Goal: Task Accomplishment & Management: Manage account settings

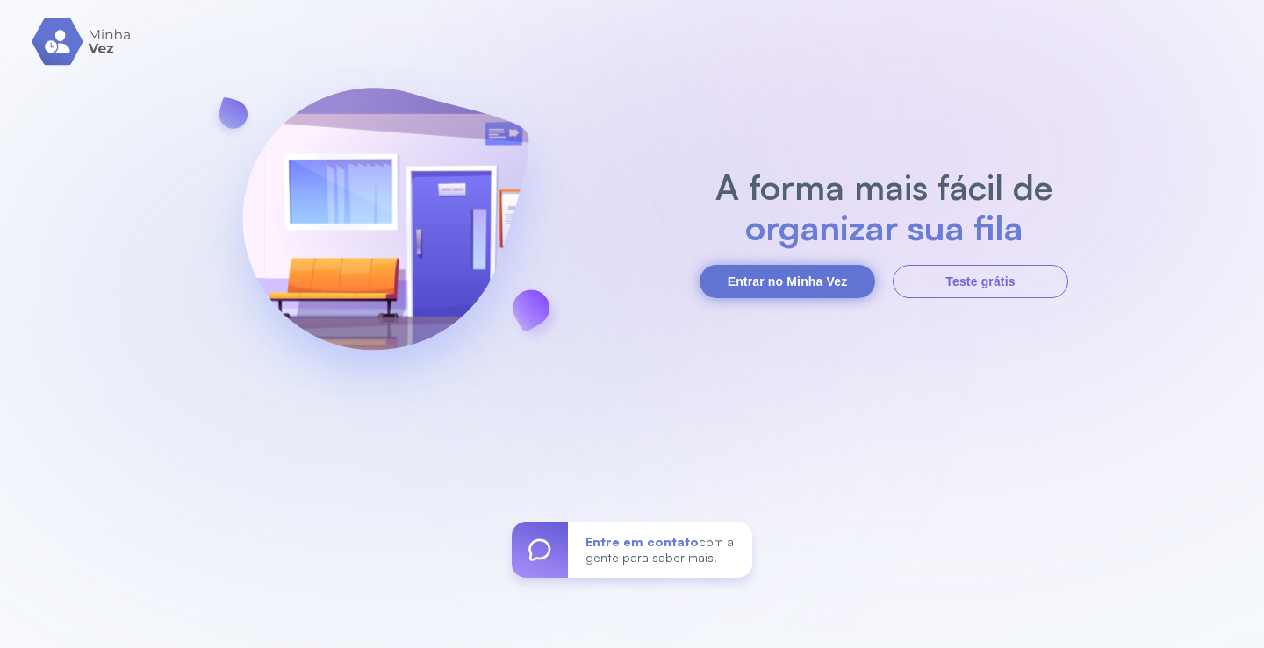
click at [807, 284] on button "Entrar no Minha Vez" at bounding box center [786, 281] width 175 height 33
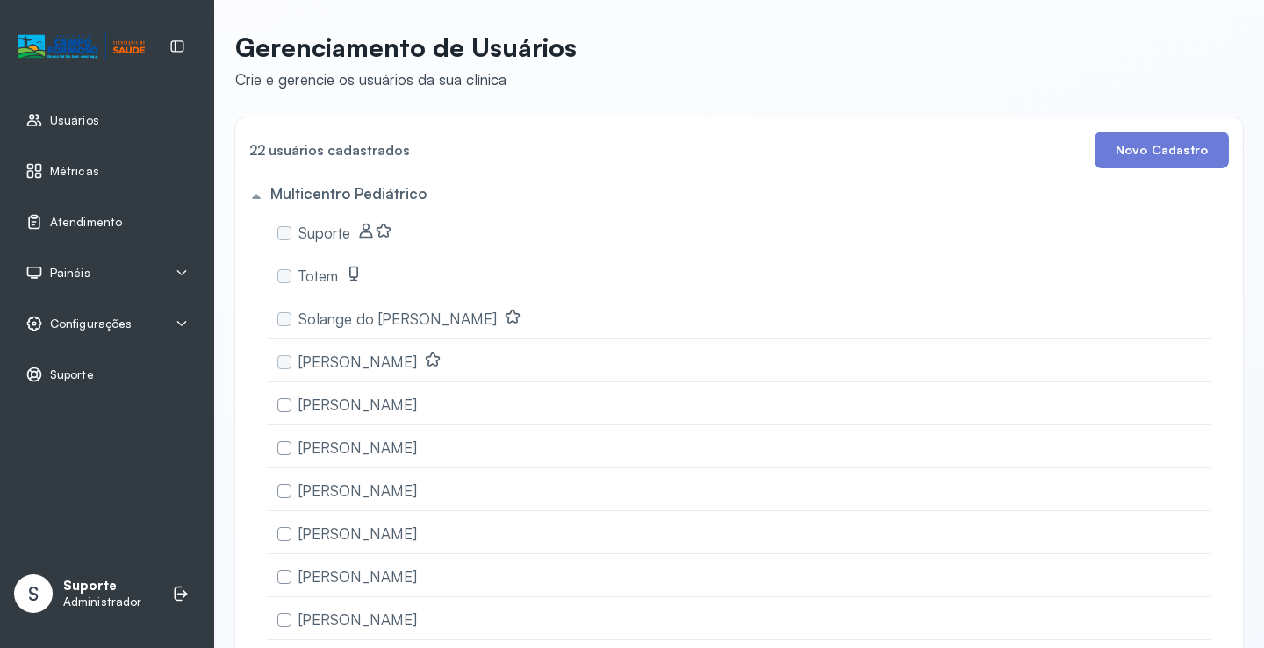
click at [102, 270] on div "Painéis" at bounding box center [106, 273] width 163 height 18
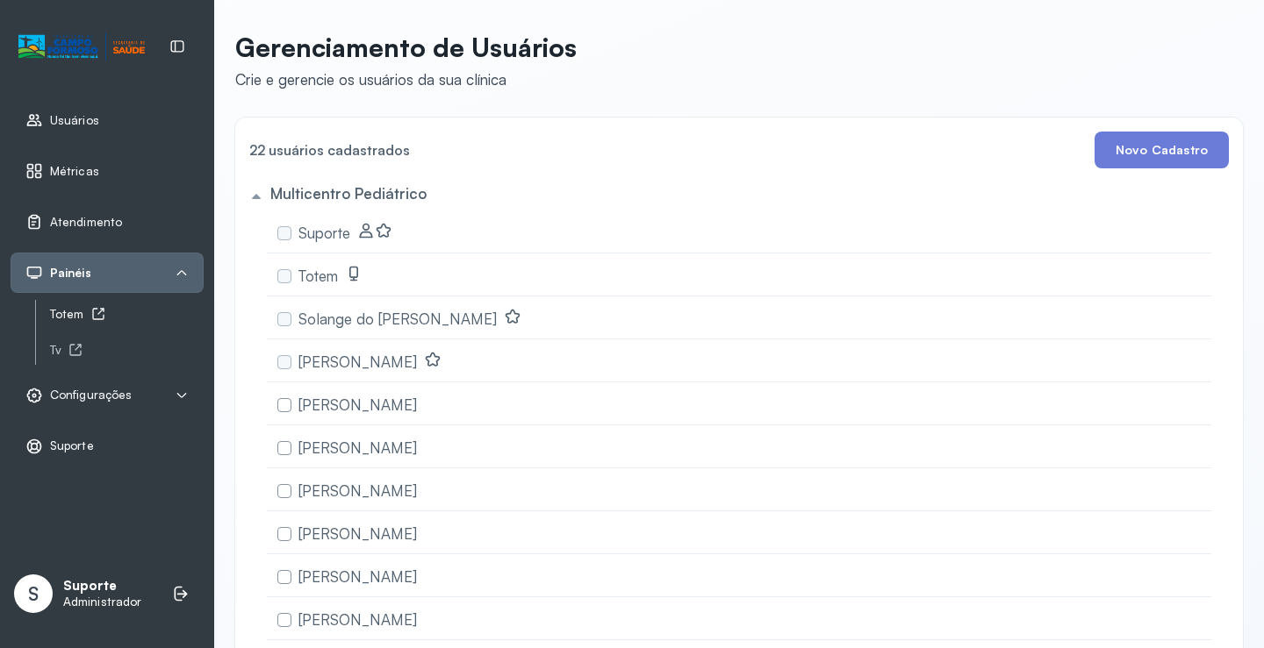
click at [84, 311] on div "Totem" at bounding box center [127, 314] width 154 height 15
click at [119, 226] on link "Atendimento" at bounding box center [106, 222] width 163 height 18
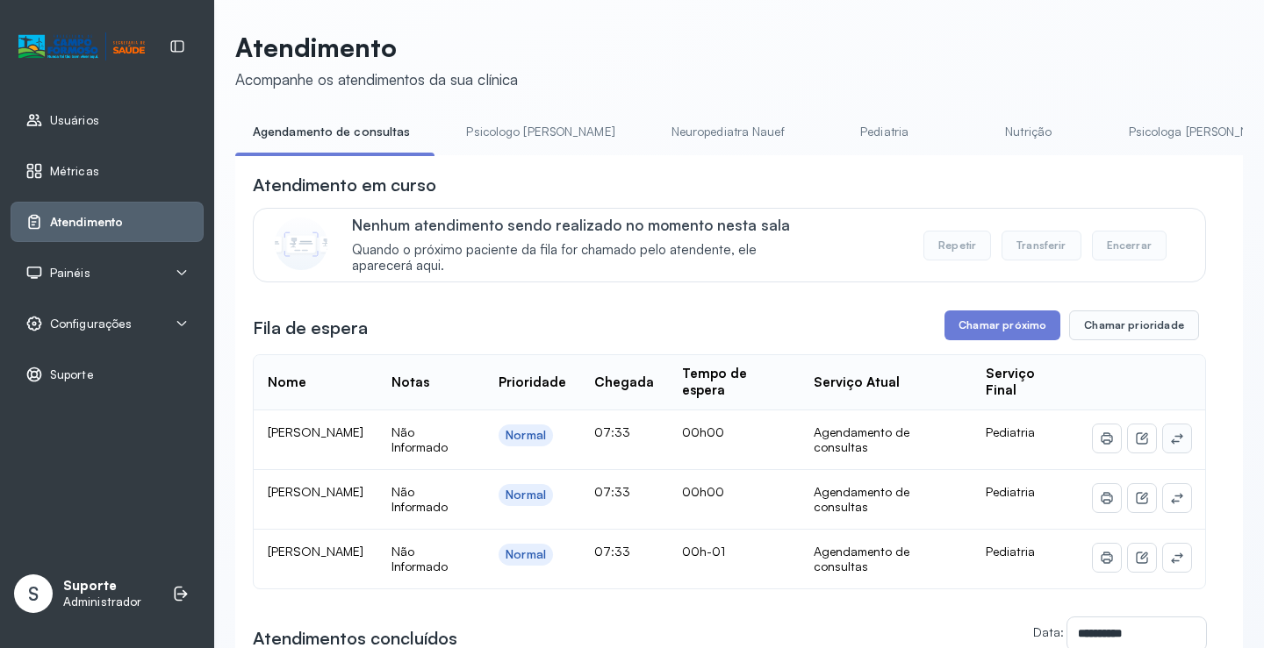
click at [1176, 442] on td at bounding box center [1141, 441] width 126 height 60
click at [1172, 440] on button at bounding box center [1177, 439] width 28 height 28
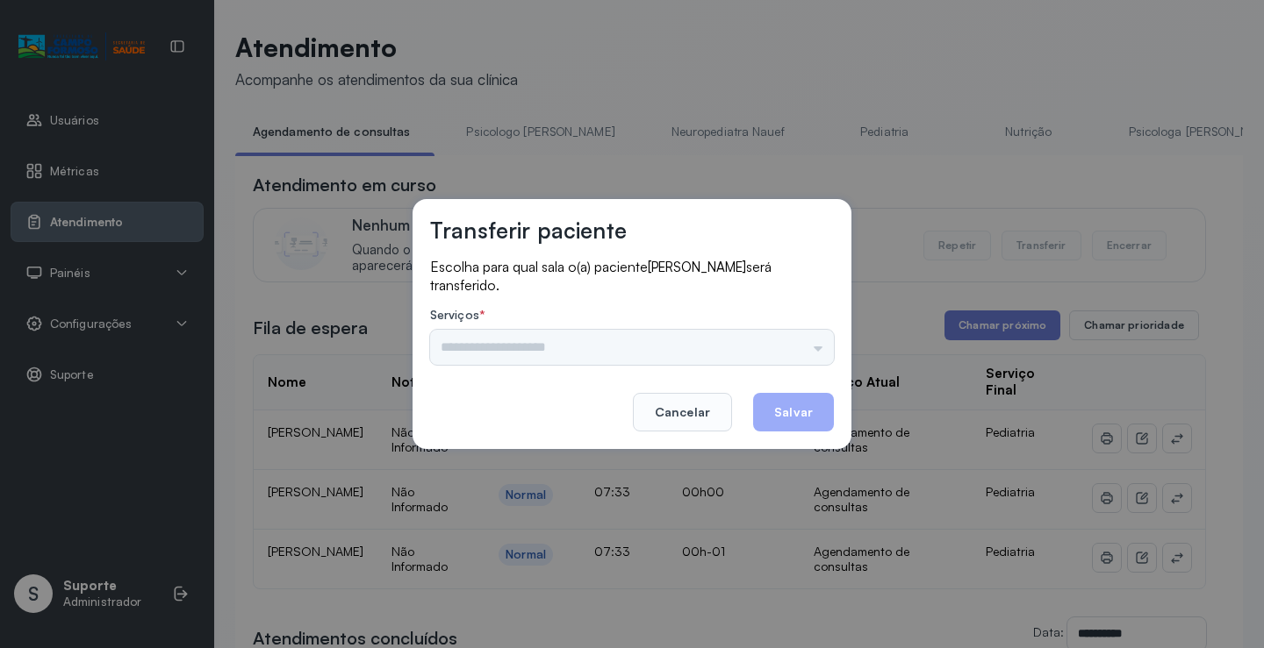
drag, startPoint x: 787, startPoint y: 347, endPoint x: 805, endPoint y: 342, distance: 19.2
click at [789, 347] on div "Nenhuma opção encontrada" at bounding box center [632, 347] width 404 height 35
click at [807, 340] on input "text" at bounding box center [632, 347] width 404 height 35
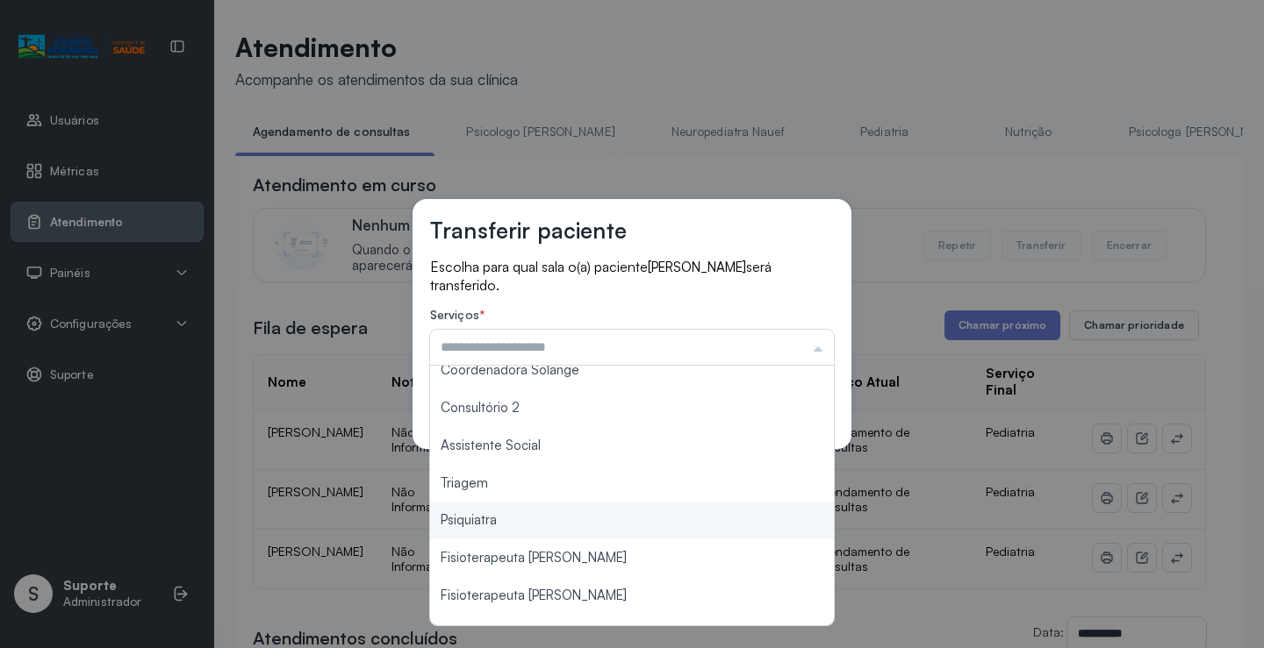
scroll to position [266, 0]
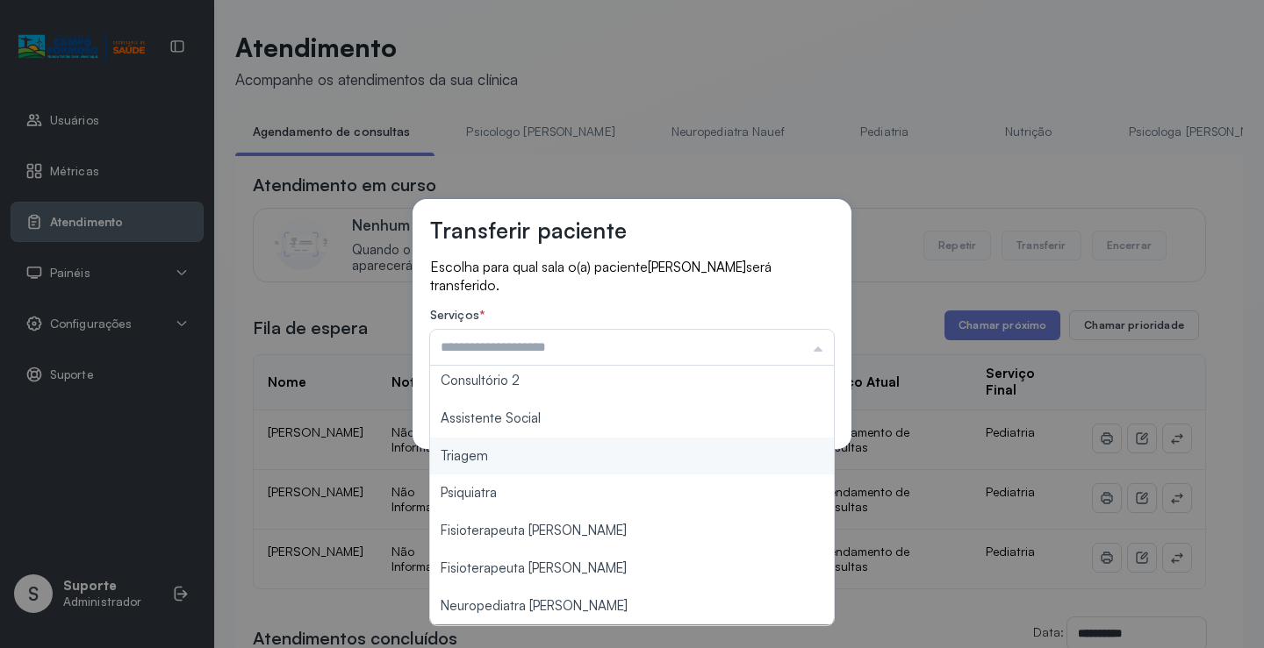
type input "*******"
click at [514, 456] on div "Transferir paciente Escolha para qual sala o(a) paciente ANTHONY MIGUEL DA SILV…" at bounding box center [632, 324] width 1264 height 648
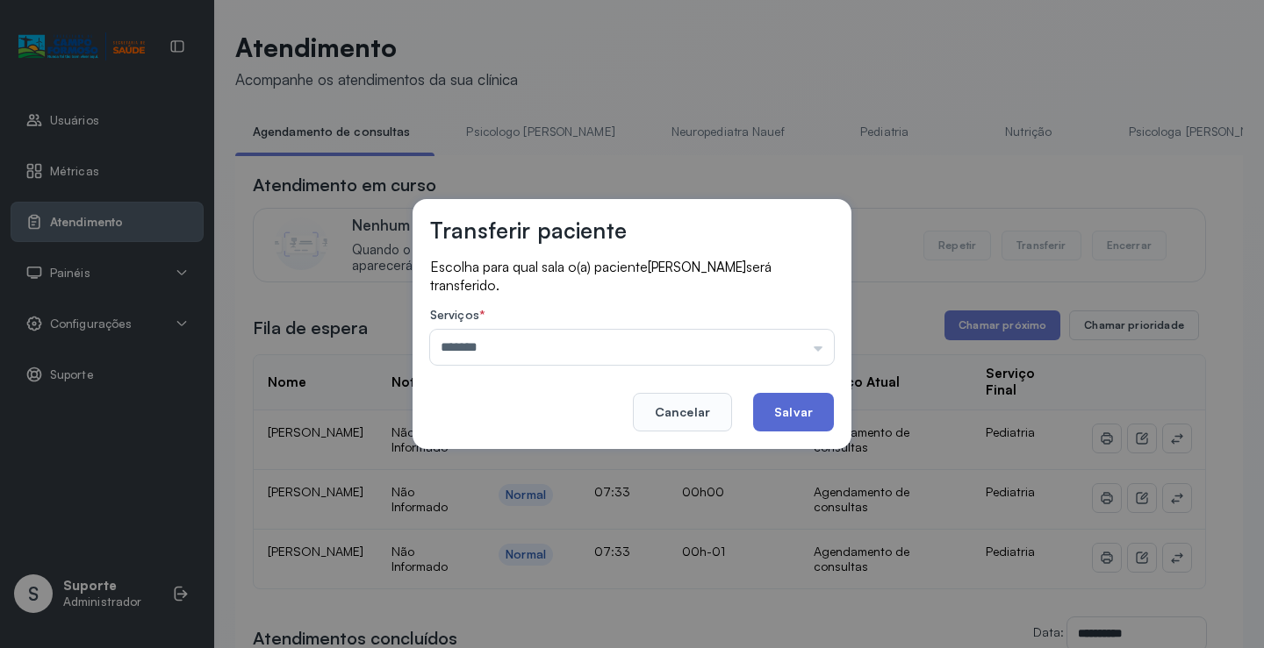
click at [798, 415] on button "Salvar" at bounding box center [793, 412] width 81 height 39
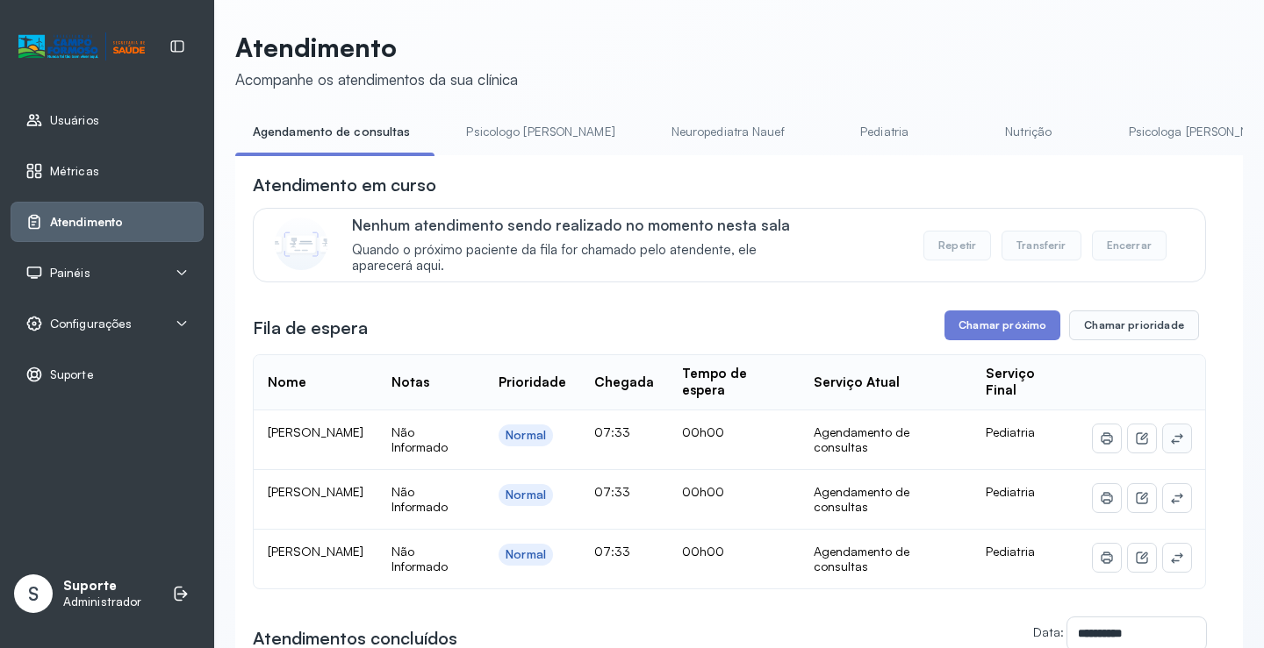
click at [1170, 441] on icon at bounding box center [1177, 439] width 14 height 14
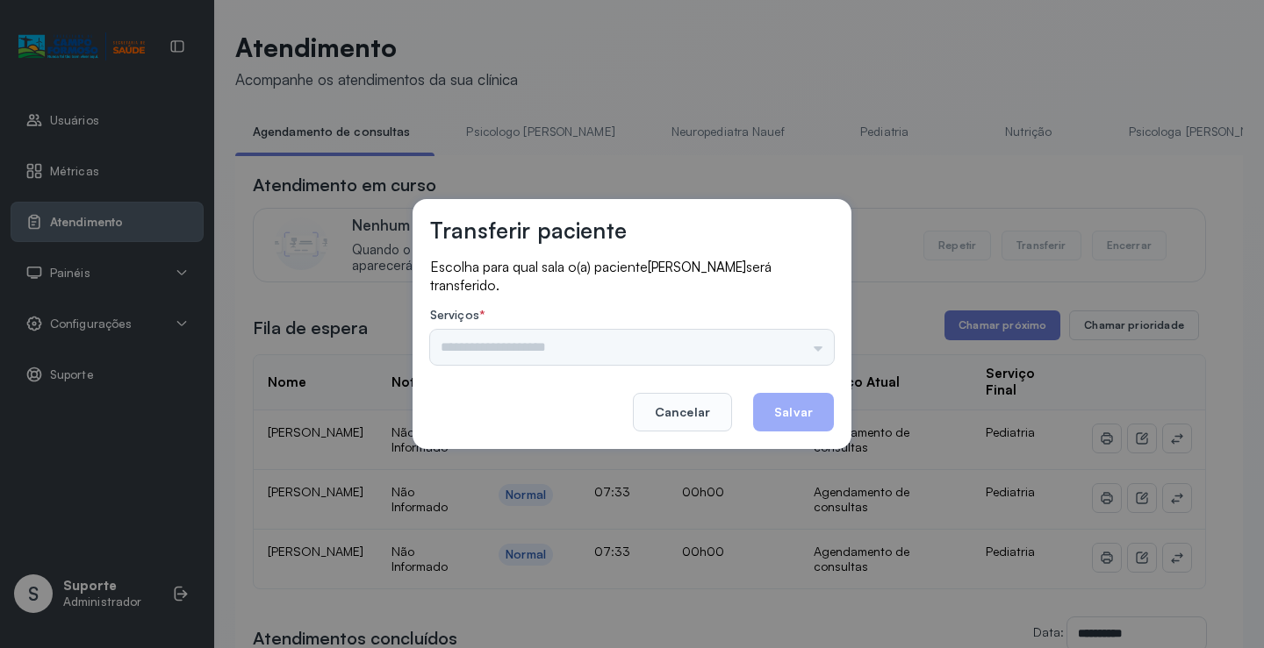
click at [799, 343] on div "Psicologo Pedro Neuropediatra Nauef Pediatria Nutrição Psicologa Alana Fisioter…" at bounding box center [632, 347] width 404 height 35
click at [802, 343] on div "Psicologo Pedro Neuropediatra Nauef Pediatria Nutrição Psicologa Alana Fisioter…" at bounding box center [632, 347] width 404 height 35
click at [799, 358] on input "text" at bounding box center [632, 347] width 404 height 35
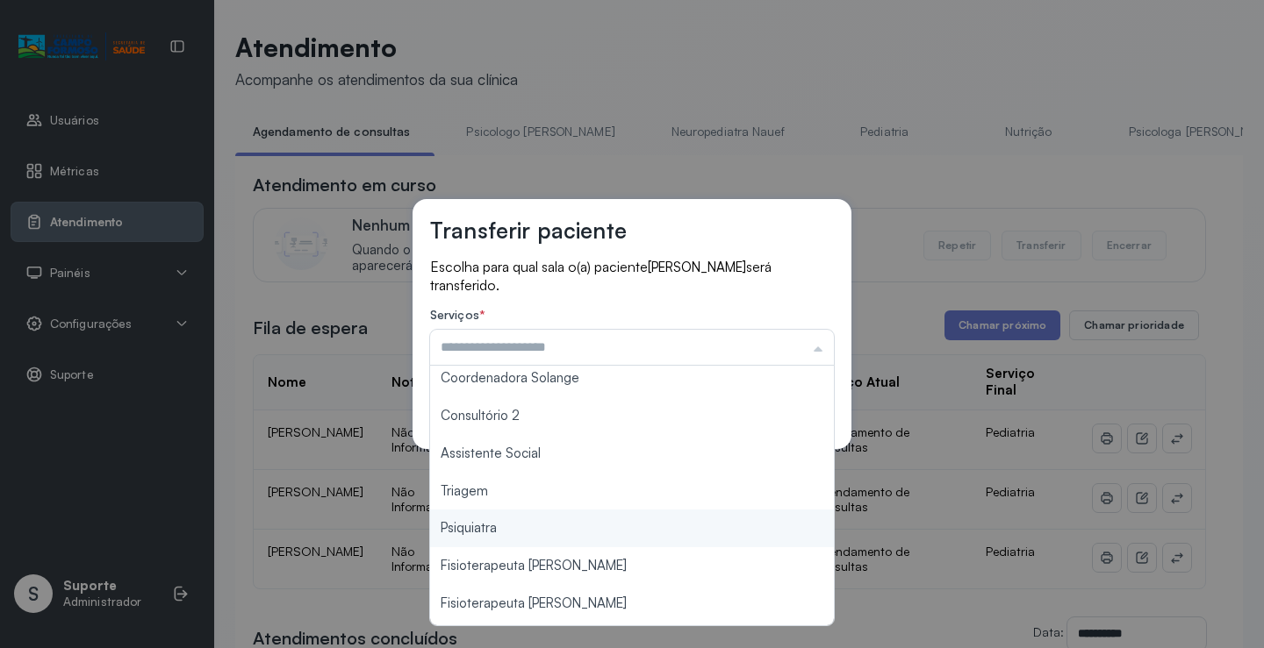
scroll to position [263, 0]
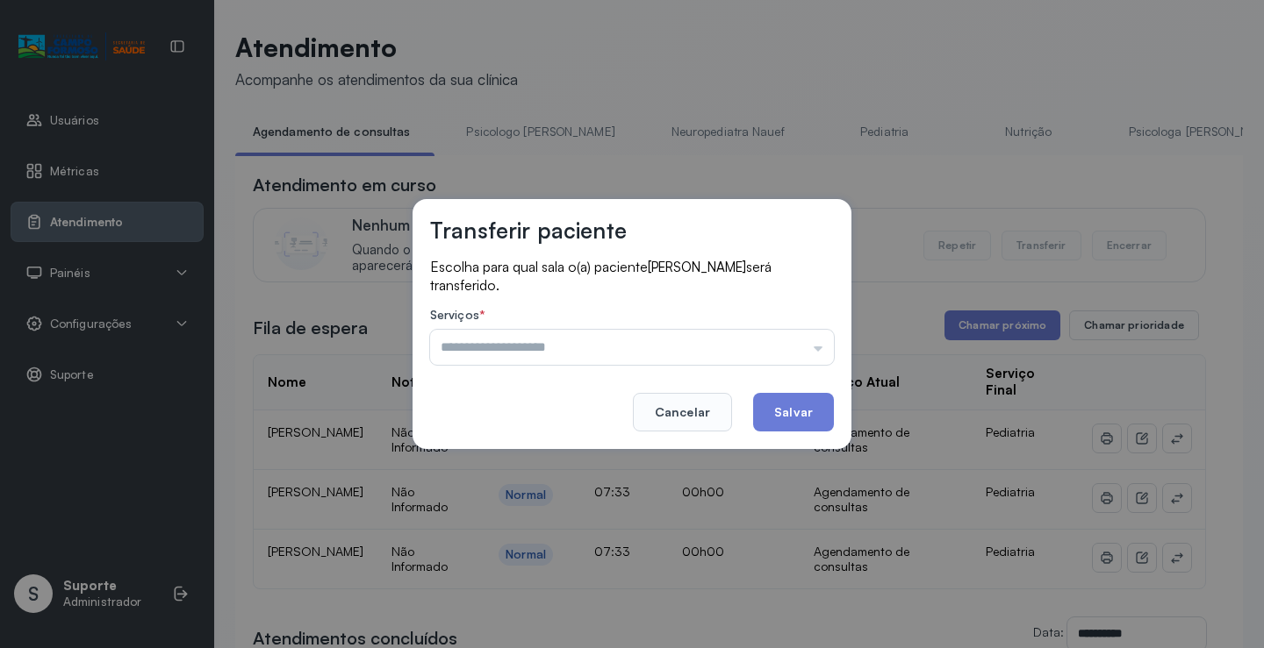
type input "*******"
drag, startPoint x: 505, startPoint y: 467, endPoint x: 747, endPoint y: 441, distance: 243.5
click at [505, 466] on div "Transferir paciente Escolha para qual sala o(a) paciente GUILHERME OLIVEIRA VIE…" at bounding box center [632, 324] width 1264 height 648
click at [790, 409] on button "Salvar" at bounding box center [793, 412] width 81 height 39
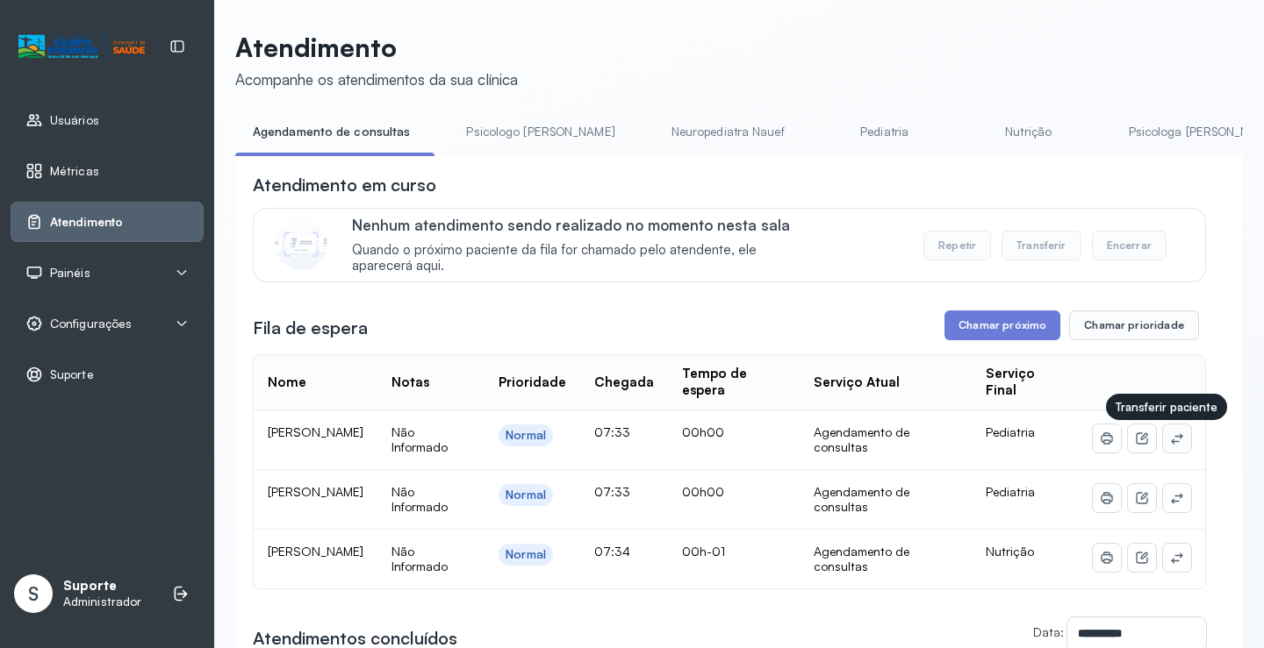
click at [1170, 446] on icon at bounding box center [1177, 439] width 14 height 14
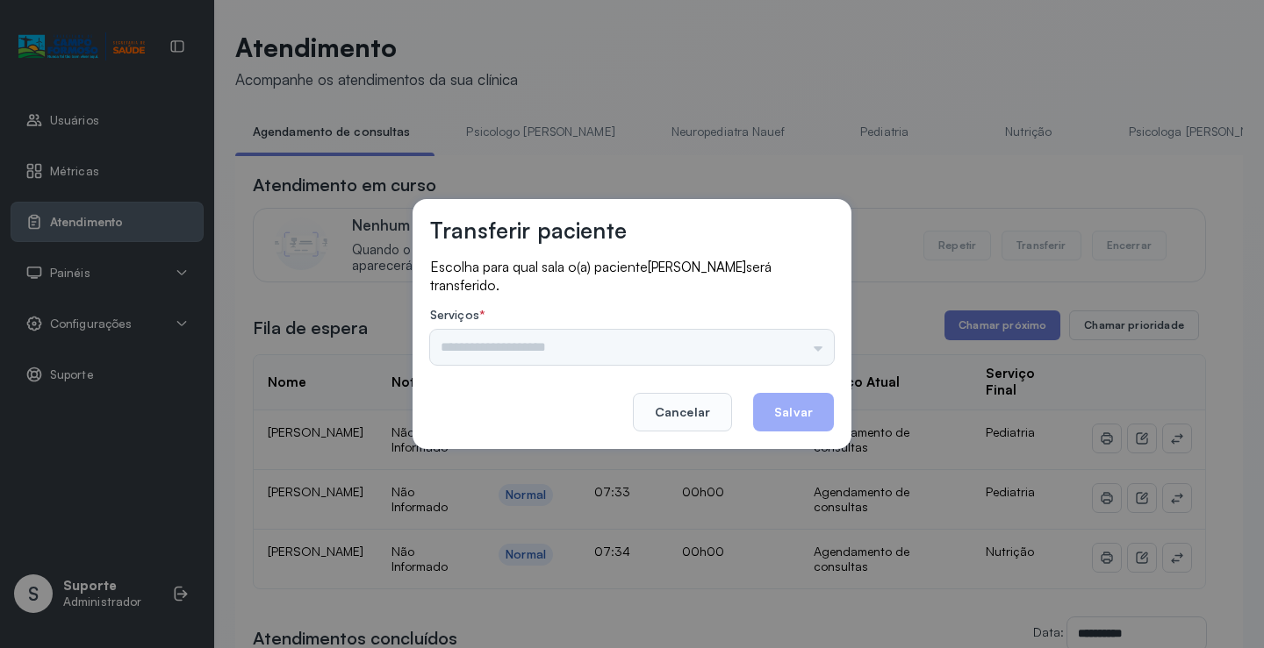
click at [820, 351] on div "Psicologo Pedro Neuropediatra Nauef Pediatria Nutrição Psicologa Alana Fisioter…" at bounding box center [632, 347] width 404 height 35
click at [785, 344] on div "Psicologo Pedro Neuropediatra Nauef Pediatria Nutrição Psicologa Alana Fisioter…" at bounding box center [632, 347] width 404 height 35
click at [792, 354] on input "text" at bounding box center [632, 347] width 404 height 35
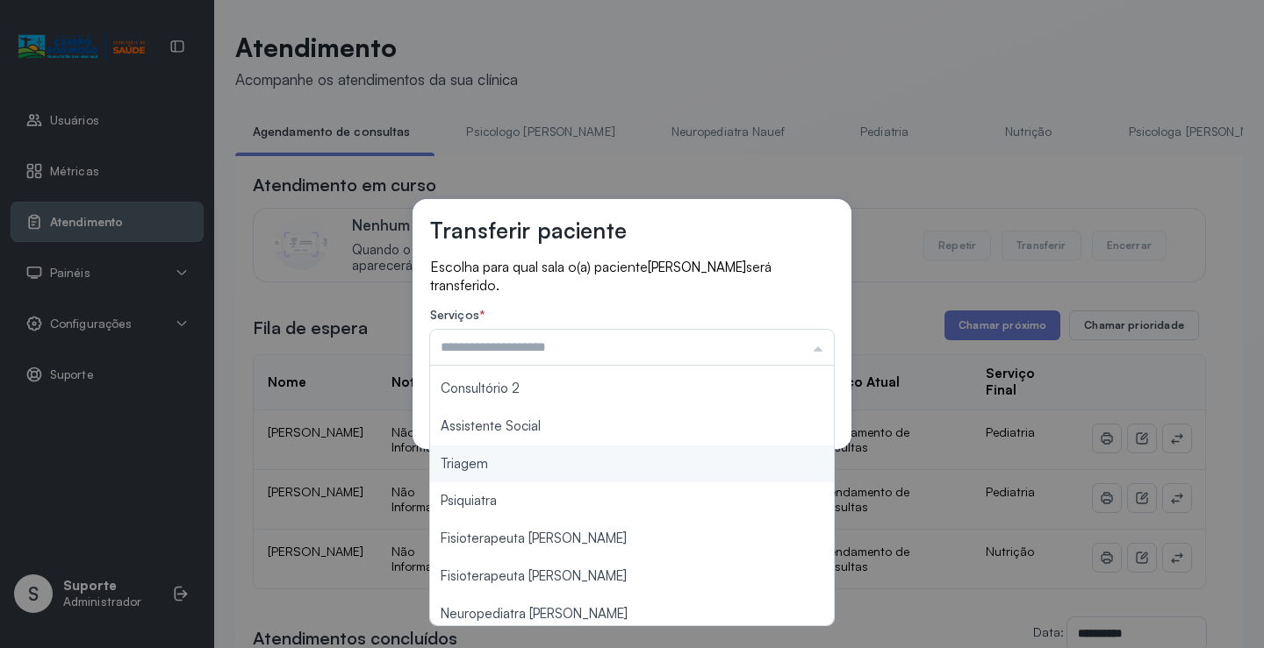
scroll to position [265, 0]
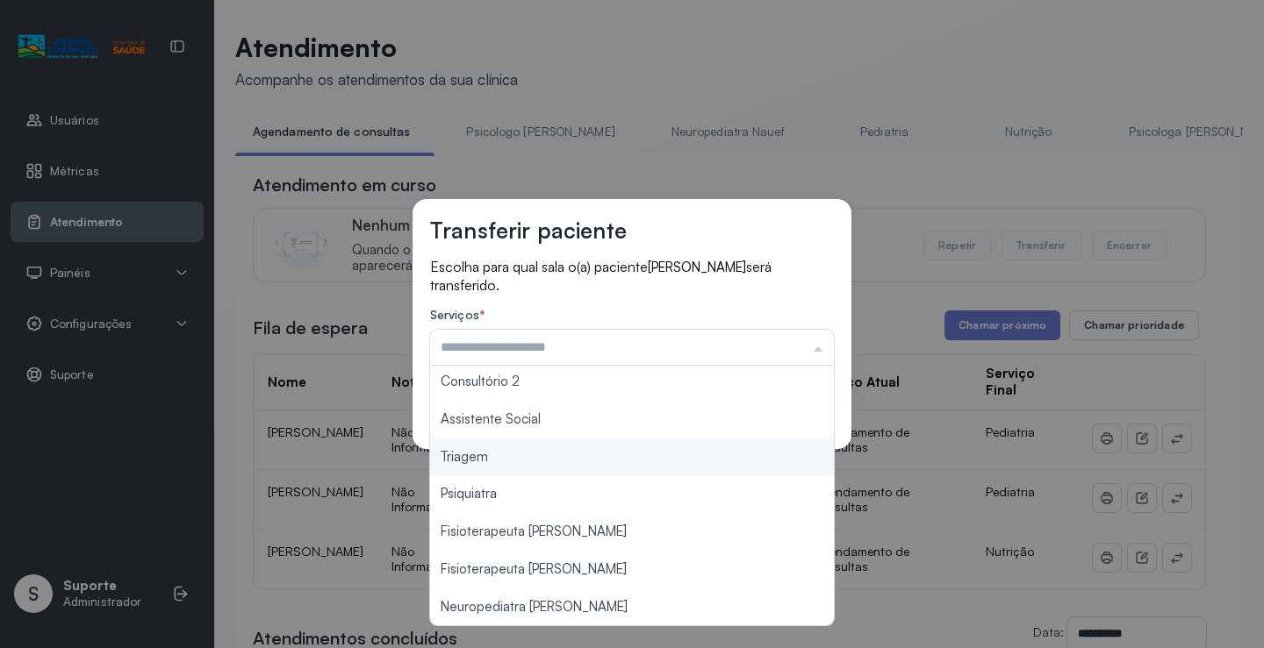
type input "*******"
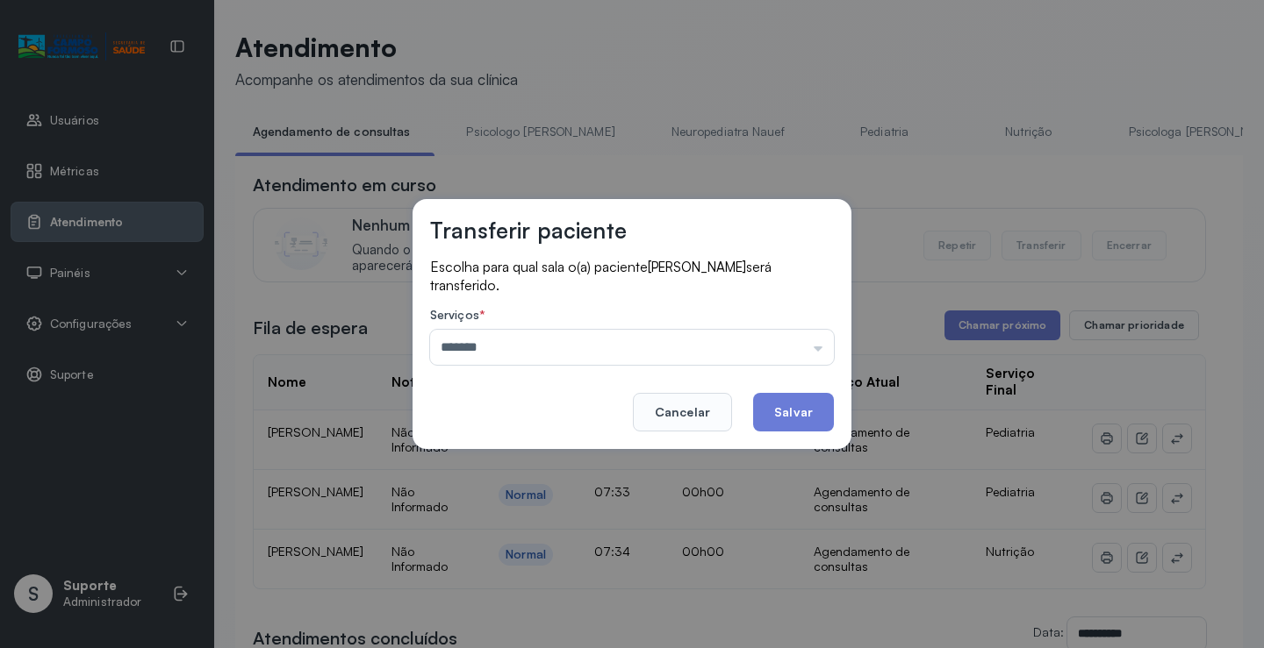
click at [541, 471] on div "Transferir paciente Escolha para qual sala o(a) paciente AYLA EMANUELLY DA SILV…" at bounding box center [632, 324] width 1264 height 648
click at [785, 422] on button "Salvar" at bounding box center [793, 412] width 81 height 39
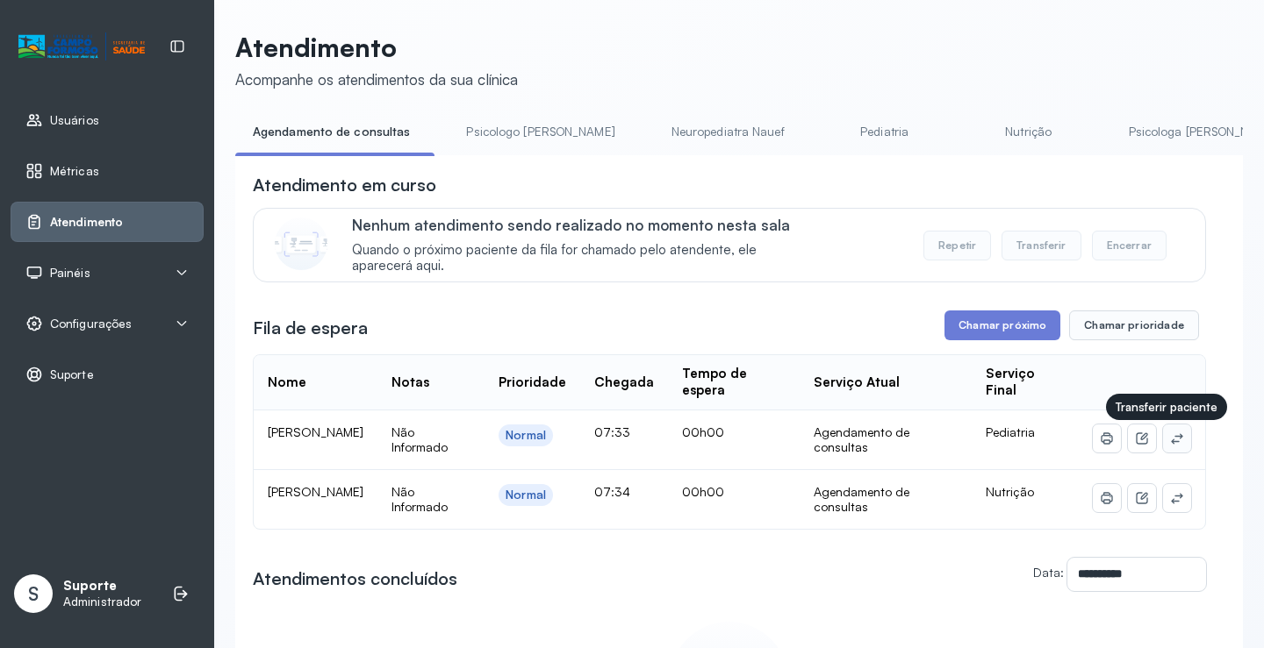
click at [1171, 444] on icon at bounding box center [1176, 438] width 11 height 11
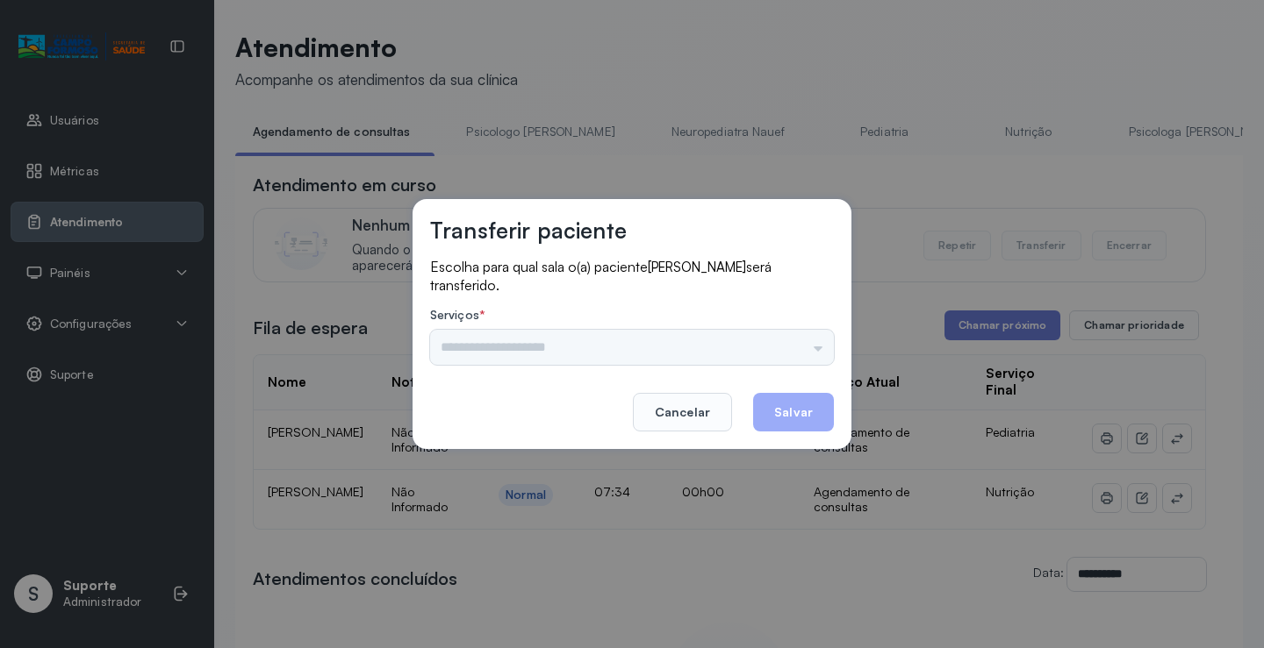
click at [808, 347] on div "Psicologo Pedro Neuropediatra Nauef Pediatria Nutrição Psicologa Alana Fisioter…" at bounding box center [632, 347] width 404 height 35
click at [812, 340] on div "Psicologo Pedro Neuropediatra Nauef Pediatria Nutrição Psicologa Alana Fisioter…" at bounding box center [632, 347] width 404 height 35
click at [801, 347] on div "Psicologo Pedro Neuropediatra Nauef Pediatria Nutrição Psicologa Alana Fisioter…" at bounding box center [632, 347] width 404 height 35
click at [788, 344] on div "Psicologo Pedro Neuropediatra Nauef Pediatria Nutrição Psicologa Alana Fisioter…" at bounding box center [632, 347] width 404 height 35
click at [770, 340] on div "Psicologo Pedro Neuropediatra Nauef Pediatria Nutrição Psicologa Alana Fisioter…" at bounding box center [632, 347] width 404 height 35
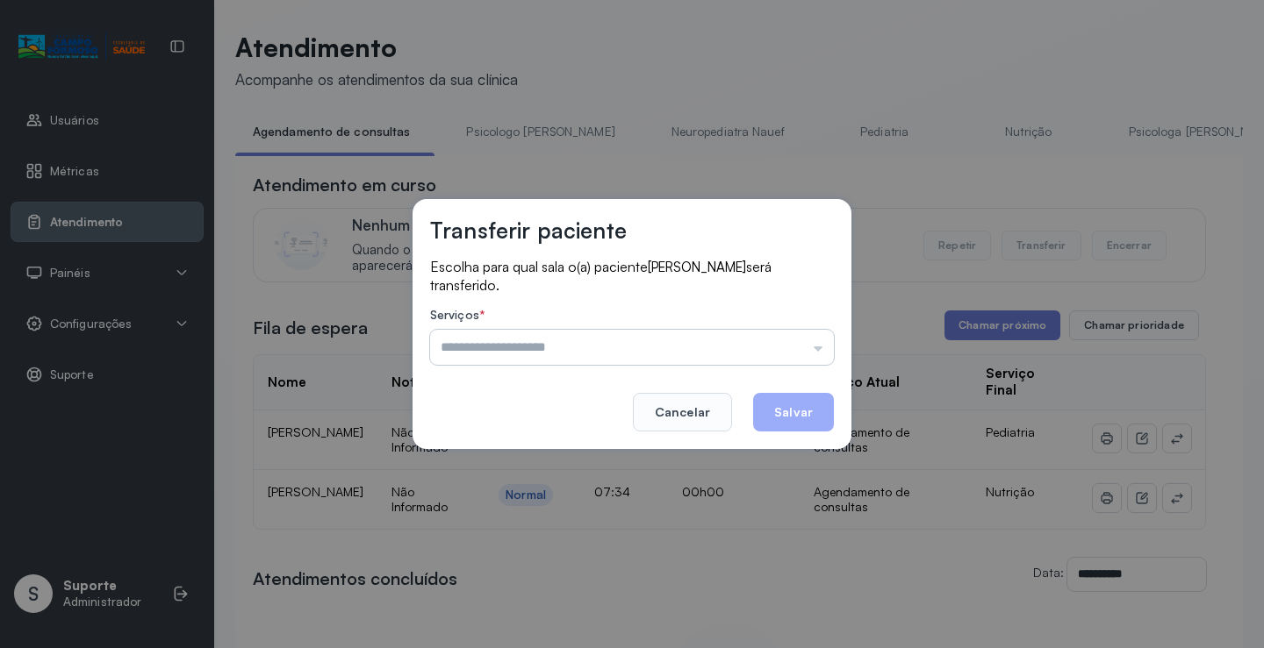
click at [803, 338] on input "text" at bounding box center [632, 347] width 404 height 35
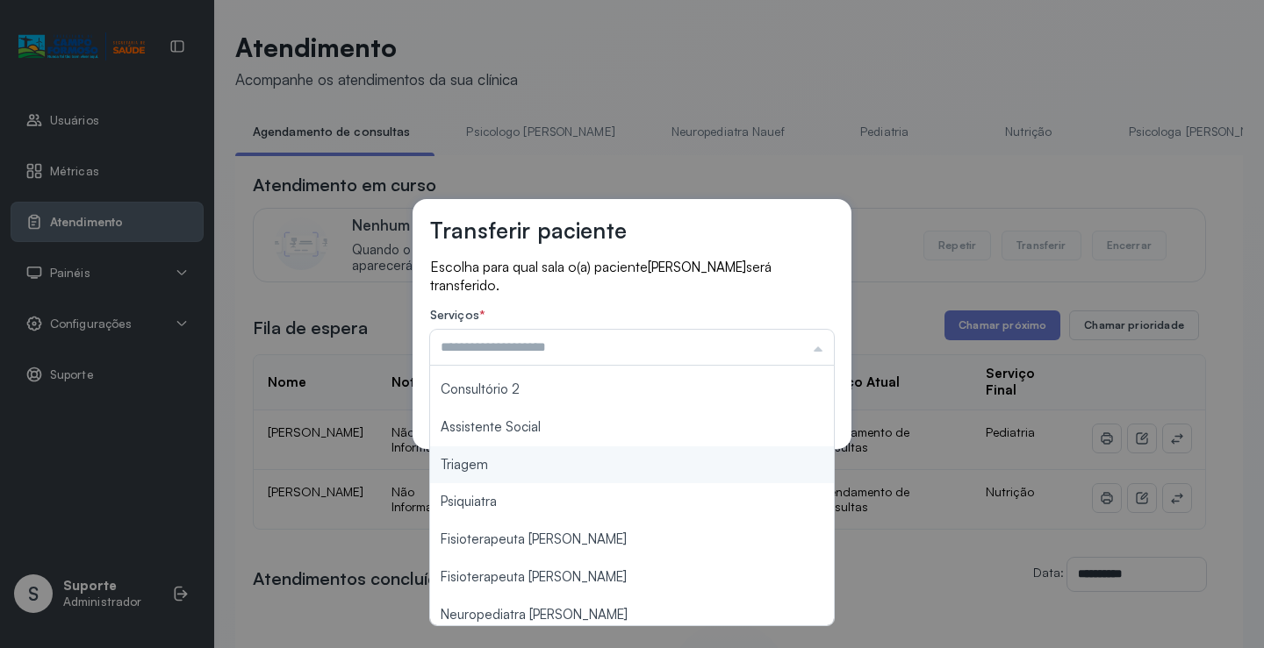
scroll to position [266, 0]
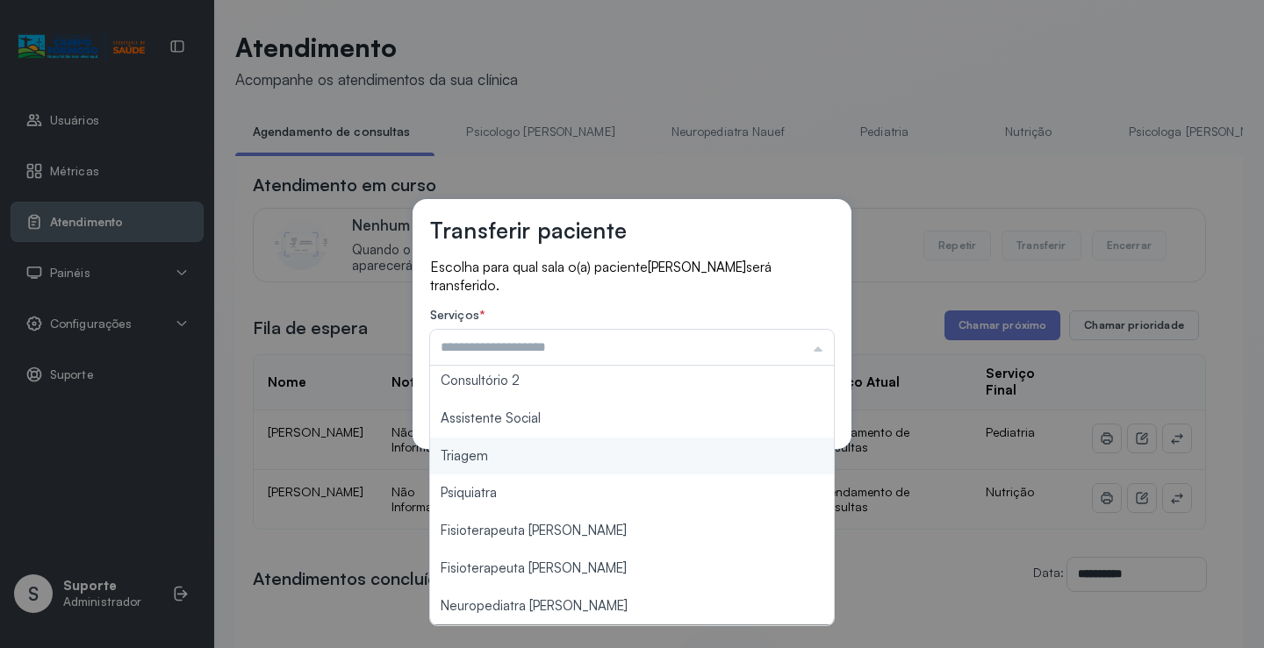
type input "*******"
click at [569, 469] on div "Transferir paciente Escolha para qual sala o(a) paciente PEDRO ARTHUR ARAUJO DA…" at bounding box center [632, 324] width 1264 height 648
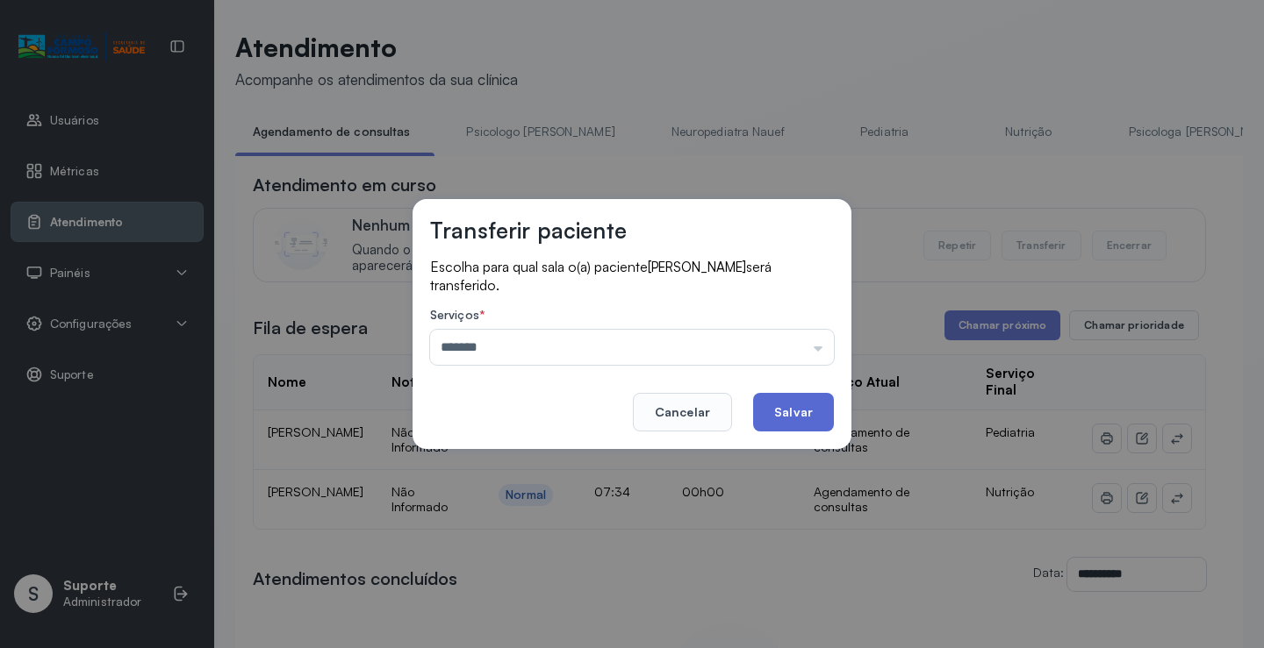
drag, startPoint x: 819, startPoint y: 433, endPoint x: 799, endPoint y: 420, distance: 23.4
click at [813, 428] on div "Transferir paciente Escolha para qual sala o(a) paciente PEDRO ARTHUR ARAUJO DA…" at bounding box center [631, 324] width 439 height 250
click at [799, 419] on button "Salvar" at bounding box center [793, 412] width 81 height 39
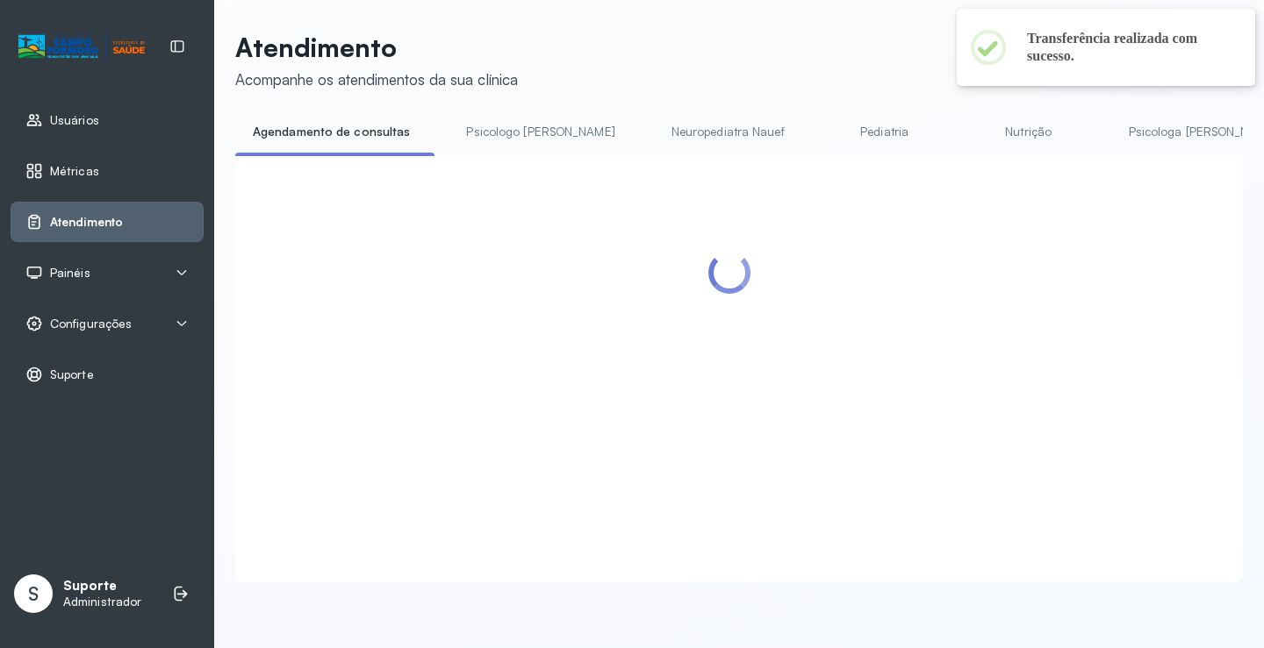
click at [89, 277] on div "Painéis" at bounding box center [106, 273] width 163 height 18
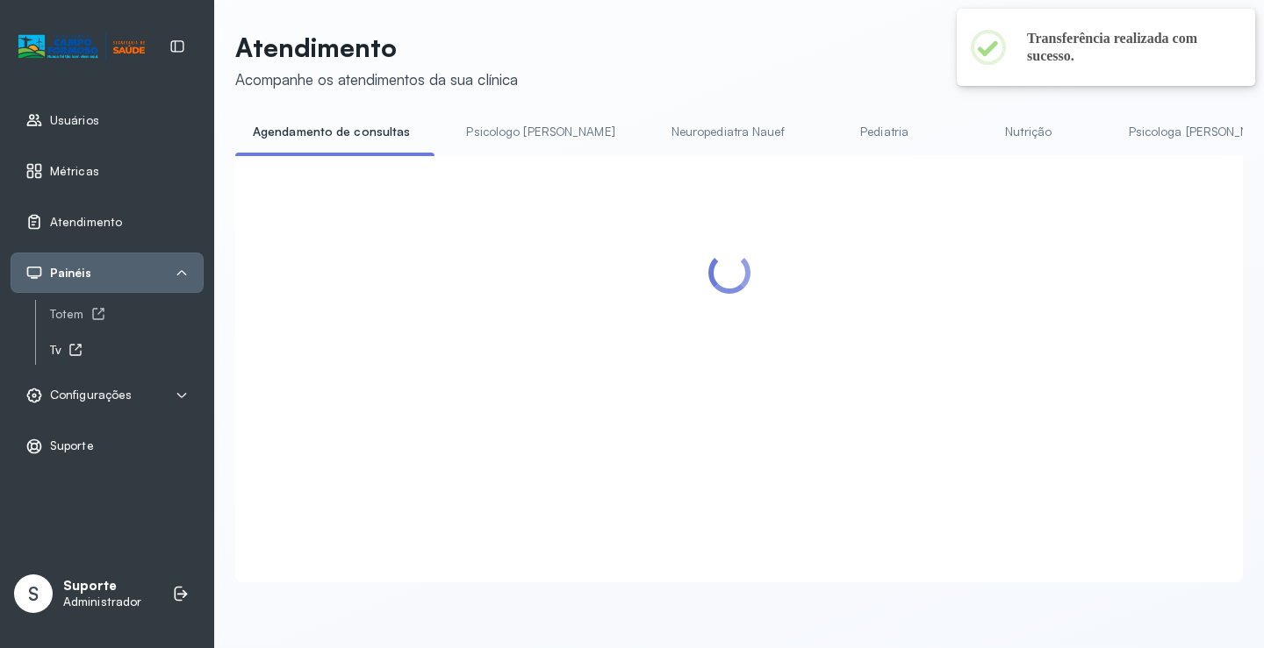
click at [72, 346] on icon at bounding box center [75, 350] width 11 height 11
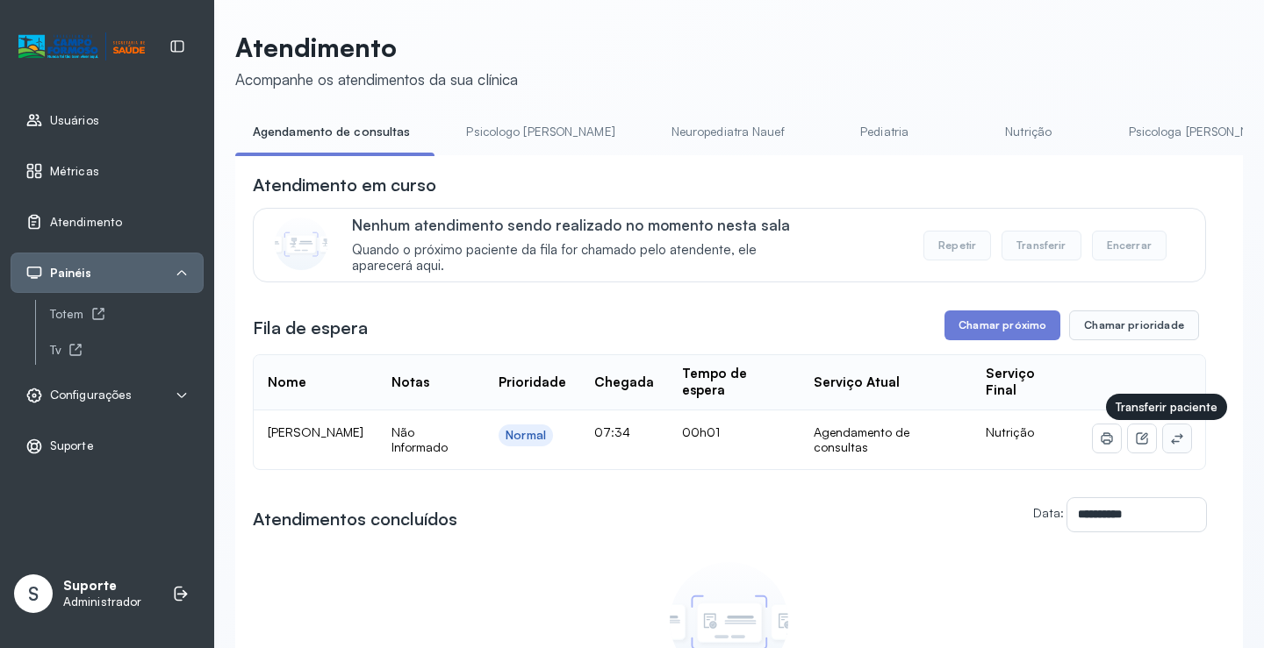
click at [1171, 444] on icon at bounding box center [1176, 438] width 11 height 11
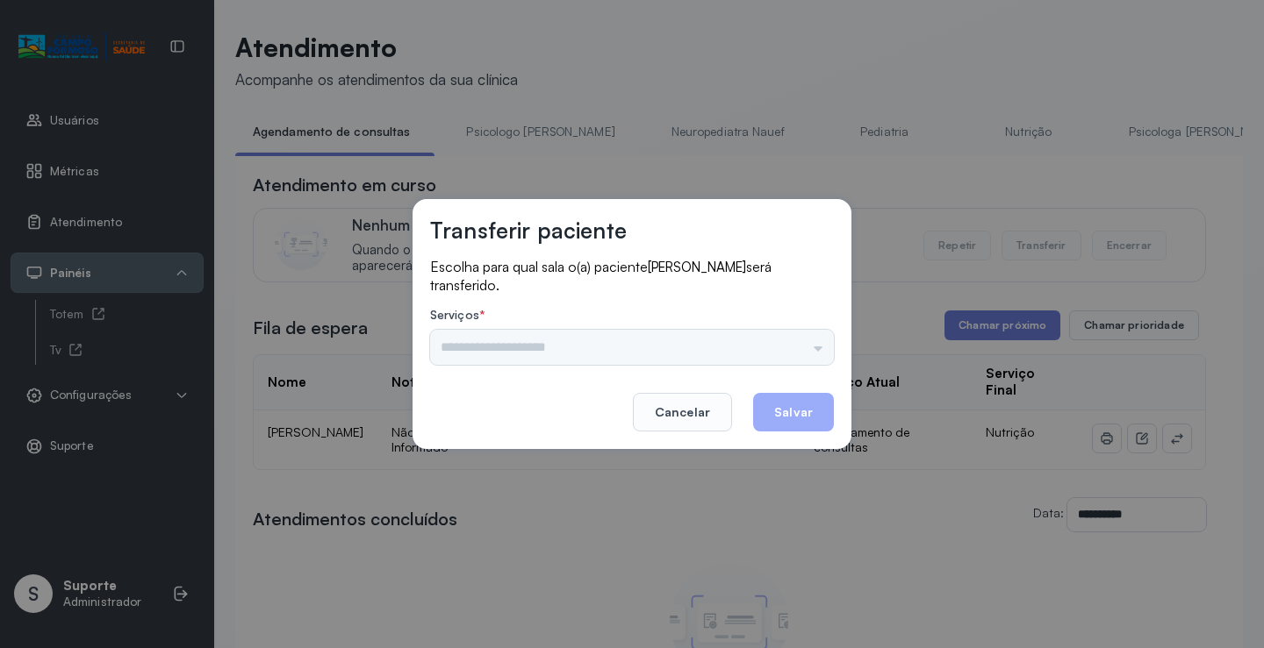
click at [820, 351] on div "Psicologo Pedro Neuropediatra Nauef Pediatria Nutrição Psicologa Alana Fisioter…" at bounding box center [632, 347] width 404 height 35
click at [810, 338] on div "Psicologo Pedro Neuropediatra Nauef Pediatria Nutrição Psicologa Alana Fisioter…" at bounding box center [632, 347] width 404 height 35
click at [792, 356] on div "Psicologo Pedro Neuropediatra Nauef Pediatria Nutrição Psicologa Alana Fisioter…" at bounding box center [632, 347] width 404 height 35
click at [793, 348] on input "text" at bounding box center [632, 347] width 404 height 35
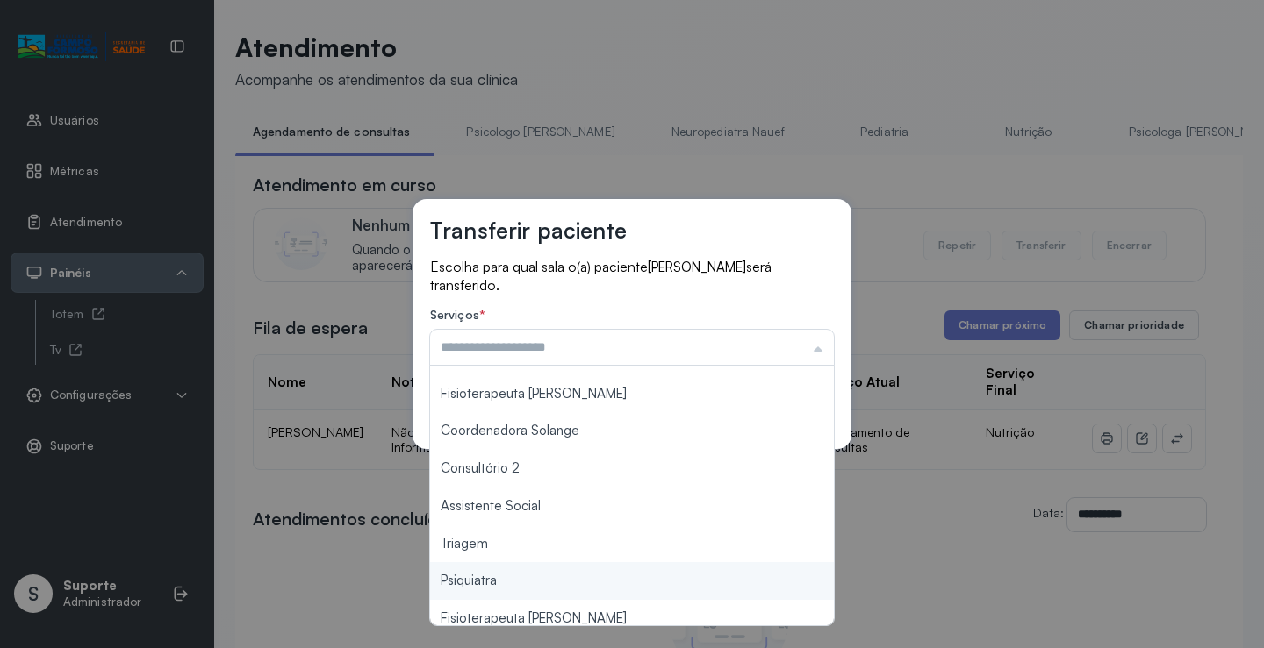
scroll to position [265, 0]
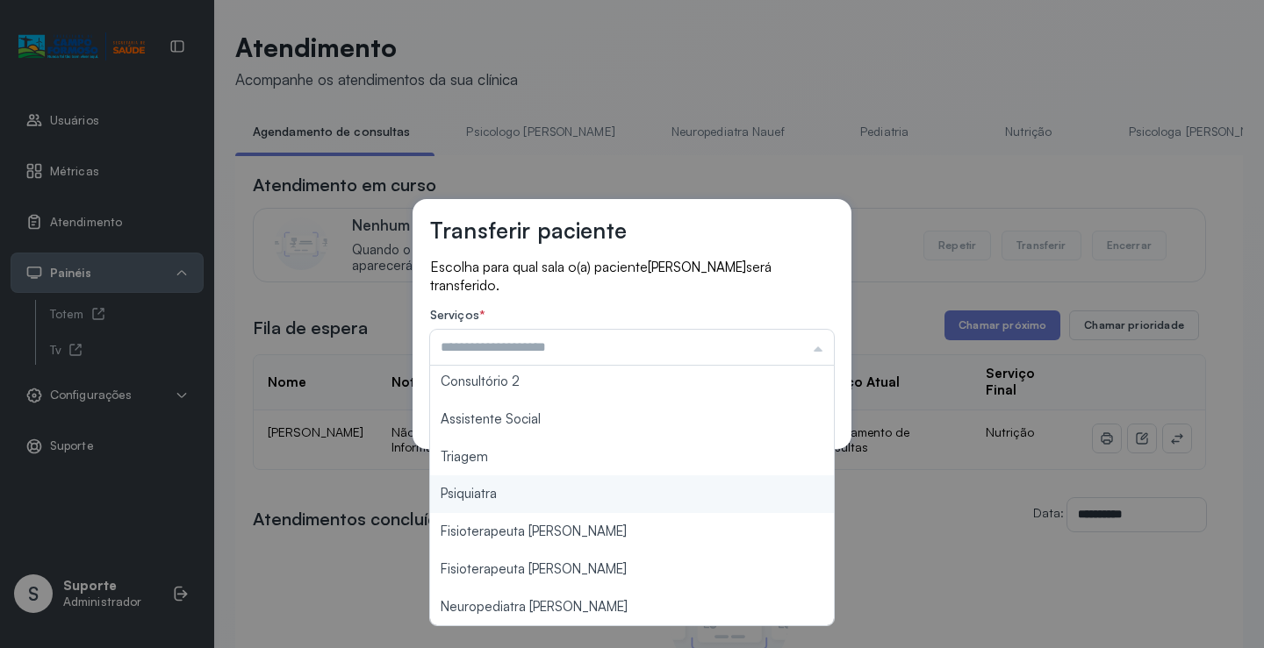
type input "*******"
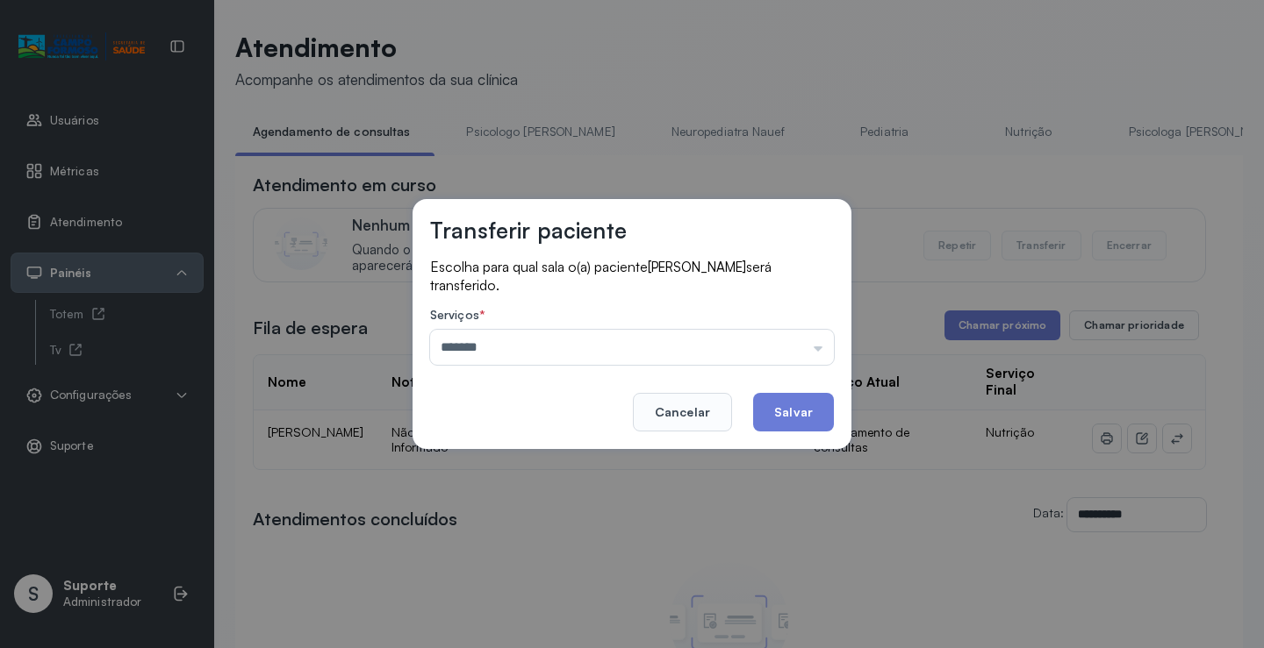
drag, startPoint x: 579, startPoint y: 465, endPoint x: 774, endPoint y: 441, distance: 196.2
click at [581, 464] on div "Transferir paciente Escolha para qual sala o(a) paciente HELEN PEREIRA FARIAS s…" at bounding box center [632, 324] width 1264 height 648
click at [808, 419] on button "Salvar" at bounding box center [793, 412] width 81 height 39
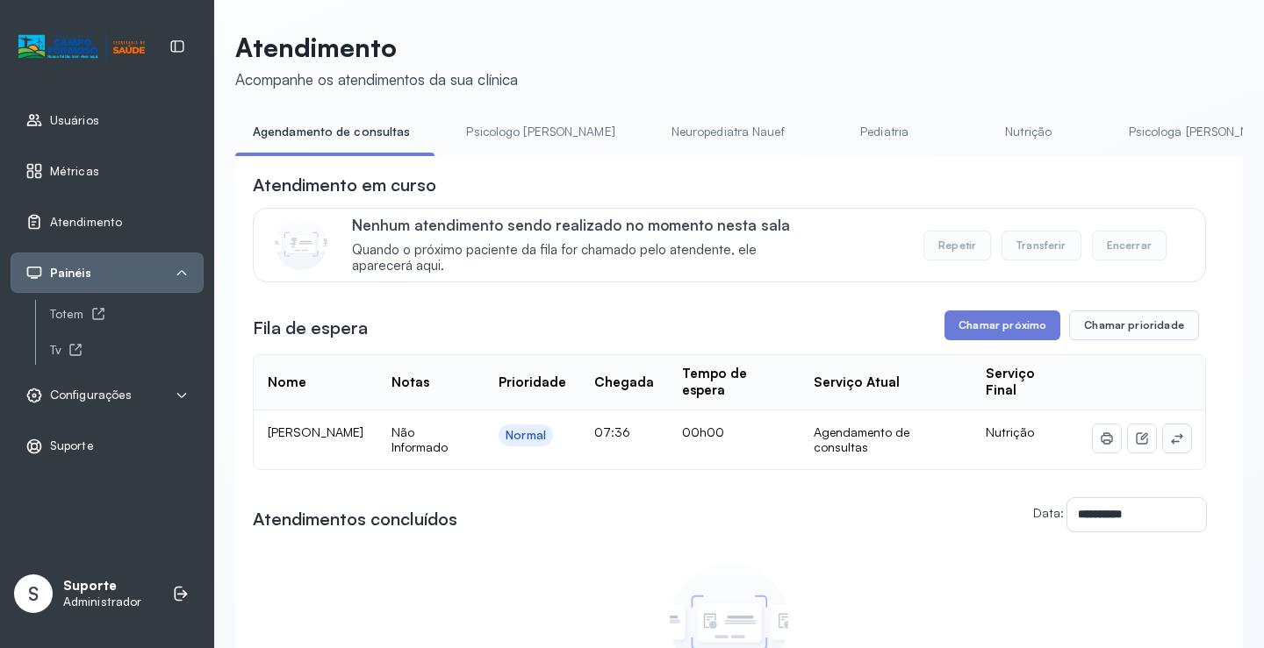
click at [1170, 446] on icon at bounding box center [1177, 439] width 14 height 14
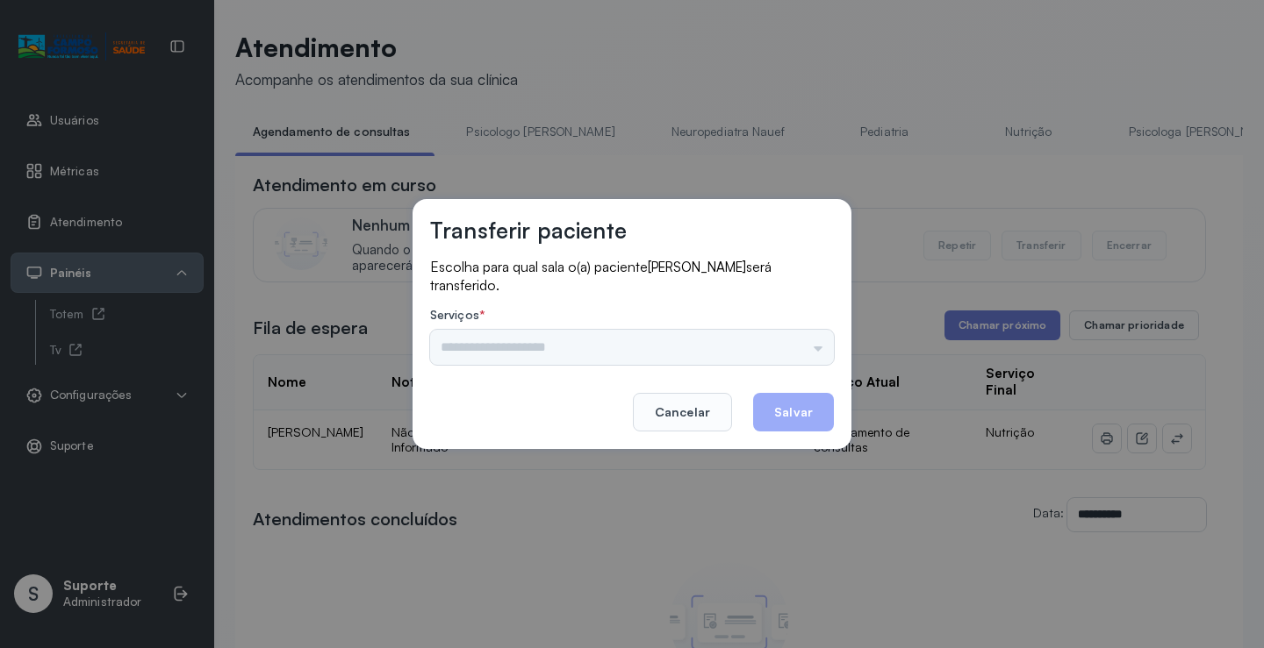
click at [790, 351] on div "Psicologo Pedro Neuropediatra Nauef Pediatria Nutrição Psicologa Alana Fisioter…" at bounding box center [632, 347] width 404 height 35
click at [790, 351] on input "text" at bounding box center [632, 347] width 404 height 35
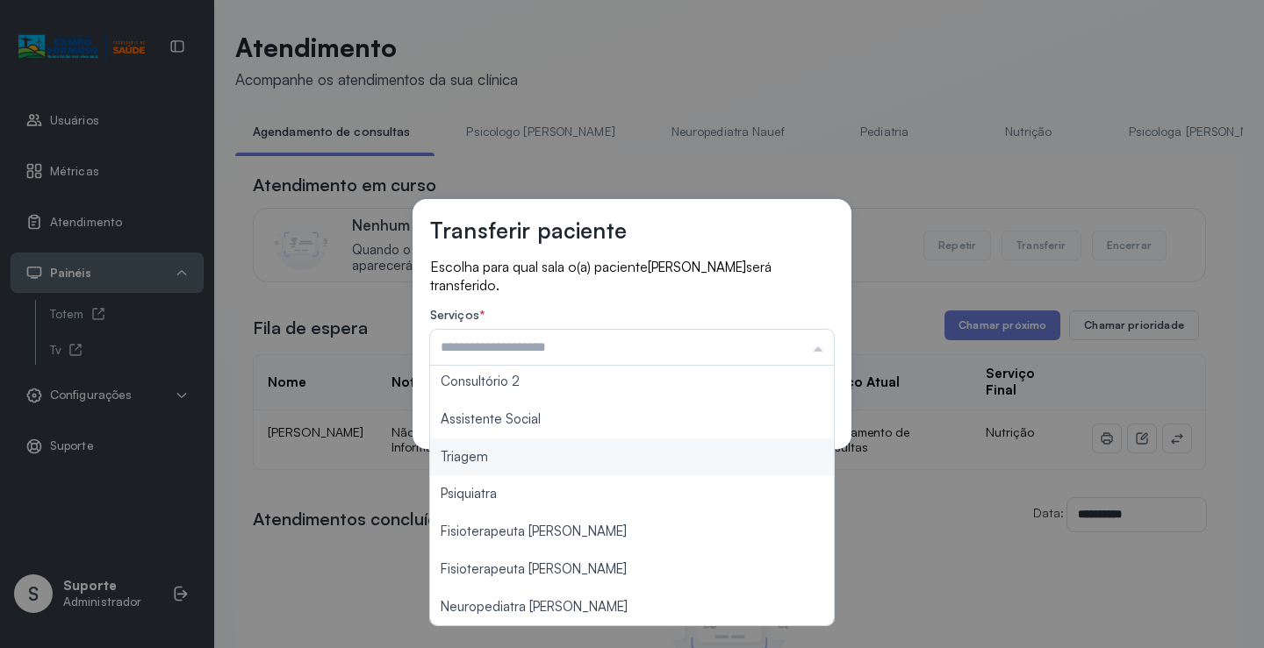
type input "*******"
click at [494, 459] on div "Transferir paciente Escolha para qual sala o(a) paciente Lara Alves Batista da …" at bounding box center [632, 324] width 1264 height 648
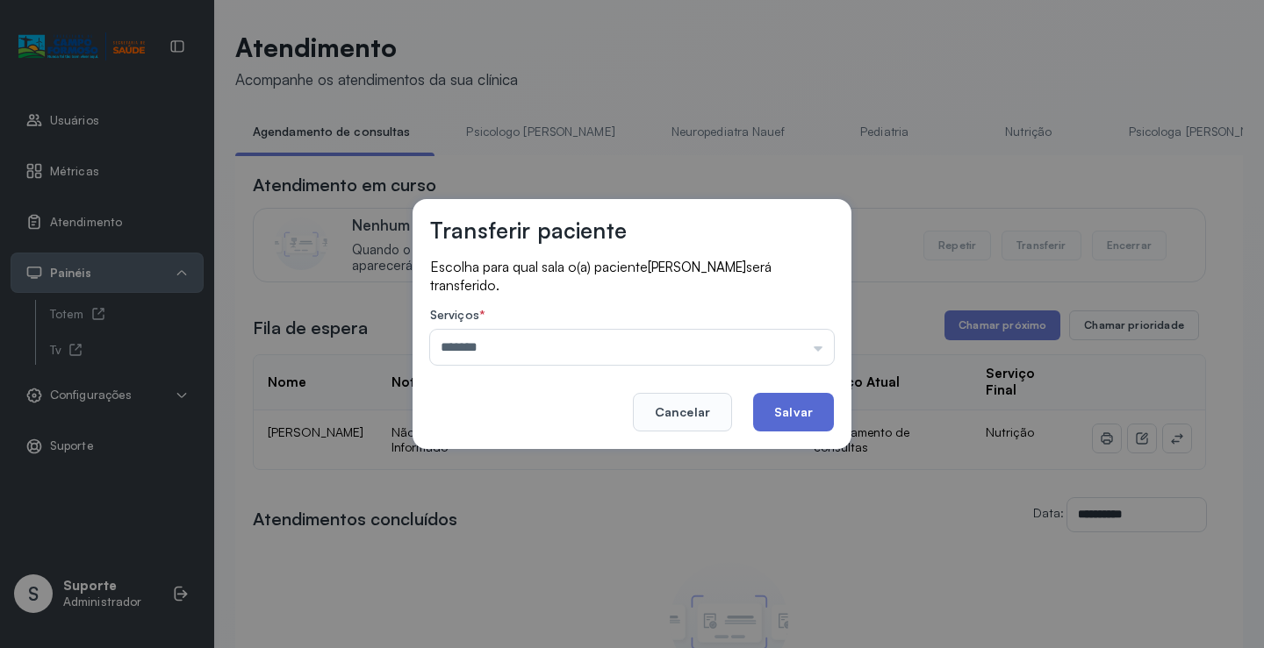
click at [813, 417] on button "Salvar" at bounding box center [793, 412] width 81 height 39
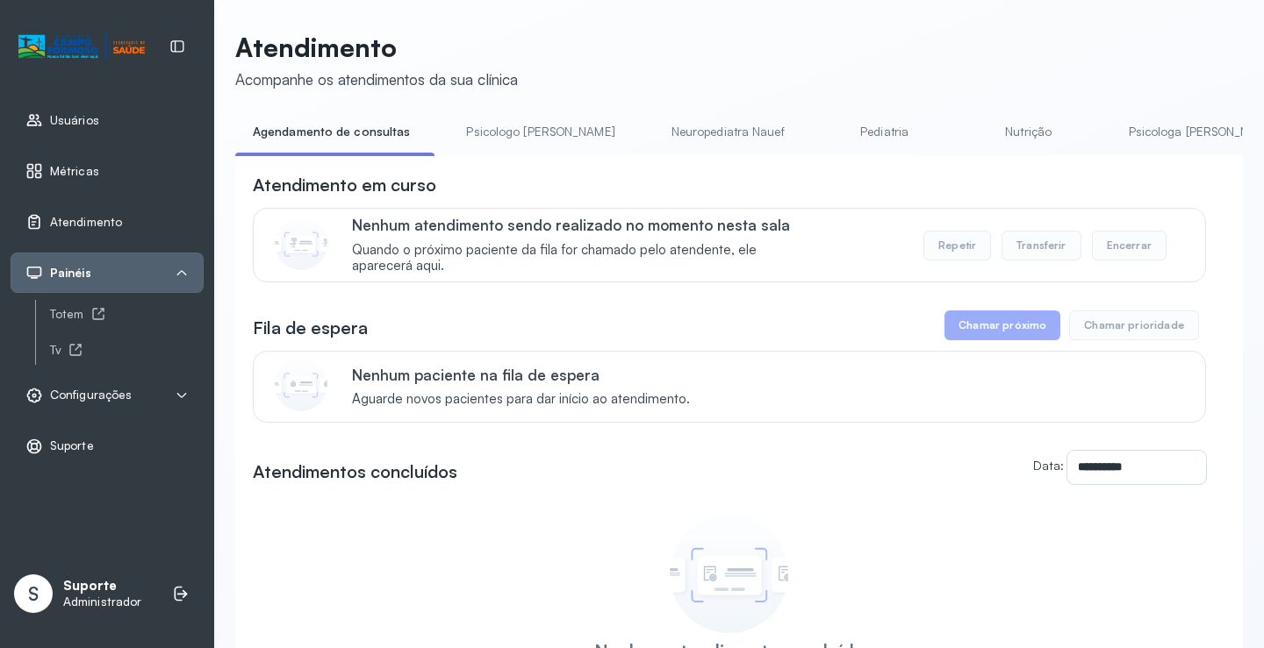
click at [823, 130] on link "Pediatria" at bounding box center [884, 132] width 123 height 29
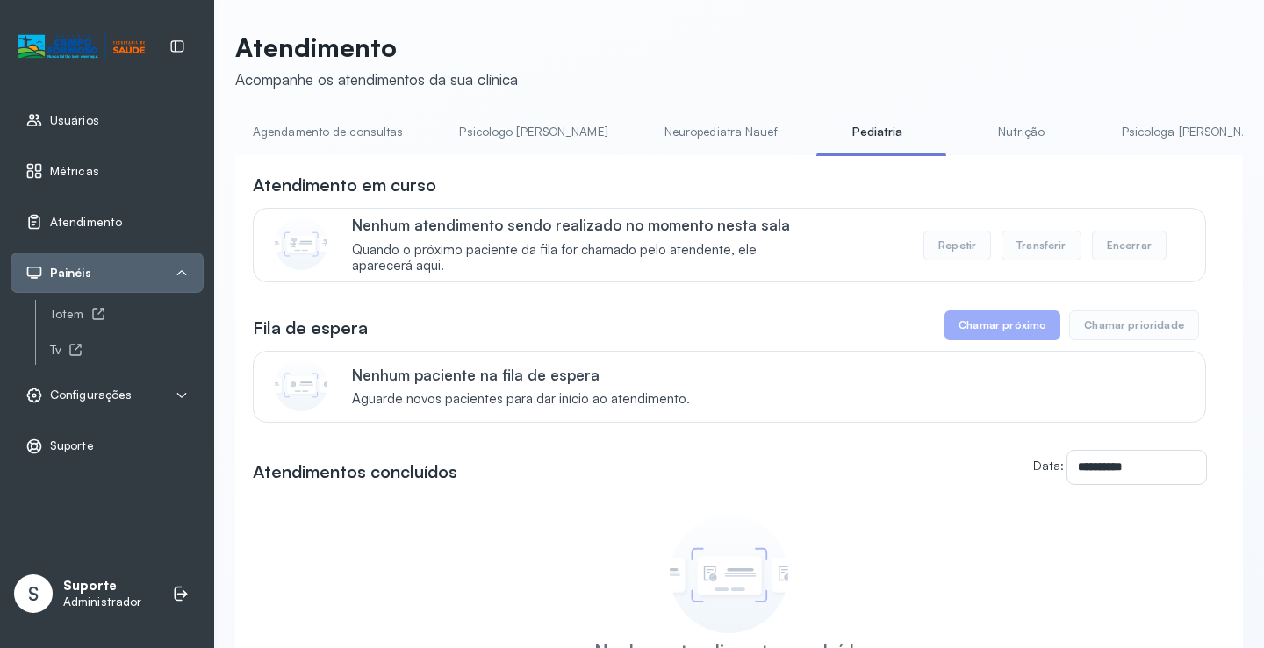
click at [327, 138] on link "Agendamento de consultas" at bounding box center [327, 132] width 185 height 29
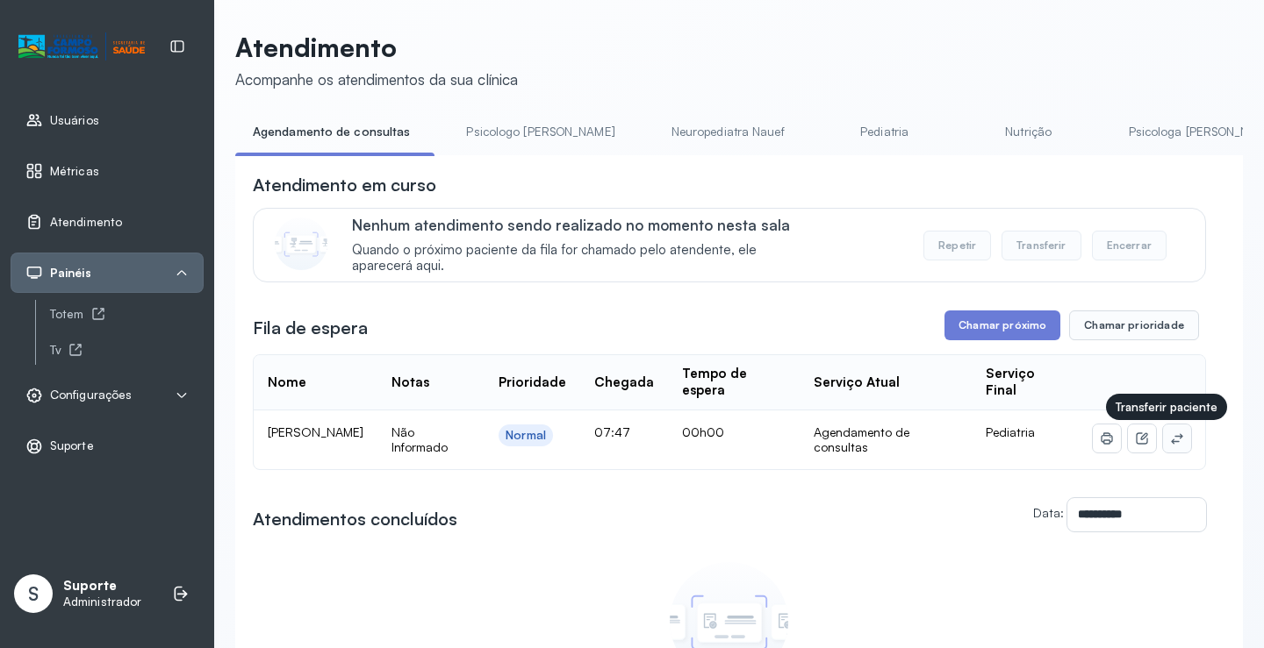
click at [1171, 442] on icon at bounding box center [1177, 439] width 14 height 14
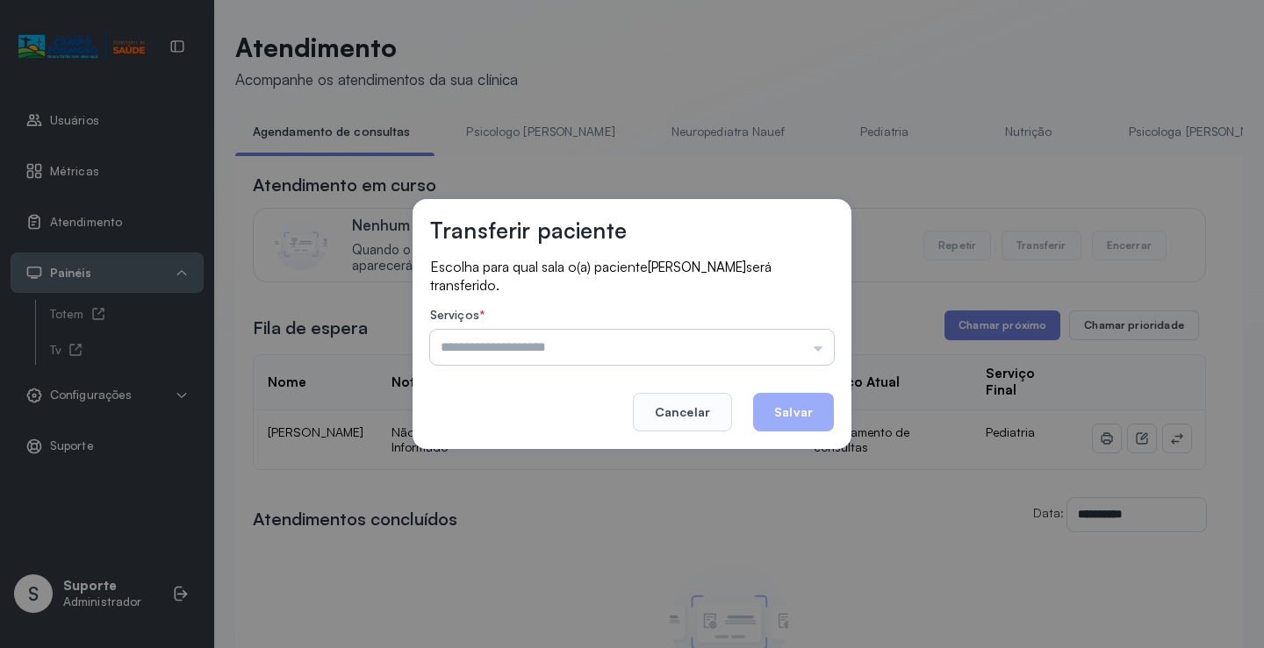
click at [798, 352] on input "text" at bounding box center [632, 347] width 404 height 35
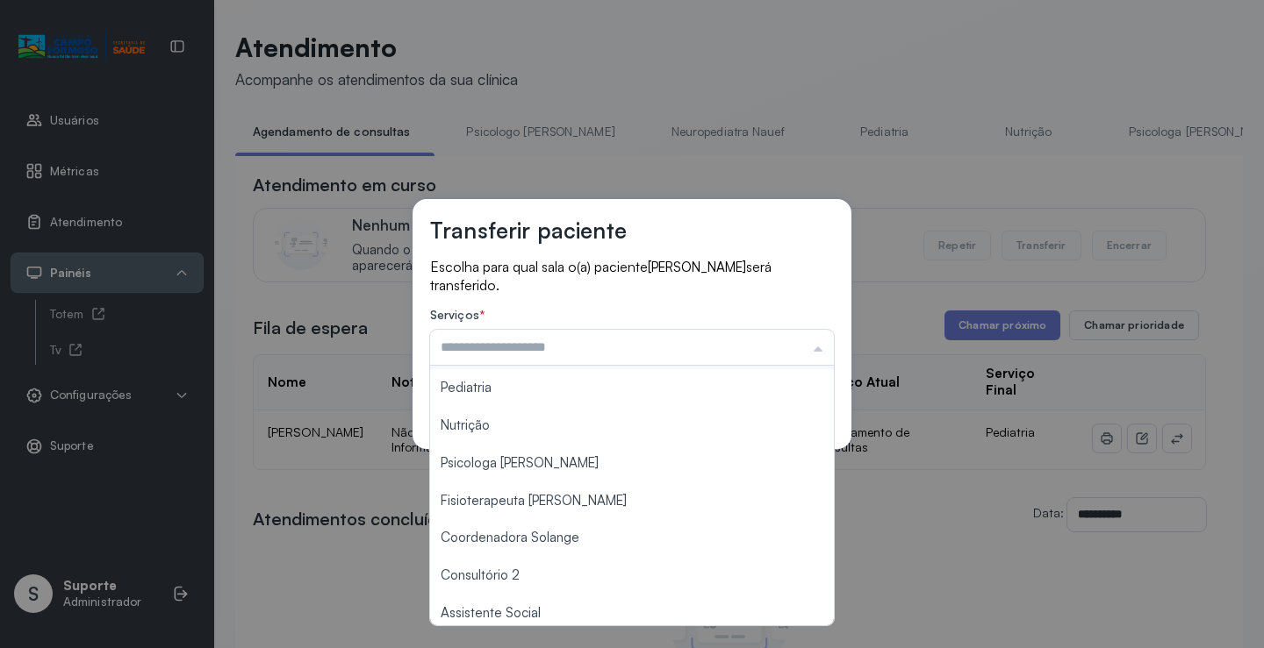
scroll to position [175, 0]
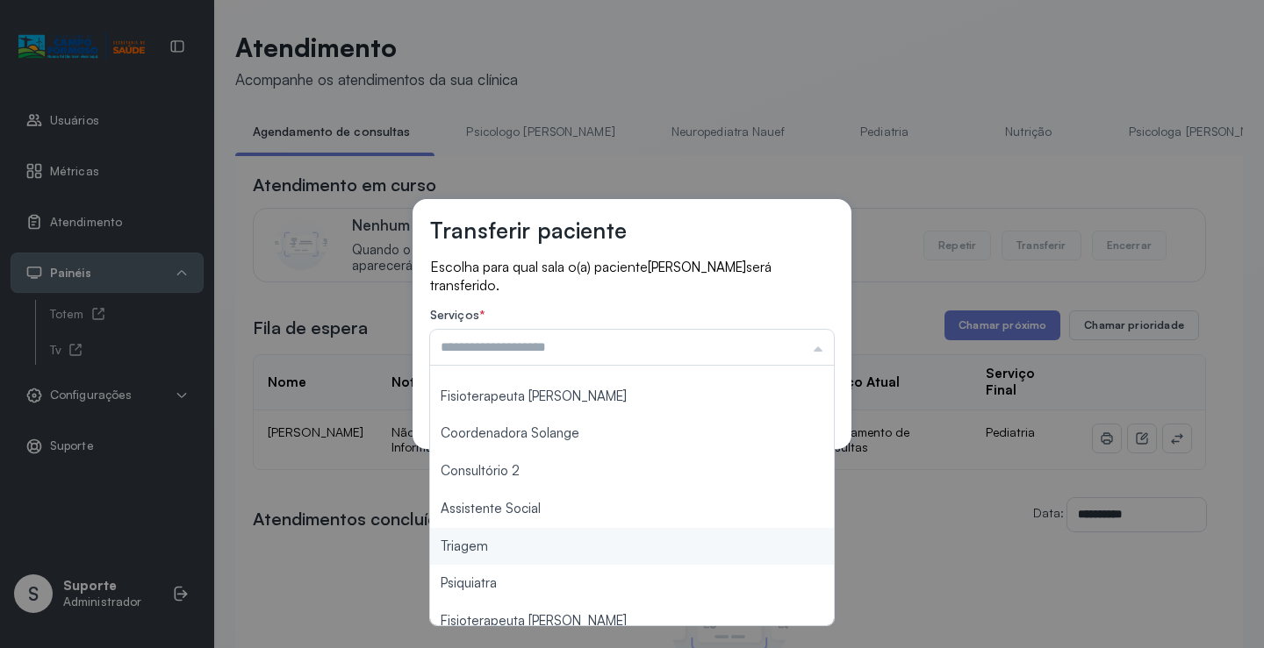
type input "*******"
click at [535, 556] on div "Transferir paciente Escolha para qual sala o(a) paciente MARIA EDUARDA DOS SANT…" at bounding box center [632, 324] width 1264 height 648
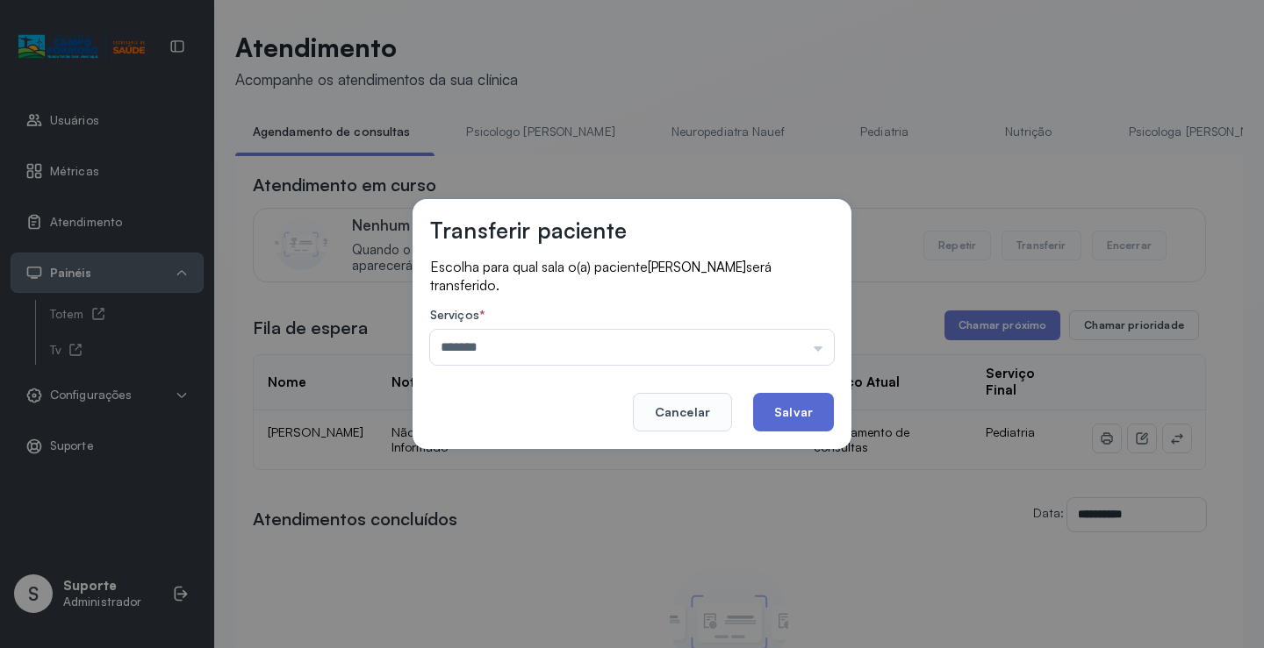
click at [792, 426] on button "Salvar" at bounding box center [793, 412] width 81 height 39
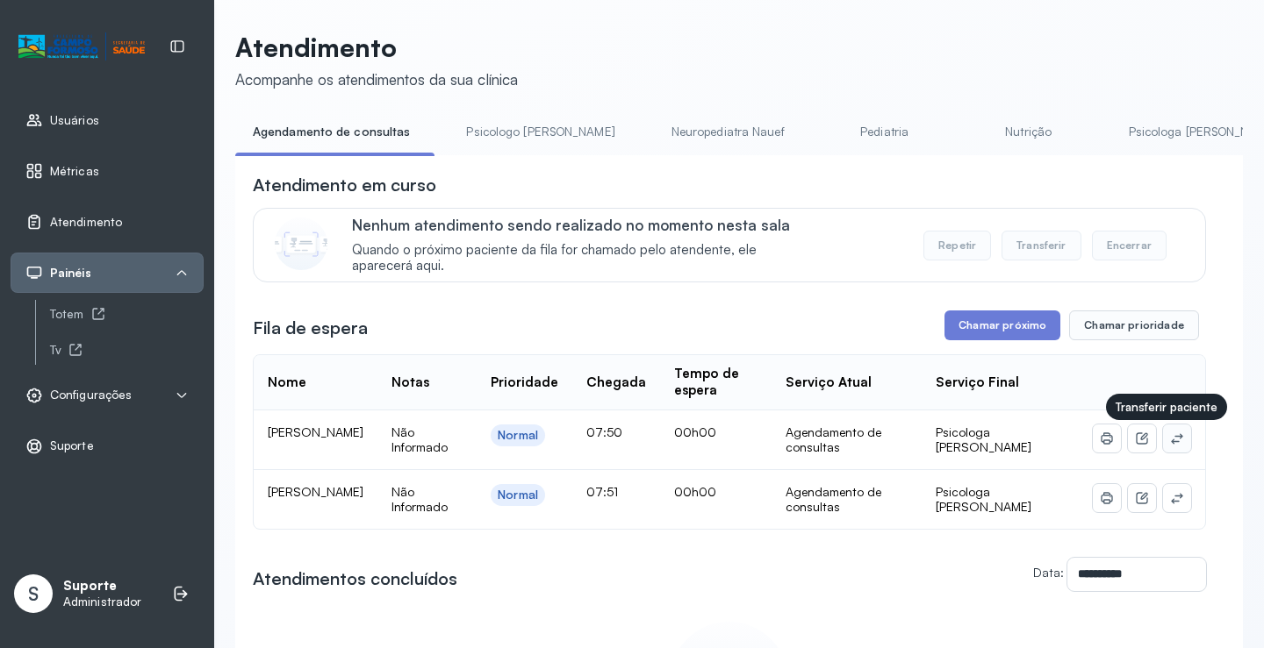
click at [1170, 446] on icon at bounding box center [1177, 439] width 14 height 14
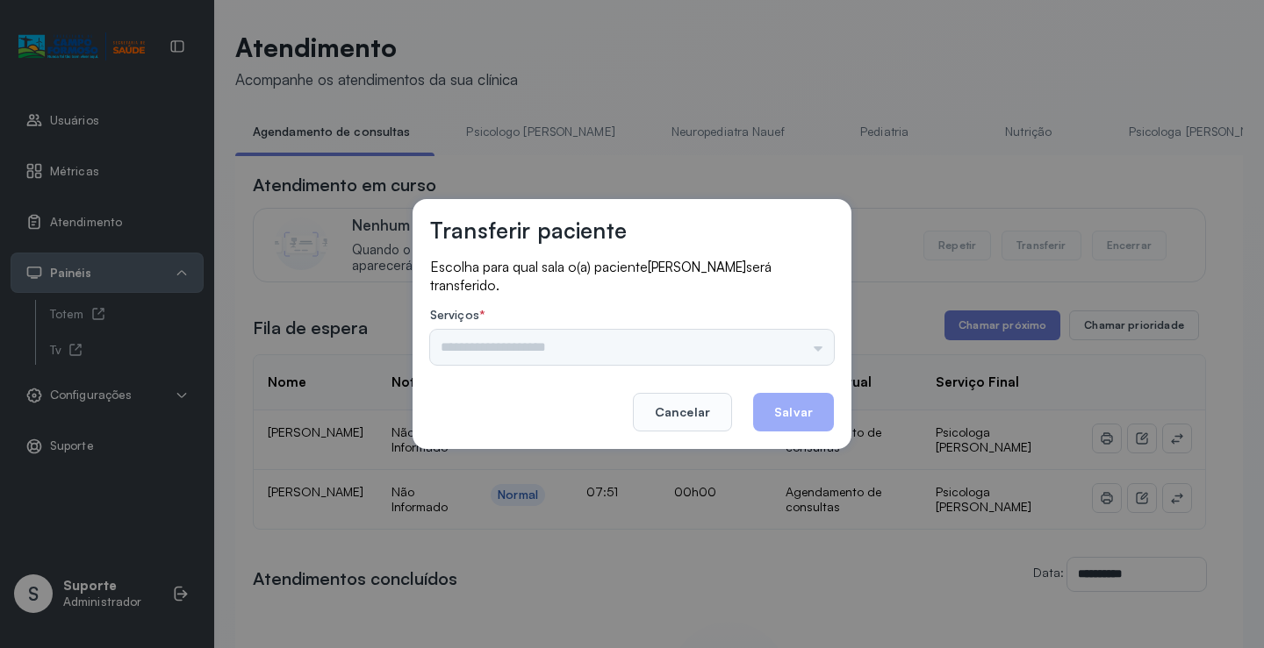
click at [808, 347] on div "Psicologo Pedro Neuropediatra Nauef Pediatria Nutrição Psicologa Alana Fisioter…" at bounding box center [632, 347] width 404 height 35
click at [800, 340] on input "text" at bounding box center [632, 347] width 404 height 35
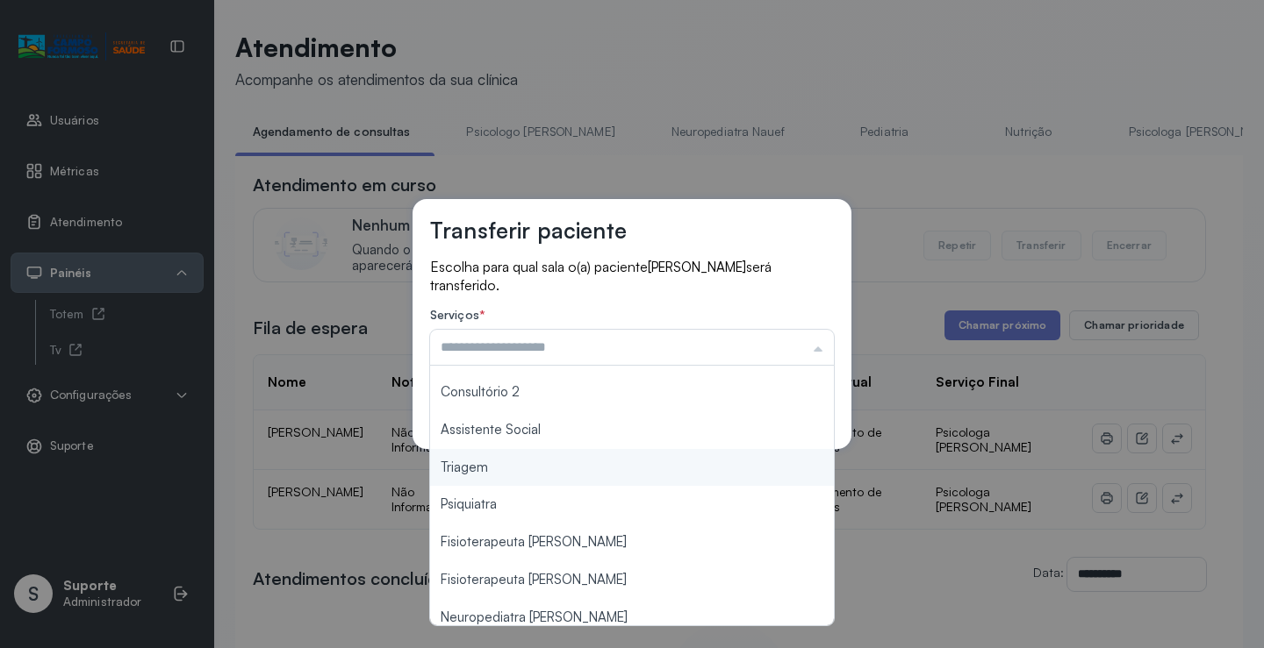
scroll to position [265, 0]
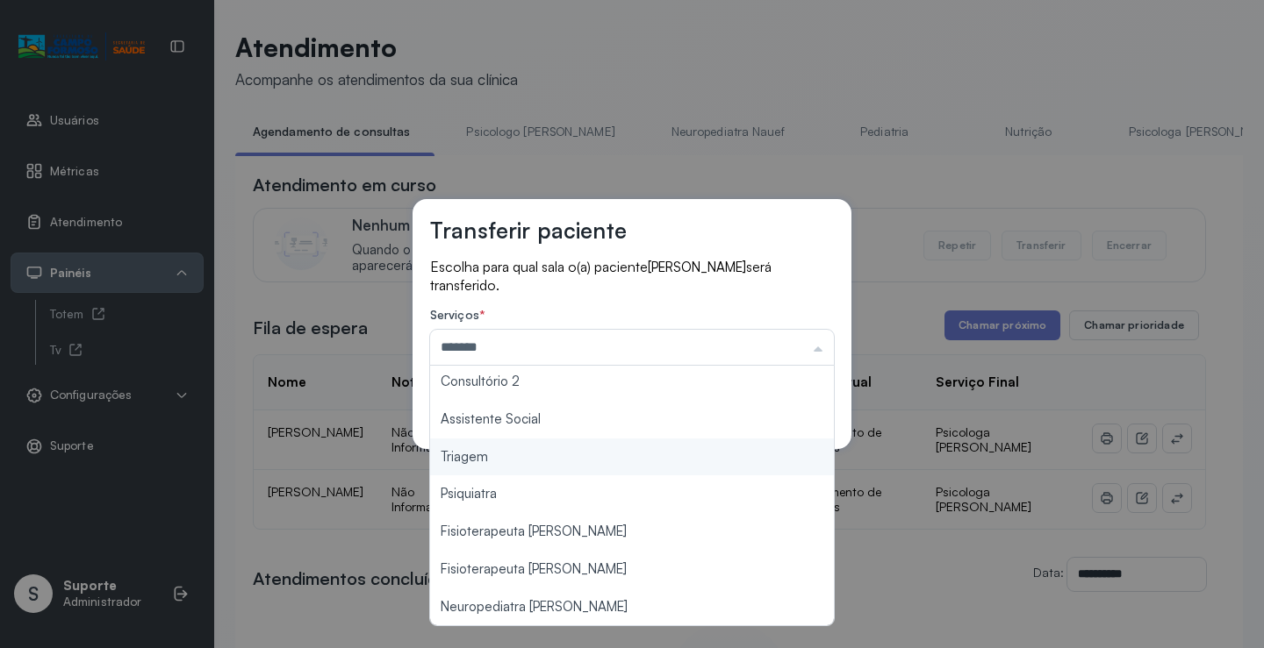
click at [561, 463] on div "Transferir paciente Escolha para qual sala o(a) paciente Theo Urbano da Silva s…" at bounding box center [632, 324] width 1264 height 648
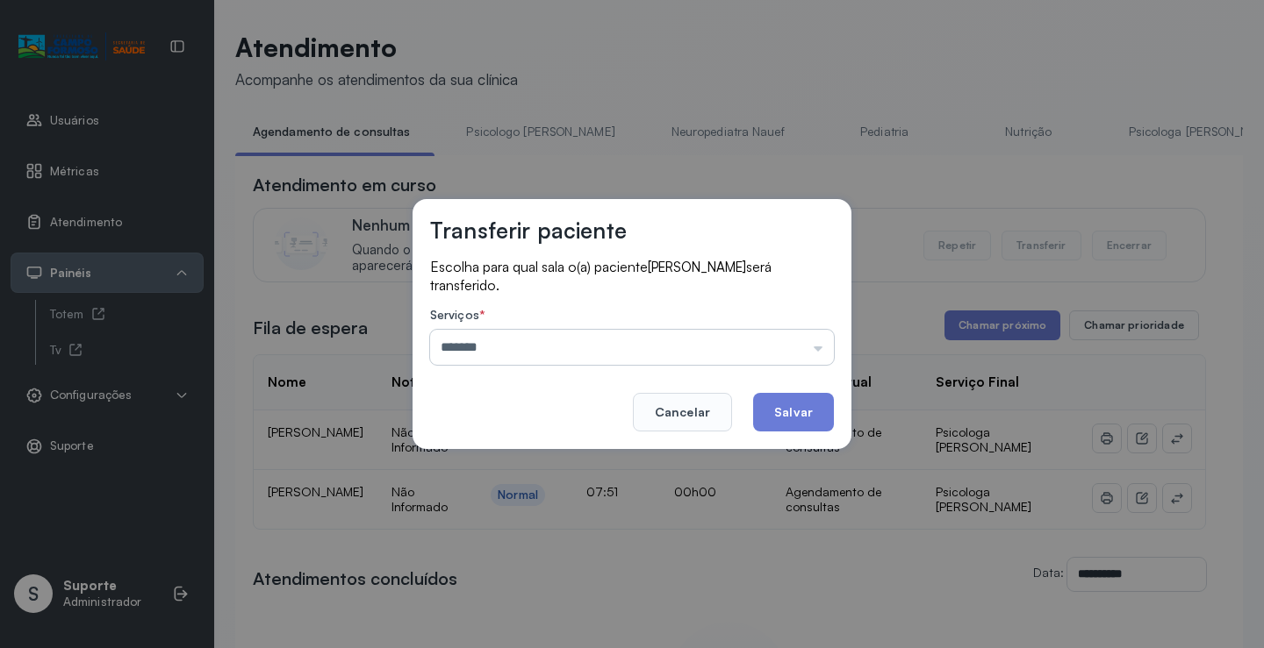
click at [723, 362] on input "*******" at bounding box center [632, 347] width 404 height 35
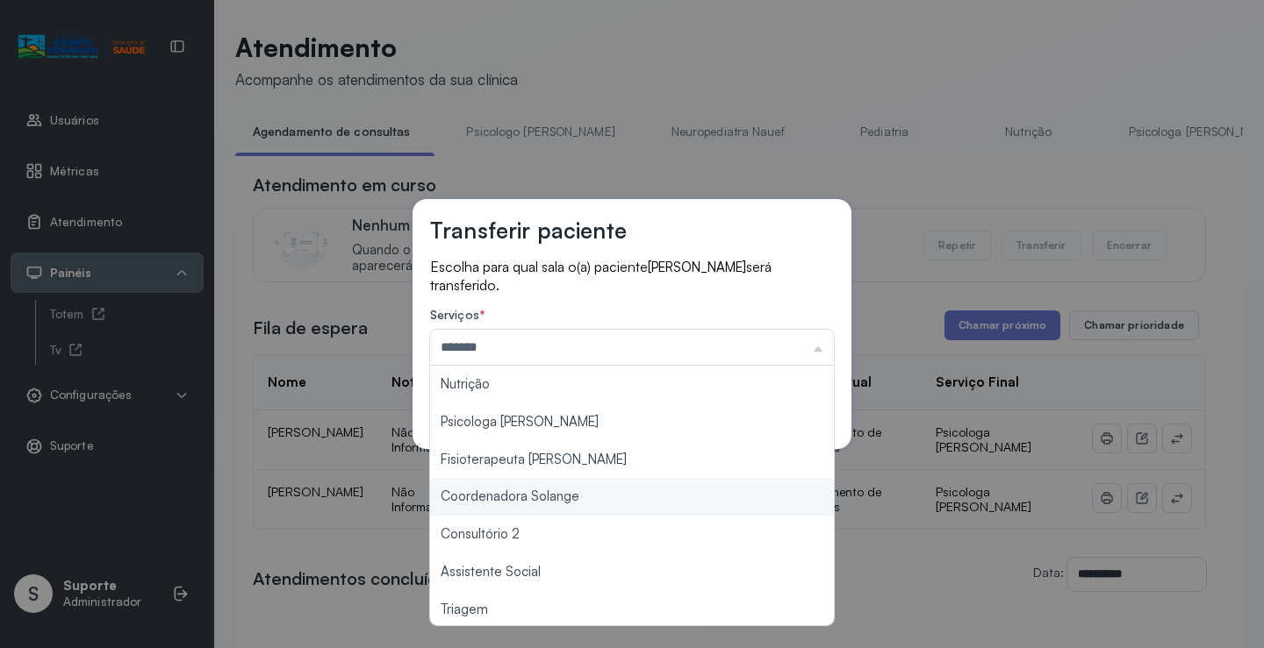
scroll to position [89, 0]
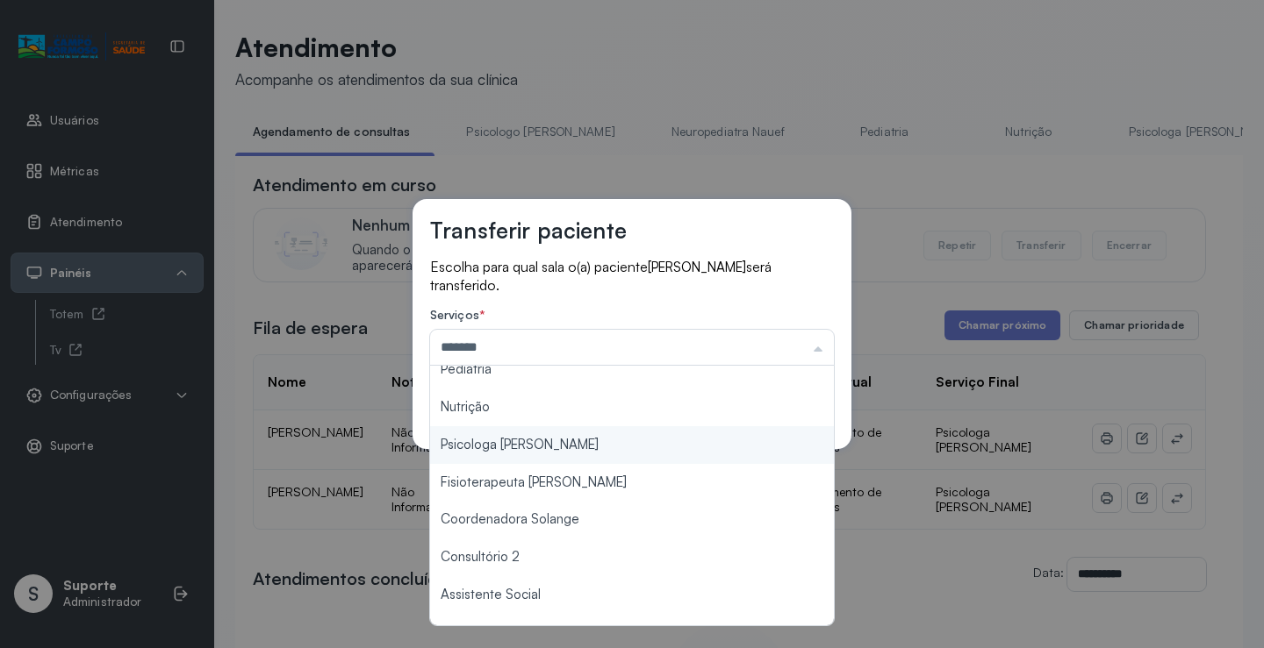
type input "**********"
click at [558, 445] on div "**********" at bounding box center [631, 324] width 439 height 250
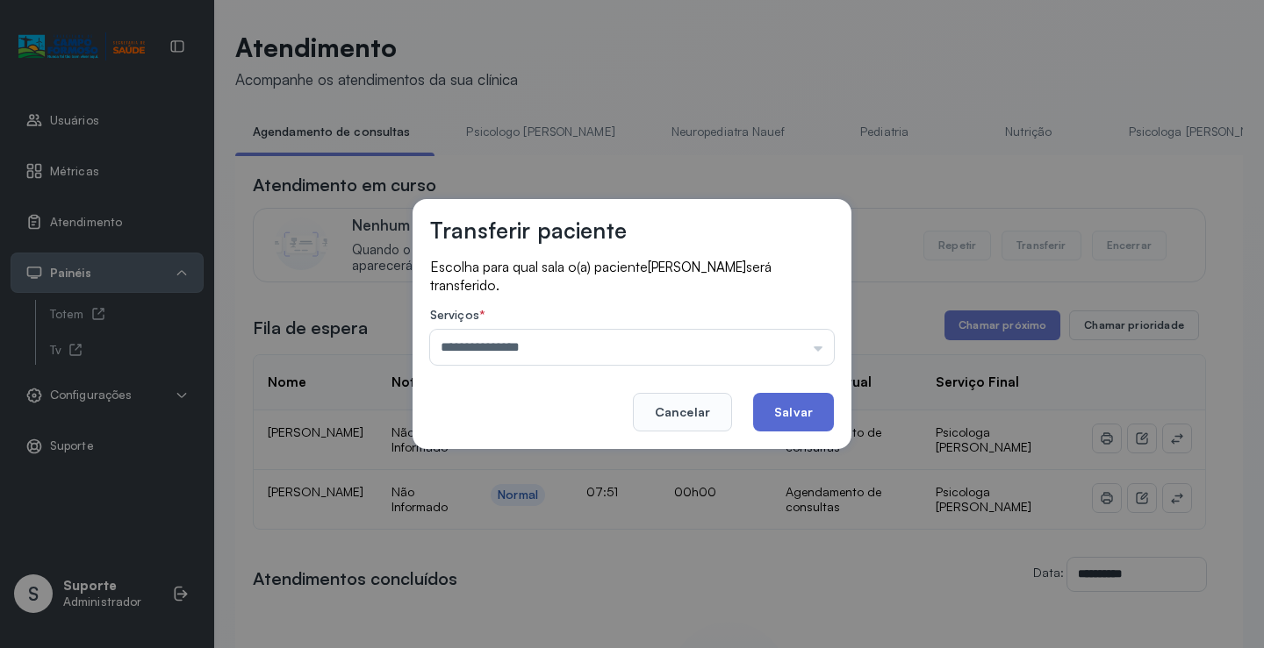
click at [791, 418] on button "Salvar" at bounding box center [793, 412] width 81 height 39
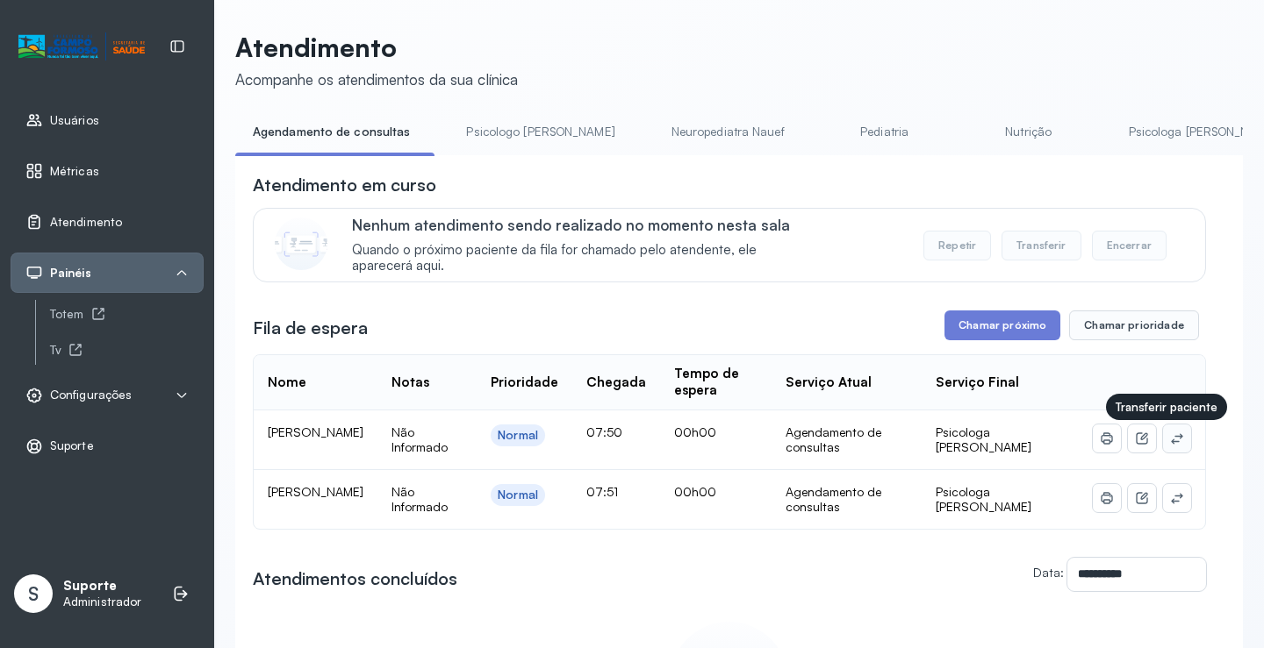
click at [1171, 442] on icon at bounding box center [1176, 438] width 11 height 11
click at [800, 113] on div "**********" at bounding box center [738, 472] width 1007 height 880
click at [823, 130] on link "Pediatria" at bounding box center [884, 132] width 123 height 29
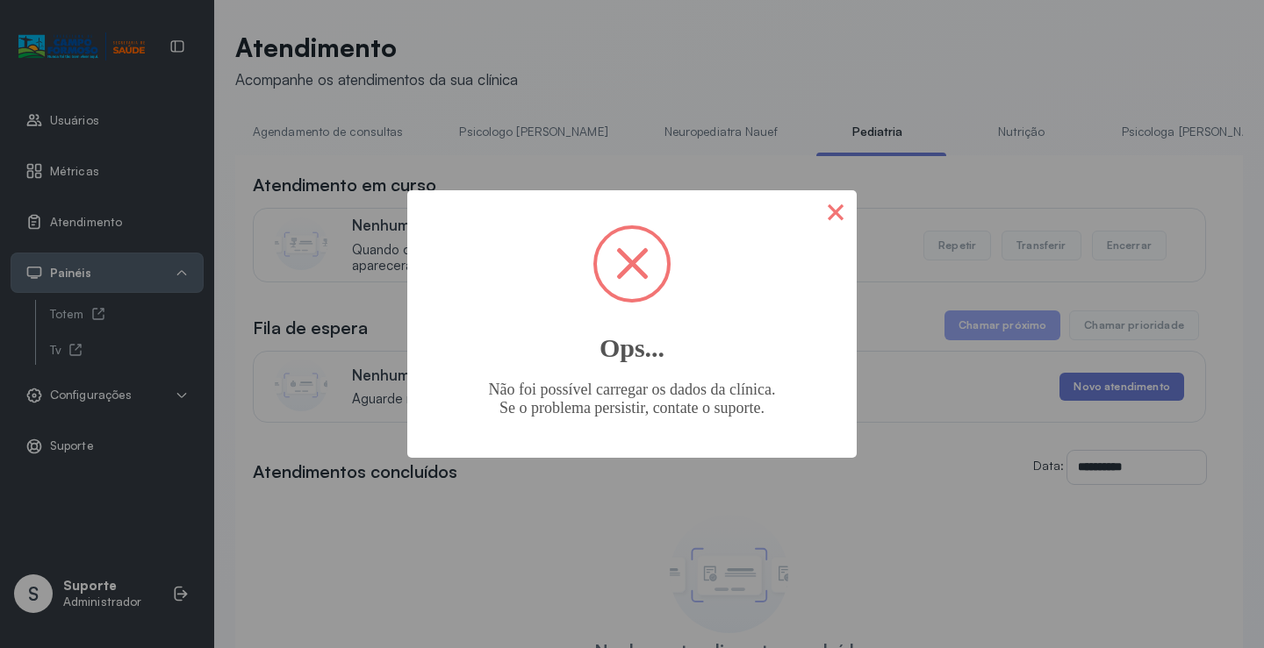
click at [836, 217] on button "×" at bounding box center [835, 211] width 42 height 42
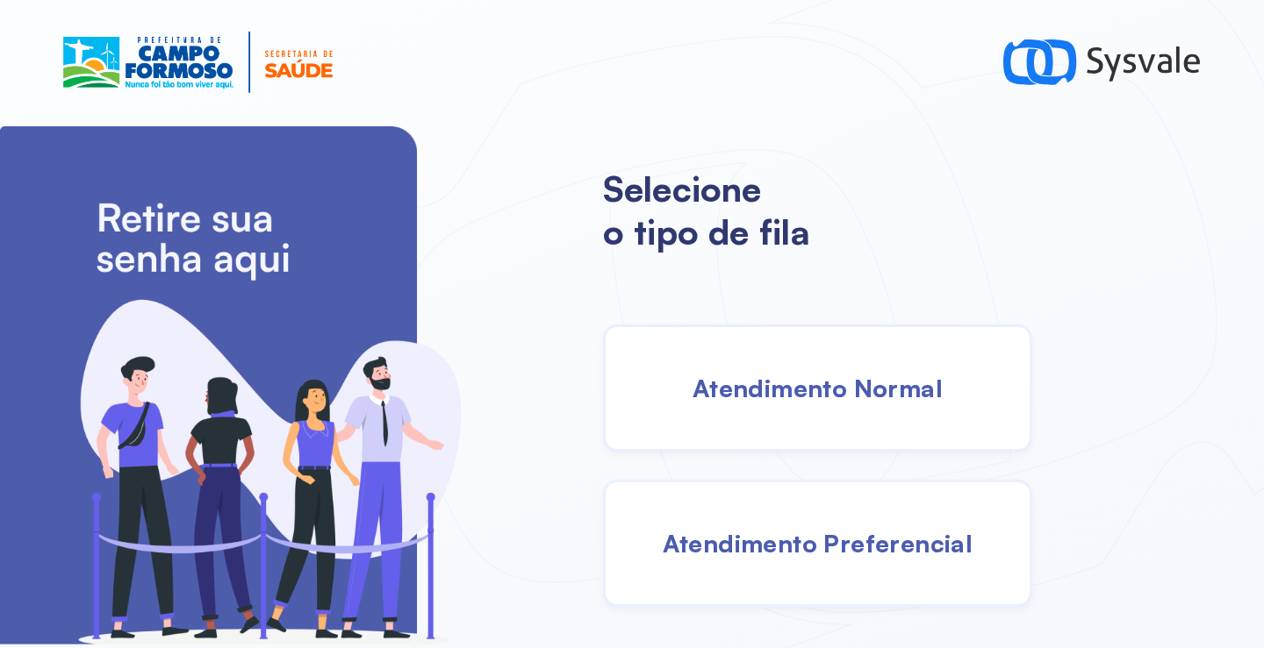
click at [825, 384] on span "Atendimento Normal" at bounding box center [817, 388] width 250 height 31
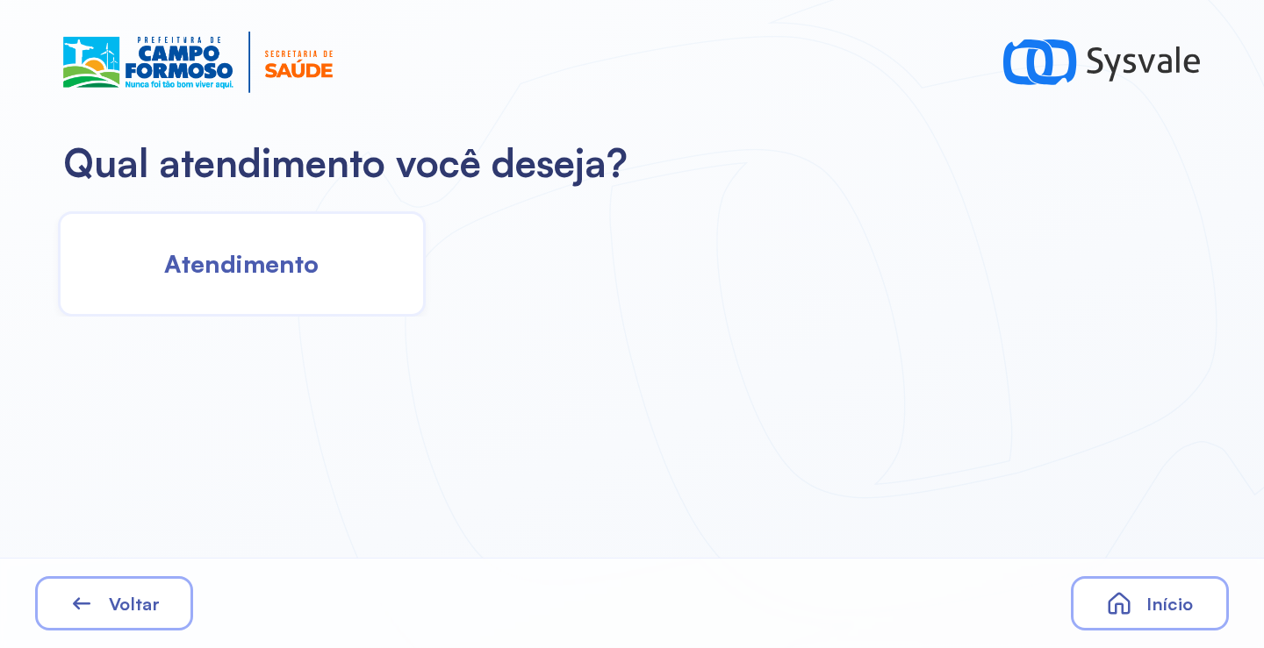
click at [338, 298] on div "Atendimento" at bounding box center [242, 263] width 368 height 105
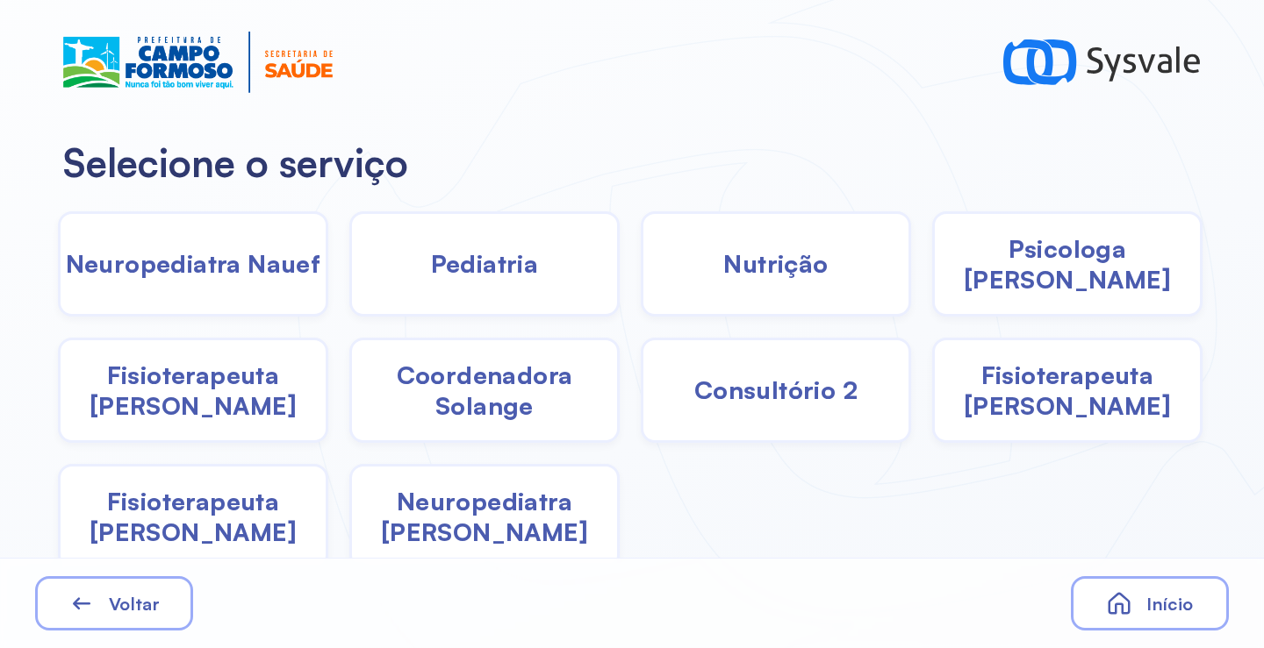
click at [641, 271] on div "Pediatria" at bounding box center [776, 263] width 270 height 105
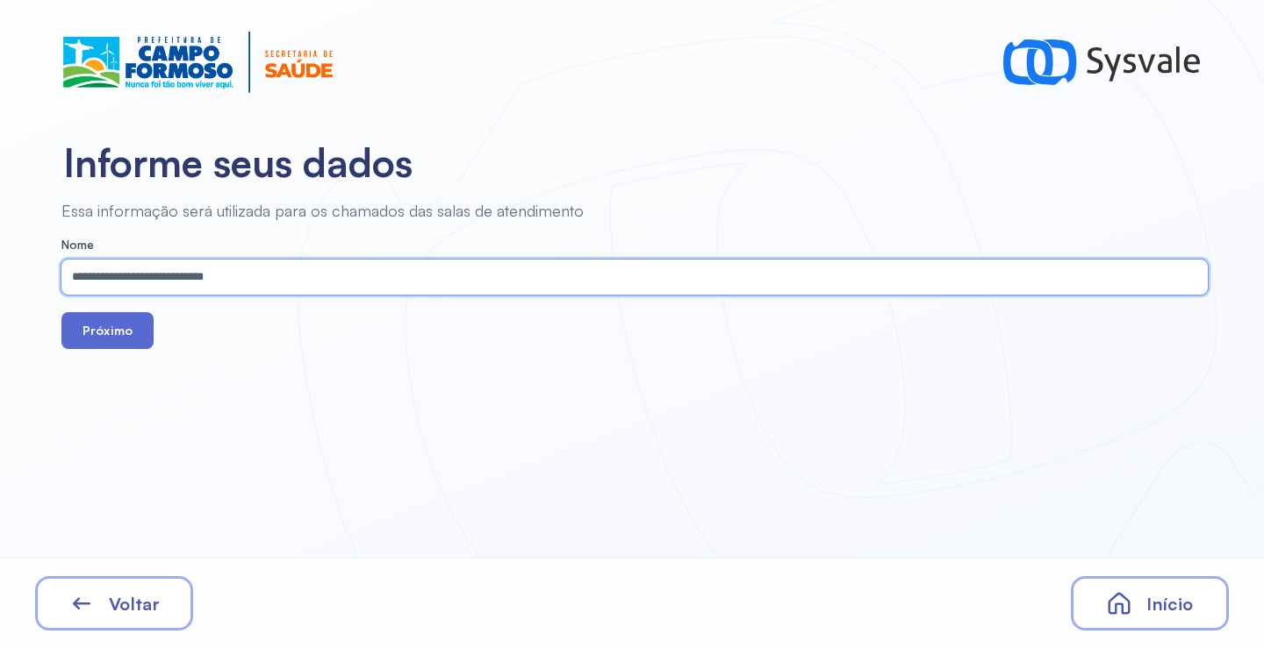
type input "**********"
click at [125, 341] on button "Próximo" at bounding box center [107, 330] width 92 height 37
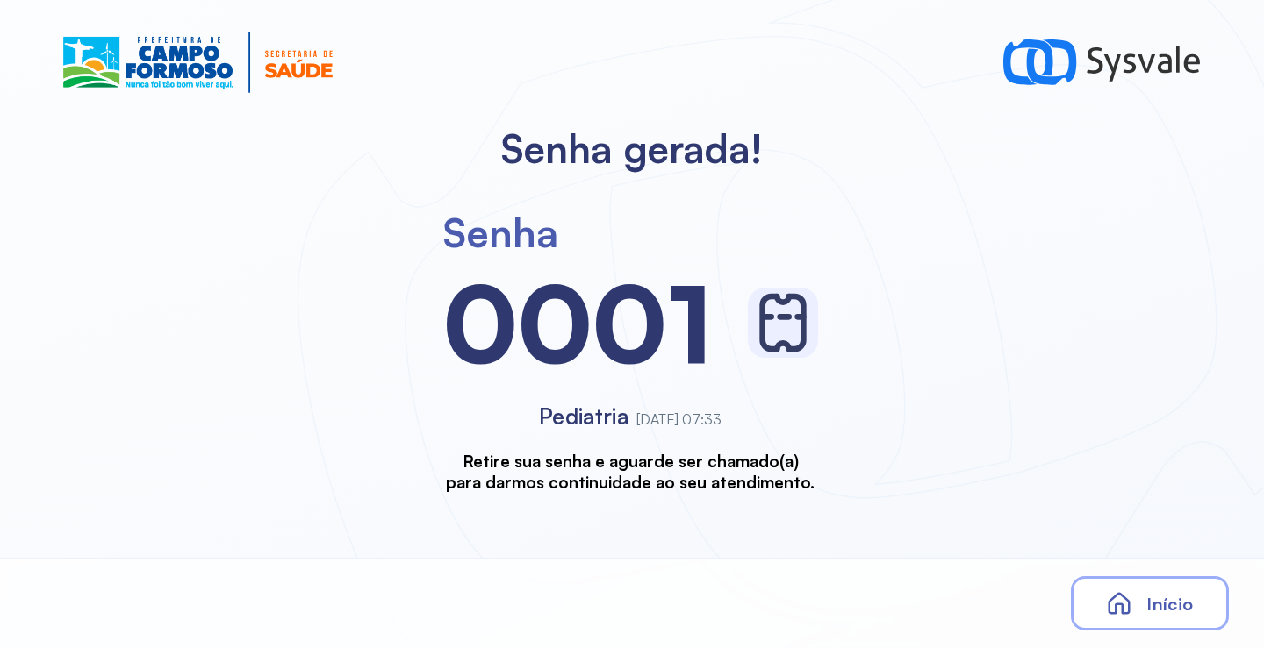
click at [1139, 612] on div "Início" at bounding box center [1149, 603] width 158 height 54
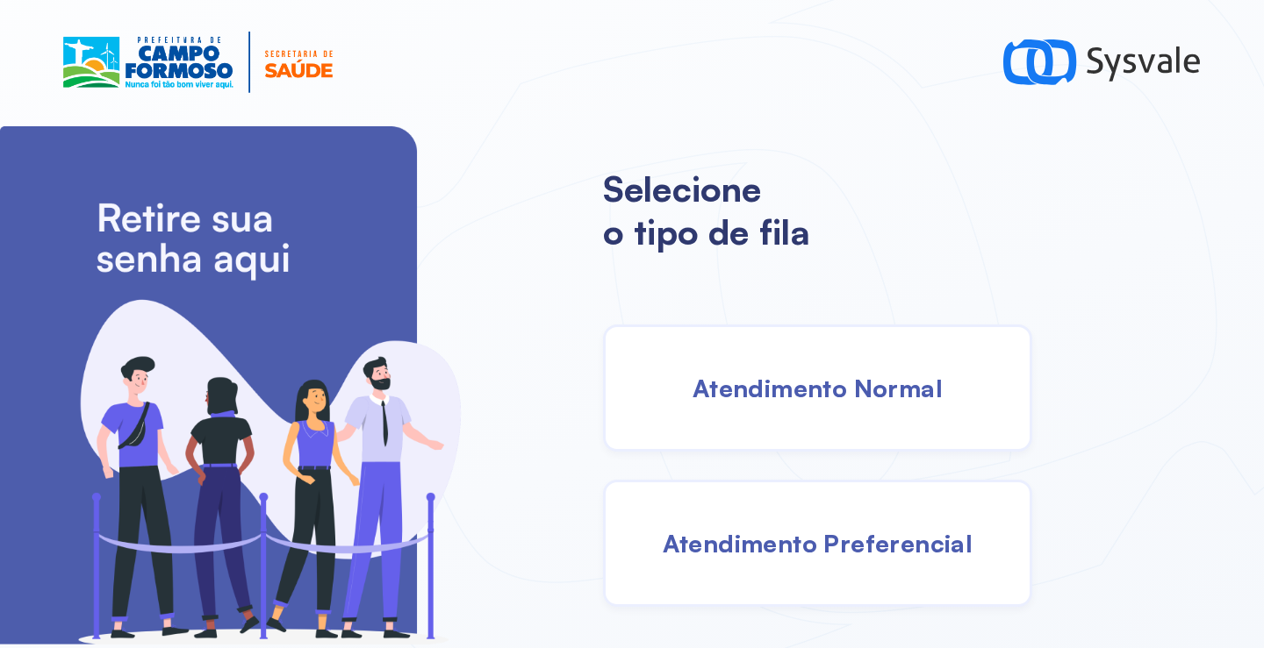
click at [791, 405] on div "Atendimento Normal" at bounding box center [817, 388] width 429 height 127
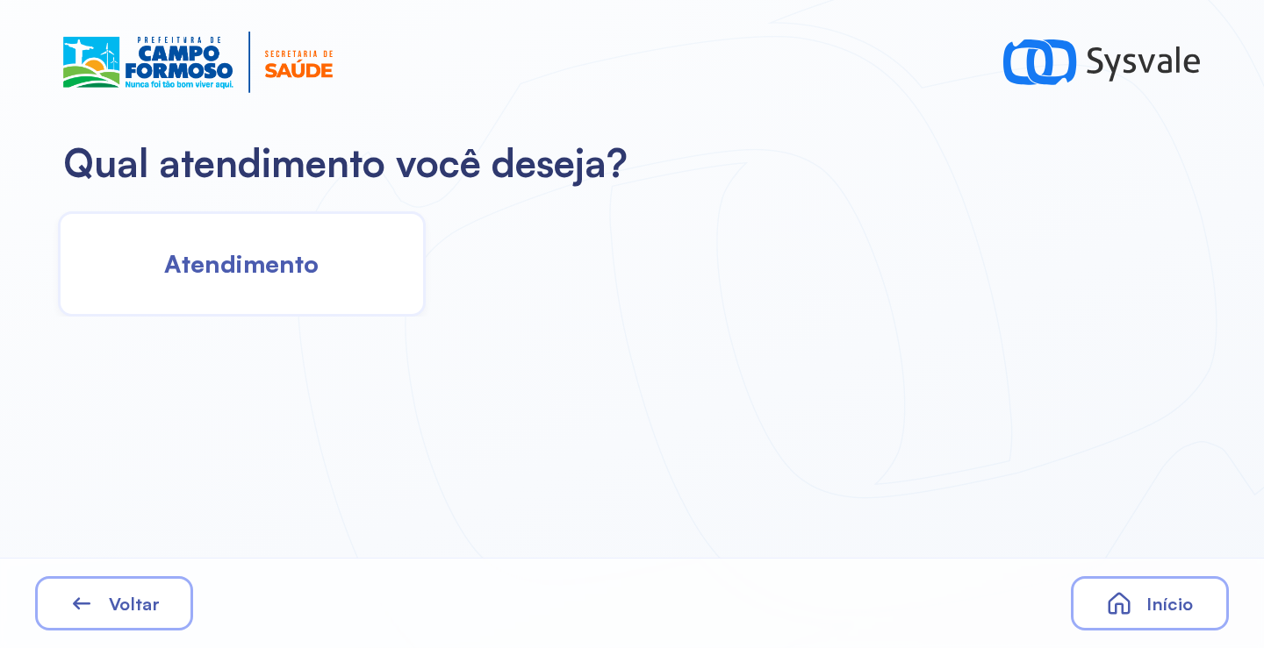
drag, startPoint x: 237, startPoint y: 278, endPoint x: 247, endPoint y: 277, distance: 10.6
click at [247, 277] on span "Atendimento" at bounding box center [241, 263] width 154 height 31
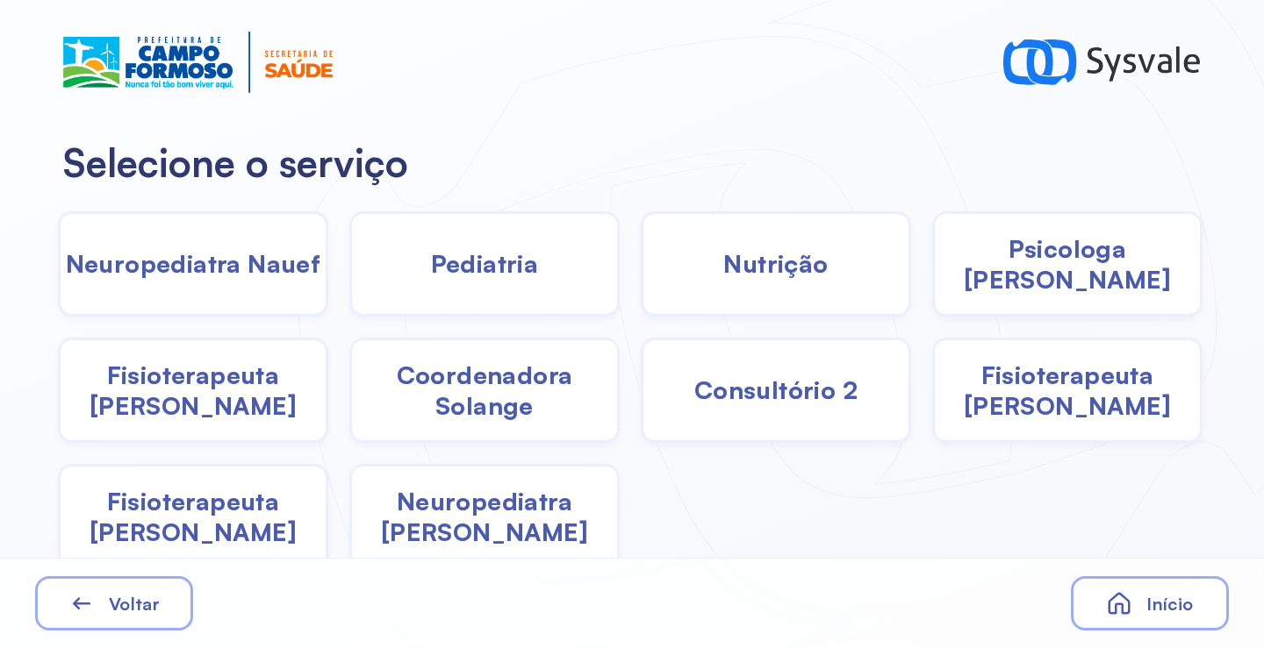
click at [487, 273] on span "Pediatria" at bounding box center [485, 263] width 108 height 31
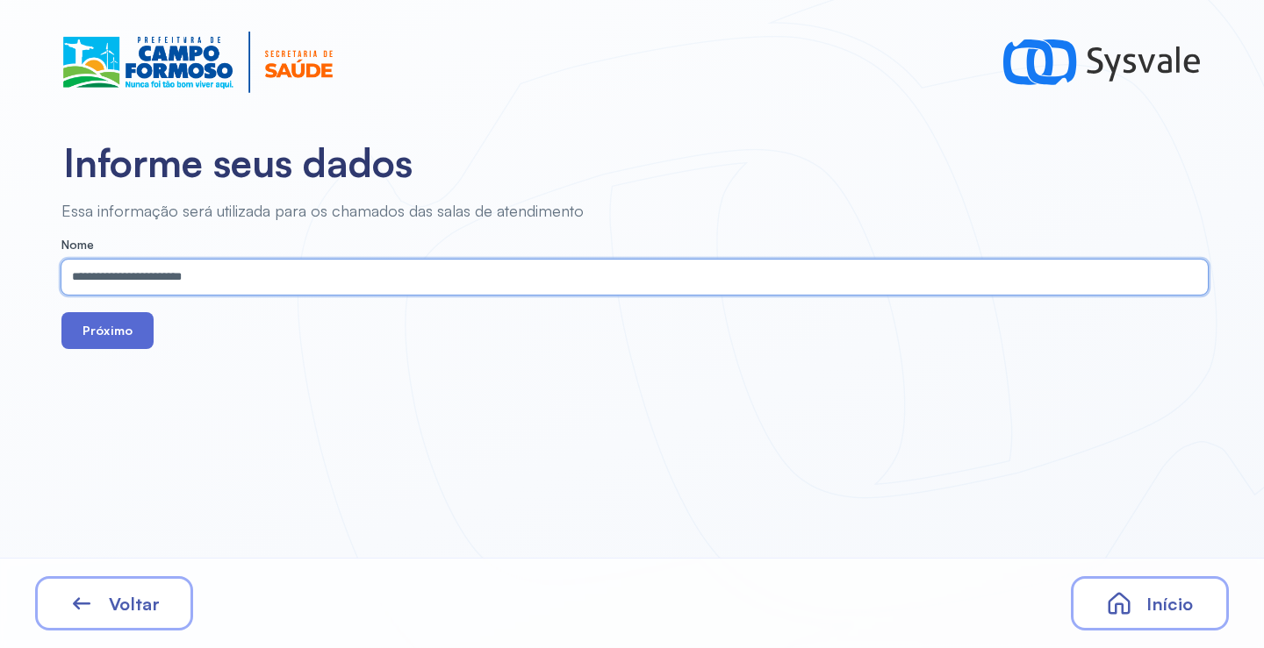
type input "**********"
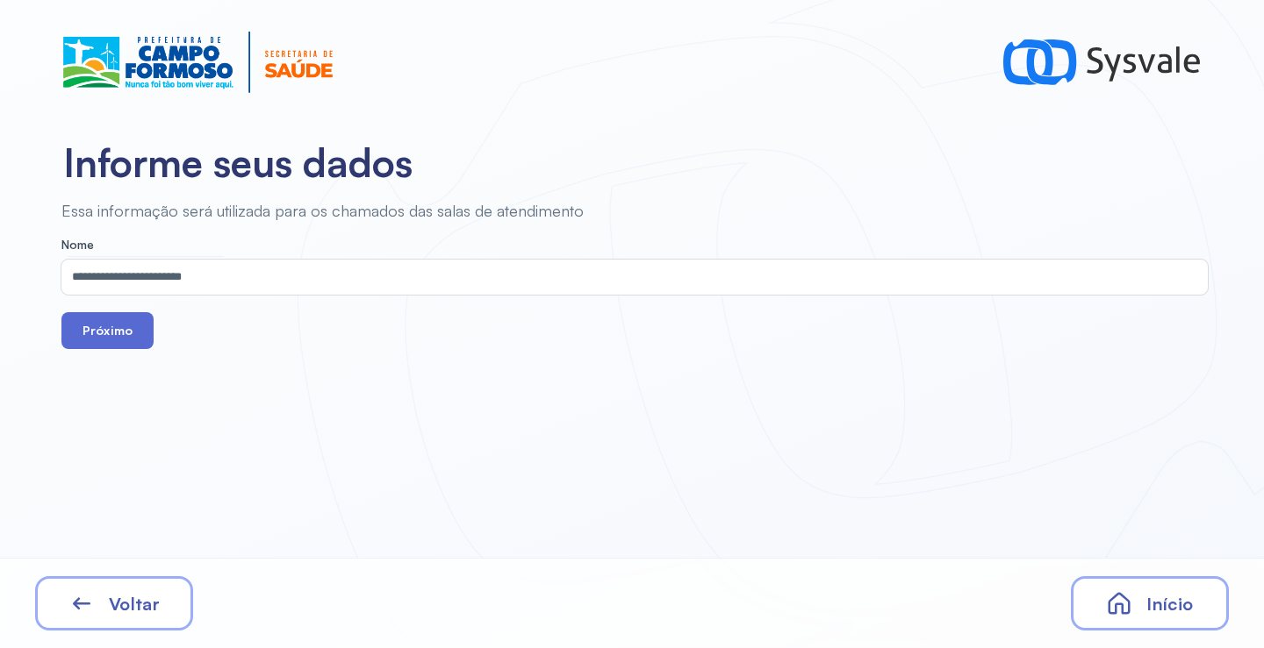
click at [105, 336] on button "Próximo" at bounding box center [107, 330] width 92 height 37
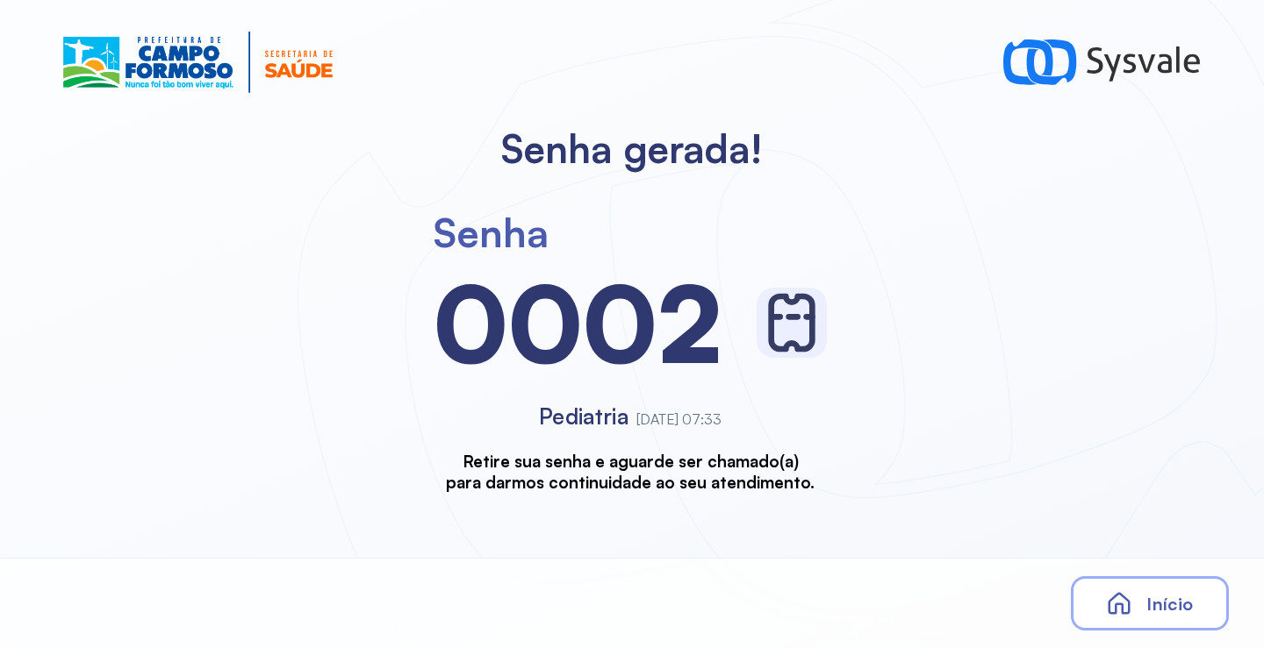
click at [1157, 607] on span "Início" at bounding box center [1169, 604] width 47 height 22
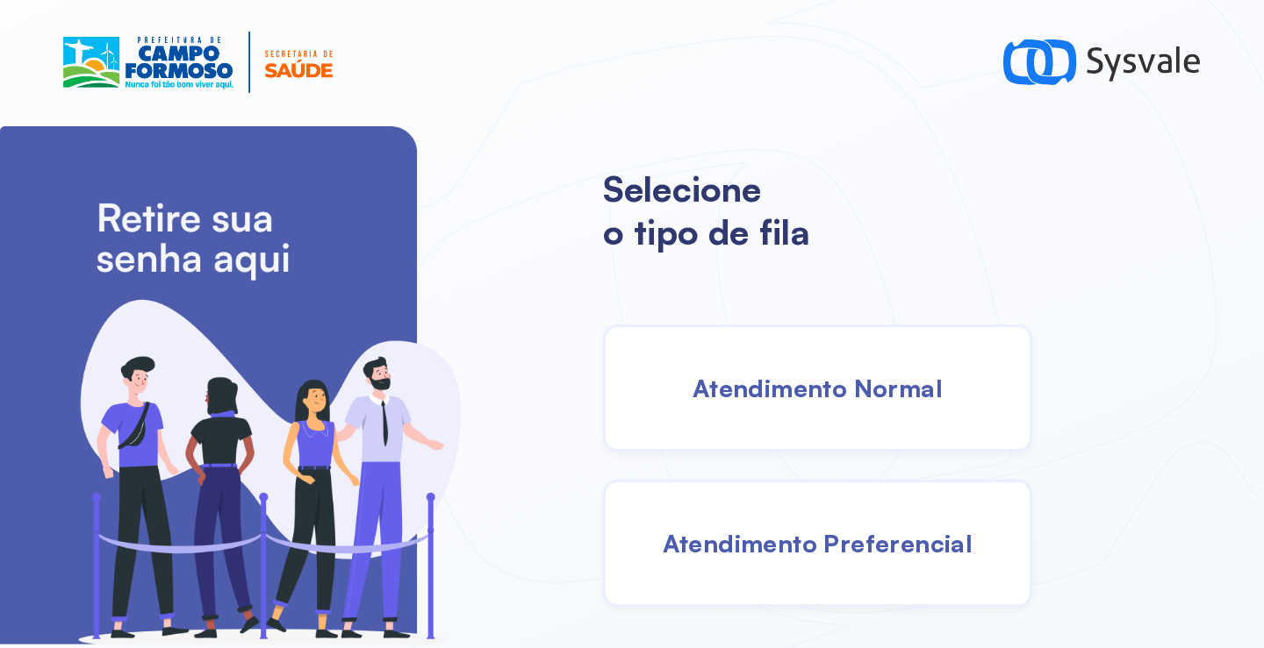
click at [679, 365] on div "Atendimento Normal" at bounding box center [817, 388] width 429 height 127
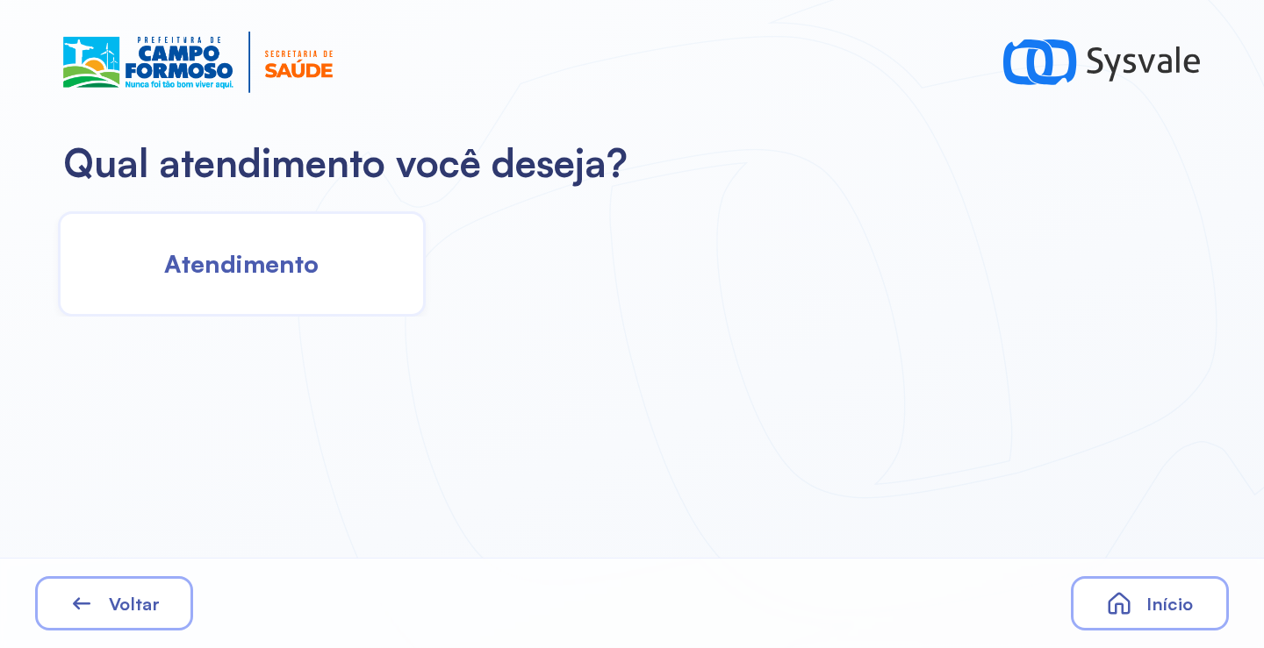
drag, startPoint x: 328, startPoint y: 319, endPoint x: 329, endPoint y: 310, distance: 9.7
click at [328, 319] on div "Qual atendimento você deseja? Atendimento Voltar Início" at bounding box center [632, 324] width 1264 height 648
click at [325, 289] on div "Atendimento" at bounding box center [242, 263] width 368 height 105
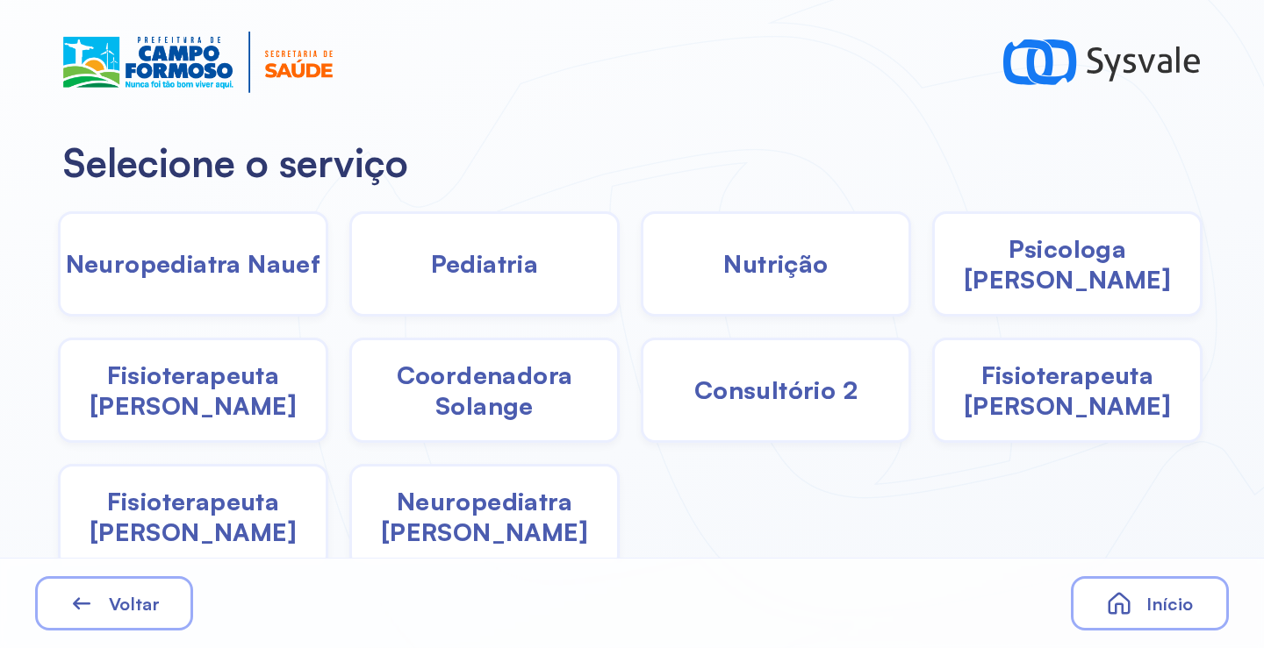
click at [641, 290] on div "Pediatria" at bounding box center [776, 263] width 270 height 105
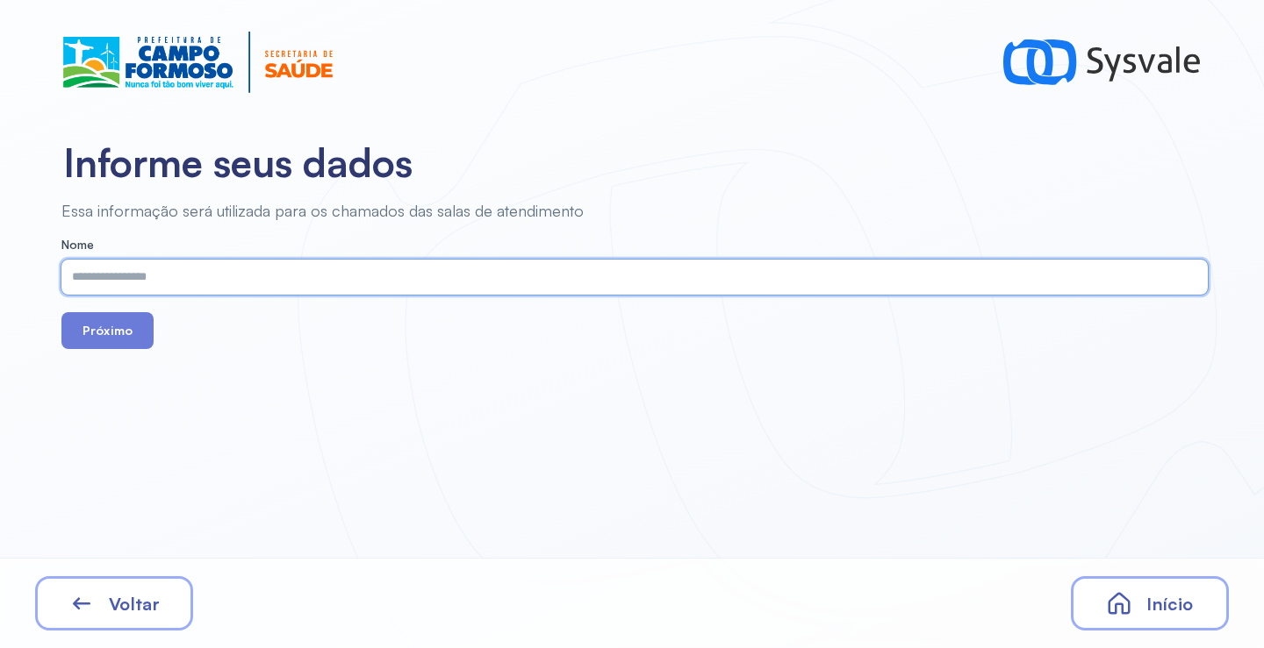
paste input "**********"
type input "**********"
drag, startPoint x: 112, startPoint y: 334, endPoint x: 213, endPoint y: 211, distance: 159.0
click at [112, 333] on button "Próximo" at bounding box center [107, 330] width 92 height 37
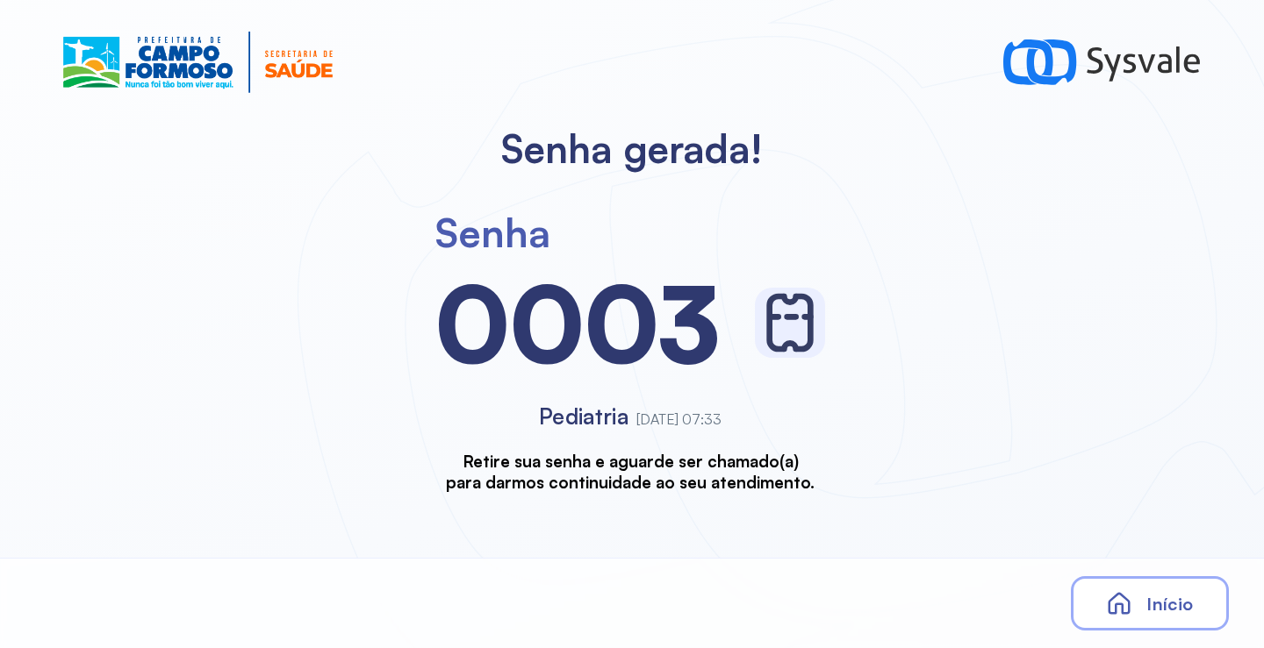
click at [1166, 620] on div "Início" at bounding box center [1149, 603] width 158 height 54
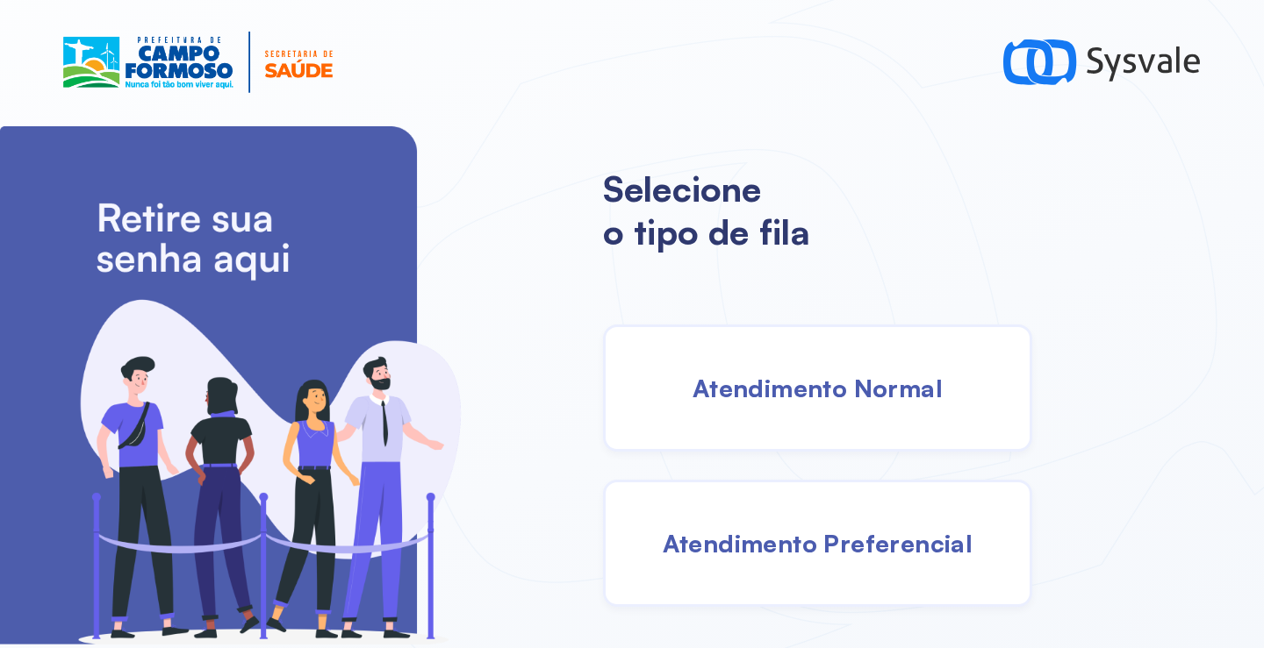
click at [822, 387] on span "Atendimento Normal" at bounding box center [817, 388] width 250 height 31
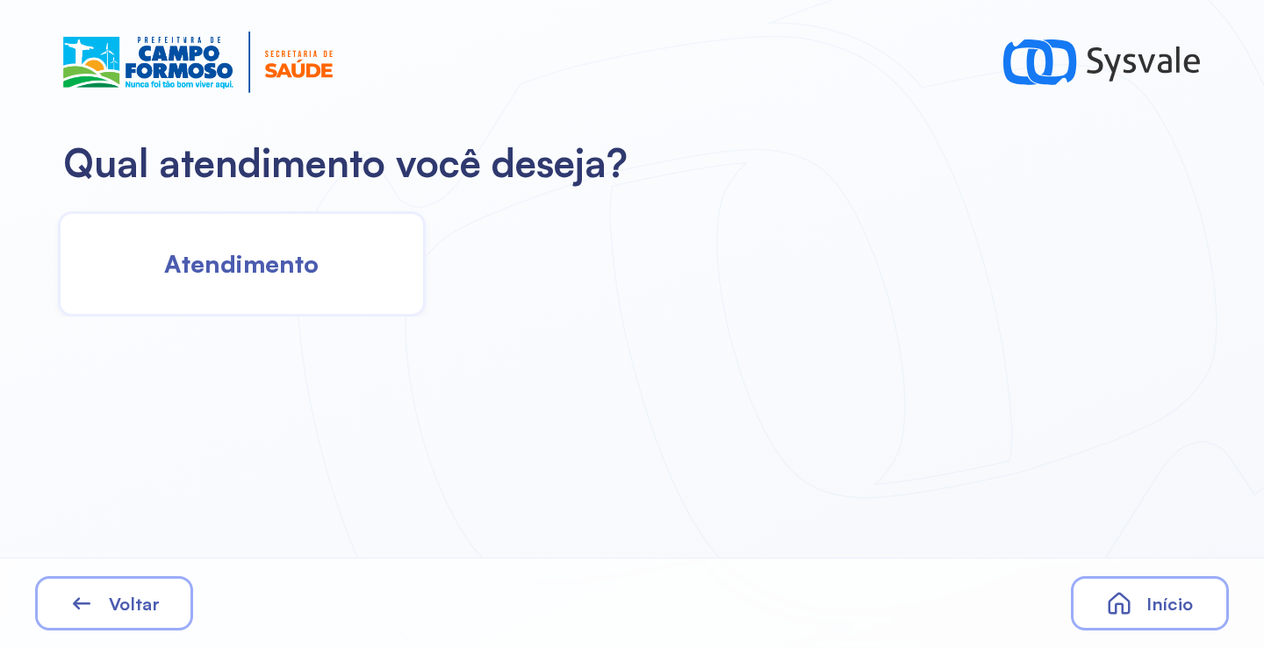
click at [328, 232] on div "Atendimento" at bounding box center [242, 263] width 368 height 105
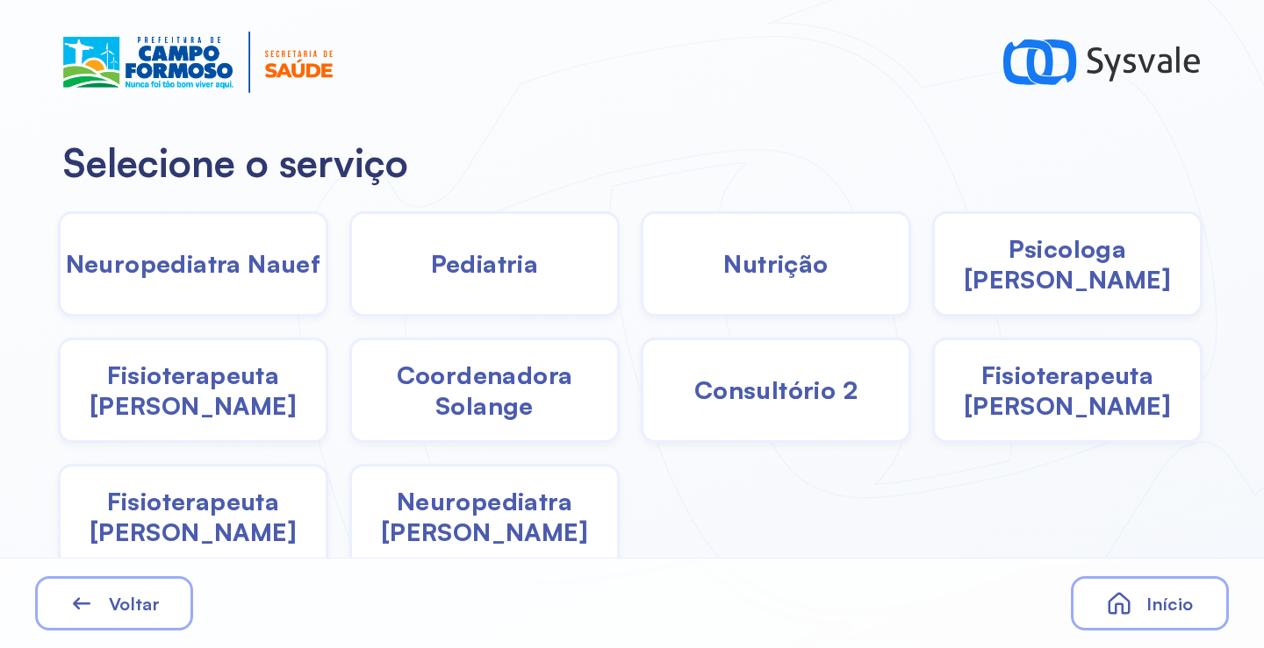
click at [445, 268] on span "Pediatria" at bounding box center [485, 263] width 108 height 31
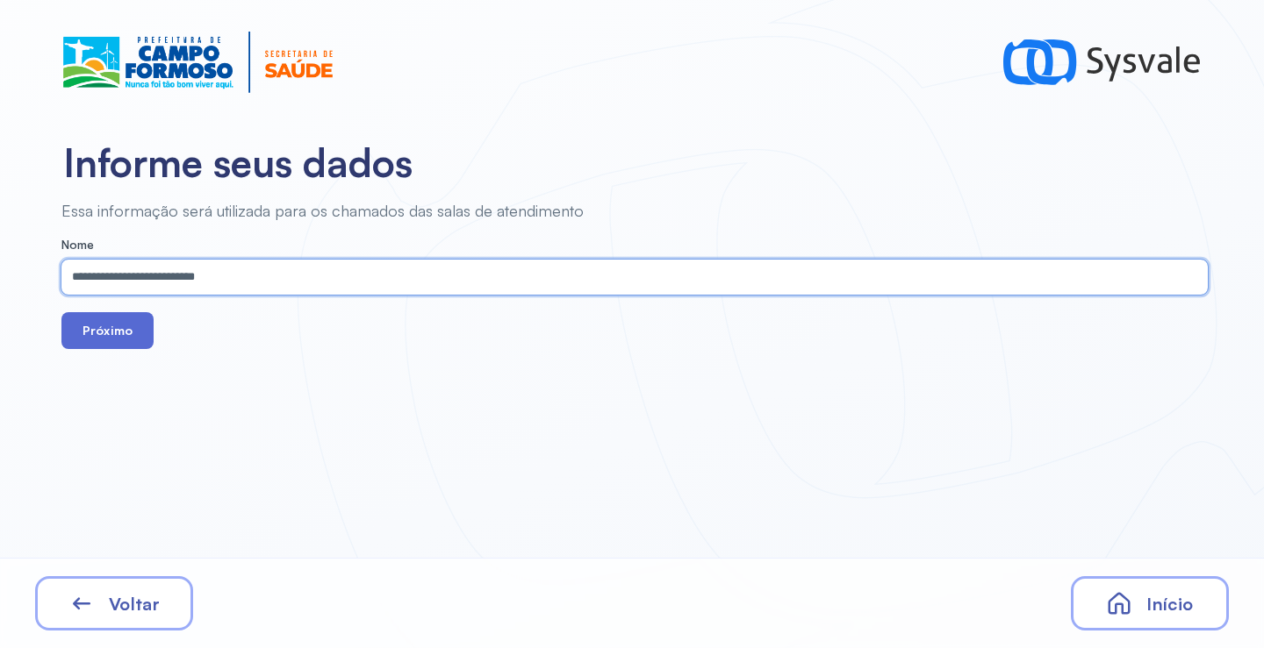
type input "**********"
click at [125, 326] on button "Próximo" at bounding box center [107, 330] width 92 height 37
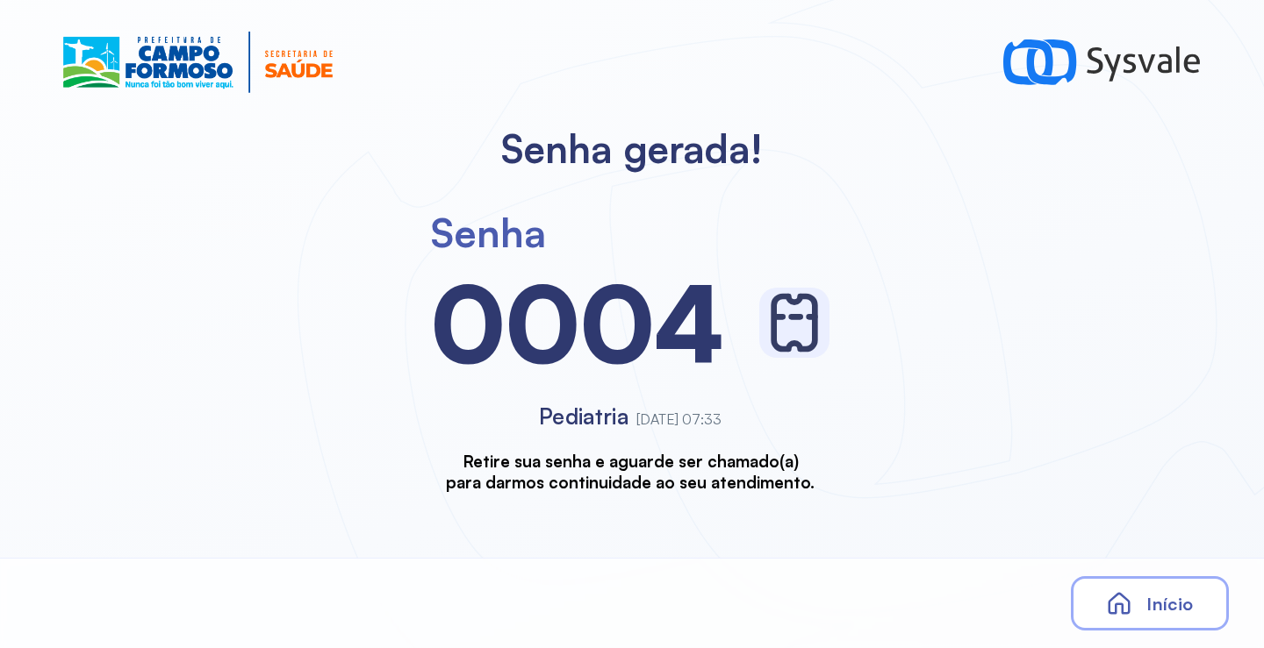
click at [1141, 589] on div "Início" at bounding box center [1149, 603] width 158 height 54
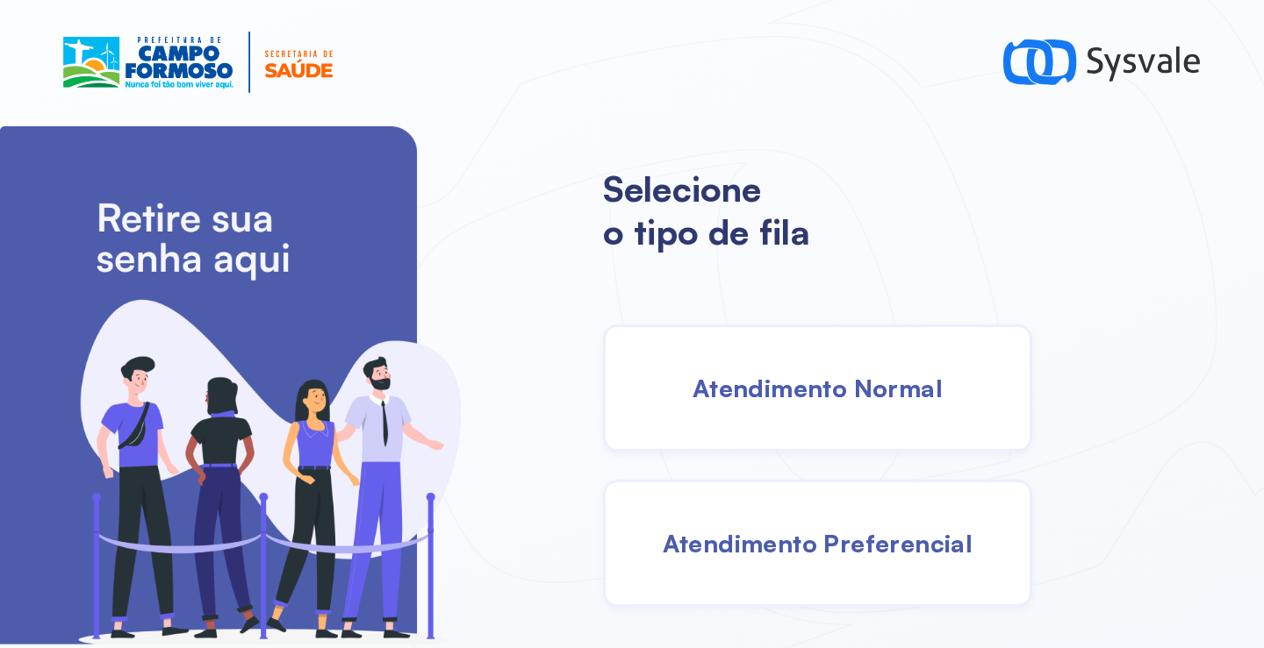
click at [839, 396] on span "Atendimento Normal" at bounding box center [817, 388] width 250 height 31
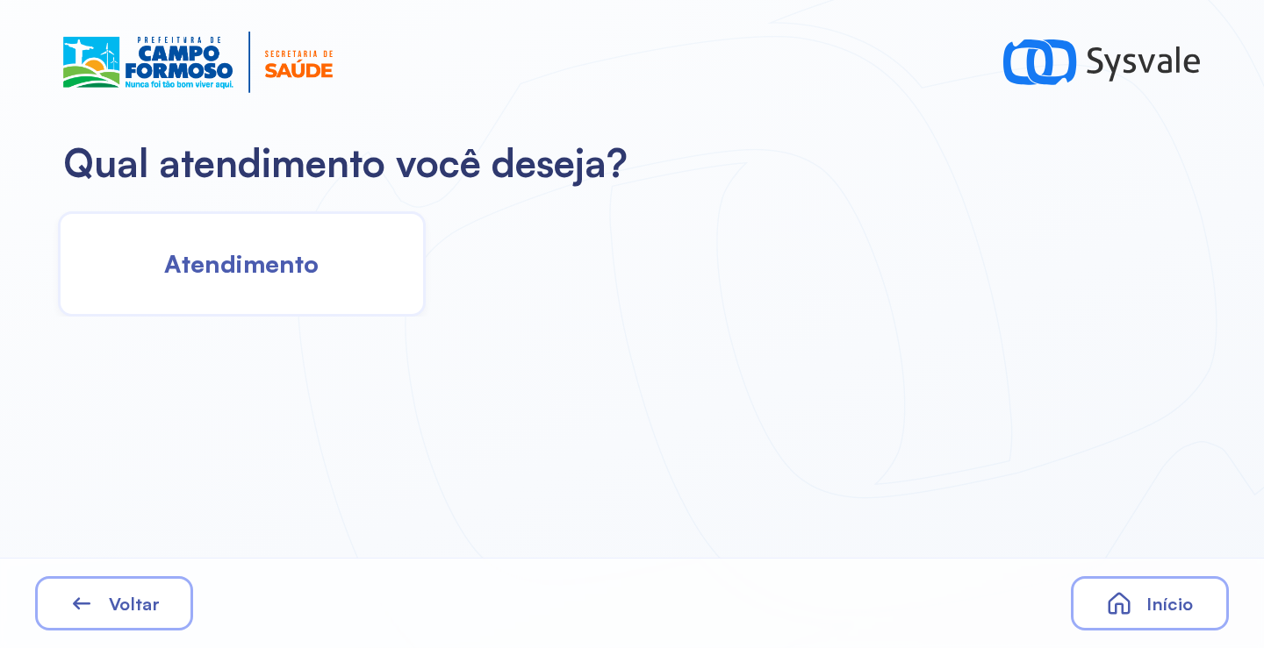
click at [328, 261] on div "Atendimento" at bounding box center [242, 263] width 368 height 105
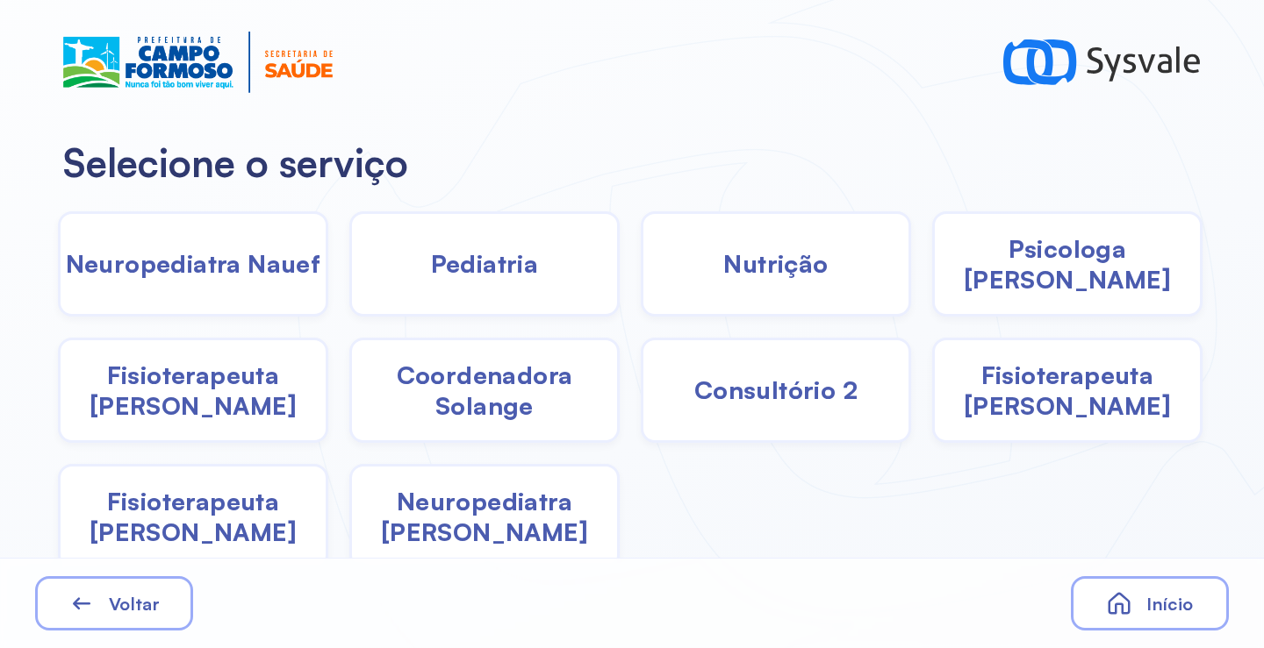
click at [795, 259] on span "Nutrição" at bounding box center [775, 263] width 104 height 31
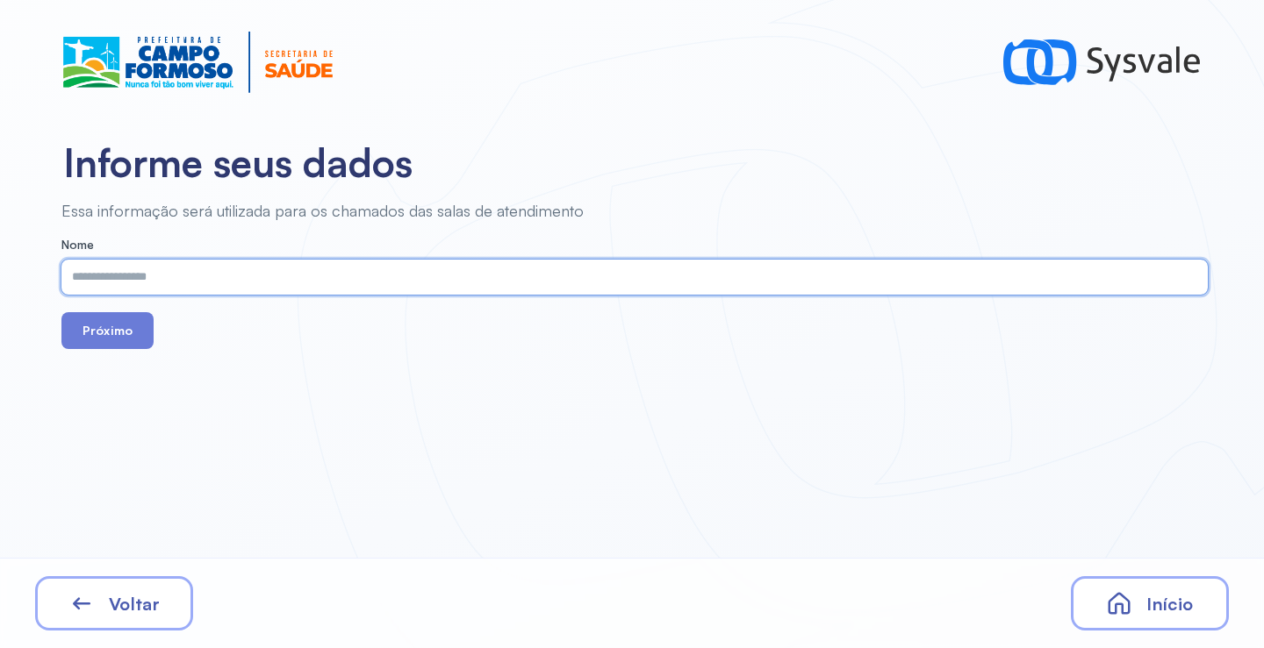
paste input "**********"
type input "**********"
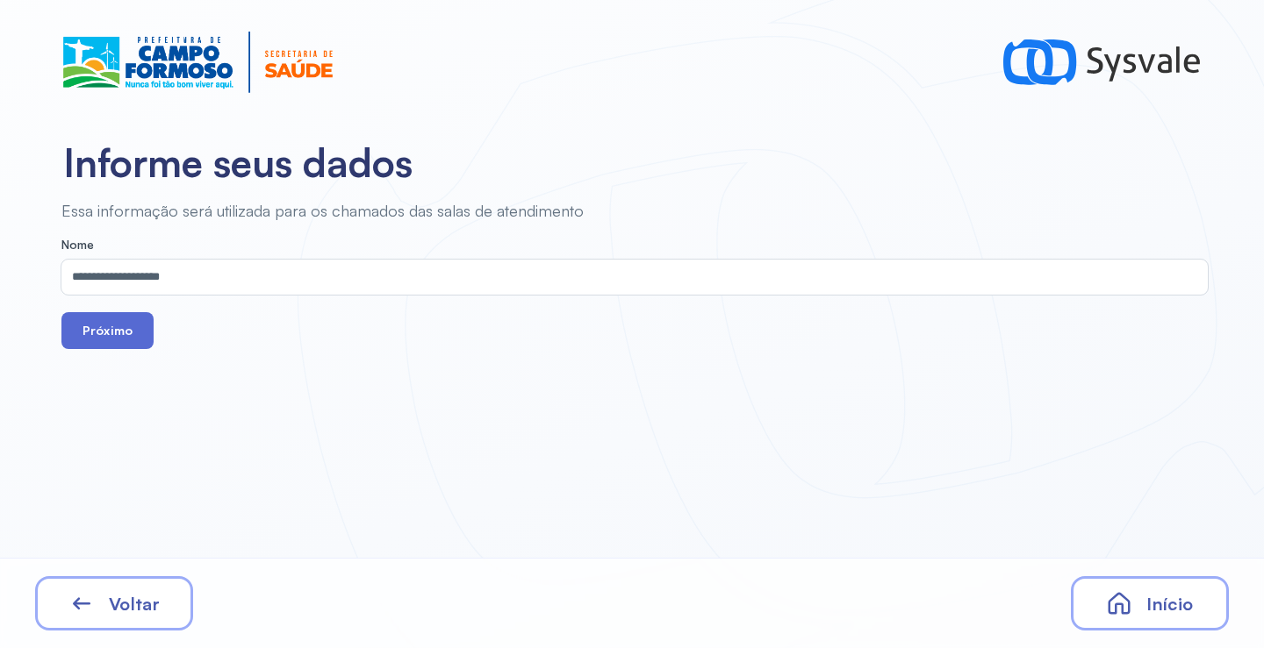
click at [122, 323] on button "Próximo" at bounding box center [107, 330] width 92 height 37
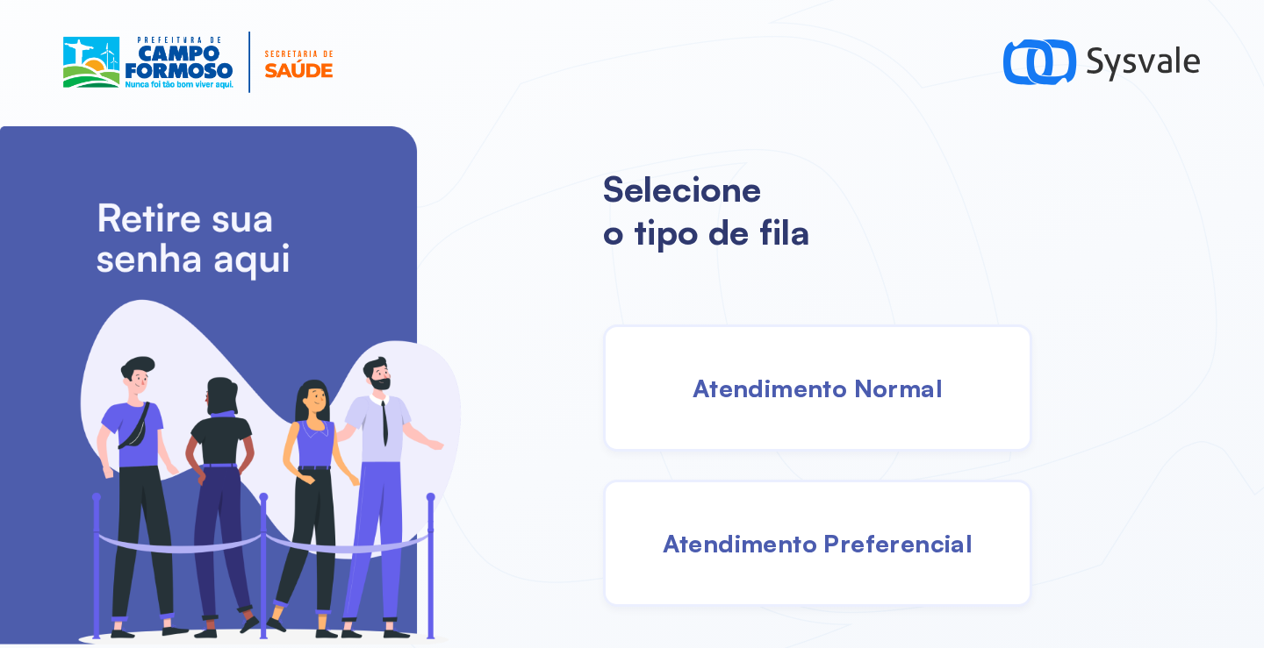
click at [809, 383] on span "Atendimento Normal" at bounding box center [817, 388] width 250 height 31
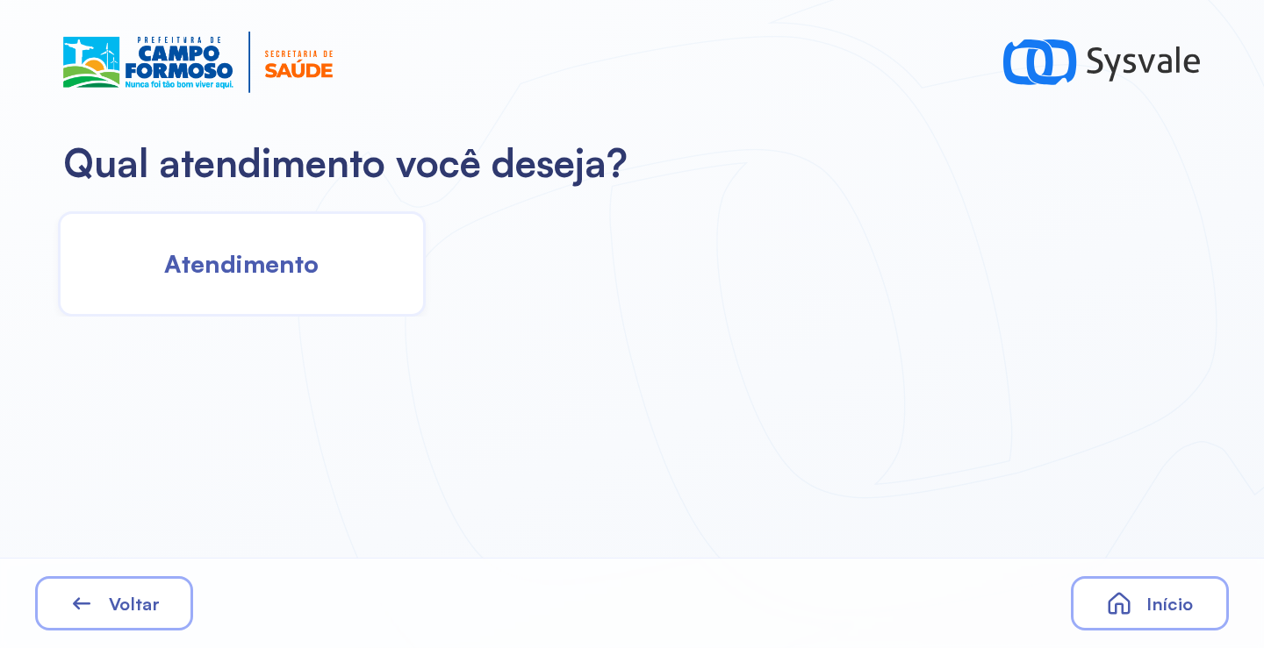
click at [327, 295] on div "Atendimento" at bounding box center [242, 263] width 368 height 105
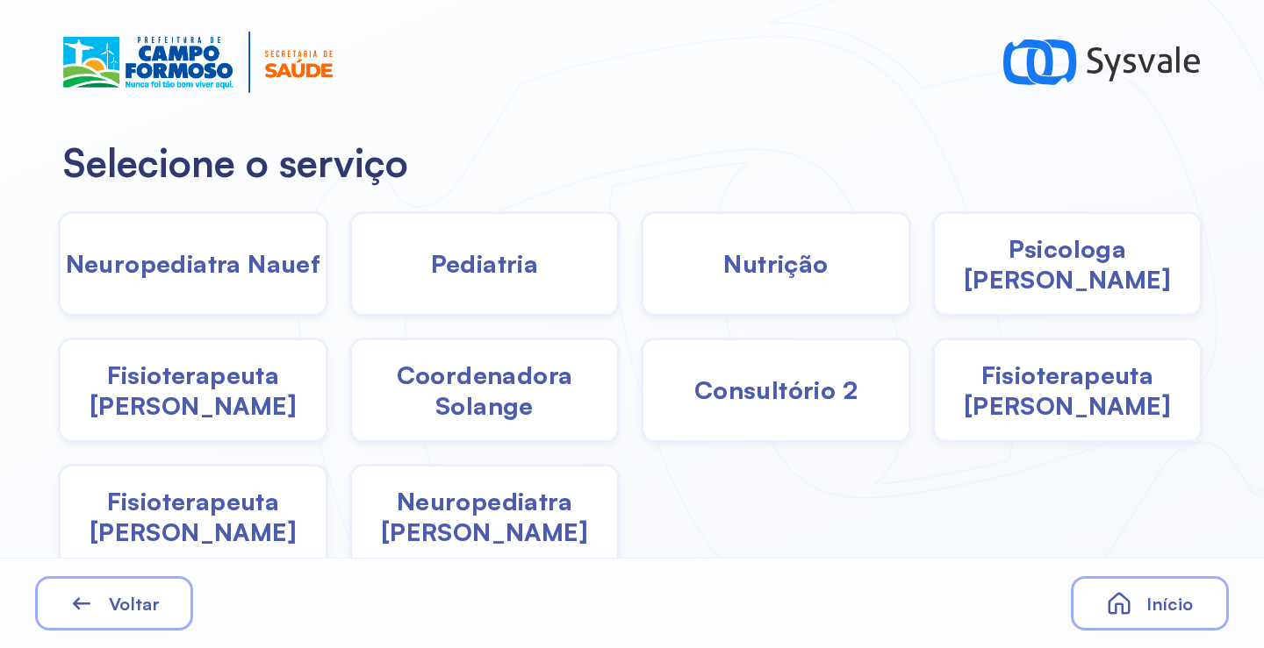
click at [932, 260] on div "Nutrição" at bounding box center [1067, 263] width 270 height 105
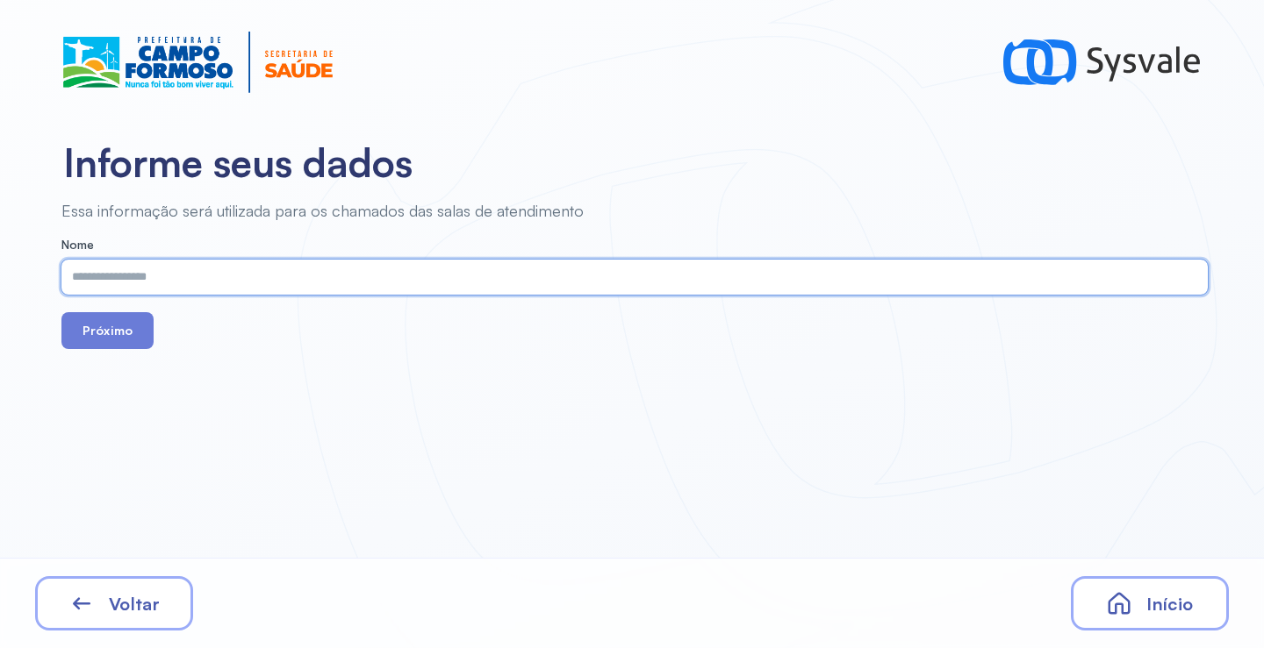
paste input "**********"
type input "**********"
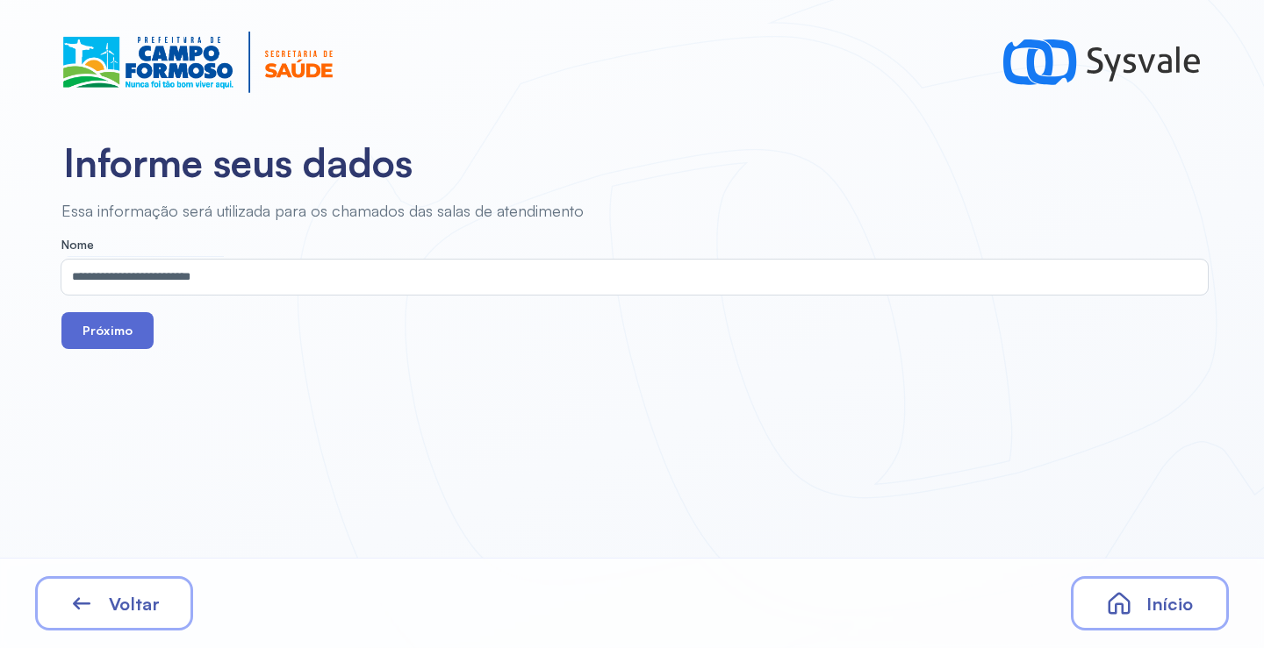
click at [123, 338] on button "Próximo" at bounding box center [107, 330] width 92 height 37
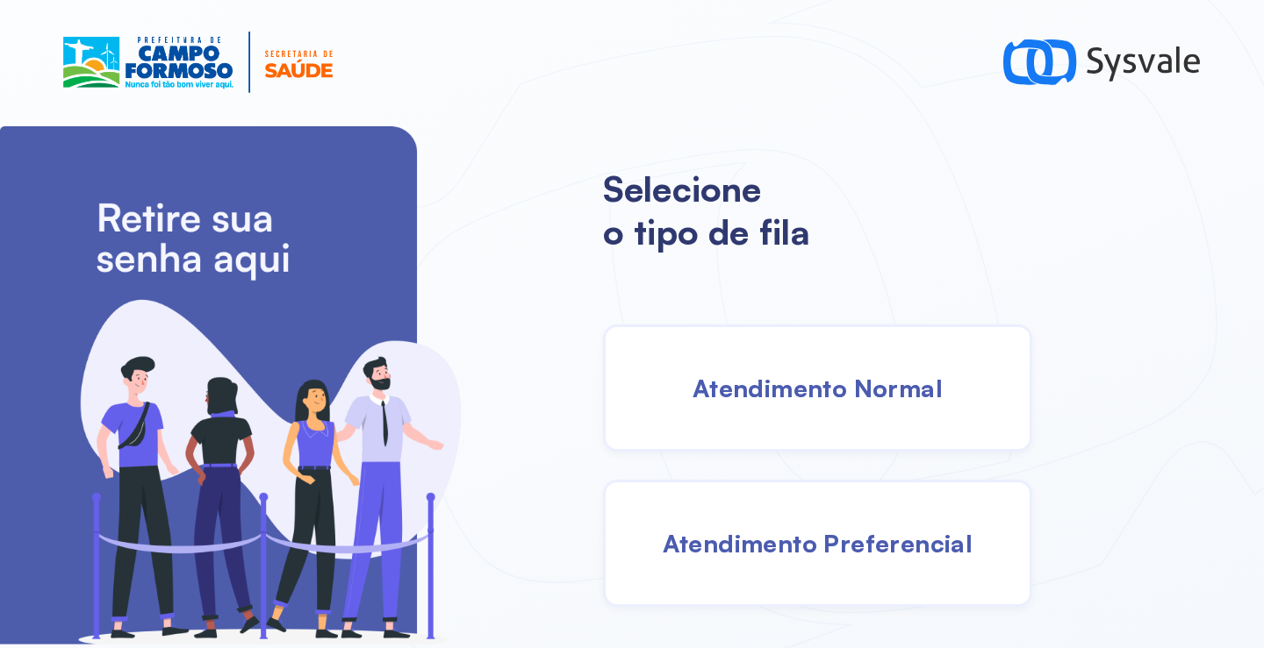
click at [830, 389] on span "Atendimento Normal" at bounding box center [817, 388] width 250 height 31
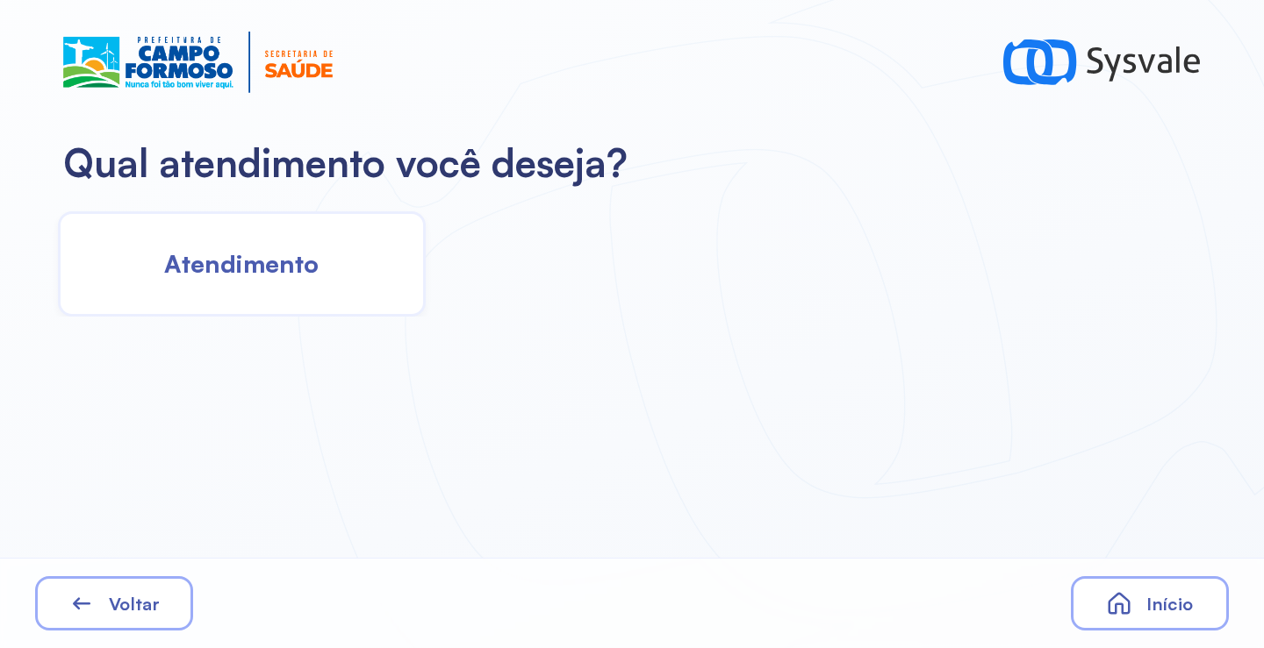
click at [290, 298] on div "Atendimento" at bounding box center [242, 263] width 368 height 105
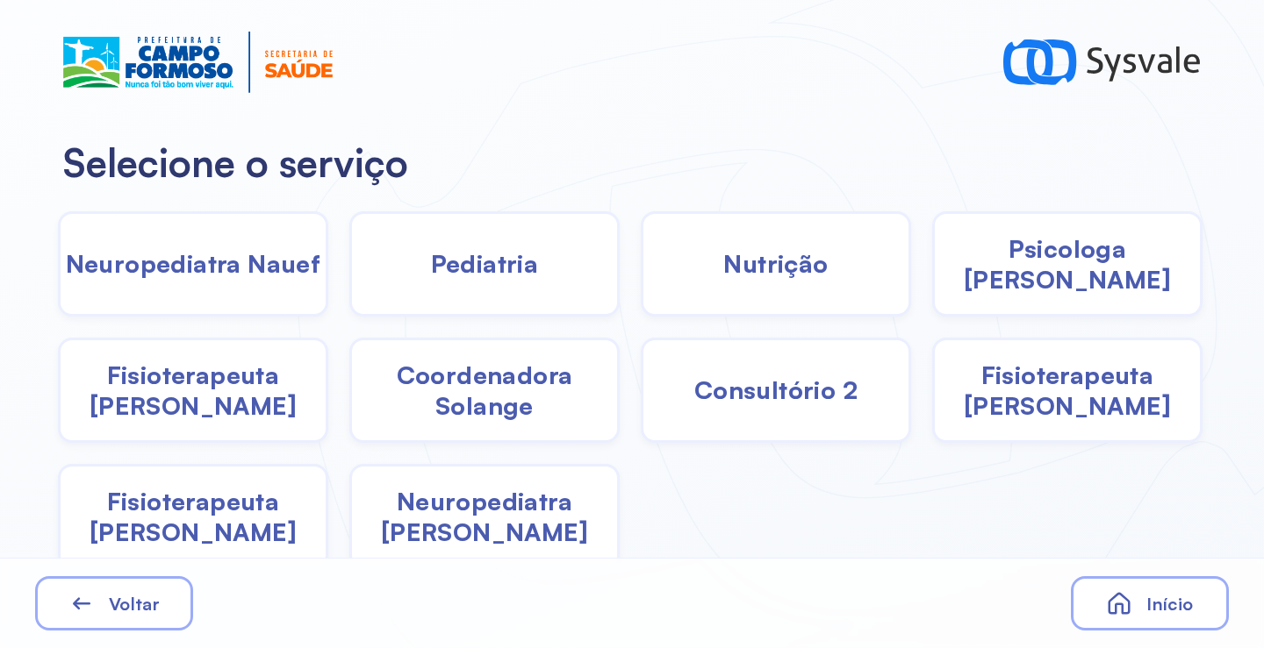
click at [641, 290] on div "Pediatria" at bounding box center [776, 263] width 270 height 105
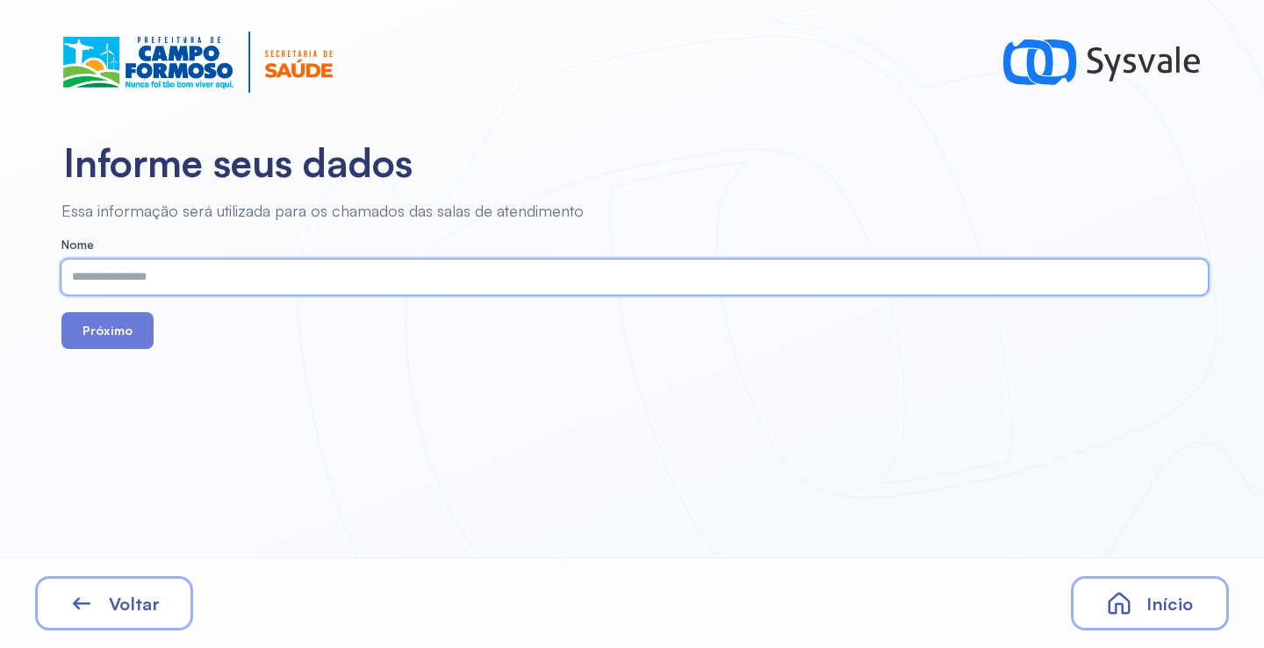
paste input "**********"
type input "**********"
click at [121, 345] on button "Próximo" at bounding box center [107, 330] width 92 height 37
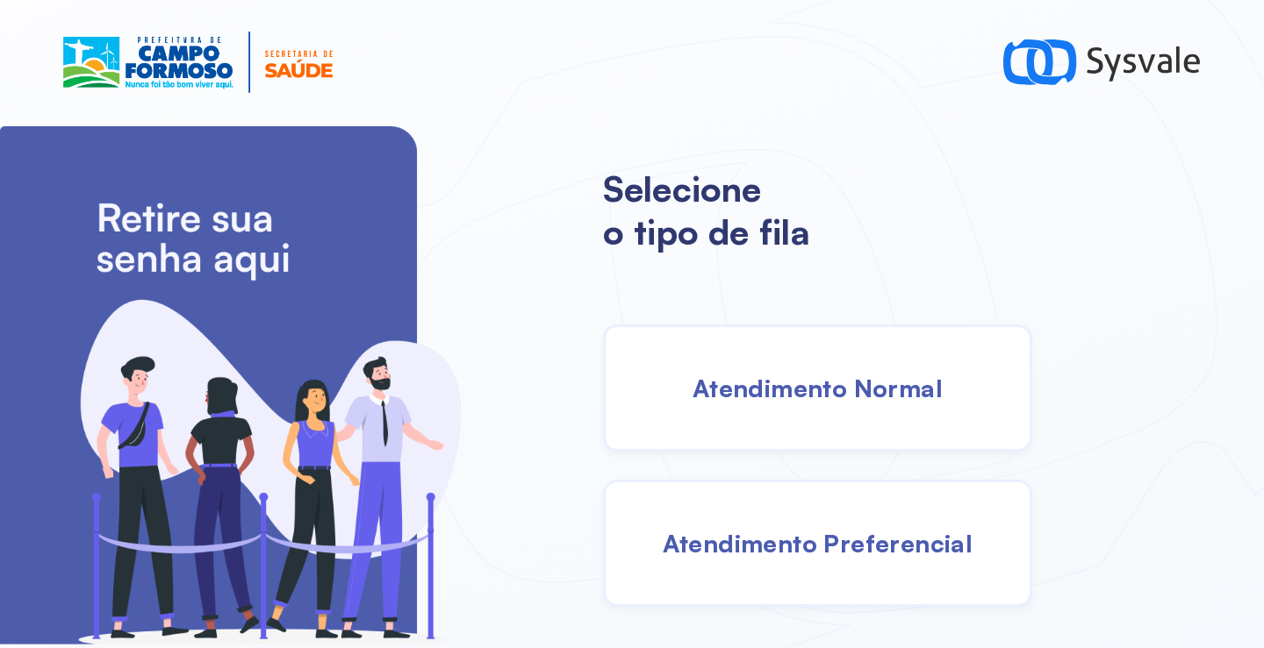
click at [825, 388] on span "Atendimento Normal" at bounding box center [817, 388] width 250 height 31
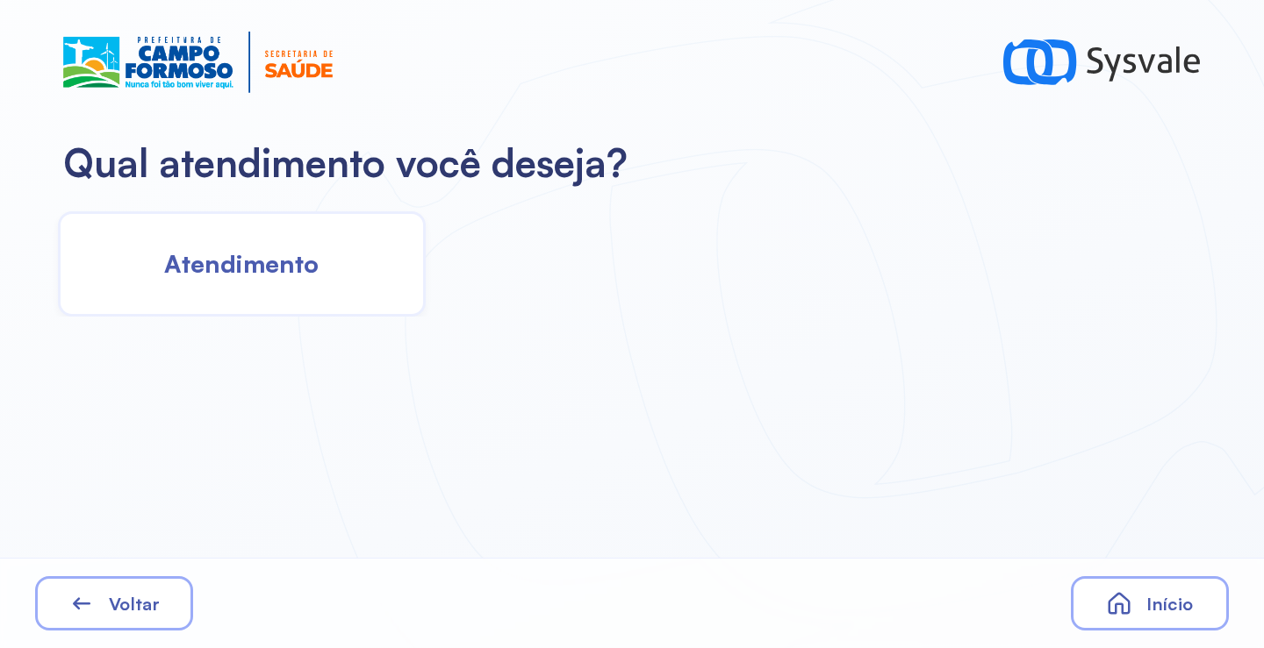
click at [310, 246] on div "Atendimento" at bounding box center [242, 263] width 368 height 105
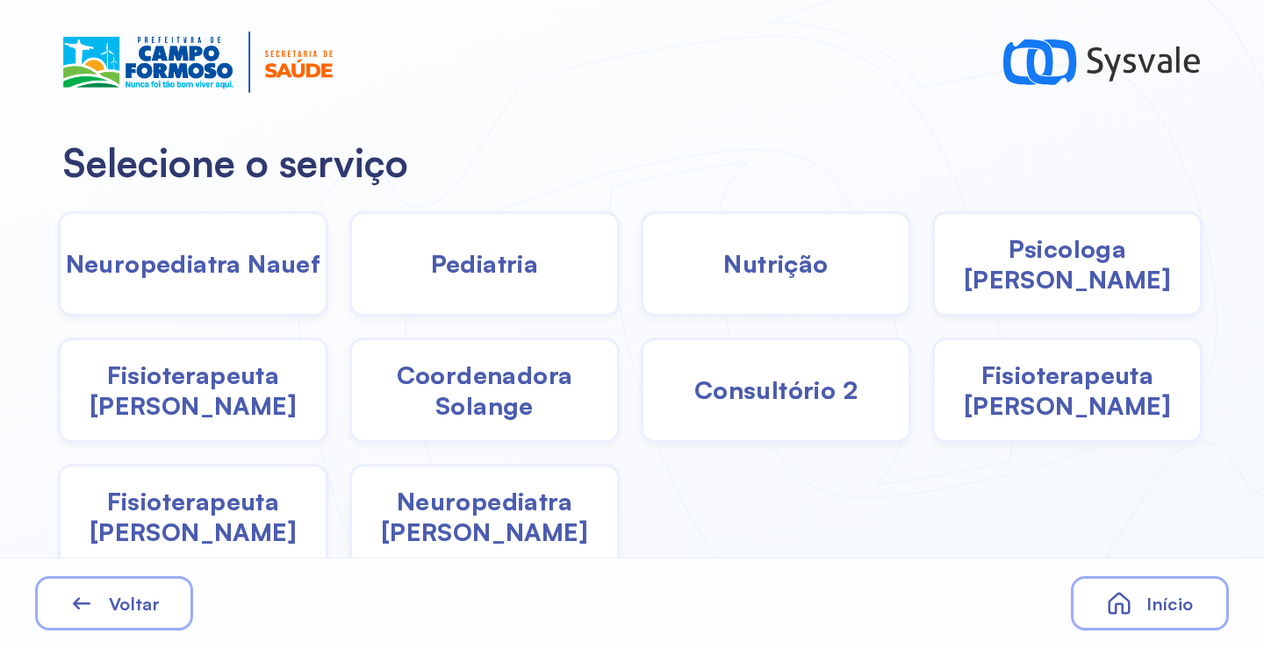
click at [1028, 276] on span "Psicologa Alana" at bounding box center [1066, 263] width 265 height 61
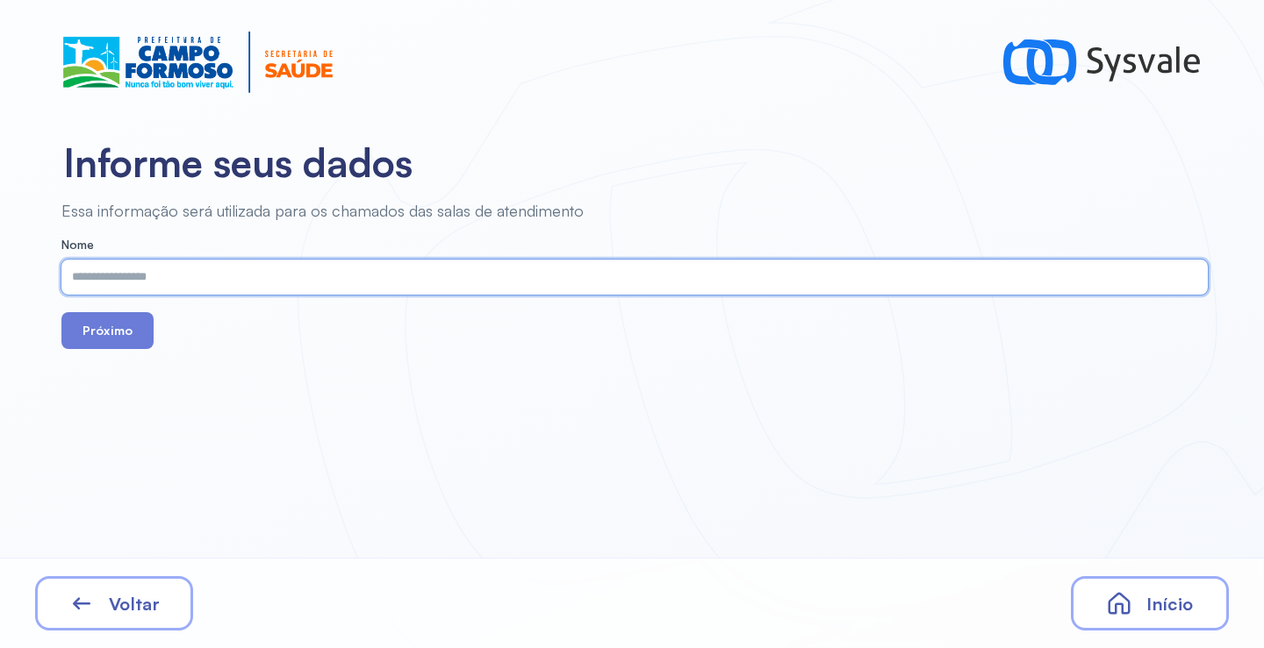
paste input "**********"
type input "**********"
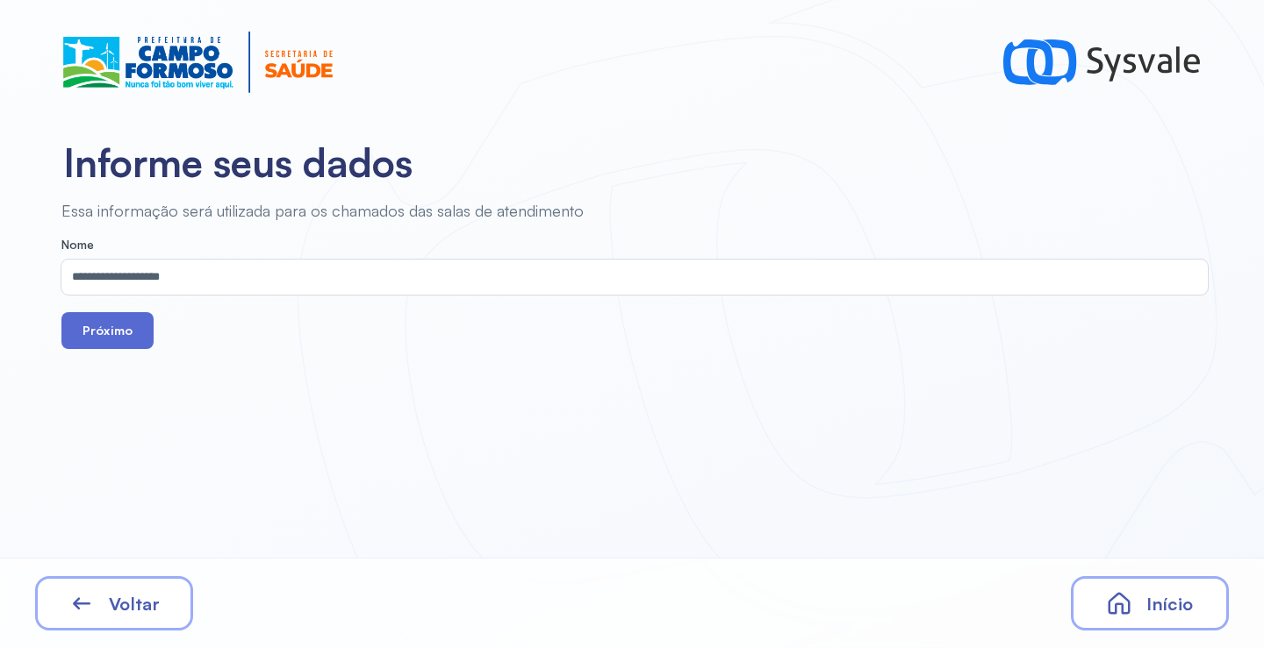
click at [111, 323] on button "Próximo" at bounding box center [107, 330] width 92 height 37
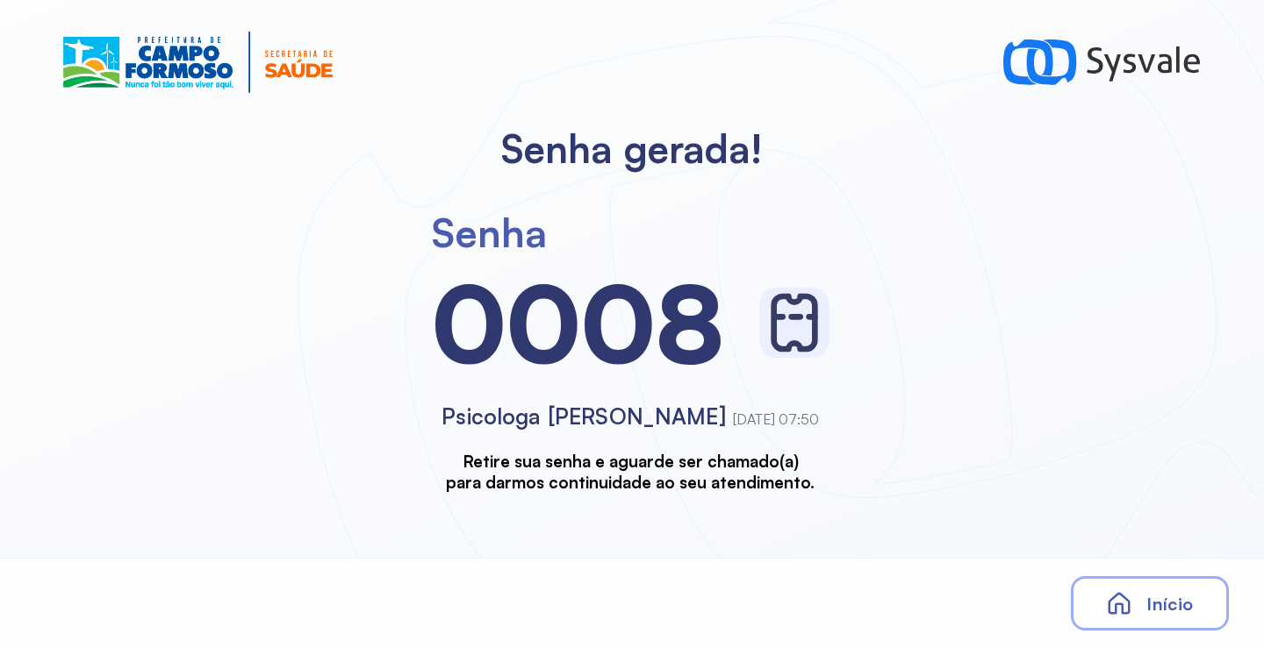
click at [1149, 597] on span "Início" at bounding box center [1169, 604] width 47 height 22
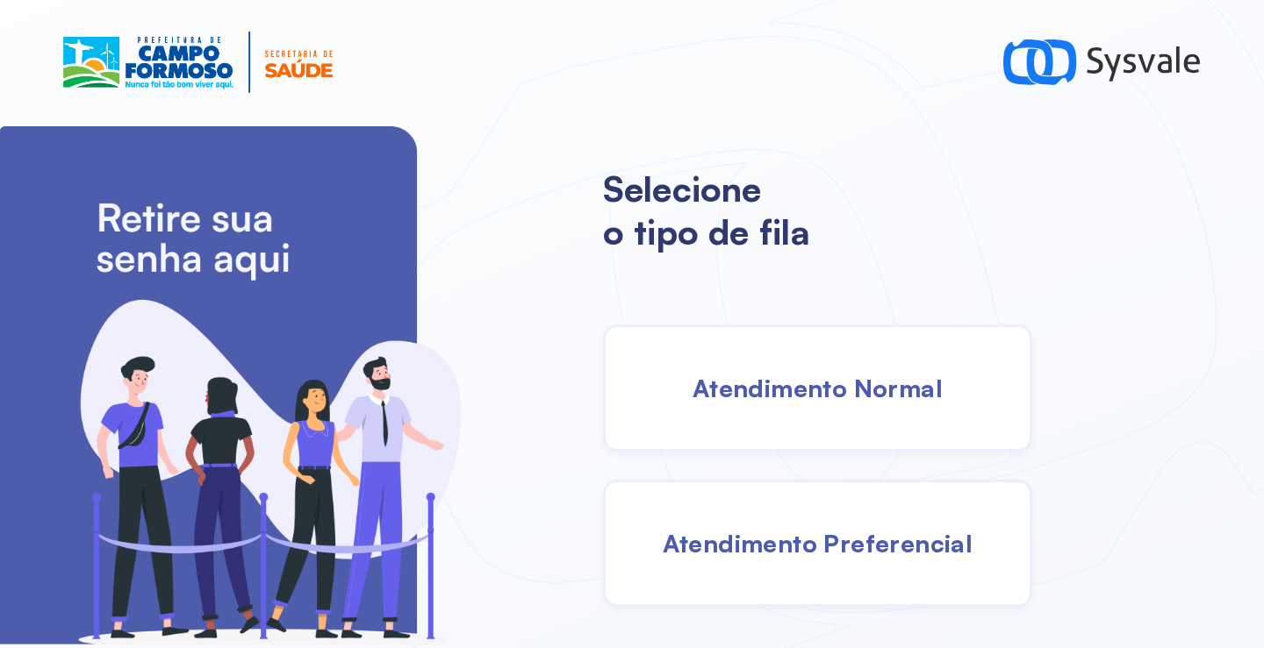
click at [784, 408] on div "Atendimento Normal" at bounding box center [817, 388] width 429 height 127
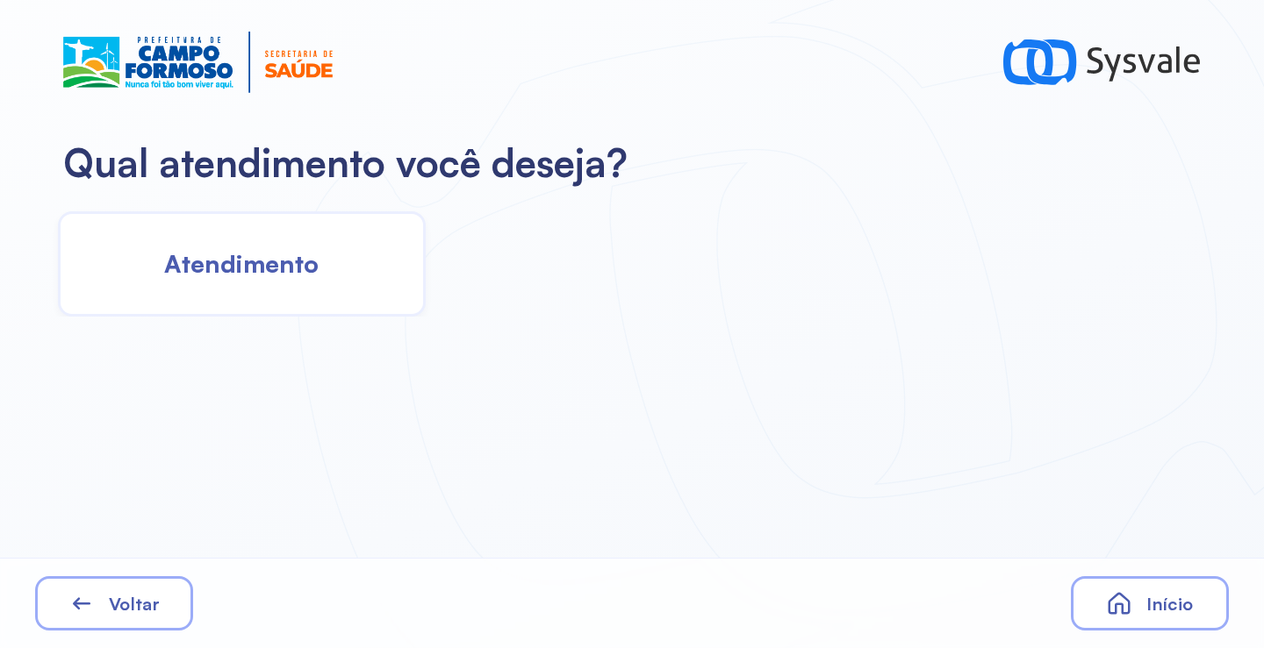
click at [252, 274] on span "Atendimento" at bounding box center [241, 263] width 154 height 31
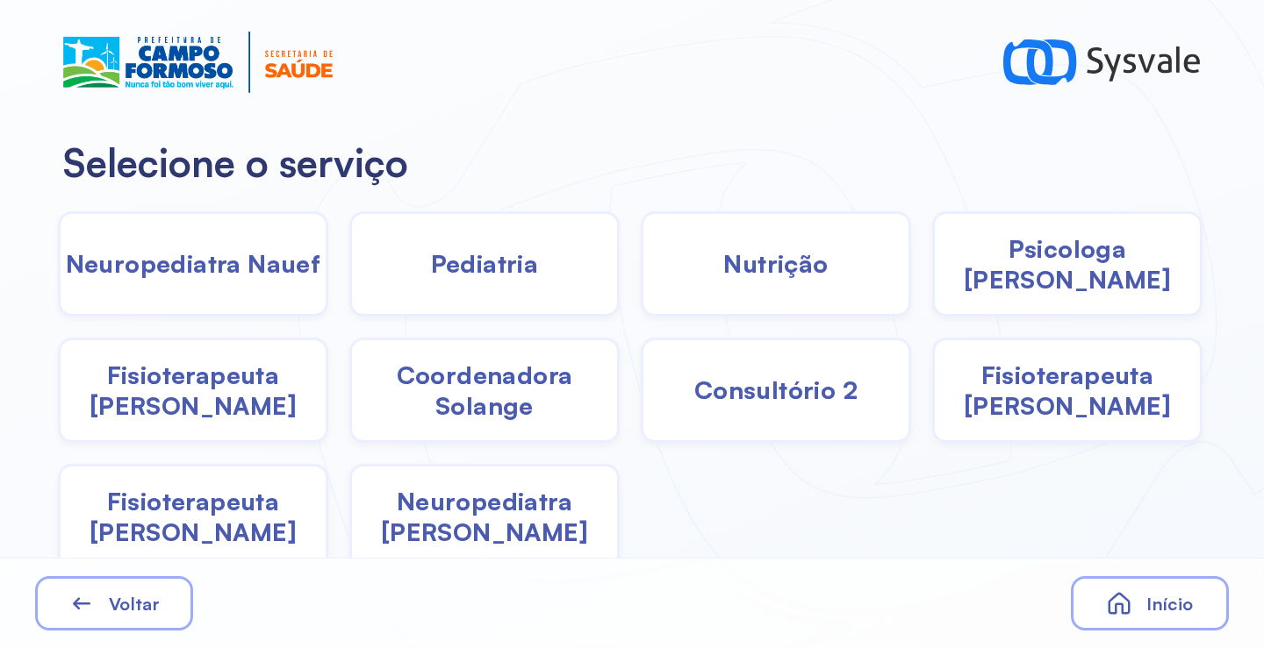
click at [641, 297] on div "Pediatria" at bounding box center [776, 263] width 270 height 105
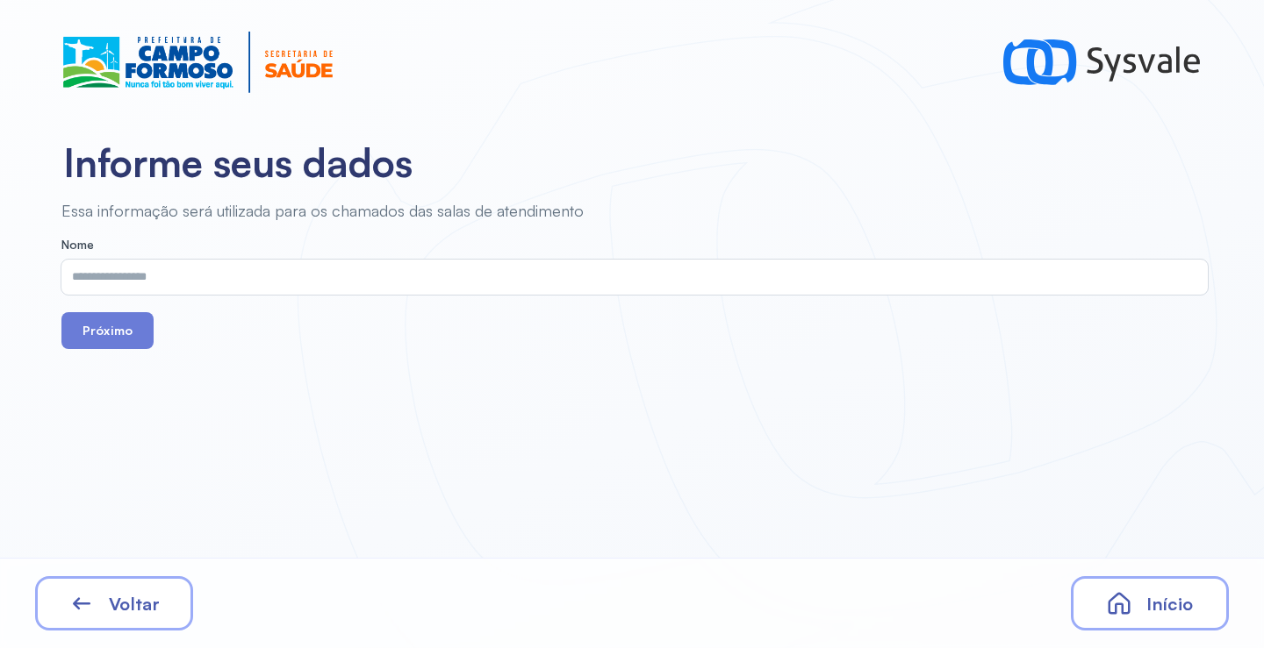
click at [136, 596] on span "Voltar" at bounding box center [134, 604] width 51 height 22
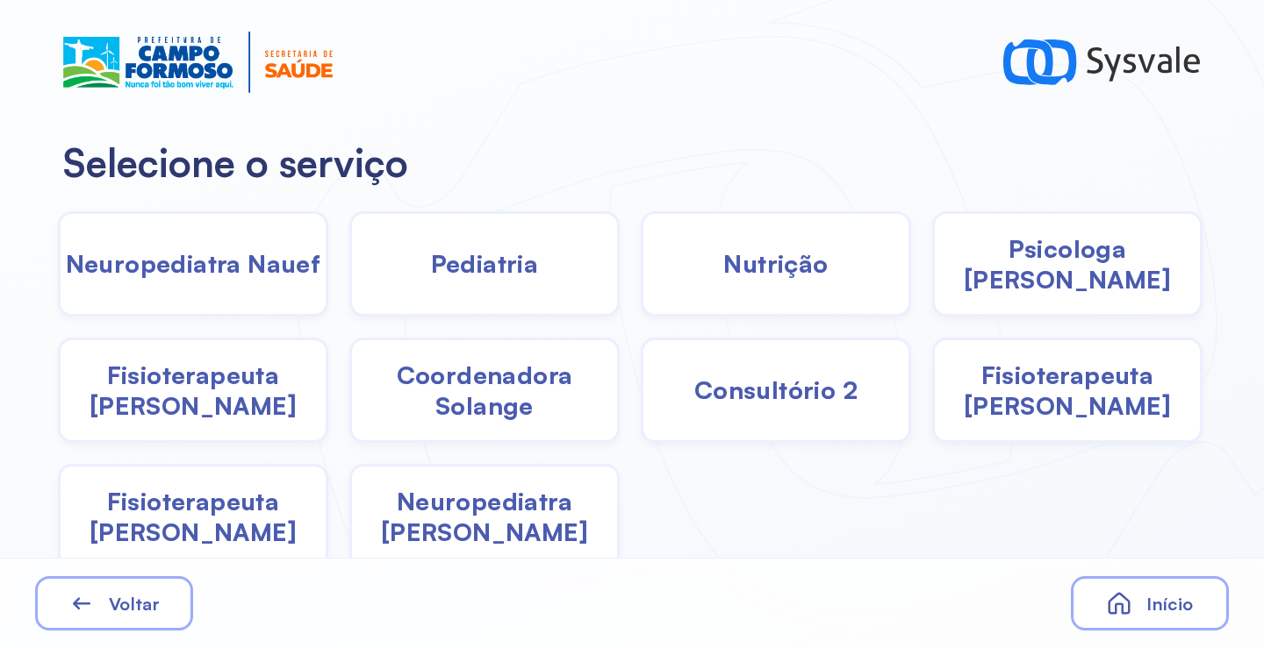
click at [1056, 276] on span "Psicologa Alana" at bounding box center [1066, 263] width 265 height 61
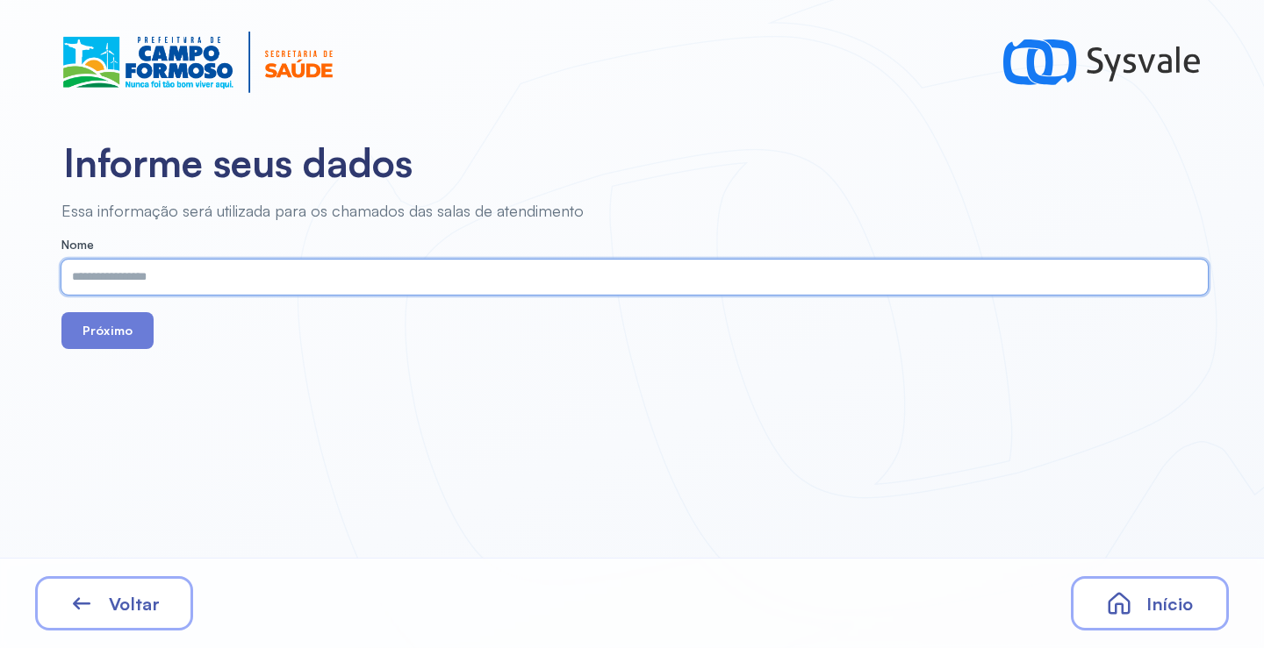
paste input "**********"
type input "**********"
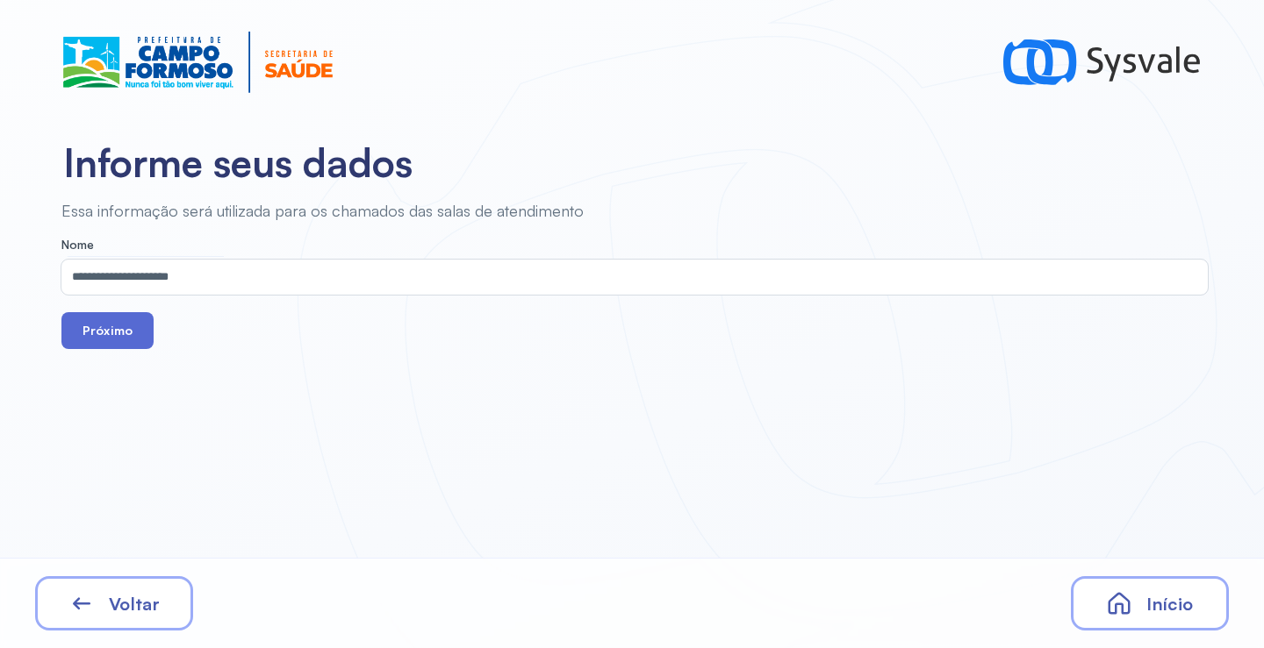
click at [132, 326] on button "Próximo" at bounding box center [107, 330] width 92 height 37
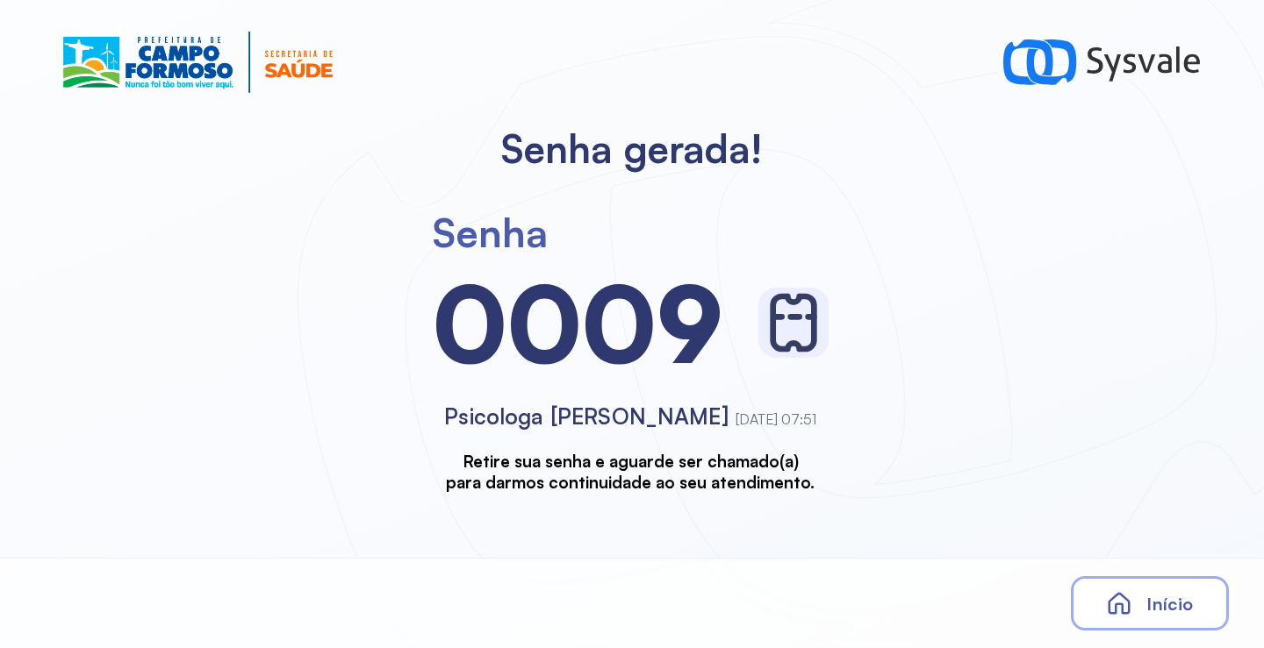
click at [1158, 609] on span "Início" at bounding box center [1169, 604] width 47 height 22
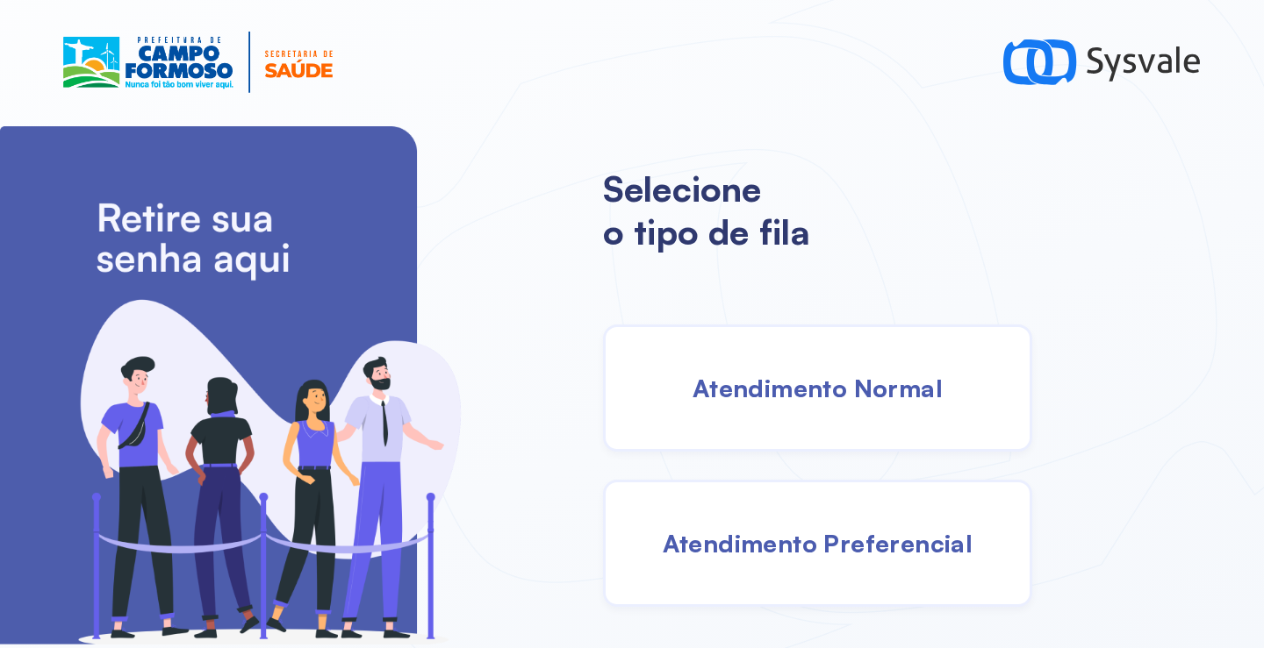
click at [715, 376] on span "Atendimento Normal" at bounding box center [817, 388] width 250 height 31
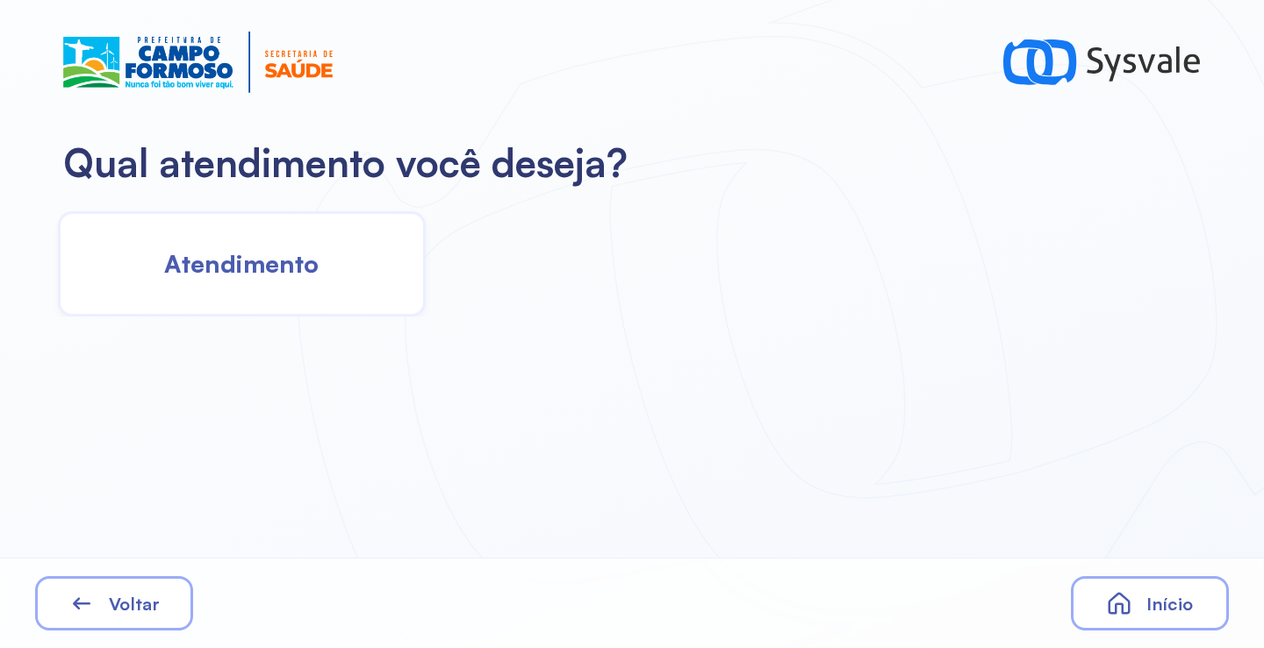
click at [329, 290] on div "Atendimento" at bounding box center [242, 263] width 368 height 105
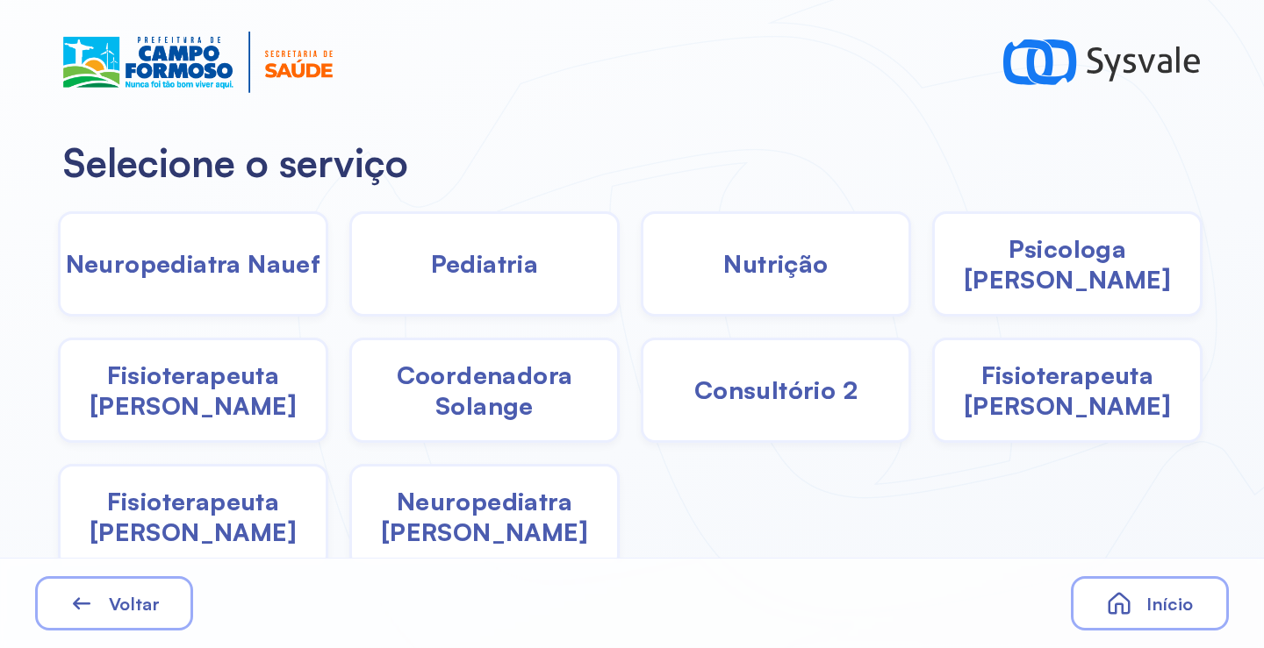
click at [328, 338] on div "Psicologa Alana" at bounding box center [193, 390] width 270 height 105
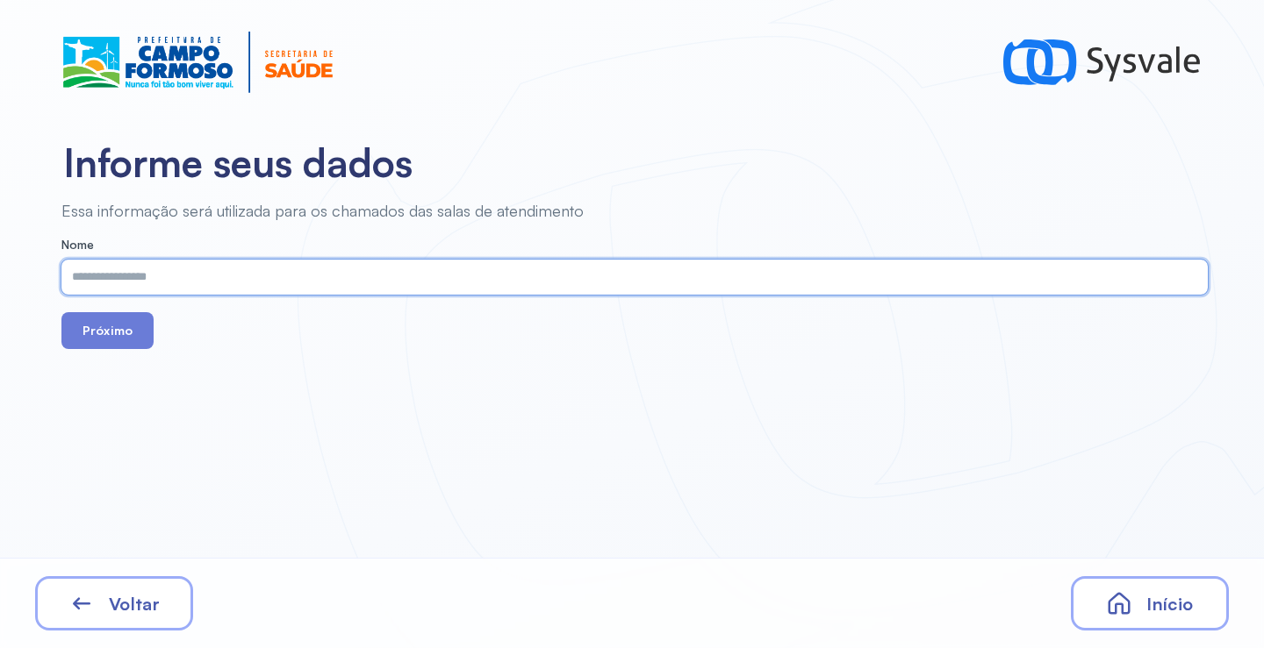
paste input "**********"
type input "**********"
click at [130, 335] on button "Próximo" at bounding box center [107, 330] width 92 height 37
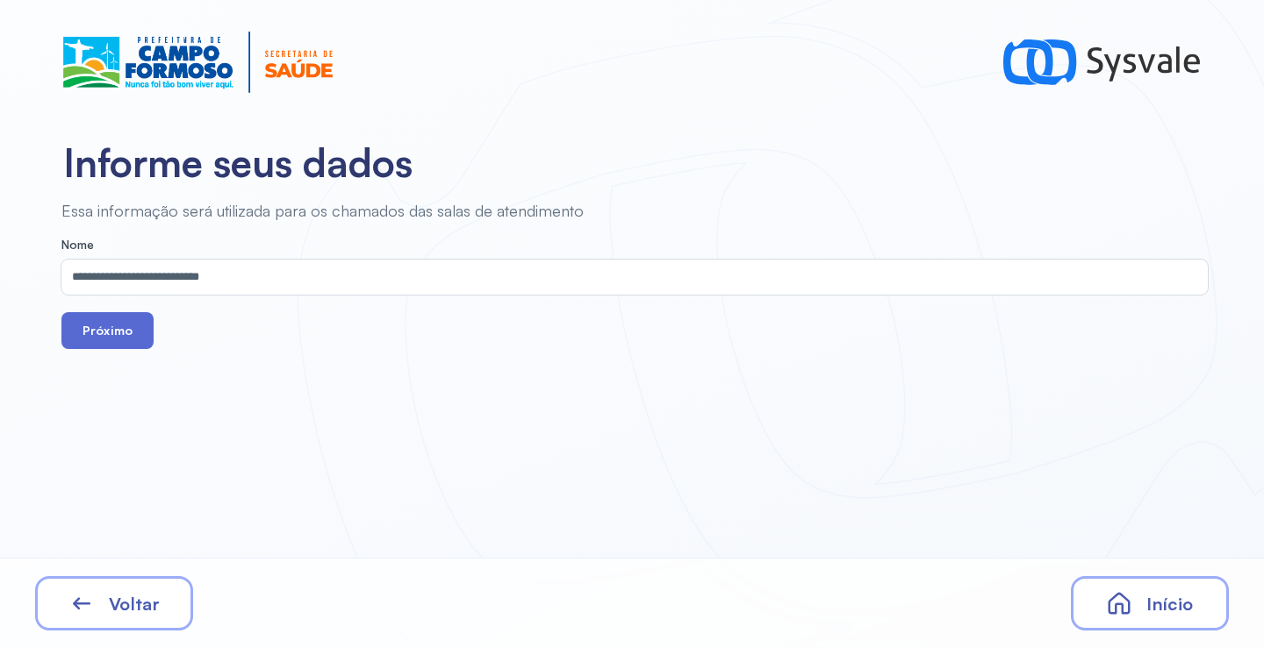
click at [128, 329] on button "Próximo" at bounding box center [107, 330] width 92 height 37
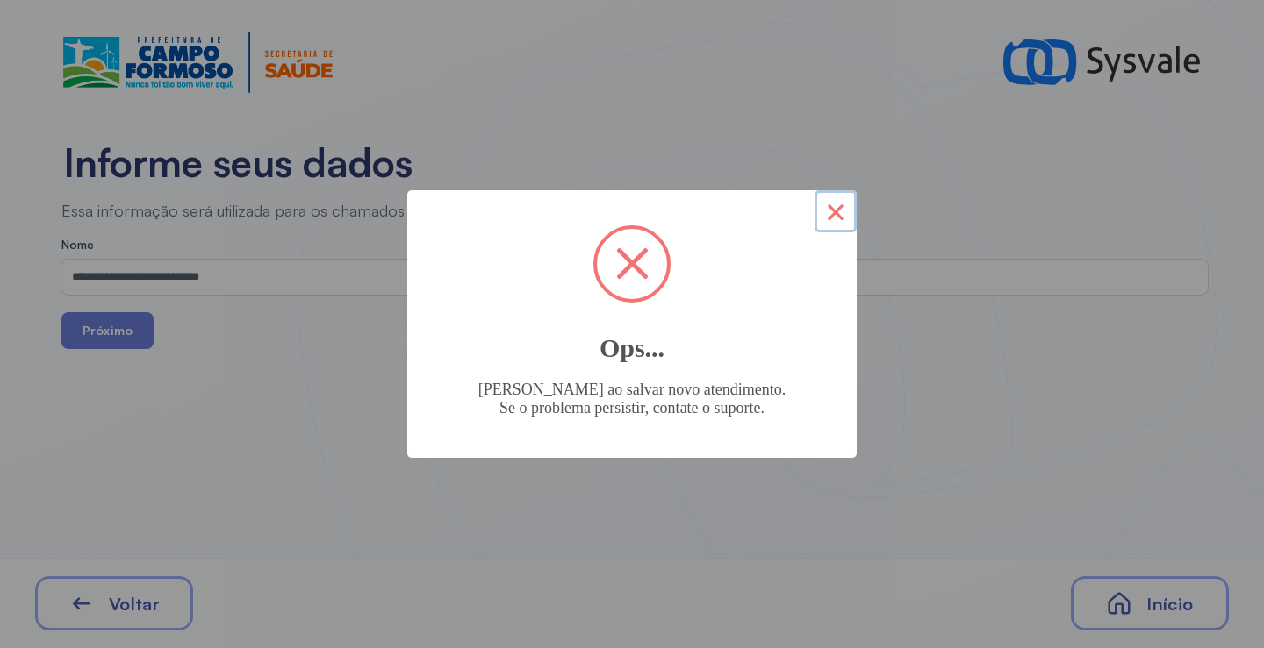
click at [838, 215] on button "×" at bounding box center [835, 211] width 42 height 42
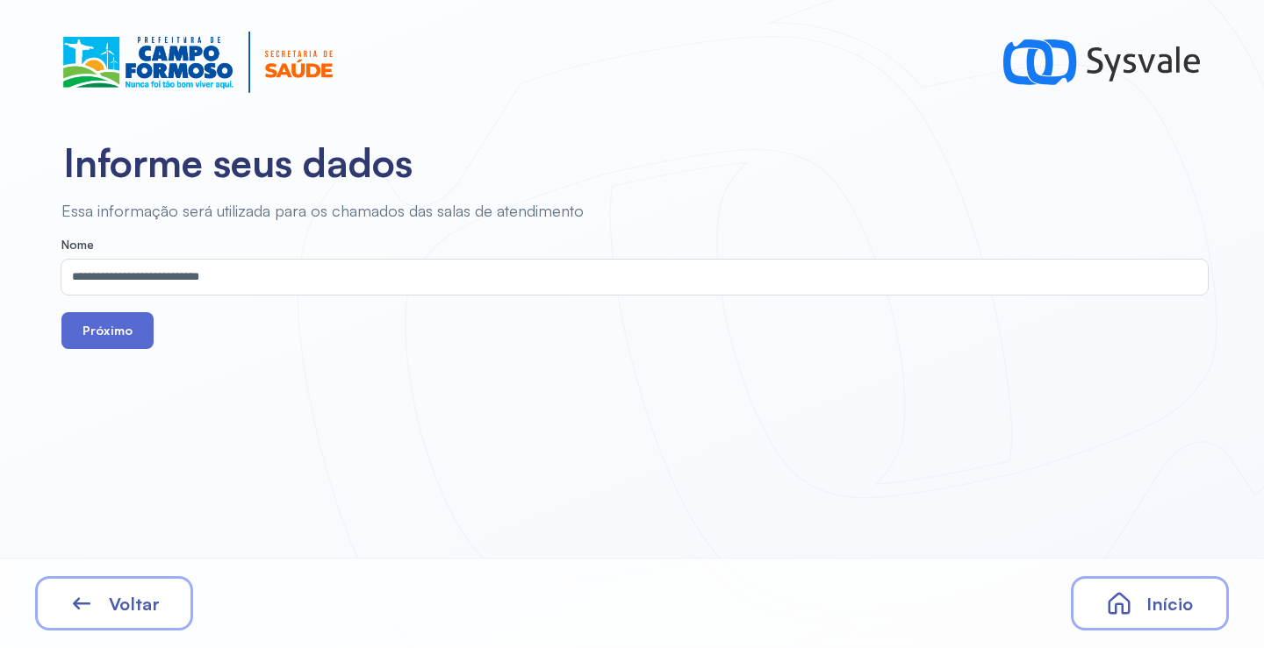
click at [127, 330] on button "Próximo" at bounding box center [107, 330] width 92 height 37
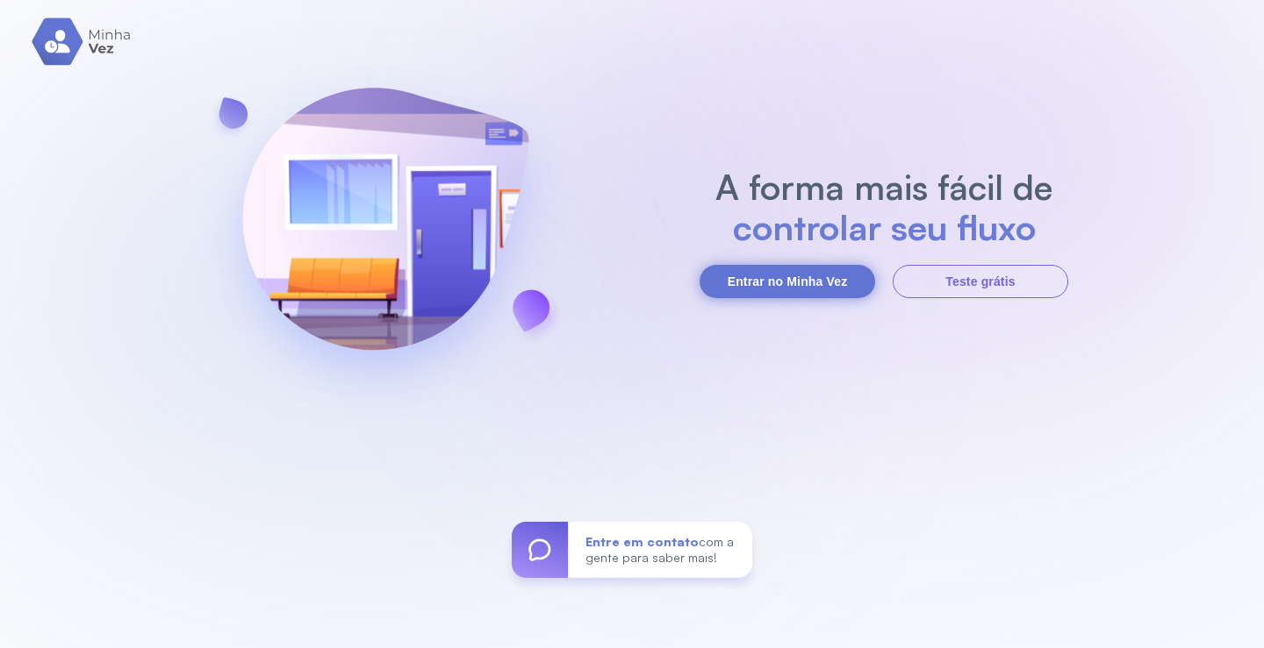
click at [796, 295] on button "Entrar no Minha Vez" at bounding box center [786, 281] width 175 height 33
click at [757, 275] on button "Entrar no Minha Vez" at bounding box center [786, 281] width 175 height 33
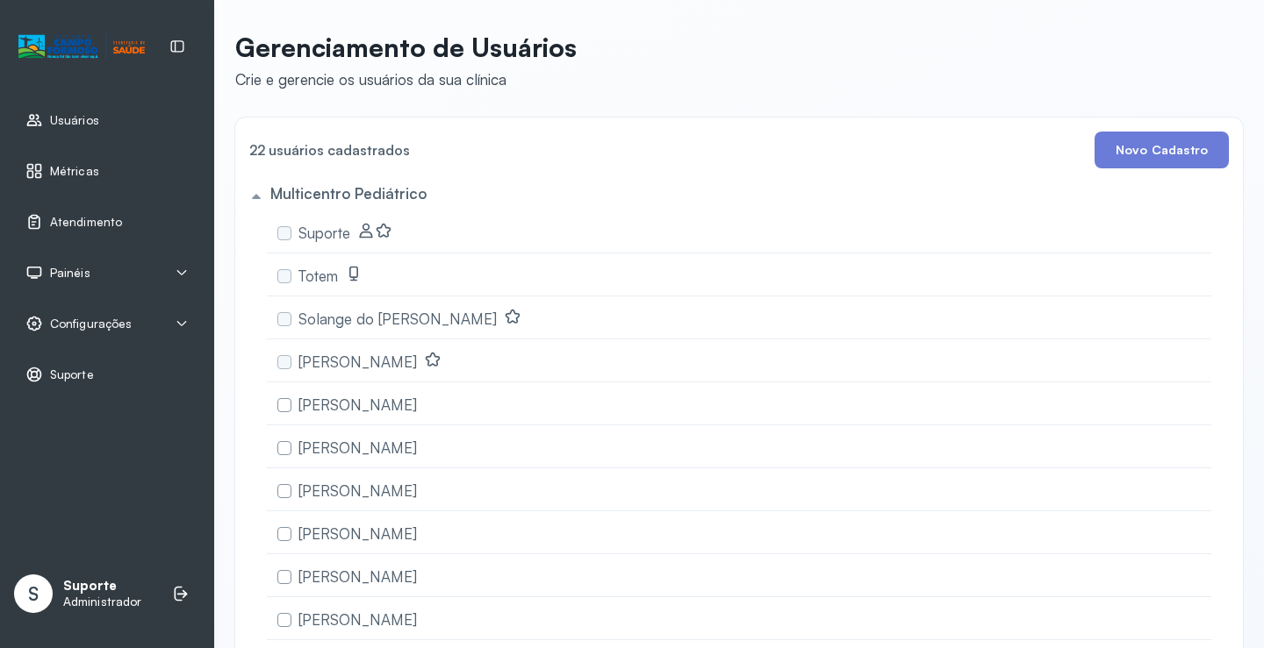
click at [93, 268] on div "Painéis" at bounding box center [106, 273] width 163 height 18
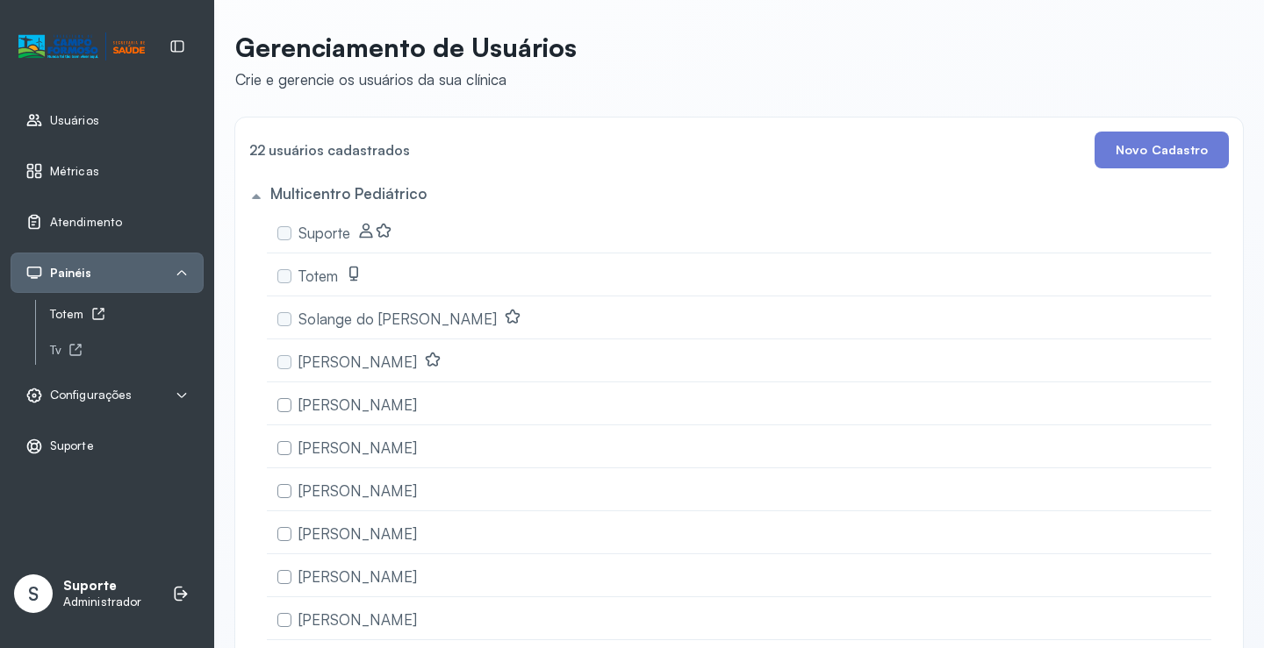
click at [80, 311] on div "Totem" at bounding box center [127, 314] width 154 height 15
click at [107, 219] on span "Atendimento" at bounding box center [86, 222] width 72 height 15
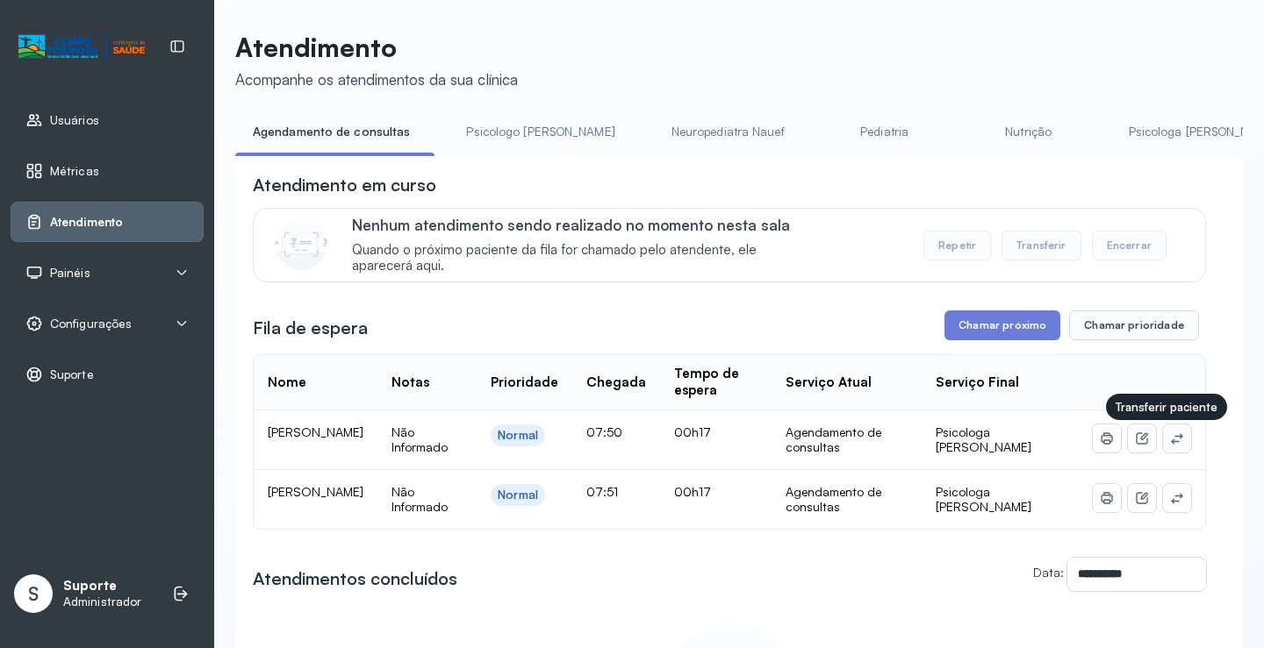
click at [1170, 441] on icon at bounding box center [1177, 439] width 14 height 14
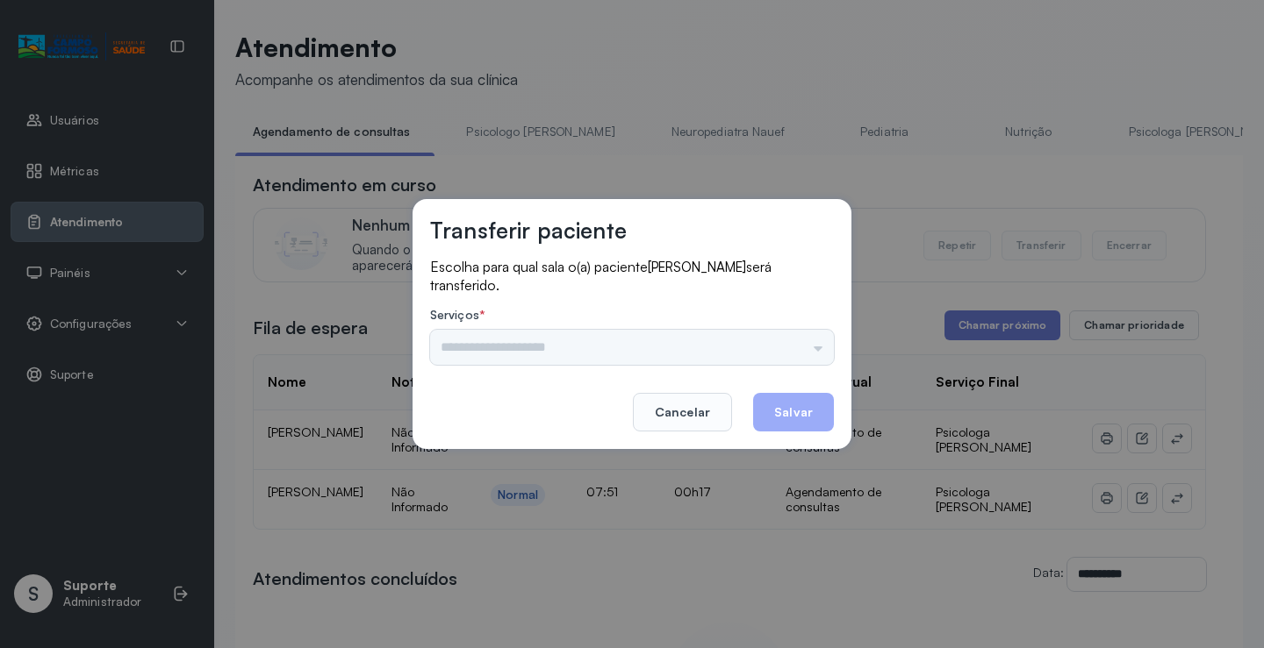
click at [798, 344] on div "Nenhuma opção encontrada" at bounding box center [632, 347] width 404 height 35
click at [798, 342] on input "text" at bounding box center [632, 347] width 404 height 35
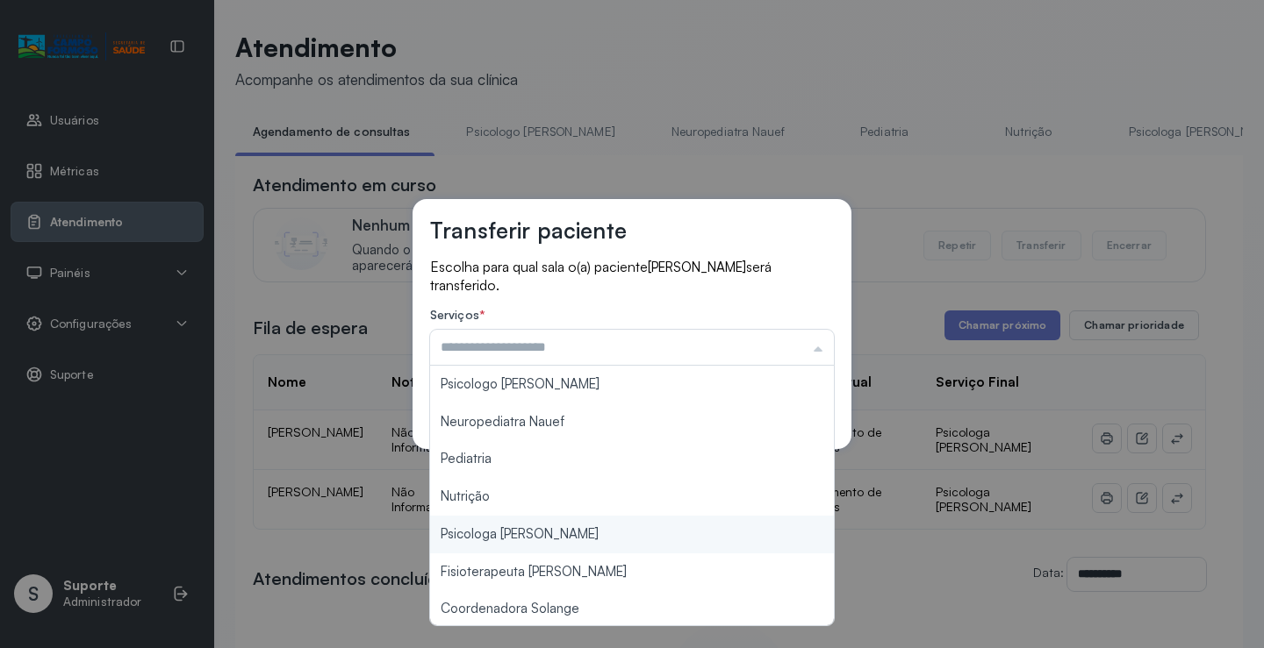
type input "**********"
drag, startPoint x: 545, startPoint y: 533, endPoint x: 727, endPoint y: 462, distance: 195.5
click at [545, 528] on div "**********" at bounding box center [632, 324] width 1264 height 648
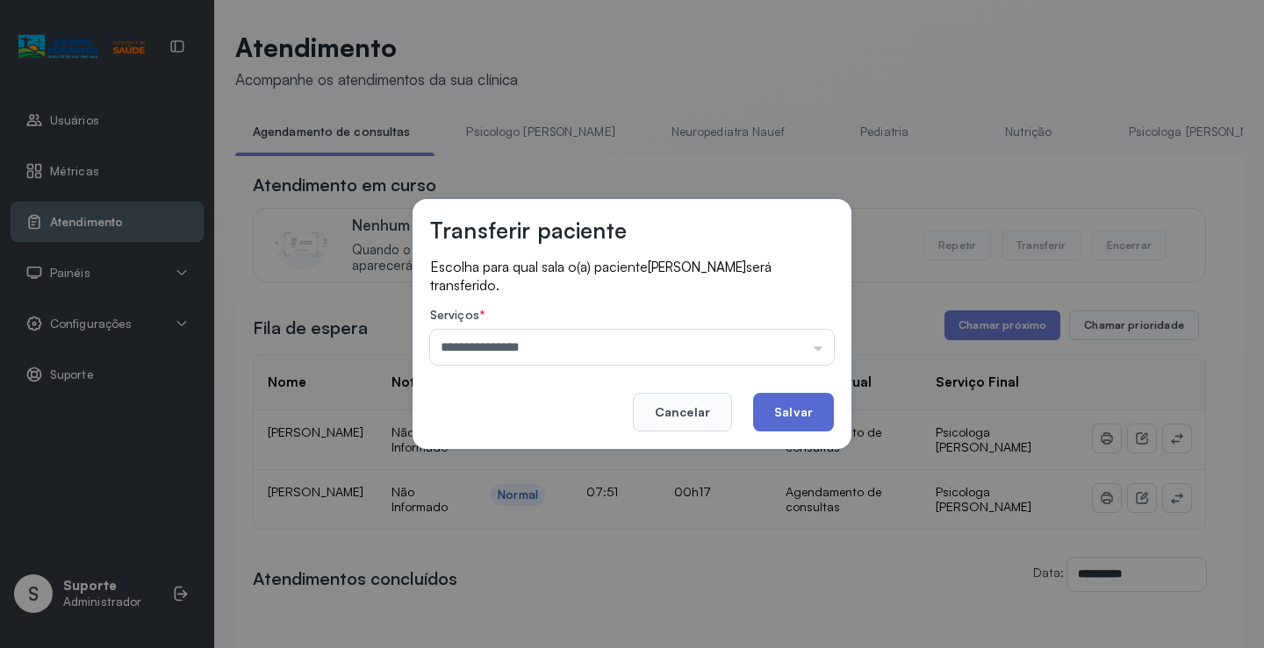
click at [825, 400] on button "Salvar" at bounding box center [793, 412] width 81 height 39
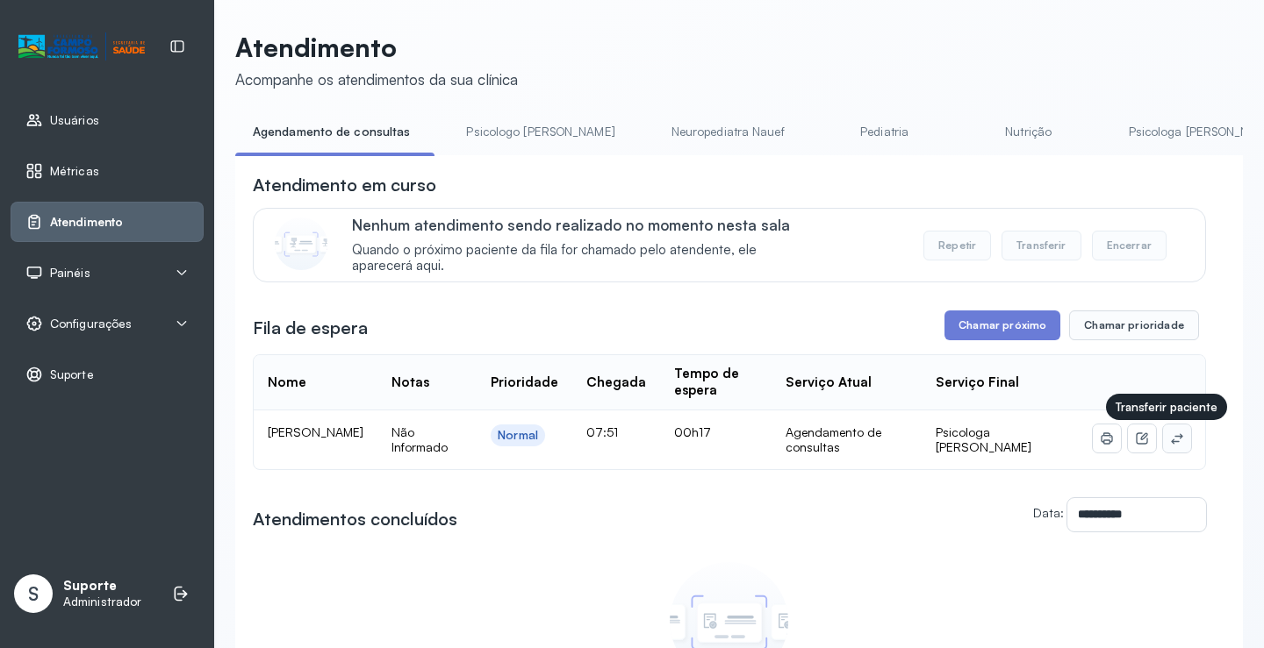
click at [1171, 444] on icon at bounding box center [1176, 438] width 11 height 11
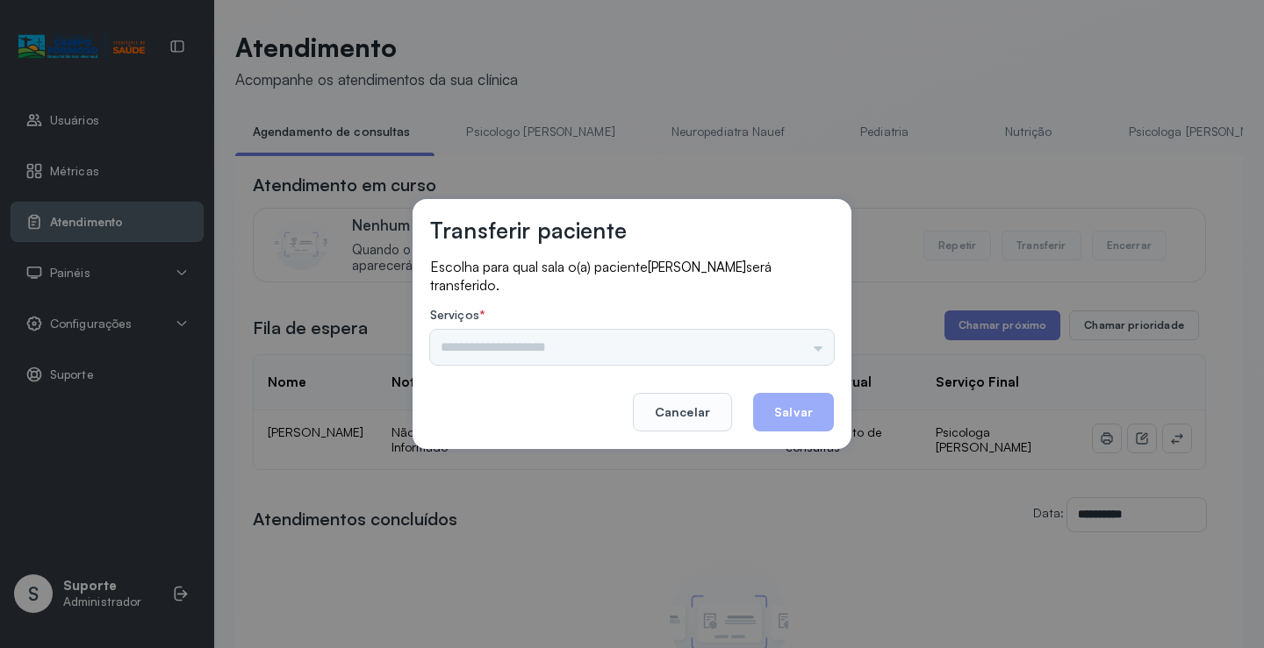
drag, startPoint x: 805, startPoint y: 336, endPoint x: 804, endPoint y: 354, distance: 17.6
click at [805, 349] on div "Psicologo Pedro Neuropediatra Nauef Pediatria Nutrição Psicologa Alana Fisioter…" at bounding box center [632, 347] width 404 height 35
click at [803, 350] on input "text" at bounding box center [632, 347] width 404 height 35
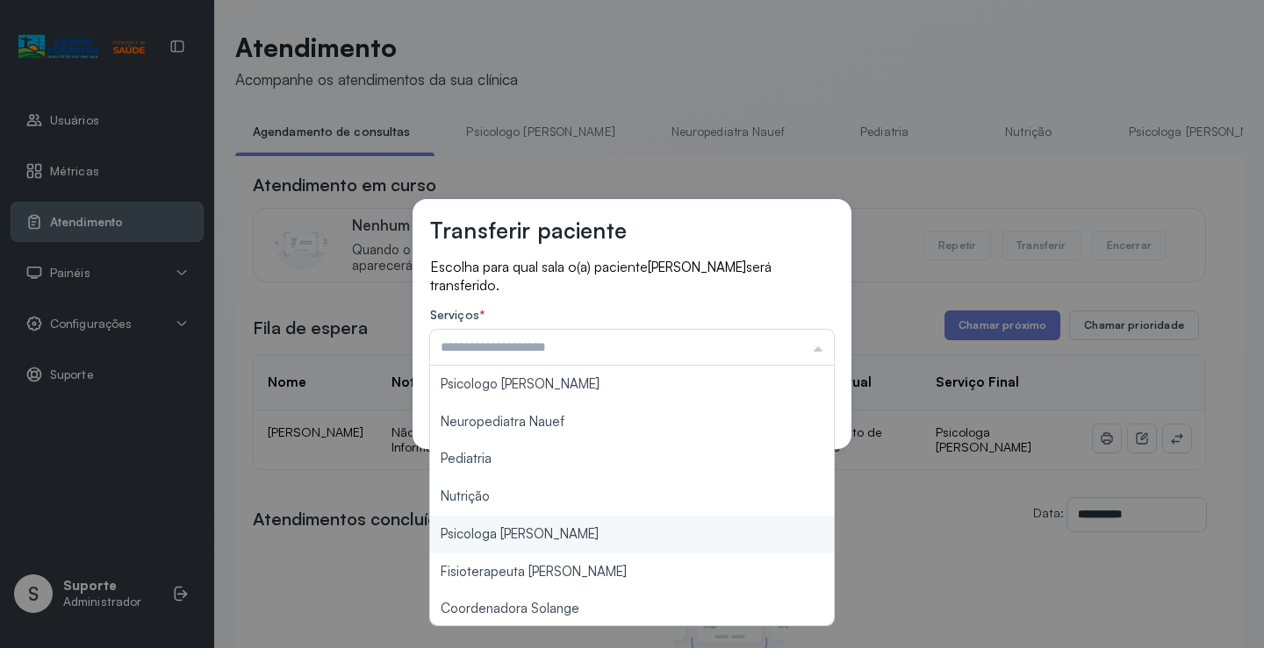
type input "**********"
drag, startPoint x: 557, startPoint y: 539, endPoint x: 757, endPoint y: 427, distance: 229.0
click at [569, 528] on div "**********" at bounding box center [632, 324] width 1264 height 648
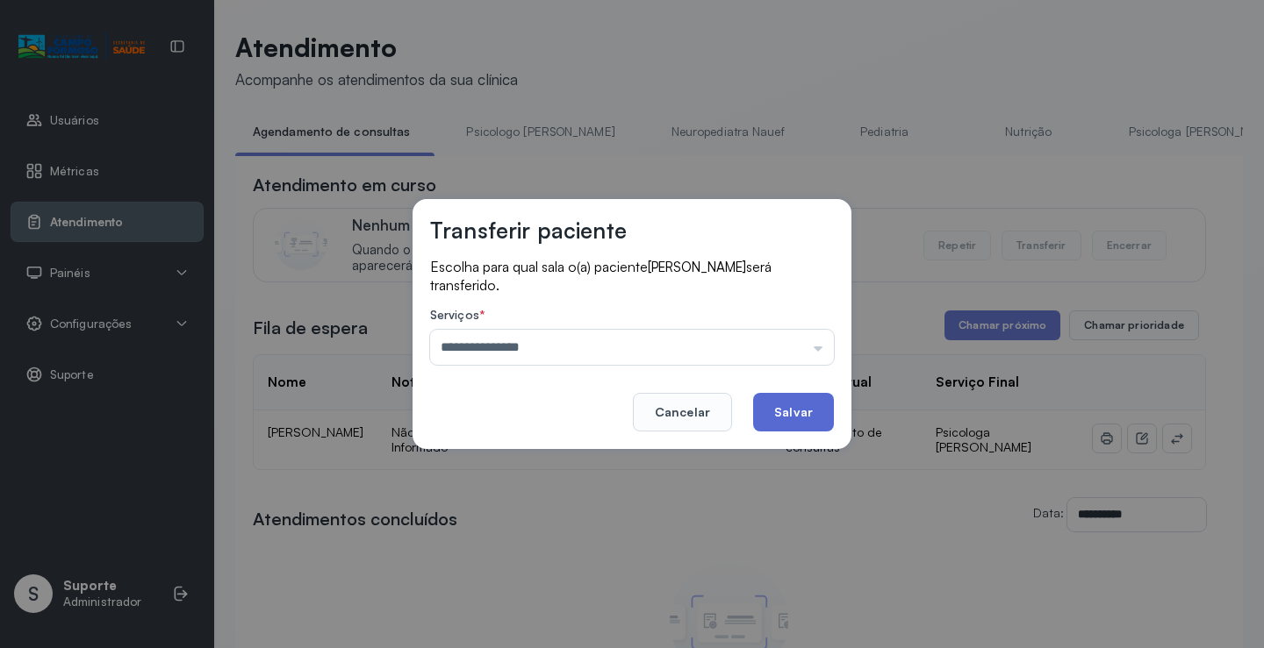
click at [790, 414] on button "Salvar" at bounding box center [793, 412] width 81 height 39
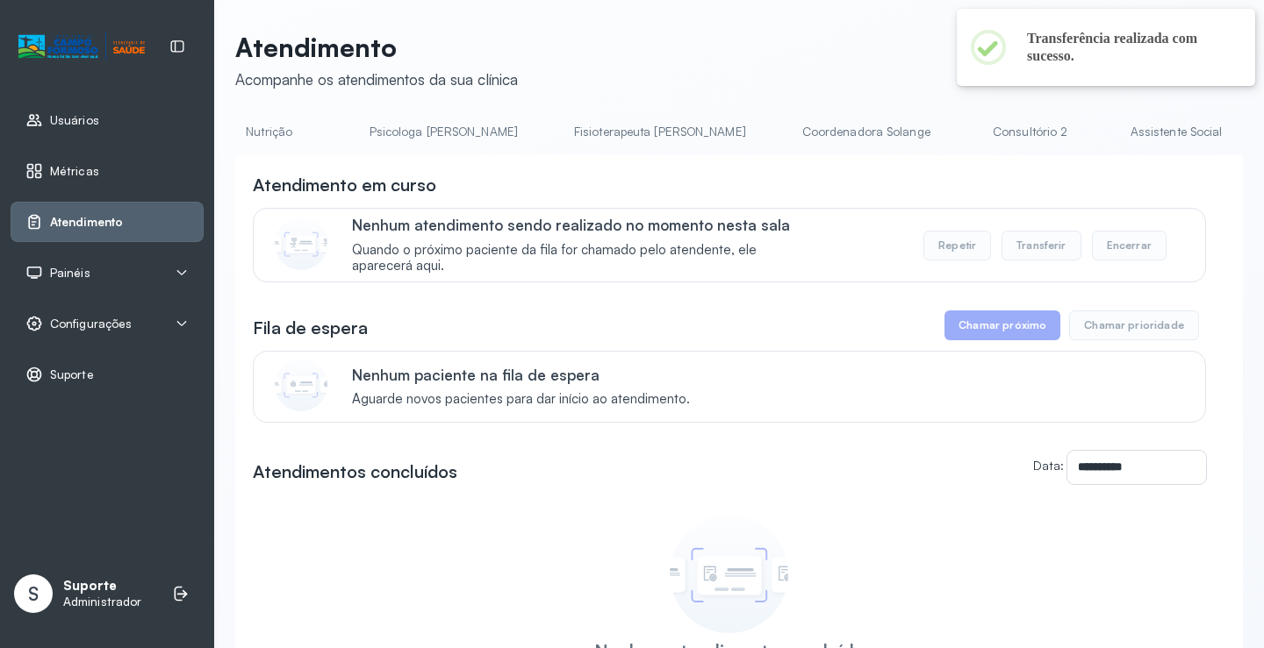
scroll to position [0, 770]
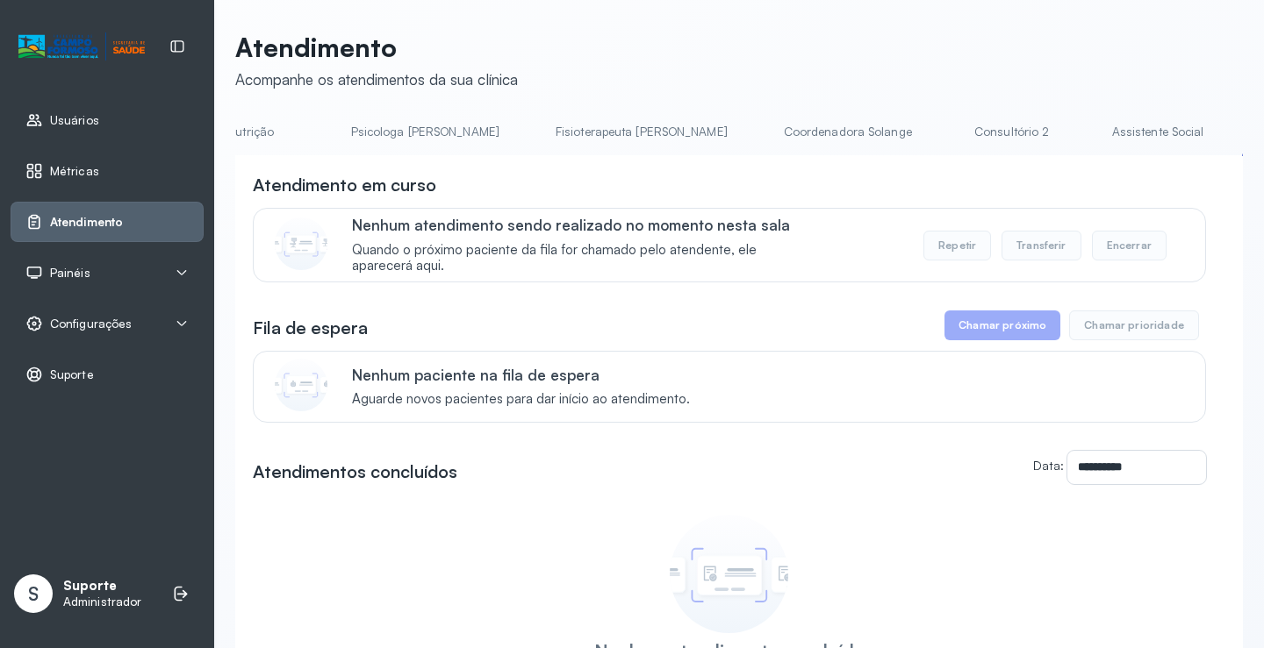
click at [1094, 120] on link "Assistente Social" at bounding box center [1157, 132] width 127 height 29
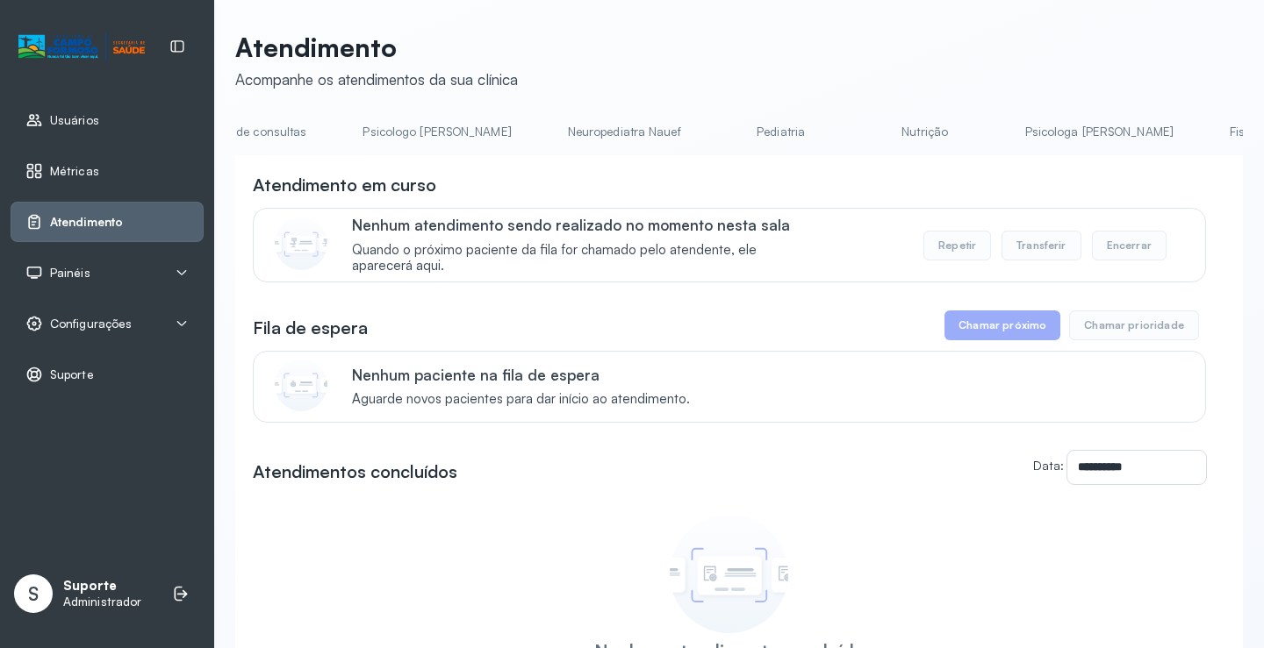
scroll to position [0, 71]
click at [750, 126] on link "Pediatria" at bounding box center [806, 132] width 123 height 29
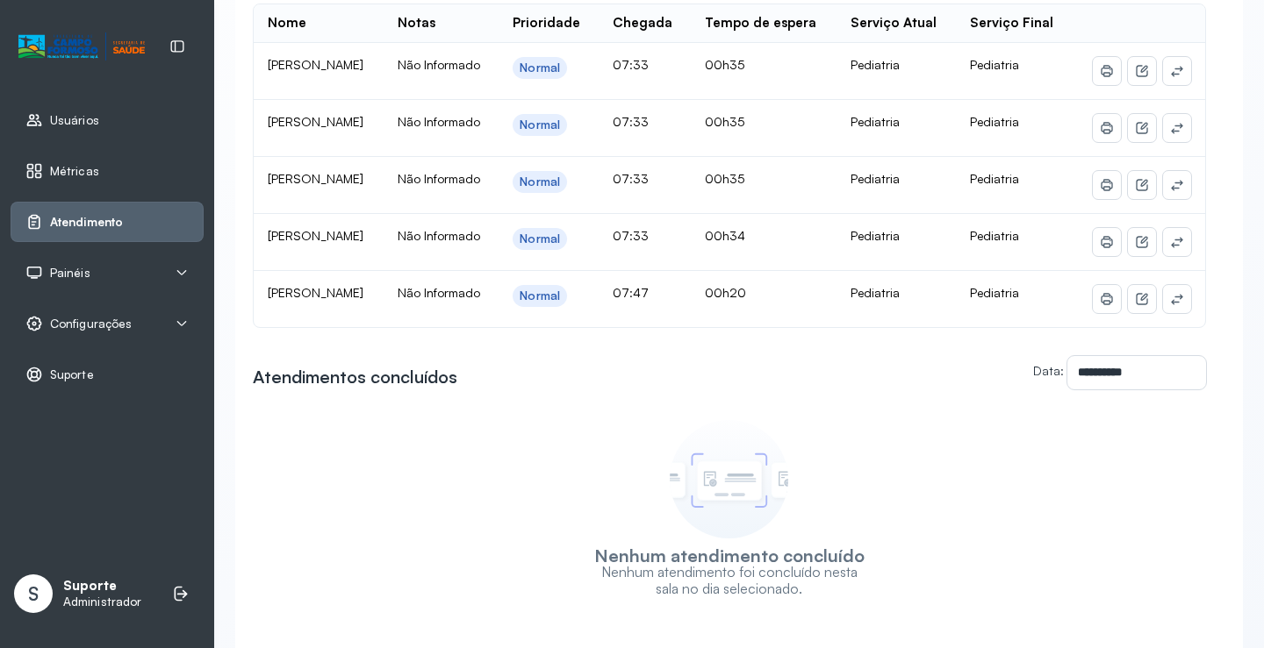
scroll to position [0, 0]
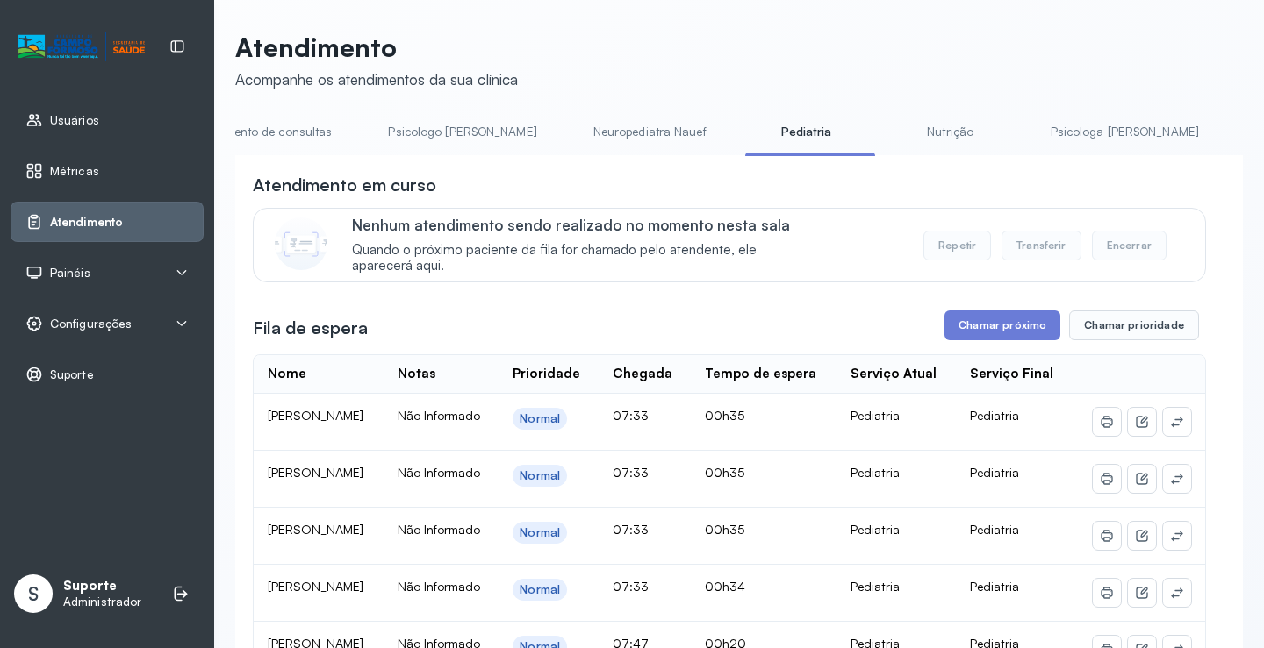
click at [896, 126] on link "Nutrição" at bounding box center [950, 132] width 123 height 29
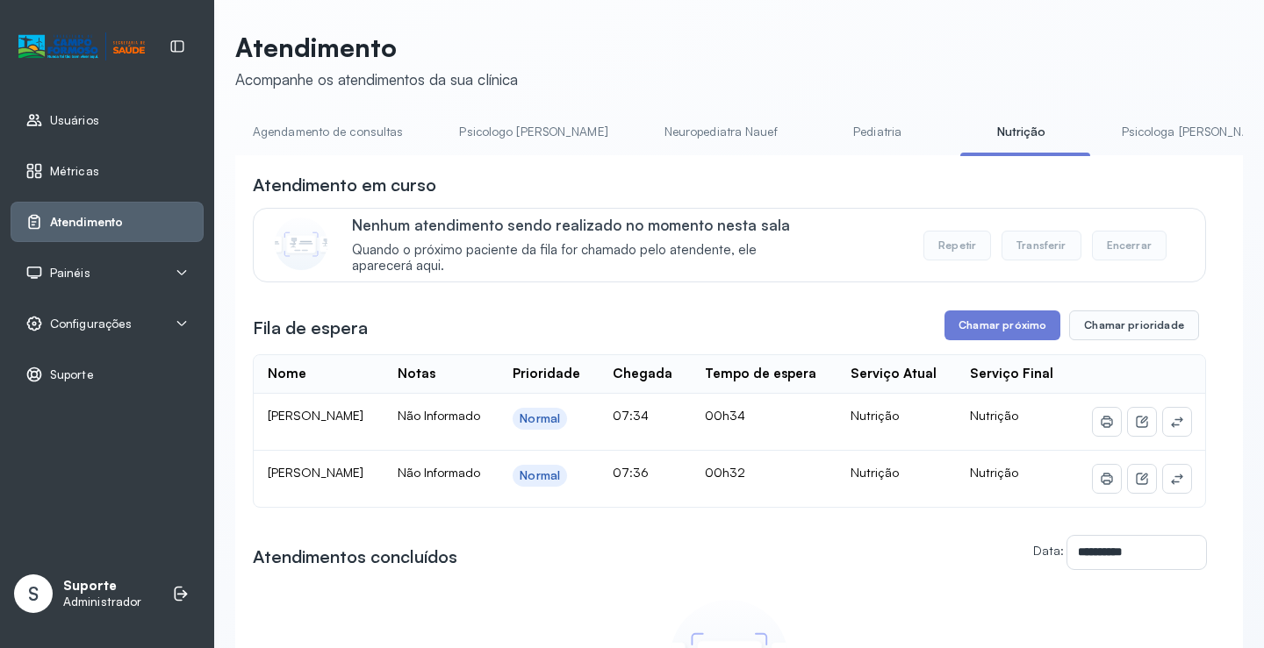
click at [291, 139] on link "Agendamento de consultas" at bounding box center [327, 132] width 185 height 29
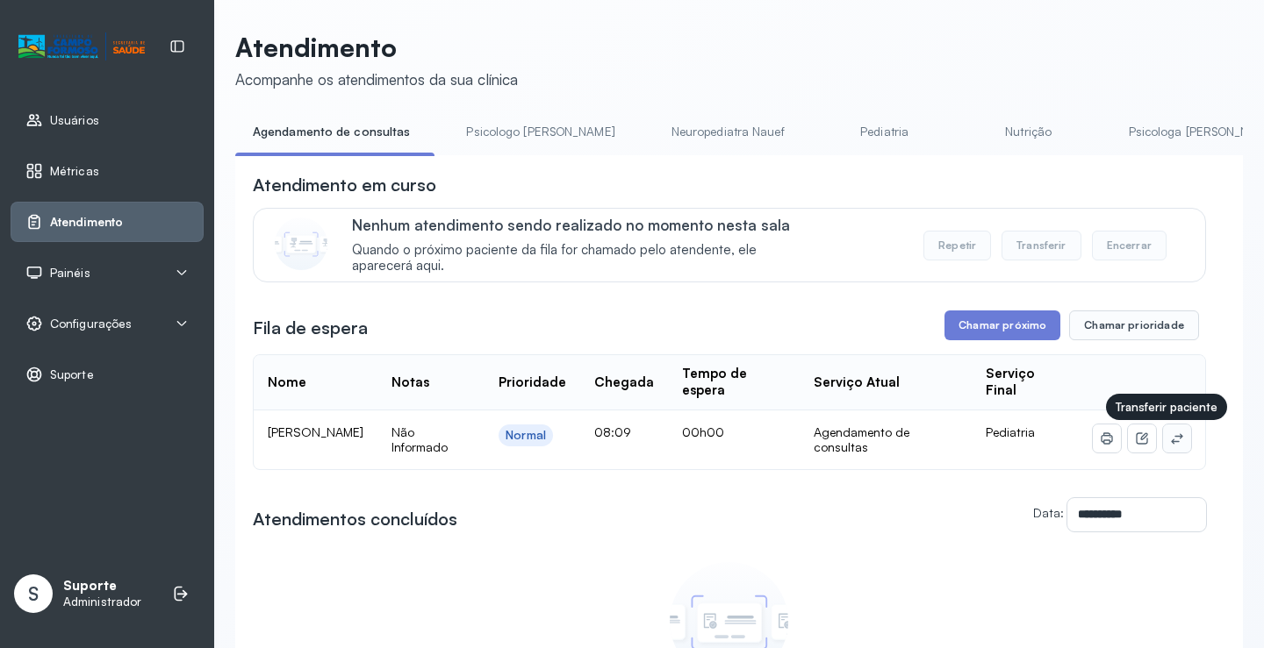
click at [1170, 446] on icon at bounding box center [1177, 439] width 14 height 14
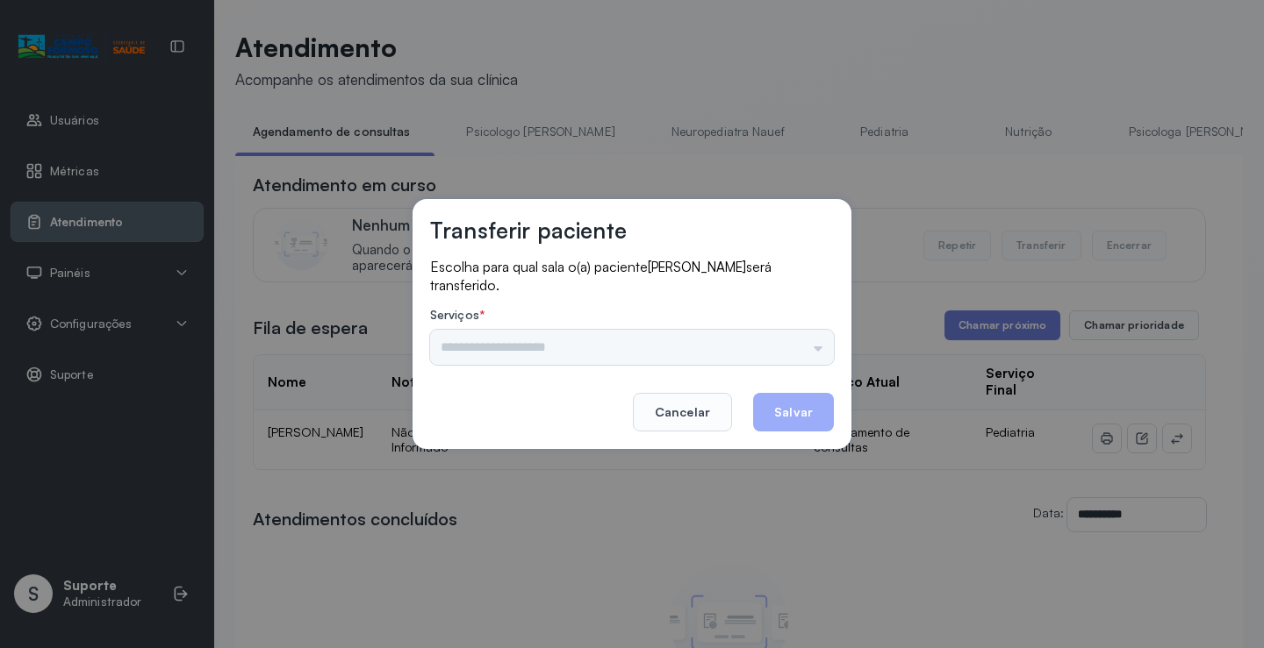
click at [798, 341] on div "Psicologo Pedro Neuropediatra Nauef Pediatria Nutrição Psicologa Alana Fisioter…" at bounding box center [632, 347] width 404 height 35
click at [798, 341] on input "text" at bounding box center [632, 347] width 404 height 35
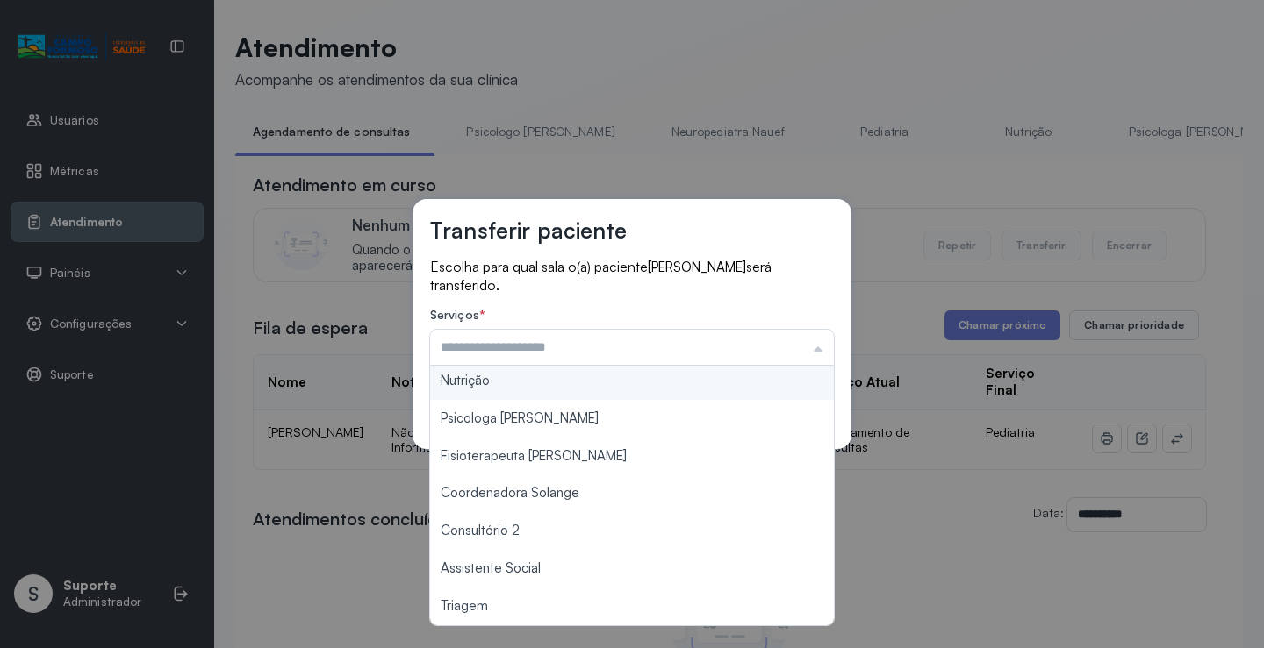
scroll to position [263, 0]
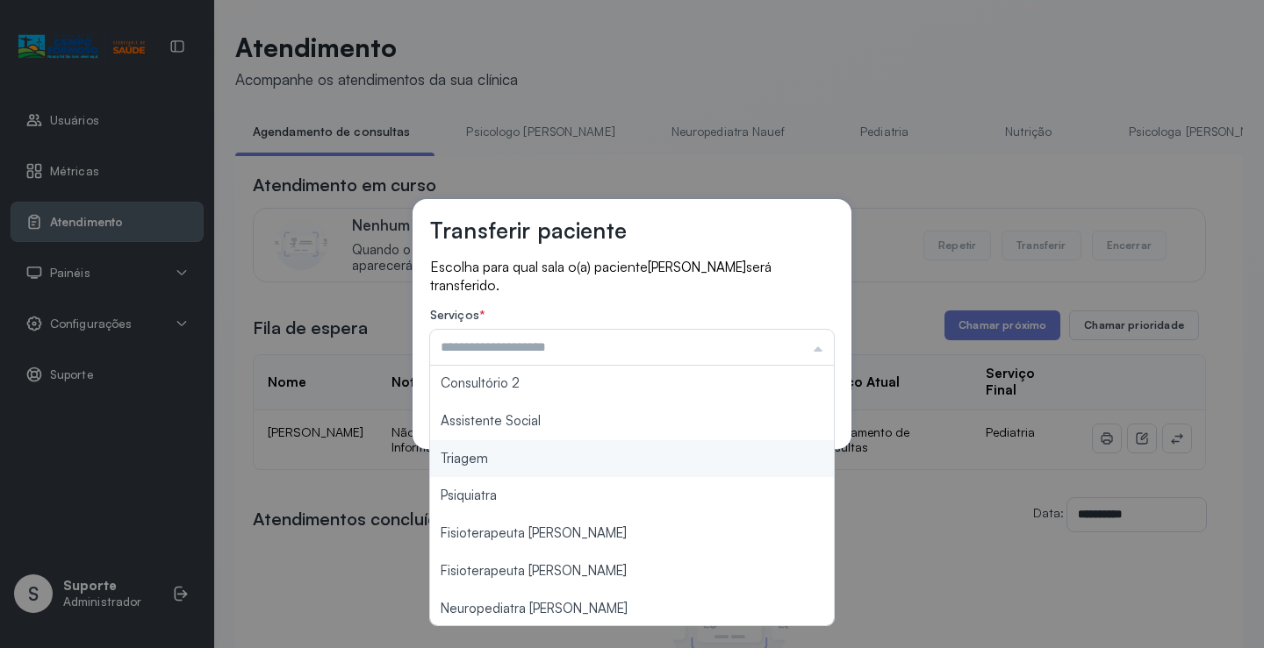
type input "*******"
click at [526, 469] on div "Transferir paciente Escolha para qual sala o(a) paciente LEVI MATHEUS GAMA SANT…" at bounding box center [632, 324] width 1264 height 648
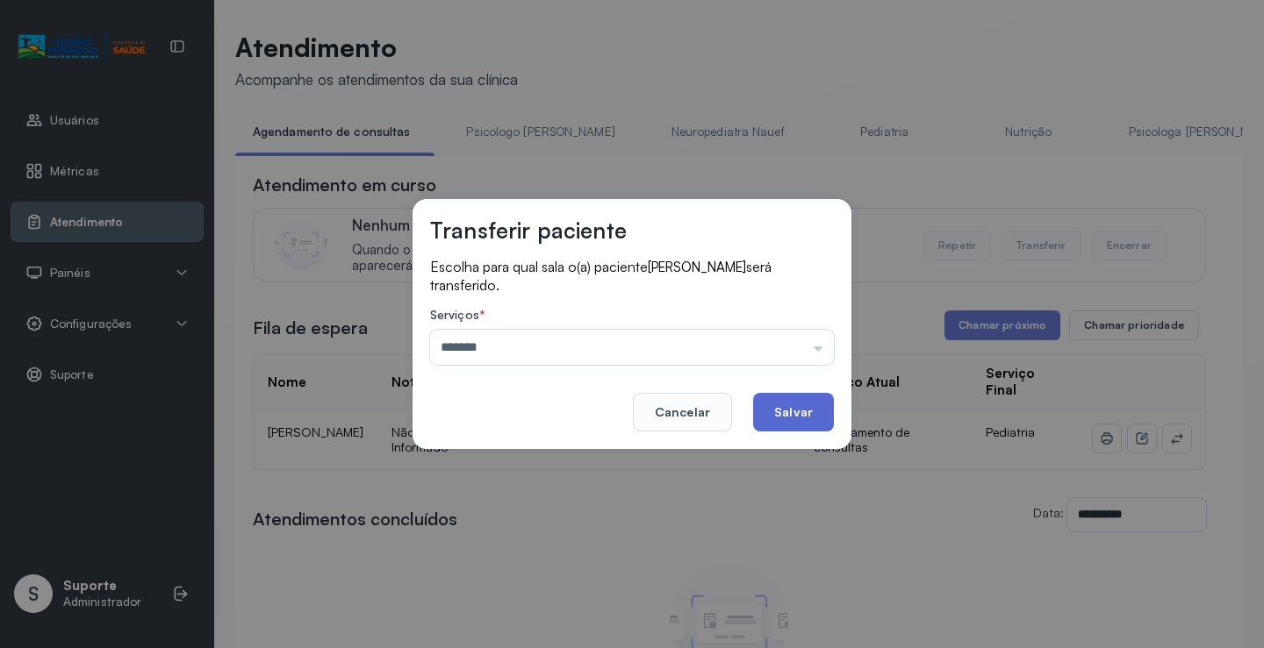
click at [796, 418] on button "Salvar" at bounding box center [793, 412] width 81 height 39
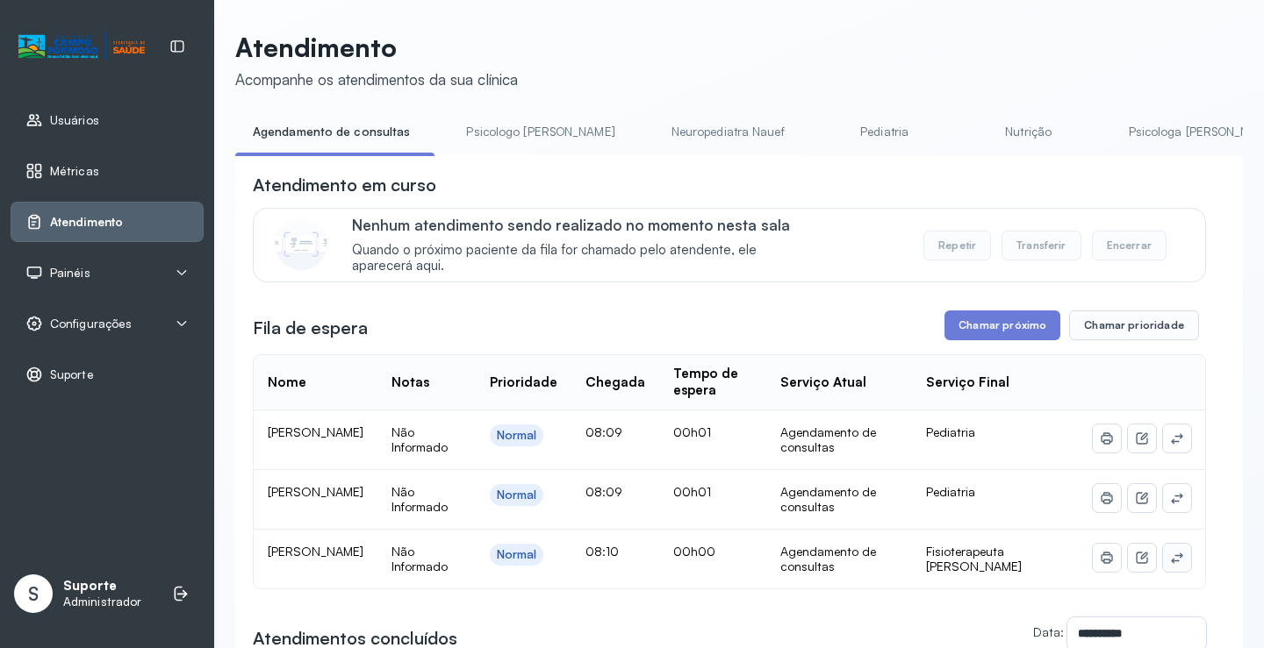
click at [1170, 559] on icon at bounding box center [1177, 558] width 14 height 14
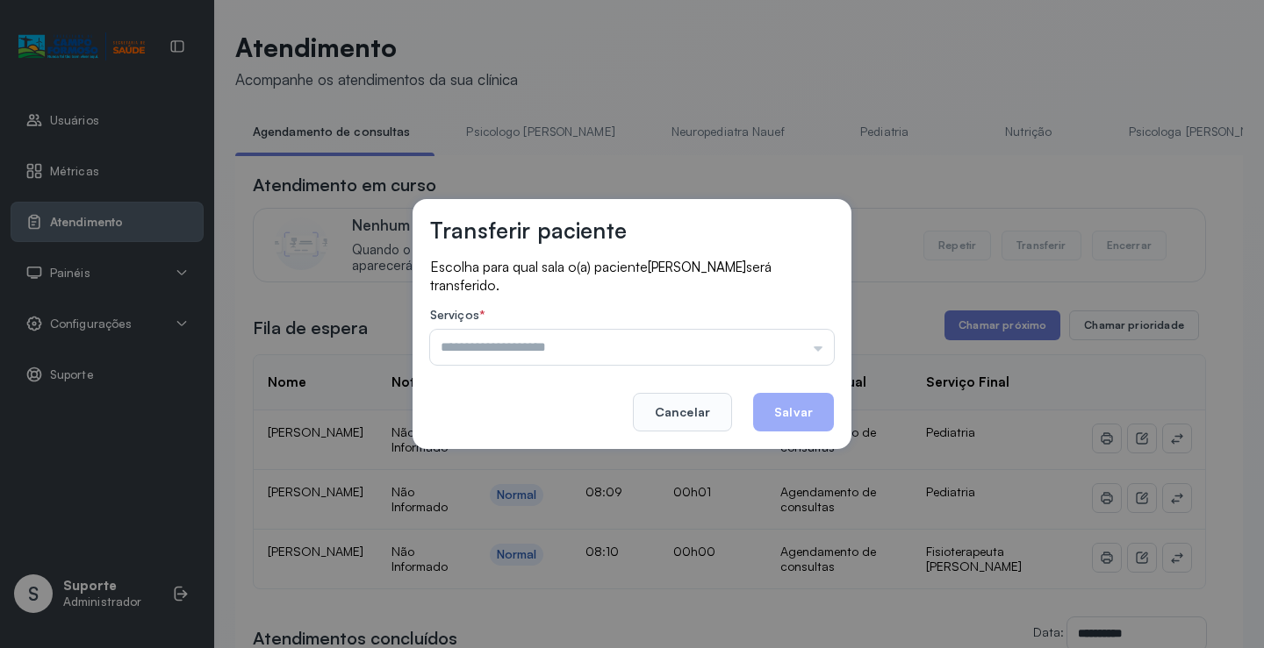
click at [824, 357] on input "text" at bounding box center [632, 347] width 404 height 35
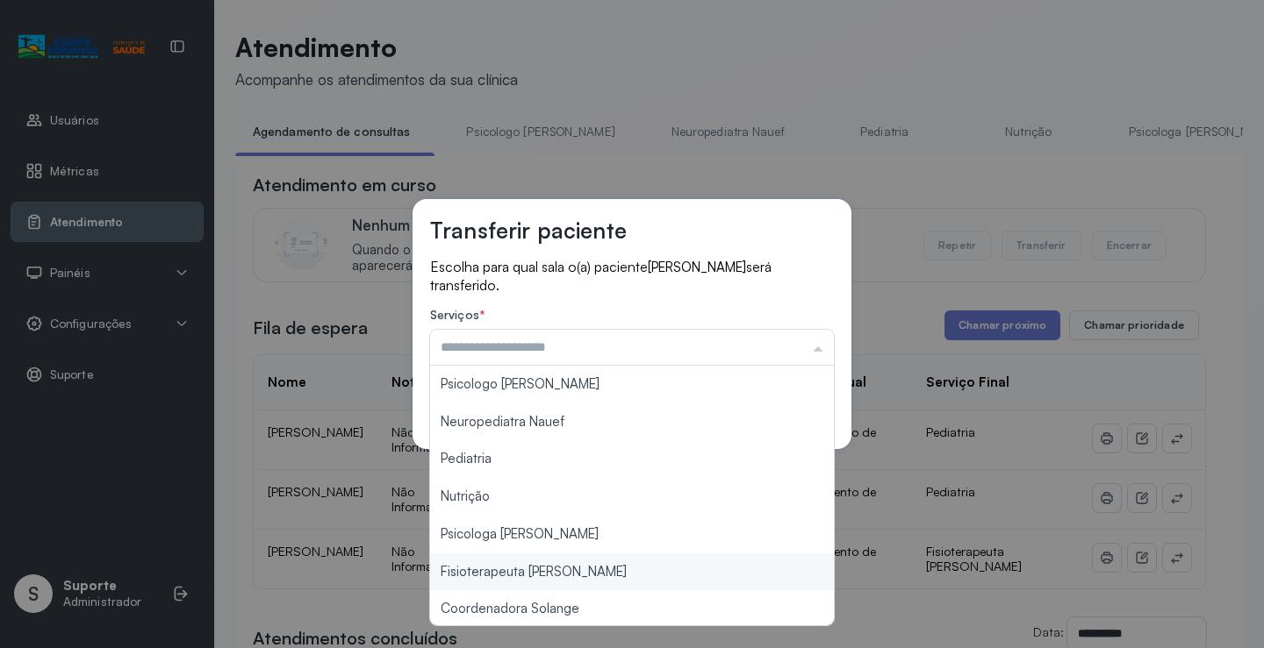
type input "**********"
drag, startPoint x: 572, startPoint y: 575, endPoint x: 663, endPoint y: 527, distance: 102.8
click at [572, 573] on div "**********" at bounding box center [632, 324] width 1264 height 648
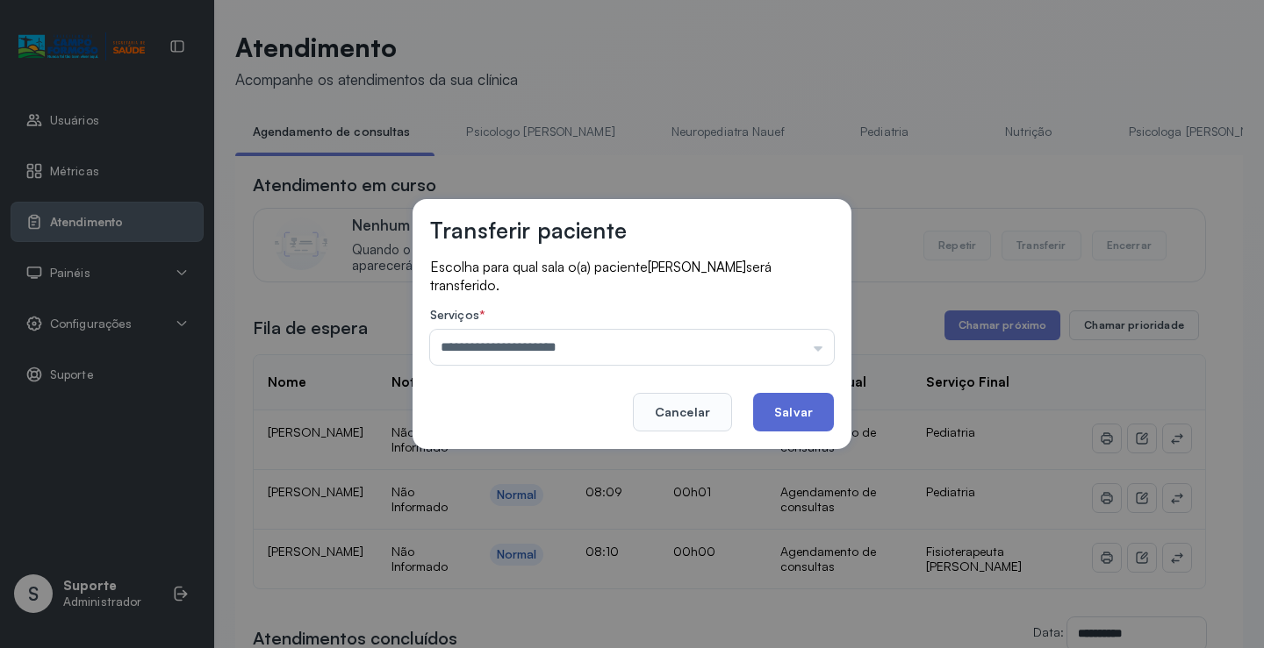
click at [800, 404] on button "Salvar" at bounding box center [793, 412] width 81 height 39
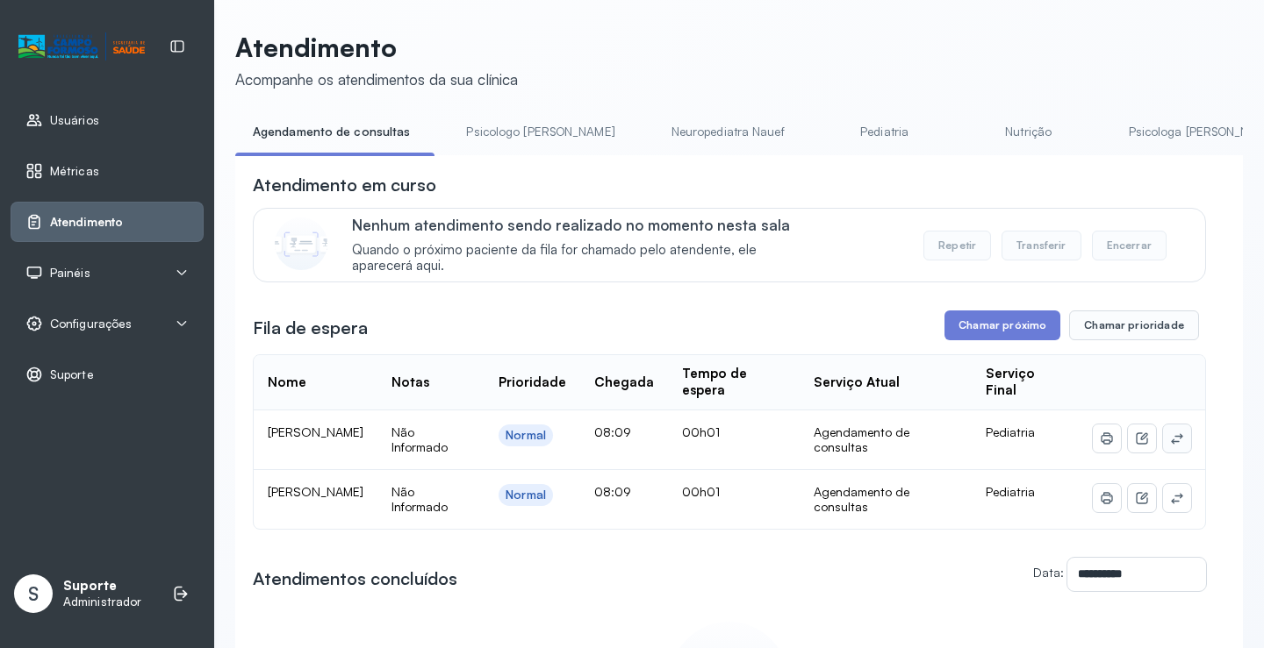
click at [1170, 441] on icon at bounding box center [1177, 439] width 14 height 14
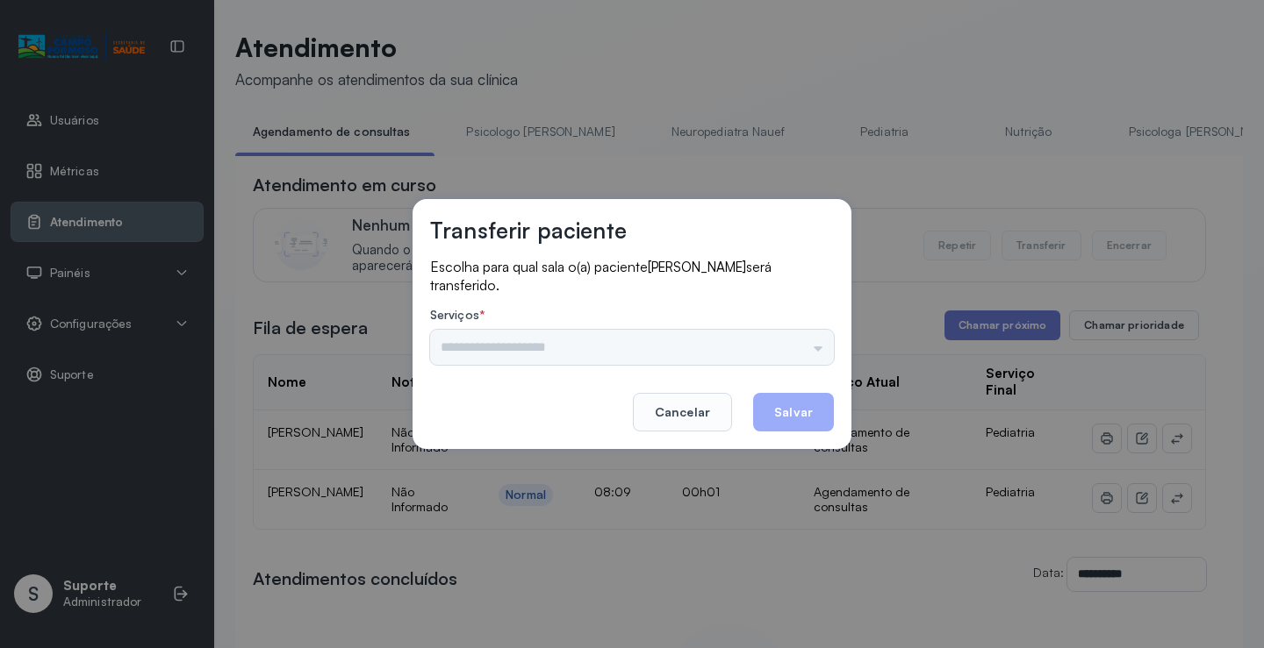
click at [803, 347] on div "Psicologo Pedro Neuropediatra Nauef Pediatria Nutrição Psicologa Alana Fisioter…" at bounding box center [632, 347] width 404 height 35
drag, startPoint x: 808, startPoint y: 355, endPoint x: 686, endPoint y: 395, distance: 128.2
click at [808, 356] on input "text" at bounding box center [632, 347] width 404 height 35
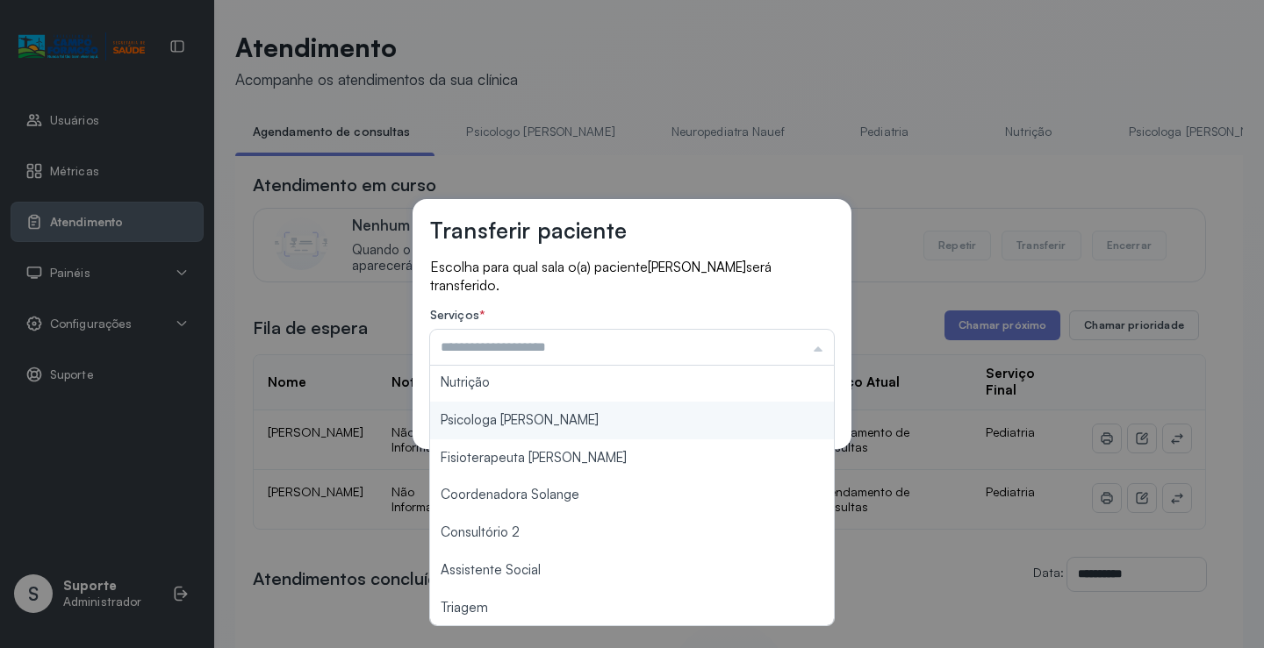
scroll to position [265, 0]
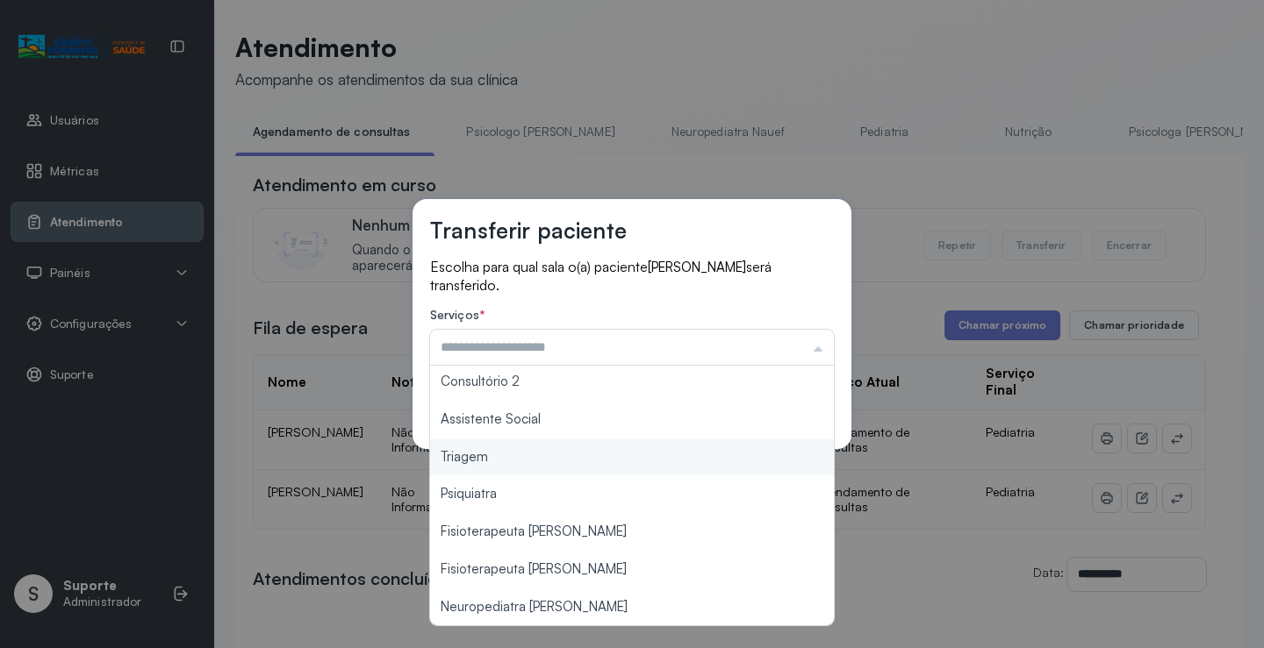
type input "*******"
click at [545, 460] on div "Transferir paciente Escolha para qual sala o(a) paciente MARIA ALICE DIAS SOARE…" at bounding box center [632, 324] width 1264 height 648
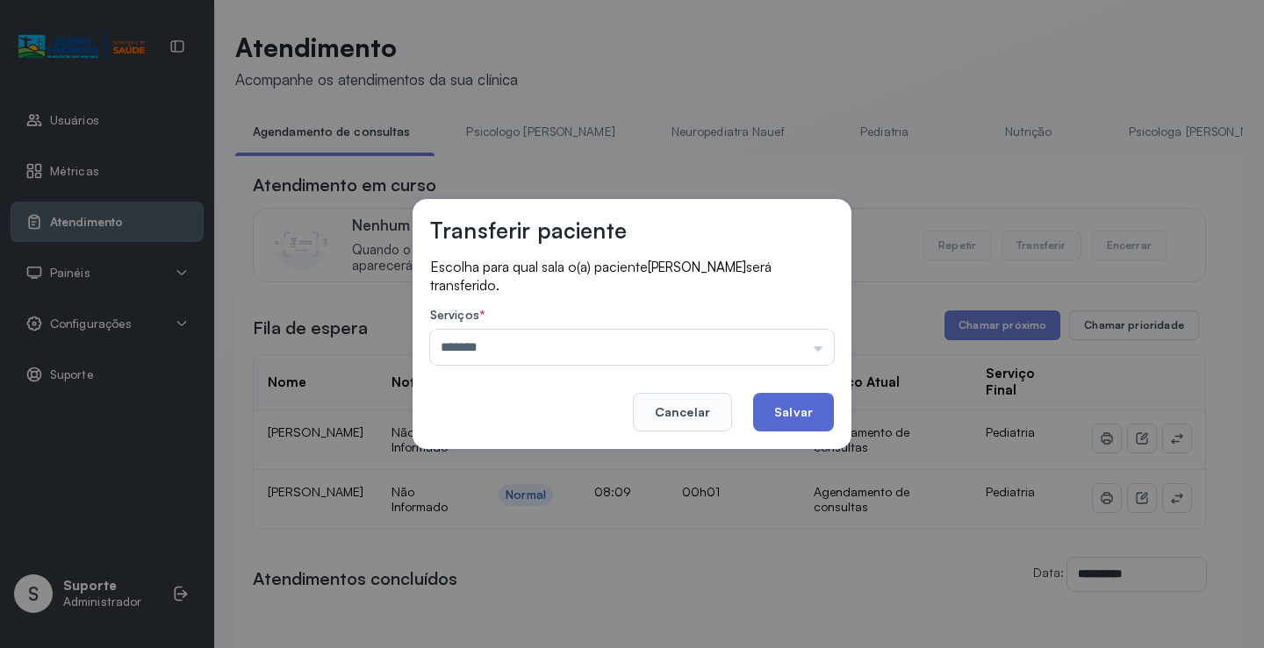
click at [786, 412] on button "Salvar" at bounding box center [793, 412] width 81 height 39
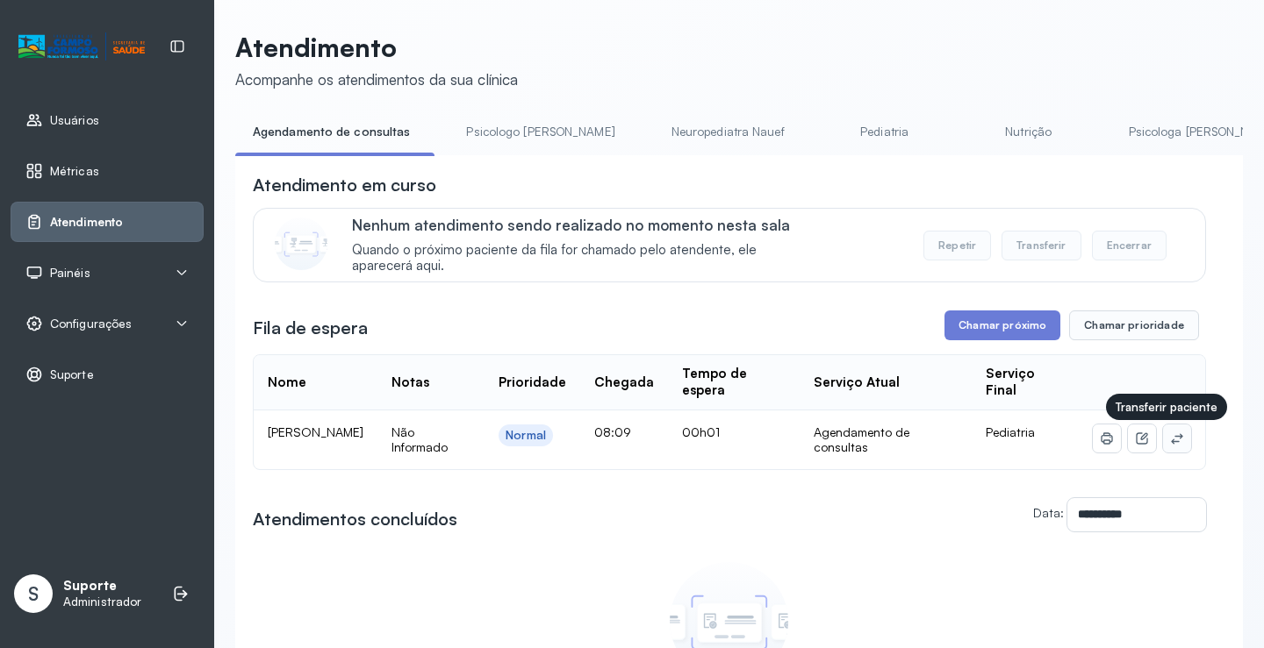
click at [1170, 440] on icon at bounding box center [1177, 439] width 14 height 14
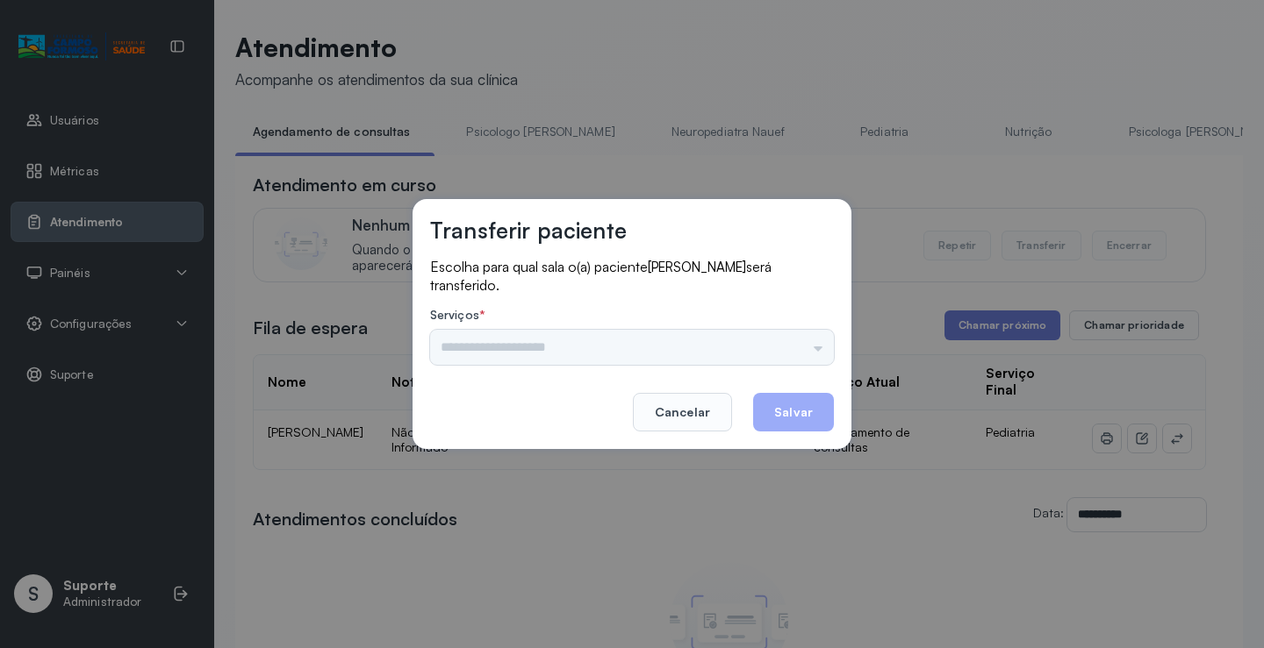
click at [770, 341] on div "Psicologo Pedro Neuropediatra Nauef Pediatria Nutrição Psicologa Alana Fisioter…" at bounding box center [632, 347] width 404 height 35
click at [805, 341] on input "text" at bounding box center [632, 347] width 404 height 35
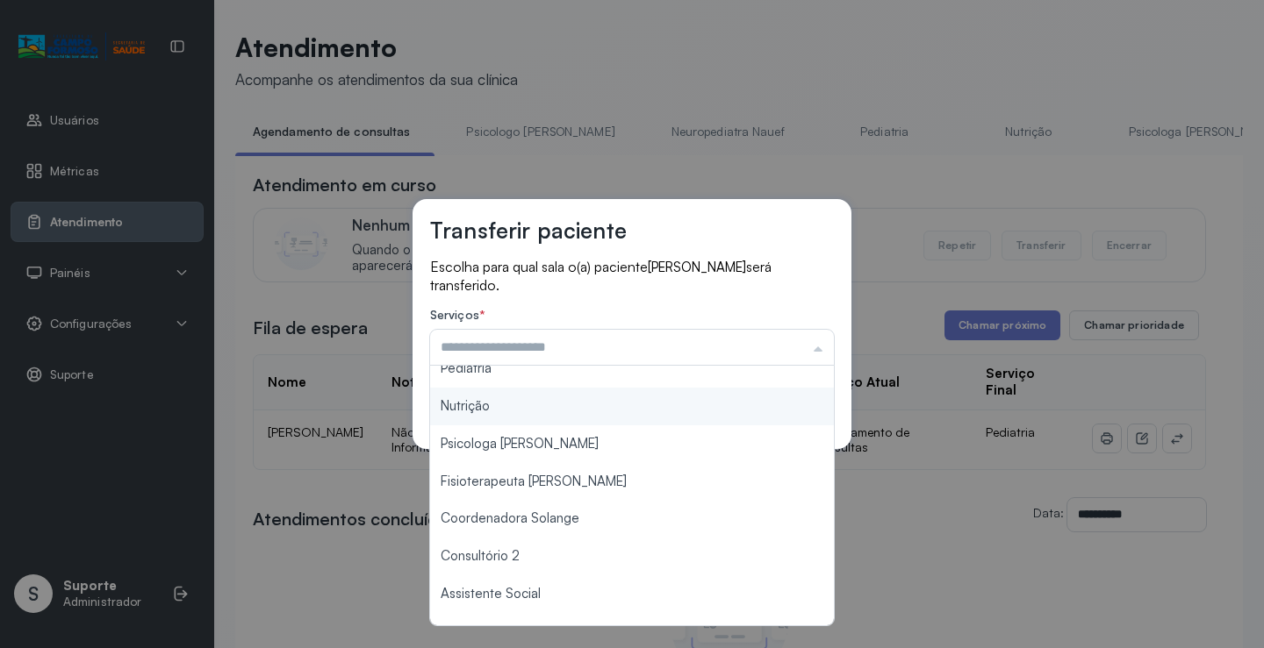
scroll to position [175, 0]
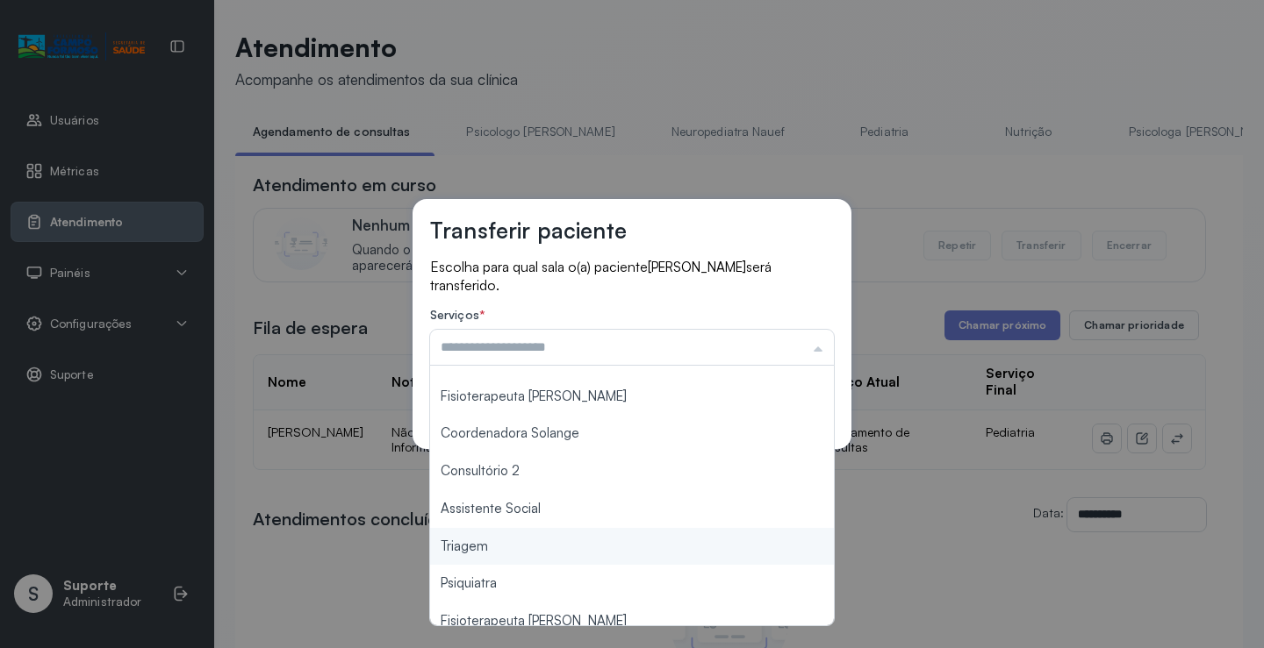
type input "*******"
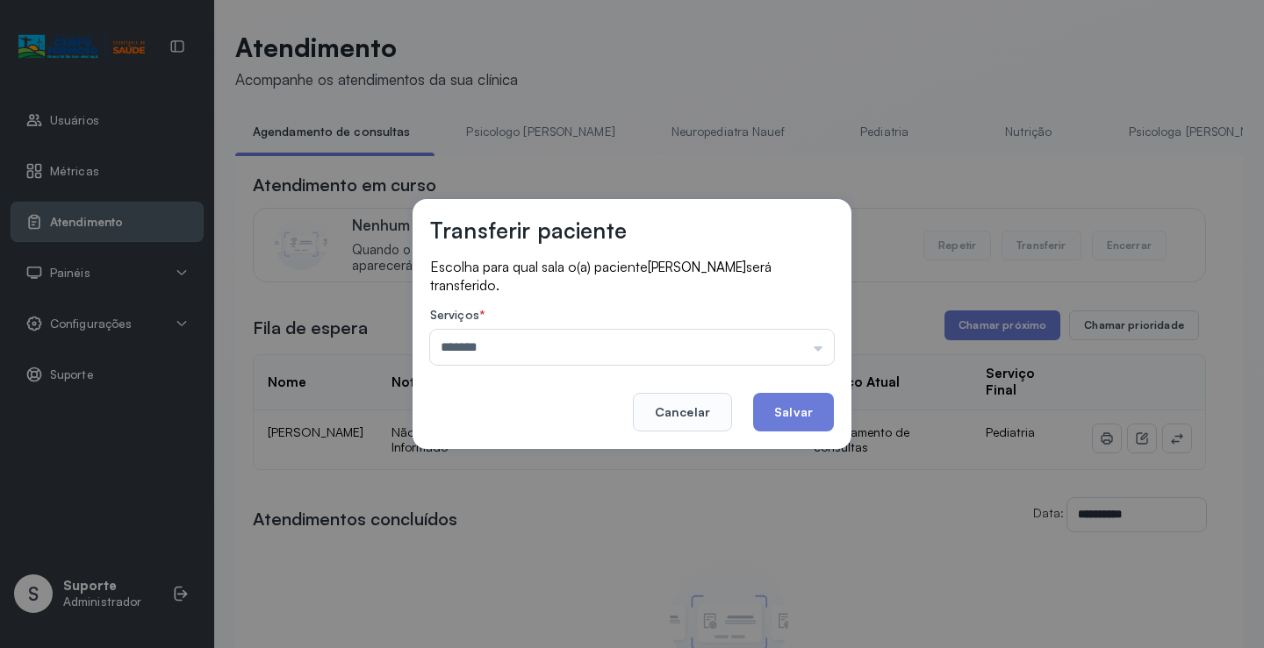
click at [506, 548] on div "Transferir paciente Escolha para qual sala o(a) paciente ANA LIZ DIAS SOARES se…" at bounding box center [632, 324] width 1264 height 648
click at [800, 391] on footer "Cancelar Salvar" at bounding box center [632, 400] width 404 height 63
drag, startPoint x: 797, startPoint y: 406, endPoint x: 801, endPoint y: 388, distance: 18.9
click at [797, 404] on button "Salvar" at bounding box center [793, 412] width 81 height 39
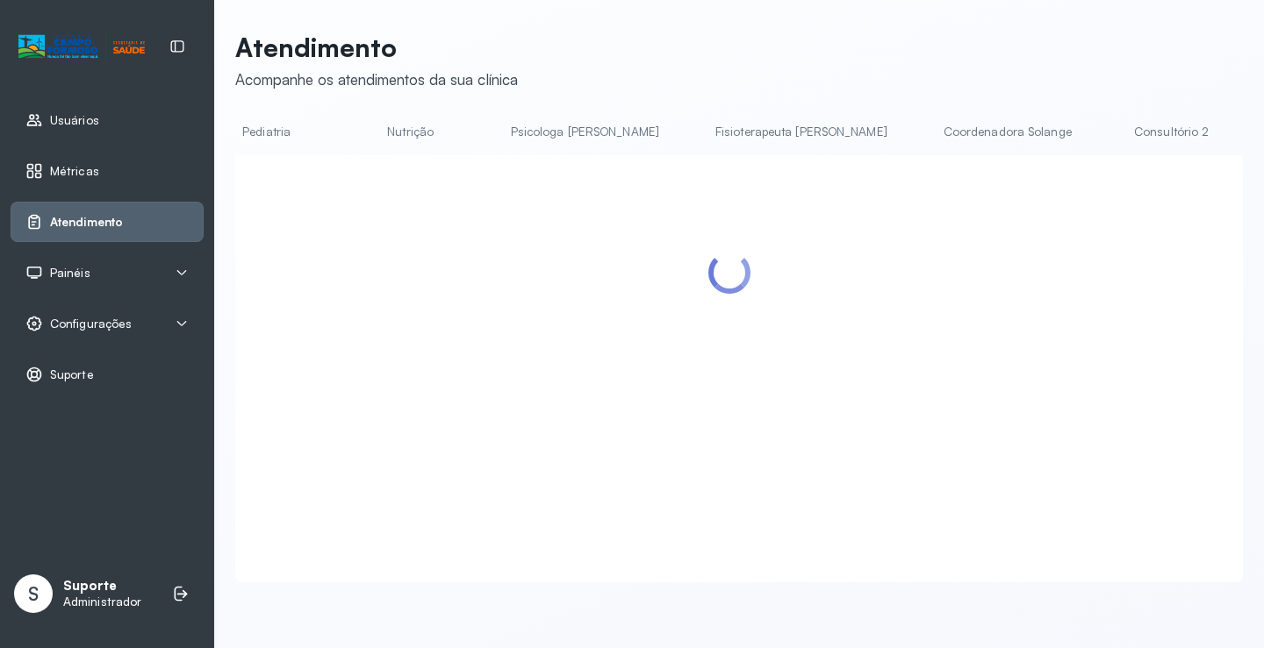
scroll to position [0, 649]
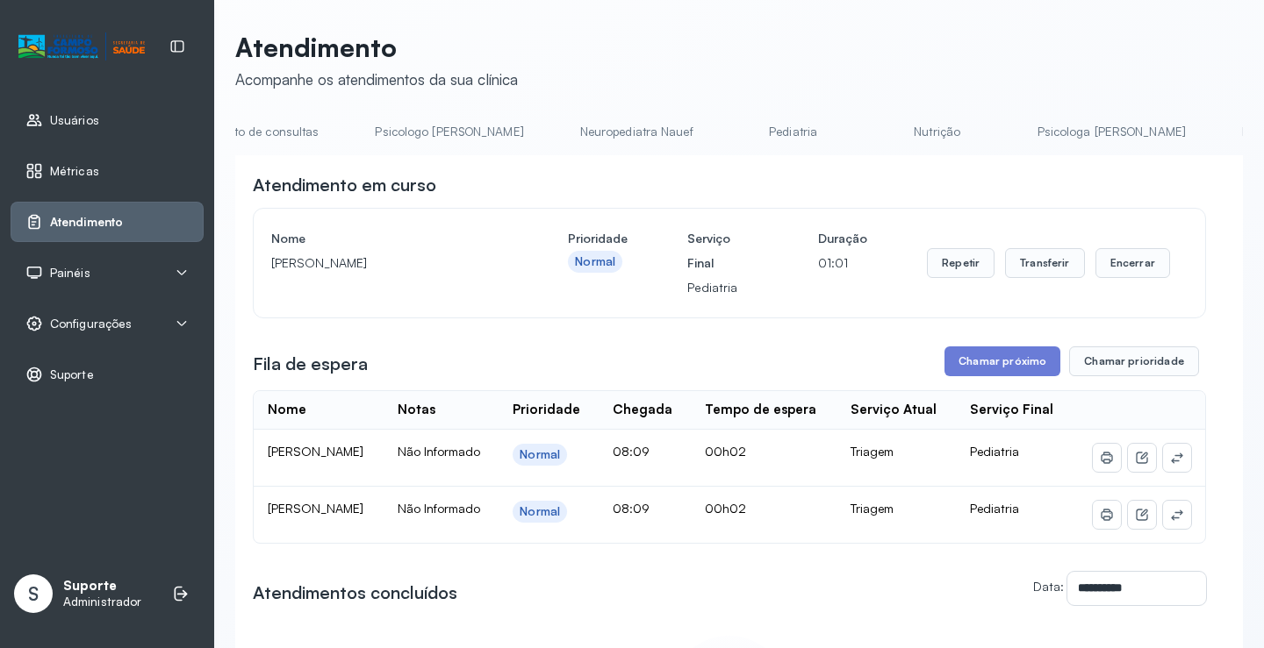
scroll to position [0, 0]
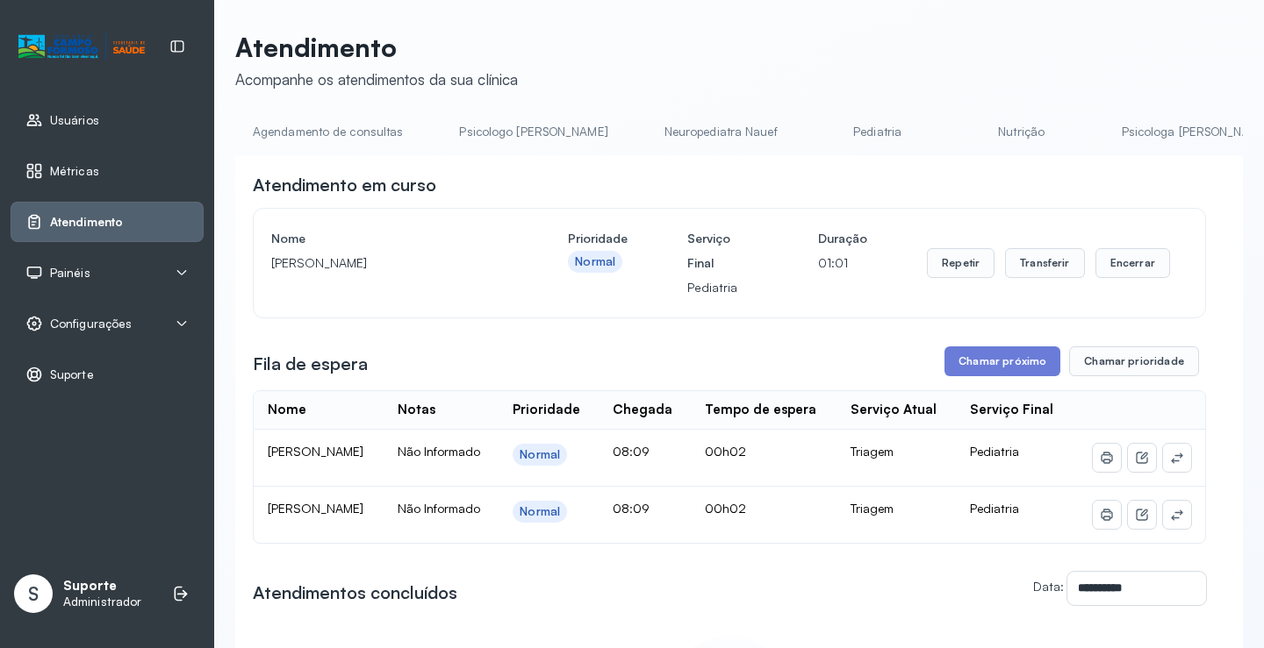
click at [328, 126] on link "Agendamento de consultas" at bounding box center [327, 132] width 185 height 29
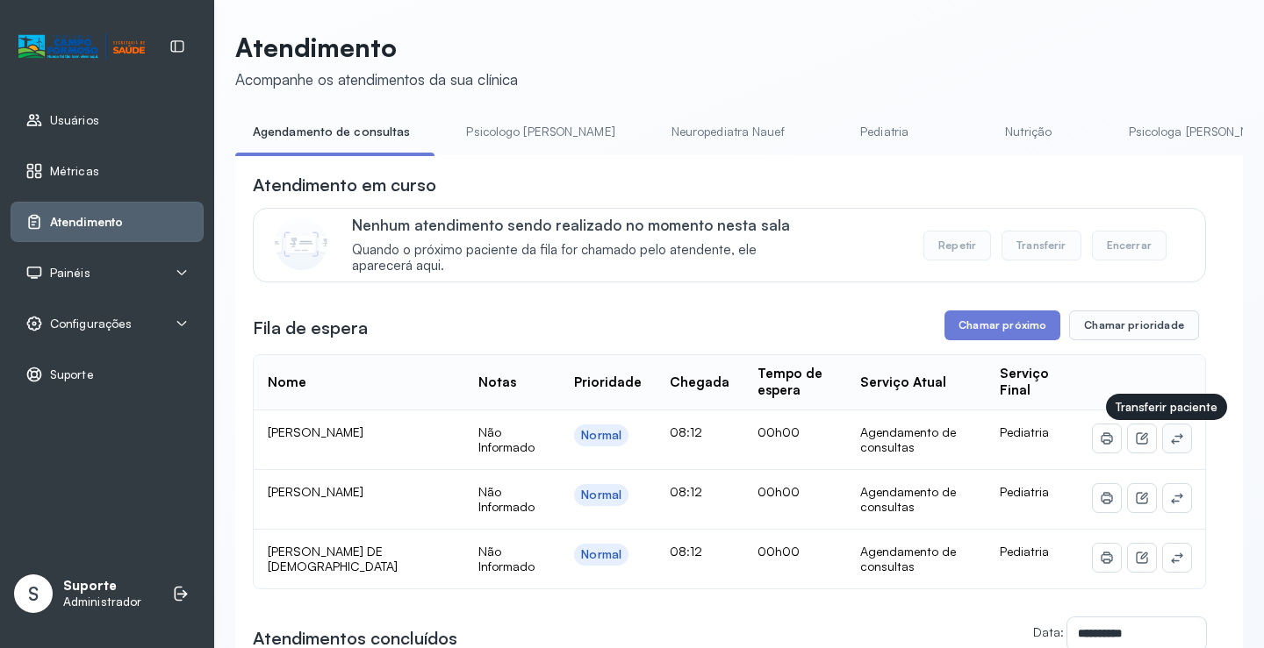
click at [1170, 443] on icon at bounding box center [1177, 439] width 14 height 14
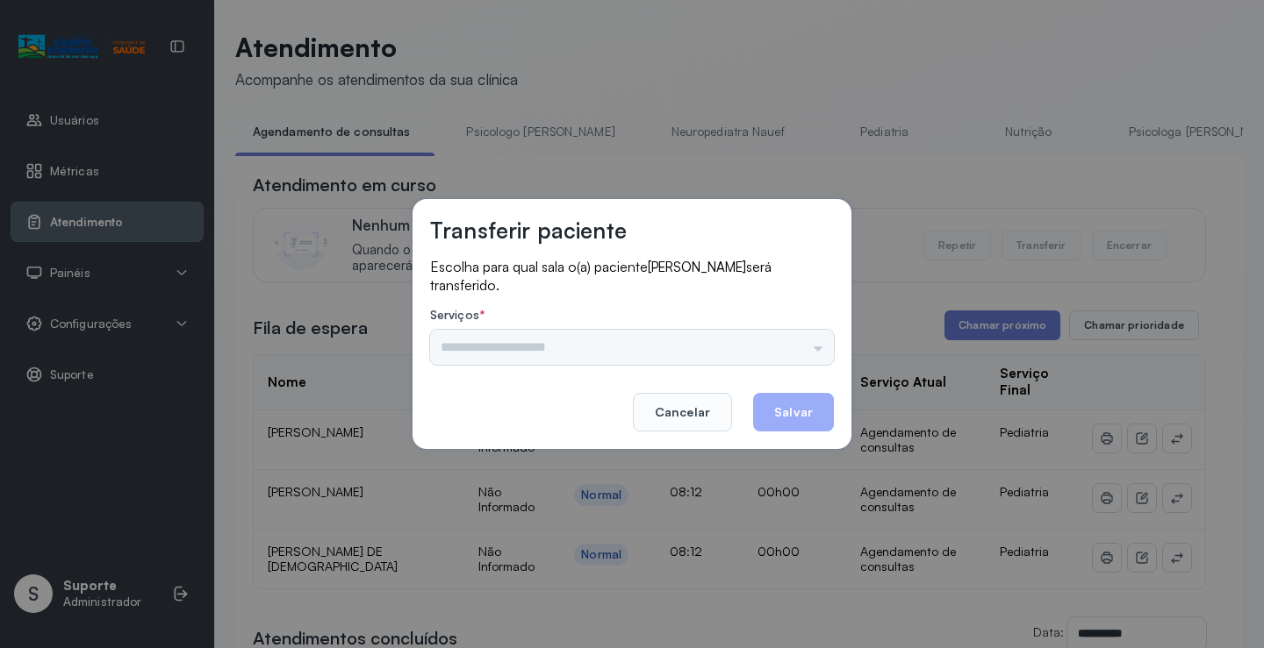
click at [811, 340] on div "Psicologo Pedro Neuropediatra Nauef Pediatria Nutrição Psicologa Alana Fisioter…" at bounding box center [632, 347] width 404 height 35
click at [807, 346] on input "text" at bounding box center [632, 347] width 404 height 35
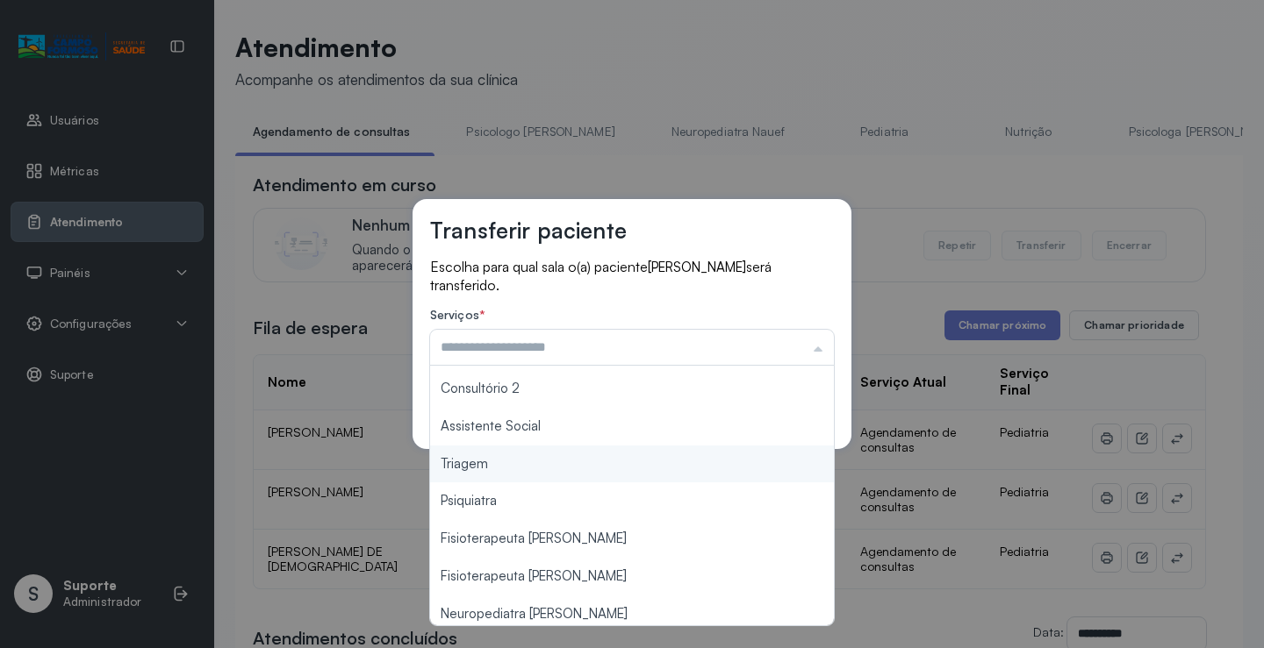
scroll to position [265, 0]
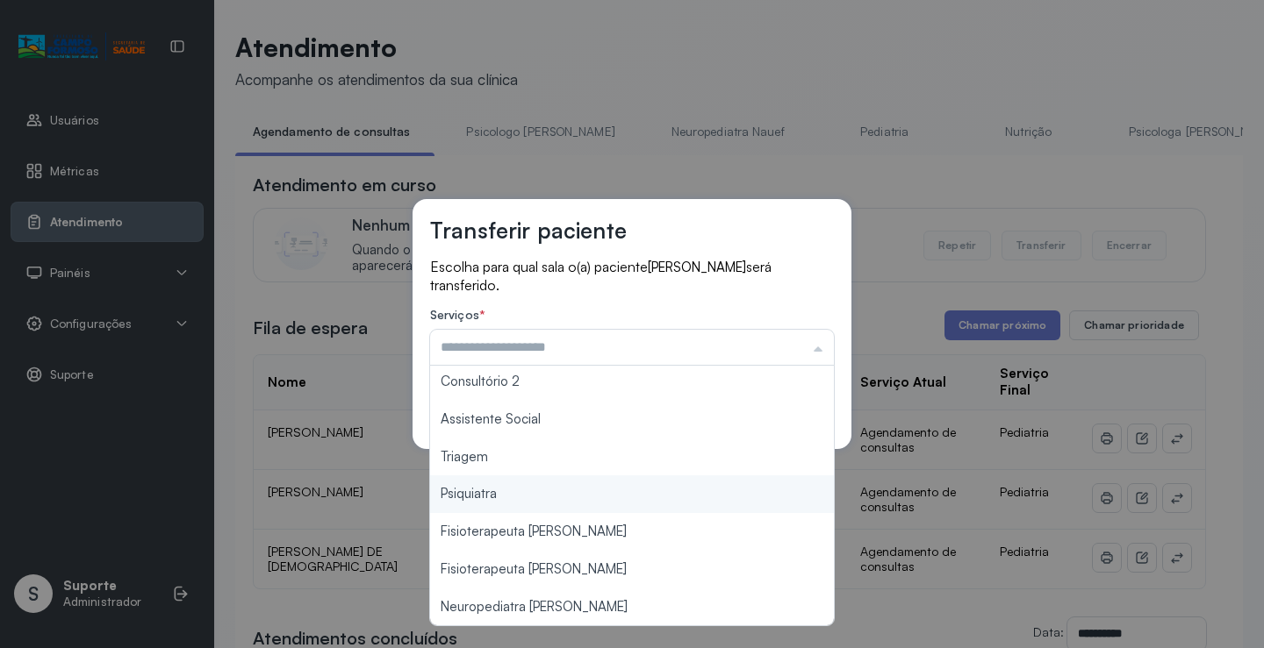
type input "*******"
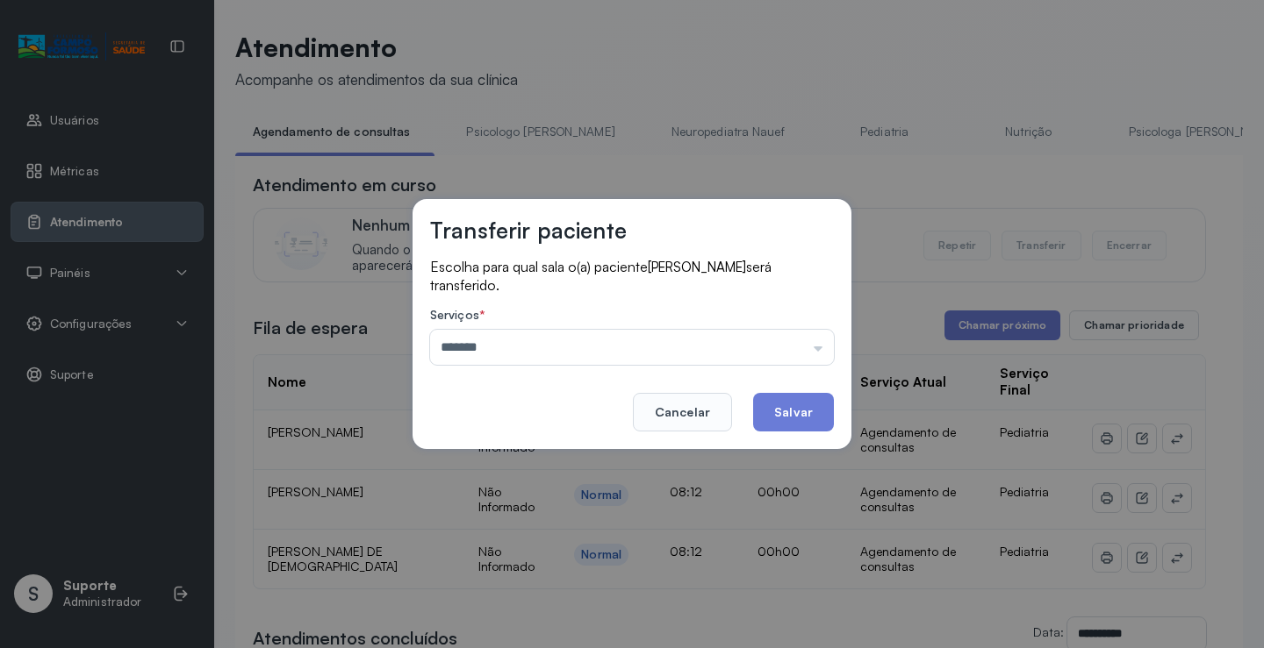
drag, startPoint x: 548, startPoint y: 469, endPoint x: 719, endPoint y: 440, distance: 173.7
click at [556, 464] on div "Transferir paciente Escolha para qual sala o(a) paciente JOAO ARTHUR SILVA SANT…" at bounding box center [632, 324] width 1264 height 648
click at [791, 415] on button "Salvar" at bounding box center [793, 412] width 81 height 39
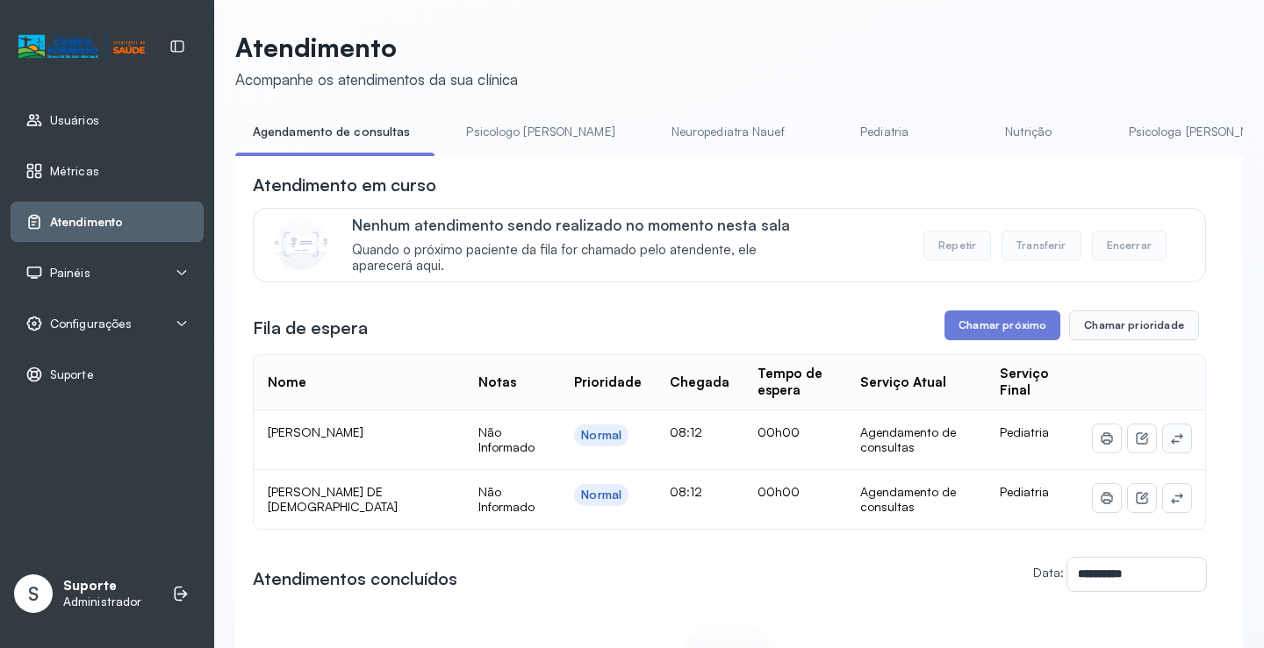
click at [1170, 439] on icon at bounding box center [1177, 439] width 14 height 14
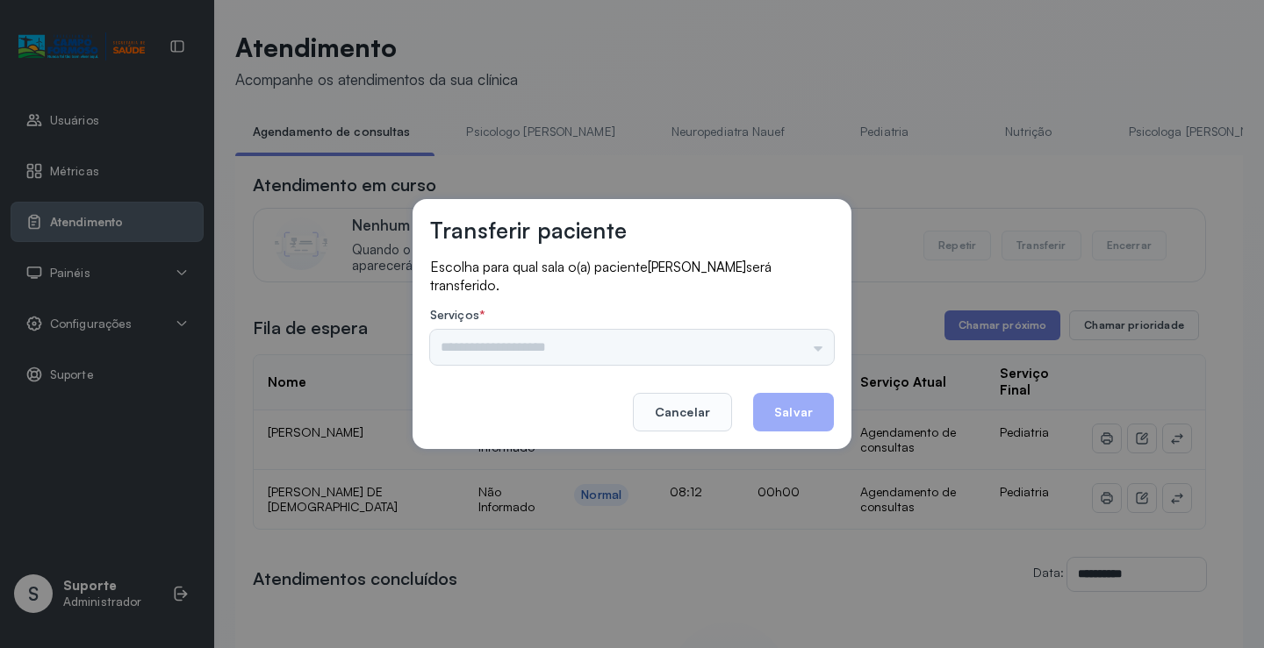
drag, startPoint x: 780, startPoint y: 335, endPoint x: 813, endPoint y: 355, distance: 39.0
click at [814, 354] on div "Psicologo Pedro Neuropediatra Nauef Pediatria Nutrição Psicologa Alana Fisioter…" at bounding box center [632, 347] width 404 height 35
click at [813, 355] on input "text" at bounding box center [632, 347] width 404 height 35
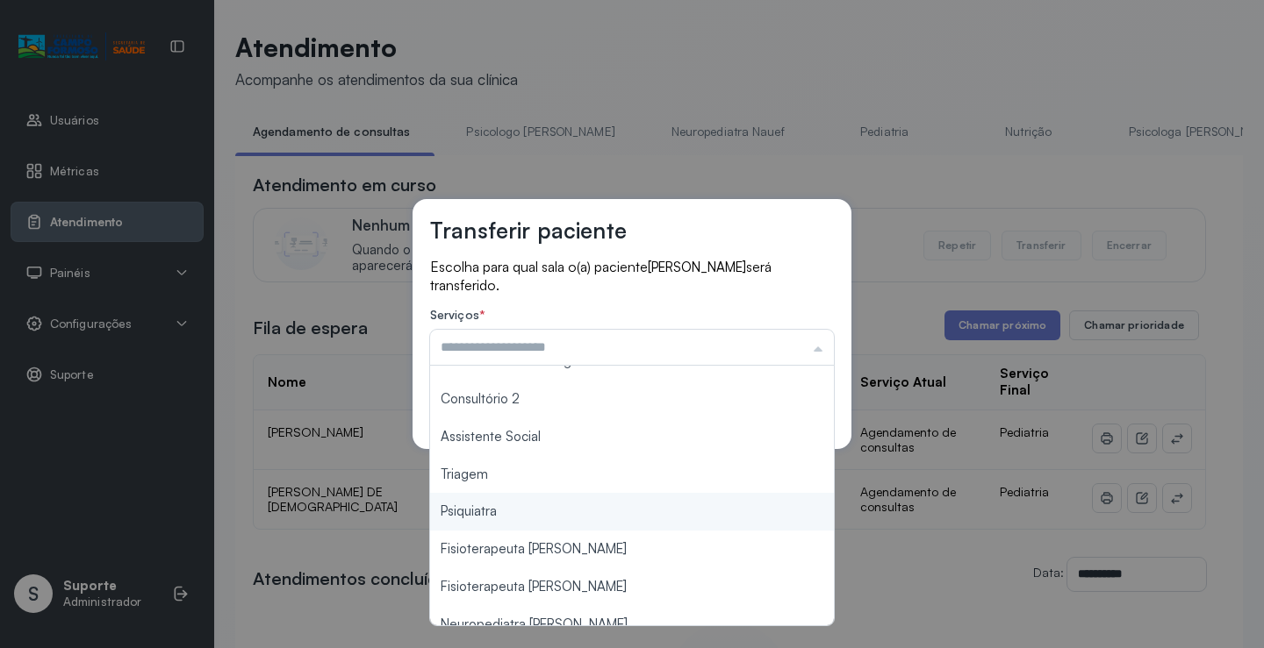
scroll to position [266, 0]
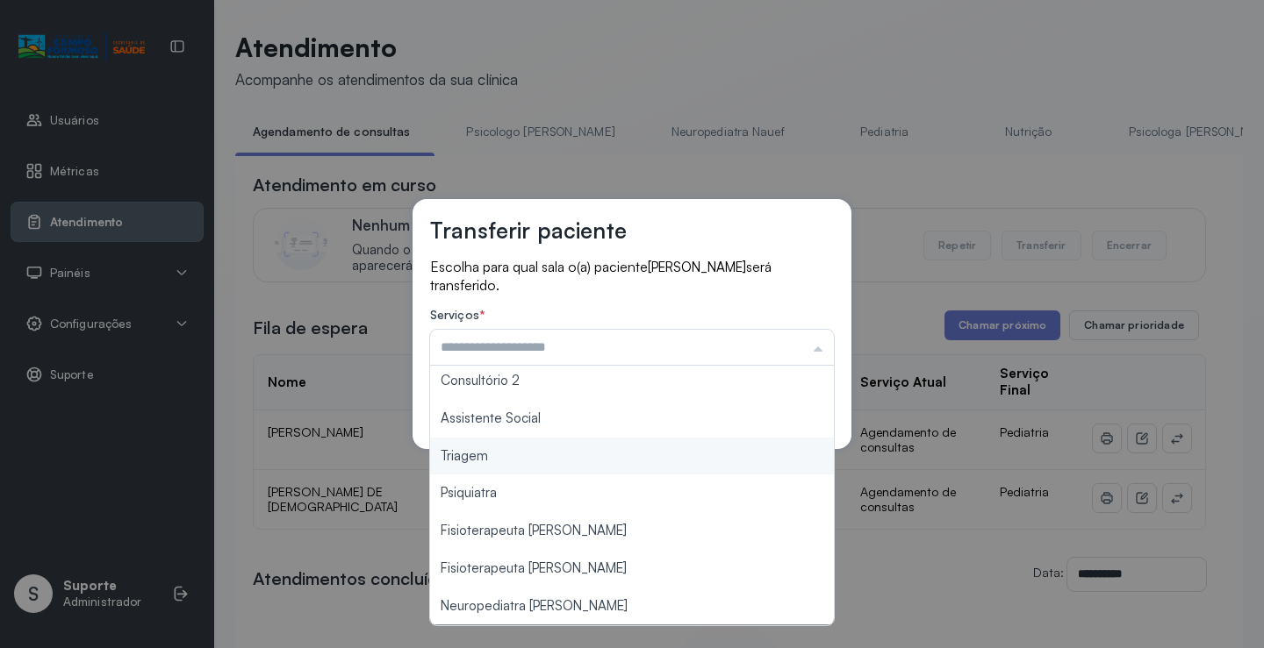
type input "*******"
drag, startPoint x: 509, startPoint y: 456, endPoint x: 794, endPoint y: 412, distance: 288.7
click at [512, 456] on div "Transferir paciente Escolha para qual sala o(a) paciente VICTOR GABRIEL PEREIRA…" at bounding box center [632, 324] width 1264 height 648
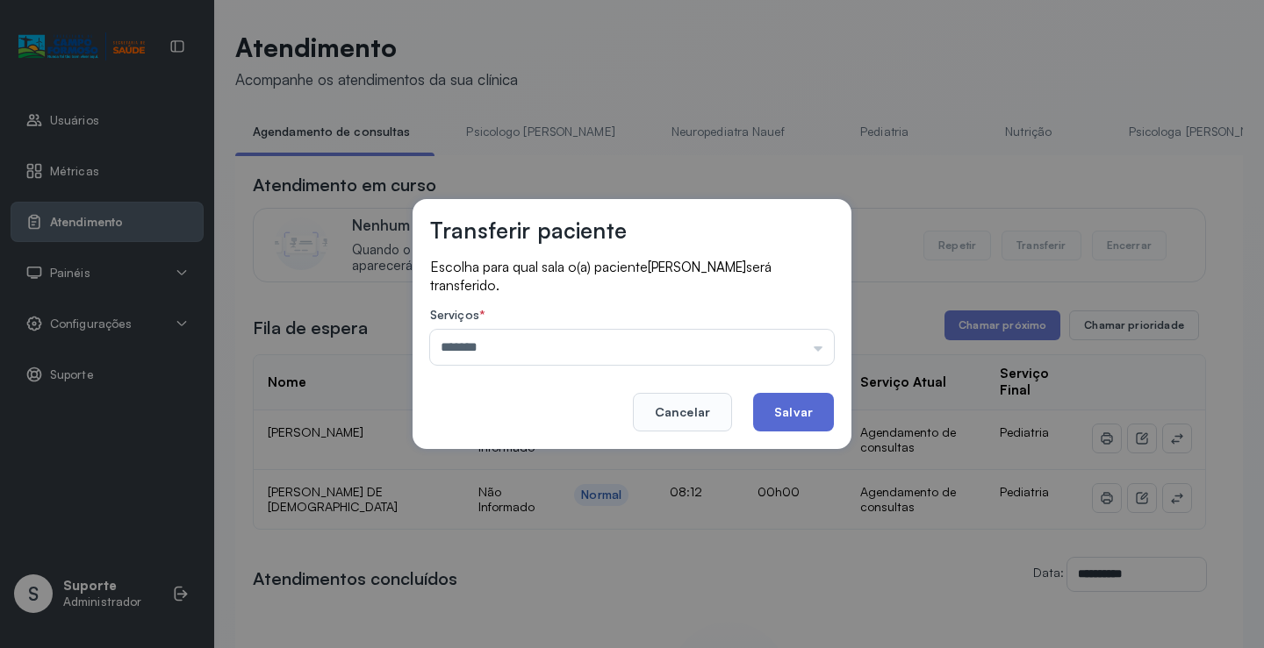
click at [825, 405] on button "Salvar" at bounding box center [793, 412] width 81 height 39
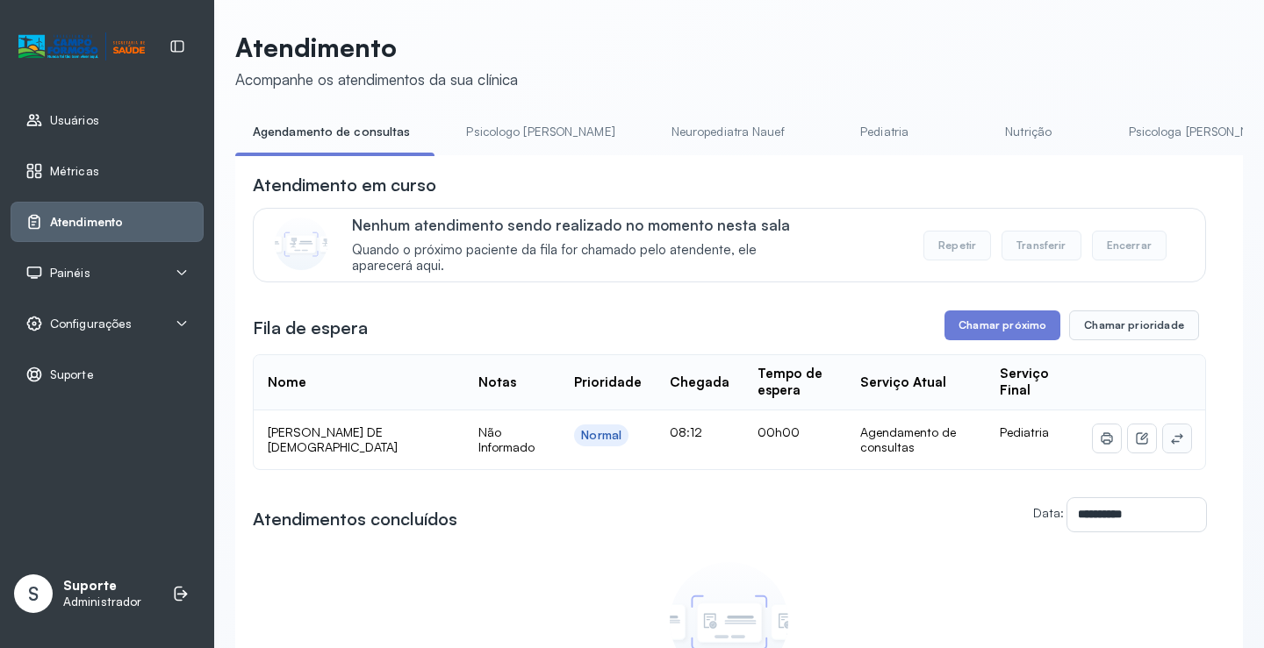
click at [1171, 442] on icon at bounding box center [1176, 438] width 11 height 11
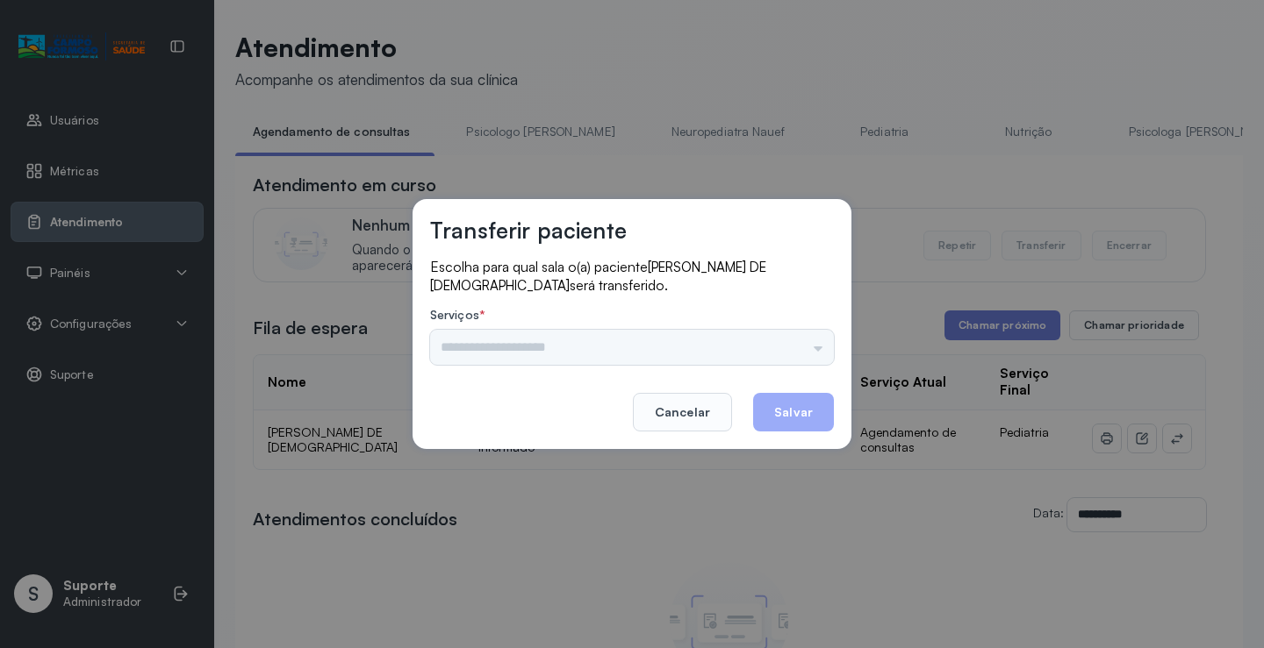
click at [806, 336] on div "Psicologo [PERSON_NAME] Nauef Pediatria Nutrição Psicologa [PERSON_NAME] Janusi…" at bounding box center [632, 347] width 404 height 35
click at [784, 347] on div "Psicologo [PERSON_NAME] Nauef Pediatria Nutrição Psicologa [PERSON_NAME] Janusi…" at bounding box center [632, 347] width 404 height 35
click at [805, 348] on div "Psicologo [PERSON_NAME] Nauef Pediatria Nutrição Psicologa [PERSON_NAME] Janusi…" at bounding box center [632, 347] width 404 height 35
click at [797, 347] on div "Psicologo [PERSON_NAME] Nauef Pediatria Nutrição Psicologa [PERSON_NAME] Janusi…" at bounding box center [632, 347] width 404 height 35
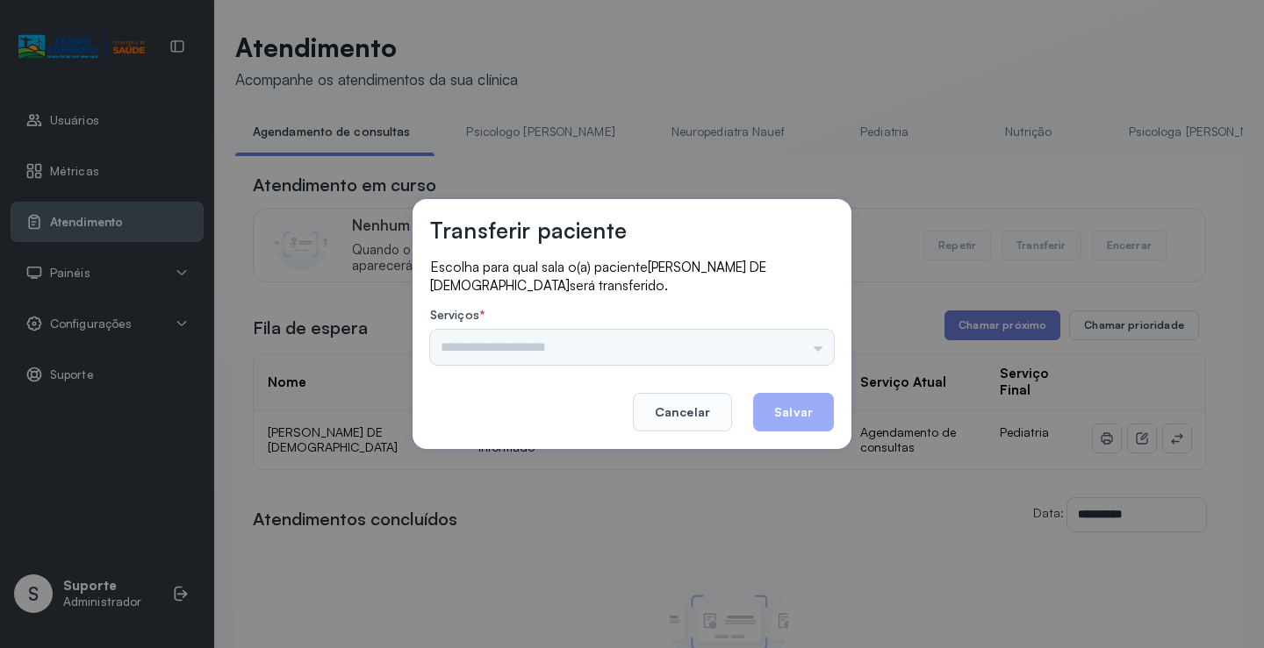
click at [754, 346] on div "Psicologo [PERSON_NAME] Nauef Pediatria Nutrição Psicologa [PERSON_NAME] Janusi…" at bounding box center [632, 347] width 404 height 35
click at [786, 356] on div "Psicologo [PERSON_NAME] Nauef Pediatria Nutrição Psicologa [PERSON_NAME] Janusi…" at bounding box center [632, 347] width 404 height 35
click at [785, 342] on div "Psicologo [PERSON_NAME] Nauef Pediatria Nutrição Psicologa [PERSON_NAME] Janusi…" at bounding box center [632, 347] width 404 height 35
click at [789, 341] on div "Psicologo [PERSON_NAME] Nauef Pediatria Nutrição Psicologa [PERSON_NAME] Janusi…" at bounding box center [632, 347] width 404 height 35
click at [789, 340] on div "Psicologo [PERSON_NAME] Nauef Pediatria Nutrição Psicologa [PERSON_NAME] Janusi…" at bounding box center [632, 347] width 404 height 35
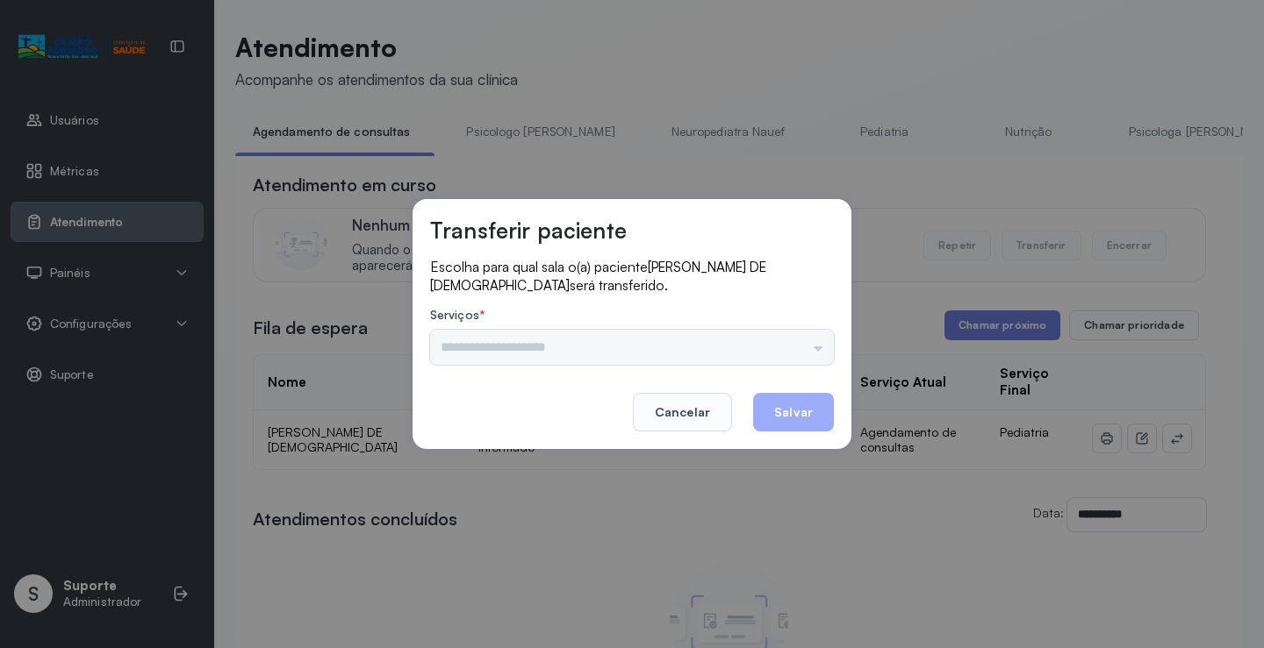
click at [793, 340] on div "Psicologo [PERSON_NAME] Nauef Pediatria Nutrição Psicologa [PERSON_NAME] Janusi…" at bounding box center [632, 347] width 404 height 35
click at [795, 341] on div "Psicologo [PERSON_NAME] Nauef Pediatria Nutrição Psicologa [PERSON_NAME] Janusi…" at bounding box center [632, 347] width 404 height 35
click at [803, 344] on div "Psicologo [PERSON_NAME] Nauef Pediatria Nutrição Psicologa [PERSON_NAME] Janusi…" at bounding box center [632, 347] width 404 height 35
click at [677, 349] on div "Psicologo [PERSON_NAME] Nauef Pediatria Nutrição Psicologa [PERSON_NAME] Janusi…" at bounding box center [632, 347] width 404 height 35
click at [695, 354] on div "Psicologo [PERSON_NAME] Nauef Pediatria Nutrição Psicologa [PERSON_NAME] Janusi…" at bounding box center [632, 347] width 404 height 35
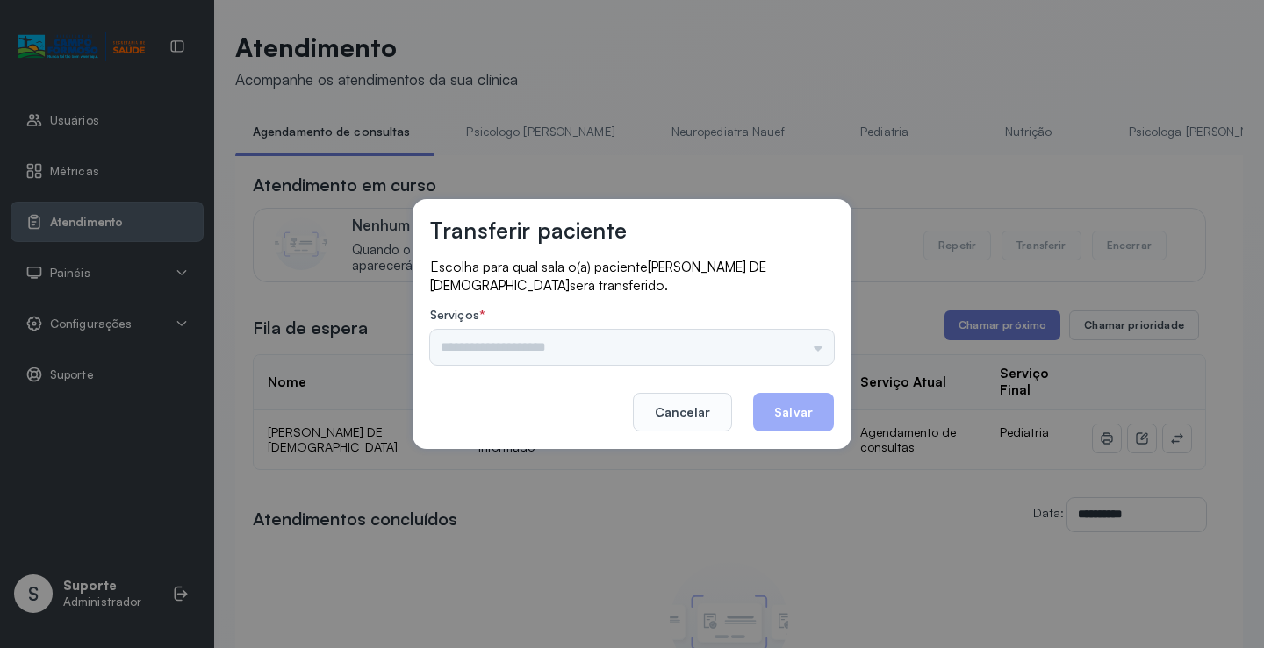
click at [781, 340] on div "Psicologo Pedro Neuropediatra Nauef Pediatria Nutrição Psicologa Alana Fisioter…" at bounding box center [632, 347] width 404 height 35
click at [804, 340] on div "Psicologo Pedro Neuropediatra Nauef Pediatria Nutrição Psicologa Alana Fisioter…" at bounding box center [632, 347] width 404 height 35
click at [798, 332] on div "Psicologo Pedro Neuropediatra Nauef Pediatria Nutrição Psicologa Alana Fisioter…" at bounding box center [632, 347] width 404 height 35
click at [794, 357] on div "Psicologo Pedro Neuropediatra Nauef Pediatria Nutrição Psicologa Alana Fisioter…" at bounding box center [632, 347] width 404 height 35
click at [752, 345] on div "Psicologo Pedro Neuropediatra Nauef Pediatria Nutrição Psicologa Alana Fisioter…" at bounding box center [632, 347] width 404 height 35
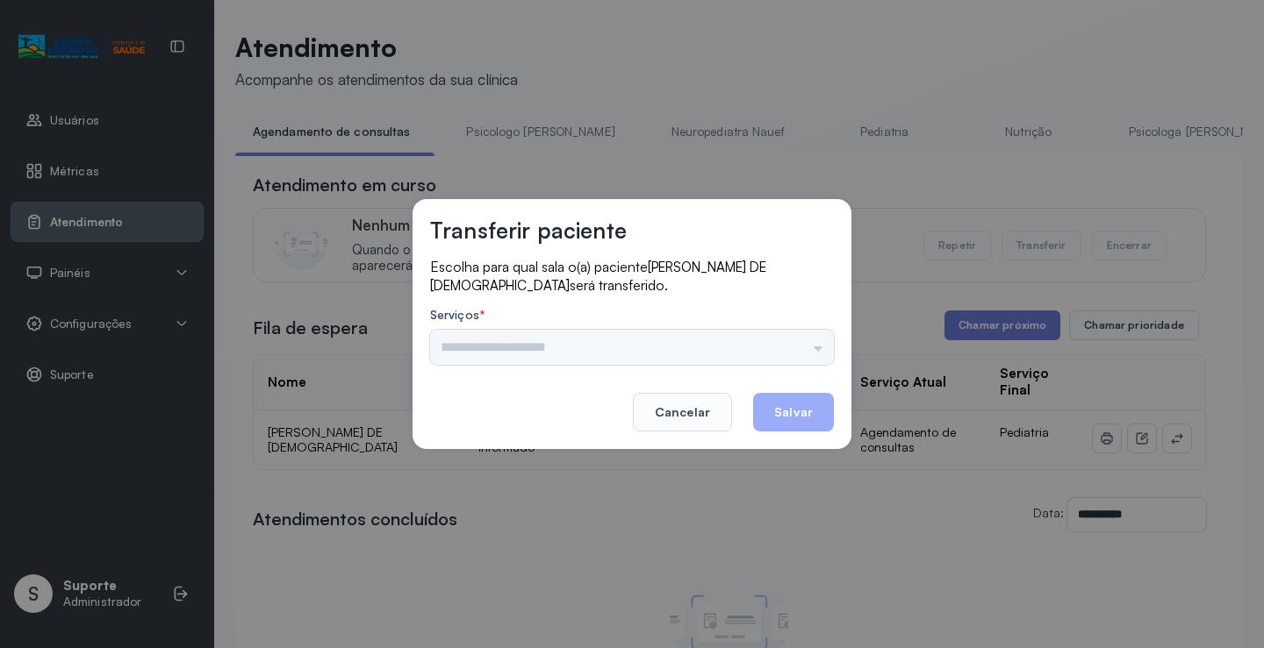
drag, startPoint x: 758, startPoint y: 345, endPoint x: 774, endPoint y: 343, distance: 15.9
click at [764, 343] on div "Psicologo Pedro Neuropediatra Nauef Pediatria Nutrição Psicologa Alana Fisioter…" at bounding box center [632, 347] width 404 height 35
click at [790, 347] on div "Psicologo Pedro Neuropediatra Nauef Pediatria Nutrição Psicologa Alana Fisioter…" at bounding box center [632, 347] width 404 height 35
click at [768, 340] on div "Psicologo Pedro Neuropediatra Nauef Pediatria Nutrição Psicologa Alana Fisioter…" at bounding box center [632, 347] width 404 height 35
click at [789, 340] on div "Psicologo Pedro Neuropediatra Nauef Pediatria Nutrição Psicologa Alana Fisioter…" at bounding box center [632, 347] width 404 height 35
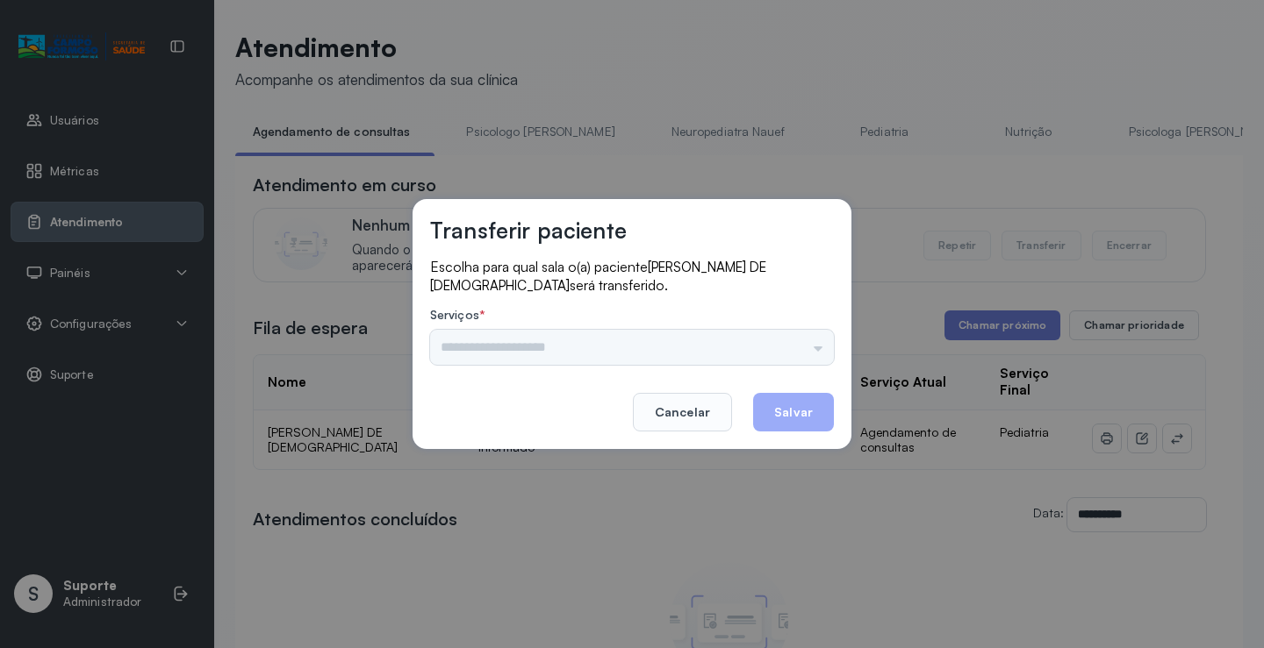
click at [789, 340] on div "Psicologo Pedro Neuropediatra Nauef Pediatria Nutrição Psicologa Alana Fisioter…" at bounding box center [632, 347] width 404 height 35
click at [712, 352] on div "Psicologo Pedro Neuropediatra Nauef Pediatria Nutrição Psicologa Alana Fisioter…" at bounding box center [632, 347] width 404 height 35
drag, startPoint x: 764, startPoint y: 325, endPoint x: 782, endPoint y: 342, distance: 24.8
click at [773, 334] on div "Serviços * Psicologo Pedro Neuropediatra Nauef Pediatria Nutrição Psicologa Ala…" at bounding box center [632, 336] width 404 height 57
click at [779, 345] on div "Psicologo Pedro Neuropediatra Nauef Pediatria Nutrição Psicologa Alana Fisioter…" at bounding box center [632, 347] width 404 height 35
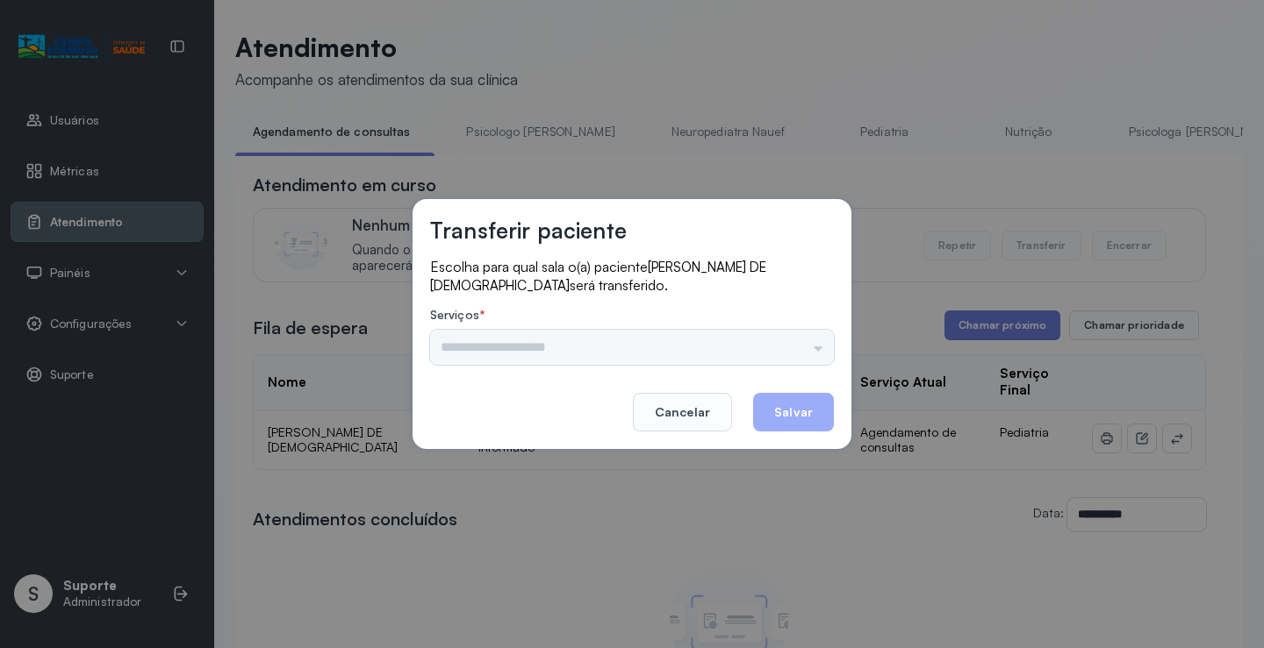
click at [779, 347] on div "Psicologo Pedro Neuropediatra Nauef Pediatria Nutrição Psicologa Alana Fisioter…" at bounding box center [632, 347] width 404 height 35
drag, startPoint x: 640, startPoint y: 360, endPoint x: 670, endPoint y: 416, distance: 64.0
click at [645, 366] on div "Escolha para qual sala o(a) paciente LEVI VENANCIO DE JESUS será transferido. S…" at bounding box center [632, 313] width 404 height 111
click at [776, 345] on div "Psicologo Pedro Neuropediatra Nauef Pediatria Nutrição Psicologa Alana Fisioter…" at bounding box center [632, 347] width 404 height 35
click at [709, 397] on button "Cancelar" at bounding box center [682, 412] width 99 height 39
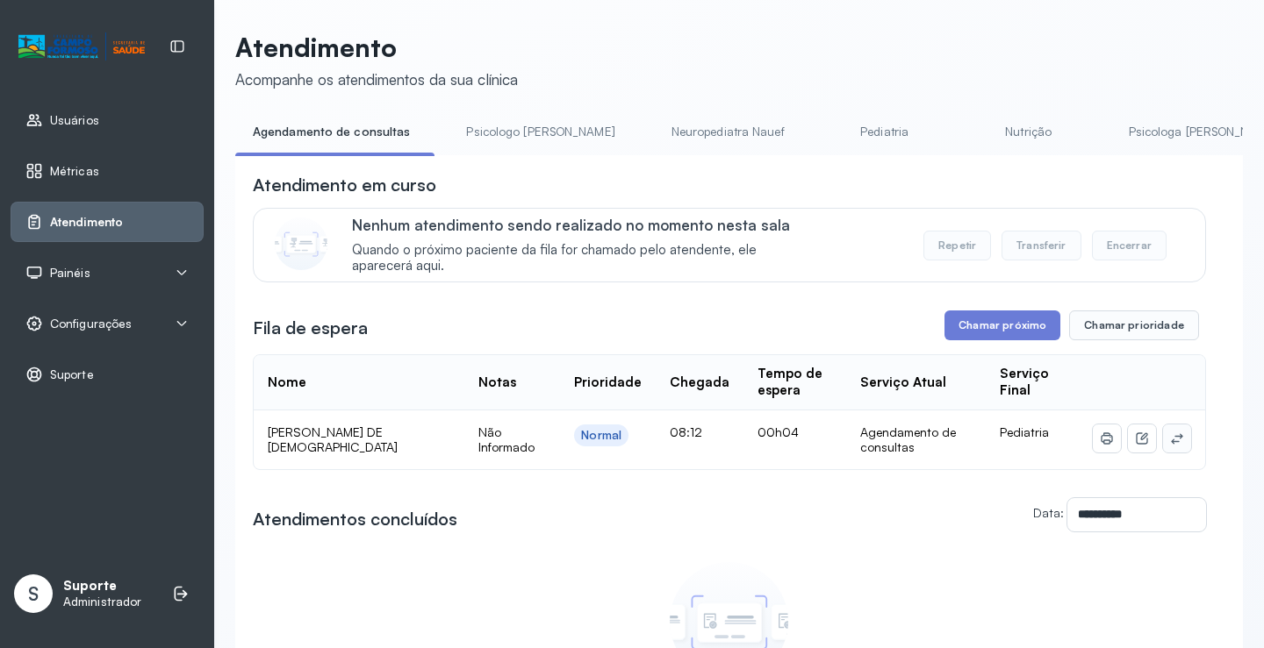
click at [1172, 441] on button at bounding box center [1177, 439] width 28 height 28
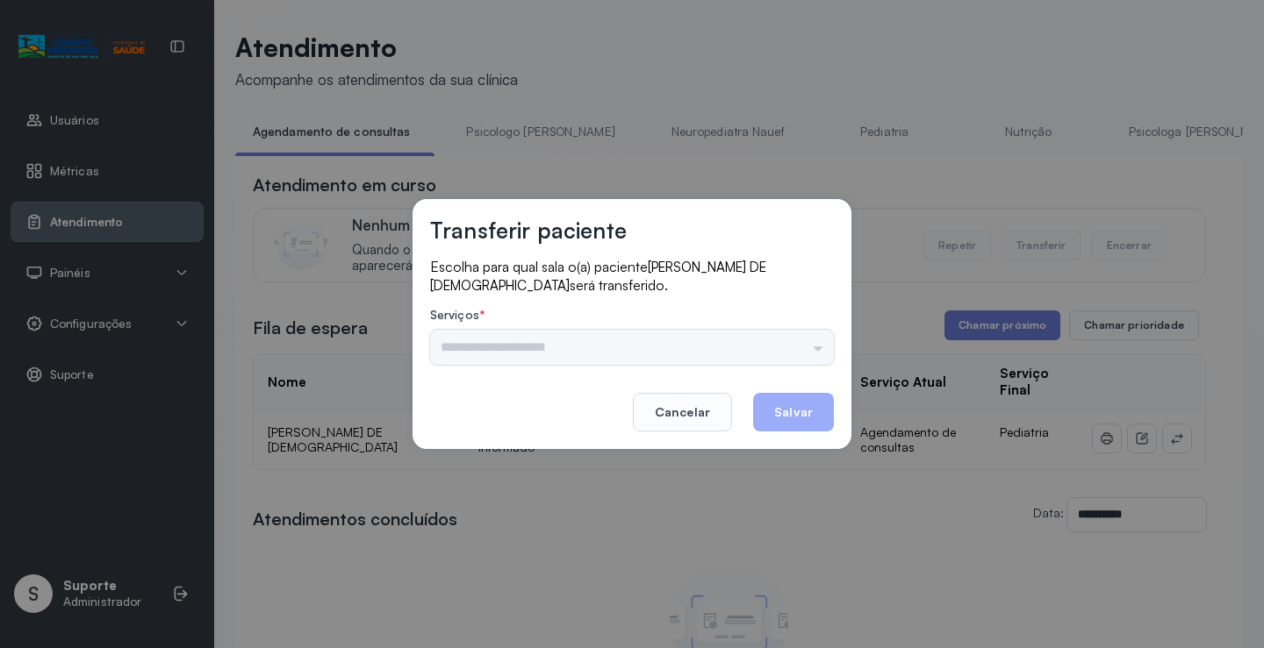
click at [776, 337] on div "Psicologo Pedro Neuropediatra Nauef Pediatria Nutrição Psicologa Alana Fisioter…" at bounding box center [632, 347] width 404 height 35
click at [813, 346] on div "Psicologo Pedro Neuropediatra Nauef Pediatria Nutrição Psicologa Alana Fisioter…" at bounding box center [632, 347] width 404 height 35
click at [805, 347] on div "Psicologo Pedro Neuropediatra Nauef Pediatria Nutrição Psicologa Alana Fisioter…" at bounding box center [632, 347] width 404 height 35
click at [803, 352] on div "Psicologo Pedro Neuropediatra Nauef Pediatria Nutrição Psicologa Alana Fisioter…" at bounding box center [632, 347] width 404 height 35
click at [803, 353] on div "Psicologo [PERSON_NAME] Nauef Pediatria Nutrição Psicologa [PERSON_NAME] Janusi…" at bounding box center [632, 347] width 404 height 35
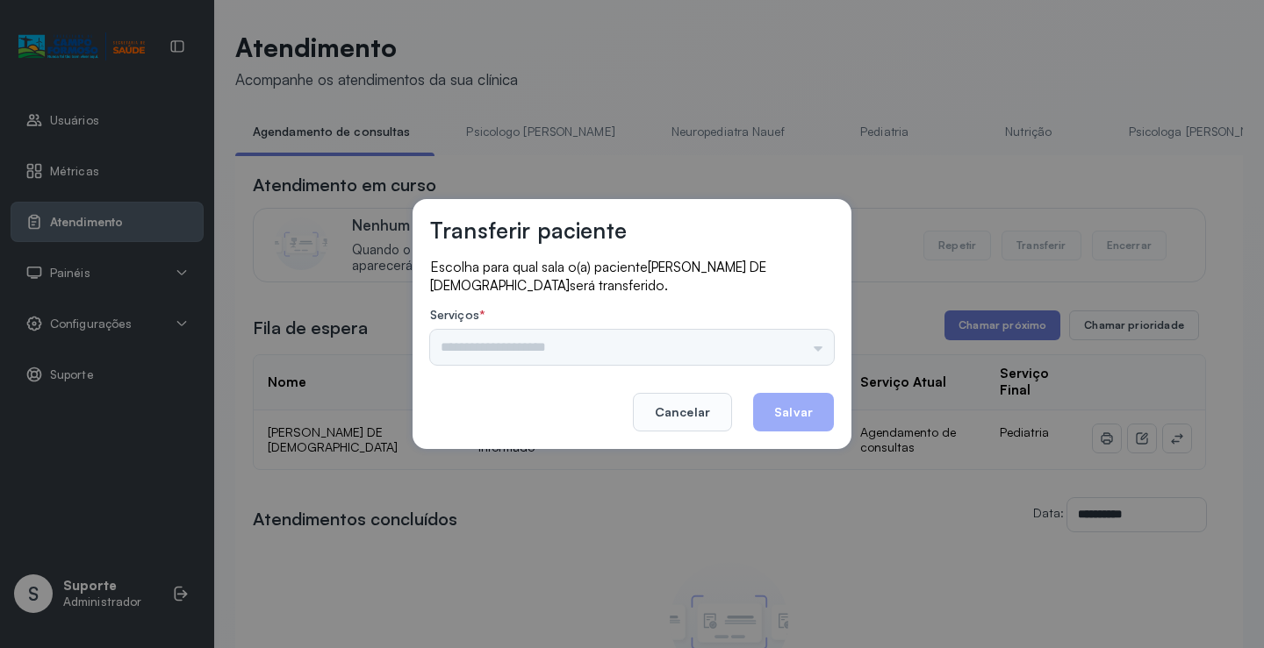
click at [803, 353] on div "Psicologo [PERSON_NAME] Nauef Pediatria Nutrição Psicologa [PERSON_NAME] Janusi…" at bounding box center [632, 347] width 404 height 35
drag, startPoint x: 723, startPoint y: 354, endPoint x: 716, endPoint y: 341, distance: 14.1
click at [722, 354] on div "Psicologo Pedro Neuropediatra Nauef Pediatria Nutrição Psicologa Alana Fisioter…" at bounding box center [632, 347] width 404 height 35
click at [723, 312] on label "Serviços *" at bounding box center [632, 317] width 404 height 18
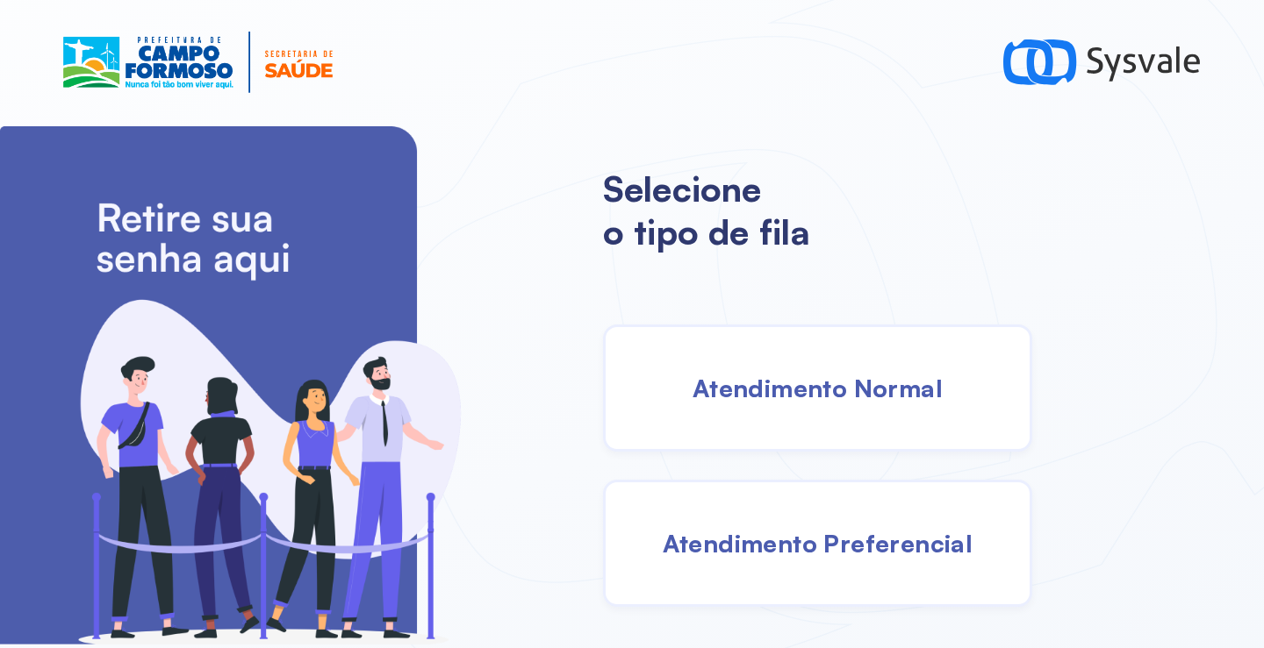
click at [795, 414] on div "Atendimento Normal" at bounding box center [817, 388] width 429 height 127
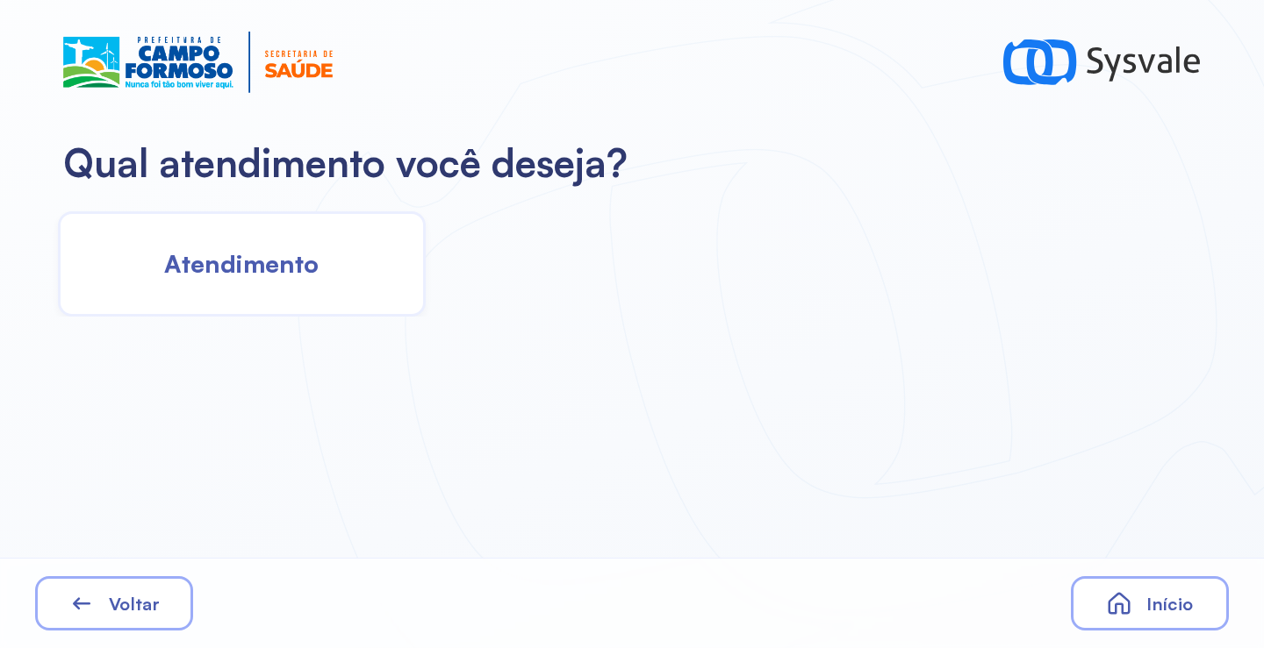
click at [271, 276] on span "Atendimento" at bounding box center [241, 263] width 154 height 31
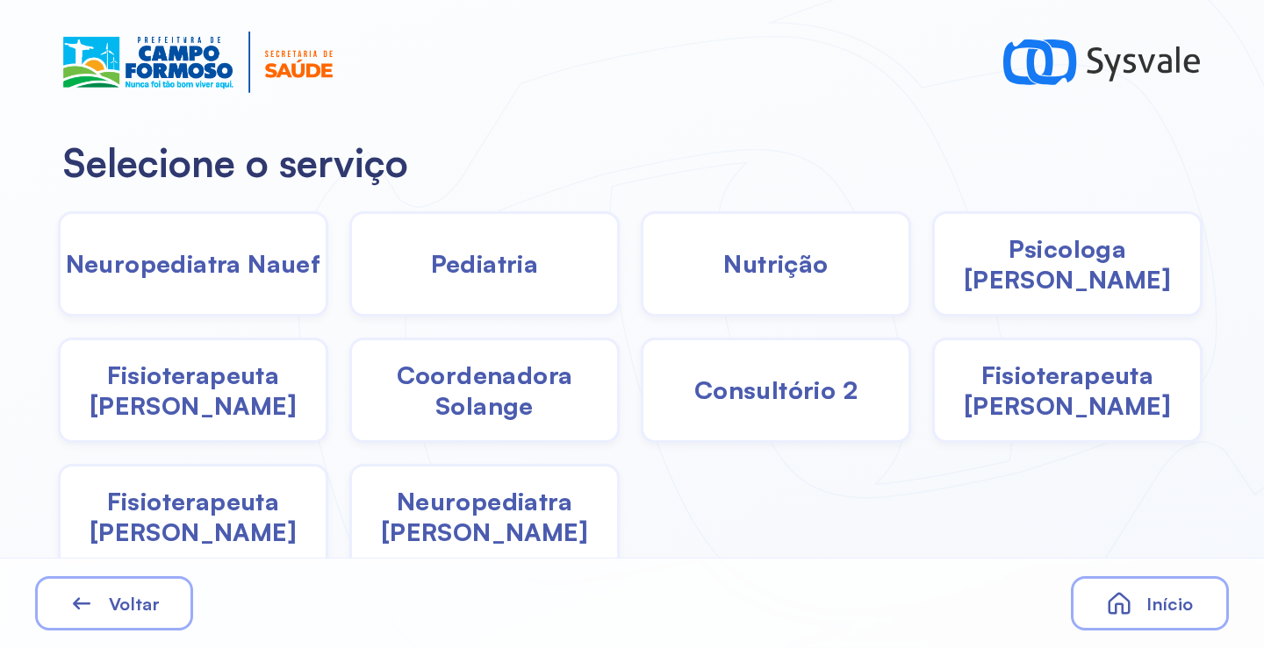
click at [641, 281] on div "Pediatria" at bounding box center [776, 263] width 270 height 105
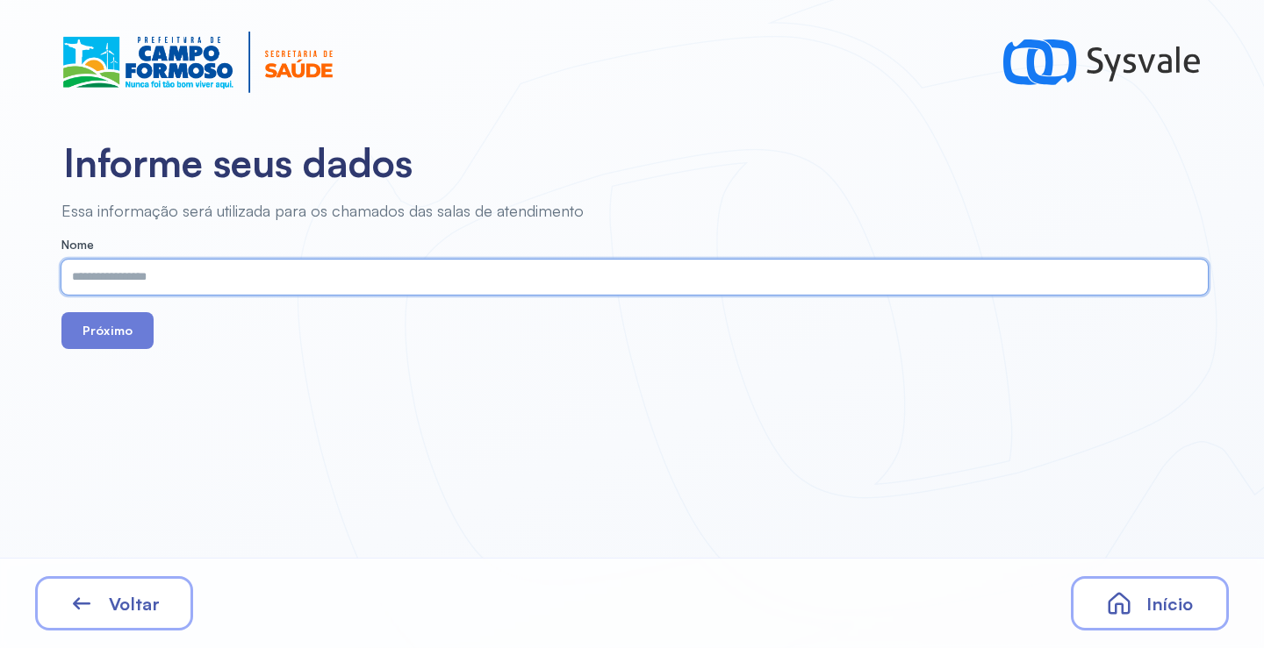
paste input "**********"
type input "**********"
click at [66, 323] on button "Próximo" at bounding box center [107, 330] width 92 height 37
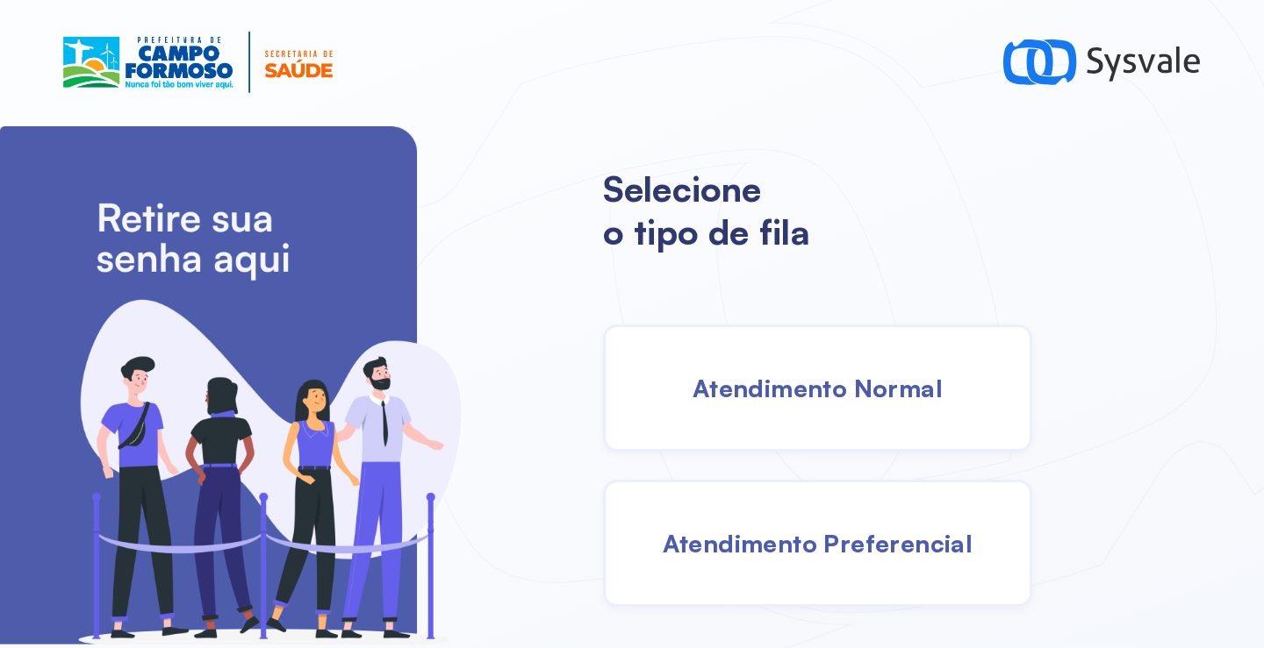
click at [762, 402] on span "Atendimento Normal" at bounding box center [817, 388] width 250 height 31
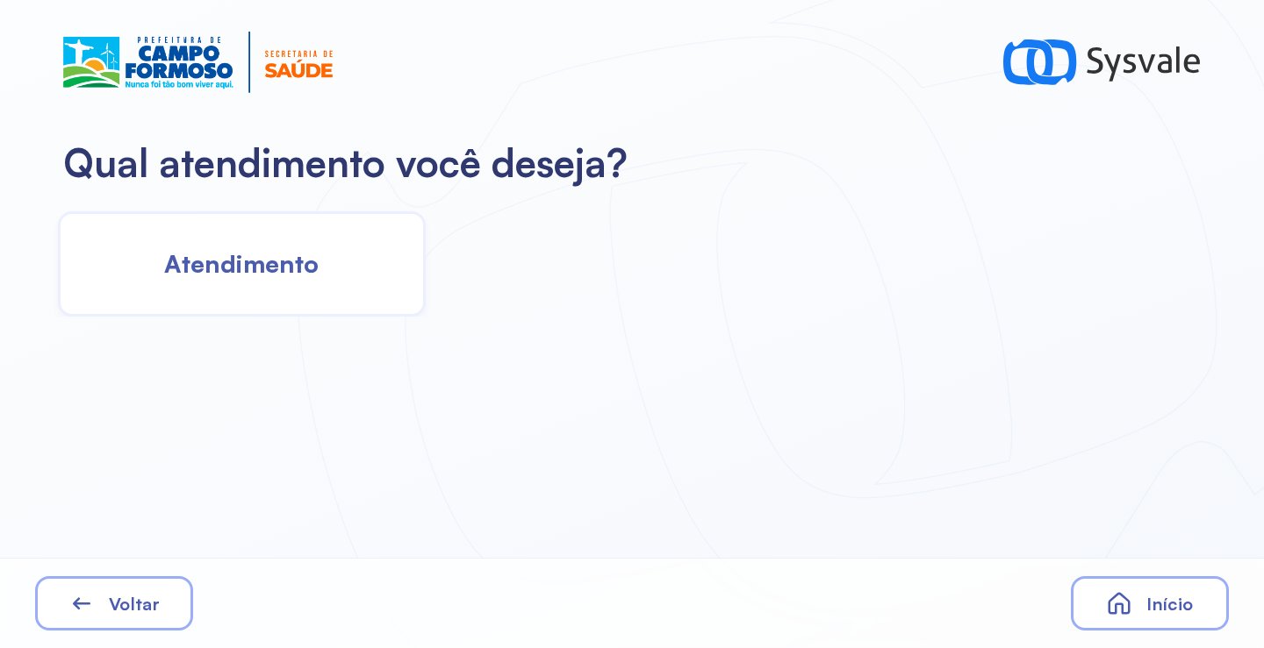
click at [275, 283] on div "Atendimento" at bounding box center [242, 263] width 368 height 105
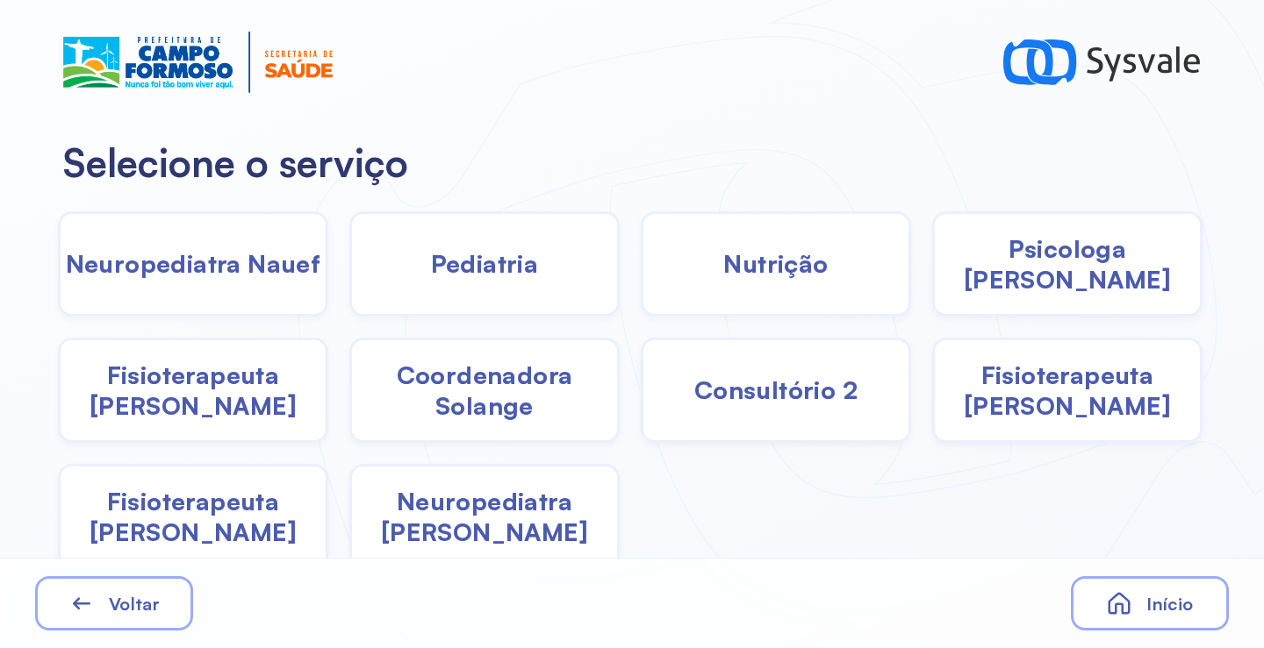
click at [504, 275] on span "Pediatria" at bounding box center [485, 263] width 108 height 31
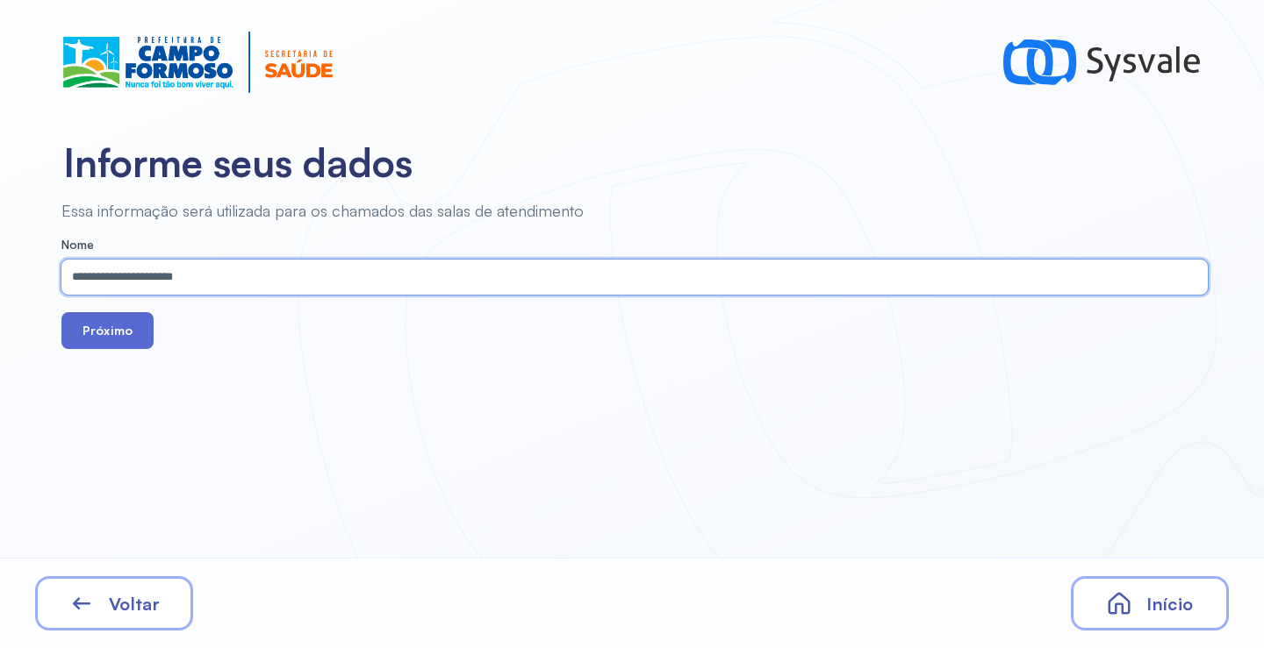
type input "**********"
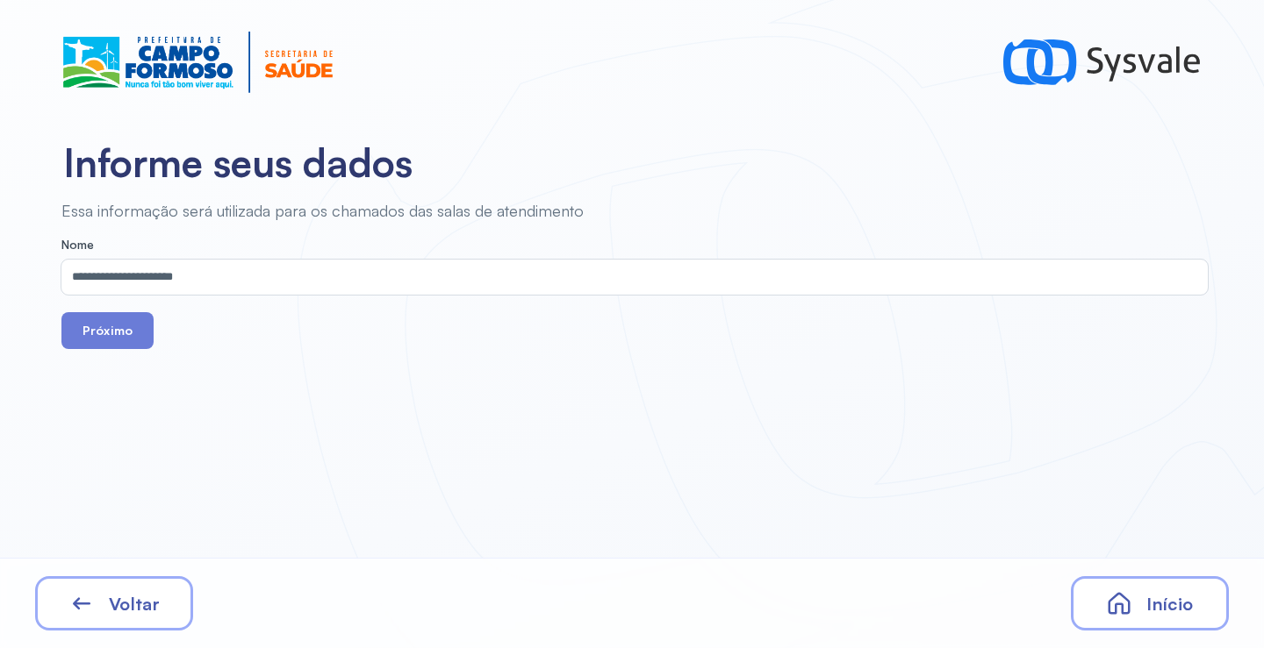
drag, startPoint x: 114, startPoint y: 320, endPoint x: 92, endPoint y: 3, distance: 318.4
click at [113, 319] on button "Próximo" at bounding box center [107, 330] width 92 height 37
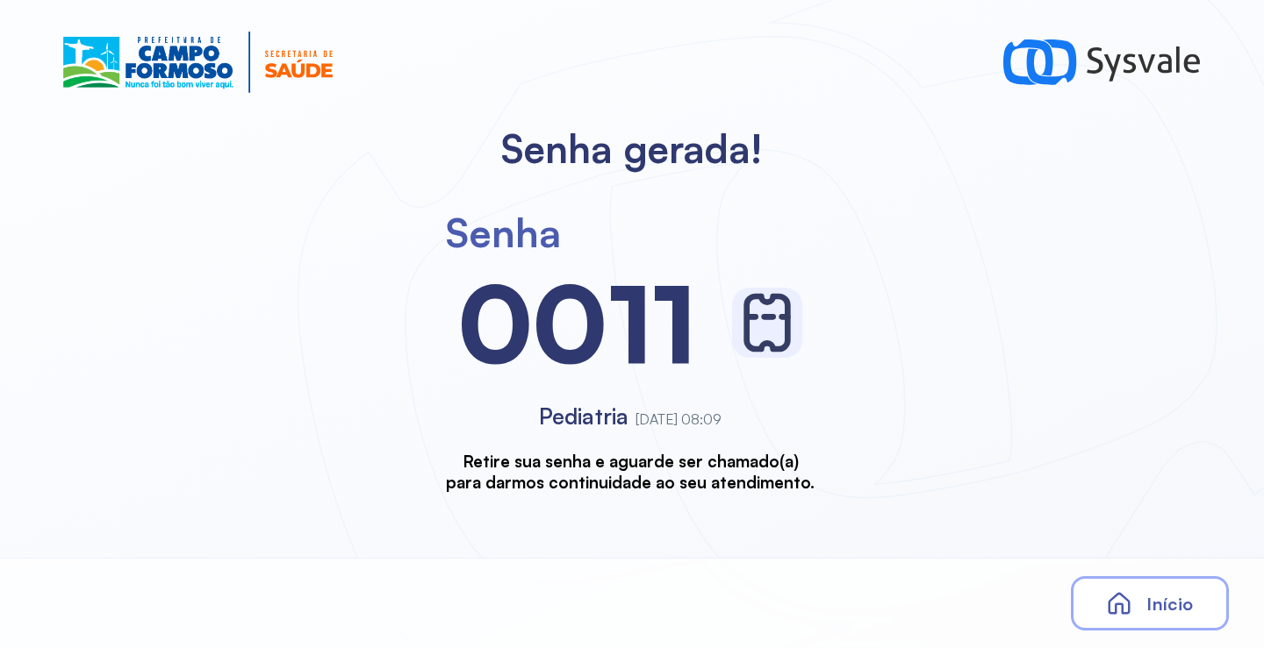
click at [1135, 605] on div "Início" at bounding box center [1149, 603] width 158 height 54
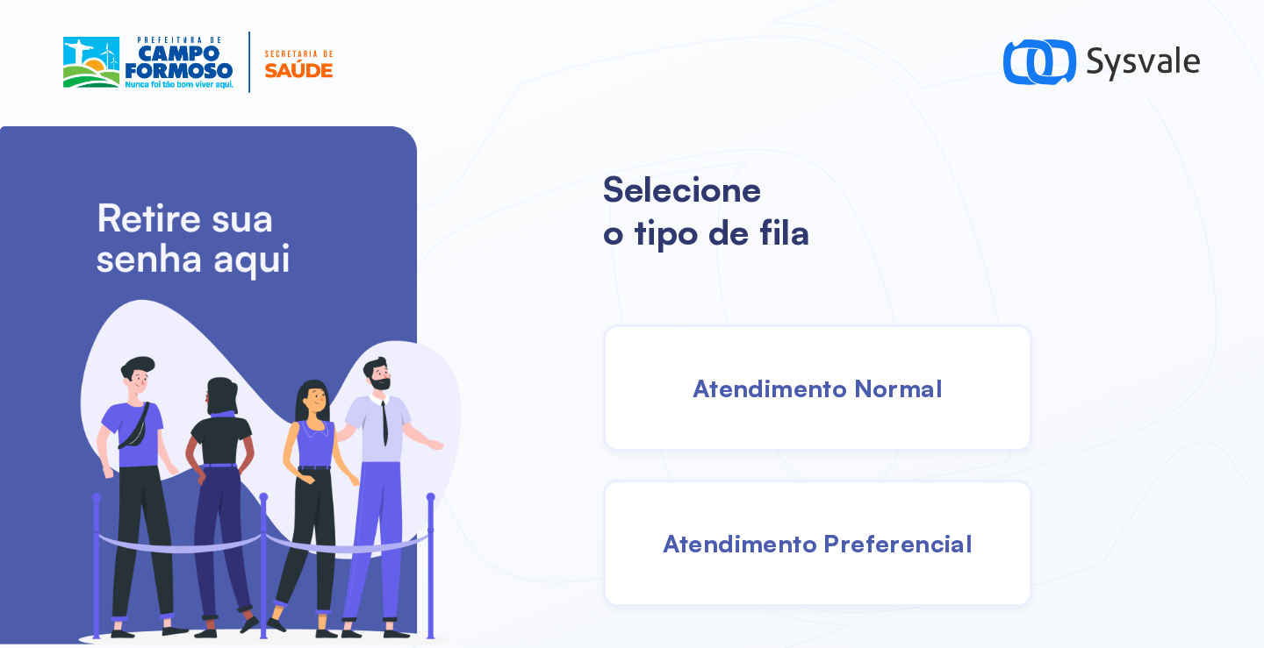
drag, startPoint x: 735, startPoint y: 407, endPoint x: 708, endPoint y: 407, distance: 27.2
click at [708, 407] on div "Atendimento Normal" at bounding box center [817, 388] width 429 height 127
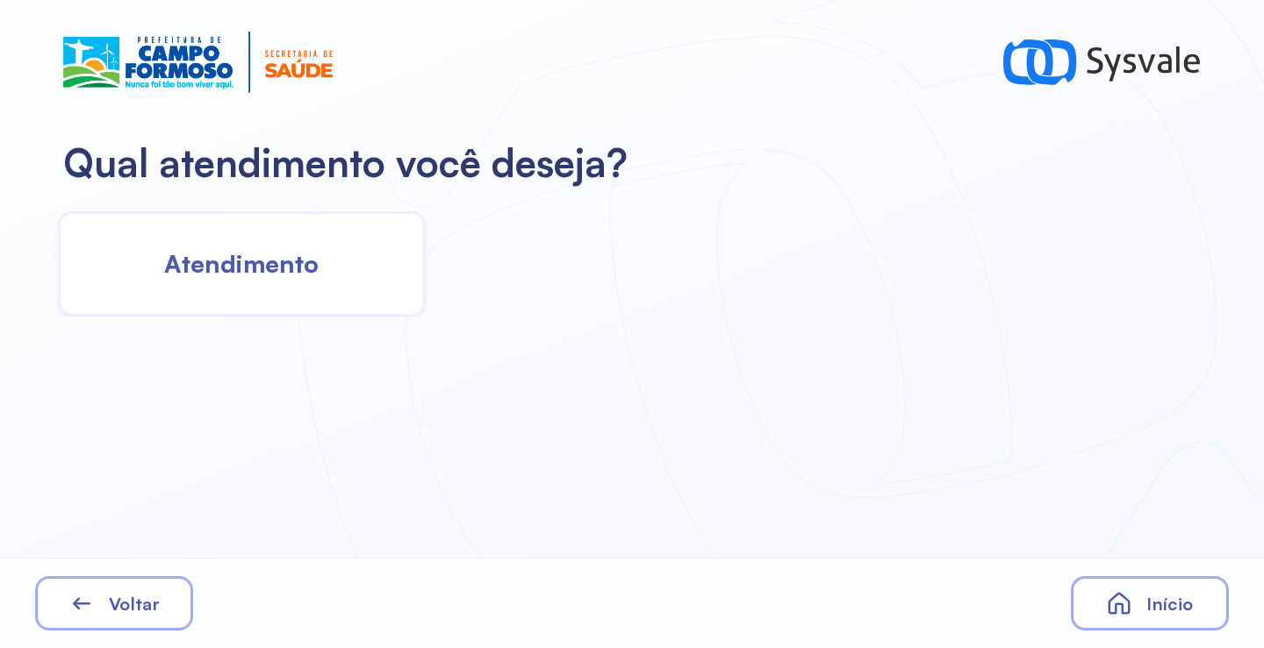
click at [301, 283] on div "Atendimento" at bounding box center [242, 263] width 368 height 105
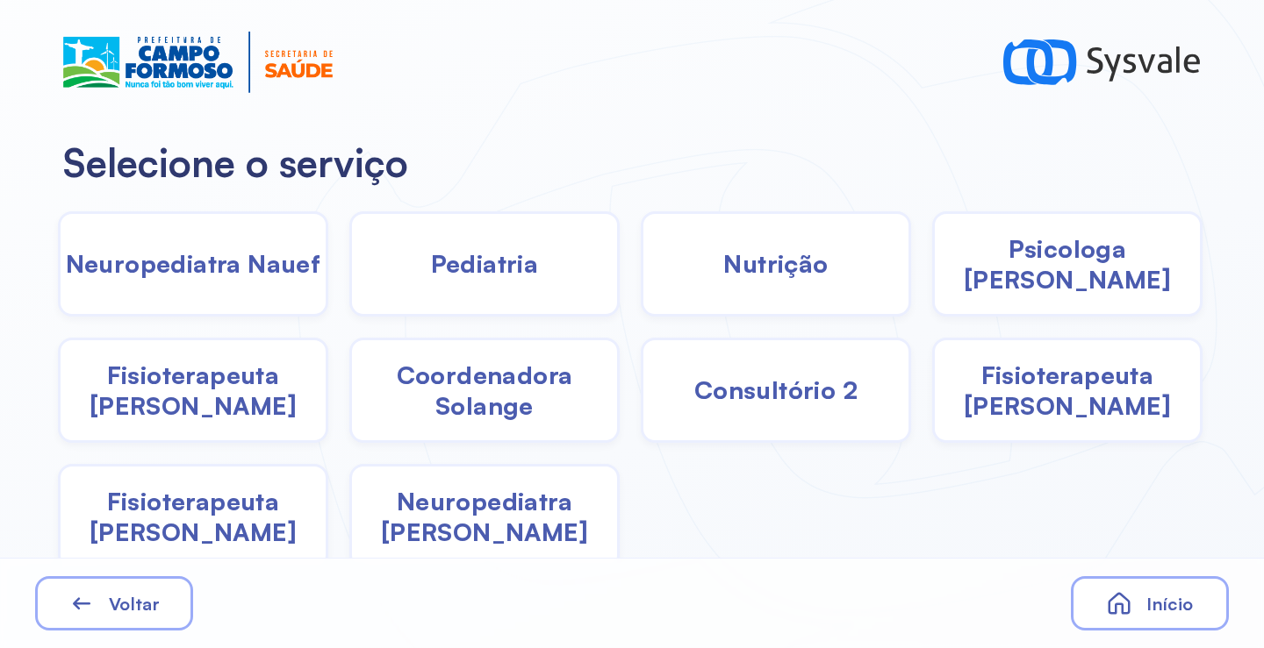
click at [641, 273] on div "Pediatria" at bounding box center [776, 263] width 270 height 105
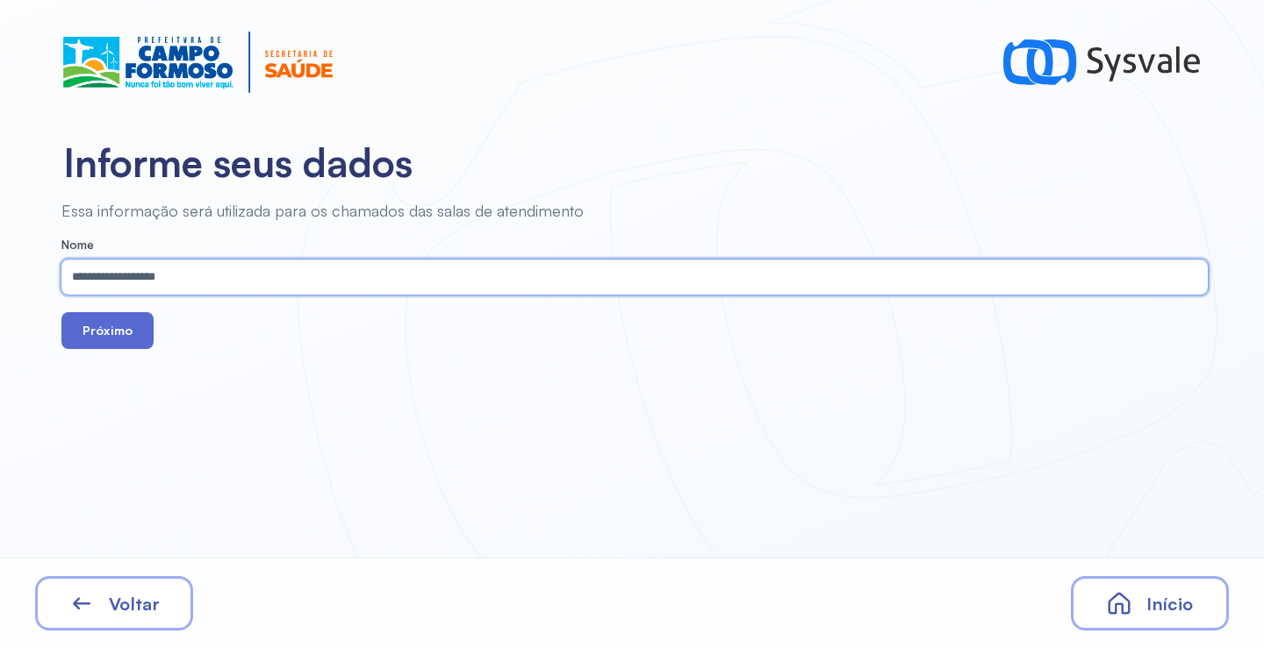
type input "**********"
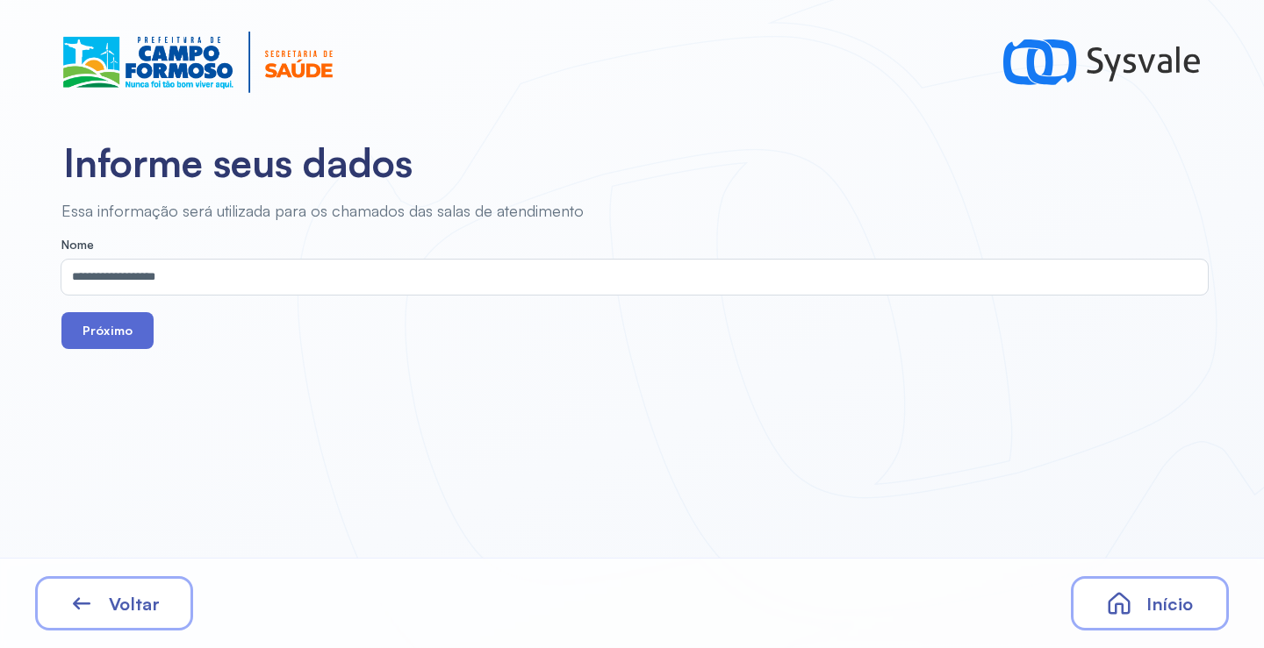
click at [94, 332] on button "Próximo" at bounding box center [107, 330] width 92 height 37
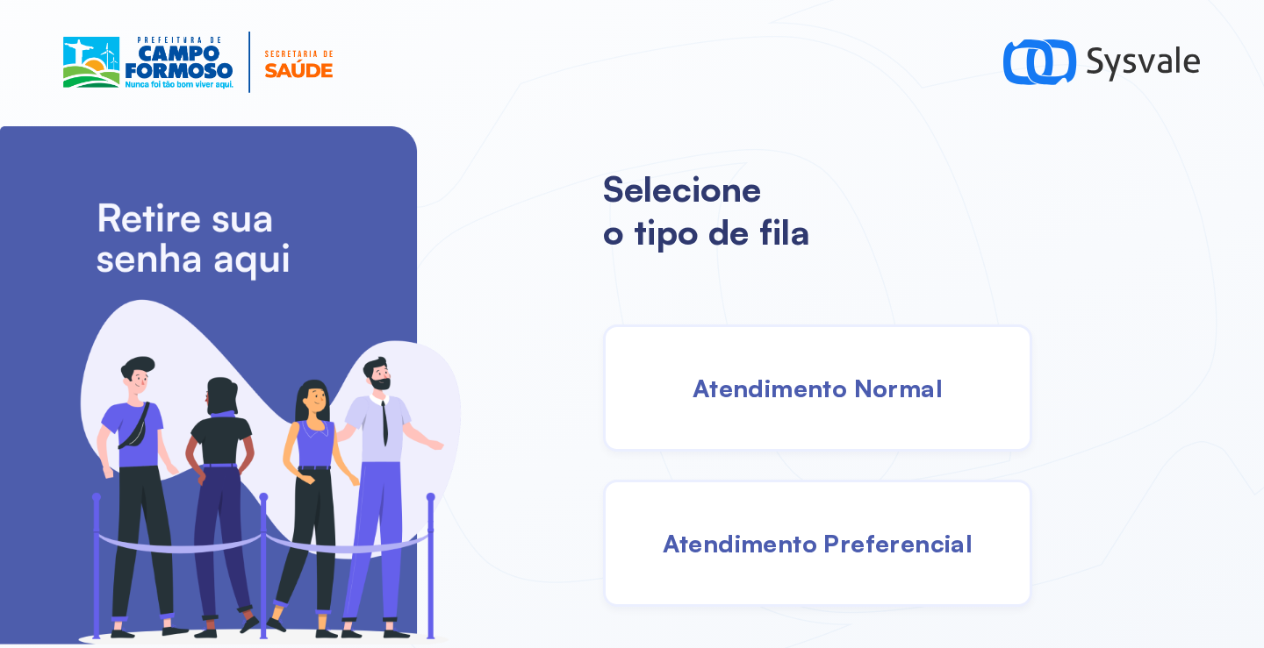
drag, startPoint x: 833, startPoint y: 420, endPoint x: 814, endPoint y: 417, distance: 18.8
click at [814, 417] on div "Atendimento Normal" at bounding box center [817, 388] width 429 height 127
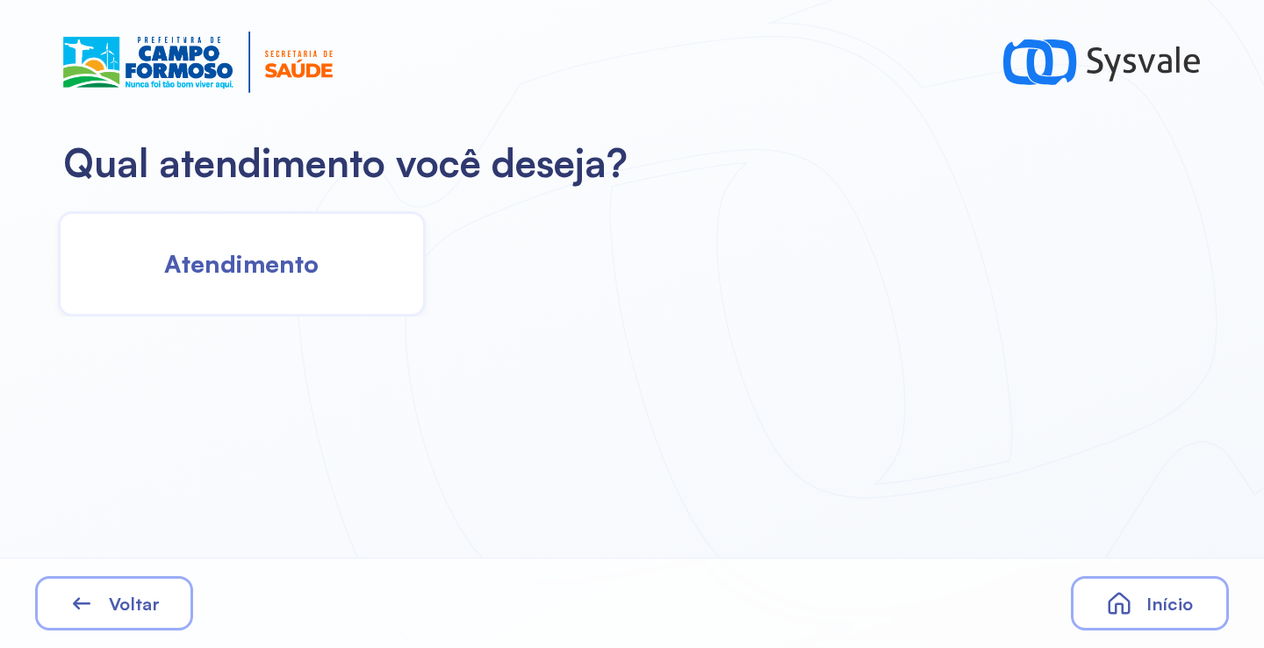
click at [291, 258] on span "Atendimento" at bounding box center [241, 263] width 154 height 31
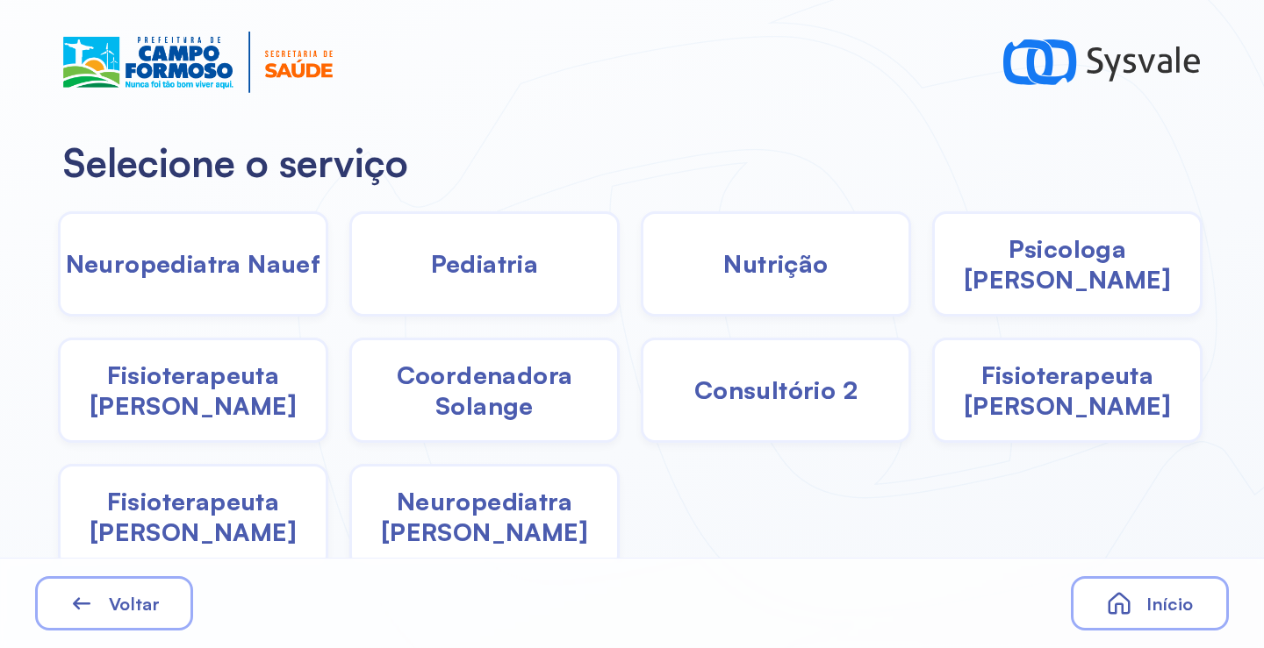
click at [218, 409] on span "Fisioterapeuta [PERSON_NAME]" at bounding box center [193, 390] width 265 height 61
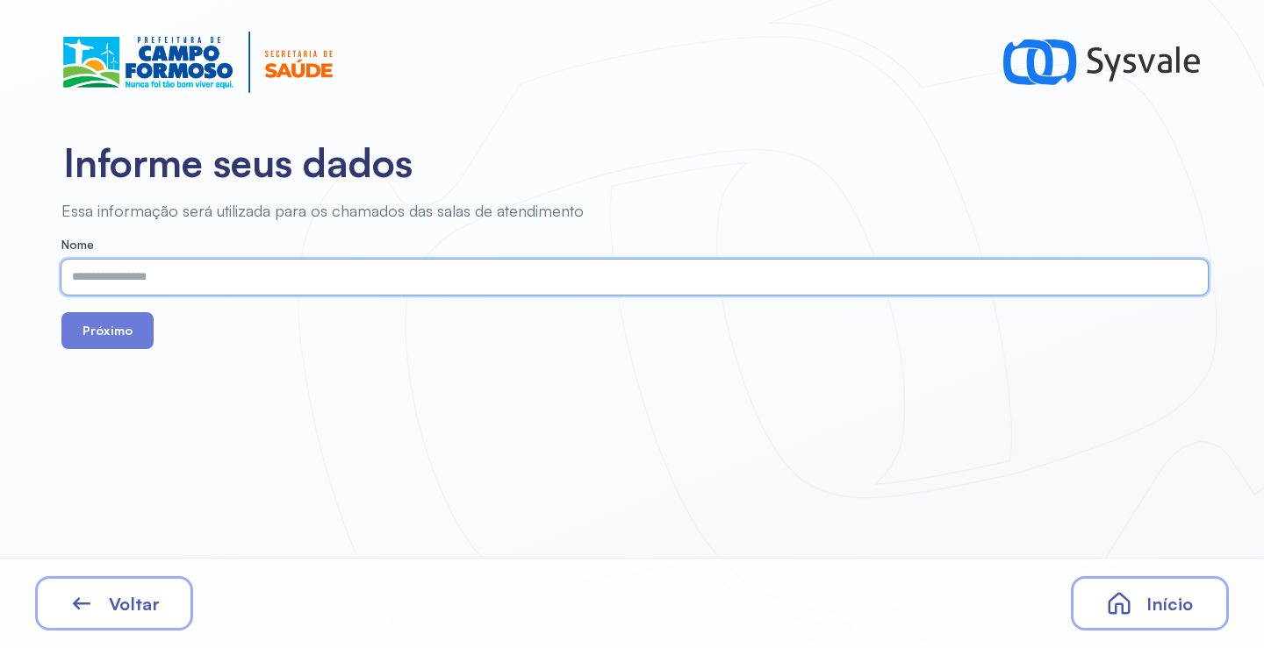
paste input "**********"
type input "**********"
click at [117, 344] on button "Próximo" at bounding box center [107, 330] width 92 height 37
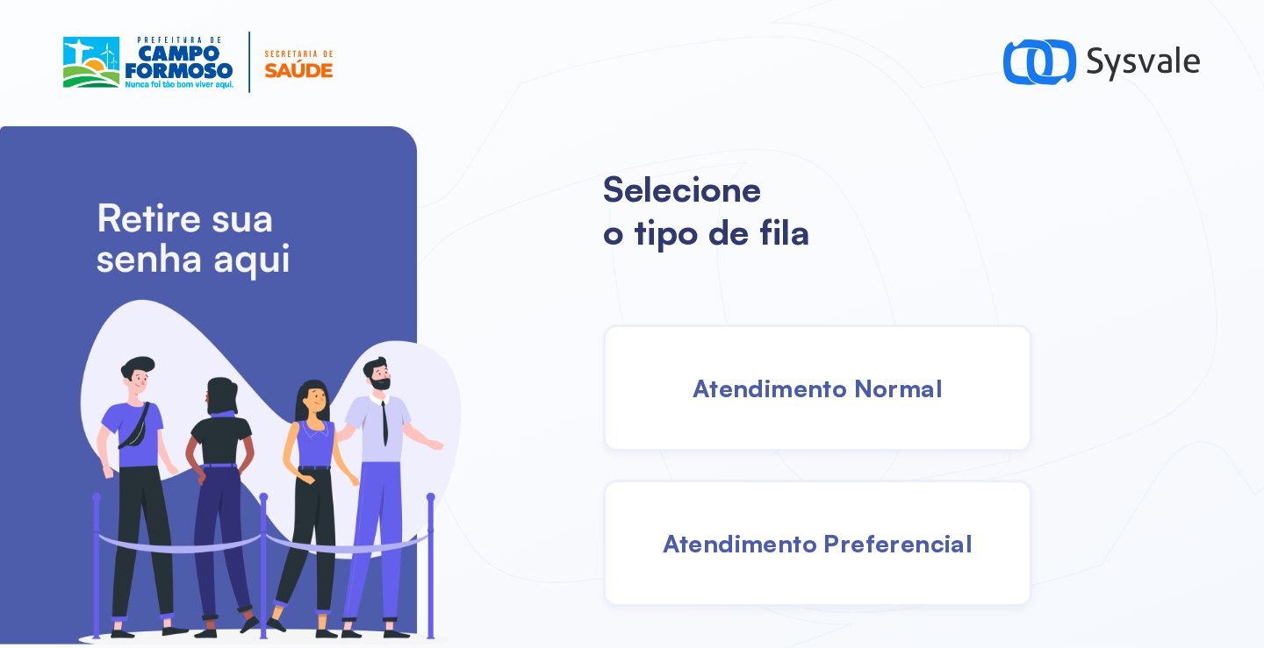
click at [829, 400] on span "Atendimento Normal" at bounding box center [817, 388] width 250 height 31
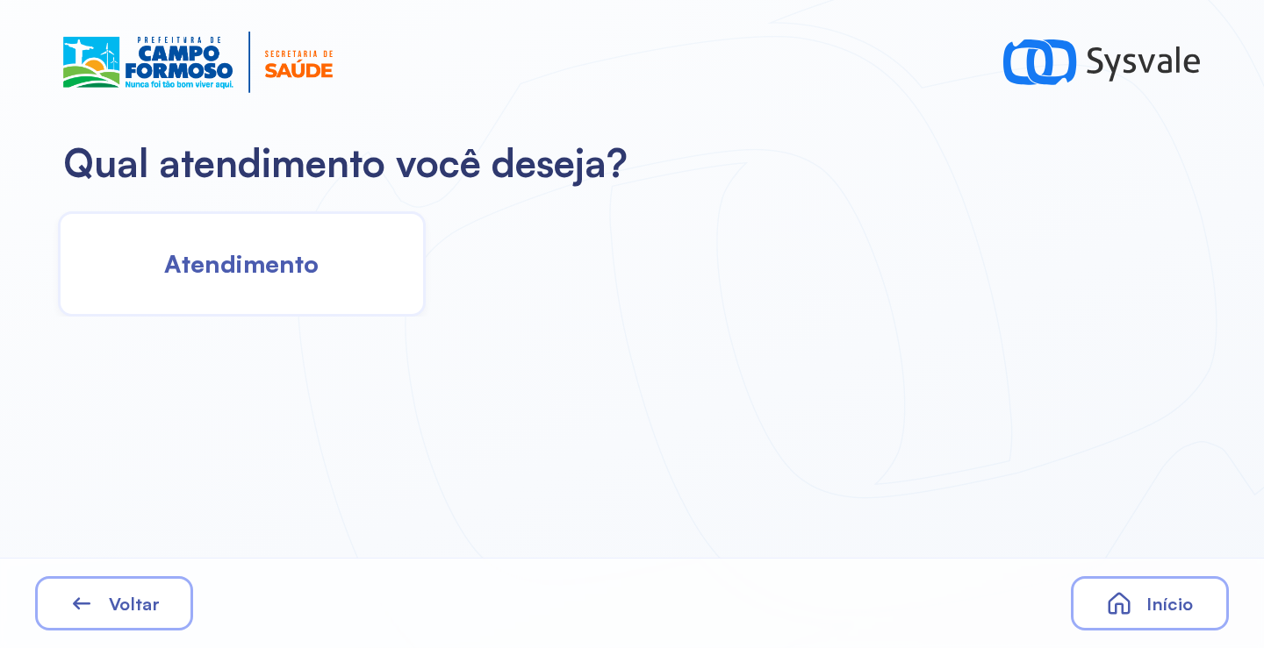
click at [243, 268] on span "Atendimento" at bounding box center [241, 263] width 154 height 31
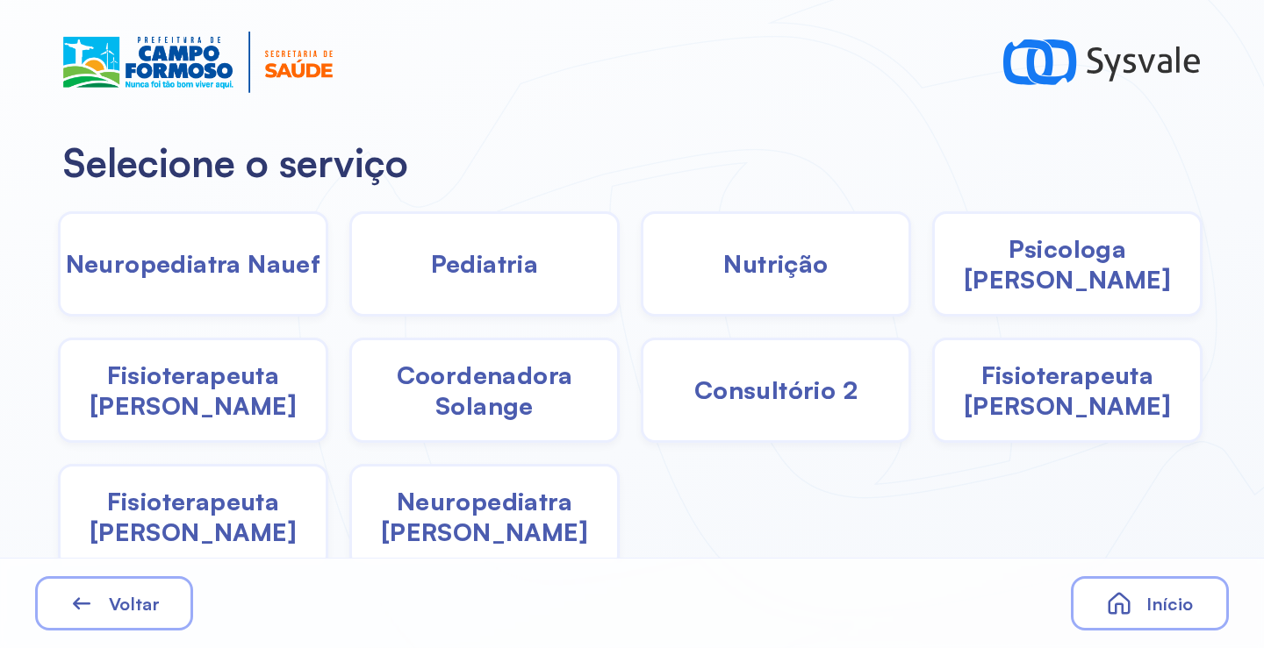
click at [641, 275] on div "Pediatria" at bounding box center [776, 263] width 270 height 105
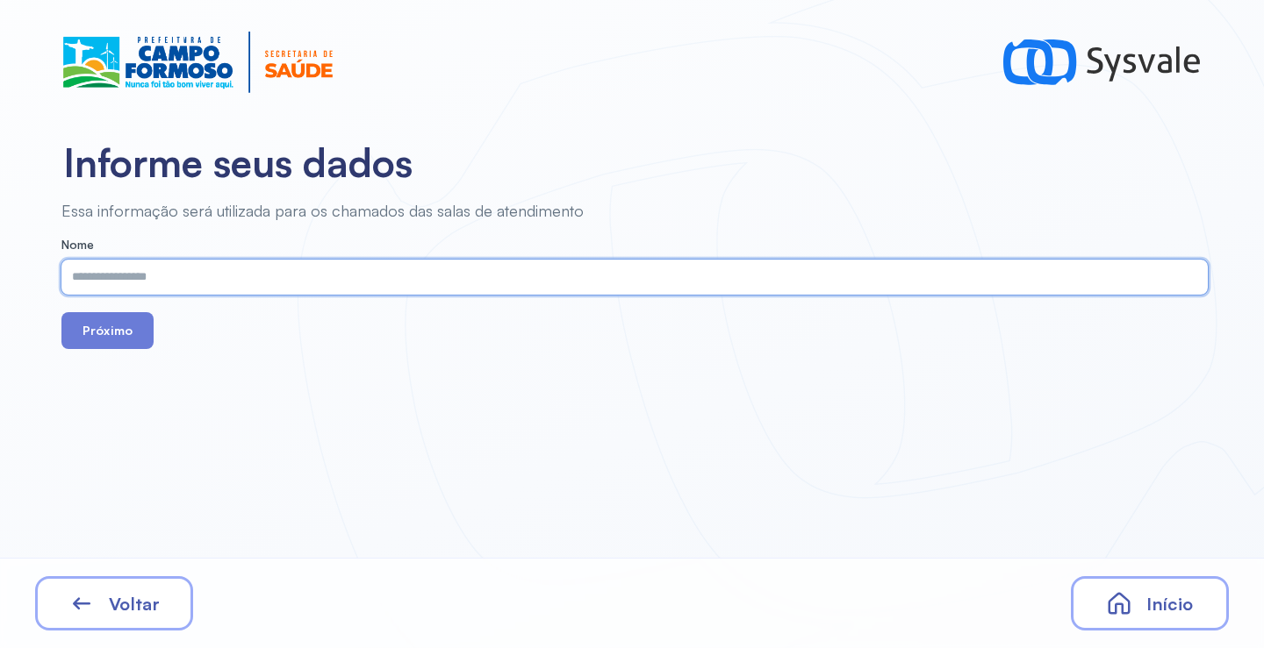
paste input "**********"
type input "**********"
click at [123, 322] on button "Próximo" at bounding box center [107, 330] width 92 height 37
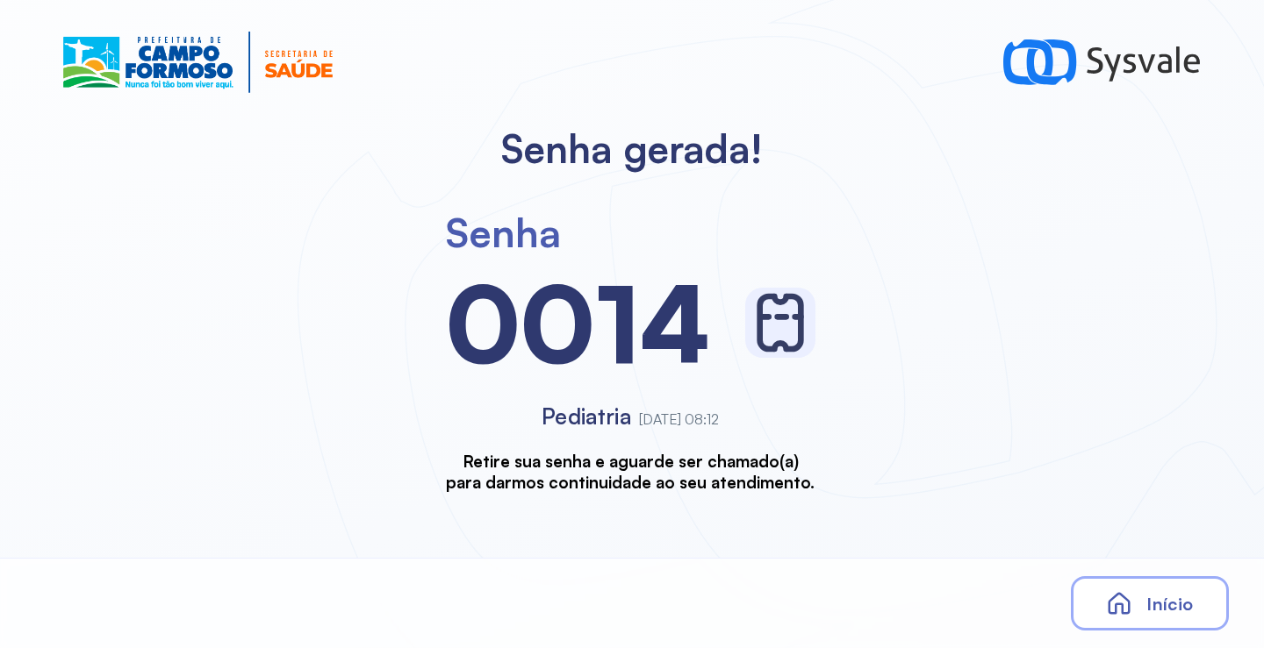
click at [1119, 591] on icon at bounding box center [1119, 604] width 26 height 26
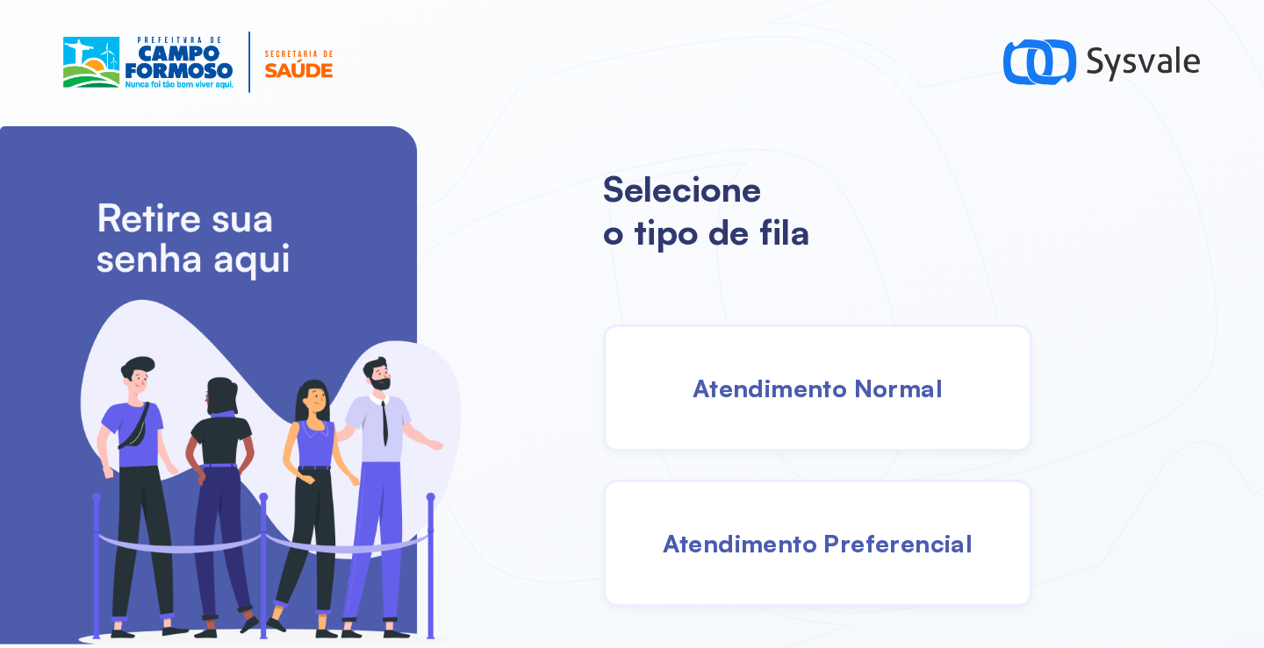
click at [725, 369] on div "Atendimento Normal" at bounding box center [817, 388] width 429 height 127
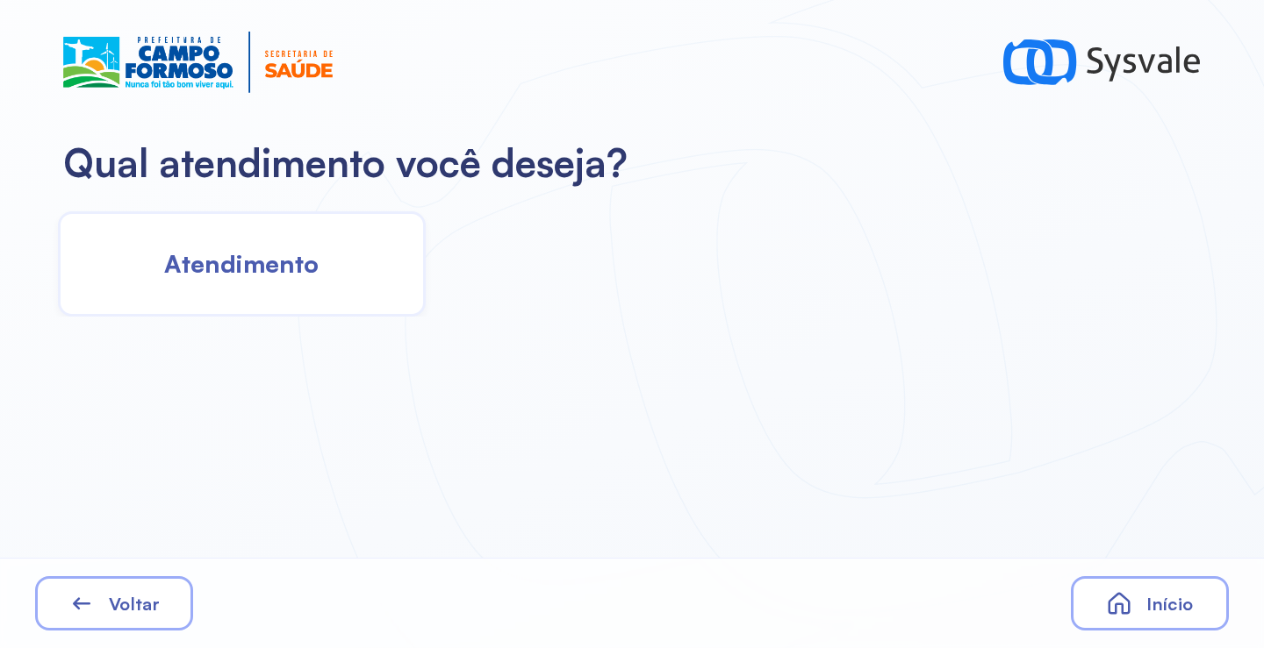
click at [313, 281] on div "Atendimento" at bounding box center [242, 263] width 368 height 105
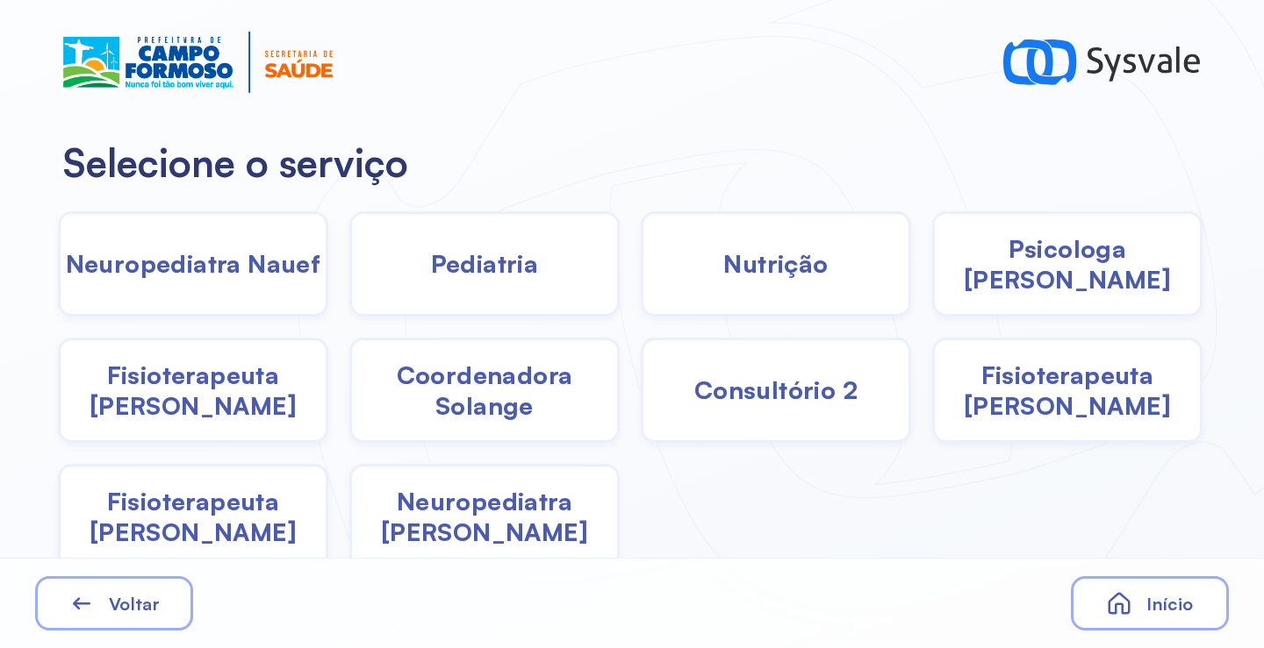
click at [641, 289] on div "Pediatria" at bounding box center [776, 263] width 270 height 105
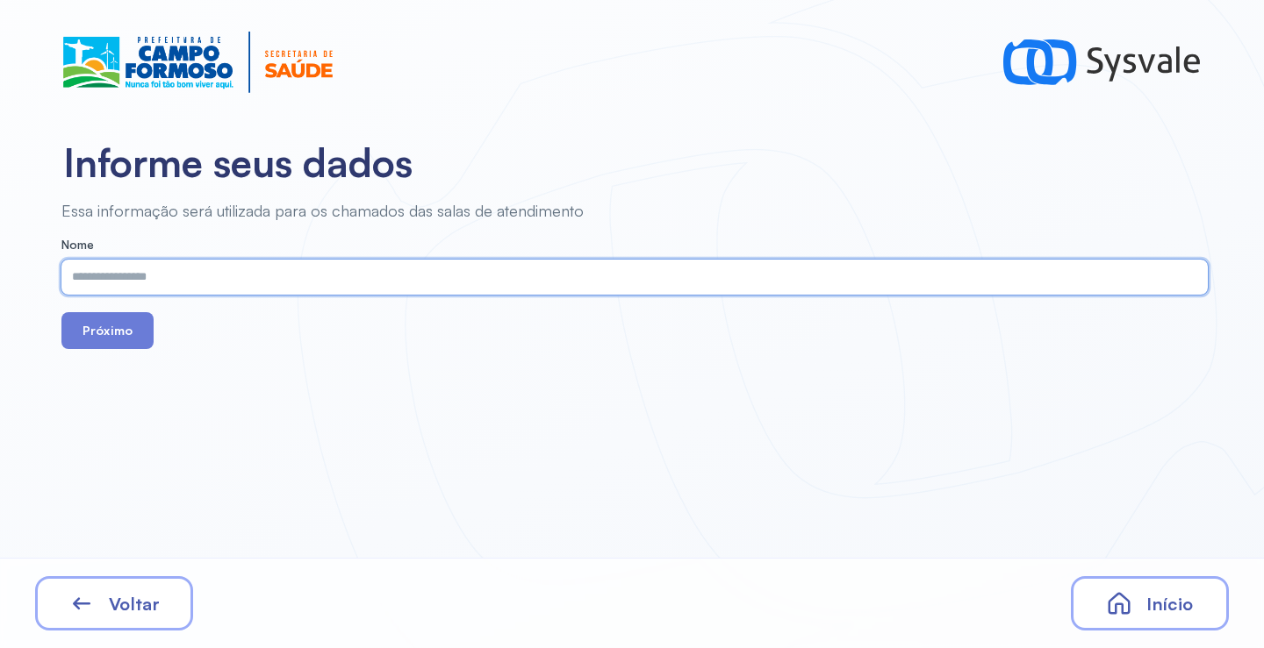
paste input "**********"
type input "**********"
click at [120, 319] on button "Próximo" at bounding box center [107, 330] width 92 height 37
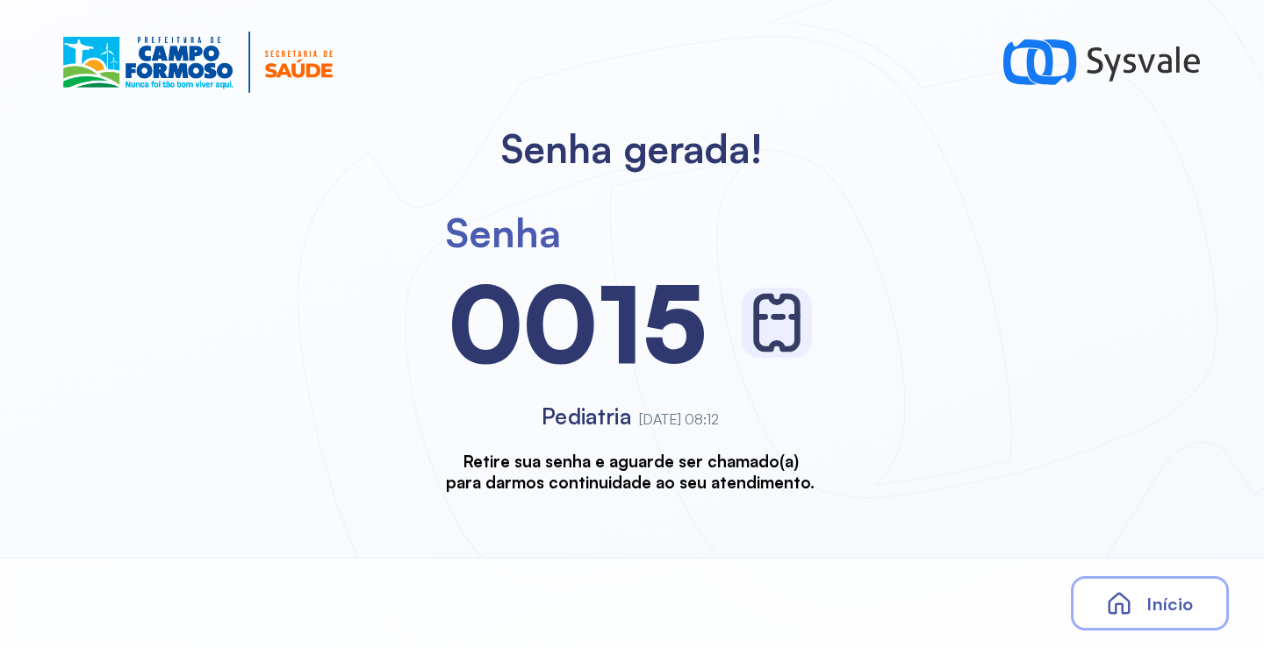
click at [1128, 589] on div "Início" at bounding box center [1149, 603] width 158 height 54
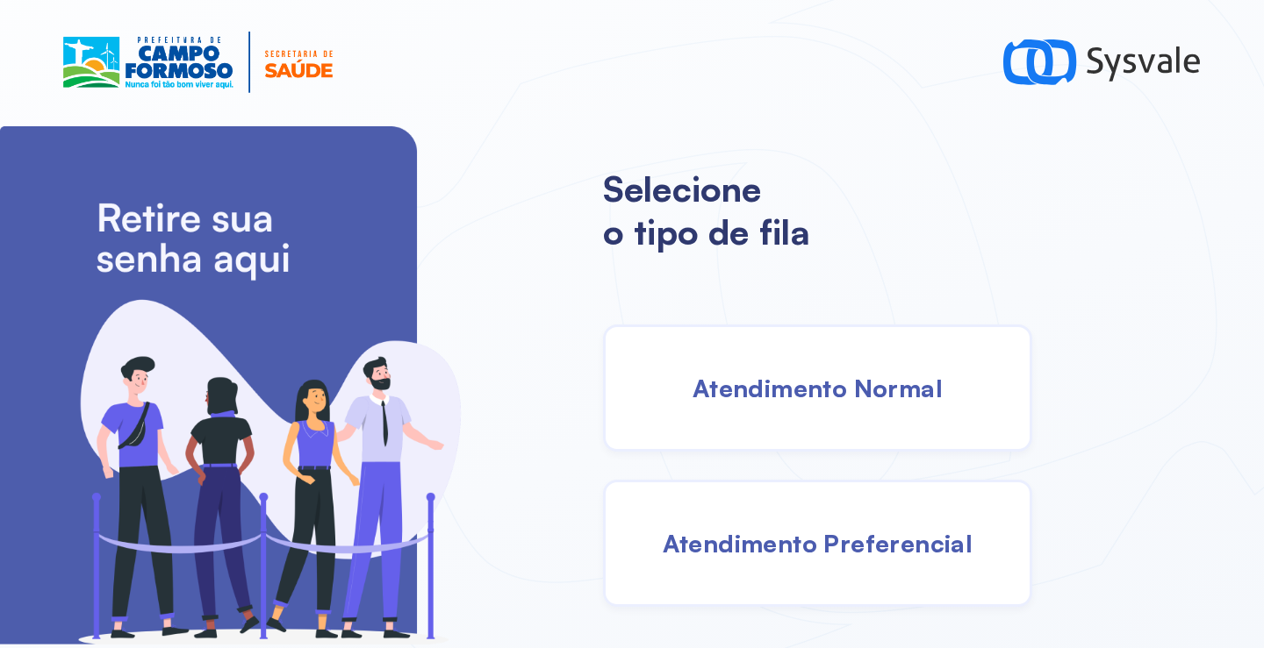
click at [850, 429] on div "Atendimento Normal" at bounding box center [817, 388] width 429 height 127
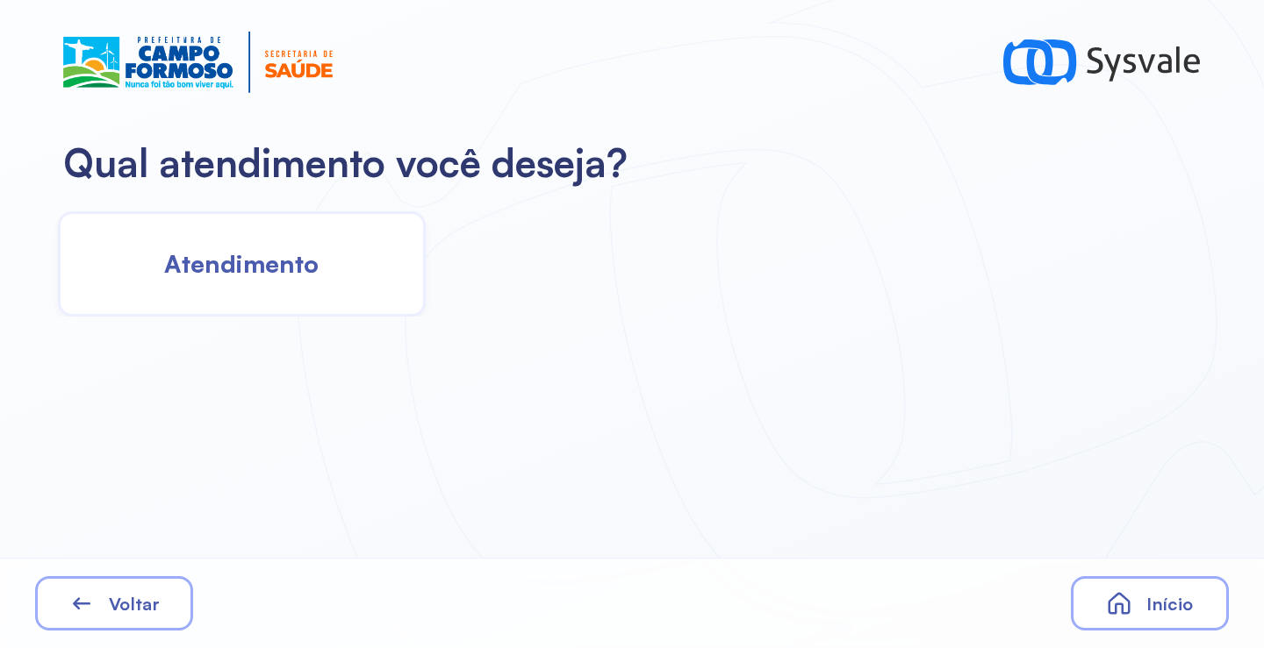
click at [319, 313] on div "Atendimento" at bounding box center [242, 263] width 368 height 105
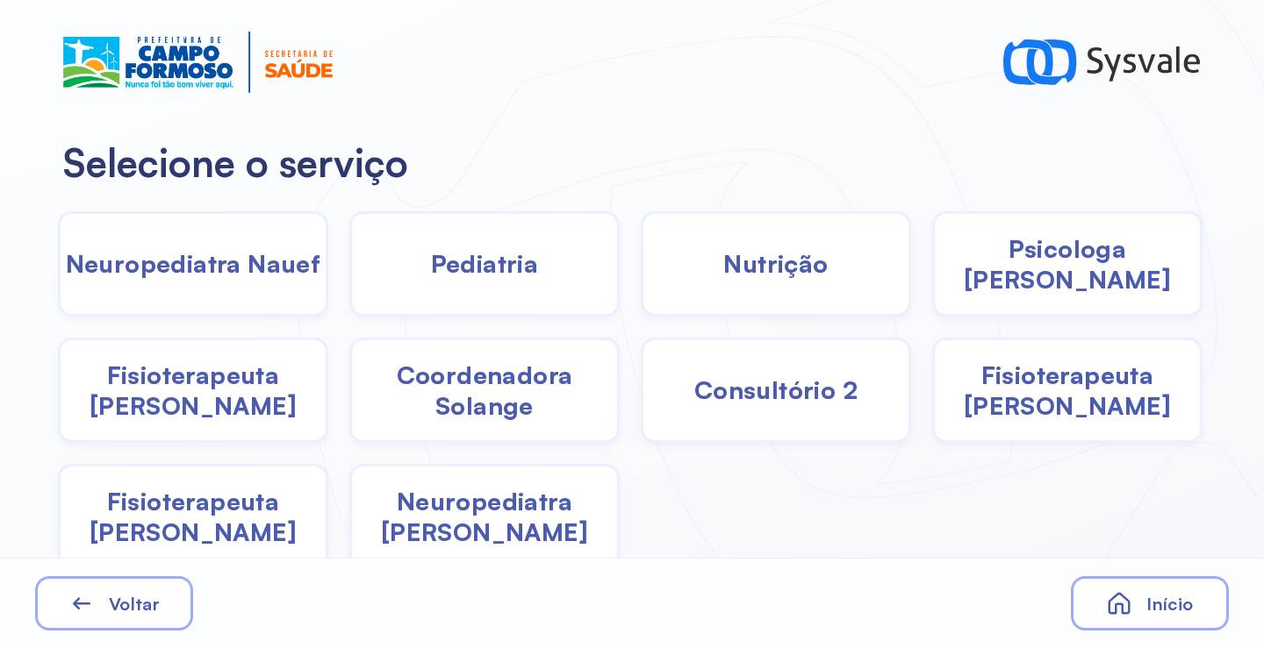
click at [641, 289] on div "Pediatria" at bounding box center [776, 263] width 270 height 105
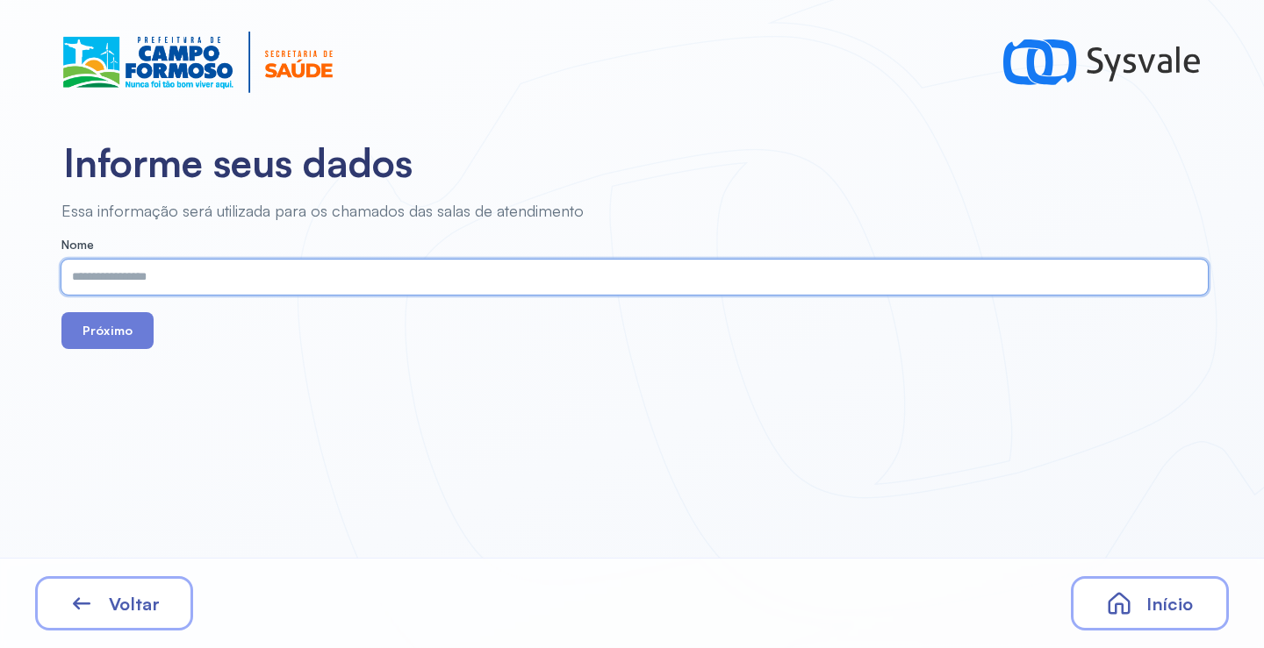
type input "**********"
click at [64, 335] on button "Próximo" at bounding box center [107, 330] width 92 height 37
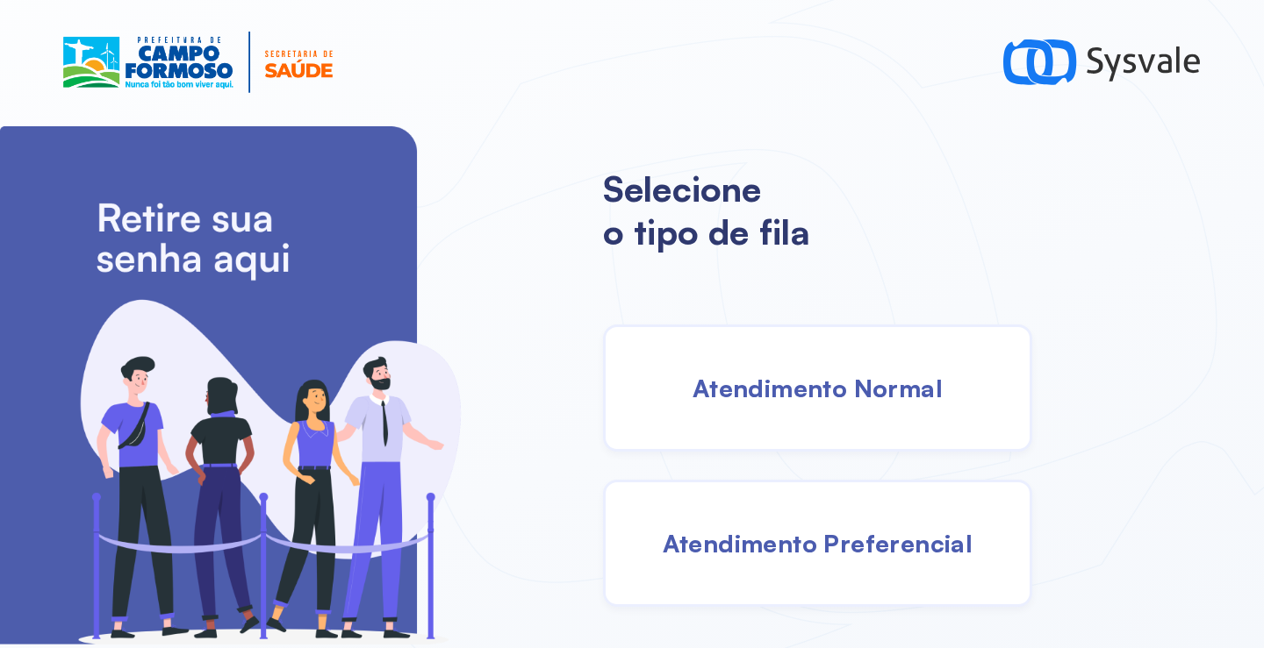
click at [817, 413] on div "Atendimento Normal" at bounding box center [817, 388] width 429 height 127
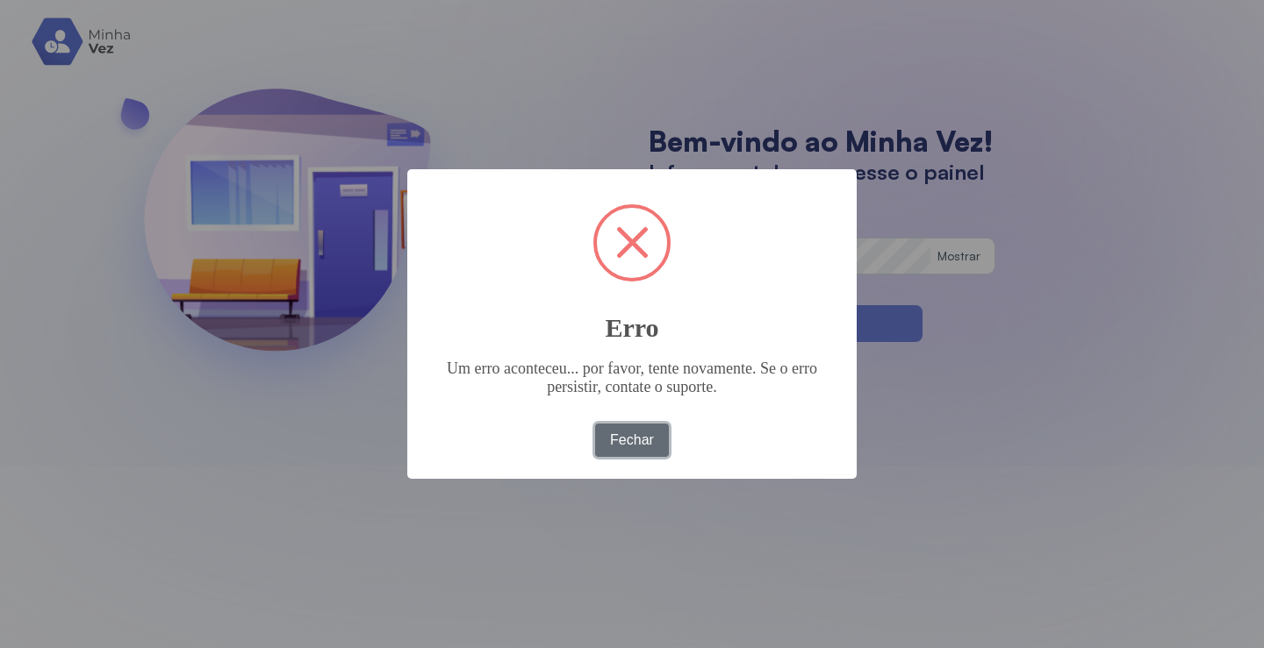
drag, startPoint x: 642, startPoint y: 433, endPoint x: 577, endPoint y: 12, distance: 425.3
click at [641, 433] on button "Fechar" at bounding box center [632, 440] width 75 height 33
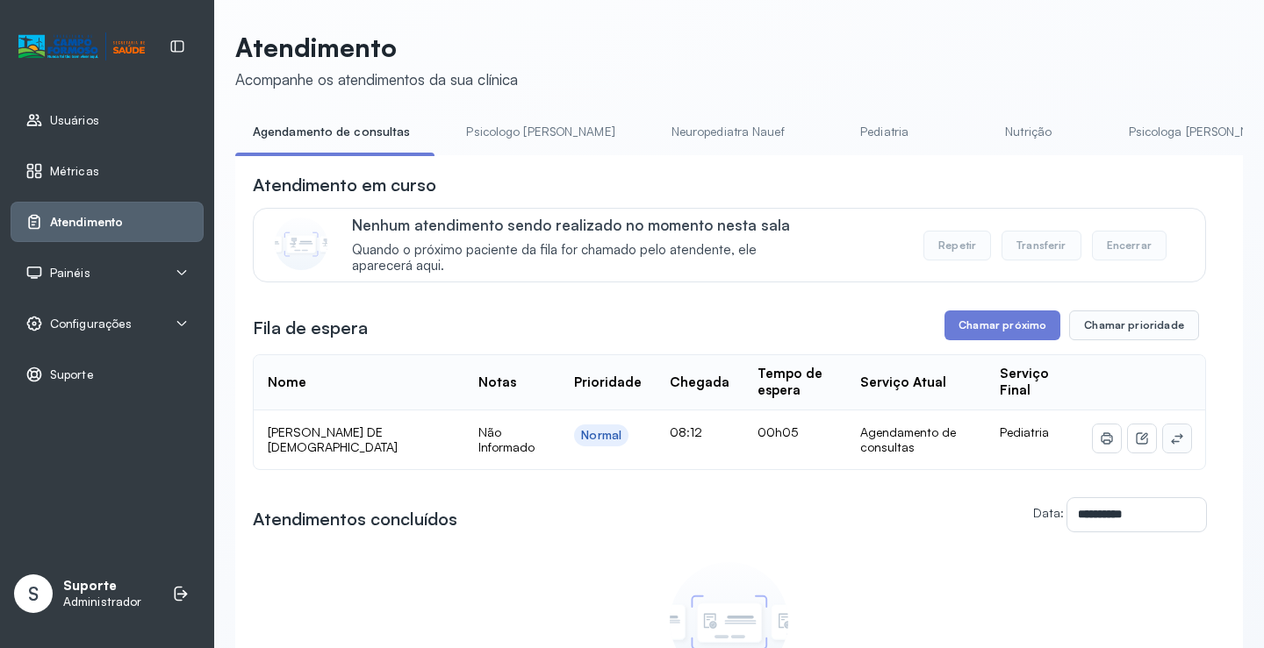
click at [1170, 446] on icon at bounding box center [1177, 439] width 14 height 14
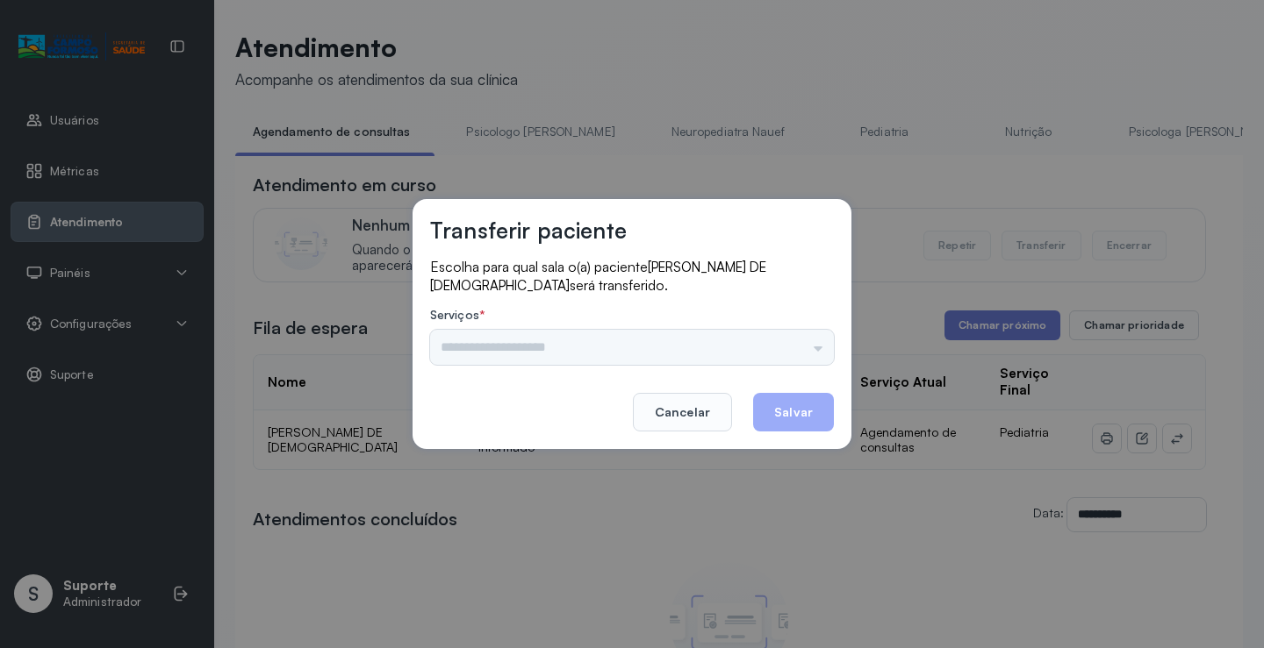
drag, startPoint x: 800, startPoint y: 359, endPoint x: 789, endPoint y: 352, distance: 13.4
click at [797, 356] on div "Nenhuma opção encontrada" at bounding box center [632, 347] width 404 height 35
click at [789, 352] on input "text" at bounding box center [632, 347] width 404 height 35
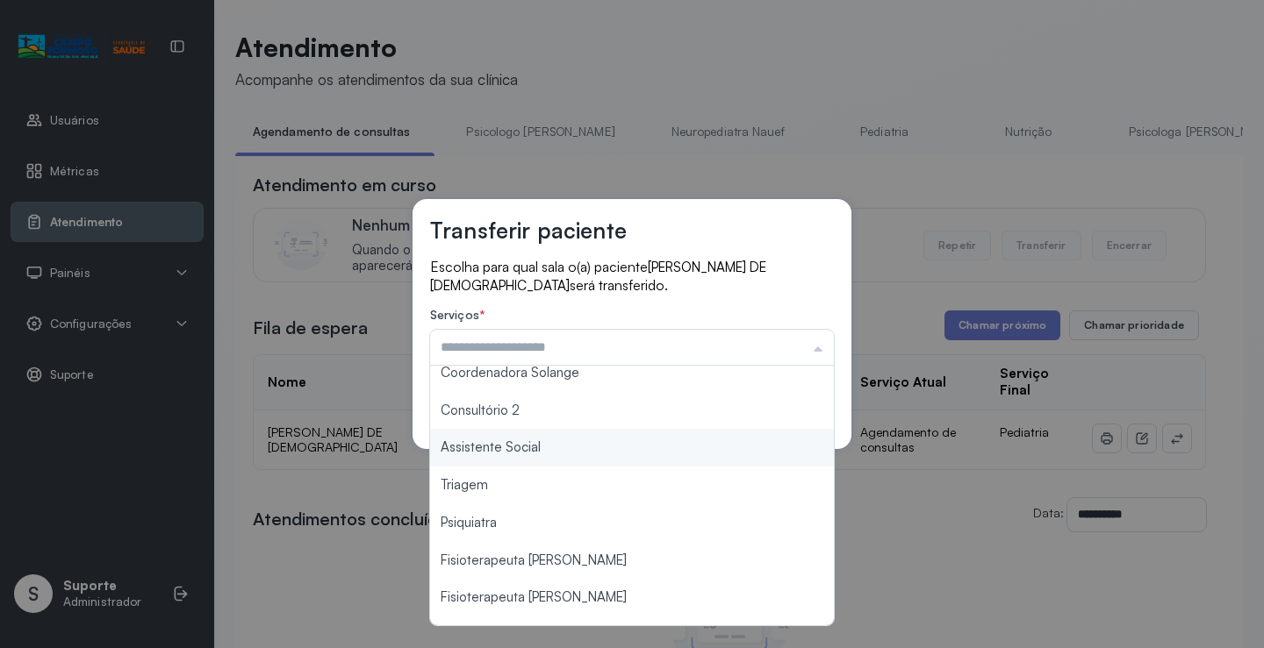
scroll to position [265, 0]
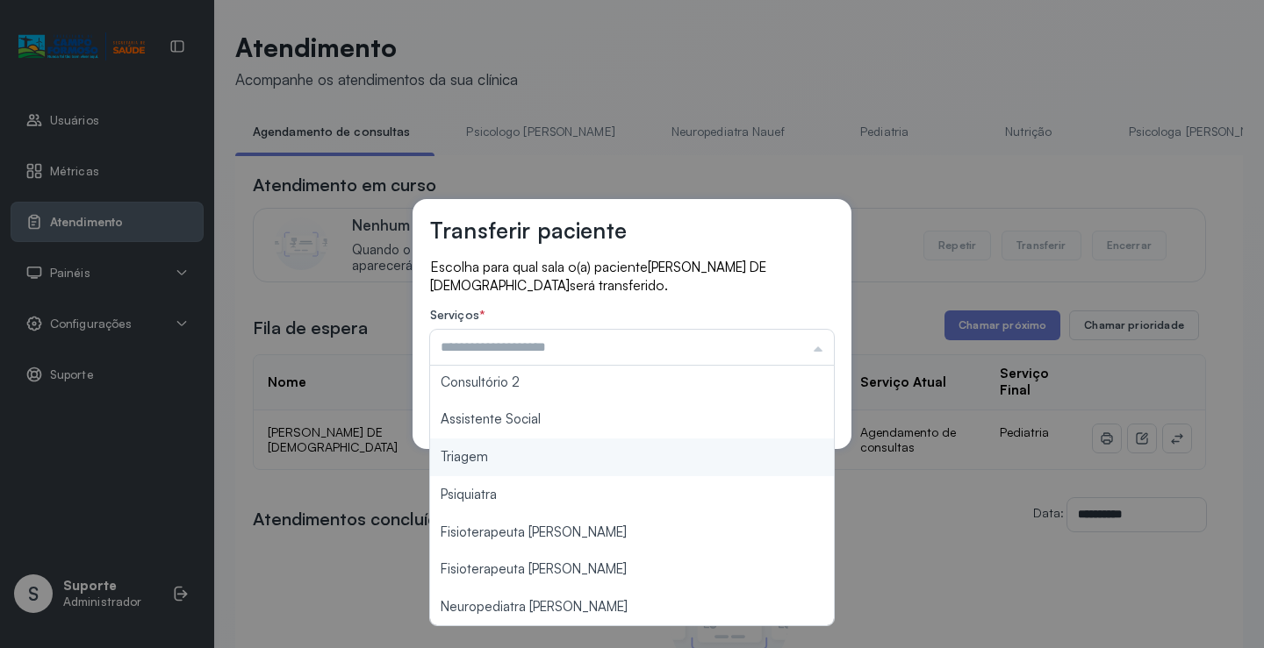
type input "*******"
click at [508, 455] on div "Transferir paciente Escolha para qual sala o(a) paciente LEVI VENANCIO DE JESUS…" at bounding box center [632, 324] width 1264 height 648
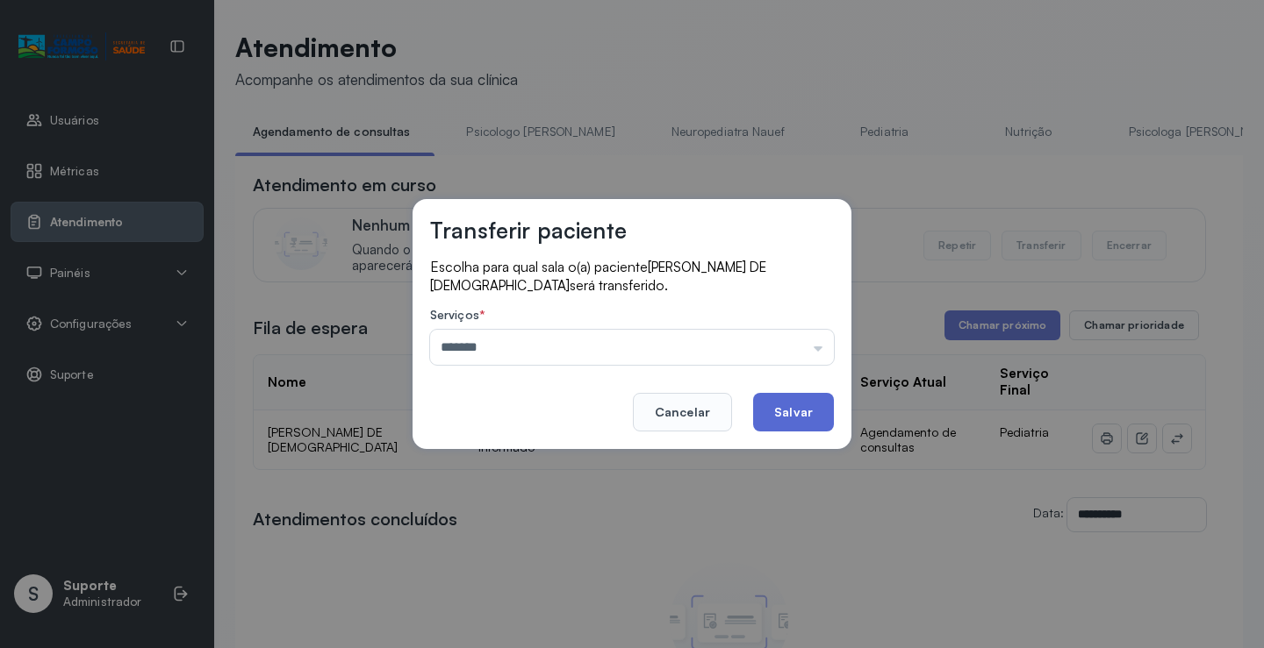
click at [820, 404] on button "Salvar" at bounding box center [793, 412] width 81 height 39
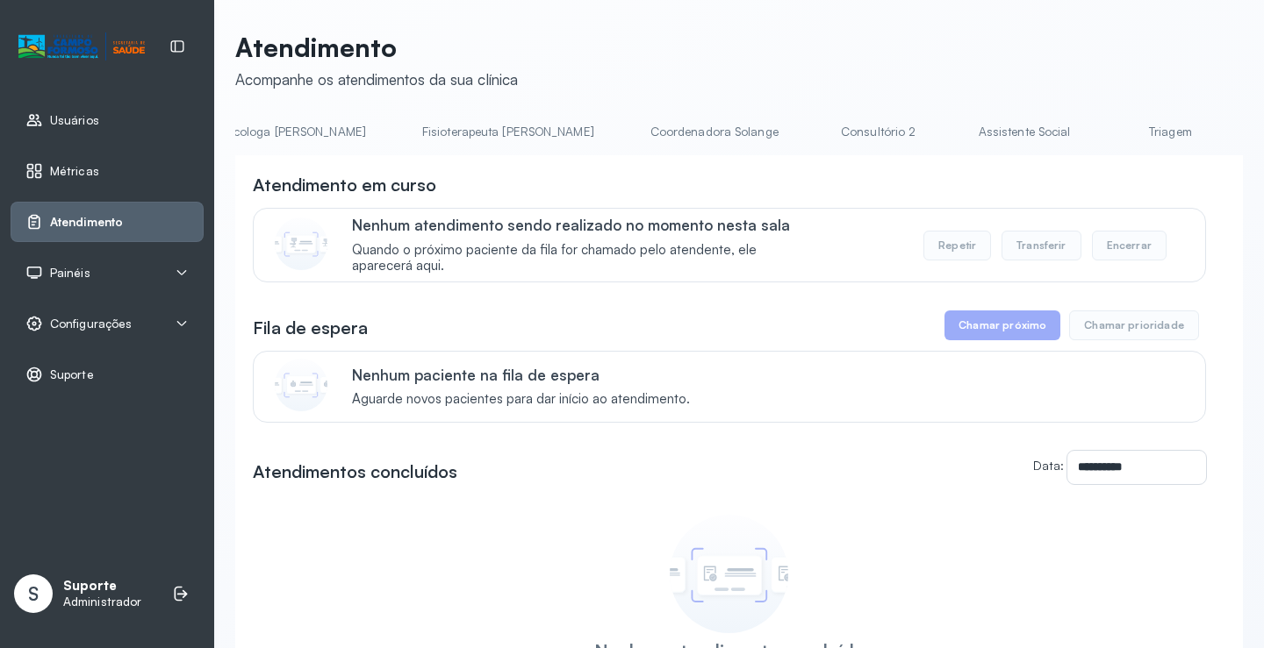
scroll to position [0, 947]
click at [1072, 133] on link "Triagem" at bounding box center [1133, 132] width 123 height 29
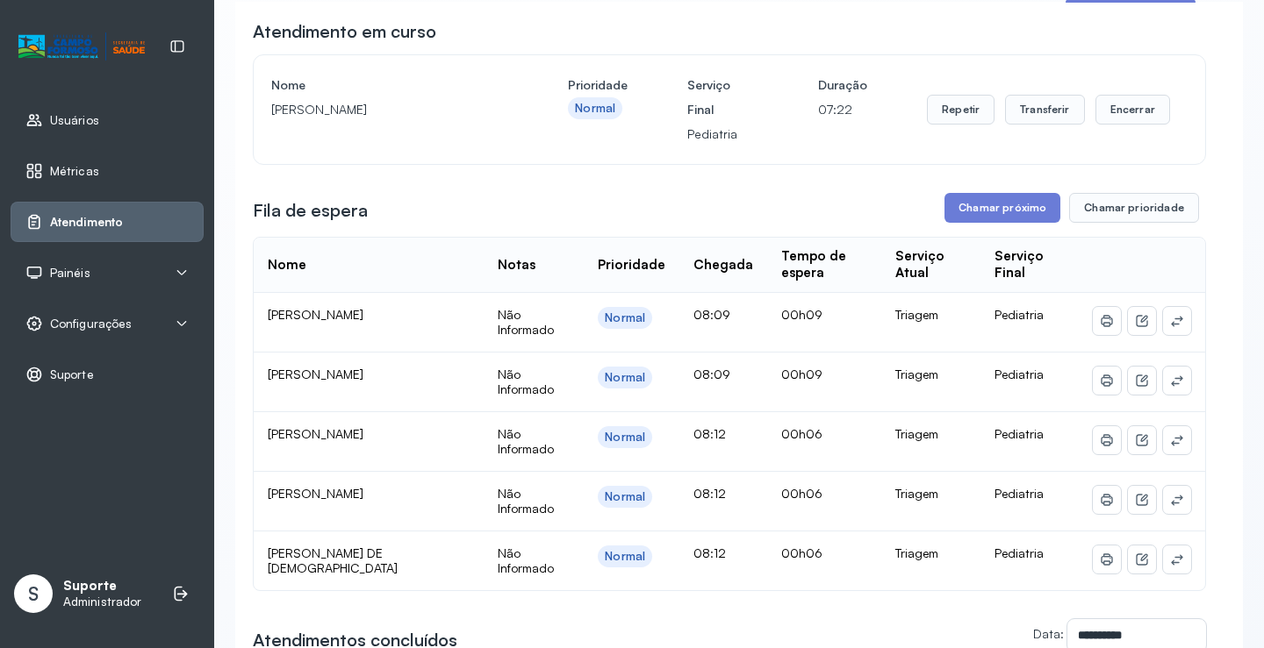
scroll to position [351, 0]
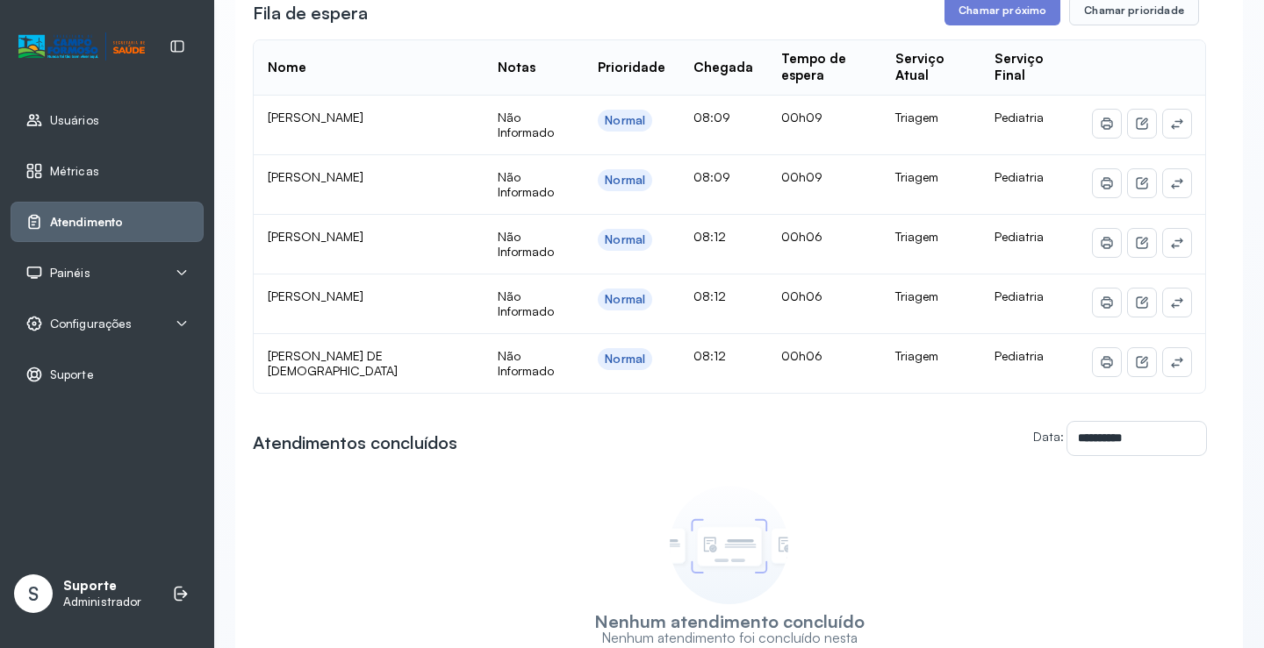
click at [87, 275] on span "Painéis" at bounding box center [70, 273] width 40 height 15
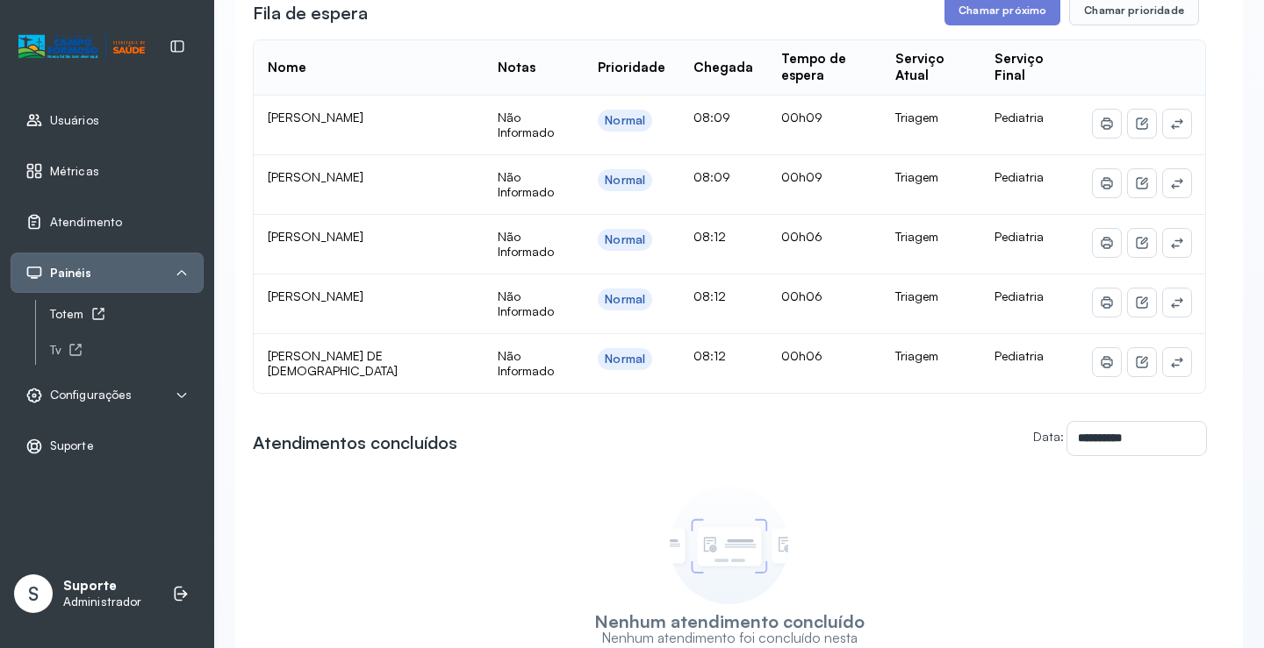
click at [77, 315] on div "Totem" at bounding box center [127, 314] width 154 height 15
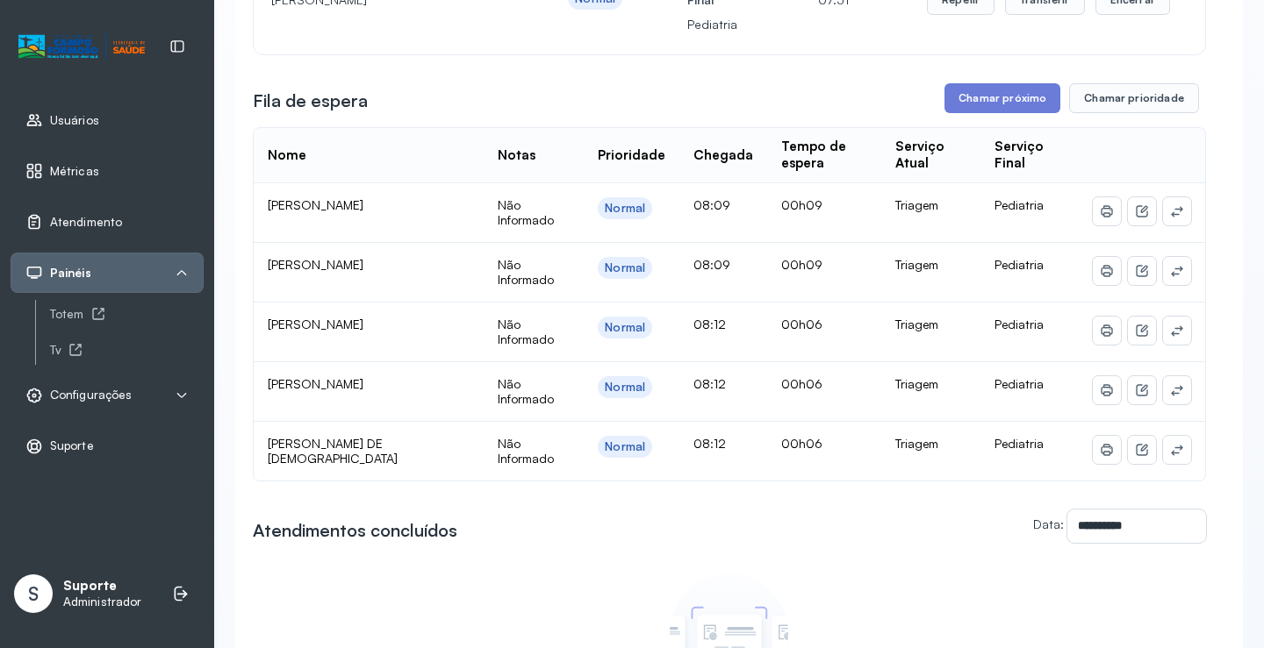
scroll to position [0, 0]
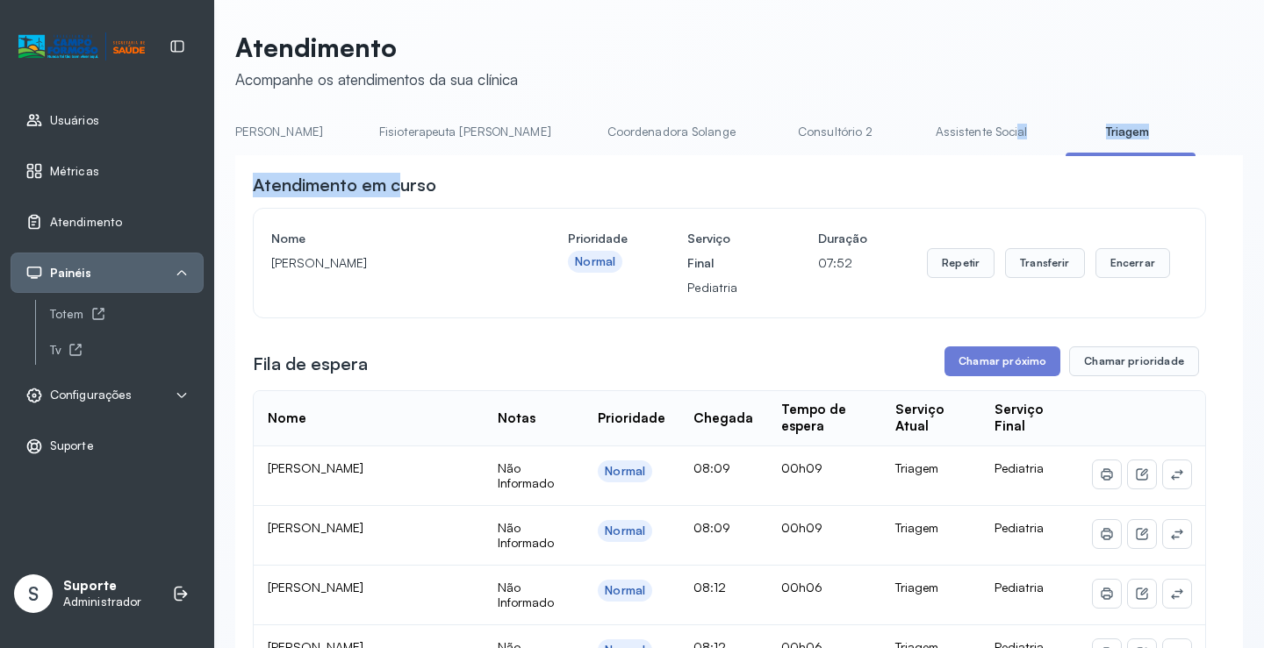
drag, startPoint x: 827, startPoint y: 155, endPoint x: 402, endPoint y: 175, distance: 426.0
click at [402, 175] on div "**********" at bounding box center [738, 622] width 1007 height 1009
click at [589, 162] on div "**********" at bounding box center [738, 640] width 1007 height 971
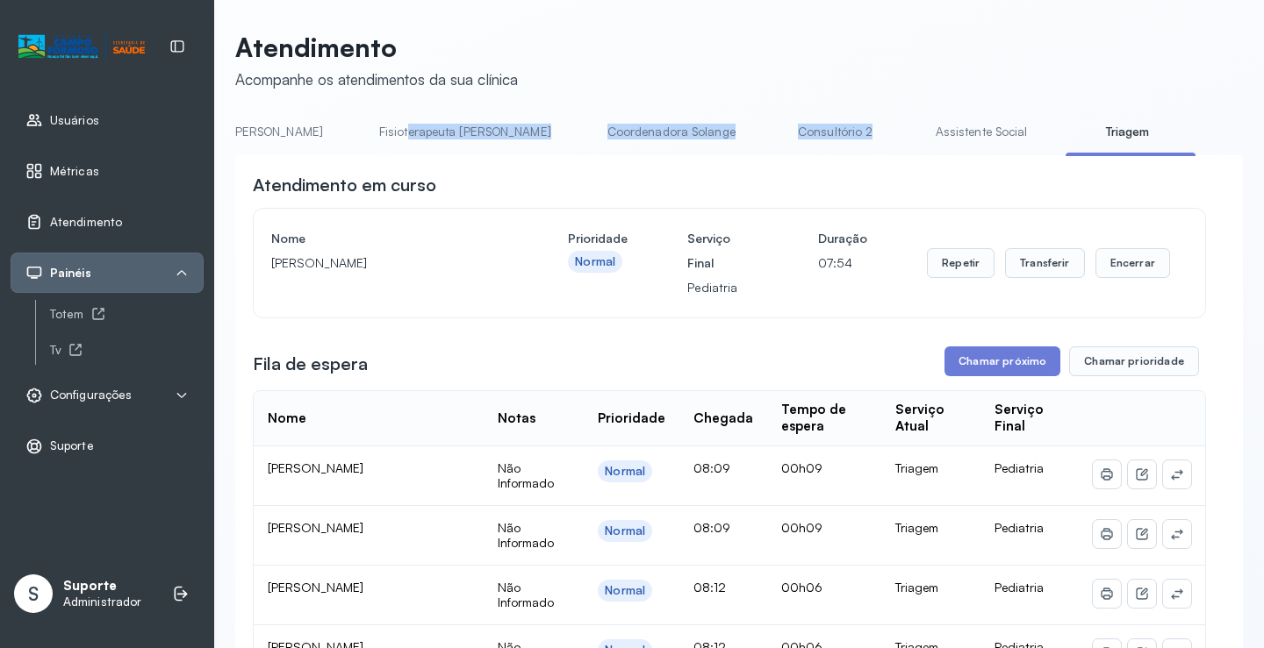
drag, startPoint x: 684, startPoint y: 155, endPoint x: 279, endPoint y: 157, distance: 404.5
click at [279, 157] on div "Agendamento de consultas Psicologo Pedro Neuropediatra Nauef Pediatria Nutrição…" at bounding box center [738, 137] width 1007 height 39
click at [362, 121] on link "Fisioterapeuta [PERSON_NAME]" at bounding box center [465, 132] width 207 height 29
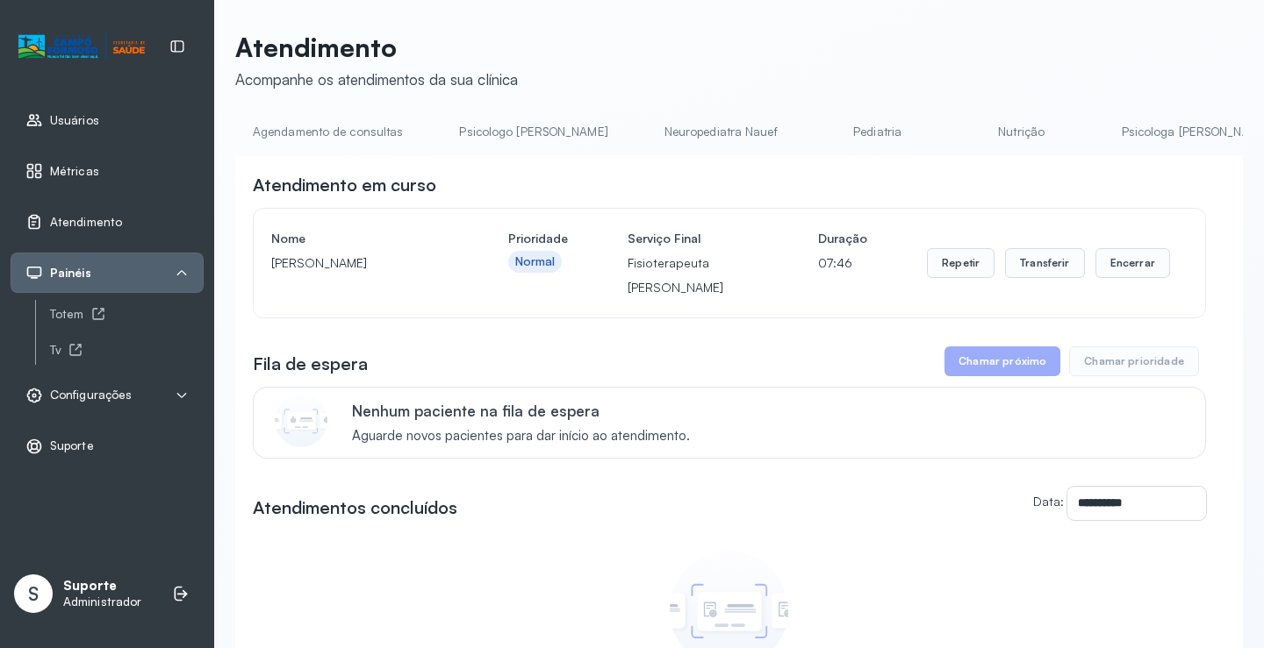
drag, startPoint x: 303, startPoint y: 149, endPoint x: 302, endPoint y: 136, distance: 13.2
click at [441, 143] on li "Agendamento de consultas" at bounding box center [536, 137] width 190 height 39
click at [302, 136] on link "Agendamento de consultas" at bounding box center [327, 132] width 185 height 29
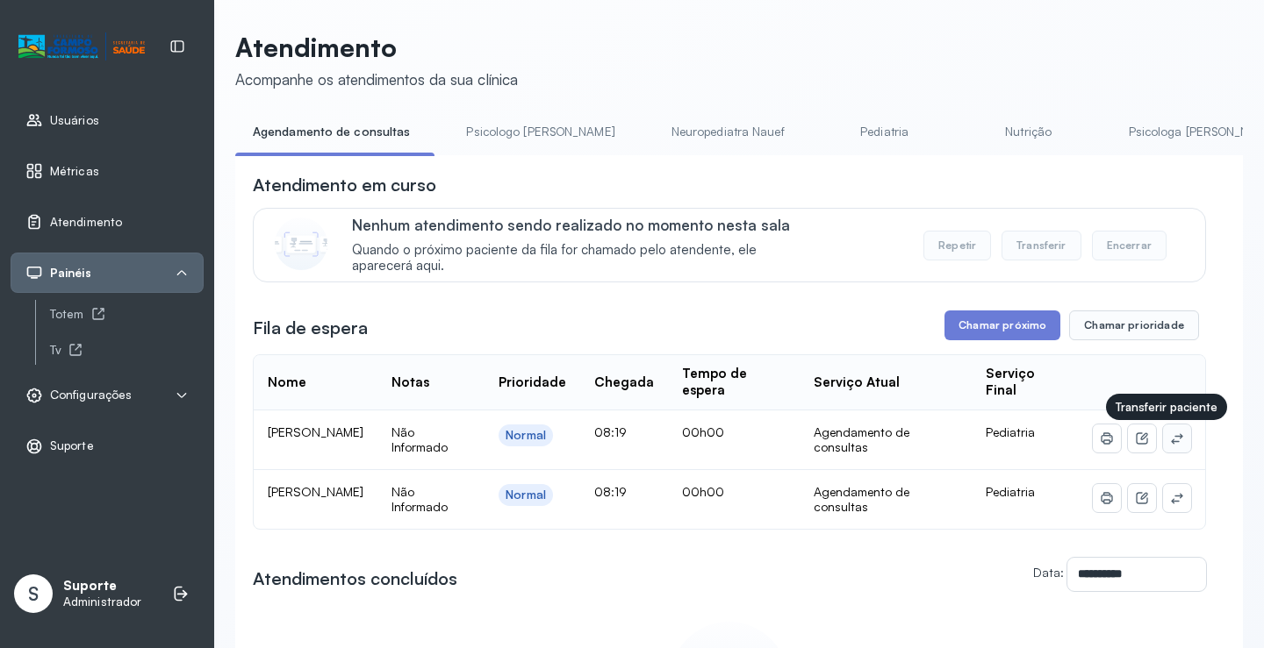
click at [1170, 442] on icon at bounding box center [1177, 439] width 14 height 14
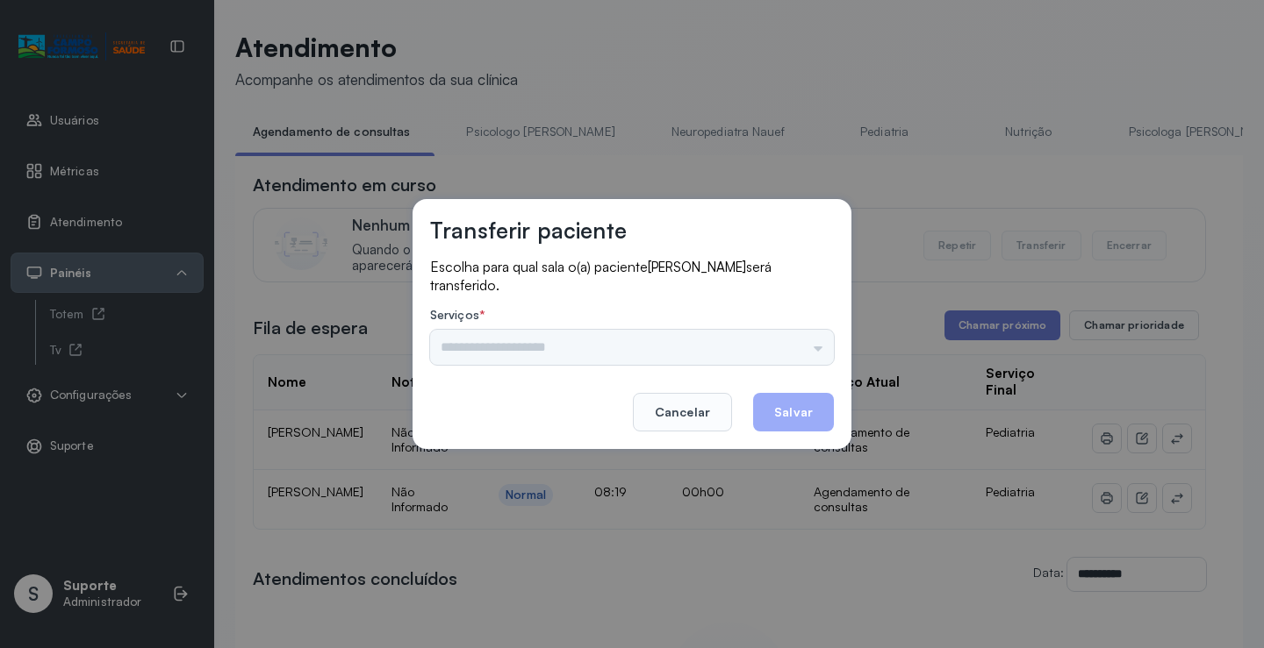
click at [812, 346] on div "Psicologo [PERSON_NAME] Nauef Pediatria Nutrição Psicologa [PERSON_NAME] Janusi…" at bounding box center [632, 347] width 404 height 35
click at [815, 342] on div "Psicologo [PERSON_NAME] Nauef Pediatria Nutrição Psicologa [PERSON_NAME] Janusi…" at bounding box center [632, 347] width 404 height 35
click at [792, 343] on input "text" at bounding box center [632, 347] width 404 height 35
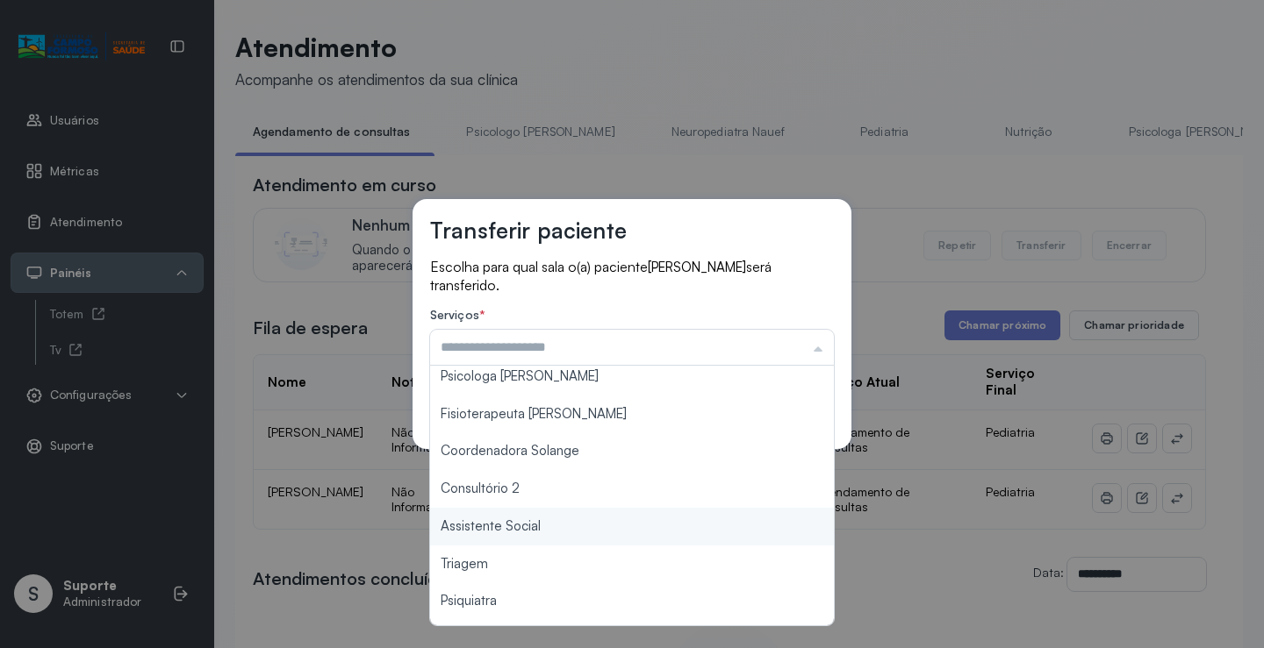
scroll to position [175, 0]
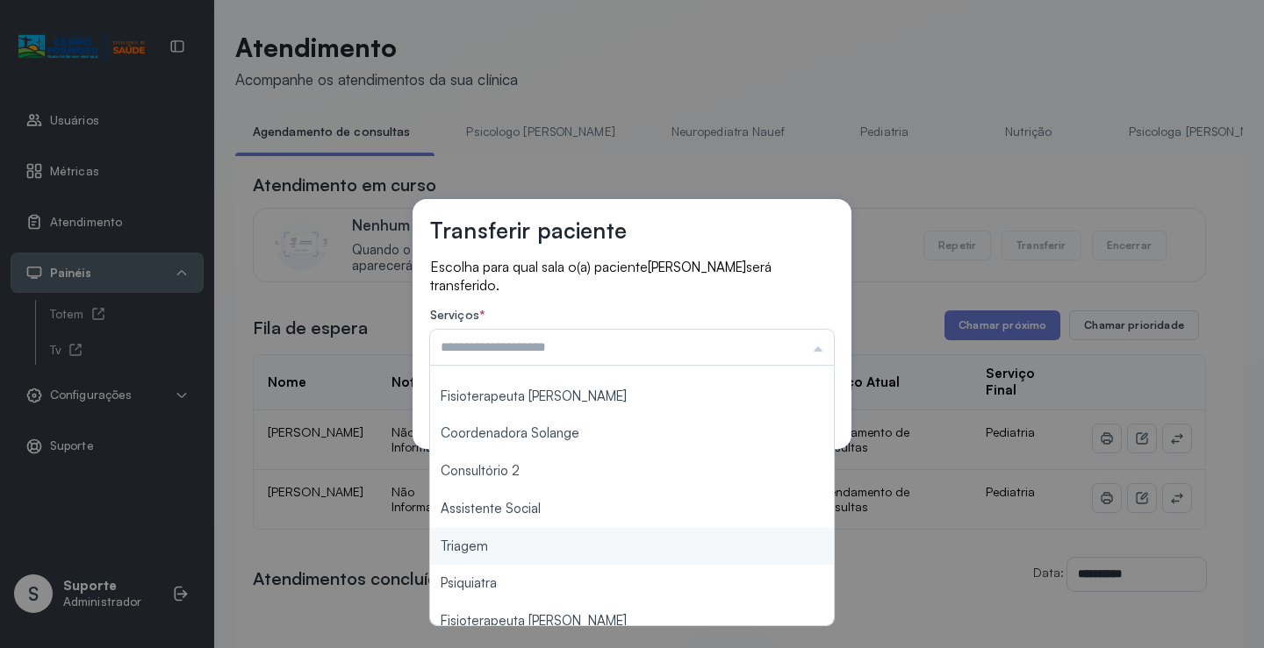
type input "*******"
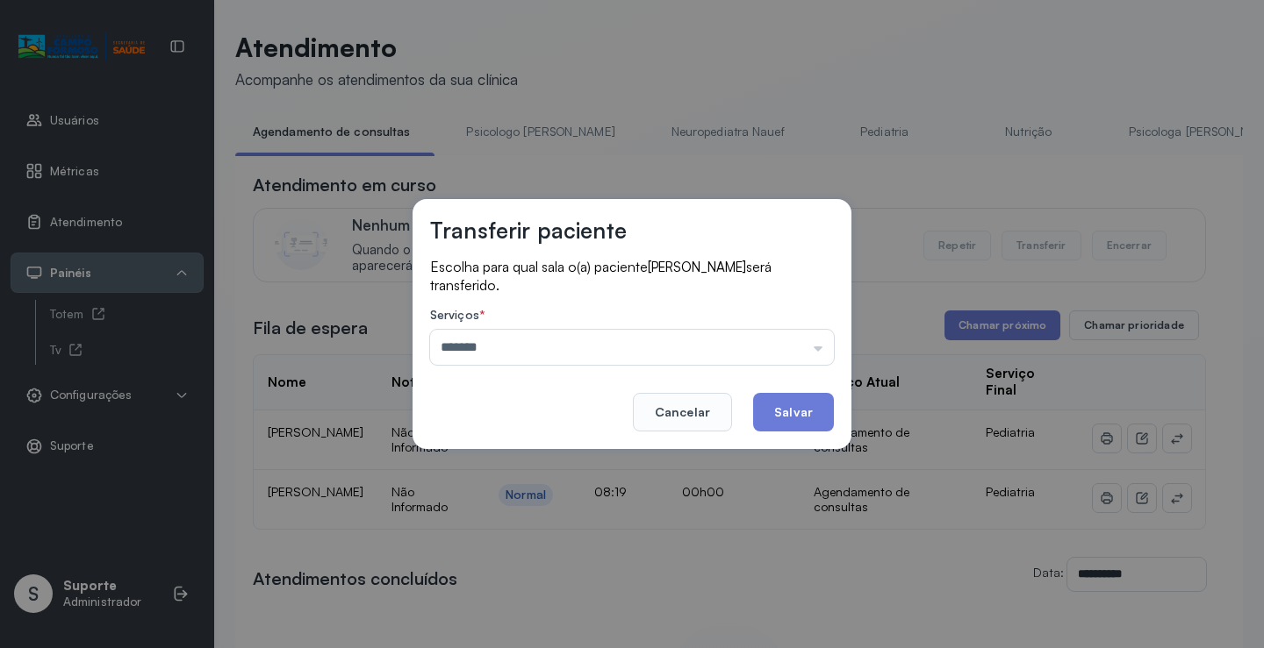
click at [498, 541] on div "Transferir paciente Escolha para qual sala o(a) paciente RAPHAEL HENRIQUE DOS S…" at bounding box center [632, 324] width 1264 height 648
click at [796, 409] on button "Salvar" at bounding box center [793, 412] width 81 height 39
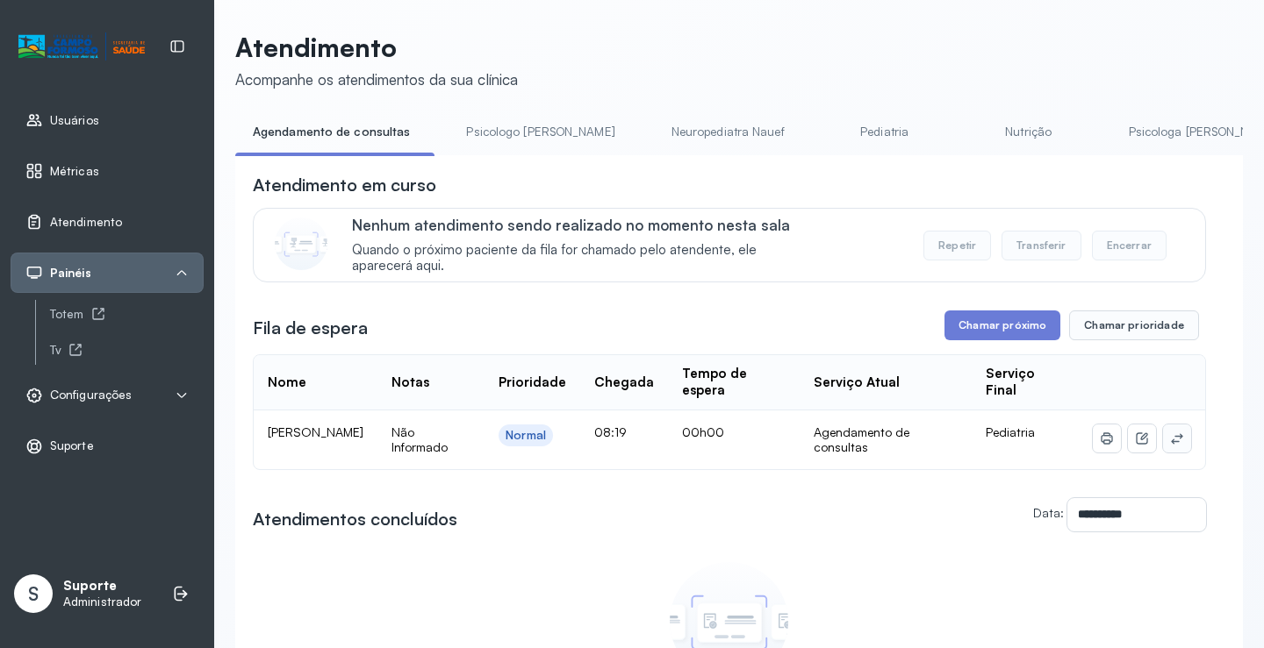
click at [1166, 434] on button at bounding box center [1177, 439] width 28 height 28
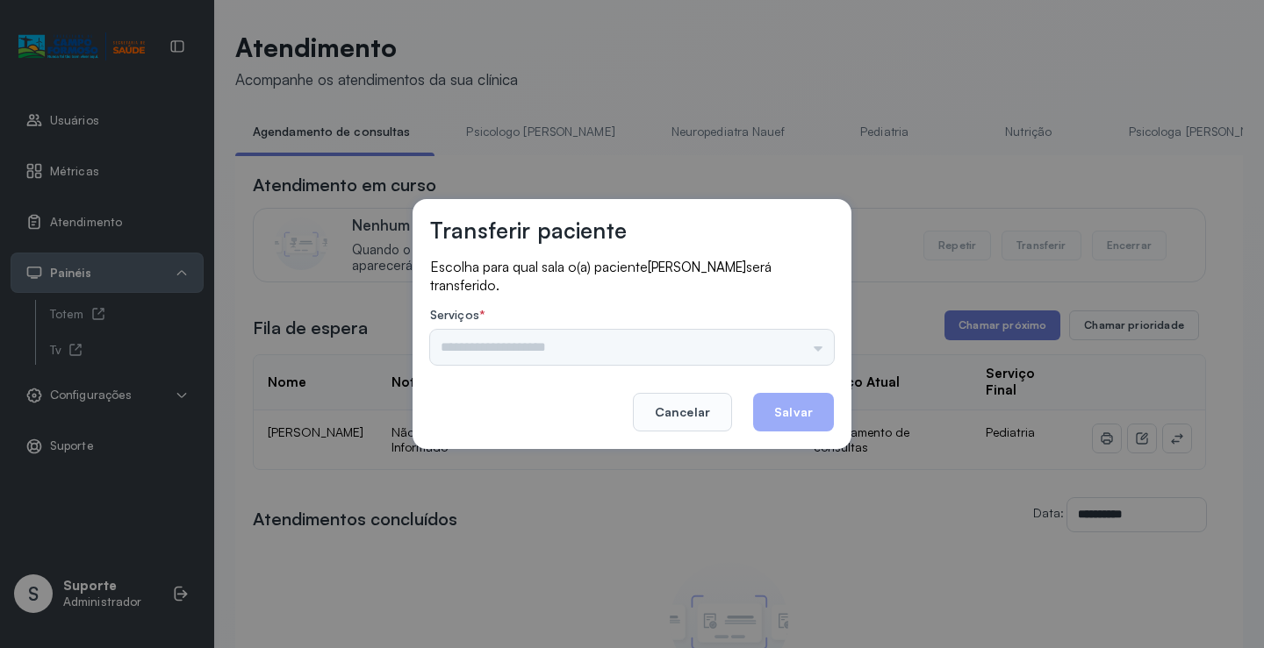
click at [815, 338] on div "Psicologo Pedro Neuropediatra Nauef Pediatria Nutrição Psicologa Alana Fisioter…" at bounding box center [632, 347] width 404 height 35
click at [794, 339] on div "Psicologo Pedro Neuropediatra Nauef Pediatria Nutrição Psicologa Alana Fisioter…" at bounding box center [632, 347] width 404 height 35
click at [803, 351] on input "text" at bounding box center [632, 347] width 404 height 35
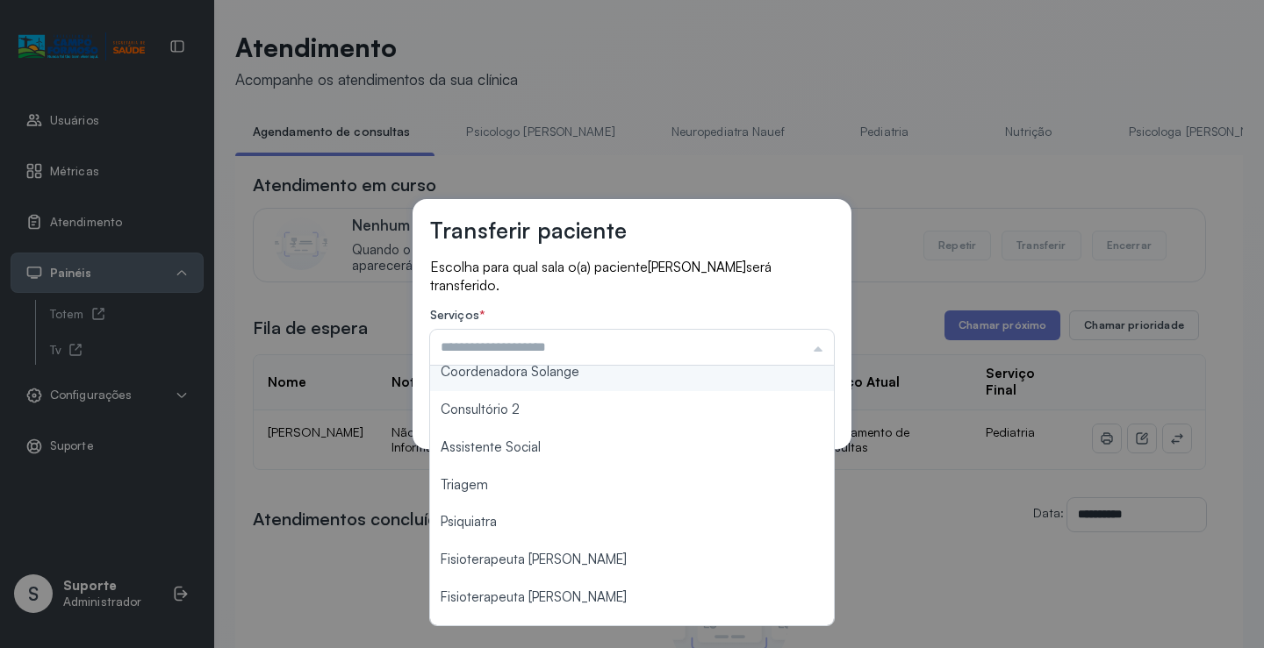
scroll to position [266, 0]
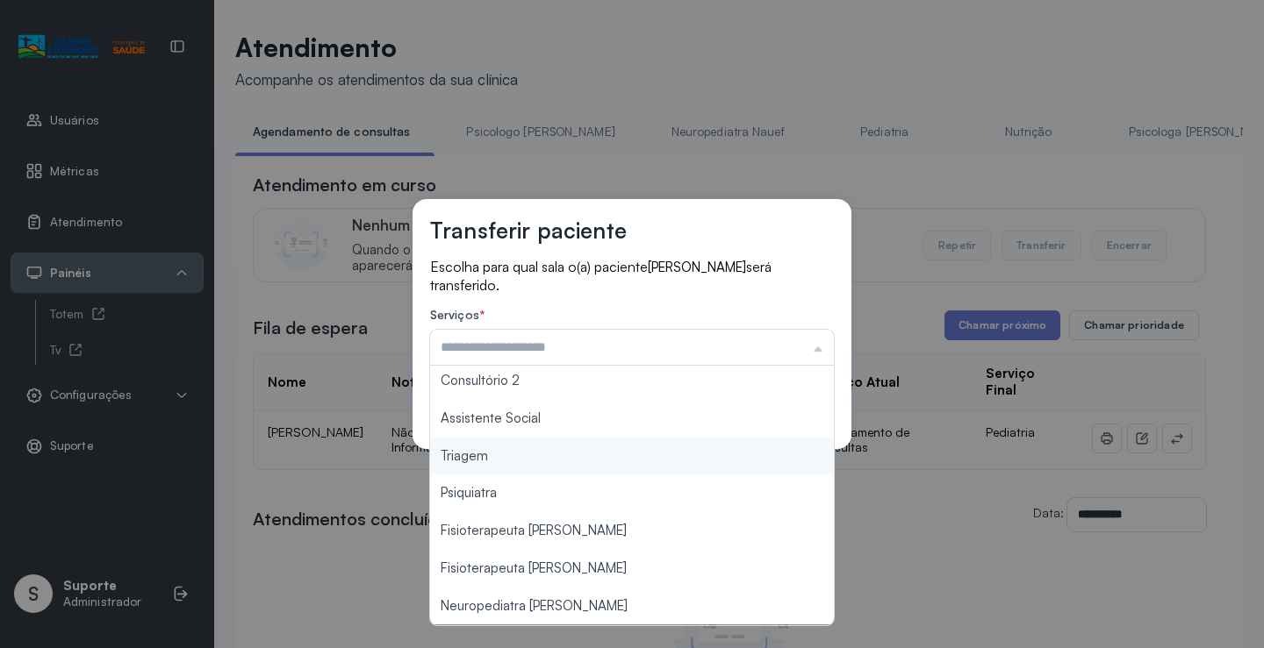
type input "*******"
drag, startPoint x: 533, startPoint y: 463, endPoint x: 609, endPoint y: 448, distance: 76.9
click at [534, 462] on div "Transferir paciente Escolha para qual sala o(a) paciente MAYLA VITÓRIA RIBEIRO …" at bounding box center [632, 324] width 1264 height 648
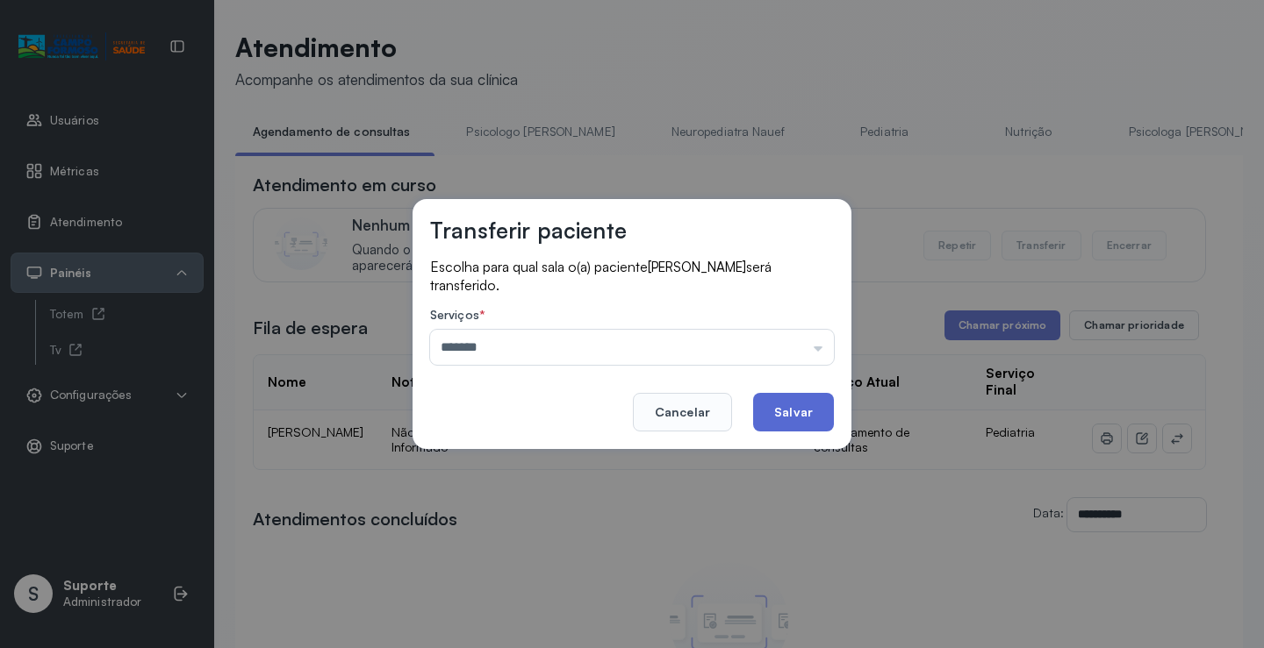
click at [784, 428] on button "Salvar" at bounding box center [793, 412] width 81 height 39
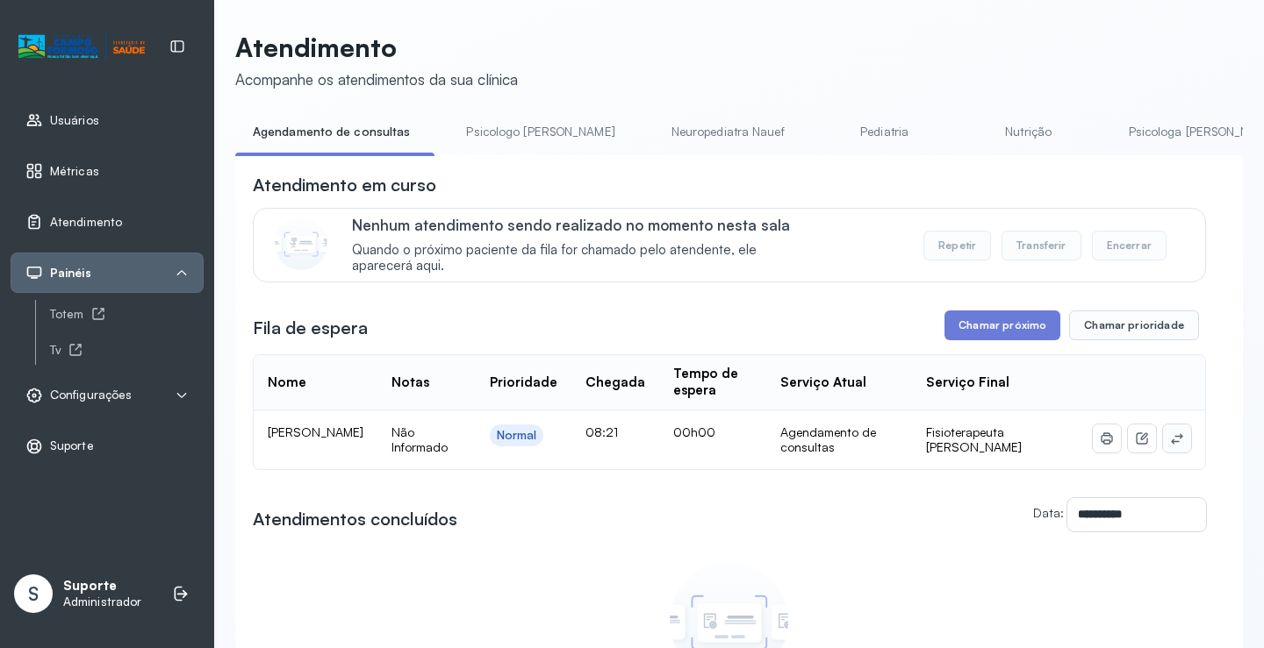
click at [1171, 444] on icon at bounding box center [1176, 438] width 11 height 11
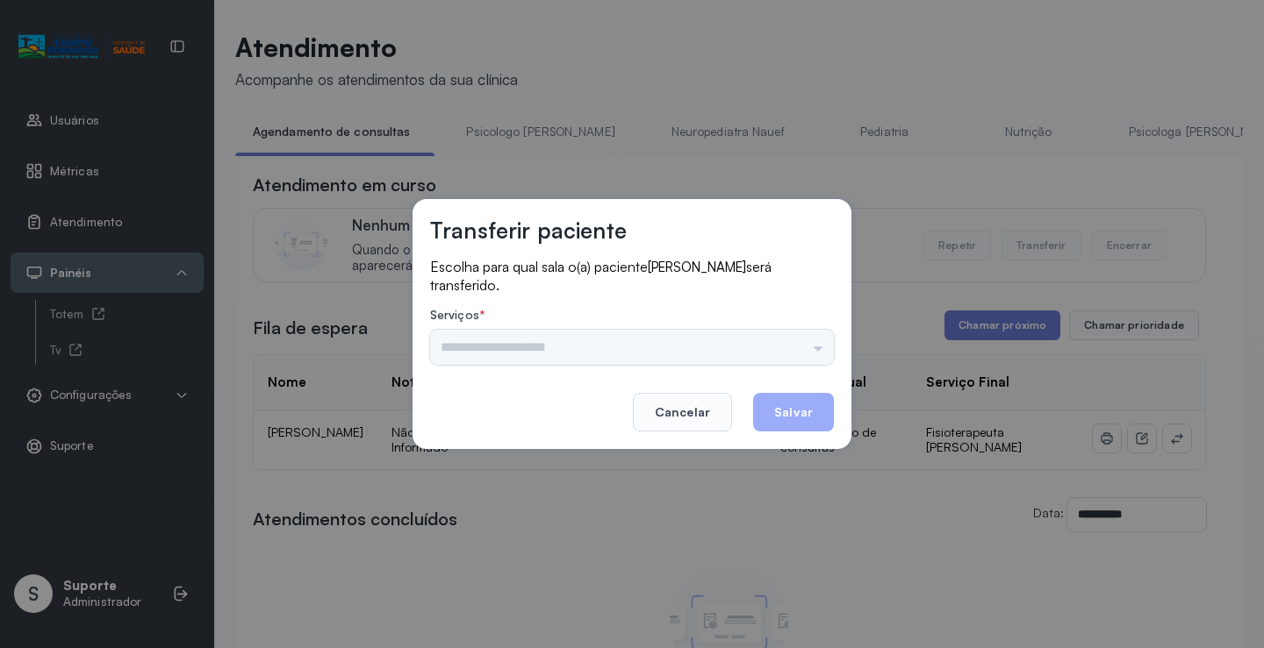
click at [799, 353] on div "Psicologo Pedro Neuropediatra Nauef Pediatria Nutrição Psicologa Alana Fisioter…" at bounding box center [632, 347] width 404 height 35
click at [777, 345] on div "Psicologo Pedro Neuropediatra Nauef Pediatria Nutrição Psicologa Alana Fisioter…" at bounding box center [632, 347] width 404 height 35
click at [799, 343] on div "Psicologo Pedro Neuropediatra Nauef Pediatria Nutrição Psicologa Alana Fisioter…" at bounding box center [632, 347] width 404 height 35
click at [695, 351] on div "Psicologo Pedro Neuropediatra Nauef Pediatria Nutrição Psicologa Alana Fisioter…" at bounding box center [632, 347] width 404 height 35
drag, startPoint x: 798, startPoint y: 327, endPoint x: 777, endPoint y: 356, distance: 35.3
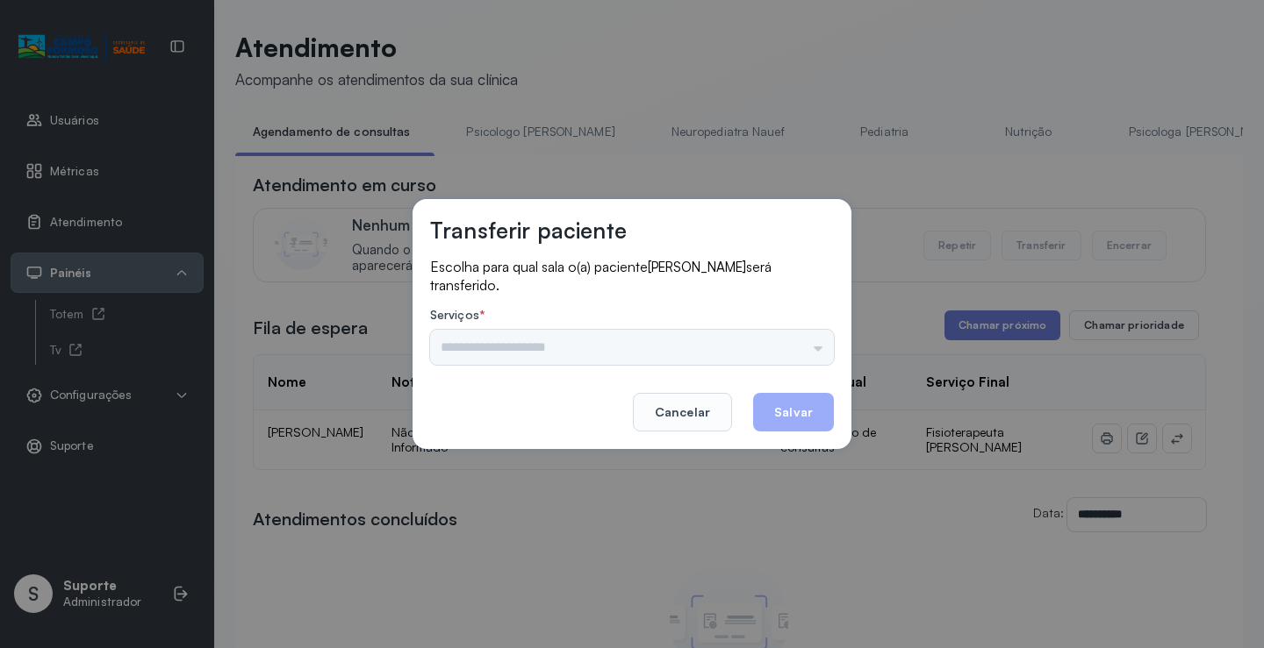
click at [797, 328] on div "Serviços * Psicologo Pedro Neuropediatra Nauef Pediatria Nutrição Psicologa Ala…" at bounding box center [632, 336] width 404 height 57
click at [776, 355] on div "Psicologo Pedro Neuropediatra Nauef Pediatria Nutrição Psicologa Alana Fisioter…" at bounding box center [632, 347] width 404 height 35
click at [772, 354] on div "Psicologo Pedro Neuropediatra Nauef Pediatria Nutrição Psicologa Alana Fisioter…" at bounding box center [632, 347] width 404 height 35
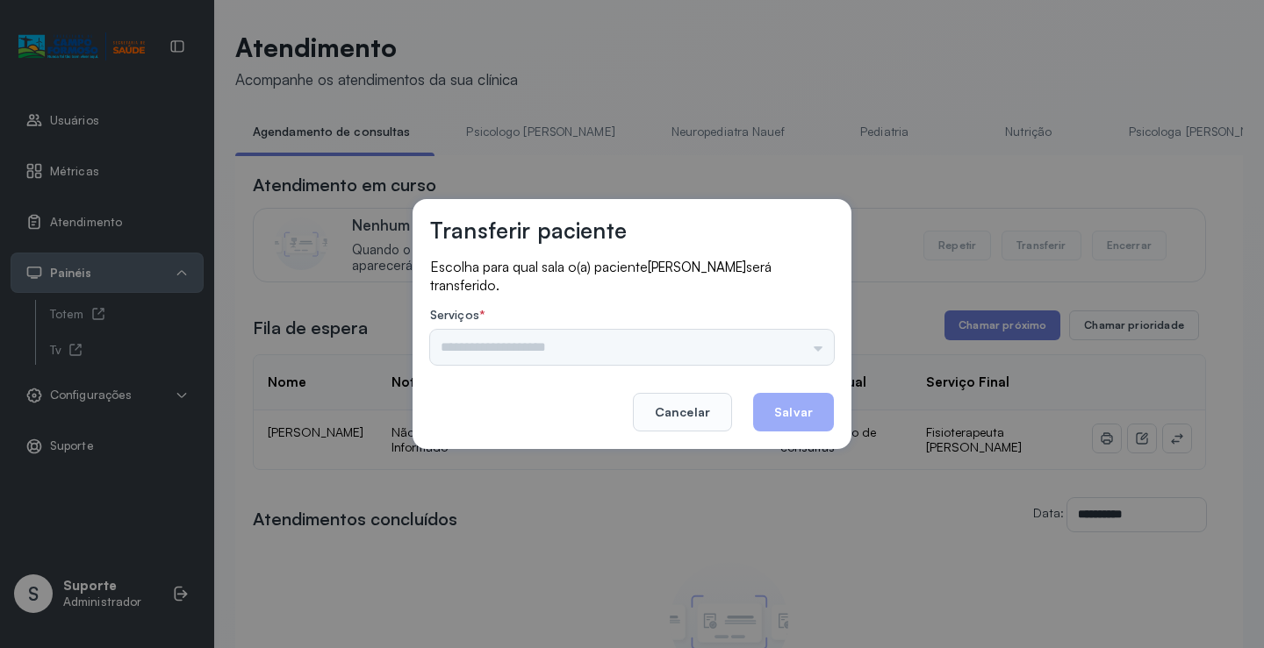
click at [772, 354] on div "Psicologo Pedro Neuropediatra Nauef Pediatria Nutrição Psicologa Alana Fisioter…" at bounding box center [632, 347] width 404 height 35
click at [634, 377] on footer "Cancelar Salvar" at bounding box center [632, 400] width 404 height 63
click at [714, 339] on div "Psicologo Pedro Neuropediatra Nauef Pediatria Nutrição Psicologa Alana Fisioter…" at bounding box center [632, 347] width 404 height 35
click at [715, 341] on input "text" at bounding box center [632, 347] width 404 height 35
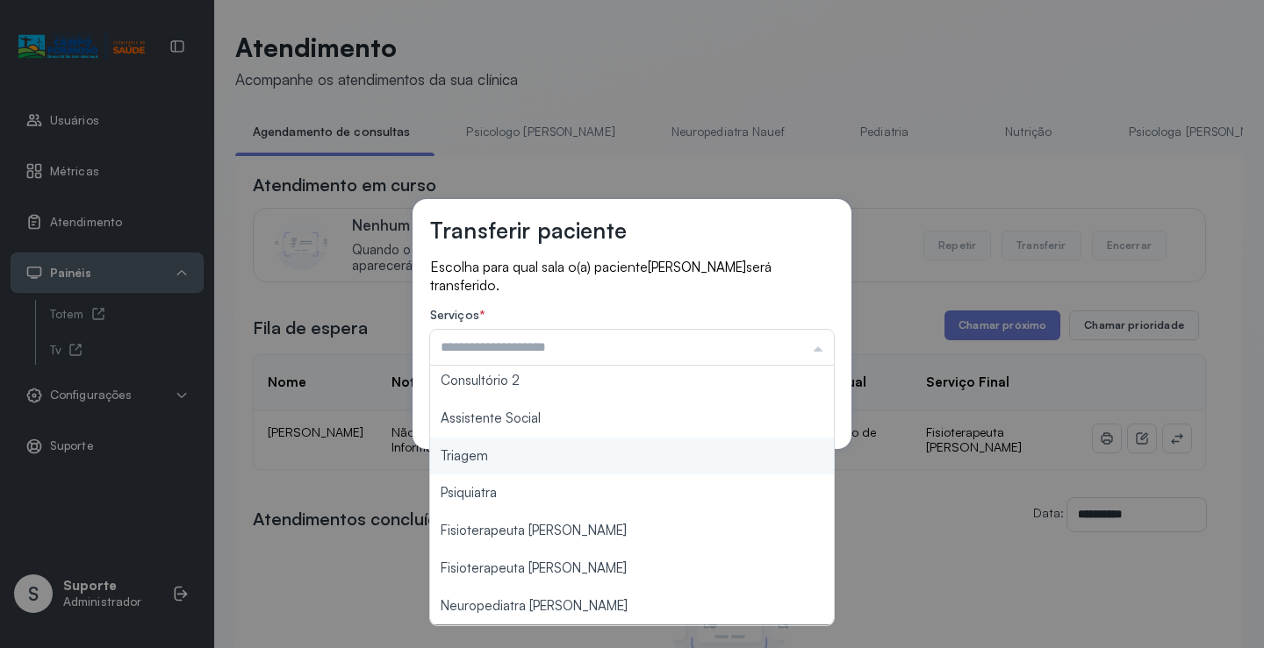
type input "*******"
click at [545, 470] on div "Transferir paciente Escolha para qual sala o(a) paciente LUCAS RAFAEL DE JESUS …" at bounding box center [632, 324] width 1264 height 648
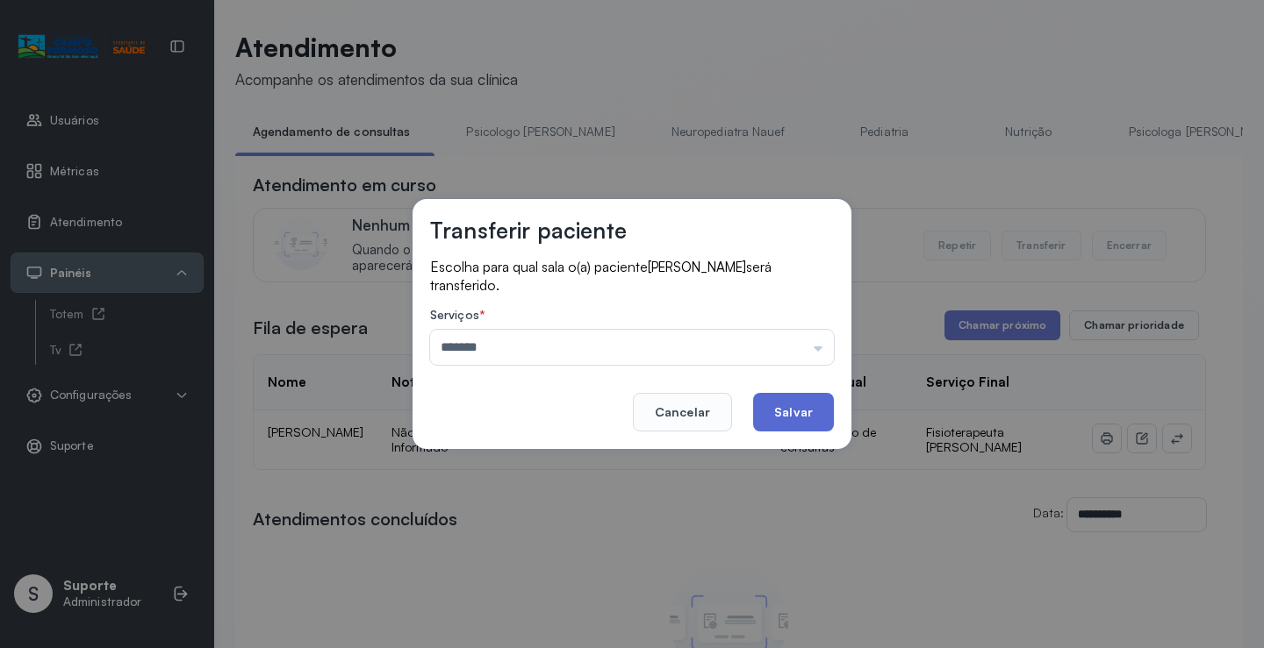
click at [791, 402] on button "Salvar" at bounding box center [793, 412] width 81 height 39
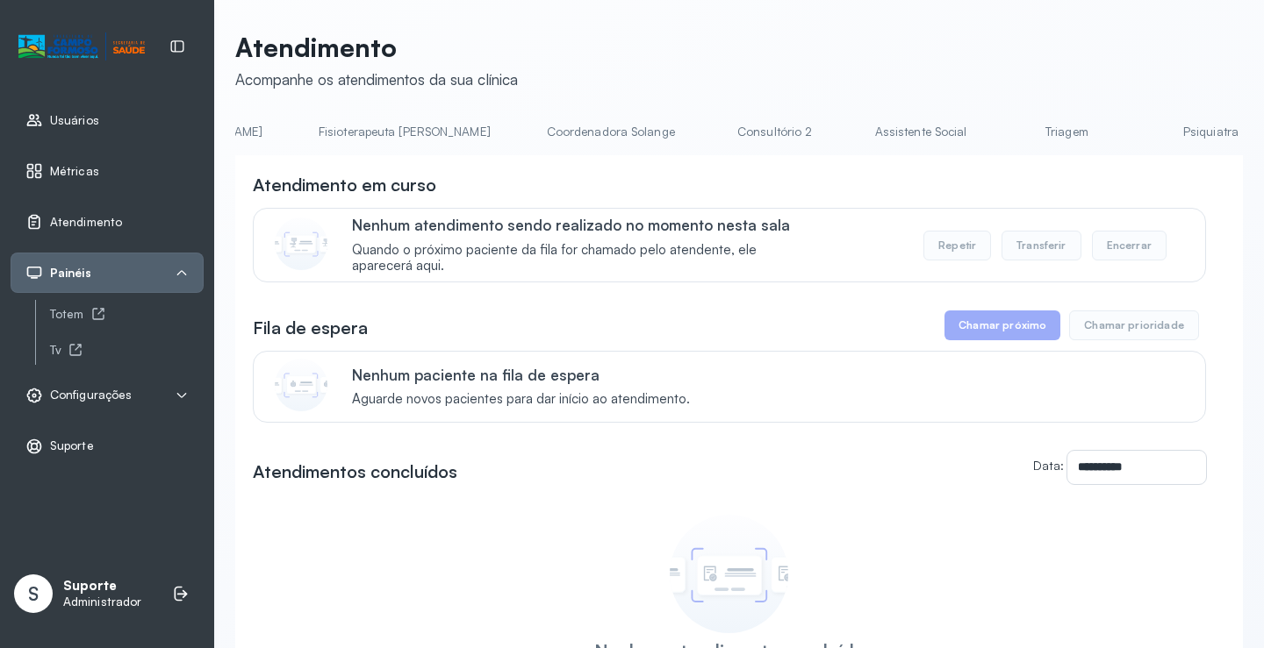
scroll to position [0, 1031]
click at [988, 128] on link "Triagem" at bounding box center [1049, 132] width 123 height 29
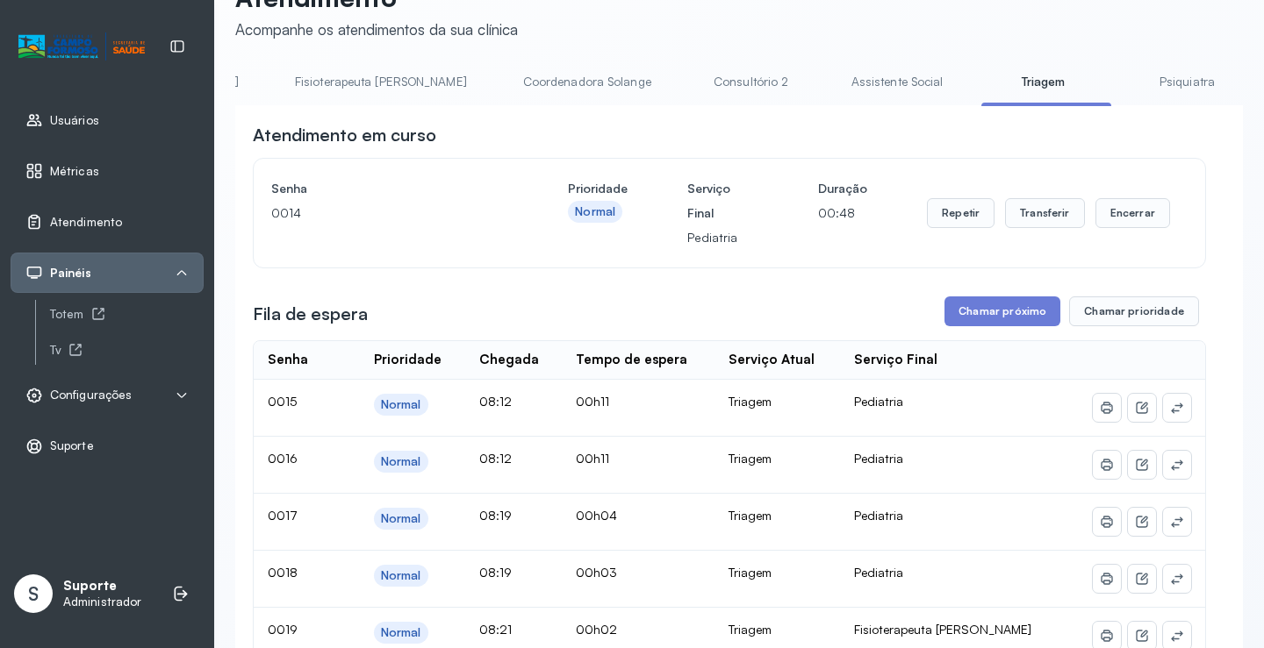
scroll to position [263, 0]
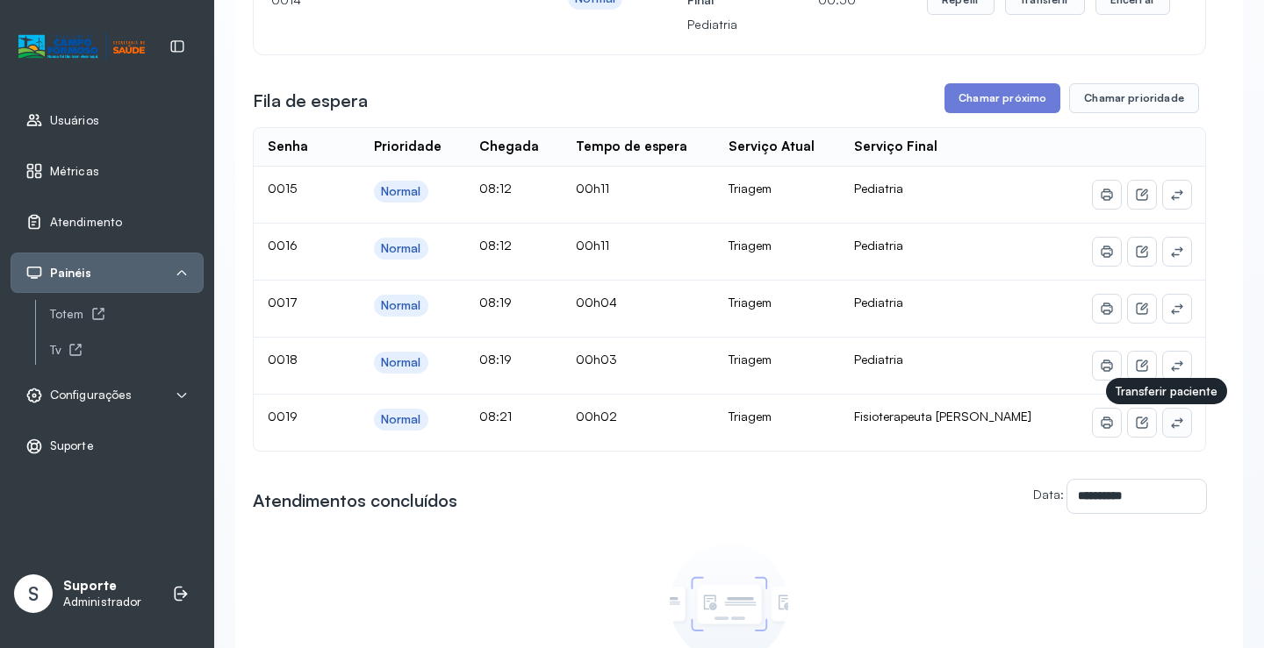
click at [1170, 427] on icon at bounding box center [1177, 423] width 14 height 14
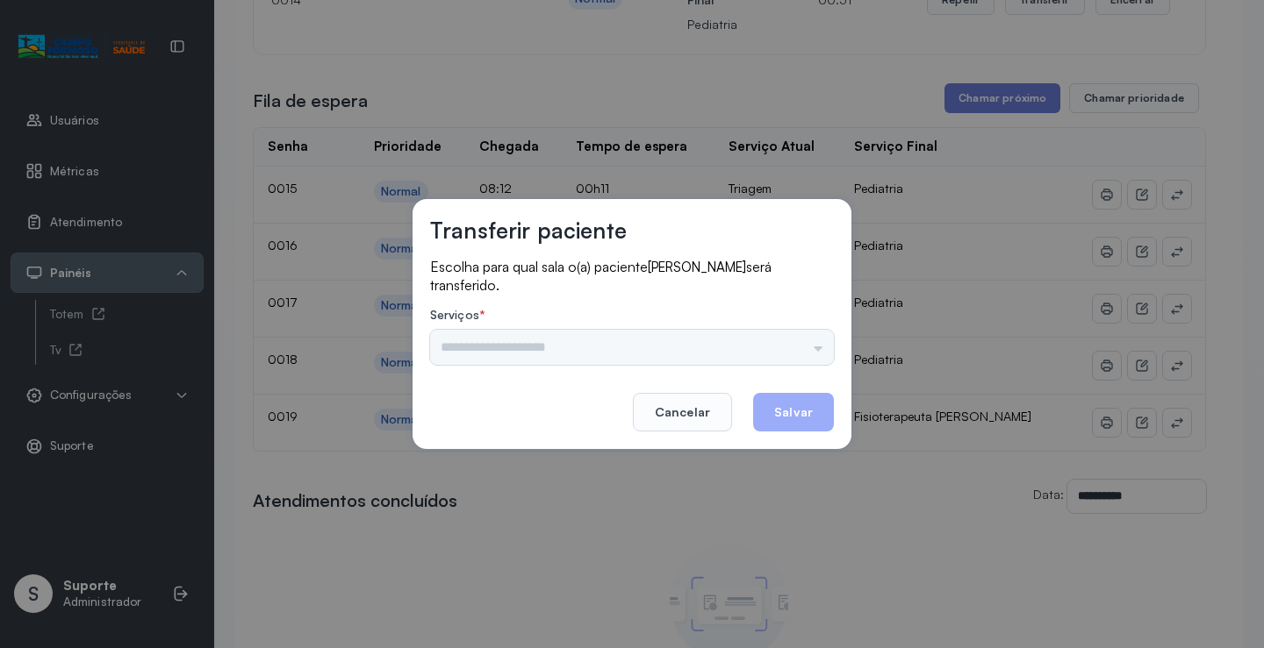
click at [828, 342] on div "Psicologo Pedro Neuropediatra Nauef Pediatria Nutrição Psicologa Alana Fisioter…" at bounding box center [632, 347] width 404 height 35
click at [802, 342] on div "Psicologo Pedro Neuropediatra Nauef Pediatria Nutrição Psicologa Alana Fisioter…" at bounding box center [632, 347] width 404 height 35
click at [803, 349] on div "Psicologo Pedro Neuropediatra Nauef Pediatria Nutrição Psicologa Alana Fisioter…" at bounding box center [632, 347] width 404 height 35
click at [715, 333] on div "Psicologo Pedro Neuropediatra Nauef Pediatria Nutrição Psicologa Alana Fisioter…" at bounding box center [632, 347] width 404 height 35
click at [718, 337] on div "Psicologo Pedro Neuropediatra Nauef Pediatria Nutrição Psicologa Alana Fisioter…" at bounding box center [632, 347] width 404 height 35
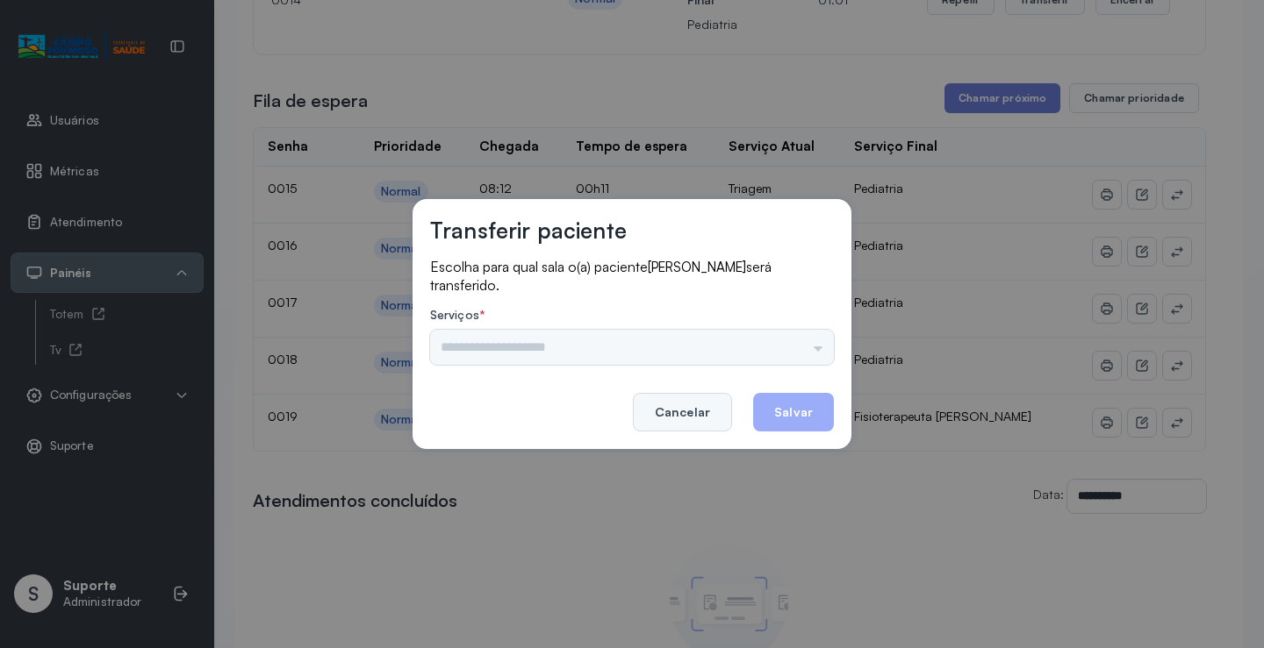
click at [688, 413] on button "Cancelar" at bounding box center [682, 412] width 99 height 39
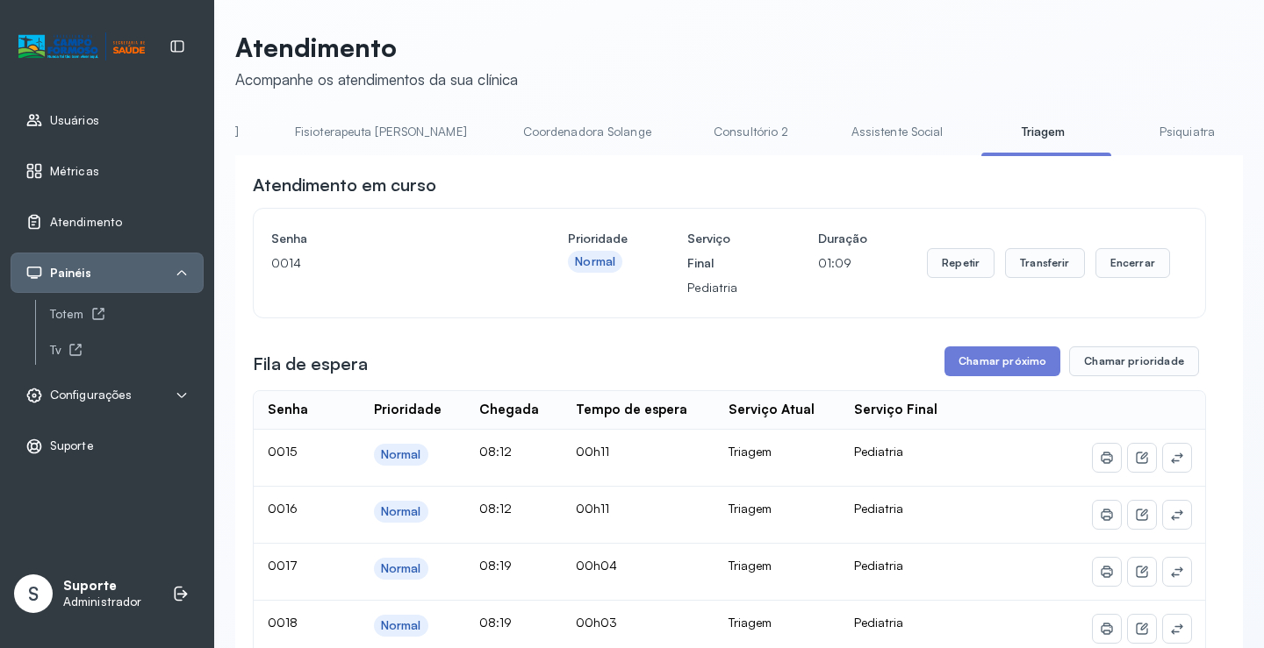
scroll to position [516, 0]
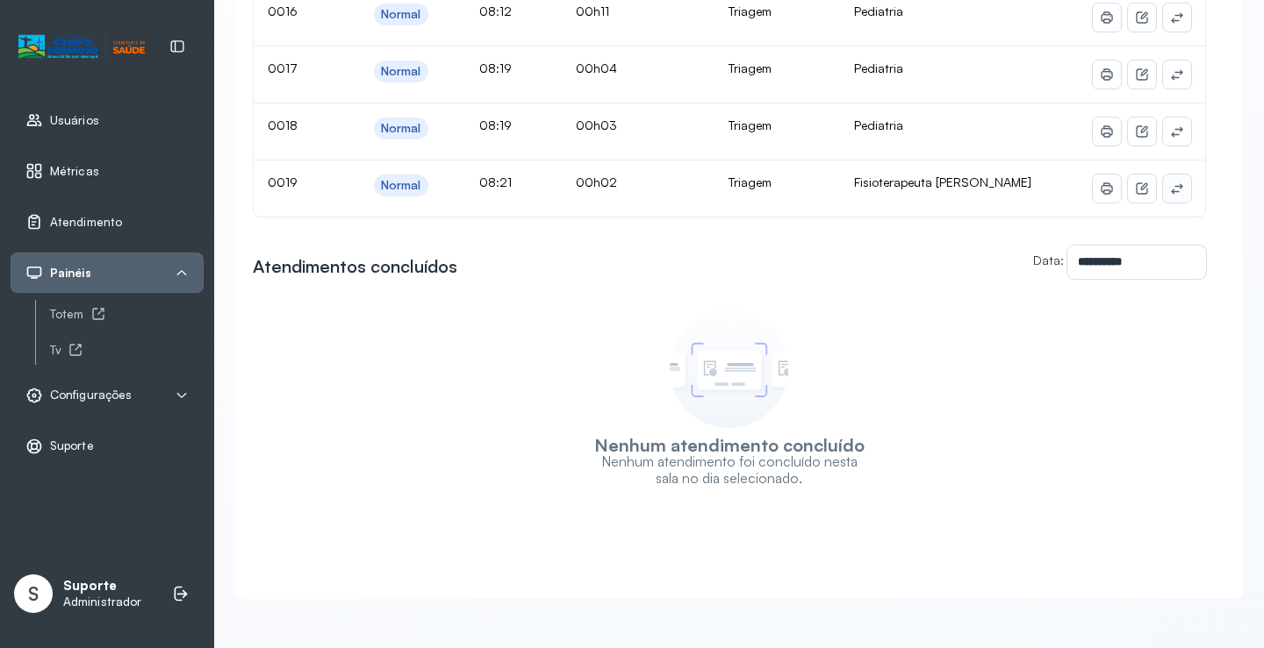
click at [1171, 184] on icon at bounding box center [1176, 189] width 11 height 11
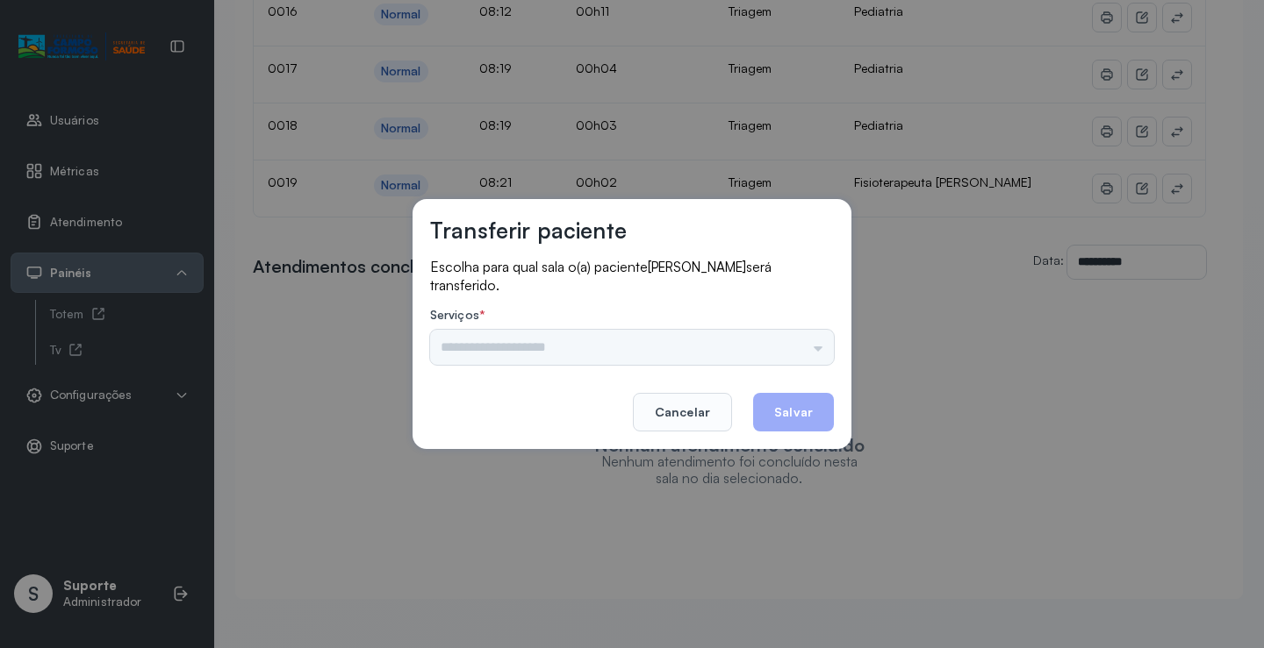
click at [810, 334] on div "Psicologo Pedro Neuropediatra Nauef Pediatria Nutrição Psicologa Alana Fisioter…" at bounding box center [632, 347] width 404 height 35
click at [568, 370] on footer "Cancelar Salvar" at bounding box center [632, 400] width 404 height 63
click at [625, 346] on div "Psicologo Pedro Neuropediatra Nauef Pediatria Nutrição Psicologa Alana Fisioter…" at bounding box center [632, 347] width 404 height 35
click at [781, 351] on div "Psicologo Pedro Neuropediatra Nauef Pediatria Nutrição Psicologa Alana Fisioter…" at bounding box center [632, 347] width 404 height 35
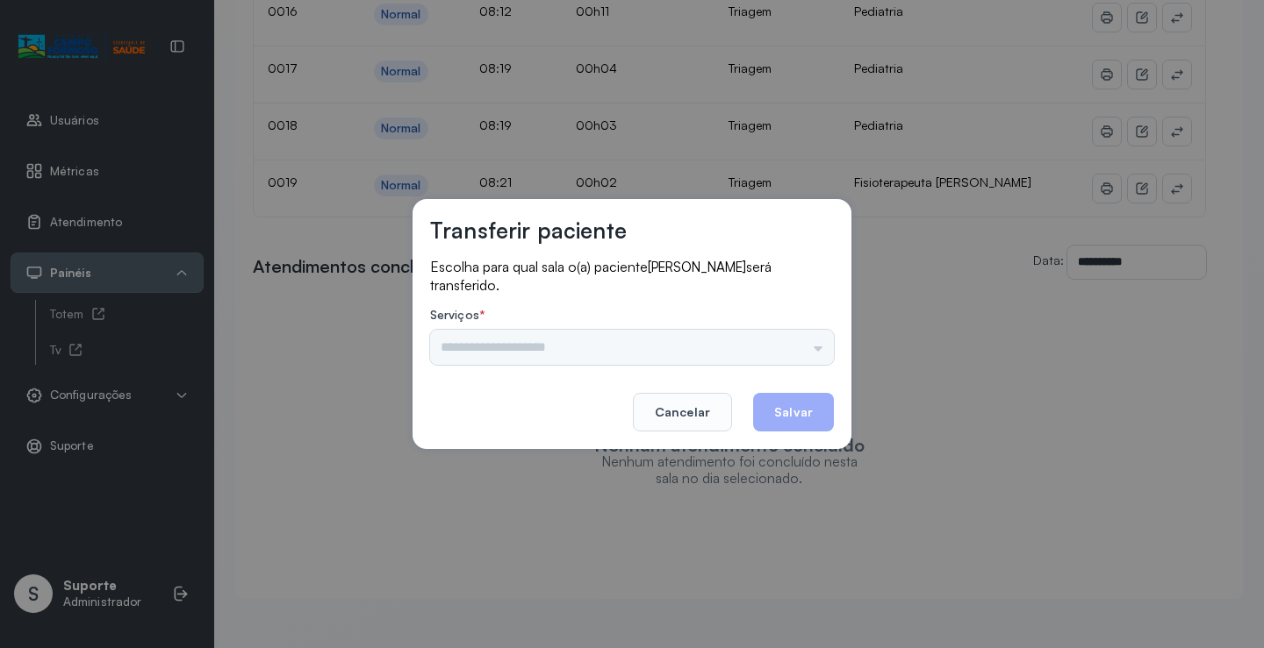
click at [781, 351] on div "Psicologo Pedro Neuropediatra Nauef Pediatria Nutrição Psicologa Alana Fisioter…" at bounding box center [632, 347] width 404 height 35
click at [694, 404] on button "Cancelar" at bounding box center [682, 412] width 99 height 39
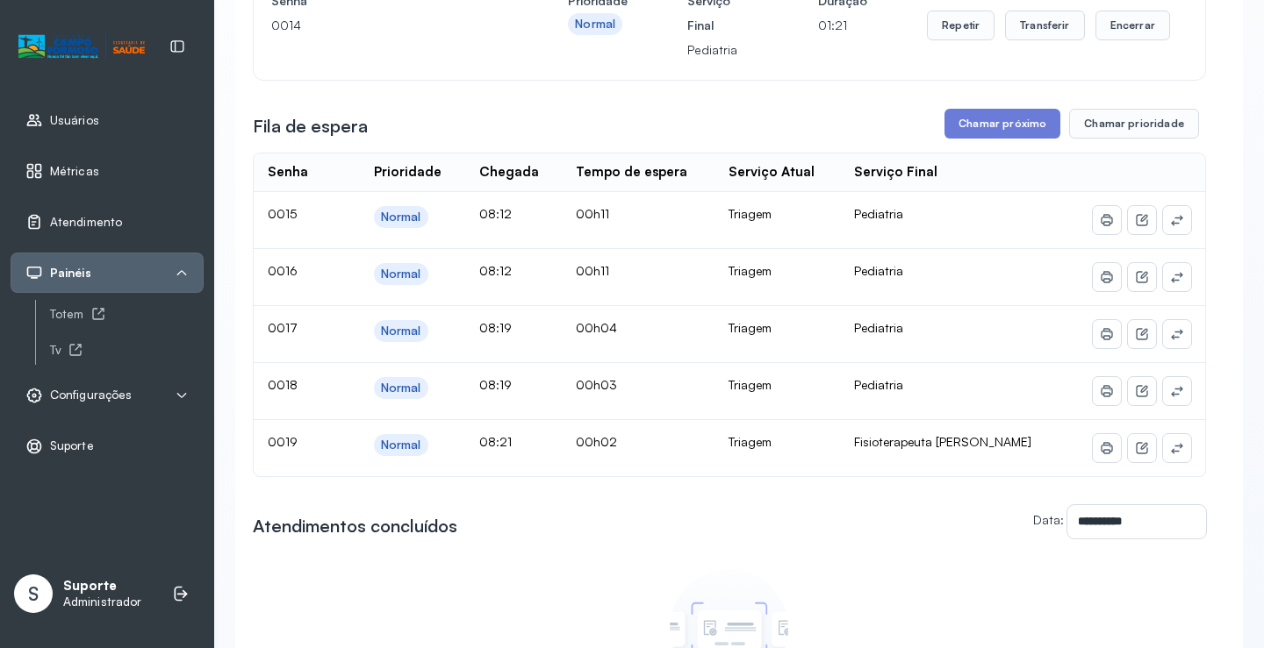
scroll to position [77, 0]
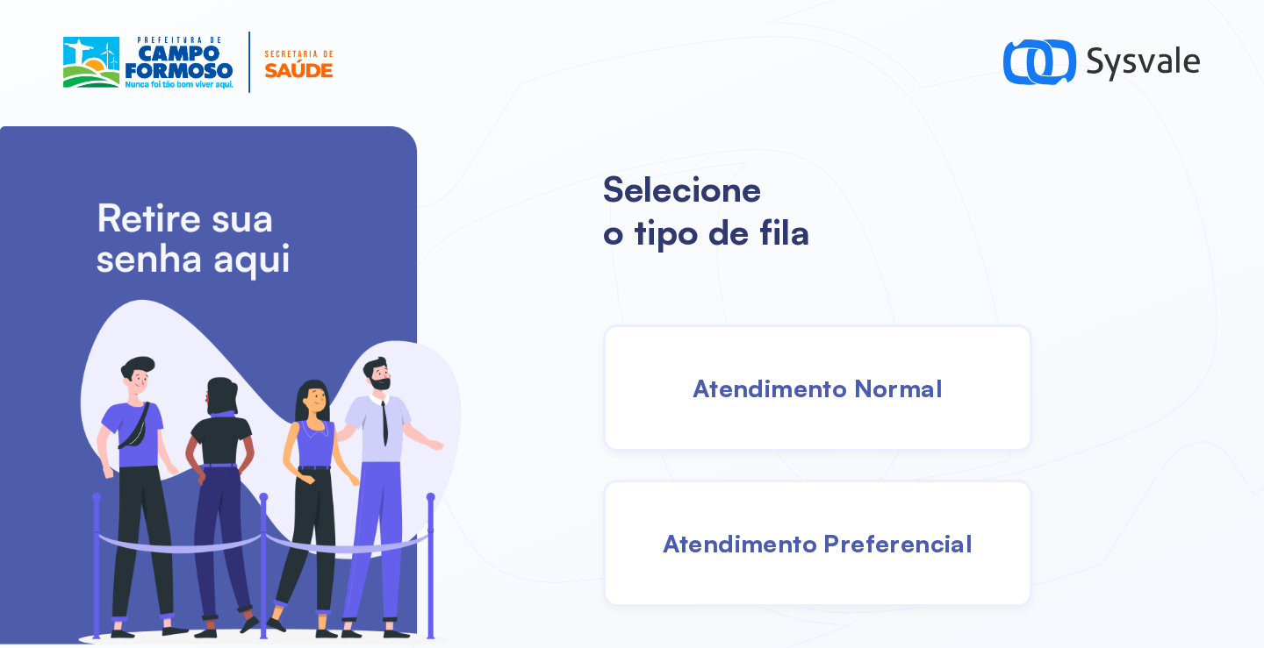
click at [820, 391] on div "Atendimento Normal" at bounding box center [817, 388] width 429 height 127
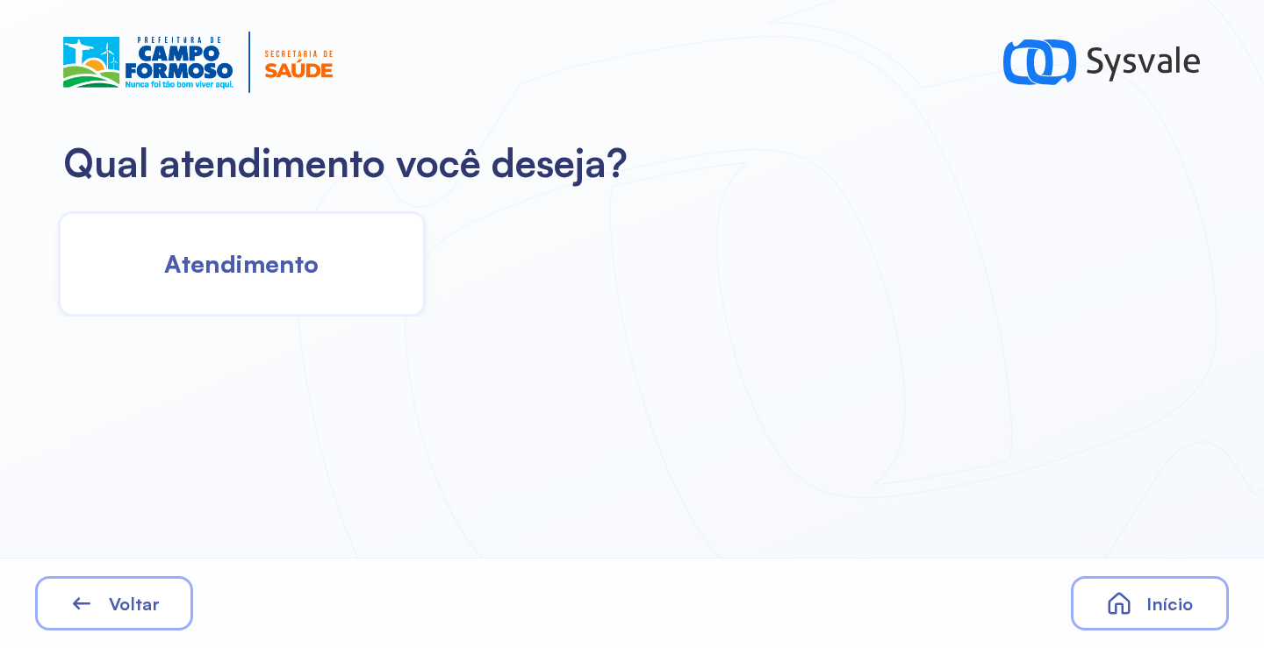
click at [278, 242] on div "Atendimento" at bounding box center [242, 263] width 368 height 105
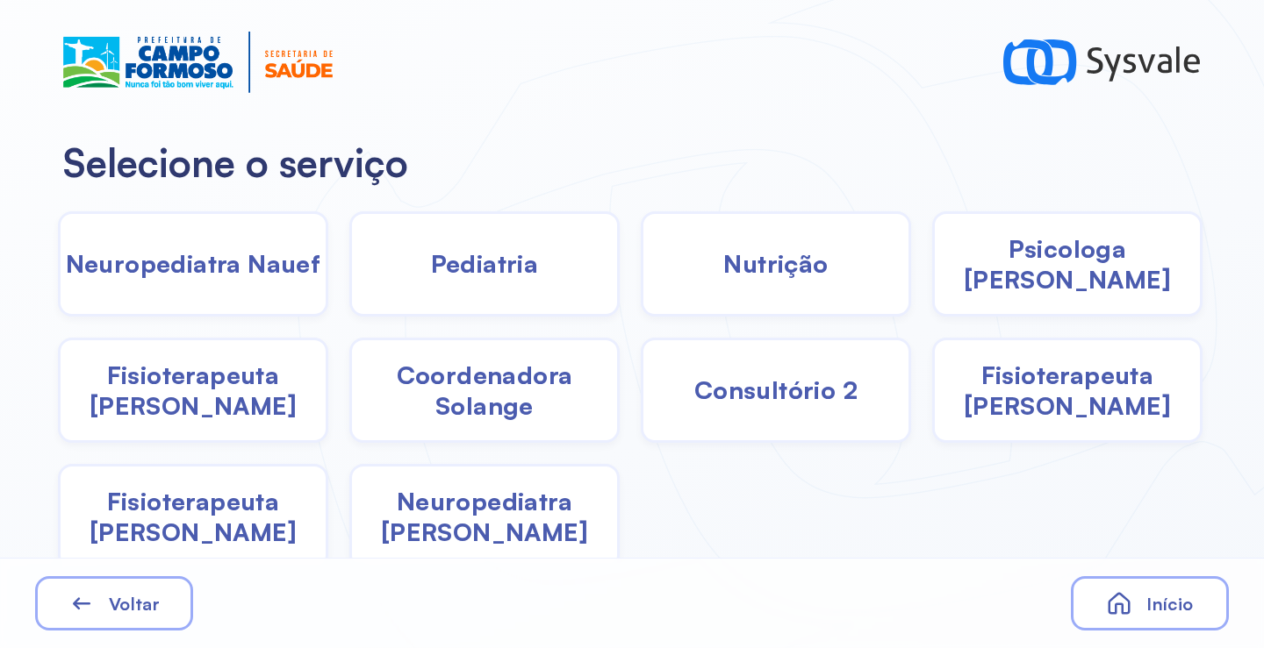
click at [462, 269] on span "Pediatria" at bounding box center [485, 263] width 108 height 31
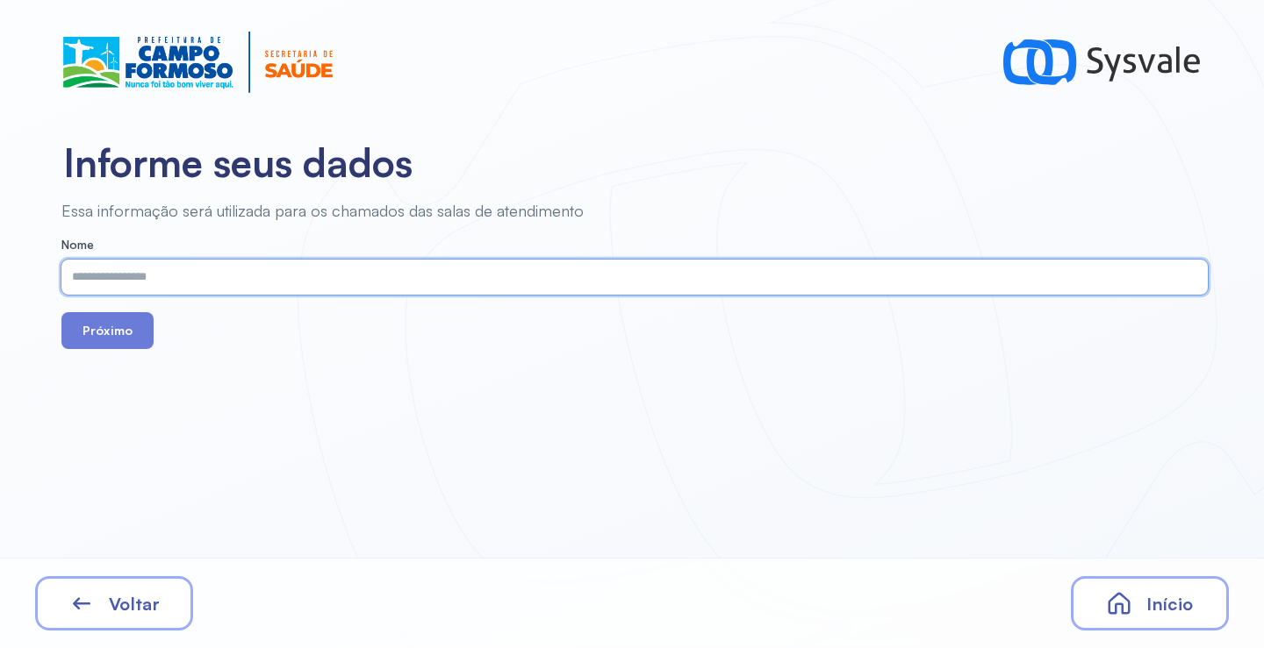
paste input "**********"
type input "**********"
click at [122, 338] on button "Próximo" at bounding box center [107, 330] width 92 height 37
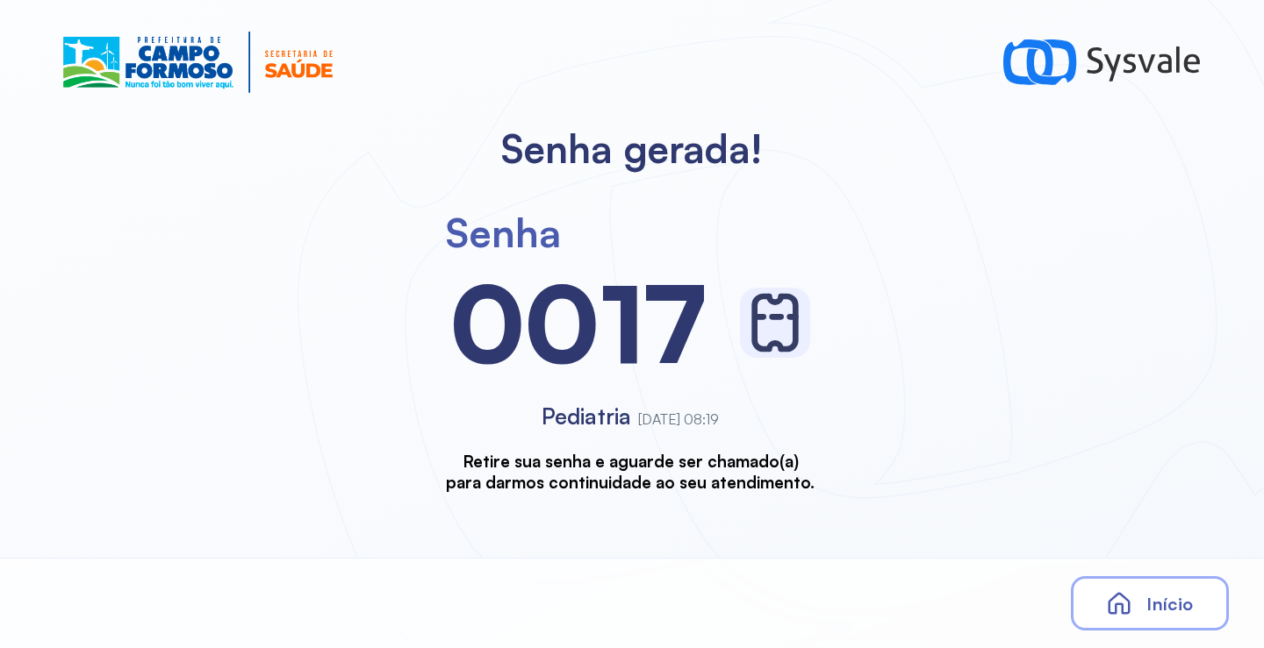
click at [1149, 590] on div "Início" at bounding box center [1149, 603] width 158 height 54
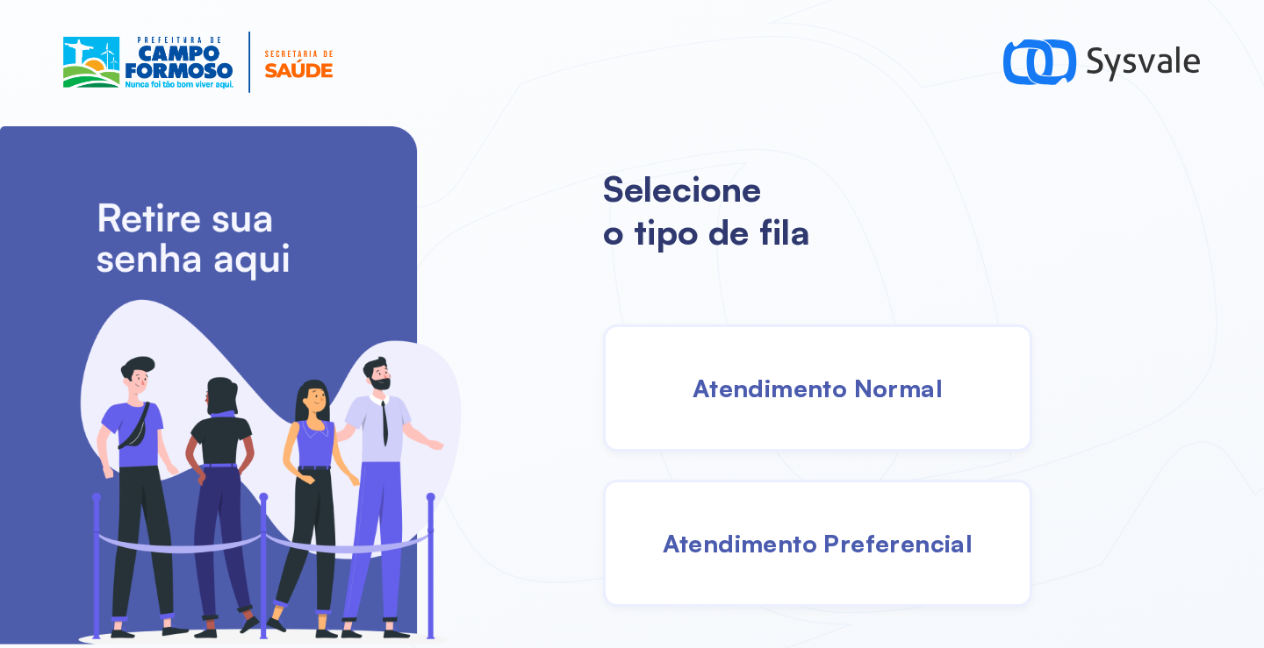
click at [715, 397] on span "Atendimento Normal" at bounding box center [817, 388] width 250 height 31
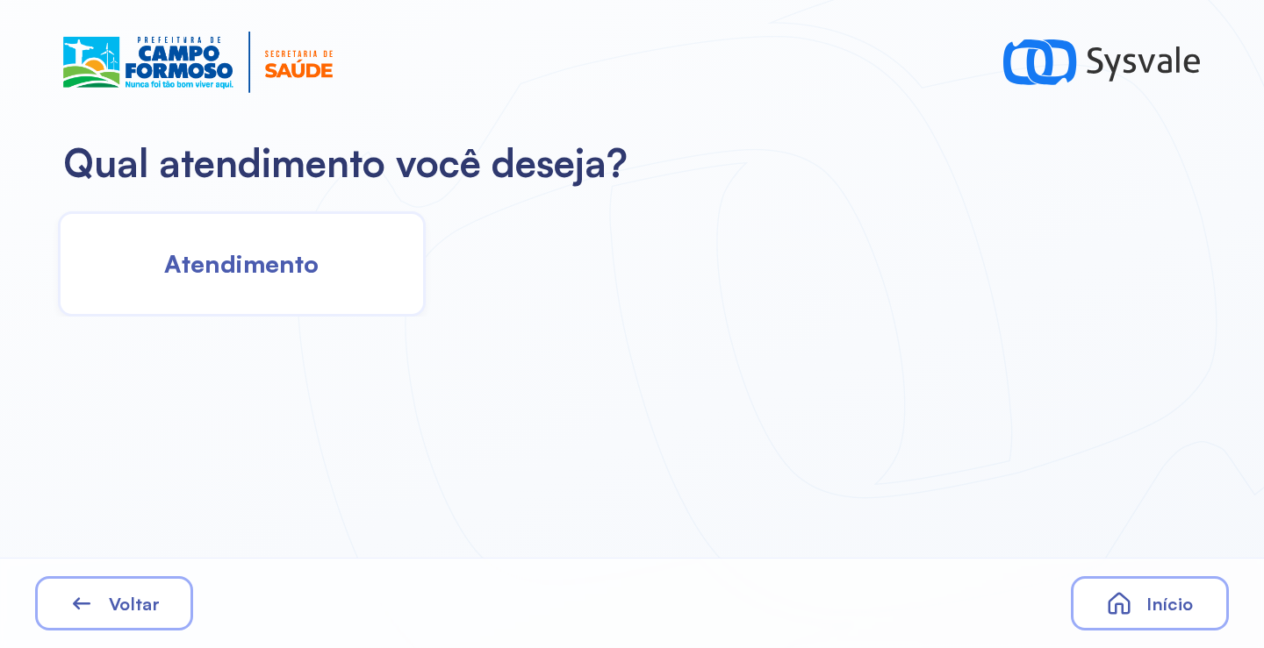
click at [304, 286] on div "Atendimento" at bounding box center [242, 263] width 368 height 105
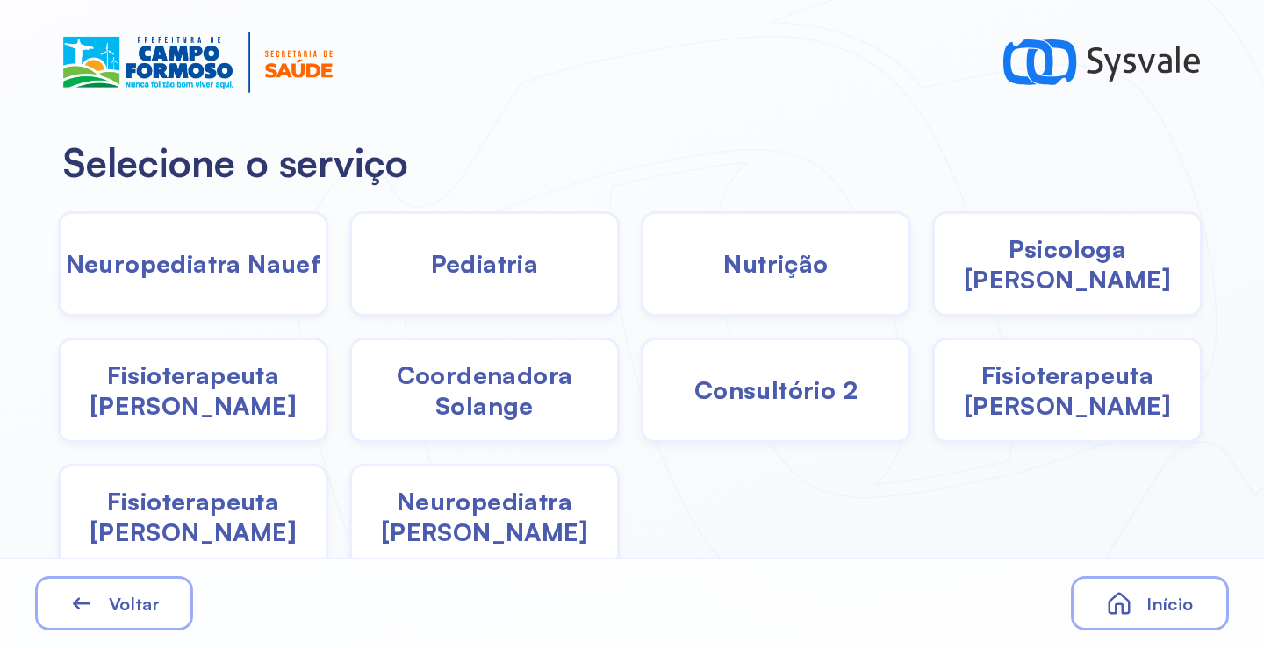
click at [527, 270] on span "Pediatria" at bounding box center [485, 263] width 108 height 31
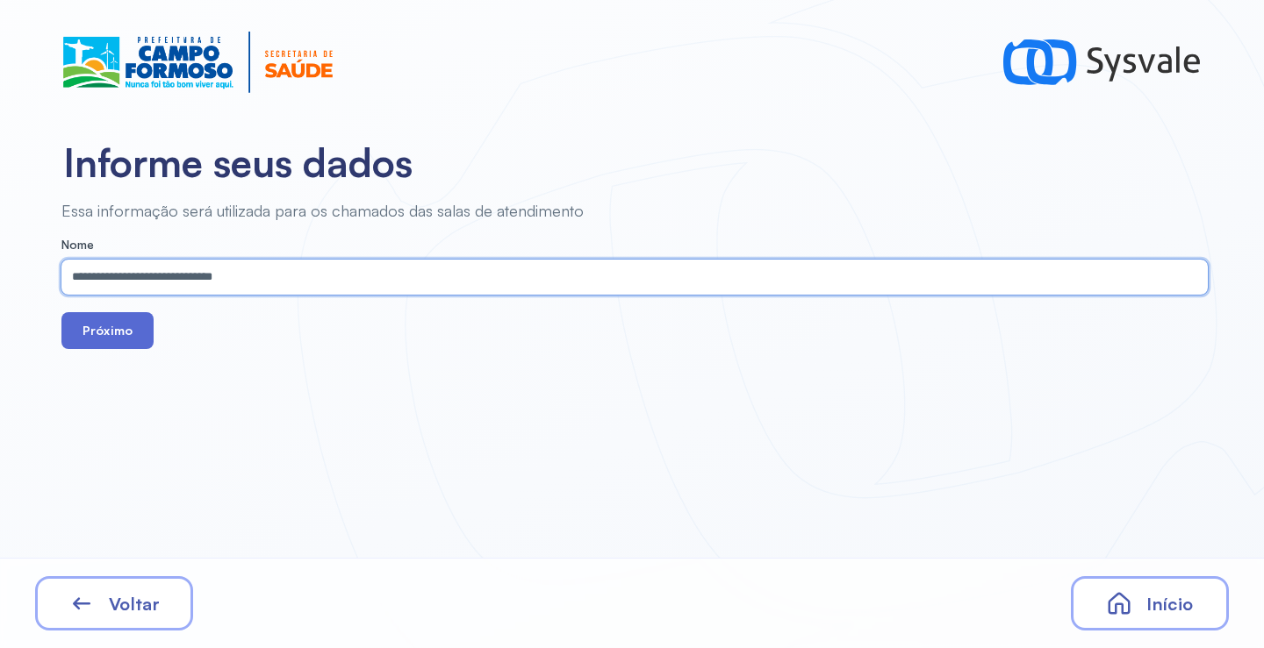
type input "**********"
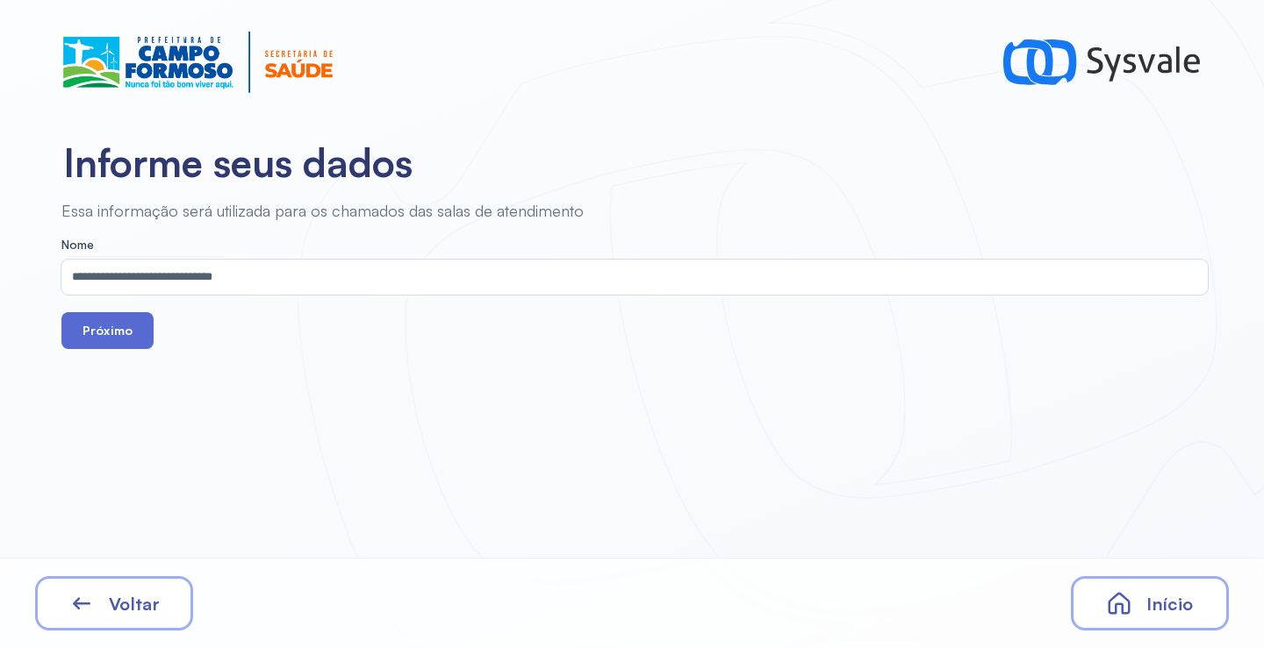
click at [96, 332] on button "Próximo" at bounding box center [107, 330] width 92 height 37
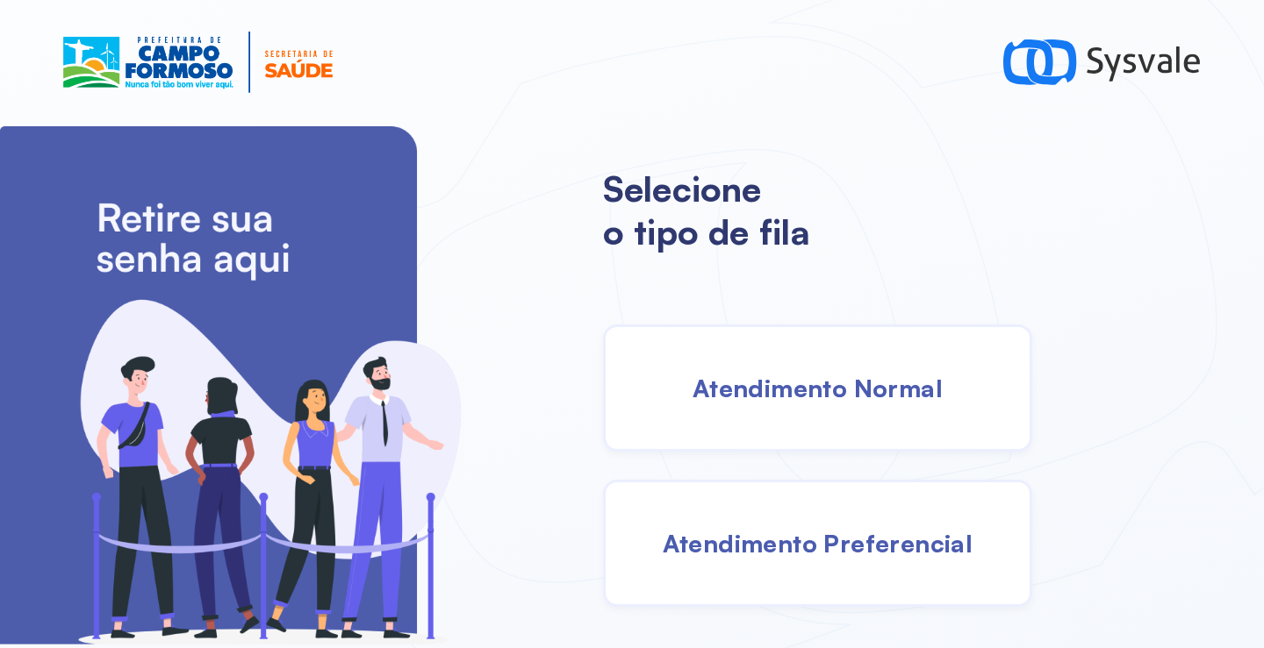
click at [836, 386] on span "Atendimento Normal" at bounding box center [817, 388] width 250 height 31
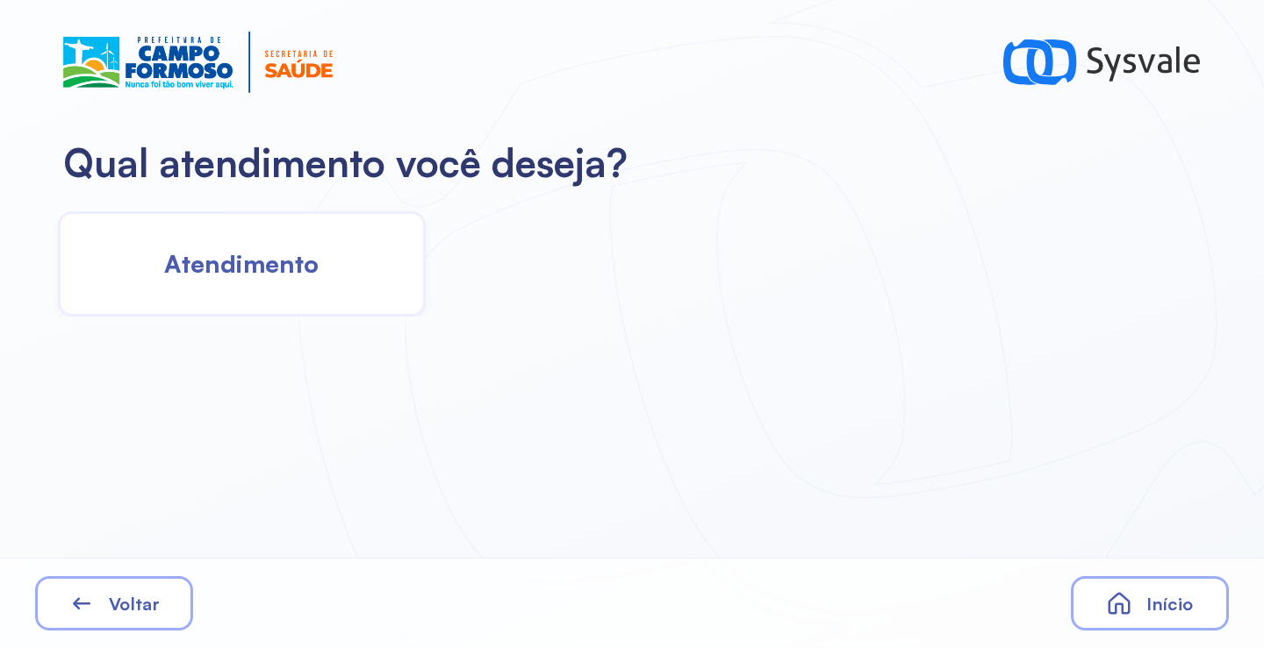
click at [284, 255] on span "Atendimento" at bounding box center [241, 263] width 154 height 31
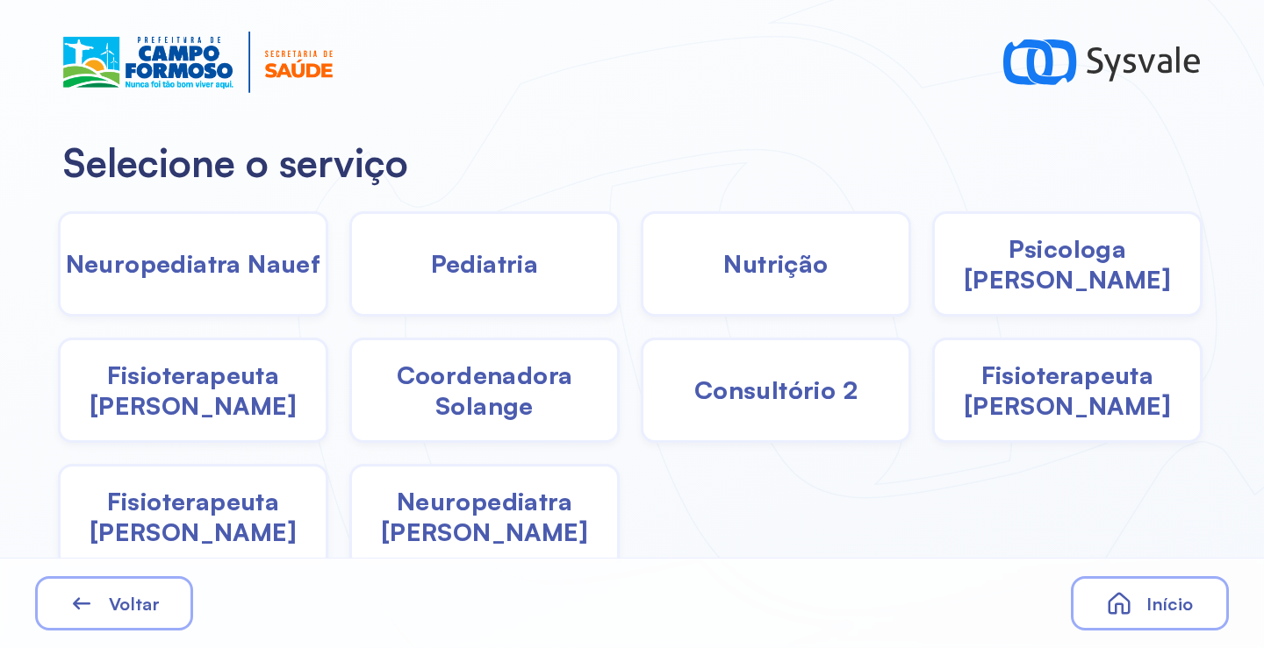
click at [211, 405] on span "Fisioterapeuta Janusia" at bounding box center [193, 390] width 265 height 61
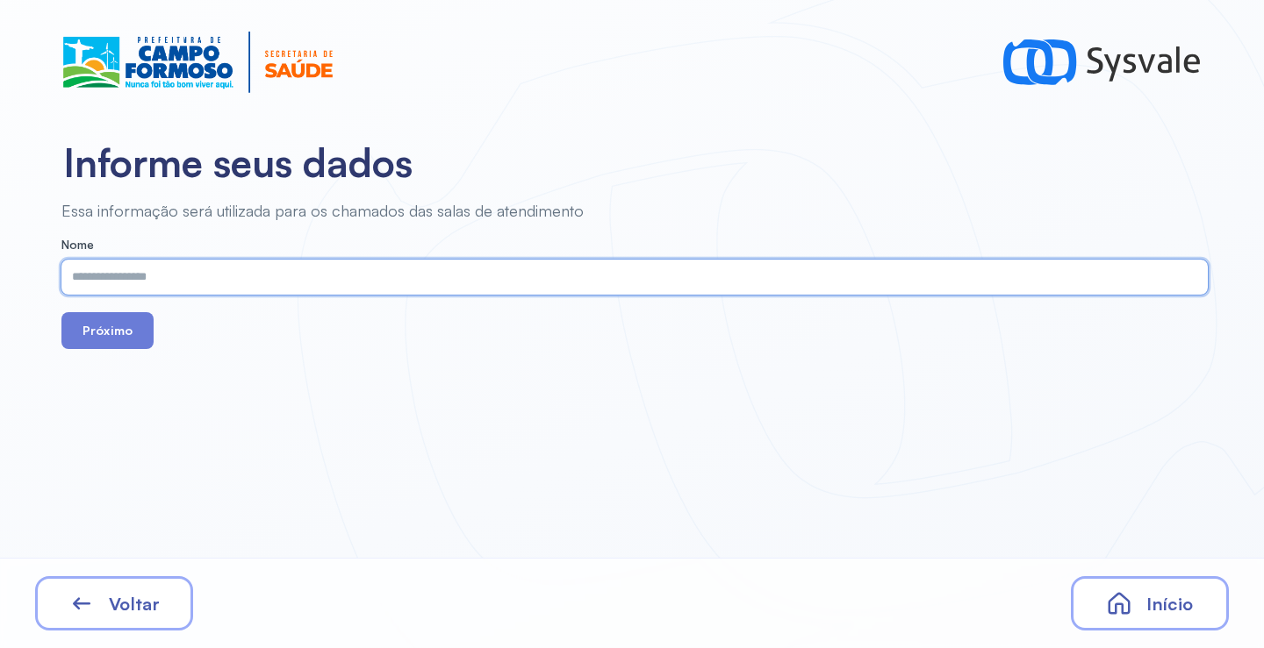
paste input "**********"
type input "**********"
click at [79, 320] on button "Próximo" at bounding box center [107, 330] width 92 height 37
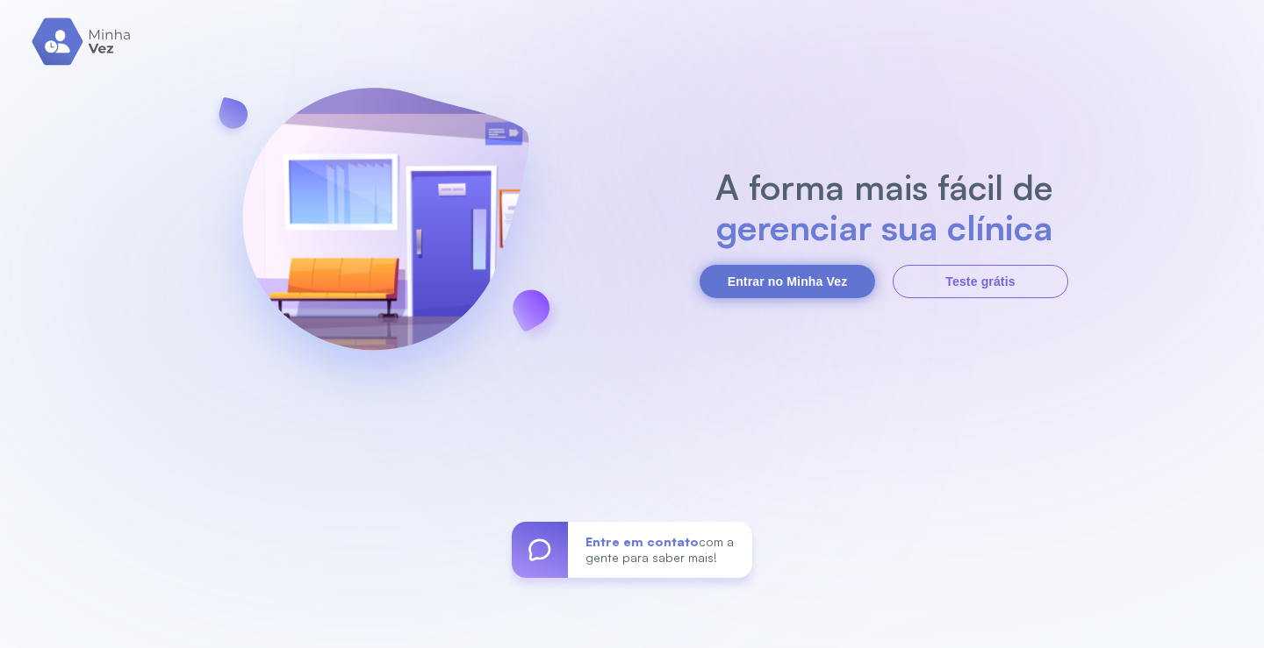
click at [817, 278] on button "Entrar no Minha Vez" at bounding box center [786, 281] width 175 height 33
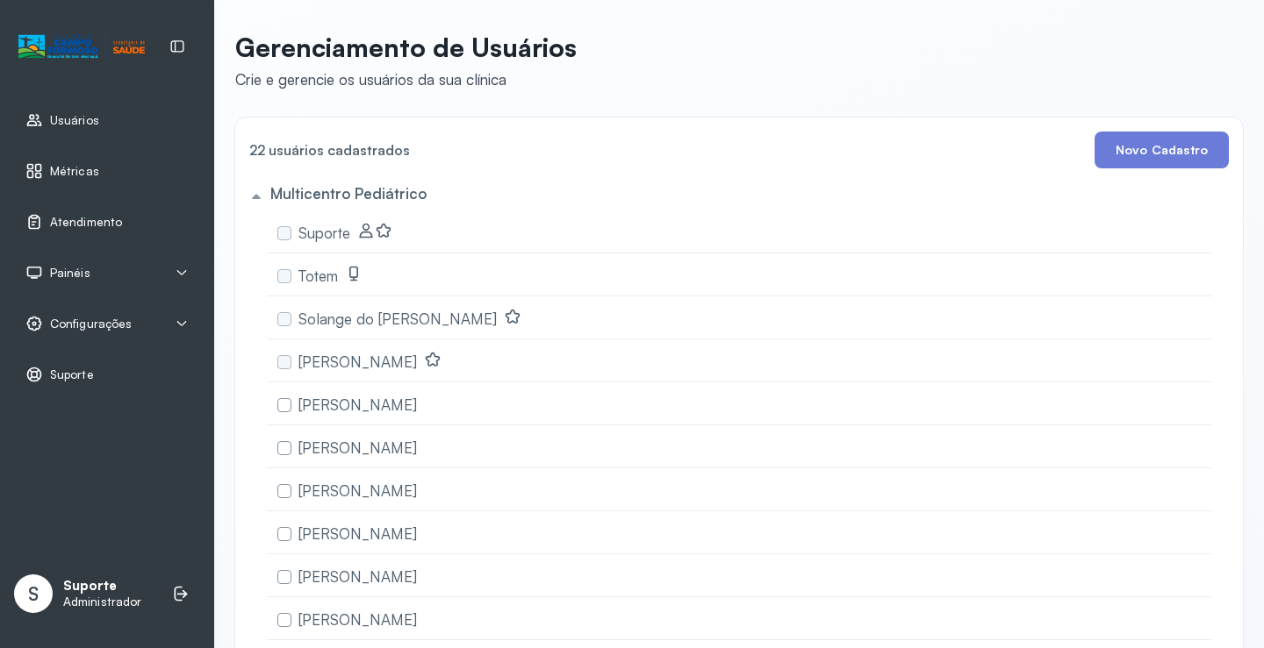
click at [84, 213] on div "Atendimento" at bounding box center [73, 222] width 97 height 18
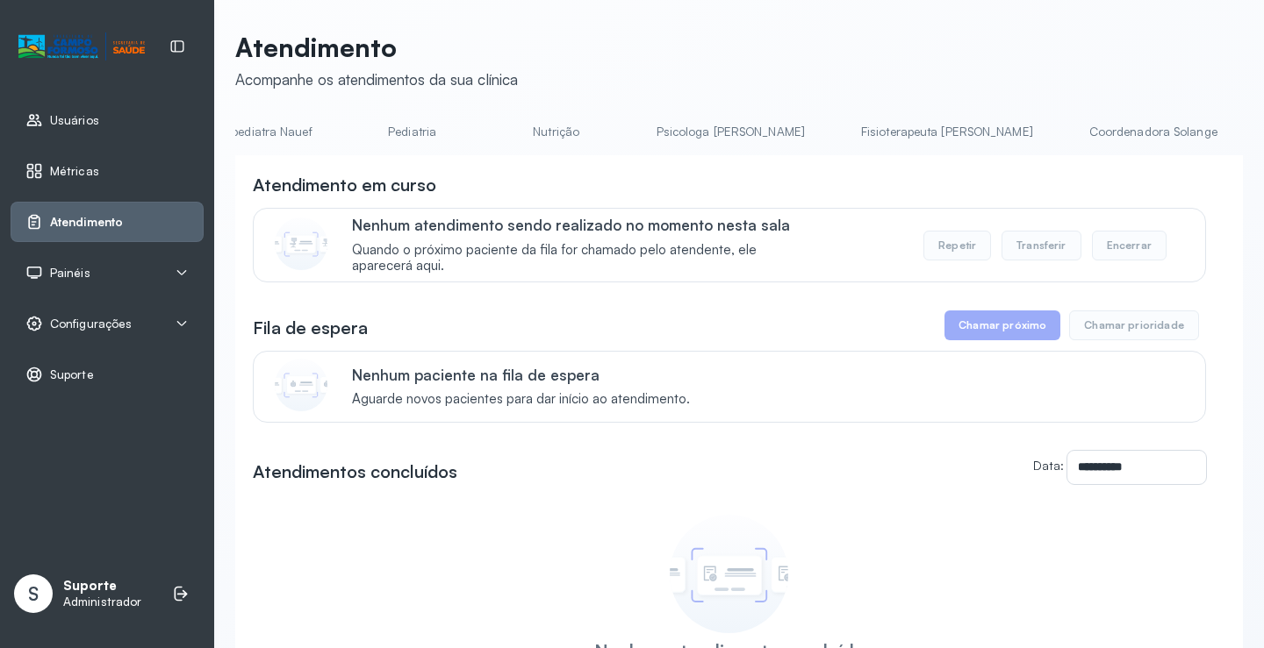
scroll to position [0, 466]
click at [653, 128] on link "Psicologa [PERSON_NAME]" at bounding box center [736, 132] width 183 height 29
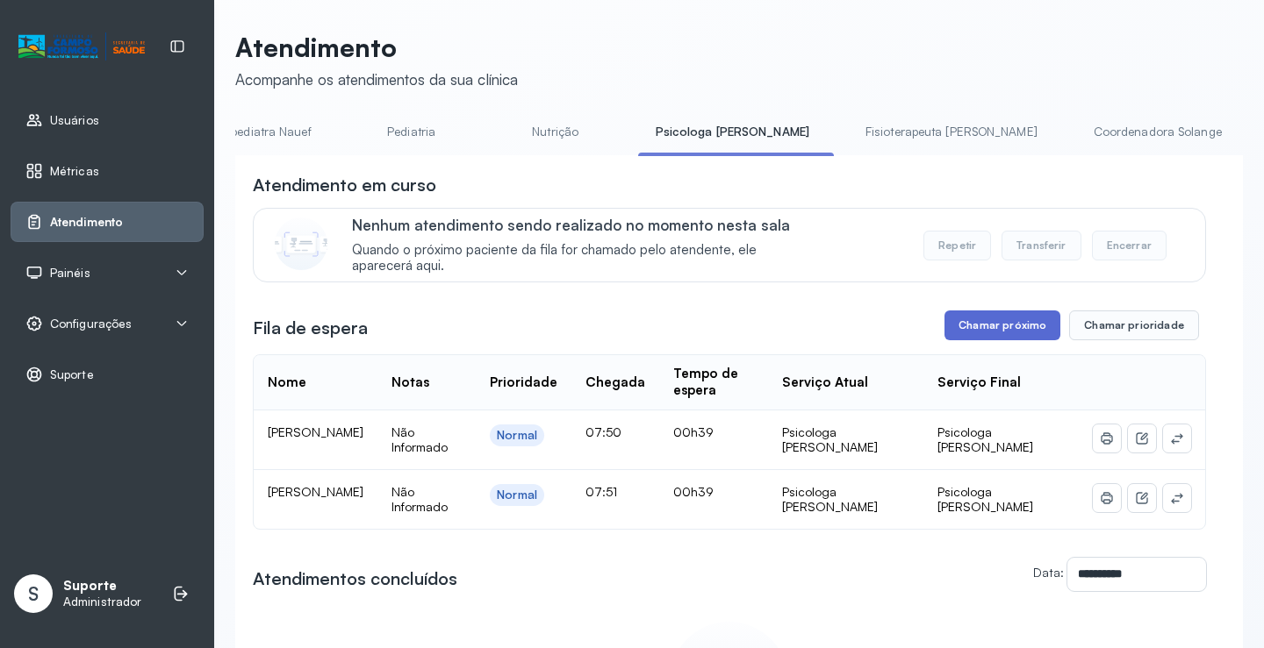
click at [967, 327] on button "Chamar próximo" at bounding box center [1002, 326] width 116 height 30
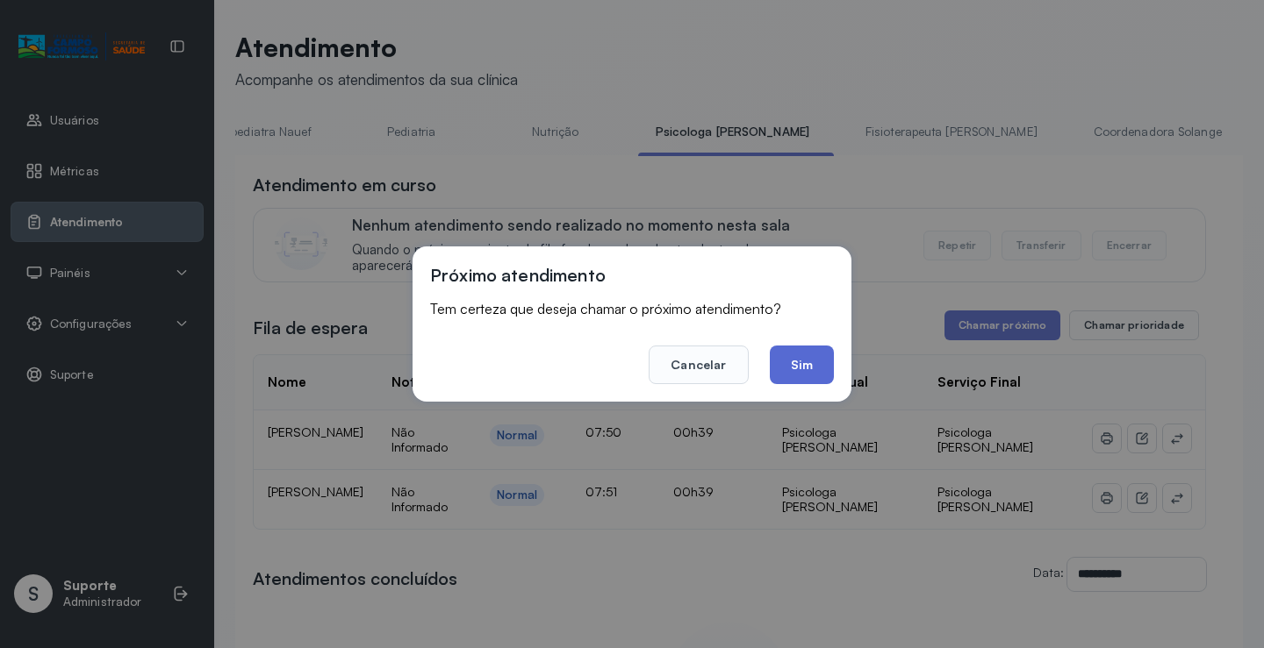
click at [795, 364] on button "Sim" at bounding box center [802, 365] width 64 height 39
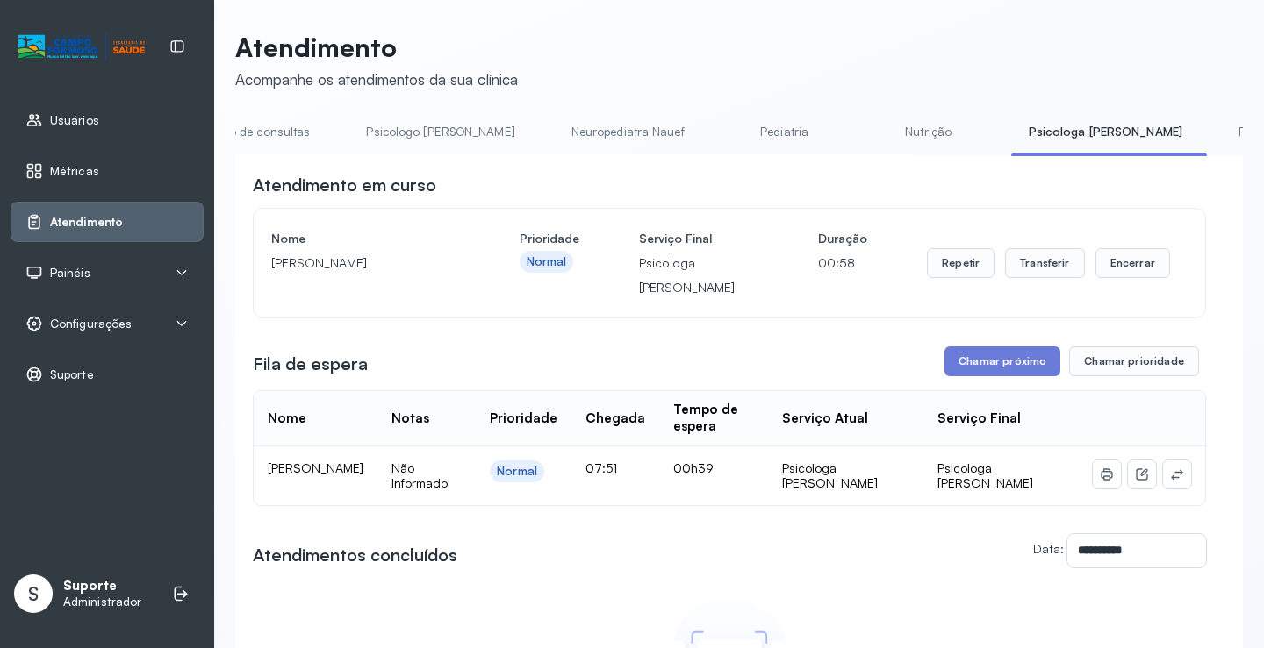
scroll to position [0, 0]
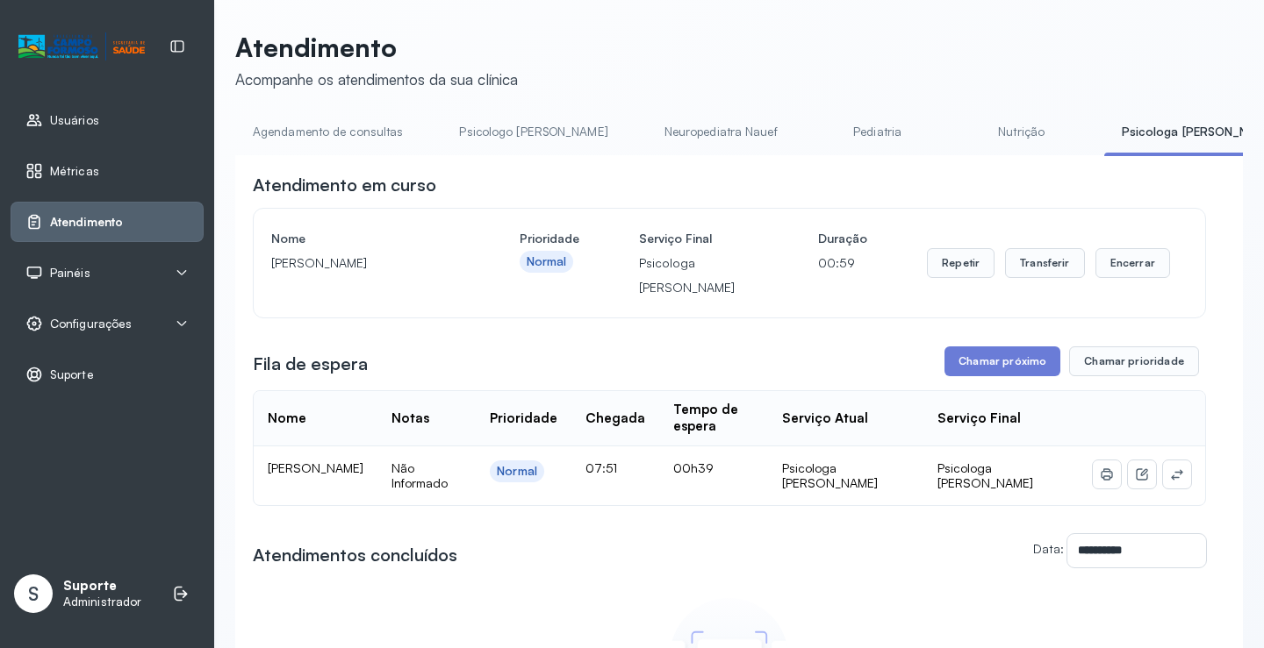
click at [282, 128] on link "Agendamento de consultas" at bounding box center [327, 132] width 185 height 29
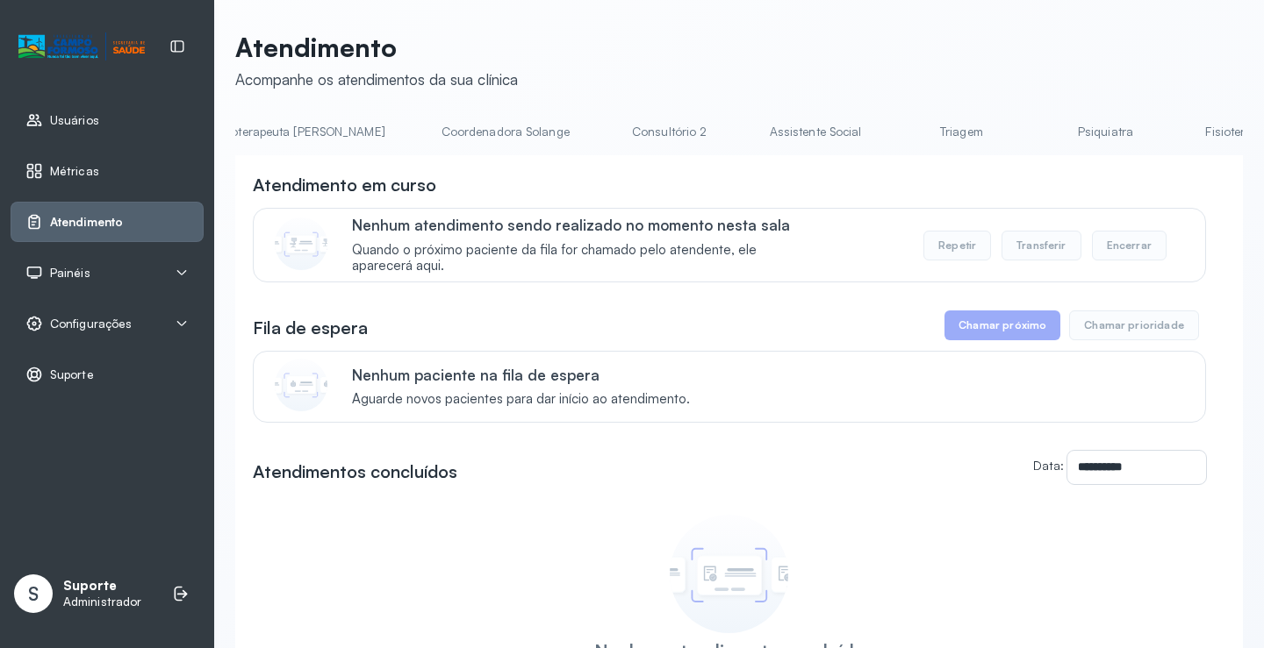
scroll to position [0, 1133]
click at [886, 137] on link "Triagem" at bounding box center [947, 132] width 123 height 29
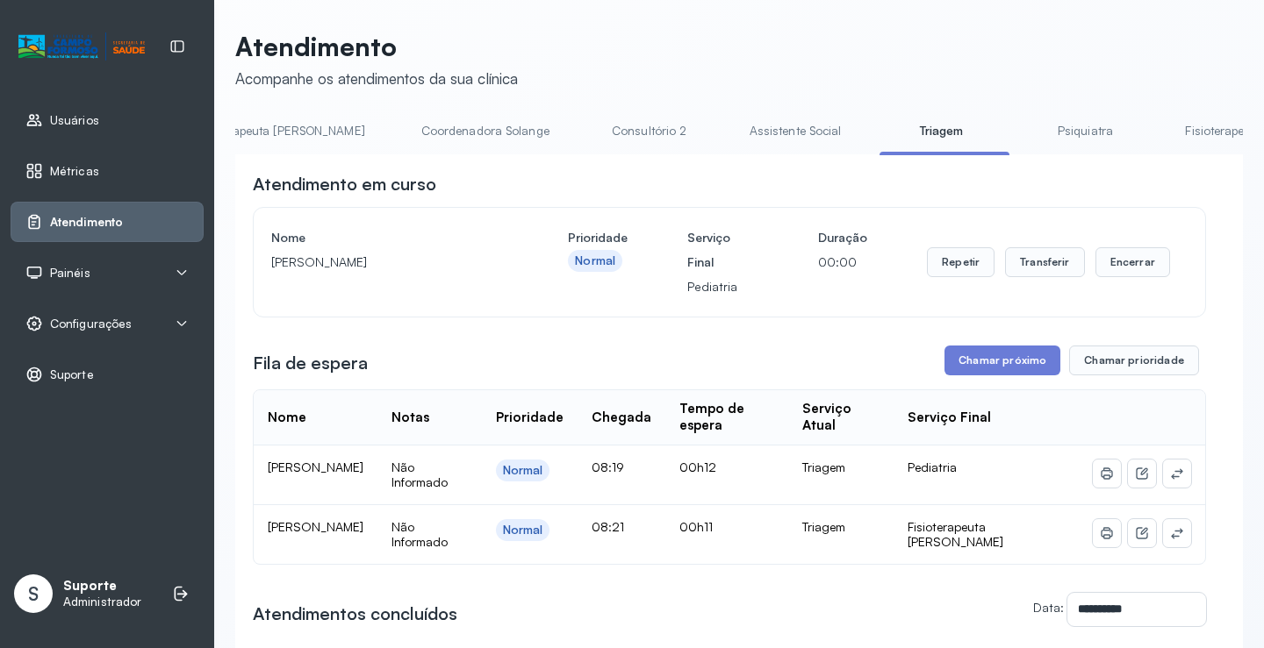
scroll to position [88, 0]
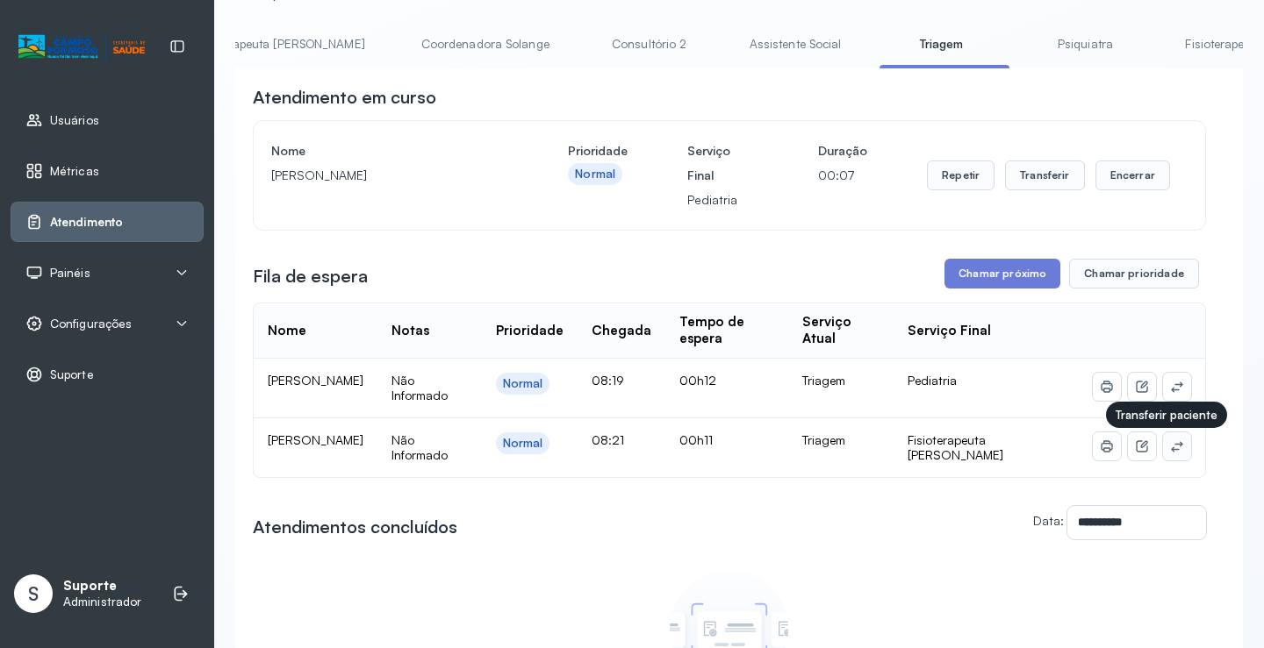
click at [1172, 450] on button at bounding box center [1177, 447] width 28 height 28
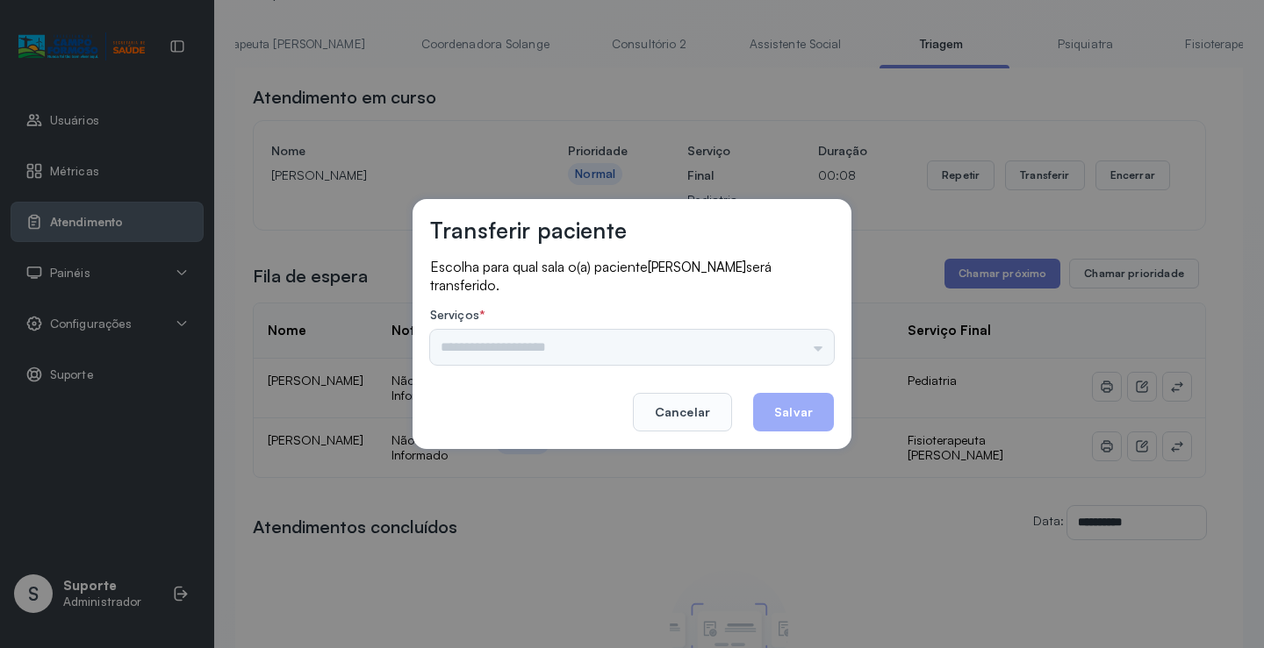
click at [800, 341] on div "Nenhuma opção encontrada" at bounding box center [632, 347] width 404 height 35
click at [809, 351] on input "text" at bounding box center [632, 347] width 404 height 35
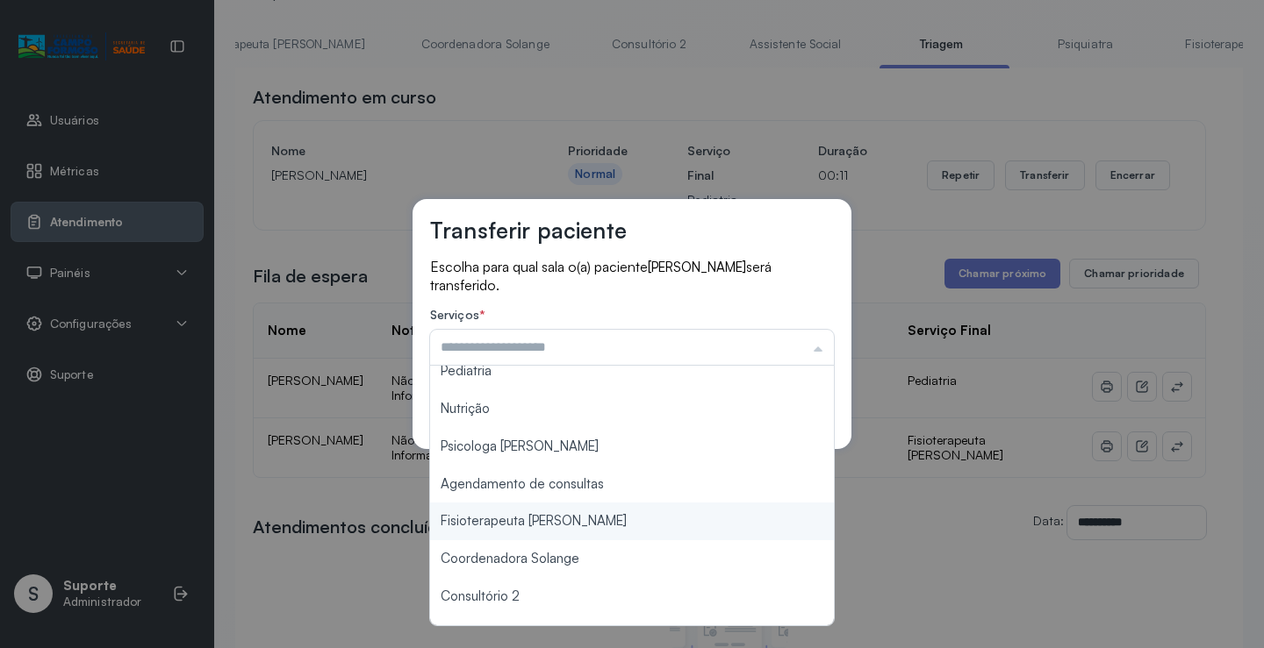
type input "**********"
drag, startPoint x: 579, startPoint y: 523, endPoint x: 668, endPoint y: 475, distance: 100.9
click at [579, 519] on div "**********" at bounding box center [632, 324] width 1264 height 648
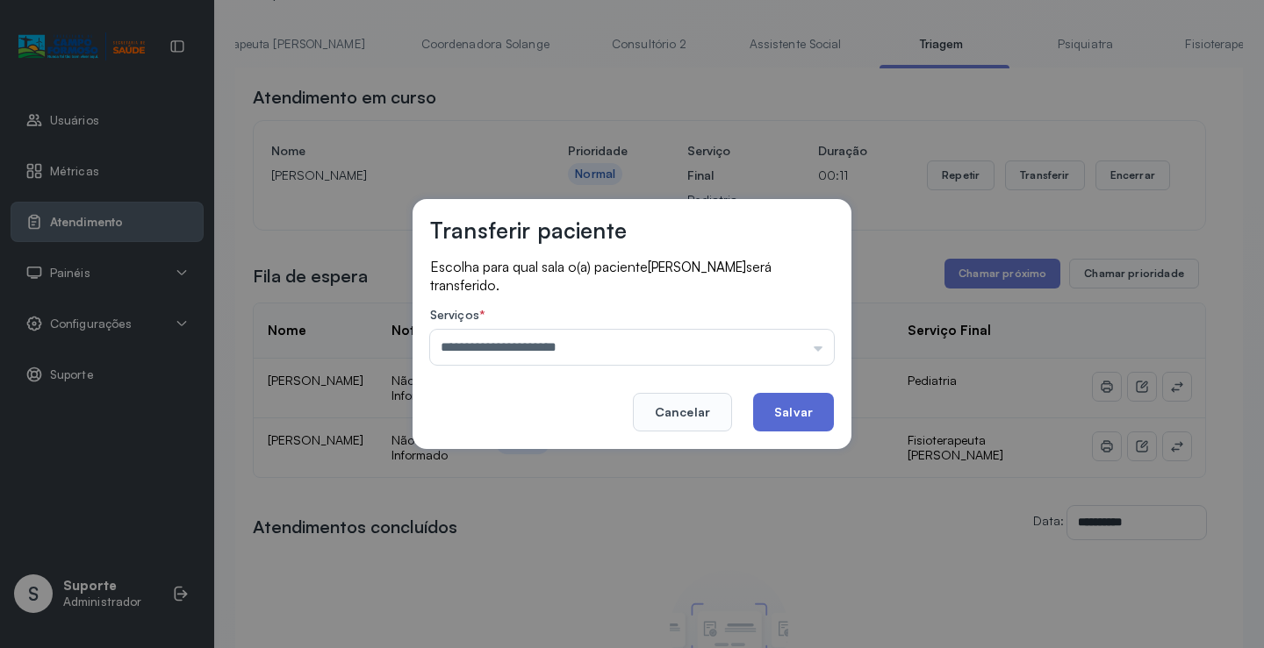
click at [781, 409] on button "Salvar" at bounding box center [793, 412] width 81 height 39
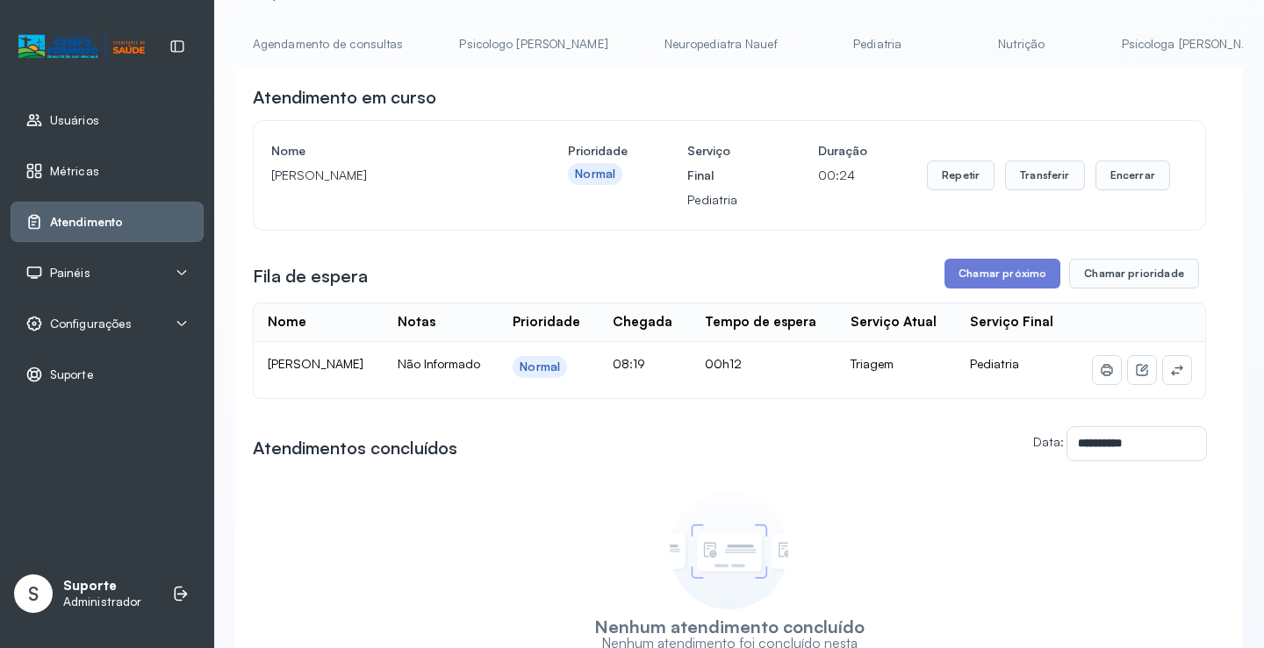
click at [83, 270] on span "Painéis" at bounding box center [70, 273] width 40 height 15
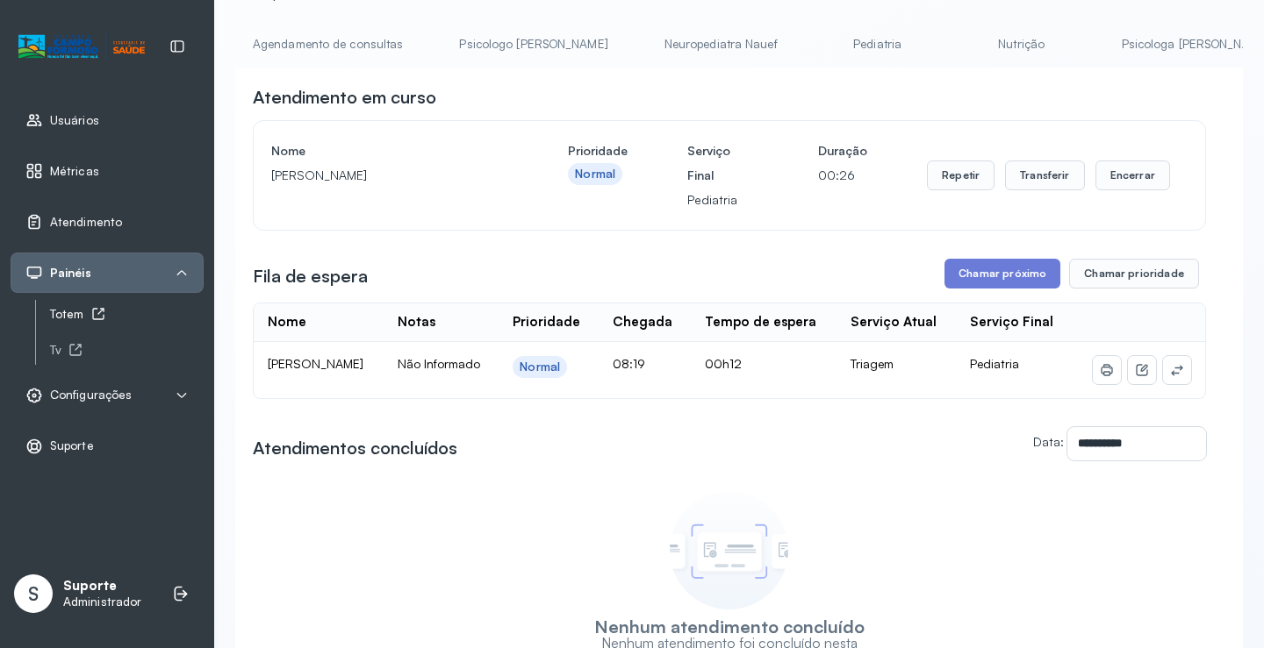
click at [72, 315] on div "Totem" at bounding box center [127, 314] width 154 height 15
click at [960, 47] on link "Nutrição" at bounding box center [1021, 44] width 123 height 29
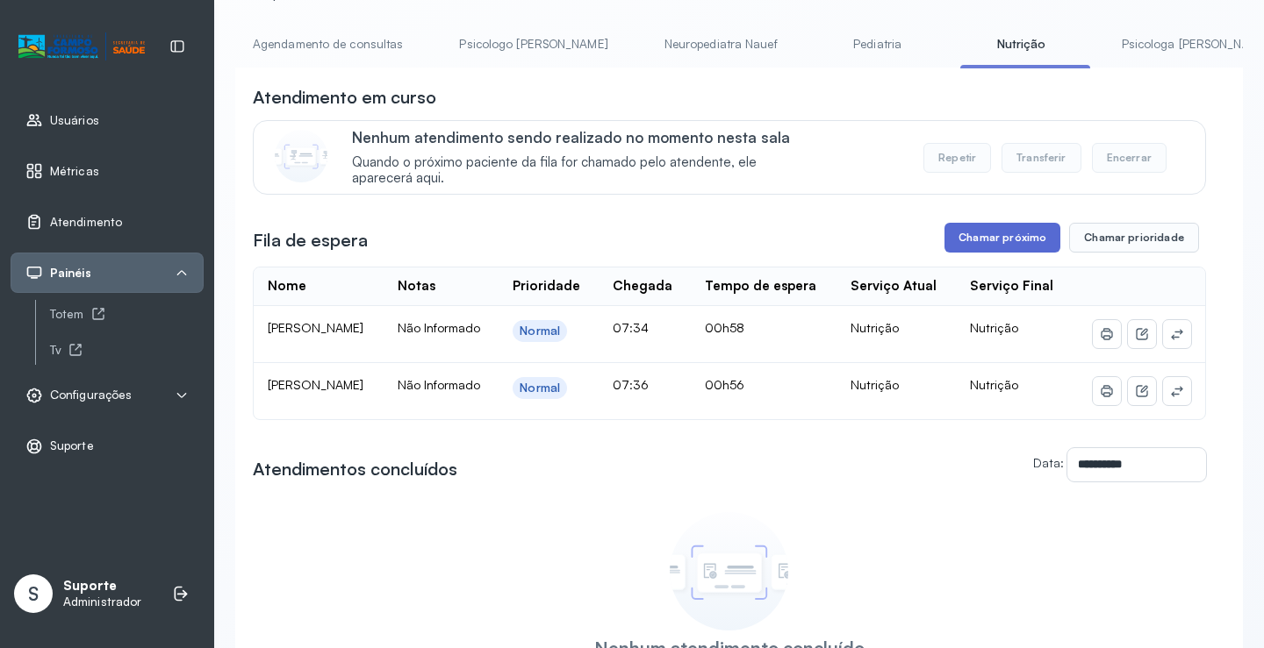
click at [988, 233] on button "Chamar próximo" at bounding box center [1002, 238] width 116 height 30
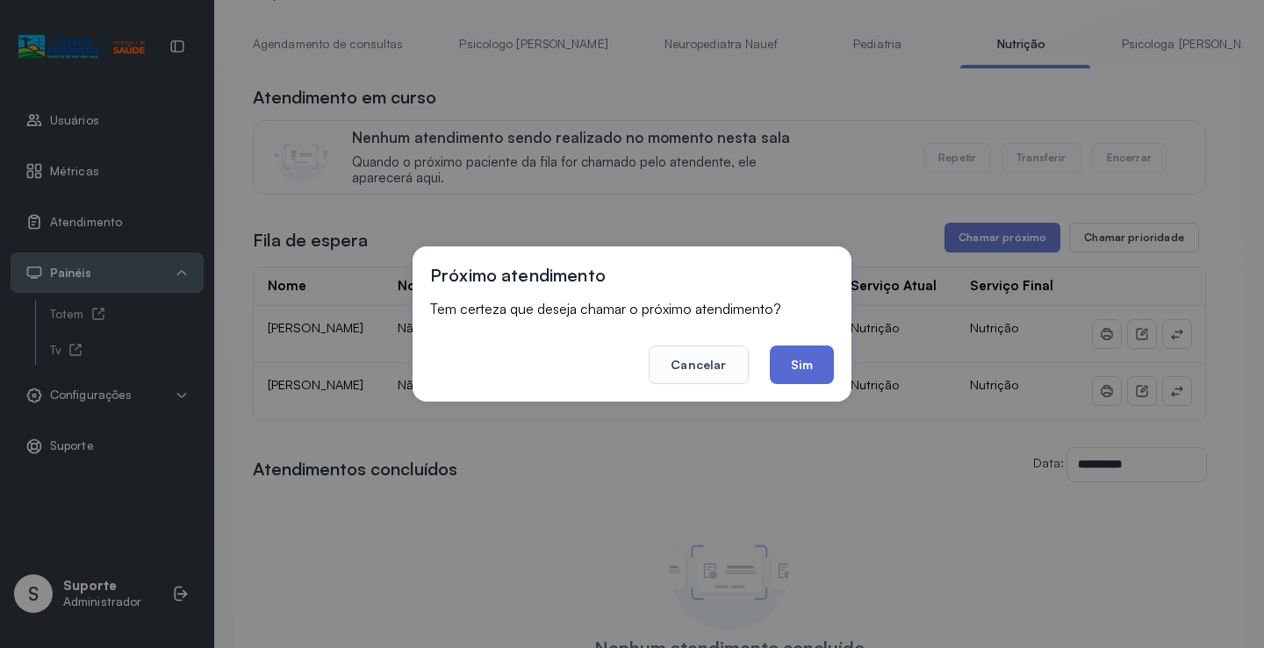
click at [805, 375] on button "Sim" at bounding box center [802, 365] width 64 height 39
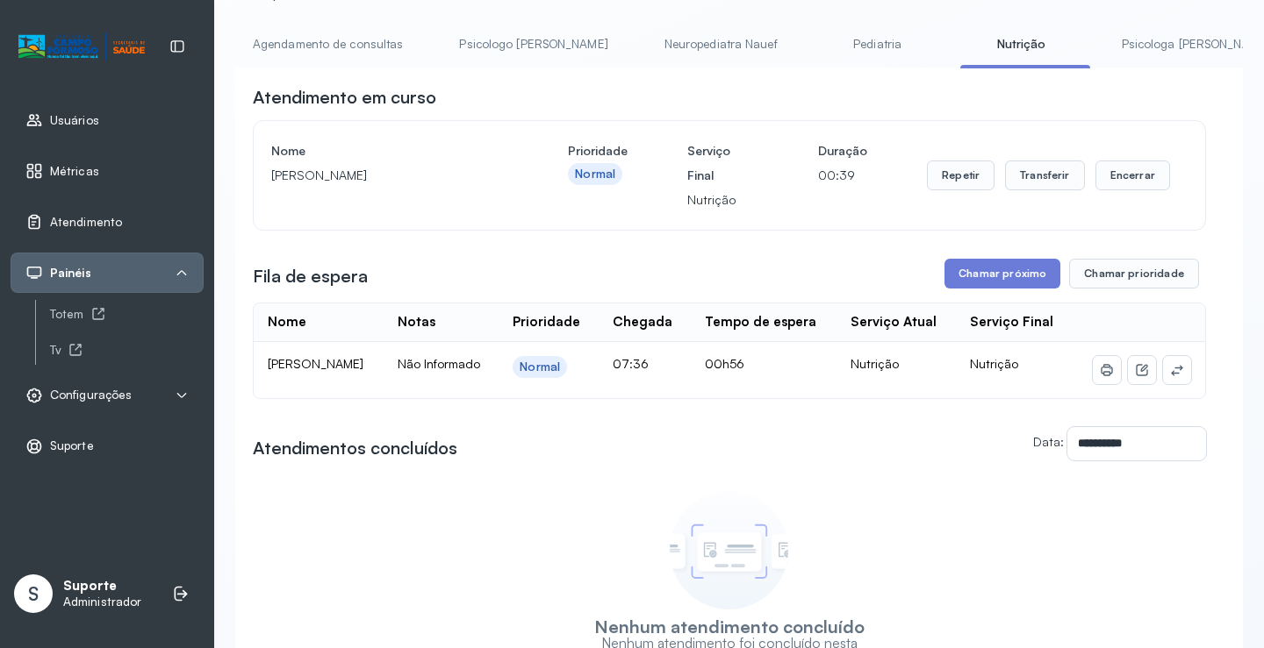
click at [357, 40] on link "Agendamento de consultas" at bounding box center [327, 44] width 185 height 29
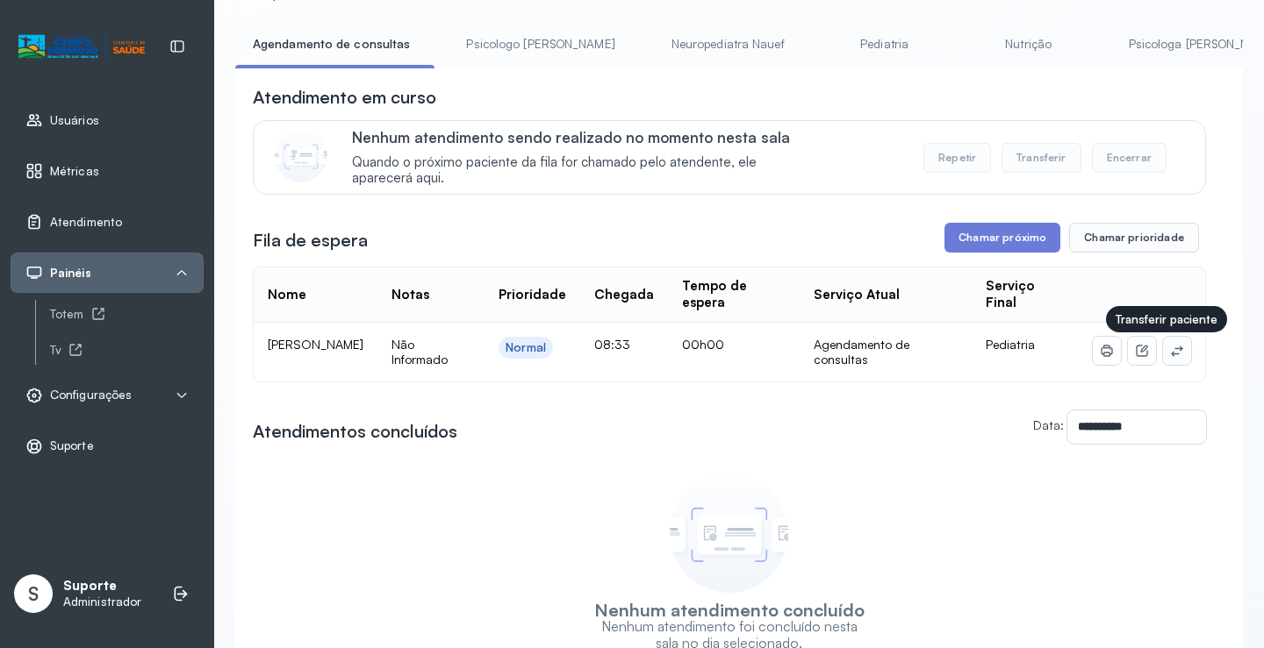
click at [1170, 354] on icon at bounding box center [1177, 351] width 14 height 14
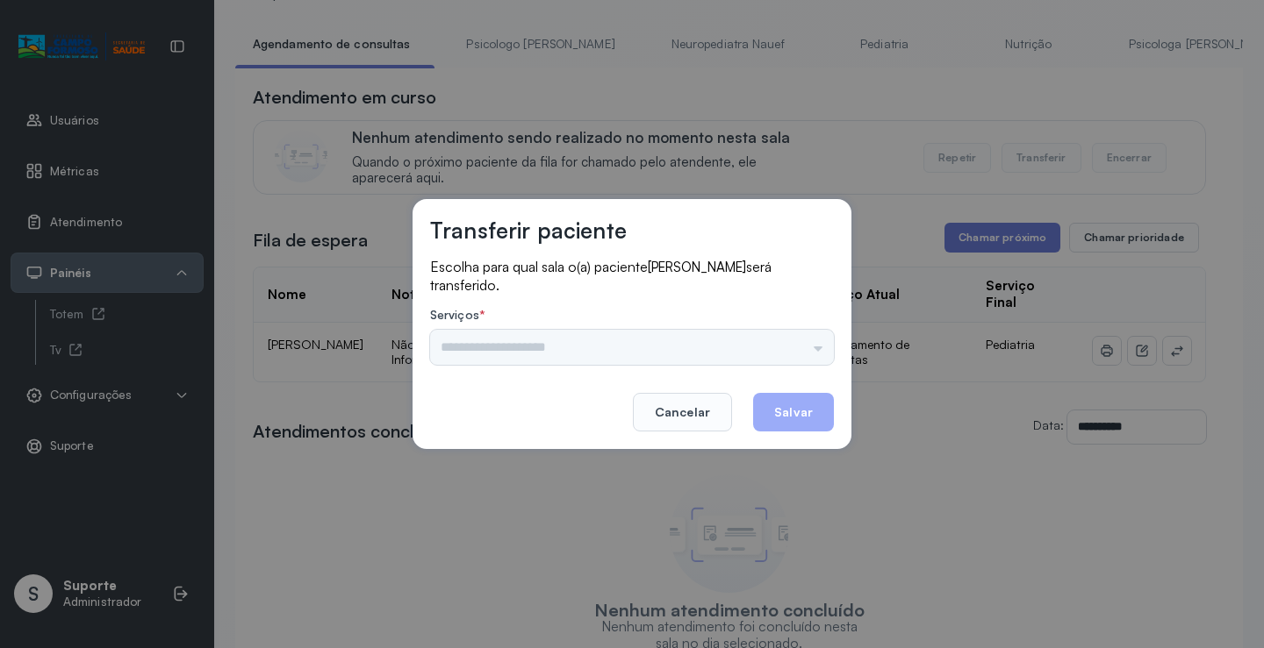
click at [809, 354] on div "Psicologo Pedro Neuropediatra Nauef Pediatria Nutrição Psicologa Alana Agendame…" at bounding box center [632, 347] width 404 height 35
click at [806, 346] on div "Psicologo Pedro Neuropediatra Nauef Pediatria Nutrição Psicologa Alana Agendame…" at bounding box center [632, 347] width 404 height 35
click at [795, 338] on div "Psicologo Pedro Neuropediatra Nauef Pediatria Nutrição Psicologa Alana Agendame…" at bounding box center [632, 347] width 404 height 35
click at [794, 342] on input "text" at bounding box center [632, 347] width 404 height 35
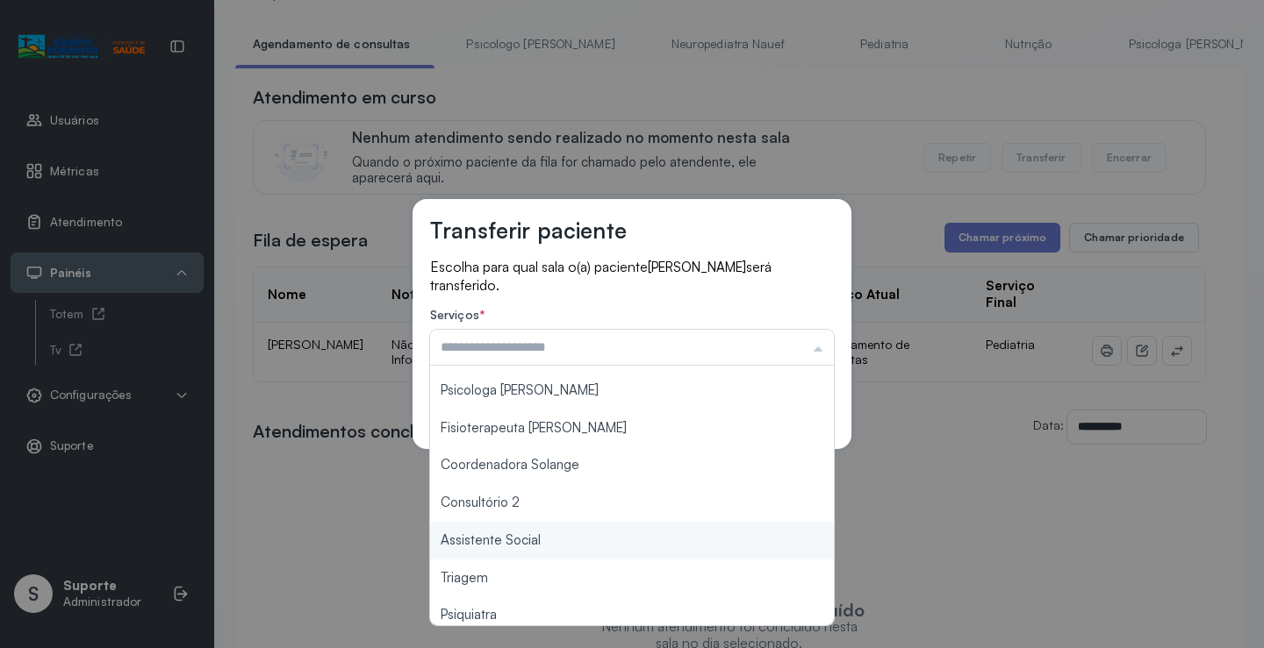
scroll to position [265, 0]
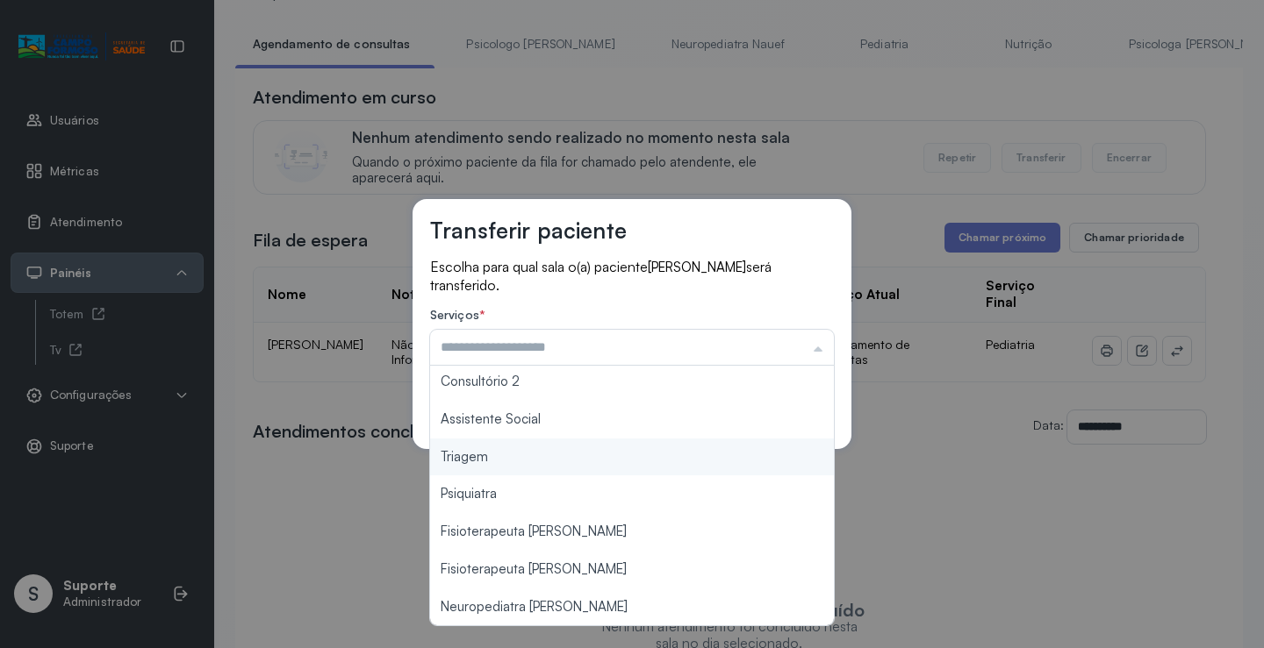
type input "*******"
drag, startPoint x: 511, startPoint y: 463, endPoint x: 645, endPoint y: 430, distance: 138.3
click at [524, 455] on div "Transferir paciente Escolha para qual sala o(a) paciente ELISA SOARES VIEIRA se…" at bounding box center [632, 324] width 1264 height 648
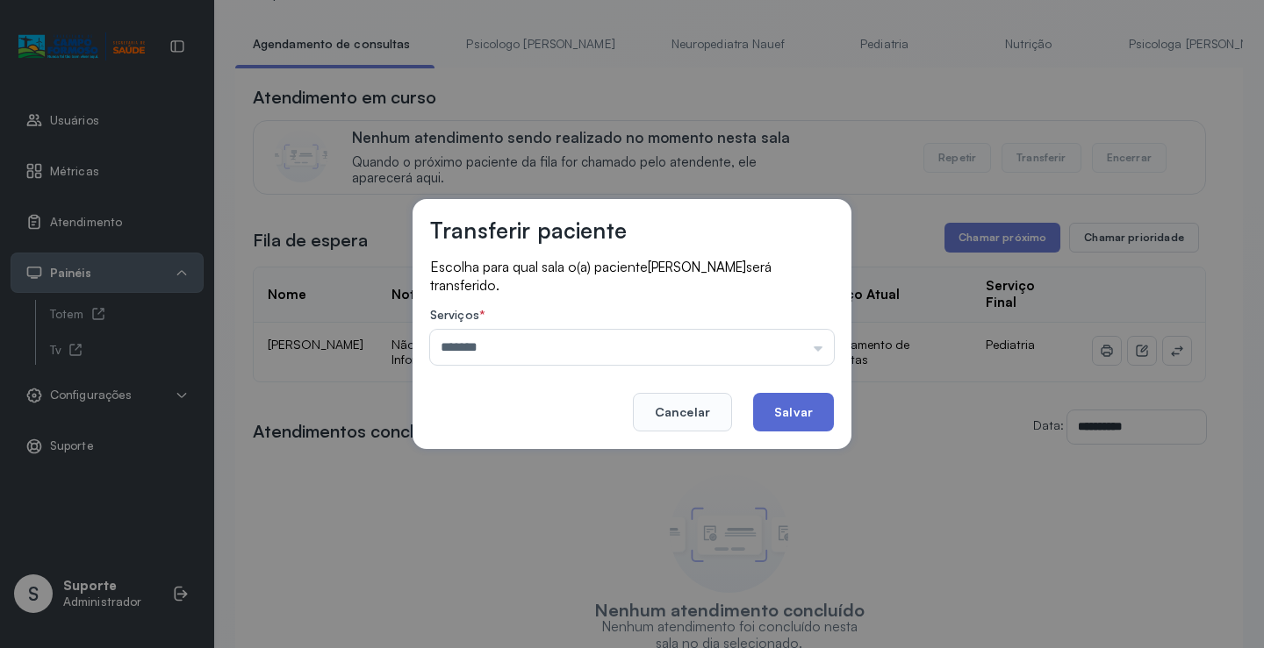
drag, startPoint x: 772, startPoint y: 406, endPoint x: 755, endPoint y: 393, distance: 21.2
click at [774, 407] on button "Salvar" at bounding box center [793, 412] width 81 height 39
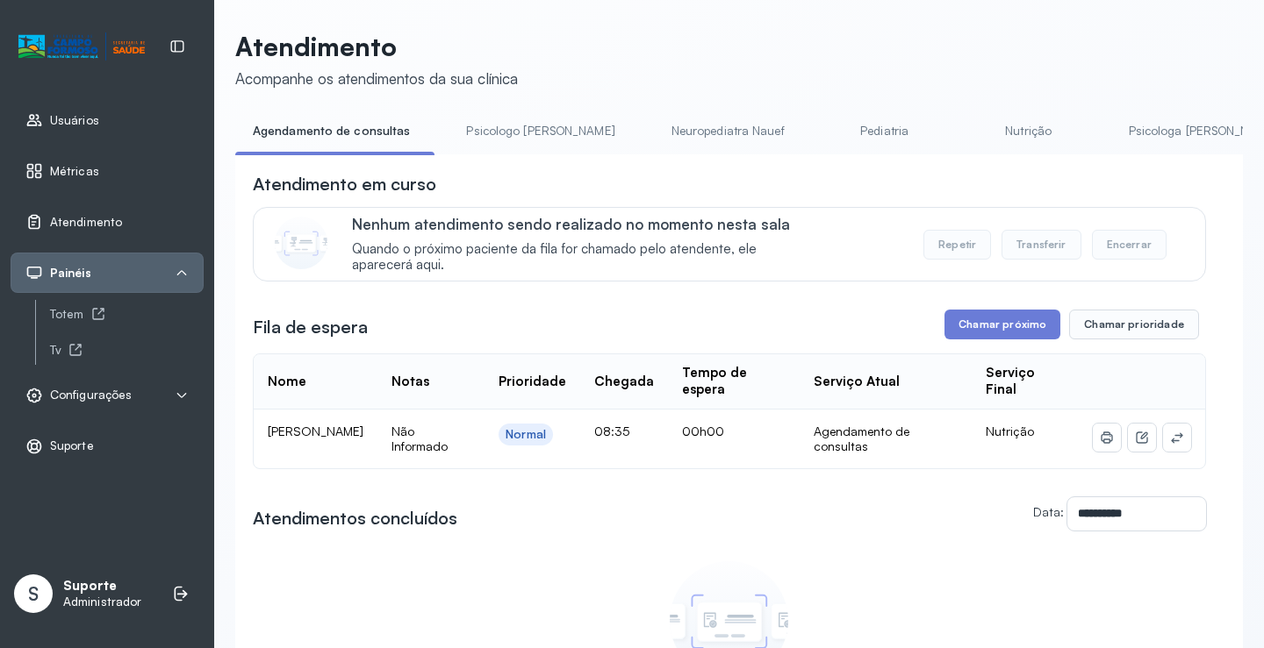
scroll to position [88, 0]
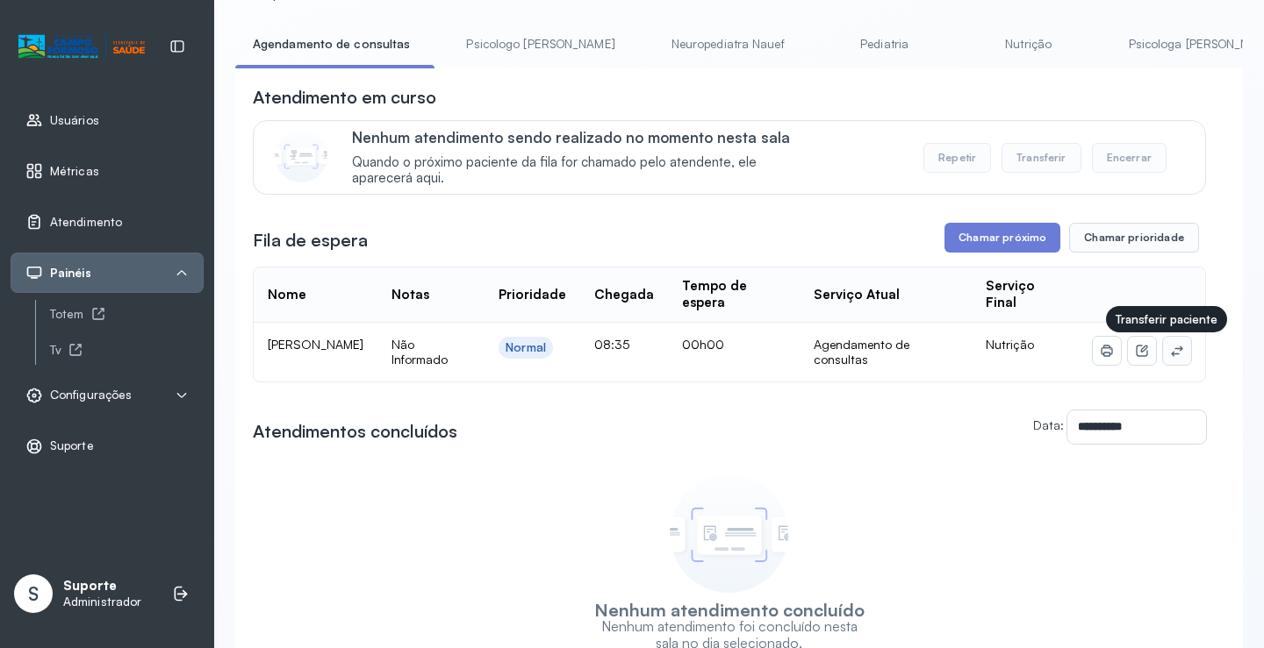
click at [1170, 349] on icon at bounding box center [1177, 351] width 14 height 14
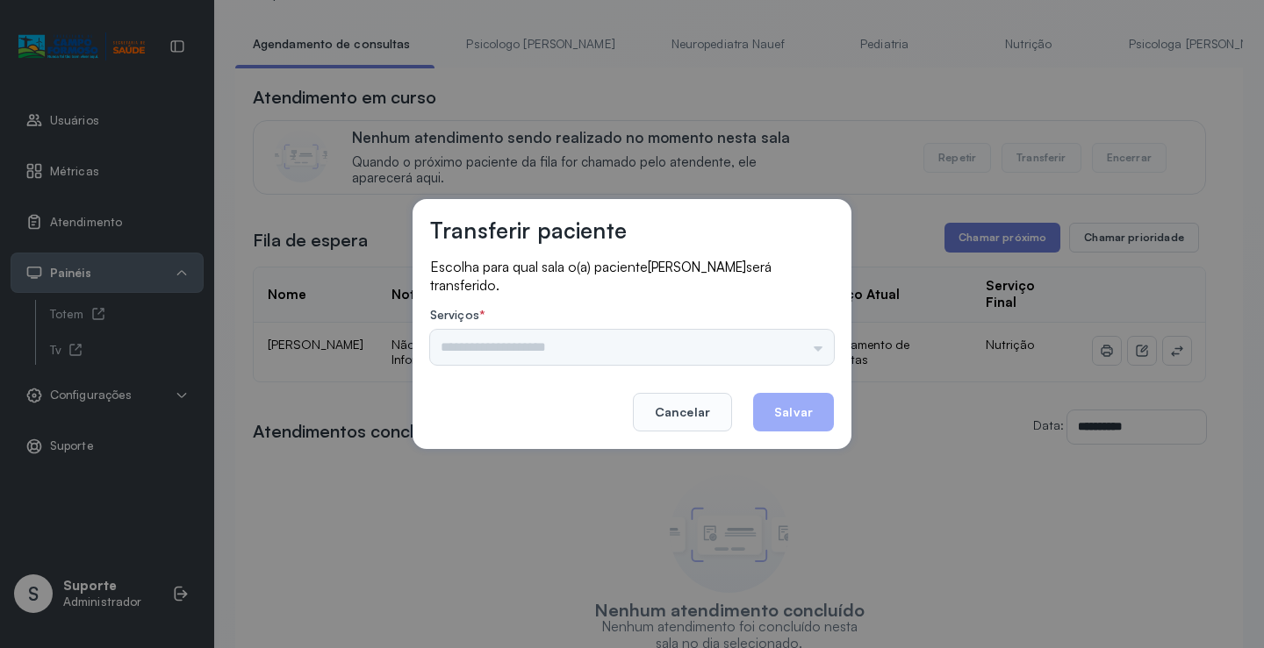
click at [796, 351] on div "Psicologo [PERSON_NAME] Nauef Pediatria Nutrição Psicologa [PERSON_NAME] Janusi…" at bounding box center [632, 347] width 404 height 35
click at [807, 337] on input "text" at bounding box center [632, 347] width 404 height 35
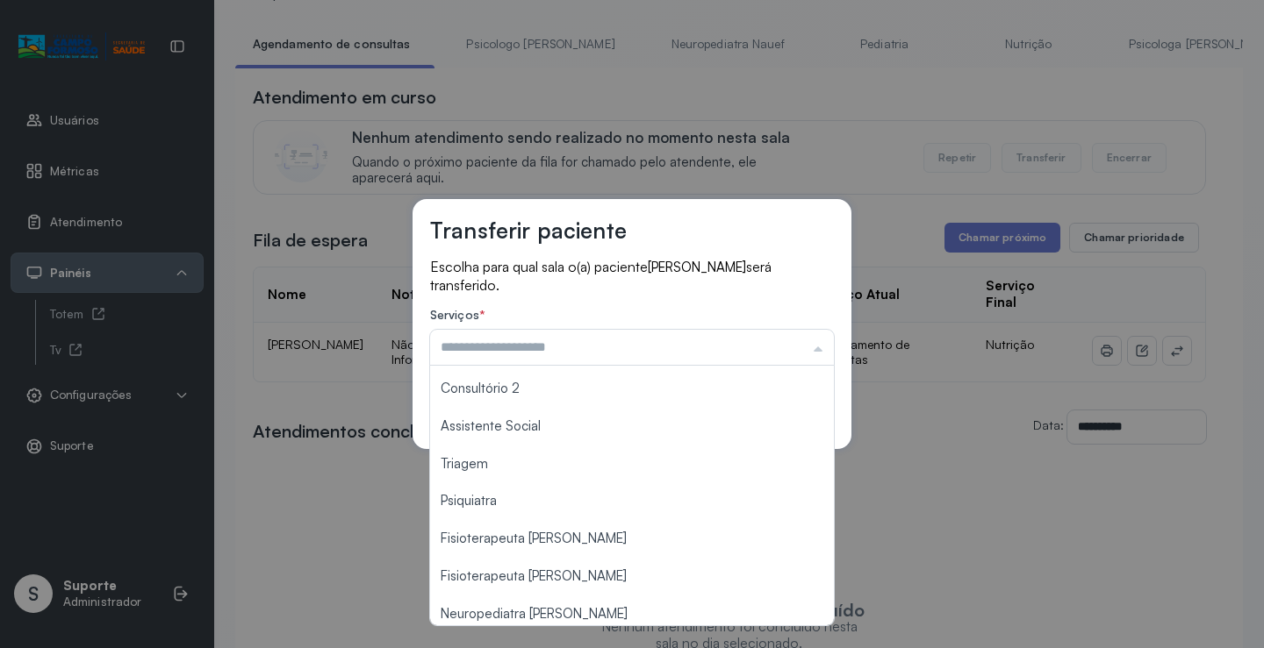
scroll to position [265, 0]
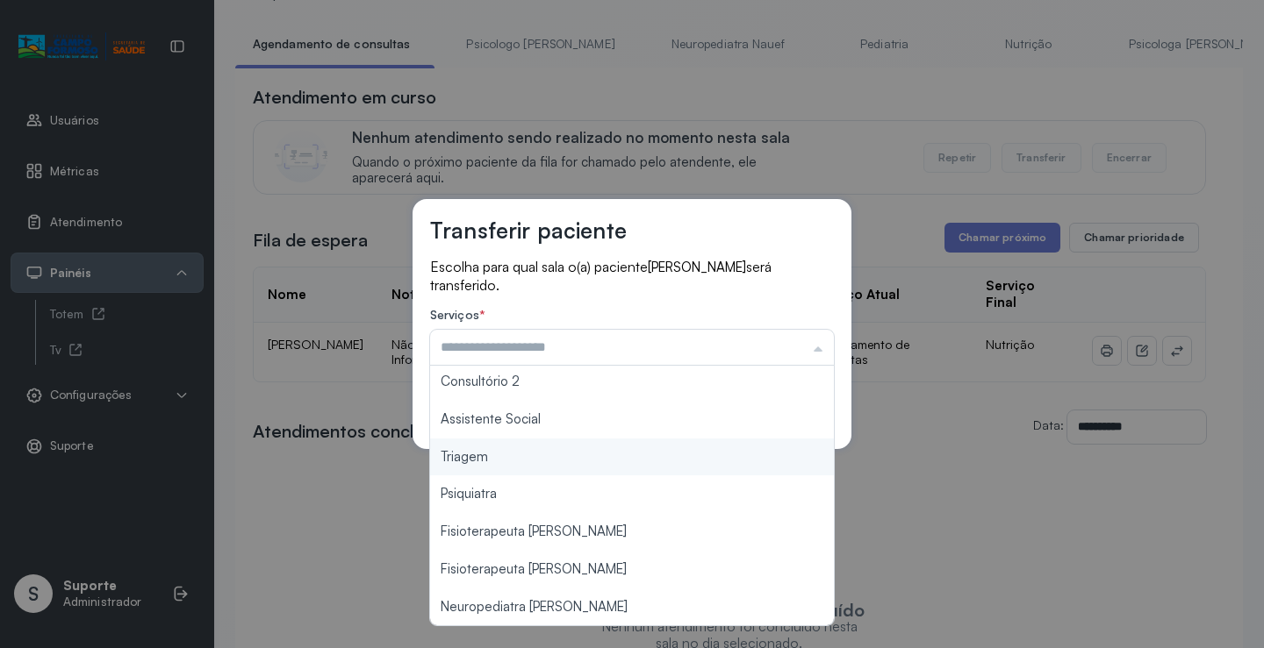
type input "*******"
click at [569, 465] on div "Transferir paciente Escolha para qual sala o(a) paciente Kelvin Emanuel Santos …" at bounding box center [632, 324] width 1264 height 648
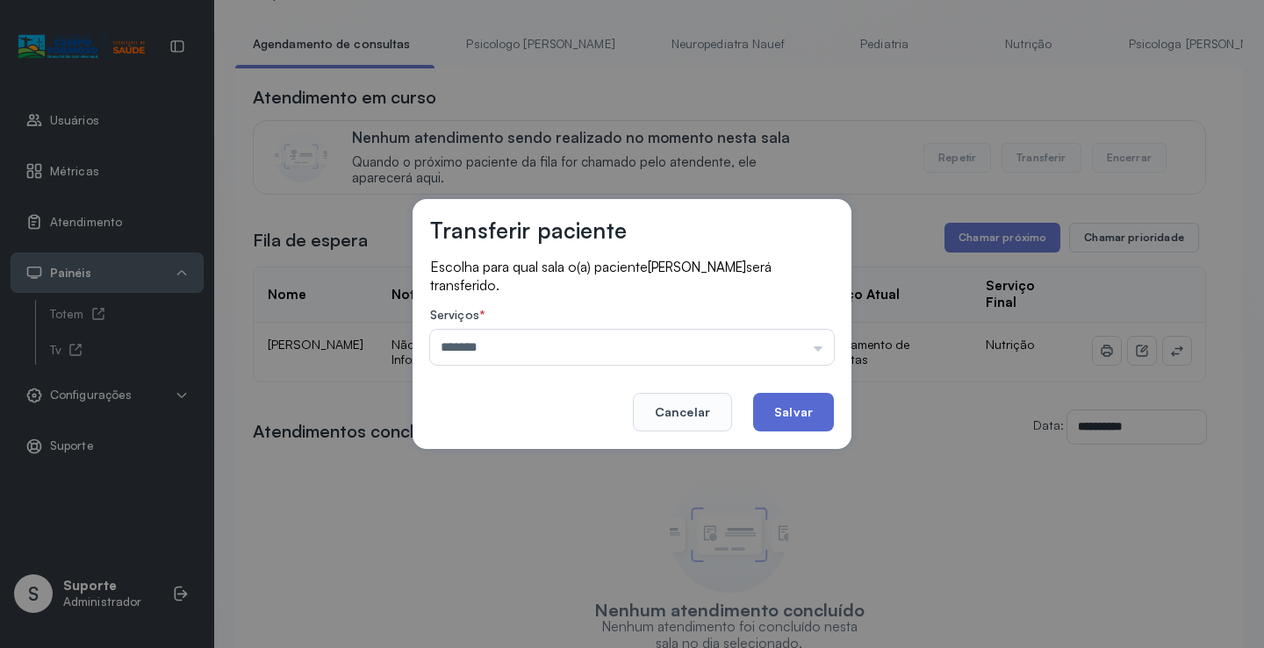
click at [789, 412] on button "Salvar" at bounding box center [793, 412] width 81 height 39
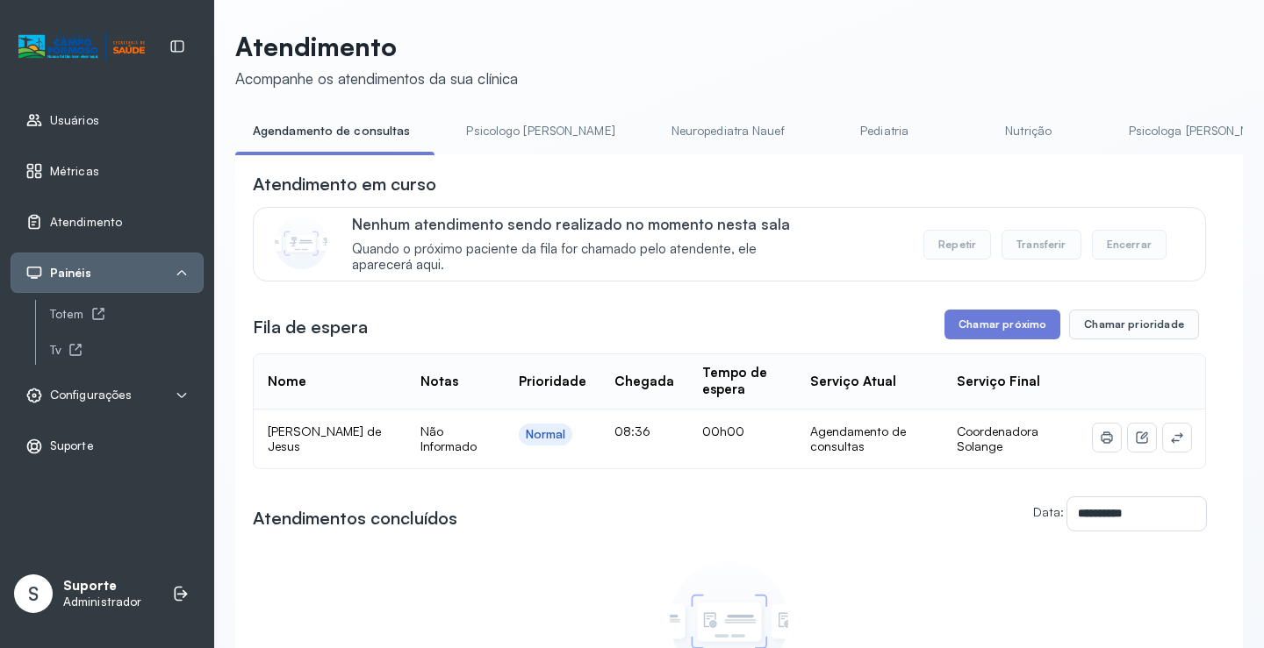
scroll to position [88, 0]
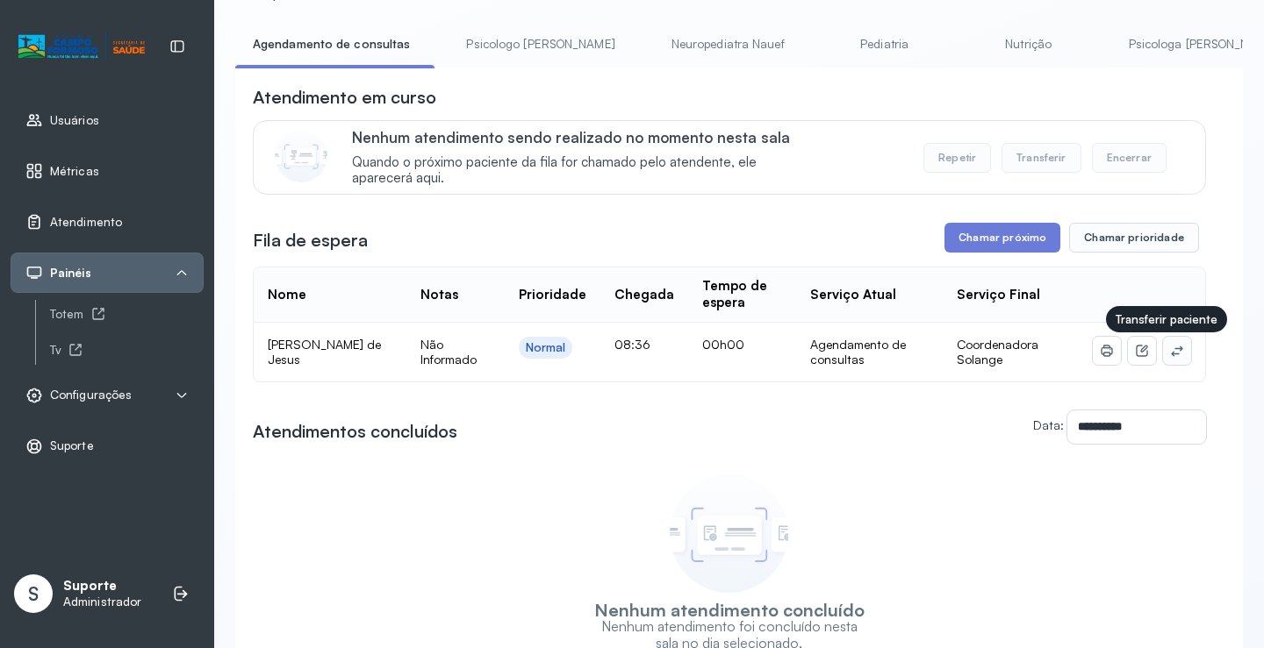
click at [1175, 359] on button at bounding box center [1177, 351] width 28 height 28
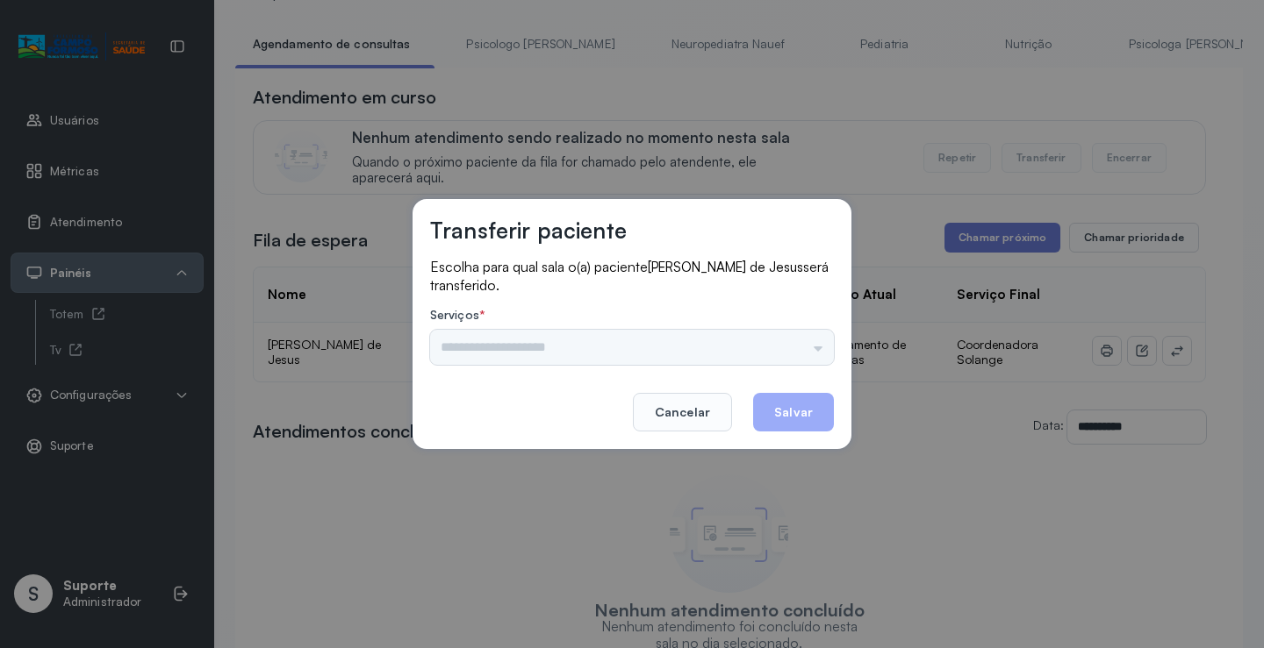
click at [803, 340] on div "Psicologo Pedro Neuropediatra Nauef Pediatria Nutrição Psicologa Alana Fisioter…" at bounding box center [632, 347] width 404 height 35
click at [808, 346] on input "text" at bounding box center [632, 347] width 404 height 35
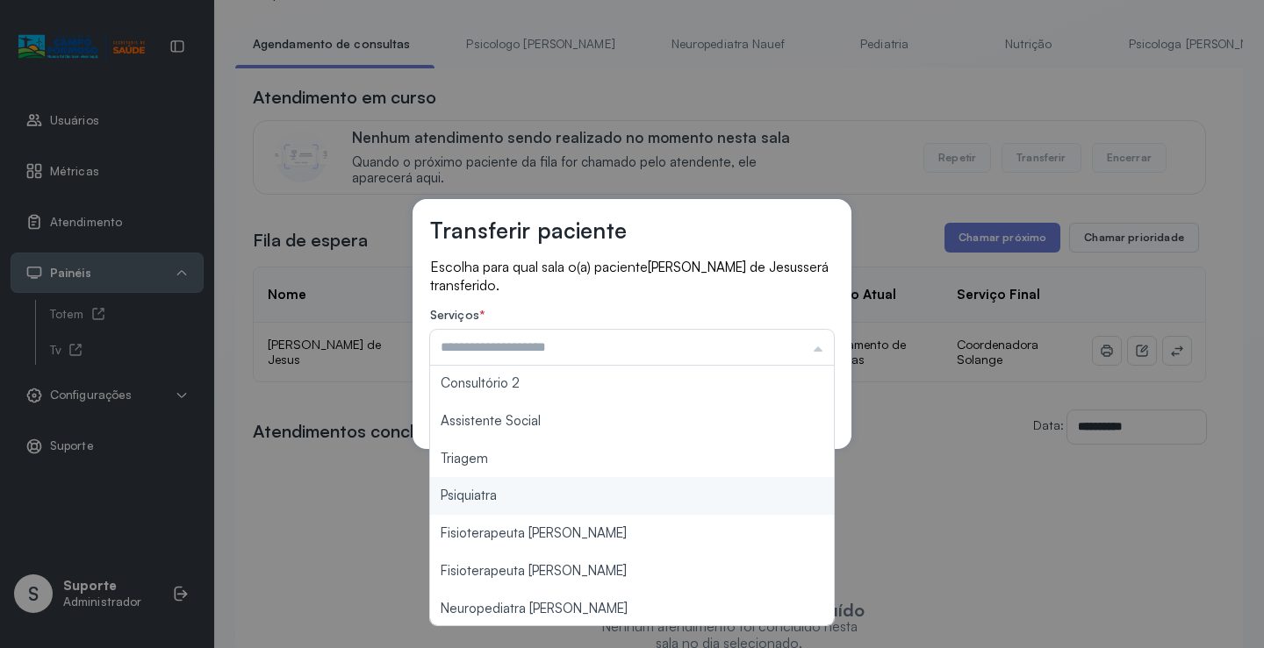
scroll to position [0, 0]
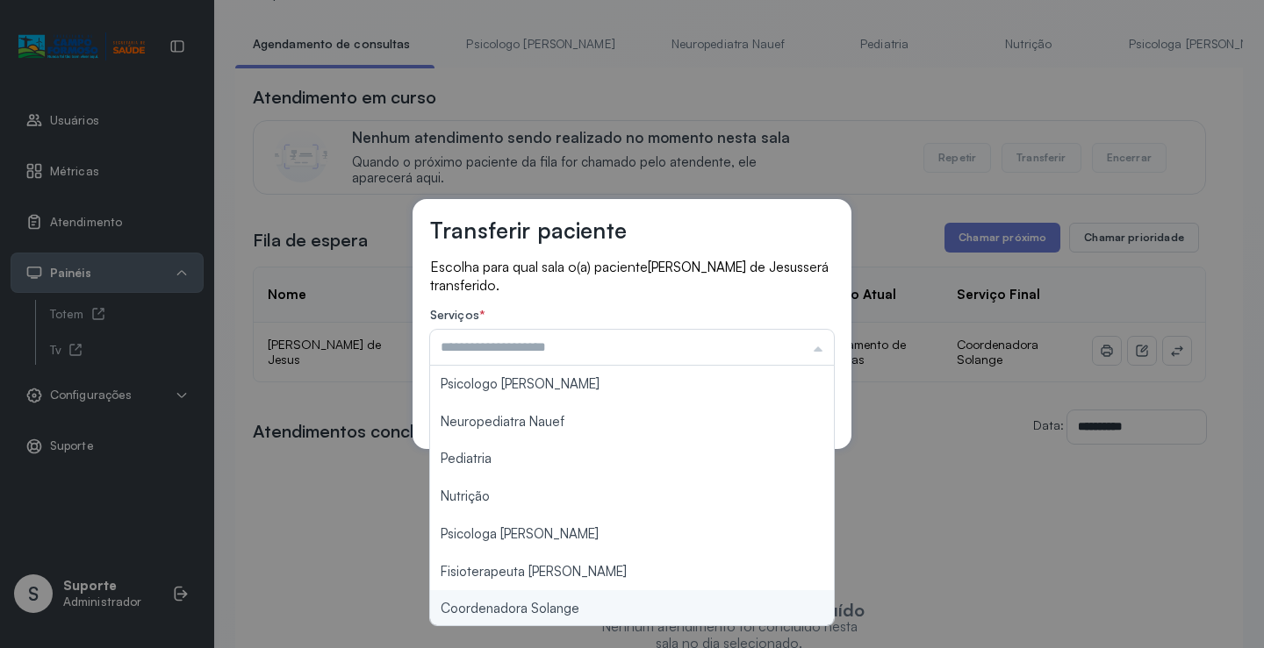
type input "**********"
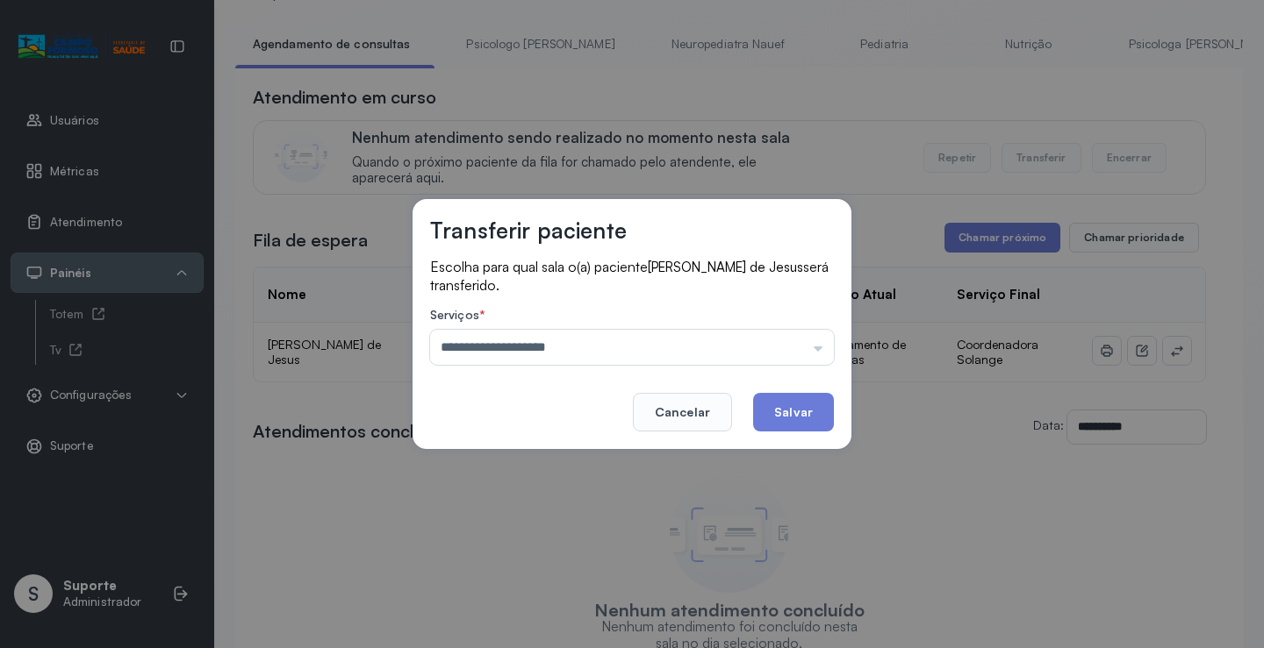
click at [574, 611] on div "**********" at bounding box center [632, 324] width 1264 height 648
click at [801, 412] on button "Salvar" at bounding box center [793, 412] width 81 height 39
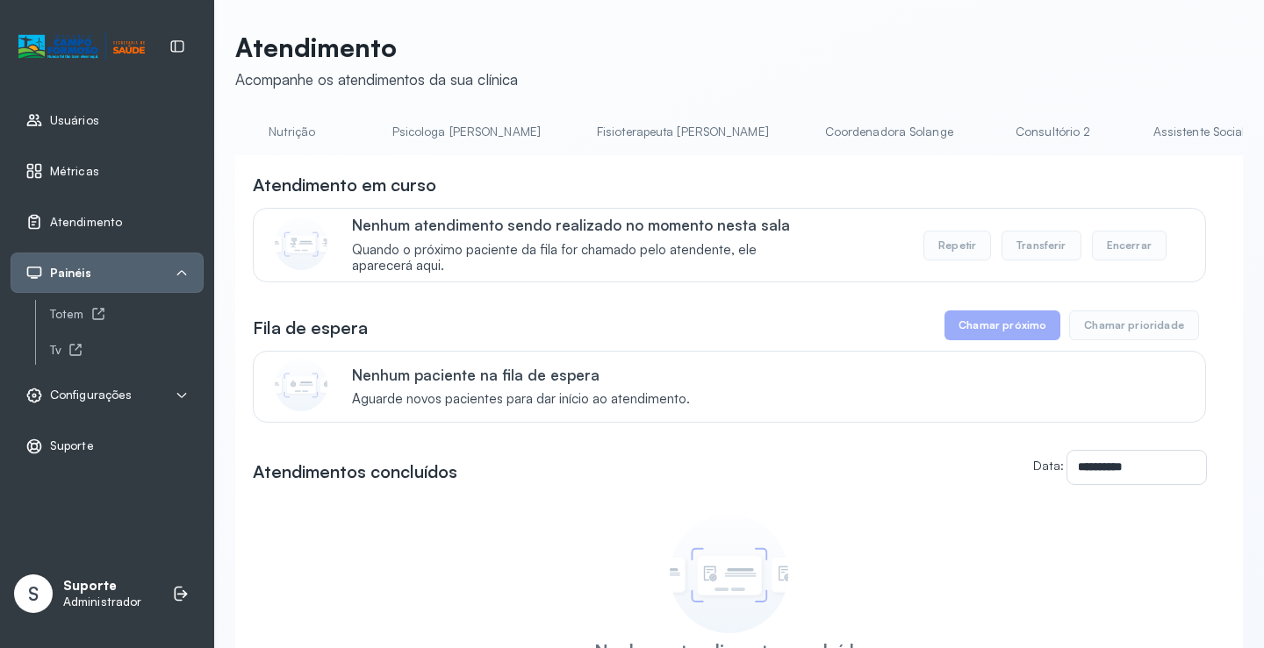
scroll to position [0, 792]
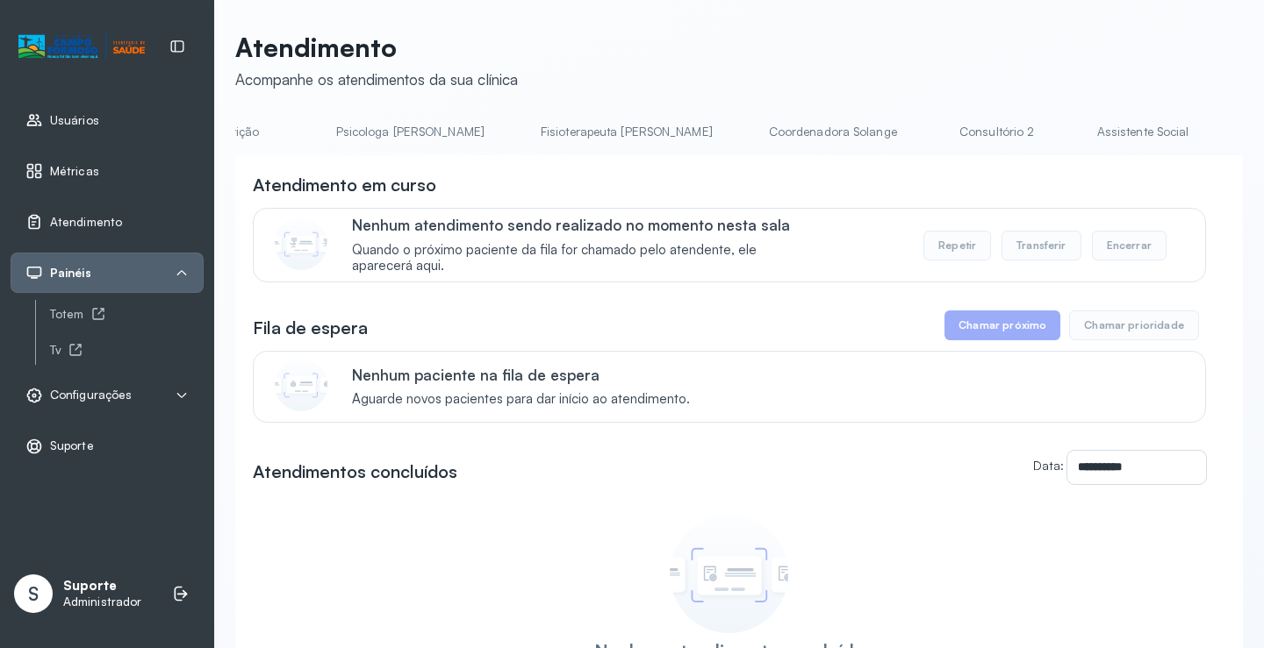
click at [1227, 133] on link "Triagem" at bounding box center [1288, 132] width 123 height 29
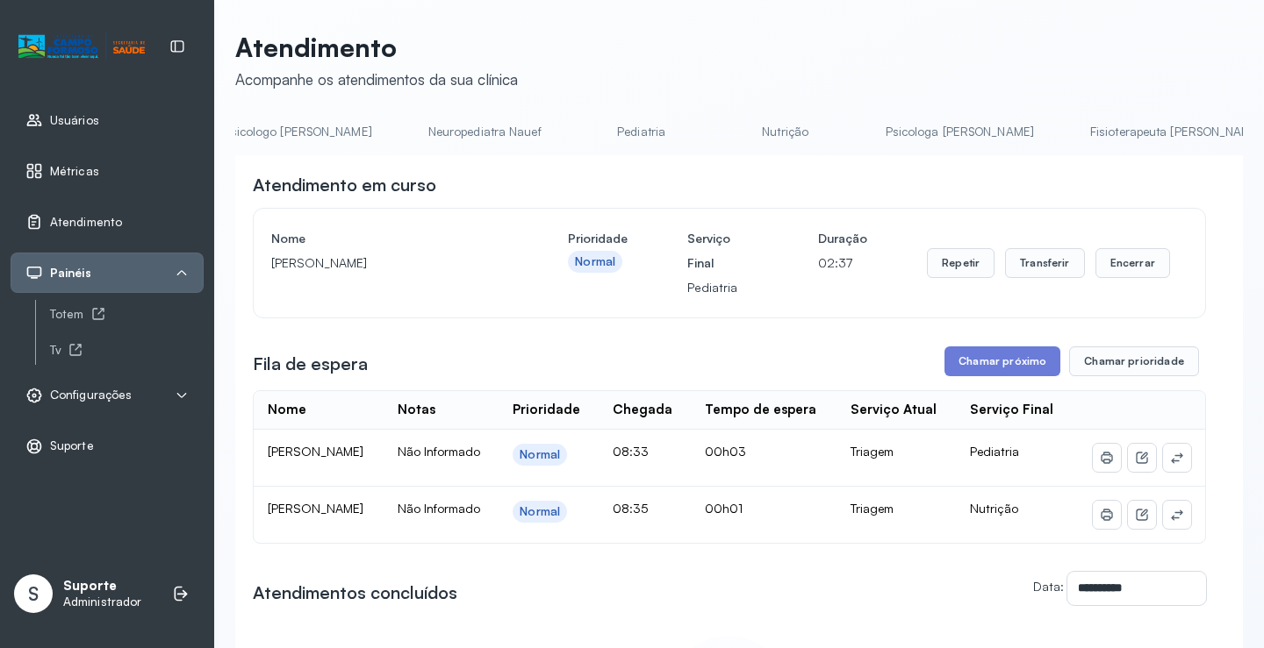
scroll to position [0, 0]
click at [355, 136] on link "Agendamento de consultas" at bounding box center [327, 132] width 185 height 29
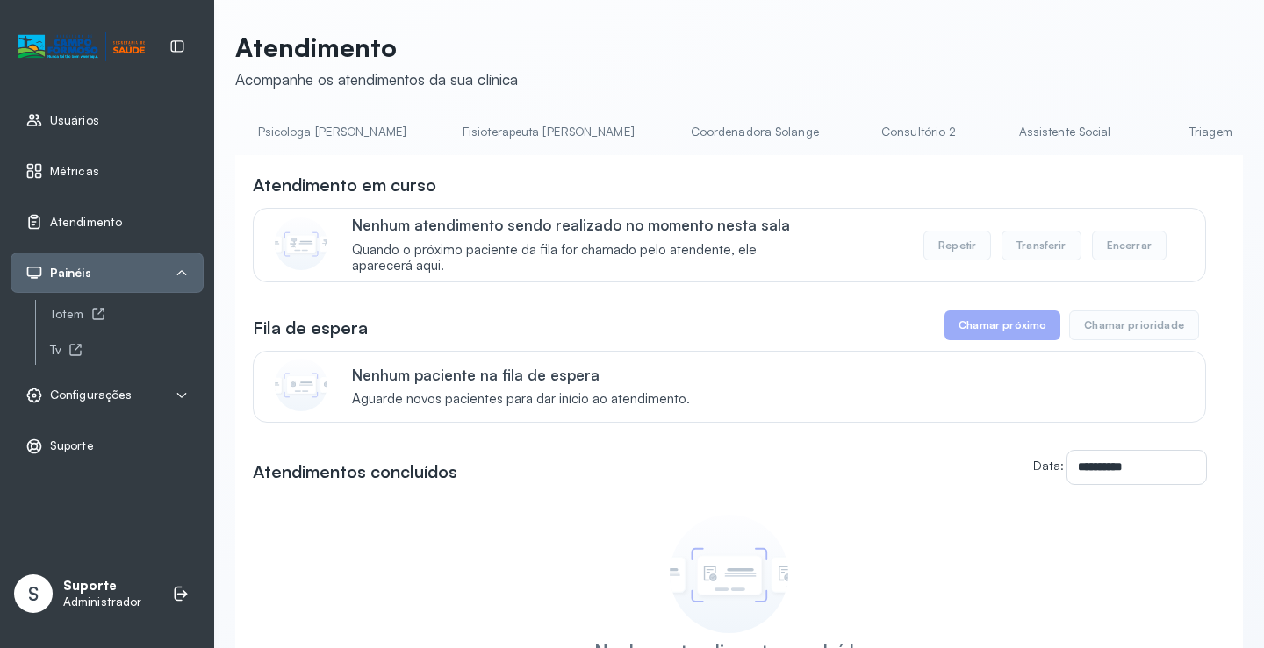
scroll to position [0, 1059]
click at [960, 130] on link "Triagem" at bounding box center [1021, 132] width 123 height 29
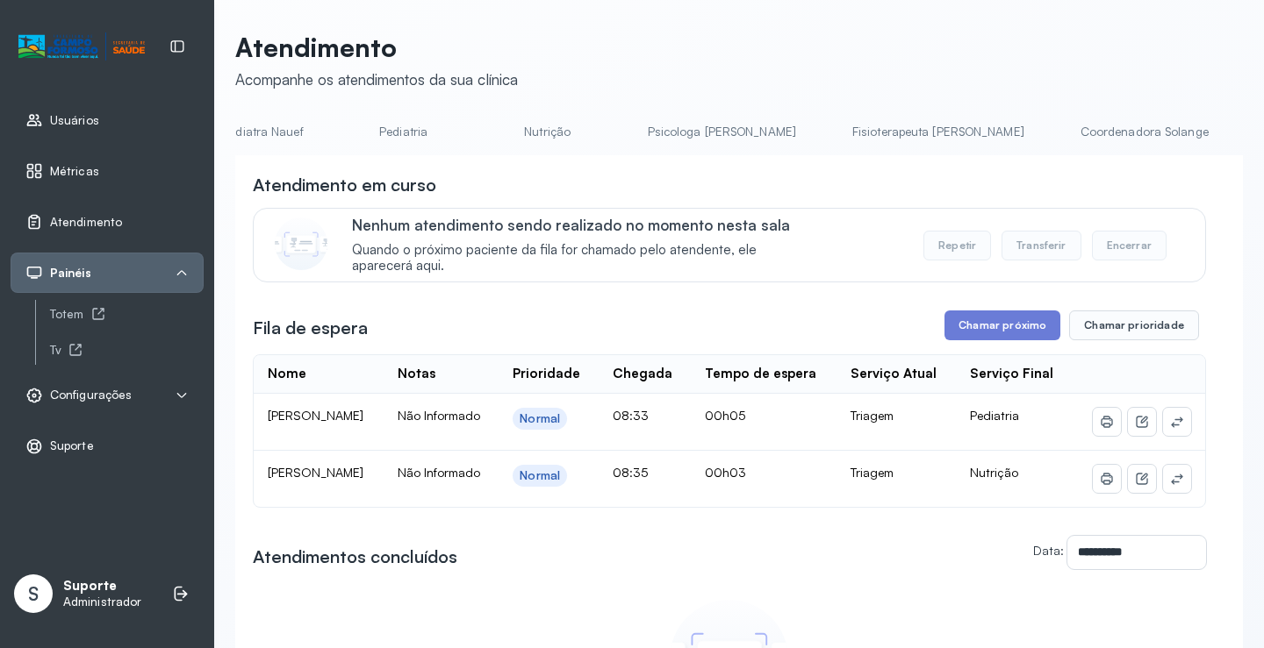
scroll to position [0, 0]
click at [361, 141] on link "Agendamento de consultas" at bounding box center [327, 132] width 185 height 29
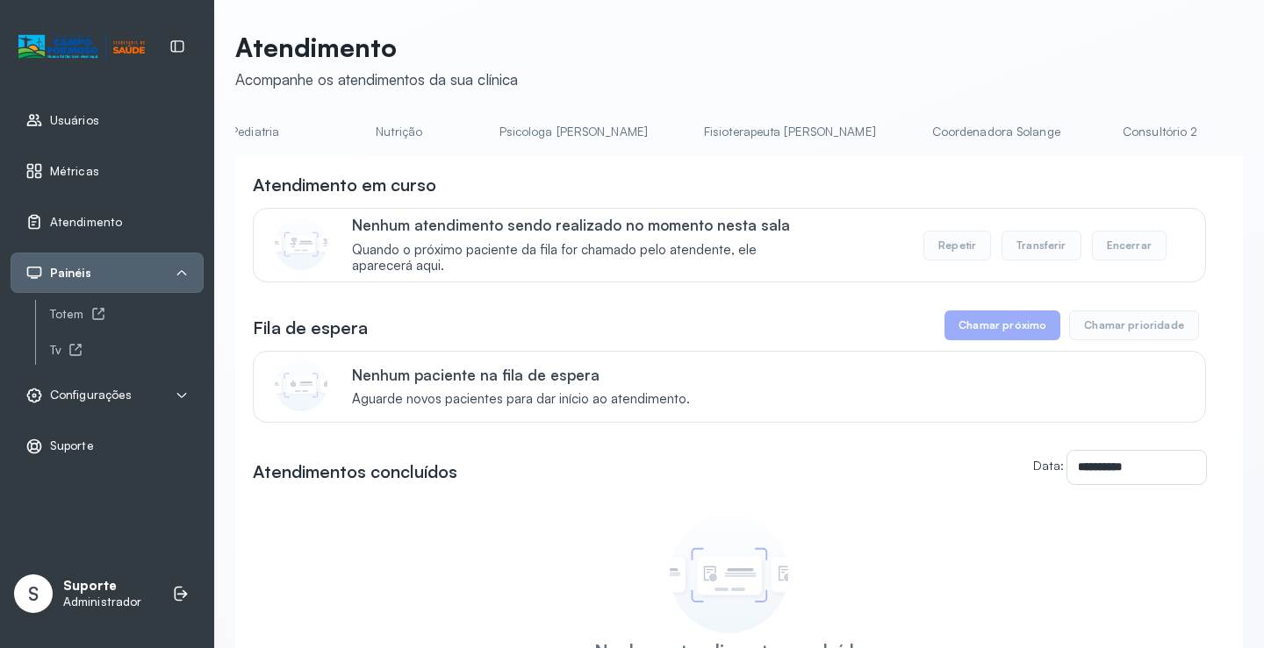
scroll to position [0, 607]
click at [504, 128] on link "Psicologa [PERSON_NAME]" at bounding box center [595, 132] width 183 height 29
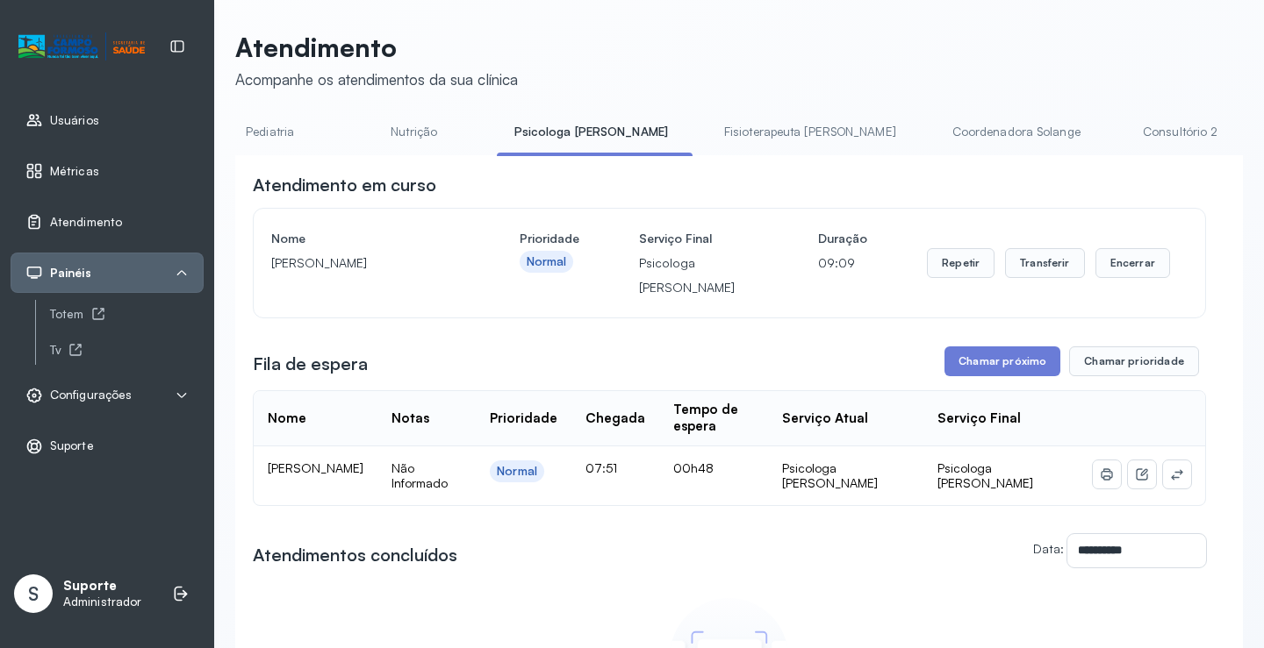
scroll to position [0, 0]
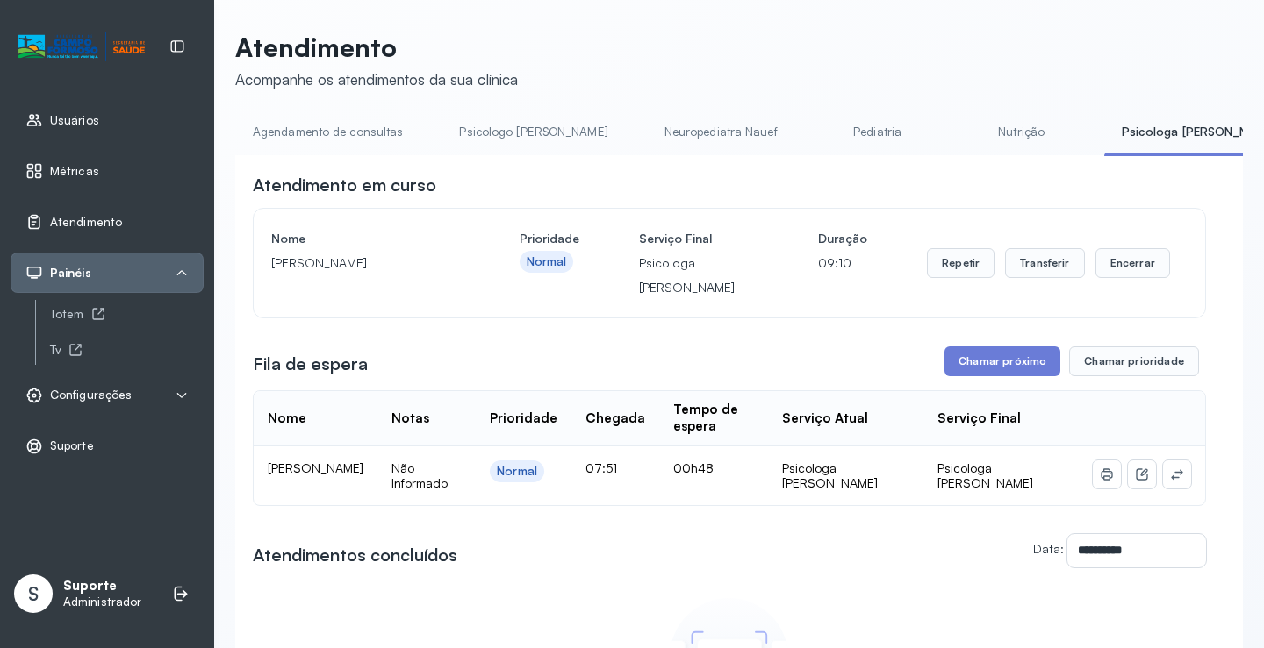
click at [297, 131] on link "Agendamento de consultas" at bounding box center [327, 132] width 185 height 29
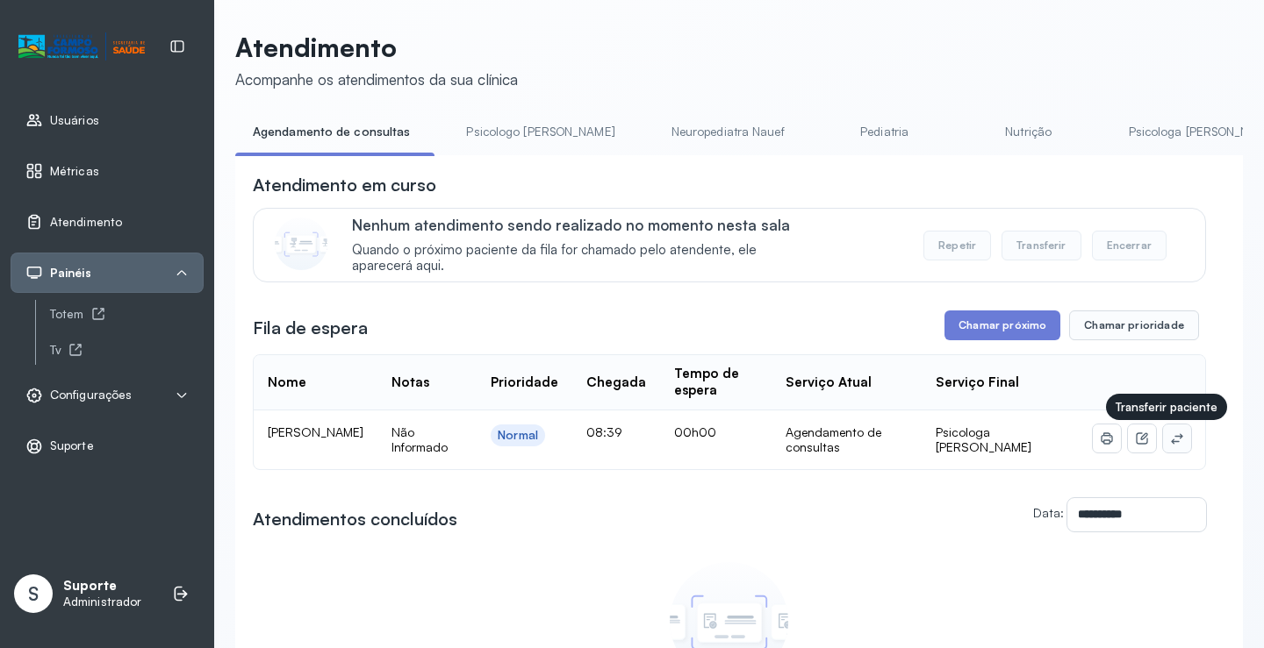
click at [1171, 444] on icon at bounding box center [1176, 438] width 11 height 11
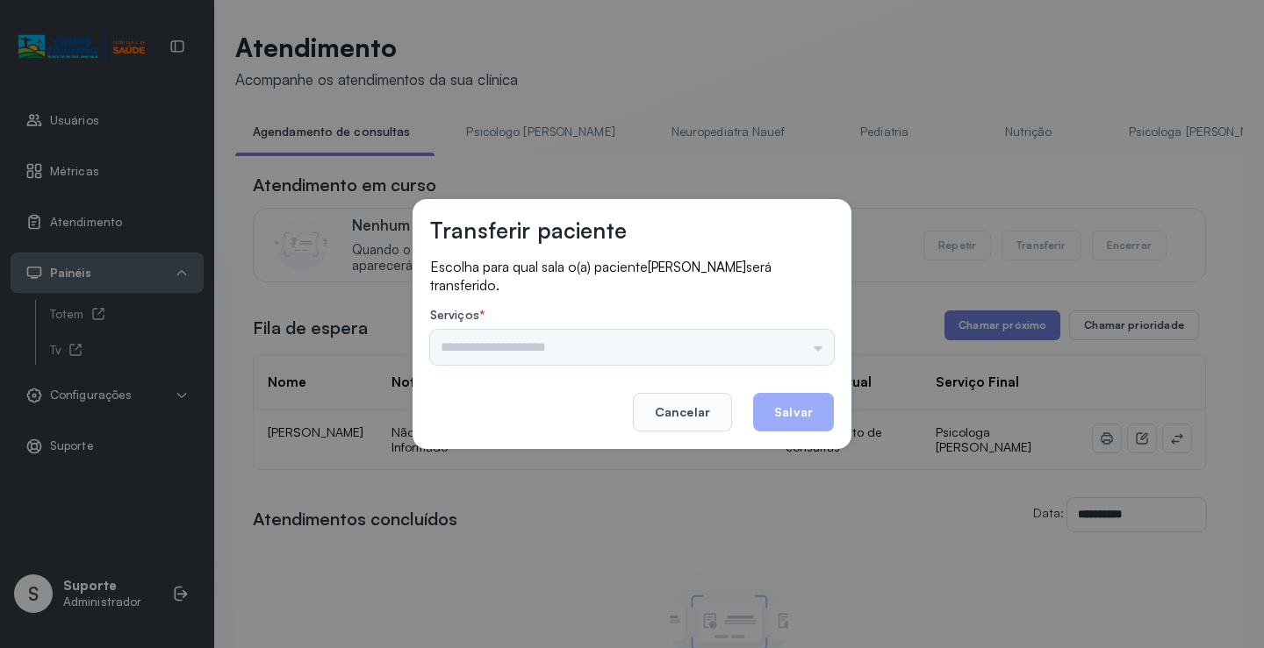
click at [828, 348] on div "Psicologo Pedro Neuropediatra Nauef Pediatria Nutrição Psicologa Alana Fisioter…" at bounding box center [632, 347] width 404 height 35
click at [818, 343] on div "Psicologo Pedro Neuropediatra Nauef Pediatria Nutrição Psicologa Alana Fisioter…" at bounding box center [632, 347] width 404 height 35
click at [794, 344] on input "text" at bounding box center [632, 347] width 404 height 35
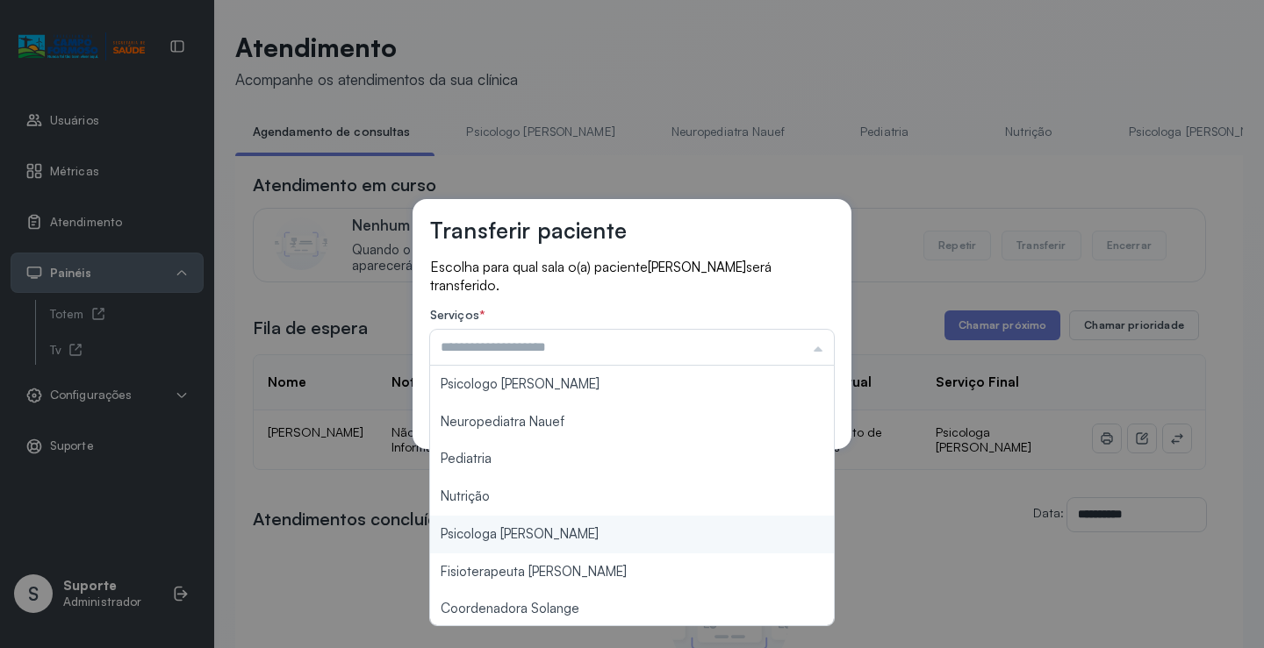
type input "**********"
drag, startPoint x: 577, startPoint y: 541, endPoint x: 607, endPoint y: 515, distance: 39.2
click at [584, 533] on div "**********" at bounding box center [632, 324] width 1264 height 648
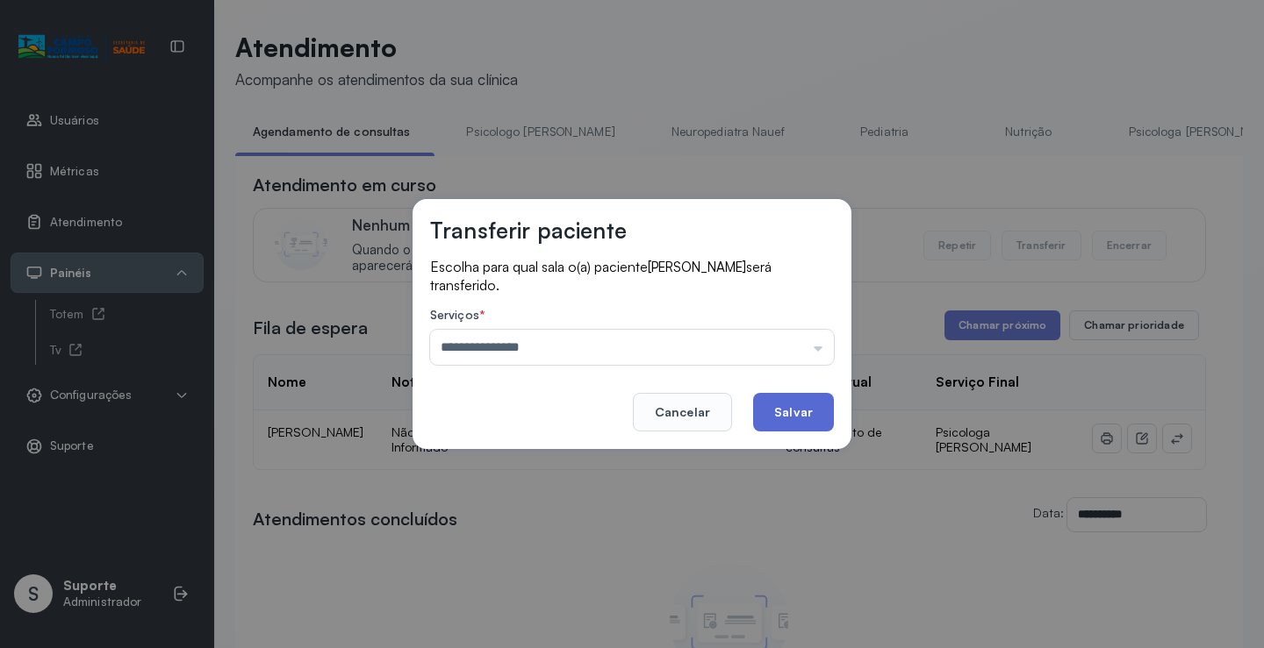
click at [794, 398] on footer "Cancelar Salvar" at bounding box center [632, 400] width 404 height 63
click at [787, 410] on button "Salvar" at bounding box center [793, 412] width 81 height 39
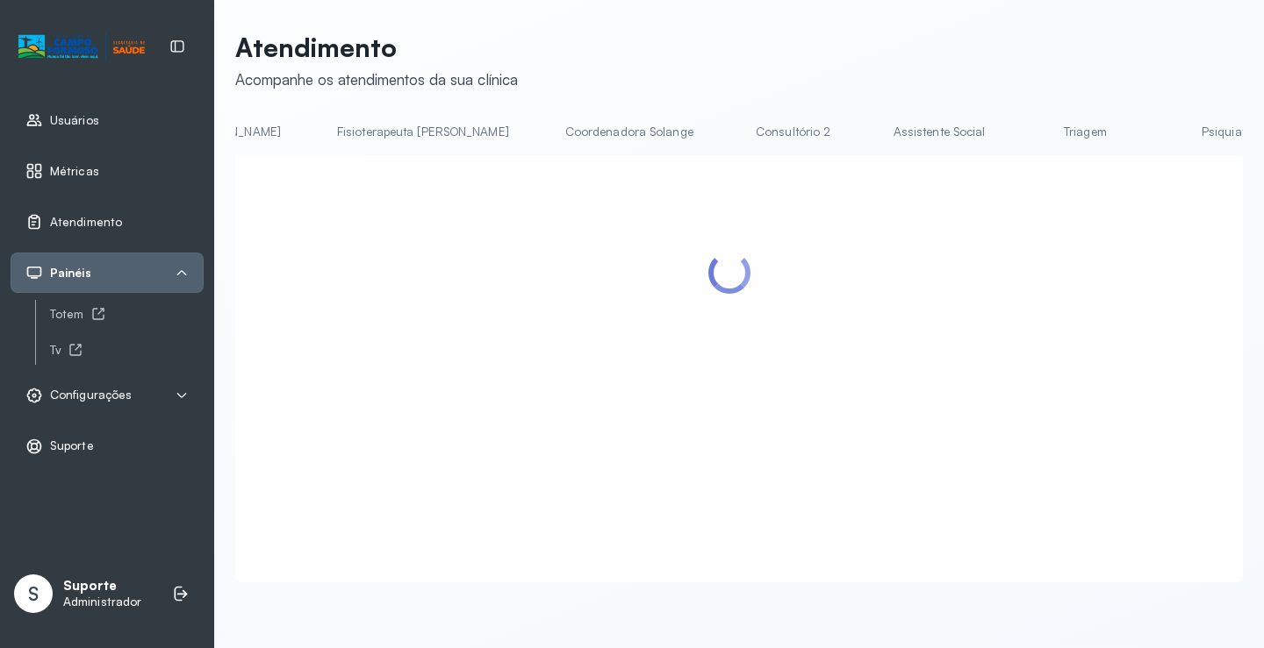
scroll to position [0, 998]
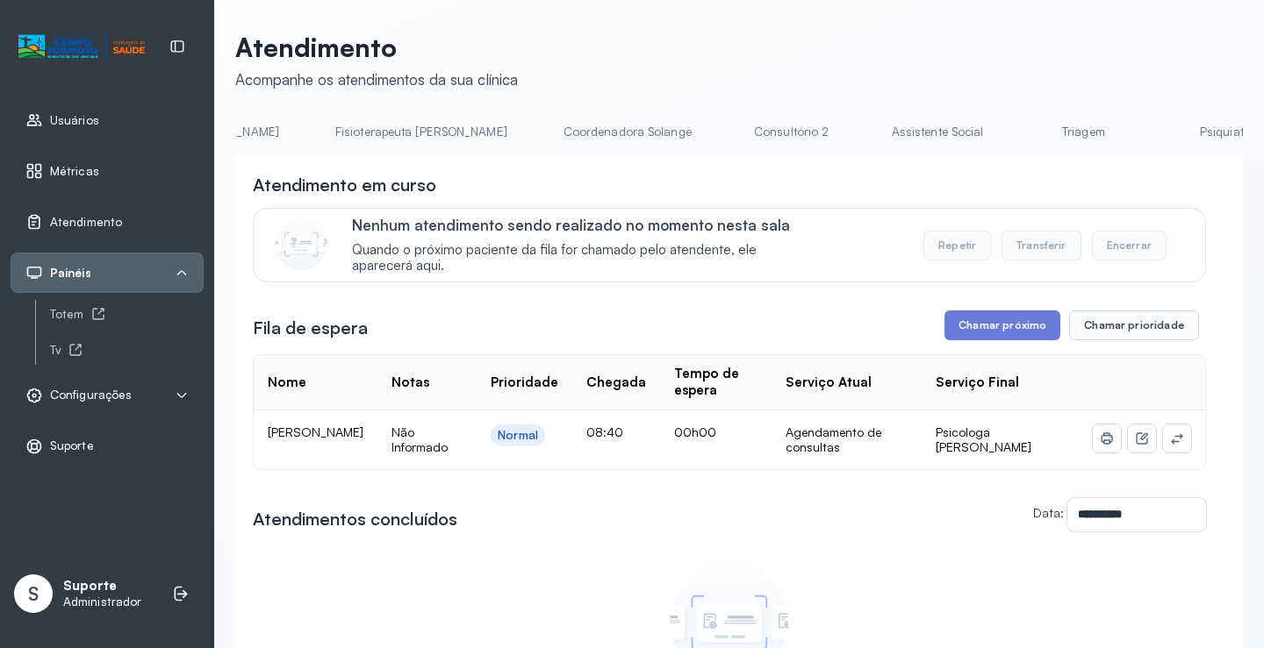
click at [1021, 118] on link "Triagem" at bounding box center [1082, 132] width 123 height 29
click at [1158, 124] on link "Psiquiatra" at bounding box center [1219, 132] width 123 height 29
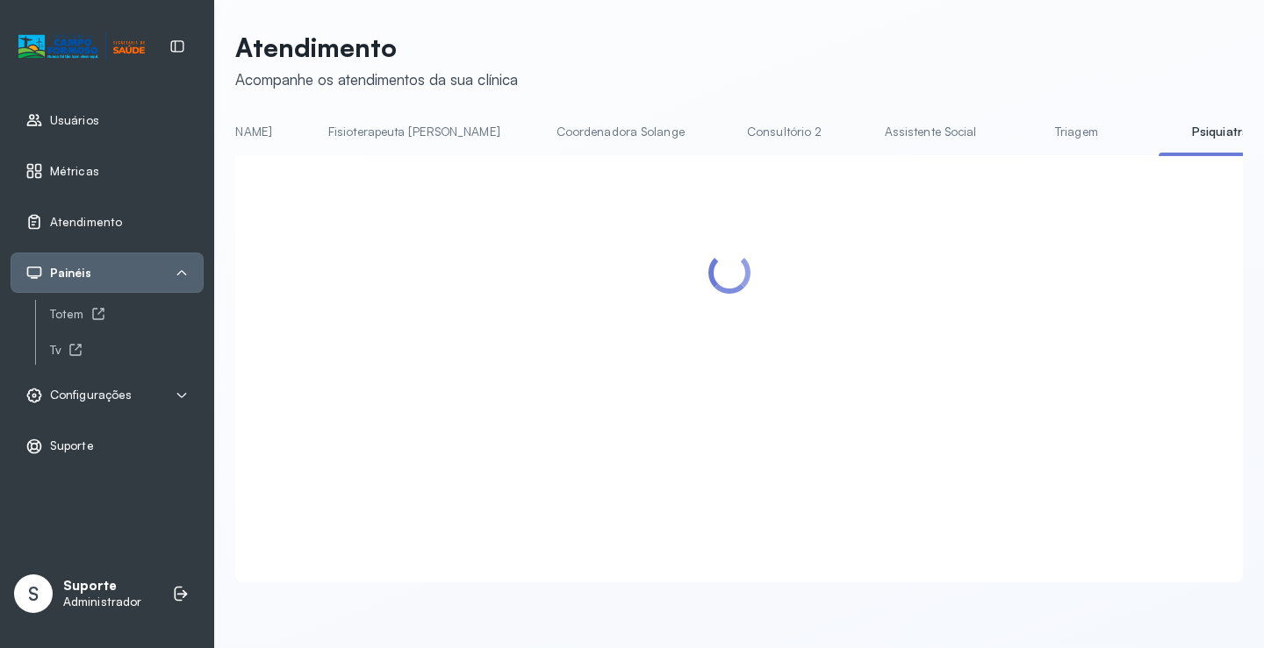
click at [871, 116] on div "Atendimento Acompanhe os atendimentos da sua clínica Agendamento de consultas P…" at bounding box center [738, 307] width 1007 height 551
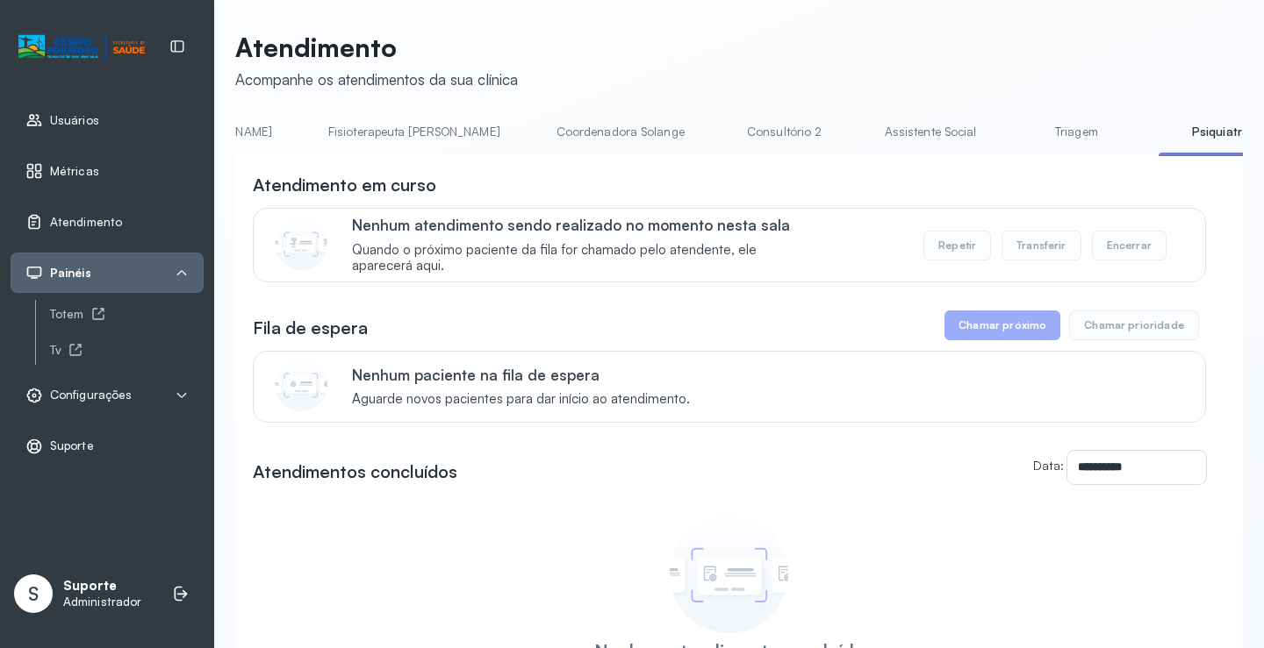
click at [1014, 121] on link "Triagem" at bounding box center [1075, 132] width 123 height 29
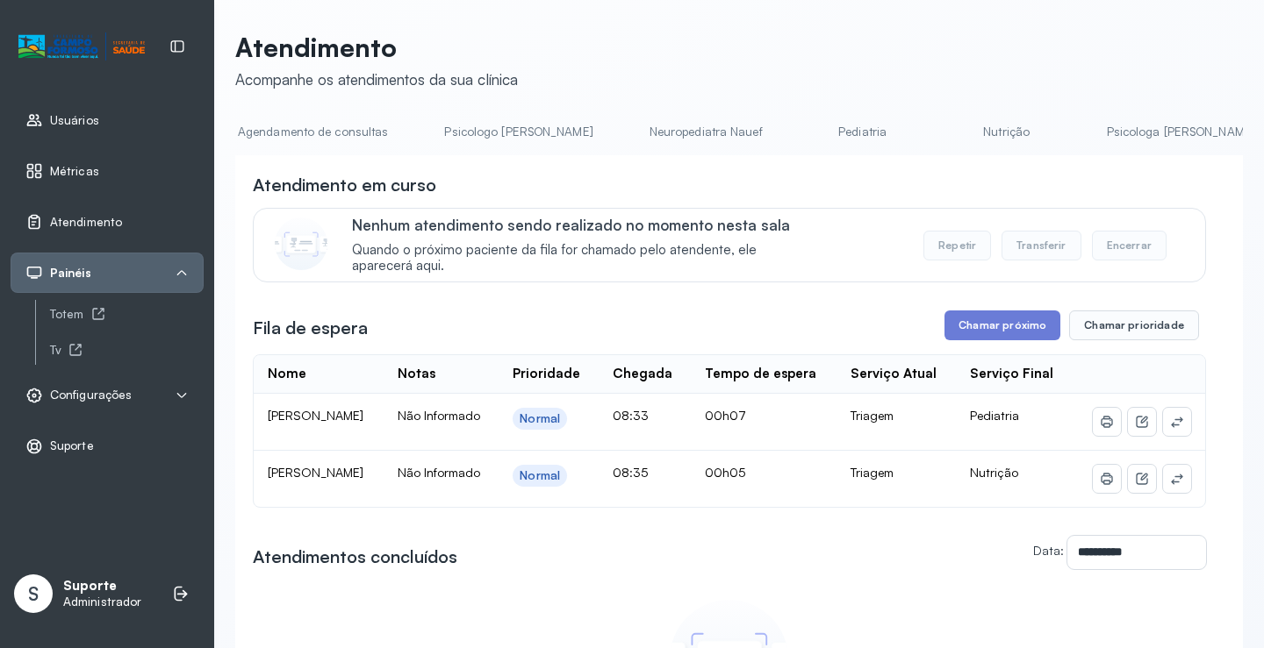
scroll to position [0, 0]
click at [819, 124] on link "Pediatria" at bounding box center [877, 132] width 123 height 29
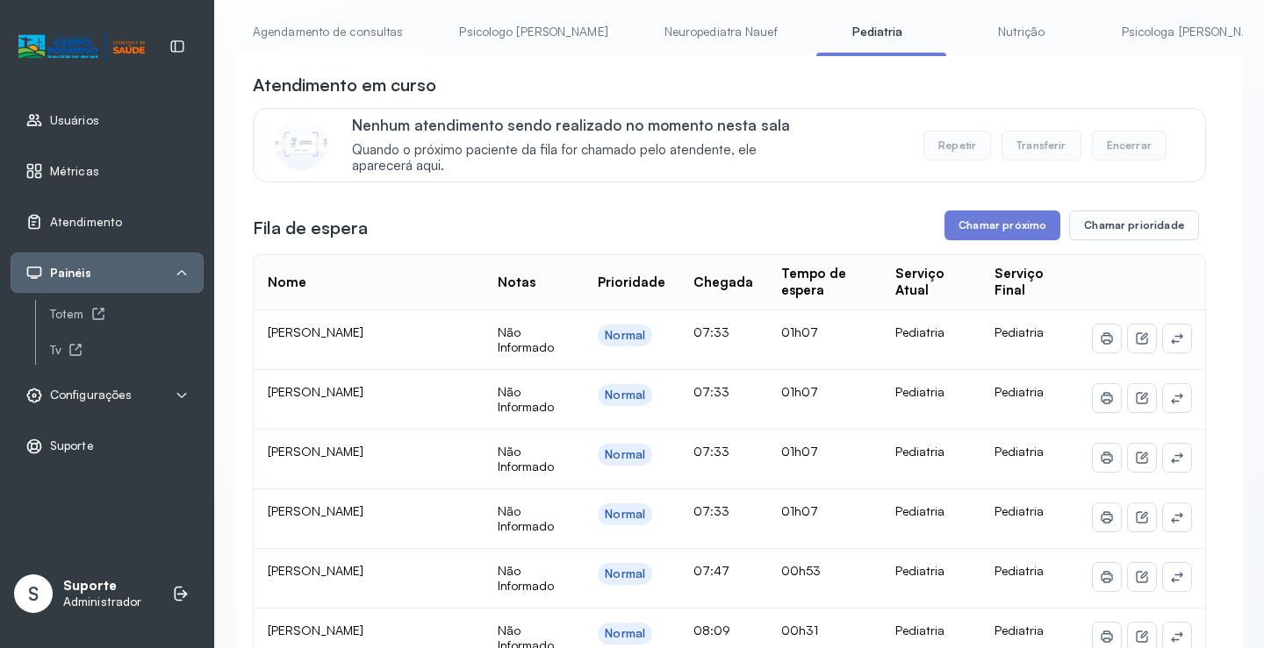
scroll to position [88, 0]
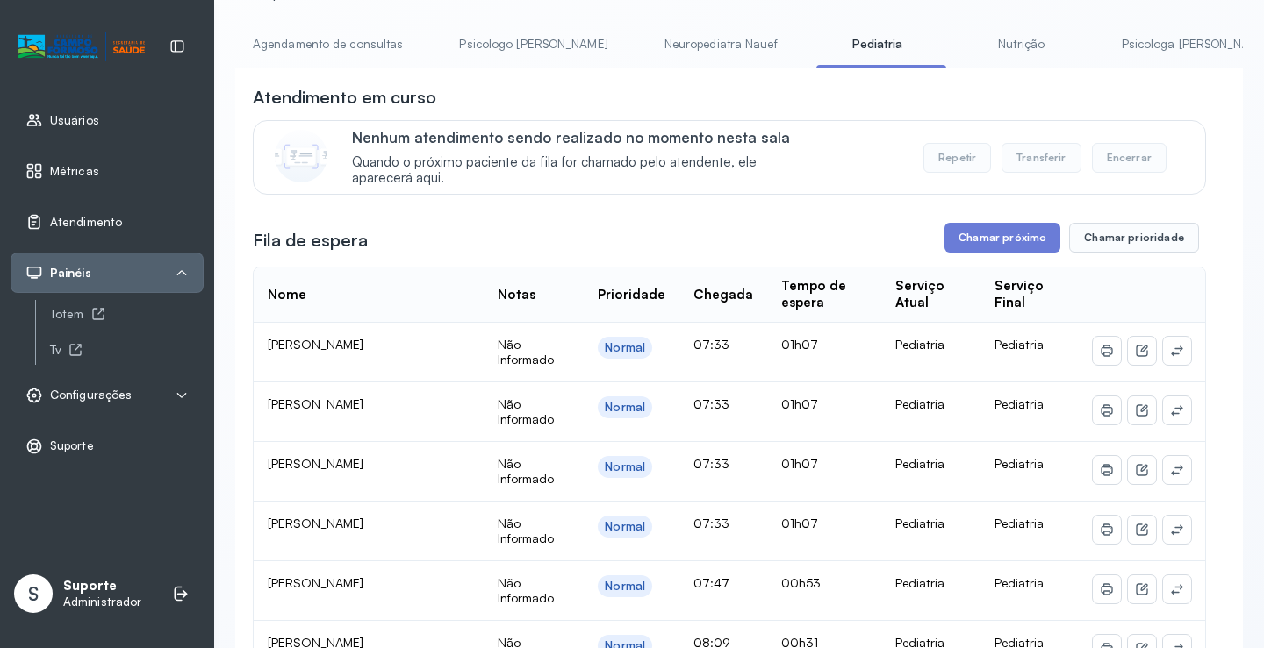
click at [360, 52] on link "Agendamento de consultas" at bounding box center [327, 44] width 185 height 29
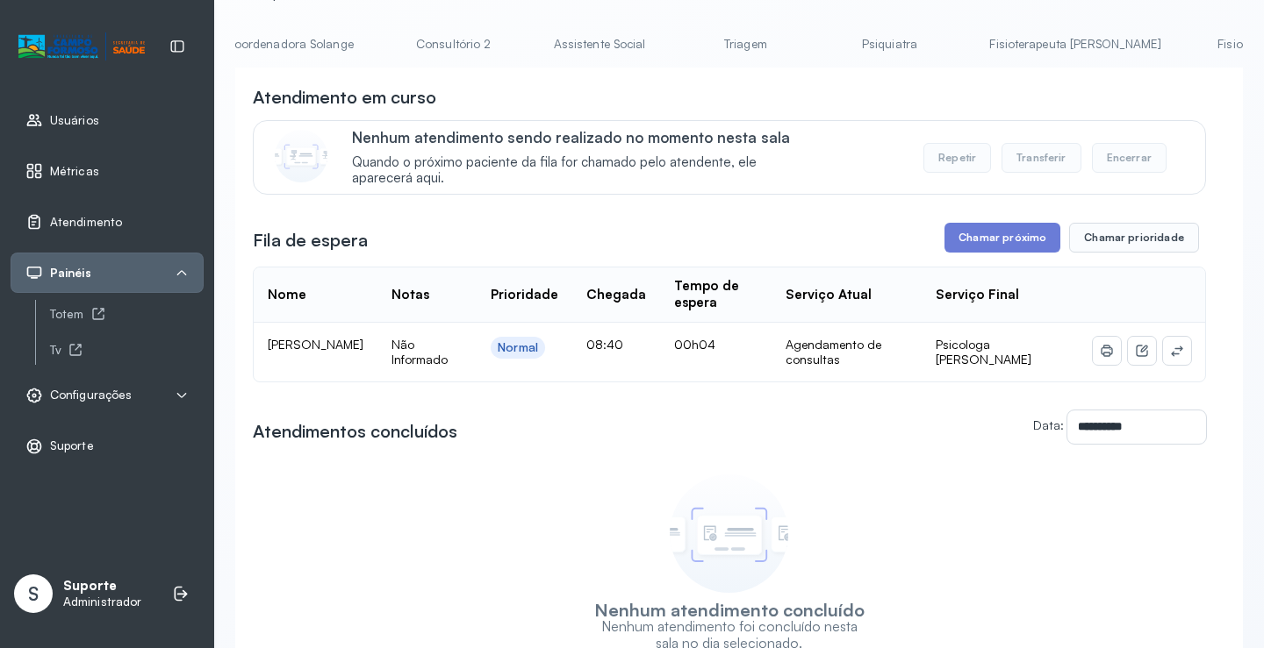
scroll to position [0, 1336]
click at [1171, 354] on icon at bounding box center [1177, 351] width 14 height 14
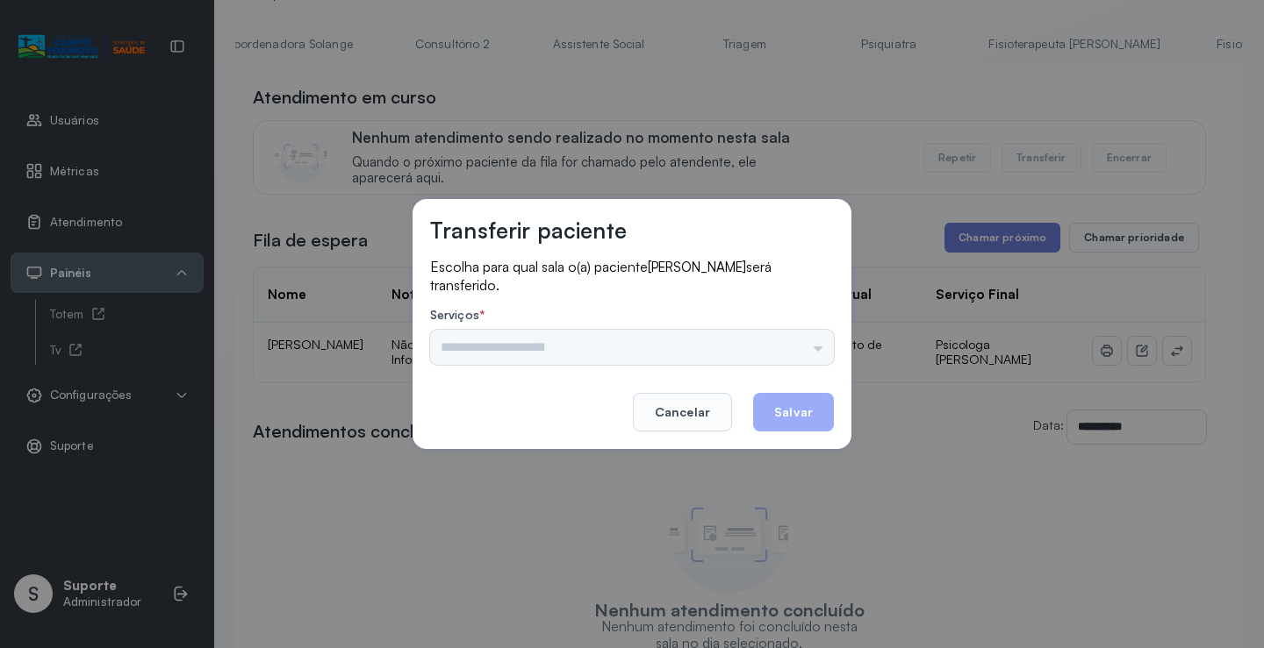
click at [806, 354] on div "Psicologo [PERSON_NAME] Nauef Pediatria Nutrição Psicologa [PERSON_NAME] Janusi…" at bounding box center [632, 347] width 404 height 35
click at [801, 347] on input "text" at bounding box center [632, 347] width 404 height 35
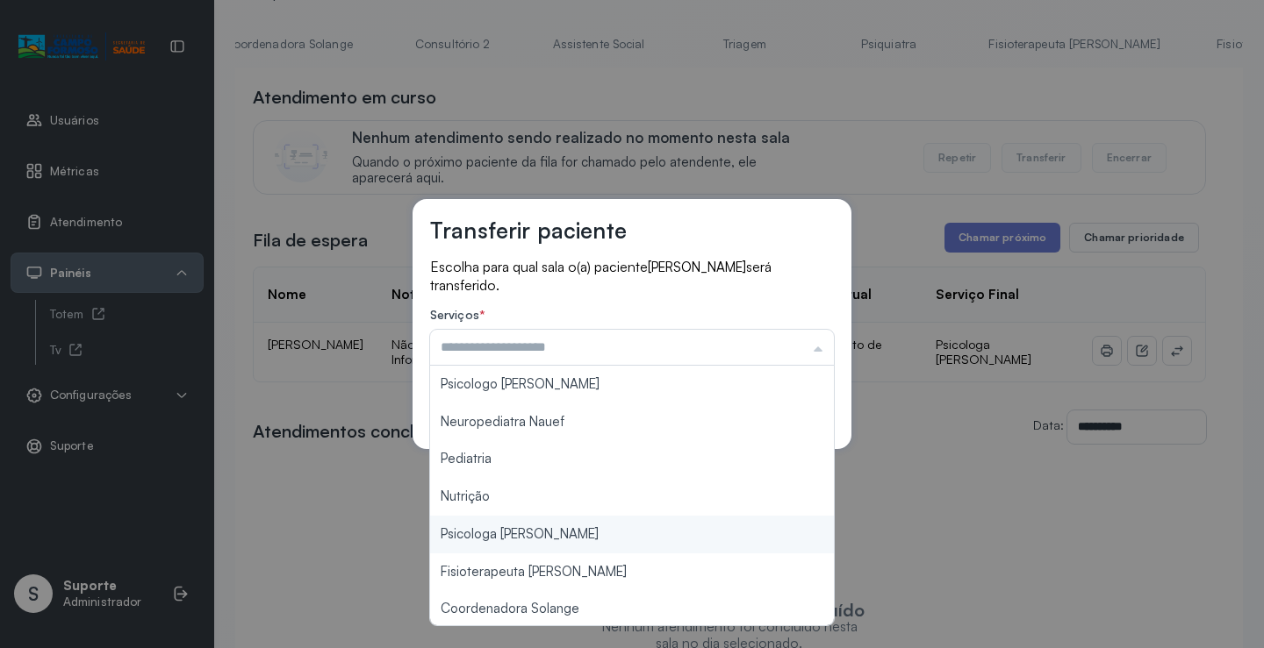
type input "**********"
drag, startPoint x: 542, startPoint y: 532, endPoint x: 657, endPoint y: 469, distance: 131.2
click at [545, 528] on div "**********" at bounding box center [632, 324] width 1264 height 648
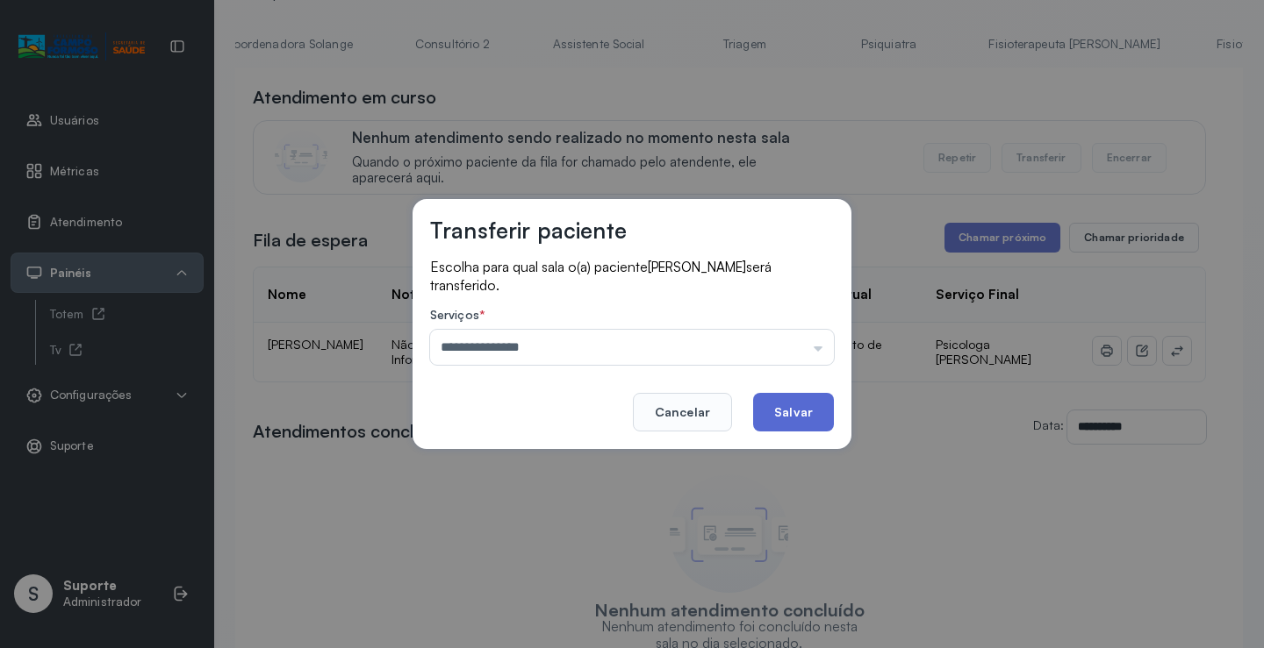
click at [798, 399] on button "Salvar" at bounding box center [793, 412] width 81 height 39
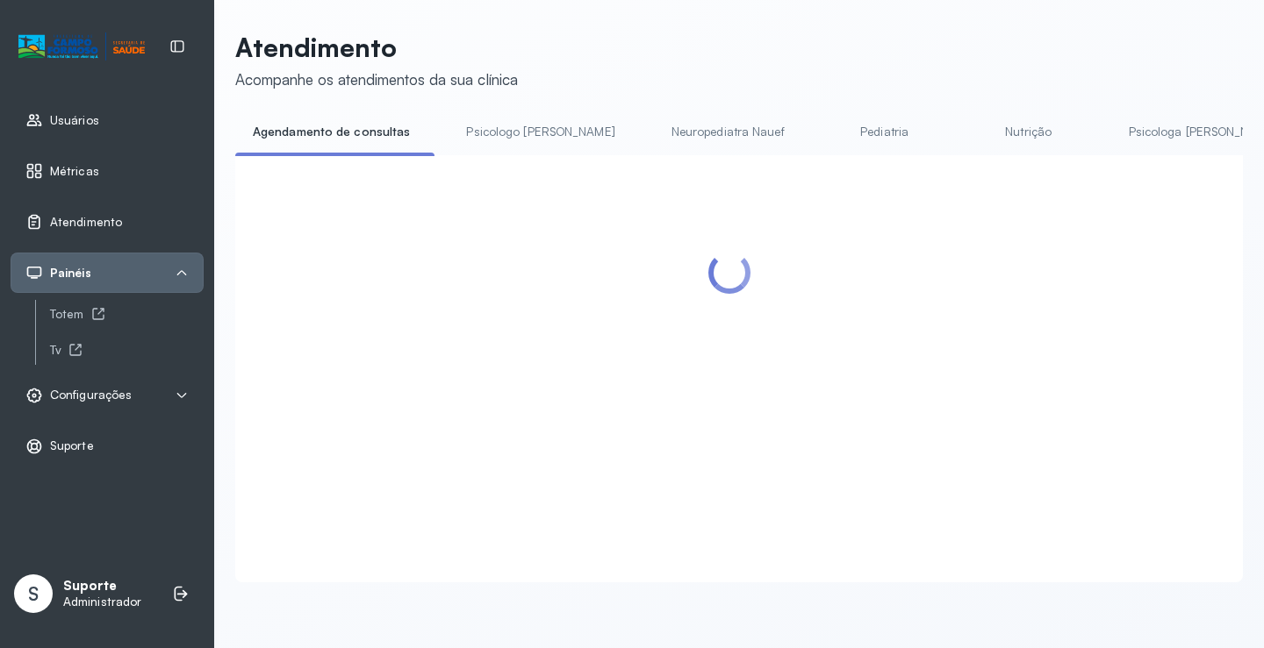
scroll to position [88, 0]
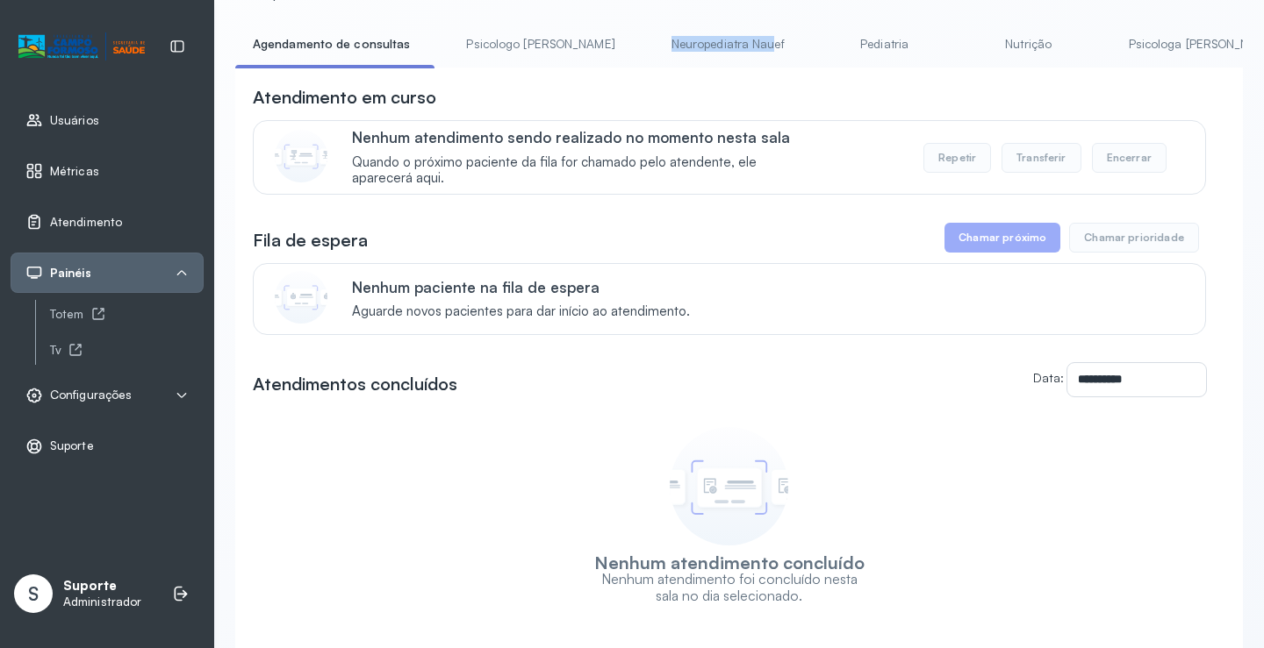
drag, startPoint x: 666, startPoint y: 65, endPoint x: 706, endPoint y: 65, distance: 40.4
click at [823, 65] on li "Neuropediatra Nauef" at bounding box center [888, 49] width 130 height 39
drag, startPoint x: 684, startPoint y: 84, endPoint x: 614, endPoint y: 80, distance: 69.5
click at [682, 84] on div "**********" at bounding box center [738, 392] width 1007 height 649
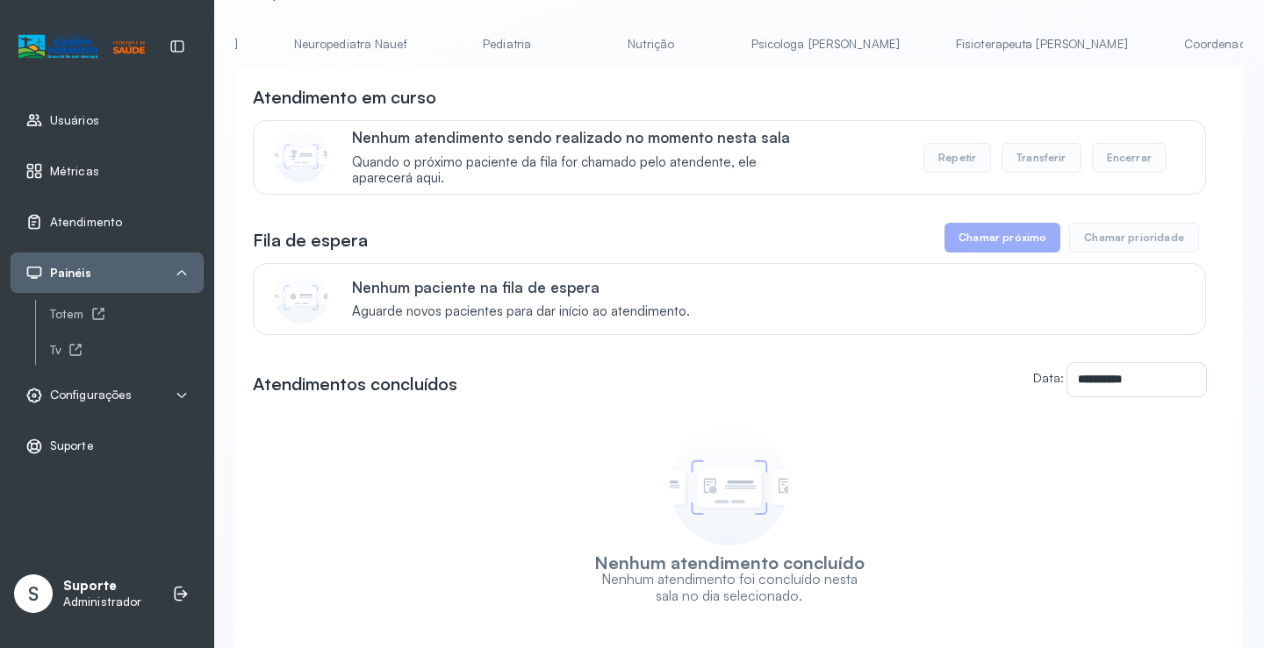
scroll to position [0, 382]
click at [585, 48] on link "Nutrição" at bounding box center [646, 44] width 123 height 29
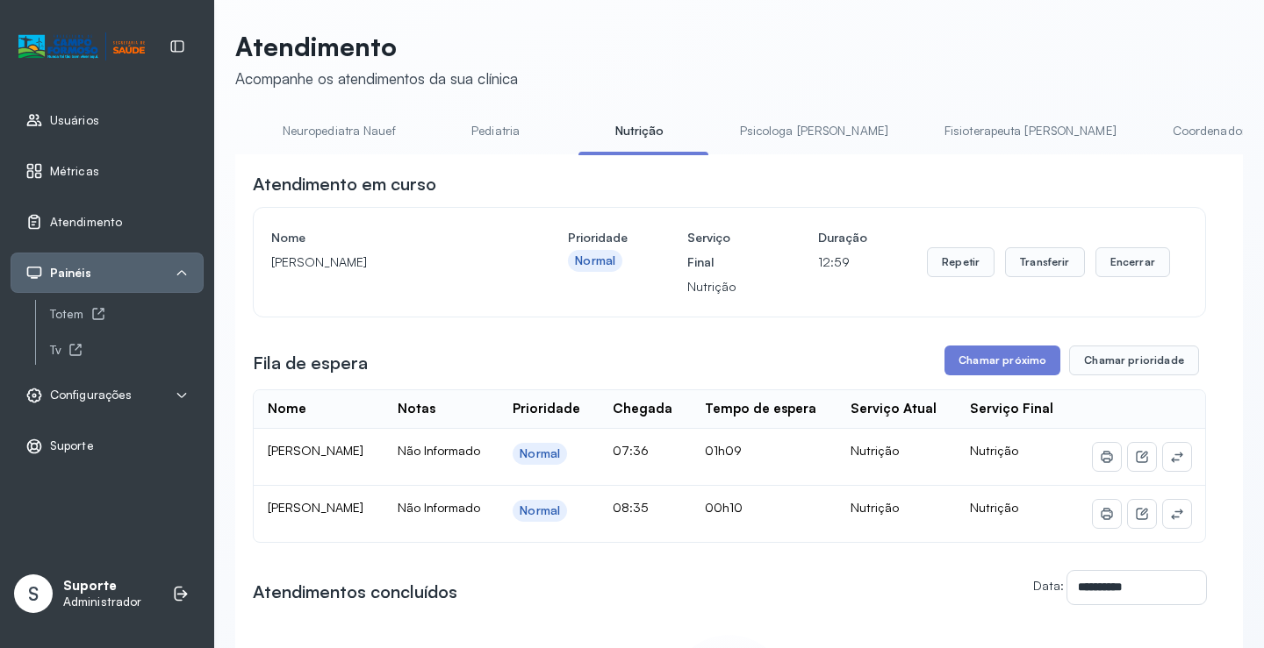
scroll to position [88, 0]
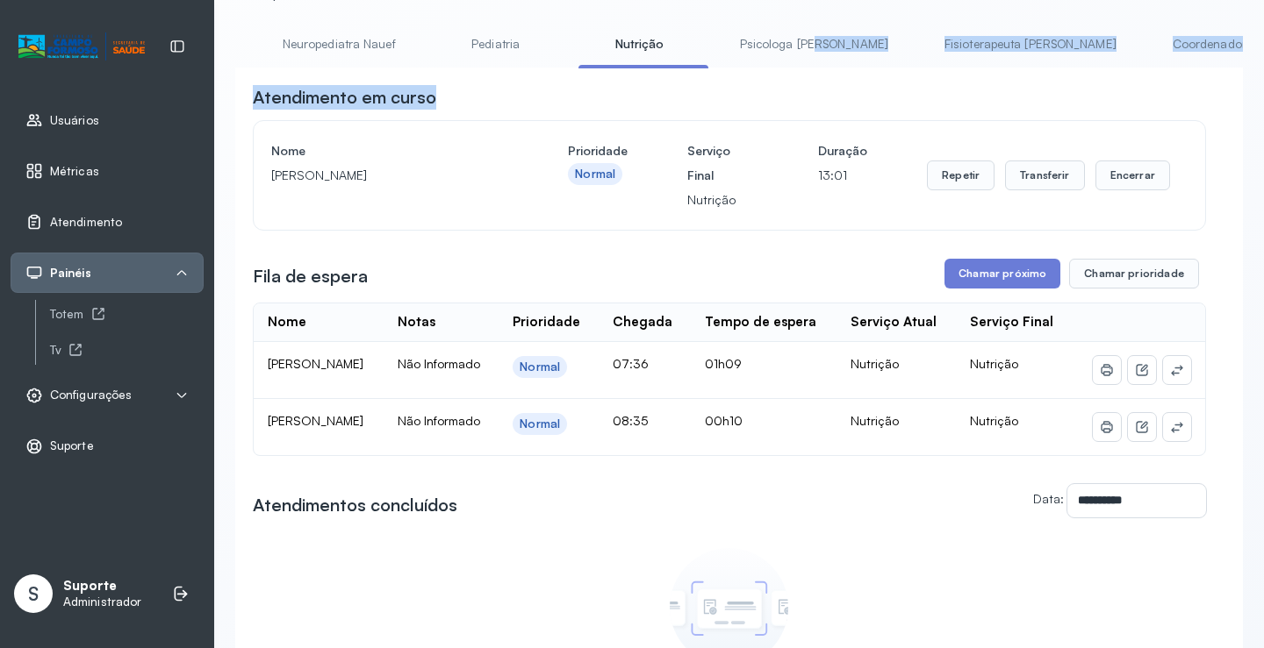
drag, startPoint x: 809, startPoint y: 68, endPoint x: 1109, endPoint y: 80, distance: 300.3
click at [1109, 80] on div "**********" at bounding box center [738, 434] width 1007 height 809
drag, startPoint x: 1095, startPoint y: 86, endPoint x: 851, endPoint y: 128, distance: 247.5
click at [1093, 87] on div "**********" at bounding box center [738, 453] width 1007 height 770
click at [784, 84] on div "**********" at bounding box center [738, 453] width 1007 height 770
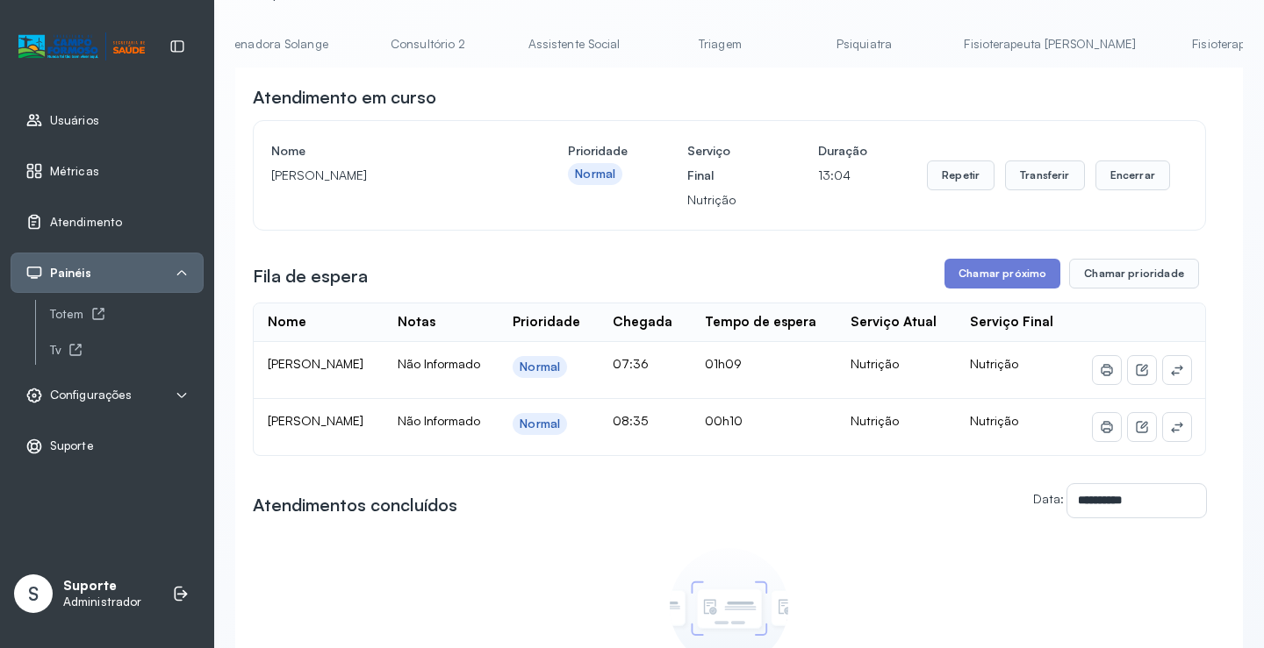
scroll to position [0, 1392]
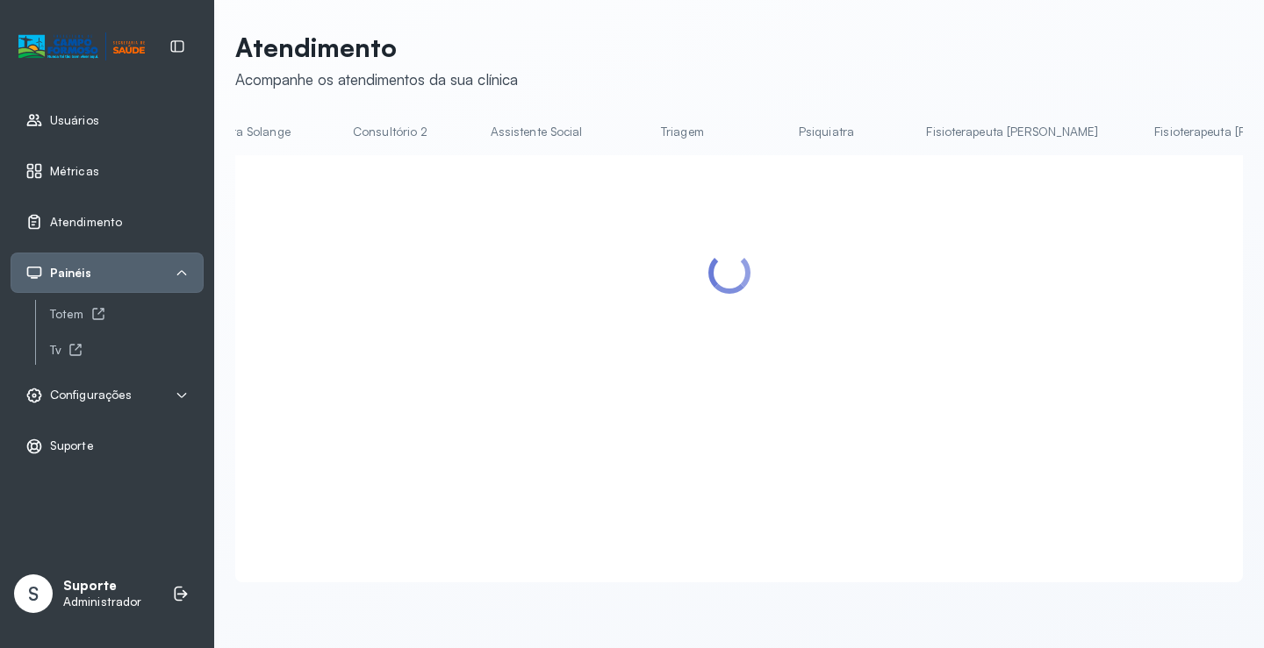
scroll to position [1, 0]
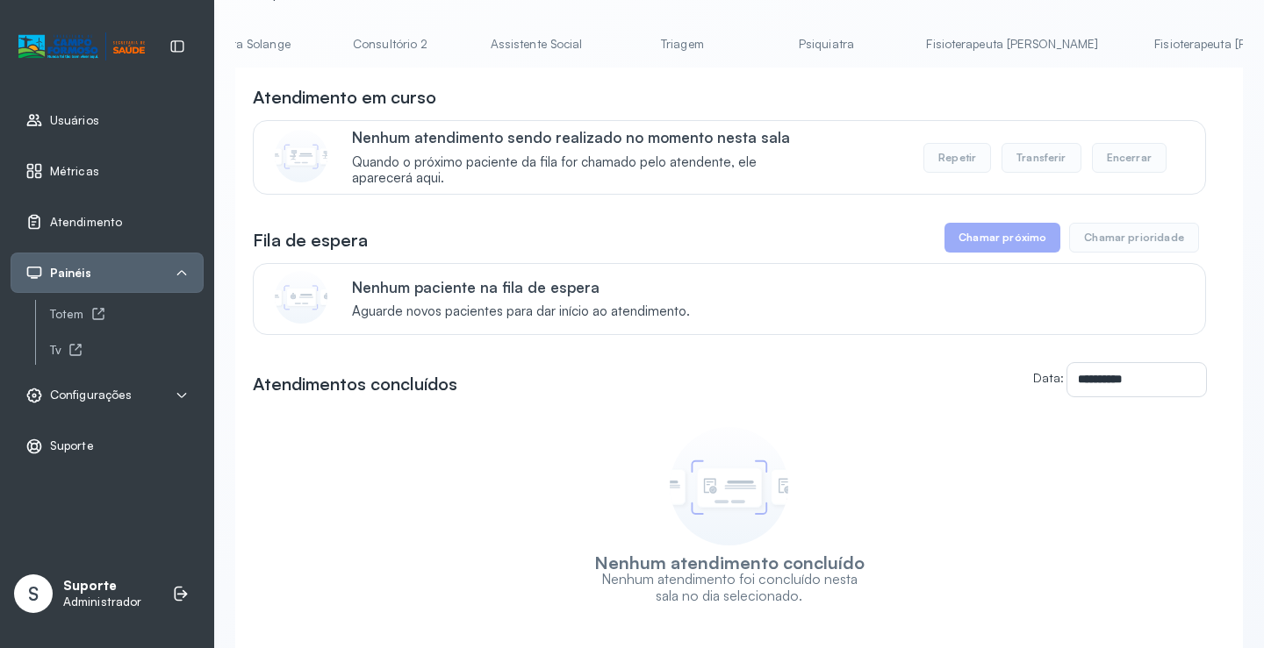
click at [1136, 52] on link "Fisioterapeuta [PERSON_NAME]" at bounding box center [1239, 44] width 207 height 29
click at [908, 40] on link "Fisioterapeuta [PERSON_NAME]" at bounding box center [1011, 44] width 207 height 29
click at [764, 53] on link "Psiquiatra" at bounding box center [825, 44] width 123 height 29
click at [620, 47] on link "Triagem" at bounding box center [681, 44] width 123 height 29
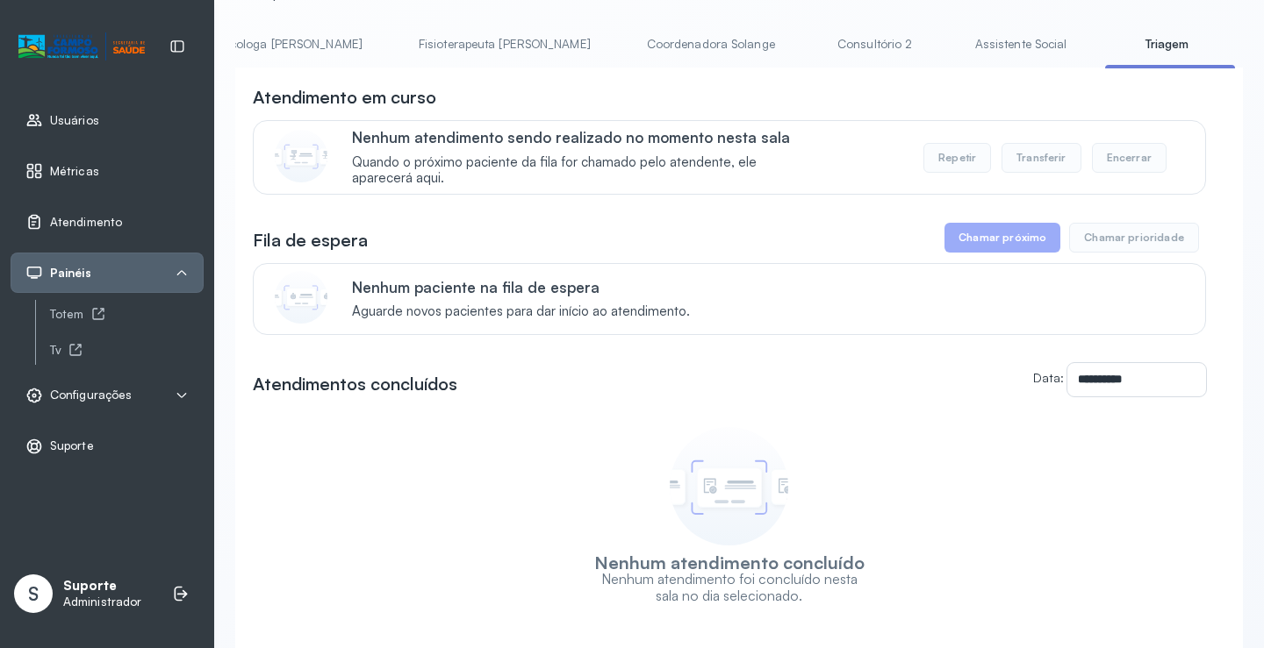
click at [957, 37] on link "Assistente Social" at bounding box center [1020, 44] width 127 height 29
click at [629, 41] on link "Coordenadora Solange" at bounding box center [710, 44] width 163 height 29
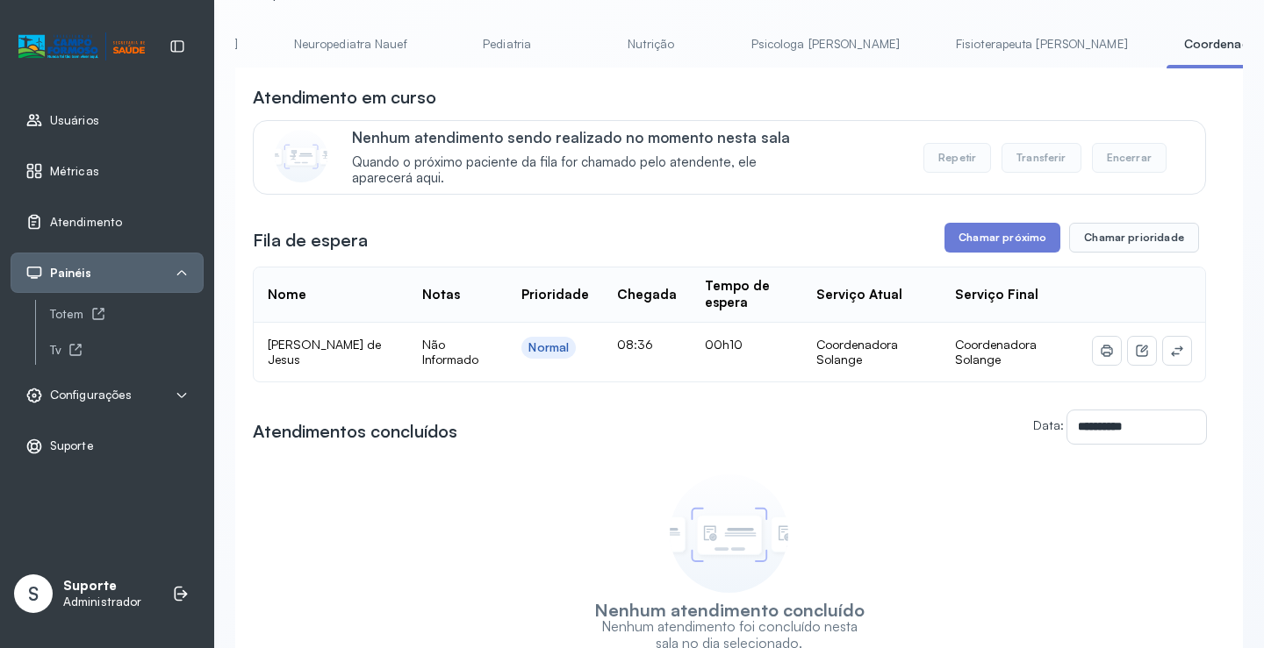
scroll to position [0, 362]
click at [946, 39] on link "Fisioterapeuta [PERSON_NAME]" at bounding box center [1049, 44] width 207 height 29
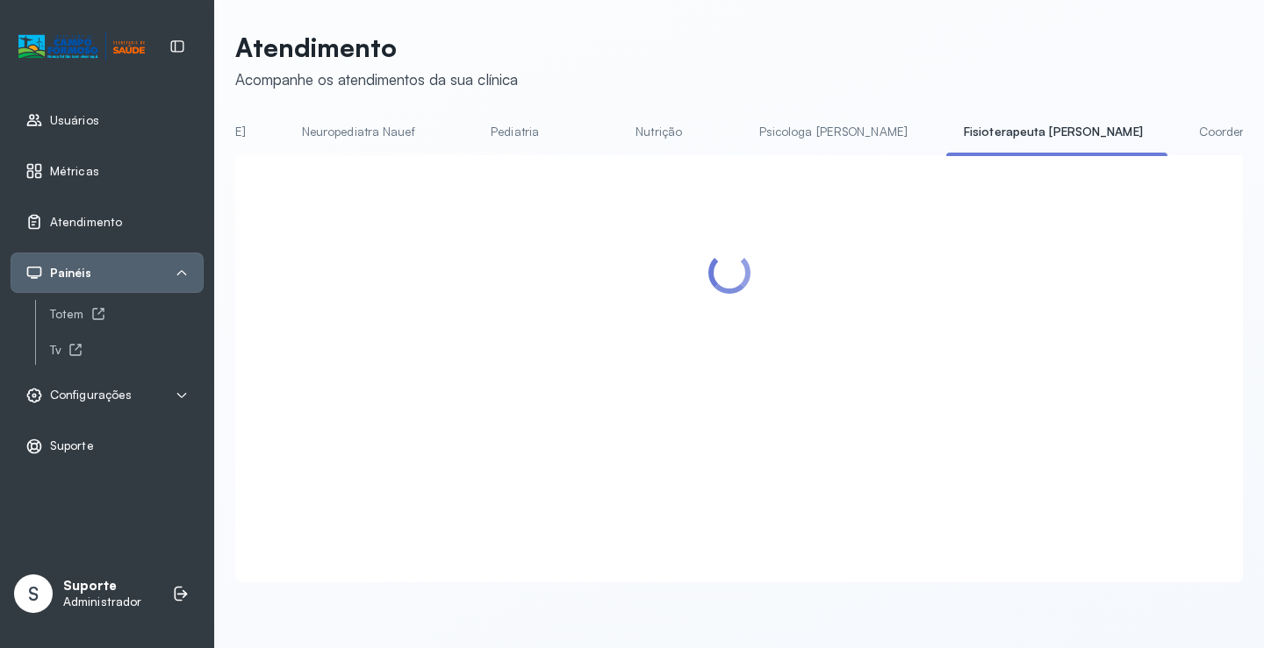
scroll to position [88, 0]
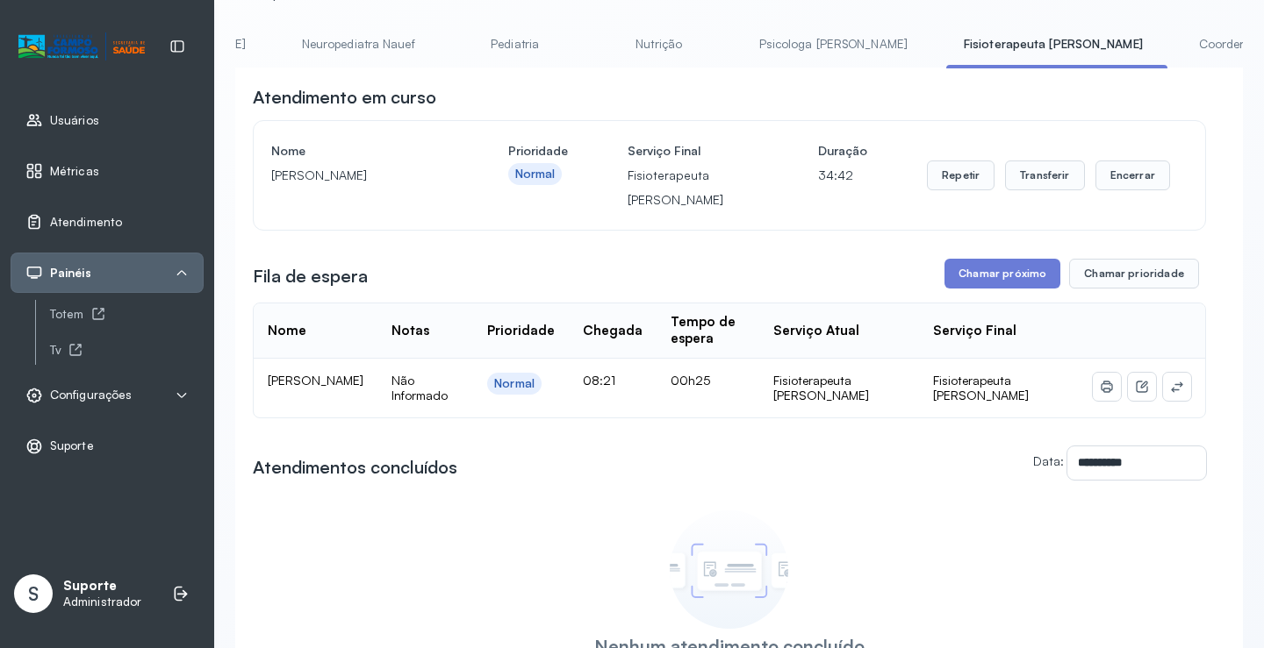
click at [741, 49] on link "Psicologa [PERSON_NAME]" at bounding box center [832, 44] width 183 height 29
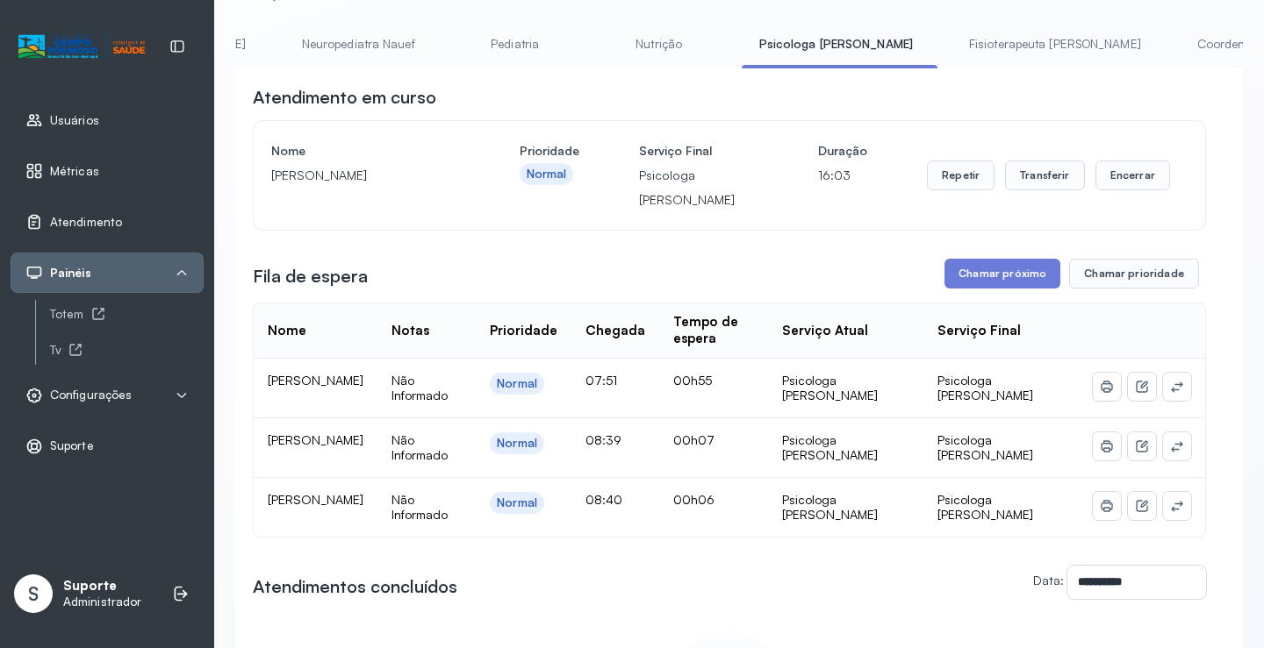
click at [605, 35] on link "Nutrição" at bounding box center [659, 44] width 123 height 29
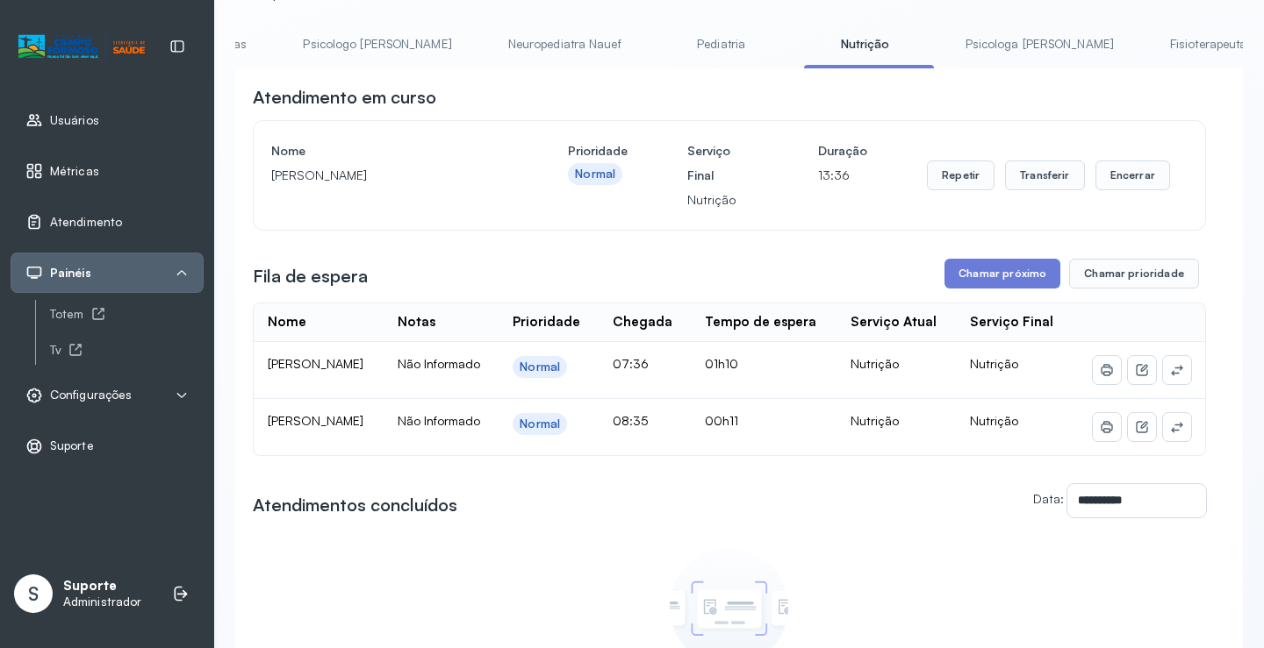
scroll to position [0, 111]
click at [716, 39] on link "Pediatria" at bounding box center [766, 44] width 123 height 29
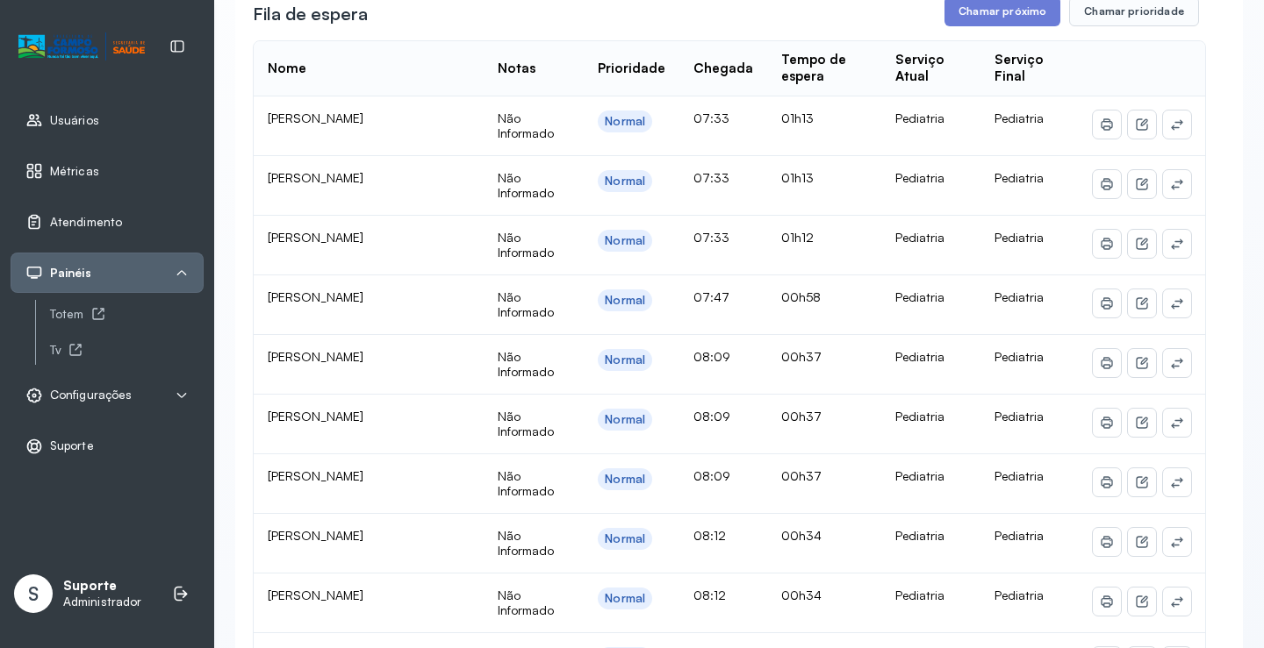
scroll to position [0, 0]
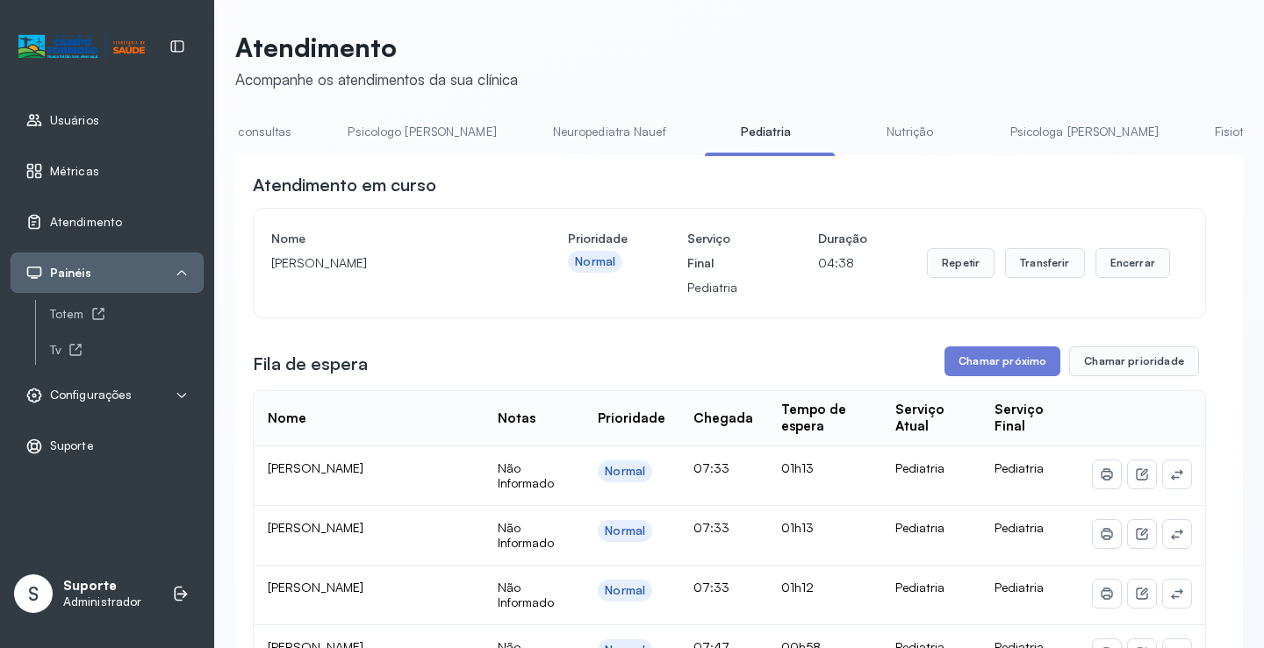
click at [548, 141] on link "Neuropediatra Nauef" at bounding box center [609, 132] width 148 height 29
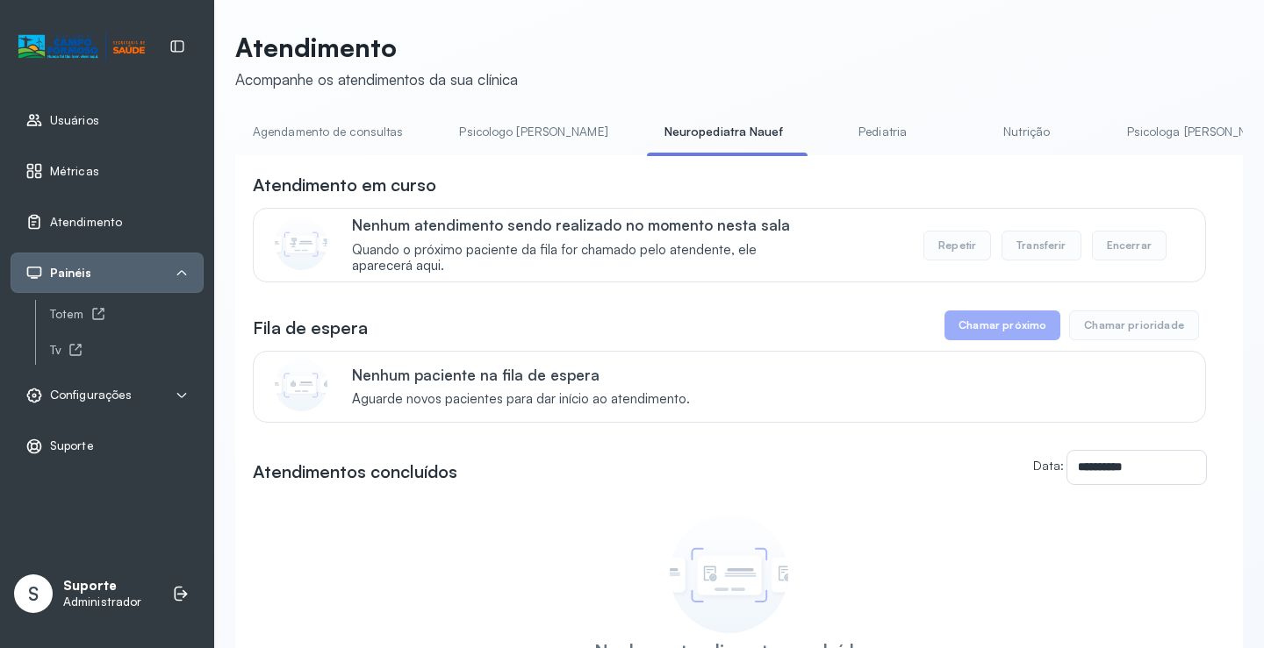
click at [352, 126] on link "Agendamento de consultas" at bounding box center [327, 132] width 185 height 29
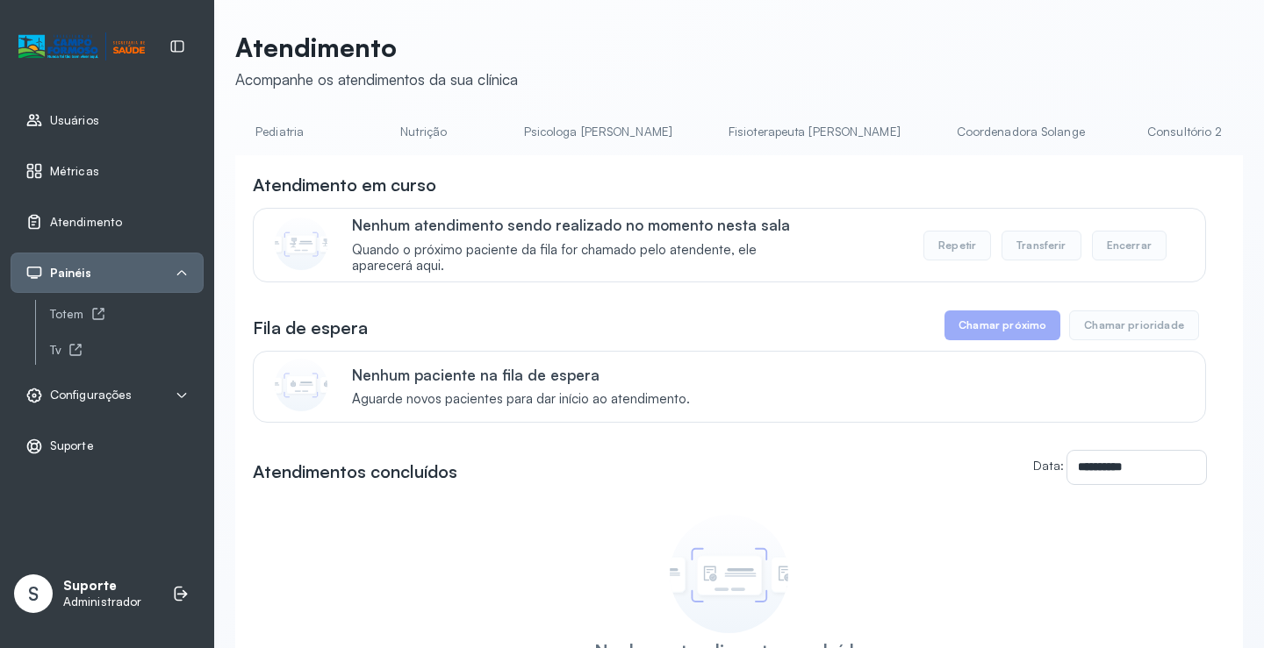
scroll to position [0, 580]
click at [735, 120] on link "Fisioterapeuta [PERSON_NAME]" at bounding box center [838, 132] width 207 height 29
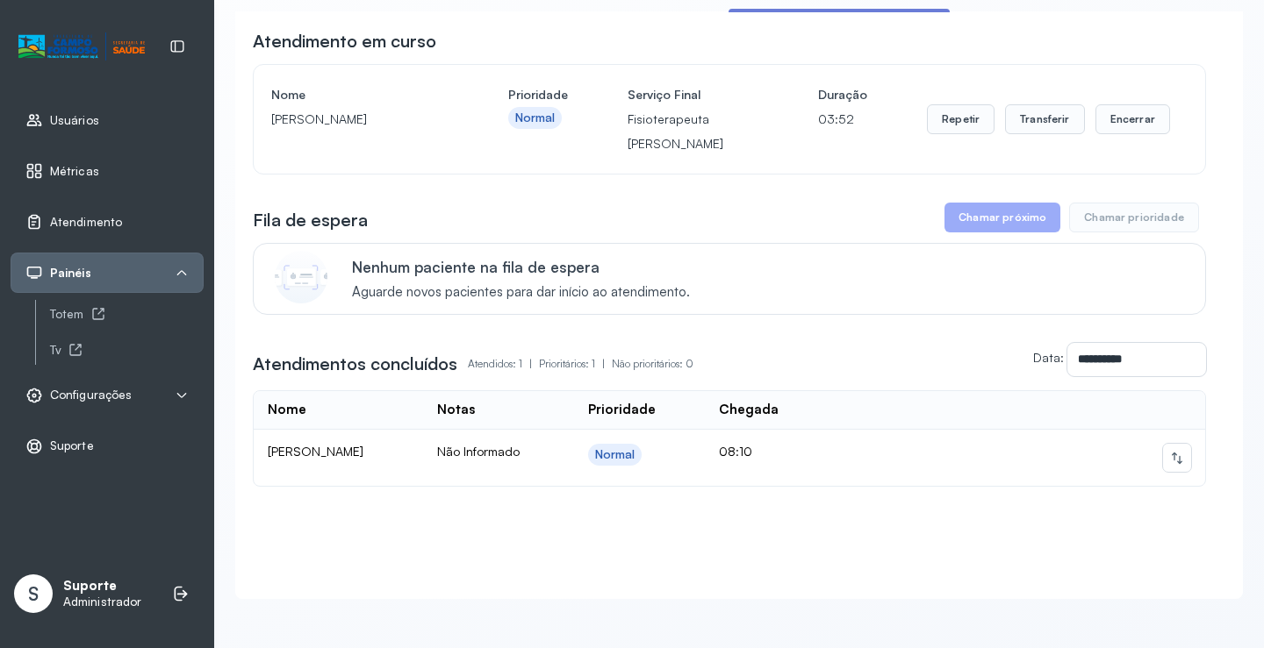
scroll to position [162, 0]
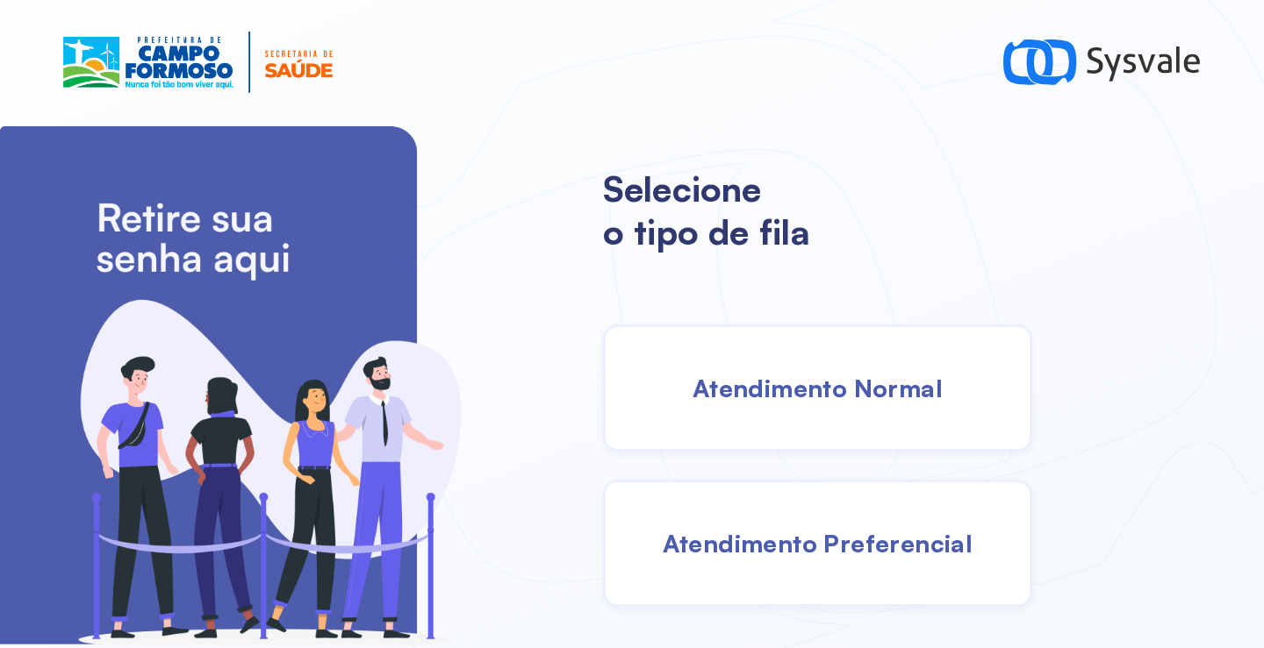
click at [777, 380] on span "Atendimento Normal" at bounding box center [817, 388] width 250 height 31
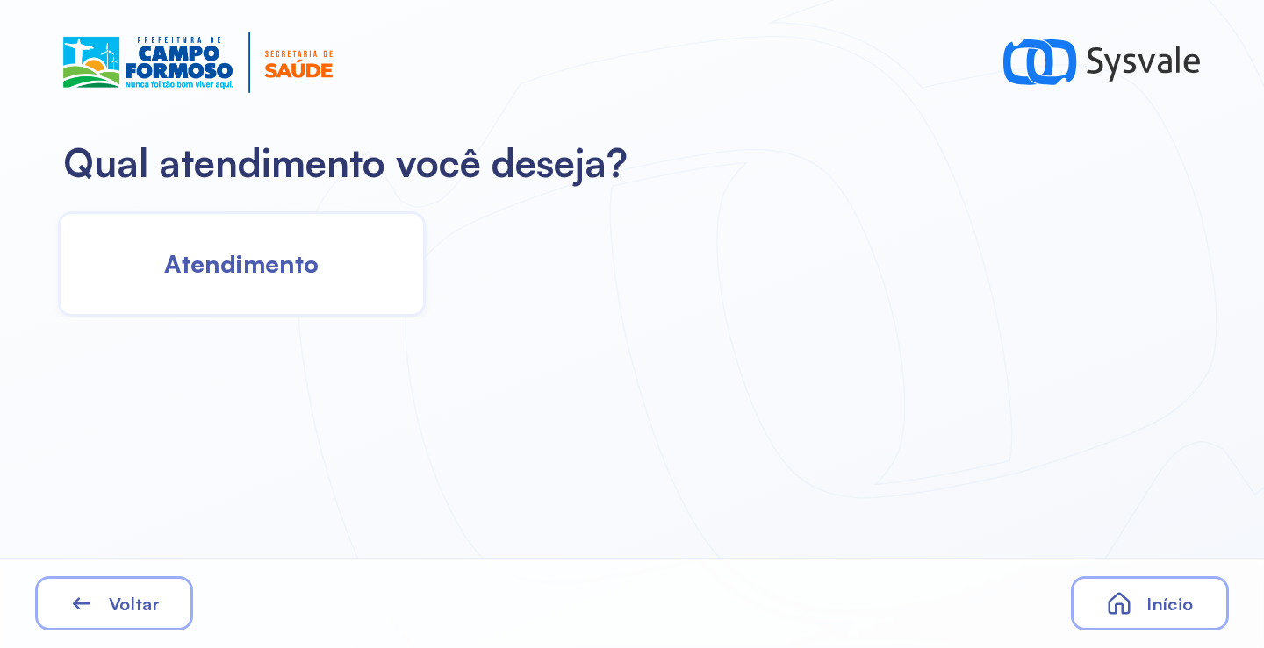
click at [254, 297] on div "Atendimento" at bounding box center [242, 263] width 368 height 105
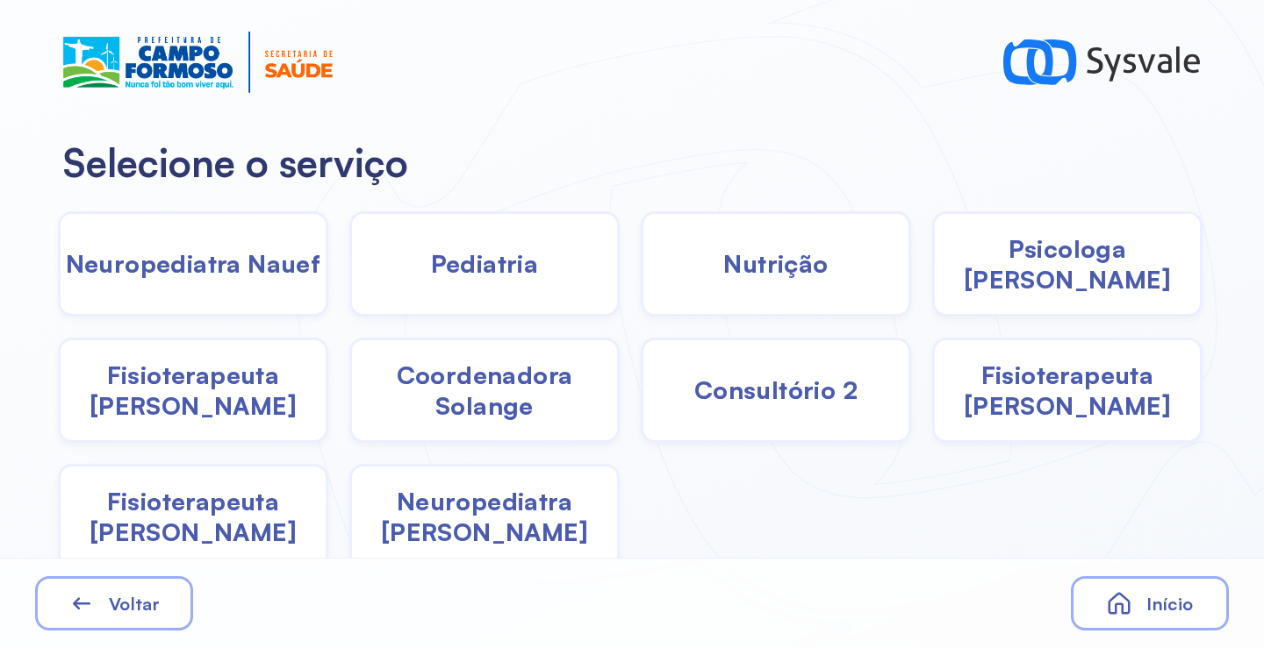
click at [507, 260] on span "Pediatria" at bounding box center [485, 263] width 108 height 31
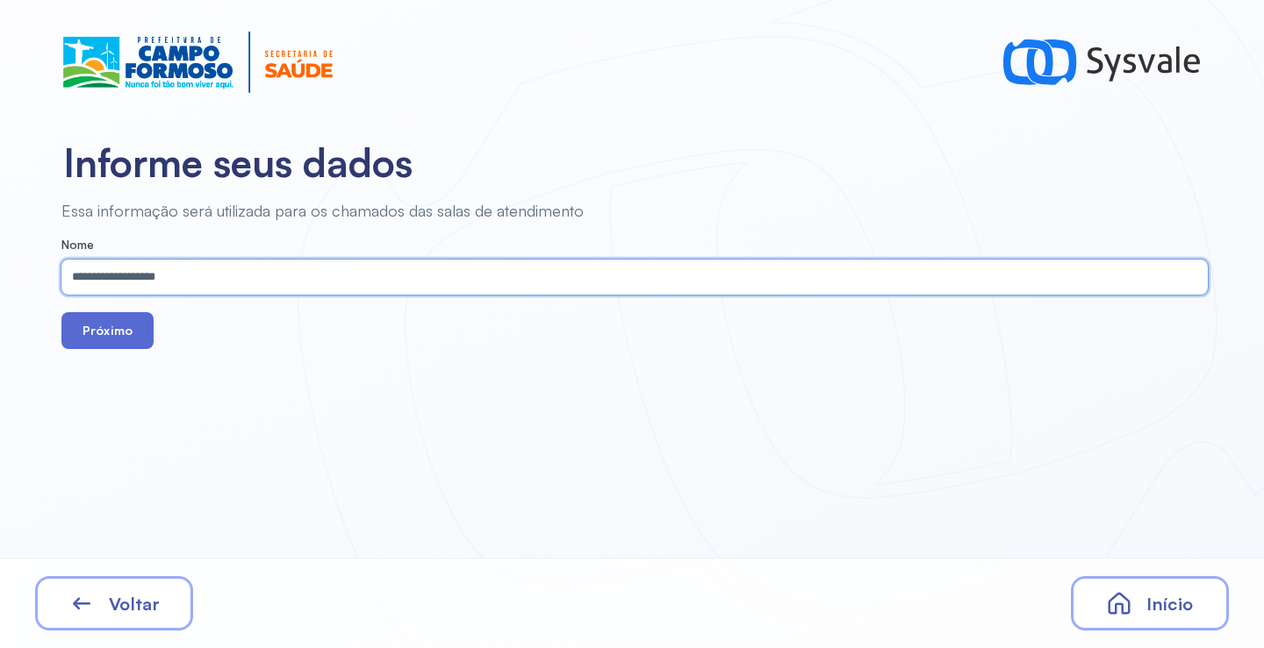
type input "**********"
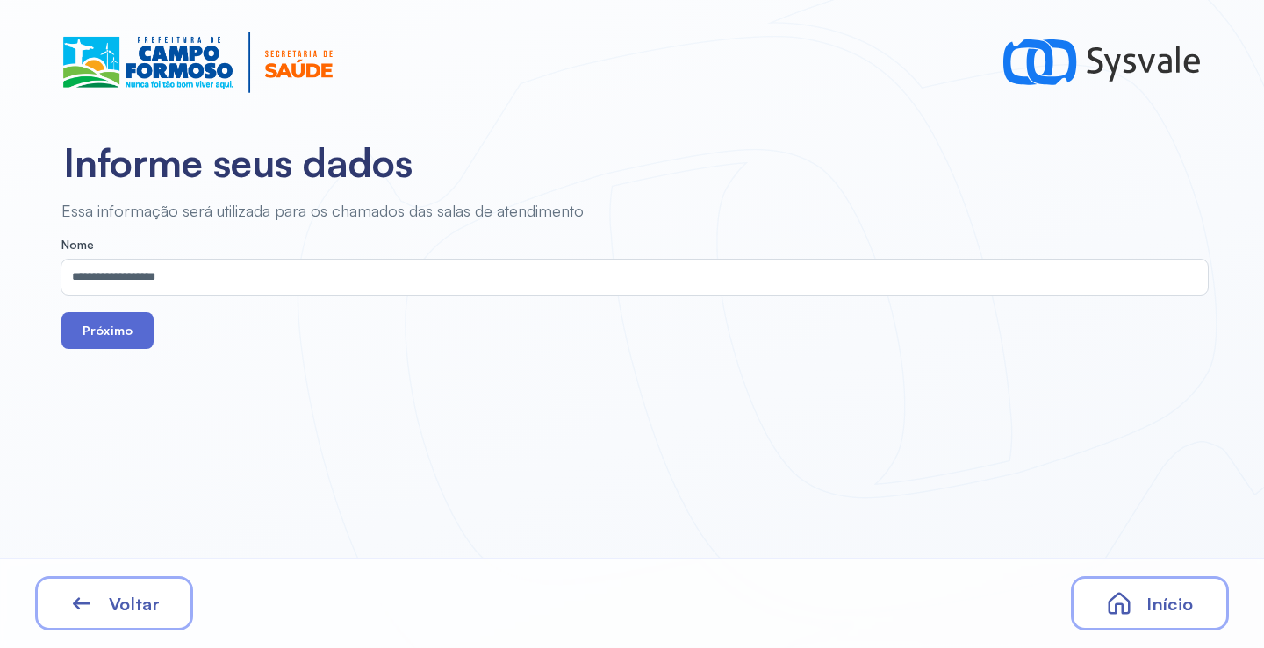
click at [93, 323] on button "Próximo" at bounding box center [107, 330] width 92 height 37
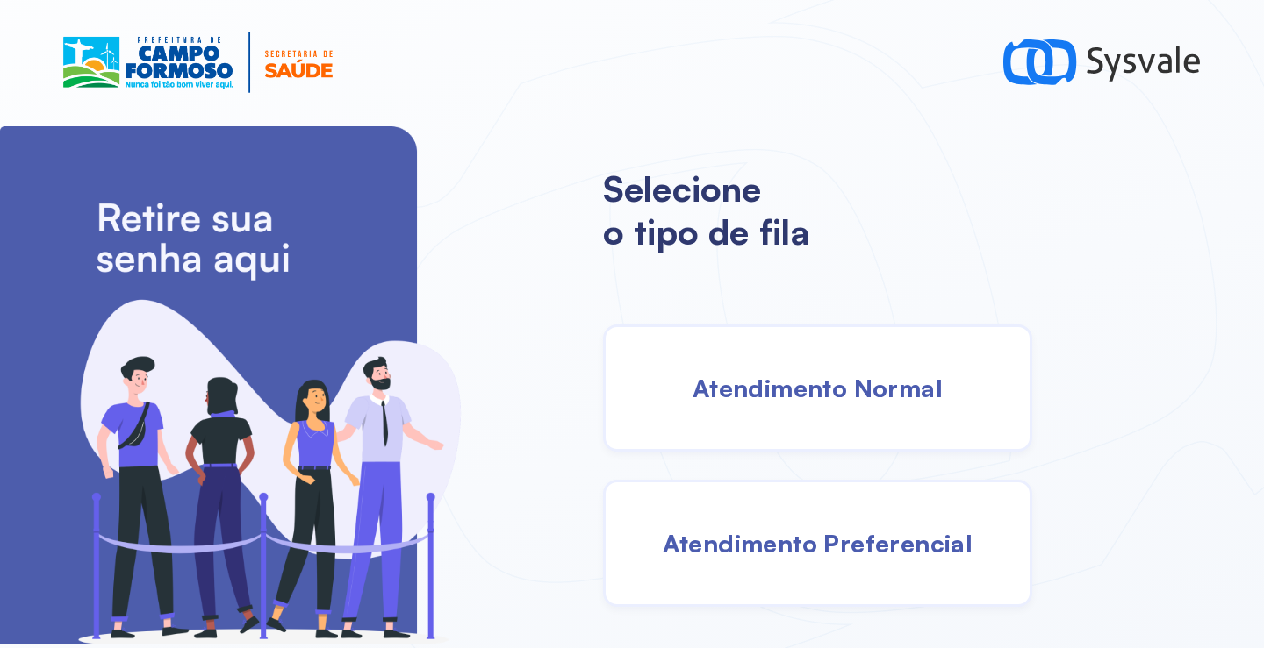
click at [802, 360] on div "Atendimento Normal" at bounding box center [817, 388] width 429 height 127
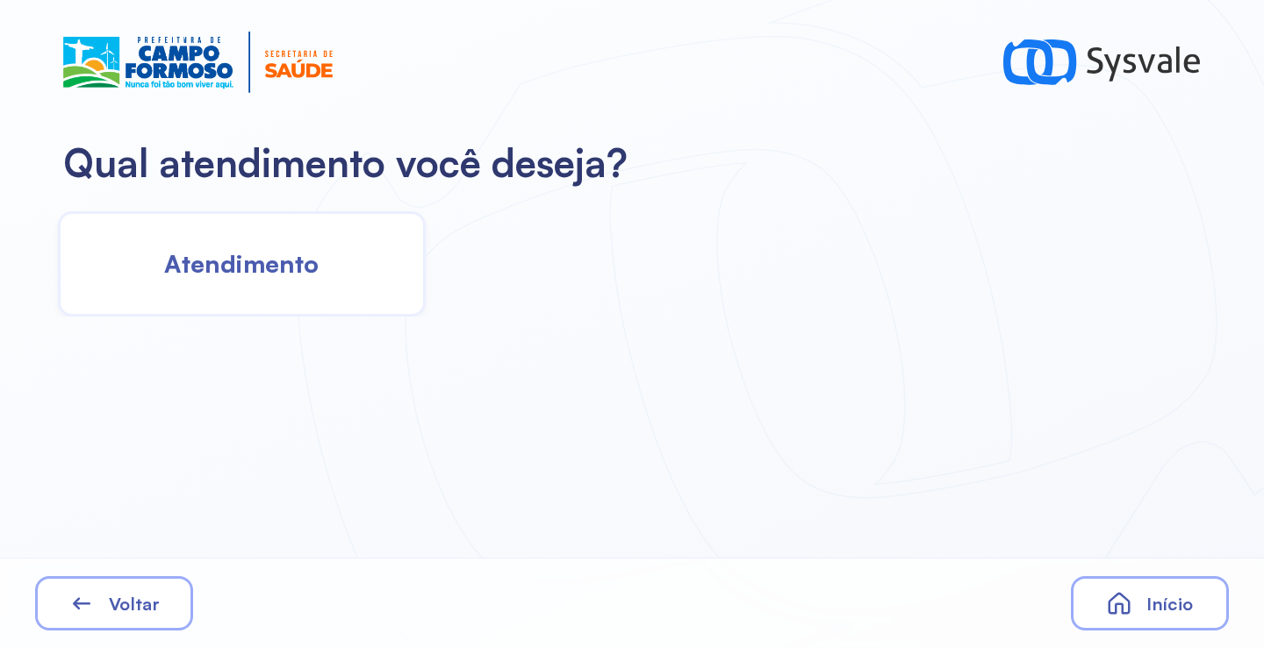
click at [280, 244] on div "Atendimento" at bounding box center [242, 263] width 368 height 105
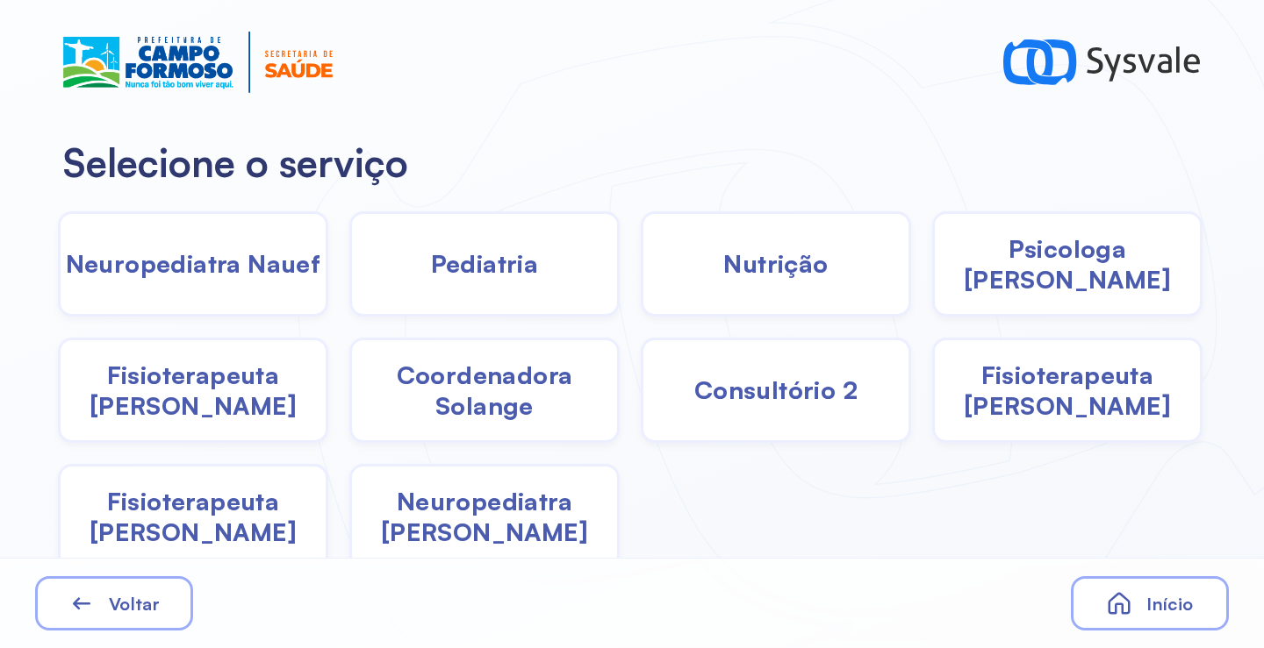
click at [932, 286] on div "Nutrição" at bounding box center [1067, 263] width 270 height 105
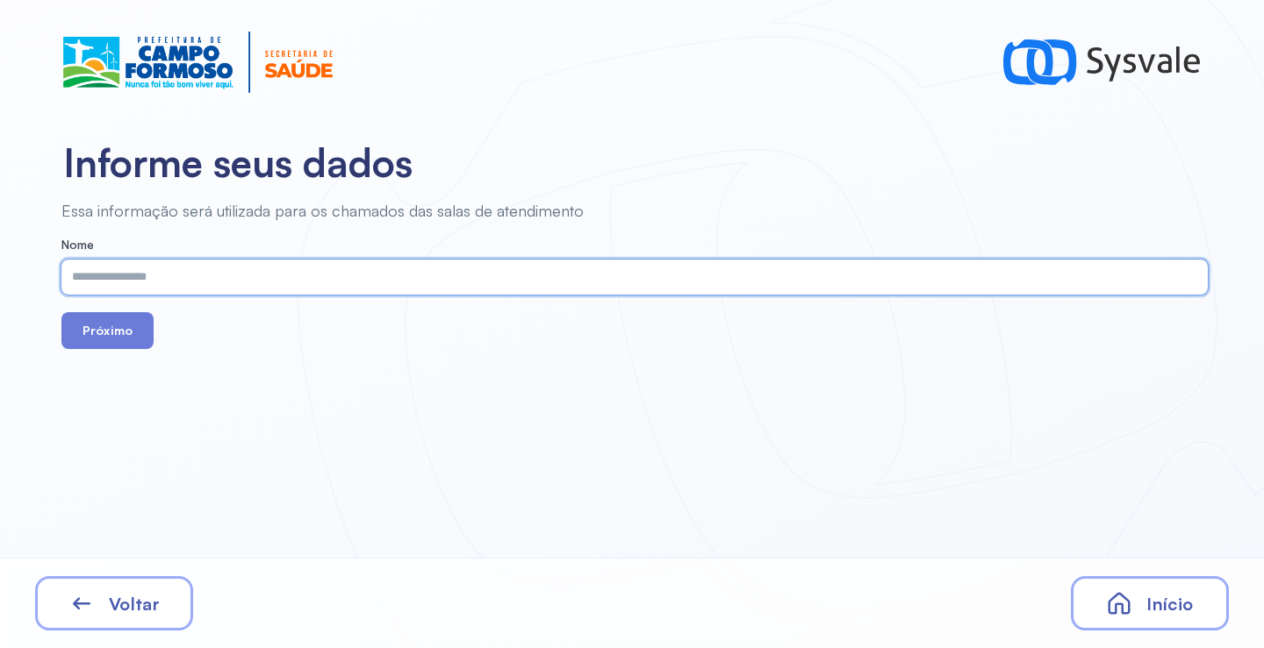
paste input "**********"
type input "**********"
click at [104, 326] on button "Próximo" at bounding box center [107, 330] width 92 height 37
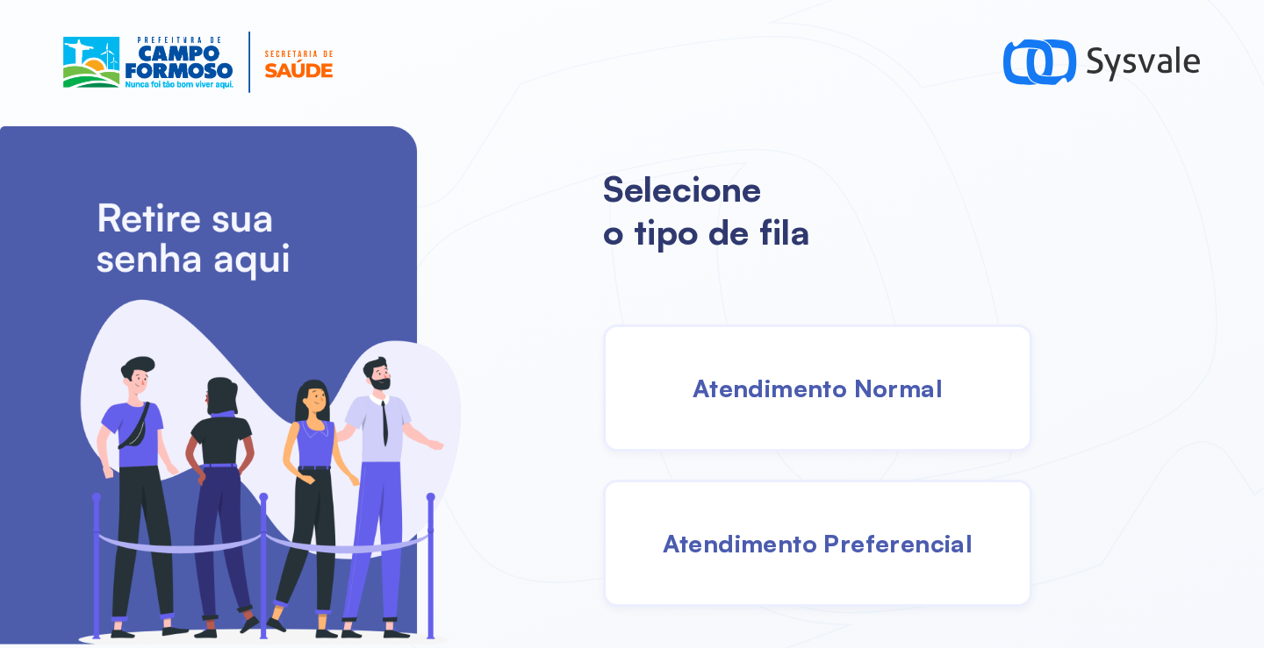
click at [759, 410] on div "Atendimento Normal" at bounding box center [817, 388] width 429 height 127
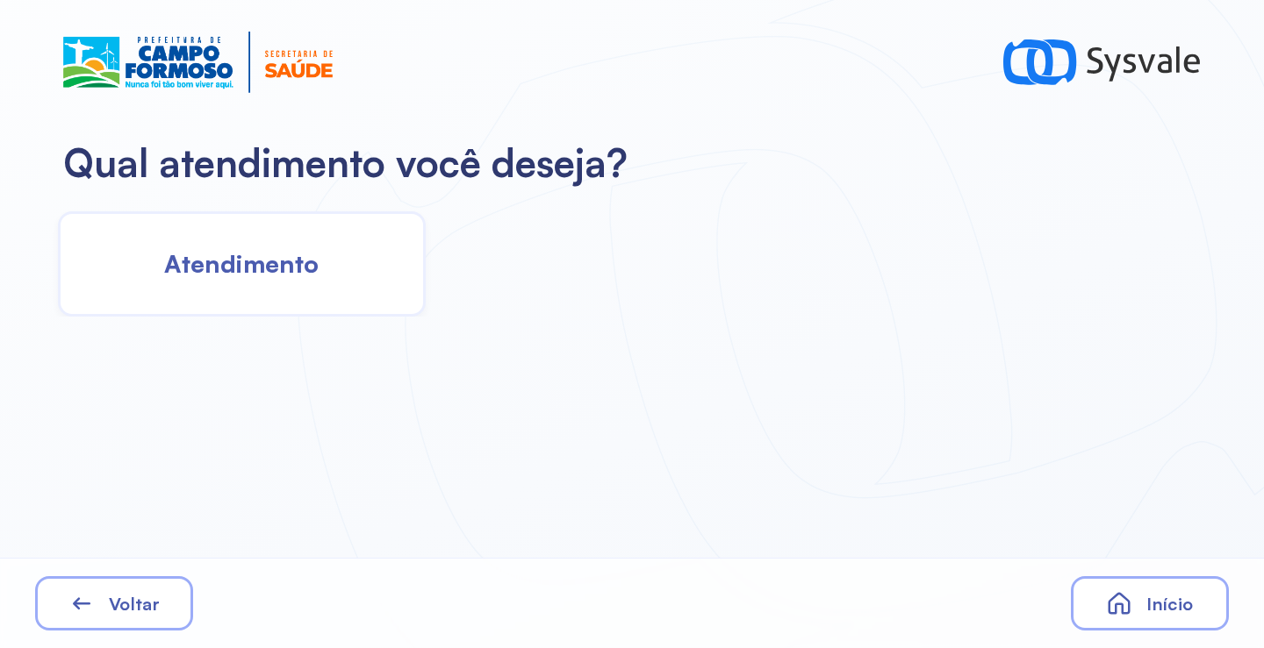
click at [317, 260] on span "Atendimento" at bounding box center [241, 263] width 154 height 31
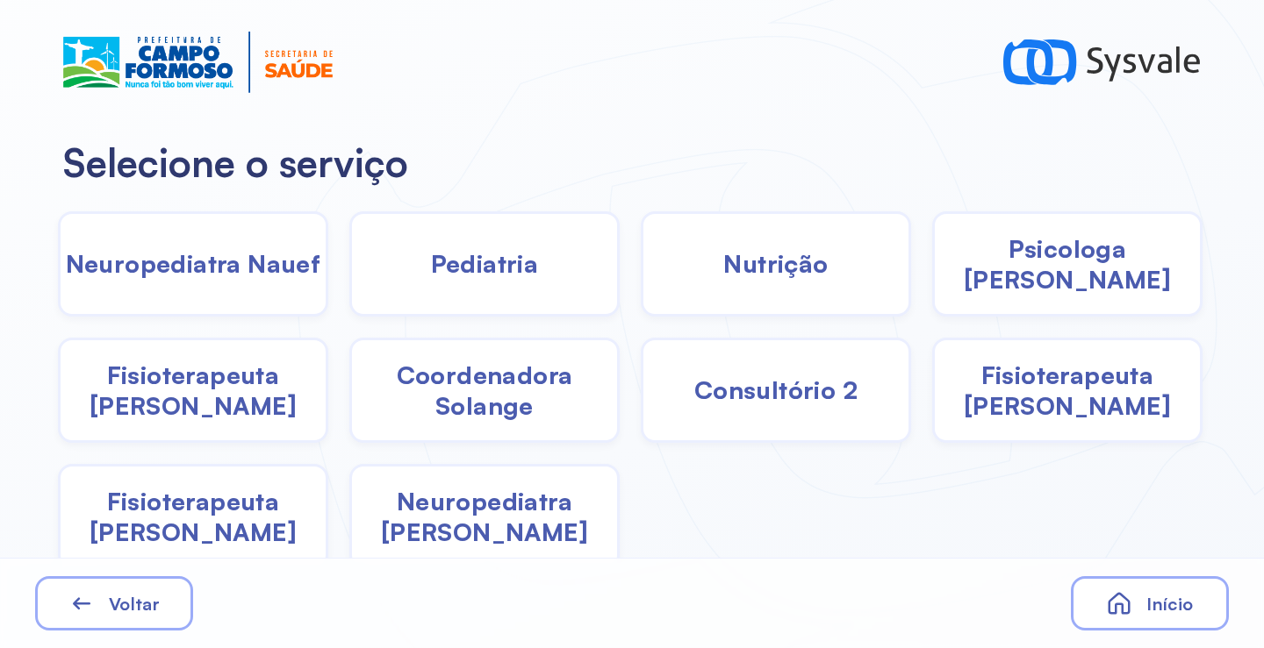
click at [488, 400] on span "Coordenadora Solange" at bounding box center [484, 390] width 265 height 61
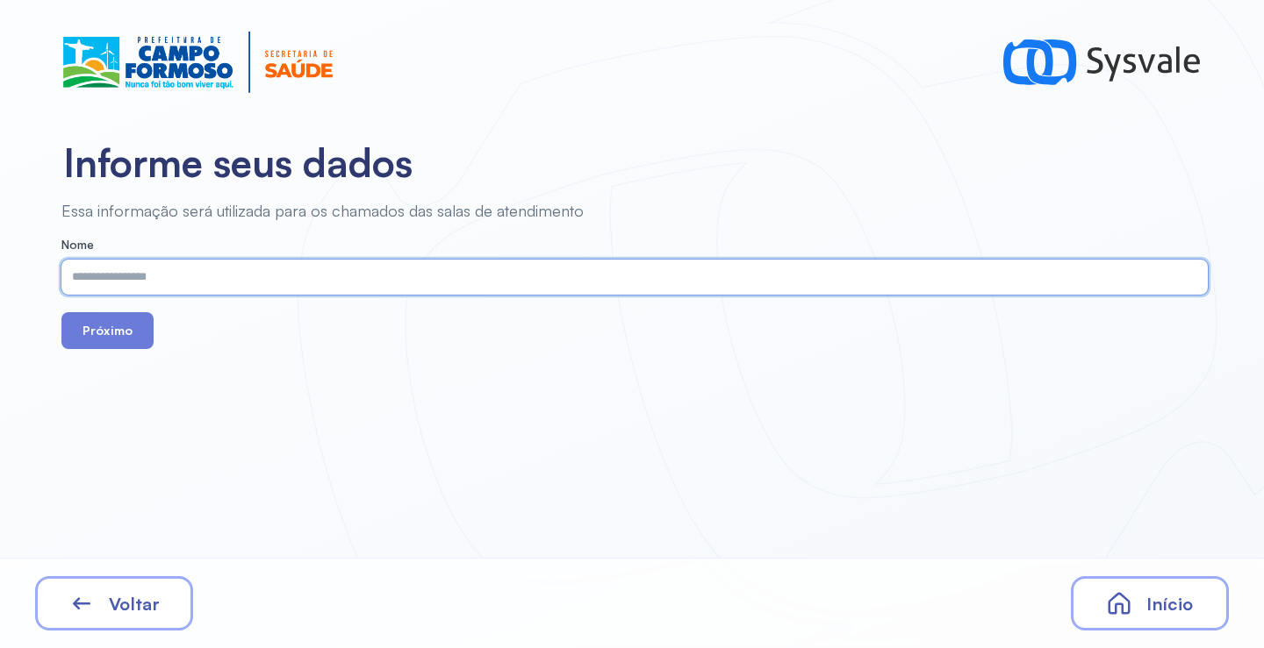
paste input "**********"
type input "**********"
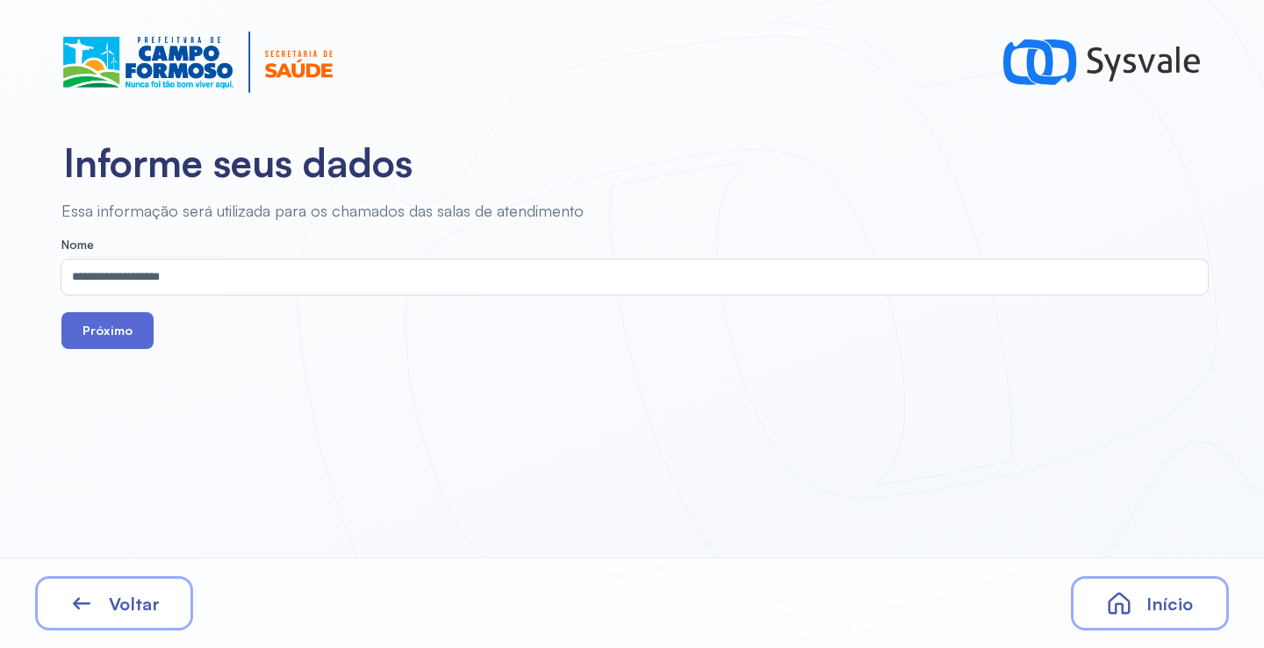
click at [119, 333] on button "Próximo" at bounding box center [107, 330] width 92 height 37
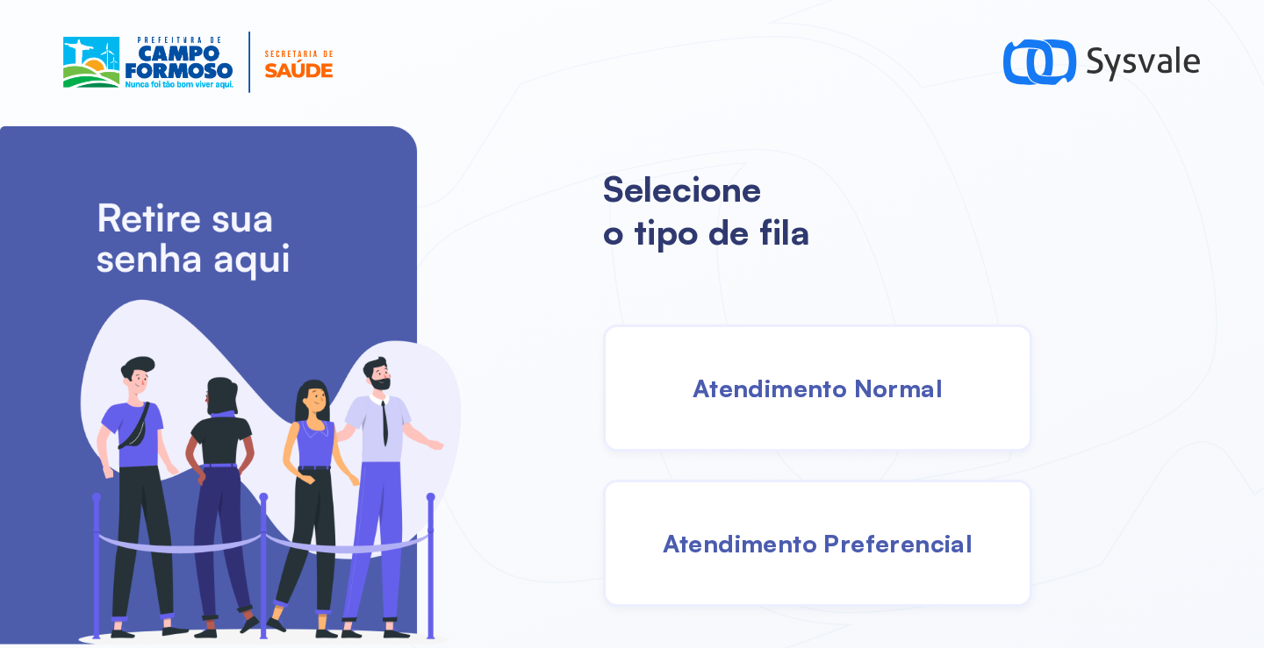
click at [830, 401] on span "Atendimento Normal" at bounding box center [817, 388] width 250 height 31
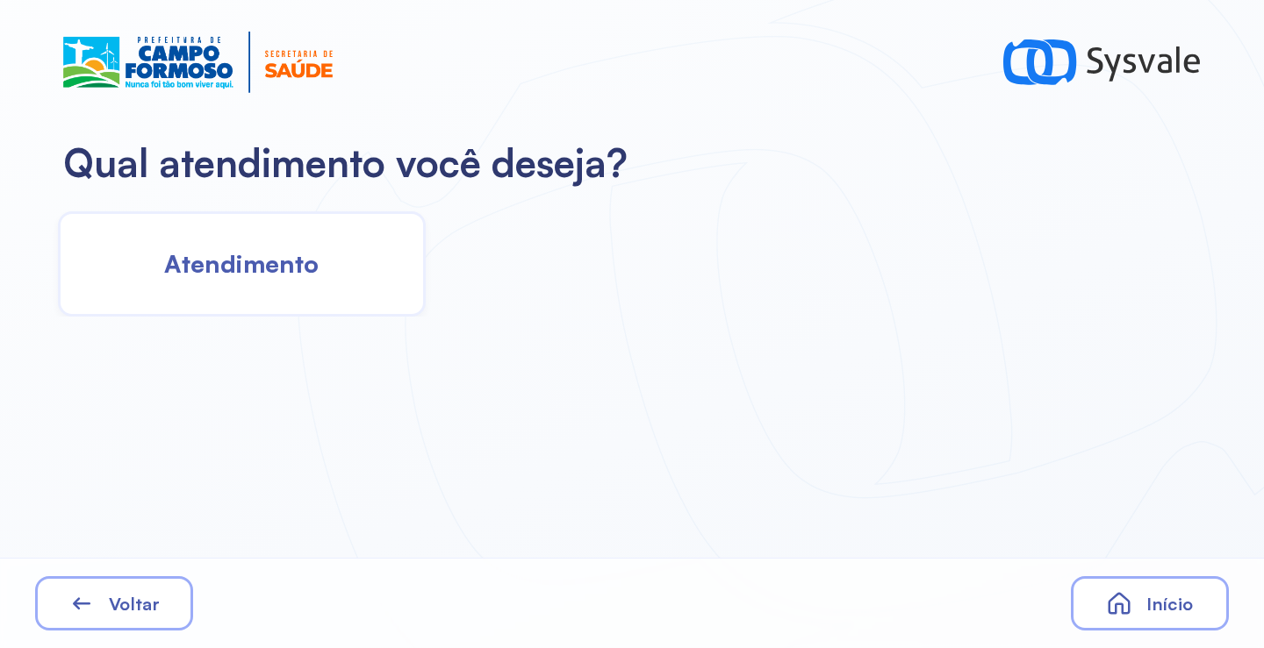
click at [305, 283] on div "Atendimento" at bounding box center [242, 263] width 368 height 105
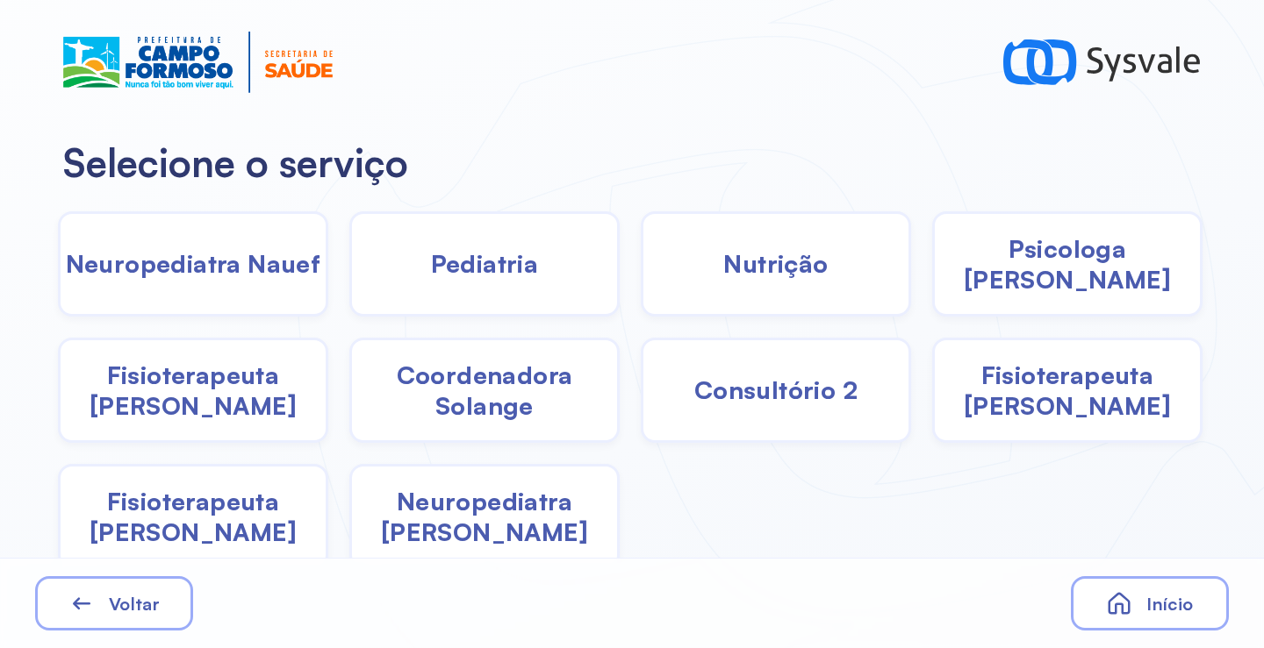
click at [1035, 277] on span "Psicologa [PERSON_NAME]" at bounding box center [1066, 263] width 265 height 61
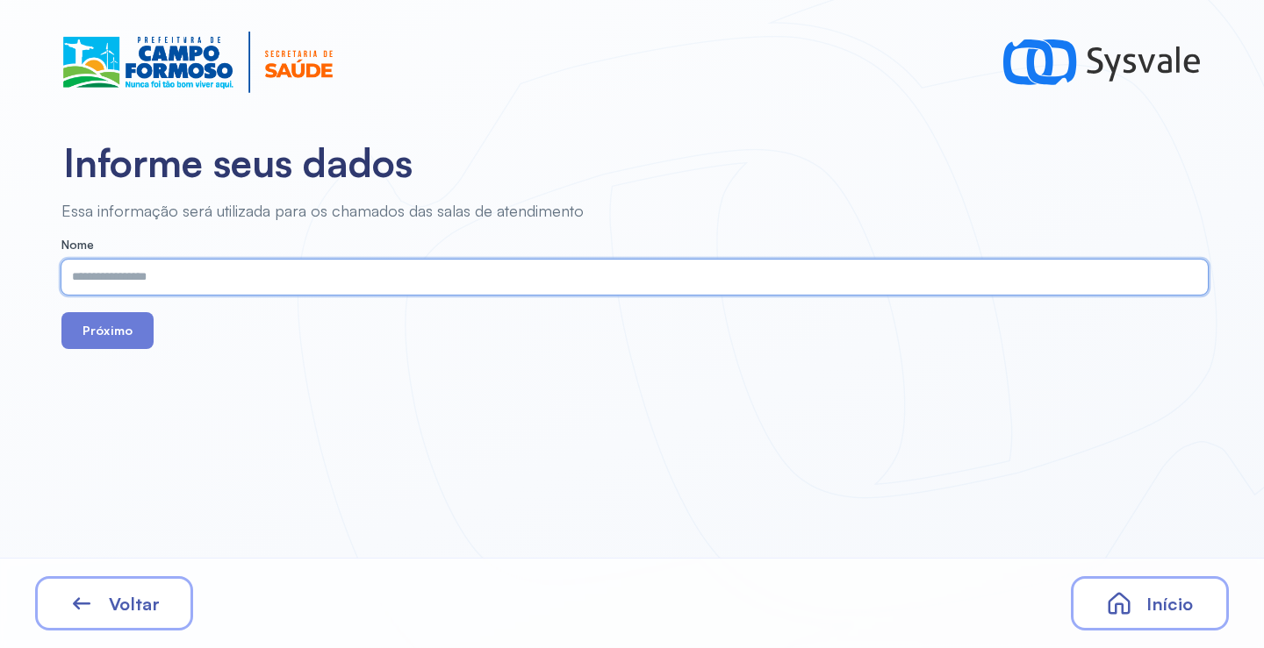
paste input "**********"
type input "**********"
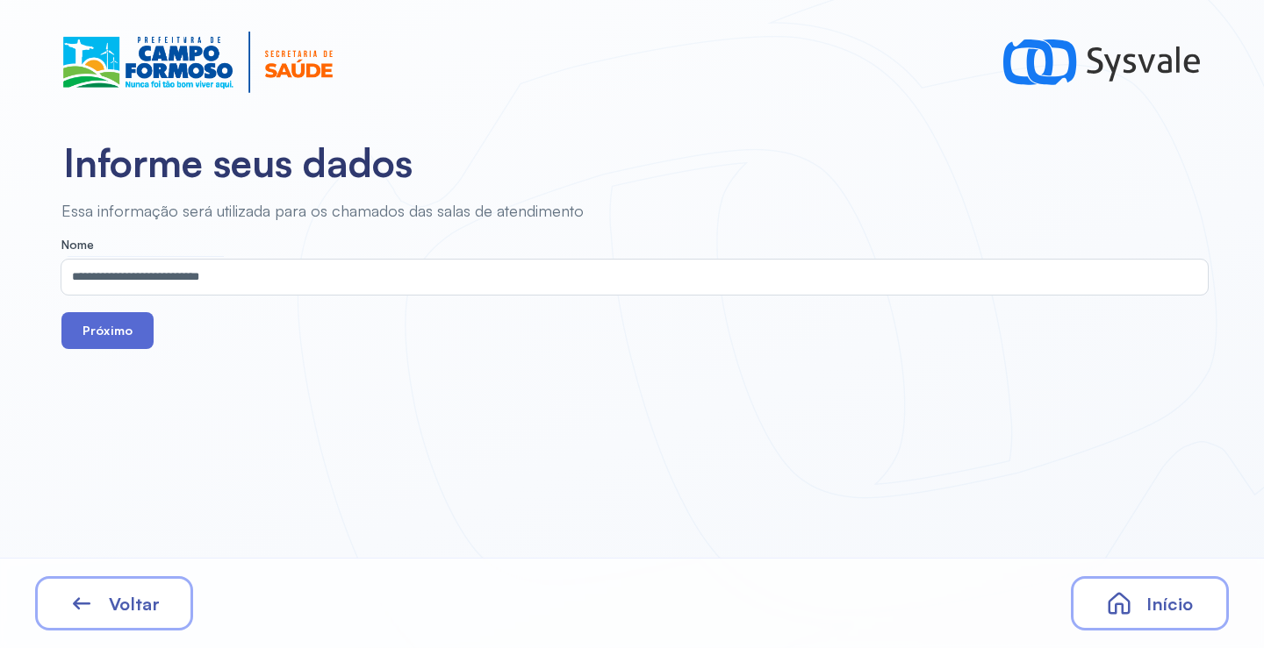
click at [119, 340] on button "Próximo" at bounding box center [107, 330] width 92 height 37
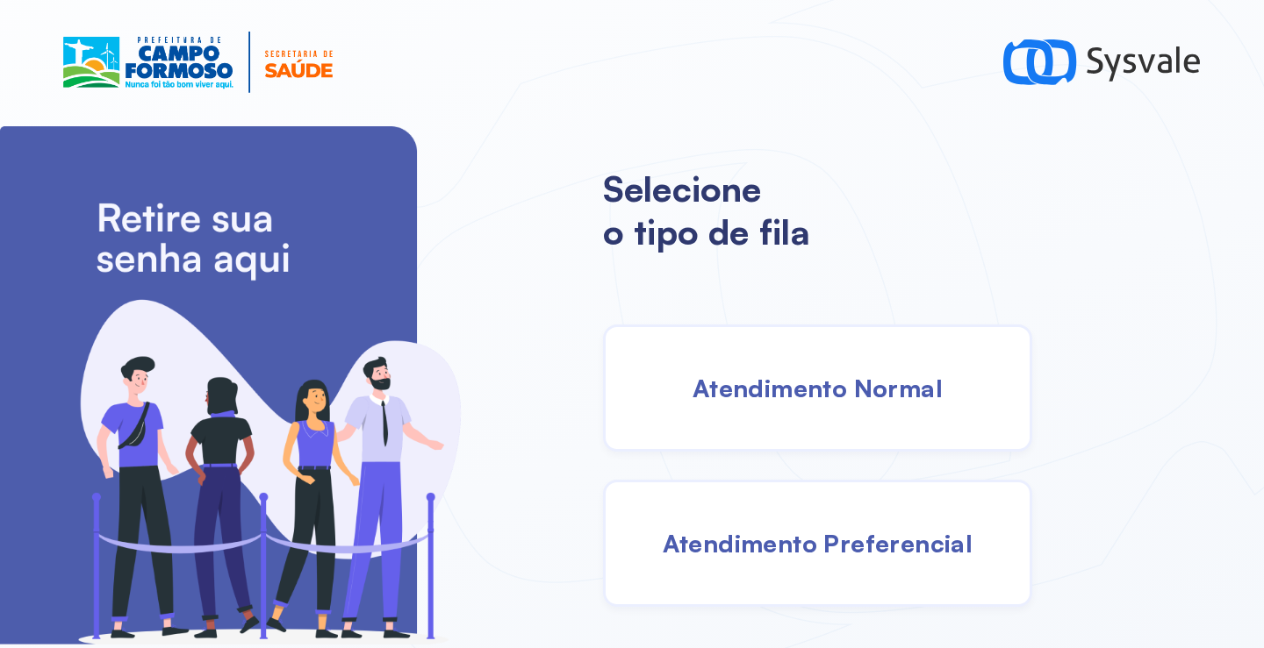
click at [810, 390] on span "Atendimento Normal" at bounding box center [817, 388] width 250 height 31
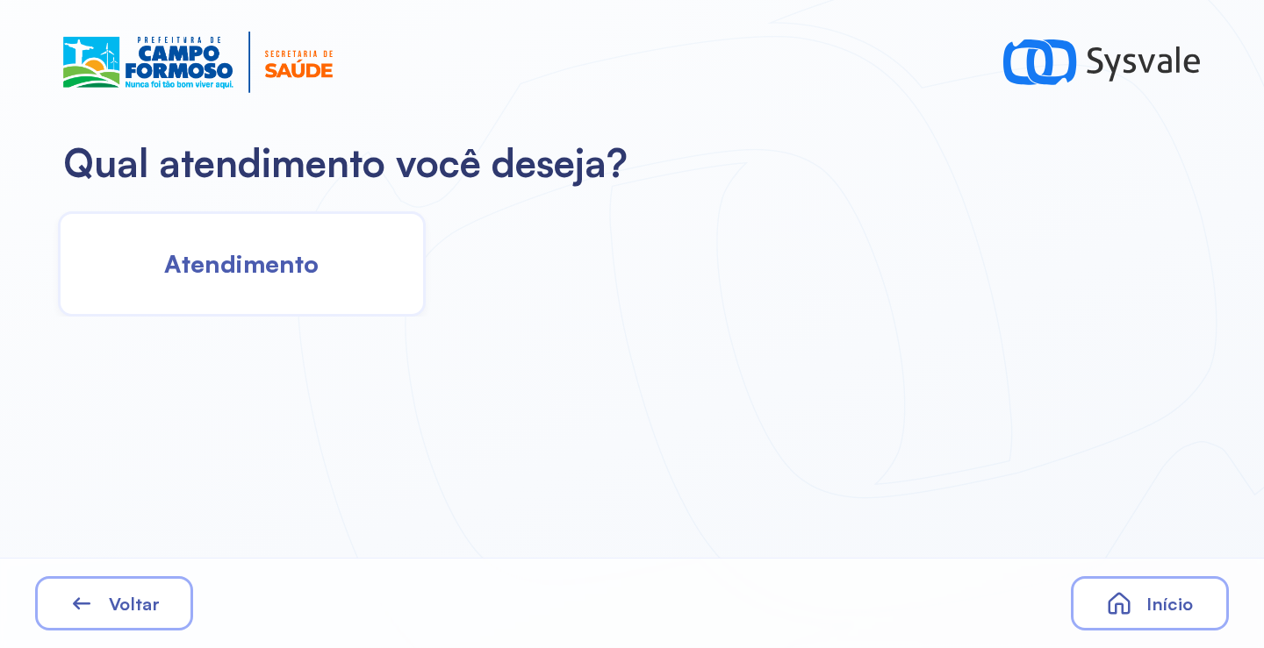
click at [210, 258] on span "Atendimento" at bounding box center [241, 263] width 154 height 31
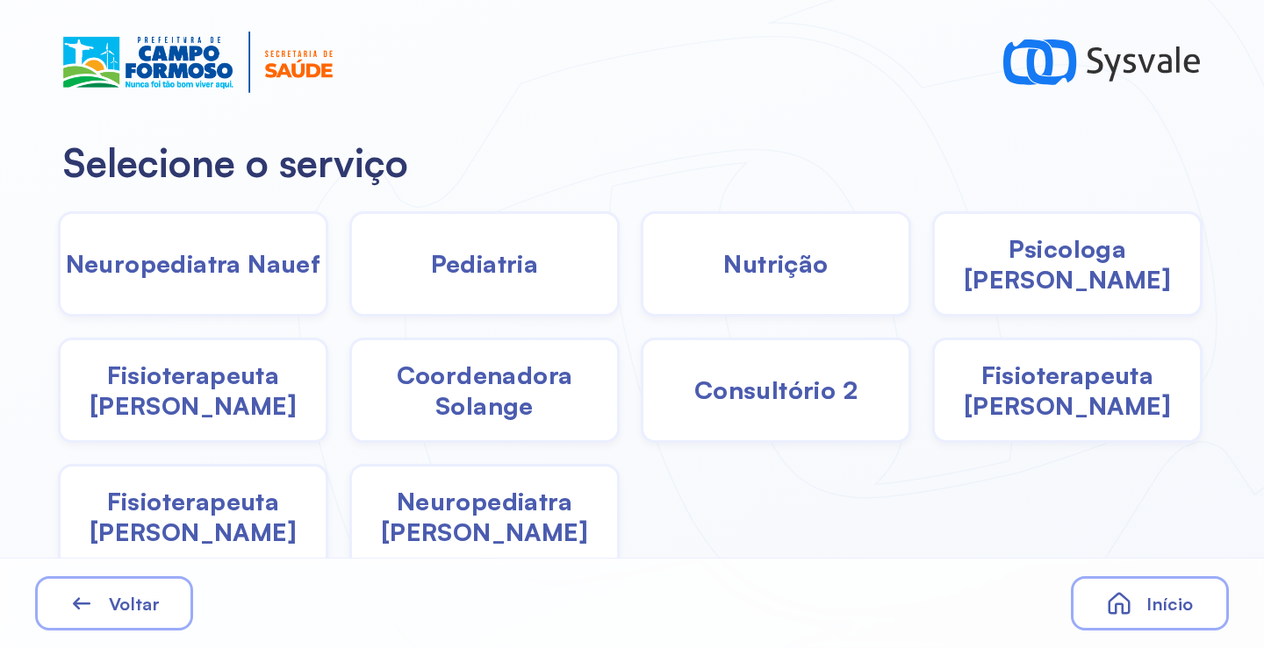
click at [328, 338] on div "Psicologa [PERSON_NAME]" at bounding box center [193, 390] width 270 height 105
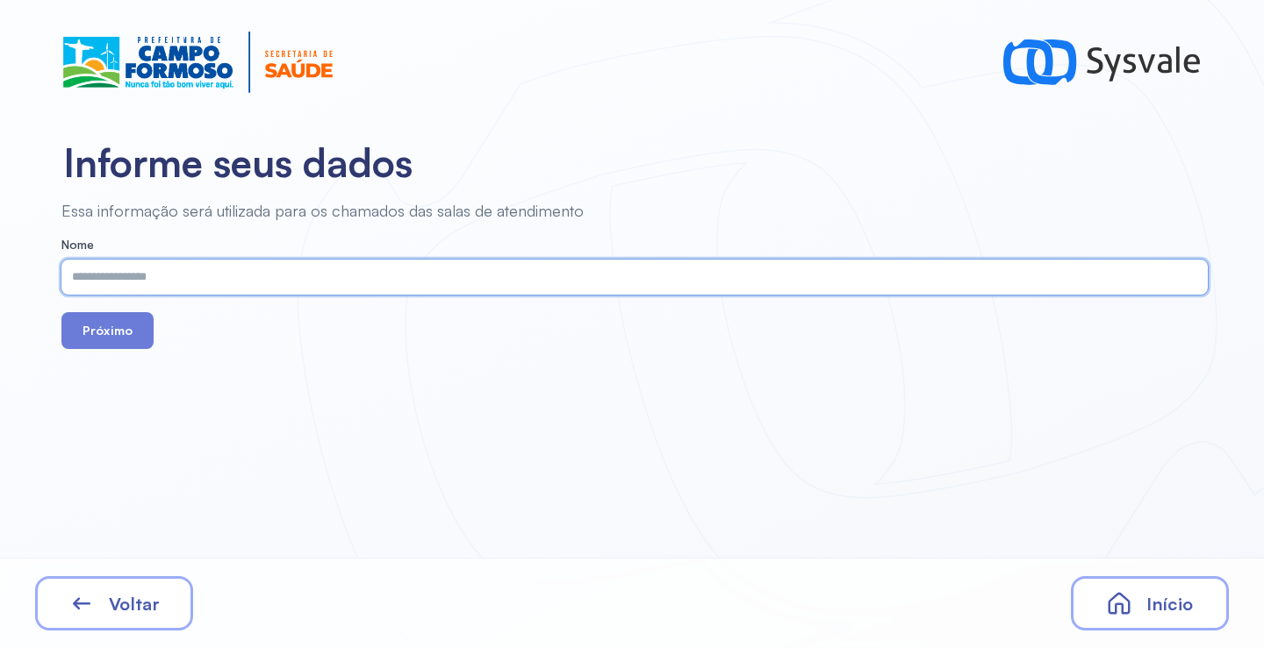
paste input "**********"
type input "**********"
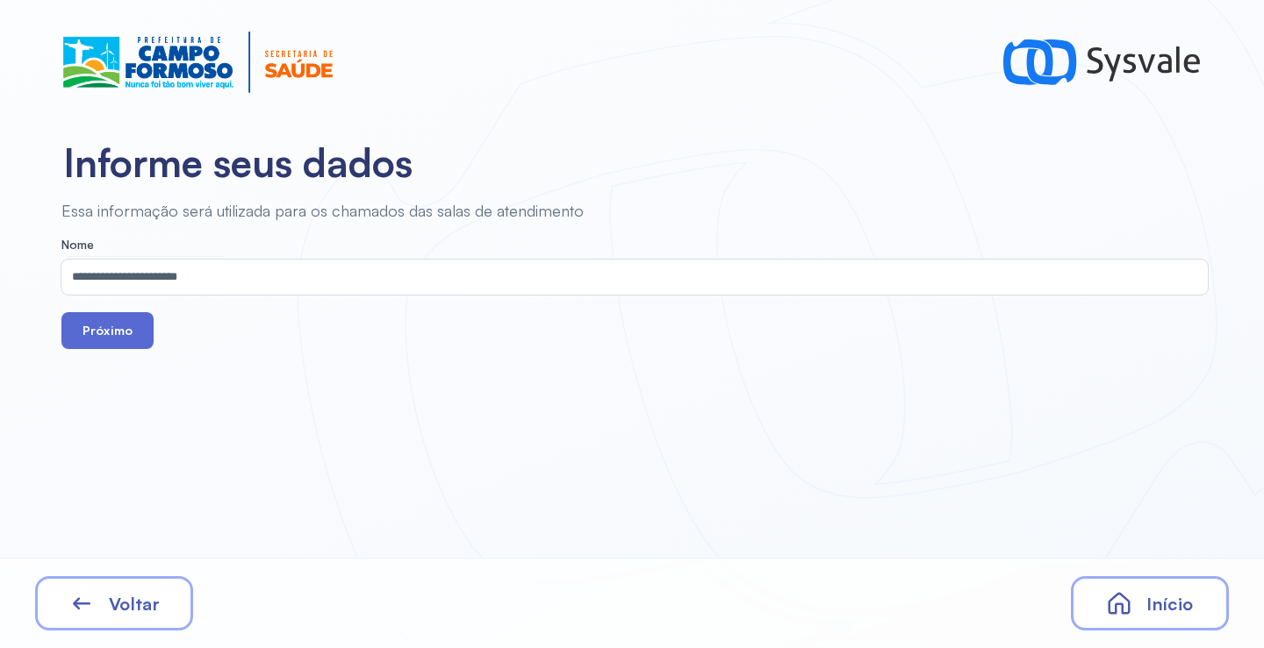
drag, startPoint x: 123, startPoint y: 328, endPoint x: 225, endPoint y: 190, distance: 172.0
click at [123, 327] on button "Próximo" at bounding box center [107, 330] width 92 height 37
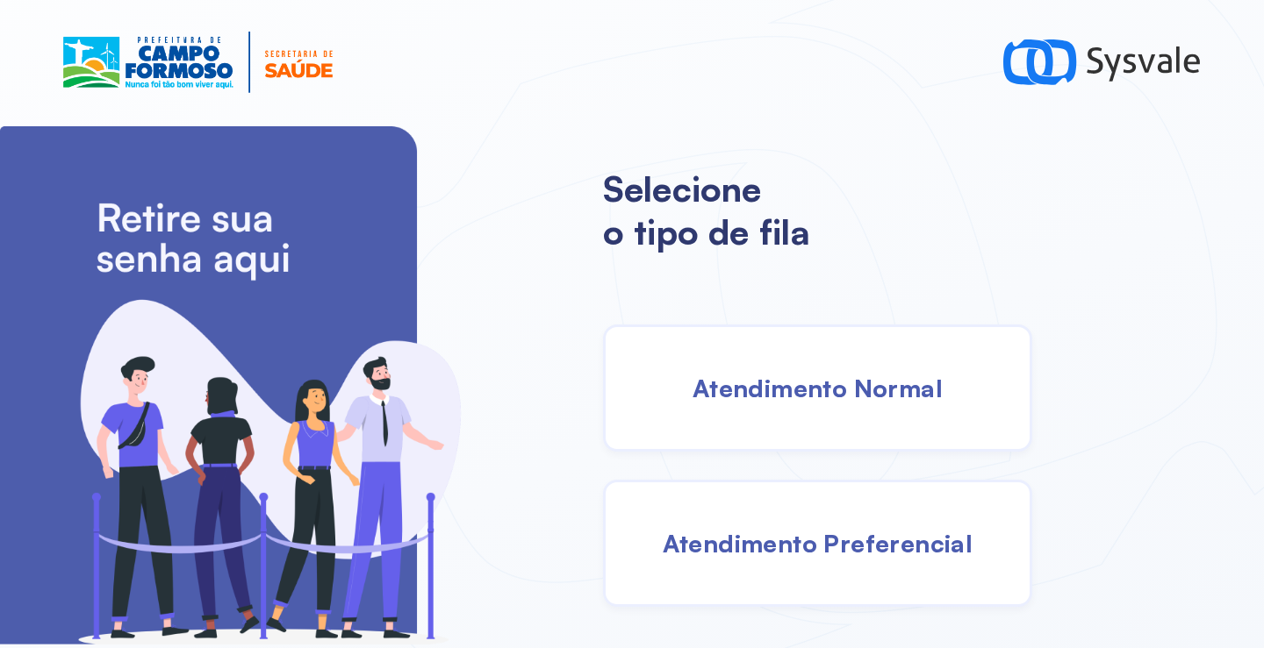
click at [807, 388] on span "Atendimento Normal" at bounding box center [817, 388] width 250 height 31
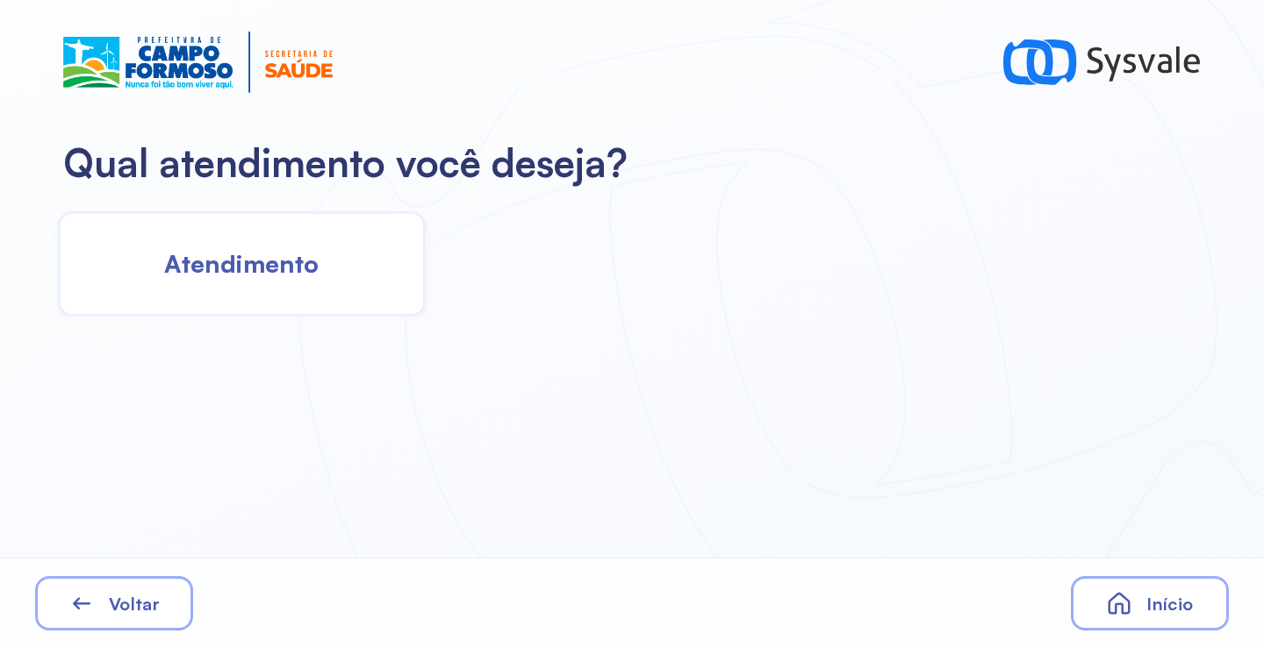
click at [286, 276] on span "Atendimento" at bounding box center [241, 263] width 154 height 31
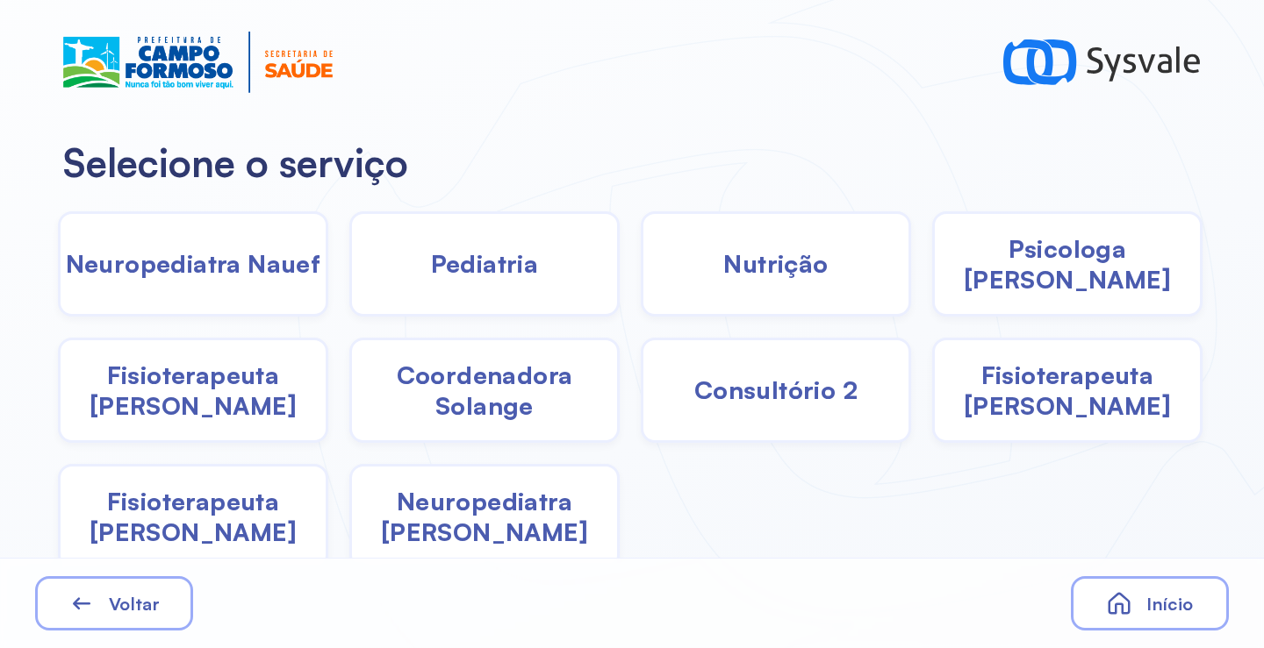
click at [462, 403] on span "Coordenadora Solange" at bounding box center [484, 390] width 265 height 61
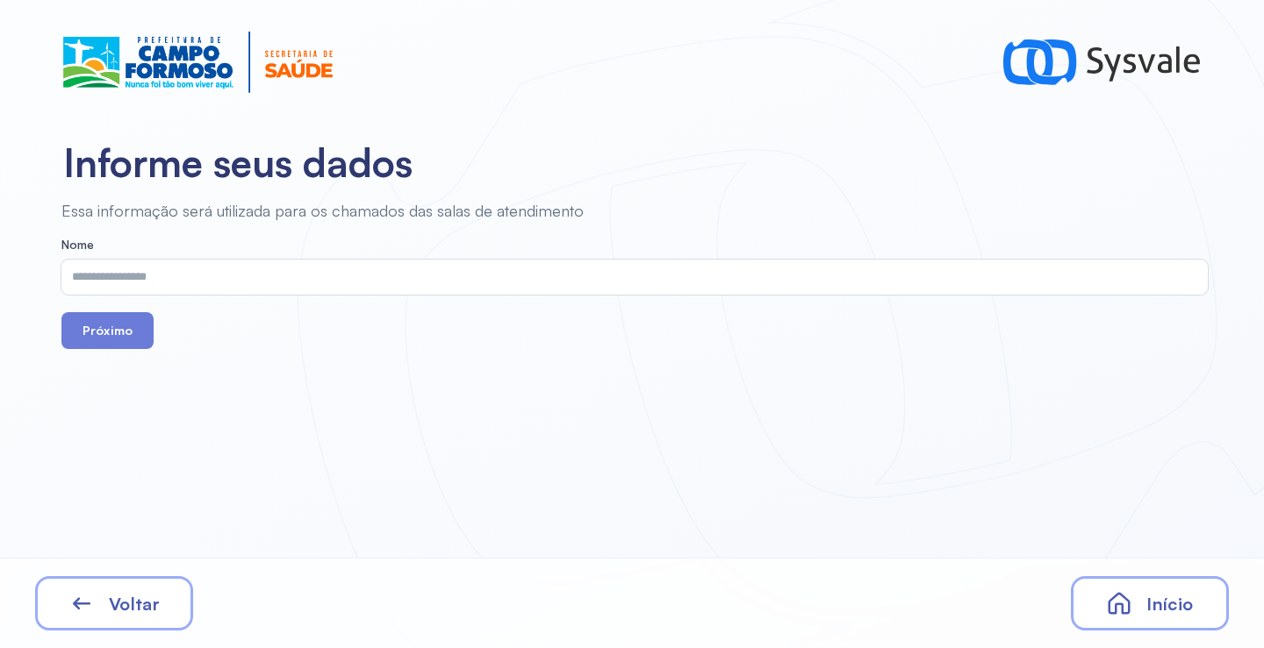
click at [74, 274] on input "text" at bounding box center [630, 277] width 1139 height 35
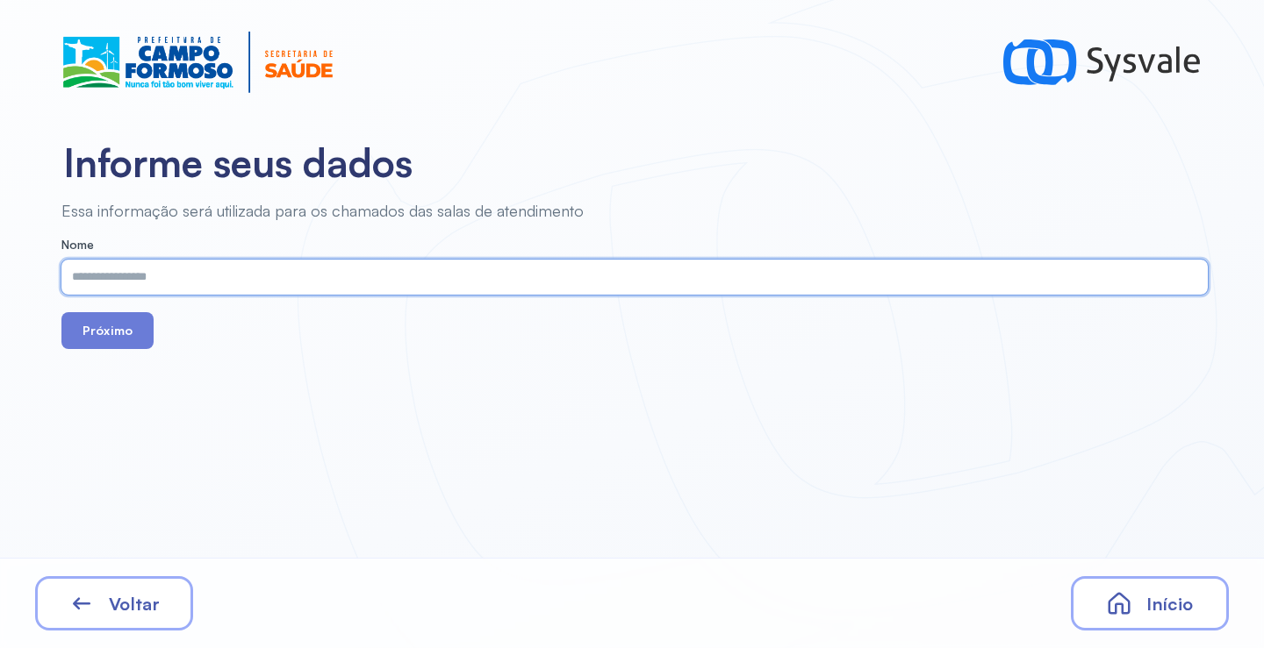
paste input "**********"
type input "**********"
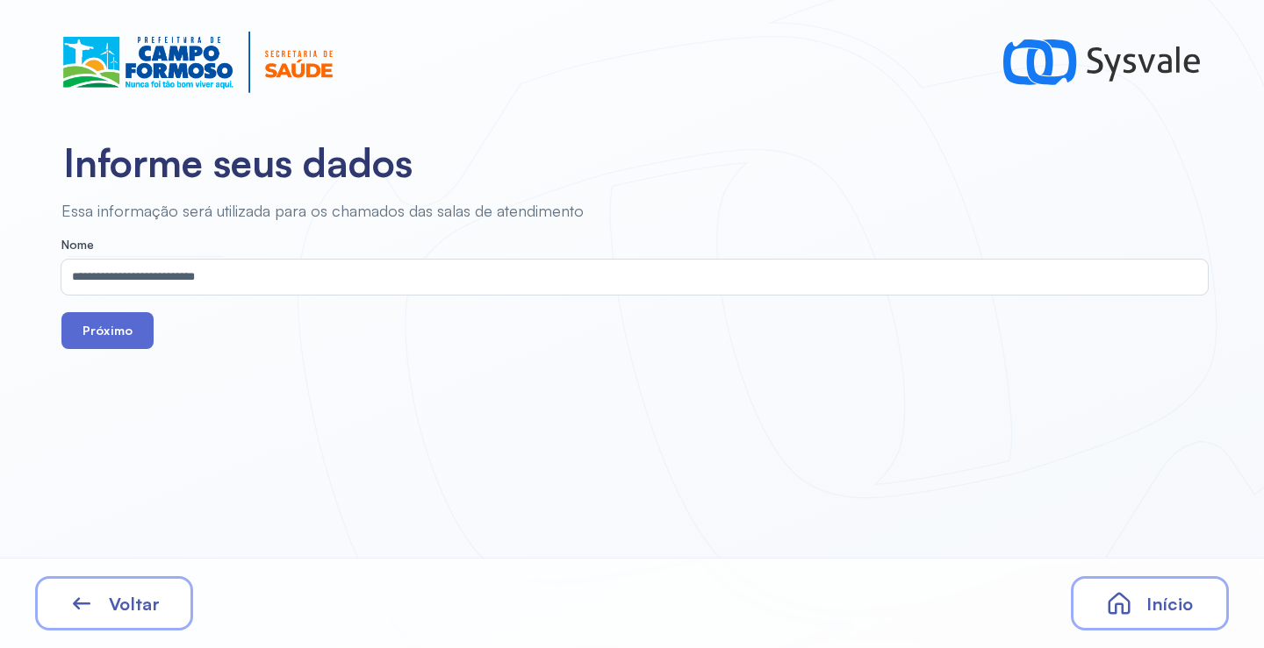
click at [111, 338] on button "Próximo" at bounding box center [107, 330] width 92 height 37
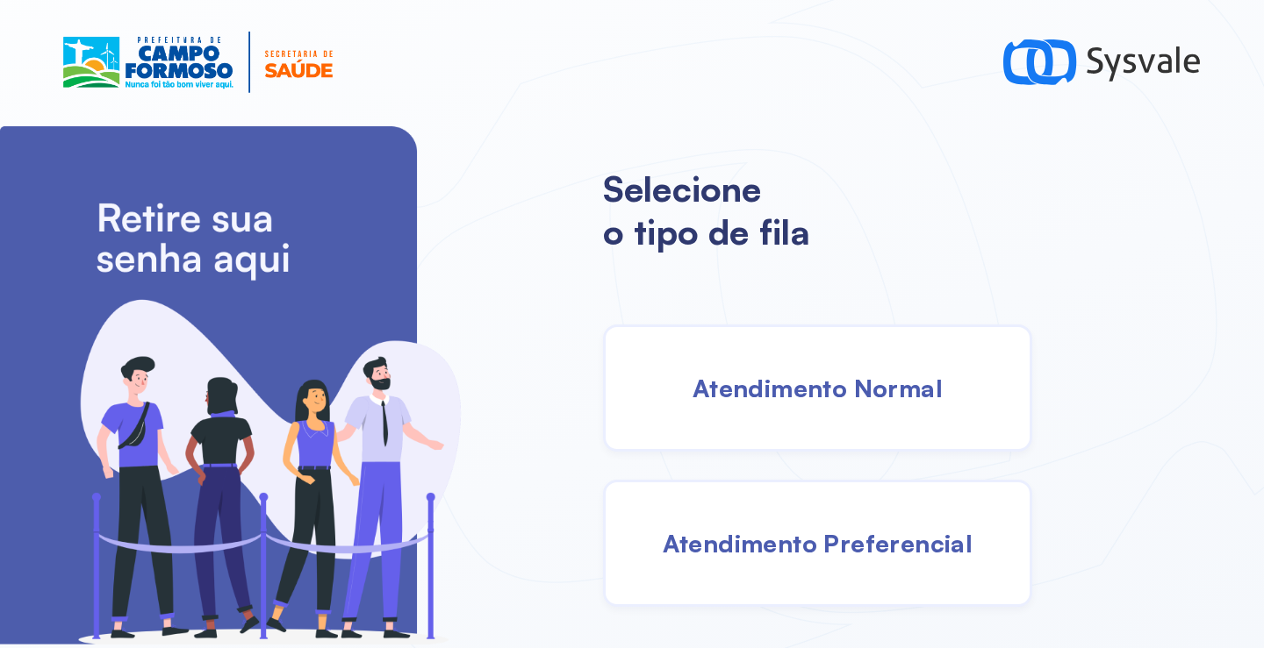
click at [778, 389] on span "Atendimento Normal" at bounding box center [817, 388] width 250 height 31
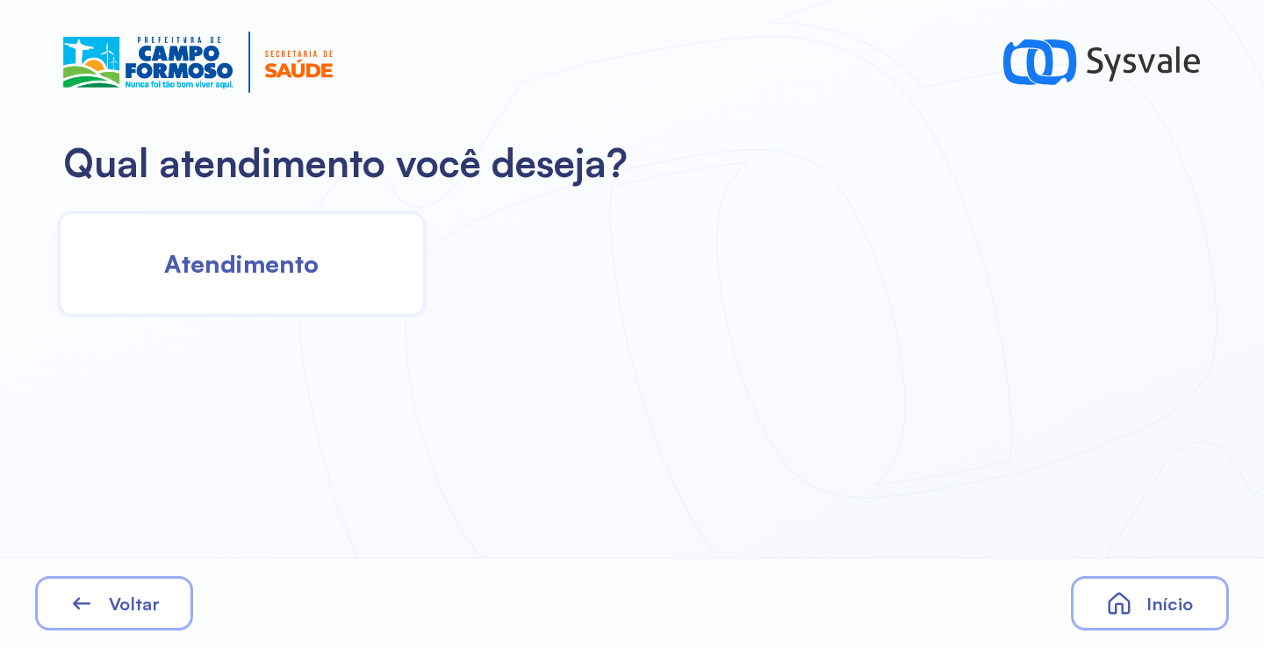
click at [250, 244] on div "Atendimento" at bounding box center [242, 263] width 368 height 105
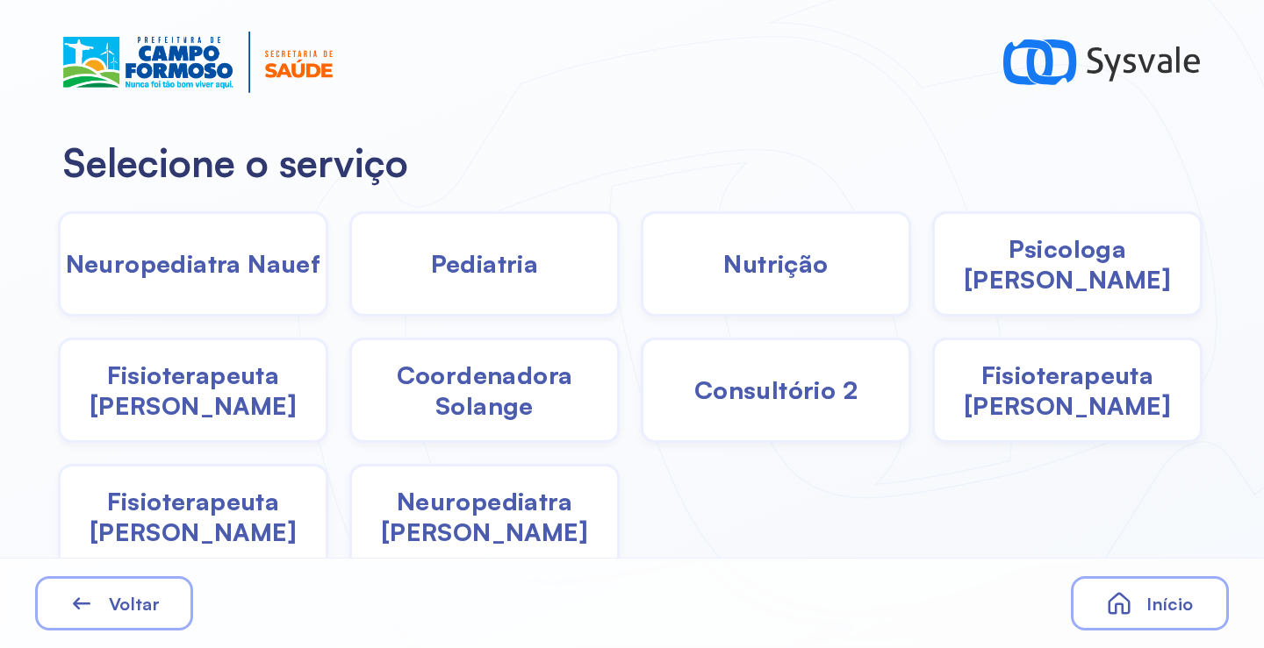
click at [512, 261] on span "Pediatria" at bounding box center [485, 263] width 108 height 31
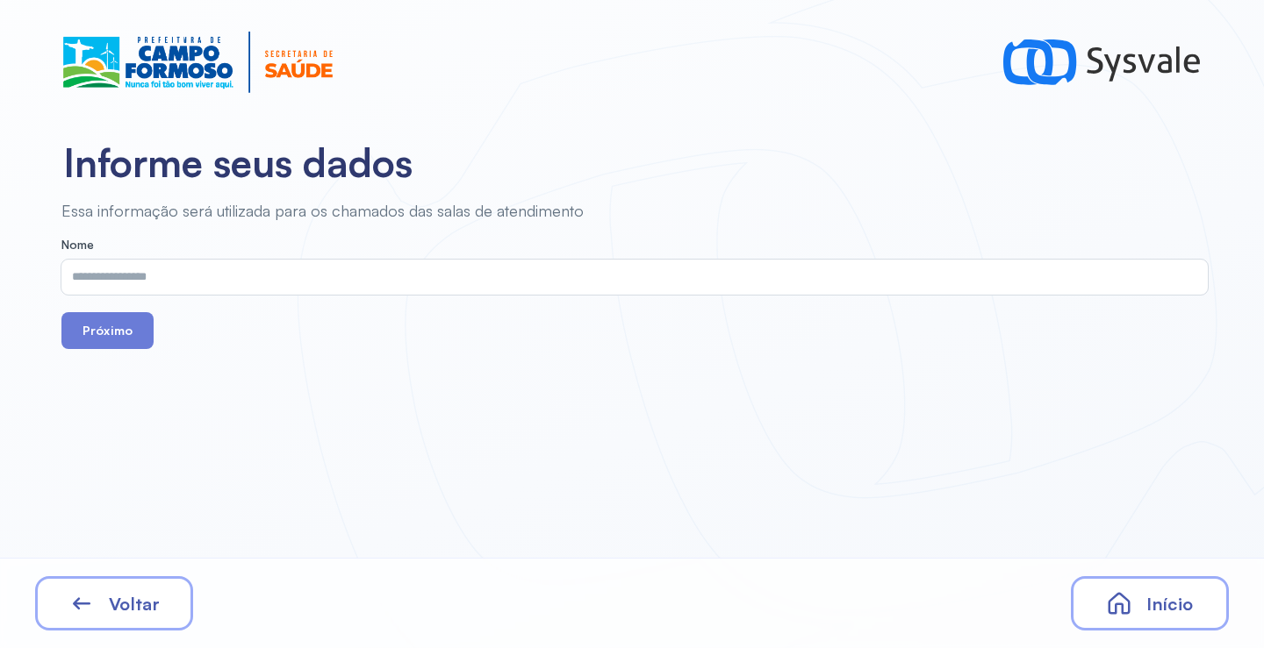
drag, startPoint x: 512, startPoint y: 261, endPoint x: 507, endPoint y: 274, distance: 13.9
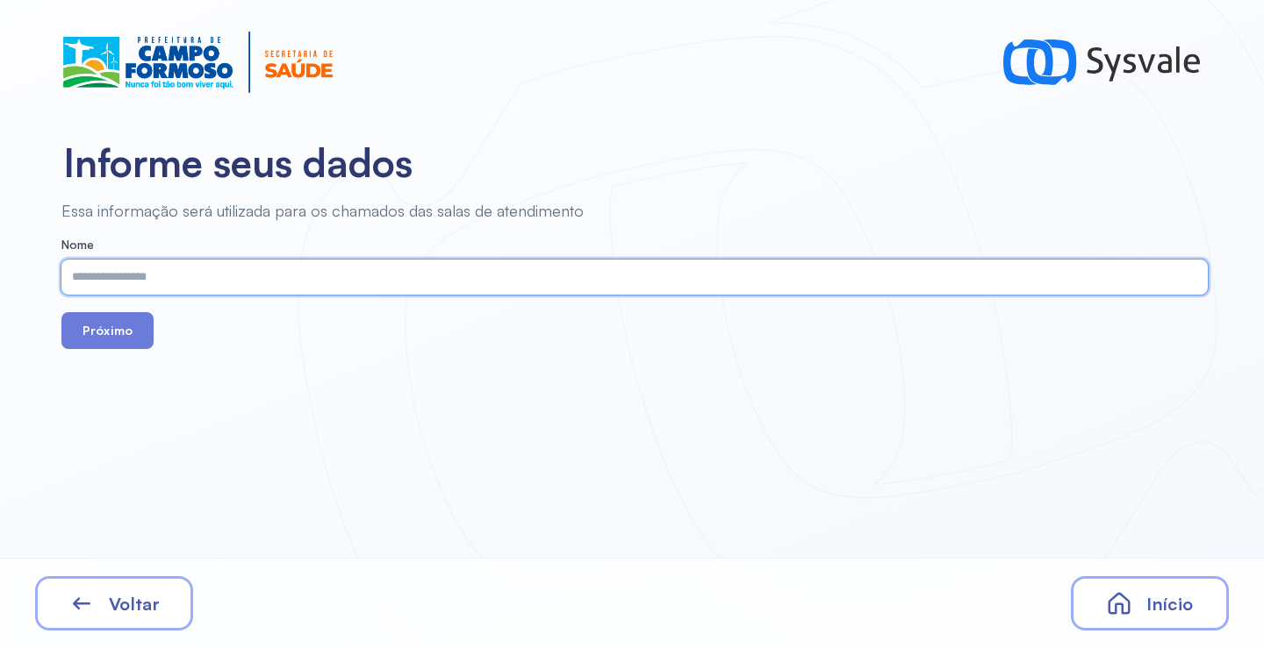
paste input "**********"
type input "**********"
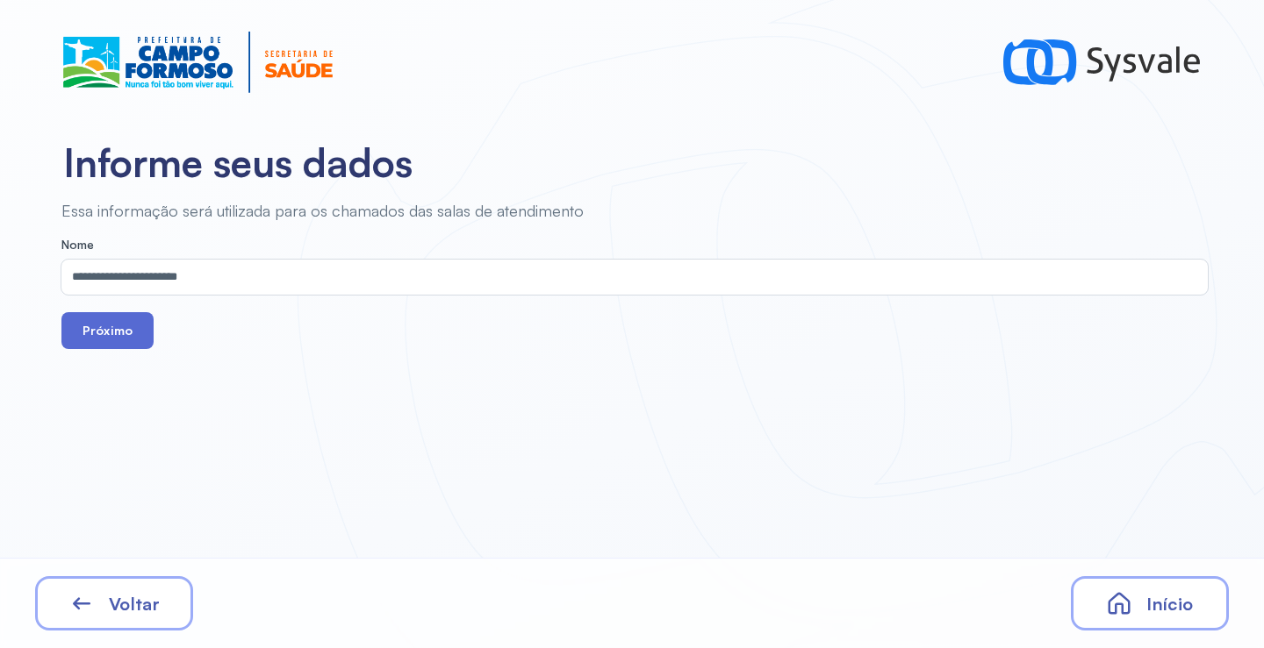
click at [120, 340] on button "Próximo" at bounding box center [107, 330] width 92 height 37
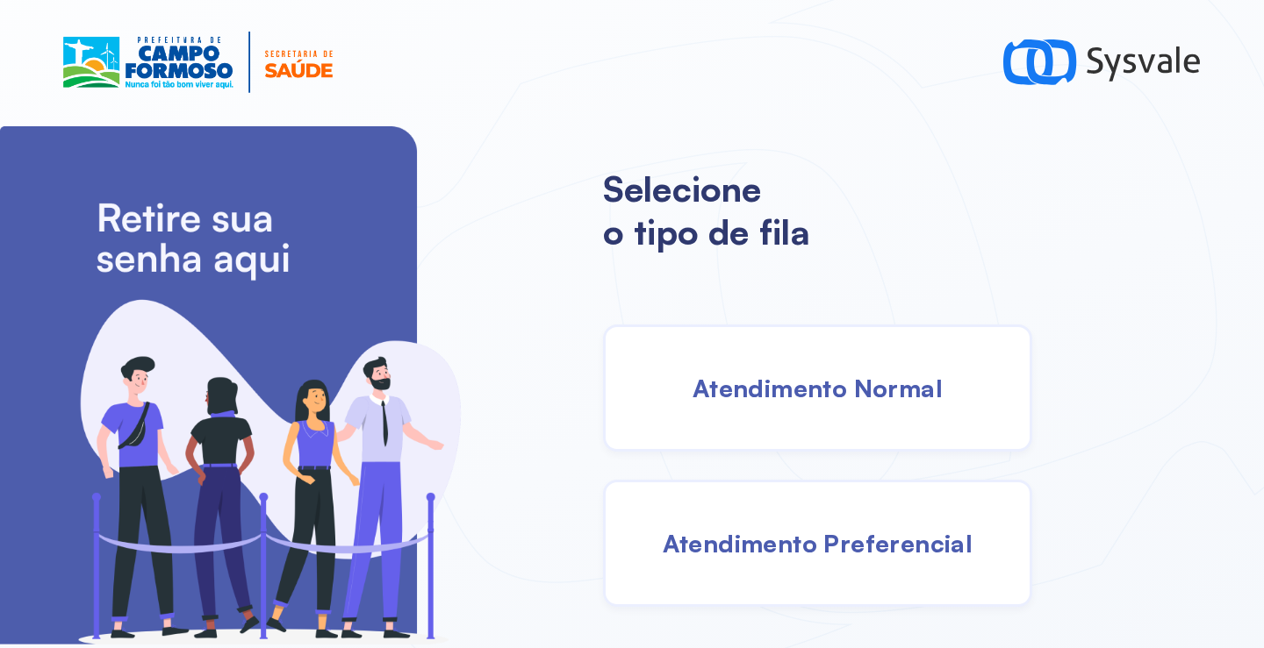
click at [800, 390] on span "Atendimento Normal" at bounding box center [817, 388] width 250 height 31
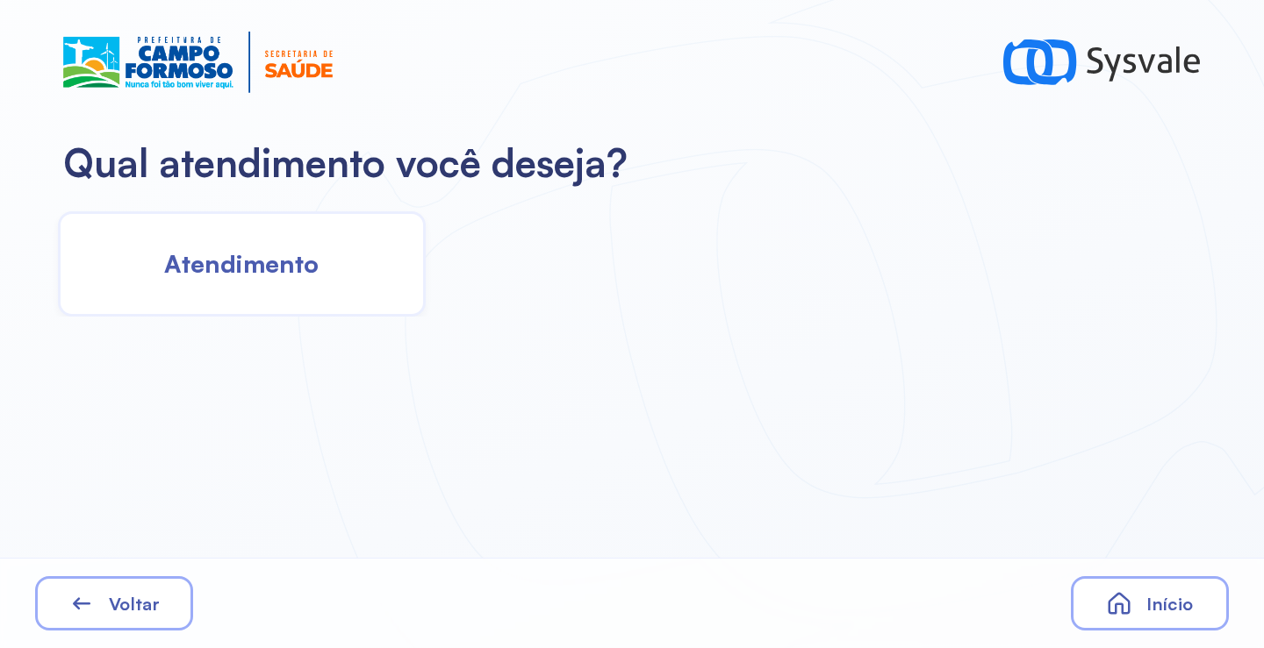
click at [291, 265] on span "Atendimento" at bounding box center [241, 263] width 154 height 31
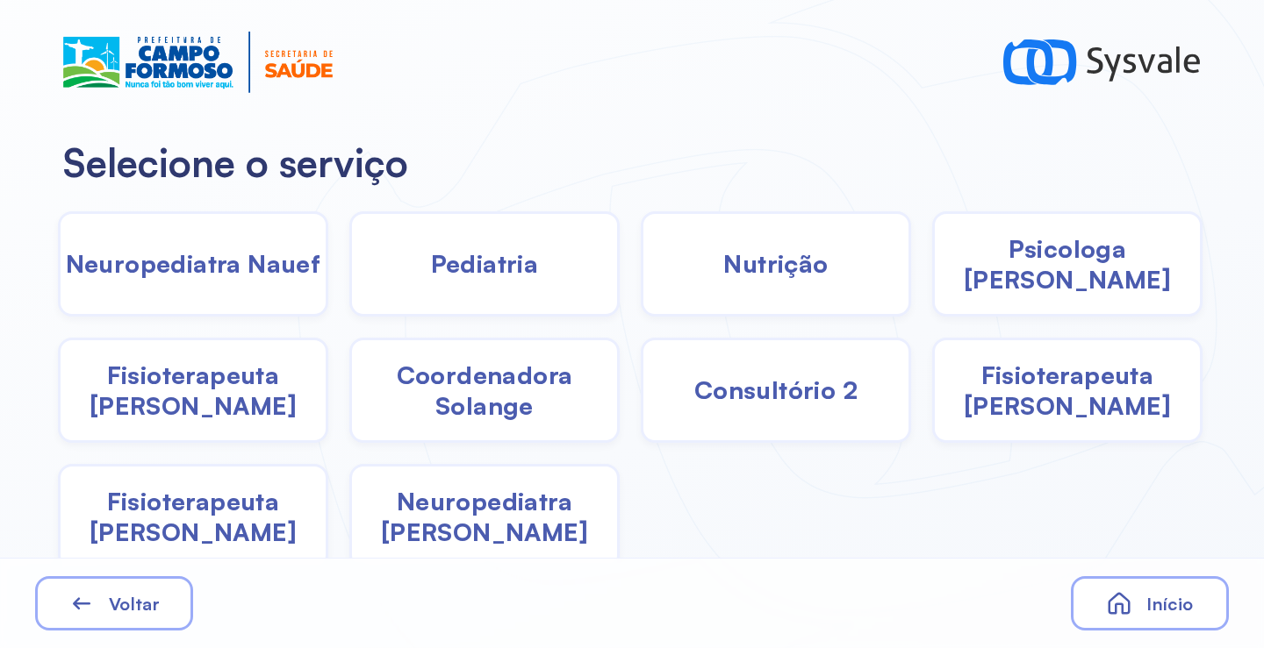
click at [467, 390] on span "Coordenadora Solange" at bounding box center [484, 390] width 265 height 61
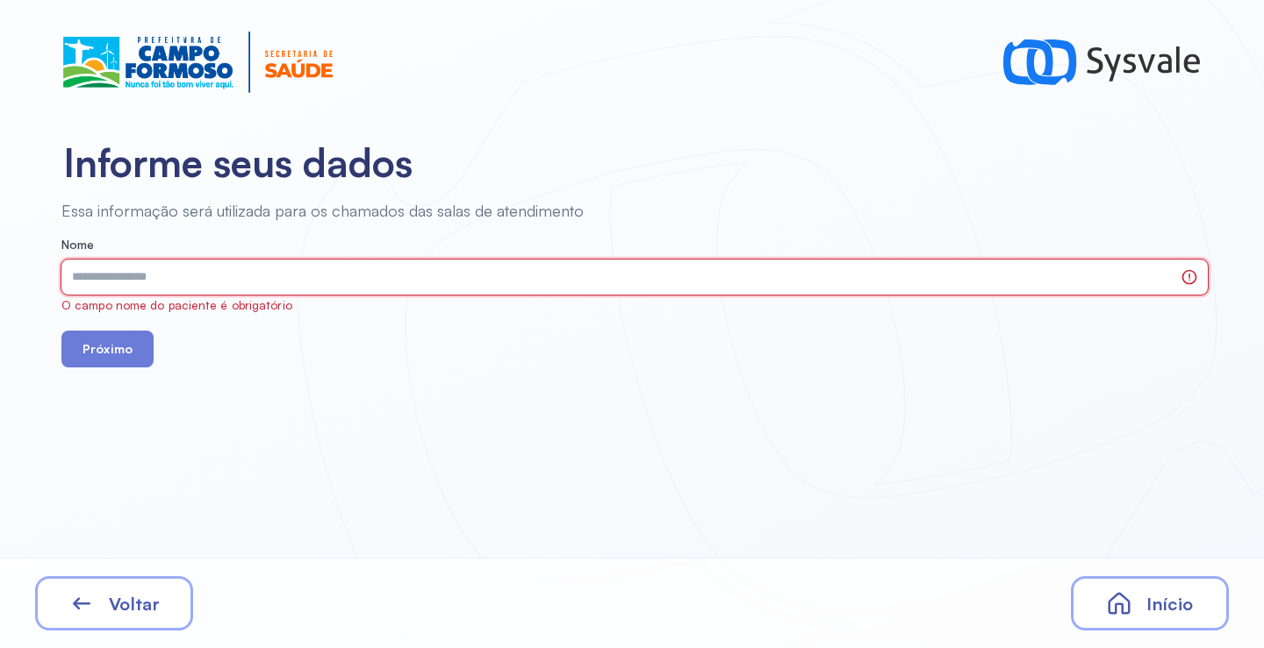
paste input "**********"
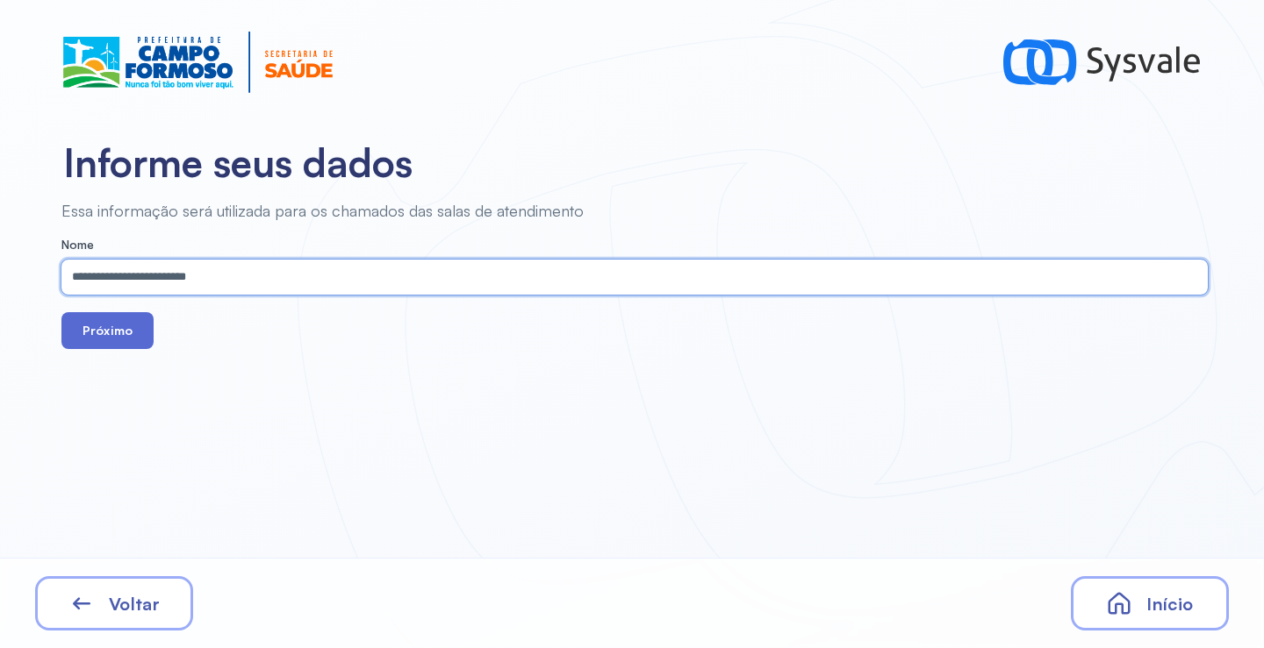
type input "**********"
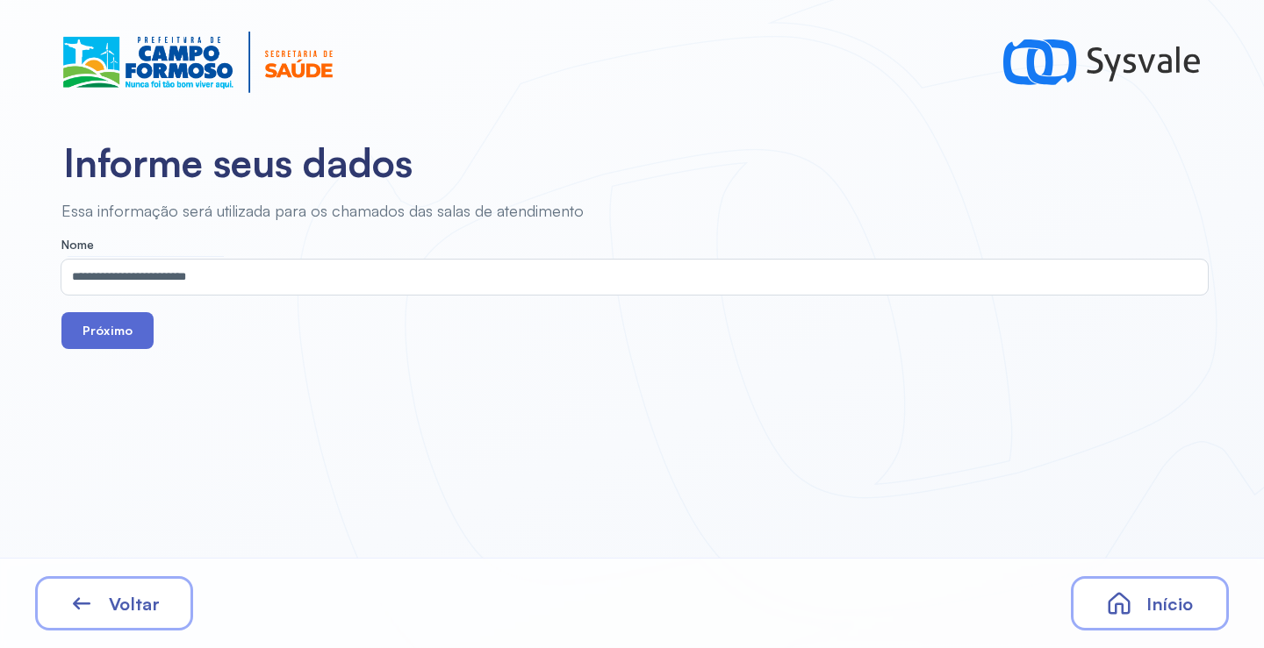
click at [119, 340] on button "Próximo" at bounding box center [107, 330] width 92 height 37
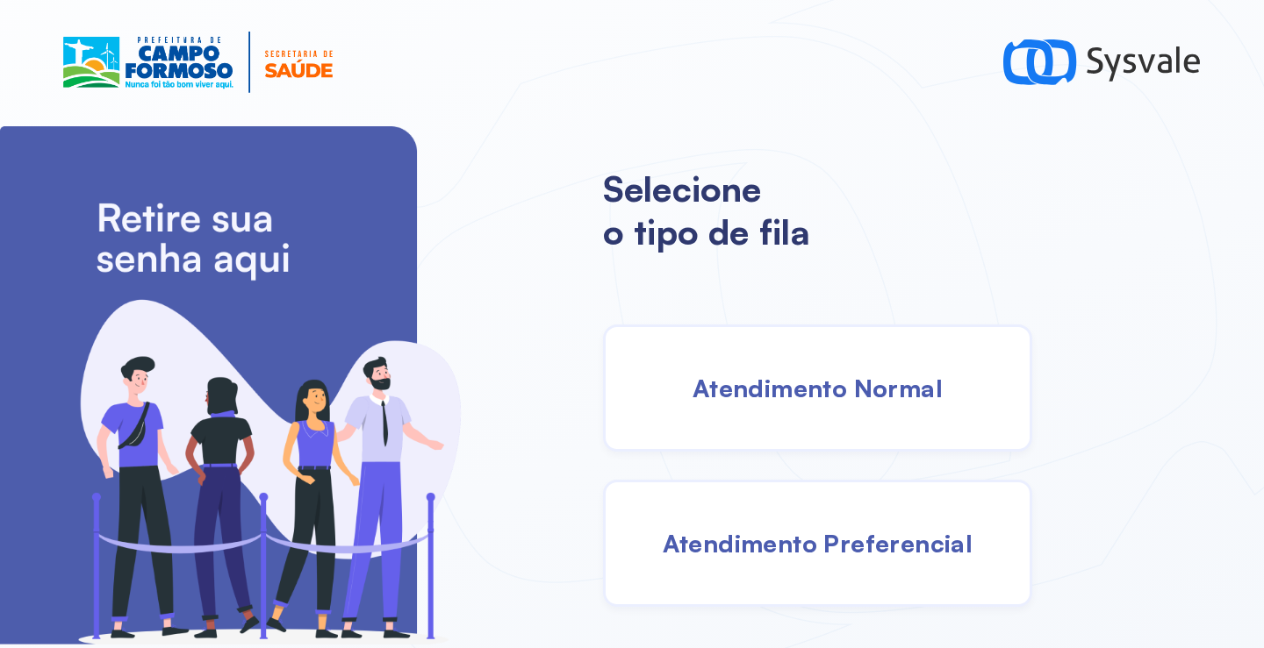
click at [760, 409] on div "Atendimento Normal" at bounding box center [817, 388] width 429 height 127
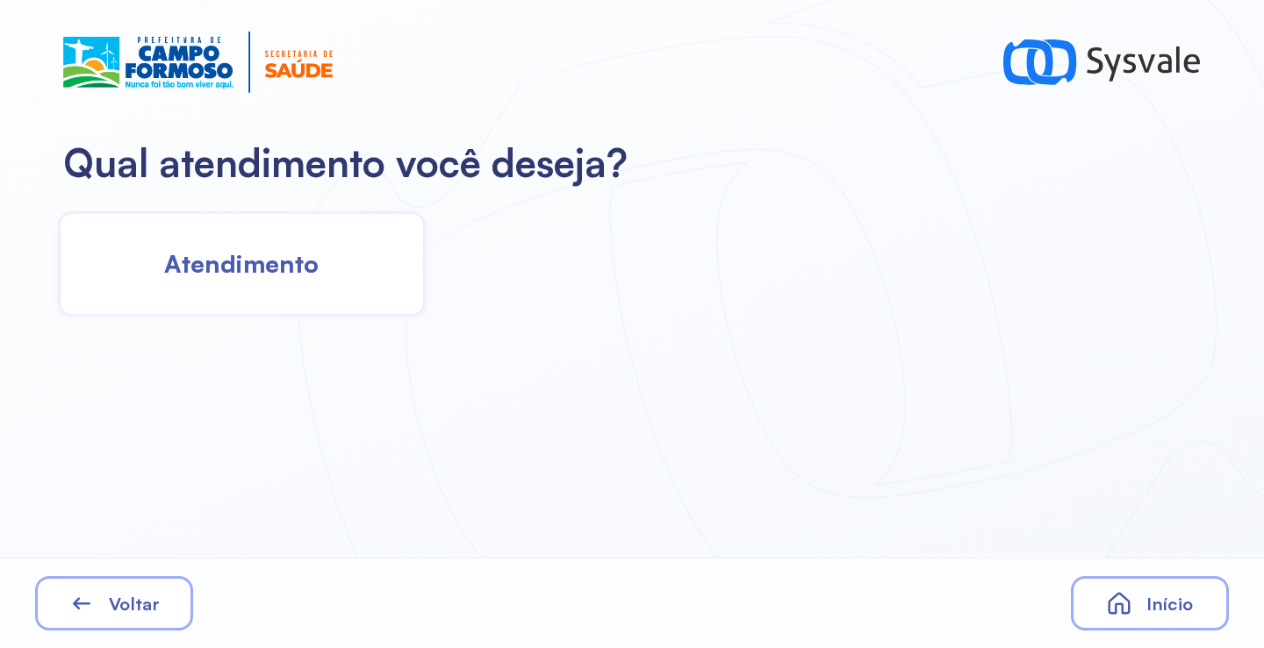
click at [262, 251] on span "Atendimento" at bounding box center [241, 263] width 154 height 31
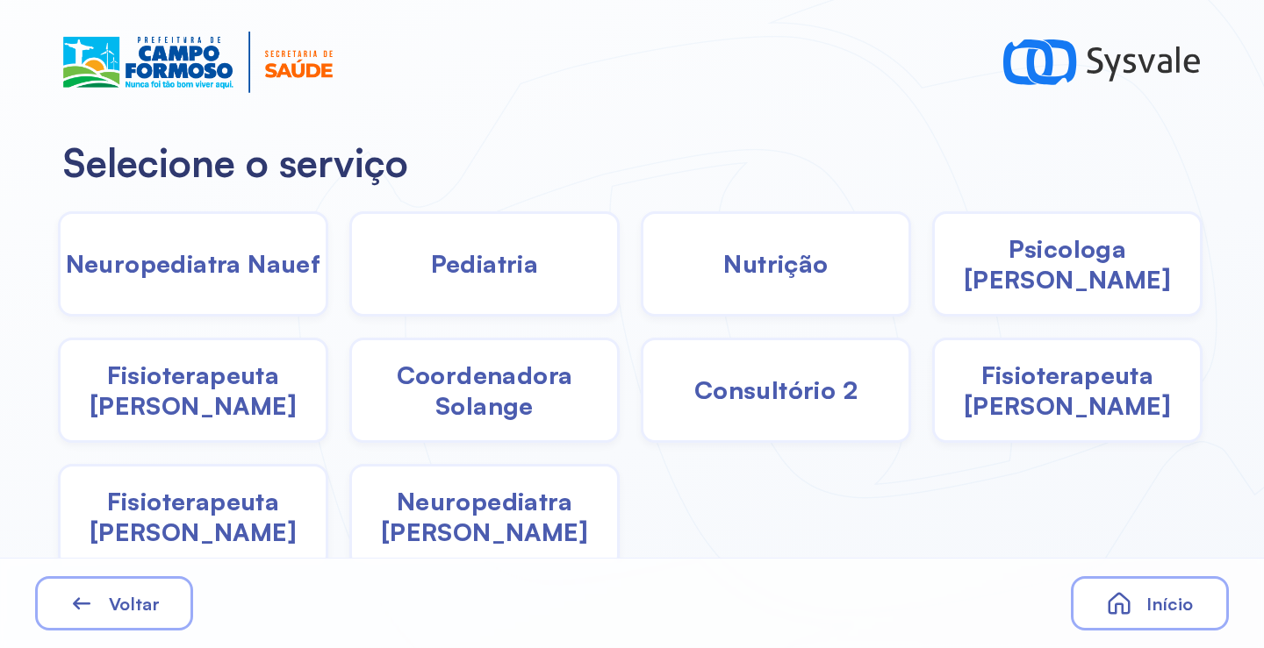
click at [1009, 408] on span "Fisioterapeuta [PERSON_NAME]" at bounding box center [1066, 390] width 265 height 61
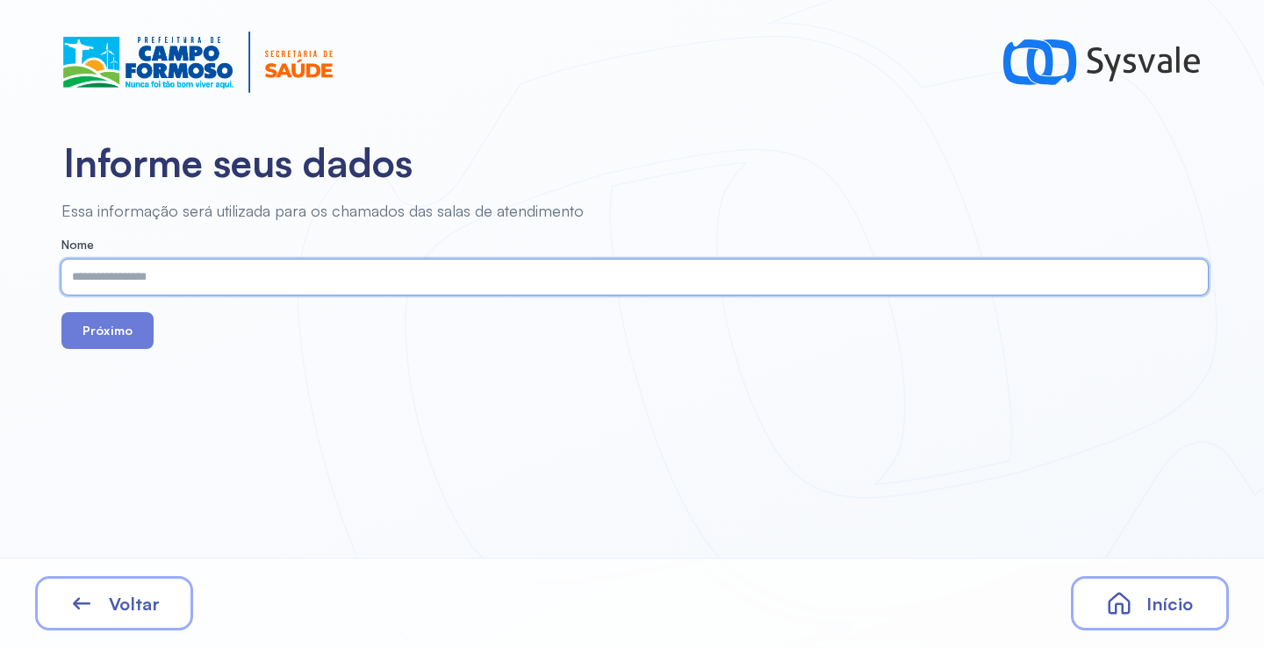
paste input "**********"
type input "**********"
click at [122, 332] on button "Próximo" at bounding box center [107, 330] width 92 height 37
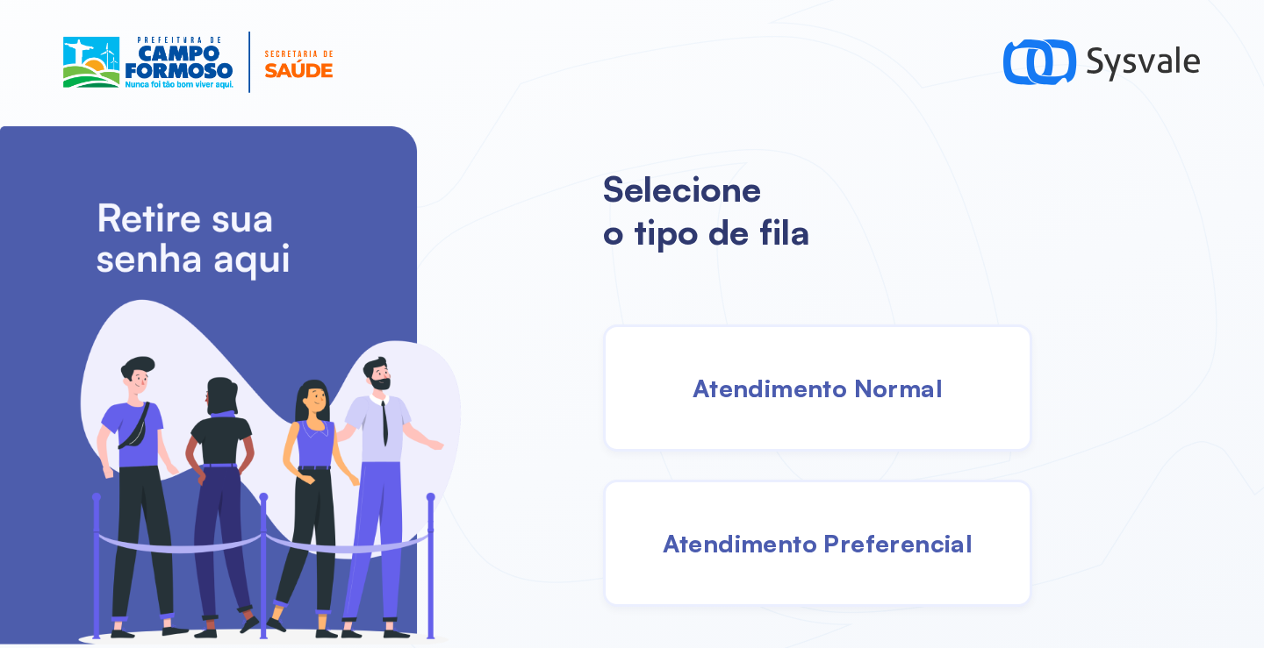
click at [832, 397] on span "Atendimento Normal" at bounding box center [817, 388] width 250 height 31
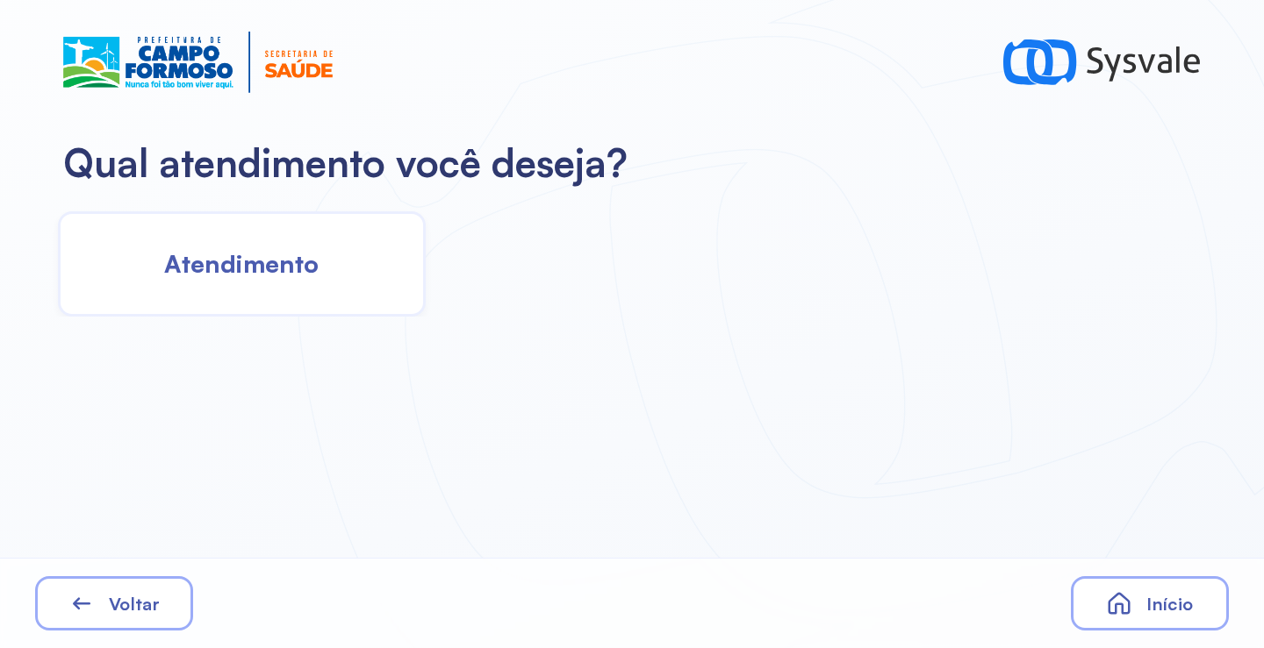
click at [290, 270] on span "Atendimento" at bounding box center [241, 263] width 154 height 31
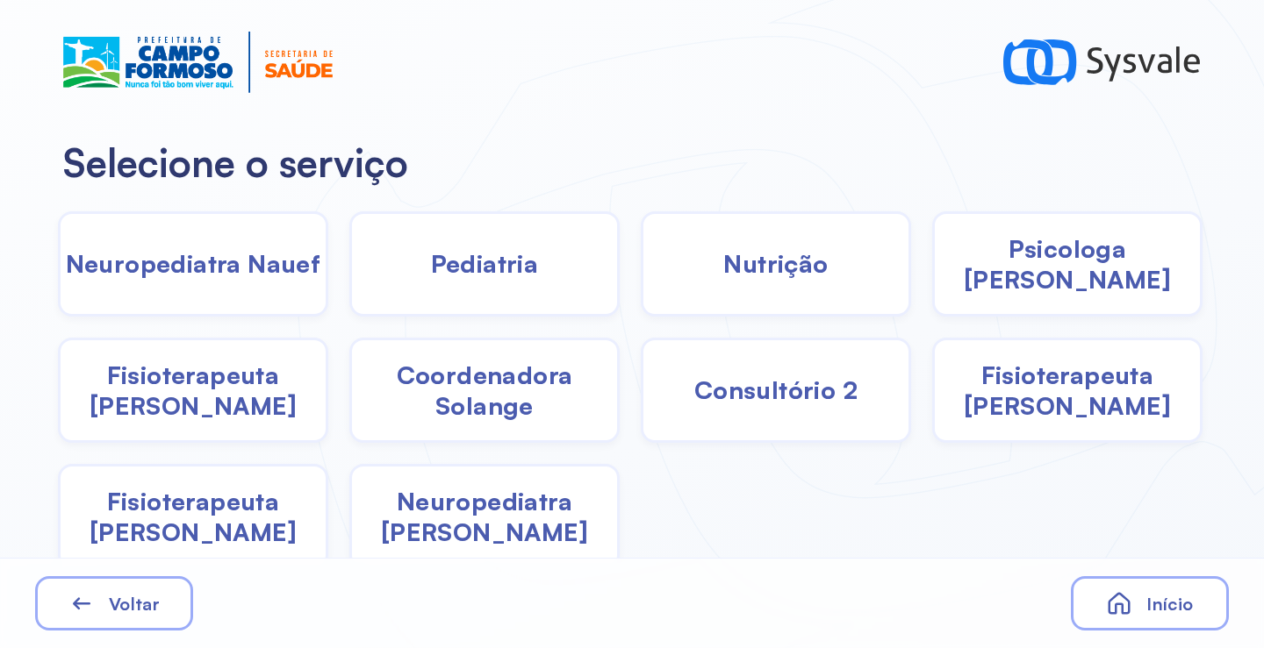
click at [1060, 395] on span "Fisioterapeuta [PERSON_NAME]" at bounding box center [1066, 390] width 265 height 61
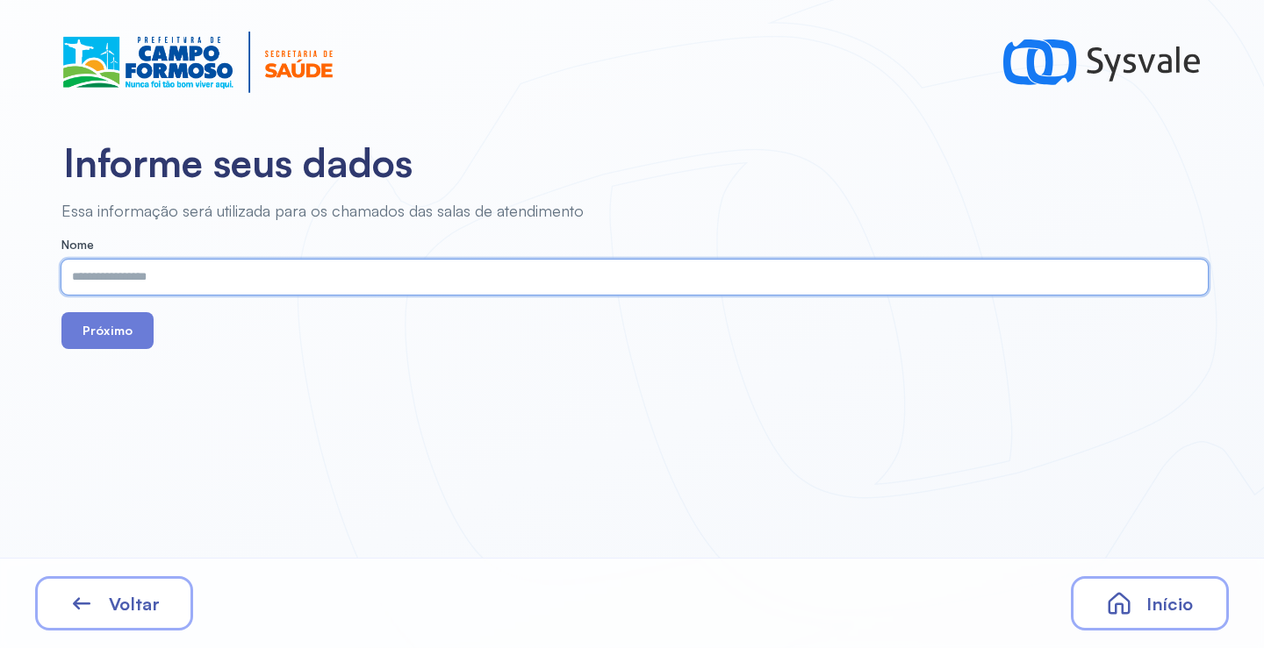
paste input "**********"
type input "**********"
click at [125, 341] on button "Próximo" at bounding box center [107, 330] width 92 height 37
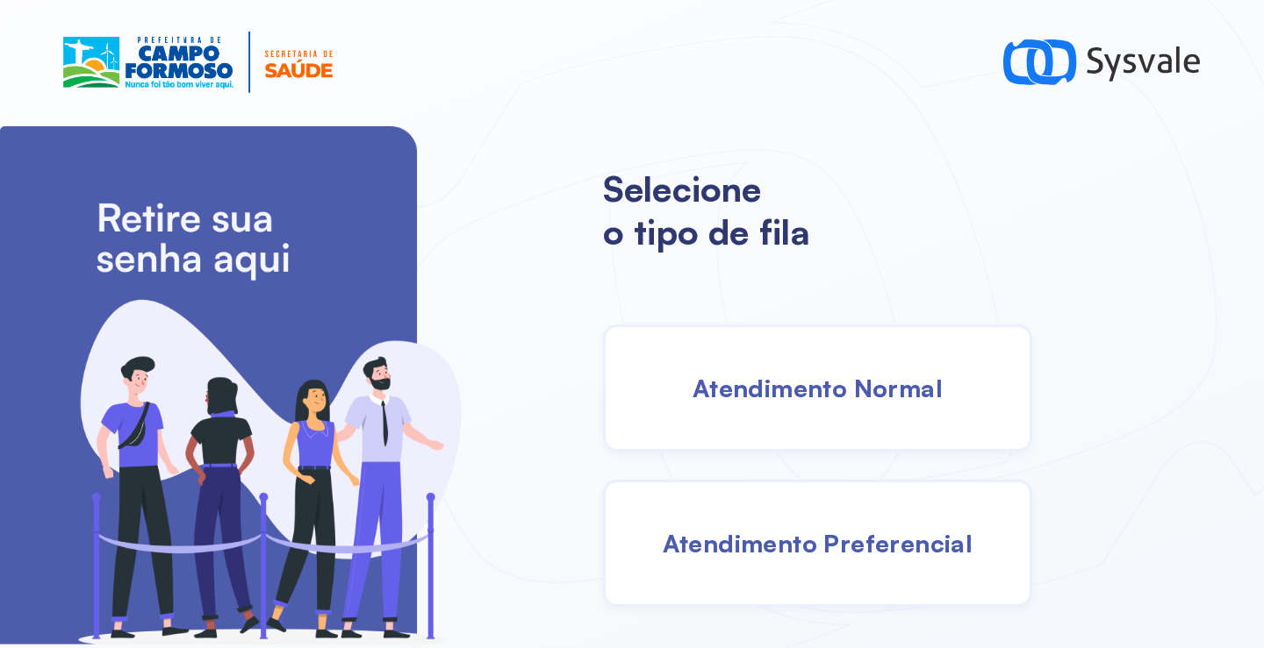
click at [856, 397] on span "Atendimento Normal" at bounding box center [817, 388] width 250 height 31
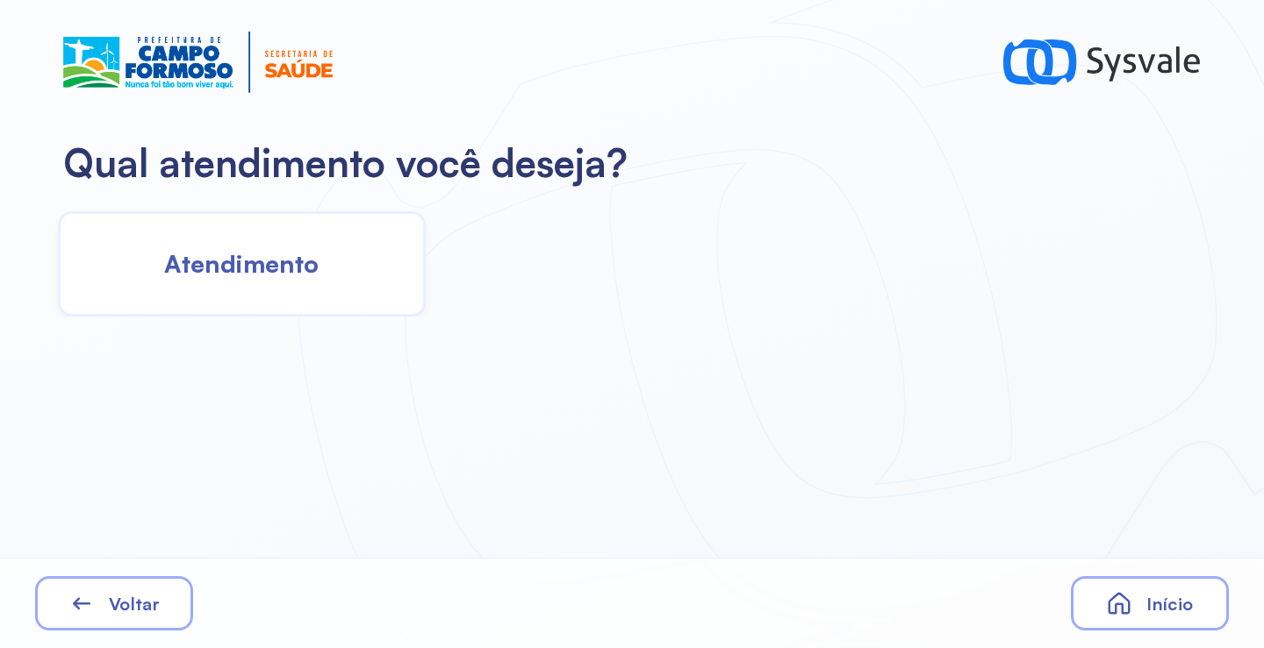
click at [266, 282] on div "Atendimento" at bounding box center [242, 263] width 368 height 105
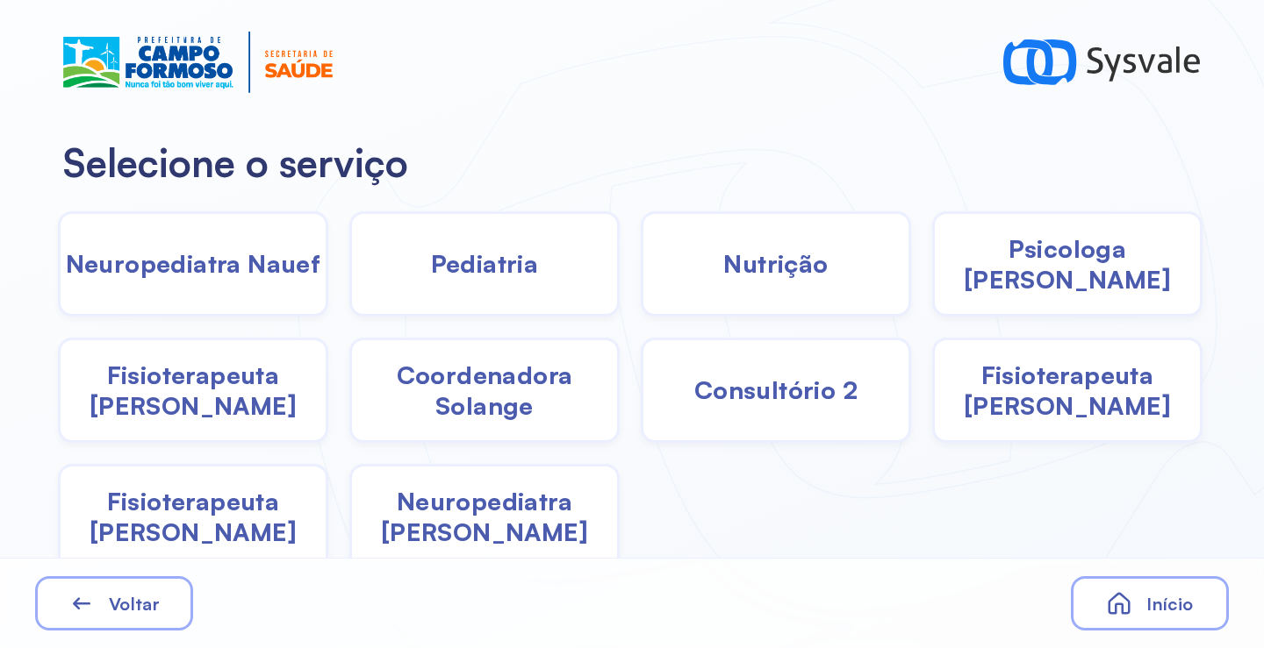
click at [932, 286] on div "Nutrição" at bounding box center [1067, 263] width 270 height 105
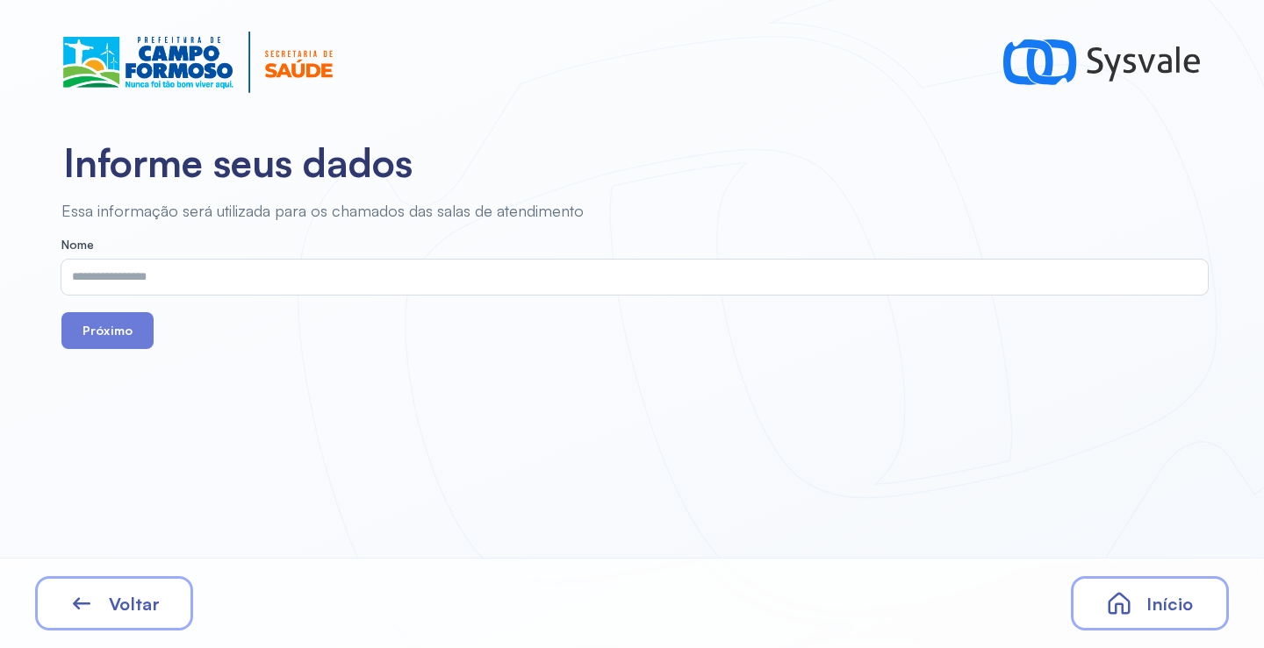
drag, startPoint x: 595, startPoint y: 303, endPoint x: 423, endPoint y: 276, distance: 174.0
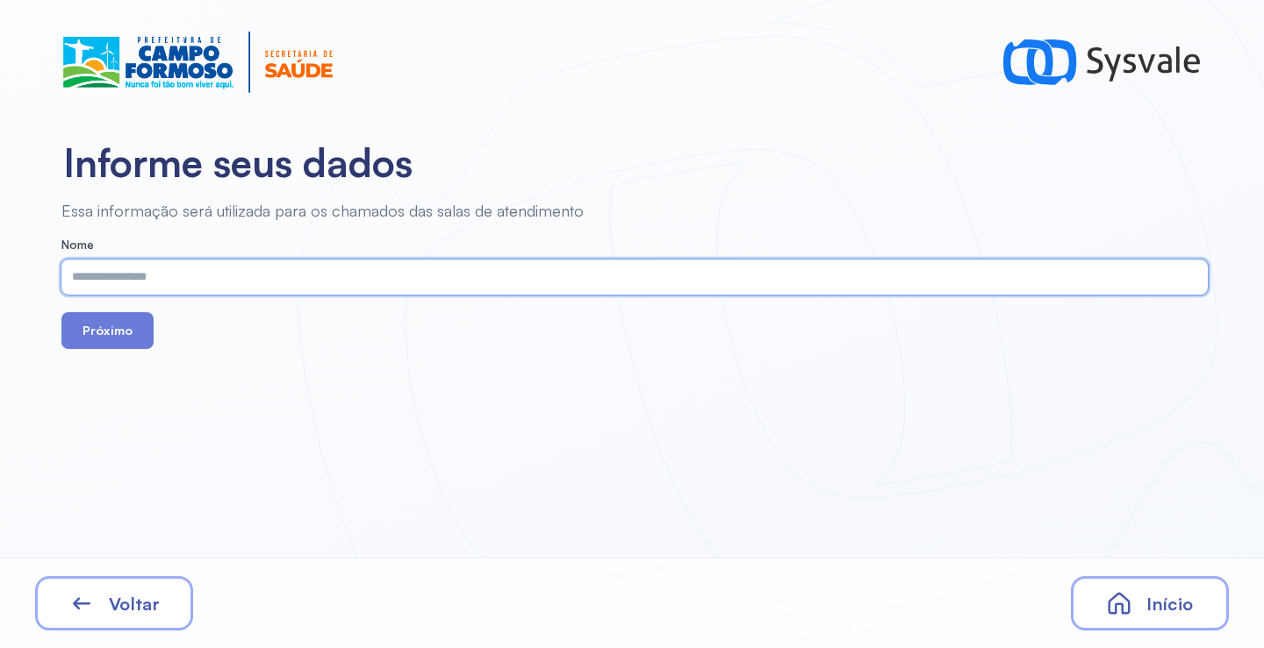
paste input "**********"
type input "**********"
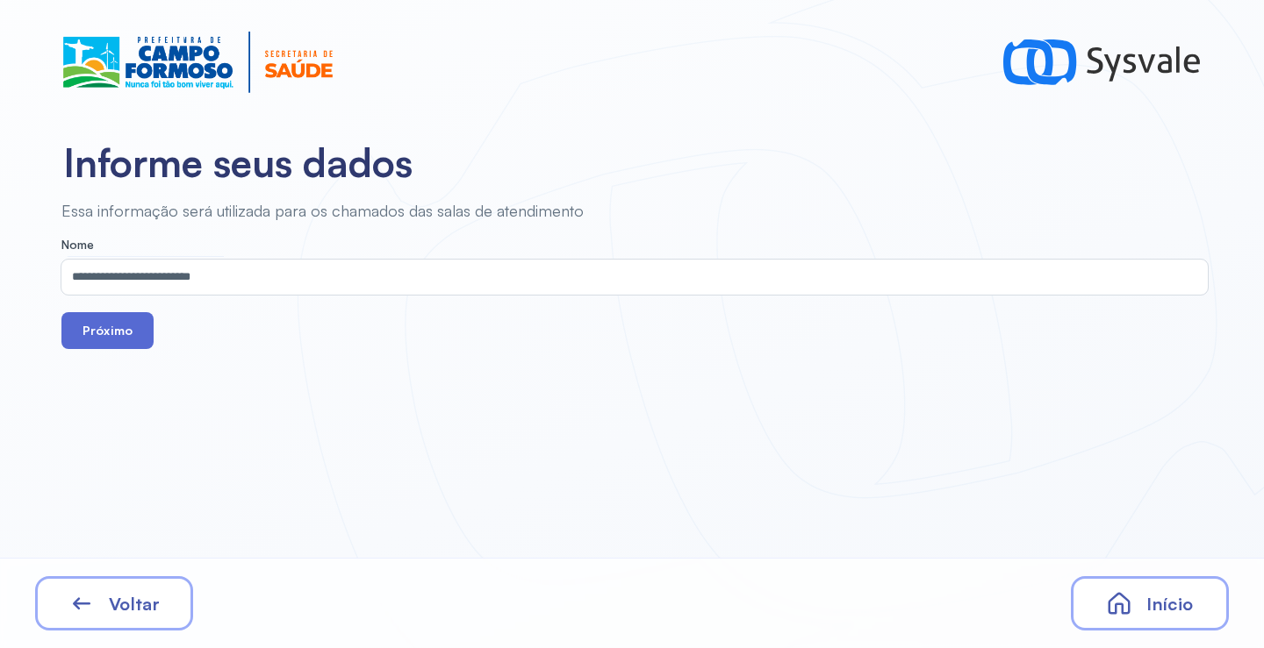
click at [130, 330] on button "Próximo" at bounding box center [107, 330] width 92 height 37
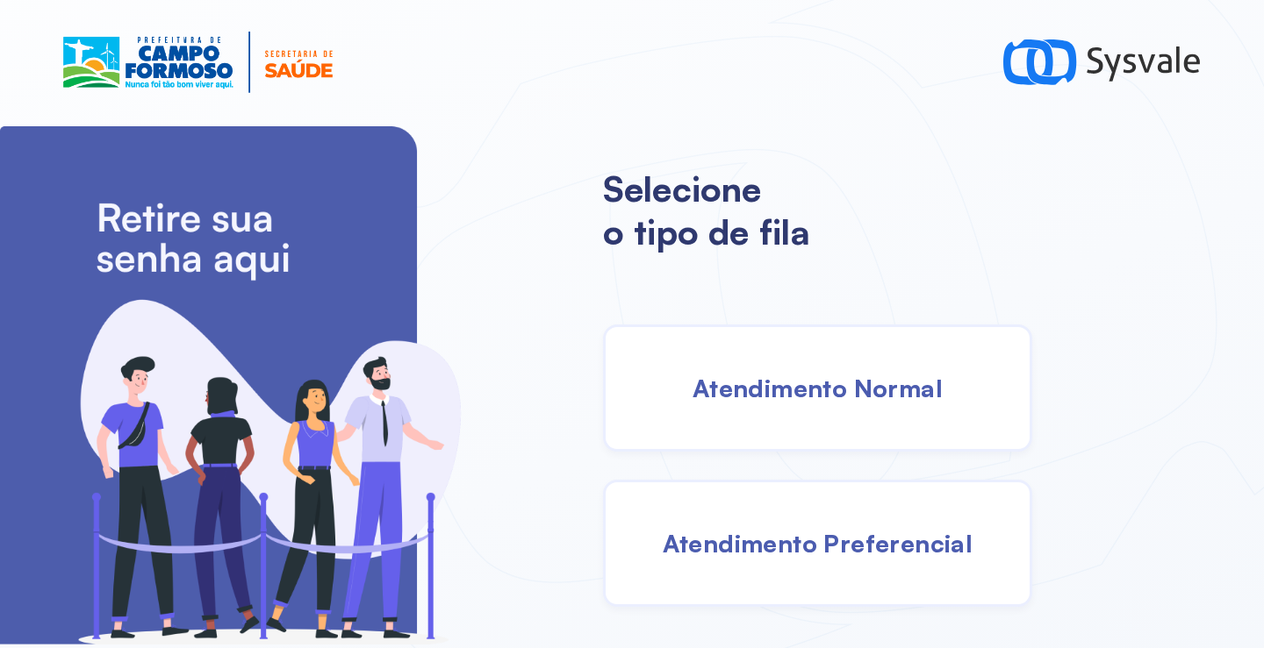
click at [856, 379] on span "Atendimento Normal" at bounding box center [817, 388] width 250 height 31
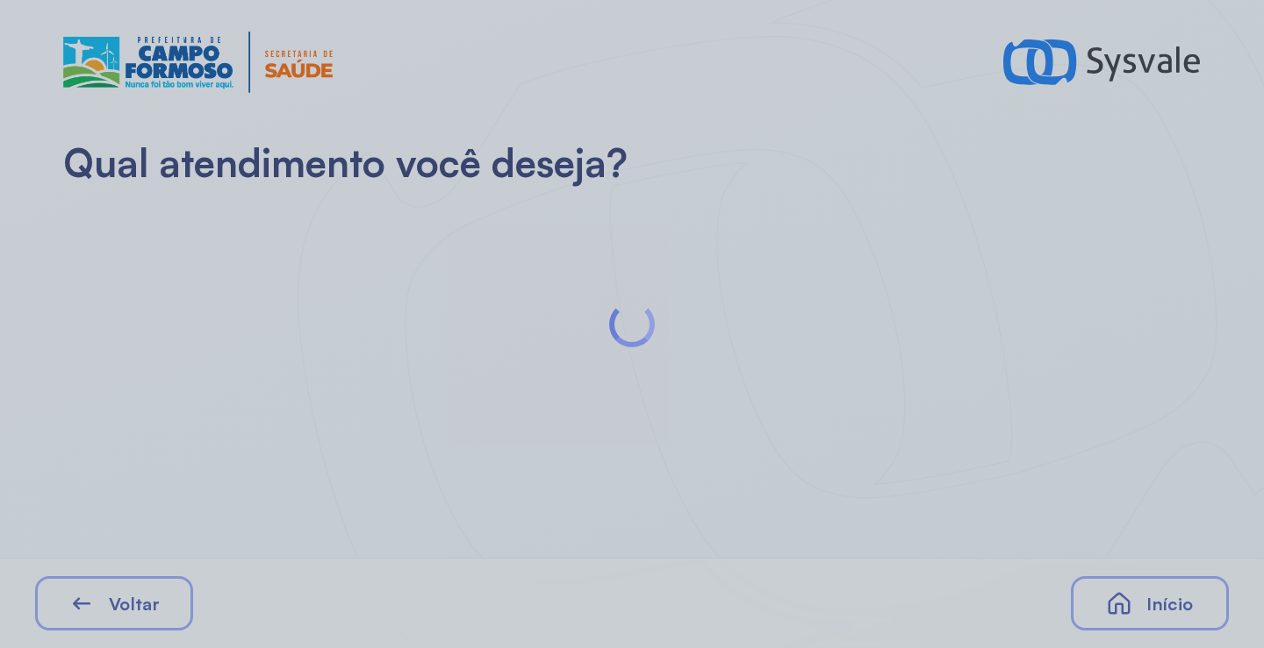
click at [669, 309] on div at bounding box center [632, 324] width 1264 height 648
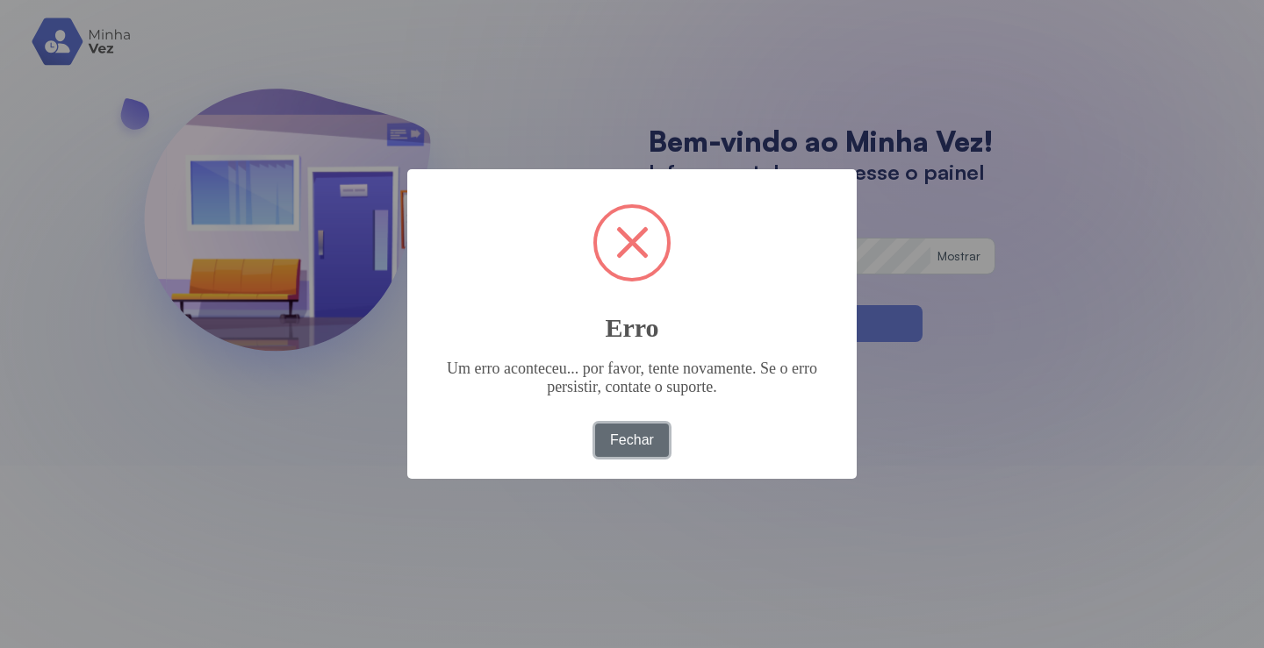
click at [618, 443] on button "Fechar" at bounding box center [632, 440] width 75 height 33
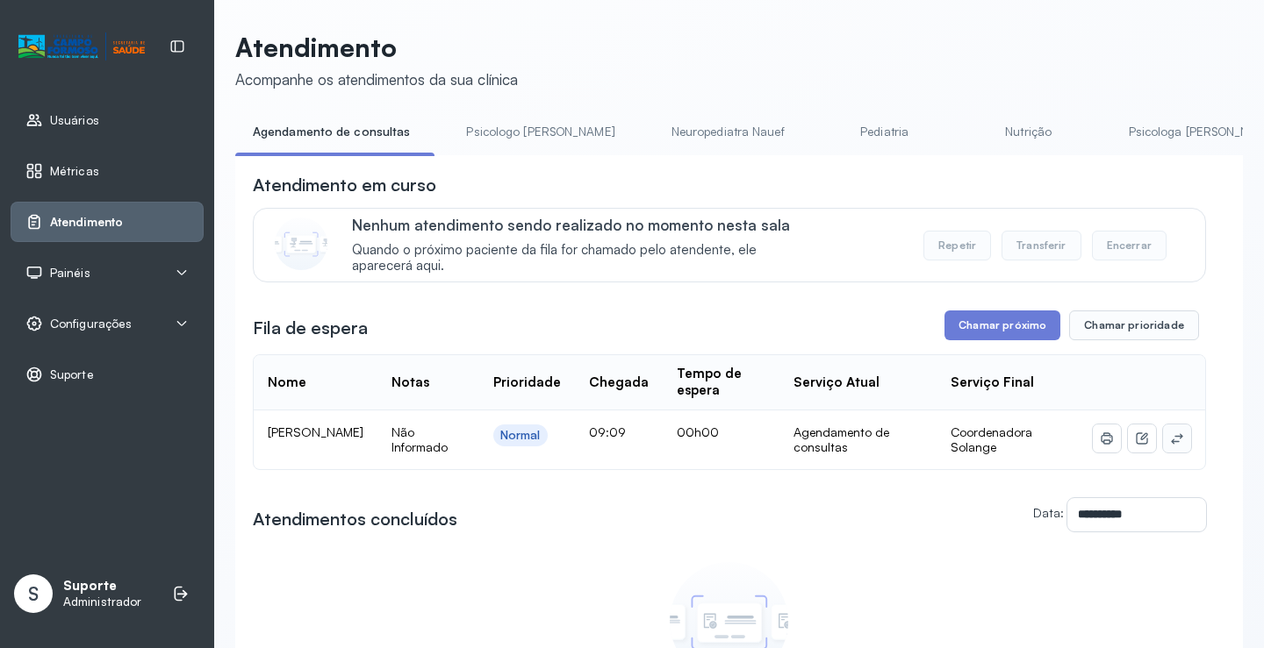
click at [1170, 444] on icon at bounding box center [1177, 439] width 14 height 14
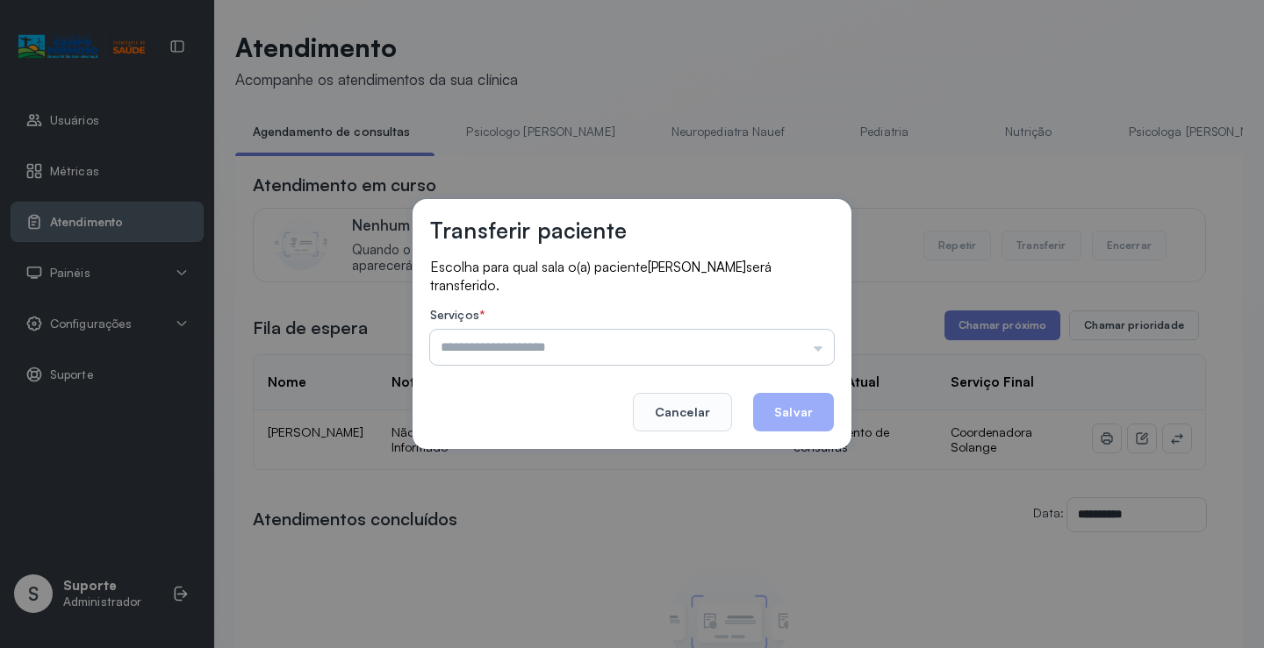
click at [595, 352] on input "text" at bounding box center [632, 347] width 404 height 35
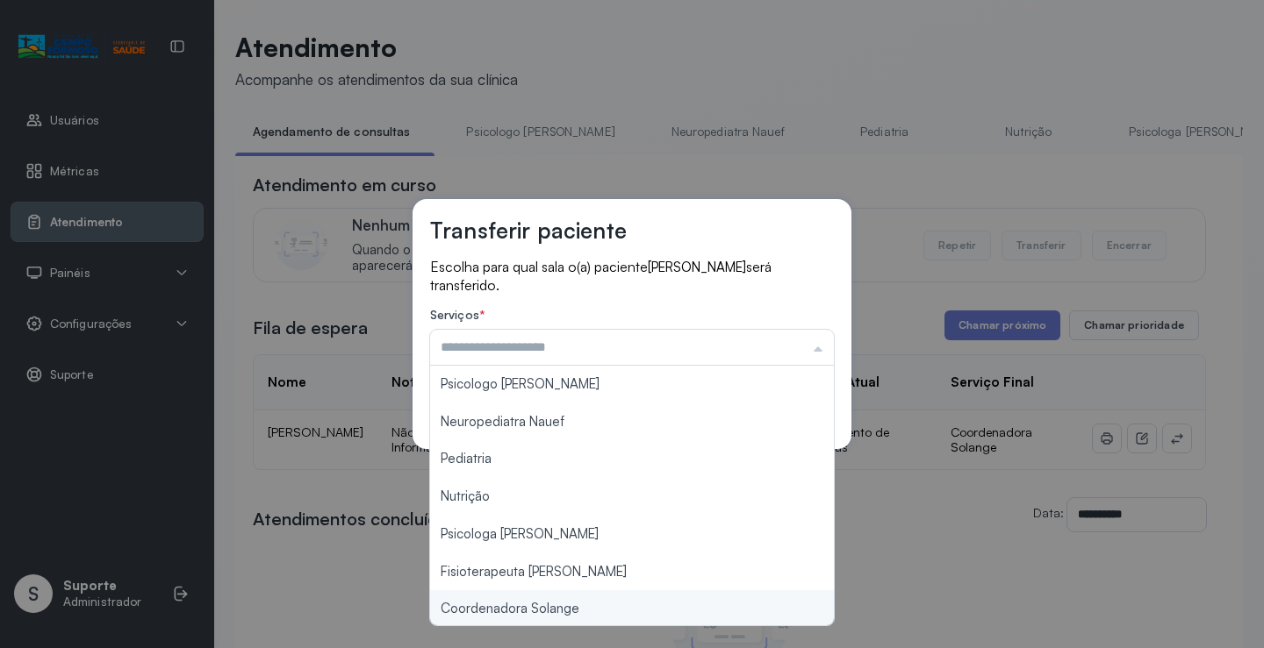
type input "**********"
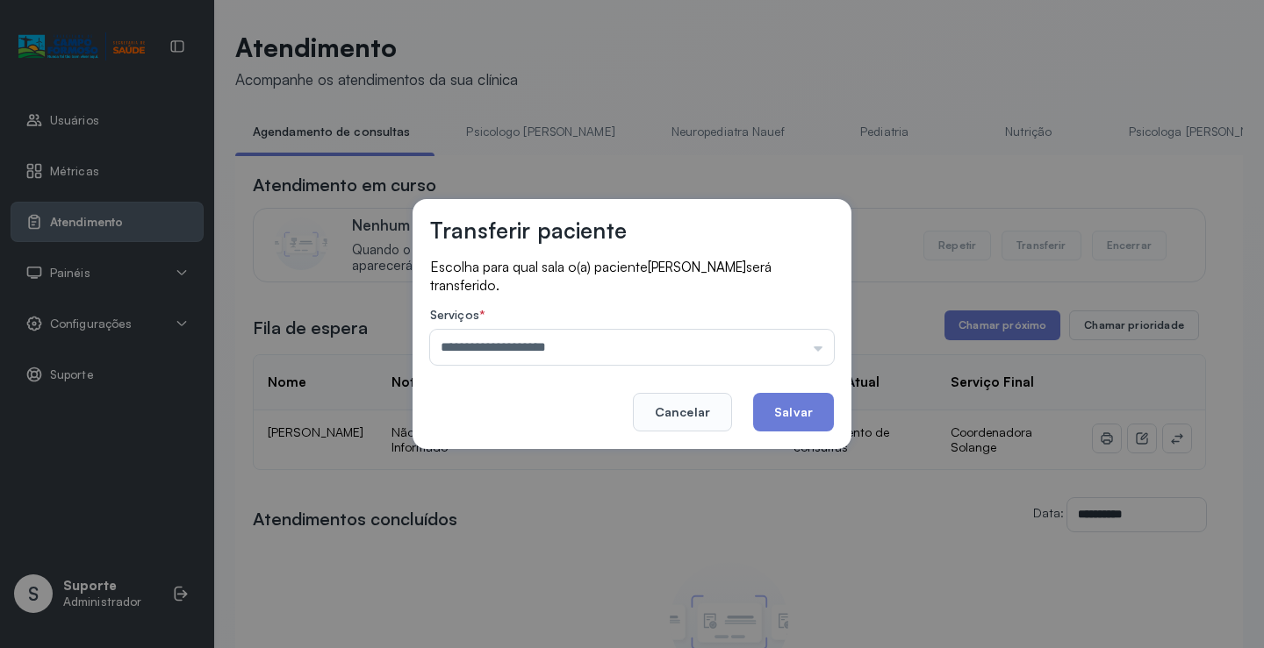
click at [536, 605] on div "**********" at bounding box center [632, 324] width 1264 height 648
click at [787, 410] on button "Salvar" at bounding box center [793, 412] width 81 height 39
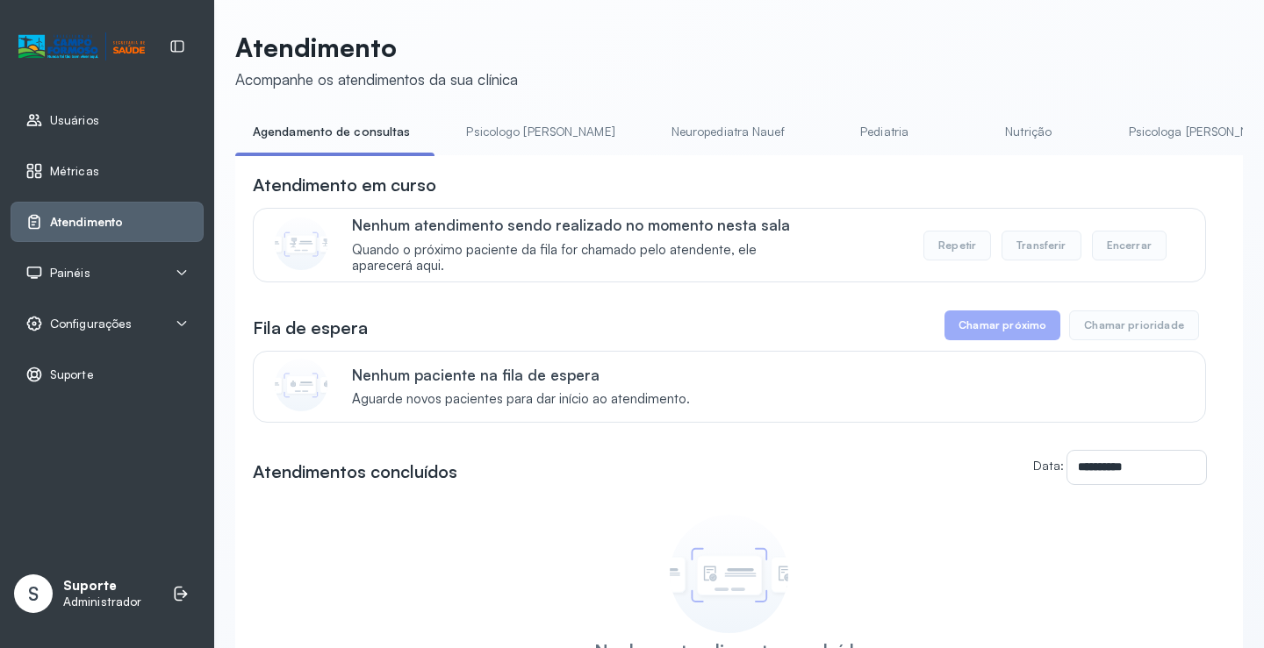
click at [829, 133] on link "Pediatria" at bounding box center [884, 132] width 123 height 29
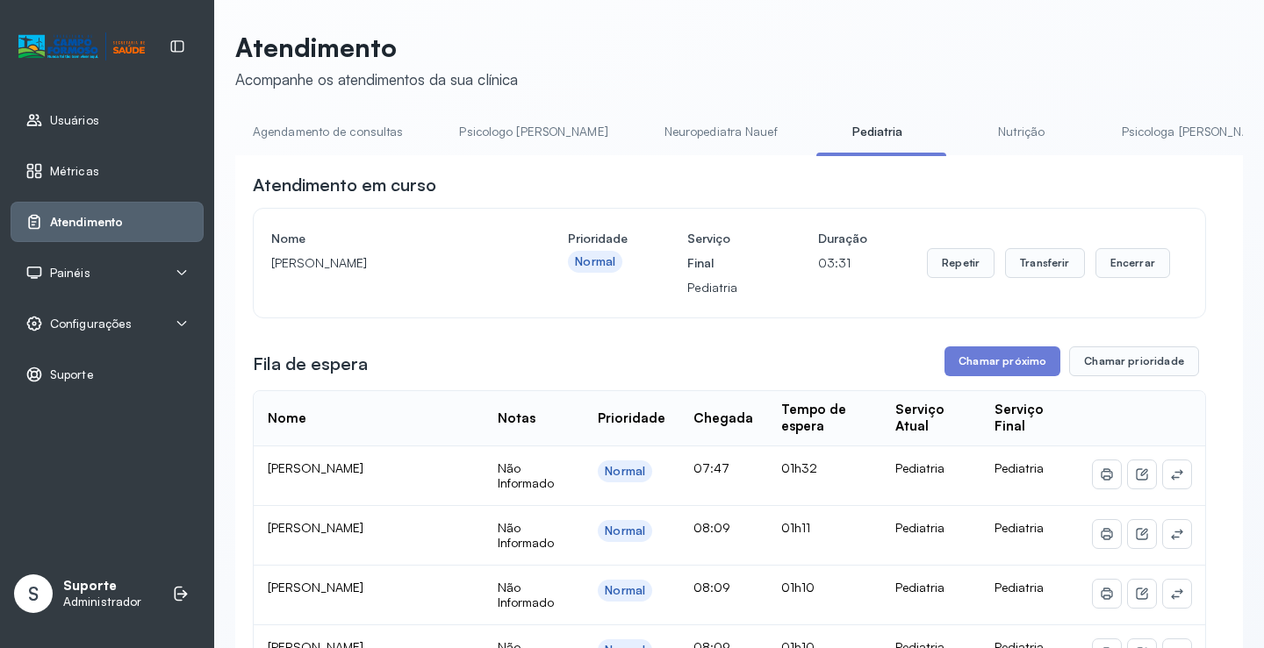
click at [332, 137] on link "Agendamento de consultas" at bounding box center [327, 132] width 185 height 29
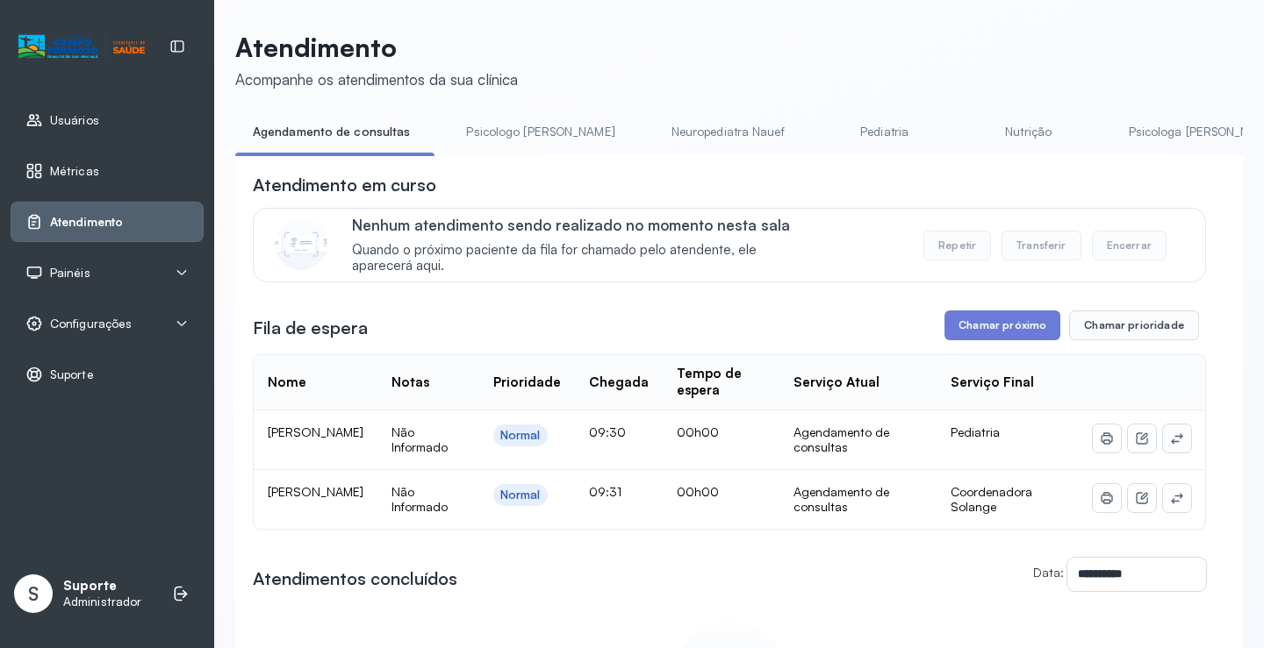
click at [1170, 441] on icon at bounding box center [1177, 439] width 14 height 14
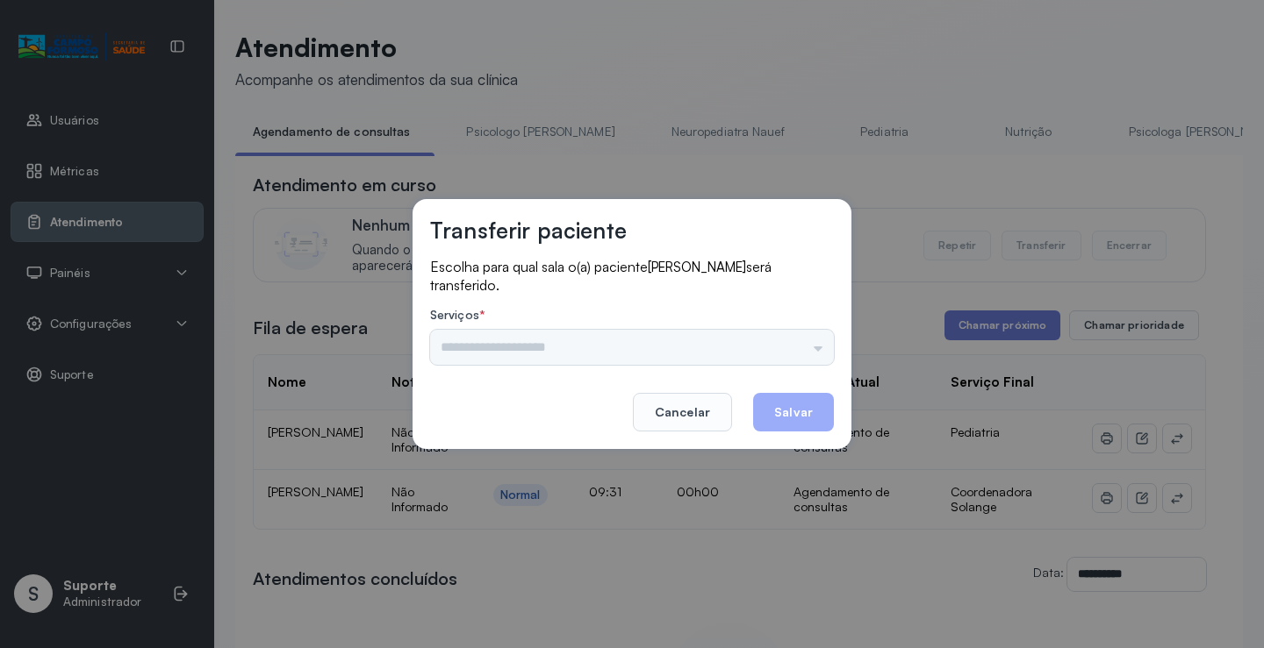
drag, startPoint x: 834, startPoint y: 333, endPoint x: 800, endPoint y: 334, distance: 34.3
click at [834, 332] on div "Transferir paciente Escolha para qual sala o(a) paciente [PERSON_NAME] será tra…" at bounding box center [631, 324] width 439 height 250
click at [800, 334] on input "text" at bounding box center [632, 347] width 404 height 35
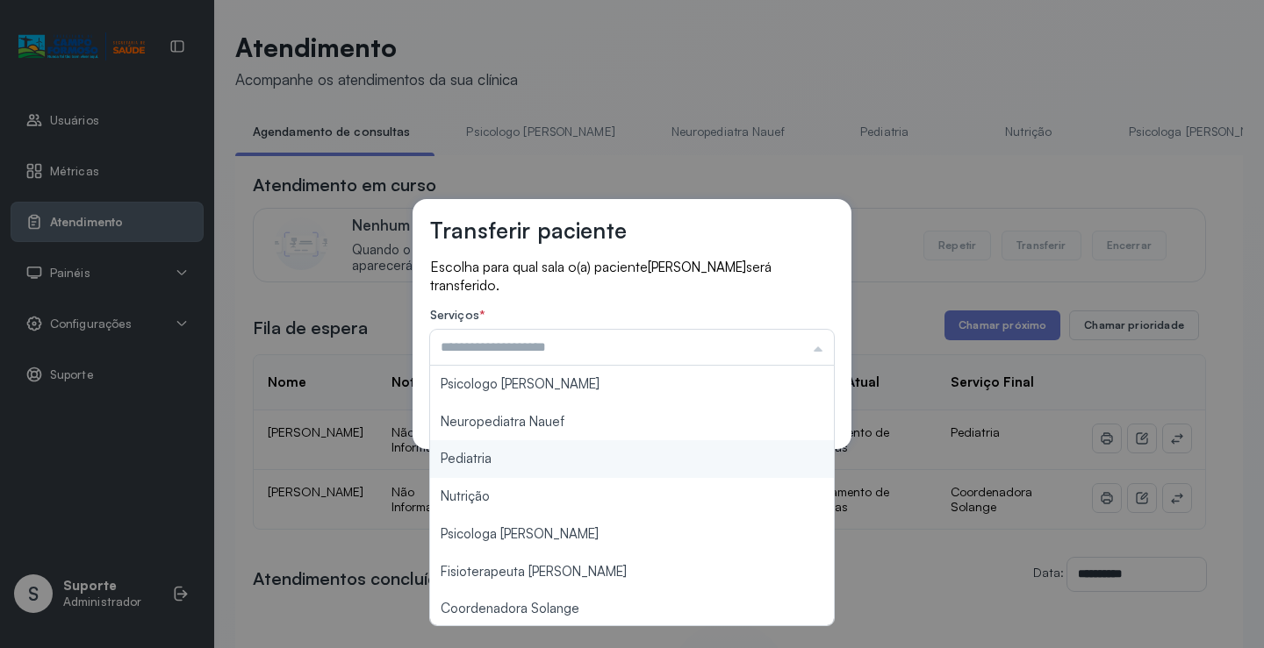
type input "*********"
drag, startPoint x: 581, startPoint y: 469, endPoint x: 588, endPoint y: 460, distance: 11.9
click at [582, 465] on div "Transferir paciente Escolha para qual sala o(a) paciente [PERSON_NAME] será tra…" at bounding box center [632, 324] width 1264 height 648
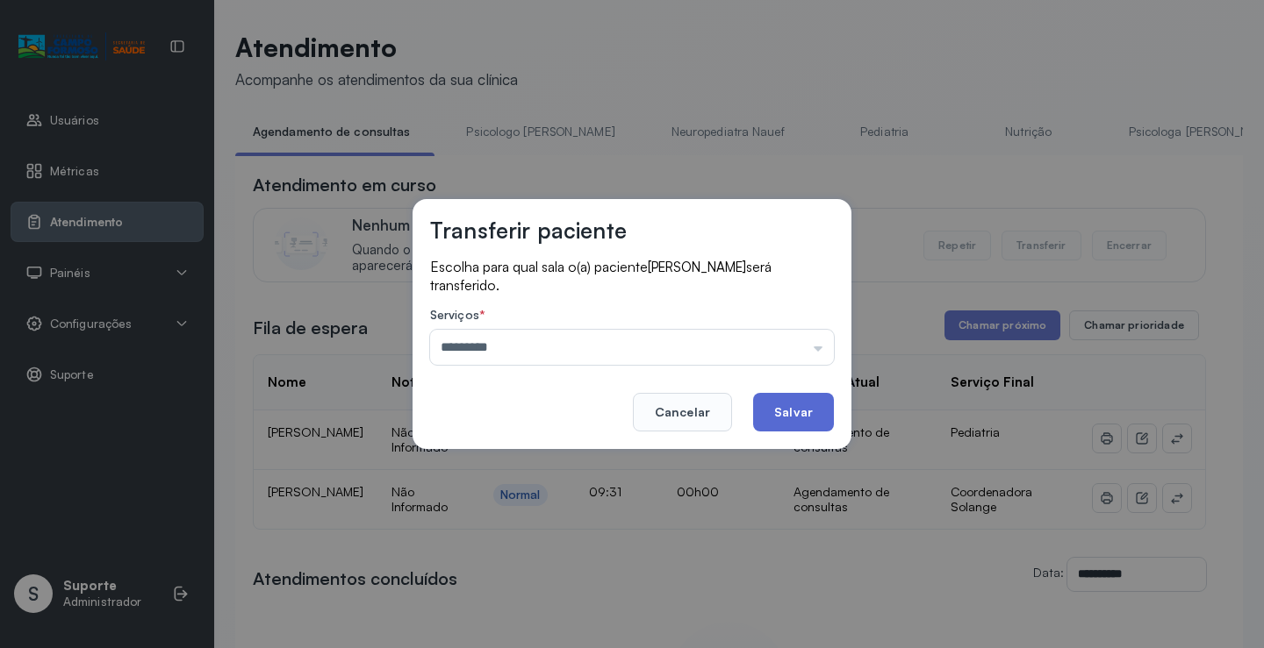
click at [777, 412] on button "Salvar" at bounding box center [793, 412] width 81 height 39
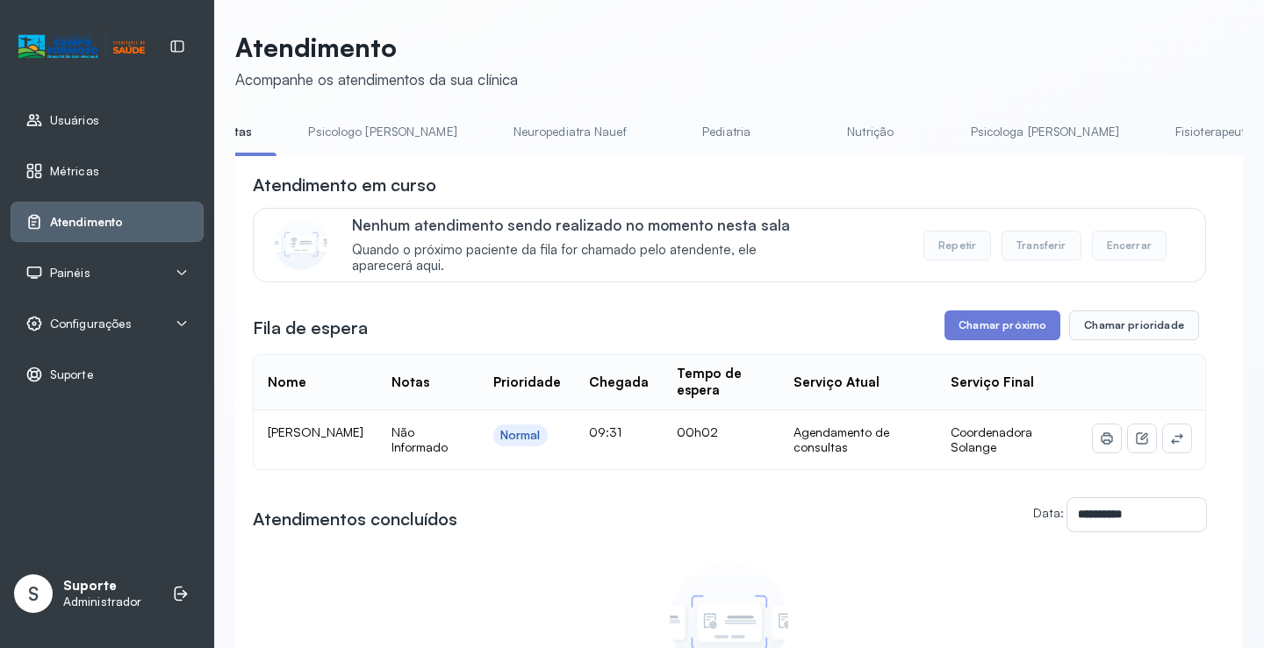
scroll to position [0, 300]
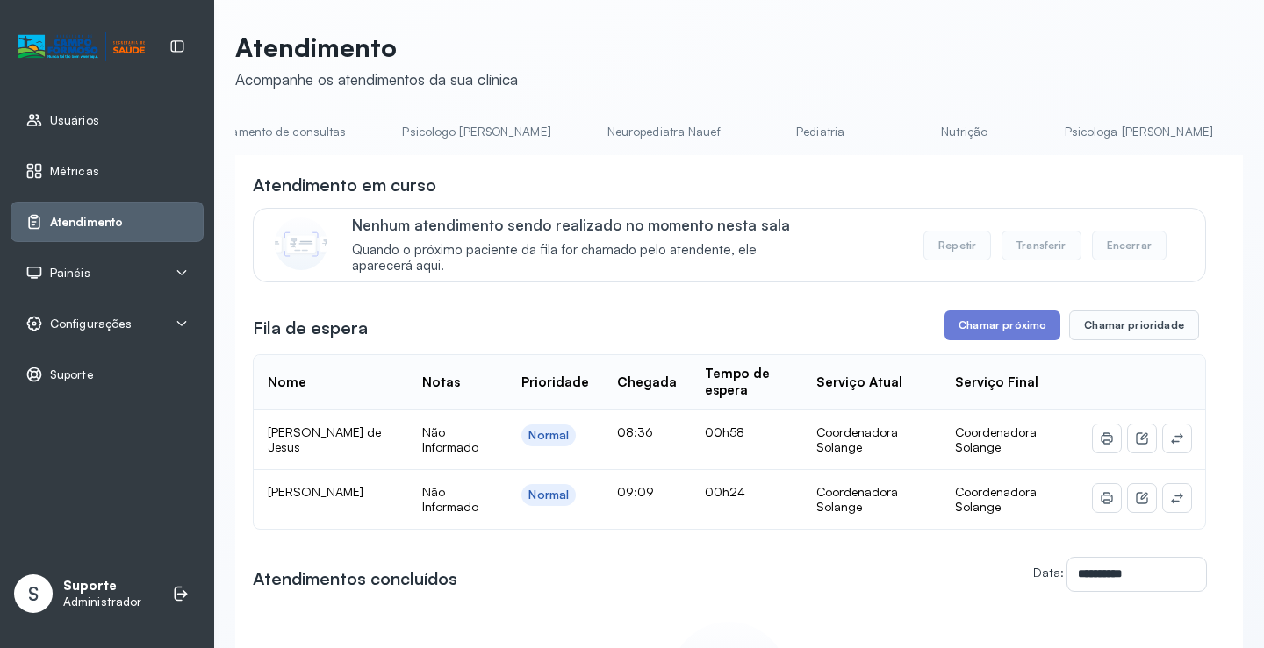
scroll to position [0, 0]
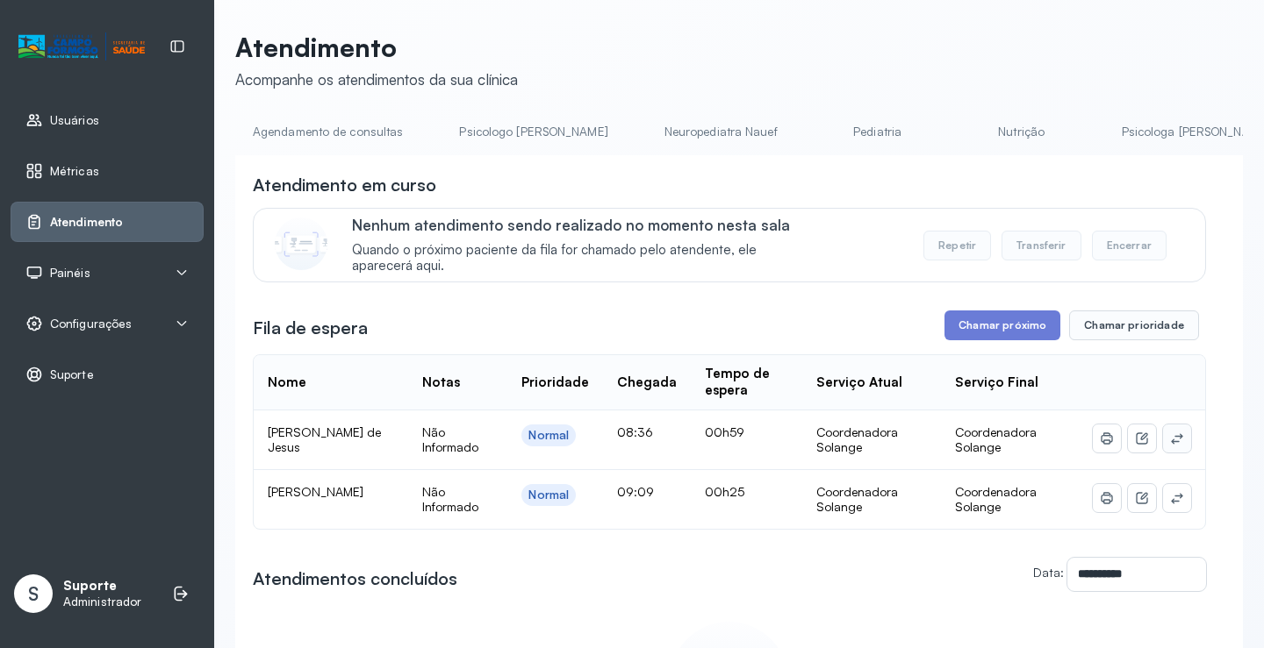
click at [1171, 441] on icon at bounding box center [1176, 438] width 11 height 11
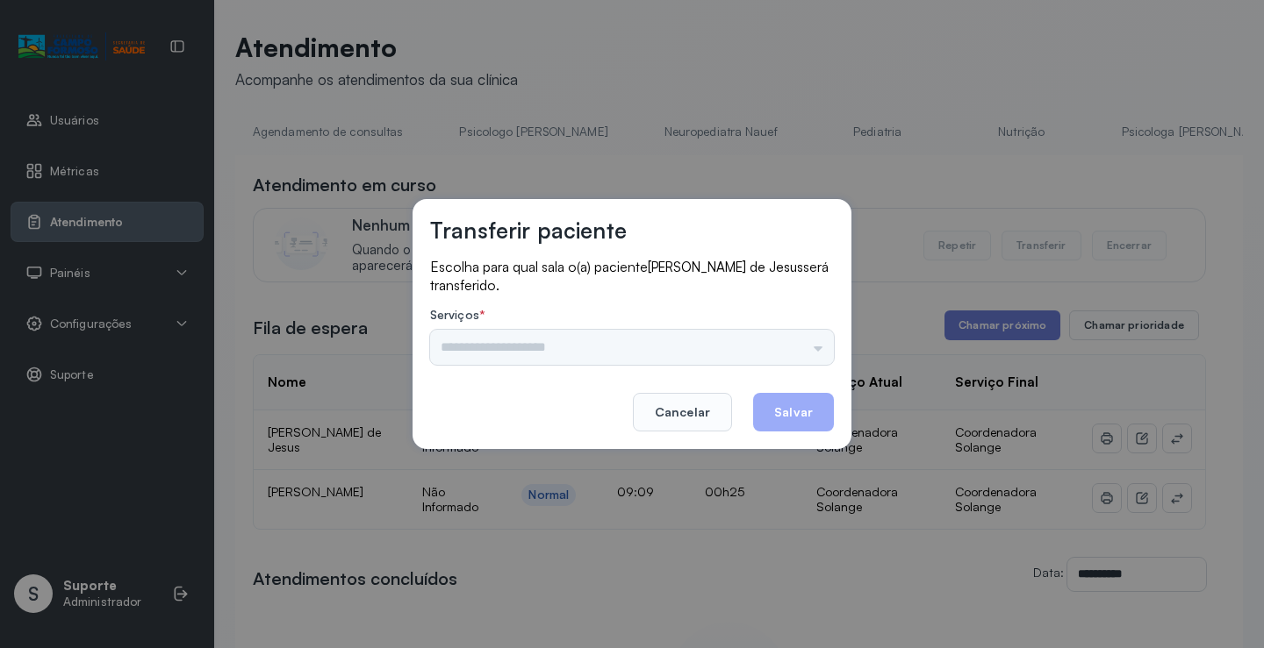
click at [800, 350] on div "Psicologo [PERSON_NAME] Nauef Pediatria Nutrição Psicologa [PERSON_NAME] Janusi…" at bounding box center [632, 347] width 404 height 35
click at [805, 347] on input "text" at bounding box center [632, 347] width 404 height 35
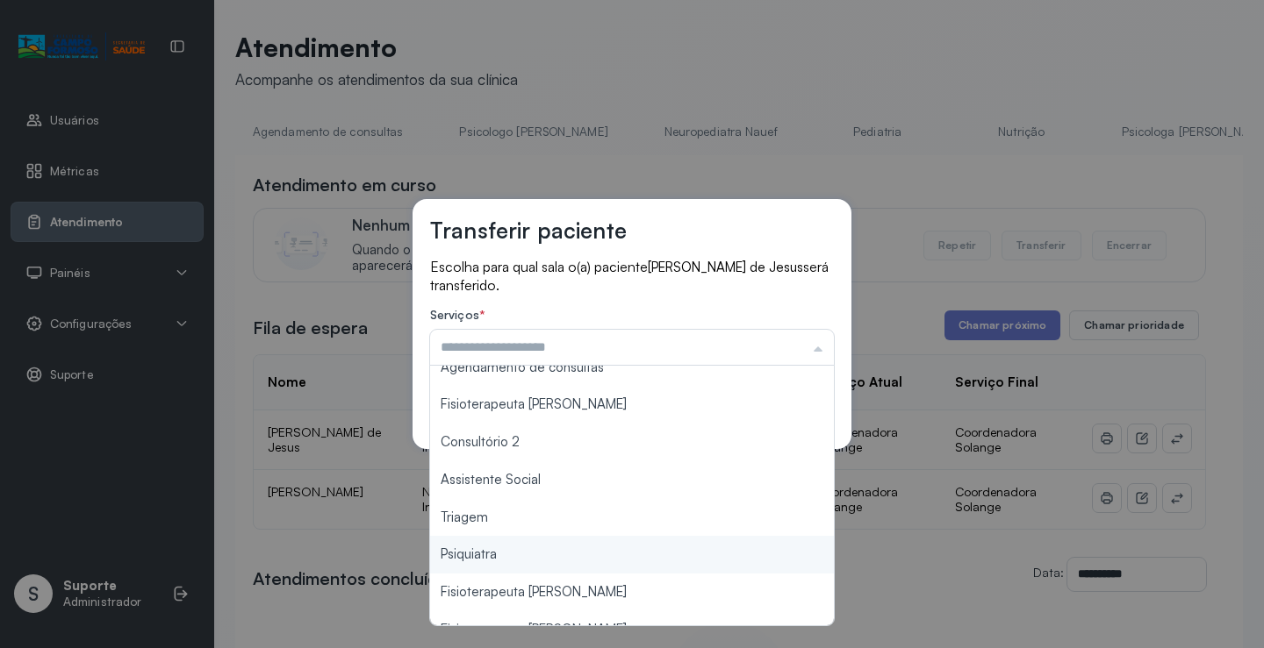
scroll to position [177, 0]
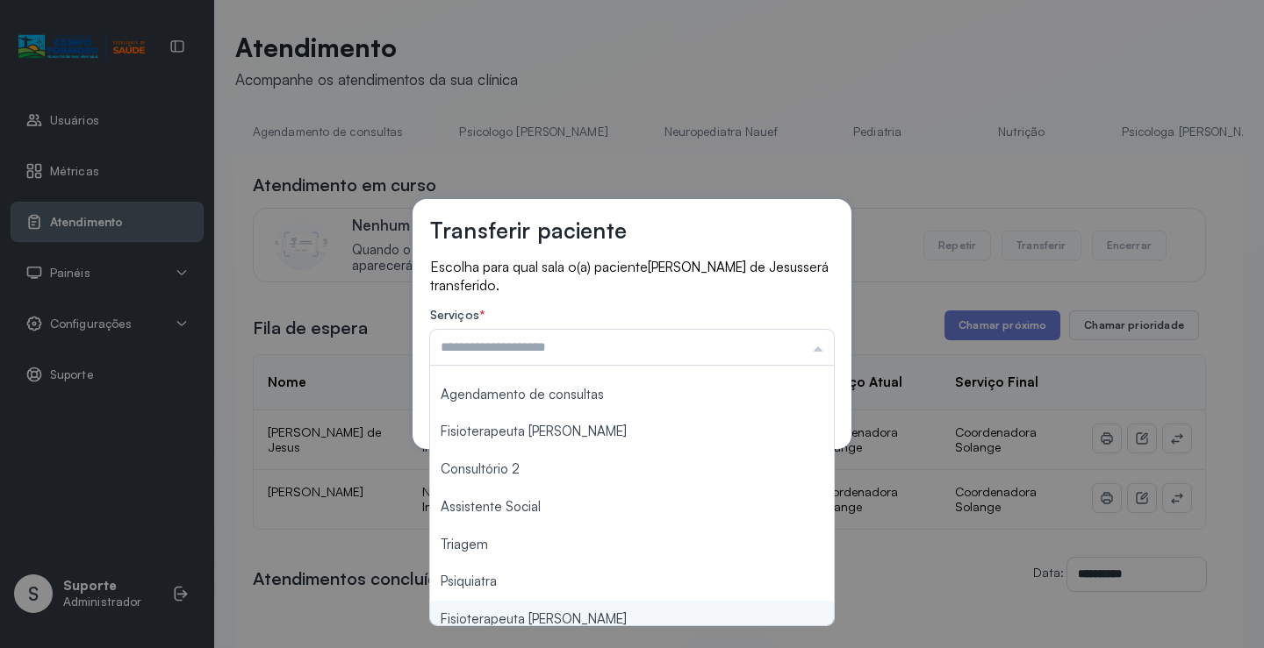
type input "**********"
click at [588, 616] on div "**********" at bounding box center [632, 324] width 1264 height 648
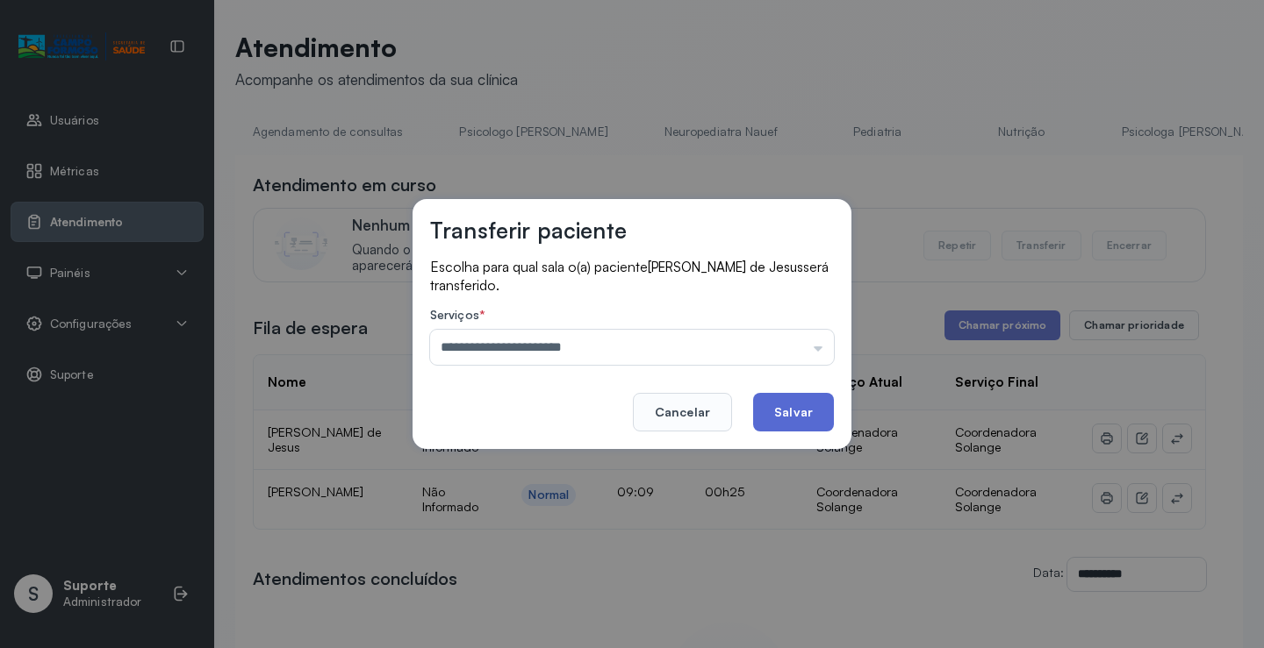
click at [806, 404] on button "Salvar" at bounding box center [793, 412] width 81 height 39
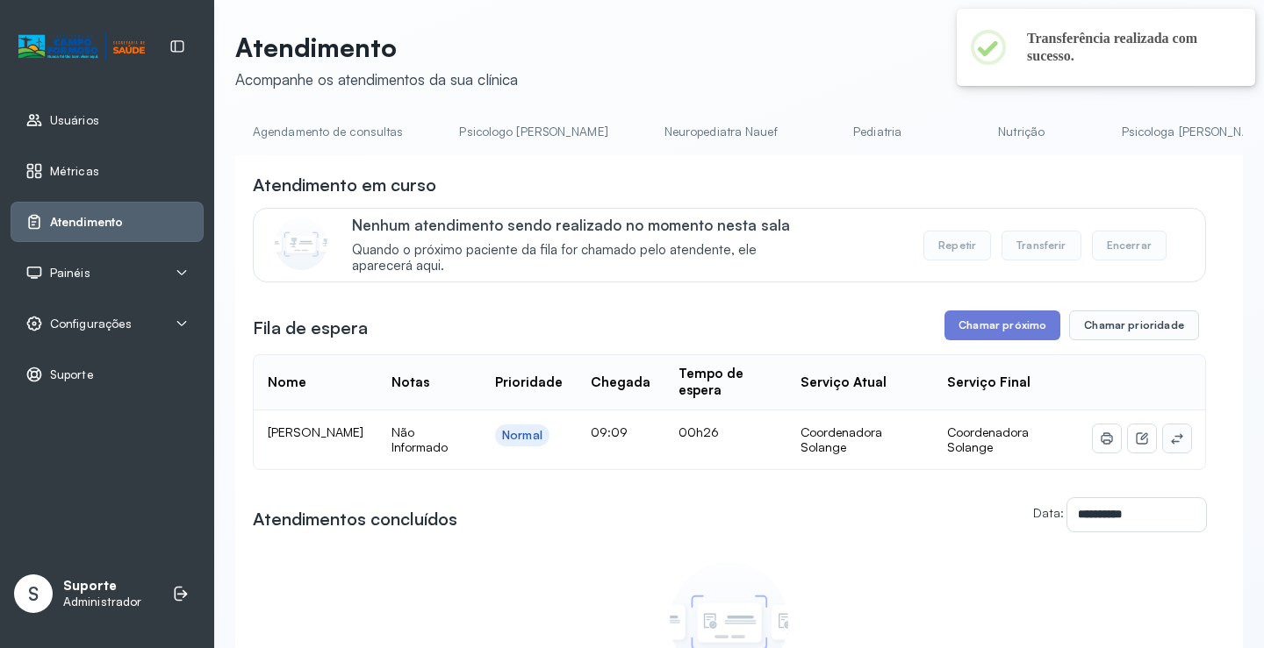
click at [1170, 442] on icon at bounding box center [1177, 439] width 14 height 14
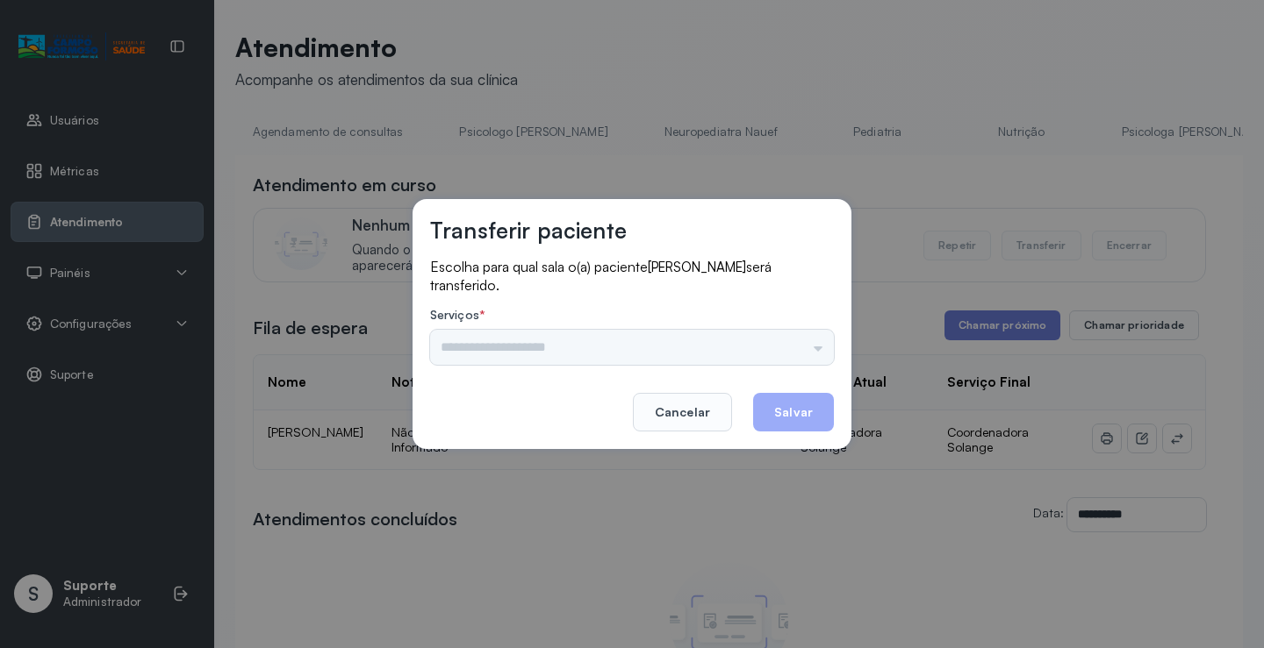
click at [798, 339] on div "Psicologo [PERSON_NAME] Nauef Pediatria Nutrição Psicologa Alana Agendamento de…" at bounding box center [632, 347] width 404 height 35
drag, startPoint x: 815, startPoint y: 347, endPoint x: 791, endPoint y: 358, distance: 27.1
click at [815, 347] on input "text" at bounding box center [632, 347] width 404 height 35
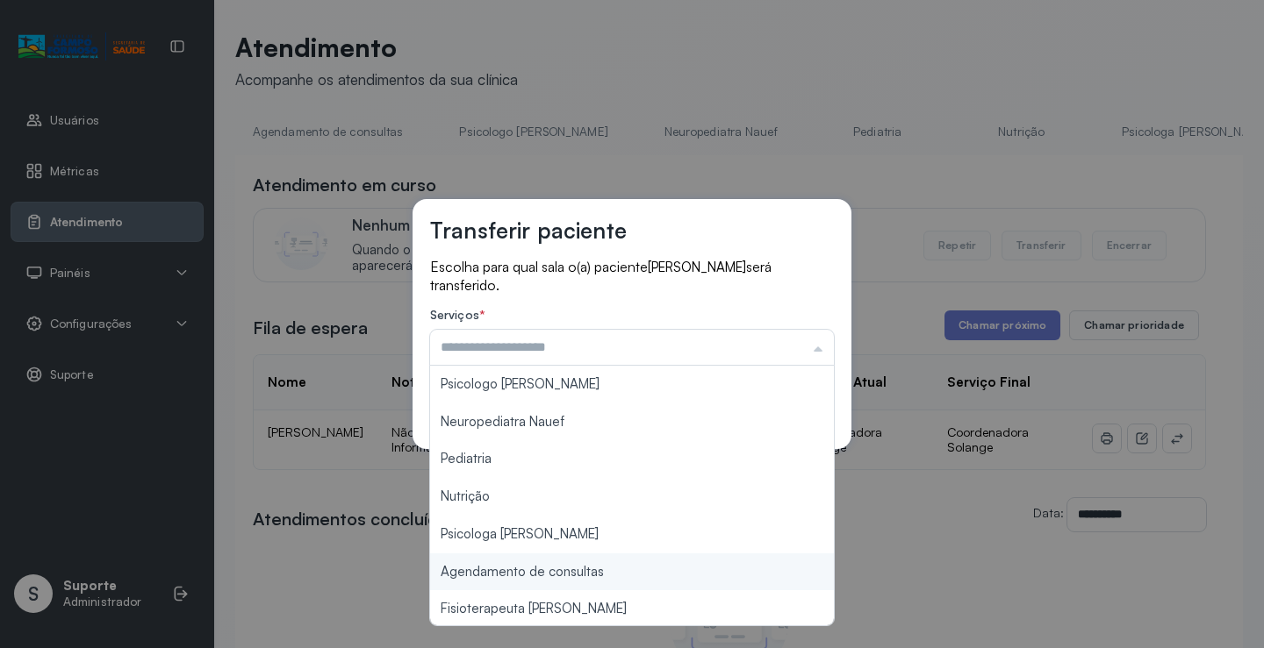
type input "**********"
click at [588, 575] on div "**********" at bounding box center [632, 324] width 1264 height 648
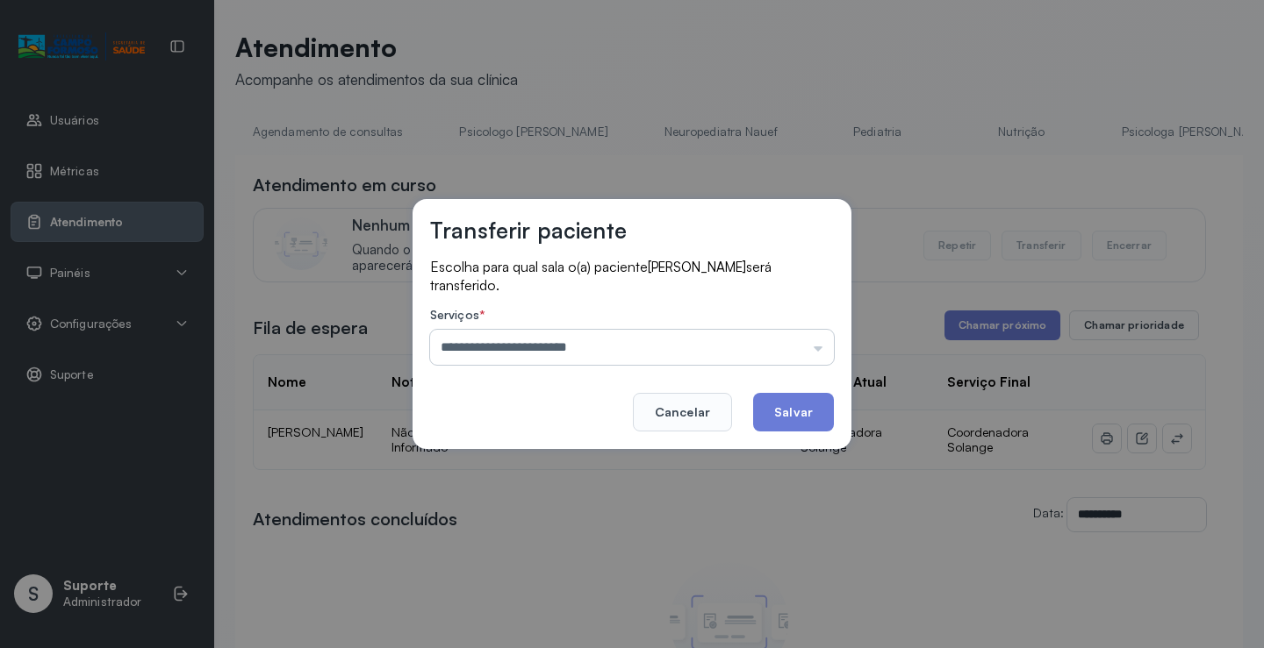
click at [716, 354] on input "**********" at bounding box center [632, 347] width 404 height 35
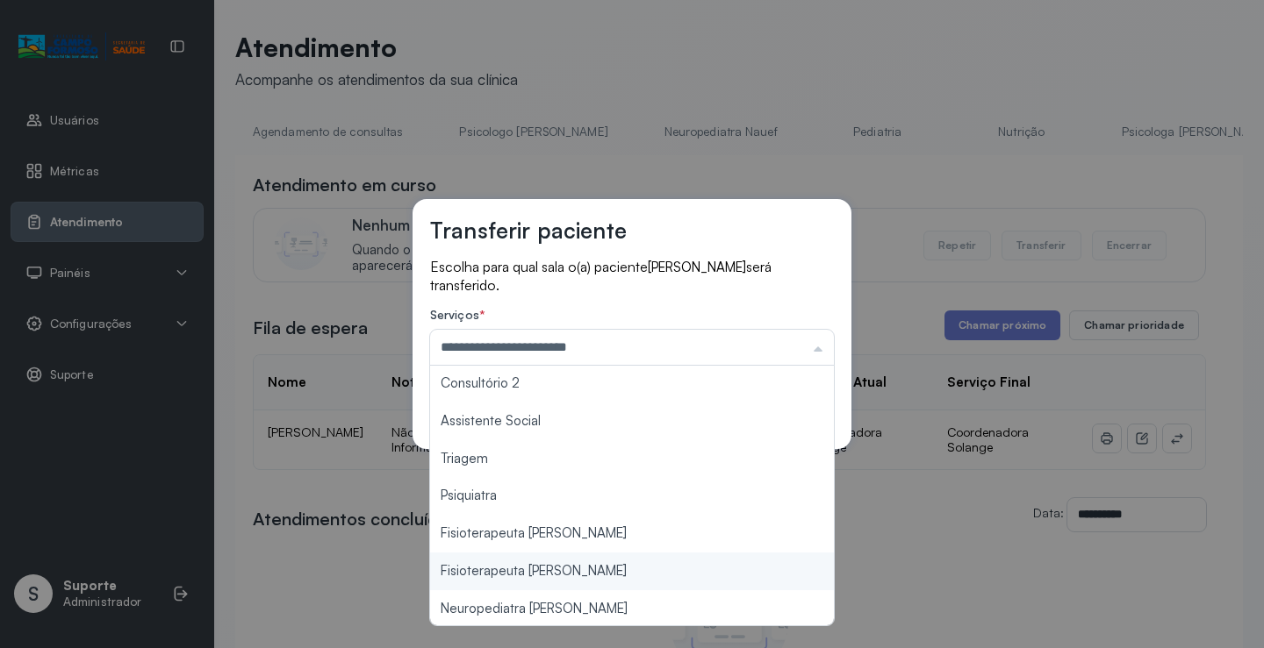
scroll to position [265, 0]
click at [952, 512] on div "**********" at bounding box center [632, 324] width 1264 height 648
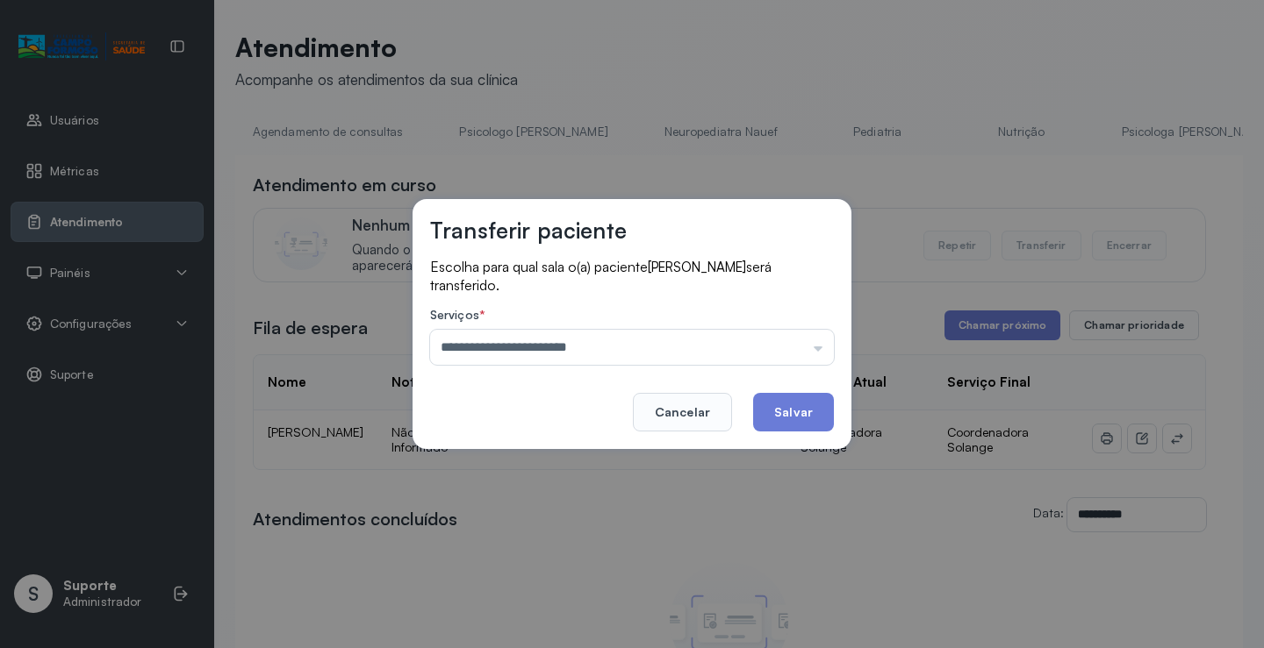
drag, startPoint x: 684, startPoint y: 421, endPoint x: 684, endPoint y: 407, distance: 14.0
click at [684, 420] on button "Cancelar" at bounding box center [682, 412] width 99 height 39
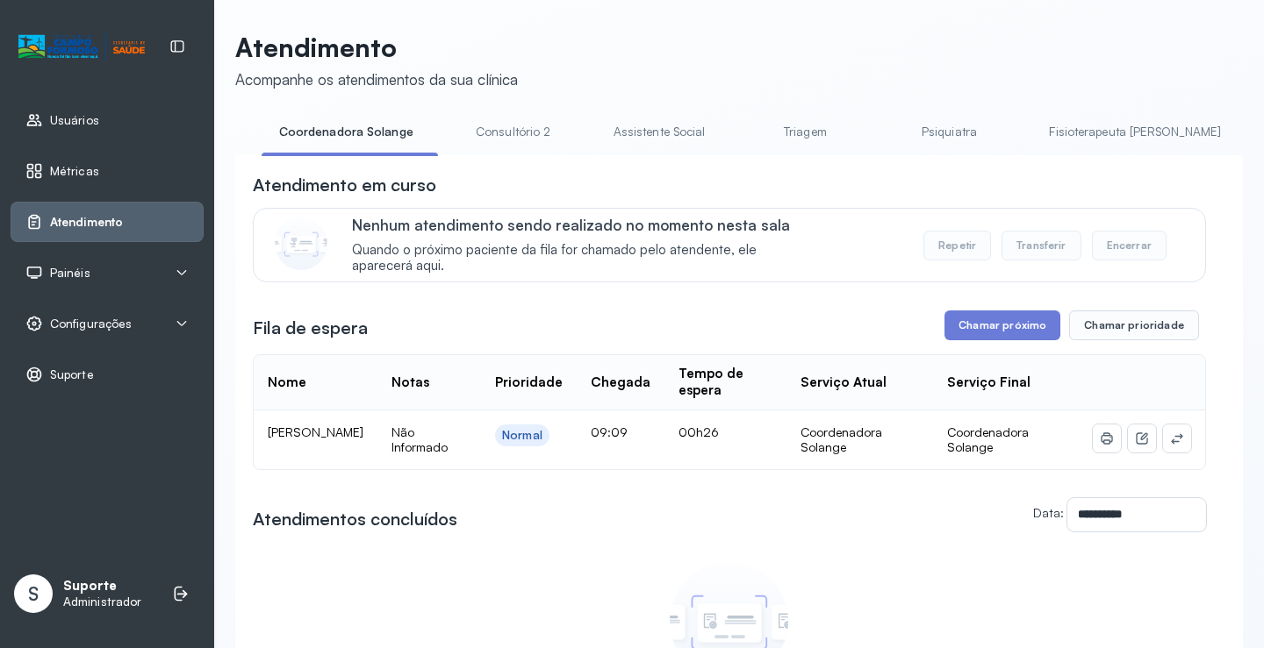
scroll to position [0, 1395]
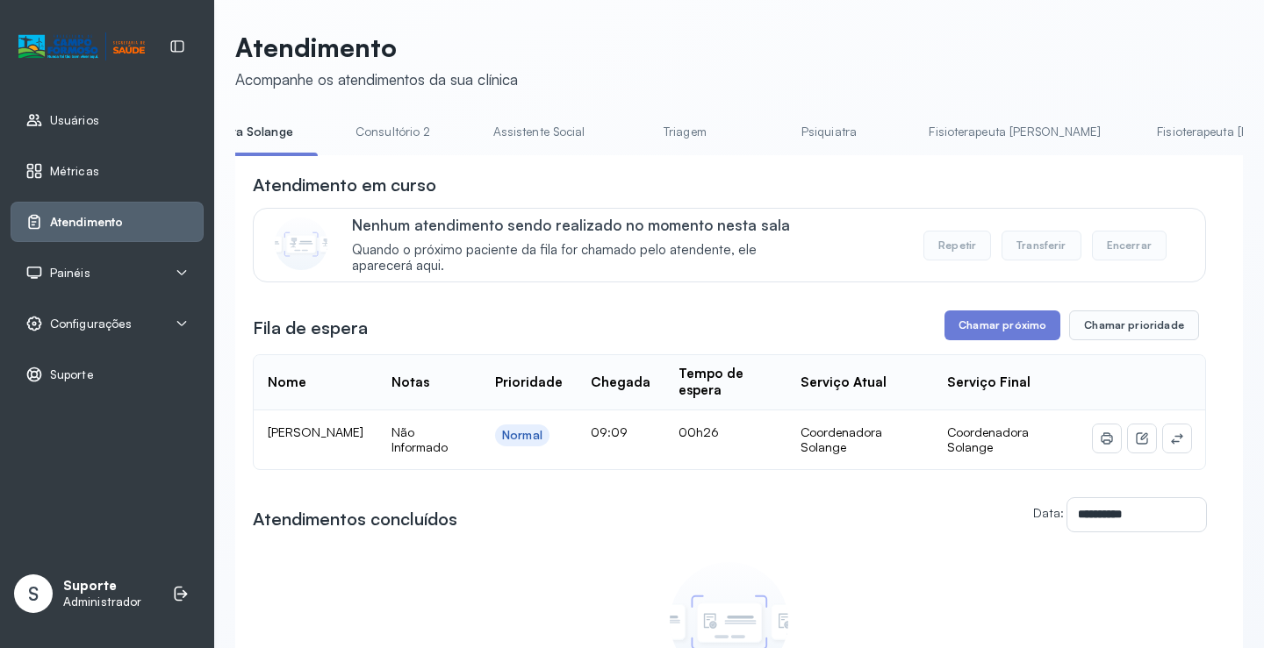
click at [911, 120] on link "Fisioterapeuta [PERSON_NAME]" at bounding box center [1014, 132] width 207 height 29
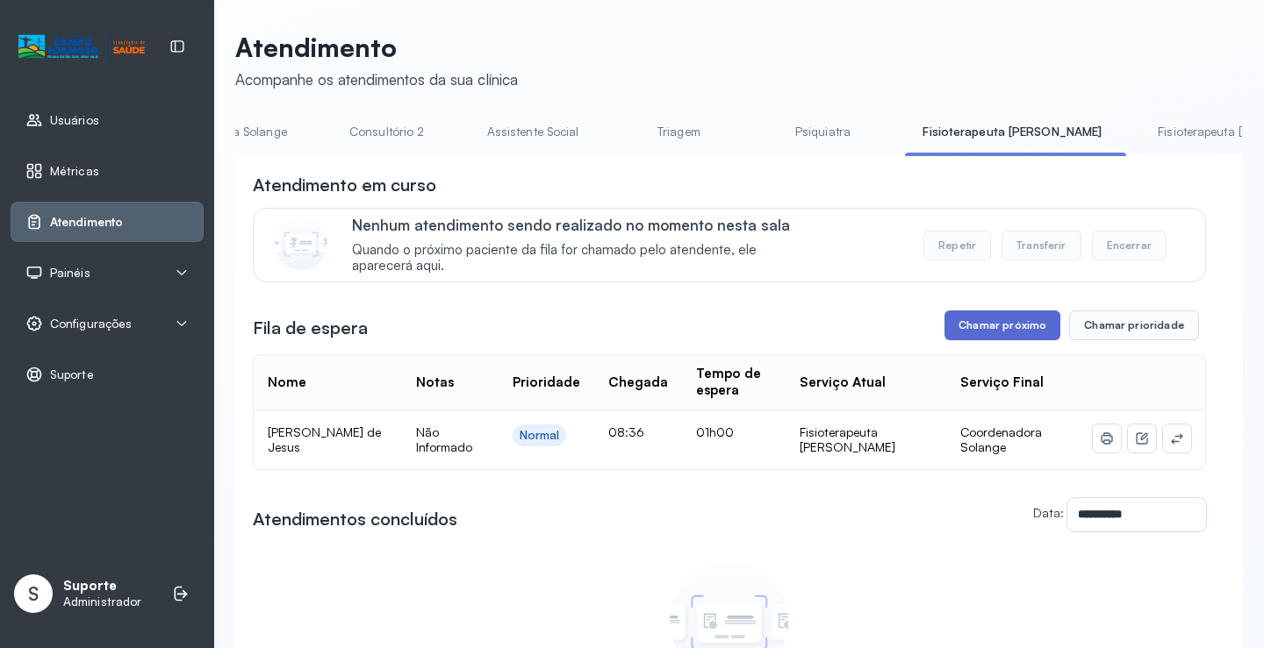
click at [995, 339] on button "Chamar próximo" at bounding box center [1002, 326] width 116 height 30
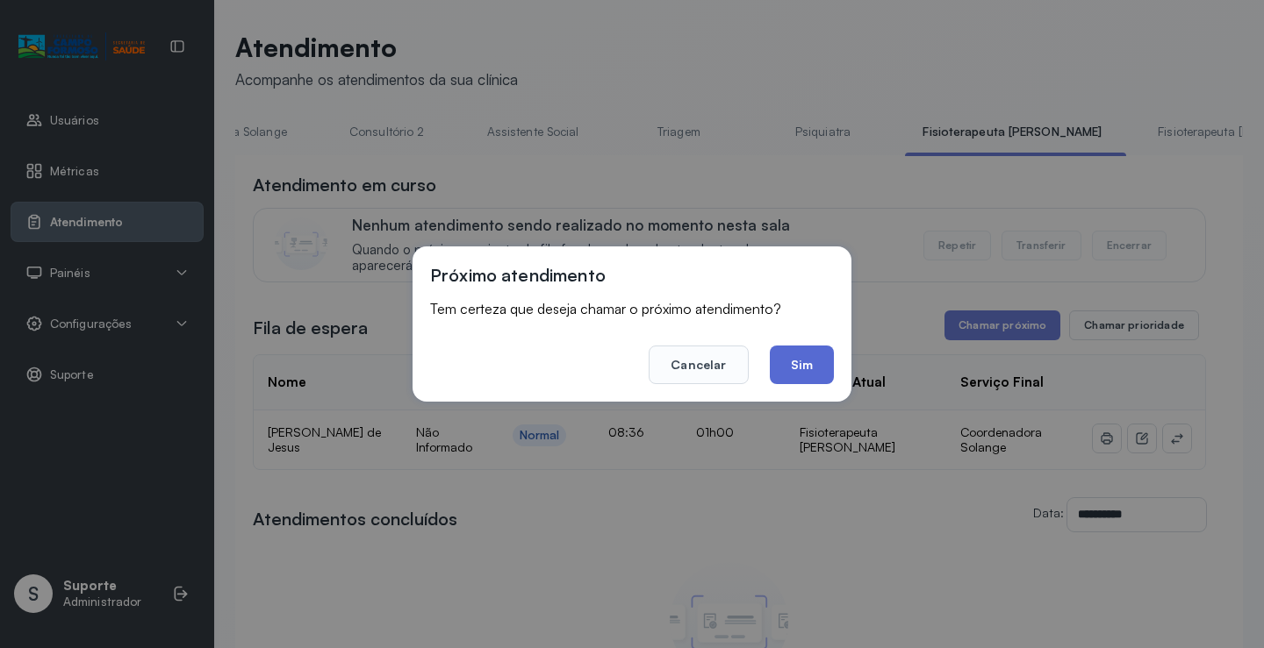
click at [805, 359] on button "Sim" at bounding box center [802, 365] width 64 height 39
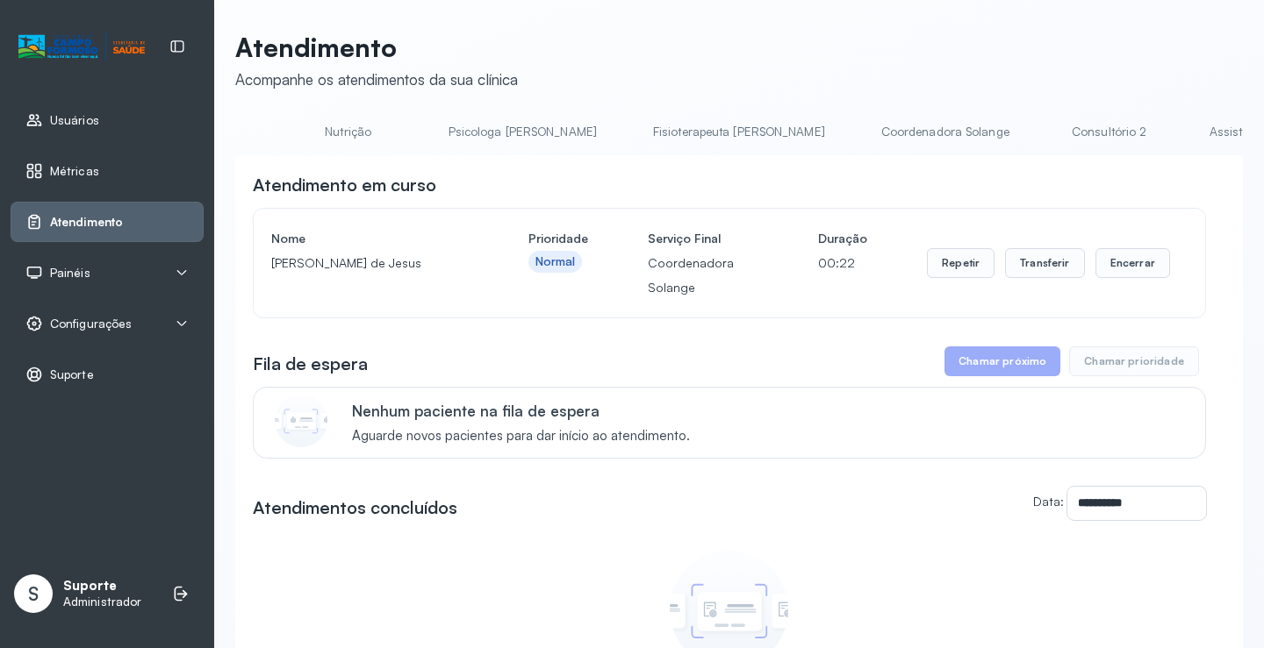
scroll to position [0, 0]
click at [290, 127] on link "Agendamento de consultas" at bounding box center [327, 132] width 185 height 29
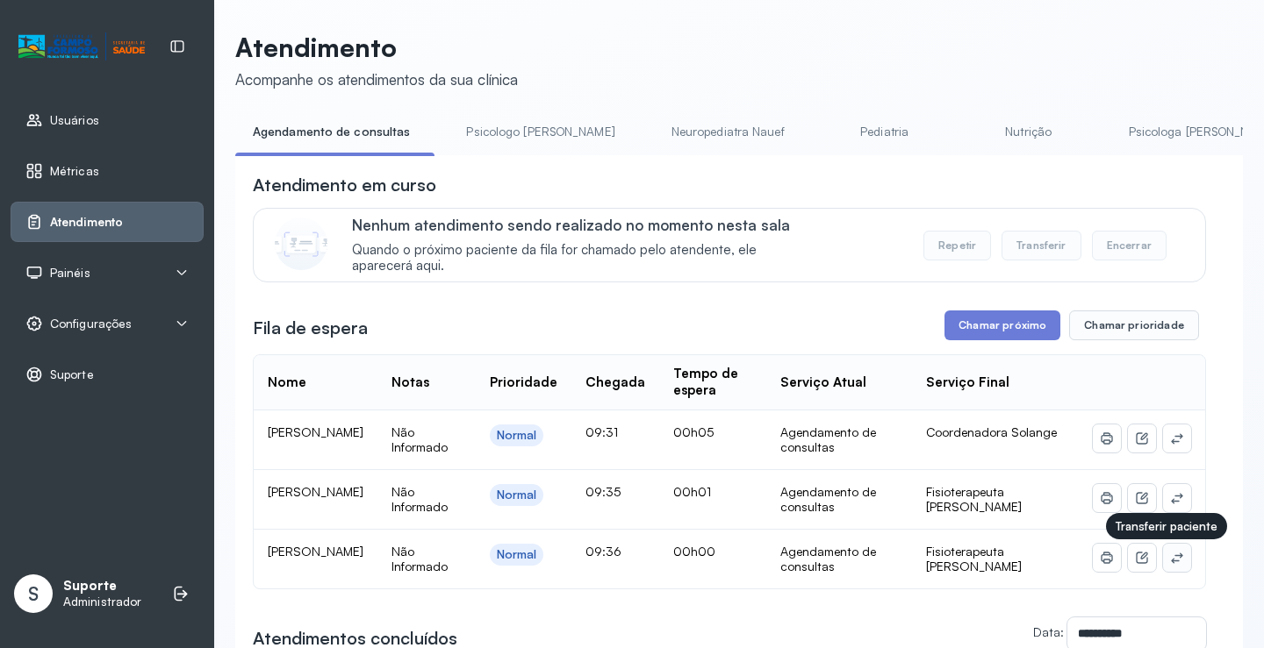
click at [1170, 558] on icon at bounding box center [1177, 558] width 14 height 14
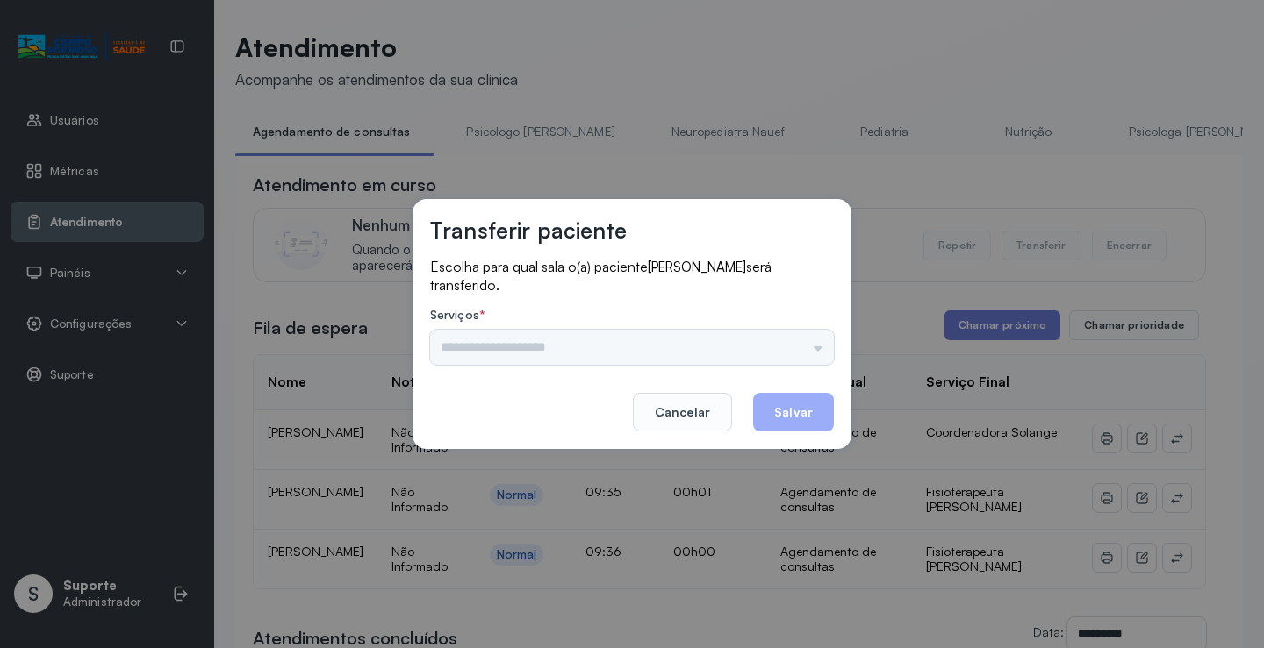
drag, startPoint x: 753, startPoint y: 329, endPoint x: 782, endPoint y: 334, distance: 29.4
click at [765, 334] on div "Psicologo [PERSON_NAME] Nauef Pediatria Nutrição Psicologa Alana Agendamento de…" at bounding box center [632, 347] width 404 height 35
click at [798, 334] on input "text" at bounding box center [632, 347] width 404 height 35
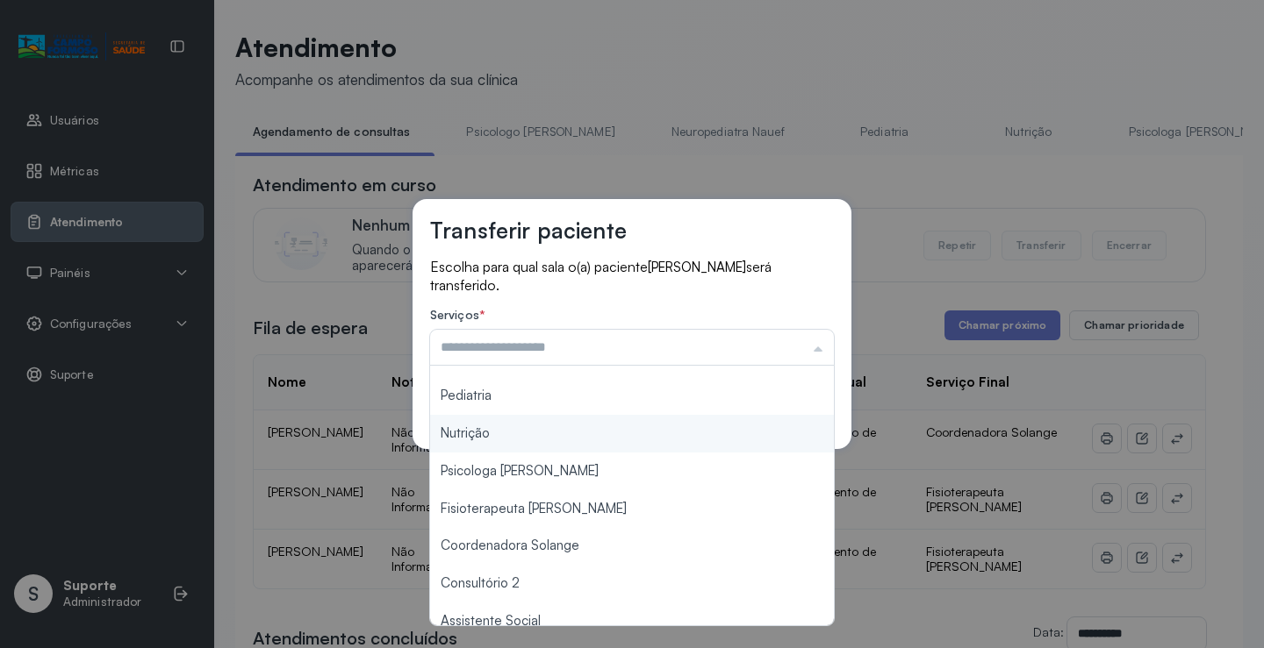
scroll to position [263, 0]
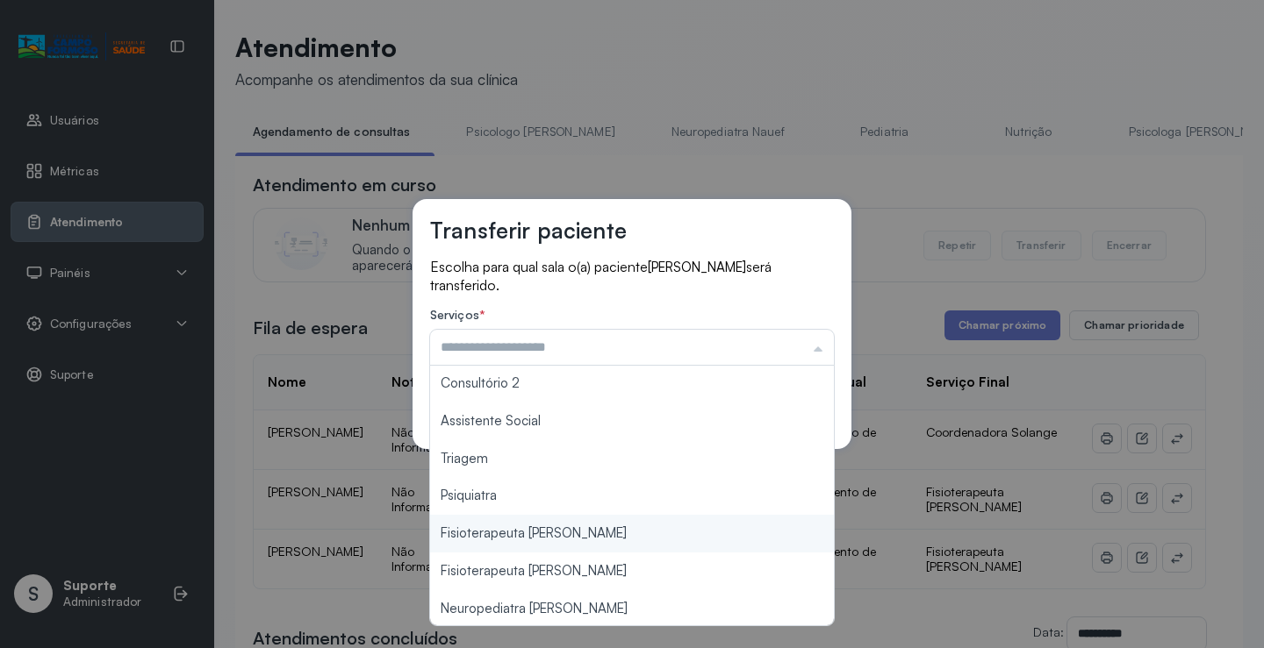
type input "**********"
drag, startPoint x: 608, startPoint y: 536, endPoint x: 626, endPoint y: 523, distance: 21.9
click at [612, 531] on div "**********" at bounding box center [632, 324] width 1264 height 648
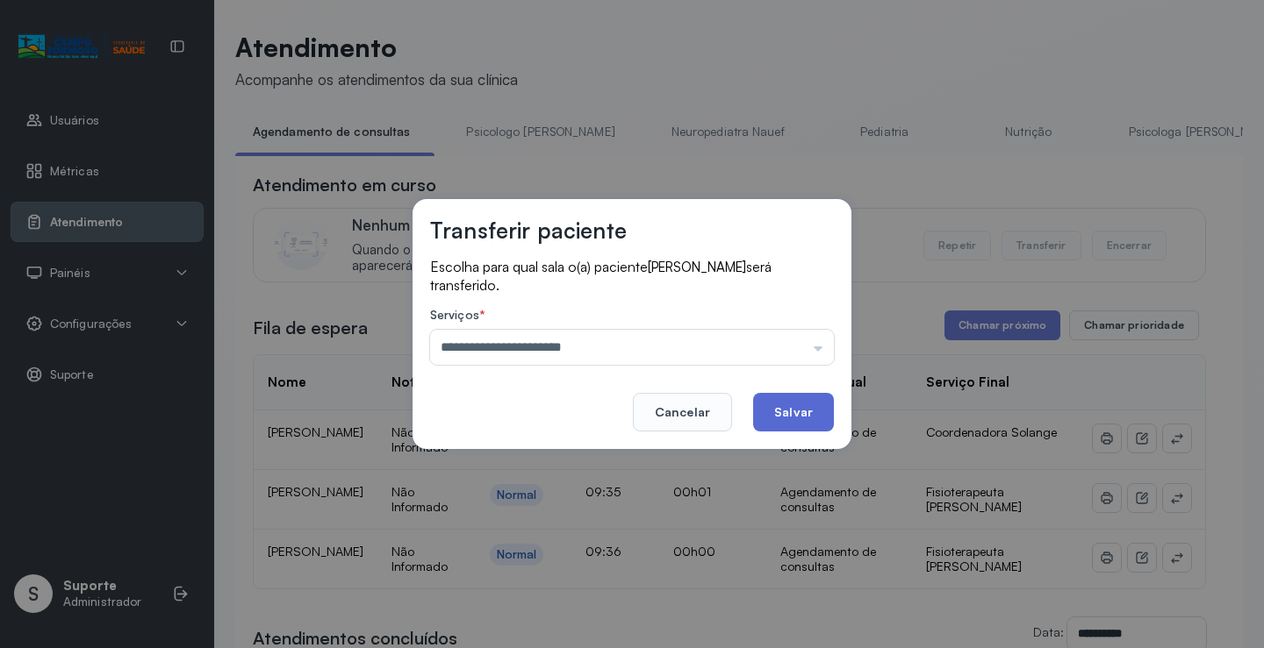
click at [800, 419] on button "Salvar" at bounding box center [793, 412] width 81 height 39
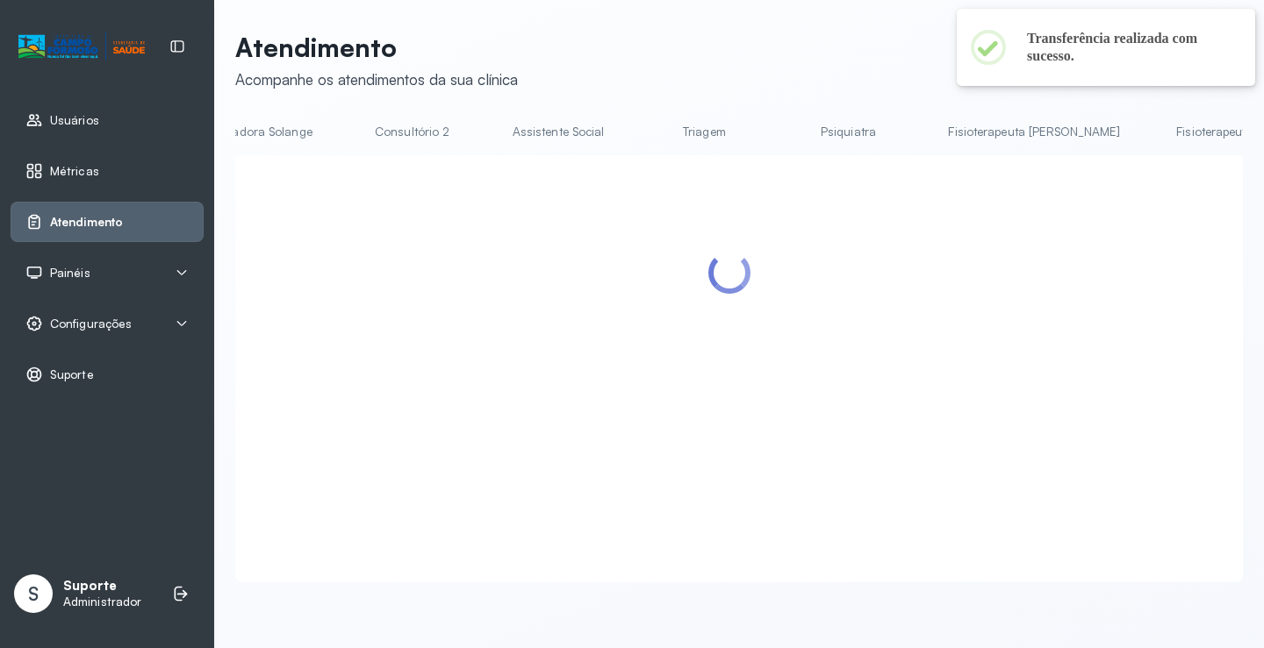
scroll to position [0, 1396]
click at [911, 125] on link "Fisioterapeuta [PERSON_NAME]" at bounding box center [1014, 132] width 207 height 29
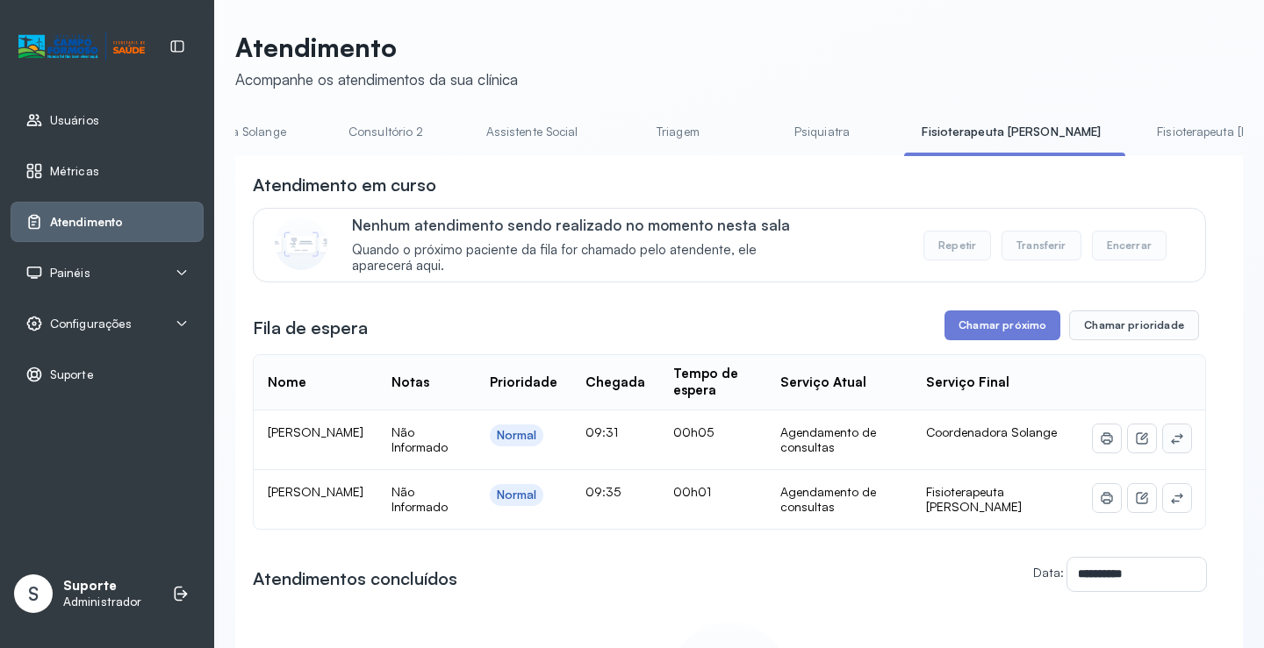
click at [1170, 439] on icon at bounding box center [1177, 439] width 14 height 14
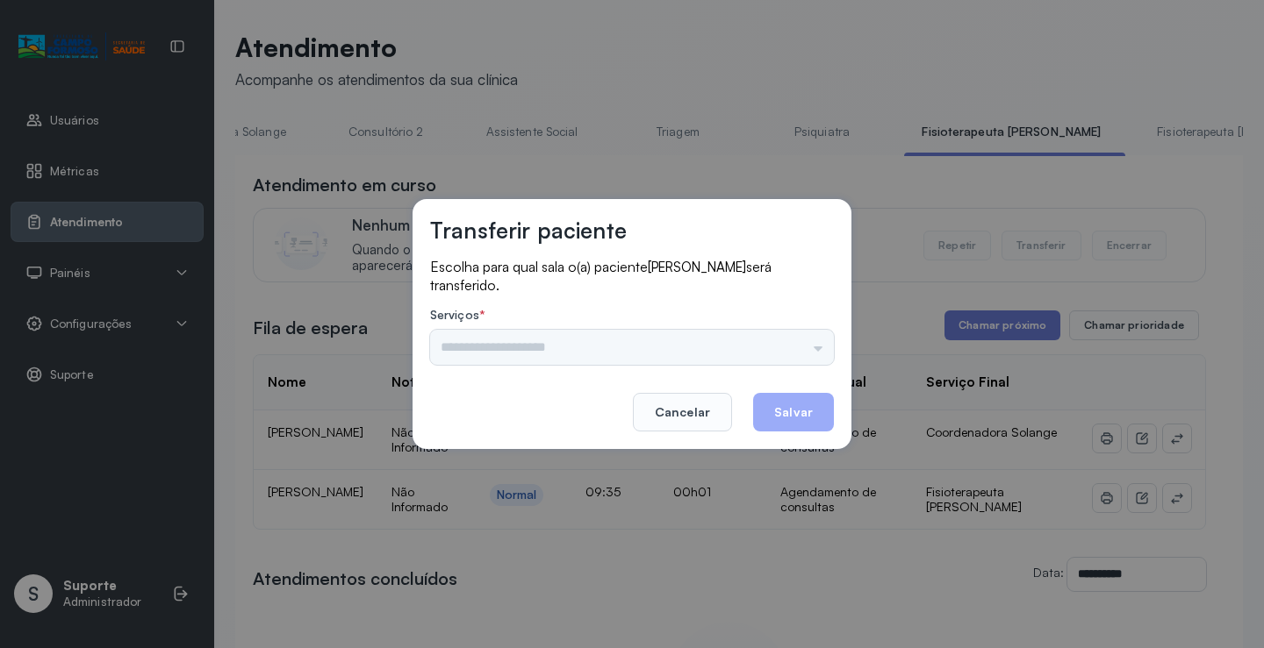
click at [813, 353] on div "Psicologo [PERSON_NAME] Nauef Pediatria Nutrição Psicologa [PERSON_NAME] Janusi…" at bounding box center [632, 347] width 404 height 35
drag, startPoint x: 810, startPoint y: 348, endPoint x: 709, endPoint y: 383, distance: 106.6
click at [809, 348] on input "text" at bounding box center [632, 347] width 404 height 35
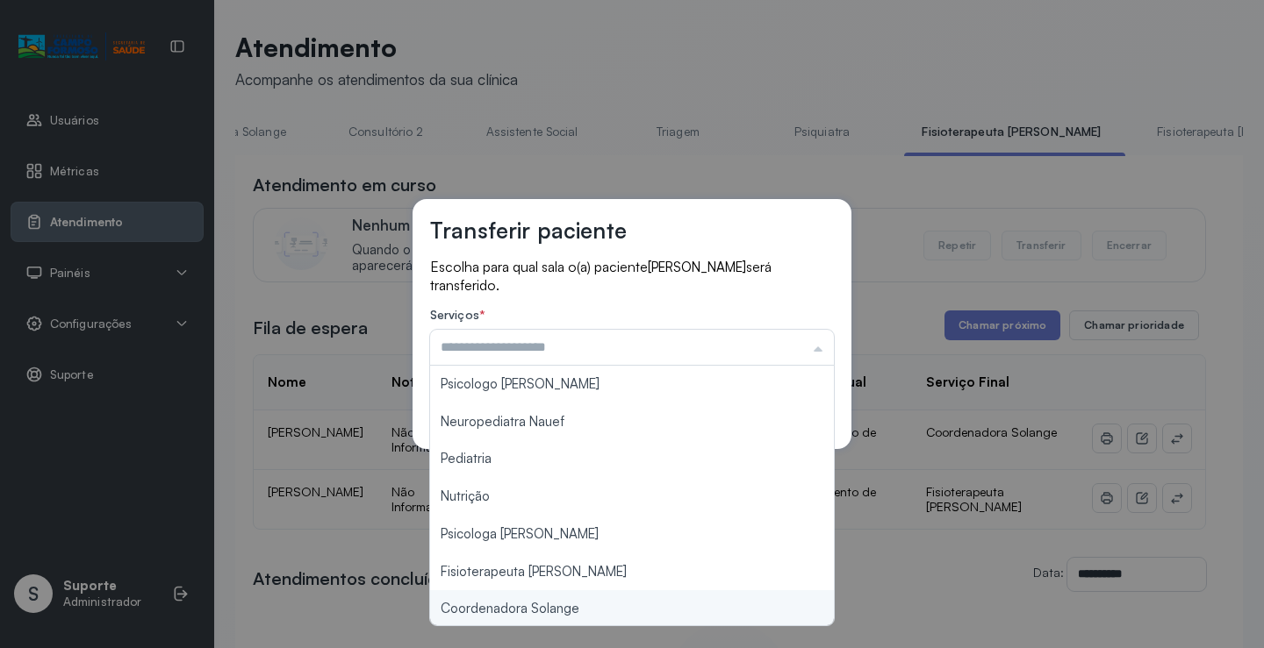
type input "**********"
drag, startPoint x: 588, startPoint y: 602, endPoint x: 740, endPoint y: 473, distance: 199.2
click at [588, 601] on div "**********" at bounding box center [632, 324] width 1264 height 648
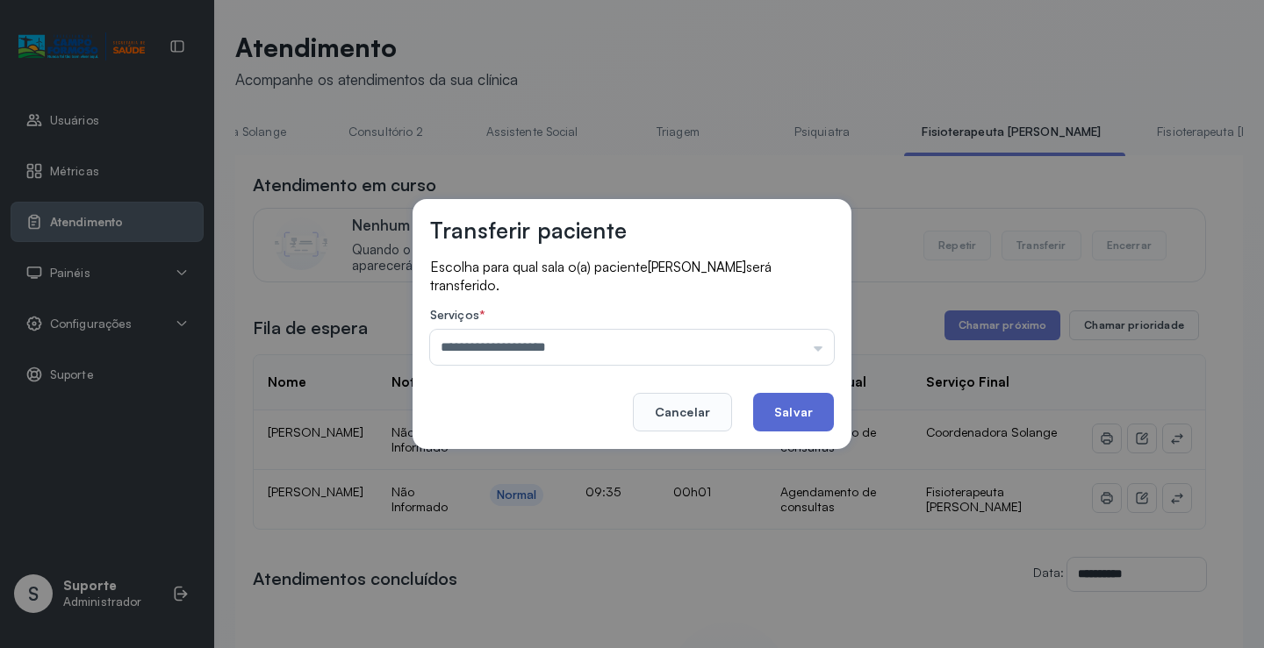
click at [772, 421] on button "Salvar" at bounding box center [793, 412] width 81 height 39
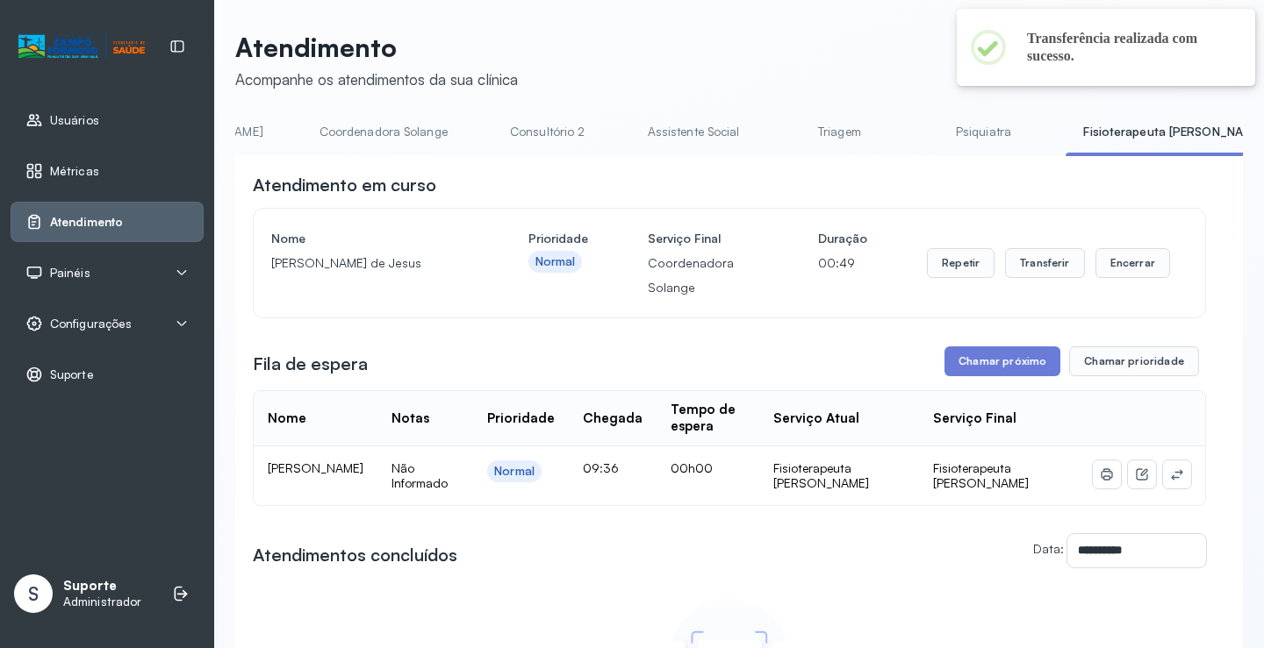
scroll to position [0, 1359]
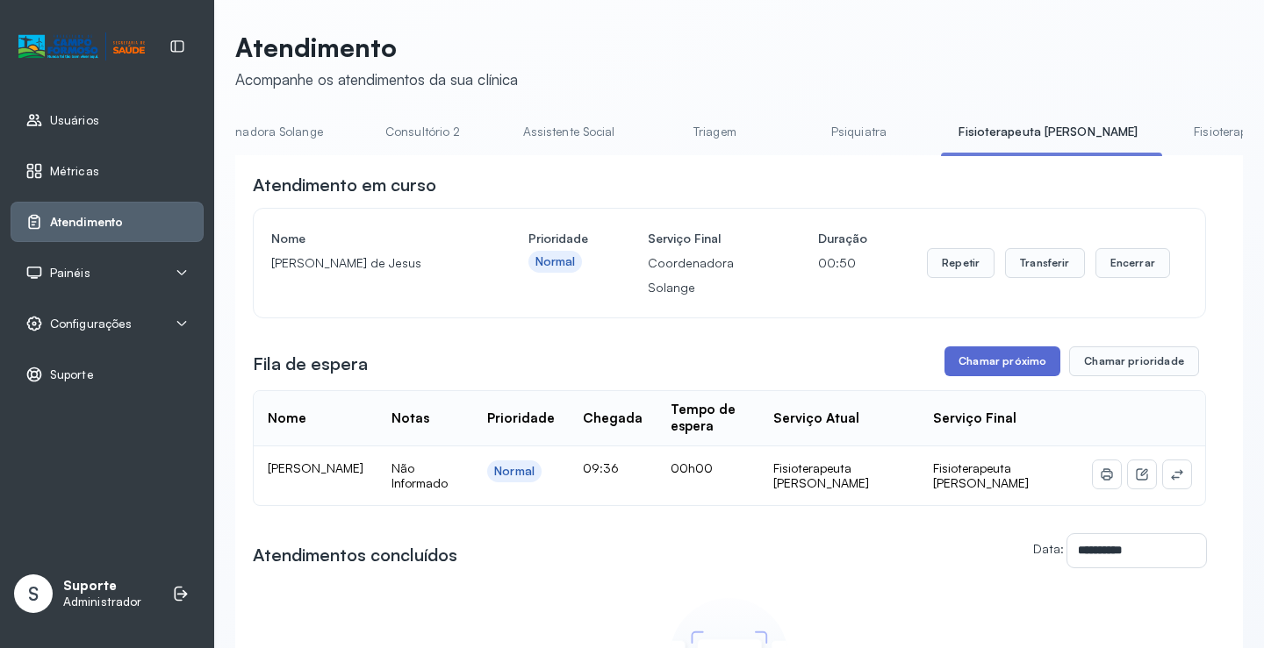
click at [1009, 367] on button "Chamar próximo" at bounding box center [1002, 362] width 116 height 30
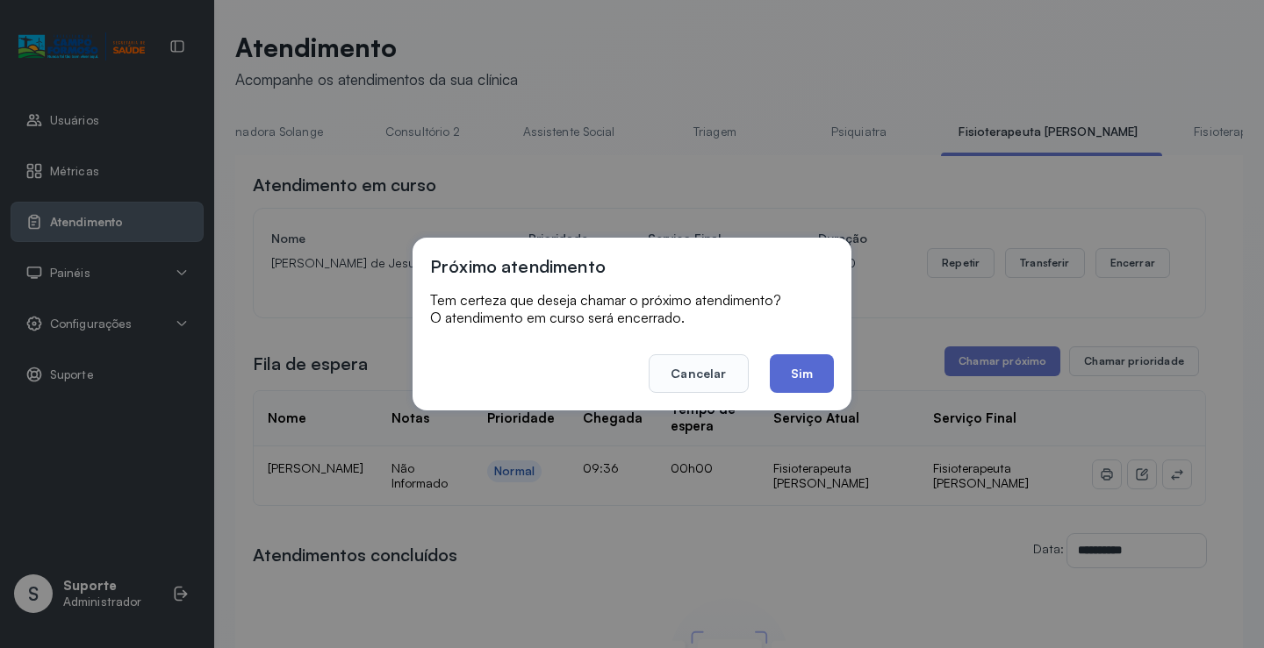
click at [787, 376] on button "Sim" at bounding box center [802, 373] width 64 height 39
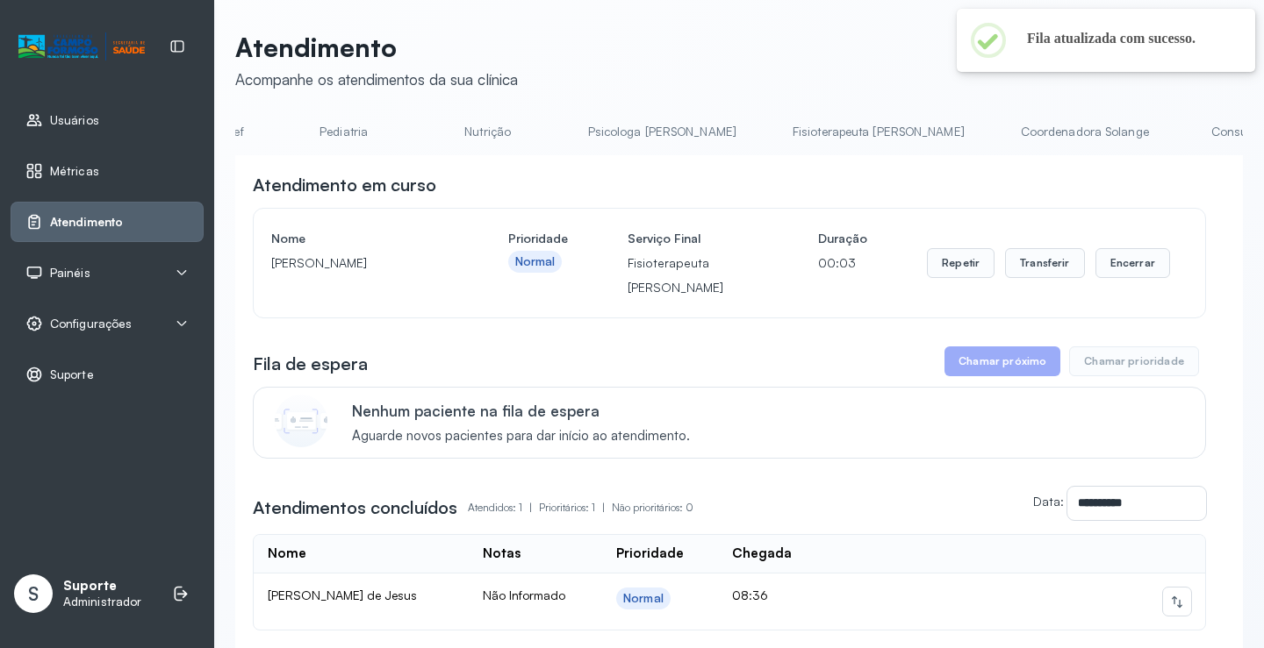
scroll to position [0, 0]
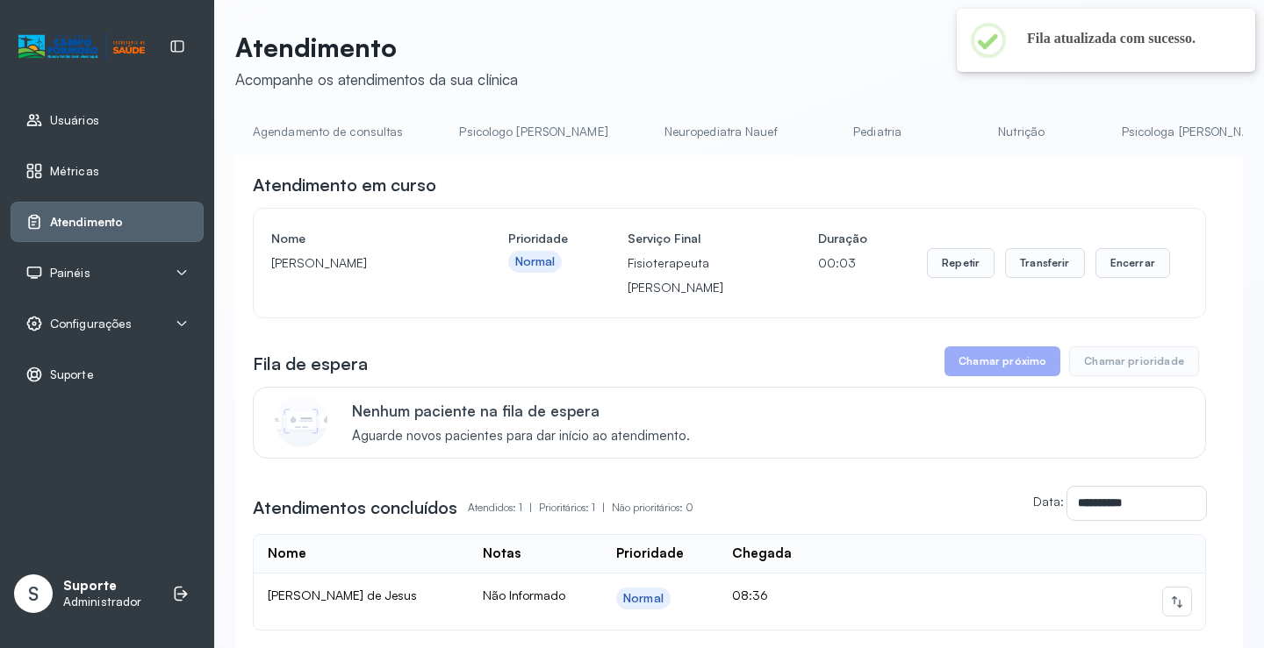
click at [325, 120] on link "Agendamento de consultas" at bounding box center [327, 132] width 185 height 29
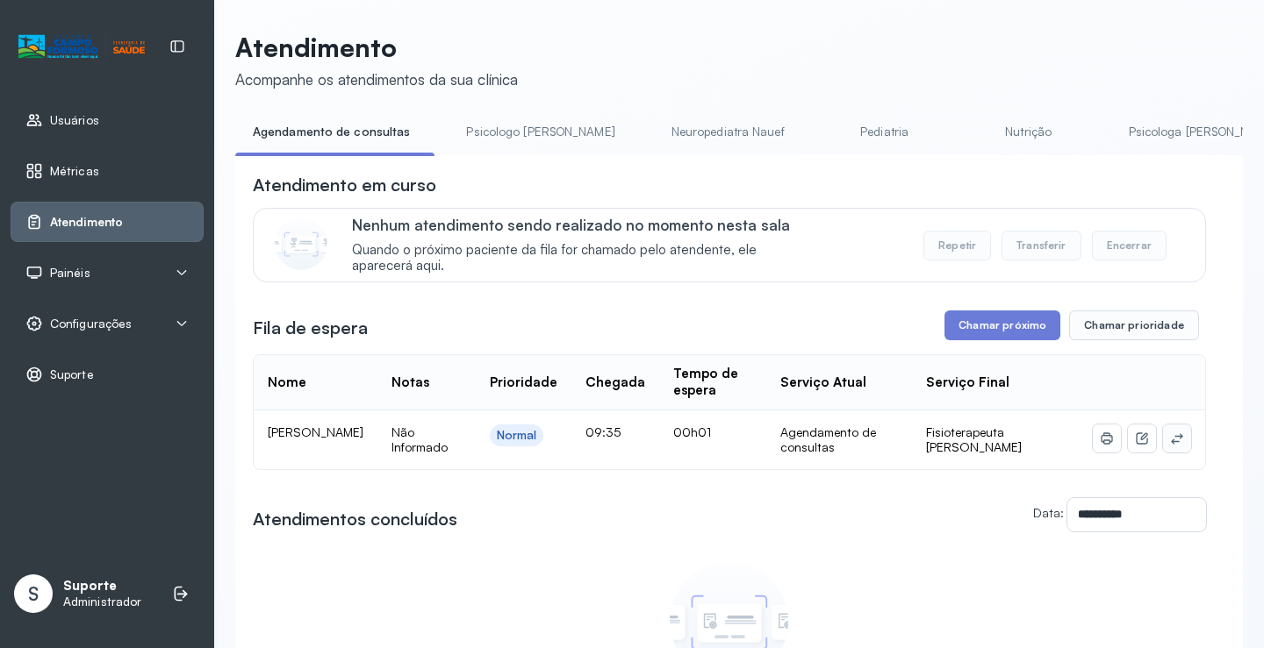
click at [1170, 443] on icon at bounding box center [1177, 439] width 14 height 14
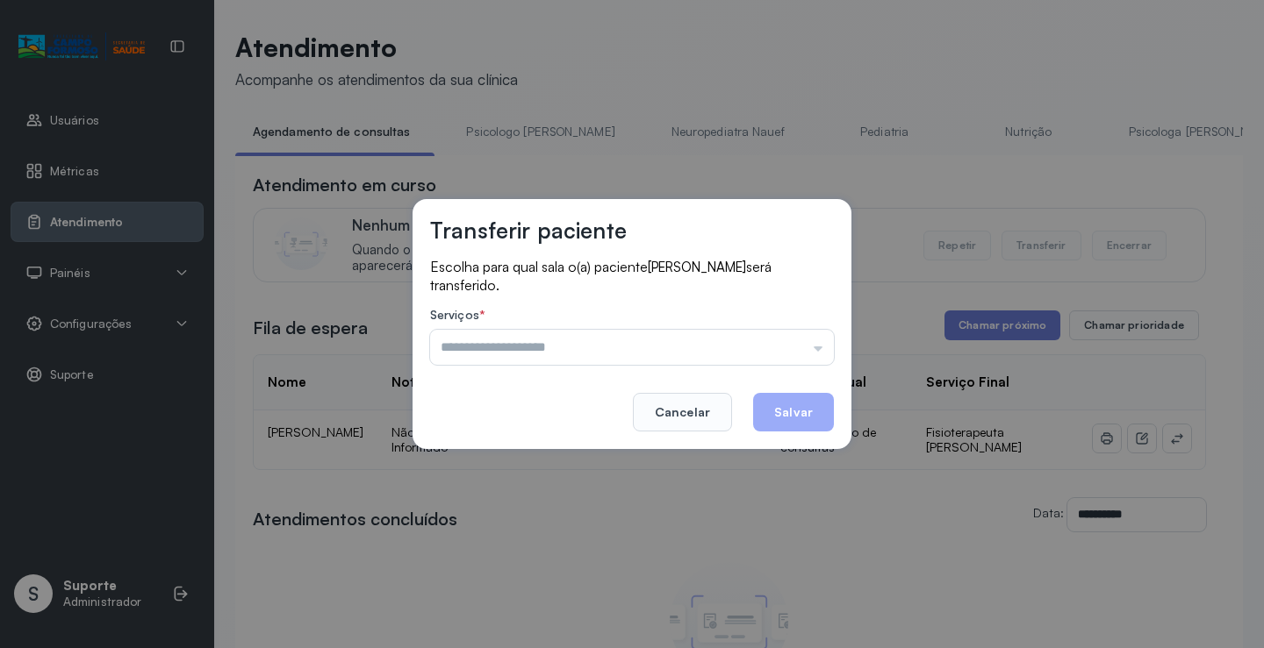
click at [798, 351] on input "text" at bounding box center [632, 347] width 404 height 35
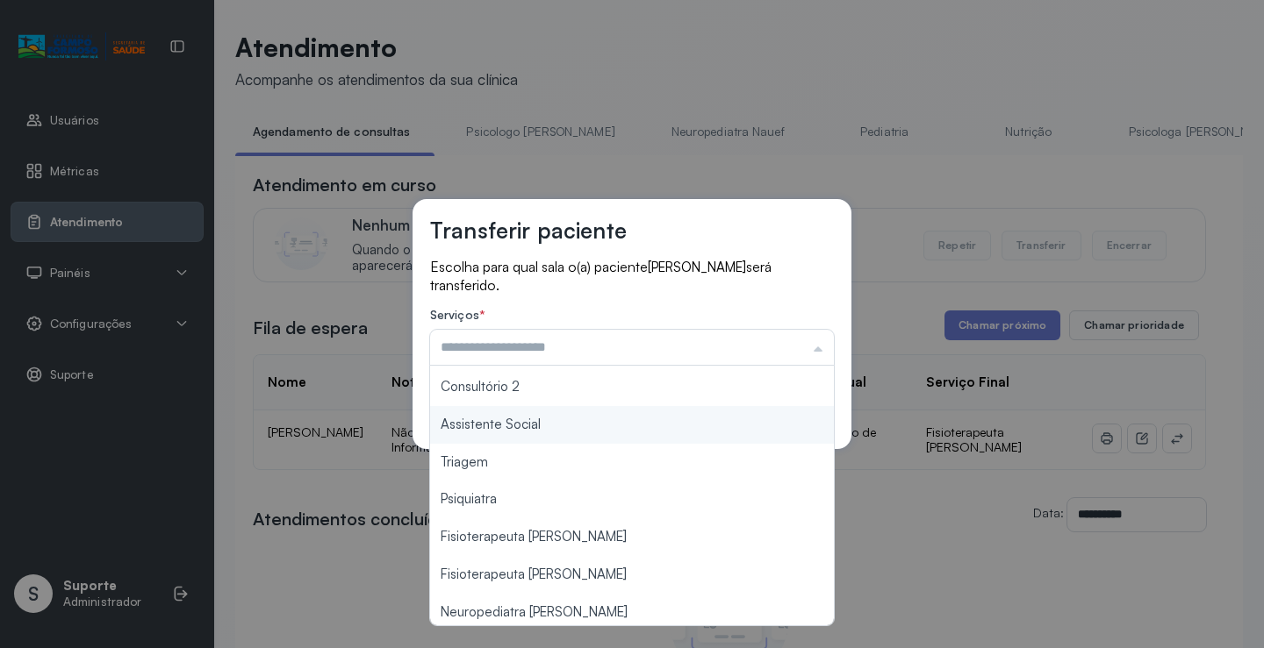
scroll to position [265, 0]
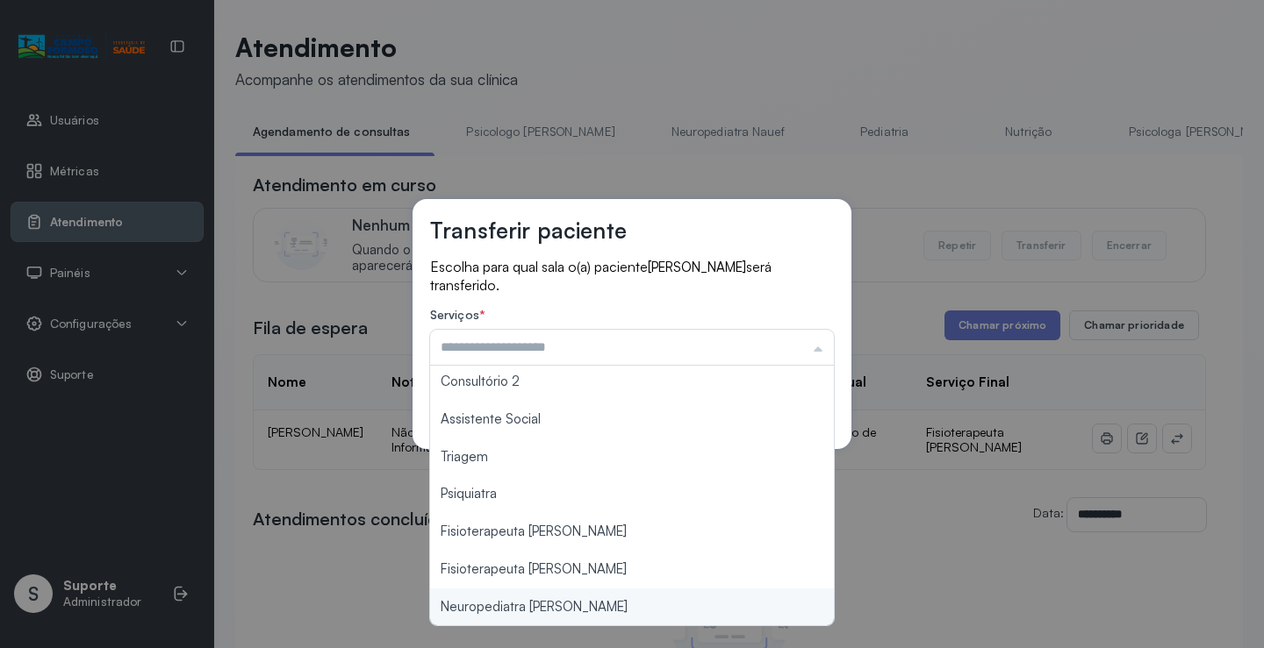
type input "**********"
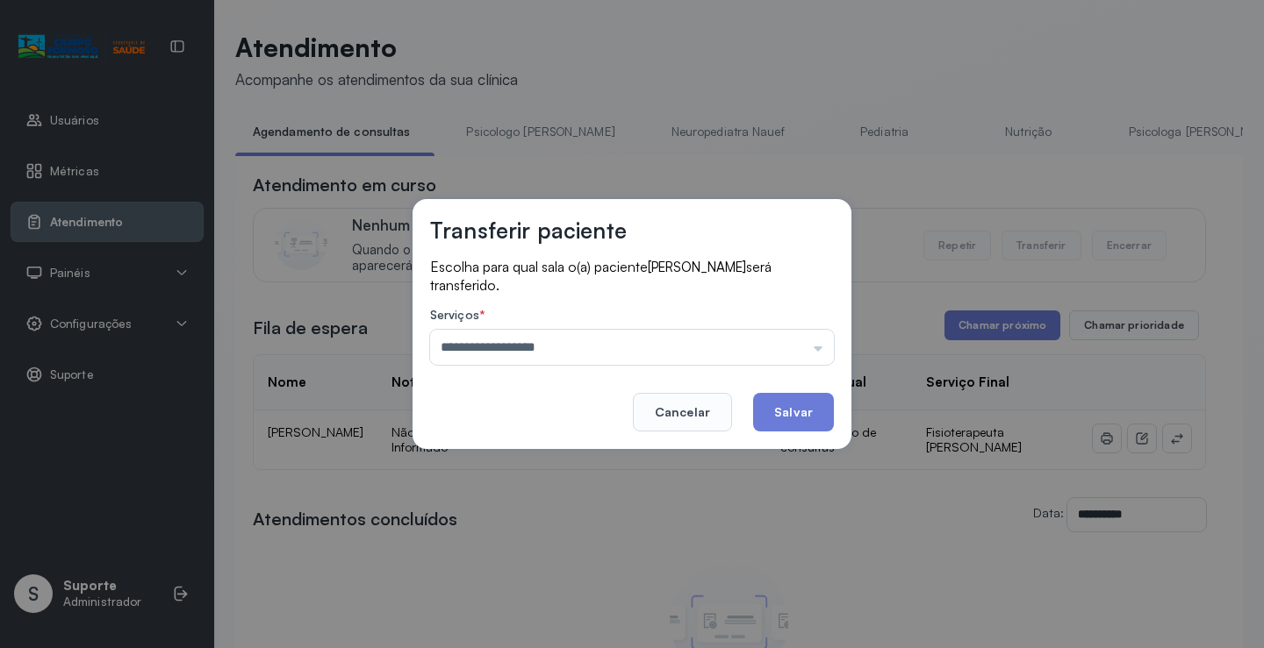
drag, startPoint x: 551, startPoint y: 602, endPoint x: 754, endPoint y: 455, distance: 250.6
click at [557, 598] on div "**********" at bounding box center [632, 324] width 1264 height 648
click at [793, 408] on button "Salvar" at bounding box center [793, 412] width 81 height 39
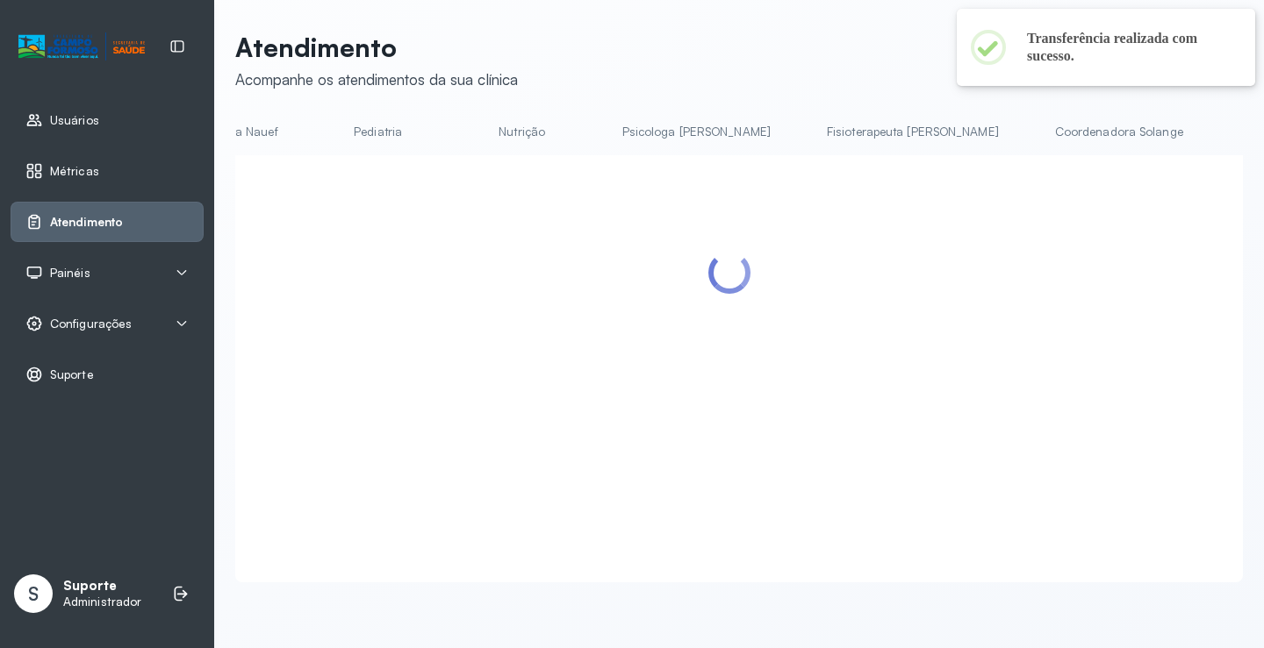
scroll to position [0, 601]
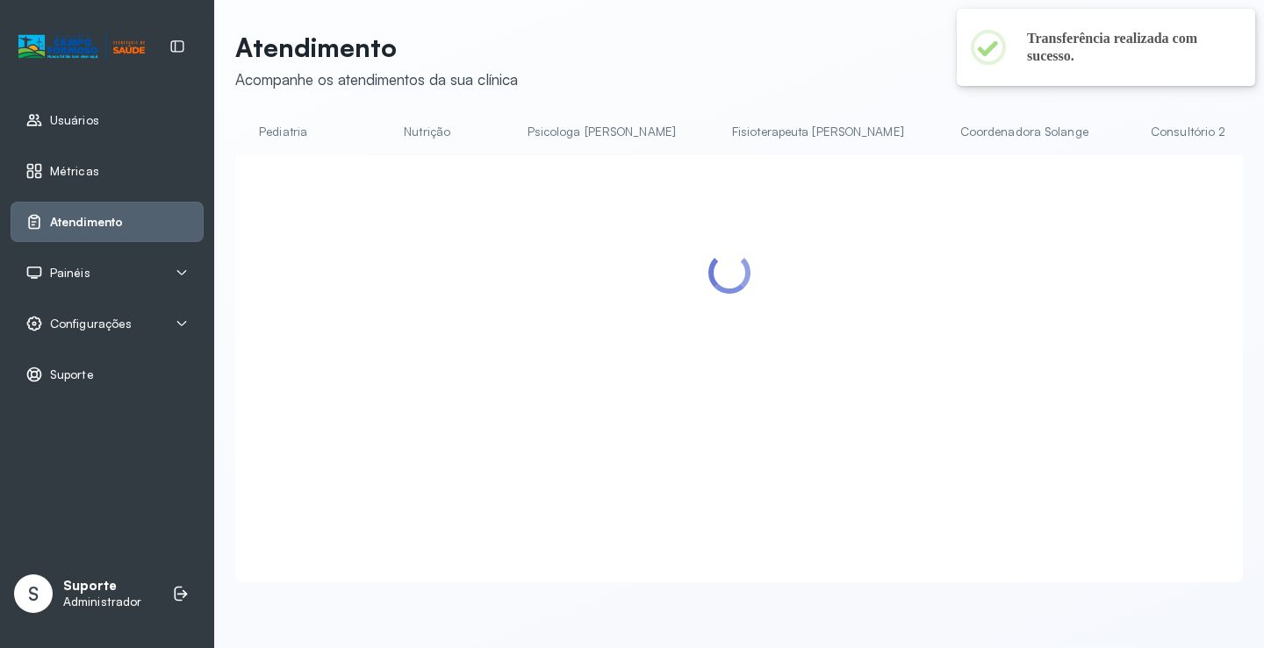
click at [942, 123] on link "Coordenadora Solange" at bounding box center [1023, 132] width 163 height 29
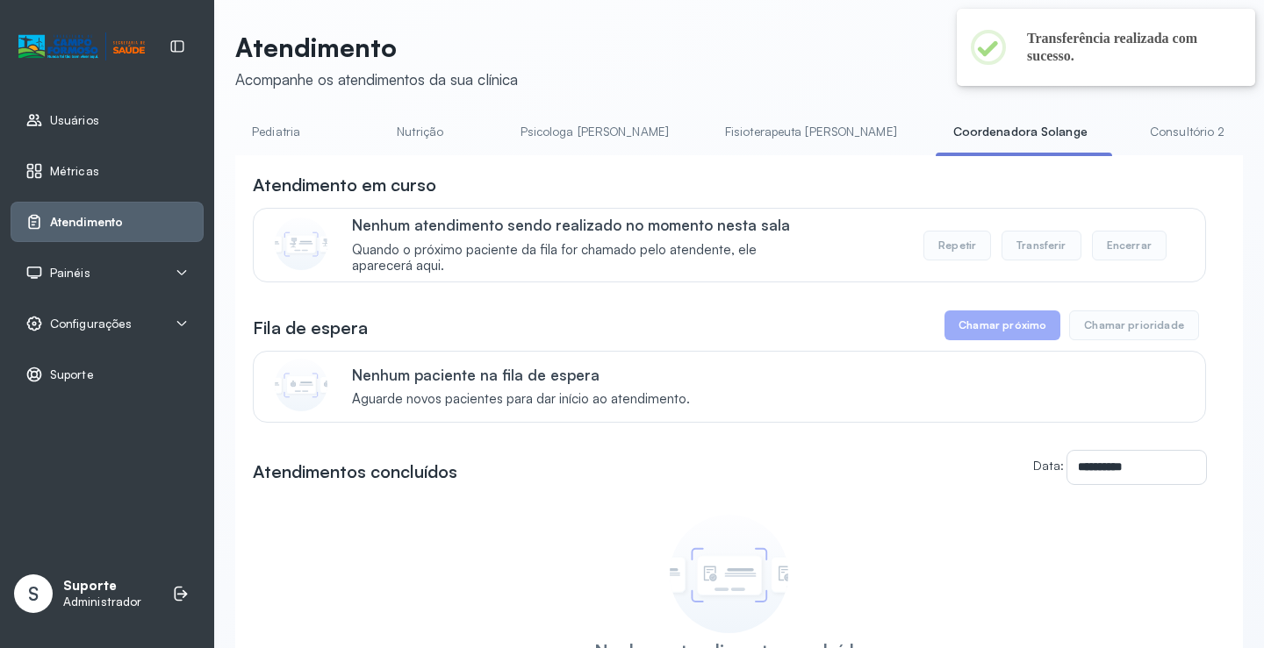
click at [707, 124] on link "Fisioterapeuta [PERSON_NAME]" at bounding box center [810, 132] width 207 height 29
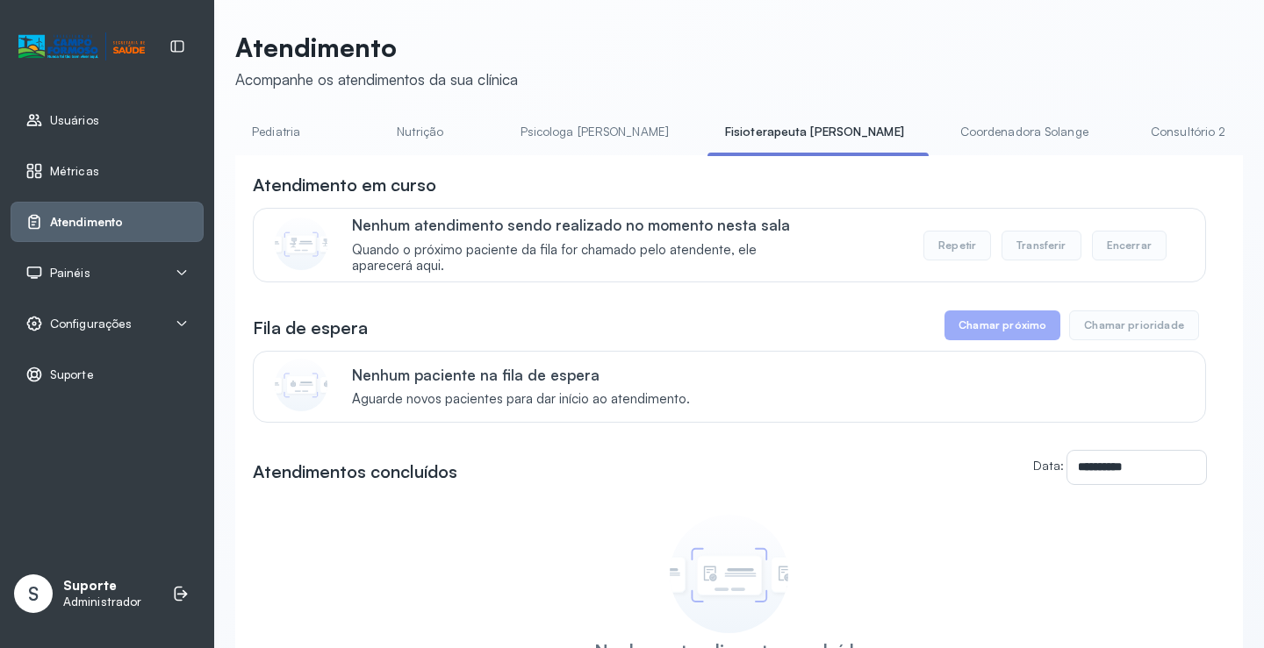
click at [942, 129] on link "Coordenadora Solange" at bounding box center [1023, 132] width 163 height 29
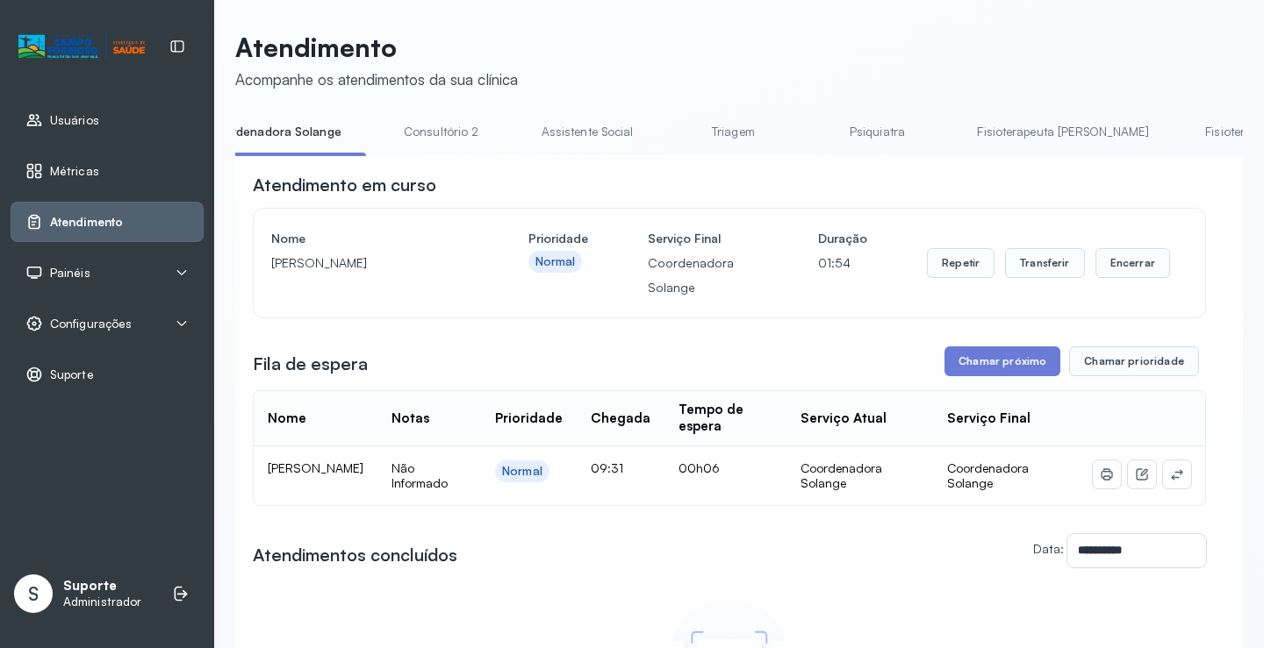
scroll to position [0, 1395]
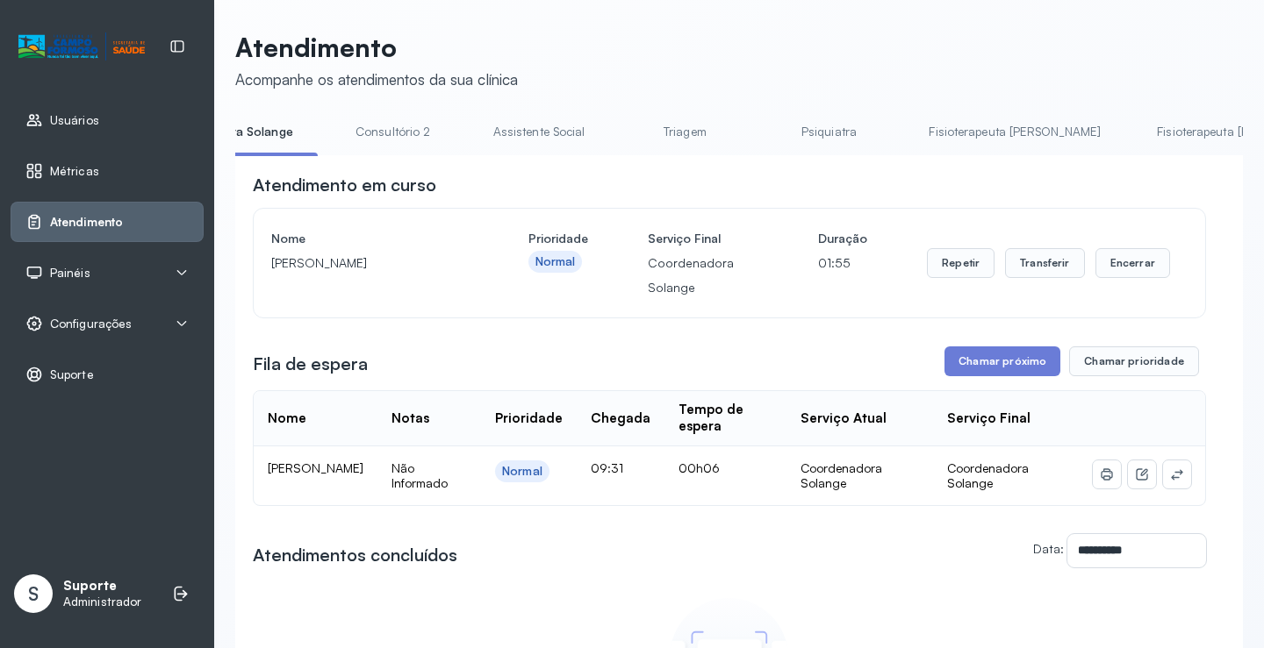
click at [911, 128] on link "Fisioterapeuta [PERSON_NAME]" at bounding box center [1014, 132] width 207 height 29
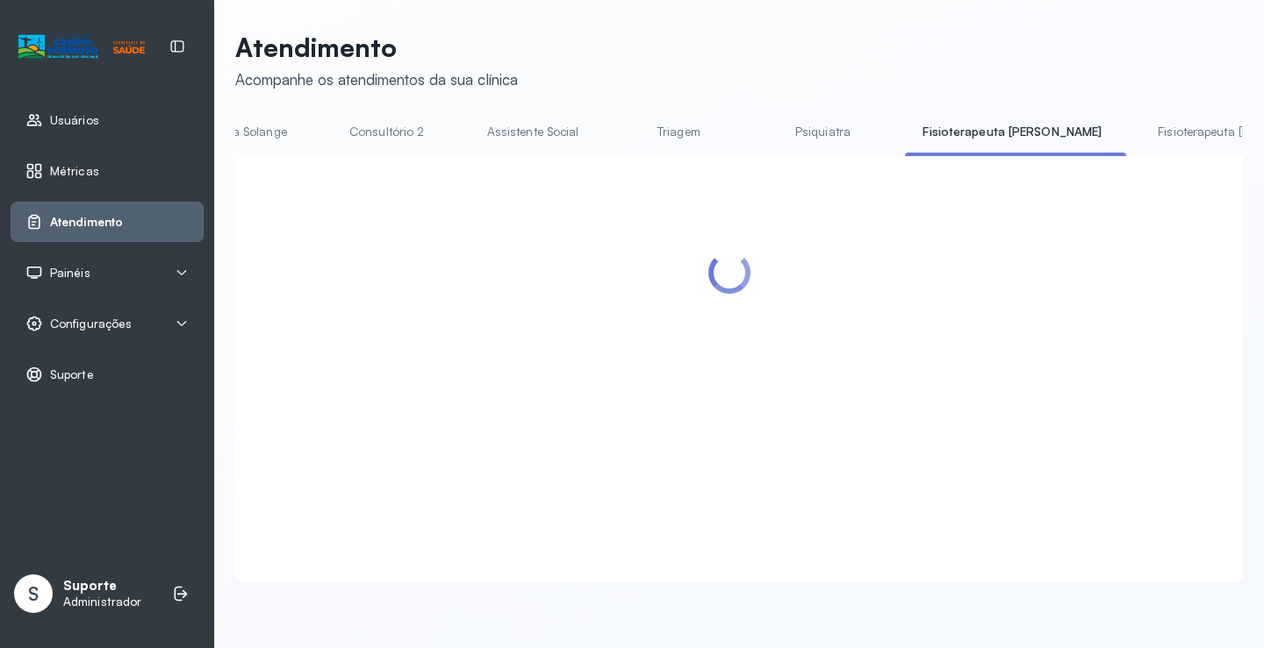
drag, startPoint x: 590, startPoint y: 124, endPoint x: 603, endPoint y: 125, distance: 13.2
click at [761, 125] on link "Psiquiatra" at bounding box center [822, 132] width 123 height 29
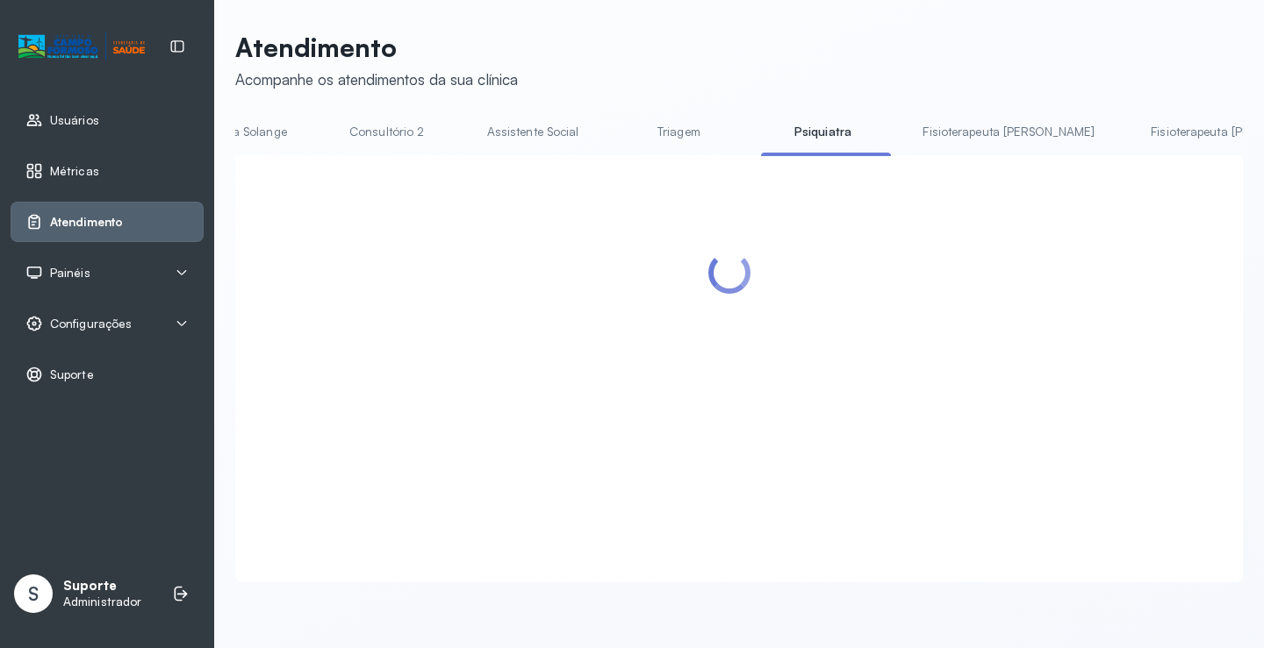
scroll to position [0, 1392]
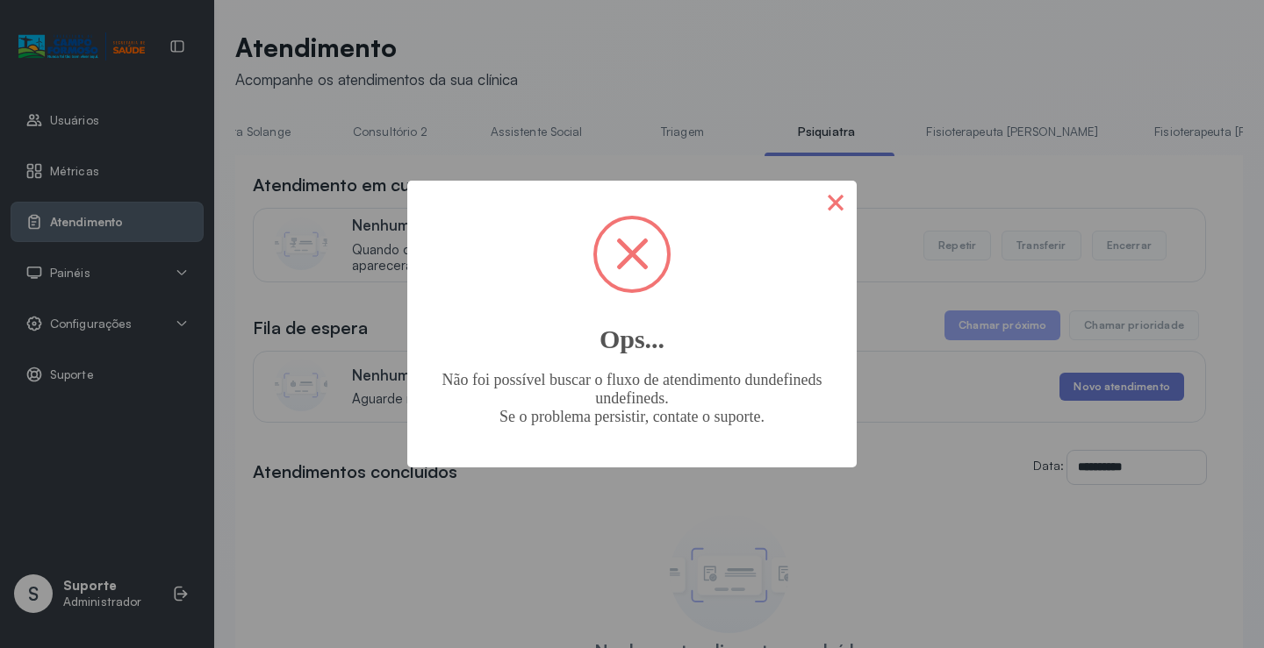
click at [845, 210] on button "×" at bounding box center [835, 202] width 42 height 42
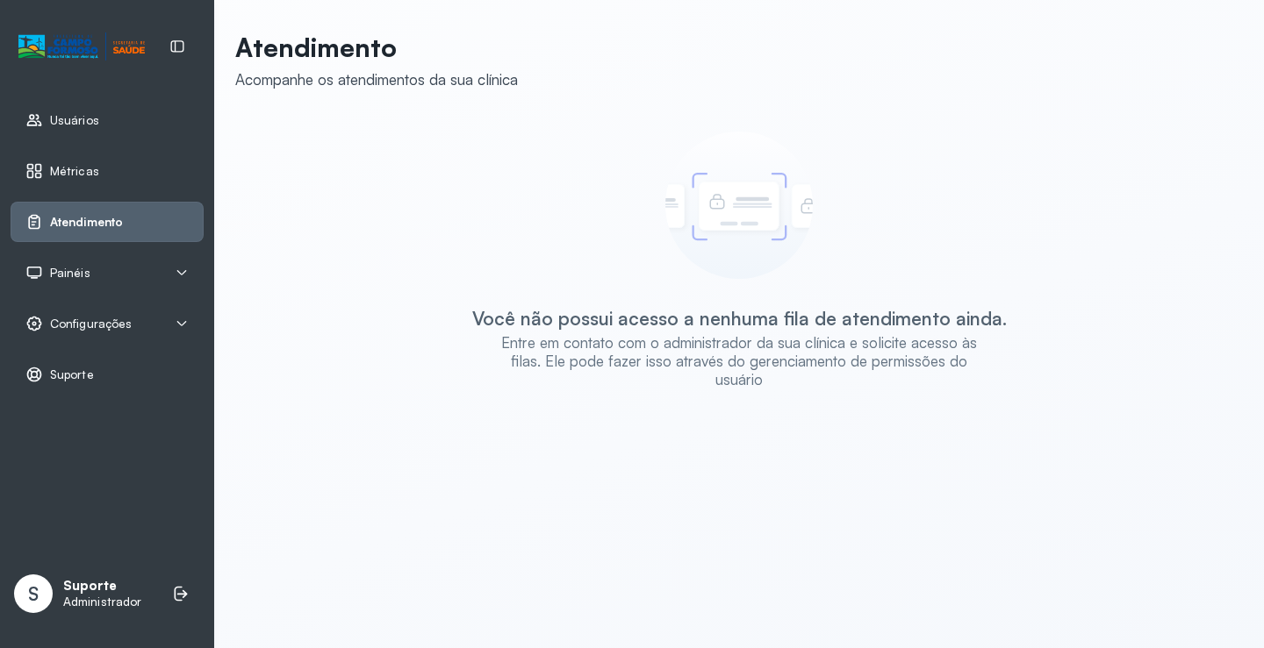
click at [89, 217] on span "Atendimento" at bounding box center [86, 222] width 73 height 15
click at [102, 275] on div "Painéis" at bounding box center [106, 273] width 163 height 18
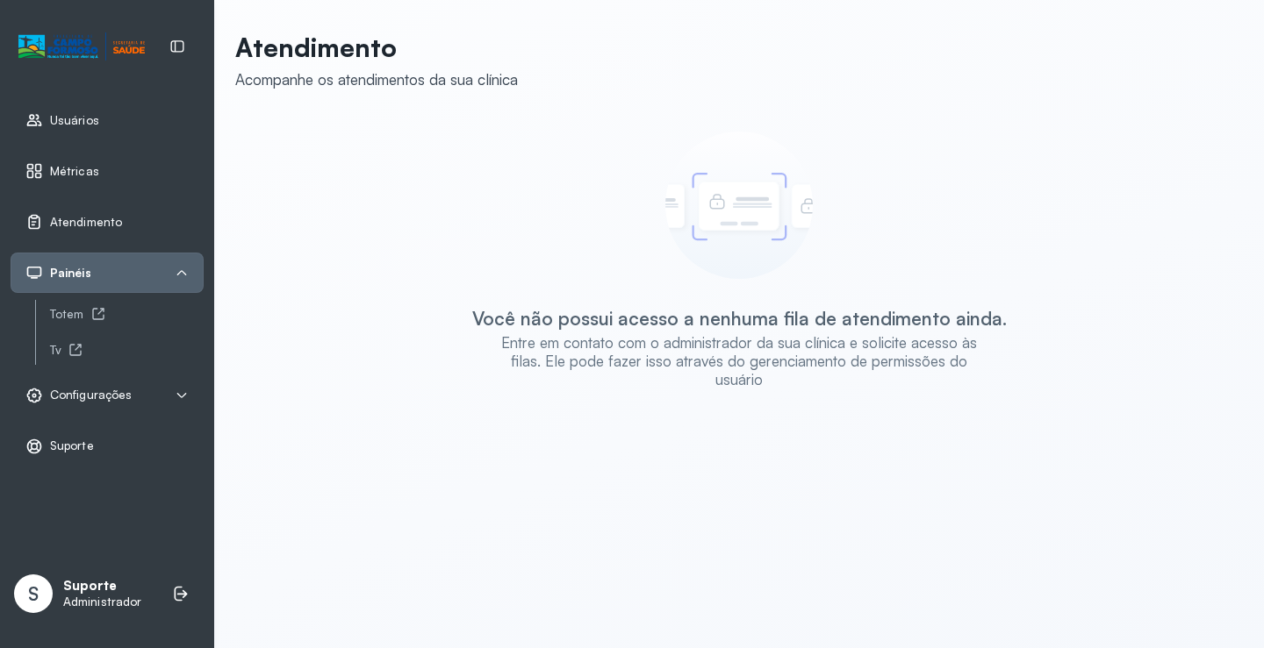
click at [94, 209] on div "Atendimento" at bounding box center [107, 222] width 193 height 40
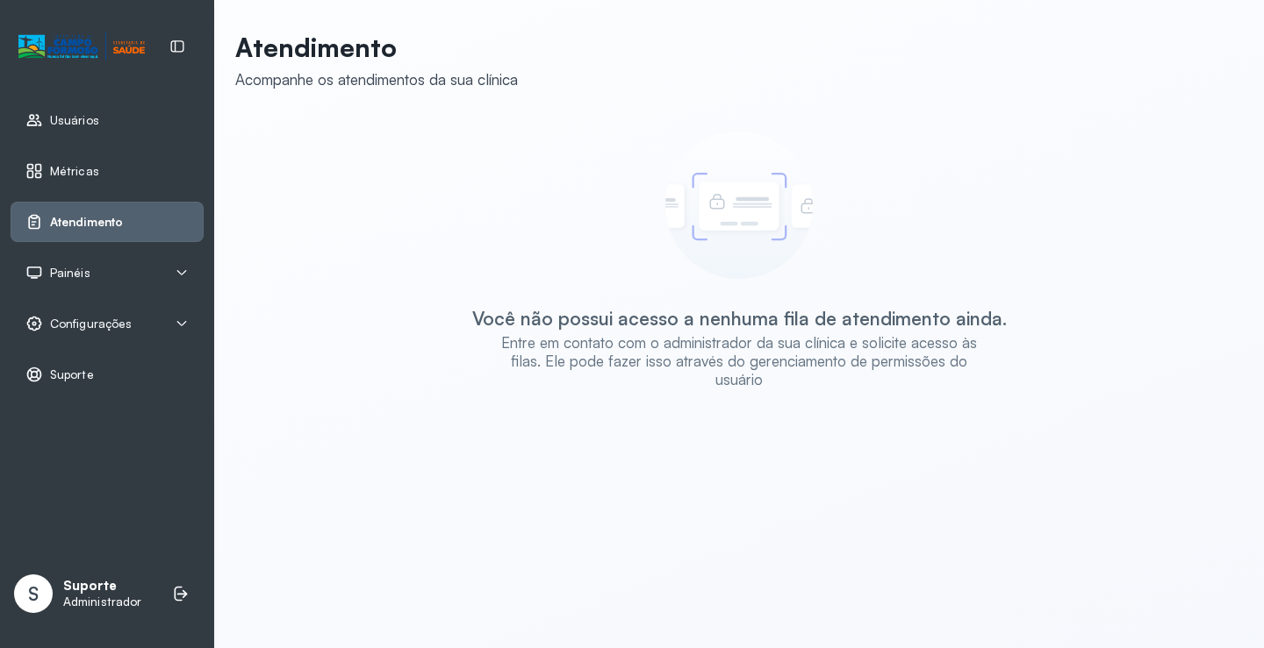
click at [445, 155] on div "Você não possui acesso a nenhuma fila de atendimento ainda. Entre em contato co…" at bounding box center [739, 261] width 972 height 258
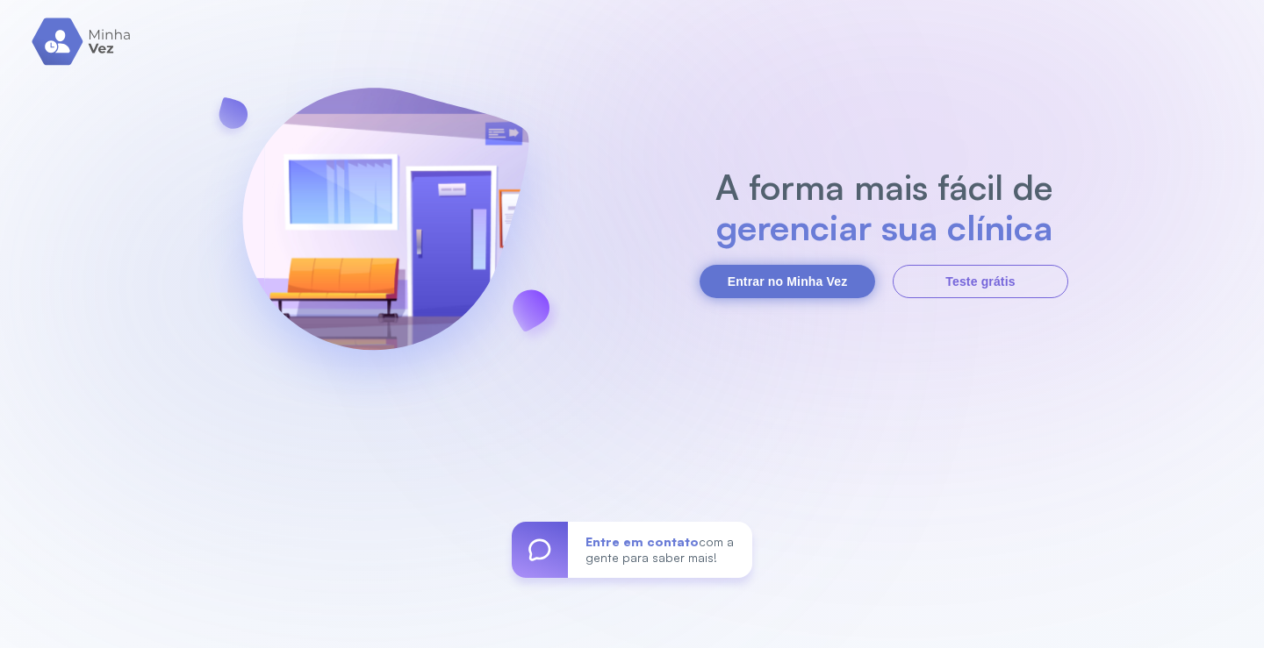
click at [704, 275] on button "Entrar no Minha Vez" at bounding box center [786, 281] width 175 height 33
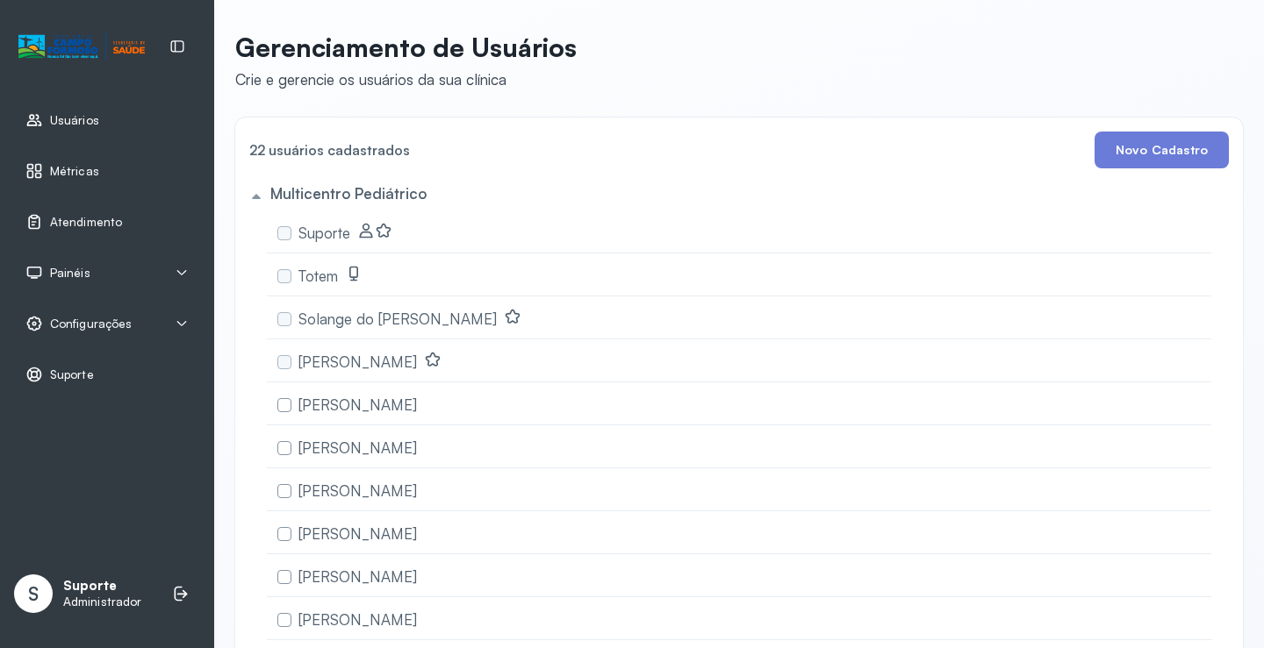
click at [94, 121] on span "Usuários" at bounding box center [74, 120] width 49 height 15
click at [113, 221] on span "Atendimento" at bounding box center [86, 222] width 72 height 15
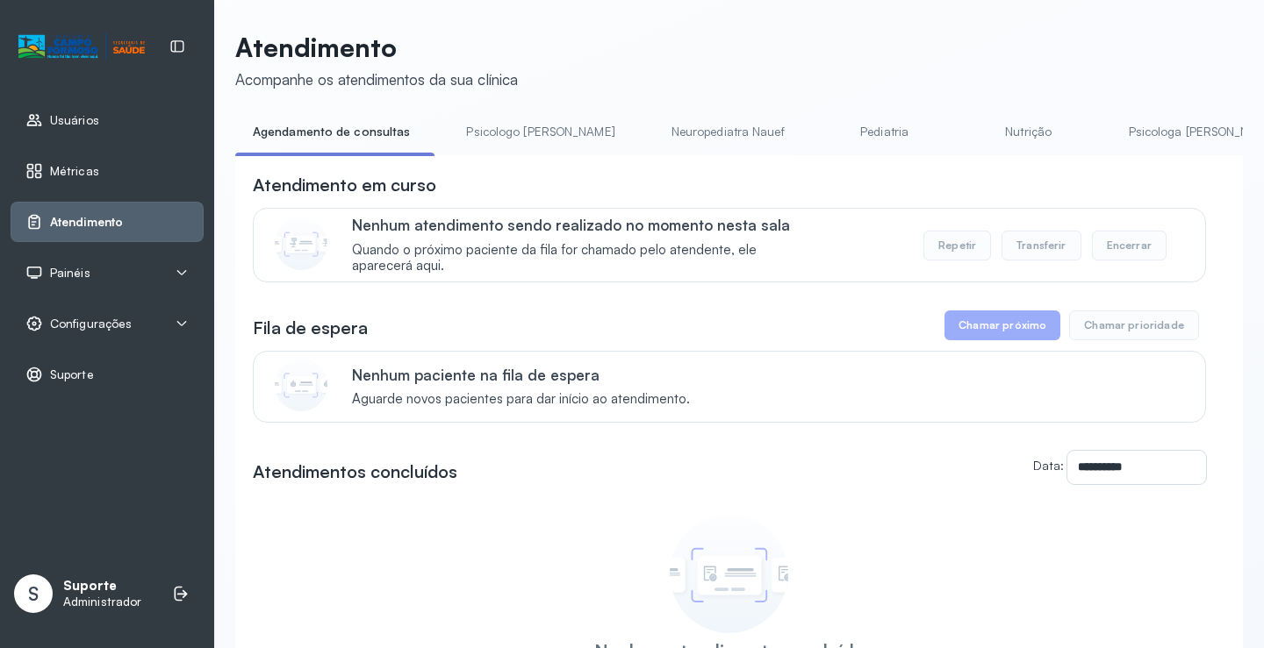
click at [827, 140] on link "Pediatria" at bounding box center [884, 132] width 123 height 29
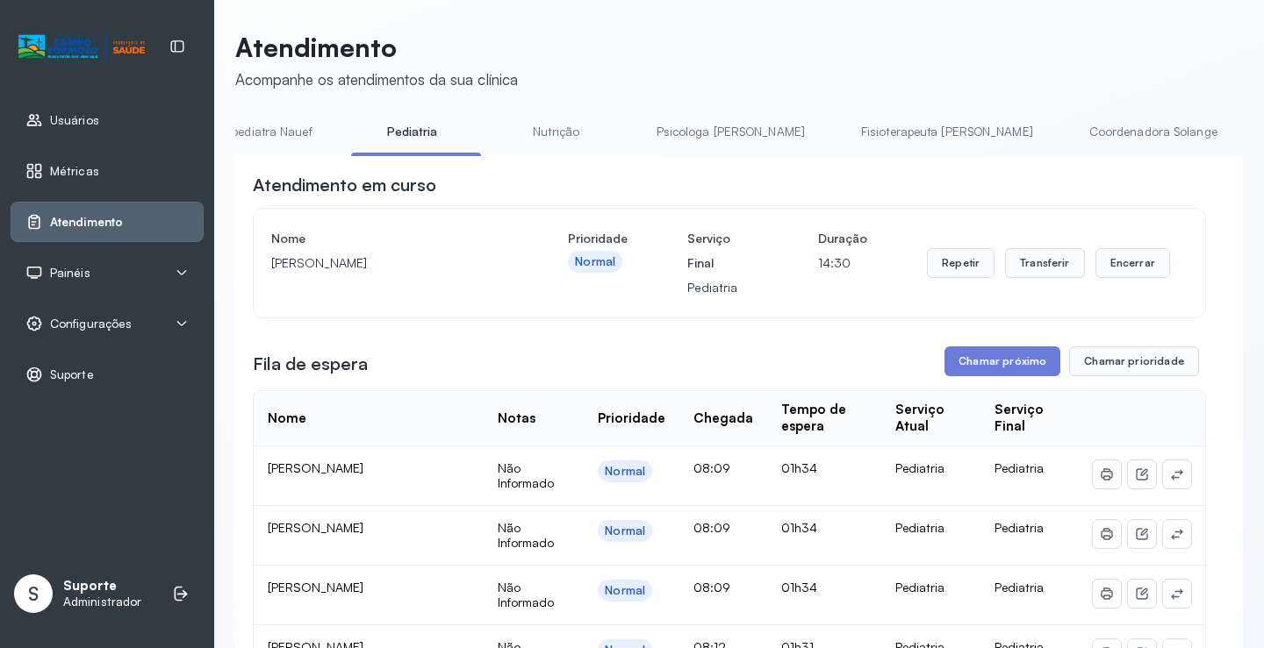
scroll to position [0, 520]
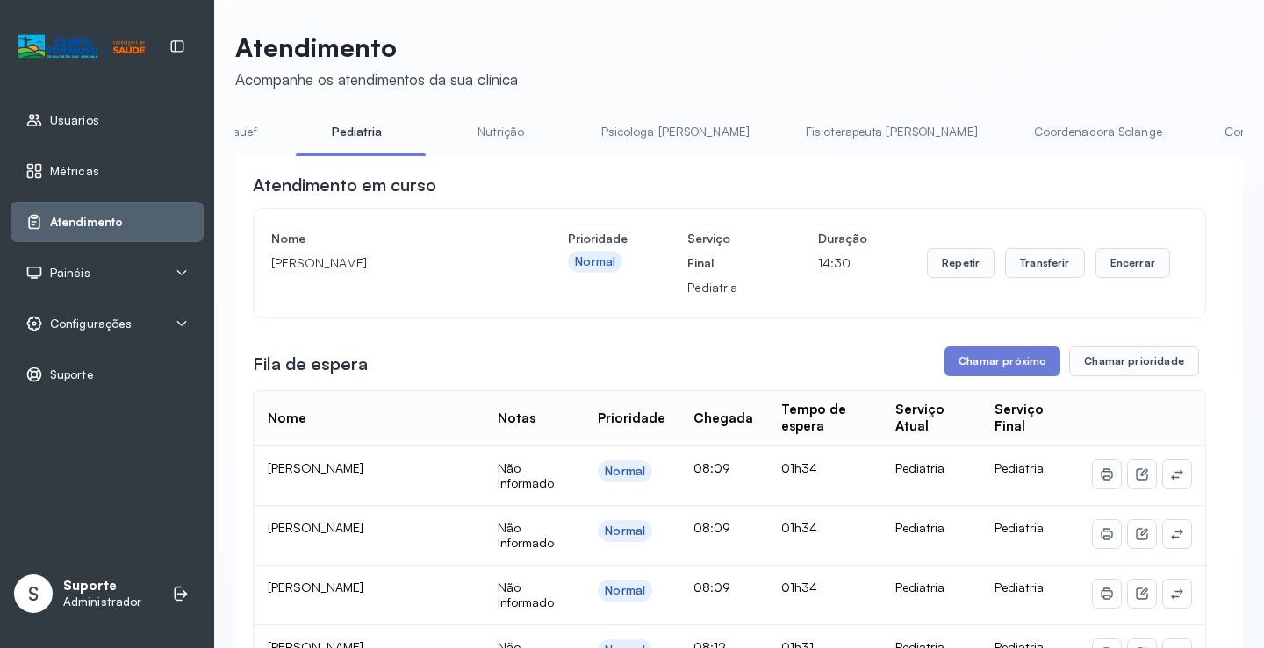
click at [1016, 125] on link "Coordenadora Solange" at bounding box center [1097, 132] width 163 height 29
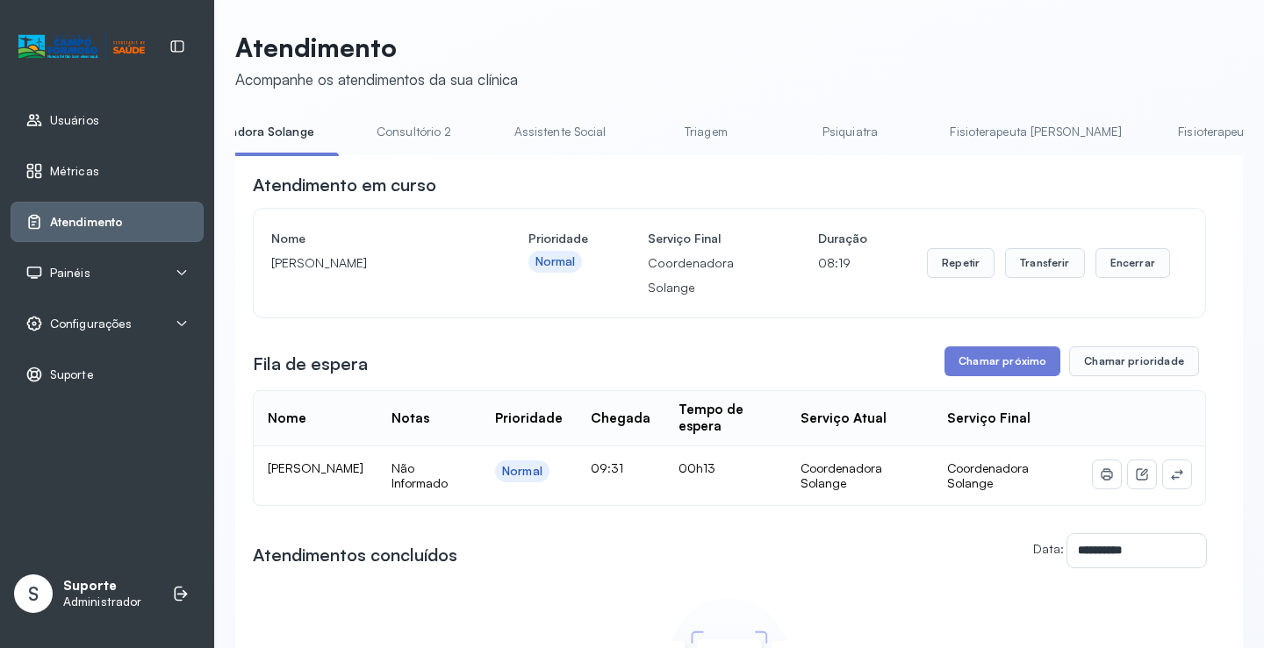
scroll to position [0, 1395]
click at [911, 131] on link "Fisioterapeuta [PERSON_NAME]" at bounding box center [1014, 132] width 207 height 29
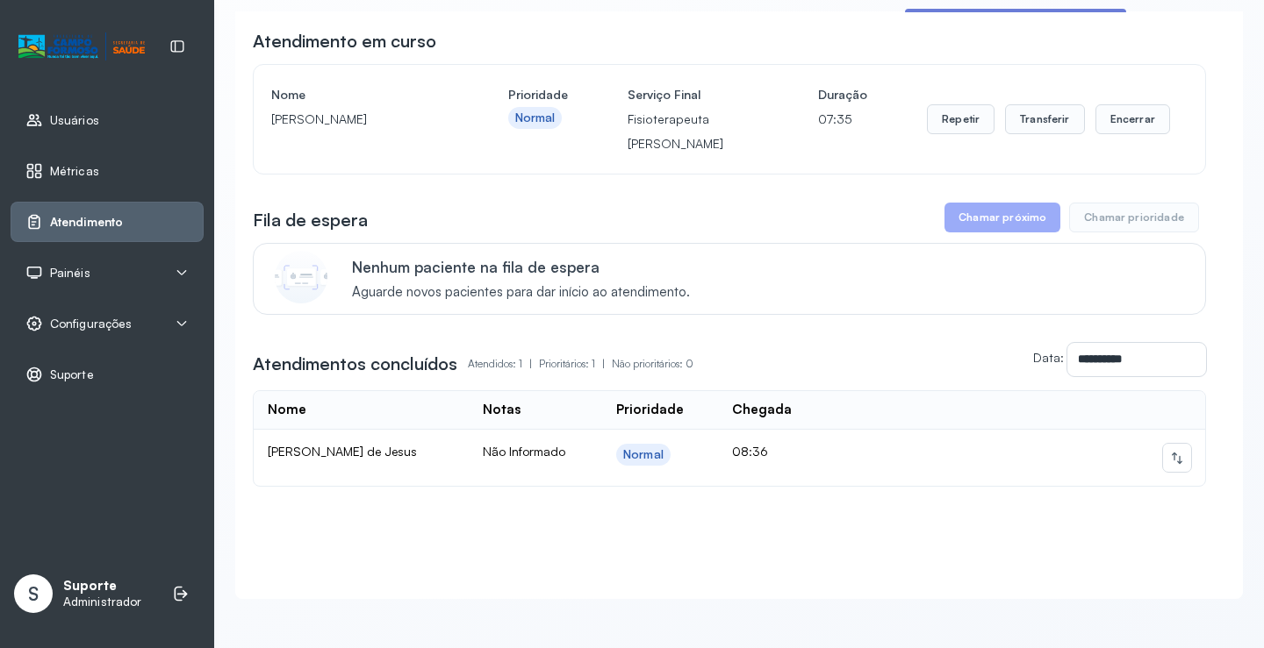
scroll to position [162, 0]
click at [1170, 451] on icon at bounding box center [1177, 458] width 14 height 14
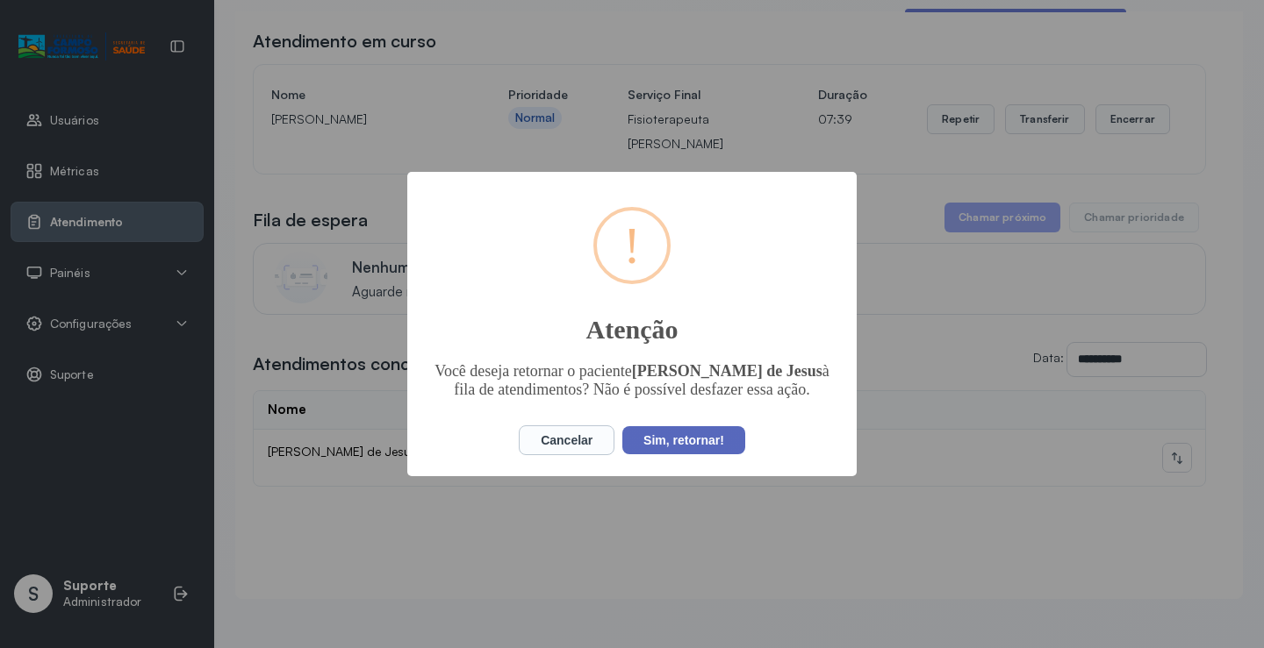
click at [706, 448] on button "Sim, retornar!" at bounding box center [683, 440] width 123 height 28
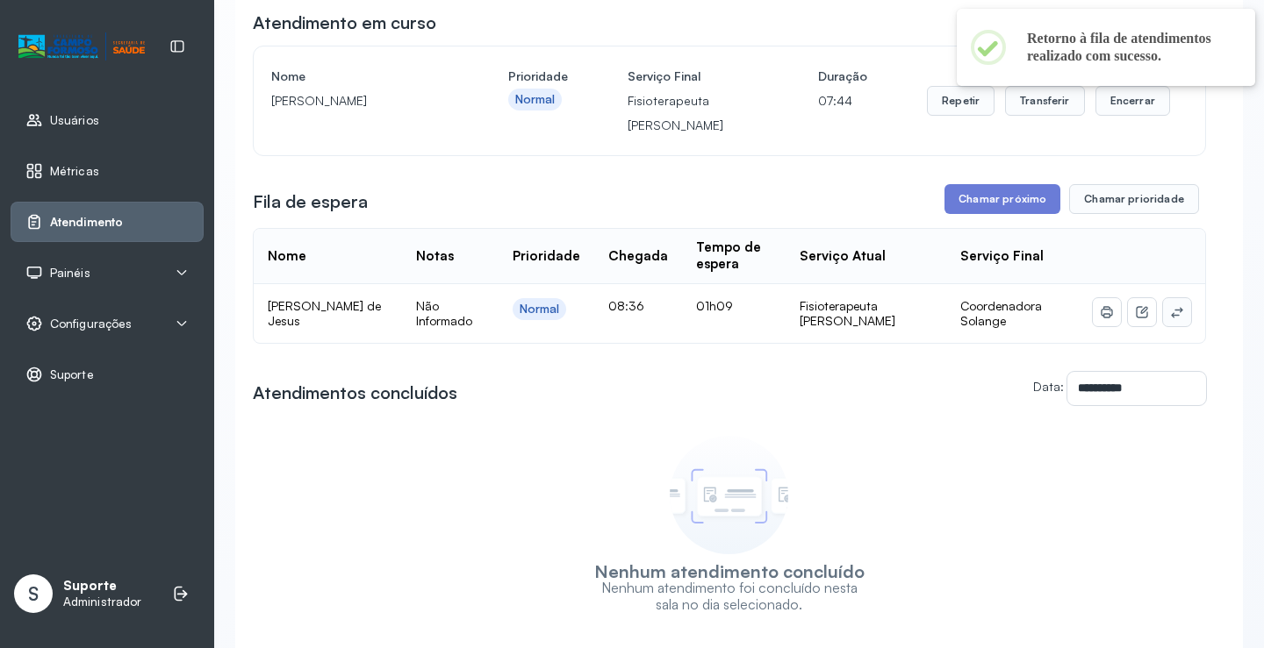
click at [1170, 319] on icon at bounding box center [1177, 312] width 14 height 14
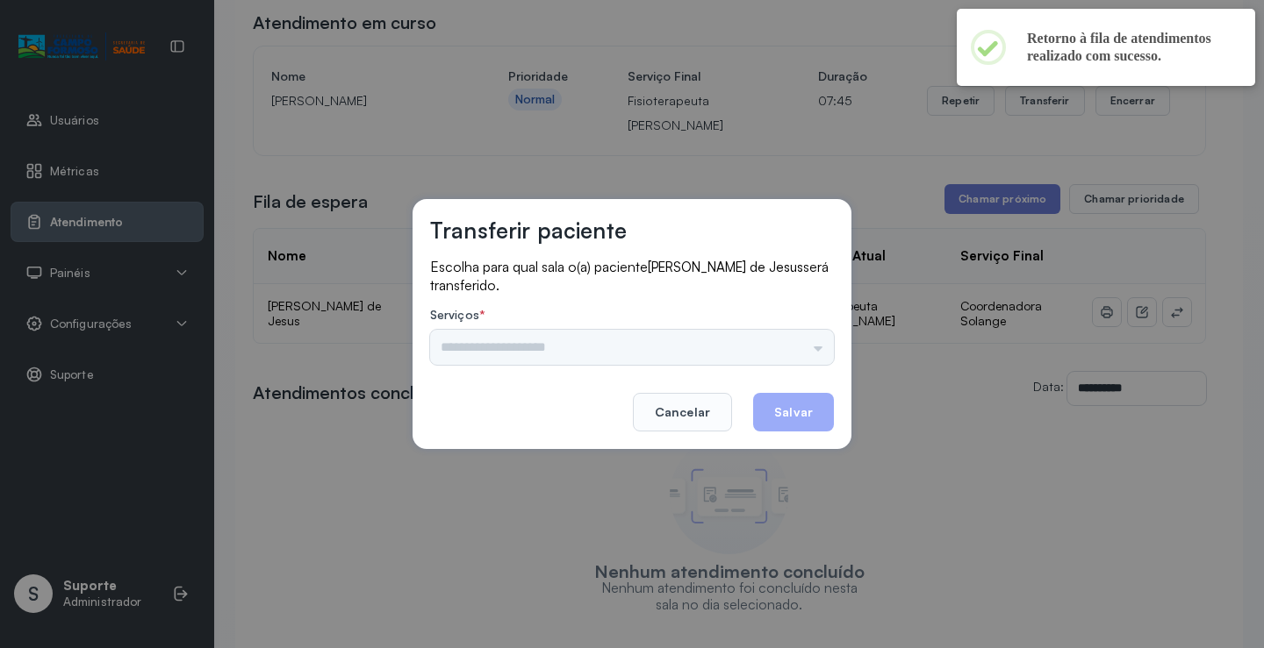
click at [815, 354] on div "Nenhuma opção encontrada" at bounding box center [632, 347] width 404 height 35
click at [809, 342] on input "text" at bounding box center [632, 347] width 404 height 35
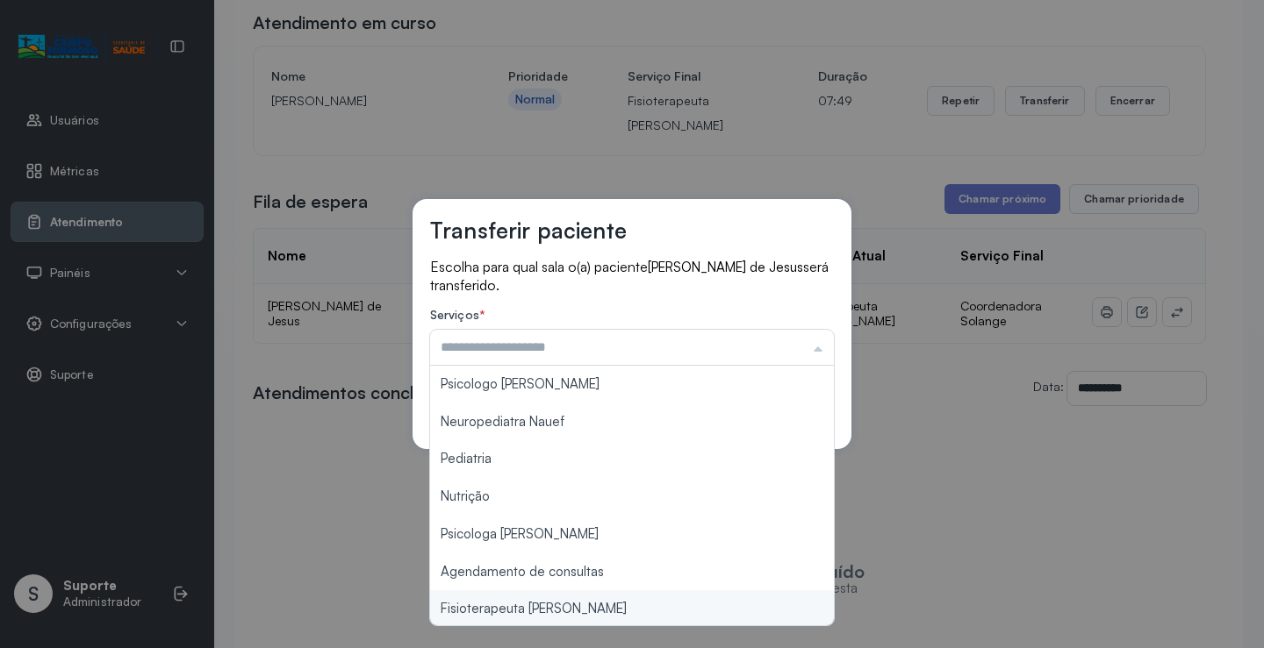
scroll to position [263, 0]
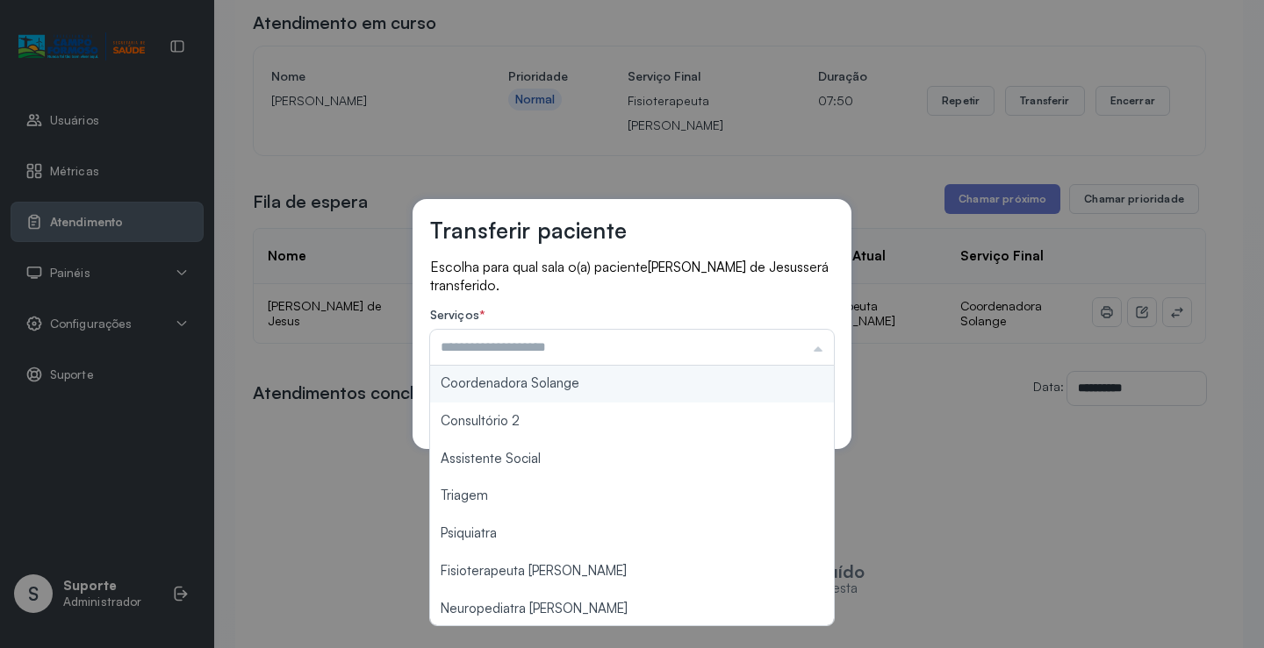
type input "**********"
click at [627, 384] on div "**********" at bounding box center [631, 324] width 439 height 250
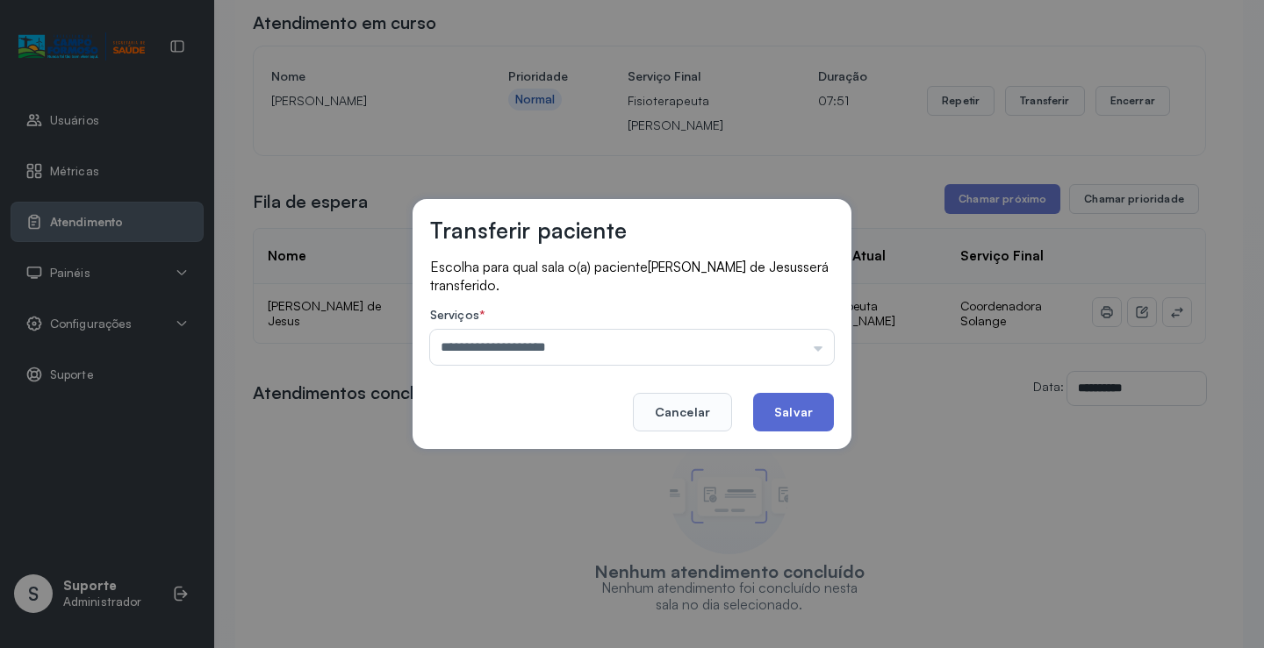
click at [772, 393] on button "Salvar" at bounding box center [793, 412] width 81 height 39
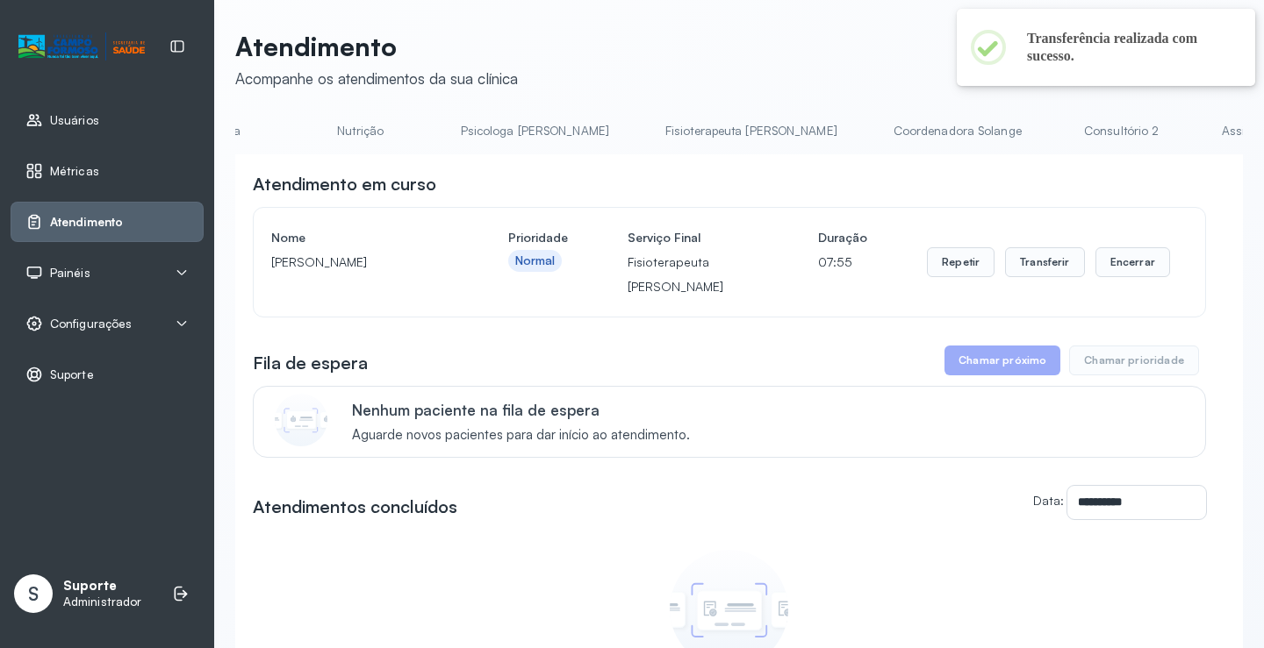
scroll to position [0, 798]
click at [739, 132] on link "Coordenadora Solange" at bounding box center [820, 131] width 163 height 29
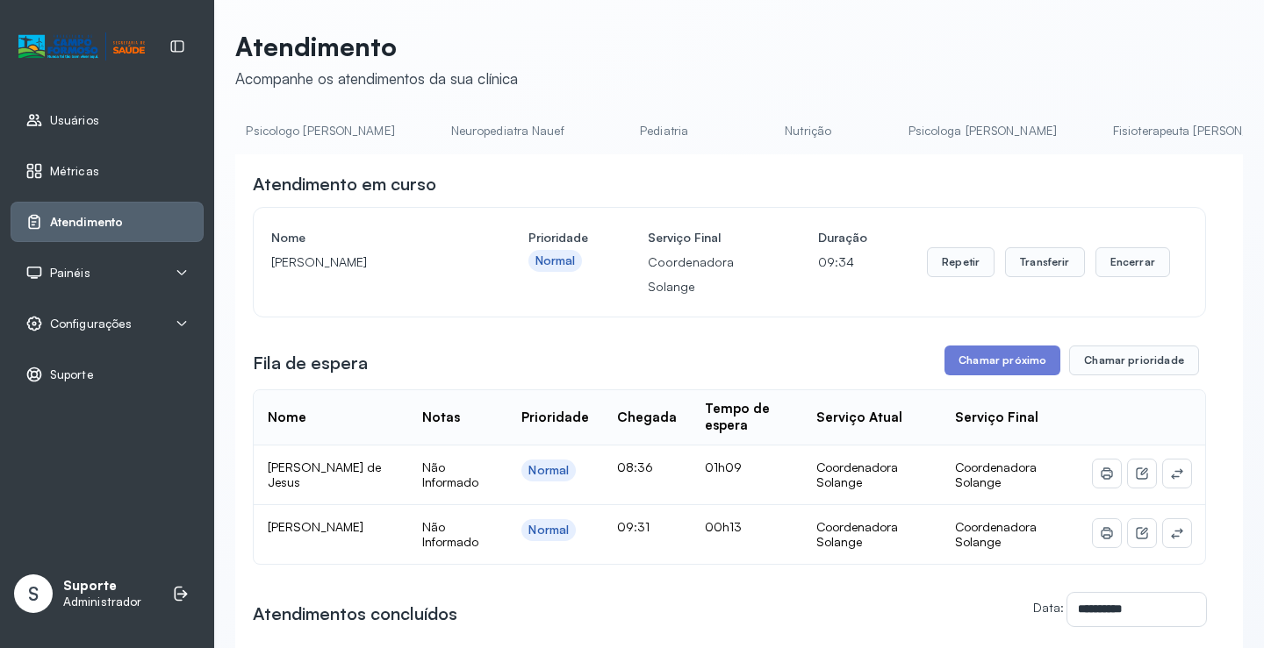
scroll to position [0, 0]
click at [314, 135] on link "Agendamento de consultas" at bounding box center [327, 131] width 185 height 29
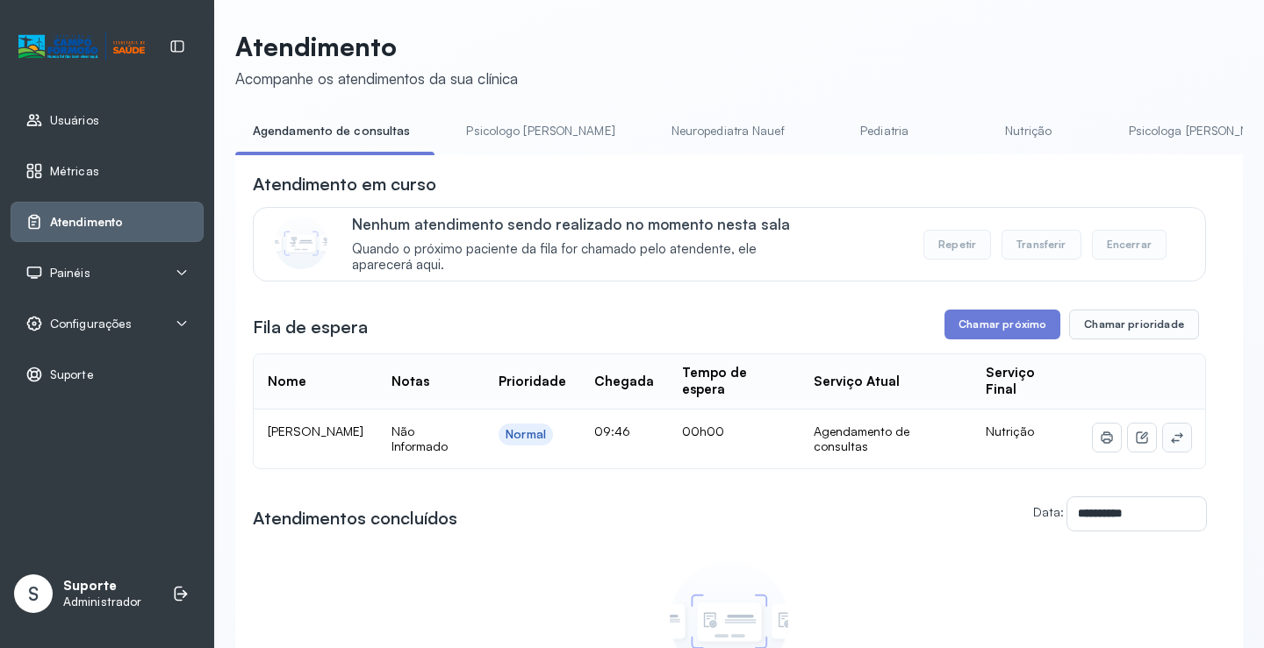
click at [1174, 441] on button at bounding box center [1177, 438] width 28 height 28
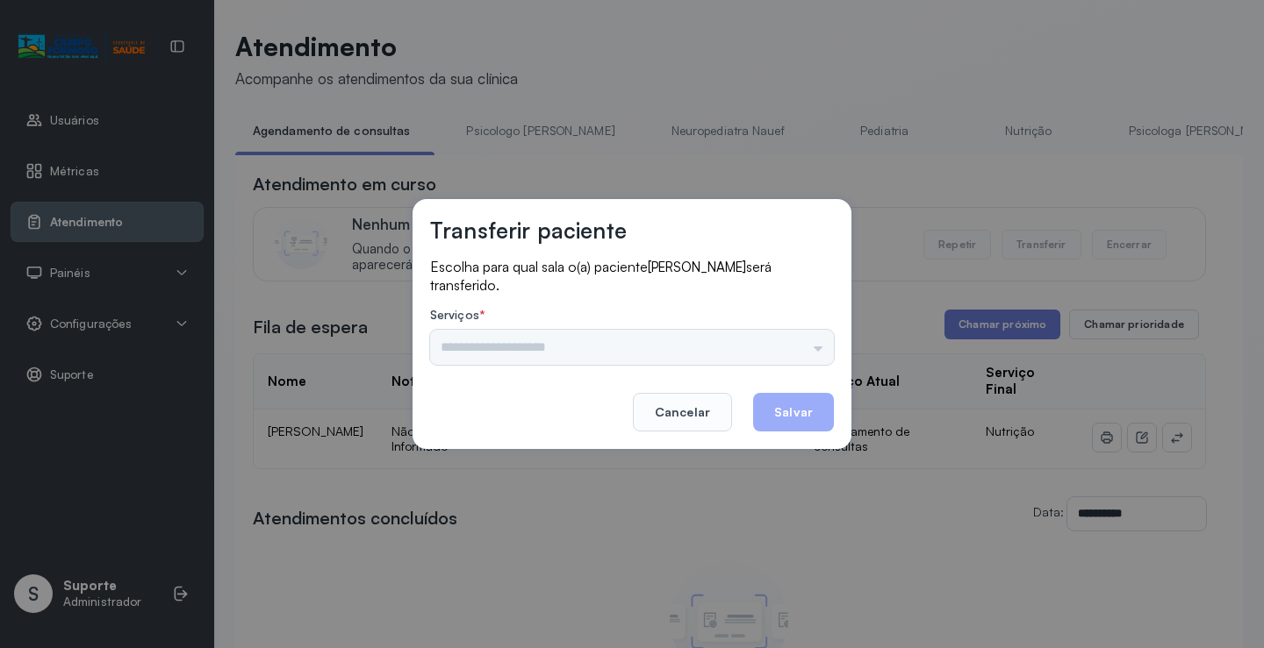
drag, startPoint x: 812, startPoint y: 330, endPoint x: 801, endPoint y: 343, distance: 16.9
click at [811, 333] on div "Psicologo Pedro Neuropediatra Nauef Pediatria Nutrição Psicologa Alana Agendame…" at bounding box center [632, 347] width 404 height 35
click at [781, 354] on input "text" at bounding box center [632, 347] width 404 height 35
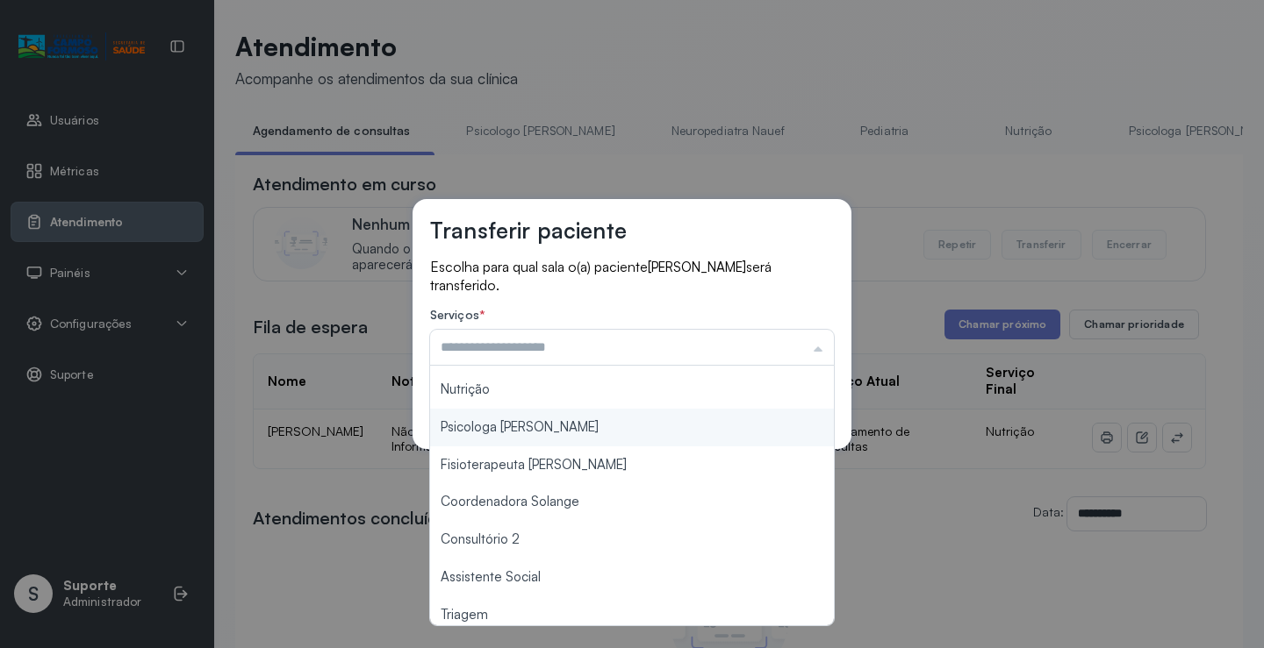
scroll to position [265, 0]
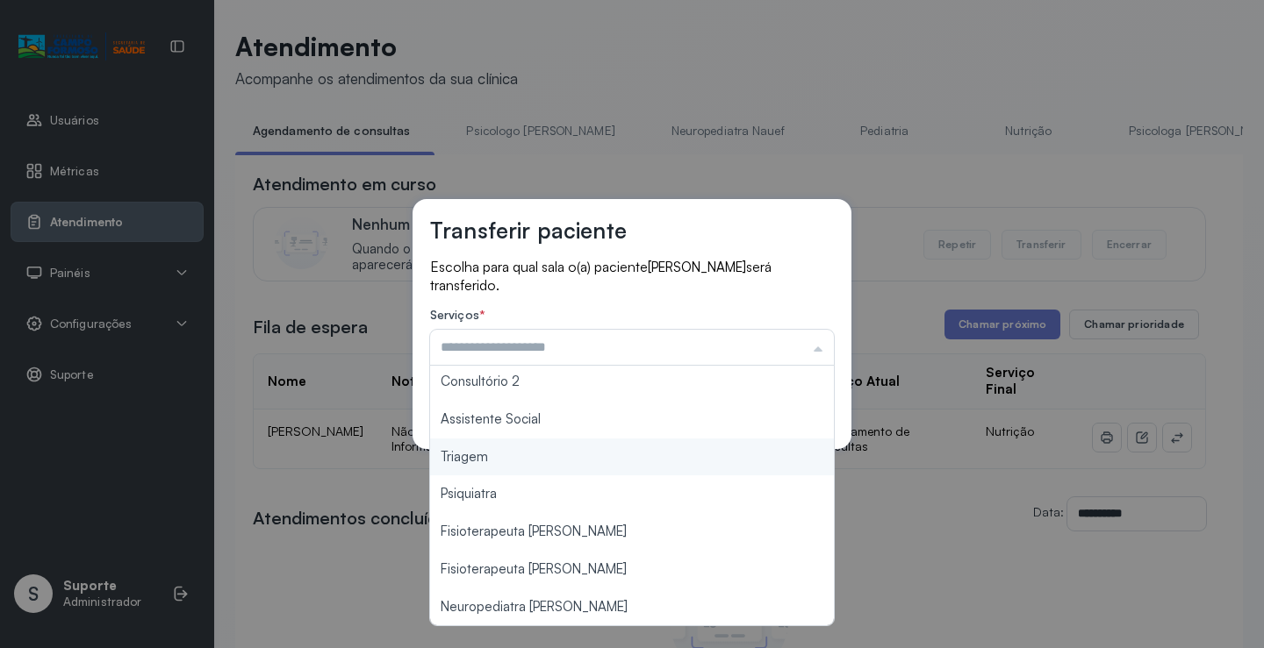
type input "*******"
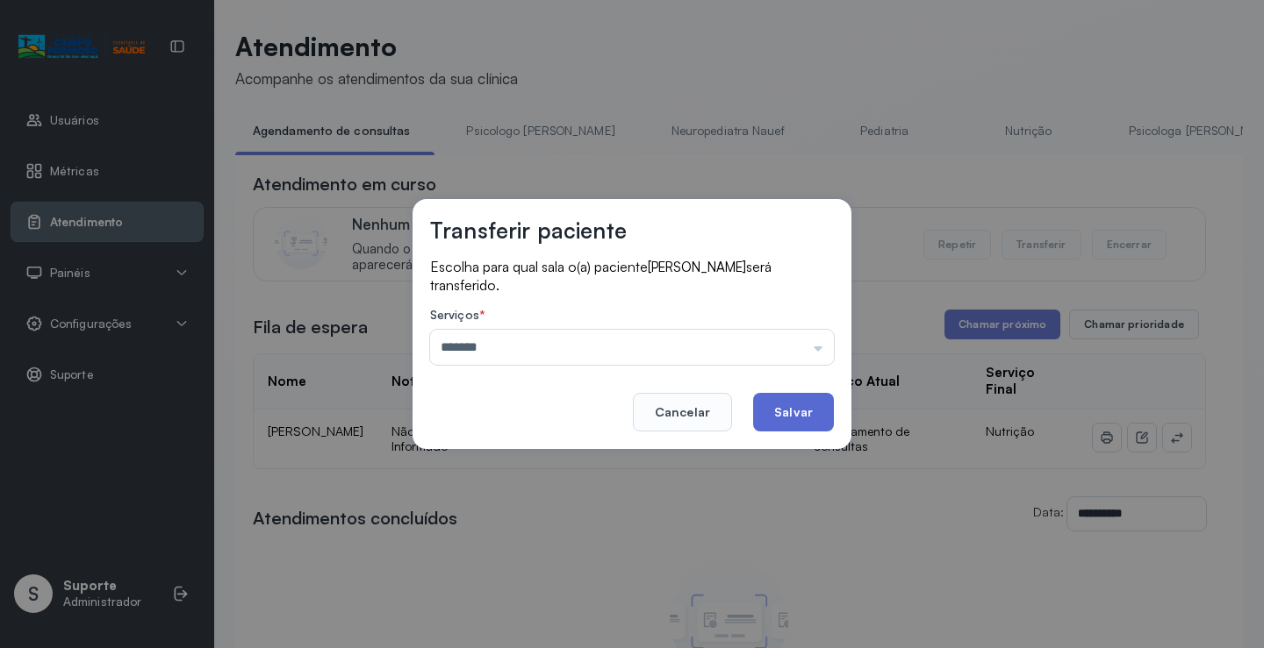
drag, startPoint x: 589, startPoint y: 462, endPoint x: 763, endPoint y: 424, distance: 178.6
click at [589, 460] on div "Transferir paciente Escolha para qual sala o(a) paciente Layla Helloisa Vieira …" at bounding box center [632, 324] width 1264 height 648
click at [793, 427] on button "Salvar" at bounding box center [793, 412] width 81 height 39
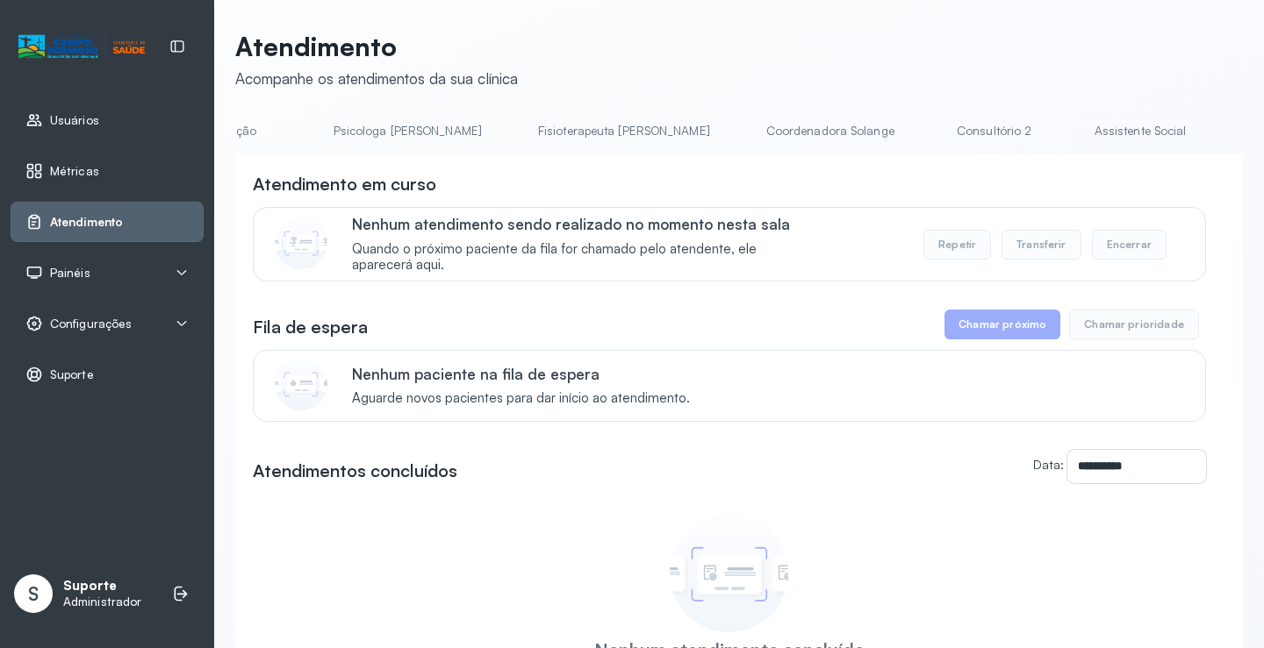
scroll to position [0, 848]
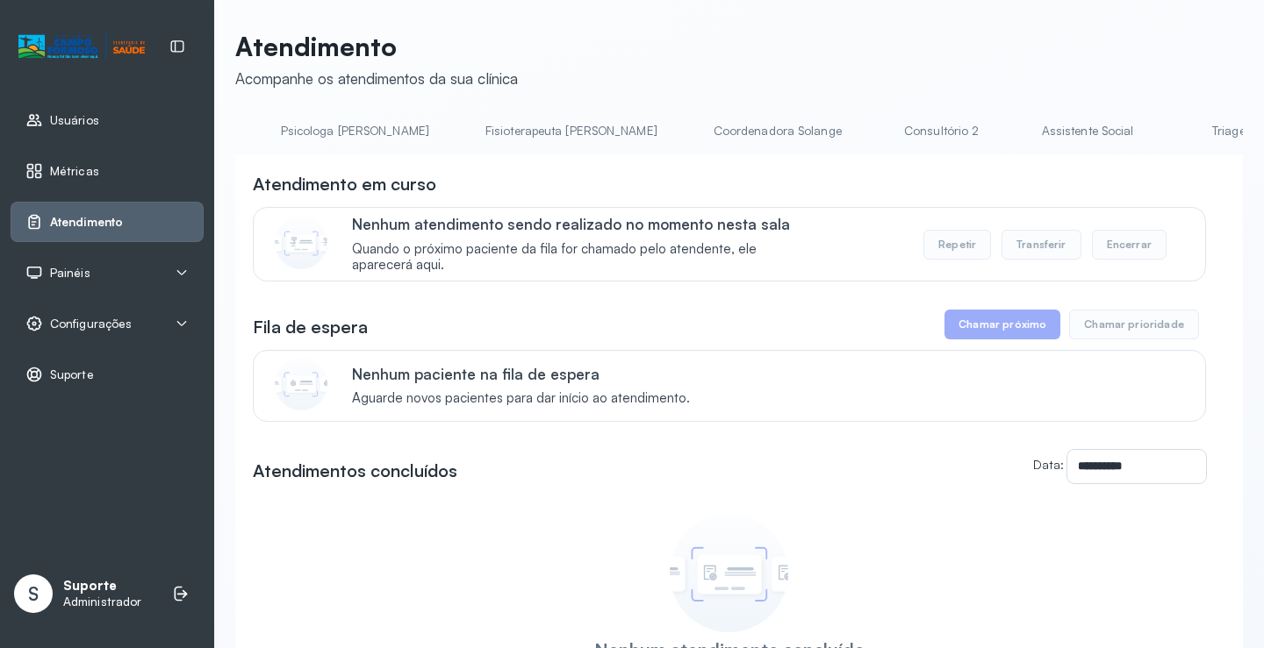
click at [696, 134] on link "Coordenadora Solange" at bounding box center [777, 131] width 163 height 29
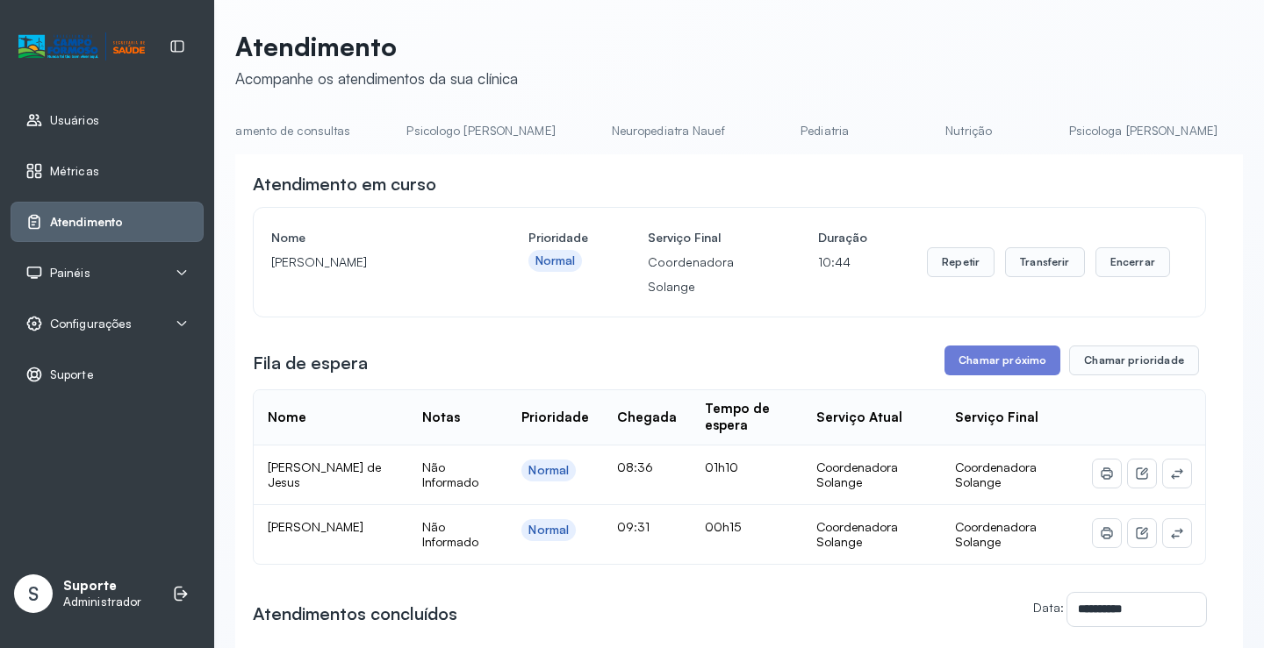
scroll to position [0, 0]
click at [279, 125] on link "Agendamento de consultas" at bounding box center [327, 131] width 185 height 29
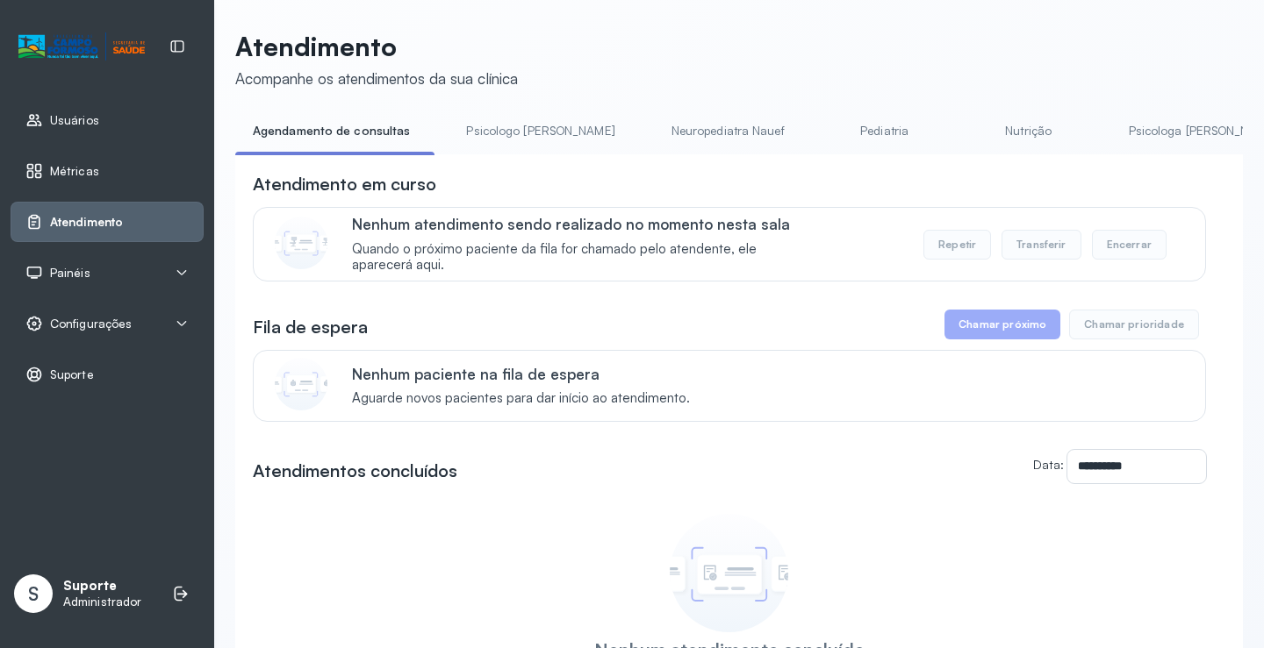
click at [968, 129] on link "Nutrição" at bounding box center [1028, 131] width 123 height 29
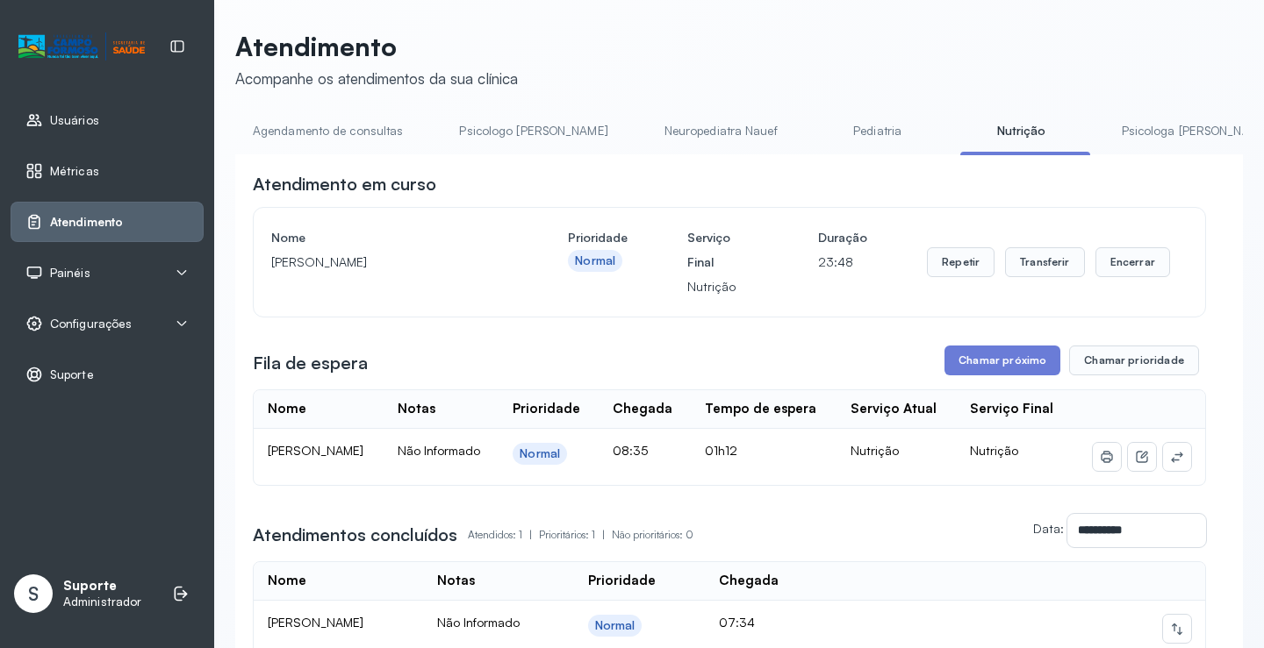
click at [816, 132] on link "Pediatria" at bounding box center [877, 131] width 123 height 29
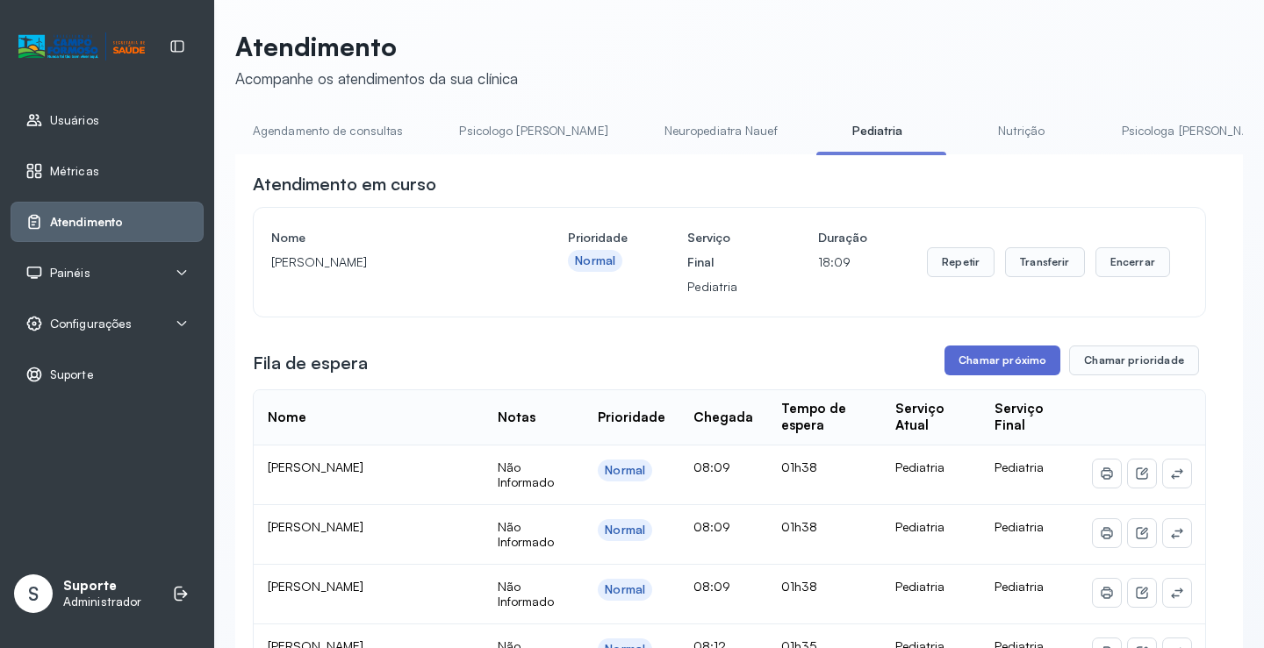
click at [971, 352] on button "Chamar próximo" at bounding box center [1002, 361] width 116 height 30
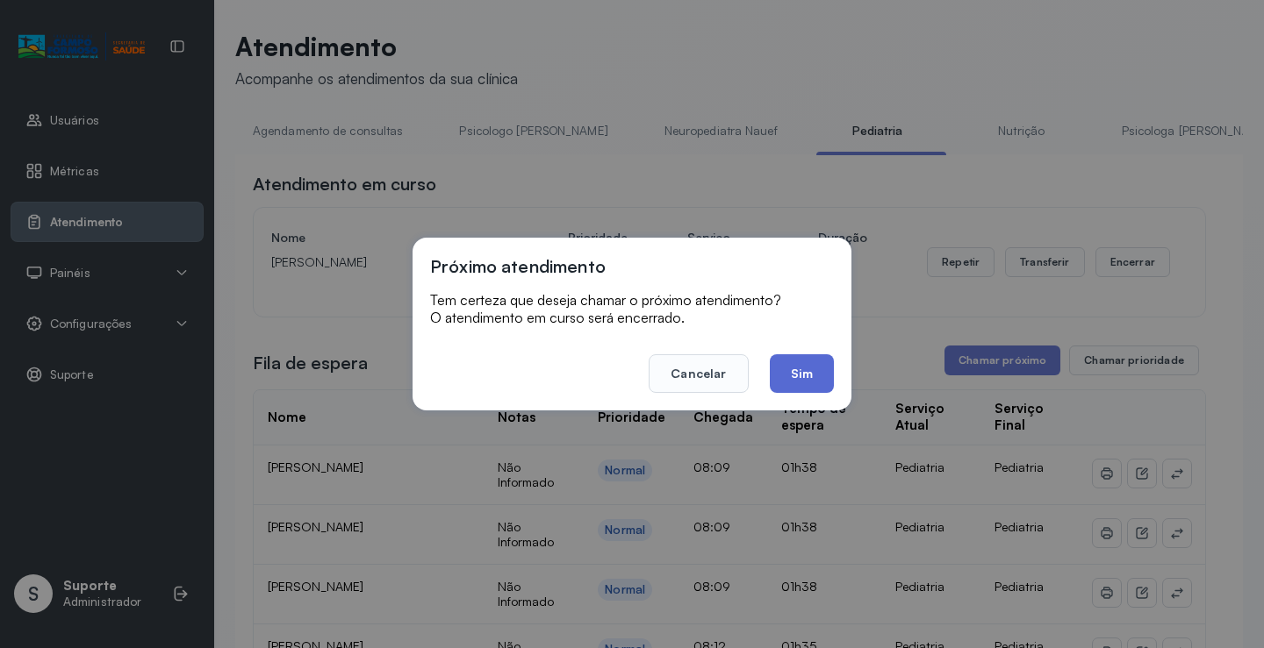
click at [827, 361] on button "Sim" at bounding box center [802, 373] width 64 height 39
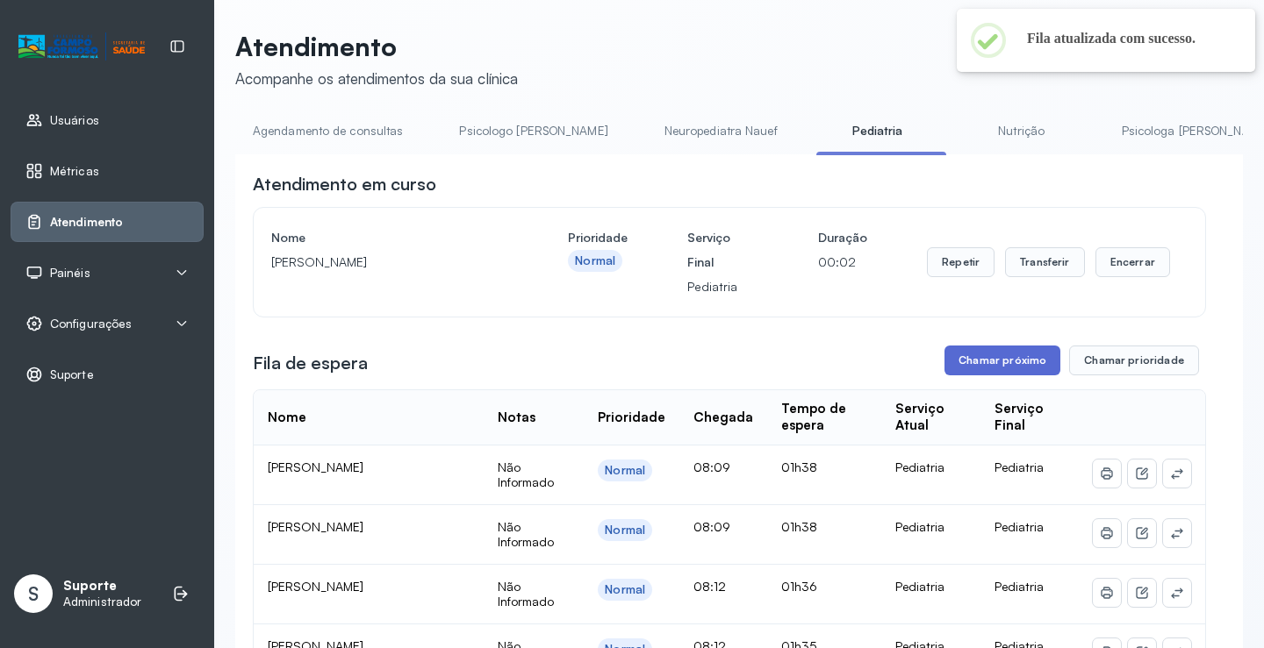
click at [994, 354] on button "Chamar próximo" at bounding box center [1002, 361] width 116 height 30
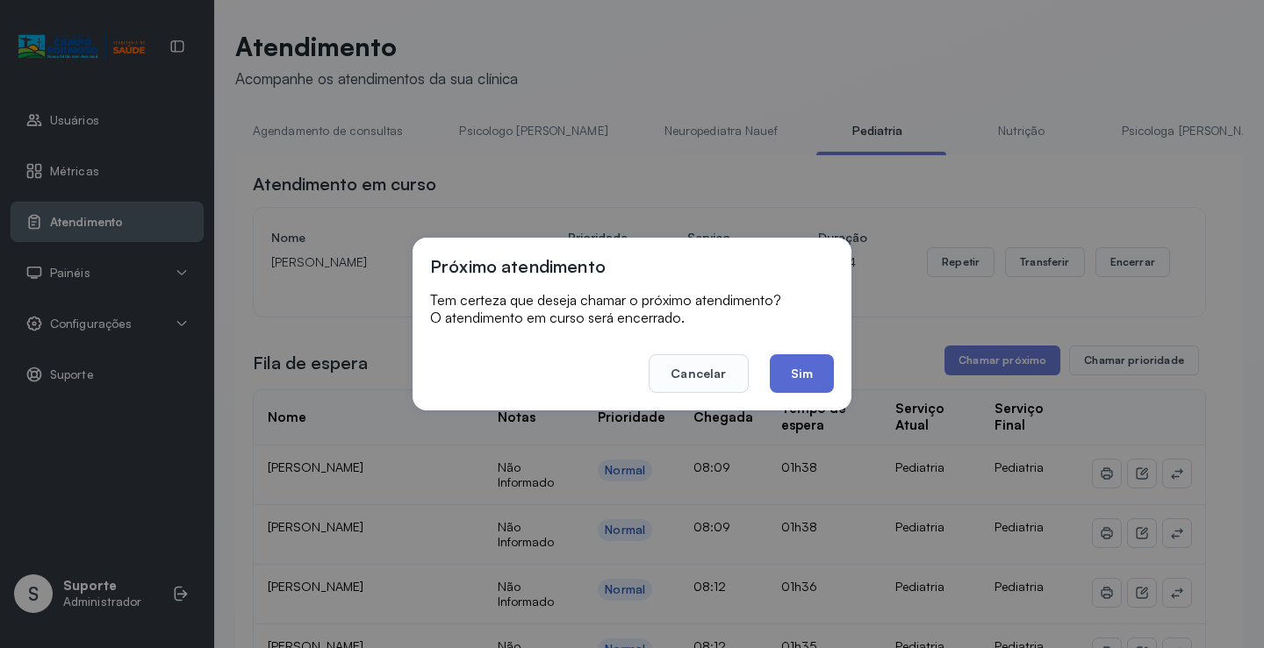
click at [804, 373] on button "Sim" at bounding box center [802, 373] width 64 height 39
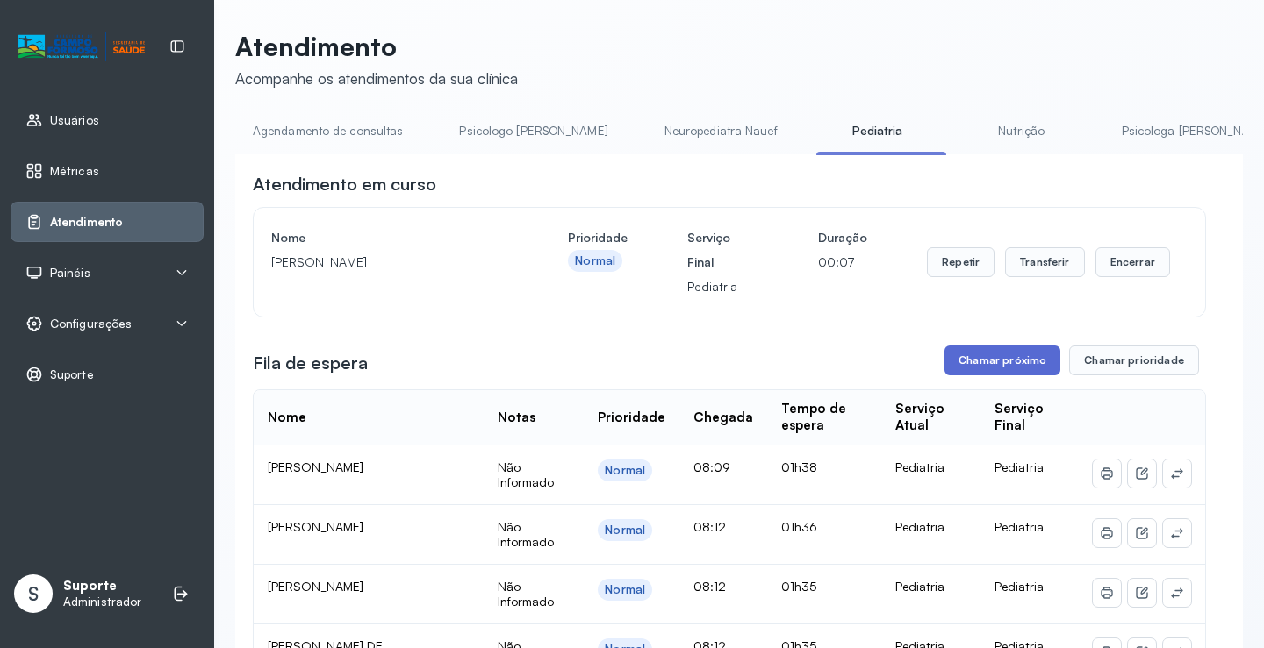
click at [999, 368] on button "Chamar próximo" at bounding box center [1002, 361] width 116 height 30
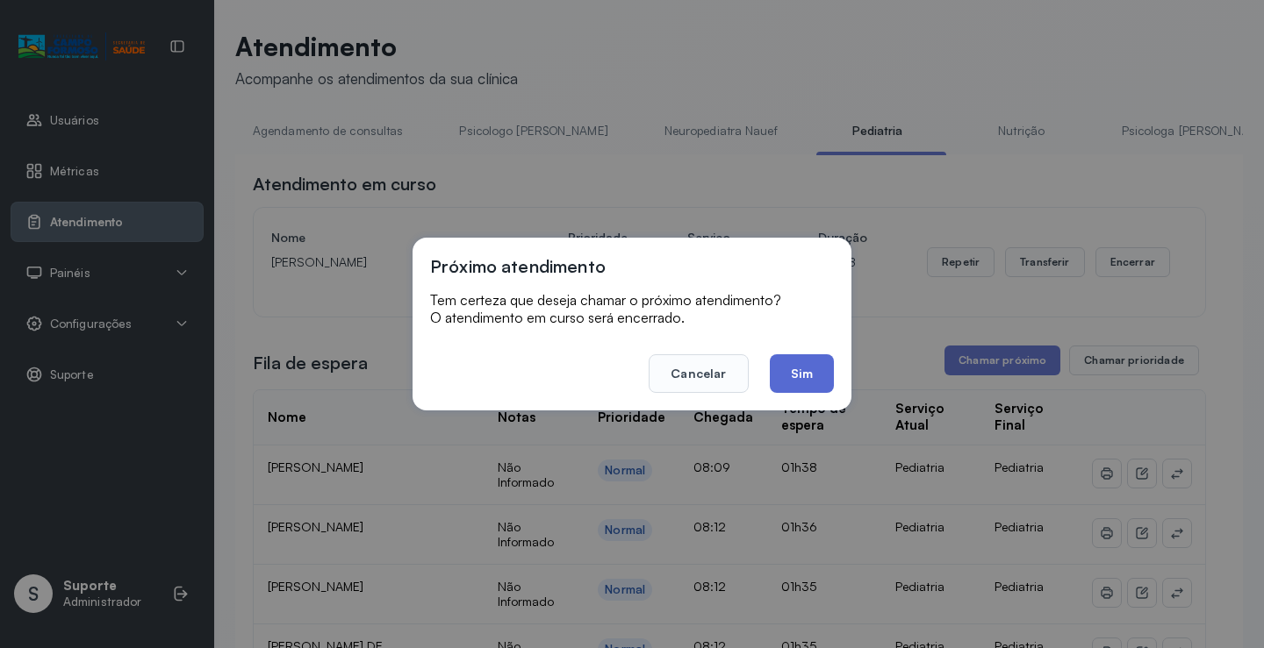
click at [802, 371] on button "Sim" at bounding box center [802, 373] width 64 height 39
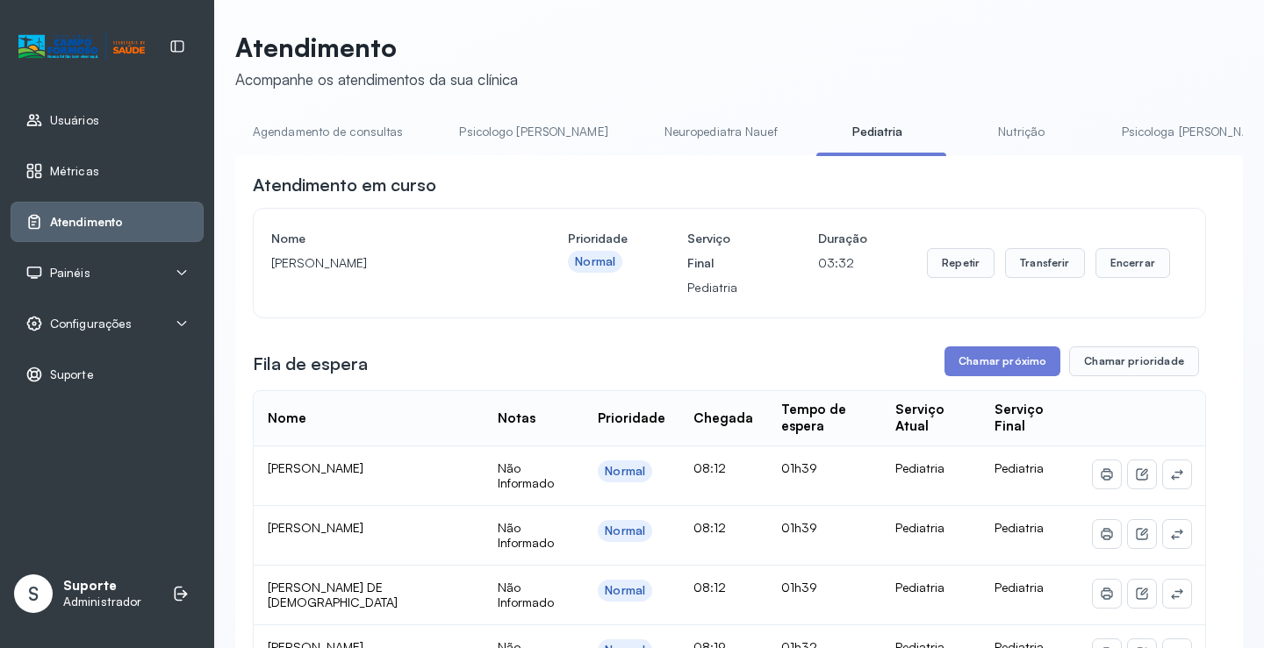
click at [648, 118] on link "Neuropediatra Nauef" at bounding box center [721, 132] width 148 height 29
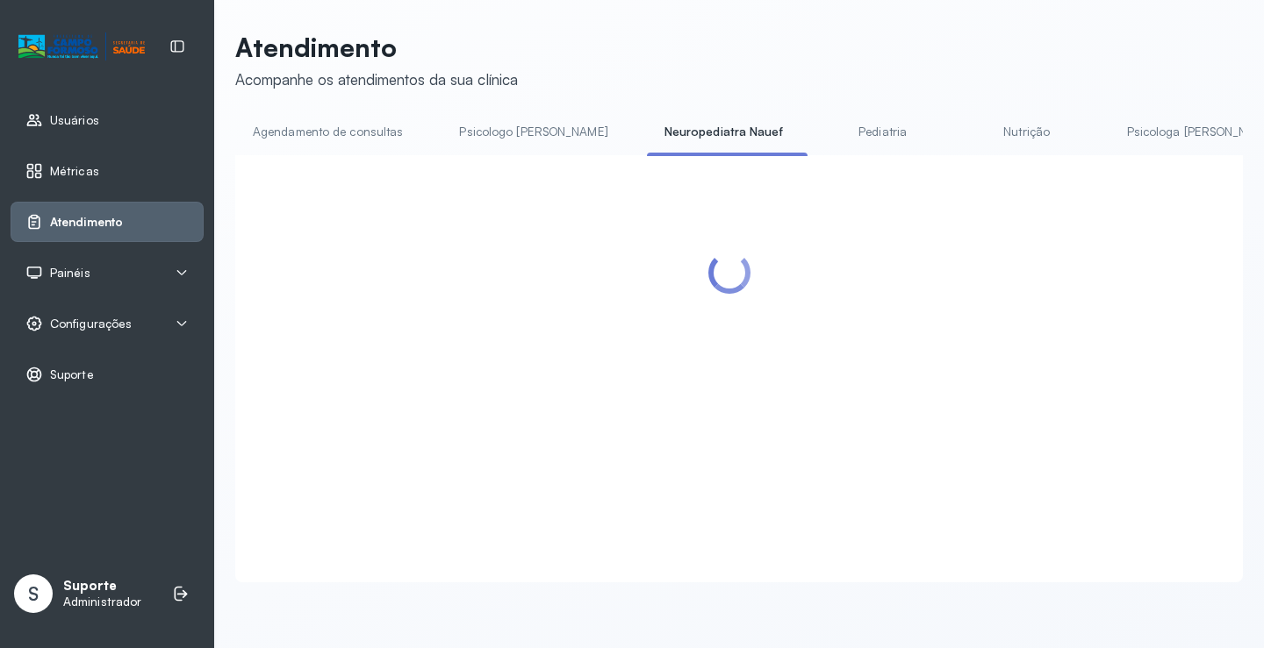
click at [821, 130] on link "Pediatria" at bounding box center [882, 132] width 123 height 29
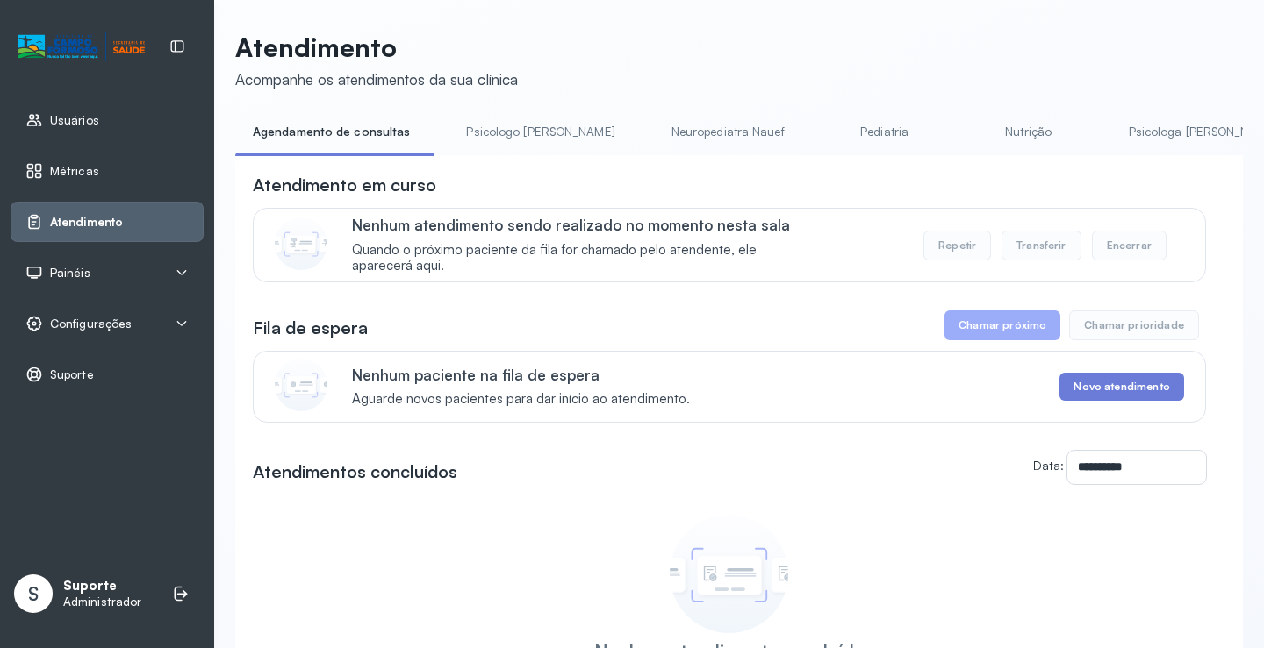
click at [107, 276] on div "Painéis" at bounding box center [106, 273] width 163 height 18
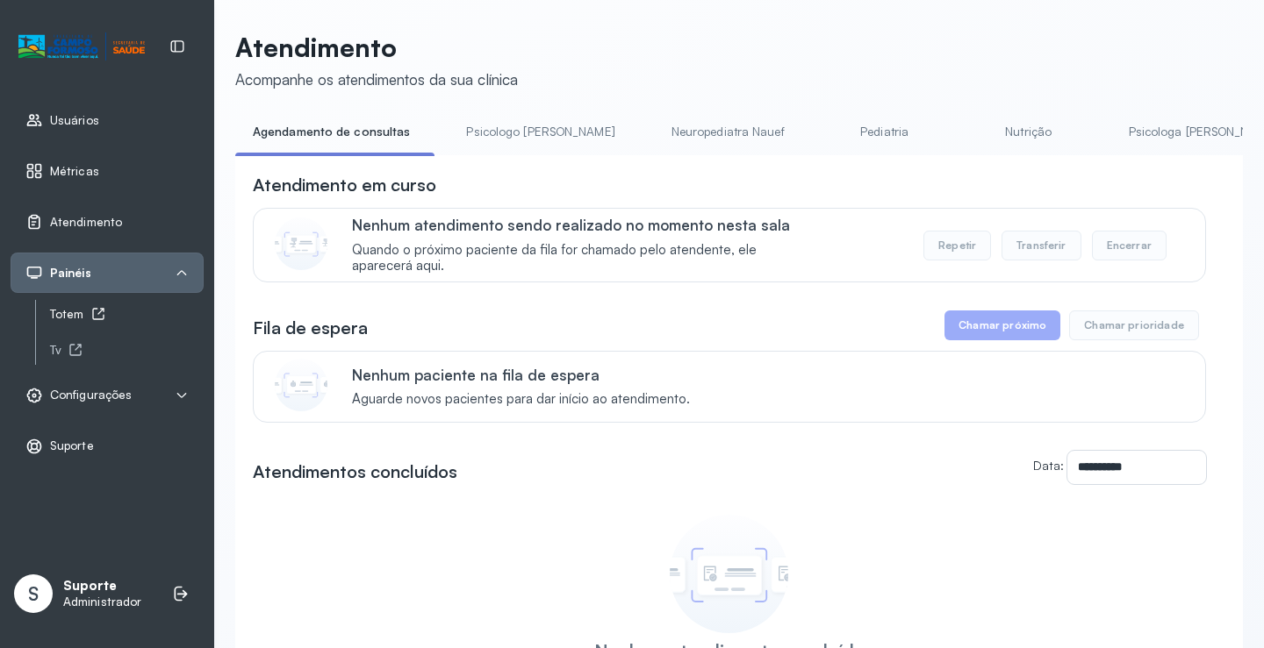
click at [91, 311] on icon at bounding box center [98, 314] width 14 height 14
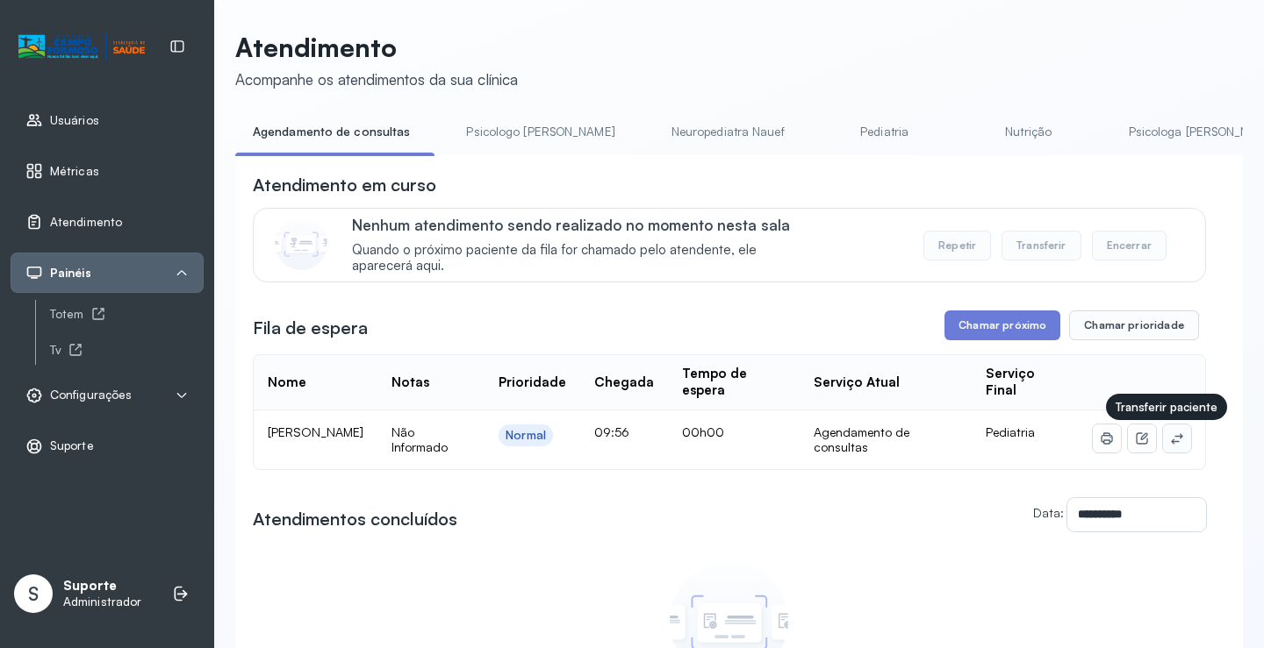
click at [1170, 441] on icon at bounding box center [1177, 439] width 14 height 14
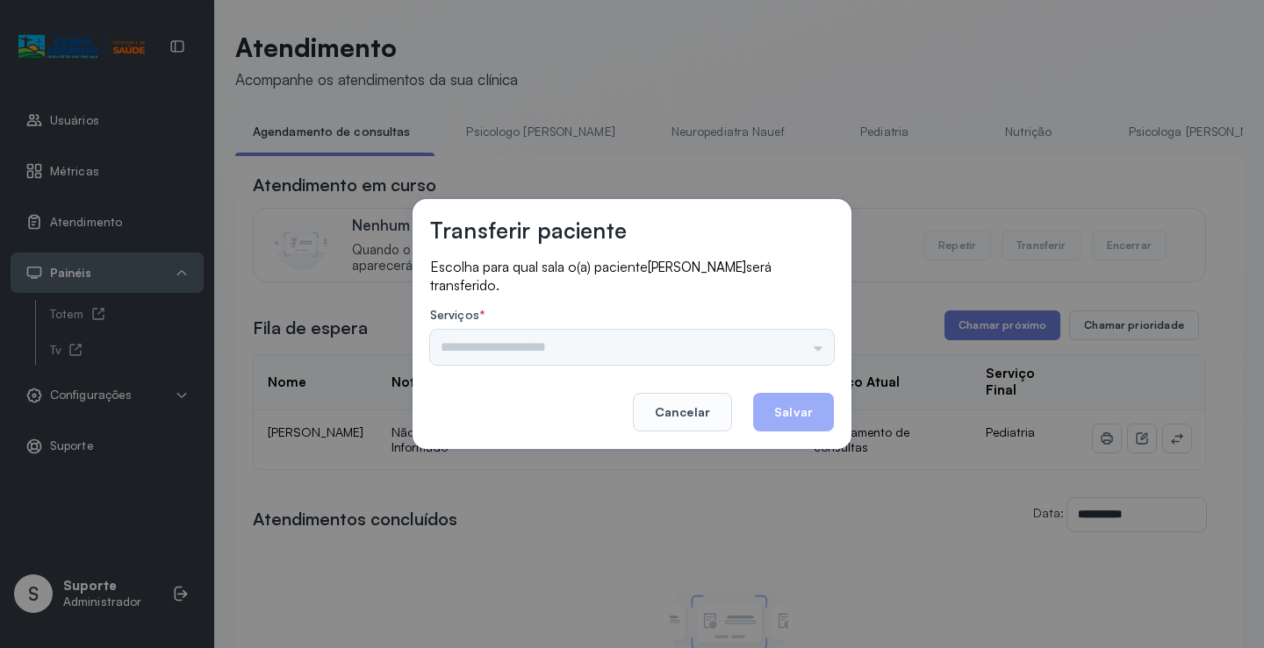
click at [828, 333] on div "Nenhuma opção encontrada" at bounding box center [632, 347] width 404 height 35
click at [802, 340] on input "text" at bounding box center [632, 347] width 404 height 35
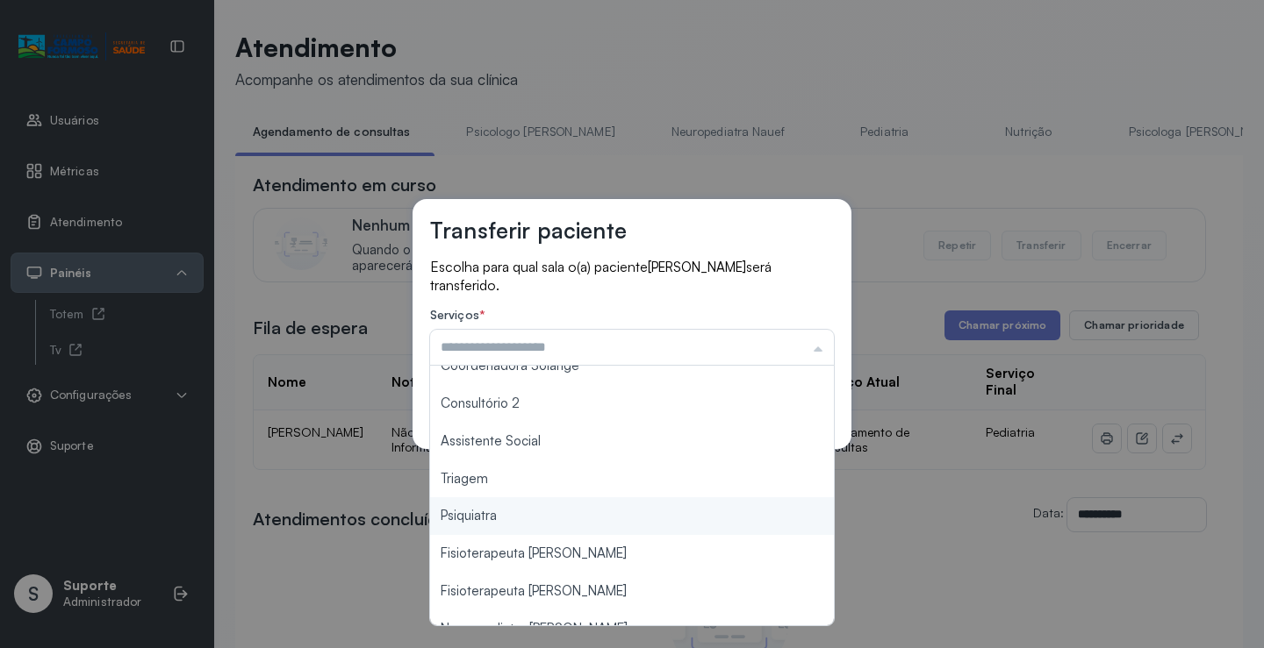
scroll to position [266, 0]
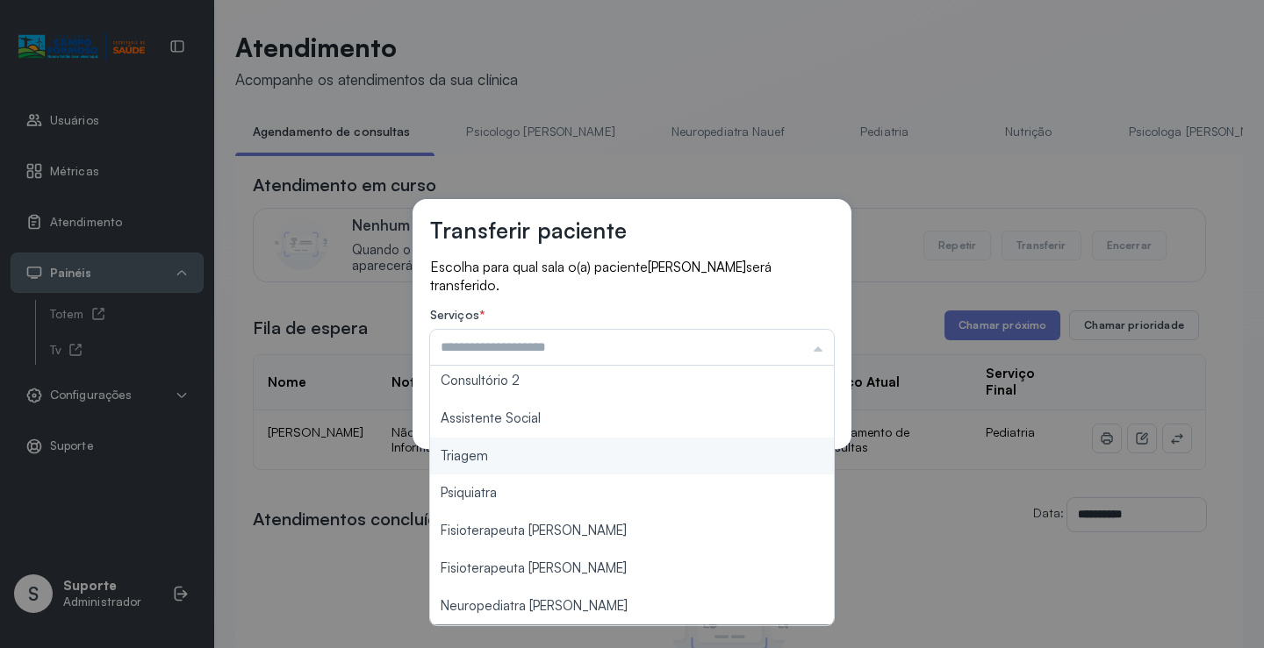
type input "*******"
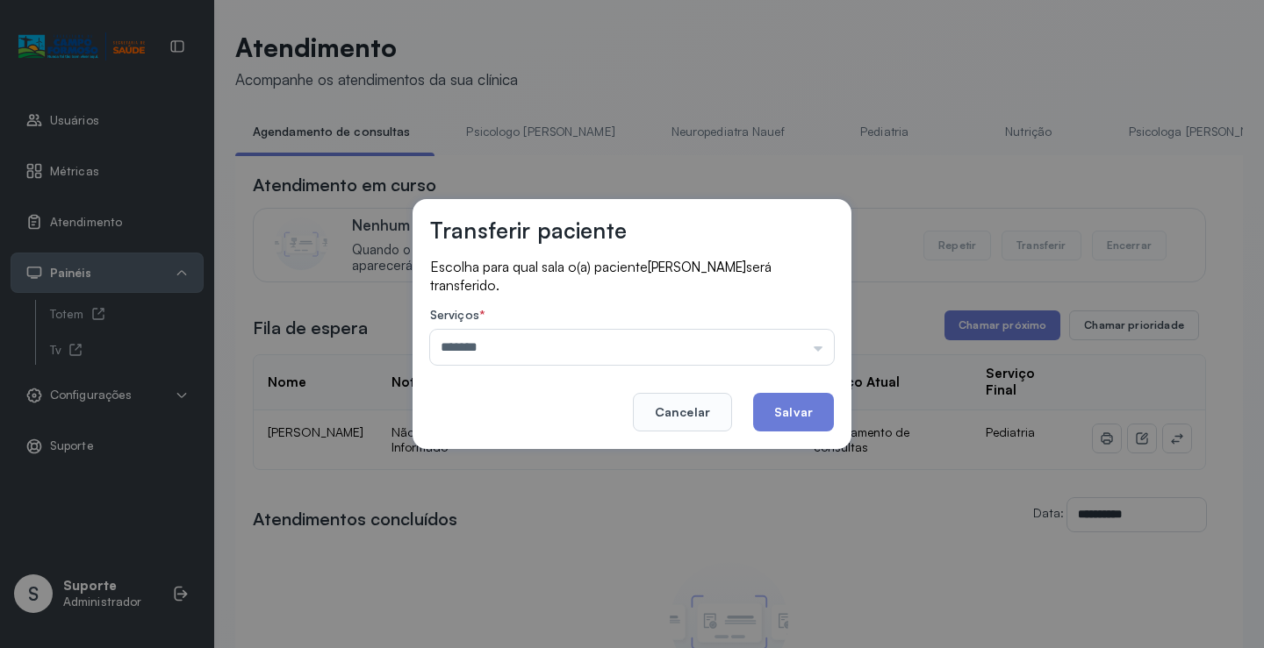
click at [568, 460] on div "Transferir paciente Escolha para qual sala o(a) paciente [PERSON_NAME] será tra…" at bounding box center [632, 324] width 1264 height 648
click at [810, 412] on button "Salvar" at bounding box center [793, 412] width 81 height 39
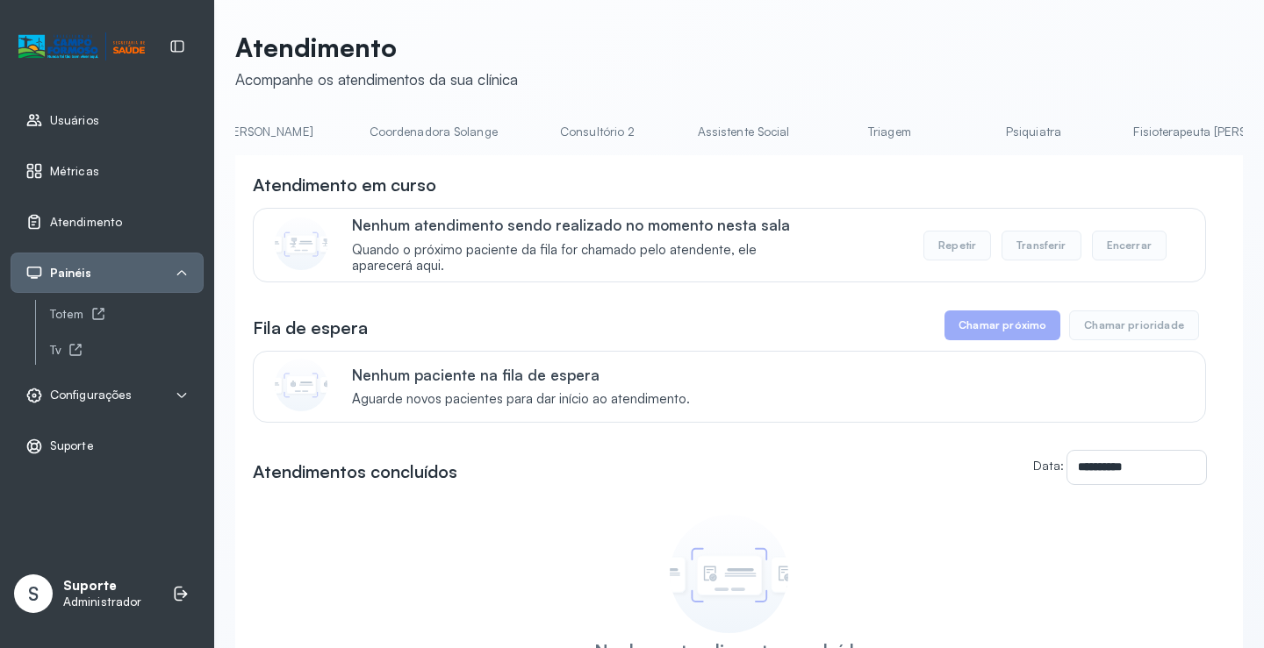
scroll to position [0, 1195]
click at [824, 129] on link "Triagem" at bounding box center [885, 132] width 123 height 29
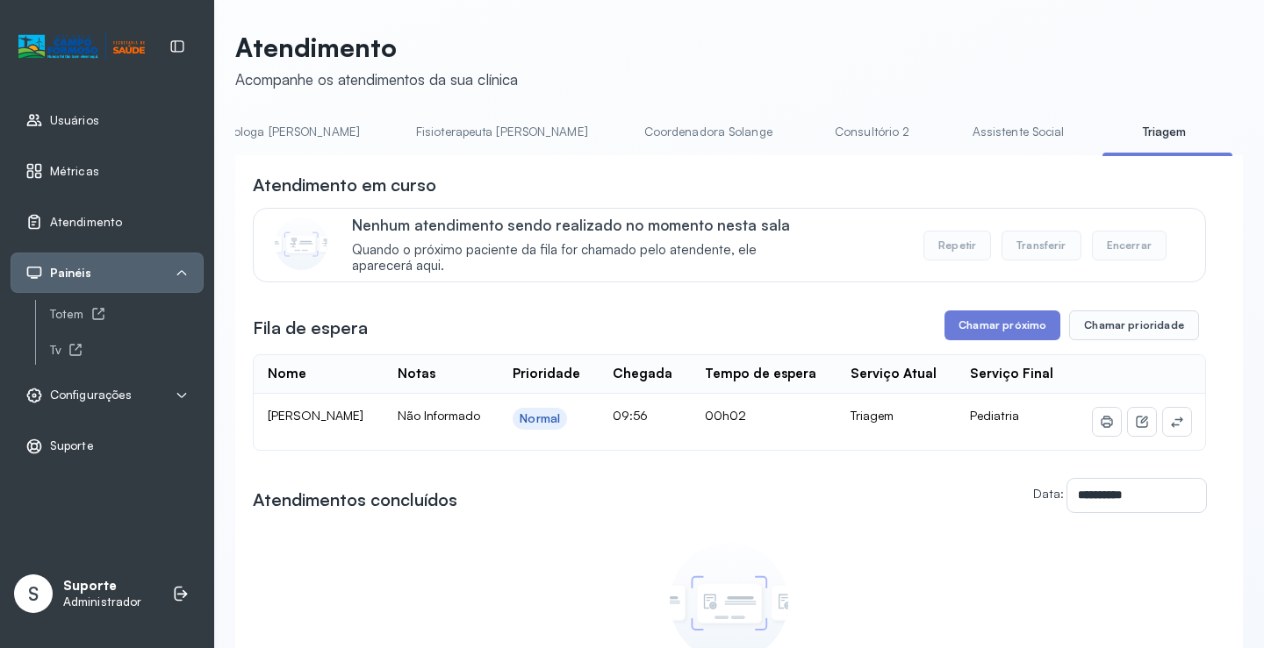
scroll to position [0, 0]
click at [290, 128] on link "Agendamento de consultas" at bounding box center [327, 132] width 185 height 29
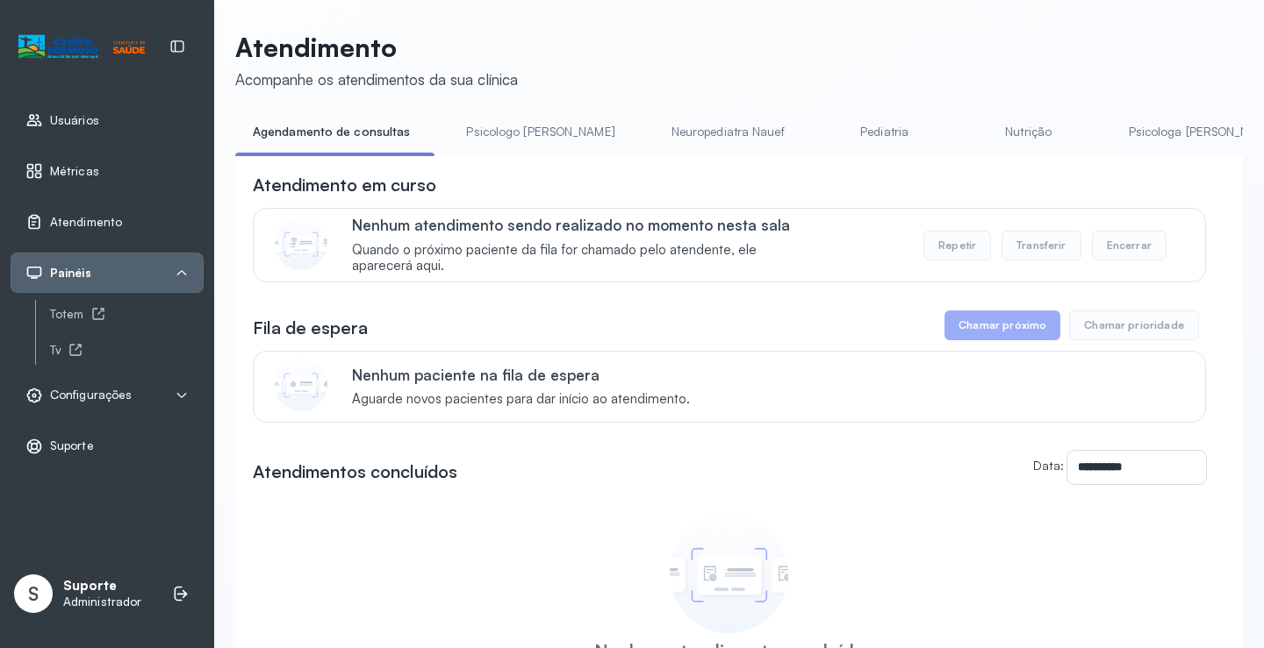
click at [967, 137] on link "Nutrição" at bounding box center [1028, 132] width 123 height 29
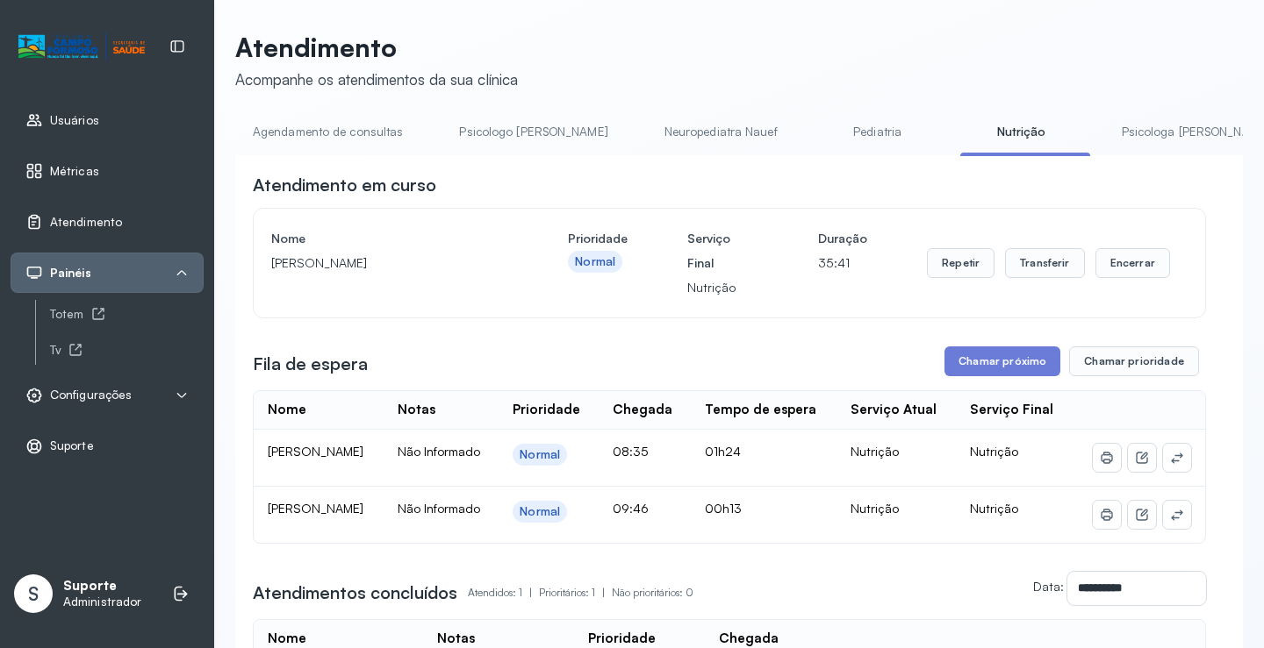
click at [310, 131] on link "Agendamento de consultas" at bounding box center [327, 132] width 185 height 29
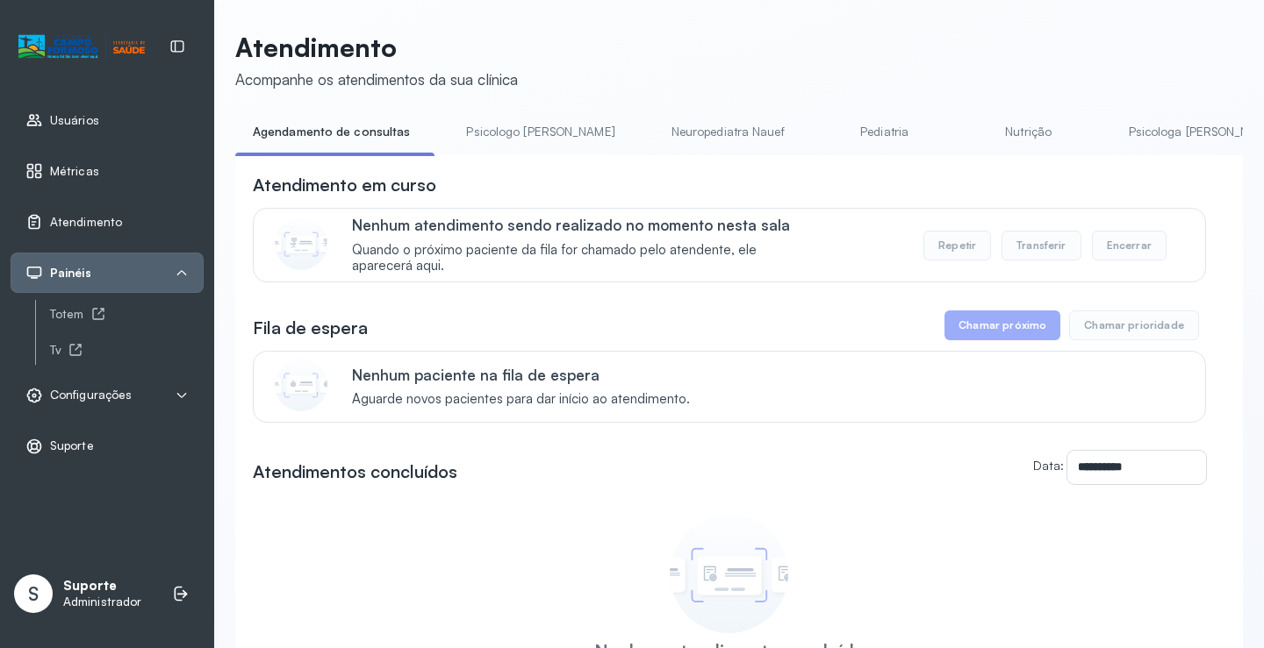
click at [823, 122] on link "Pediatria" at bounding box center [884, 132] width 123 height 29
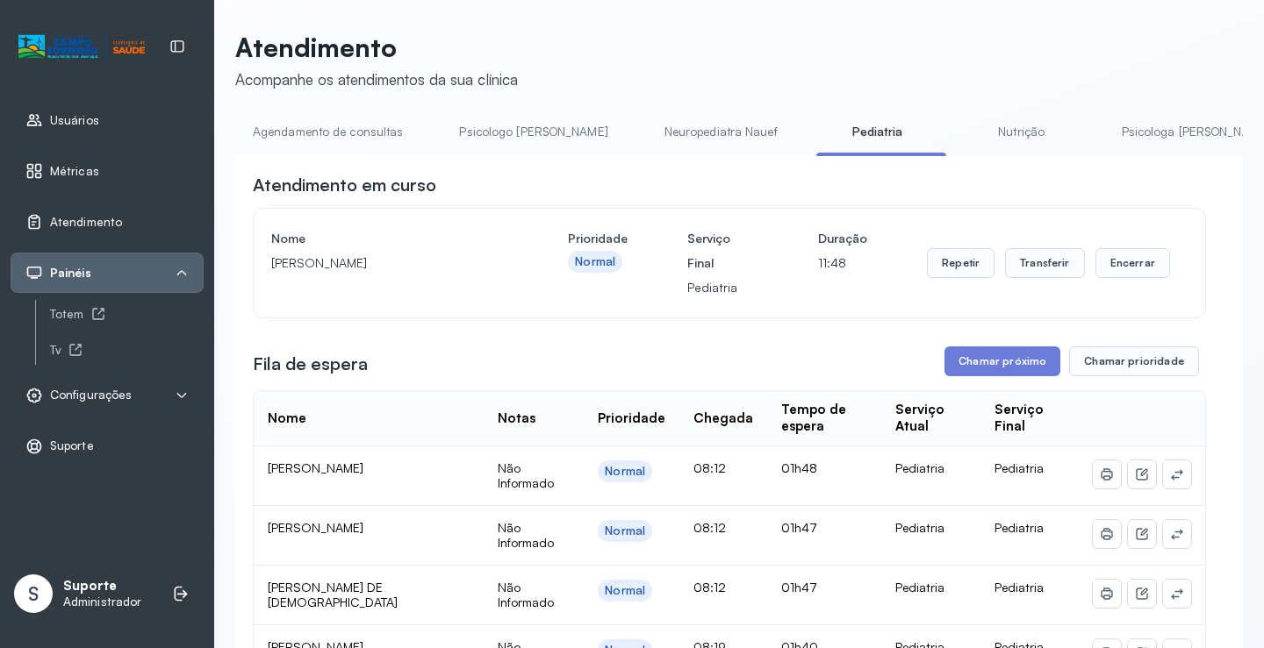
click at [340, 134] on link "Agendamento de consultas" at bounding box center [327, 132] width 185 height 29
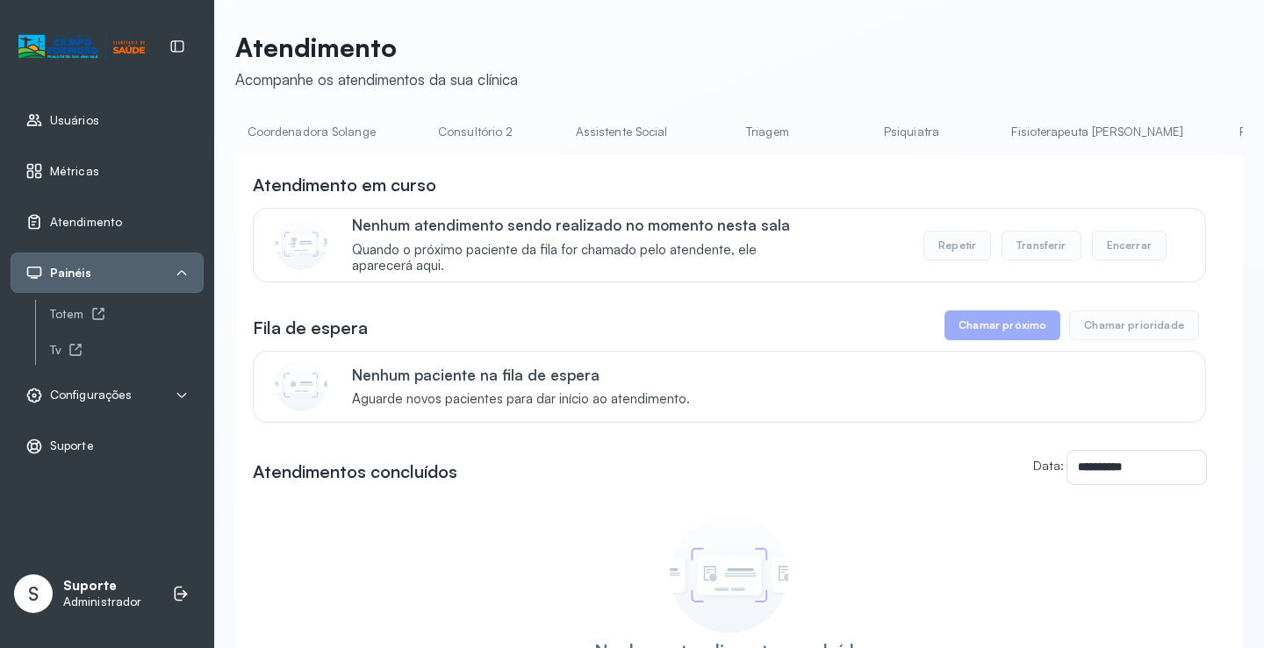
scroll to position [0, 1328]
click at [691, 122] on link "Triagem" at bounding box center [752, 132] width 123 height 29
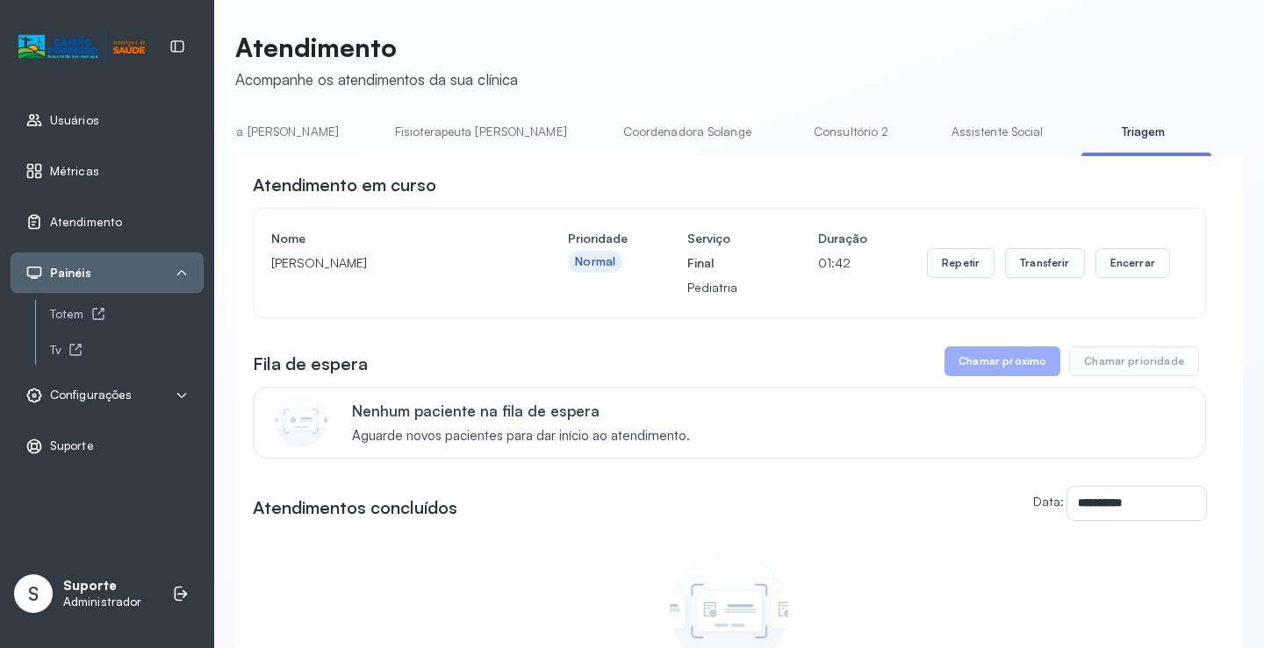
scroll to position [0, 937]
click at [599, 125] on link "Coordenadora Solange" at bounding box center [680, 132] width 163 height 29
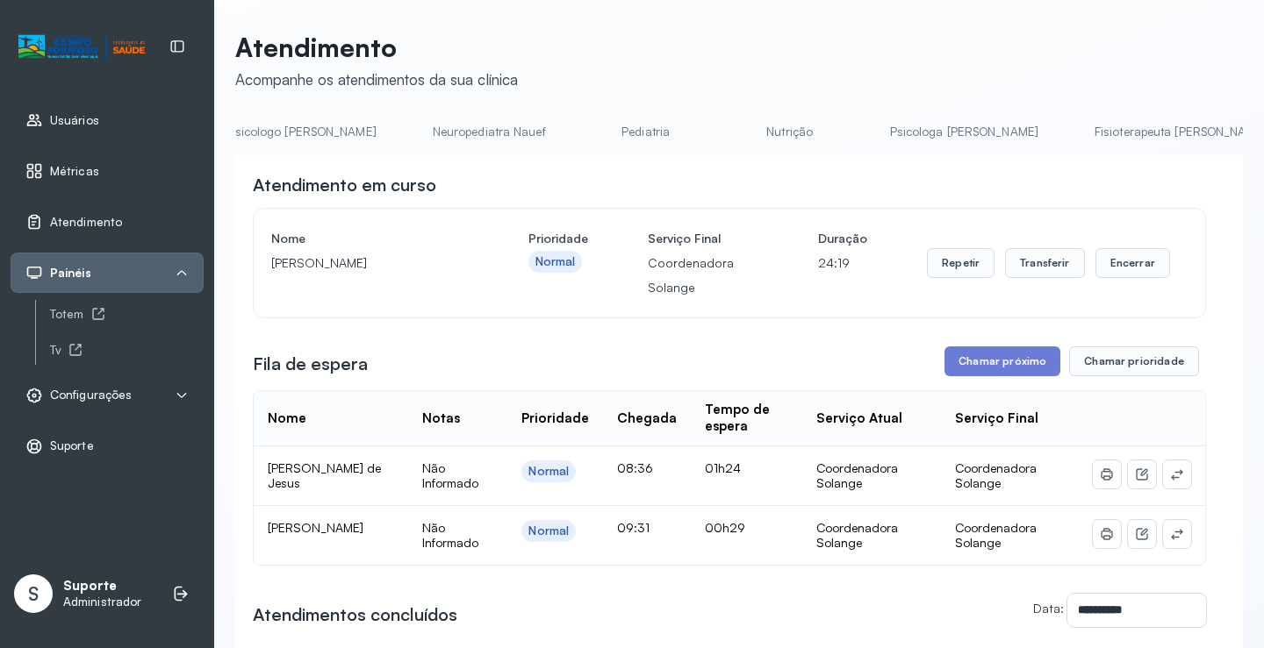
scroll to position [0, 0]
click at [326, 134] on link "Agendamento de consultas" at bounding box center [327, 132] width 185 height 29
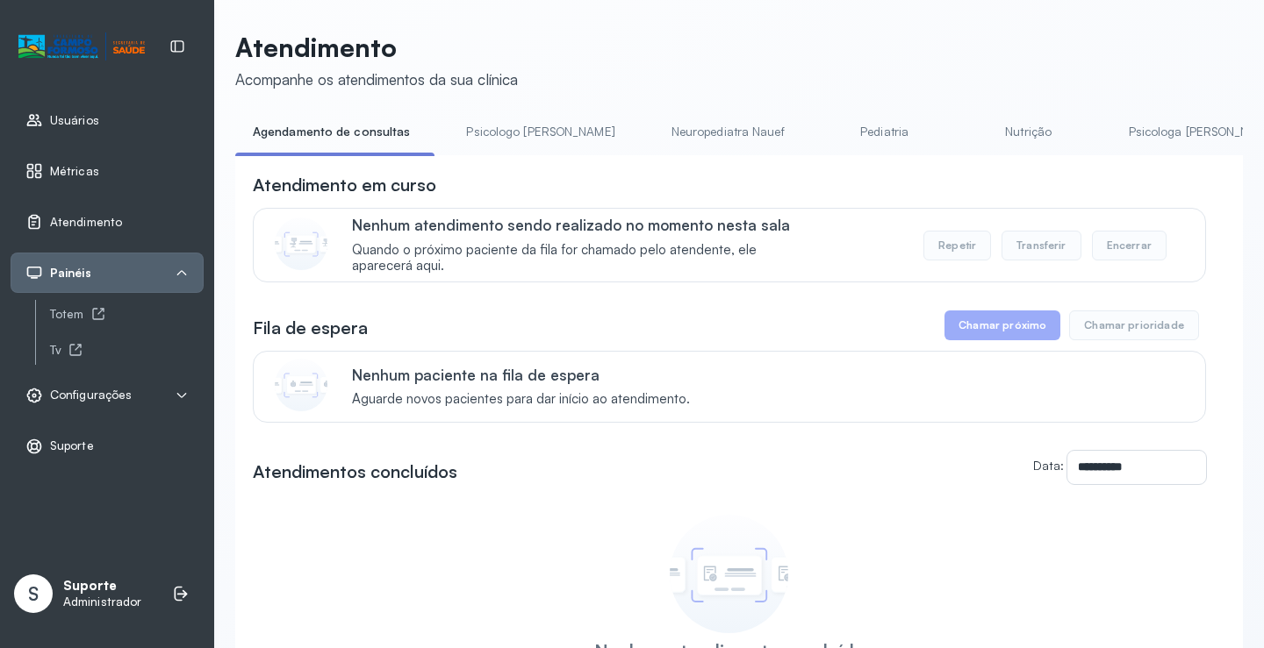
click at [823, 140] on link "Pediatria" at bounding box center [884, 132] width 123 height 29
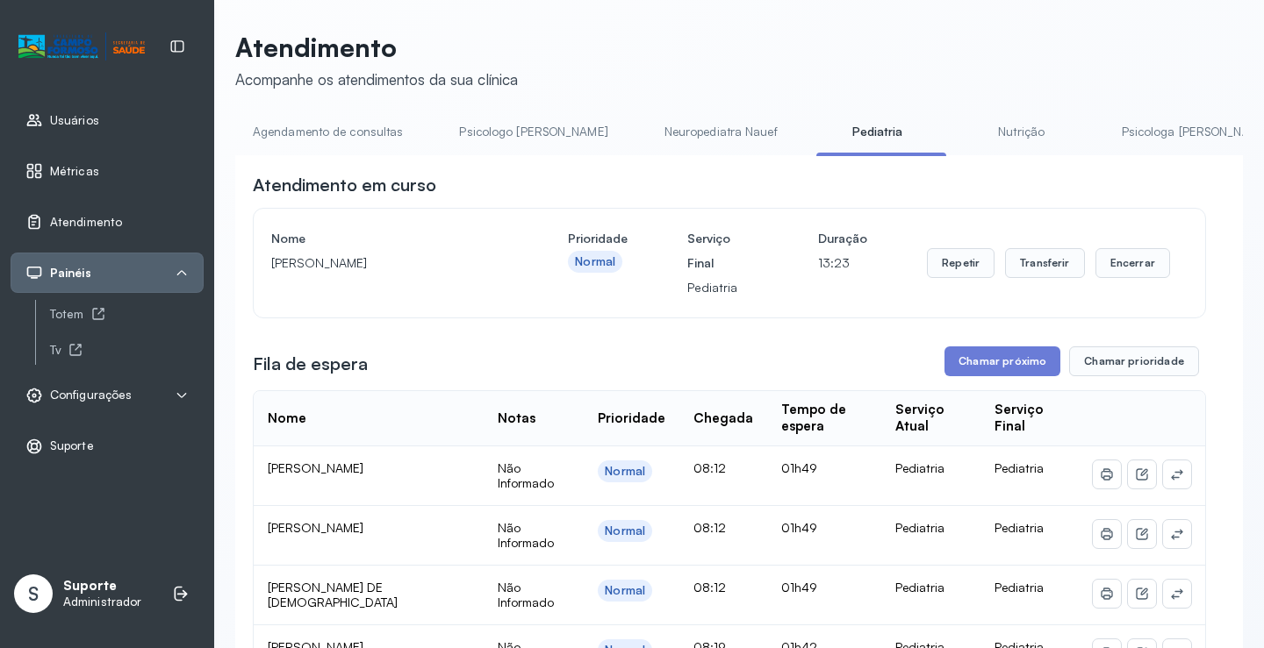
click at [965, 139] on link "Nutrição" at bounding box center [1021, 132] width 123 height 29
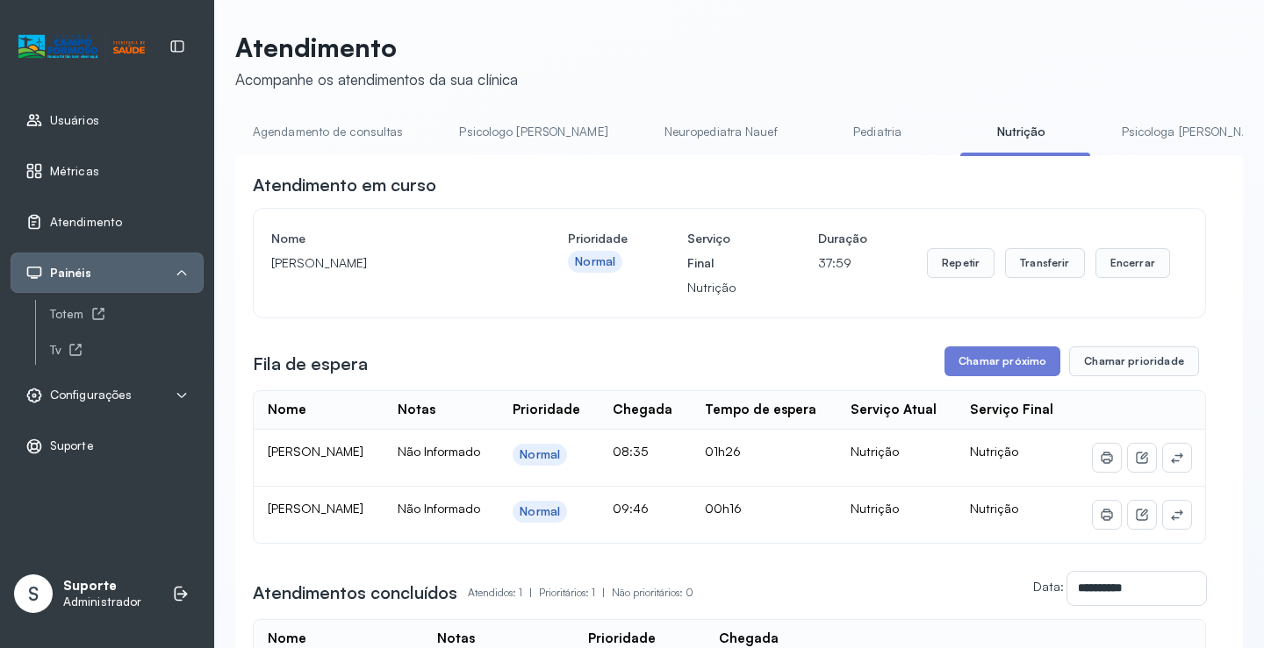
click at [326, 128] on link "Agendamento de consultas" at bounding box center [327, 132] width 185 height 29
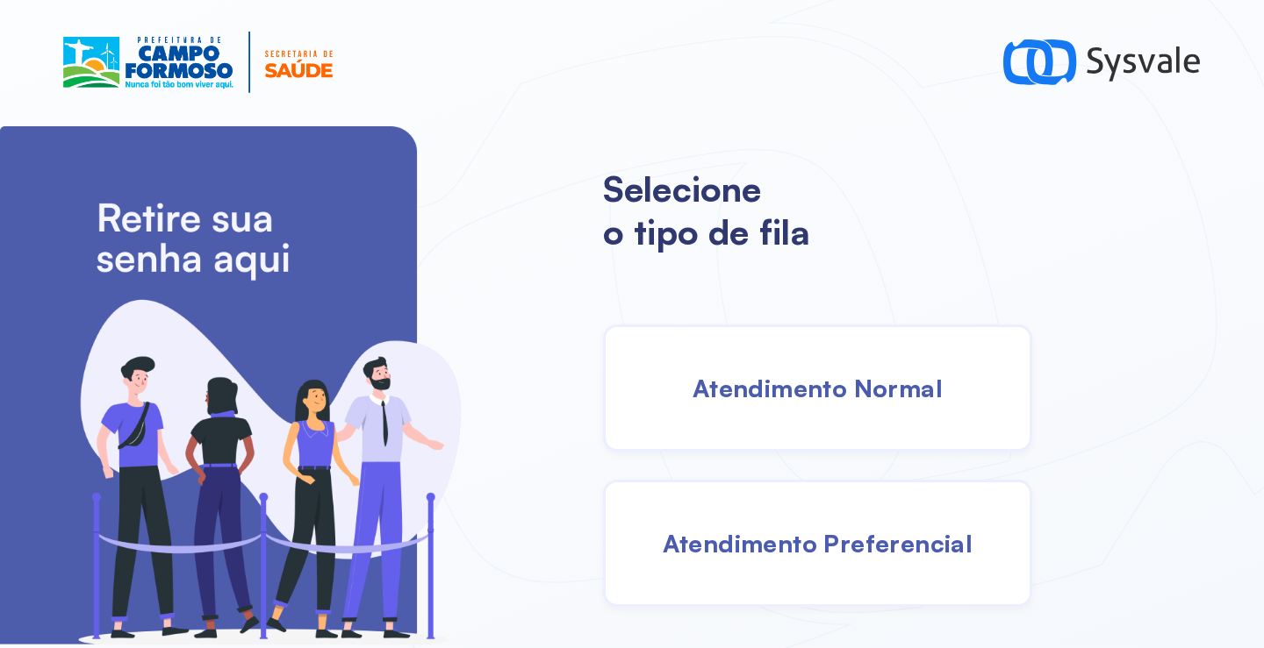
click at [794, 415] on div "Atendimento Normal" at bounding box center [817, 388] width 429 height 127
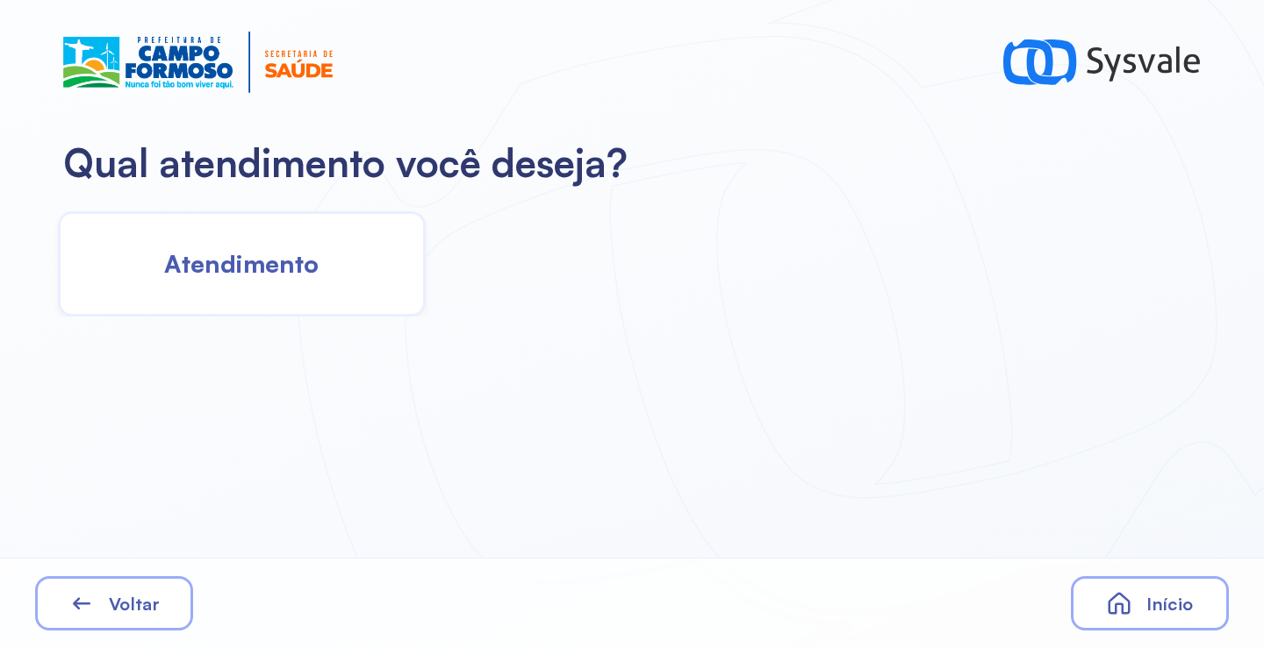
click at [351, 276] on div "Atendimento" at bounding box center [242, 263] width 368 height 105
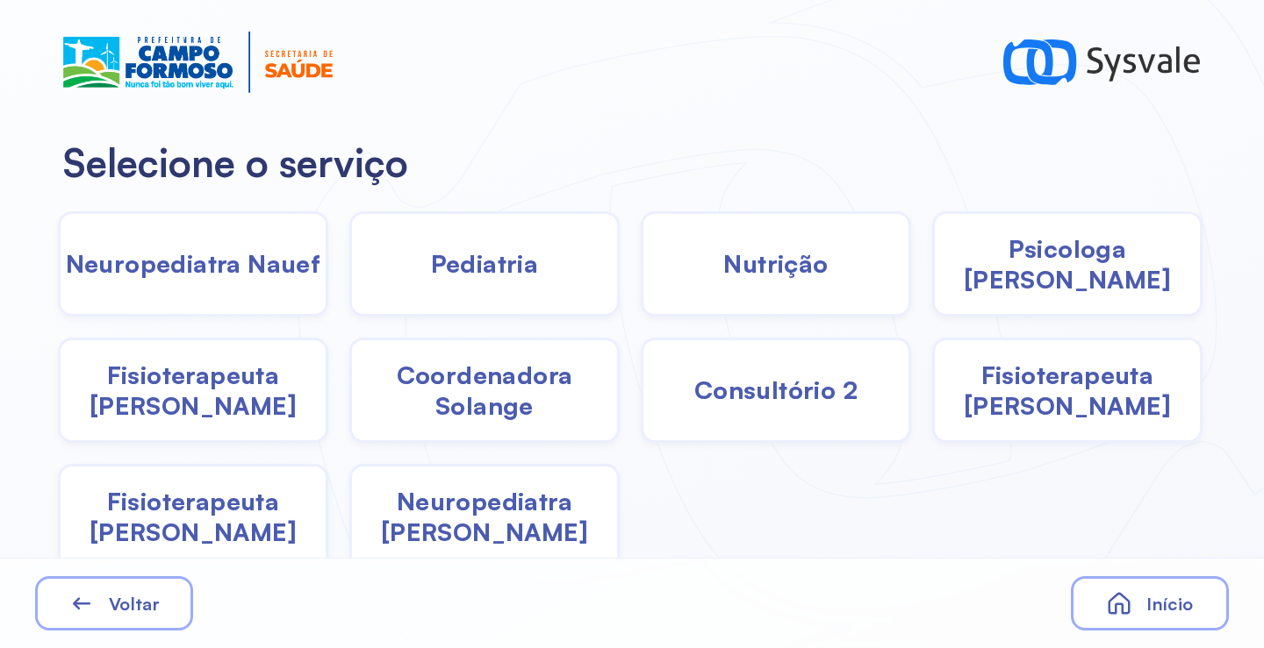
click at [641, 290] on div "Pediatria" at bounding box center [776, 263] width 270 height 105
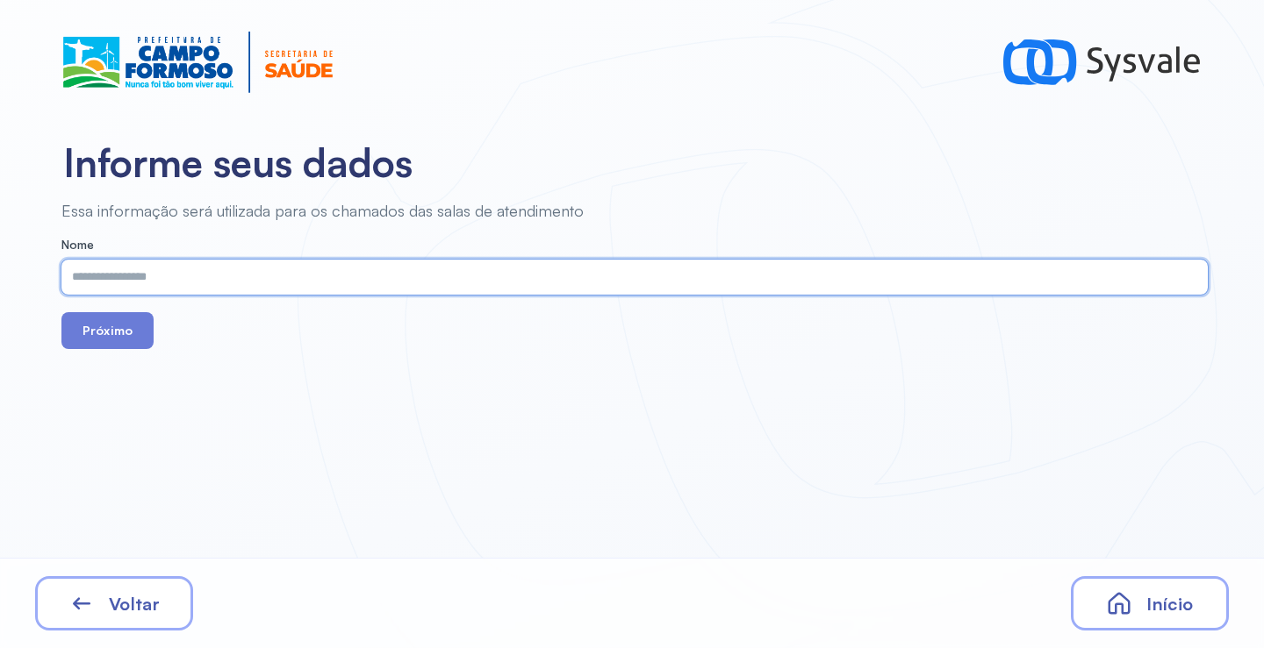
paste input "**********"
type input "**********"
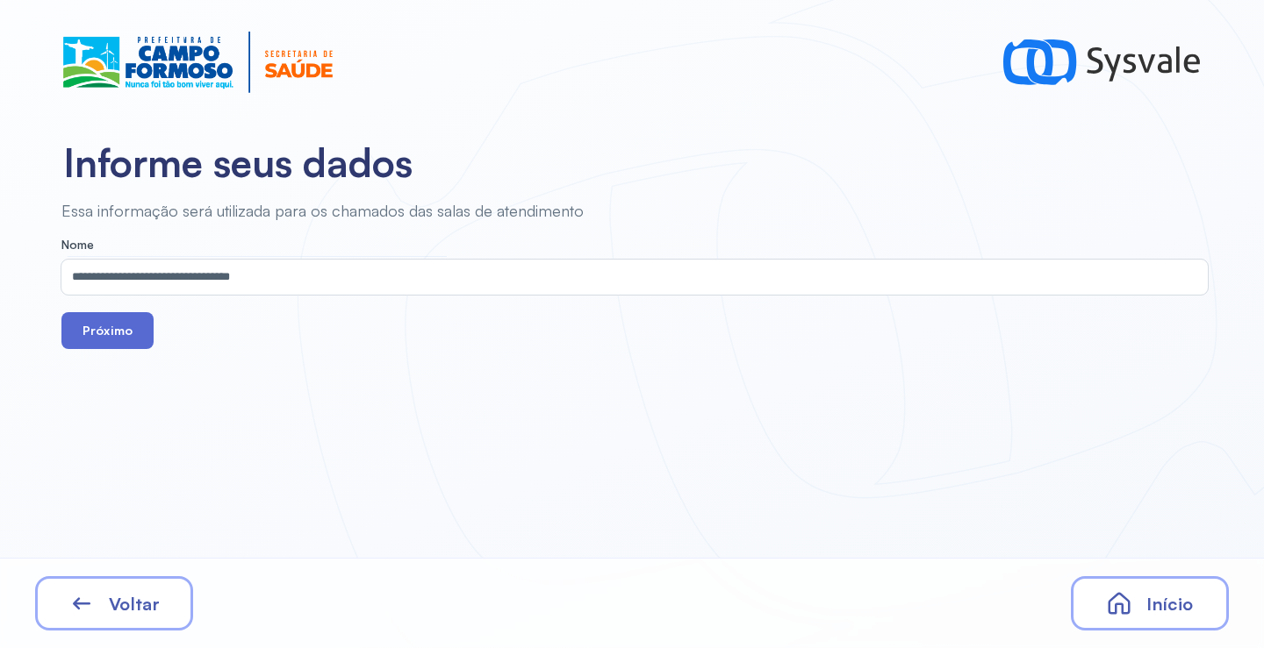
click at [96, 334] on button "Próximo" at bounding box center [107, 330] width 92 height 37
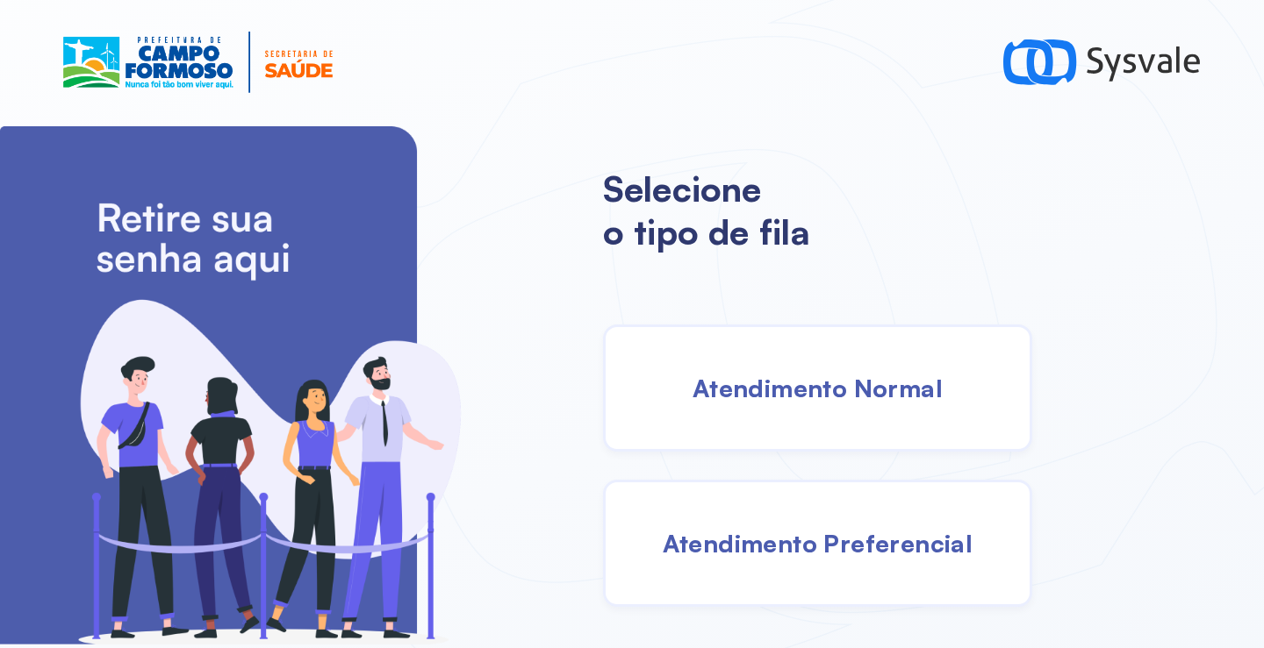
click at [767, 414] on div "Atendimento Normal" at bounding box center [817, 388] width 429 height 127
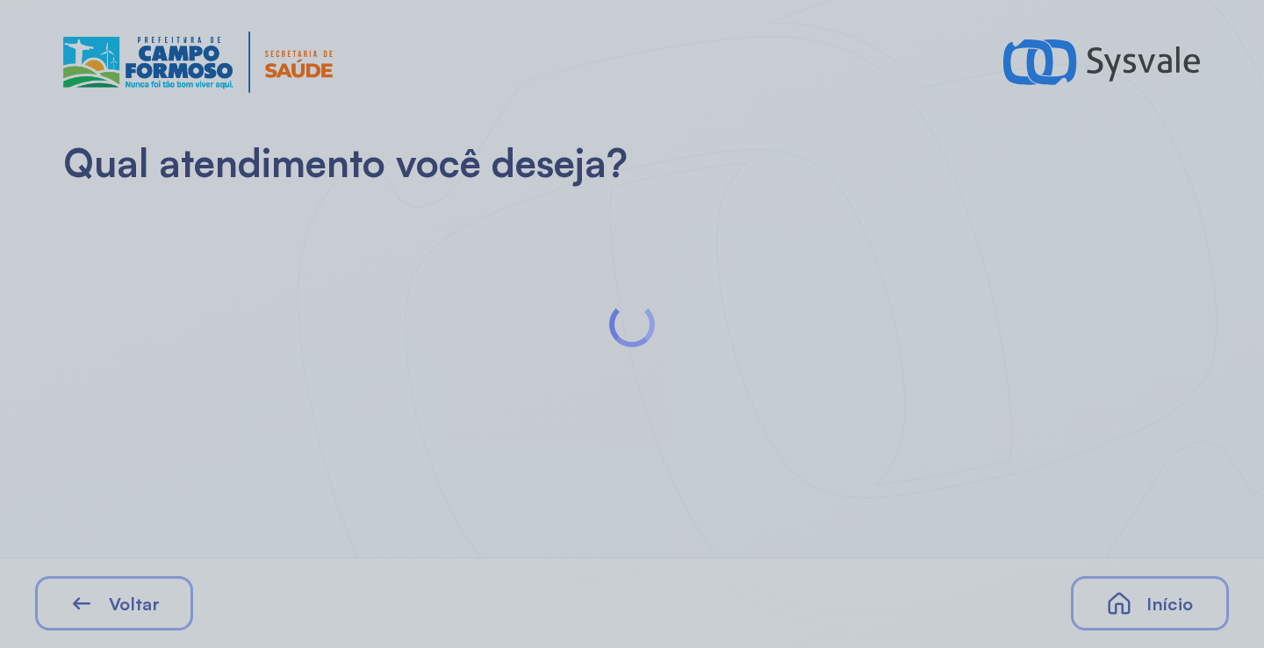
click at [635, 324] on div at bounding box center [632, 324] width 52 height 52
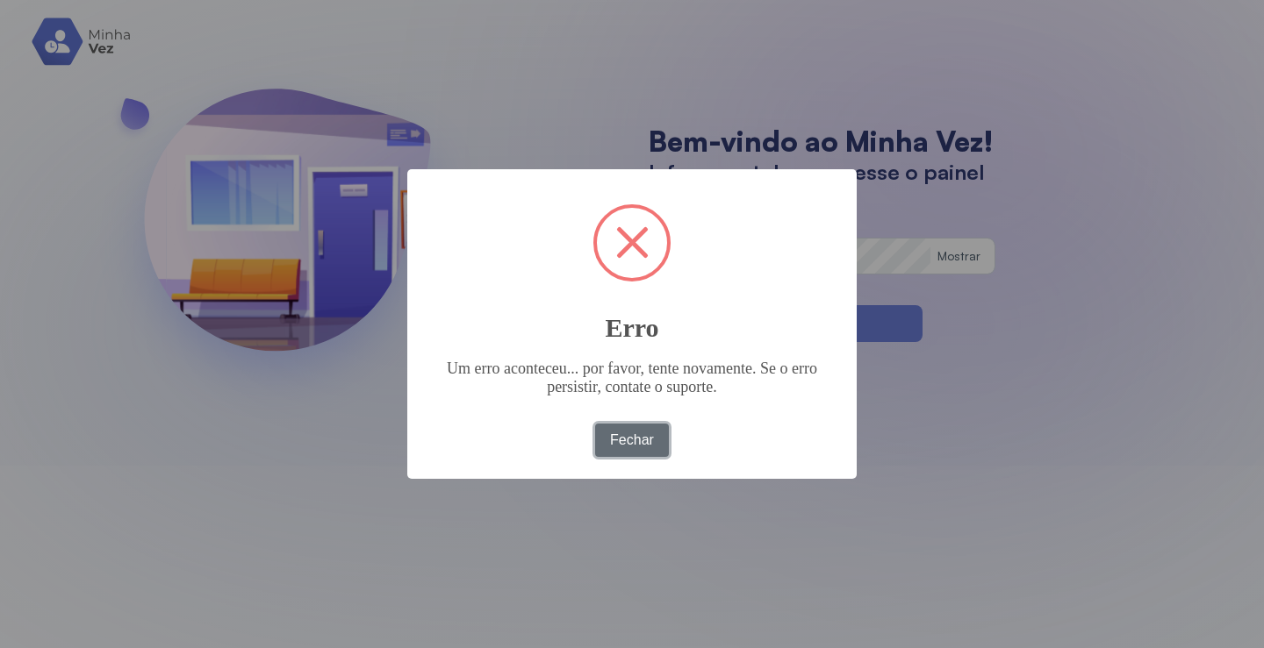
click at [655, 433] on button "Fechar" at bounding box center [632, 440] width 75 height 33
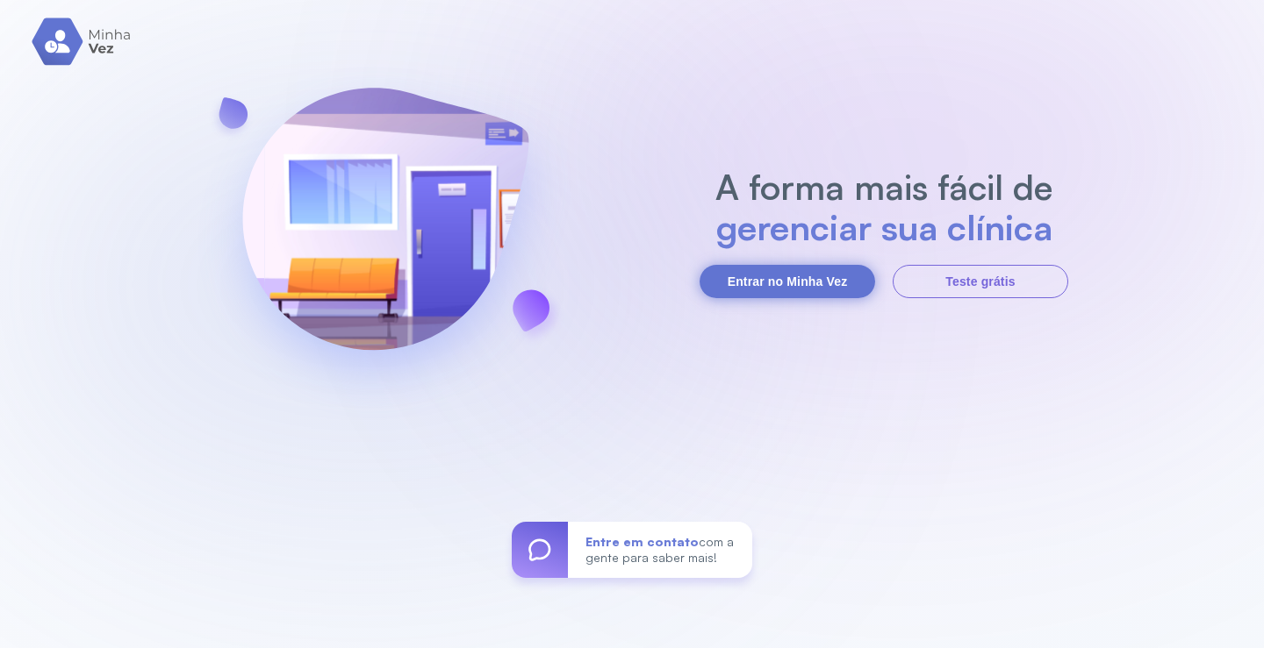
click at [824, 283] on button "Entrar no Minha Vez" at bounding box center [786, 281] width 175 height 33
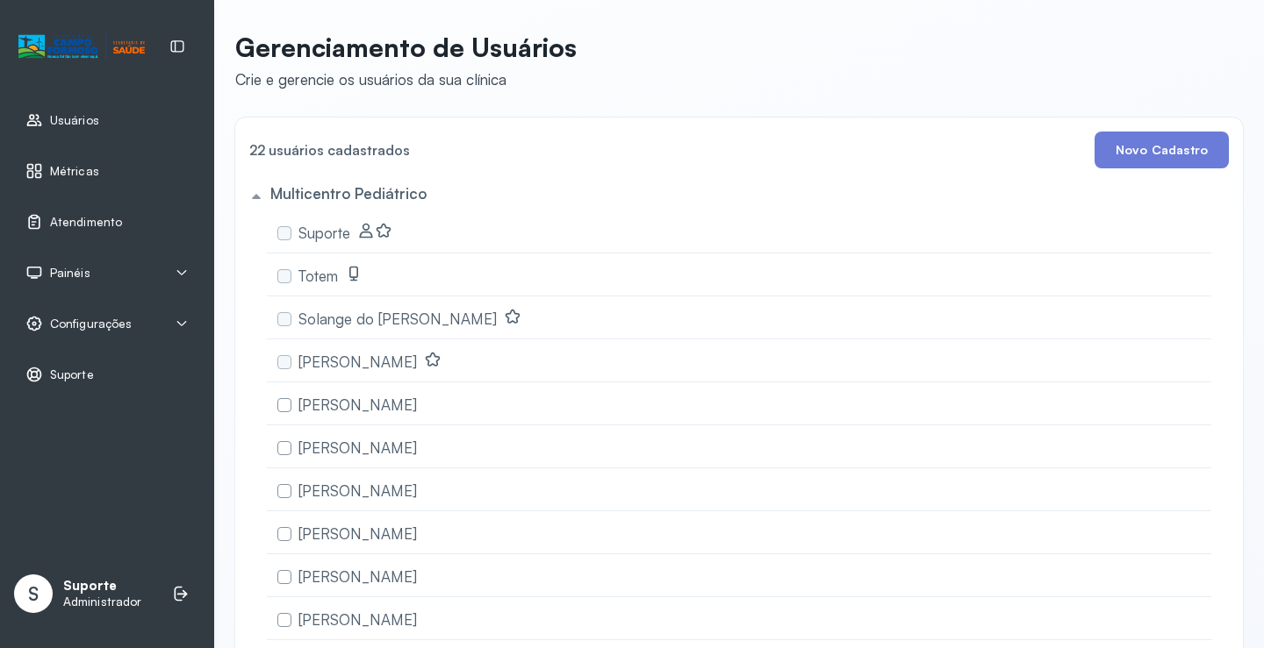
click at [103, 211] on div "Atendimento" at bounding box center [107, 222] width 193 height 40
click at [113, 233] on div "Atendimento" at bounding box center [107, 222] width 193 height 40
click at [97, 222] on span "Atendimento" at bounding box center [86, 222] width 73 height 15
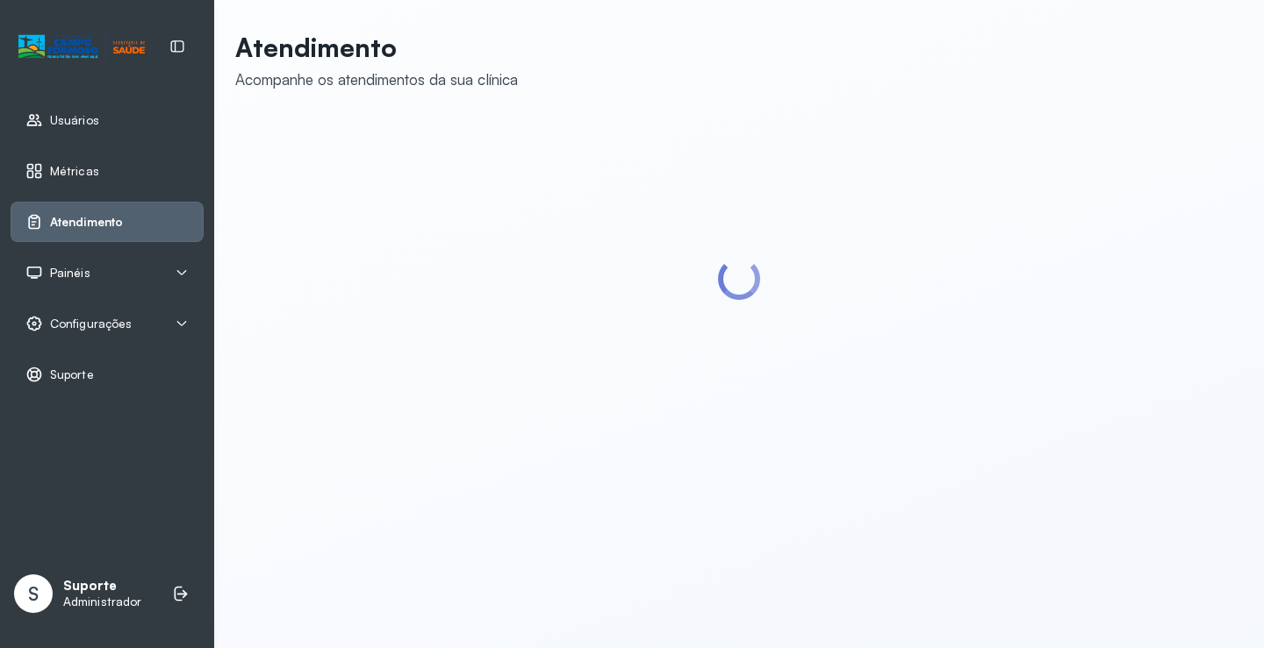
click at [89, 271] on div "Painéis" at bounding box center [106, 273] width 163 height 18
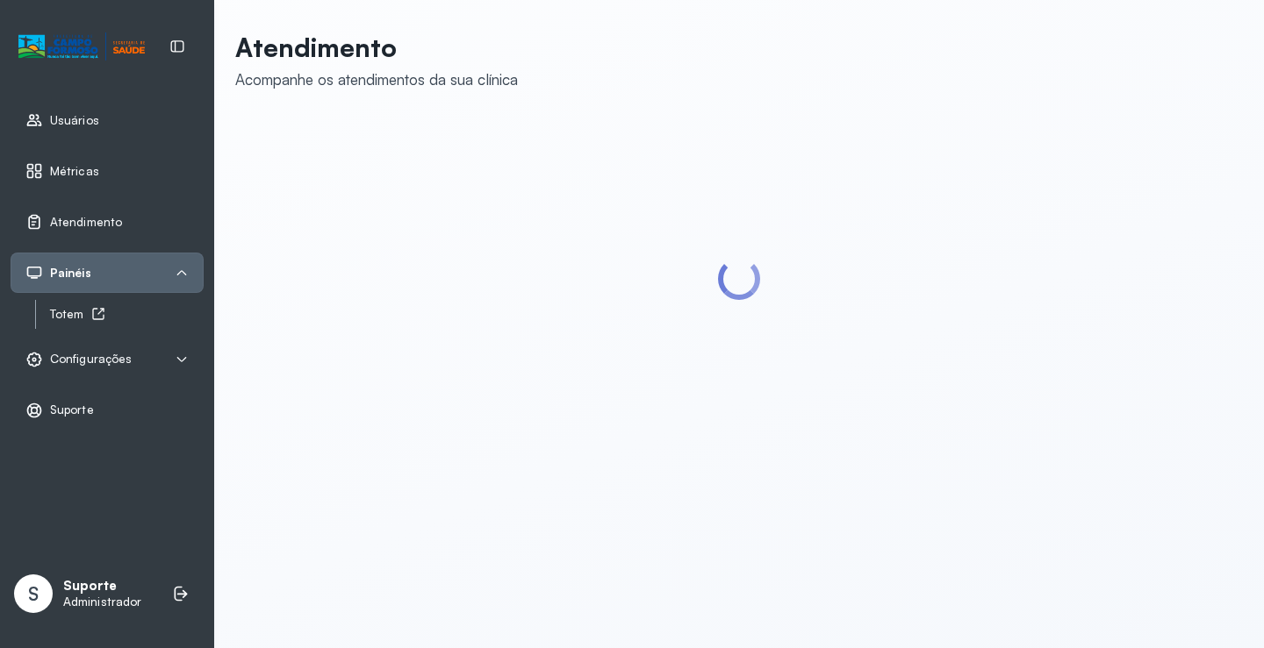
click at [82, 312] on div "Totem" at bounding box center [127, 314] width 154 height 15
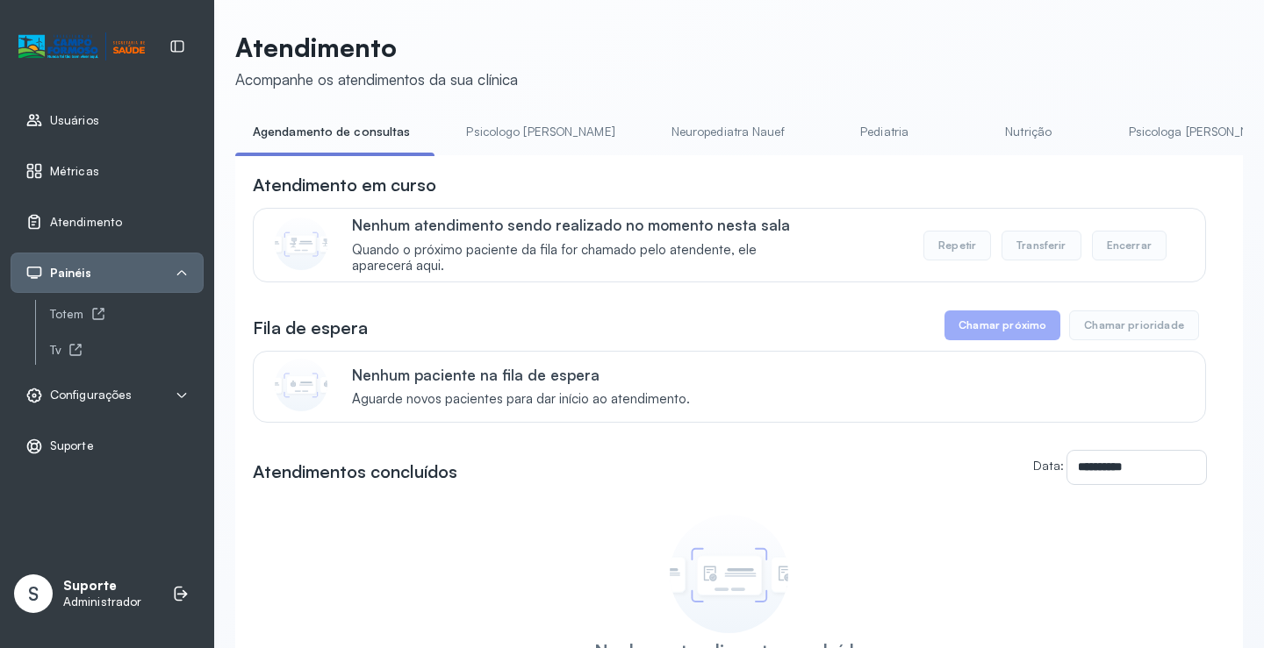
click at [823, 120] on link "Pediatria" at bounding box center [884, 132] width 123 height 29
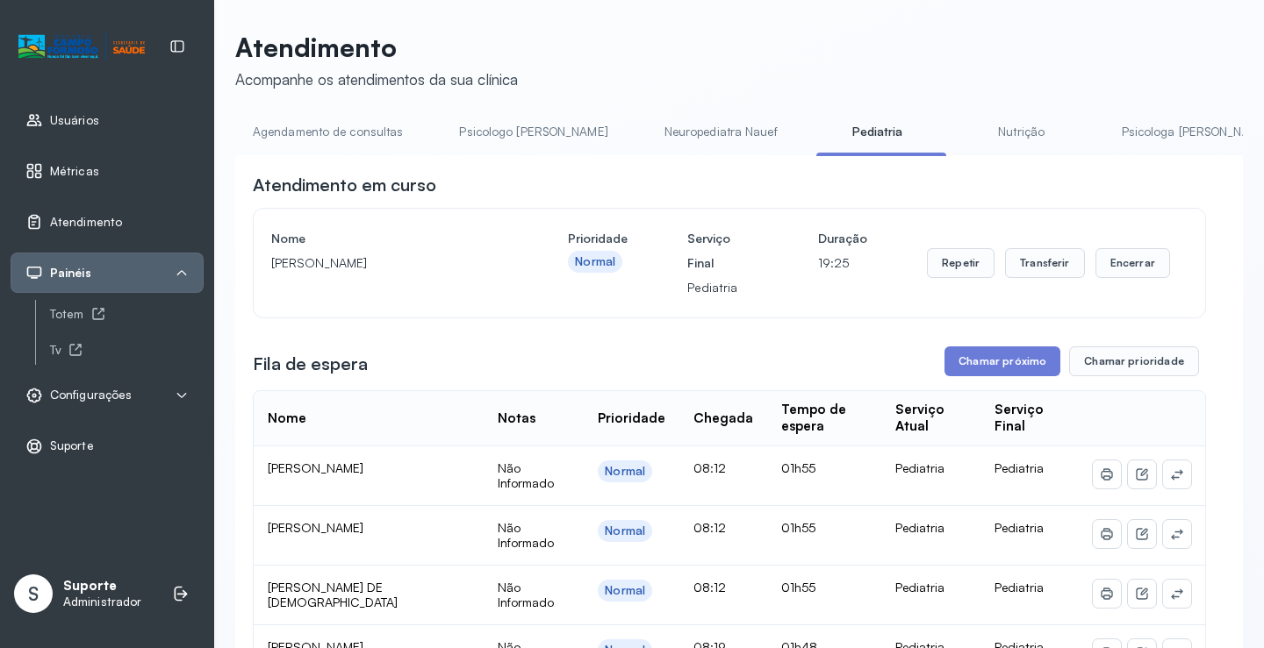
click at [321, 130] on link "Agendamento de consultas" at bounding box center [327, 132] width 185 height 29
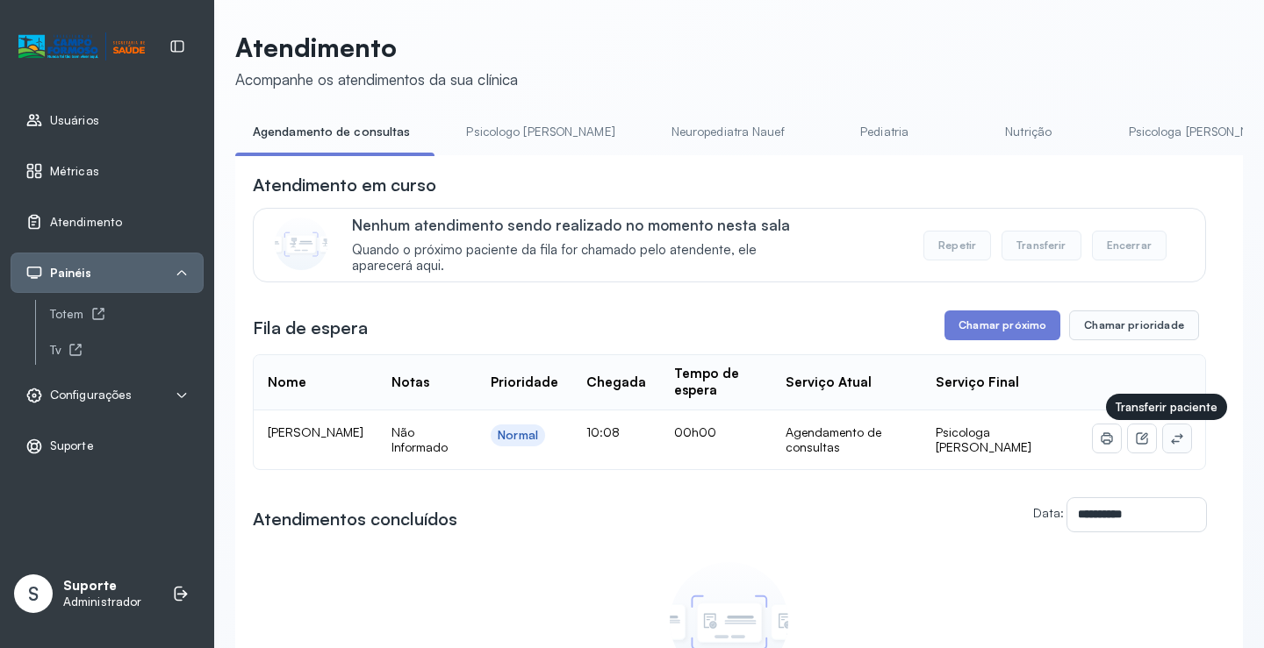
click at [1170, 443] on icon at bounding box center [1177, 439] width 14 height 14
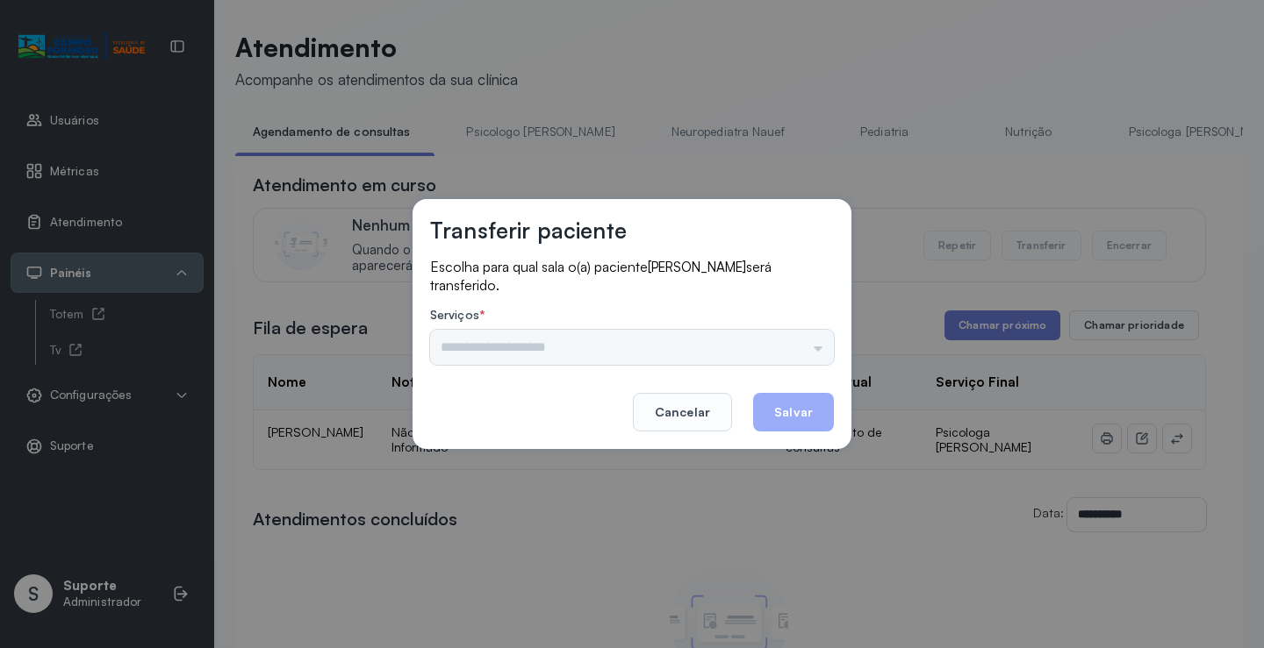
drag, startPoint x: 734, startPoint y: 336, endPoint x: 818, endPoint y: 336, distance: 83.4
click at [763, 336] on div "Nenhuma opção encontrada" at bounding box center [632, 347] width 404 height 35
click at [818, 336] on input "text" at bounding box center [632, 347] width 404 height 35
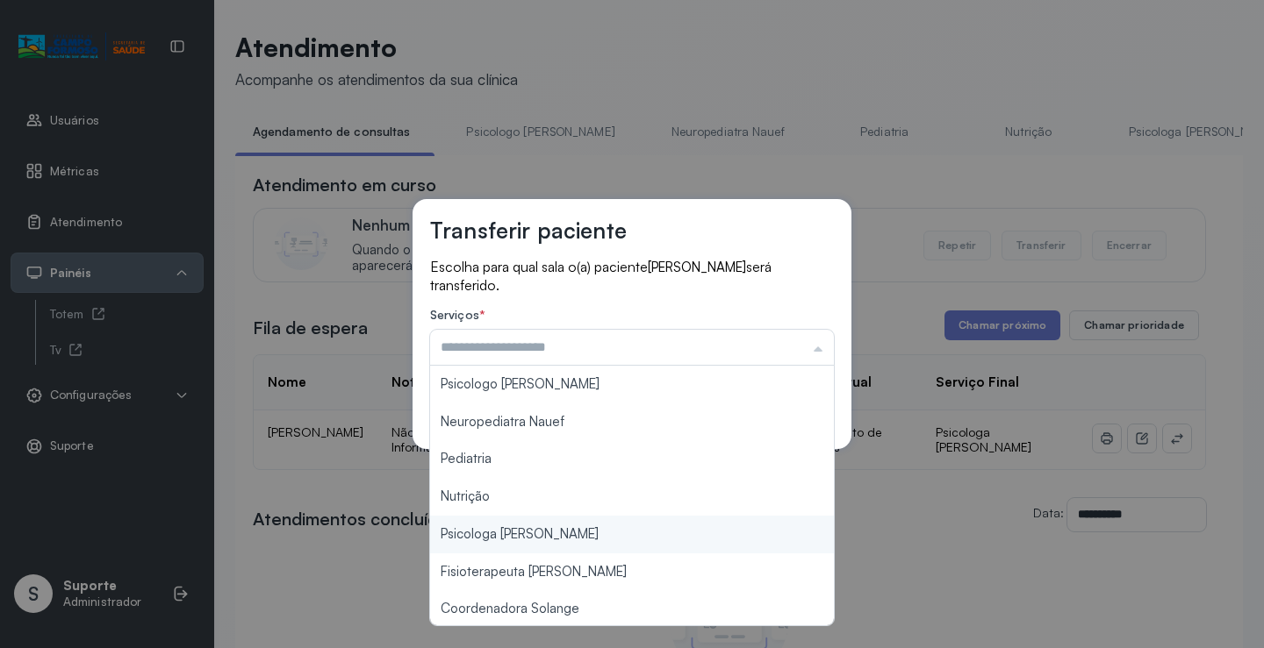
type input "**********"
click at [579, 532] on div "**********" at bounding box center [632, 324] width 1264 height 648
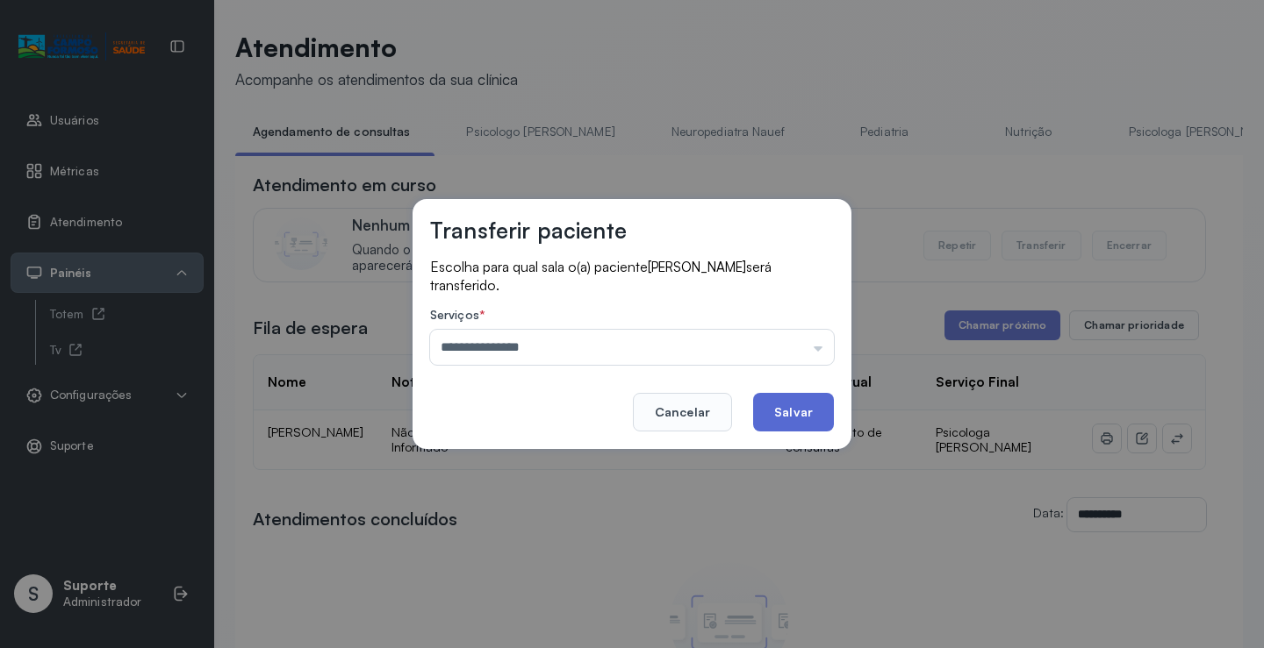
click at [782, 406] on button "Salvar" at bounding box center [793, 412] width 81 height 39
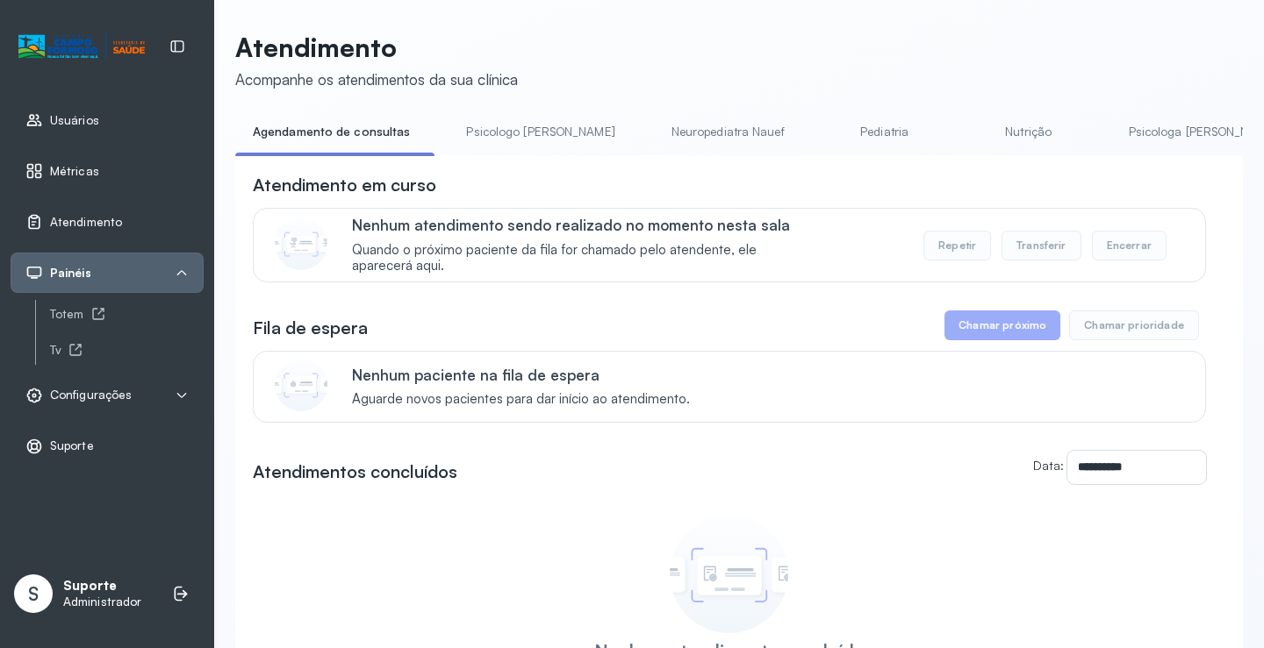
click at [823, 127] on link "Pediatria" at bounding box center [884, 132] width 123 height 29
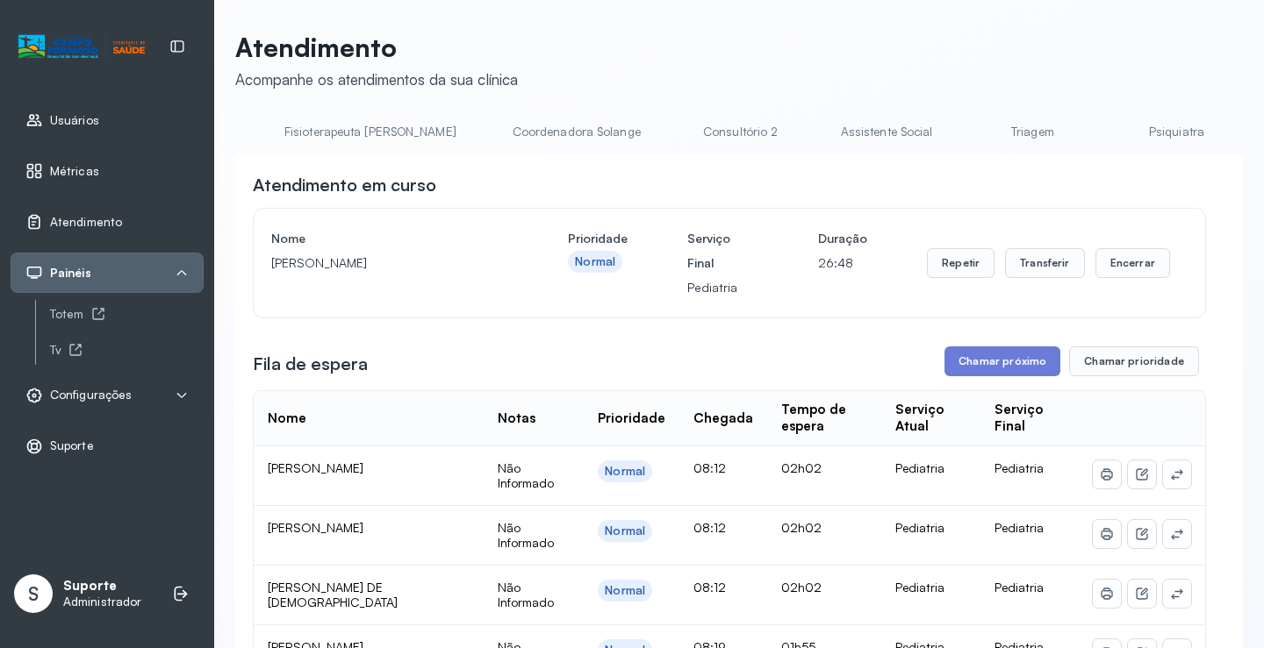
scroll to position [0, 1044]
click at [968, 132] on link "Triagem" at bounding box center [1029, 132] width 123 height 29
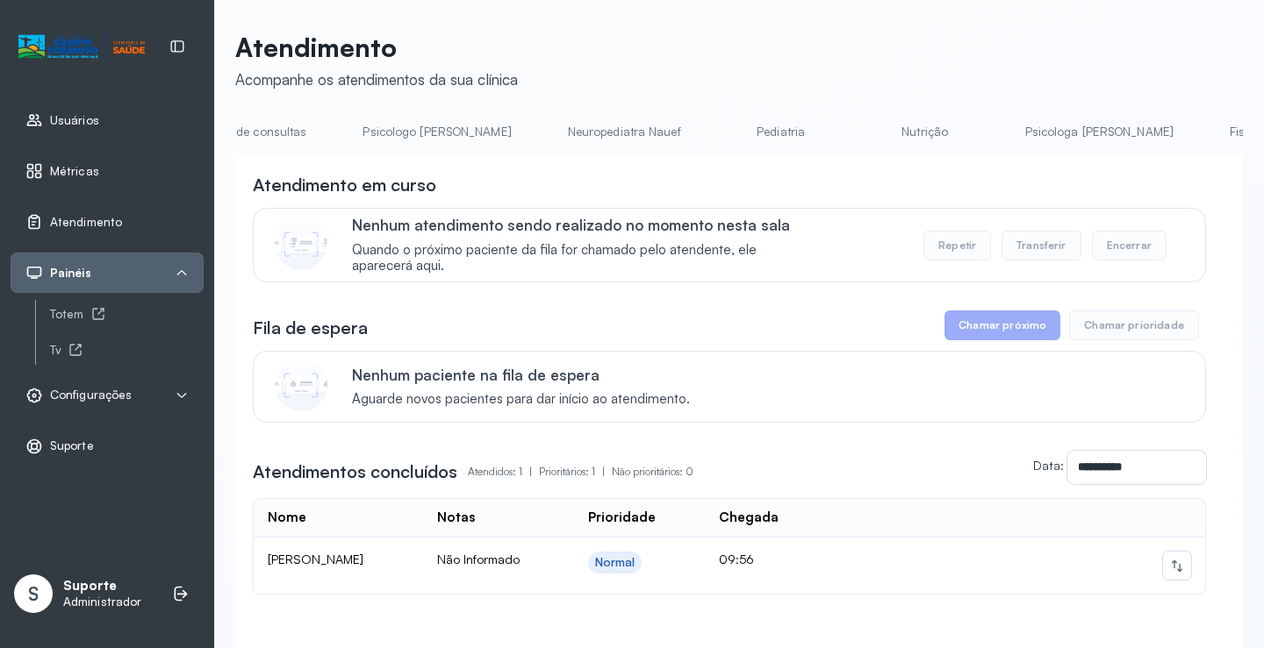
scroll to position [0, 0]
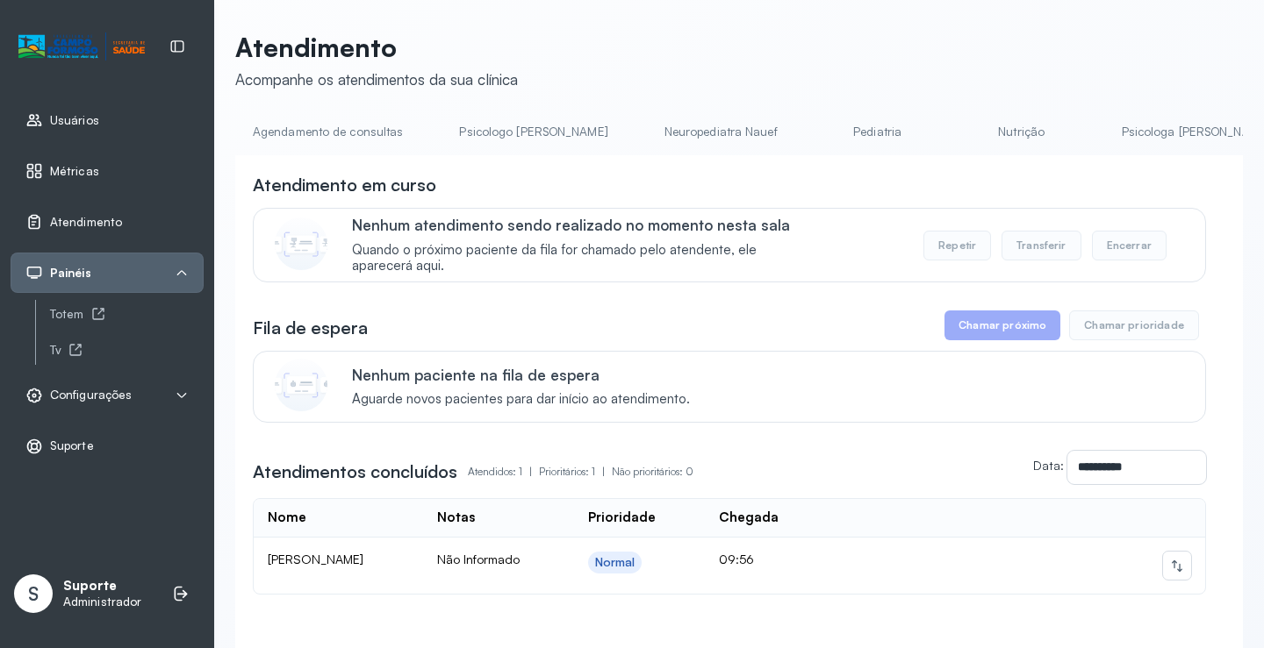
click at [316, 121] on link "Agendamento de consultas" at bounding box center [327, 132] width 185 height 29
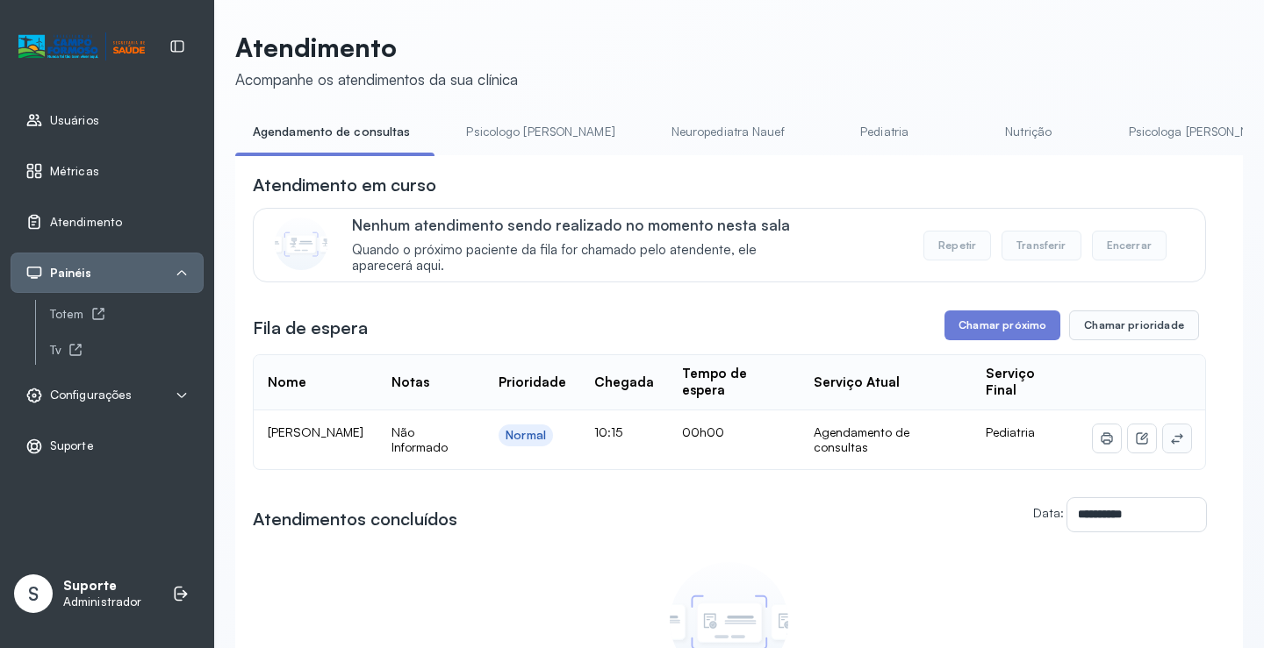
click at [1171, 444] on icon at bounding box center [1176, 438] width 11 height 11
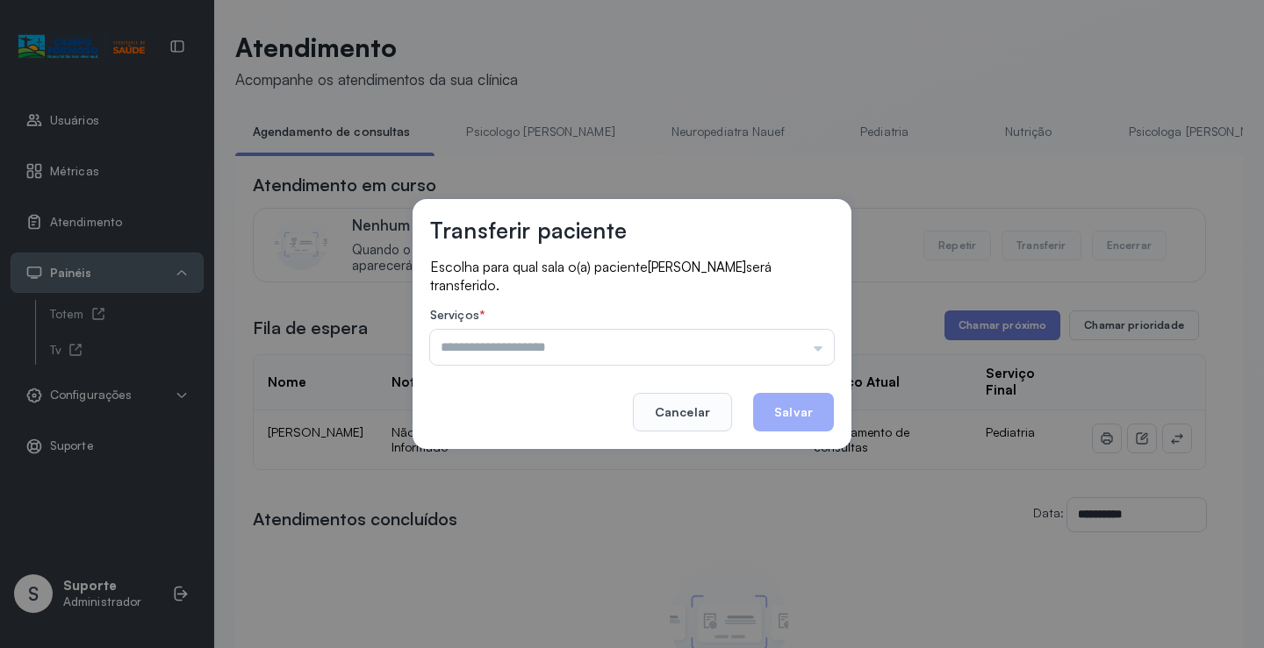
click at [797, 355] on input "text" at bounding box center [632, 347] width 404 height 35
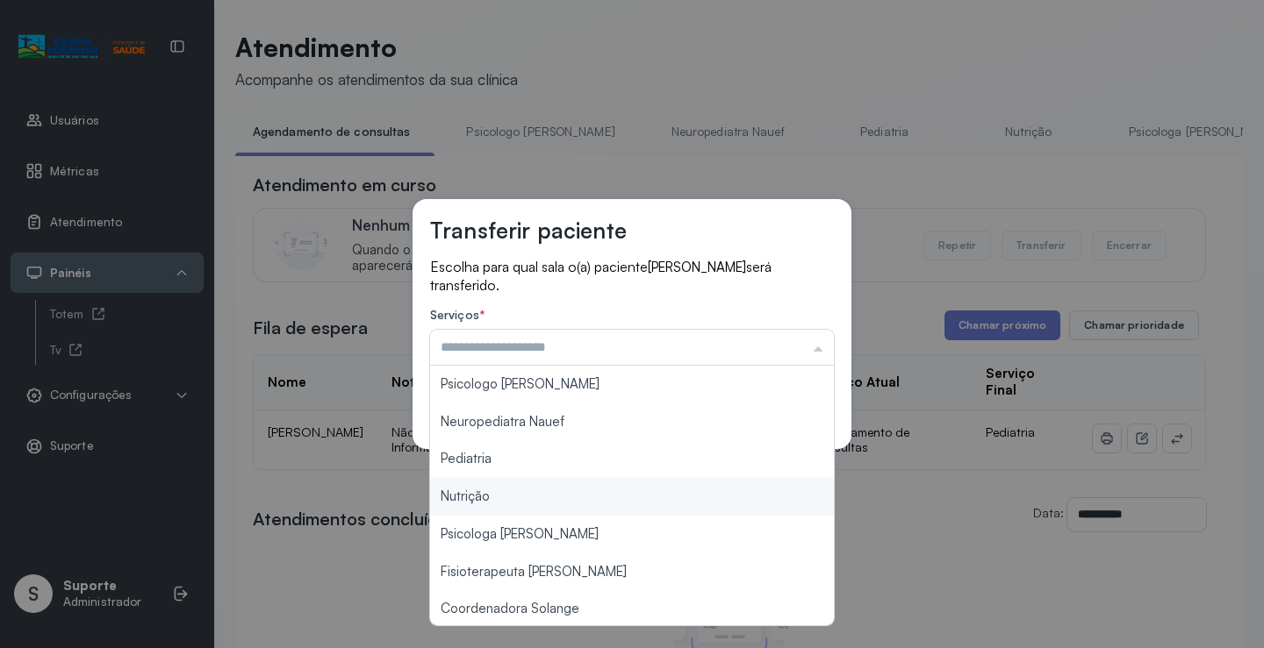
type input "*********"
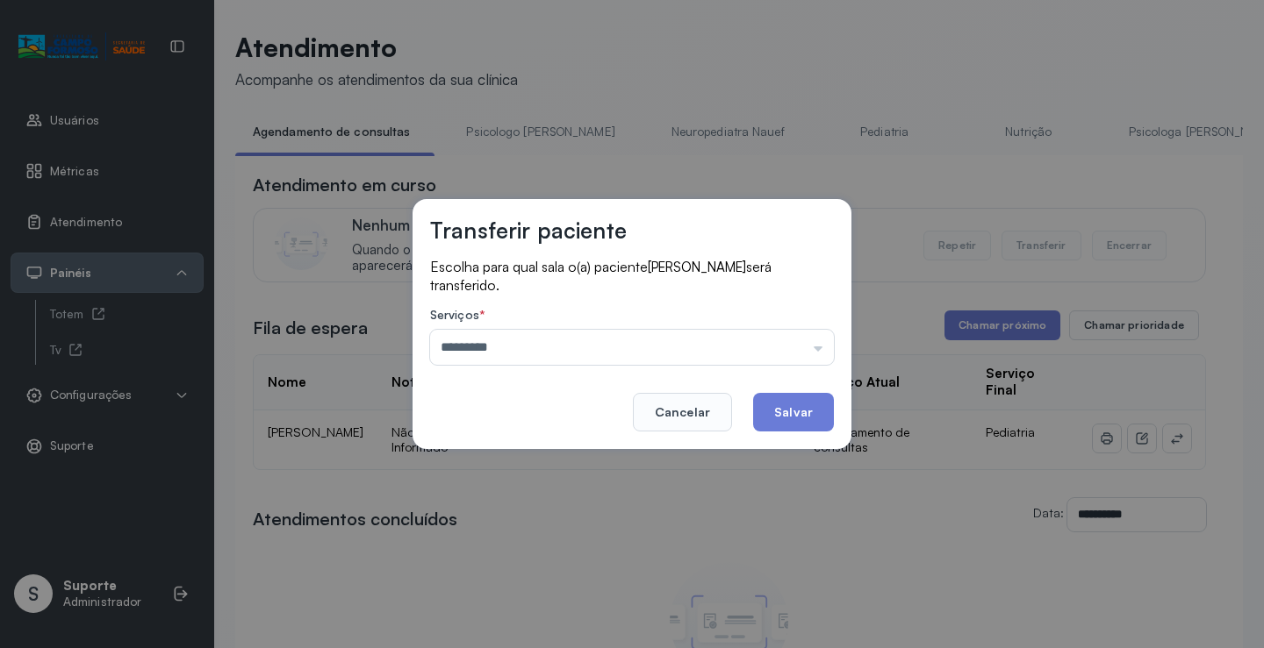
drag, startPoint x: 514, startPoint y: 467, endPoint x: 624, endPoint y: 435, distance: 114.1
click at [514, 464] on div "Transferir paciente Escolha para qual sala o(a) paciente ANTHONY GABRIEL MATOS …" at bounding box center [632, 324] width 1264 height 648
click at [778, 405] on button "Salvar" at bounding box center [793, 412] width 81 height 39
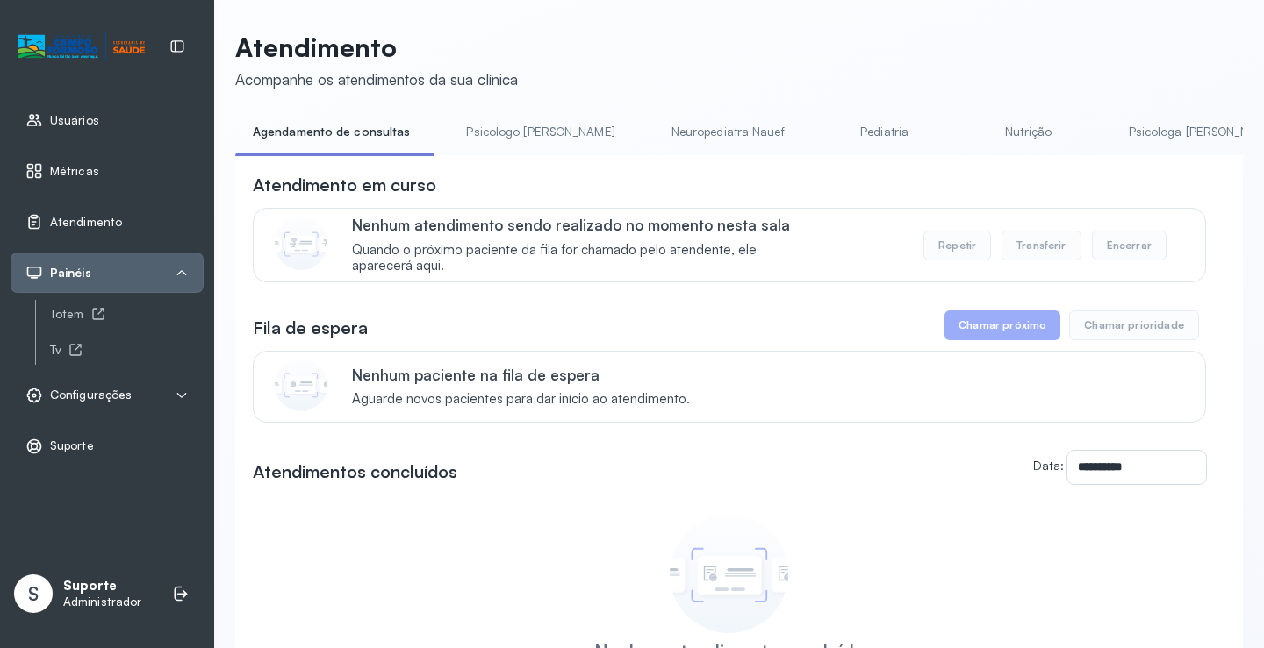
drag, startPoint x: 810, startPoint y: 154, endPoint x: 825, endPoint y: 132, distance: 26.5
click at [967, 145] on li "Pediatria" at bounding box center [1032, 137] width 130 height 39
click at [825, 132] on link "Pediatria" at bounding box center [884, 132] width 123 height 29
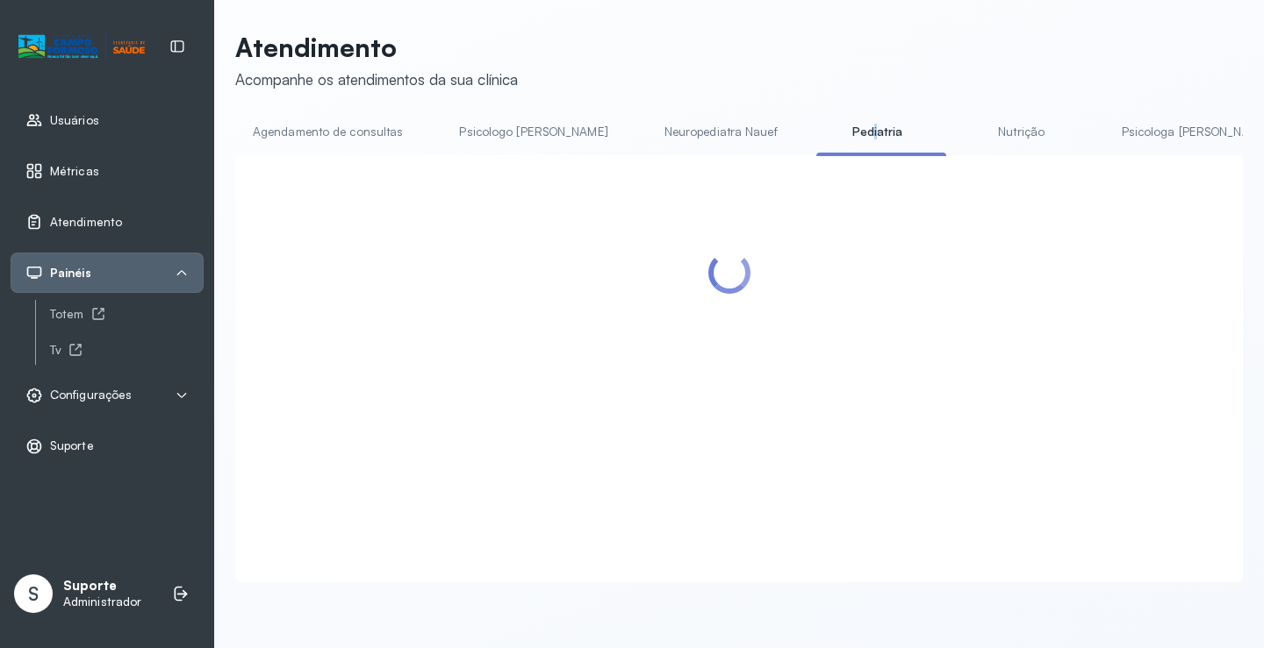
scroll to position [1, 0]
drag, startPoint x: 328, startPoint y: 114, endPoint x: 332, endPoint y: 125, distance: 11.1
click at [328, 115] on div "Atendimento Acompanhe os atendimentos da sua clínica Agendamento de consultas P…" at bounding box center [738, 307] width 1007 height 551
click at [333, 131] on link "Agendamento de consultas" at bounding box center [327, 132] width 185 height 29
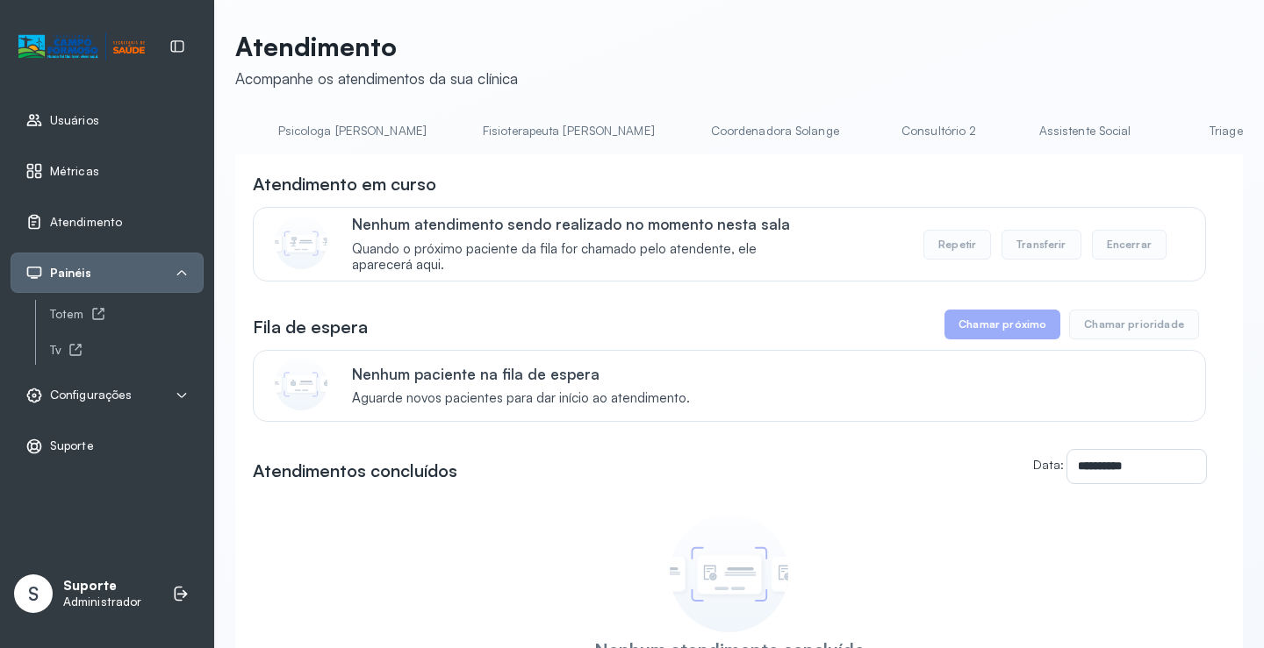
scroll to position [0, 704]
click at [433, 129] on link "Psicologa [PERSON_NAME]" at bounding box center [498, 131] width 183 height 29
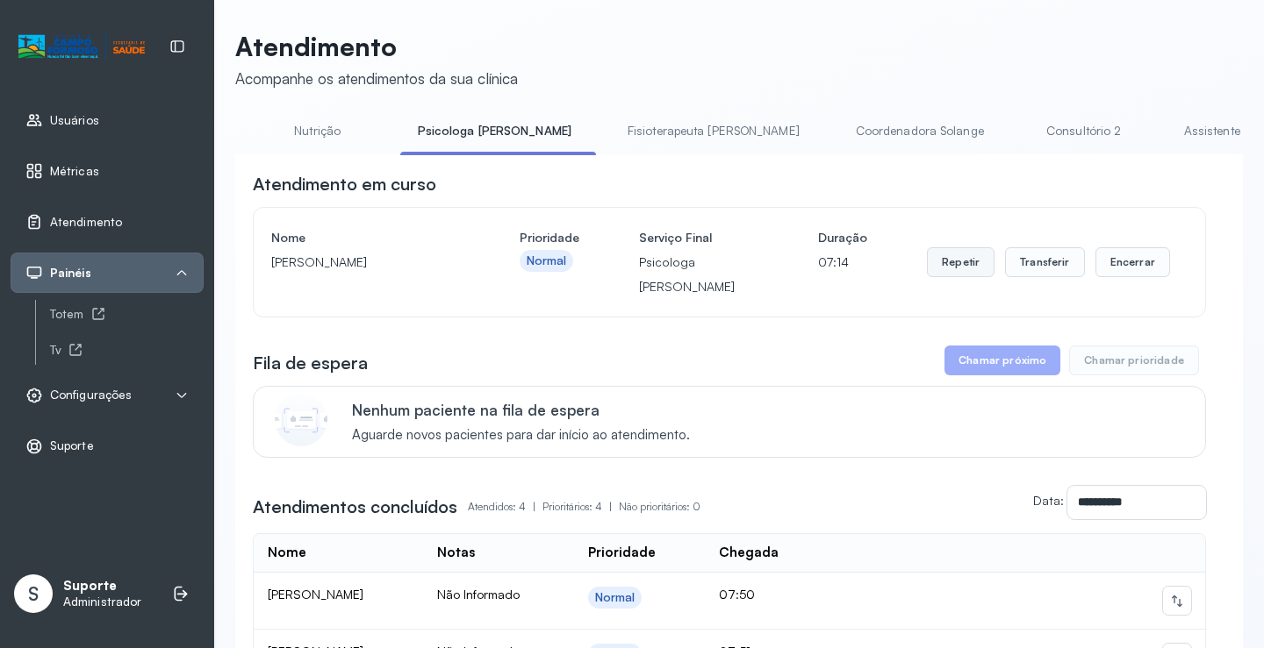
click at [944, 270] on button "Repetir" at bounding box center [961, 262] width 68 height 30
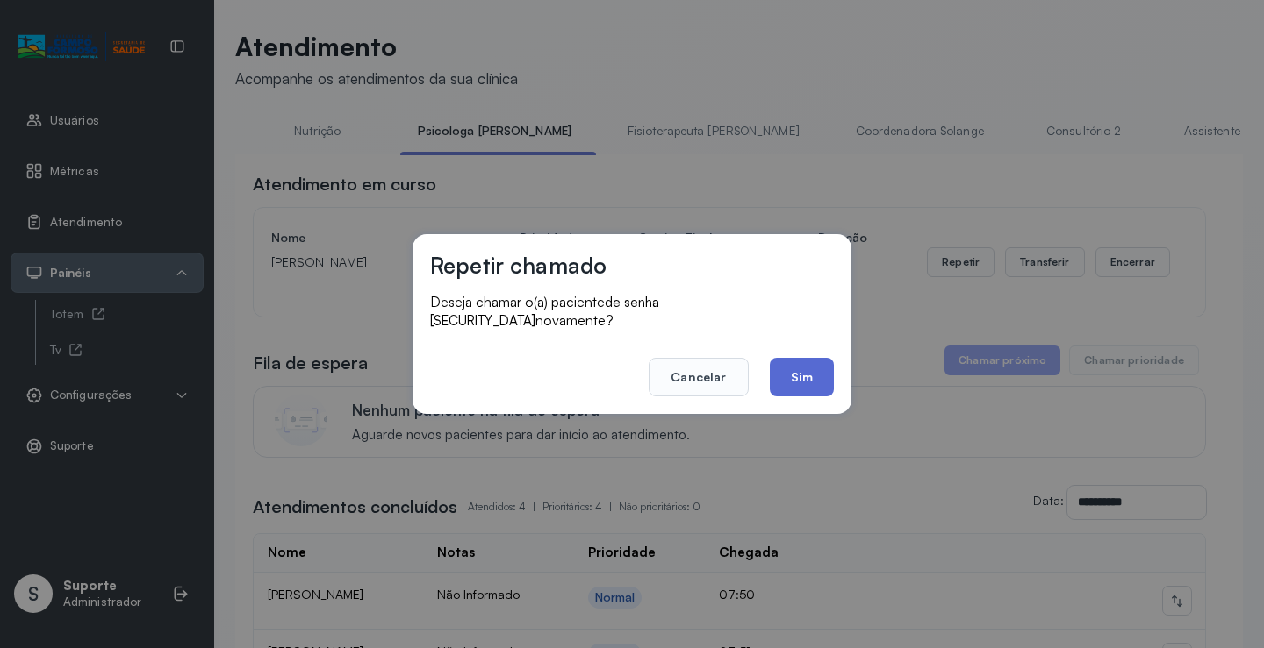
click at [794, 365] on button "Sim" at bounding box center [802, 377] width 64 height 39
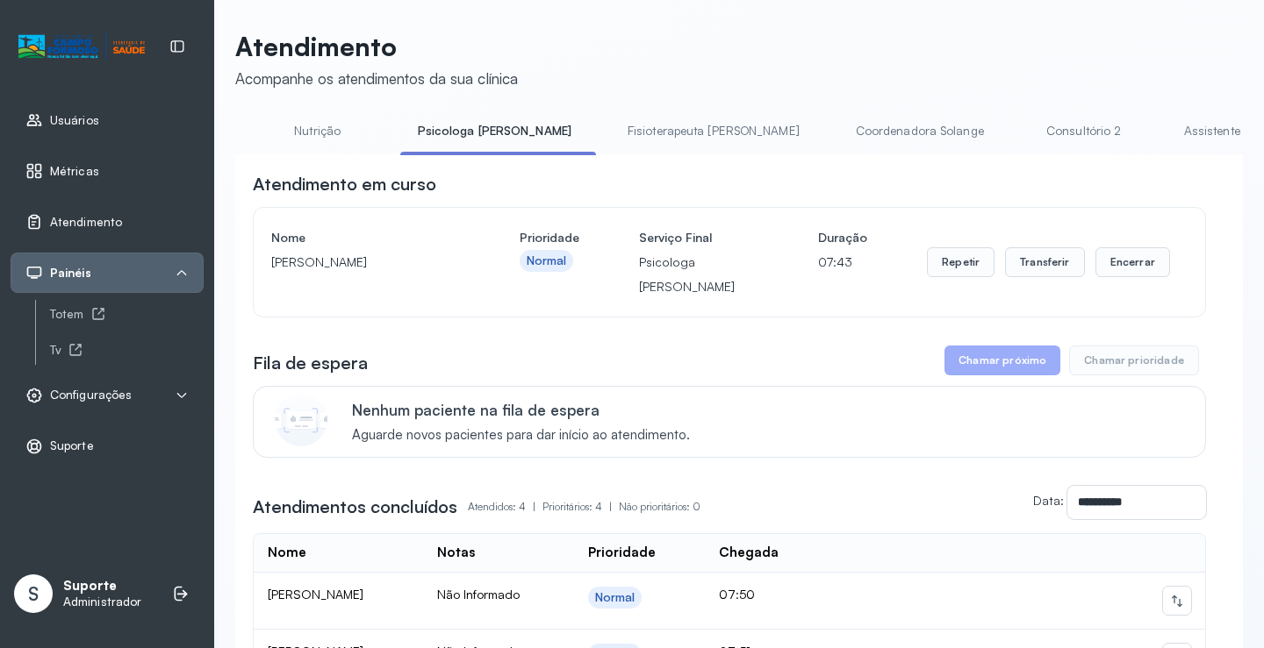
scroll to position [0, 0]
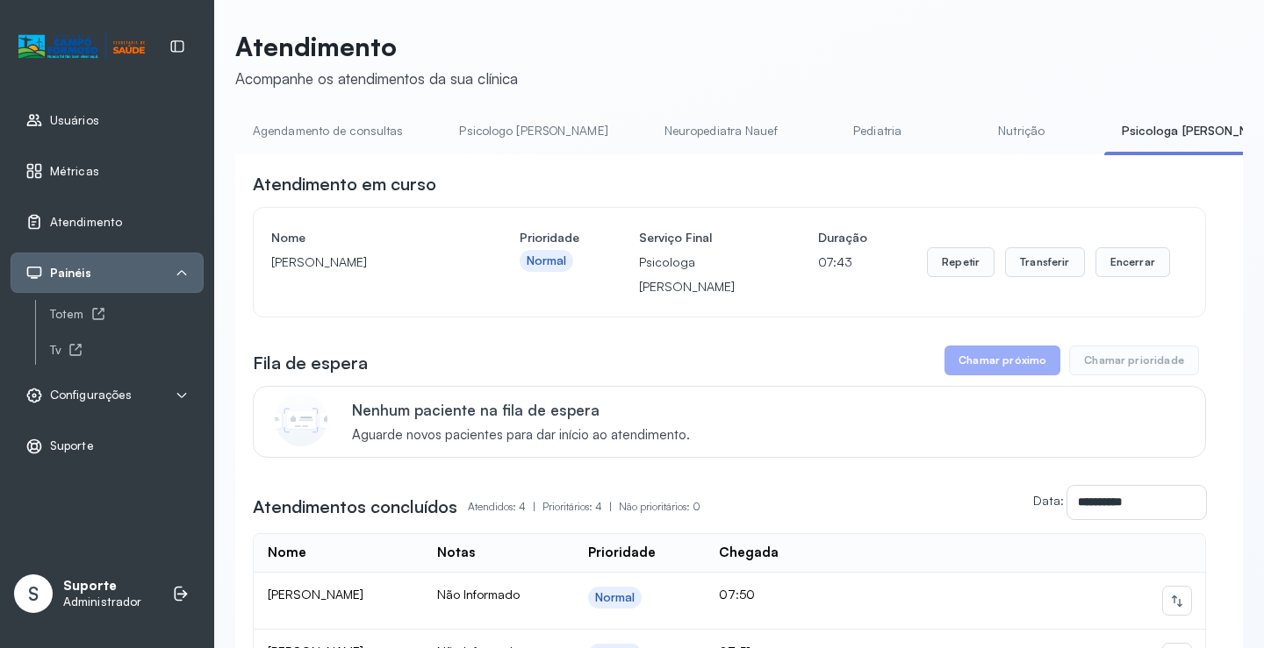
click at [358, 91] on div "**********" at bounding box center [738, 472] width 1007 height 883
click at [329, 142] on link "Agendamento de consultas" at bounding box center [327, 131] width 185 height 29
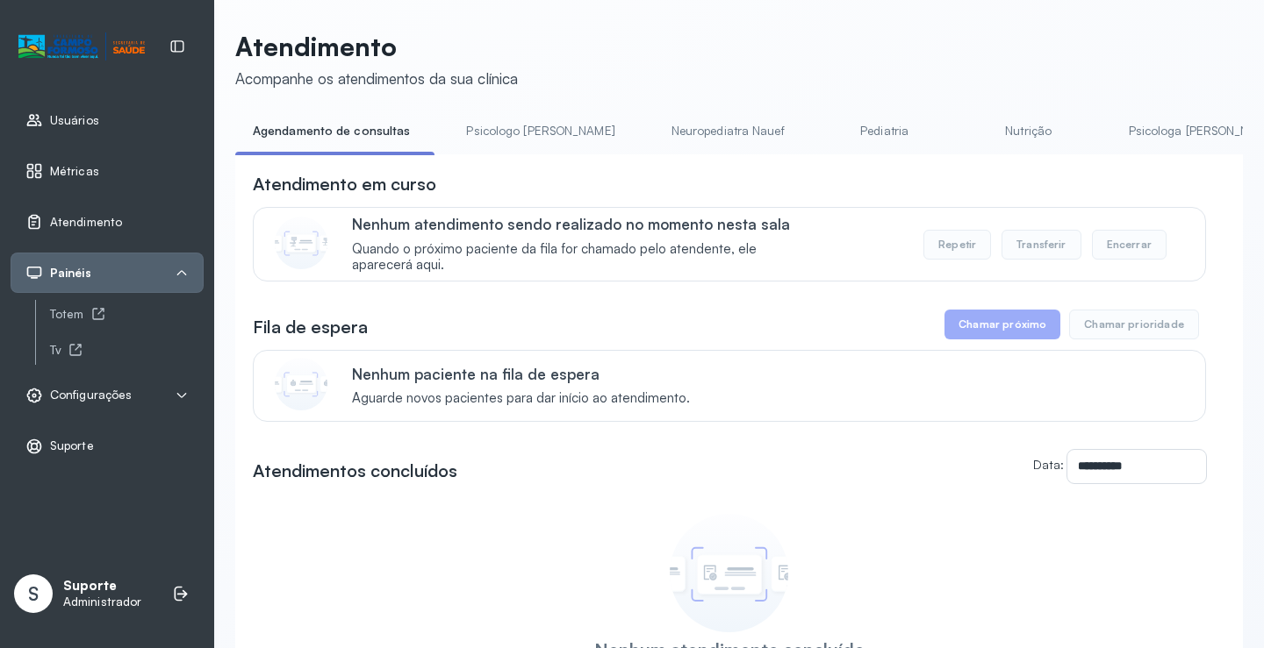
click at [834, 138] on link "Pediatria" at bounding box center [884, 131] width 123 height 29
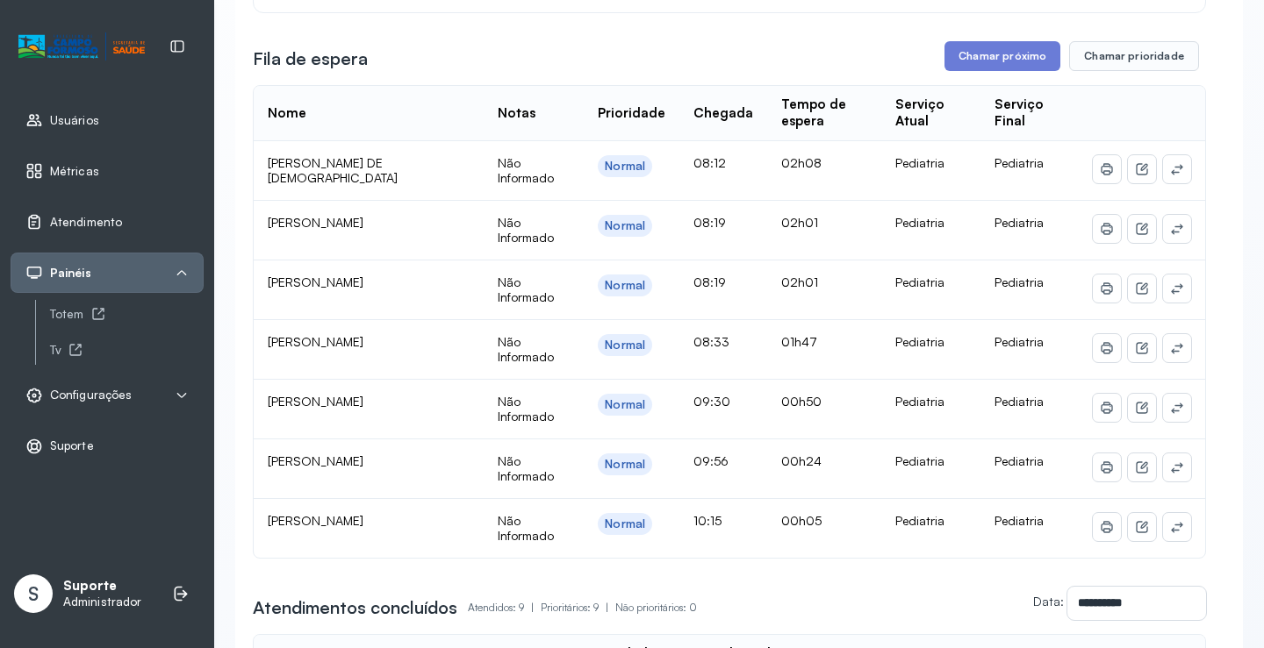
scroll to position [263, 0]
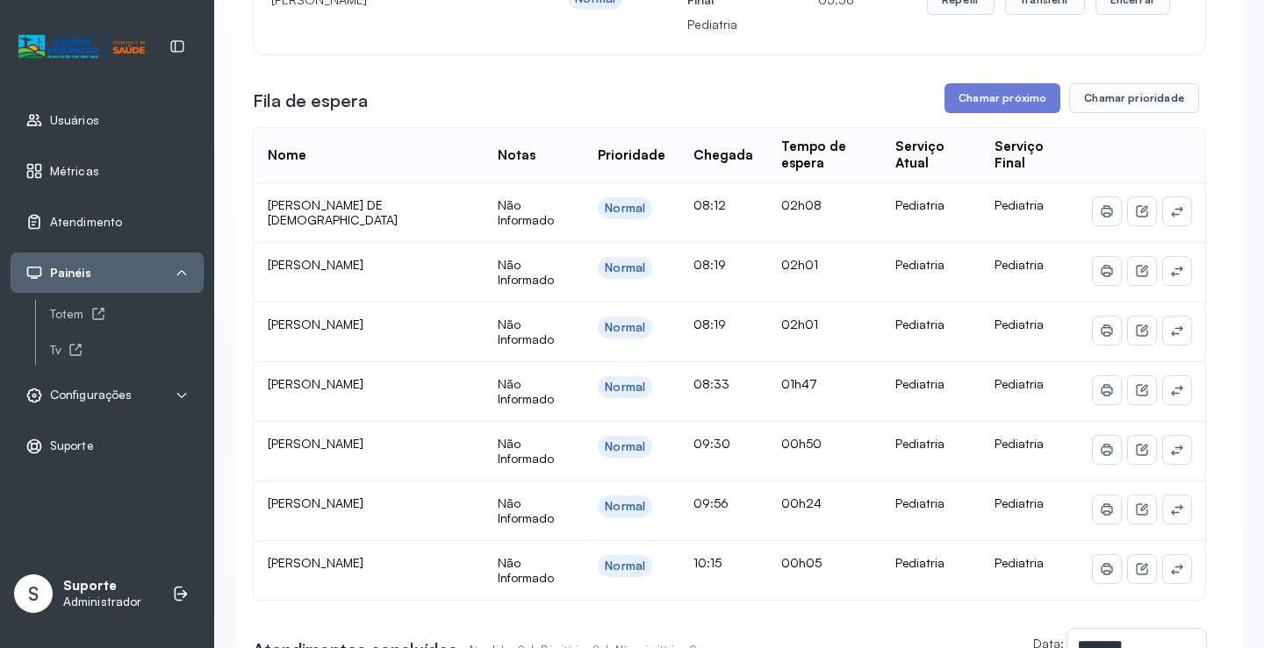
click at [1171, 217] on icon at bounding box center [1176, 211] width 11 height 11
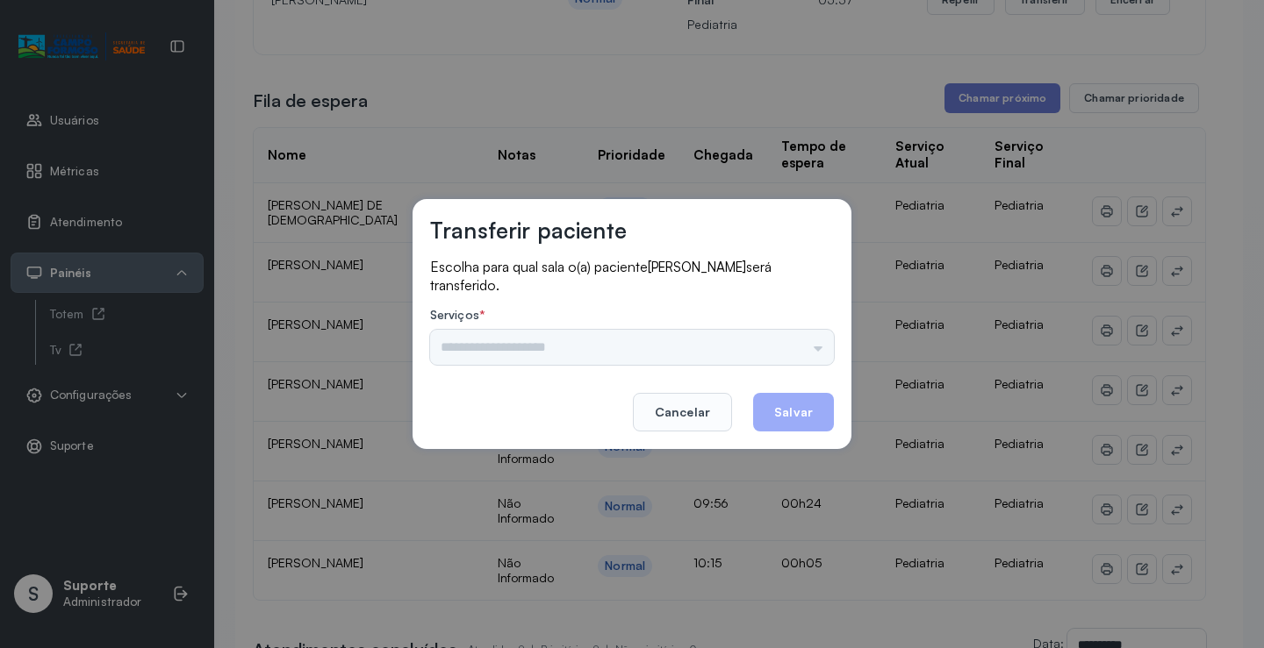
click at [792, 338] on div "Psicologo Pedro Neuropediatra Nauef Pediatria Nutrição Psicologa Alana Fisioter…" at bounding box center [632, 347] width 404 height 35
click at [793, 338] on input "text" at bounding box center [632, 347] width 404 height 35
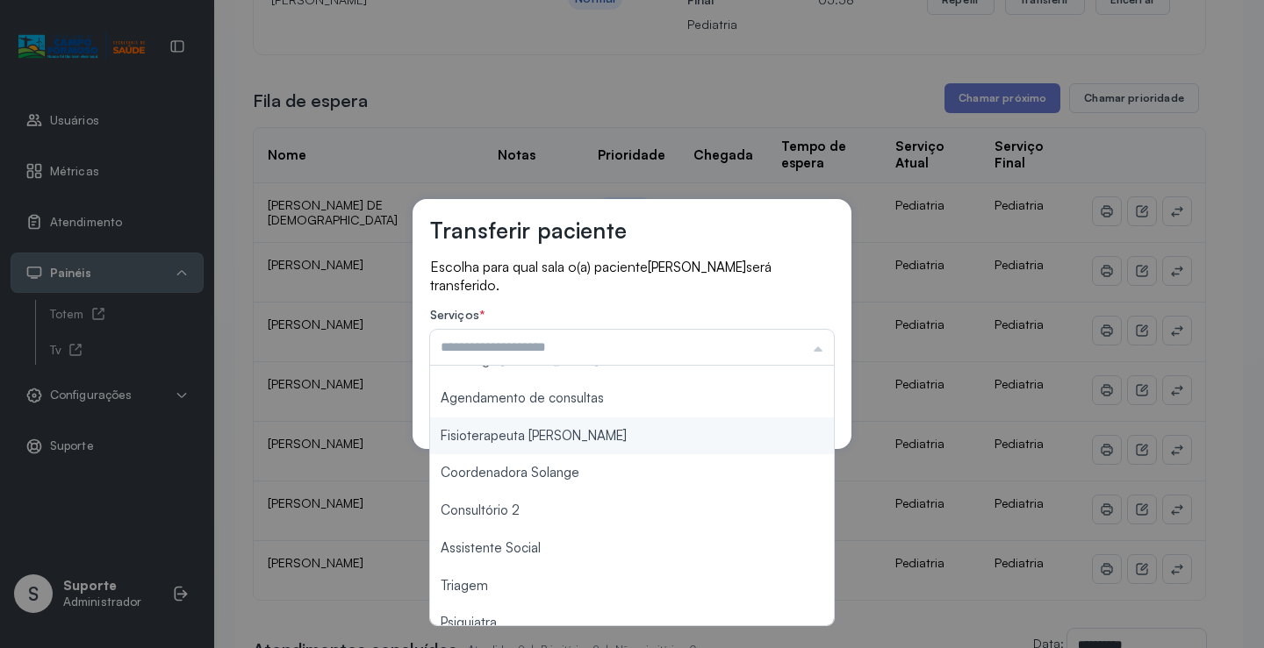
scroll to position [266, 0]
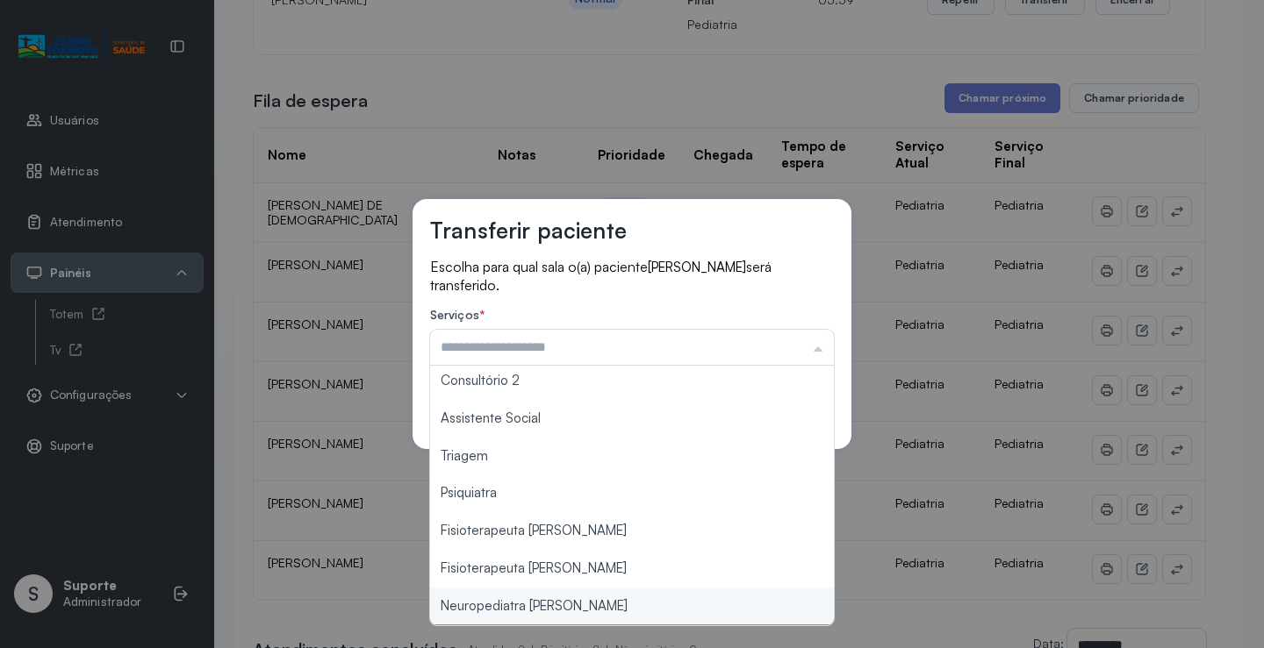
type input "**********"
click at [562, 604] on div "**********" at bounding box center [632, 324] width 1264 height 648
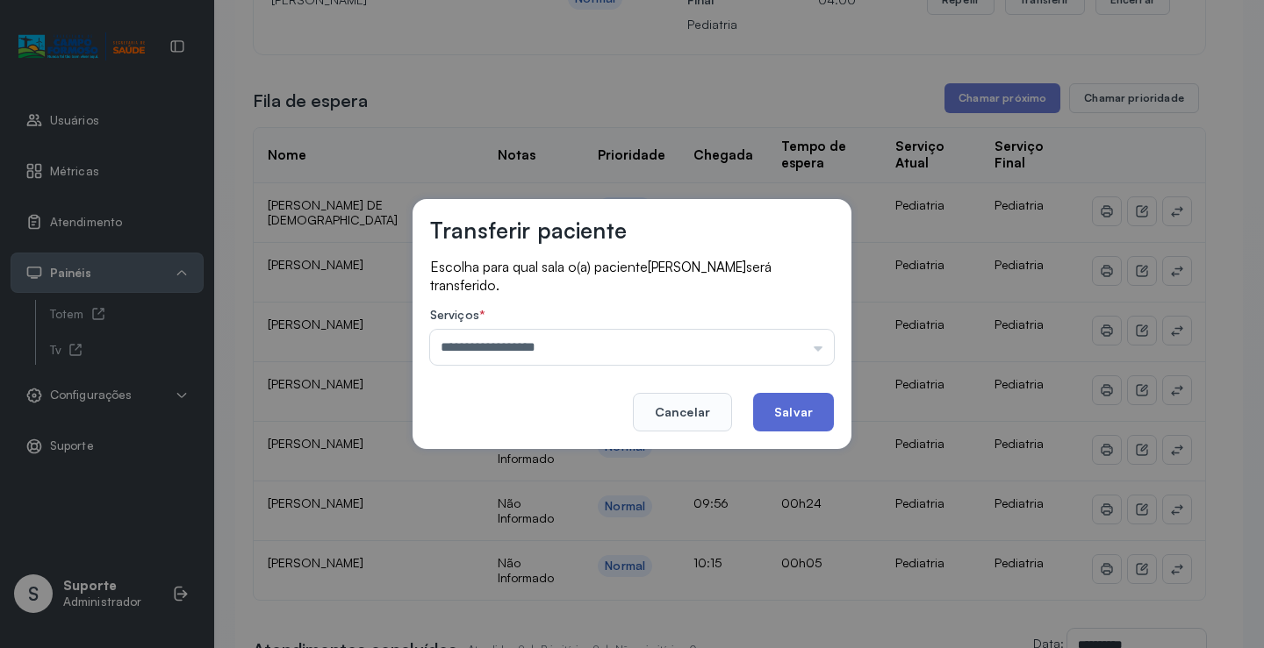
click at [820, 412] on button "Salvar" at bounding box center [793, 412] width 81 height 39
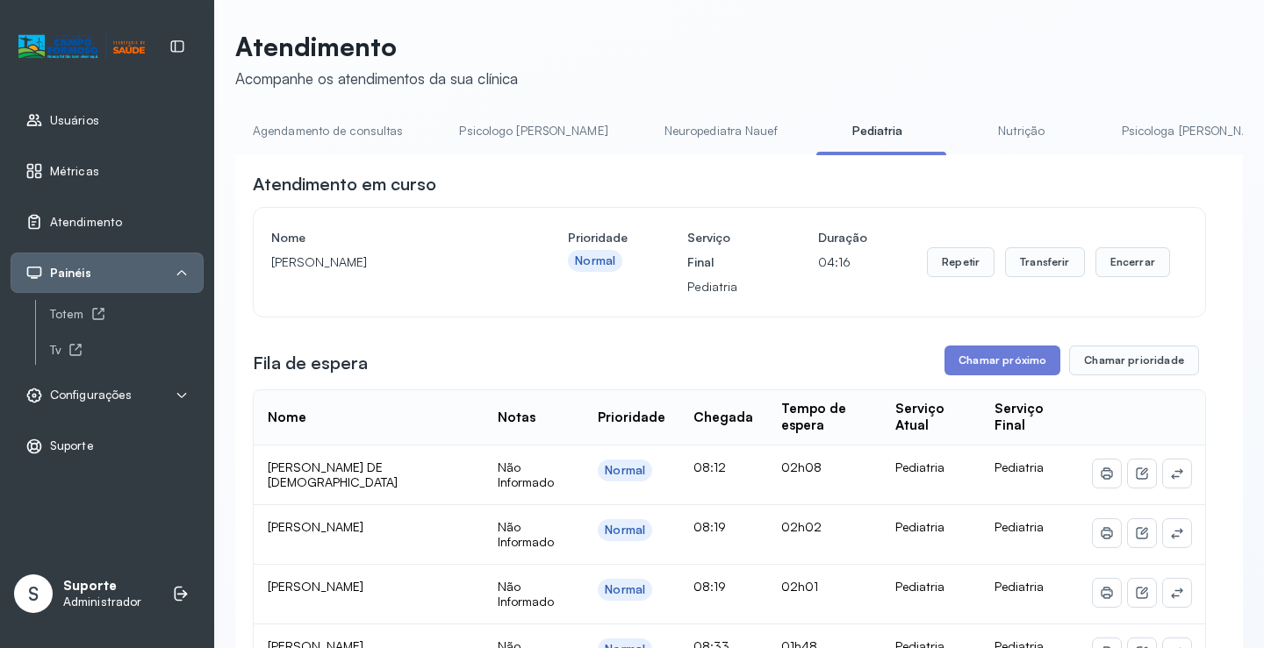
scroll to position [0, 0]
click at [361, 124] on link "Agendamento de consultas" at bounding box center [327, 132] width 185 height 29
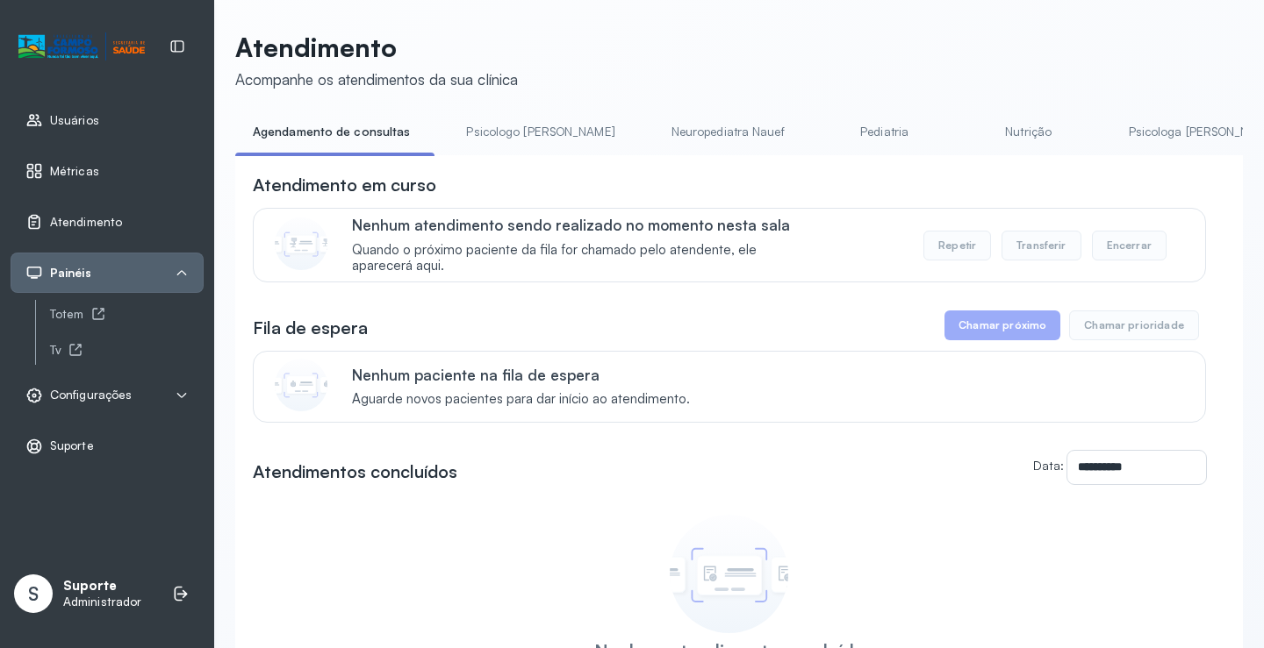
click at [823, 140] on link "Pediatria" at bounding box center [884, 132] width 123 height 29
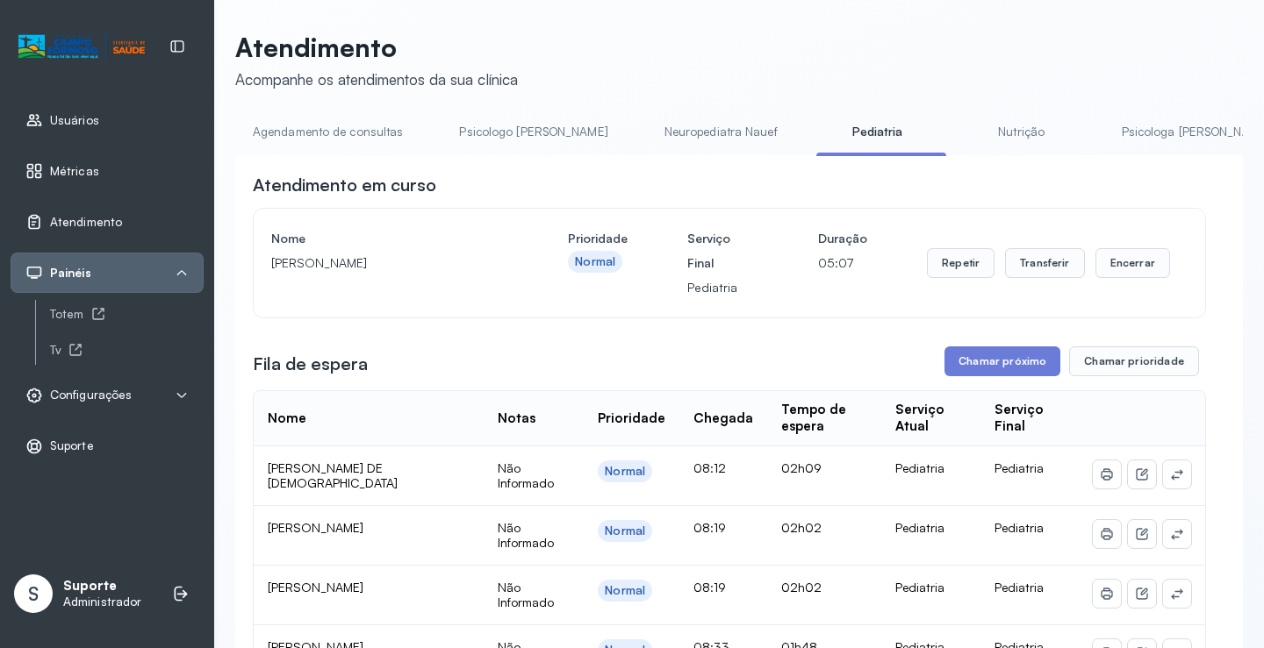
click at [336, 130] on link "Agendamento de consultas" at bounding box center [327, 132] width 185 height 29
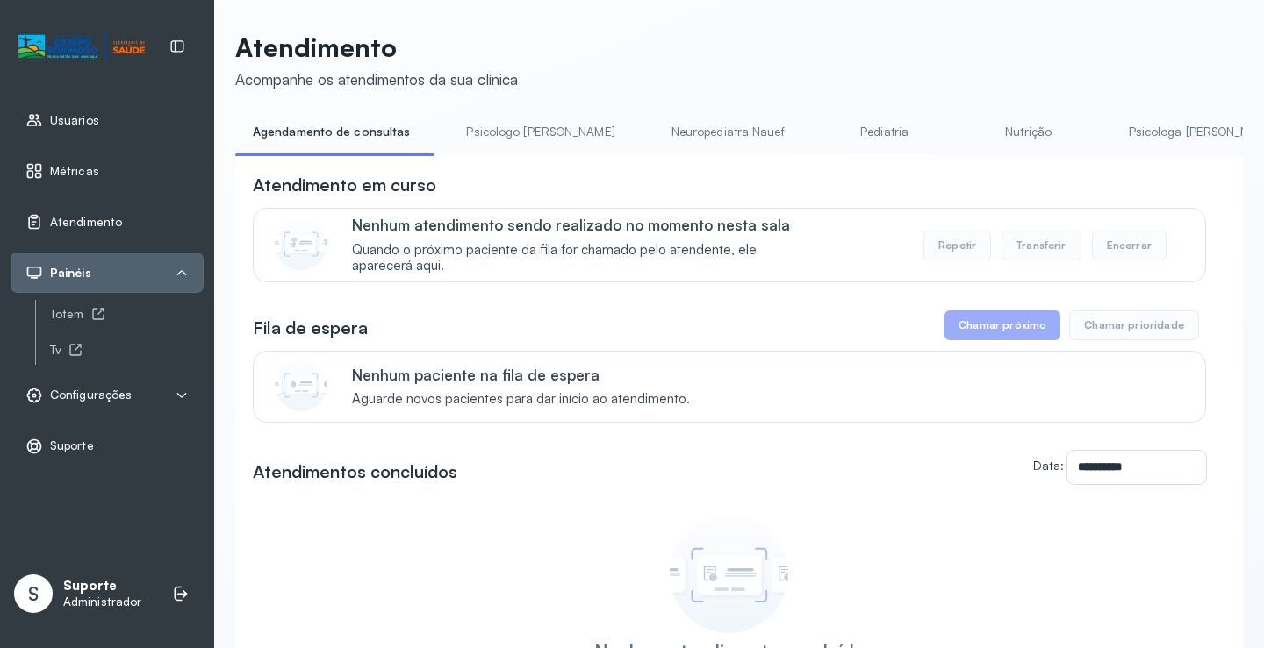
click at [967, 143] on li "Pediatria" at bounding box center [1032, 137] width 130 height 39
click at [827, 140] on link "Pediatria" at bounding box center [884, 132] width 123 height 29
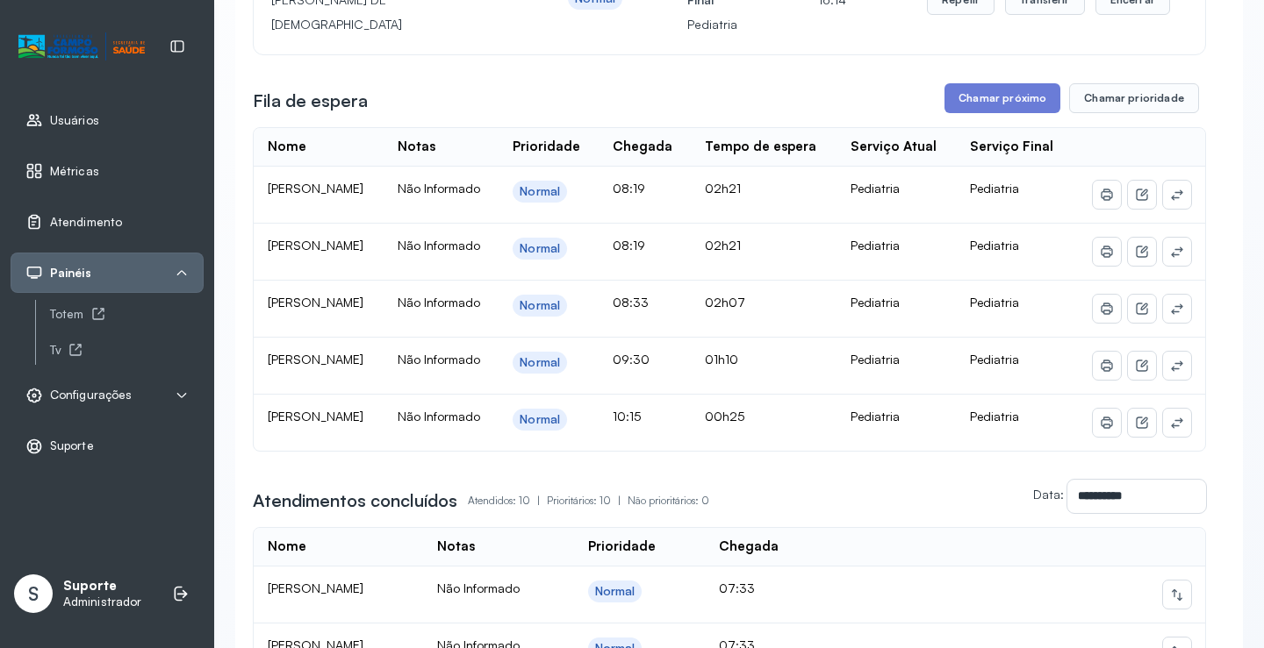
scroll to position [175, 0]
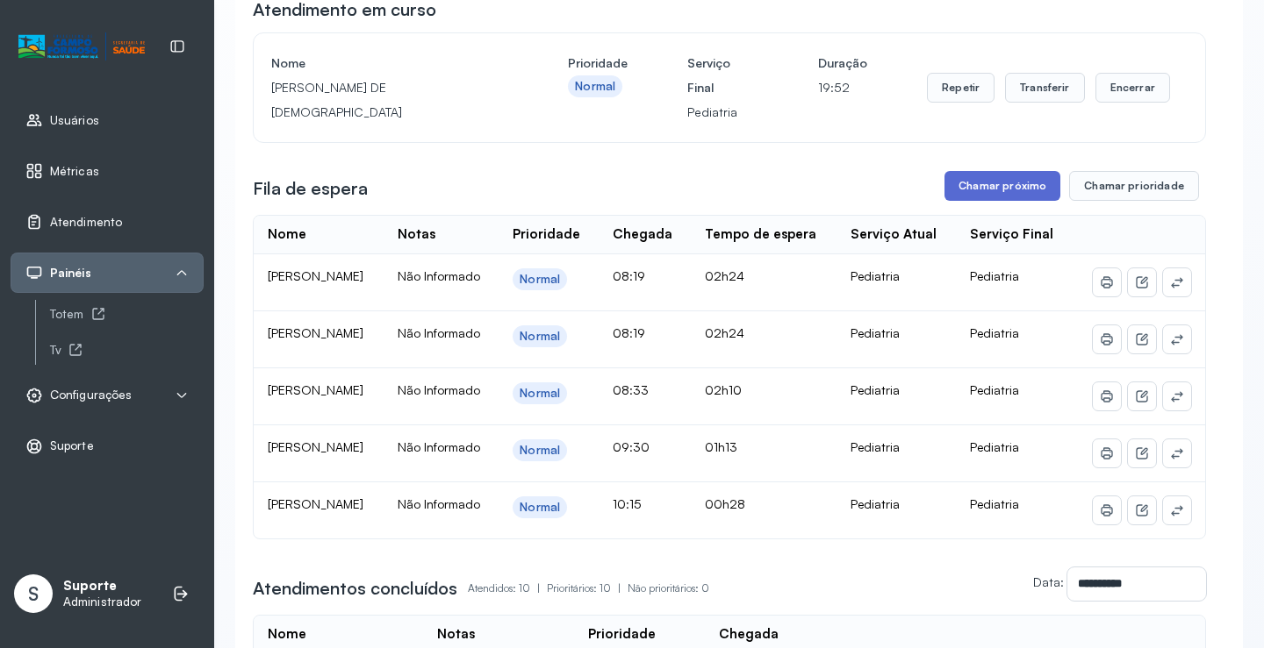
click at [998, 190] on button "Chamar próximo" at bounding box center [1002, 186] width 116 height 30
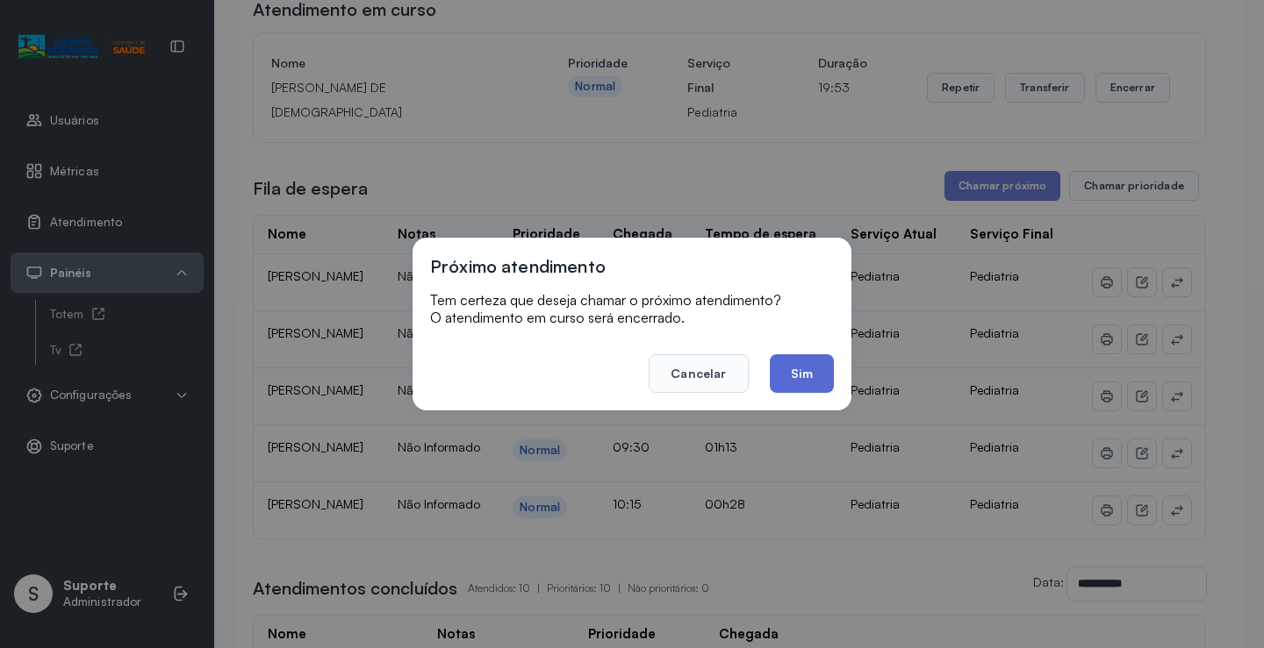
click at [795, 369] on button "Sim" at bounding box center [802, 373] width 64 height 39
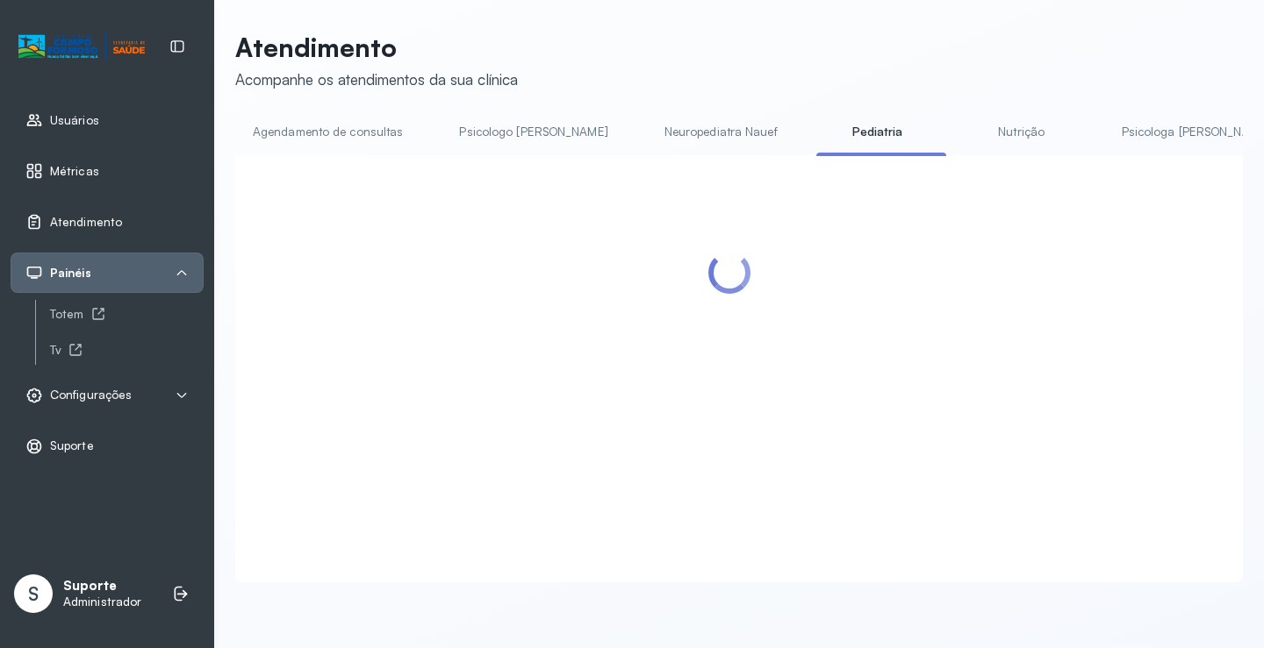
scroll to position [1, 0]
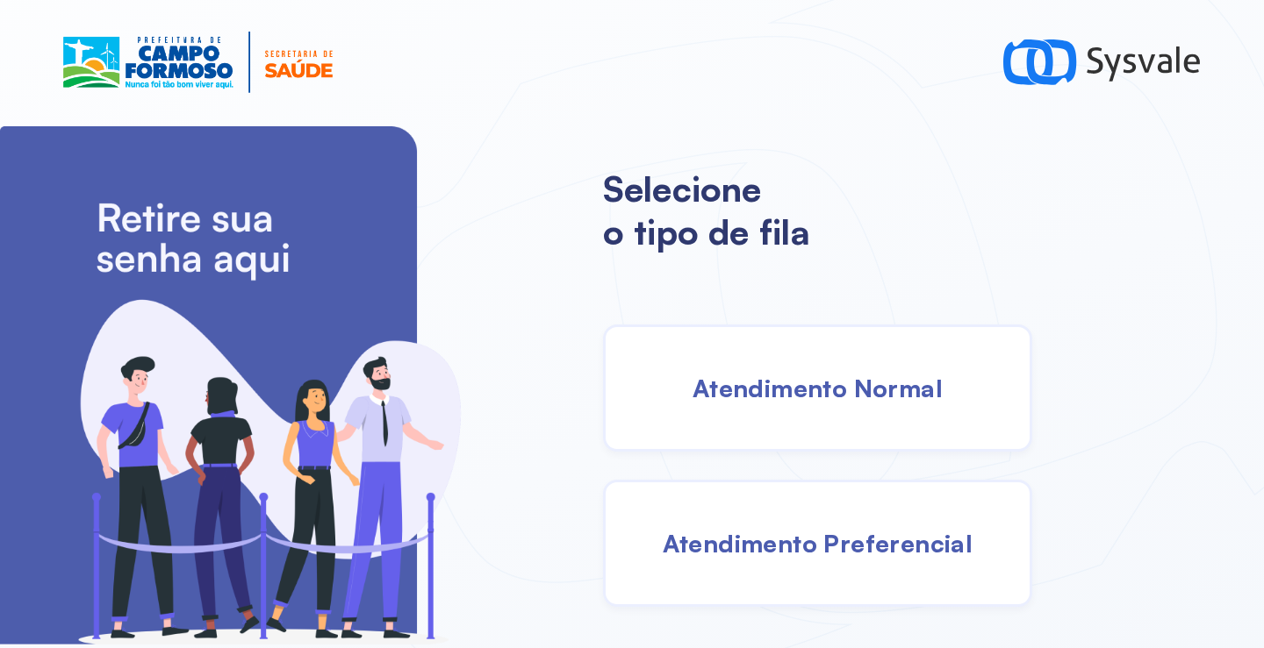
click at [791, 345] on div "Atendimento Normal" at bounding box center [817, 388] width 429 height 127
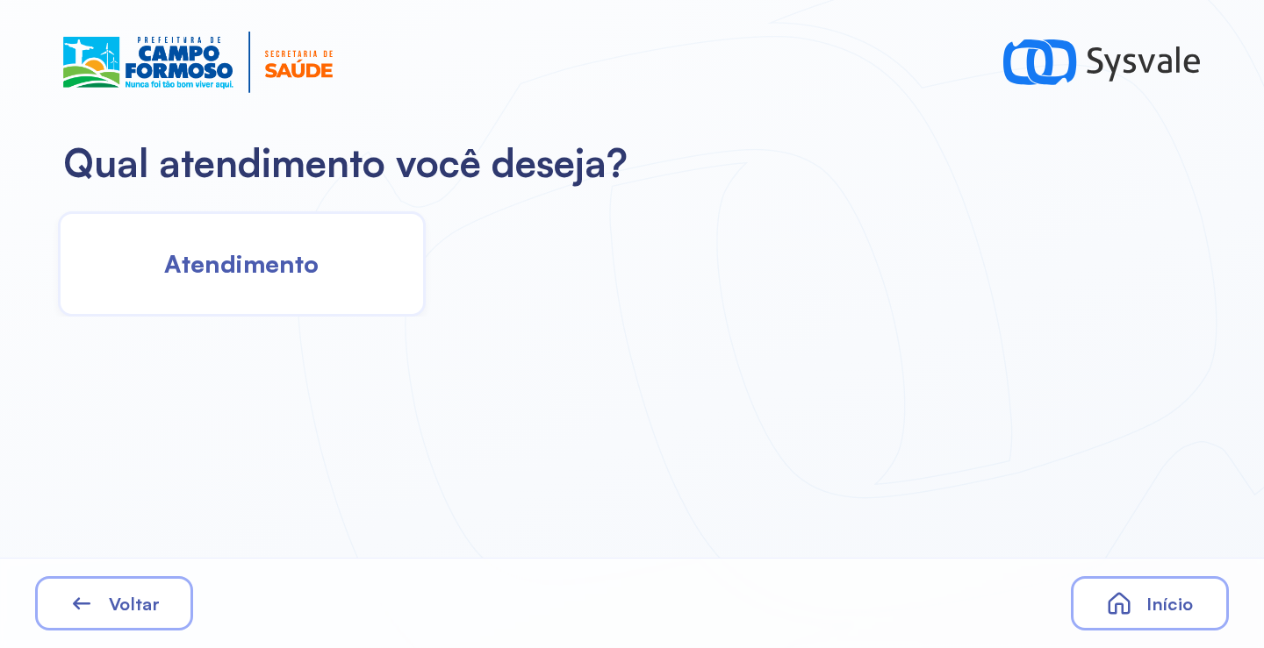
click at [309, 266] on span "Atendimento" at bounding box center [241, 263] width 154 height 31
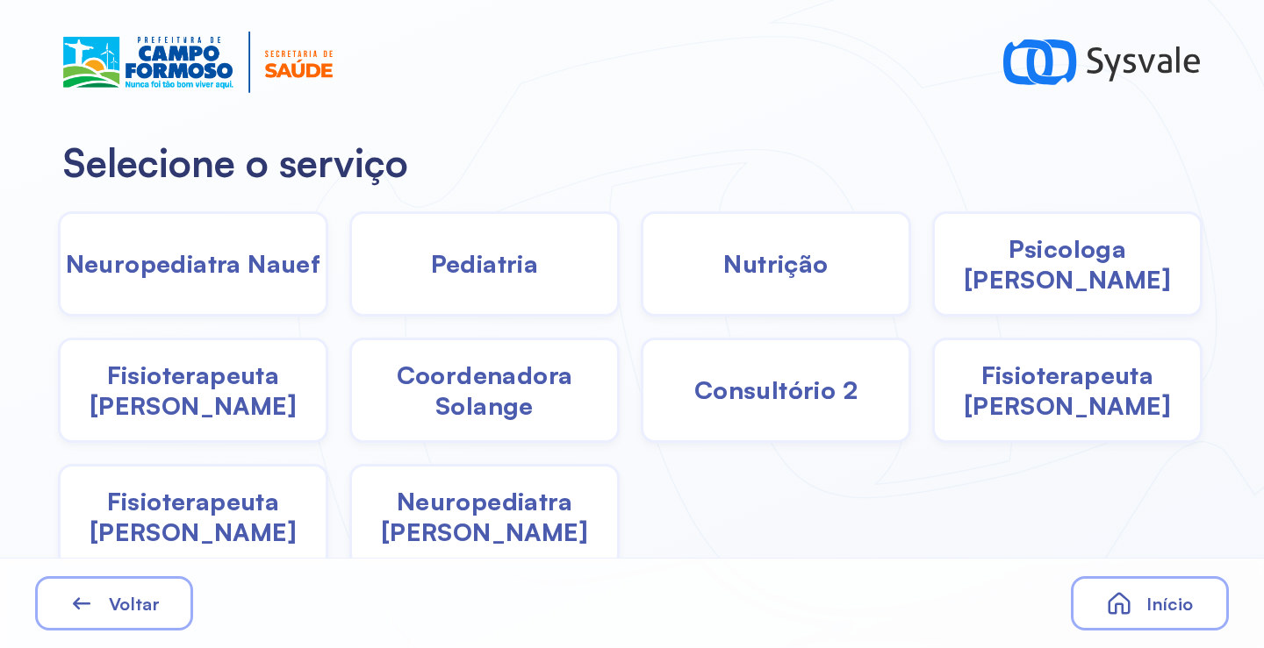
click at [328, 338] on div "Psicologa [PERSON_NAME]" at bounding box center [193, 390] width 270 height 105
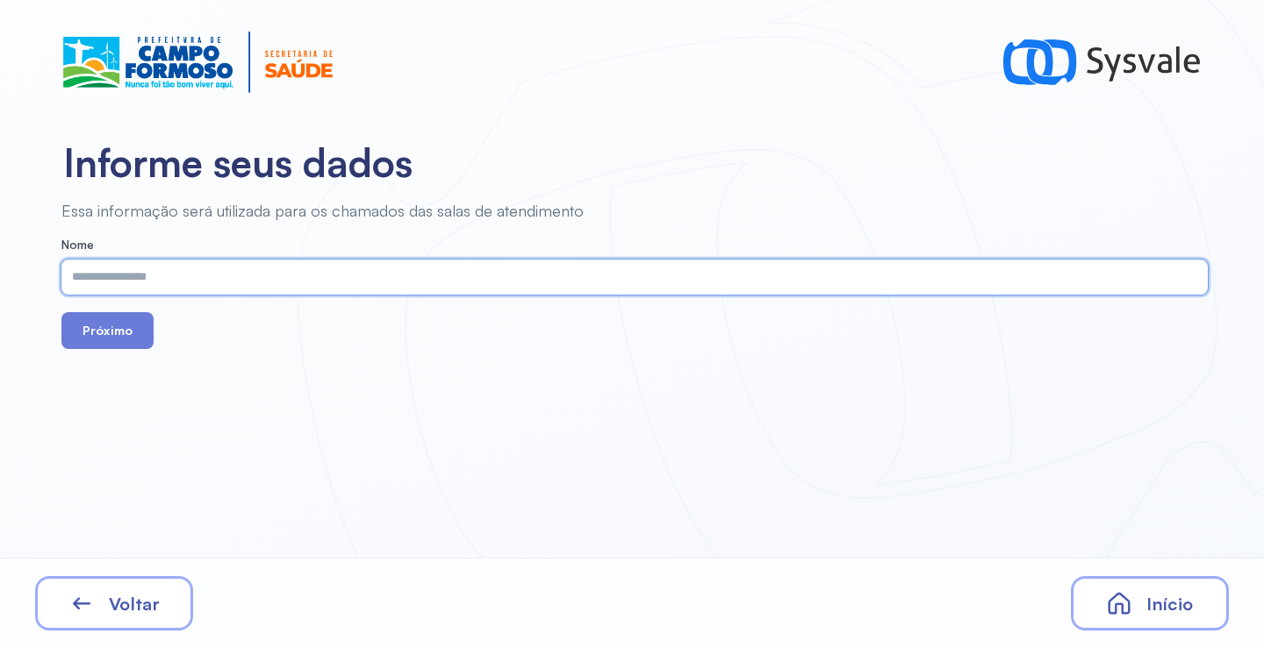
paste input "**********"
type input "**********"
click at [126, 326] on button "Próximo" at bounding box center [107, 330] width 92 height 37
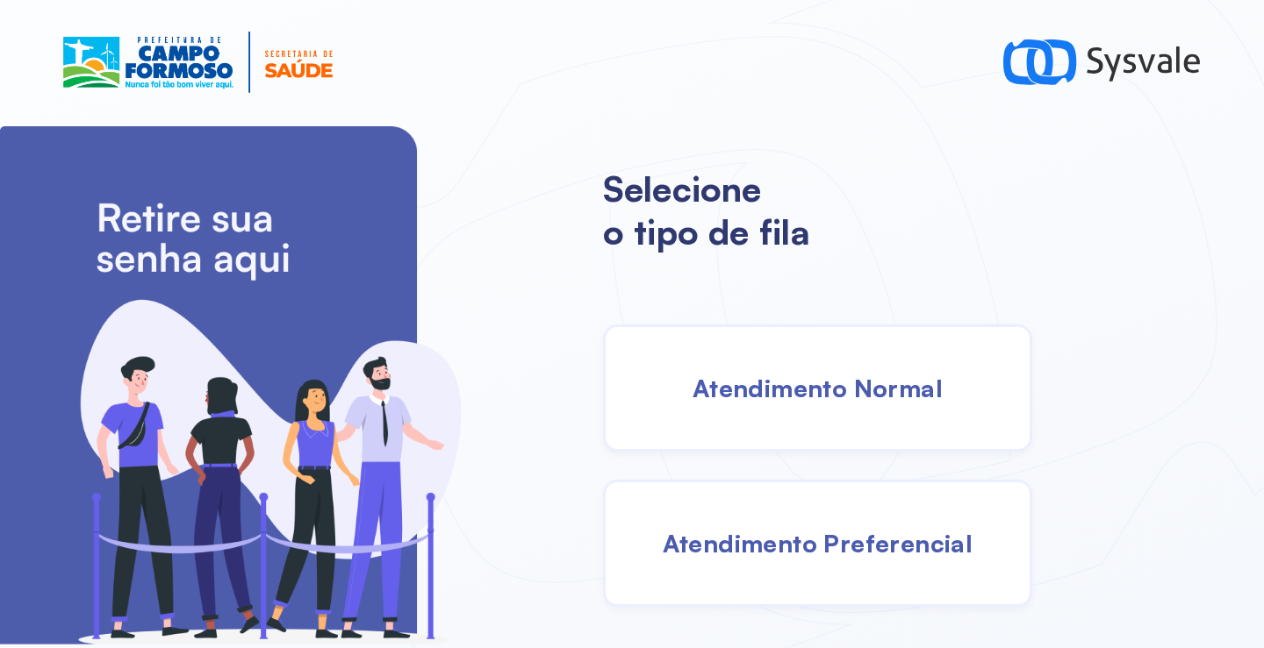
click at [846, 369] on div "Atendimento Normal" at bounding box center [817, 388] width 429 height 127
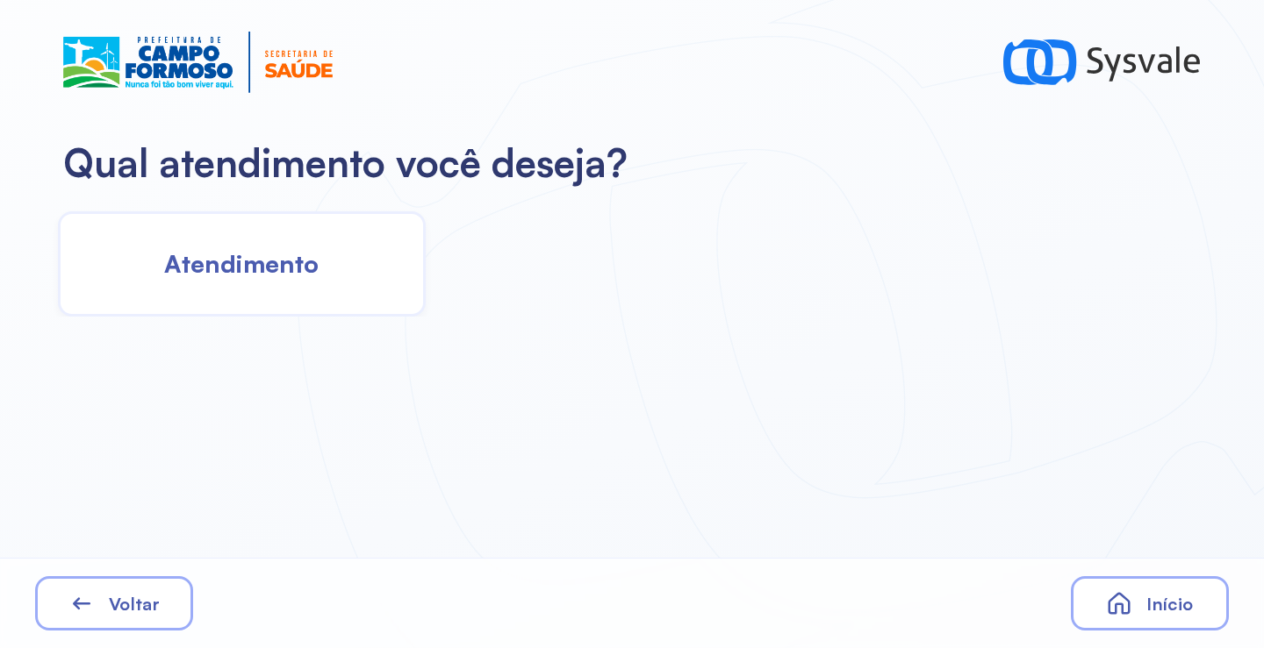
click at [277, 268] on span "Atendimento" at bounding box center [241, 263] width 154 height 31
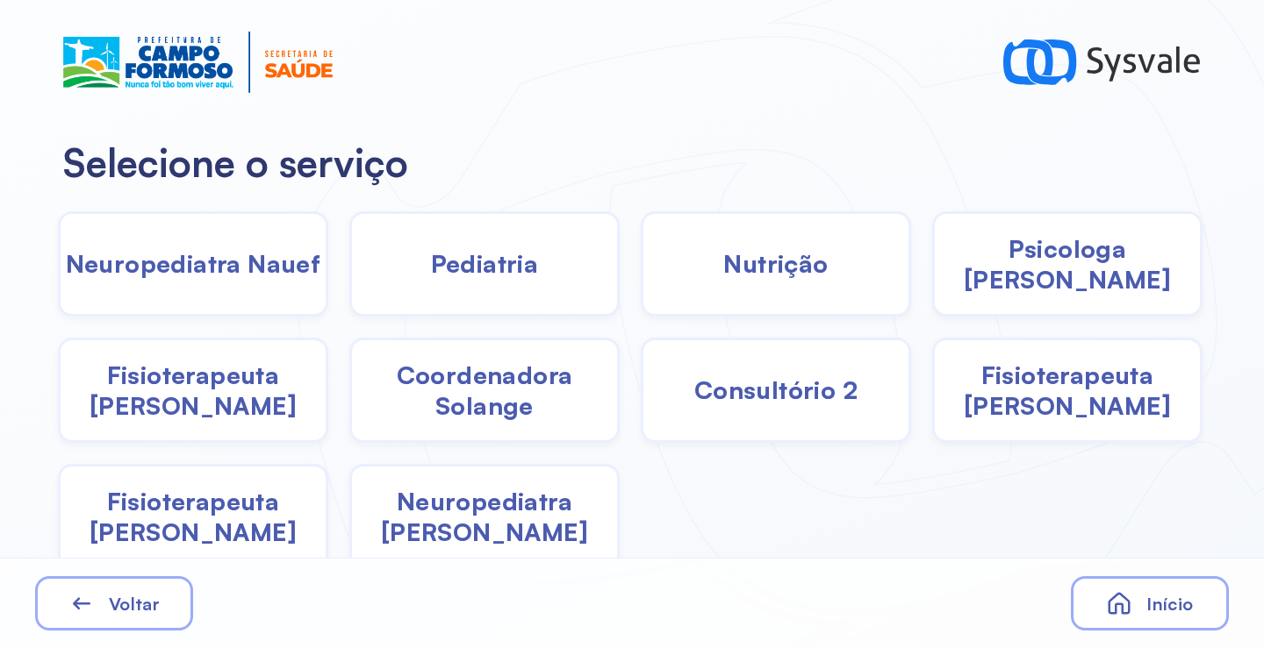
click at [476, 272] on span "Pediatria" at bounding box center [485, 263] width 108 height 31
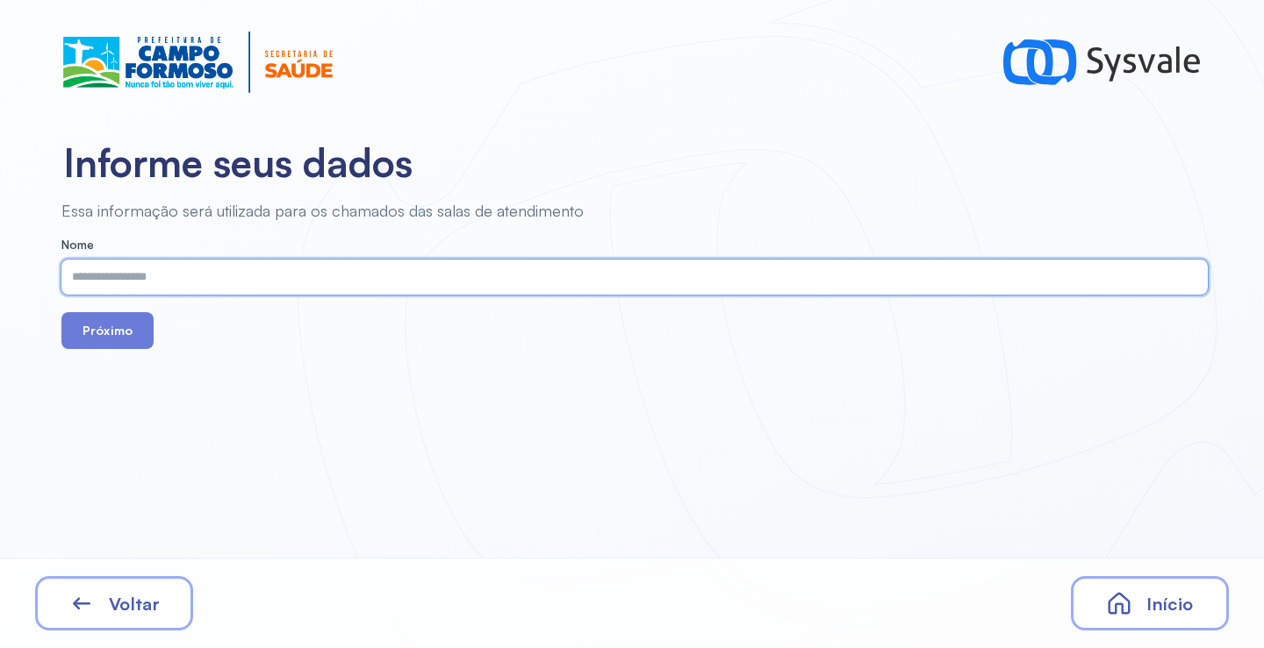
paste input "**********"
type input "**********"
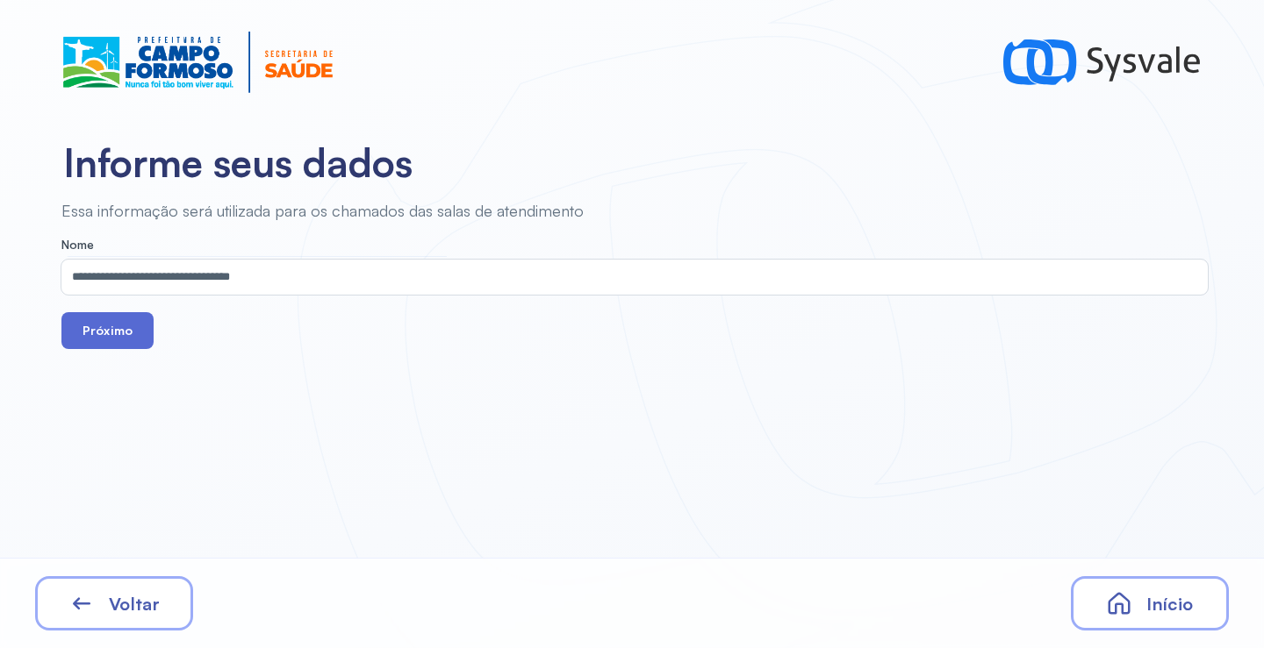
click at [100, 324] on button "Próximo" at bounding box center [107, 330] width 92 height 37
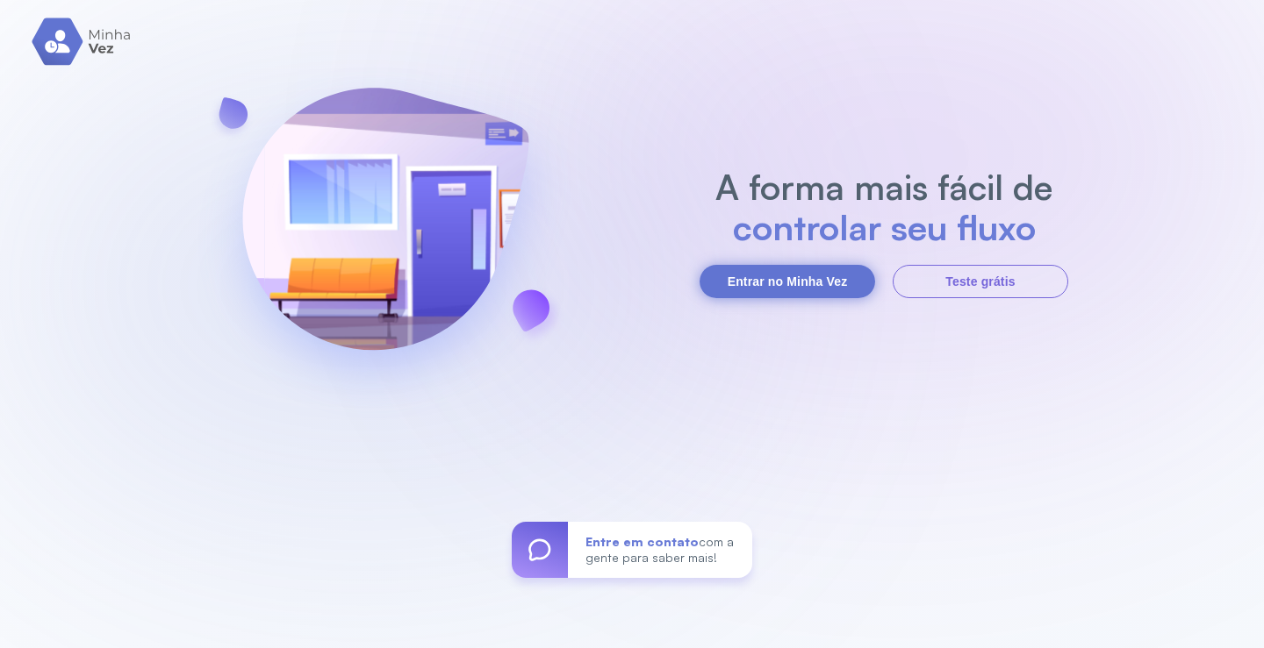
click at [802, 282] on button "Entrar no Minha Vez" at bounding box center [786, 281] width 175 height 33
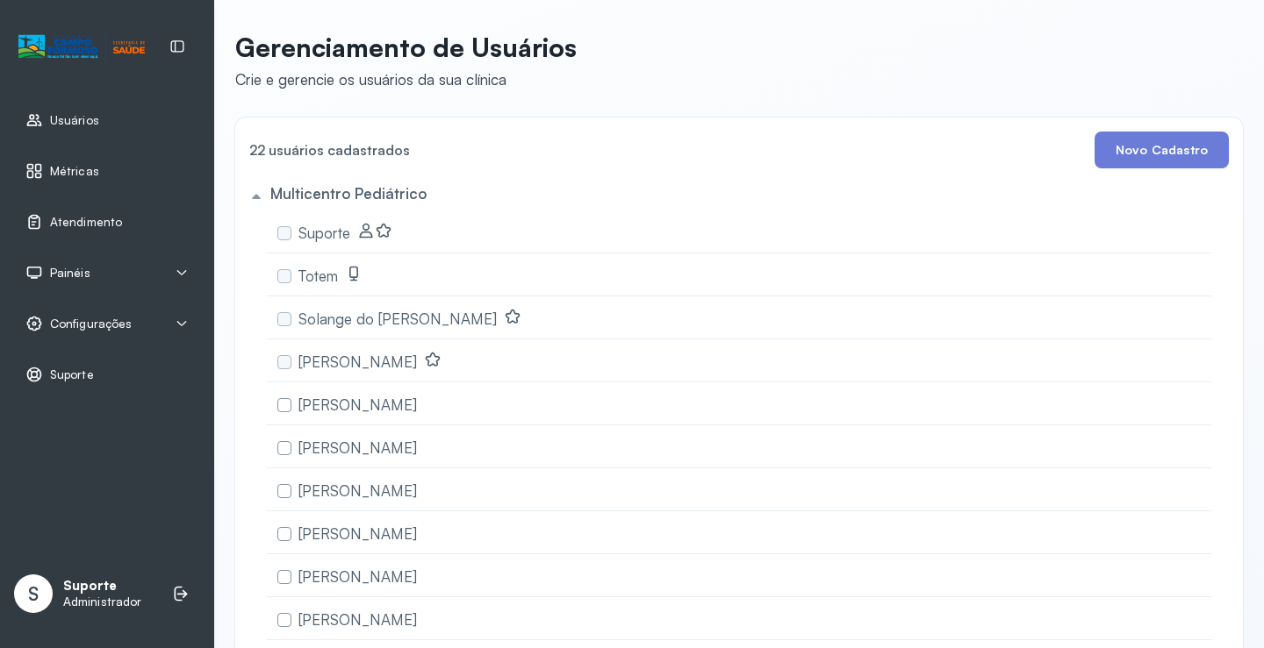
click at [107, 269] on div "Painéis" at bounding box center [106, 273] width 163 height 18
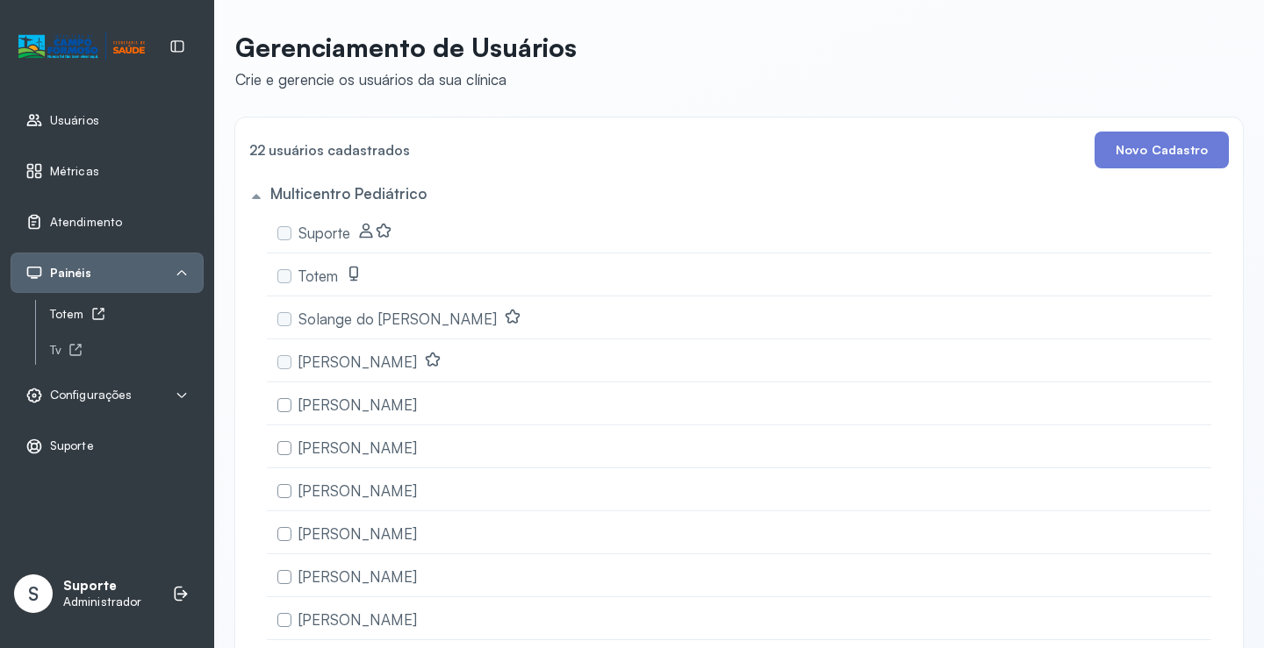
click at [78, 314] on div "Totem" at bounding box center [127, 314] width 154 height 15
click at [102, 223] on span "Atendimento" at bounding box center [86, 222] width 72 height 15
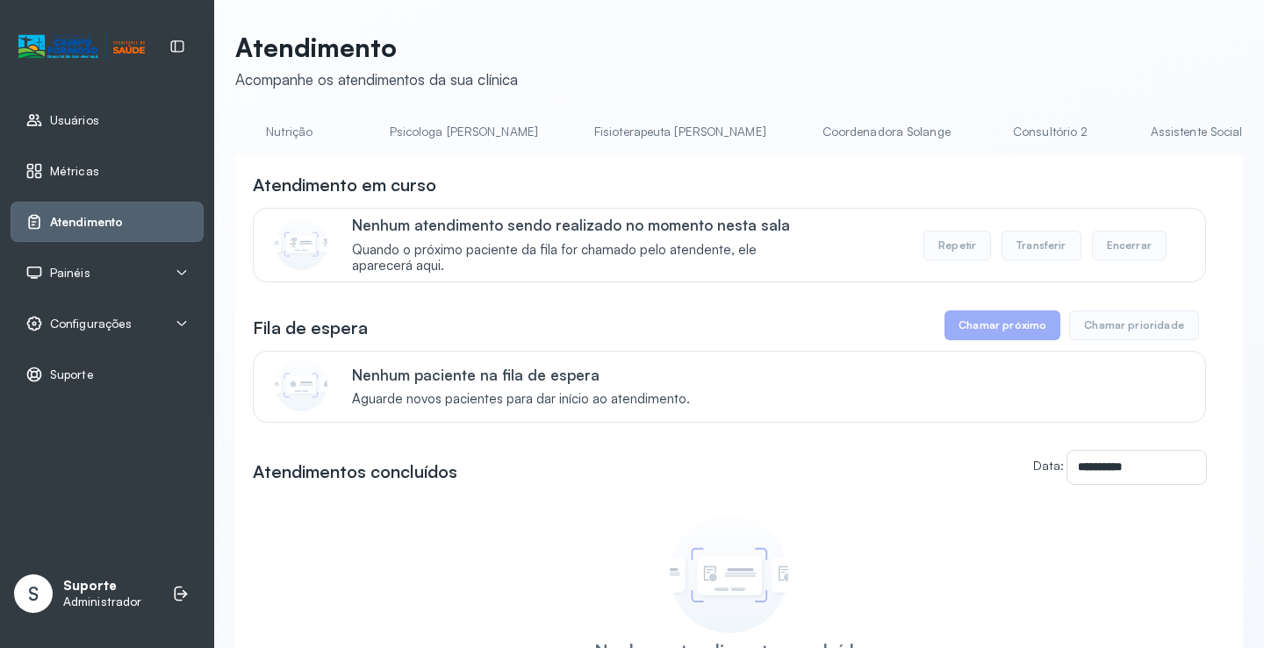
scroll to position [0, 819]
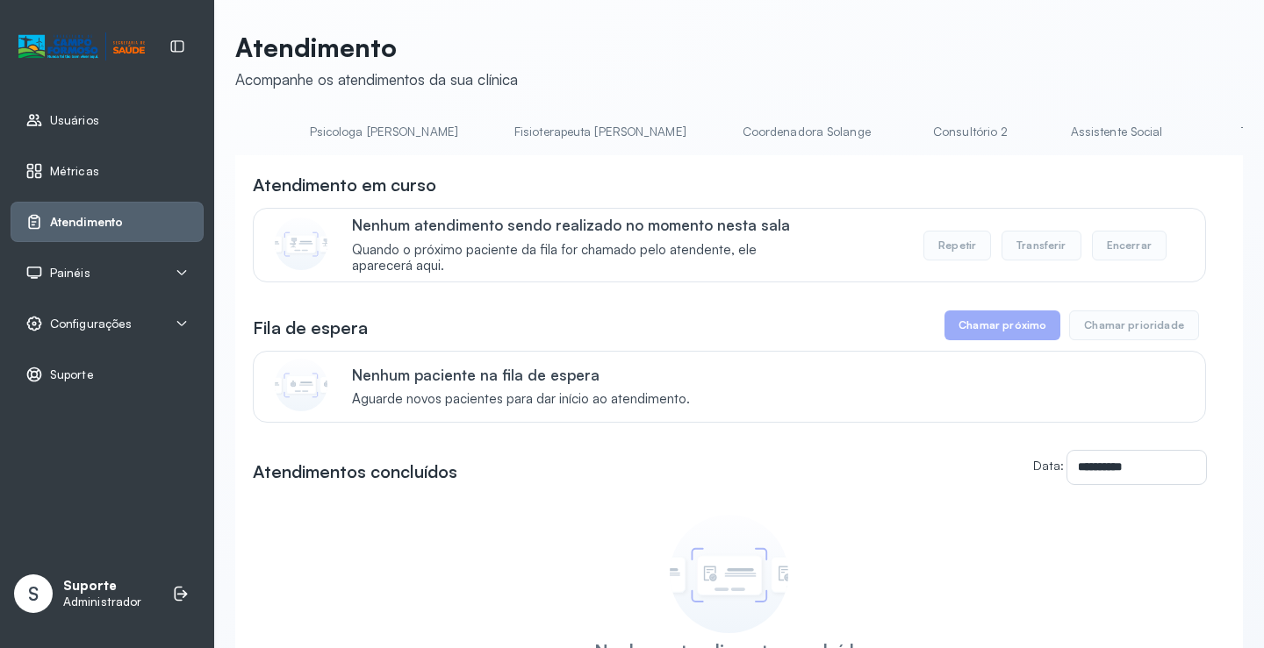
click at [725, 131] on link "Coordenadora Solange" at bounding box center [806, 132] width 163 height 29
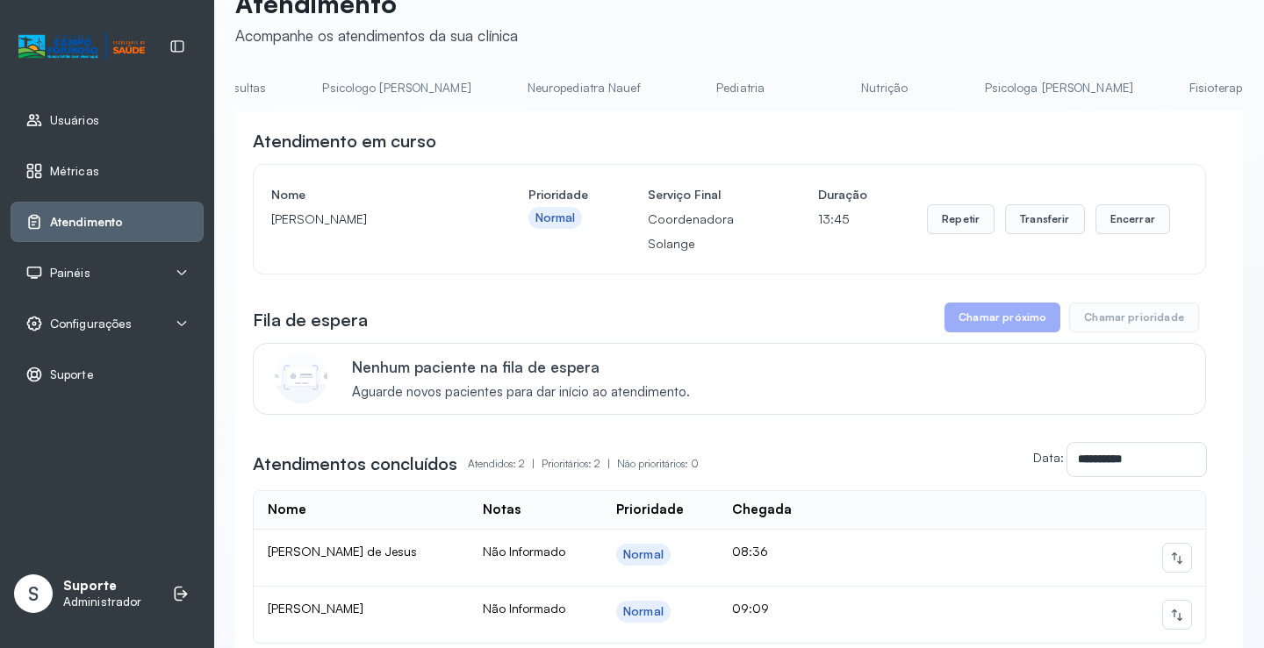
scroll to position [0, 111]
click at [717, 82] on link "Pediatria" at bounding box center [766, 88] width 123 height 29
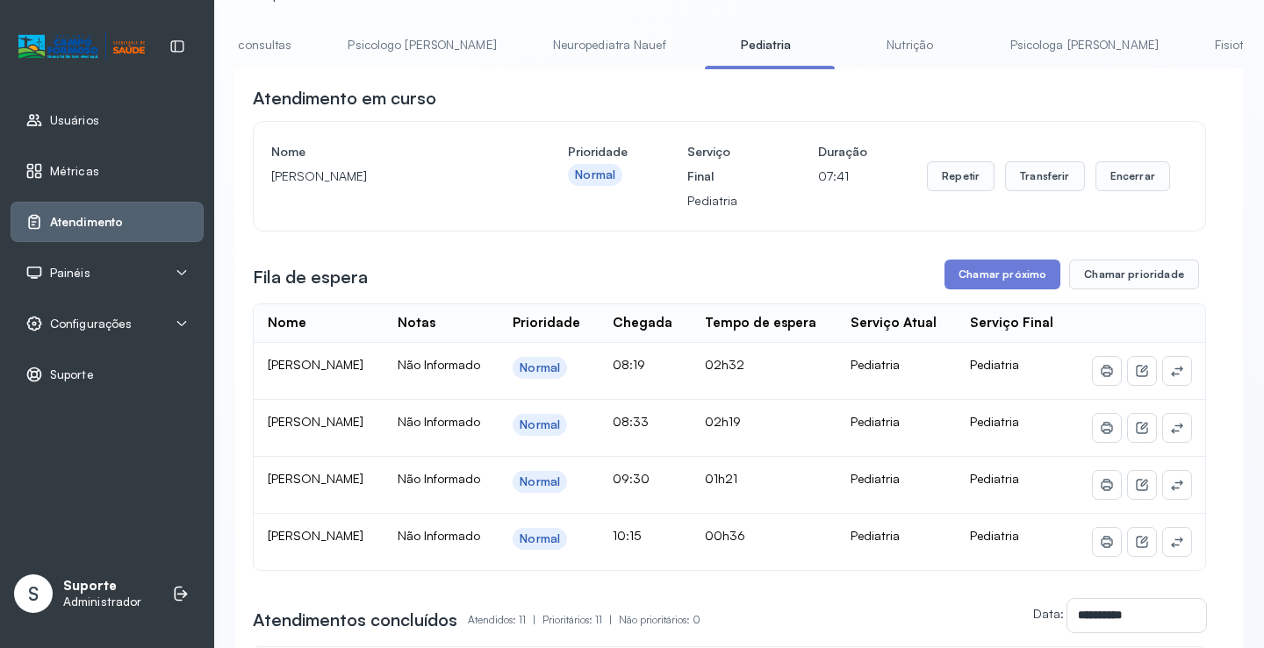
scroll to position [82, 0]
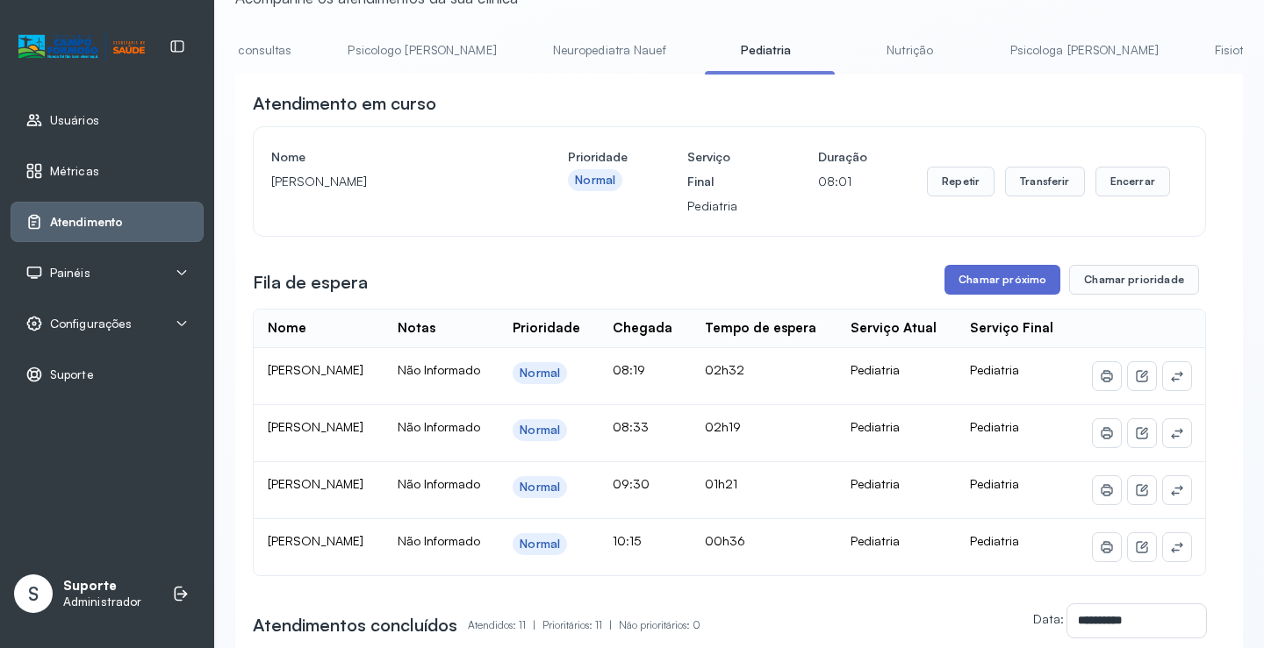
click at [993, 276] on button "Chamar próximo" at bounding box center [1002, 280] width 116 height 30
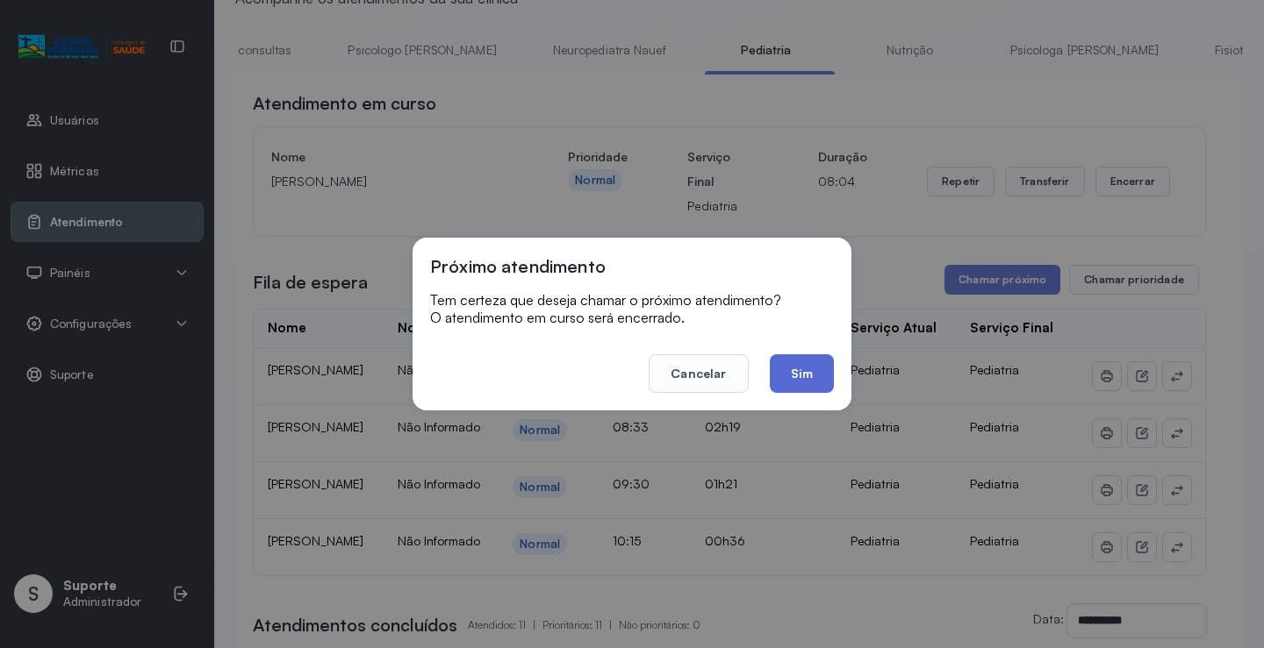
click at [801, 369] on button "Sim" at bounding box center [802, 373] width 64 height 39
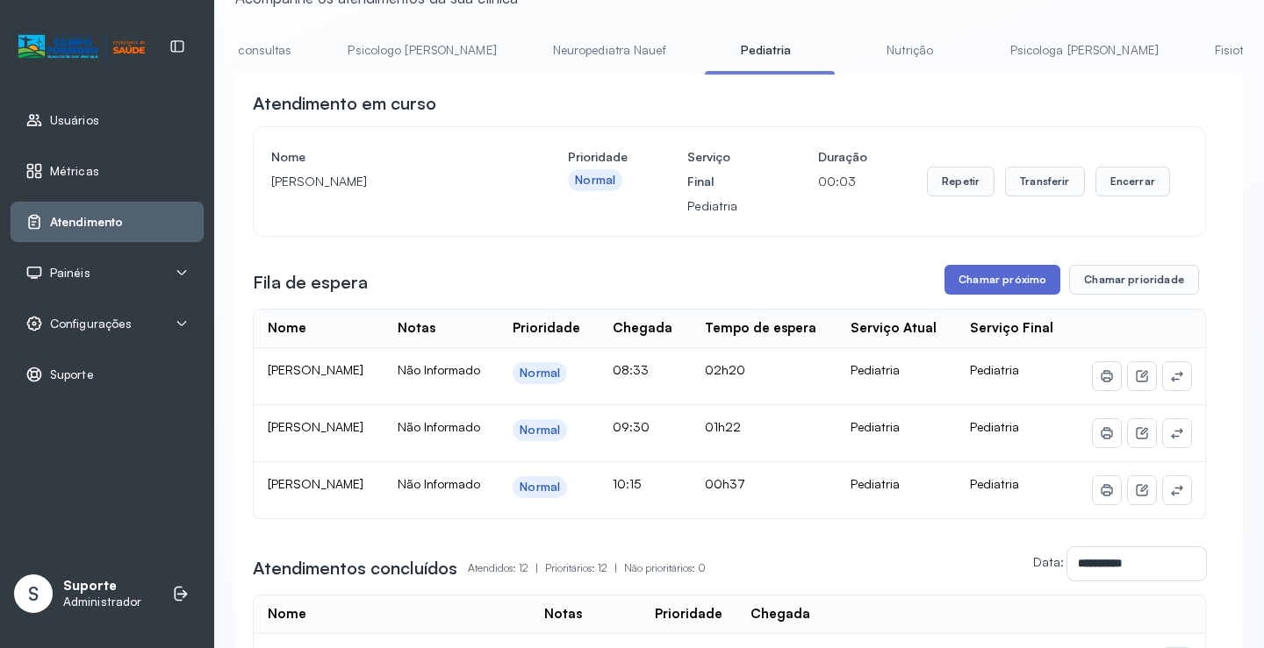
click at [982, 281] on button "Chamar próximo" at bounding box center [1002, 280] width 116 height 30
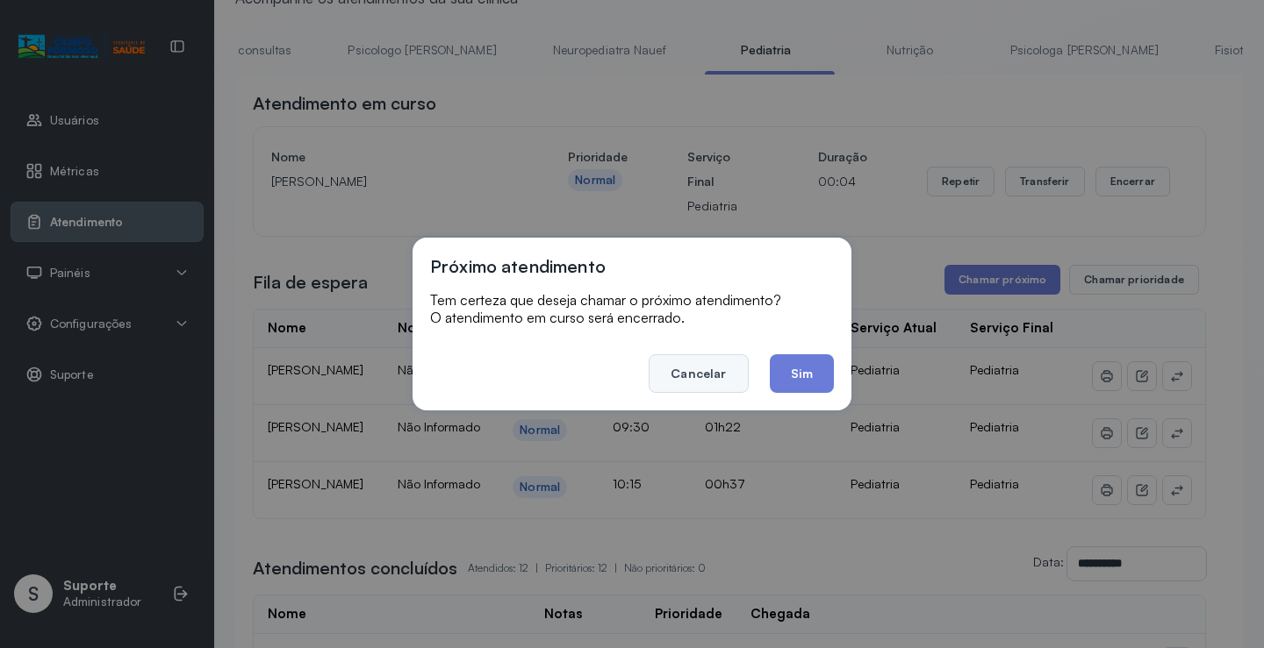
click at [711, 379] on button "Cancelar" at bounding box center [697, 373] width 99 height 39
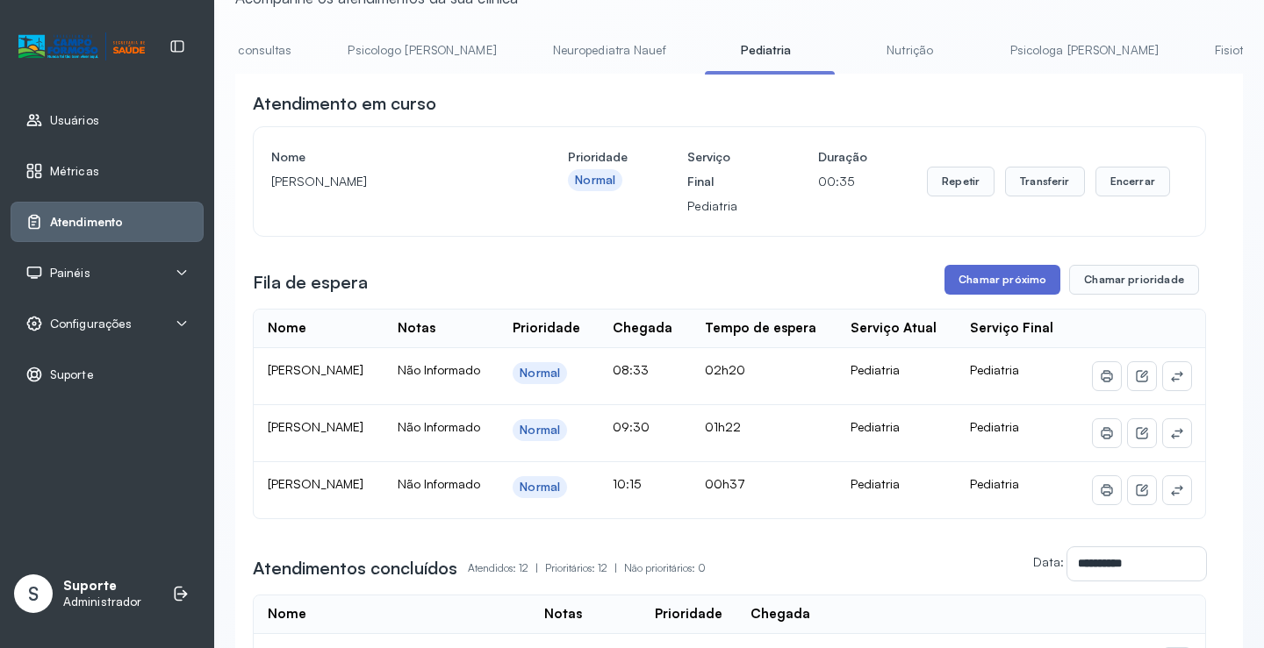
click at [982, 278] on button "Chamar próximo" at bounding box center [1002, 280] width 116 height 30
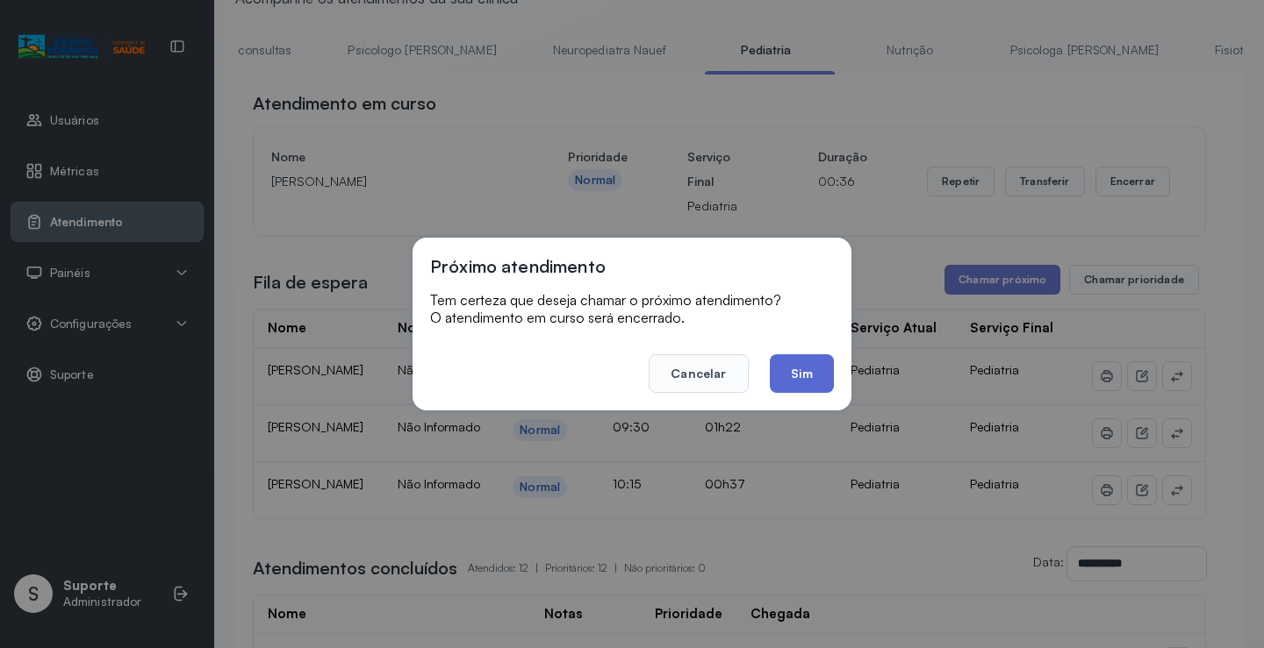
click at [798, 378] on button "Sim" at bounding box center [802, 373] width 64 height 39
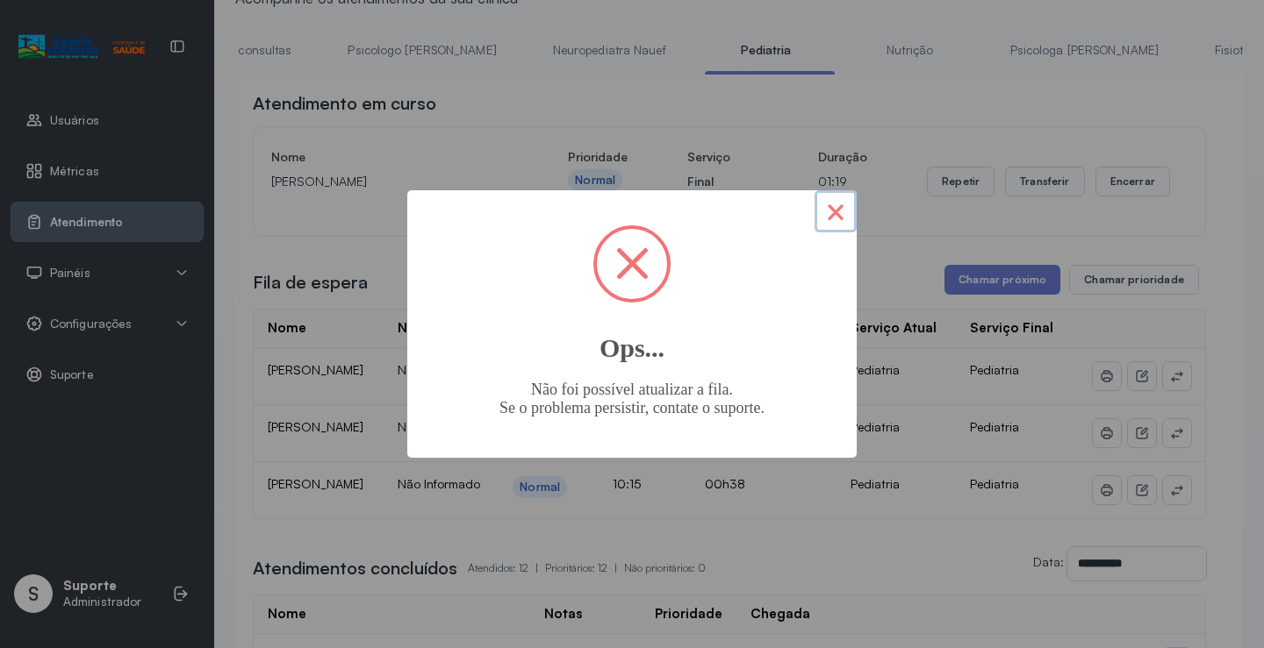
click at [833, 218] on button "×" at bounding box center [835, 211] width 42 height 42
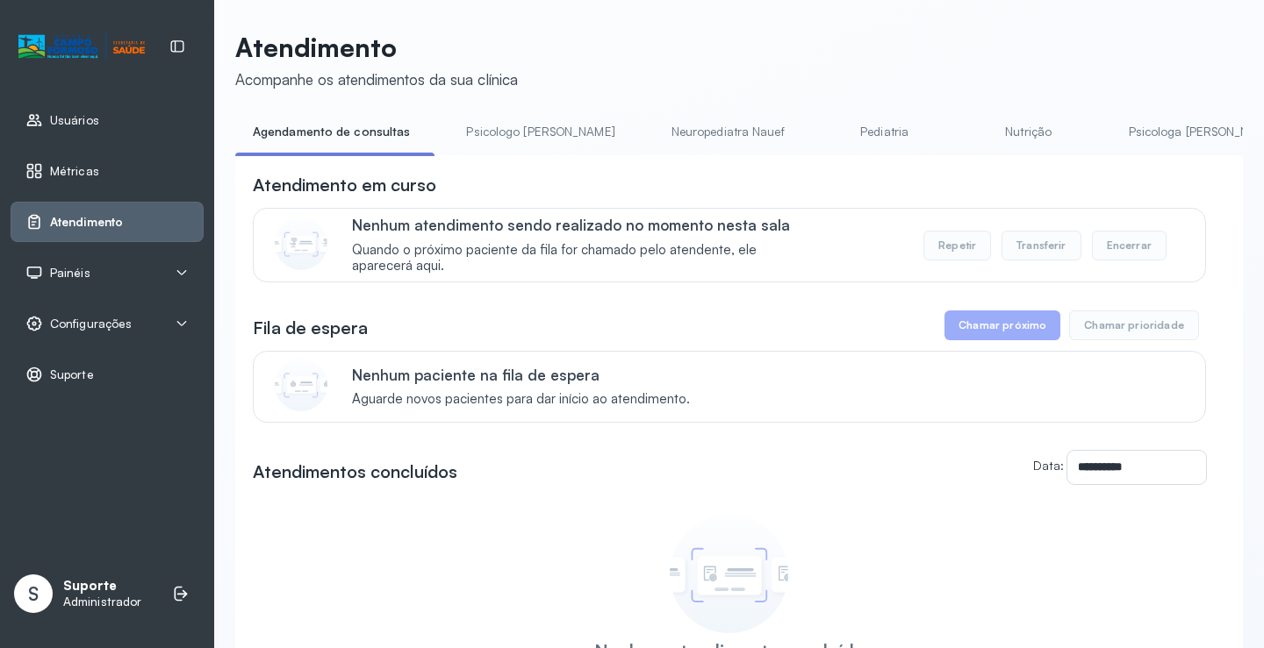
click at [831, 128] on link "Pediatria" at bounding box center [884, 132] width 123 height 29
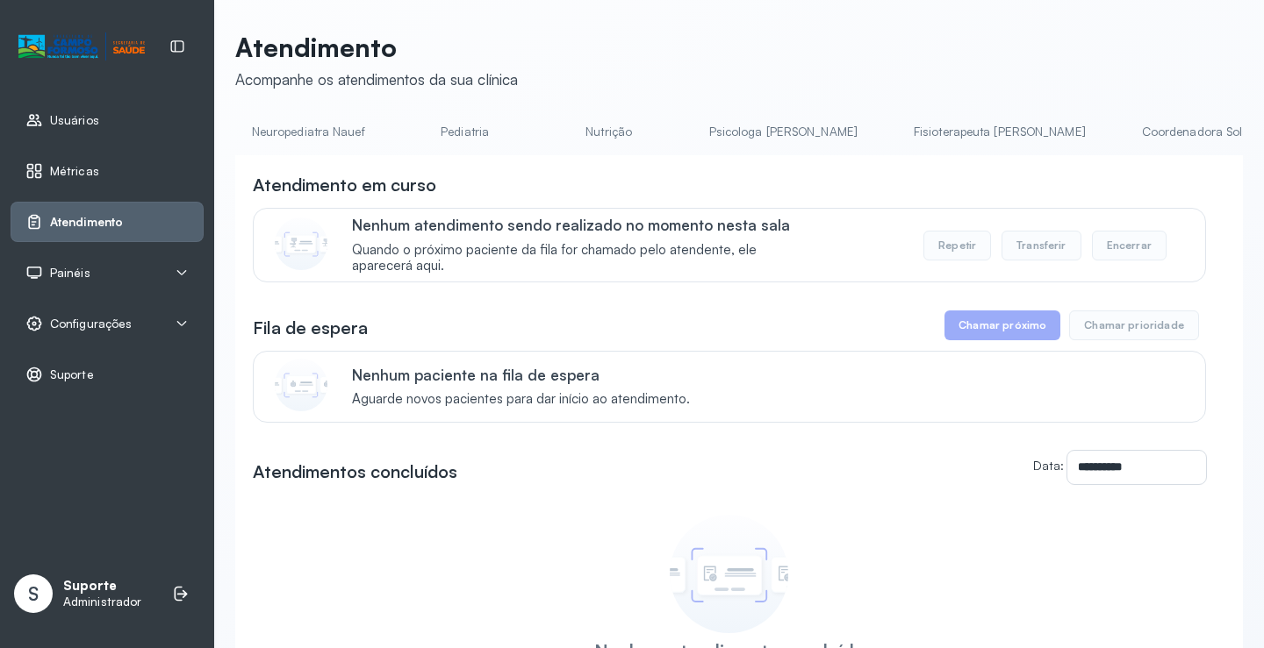
scroll to position [0, 407]
click at [416, 125] on link "Pediatria" at bounding box center [477, 132] width 123 height 29
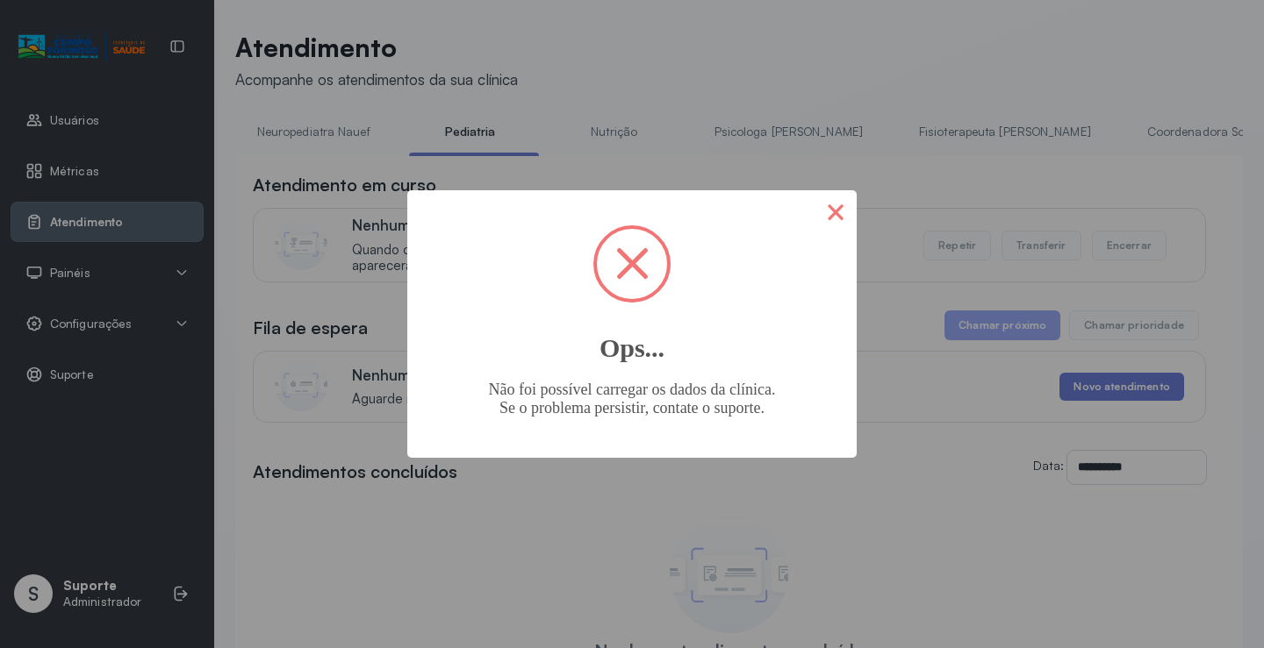
click at [848, 209] on button "×" at bounding box center [835, 211] width 42 height 42
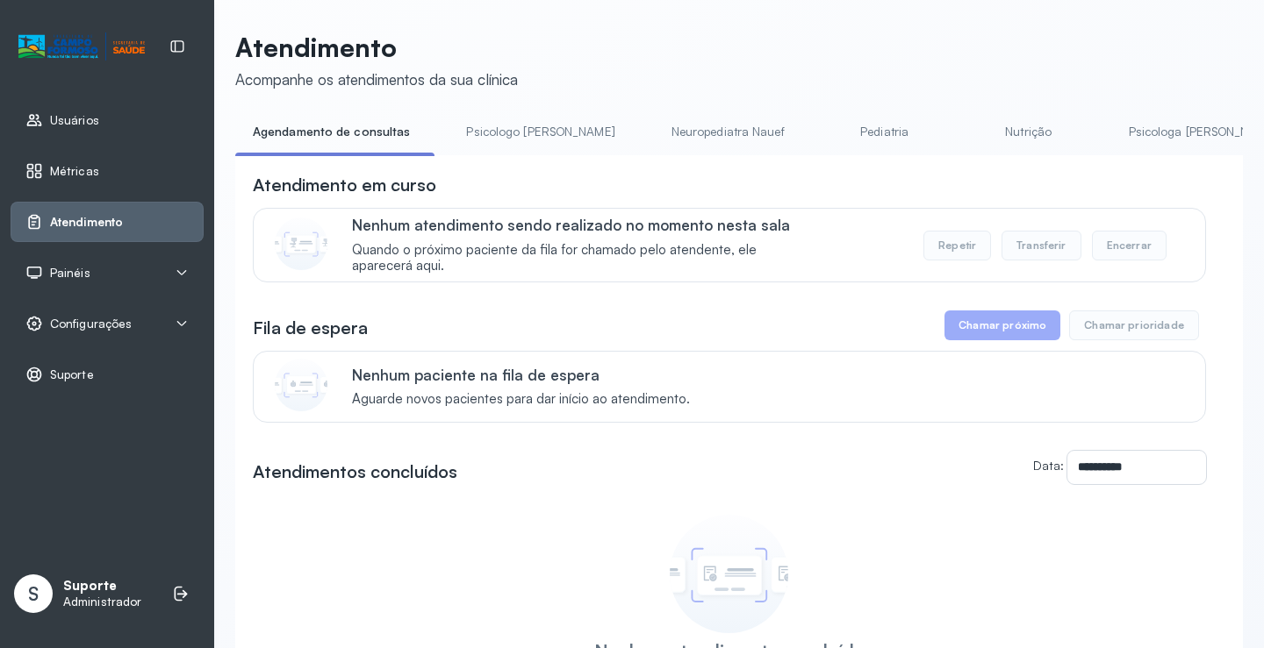
click at [832, 122] on link "Pediatria" at bounding box center [884, 132] width 123 height 29
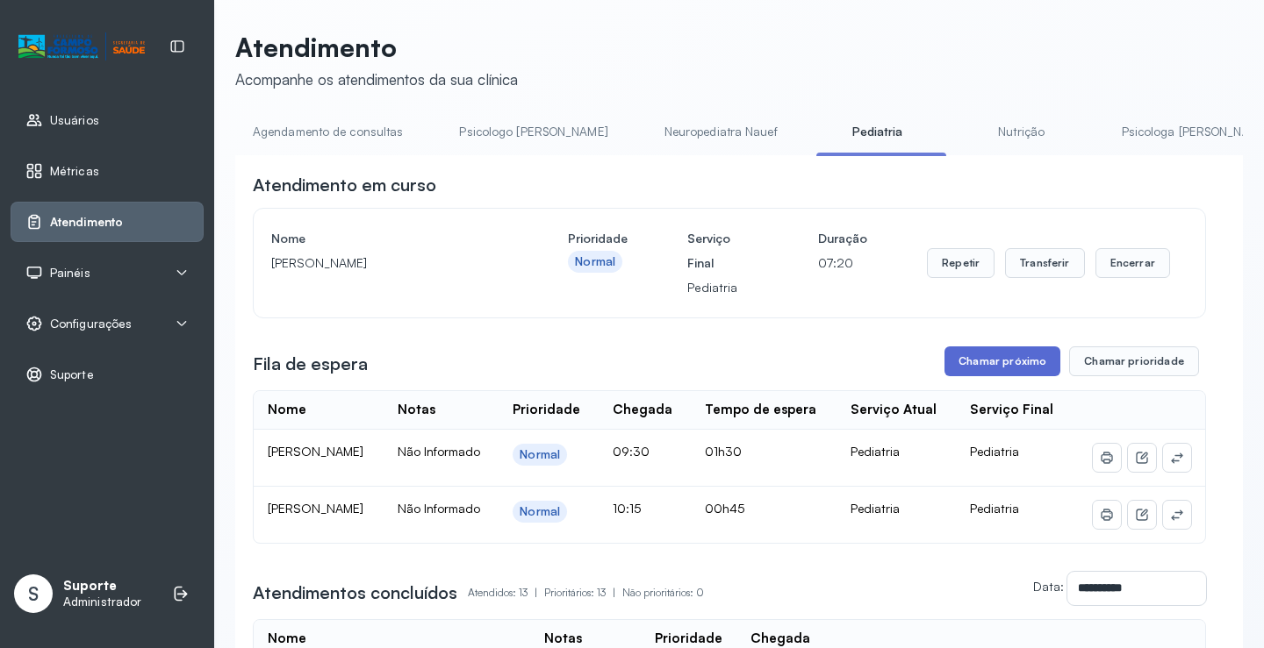
click at [984, 369] on button "Chamar próximo" at bounding box center [1002, 362] width 116 height 30
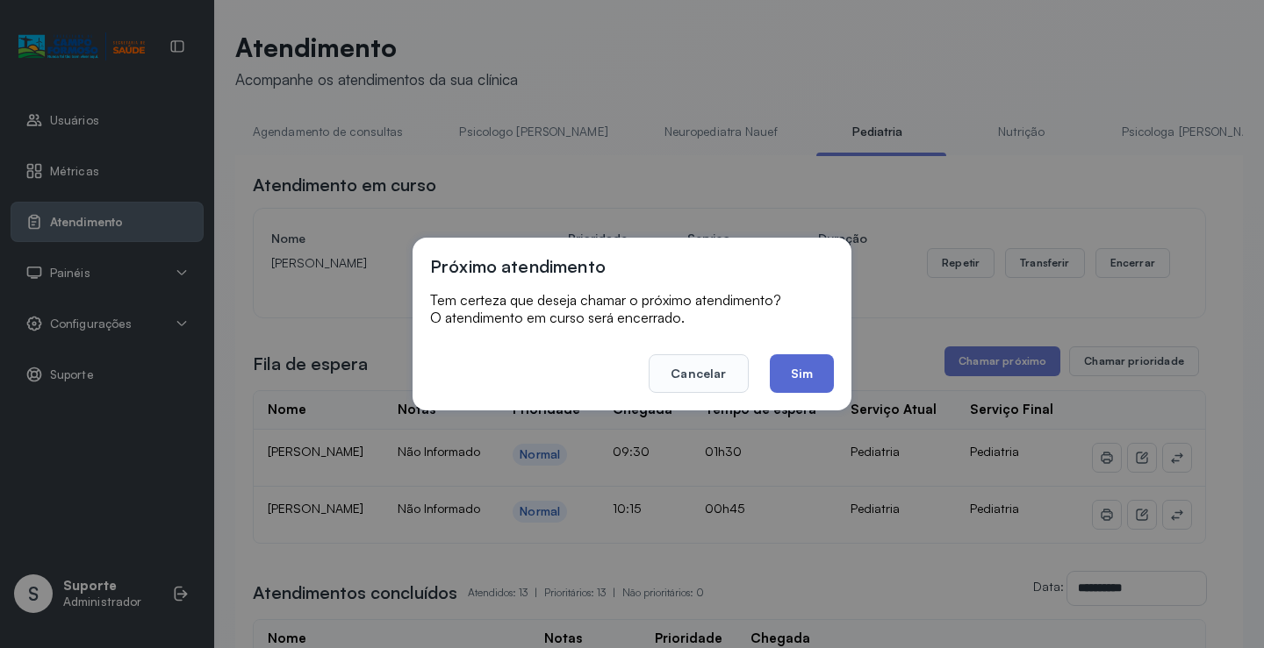
click at [808, 376] on button "Sim" at bounding box center [802, 373] width 64 height 39
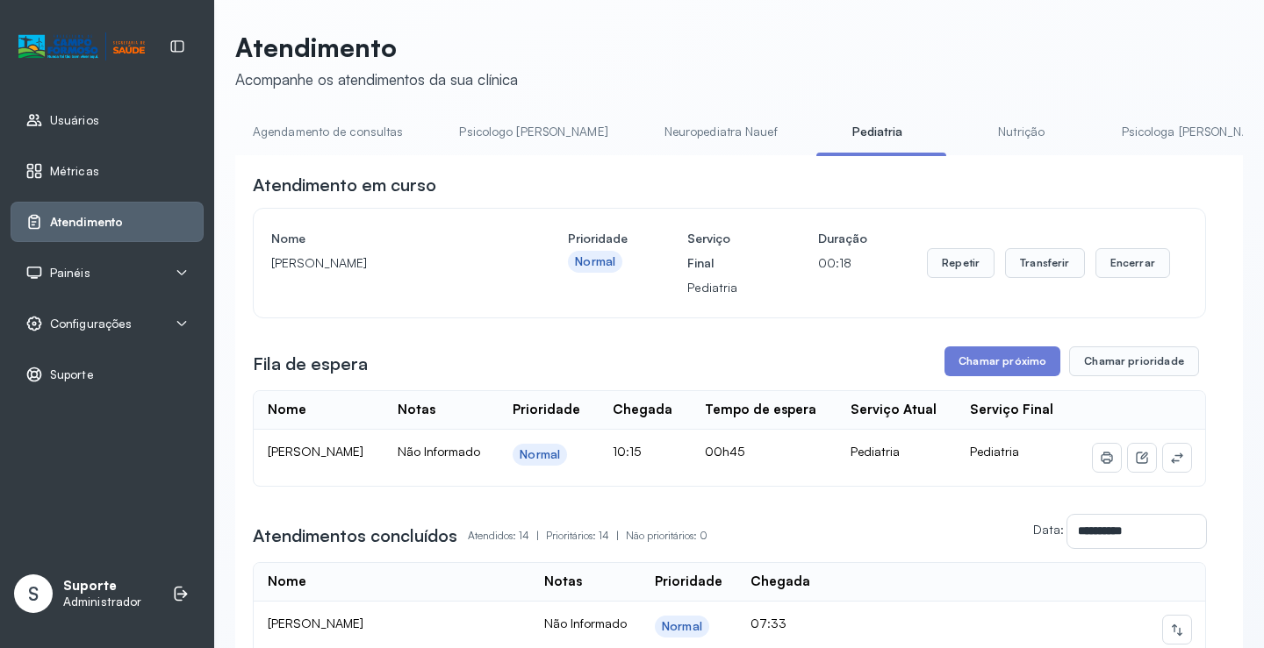
click at [326, 135] on link "Agendamento de consultas" at bounding box center [327, 132] width 185 height 29
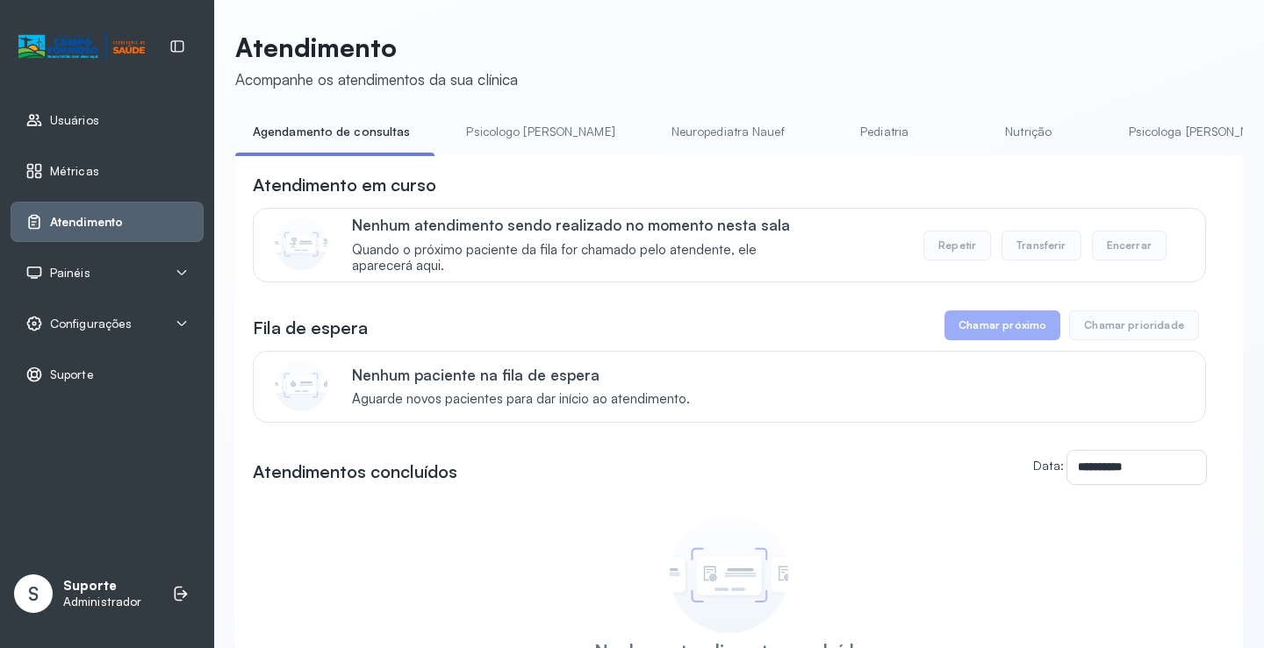
click at [823, 133] on link "Pediatria" at bounding box center [884, 132] width 123 height 29
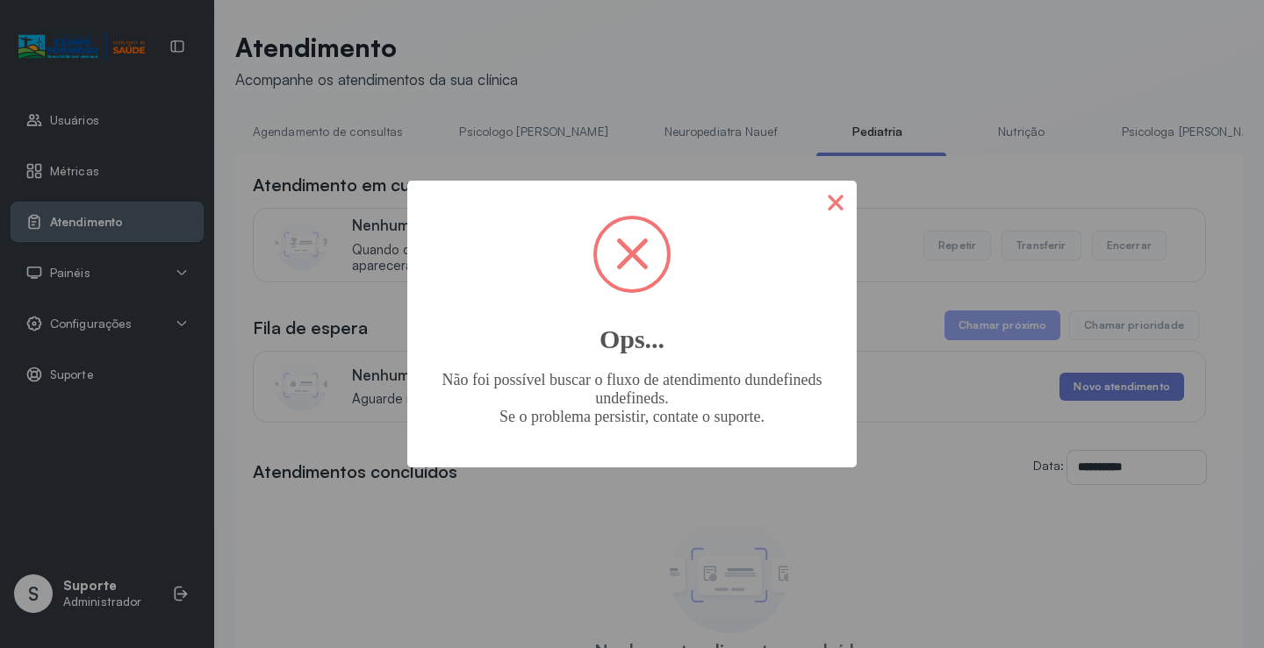
click at [835, 199] on button "×" at bounding box center [835, 202] width 42 height 42
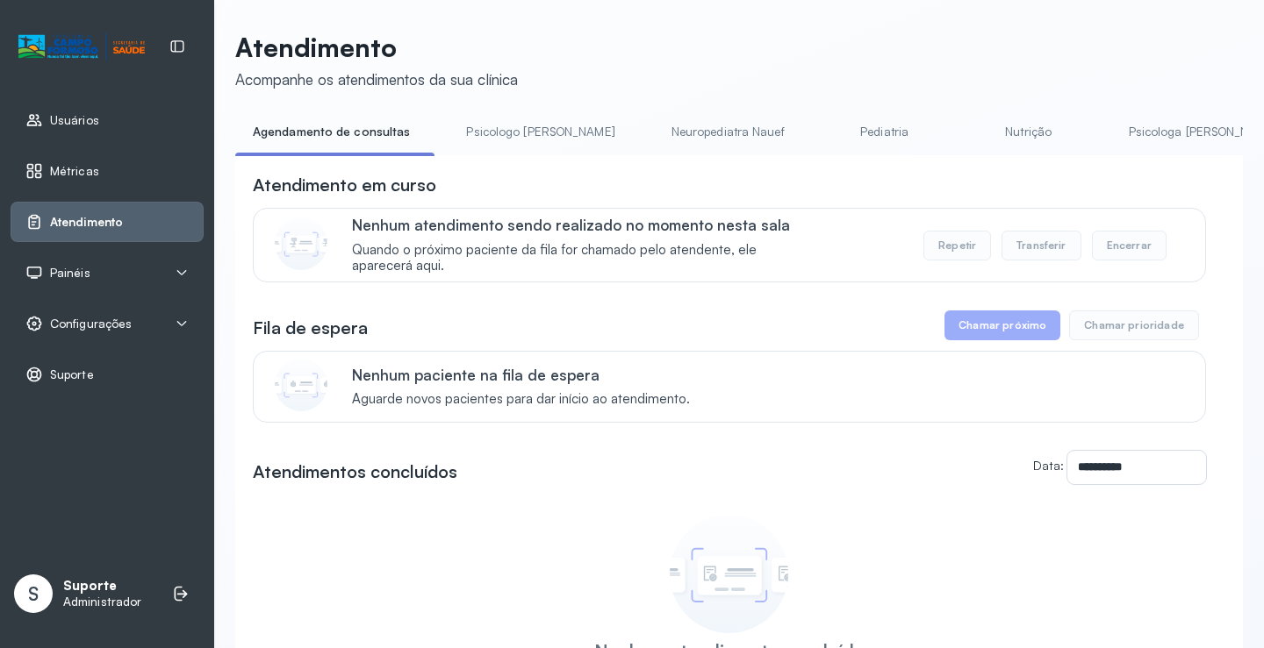
click at [823, 143] on link "Pediatria" at bounding box center [884, 132] width 123 height 29
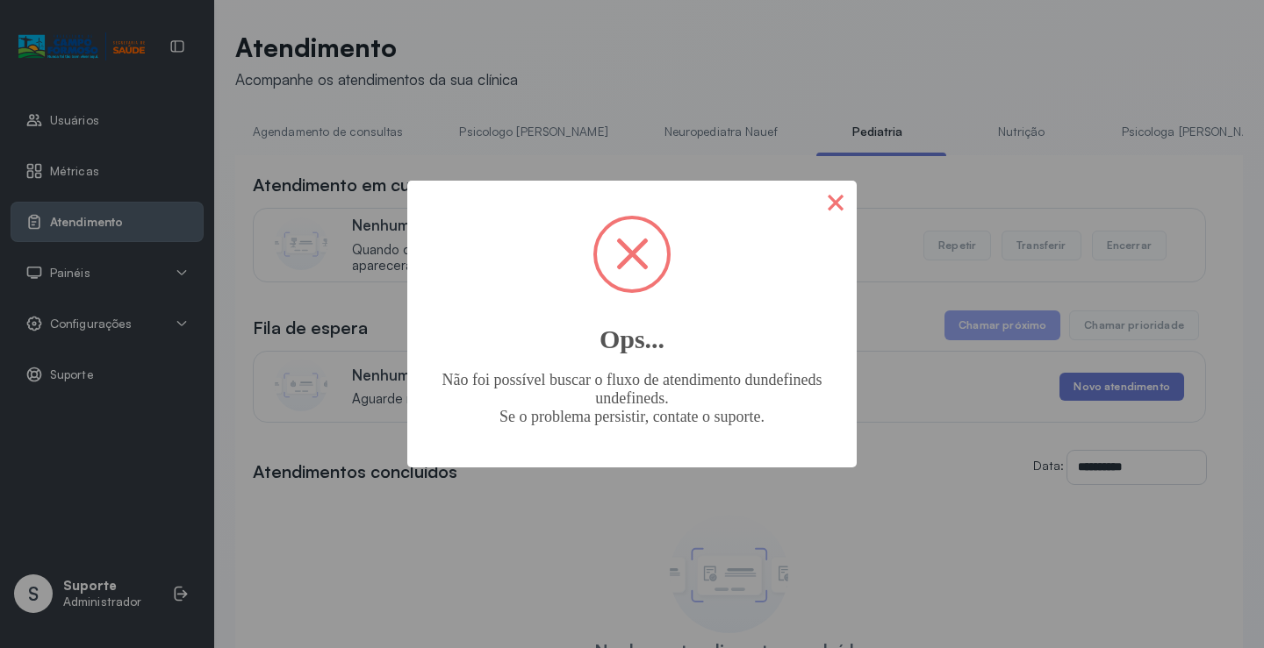
click at [844, 204] on button "×" at bounding box center [835, 202] width 42 height 42
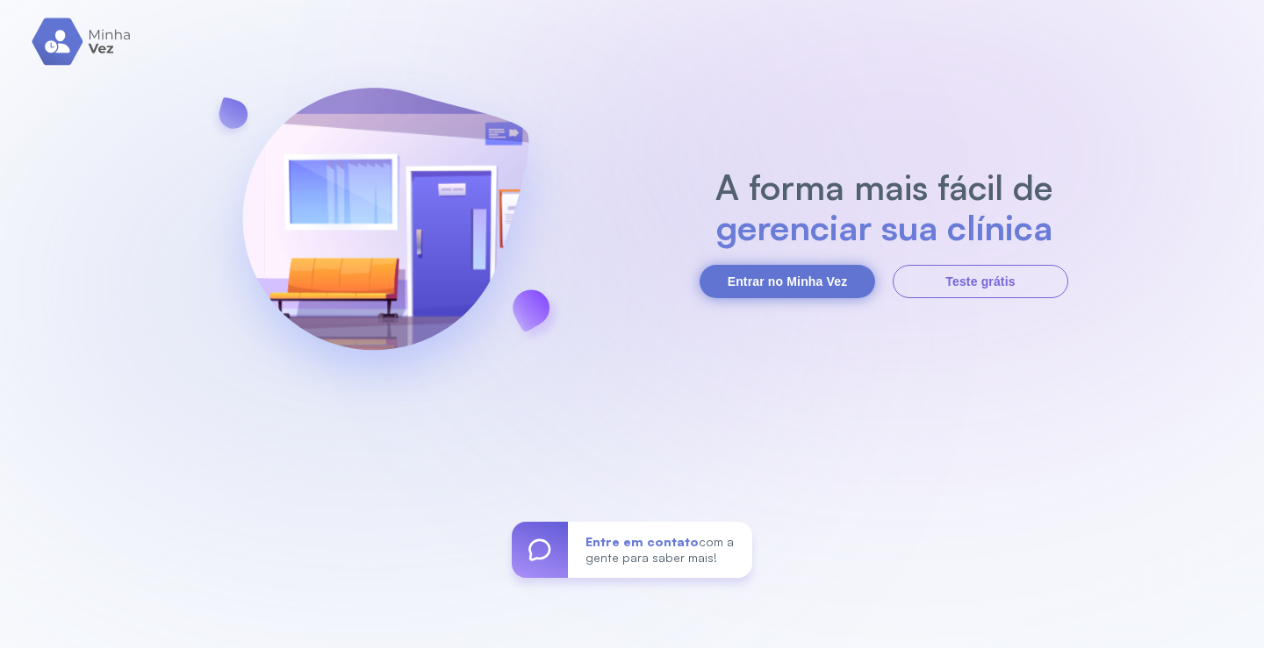
click at [777, 274] on button "Entrar no Minha Vez" at bounding box center [786, 281] width 175 height 33
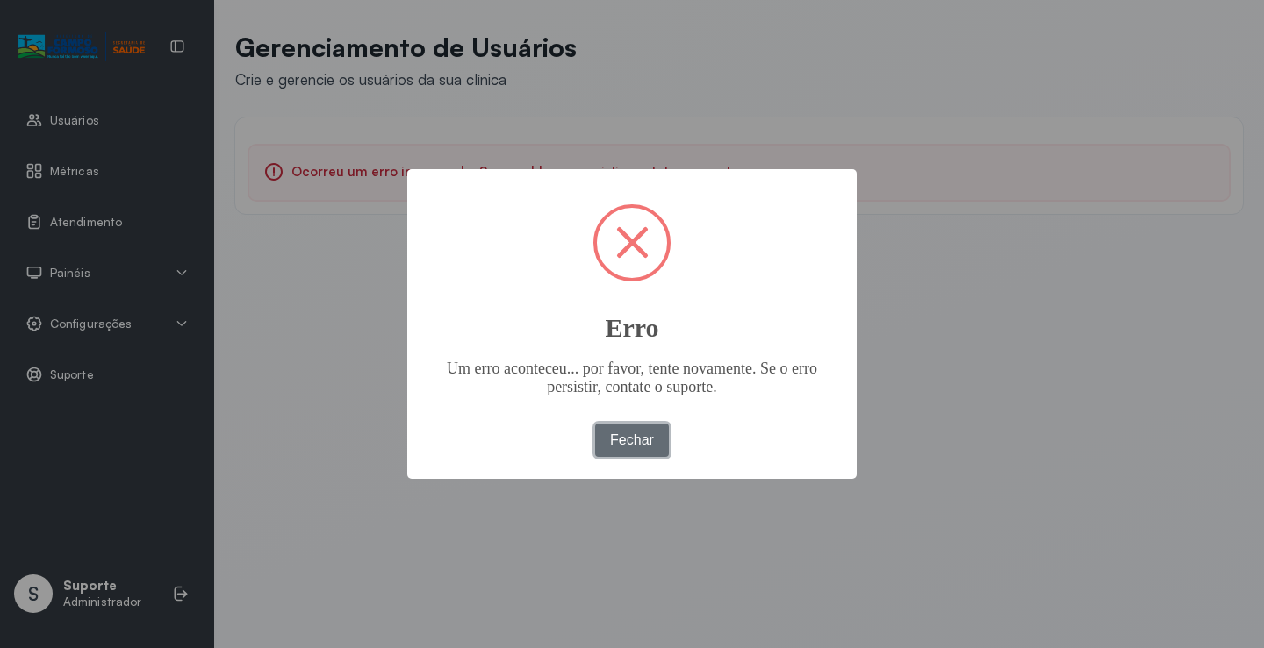
click at [639, 447] on button "Fechar" at bounding box center [632, 440] width 75 height 33
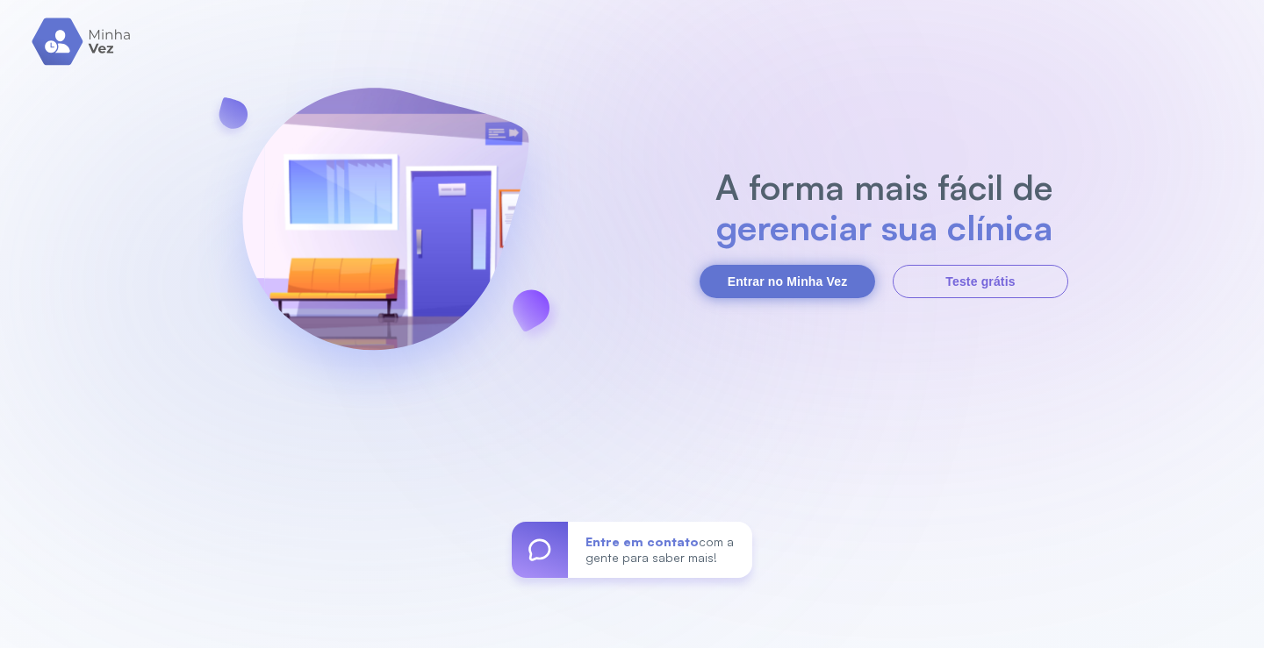
click at [762, 275] on button "Entrar no Minha Vez" at bounding box center [786, 281] width 175 height 33
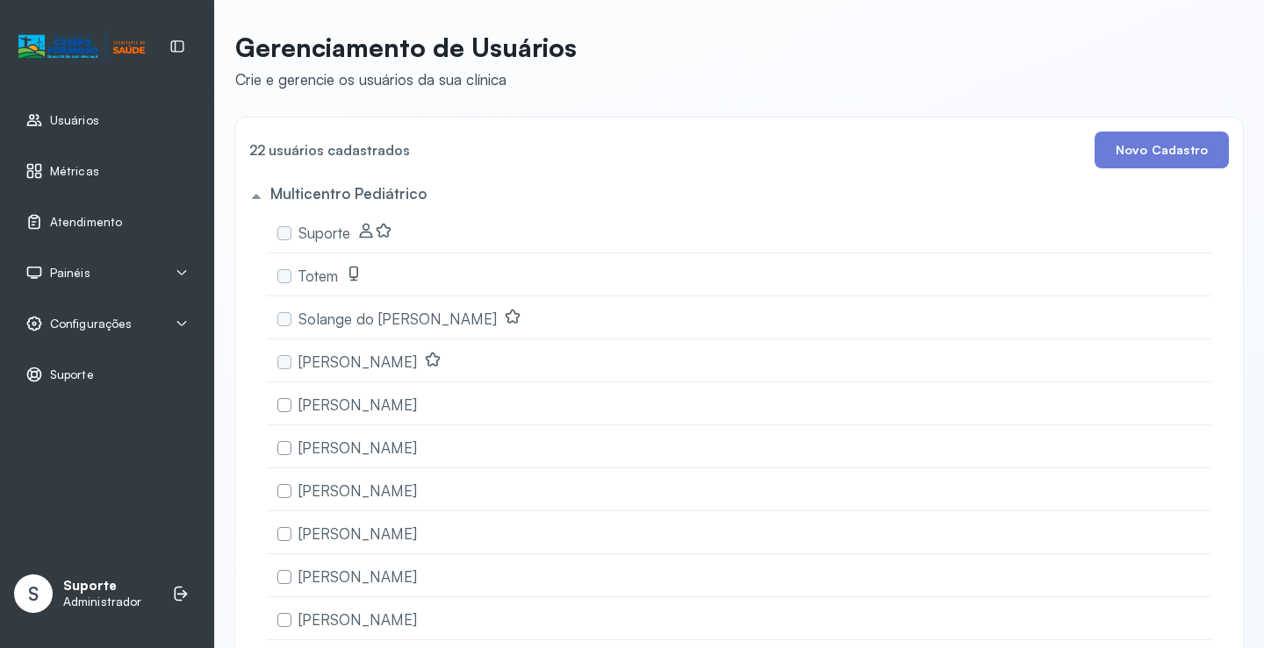
click at [132, 233] on div "Atendimento" at bounding box center [107, 222] width 193 height 40
click at [81, 209] on div "Atendimento" at bounding box center [107, 222] width 193 height 40
click at [64, 208] on div "Atendimento" at bounding box center [107, 222] width 193 height 40
click at [199, 269] on div "Painéis" at bounding box center [107, 273] width 193 height 40
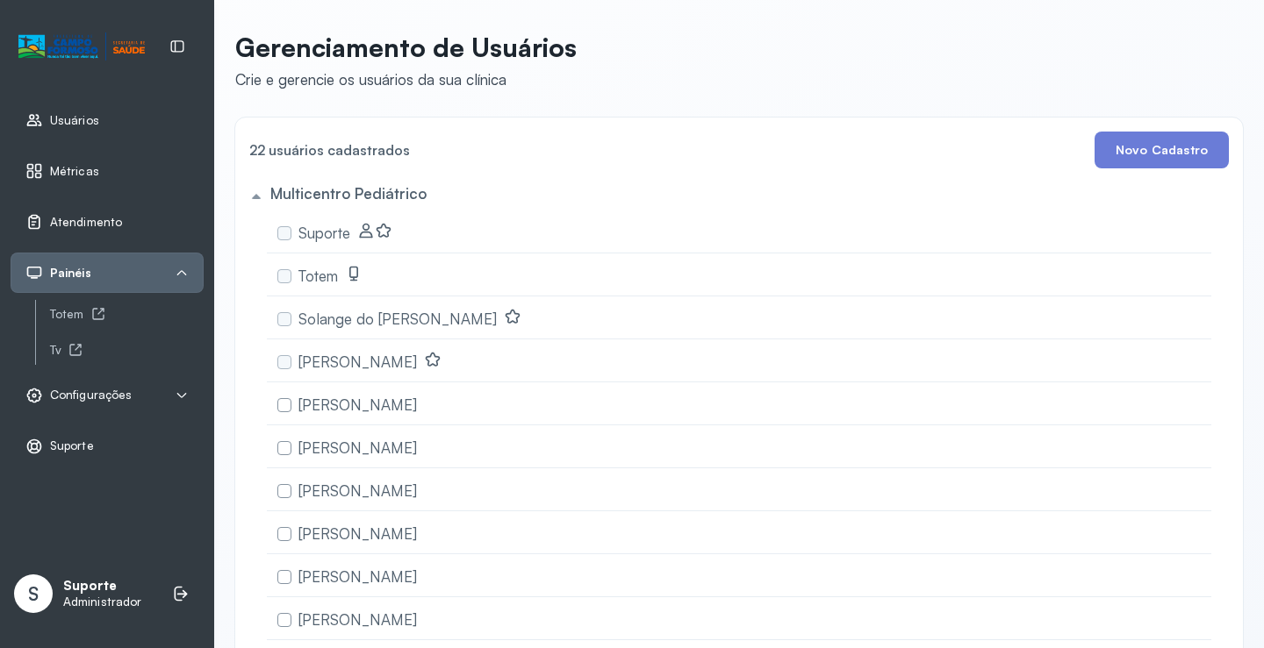
click at [123, 226] on link "Atendimento" at bounding box center [106, 222] width 163 height 18
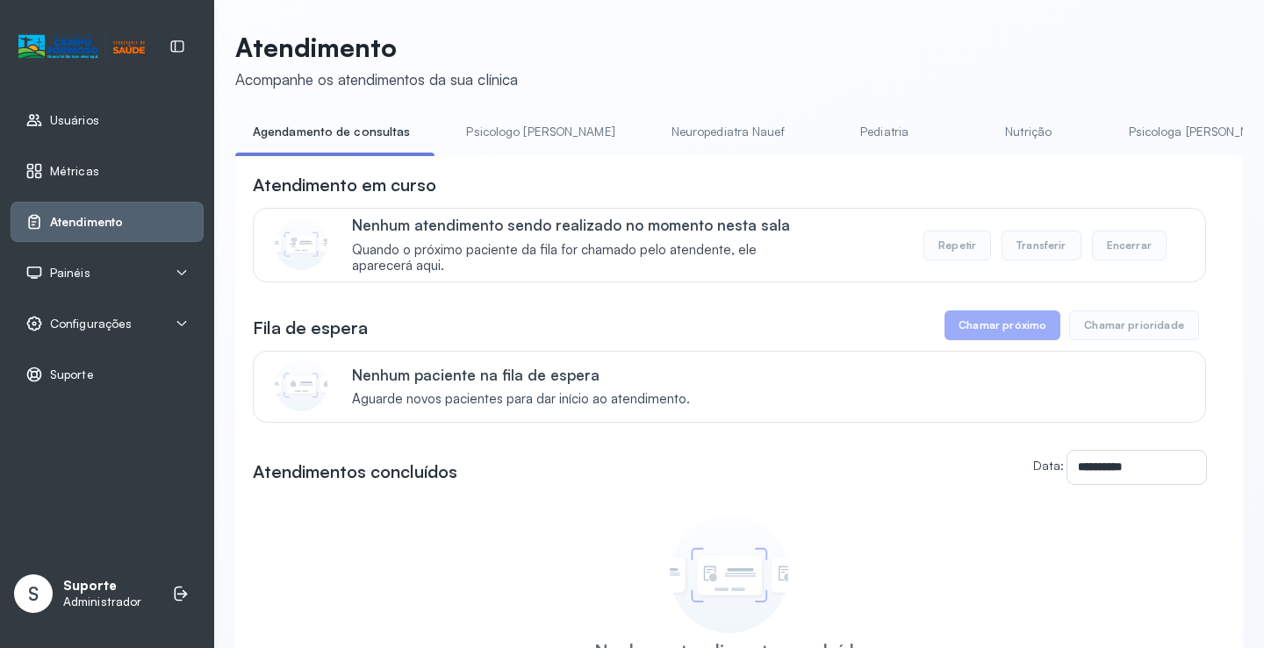
click at [823, 125] on link "Pediatria" at bounding box center [884, 132] width 123 height 29
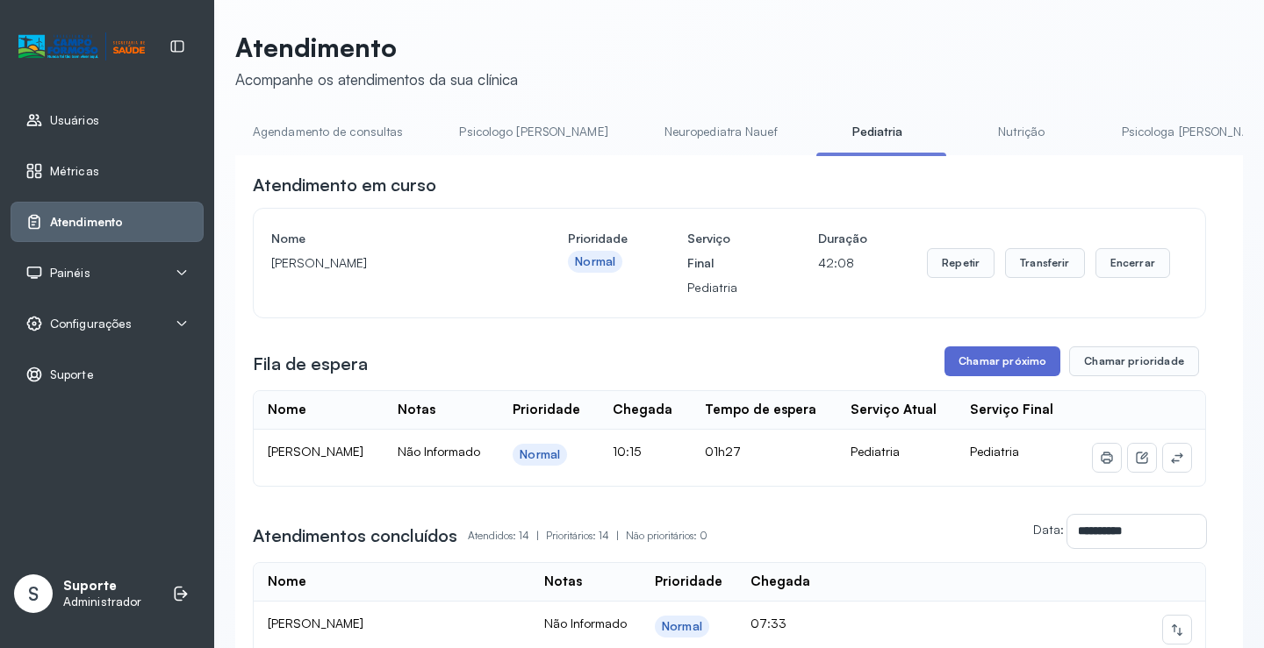
click at [992, 367] on button "Chamar próximo" at bounding box center [1002, 362] width 116 height 30
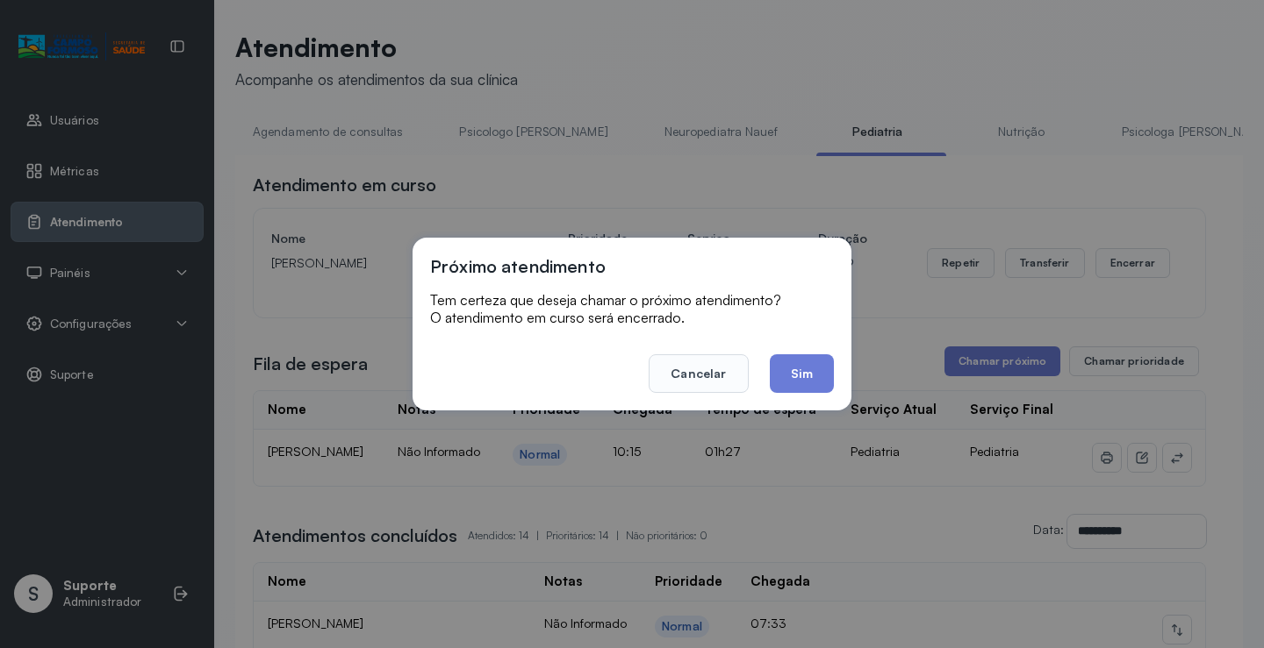
click at [816, 379] on button "Sim" at bounding box center [802, 373] width 64 height 39
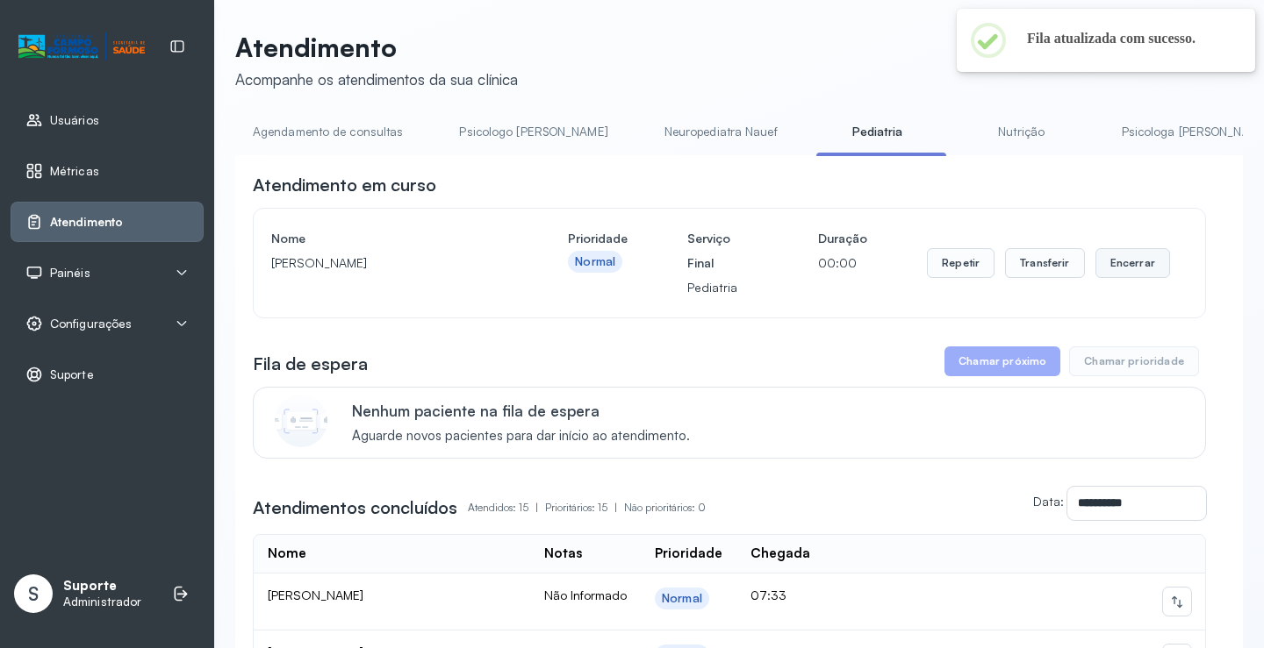
click at [1117, 268] on button "Encerrar" at bounding box center [1132, 263] width 75 height 30
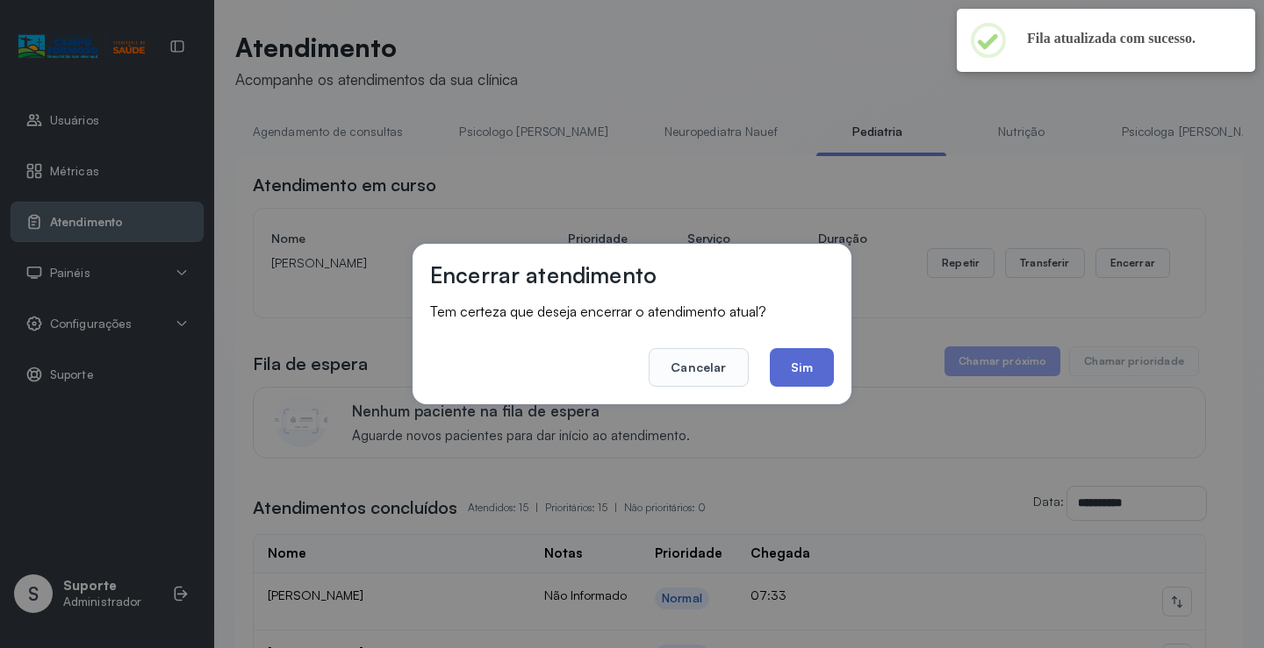
click at [821, 374] on button "Sim" at bounding box center [802, 367] width 64 height 39
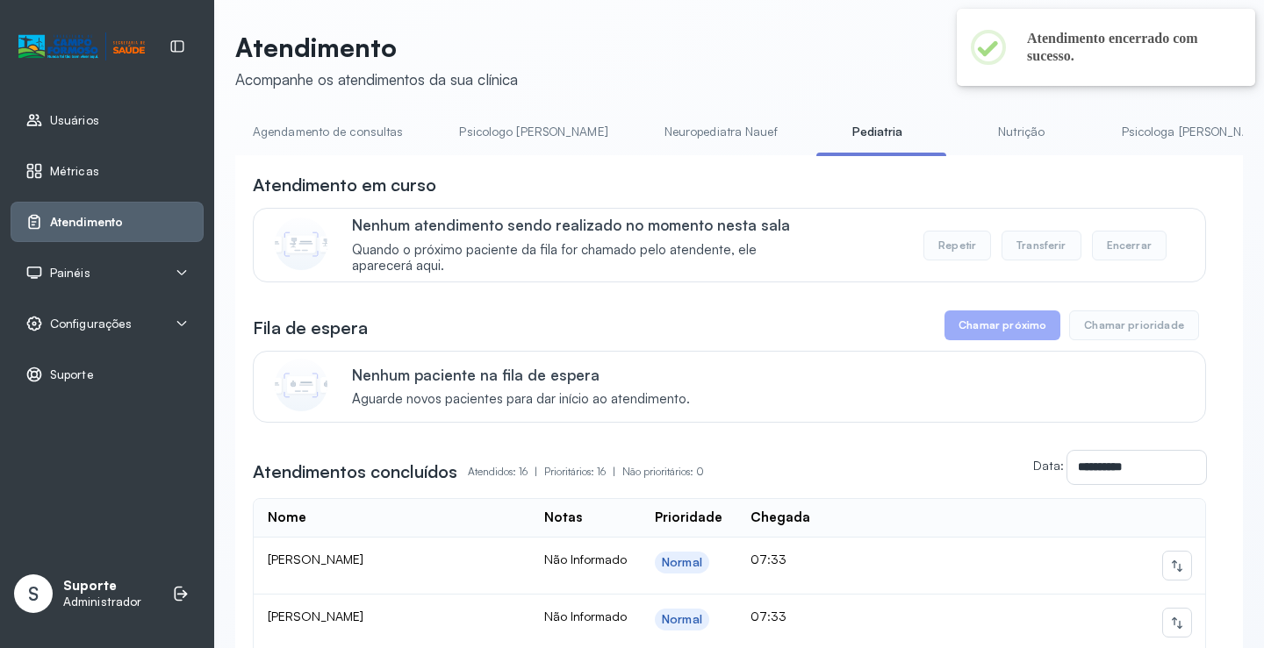
click at [344, 127] on link "Agendamento de consultas" at bounding box center [327, 132] width 185 height 29
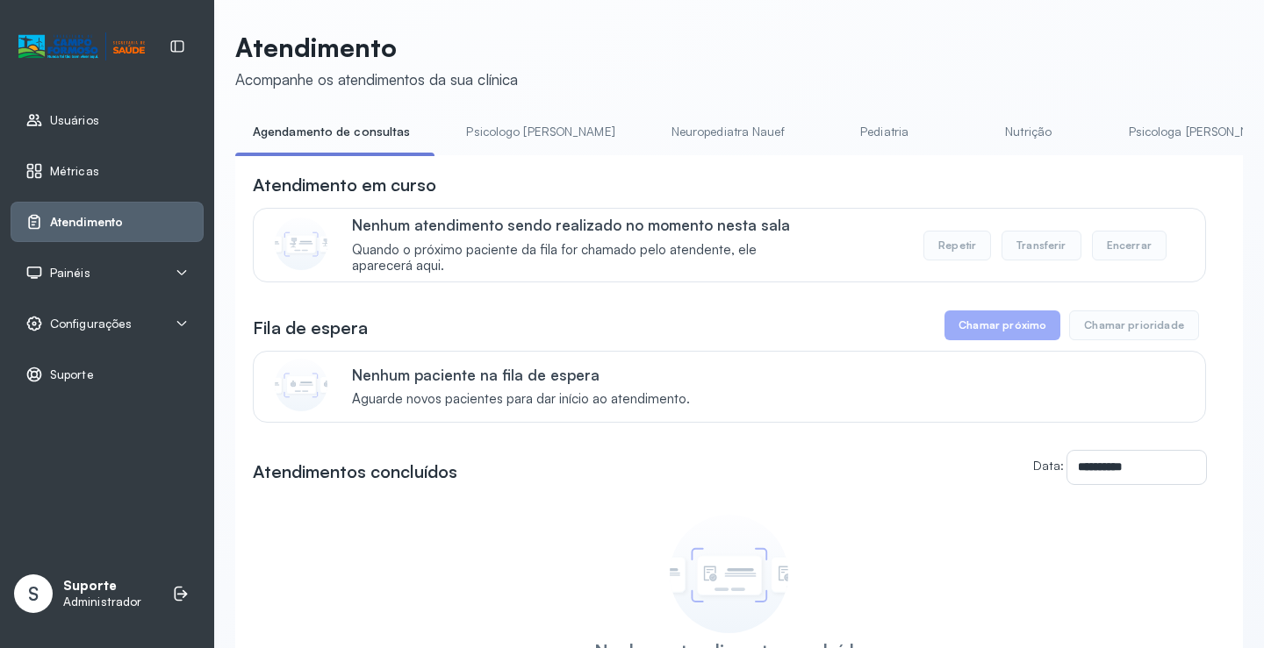
click at [104, 269] on div "Painéis" at bounding box center [106, 273] width 163 height 18
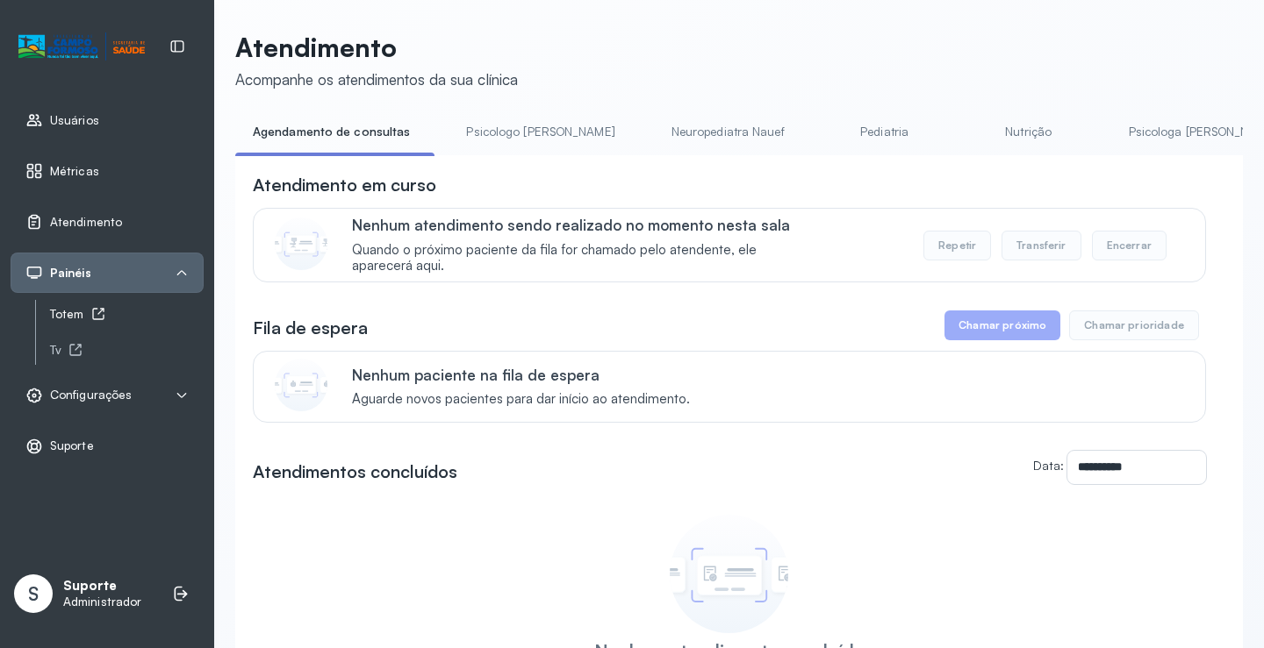
click at [81, 309] on div "Totem" at bounding box center [127, 314] width 154 height 15
click at [823, 132] on link "Pediatria" at bounding box center [884, 132] width 123 height 29
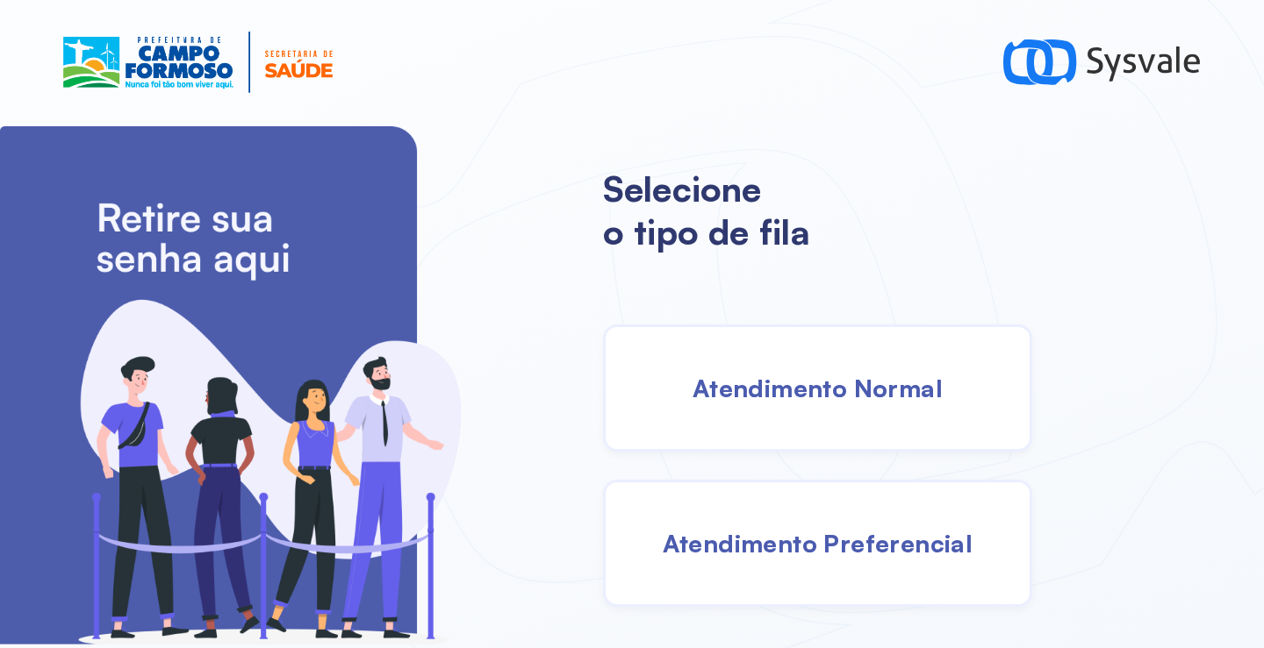
click at [788, 428] on div "Atendimento Normal" at bounding box center [817, 388] width 429 height 127
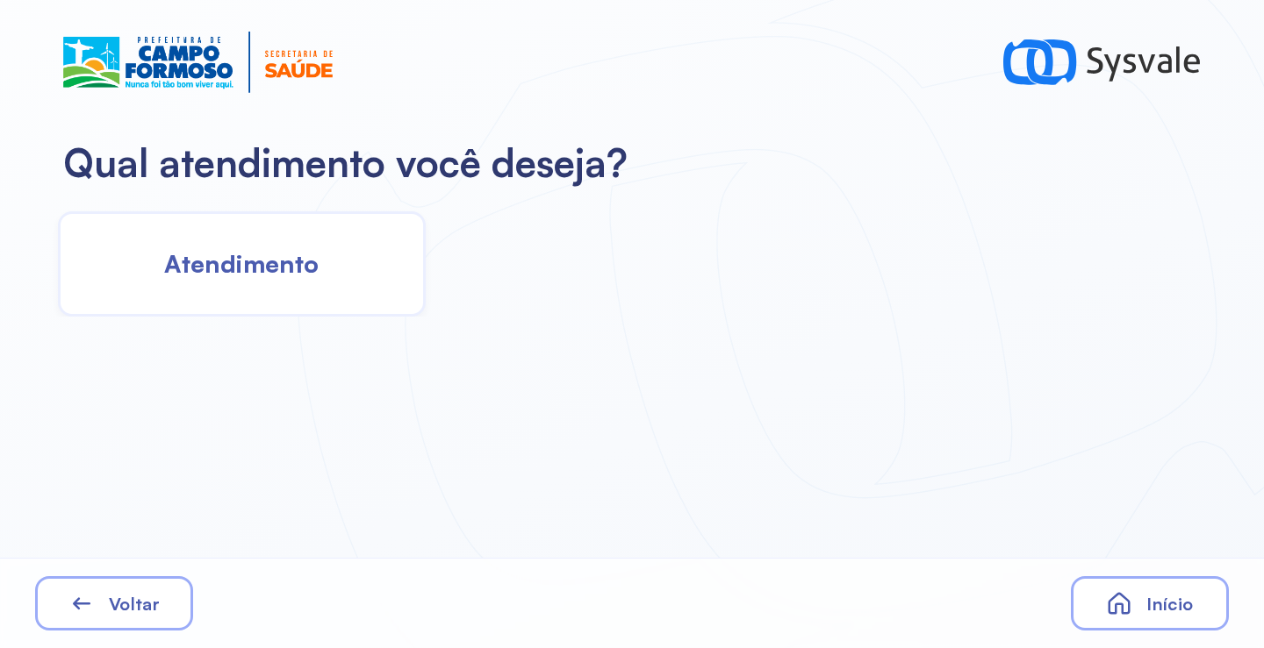
click at [289, 302] on div "Atendimento" at bounding box center [242, 263] width 368 height 105
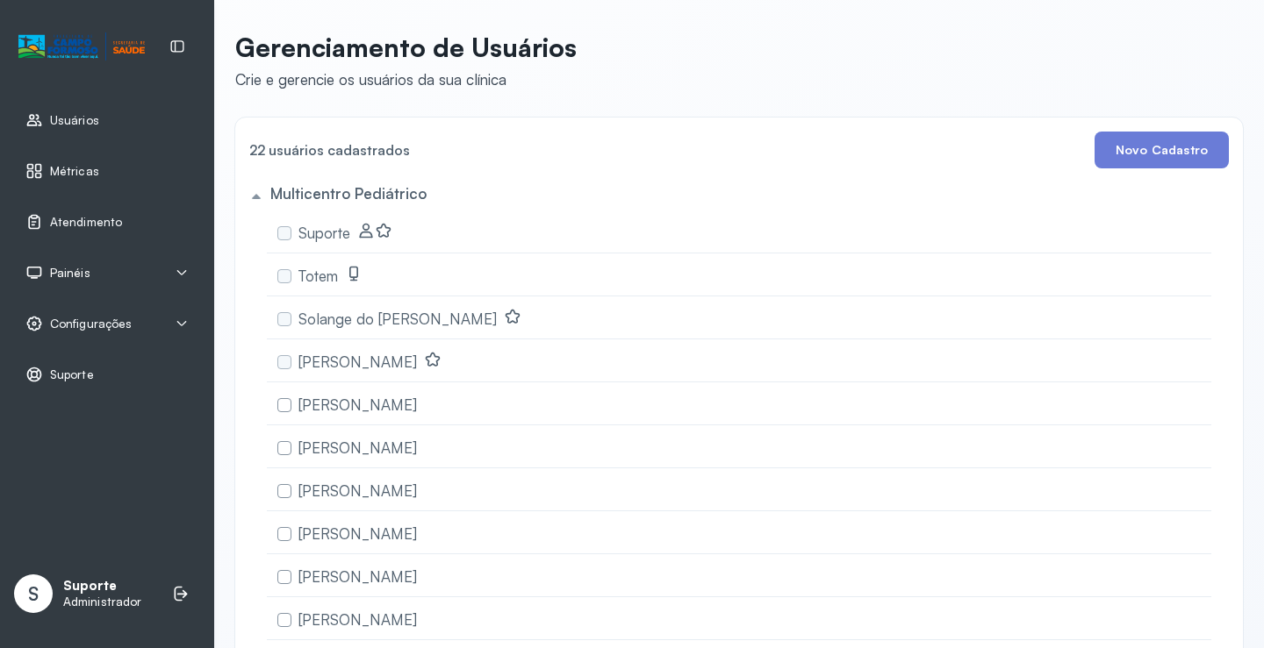
click at [85, 277] on span "Painéis" at bounding box center [70, 273] width 40 height 15
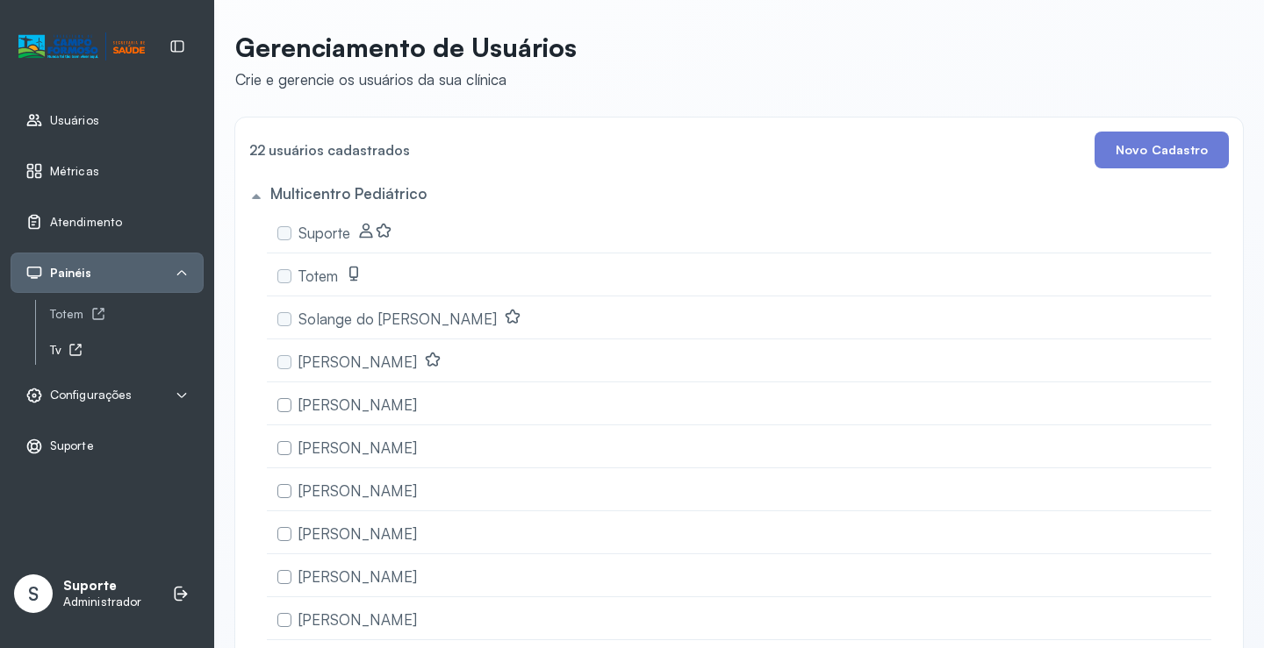
click at [72, 347] on icon at bounding box center [75, 350] width 14 height 14
click at [85, 223] on span "Atendimento" at bounding box center [86, 222] width 72 height 15
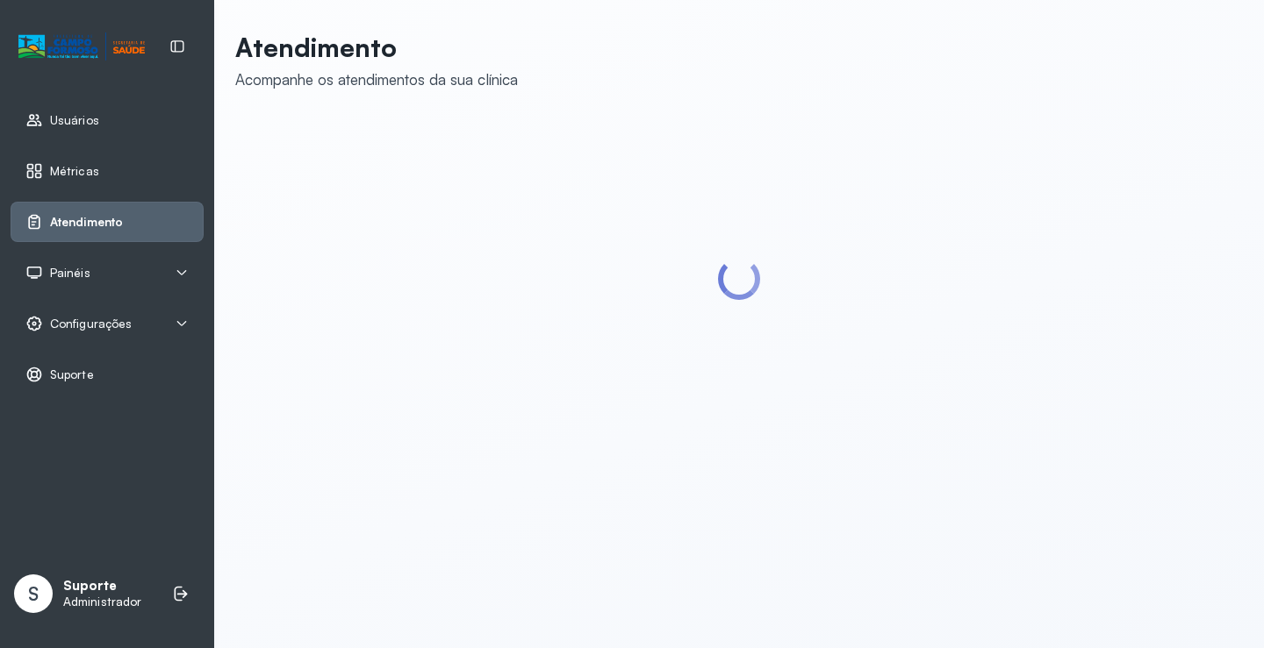
click at [69, 282] on div "Painéis" at bounding box center [107, 273] width 193 height 40
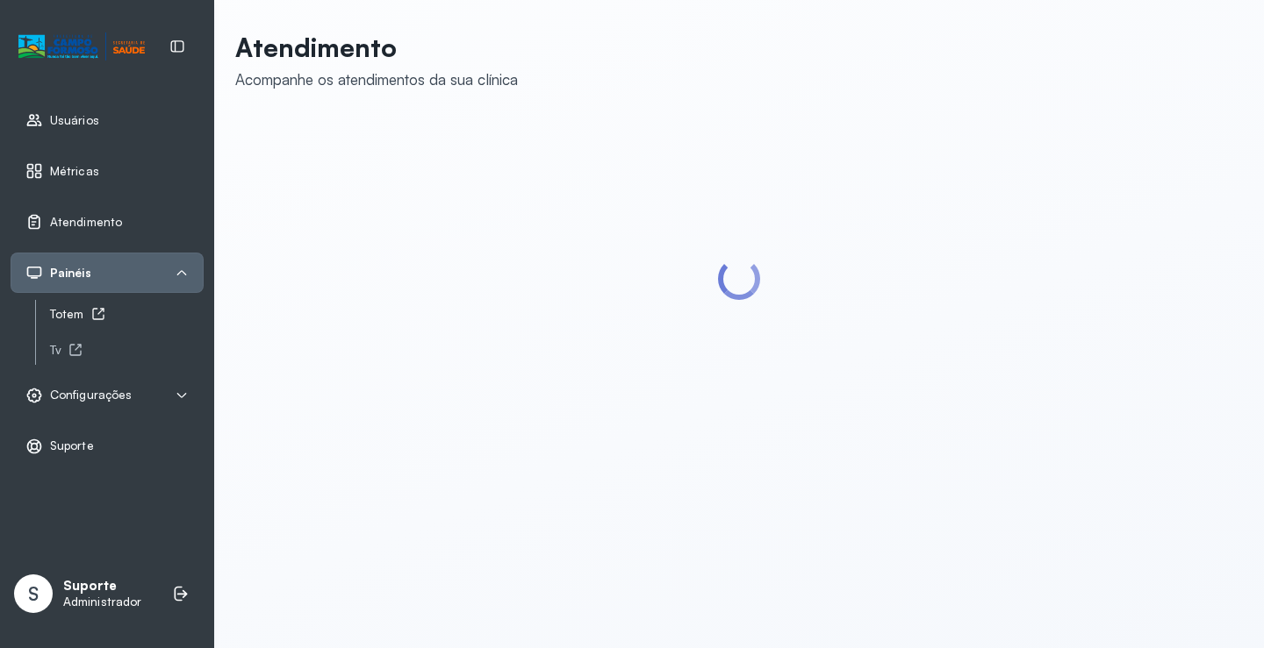
click at [66, 321] on div "Totem" at bounding box center [127, 314] width 154 height 15
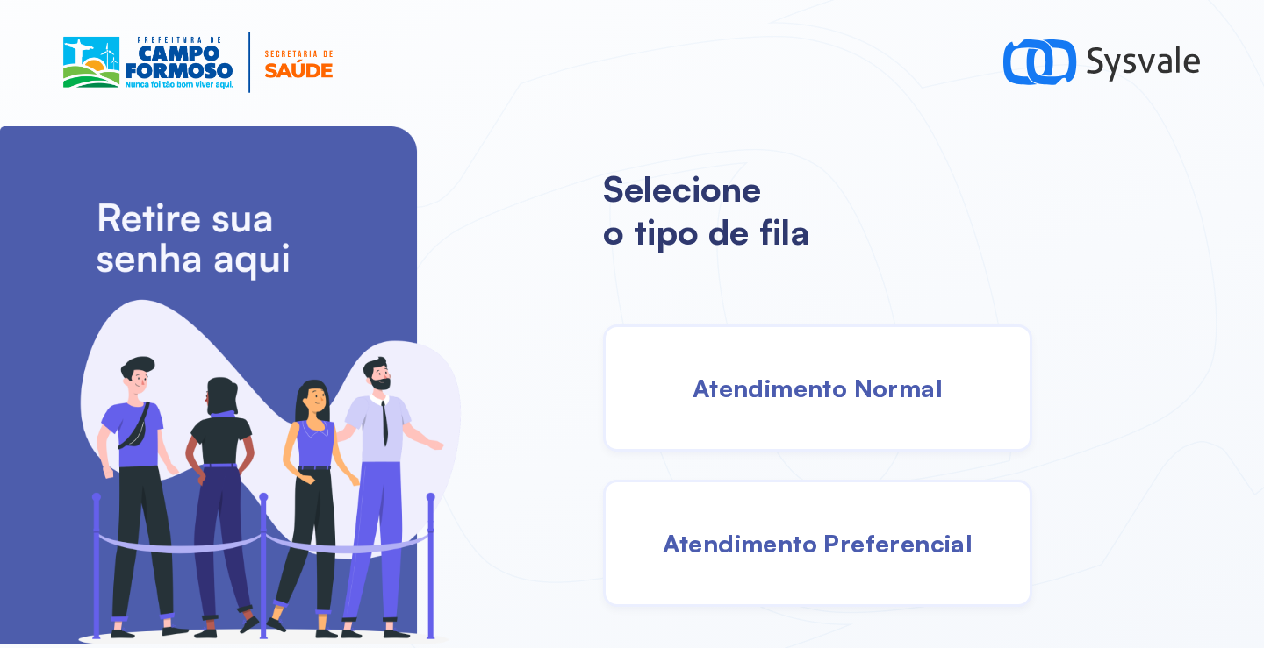
click at [812, 415] on div "Atendimento Normal" at bounding box center [817, 388] width 429 height 127
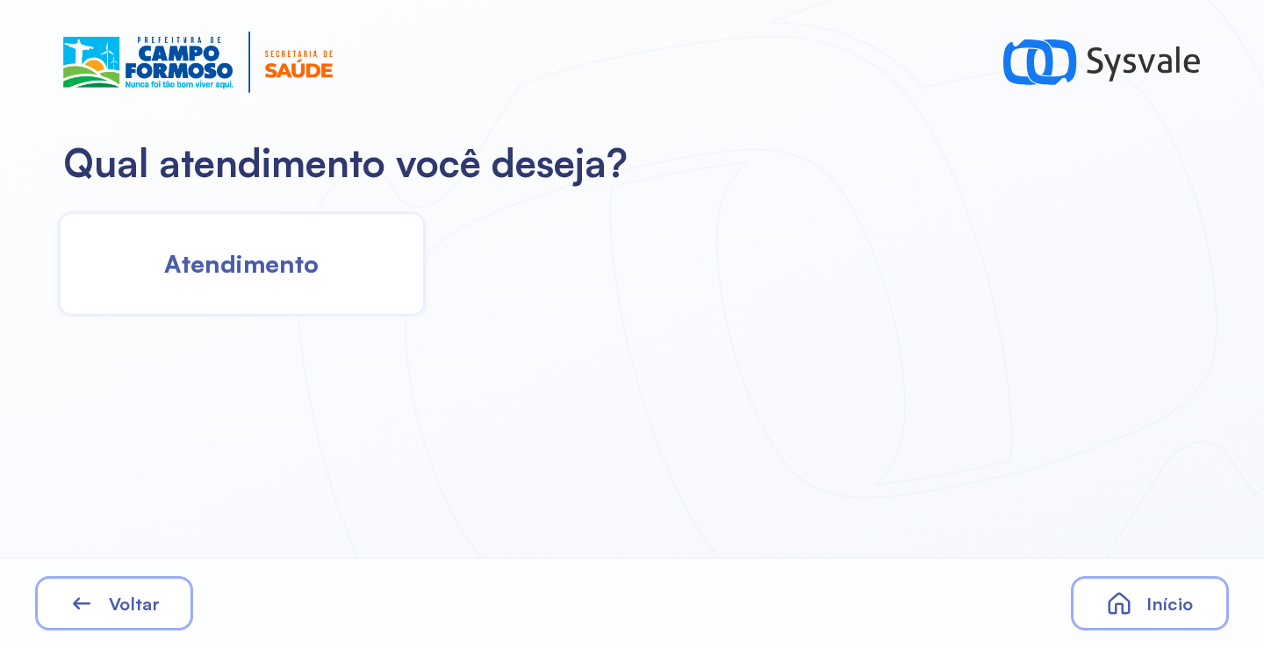
click at [221, 232] on div "Atendimento" at bounding box center [242, 263] width 368 height 105
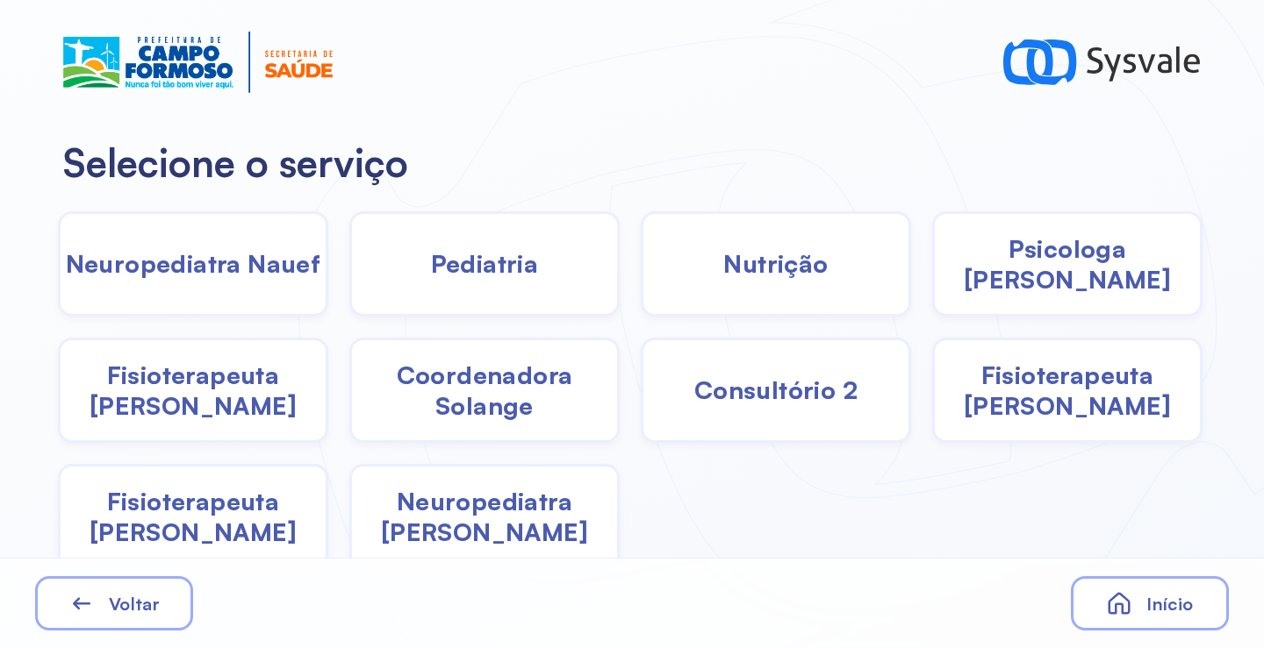
click at [932, 290] on div "Nutrição" at bounding box center [1067, 263] width 270 height 105
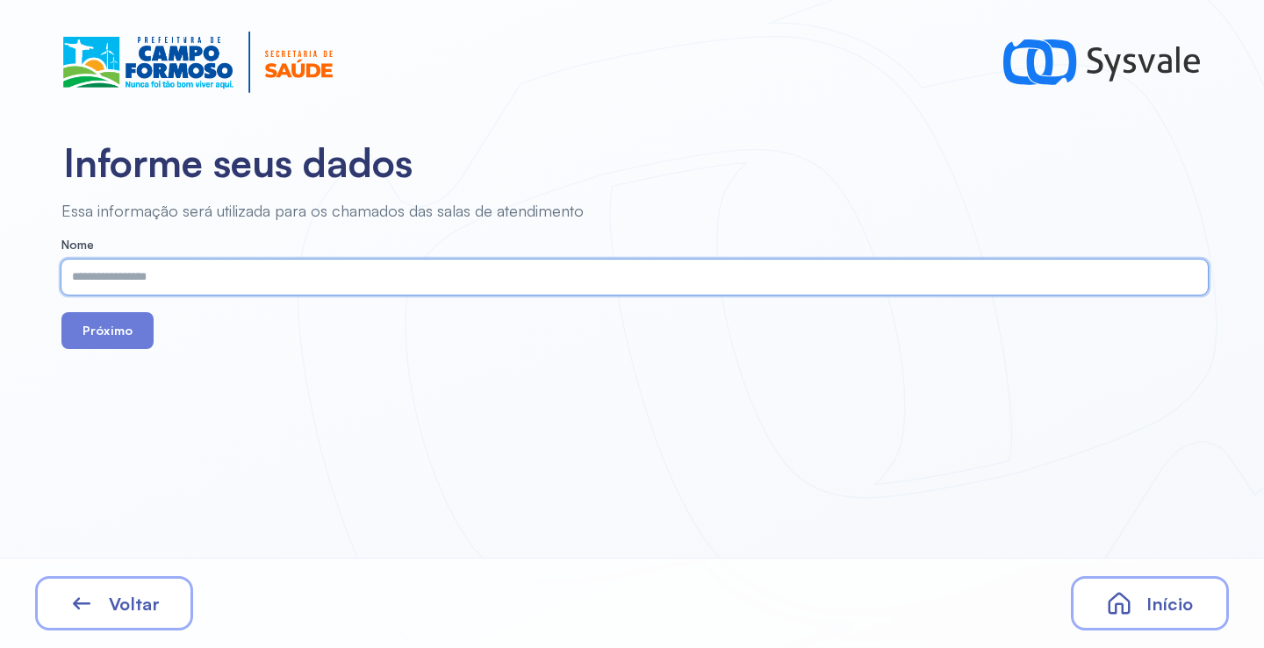
paste input "**********"
type input "**********"
click at [109, 328] on button "Próximo" at bounding box center [107, 330] width 92 height 37
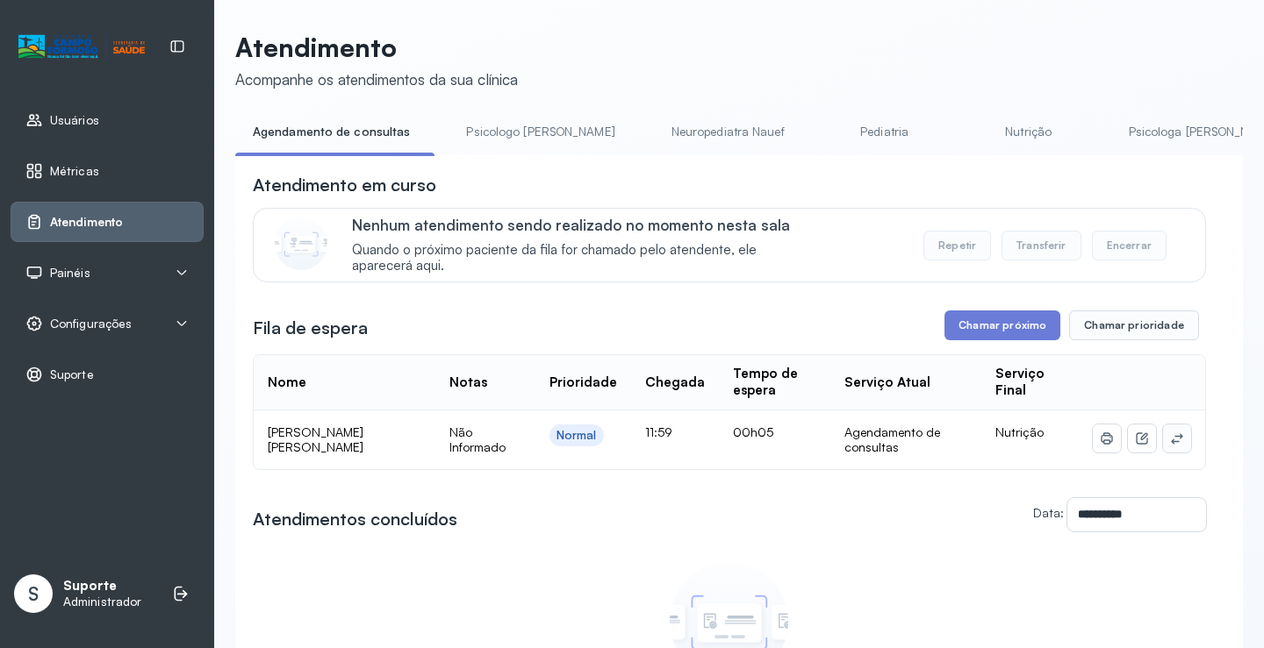
click at [1170, 441] on icon at bounding box center [1177, 439] width 14 height 14
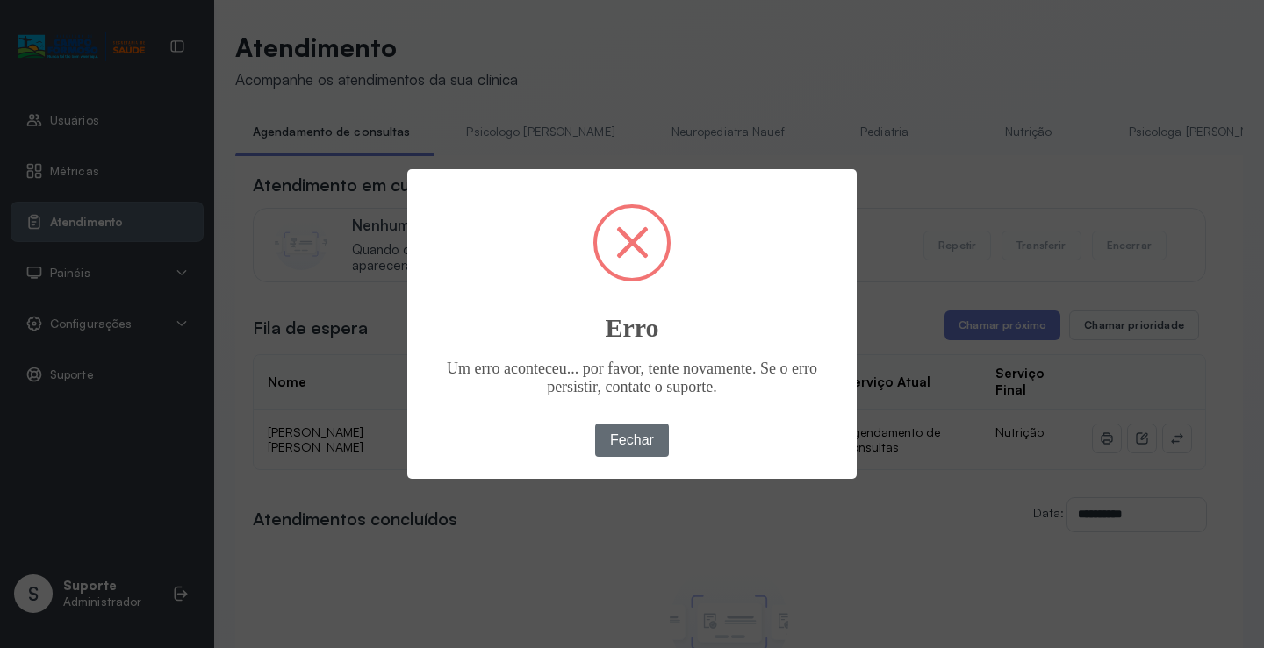
click at [641, 434] on button "Fechar" at bounding box center [632, 440] width 75 height 33
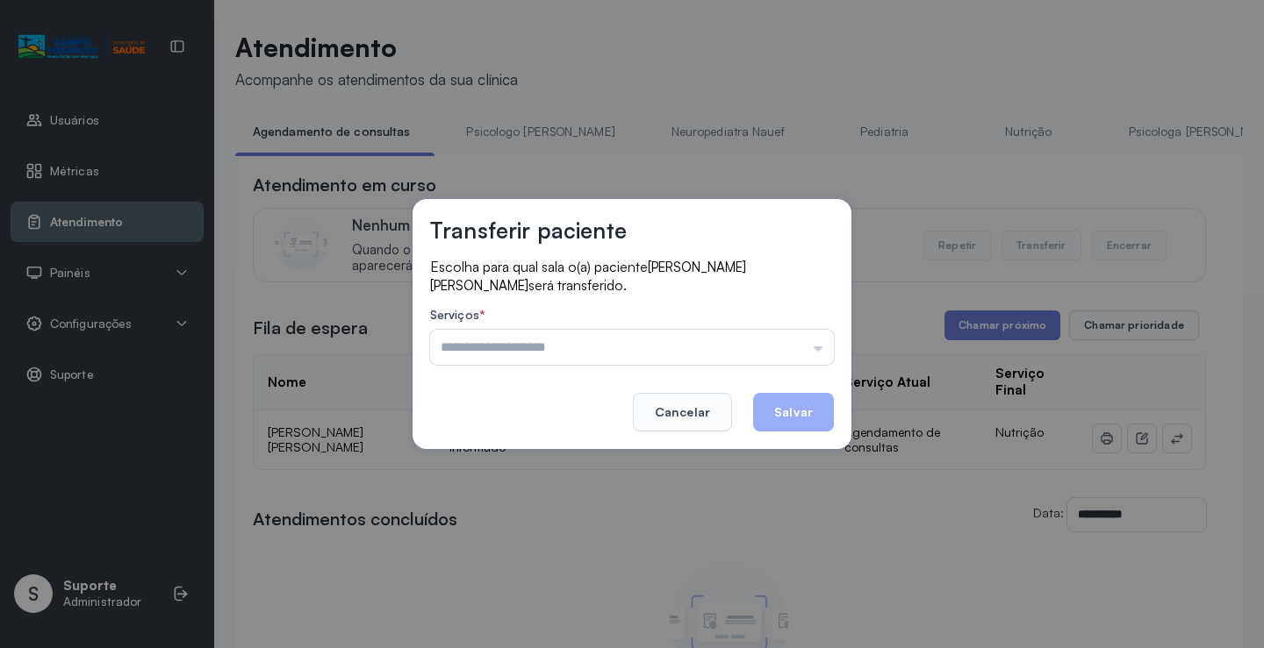
click at [706, 420] on button "Cancelar" at bounding box center [682, 412] width 99 height 39
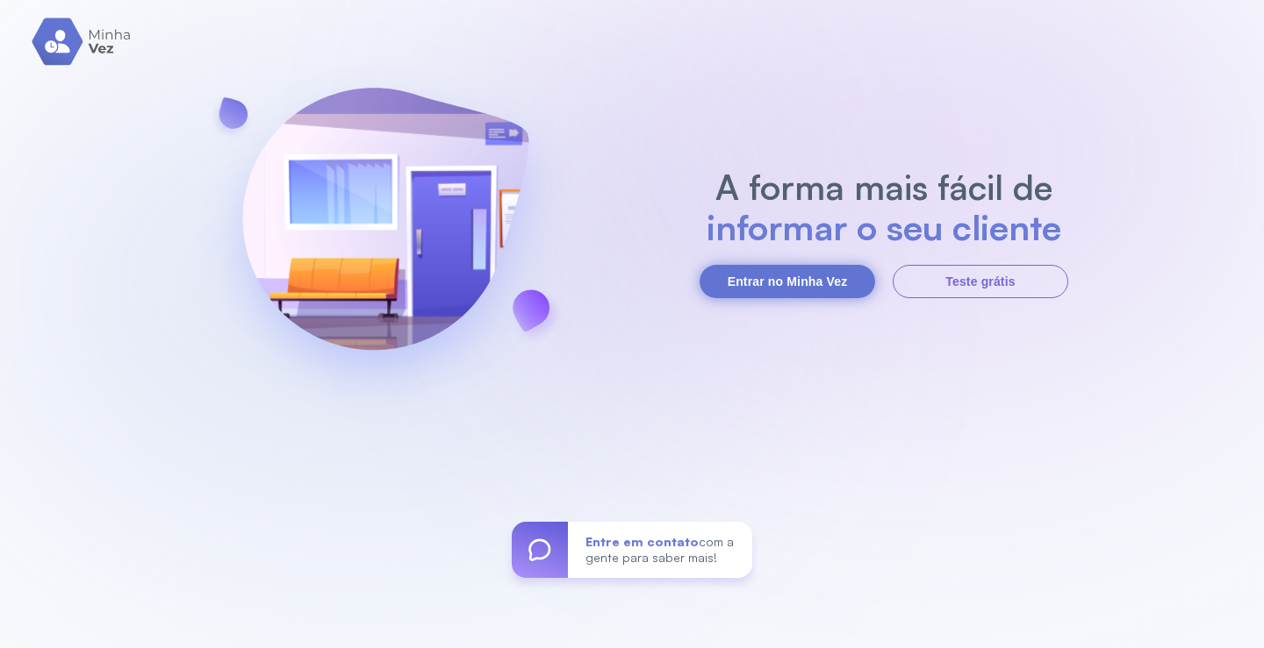
click at [825, 289] on button "Entrar no Minha Vez" at bounding box center [786, 281] width 175 height 33
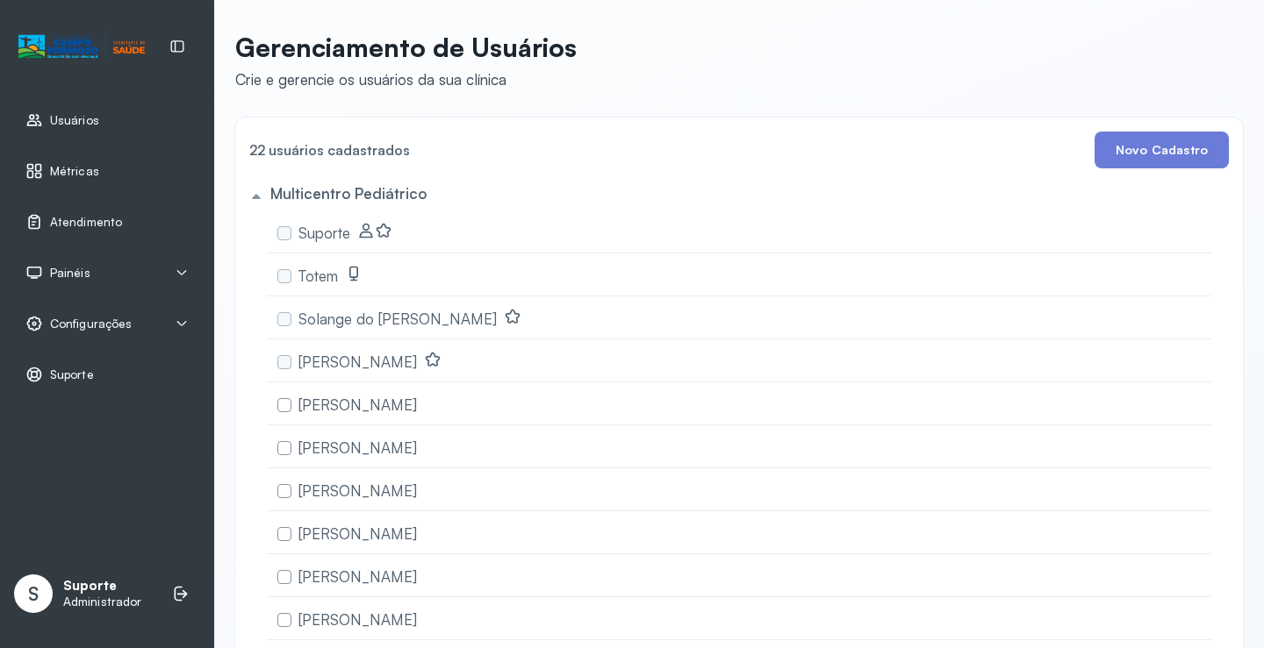
click at [186, 260] on div "Painéis" at bounding box center [107, 273] width 193 height 40
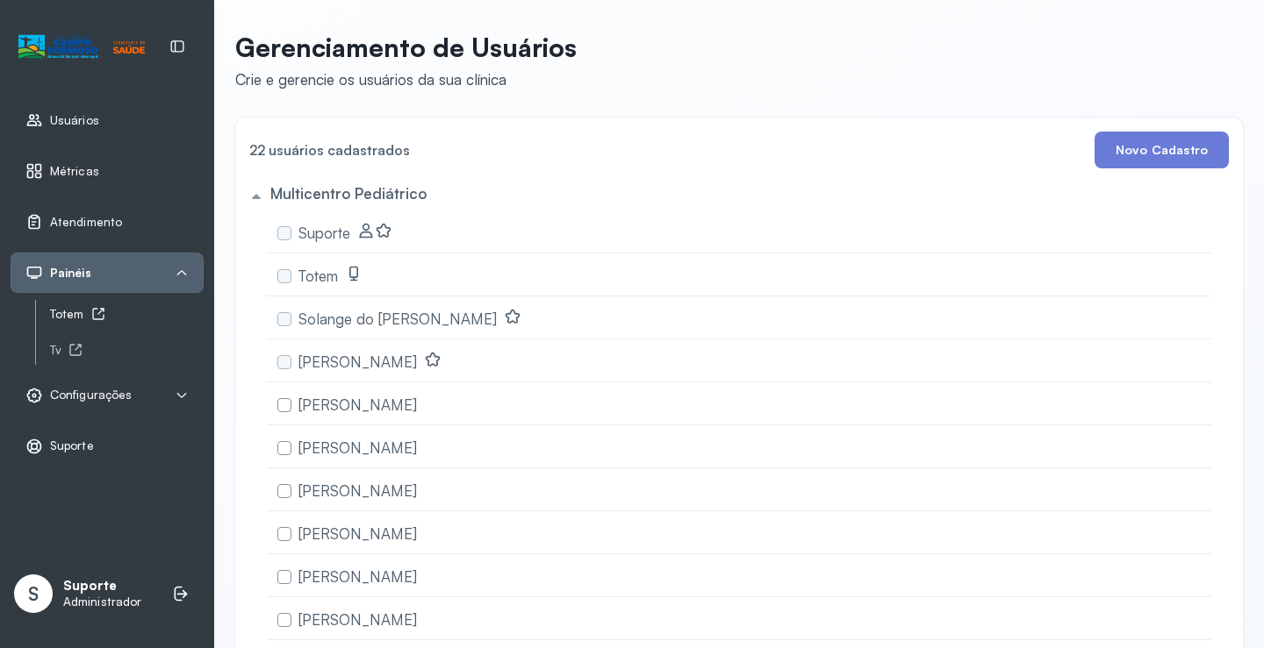
click at [81, 315] on div "Totem" at bounding box center [127, 314] width 154 height 15
click at [72, 208] on div "Atendimento" at bounding box center [107, 222] width 193 height 40
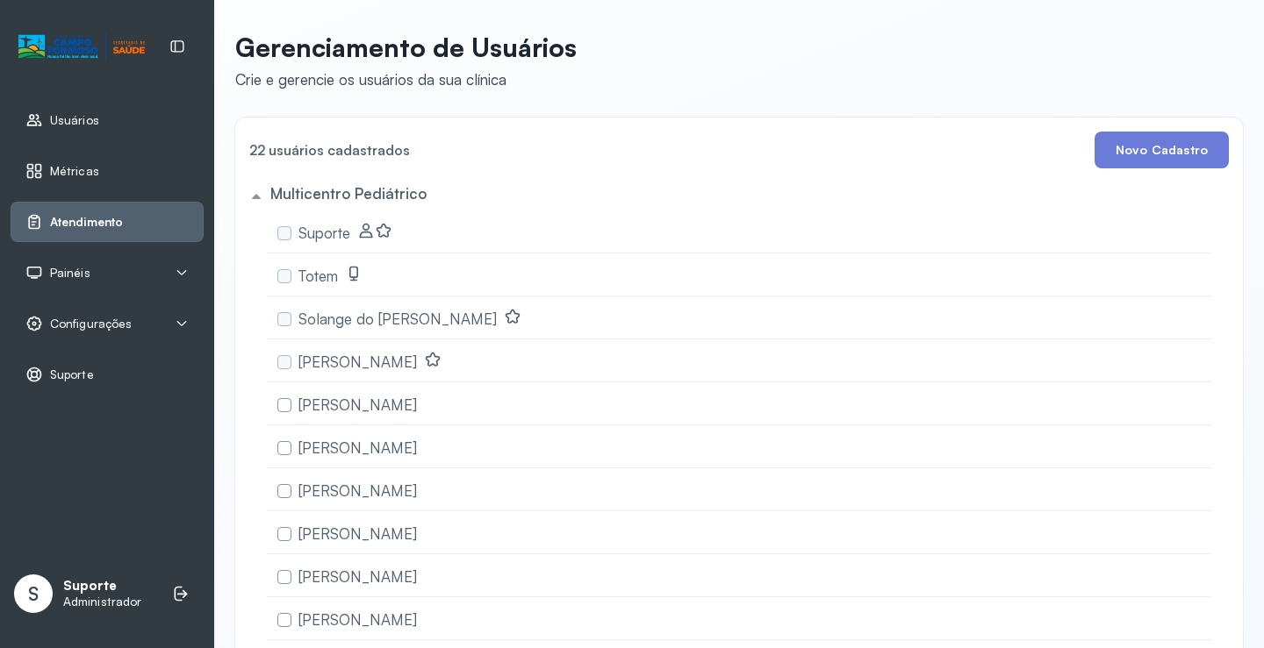
click at [101, 221] on span "Atendimento" at bounding box center [86, 222] width 73 height 15
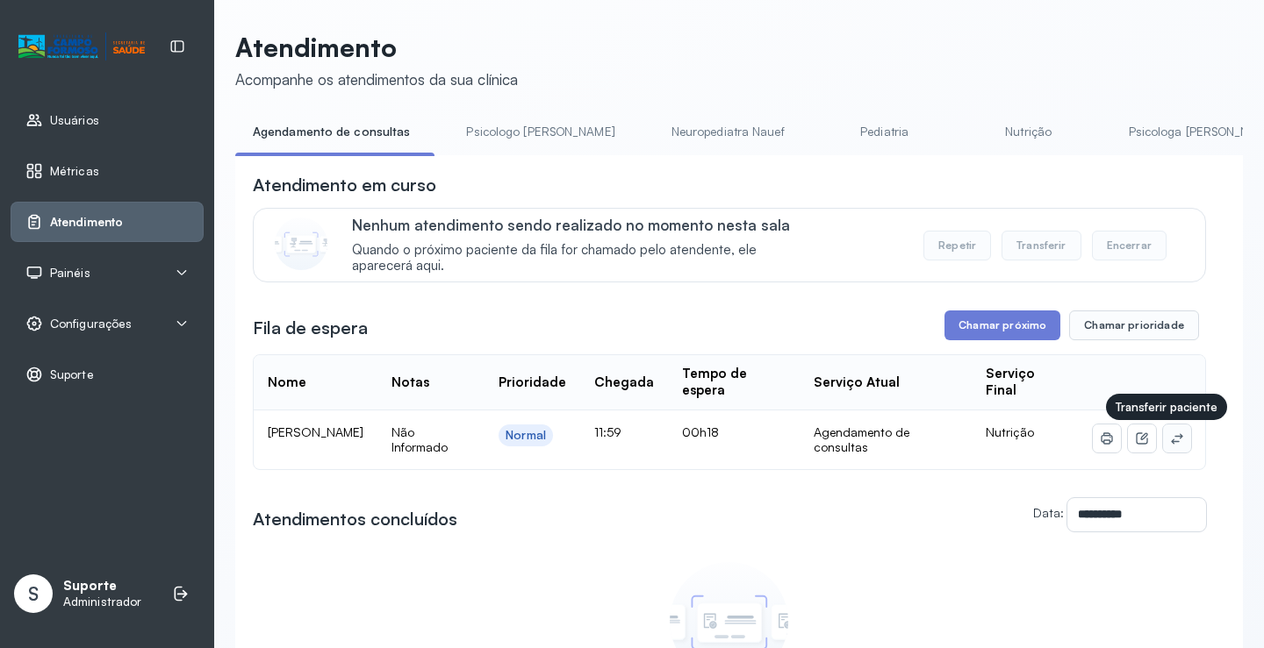
click at [1171, 444] on icon at bounding box center [1176, 438] width 11 height 11
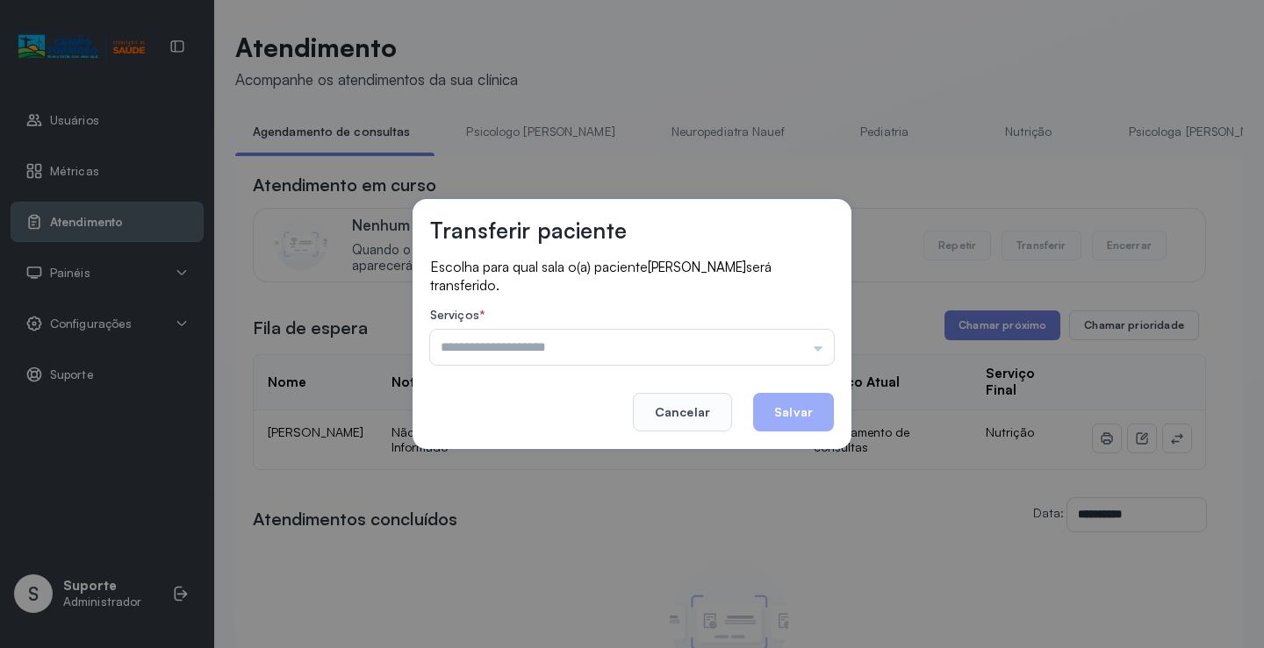
click at [795, 343] on div "Psicologo Pedro Neuropediatra Nauef Pediatria Nutrição Psicologa Alana Fisioter…" at bounding box center [632, 347] width 404 height 35
click at [801, 340] on input "text" at bounding box center [632, 347] width 404 height 35
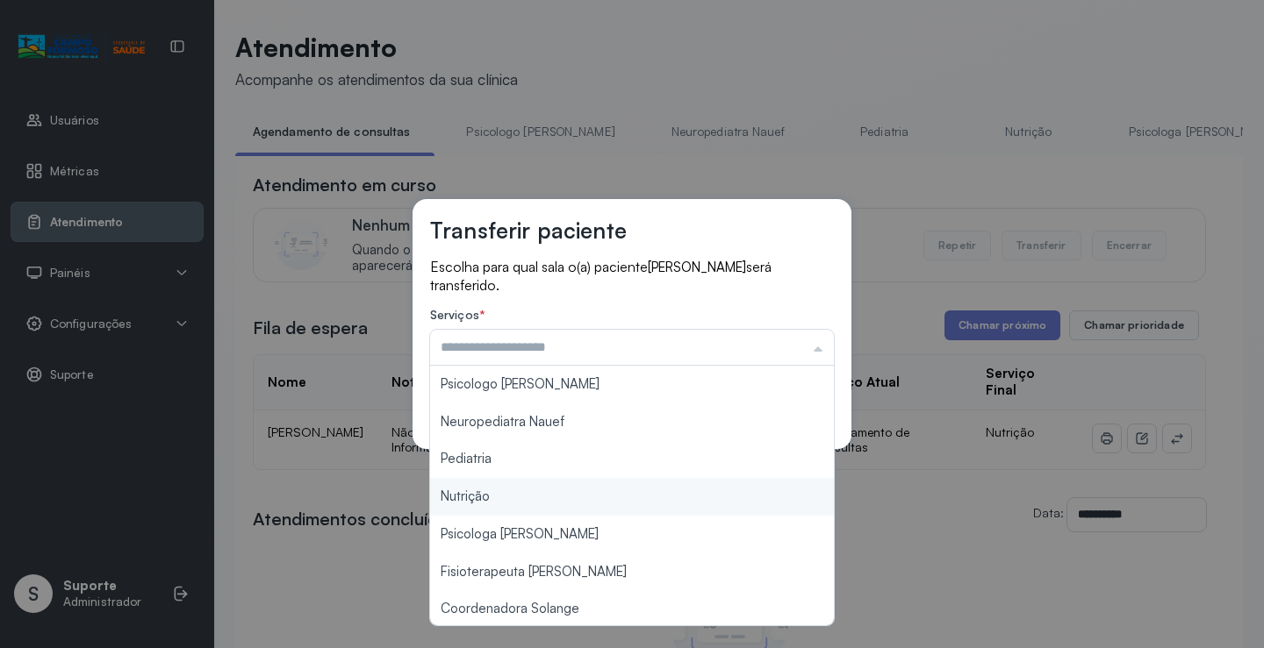
type input "********"
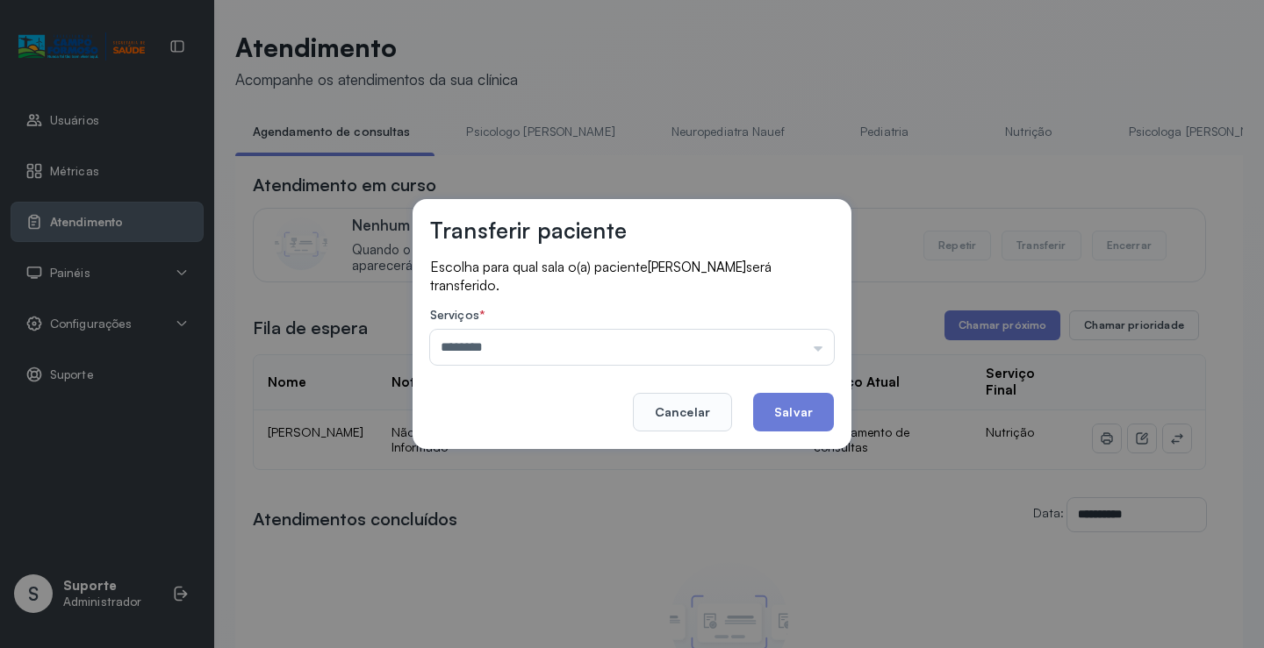
drag, startPoint x: 499, startPoint y: 494, endPoint x: 788, endPoint y: 421, distance: 297.7
click at [504, 493] on div "Transferir paciente Escolha para qual sala o(a) paciente Antônio Lucas Souza Fe…" at bounding box center [632, 324] width 1264 height 648
click at [789, 421] on button "Salvar" at bounding box center [793, 412] width 81 height 39
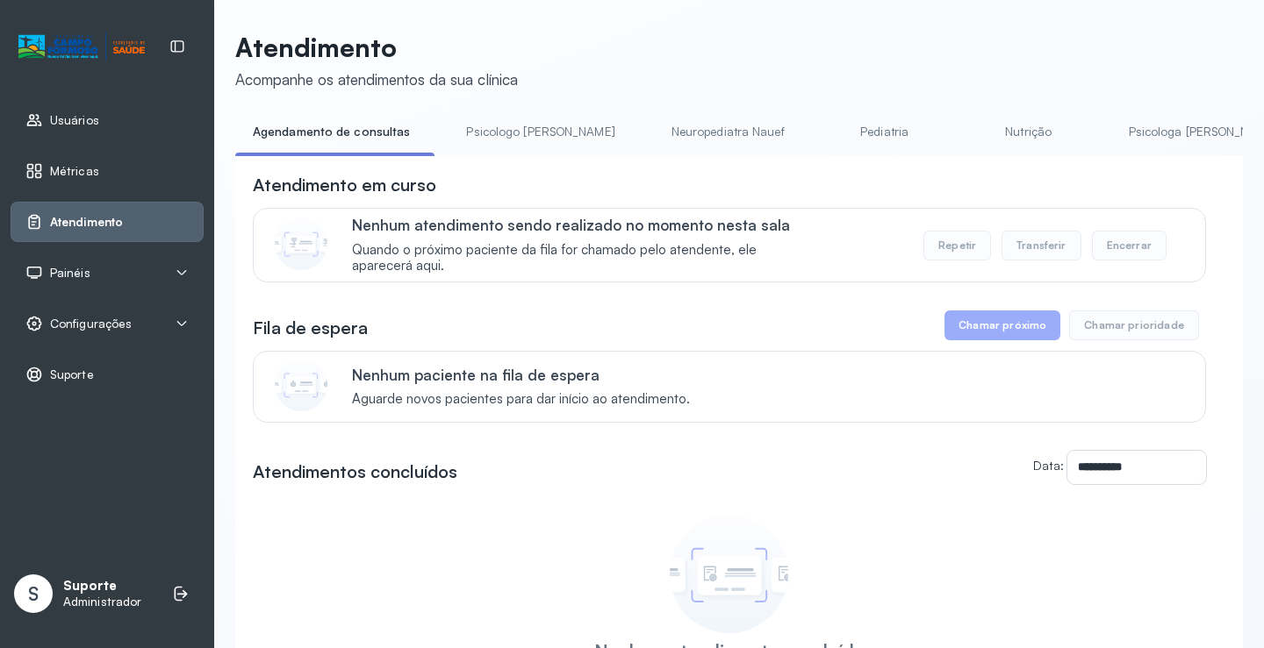
click at [106, 283] on div "Painéis" at bounding box center [107, 273] width 193 height 40
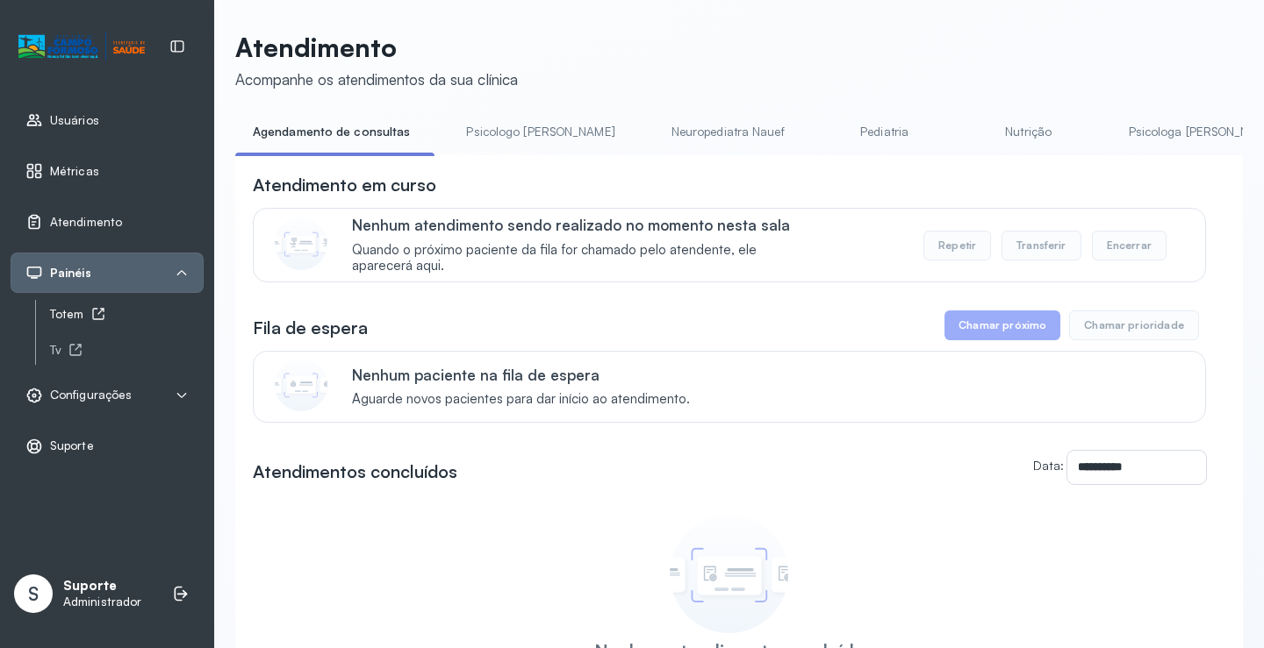
click at [67, 317] on div "Totem" at bounding box center [127, 314] width 154 height 15
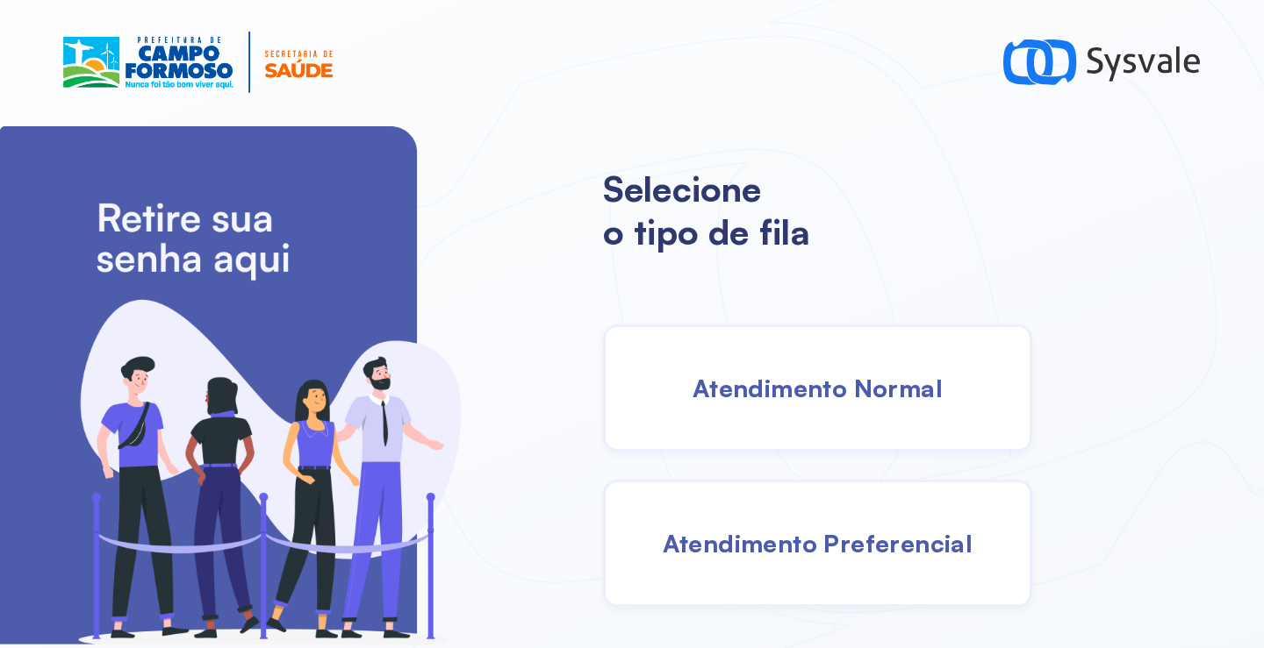
click at [792, 406] on div "Atendimento Normal" at bounding box center [817, 388] width 429 height 127
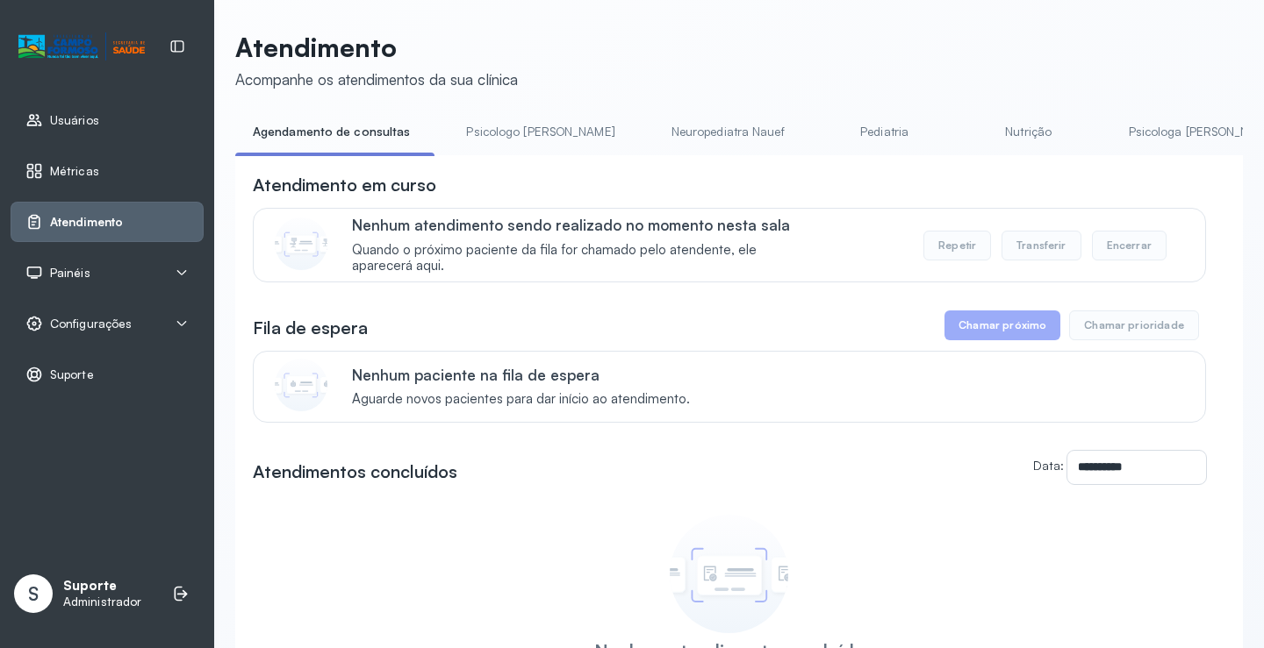
click at [84, 275] on span "Painéis" at bounding box center [70, 273] width 40 height 15
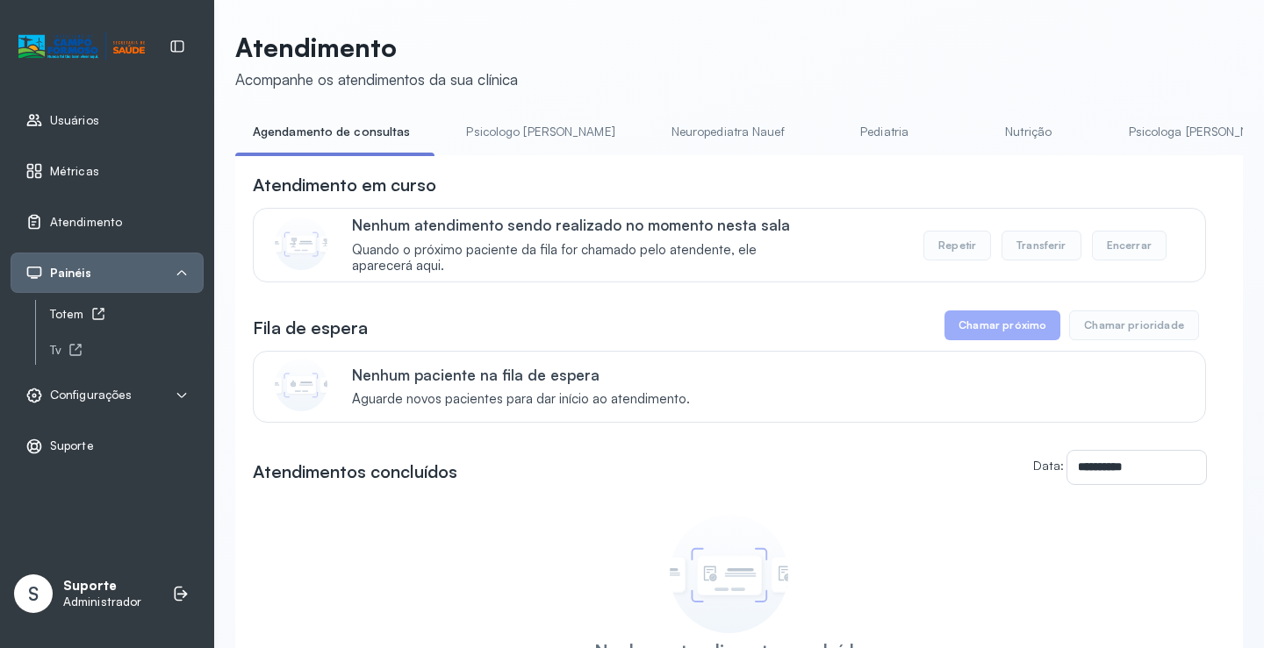
click at [85, 312] on div "Totem" at bounding box center [127, 314] width 154 height 15
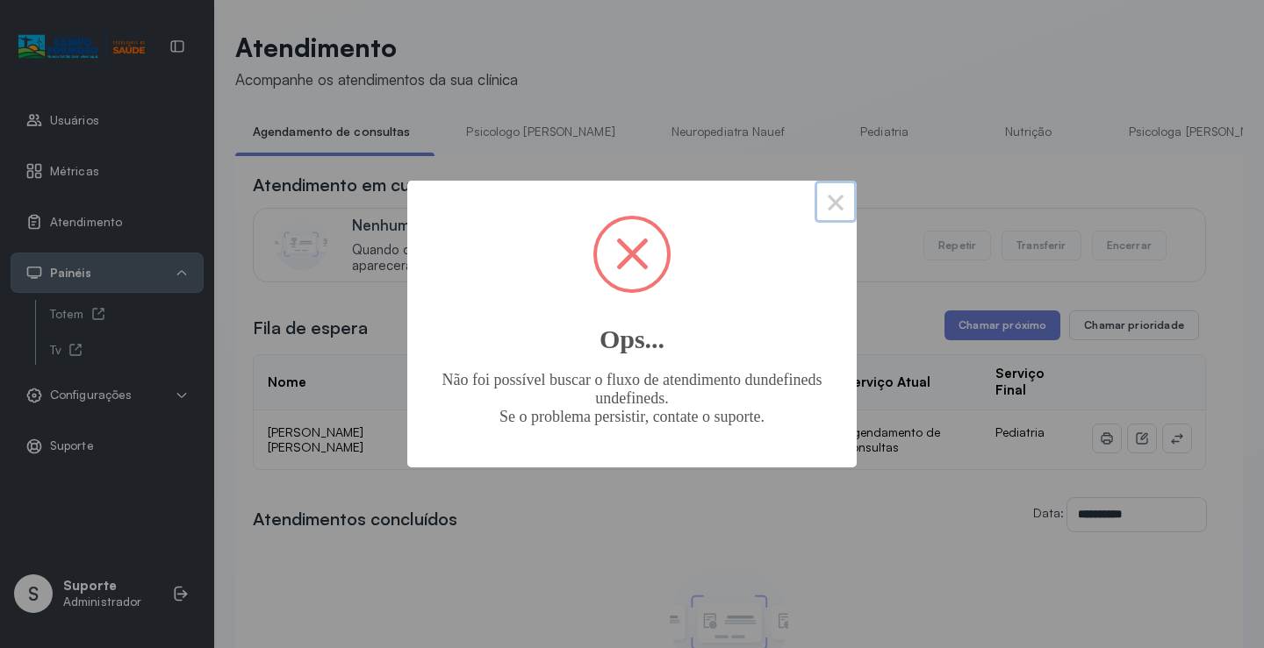
drag, startPoint x: 834, startPoint y: 212, endPoint x: 804, endPoint y: 216, distance: 30.0
click at [834, 212] on button "×" at bounding box center [835, 202] width 42 height 42
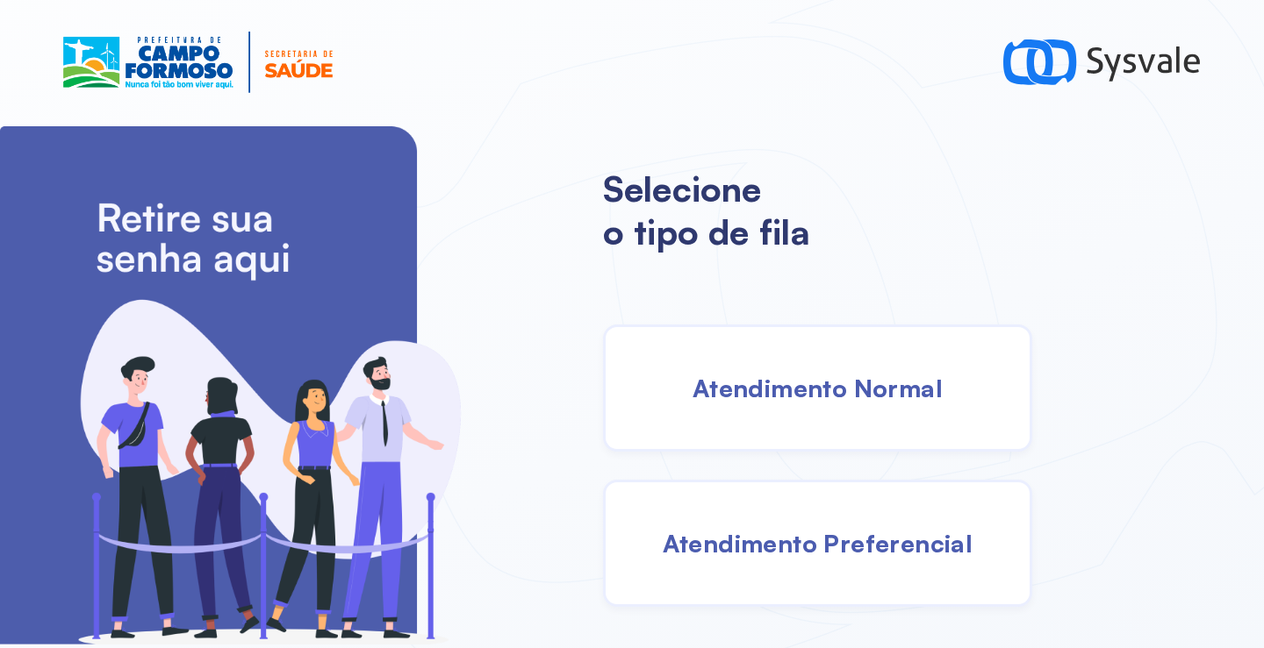
click at [767, 390] on div "Atendimento Normal" at bounding box center [817, 388] width 429 height 127
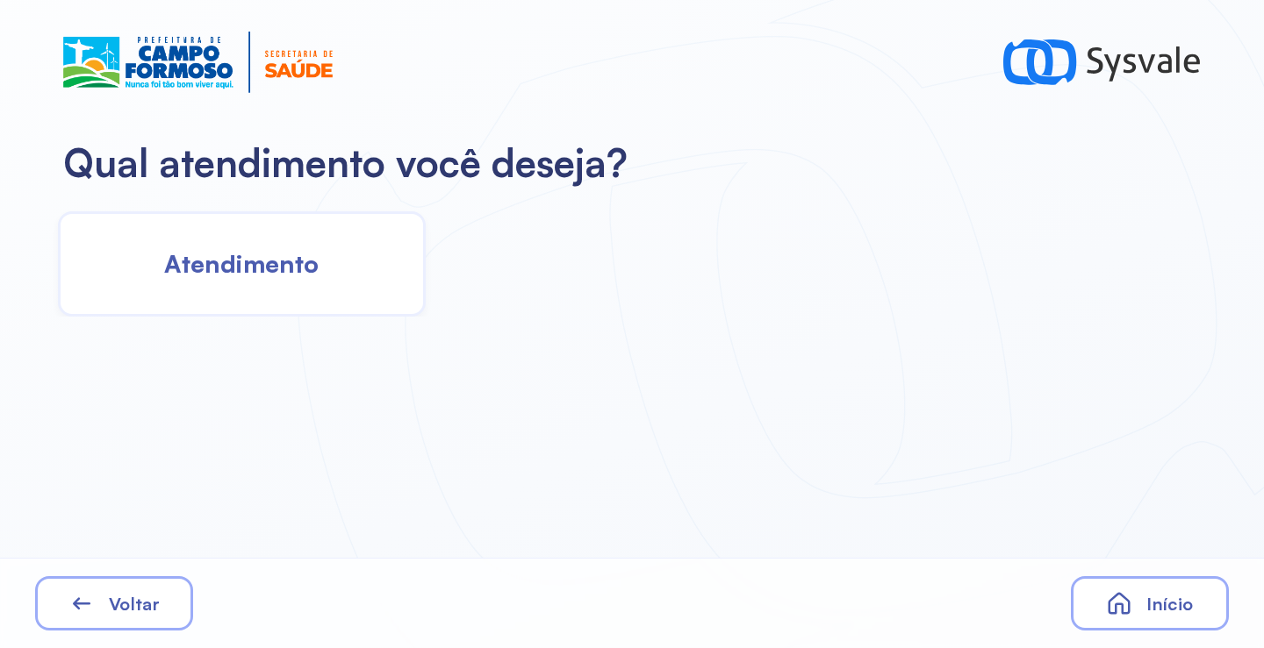
click at [231, 256] on span "Atendimento" at bounding box center [241, 263] width 154 height 31
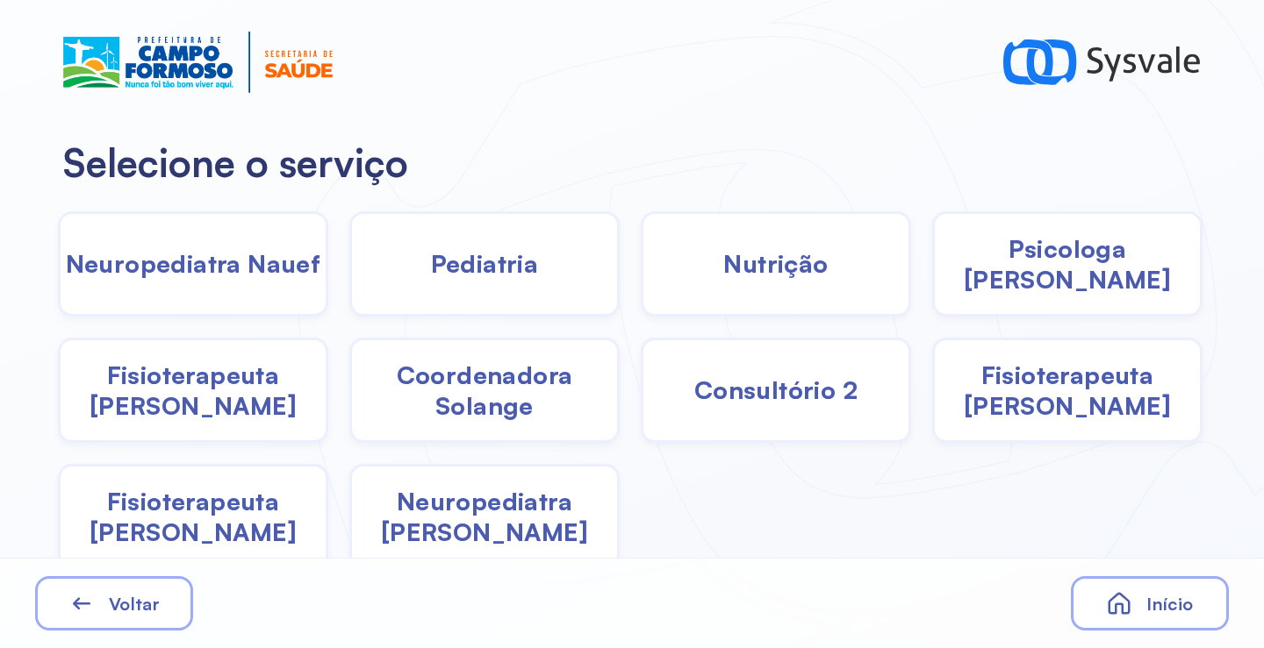
click at [489, 261] on span "Pediatria" at bounding box center [485, 263] width 108 height 31
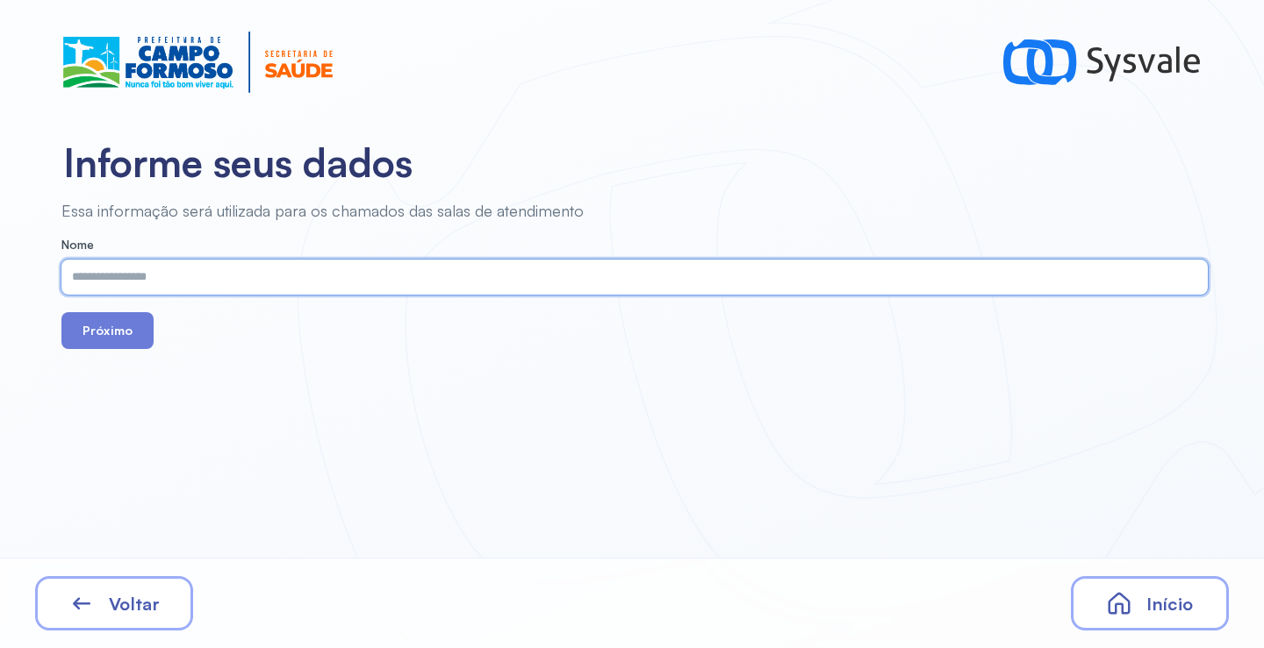
paste input "**********"
type input "**********"
click at [97, 337] on button "Próximo" at bounding box center [107, 330] width 92 height 37
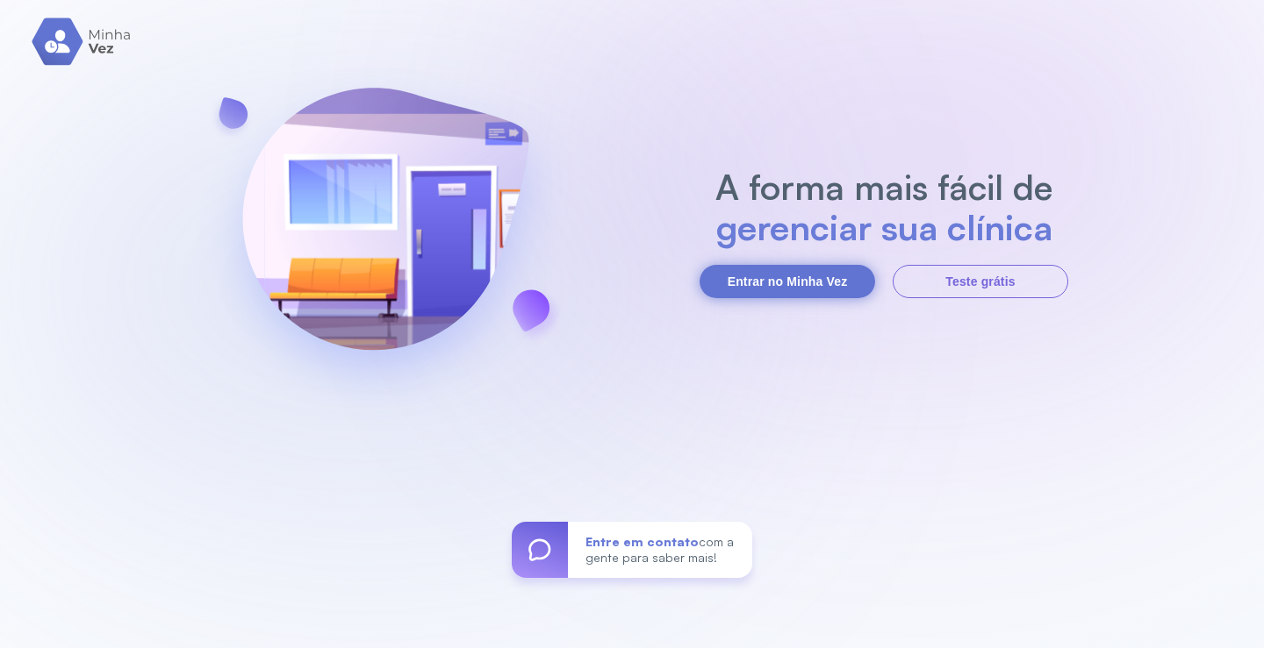
click at [764, 267] on button "Entrar no Minha Vez" at bounding box center [786, 281] width 175 height 33
click at [763, 270] on button "Entrar no Minha Vez" at bounding box center [786, 281] width 175 height 33
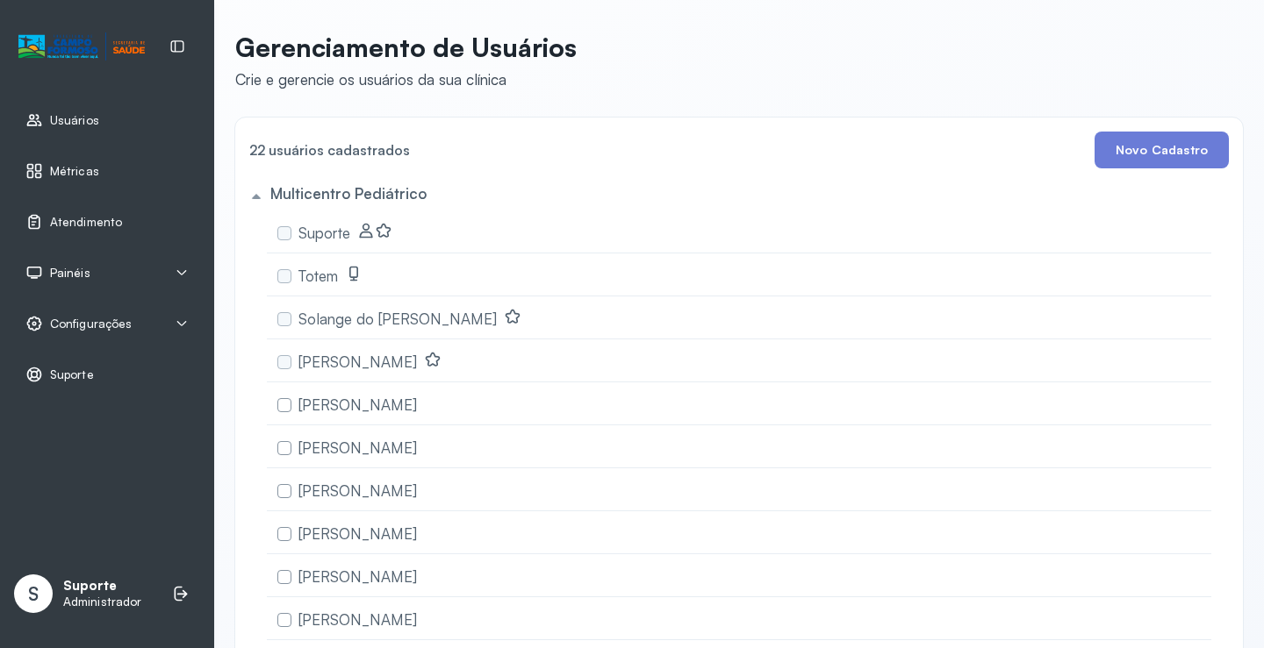
click at [130, 278] on div "Painéis" at bounding box center [106, 273] width 163 height 18
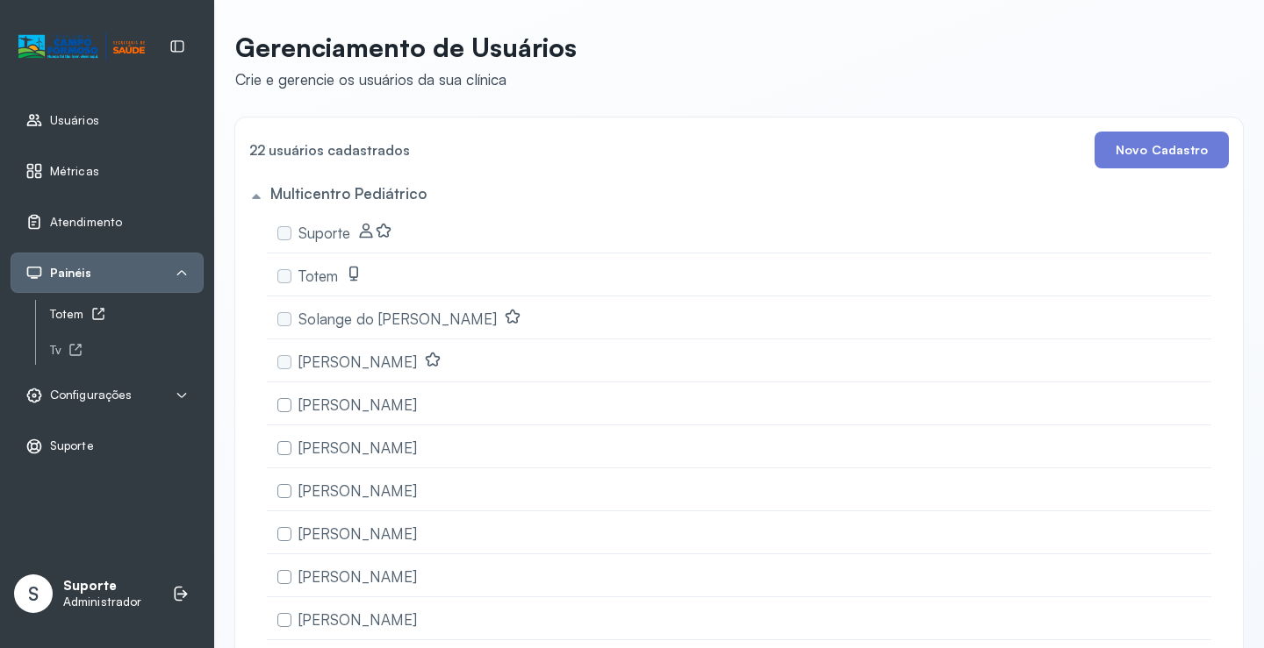
click at [79, 315] on div "Totem" at bounding box center [127, 314] width 154 height 15
click at [104, 207] on div "Atendimento" at bounding box center [107, 222] width 193 height 40
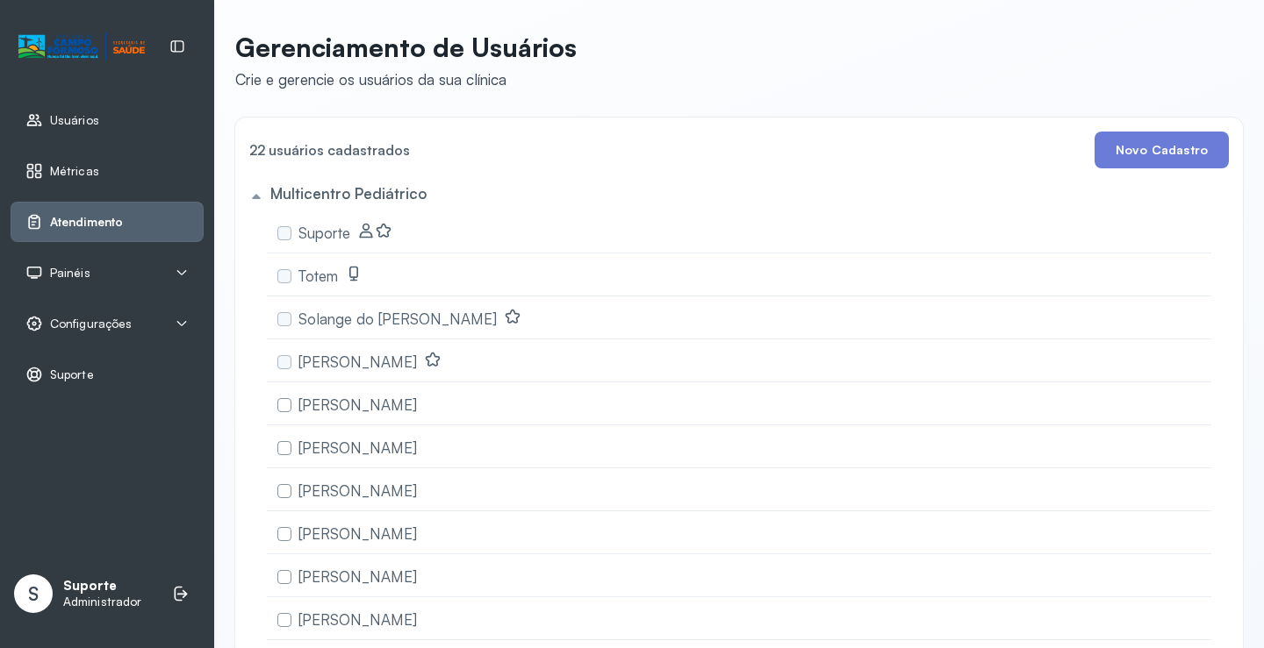
click at [117, 222] on span "Atendimento" at bounding box center [86, 222] width 73 height 15
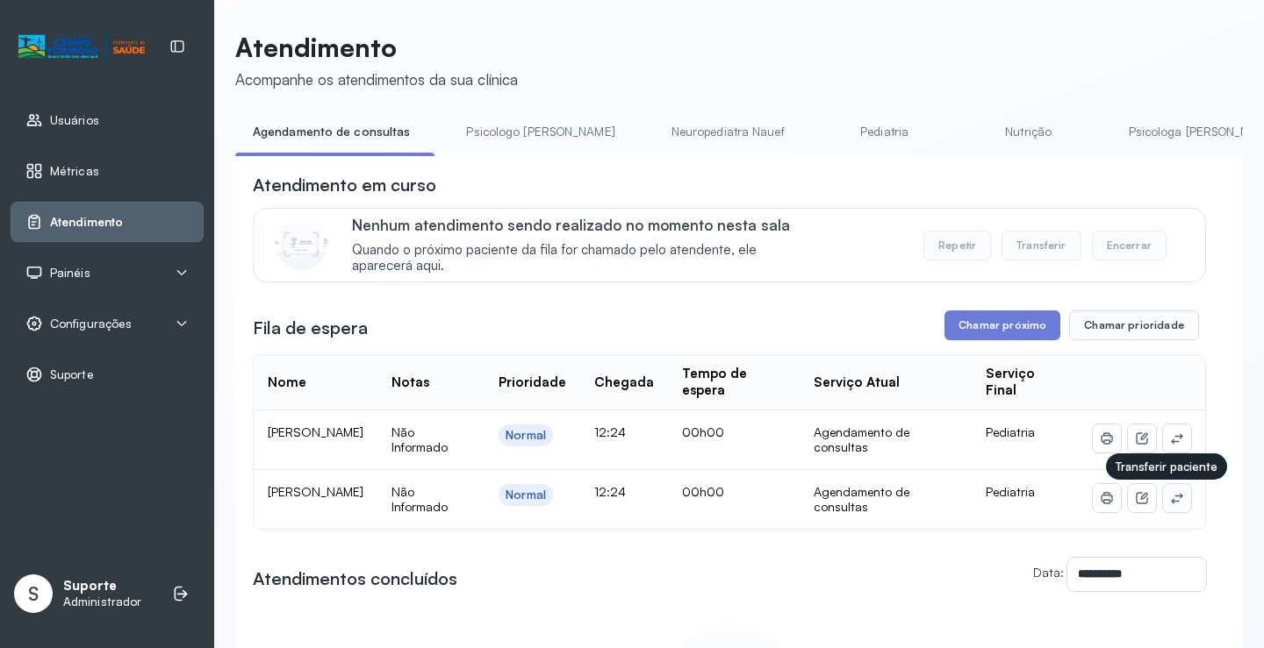
click at [1171, 510] on button at bounding box center [1177, 498] width 28 height 28
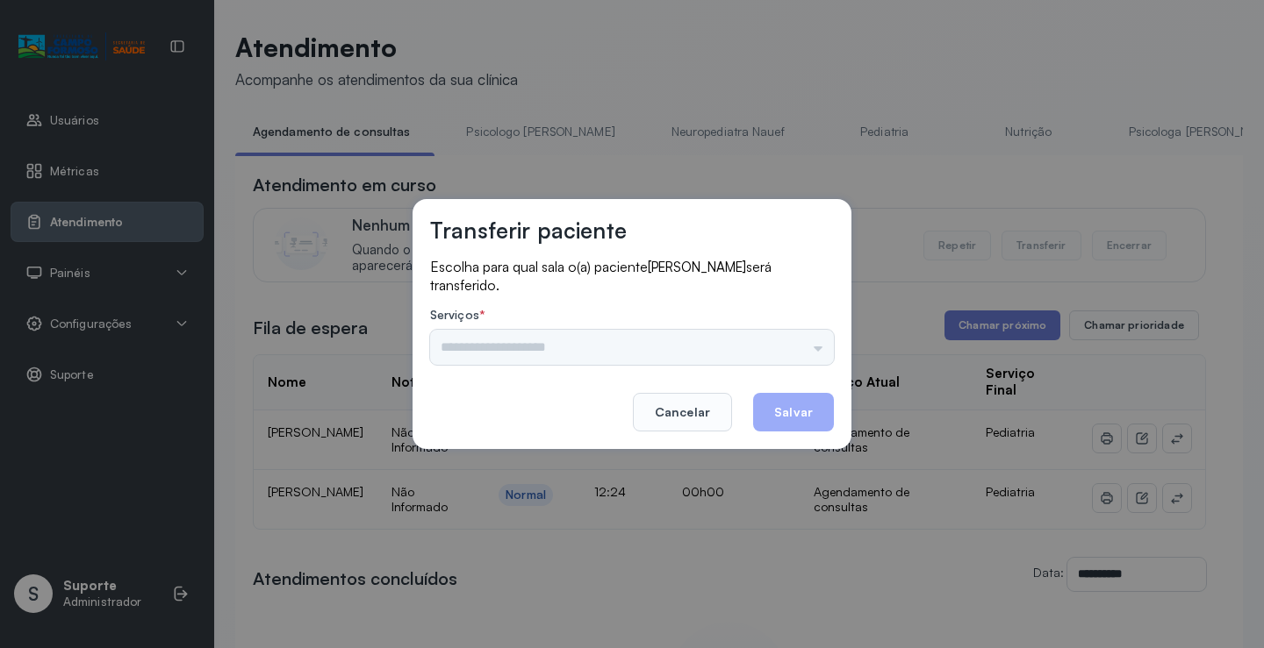
click at [776, 341] on div "Nenhuma opção encontrada" at bounding box center [632, 347] width 404 height 35
click at [806, 346] on input "text" at bounding box center [632, 347] width 404 height 35
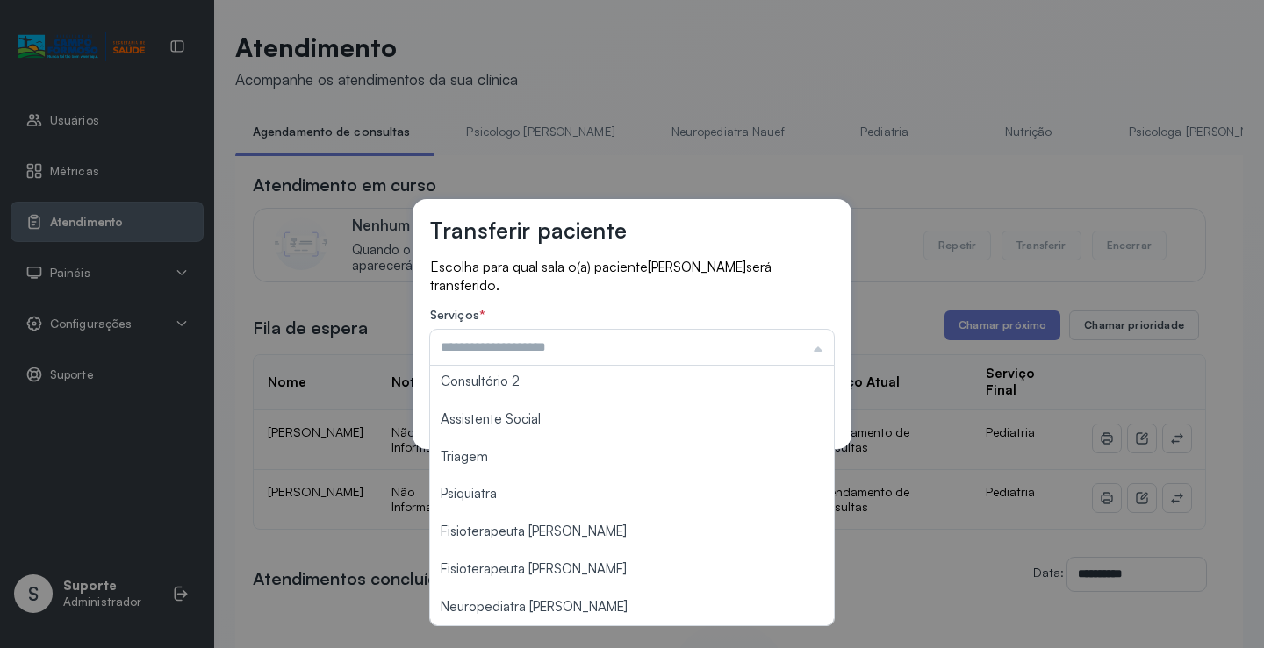
scroll to position [266, 0]
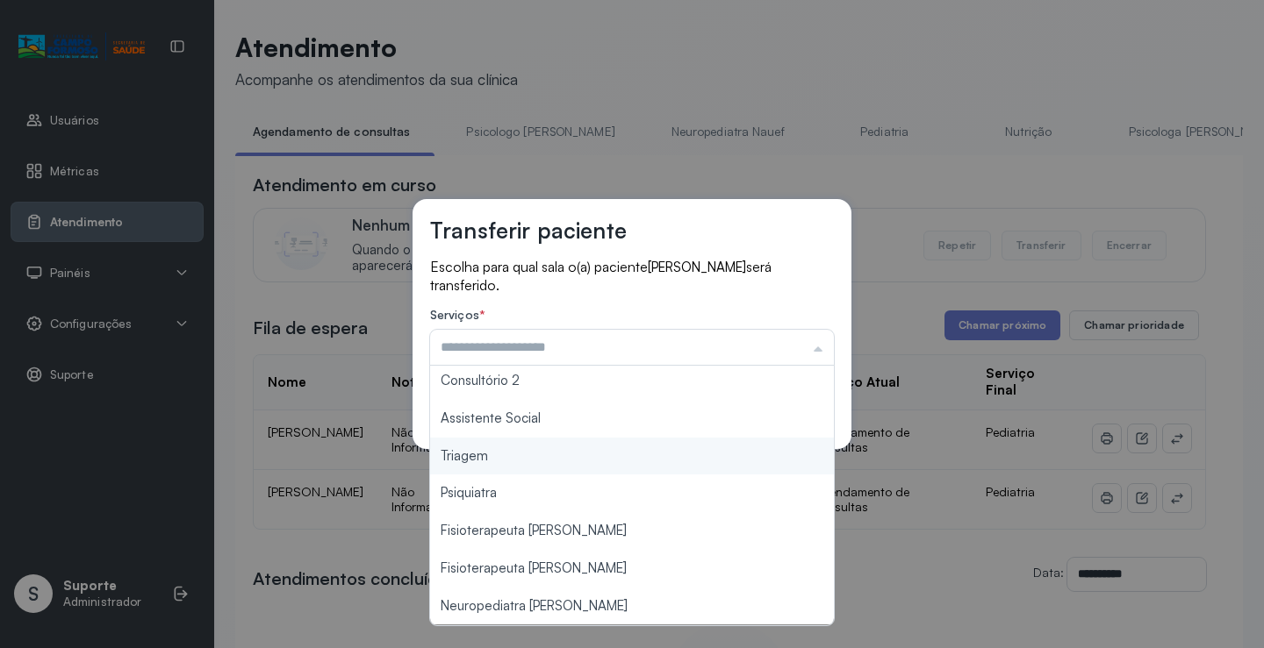
type input "*******"
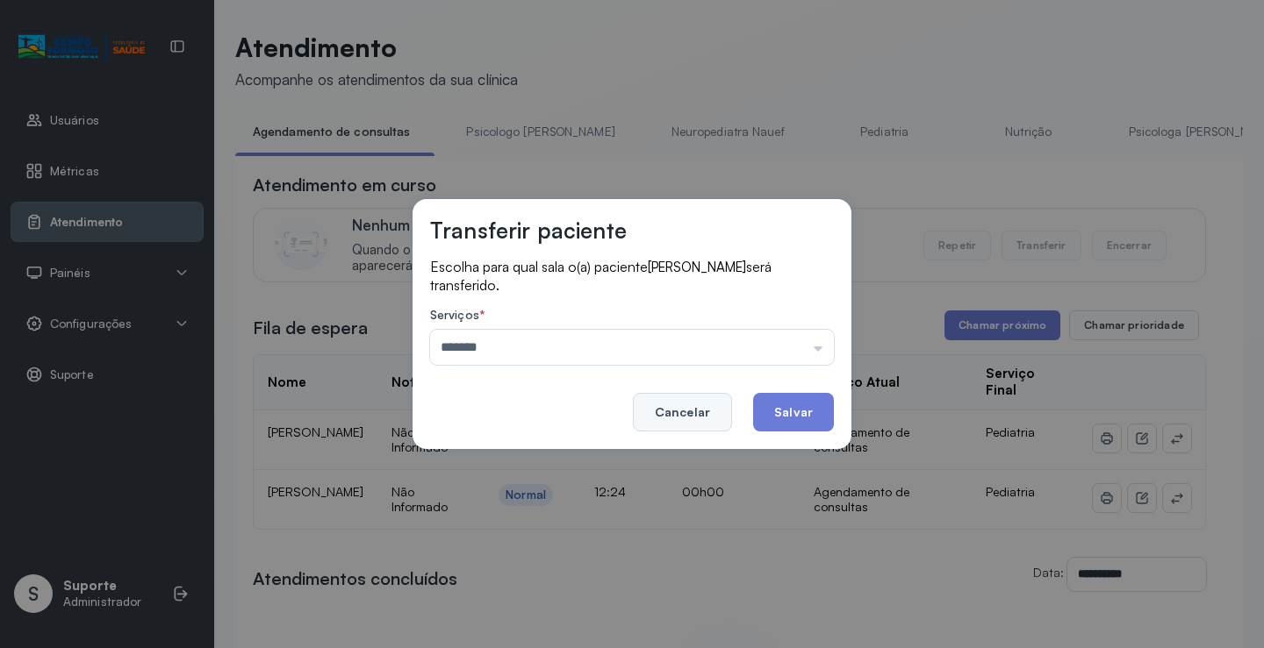
drag, startPoint x: 573, startPoint y: 465, endPoint x: 712, endPoint y: 420, distance: 145.7
click at [588, 456] on div "Transferir paciente Escolha para qual sala o(a) paciente STELLA MARIA SANTOS VI…" at bounding box center [632, 324] width 1264 height 648
click at [777, 419] on button "Salvar" at bounding box center [793, 412] width 81 height 39
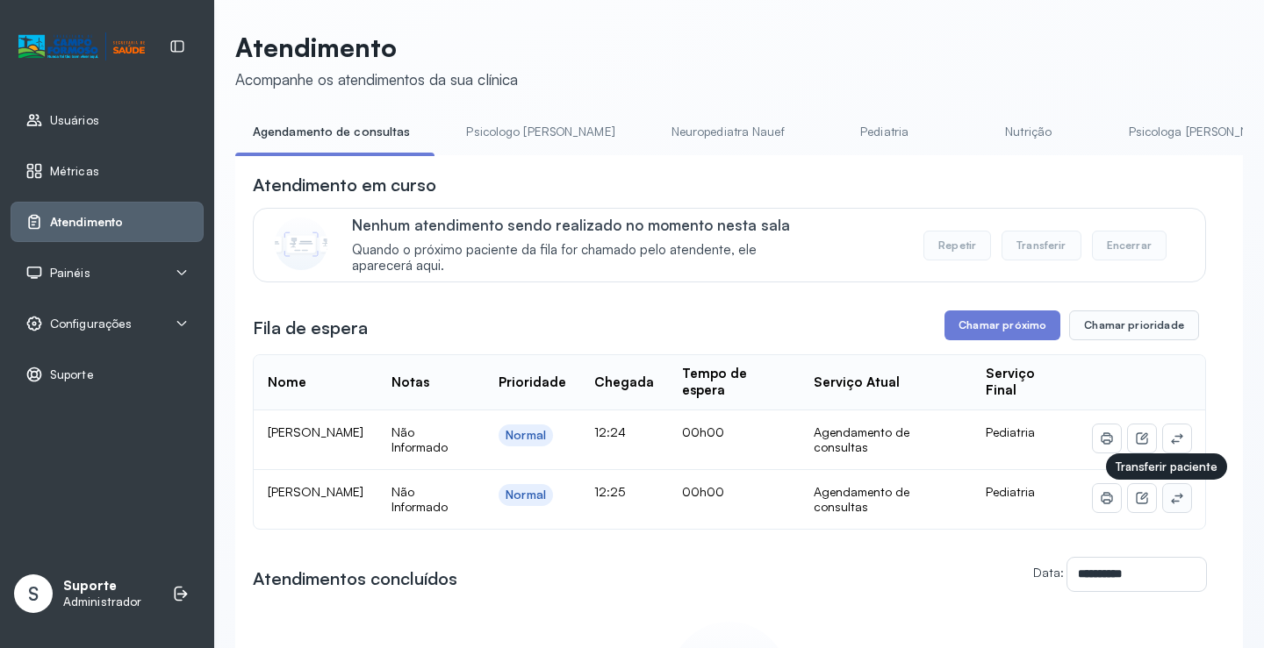
click at [1176, 507] on button at bounding box center [1177, 498] width 28 height 28
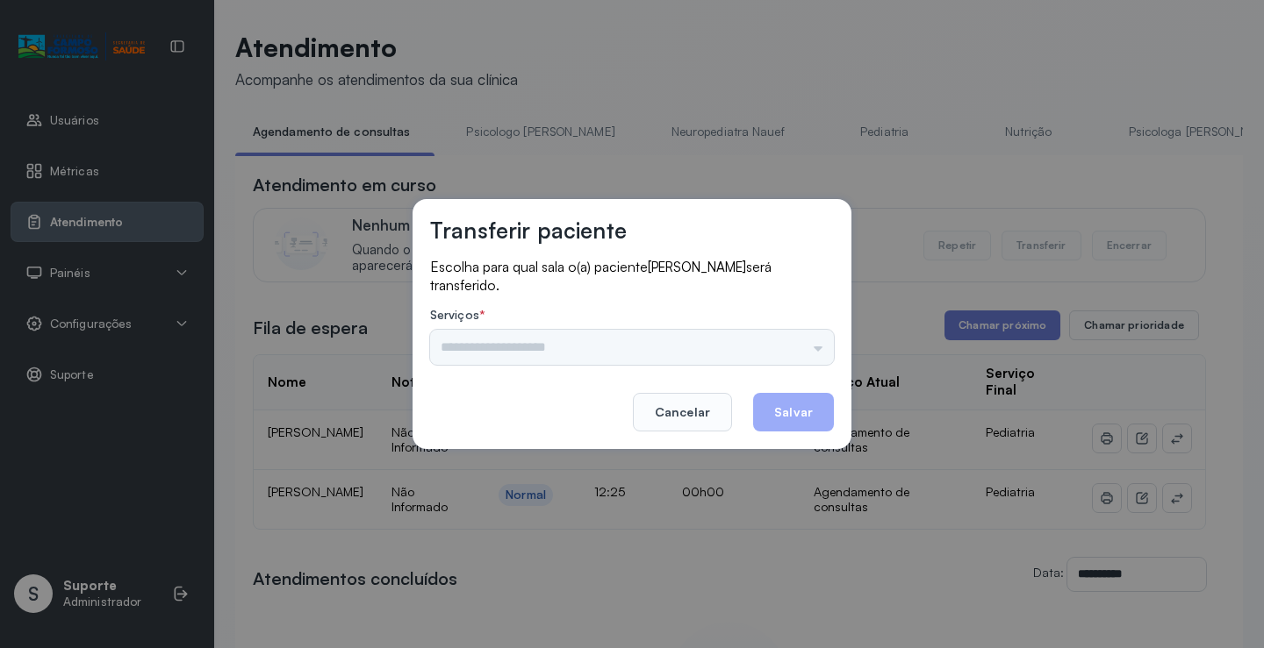
click at [806, 347] on div "Psicologo Pedro Neuropediatra Nauef Pediatria Nutrição Psicologa Alana Fisioter…" at bounding box center [632, 347] width 404 height 35
click at [819, 347] on input "text" at bounding box center [632, 347] width 404 height 35
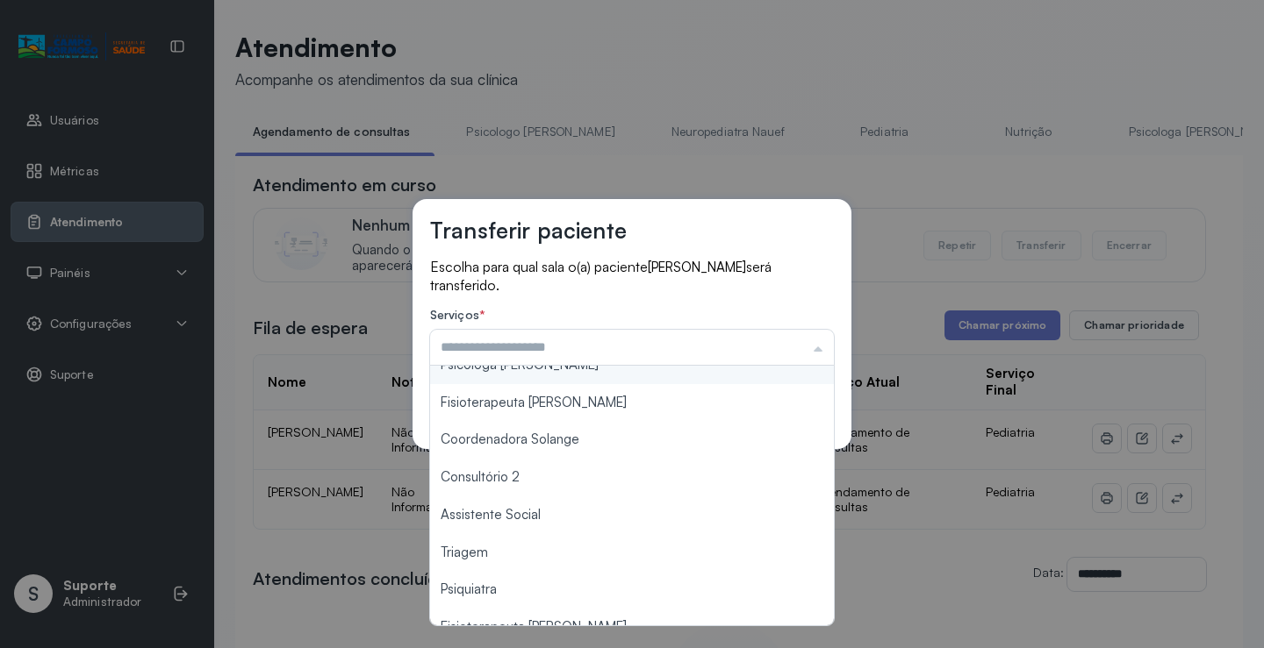
scroll to position [265, 0]
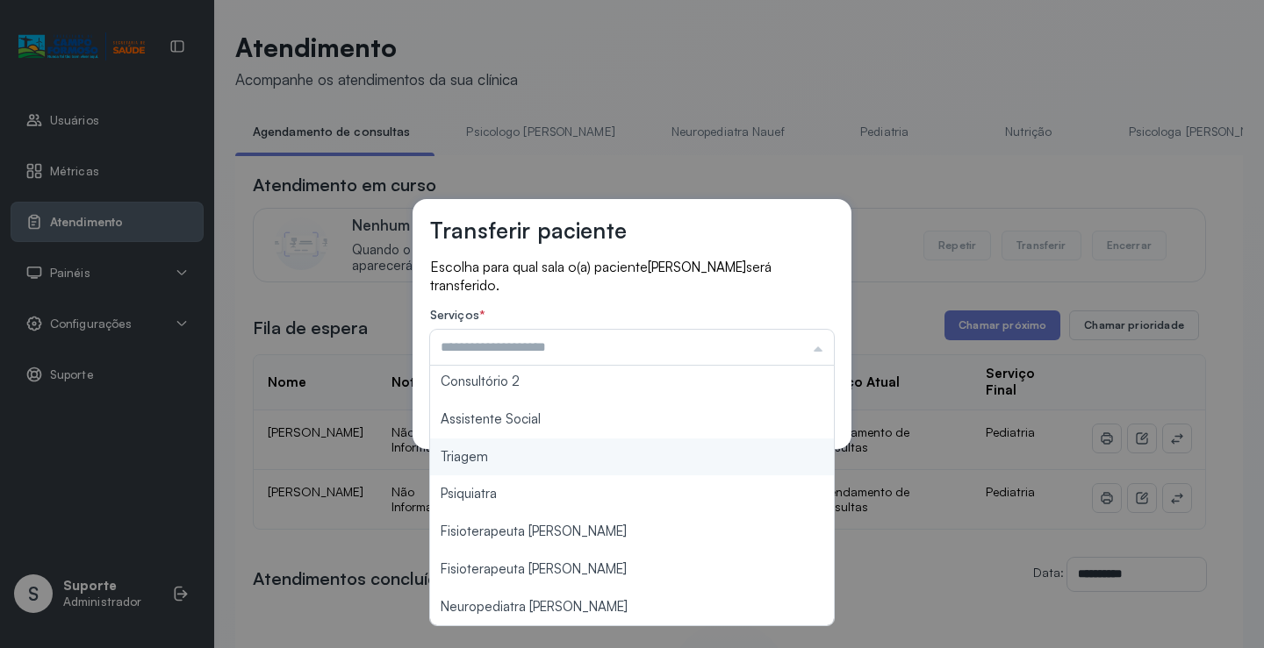
type input "*******"
drag, startPoint x: 558, startPoint y: 471, endPoint x: 668, endPoint y: 441, distance: 113.7
click at [574, 458] on div "Transferir paciente Escolha para qual sala o(a) paciente BEATRIZ LEAL DE CARVAL…" at bounding box center [632, 324] width 1264 height 648
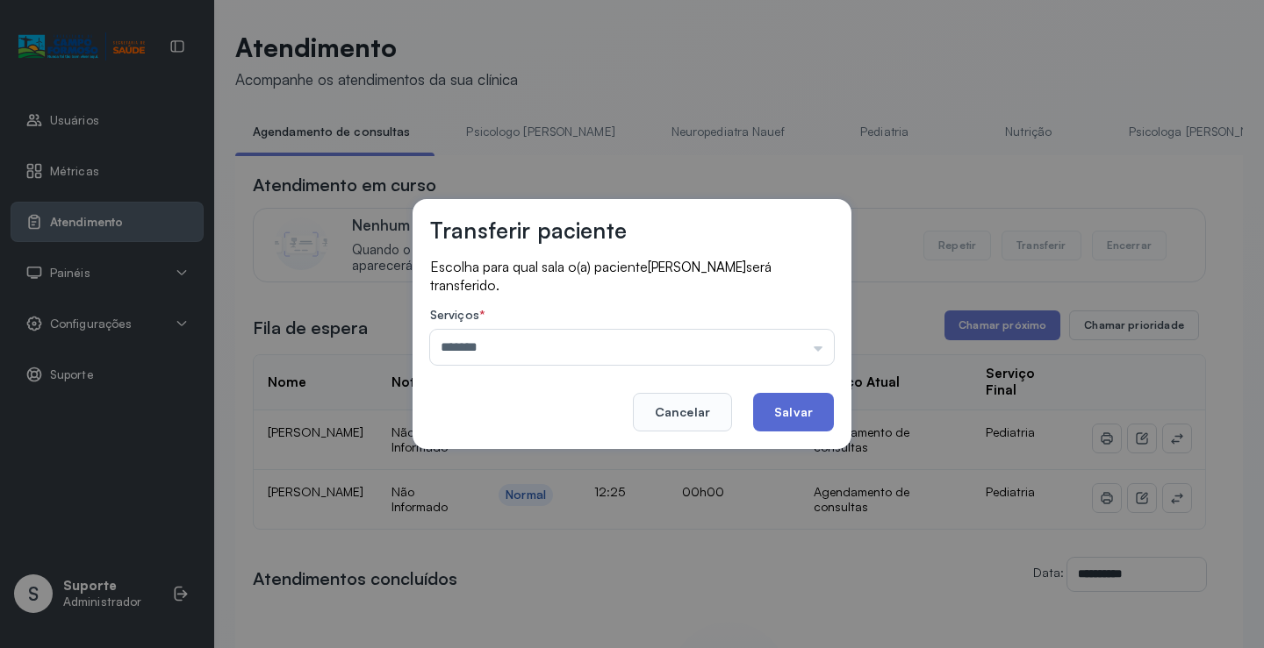
click at [790, 413] on button "Salvar" at bounding box center [793, 412] width 81 height 39
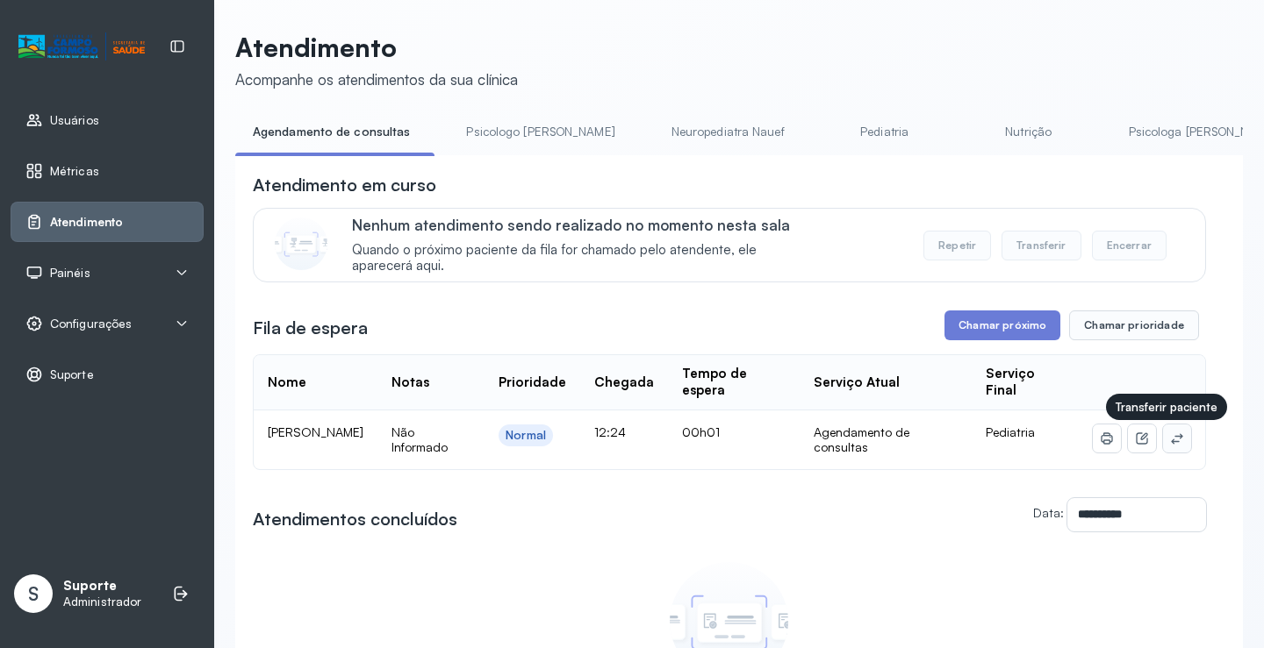
click at [1163, 446] on button at bounding box center [1177, 439] width 28 height 28
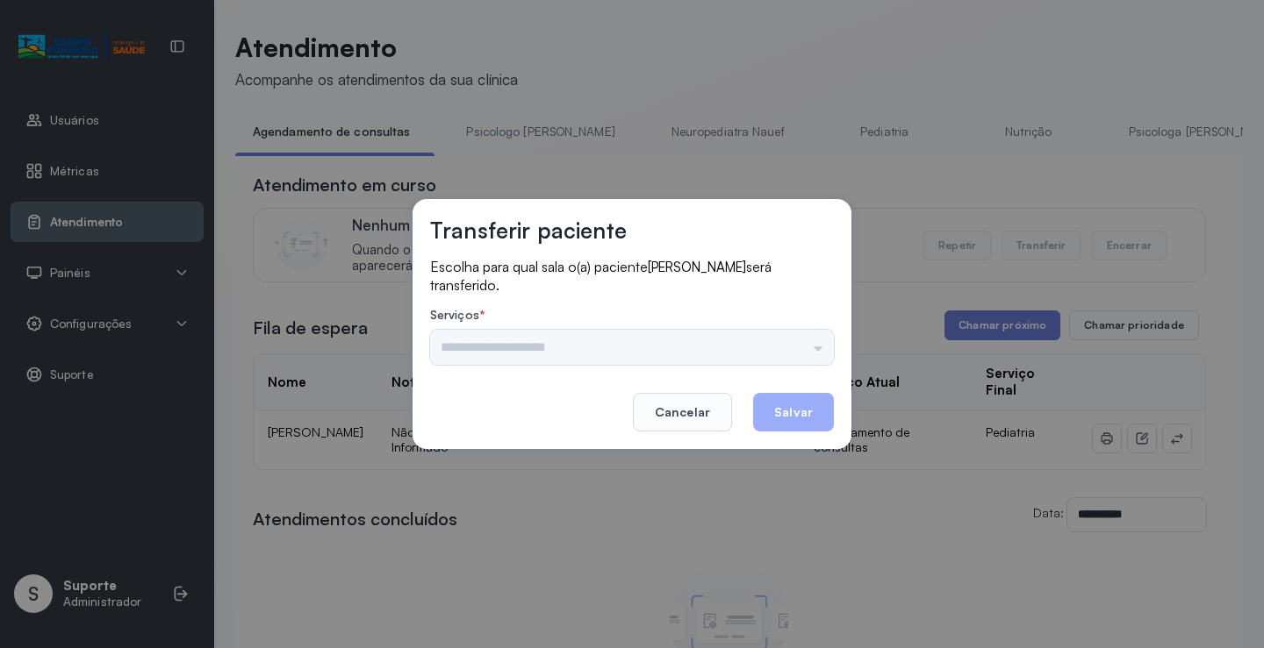
drag, startPoint x: 739, startPoint y: 340, endPoint x: 763, endPoint y: 337, distance: 24.8
click at [755, 339] on div "Psicologo Pedro Neuropediatra Nauef Pediatria Nutrição Psicologa Alana Fisioter…" at bounding box center [632, 347] width 404 height 35
click at [799, 336] on div "Psicologo Pedro Neuropediatra Nauef Pediatria Nutrição Psicologa Alana Fisioter…" at bounding box center [632, 347] width 404 height 35
click at [817, 343] on input "text" at bounding box center [632, 347] width 404 height 35
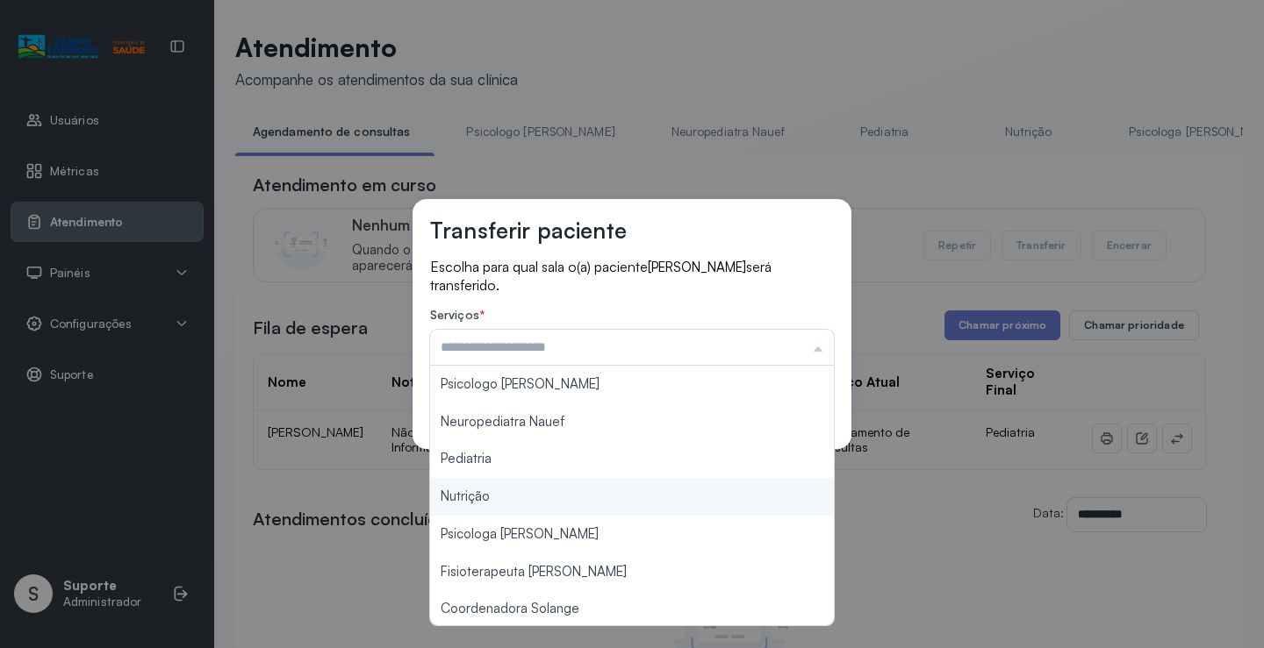
type input "*********"
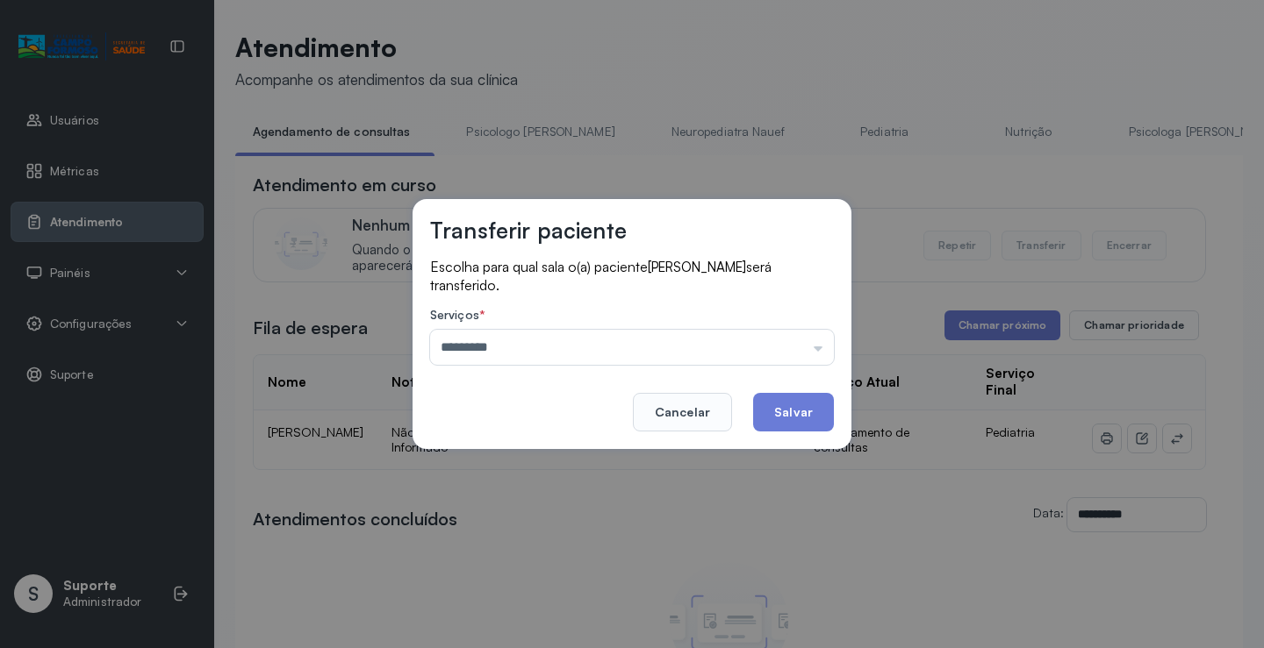
click at [539, 469] on div "Transferir paciente Escolha para qual sala o(a) paciente JOSE HENRIQUE SOARES S…" at bounding box center [632, 324] width 1264 height 648
click at [790, 408] on button "Salvar" at bounding box center [793, 412] width 81 height 39
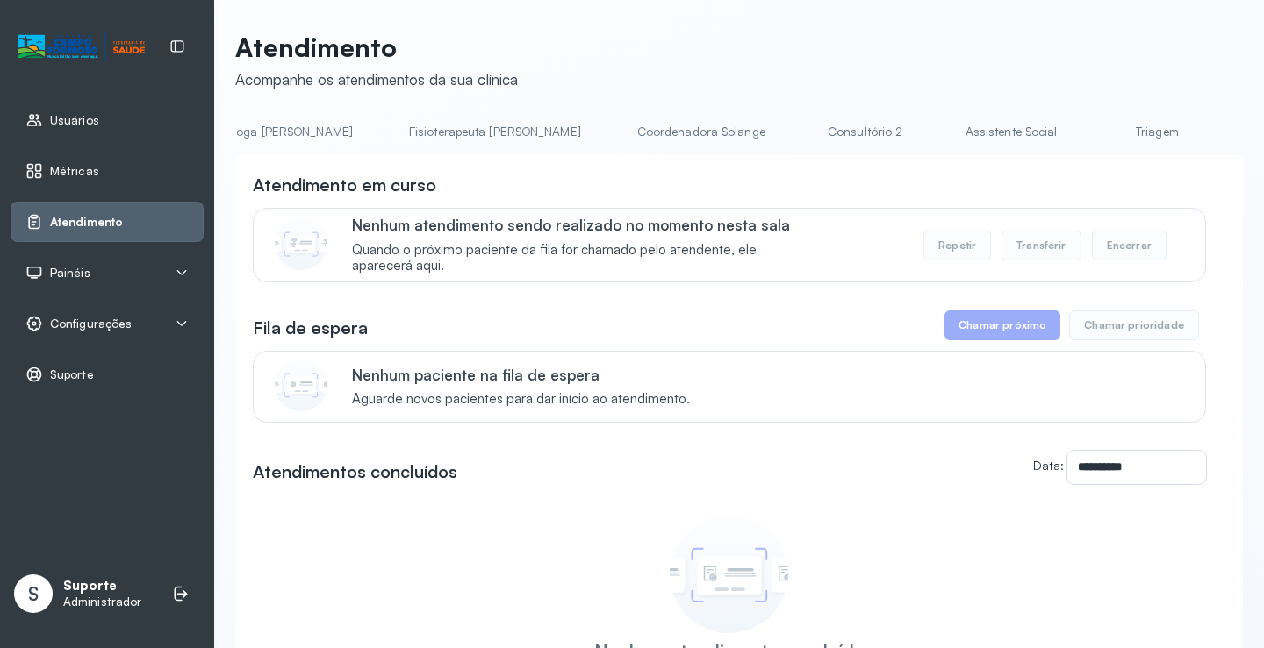
scroll to position [0, 903]
click at [1116, 135] on link "Triagem" at bounding box center [1177, 132] width 123 height 29
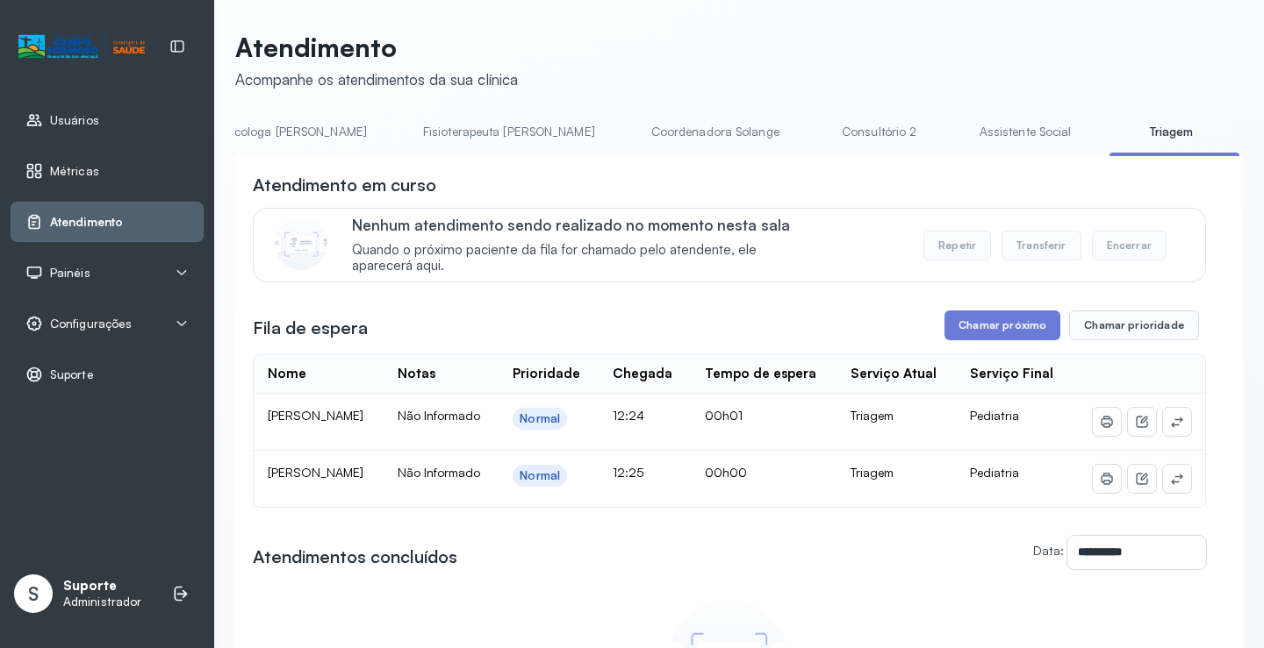
scroll to position [0, 0]
click at [313, 108] on div "**********" at bounding box center [738, 461] width 1007 height 858
click at [316, 132] on link "Agendamento de consultas" at bounding box center [327, 132] width 185 height 29
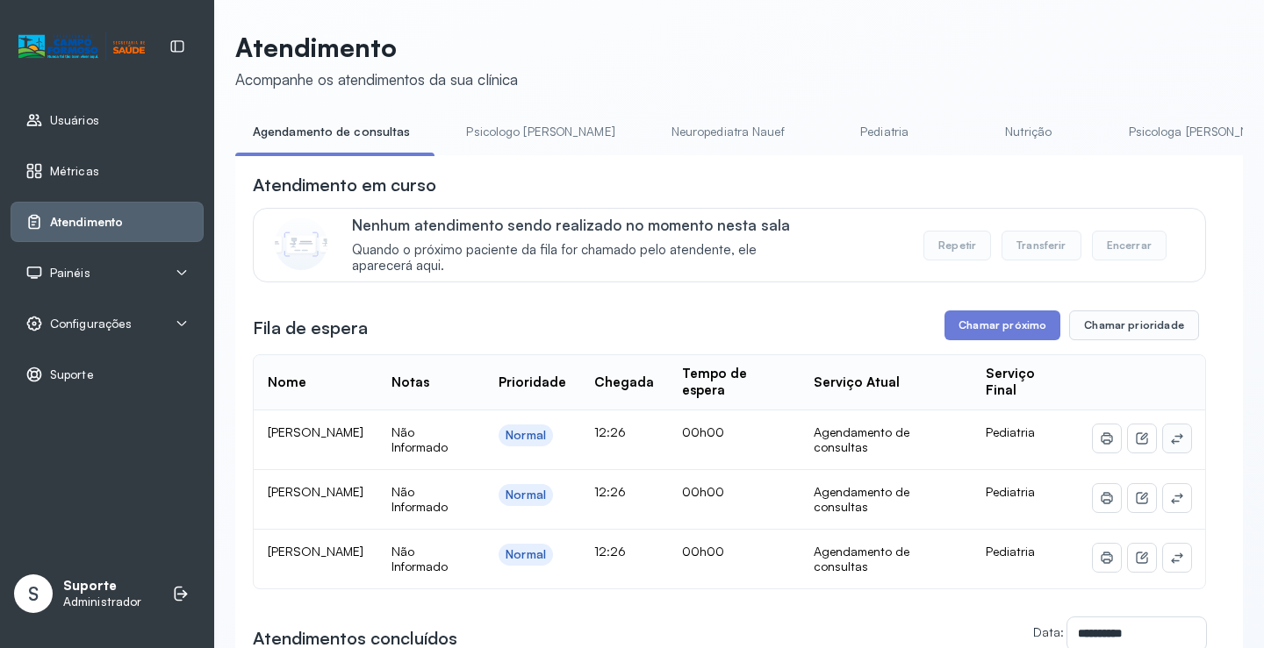
click at [1177, 447] on button at bounding box center [1177, 439] width 28 height 28
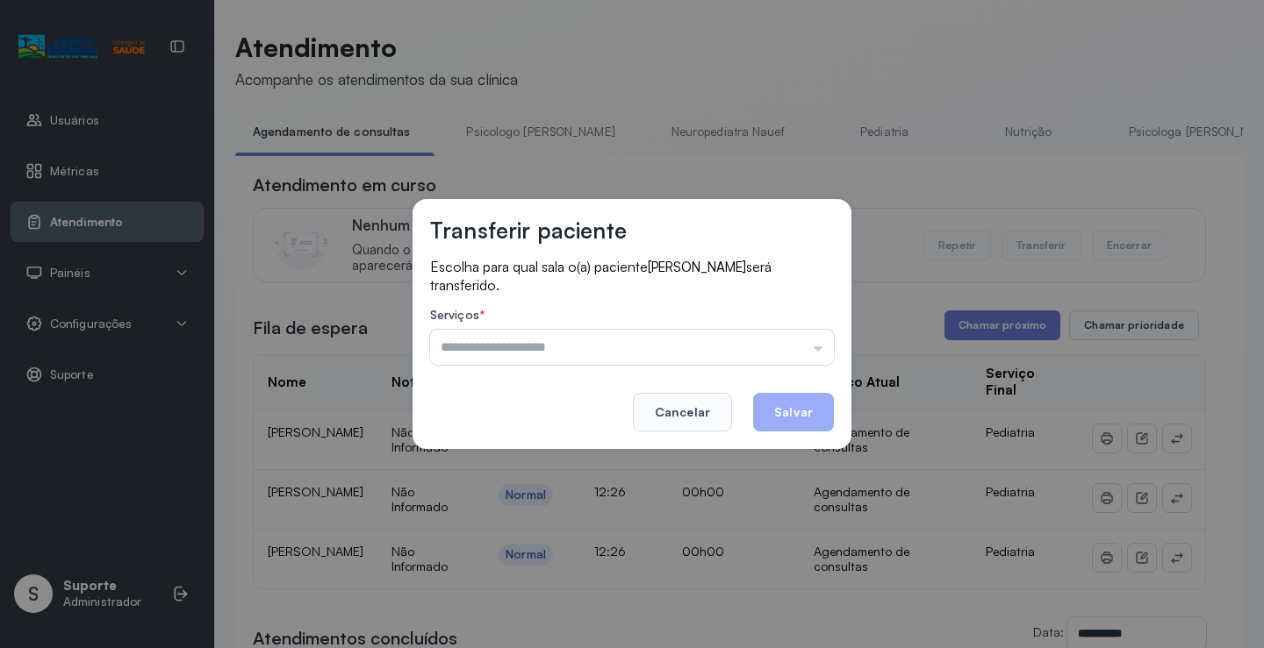
click at [815, 348] on div "Psicologo Pedro Neuropediatra Nauef Pediatria Nutrição Psicologa Alana Fisioter…" at bounding box center [632, 347] width 404 height 35
click at [812, 344] on input "text" at bounding box center [632, 347] width 404 height 35
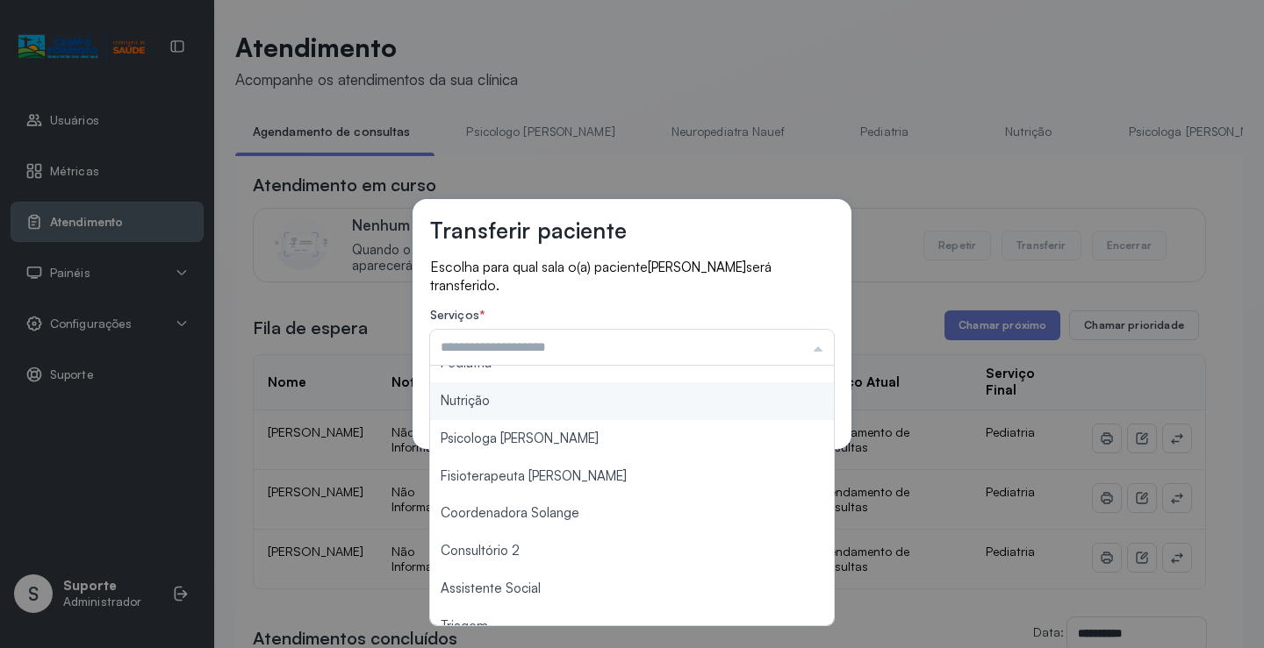
scroll to position [266, 0]
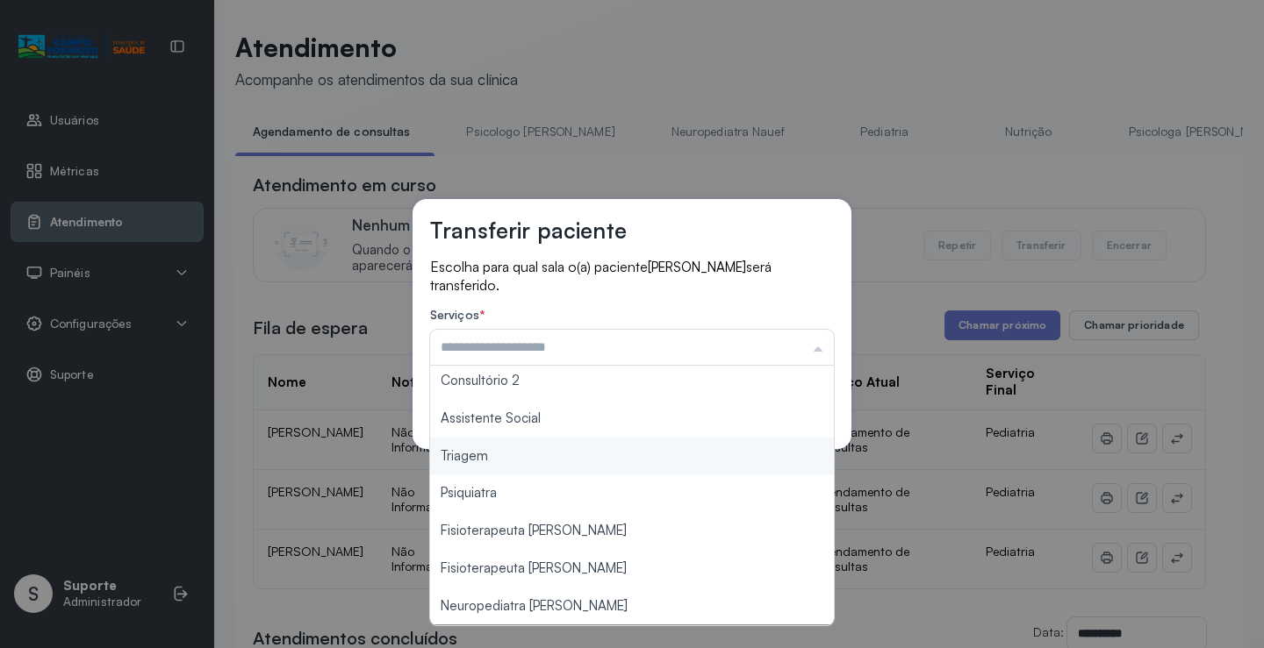
type input "*******"
drag, startPoint x: 544, startPoint y: 473, endPoint x: 643, endPoint y: 443, distance: 103.5
click at [544, 471] on div "Transferir paciente Escolha para qual sala o(a) paciente MIGUEL DE SOUSA CRUZ O…" at bounding box center [632, 324] width 1264 height 648
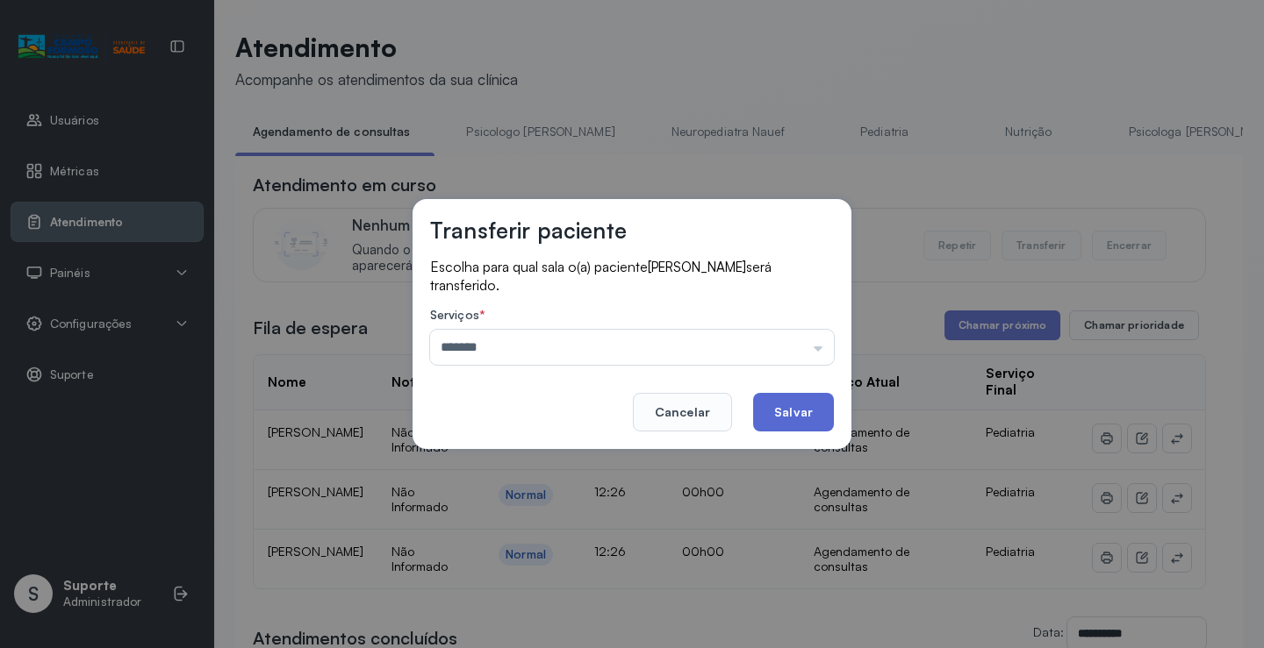
click at [780, 415] on button "Salvar" at bounding box center [793, 412] width 81 height 39
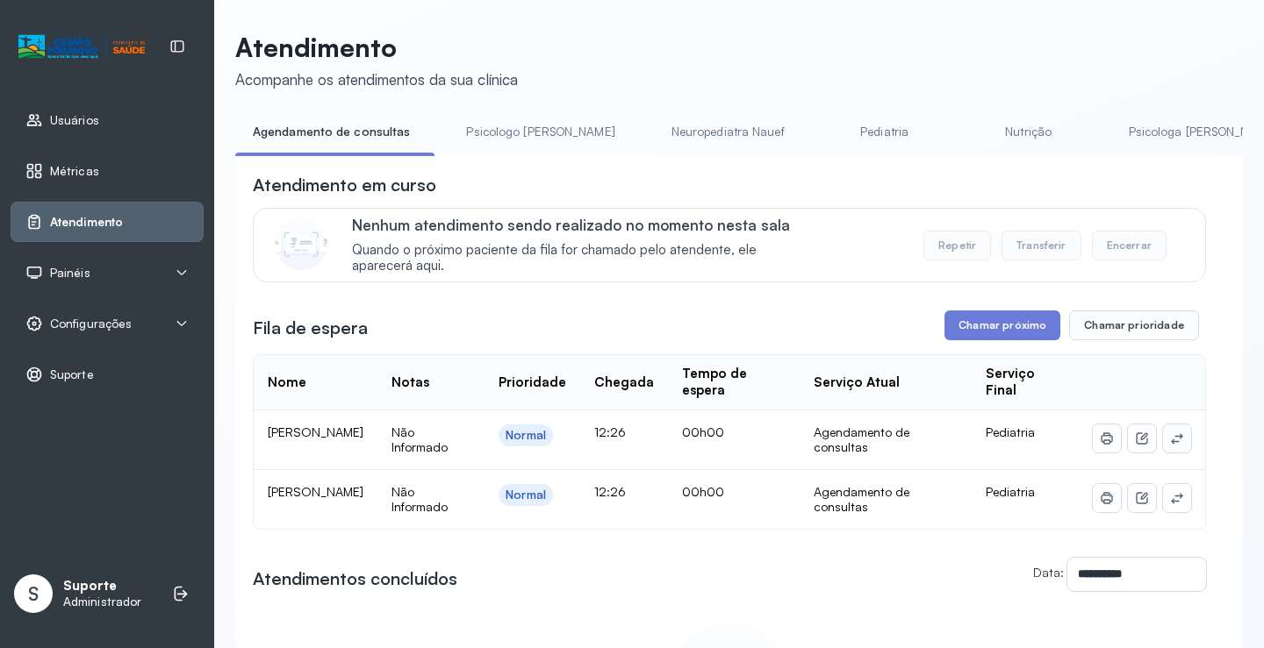
click at [1170, 446] on icon at bounding box center [1177, 439] width 14 height 14
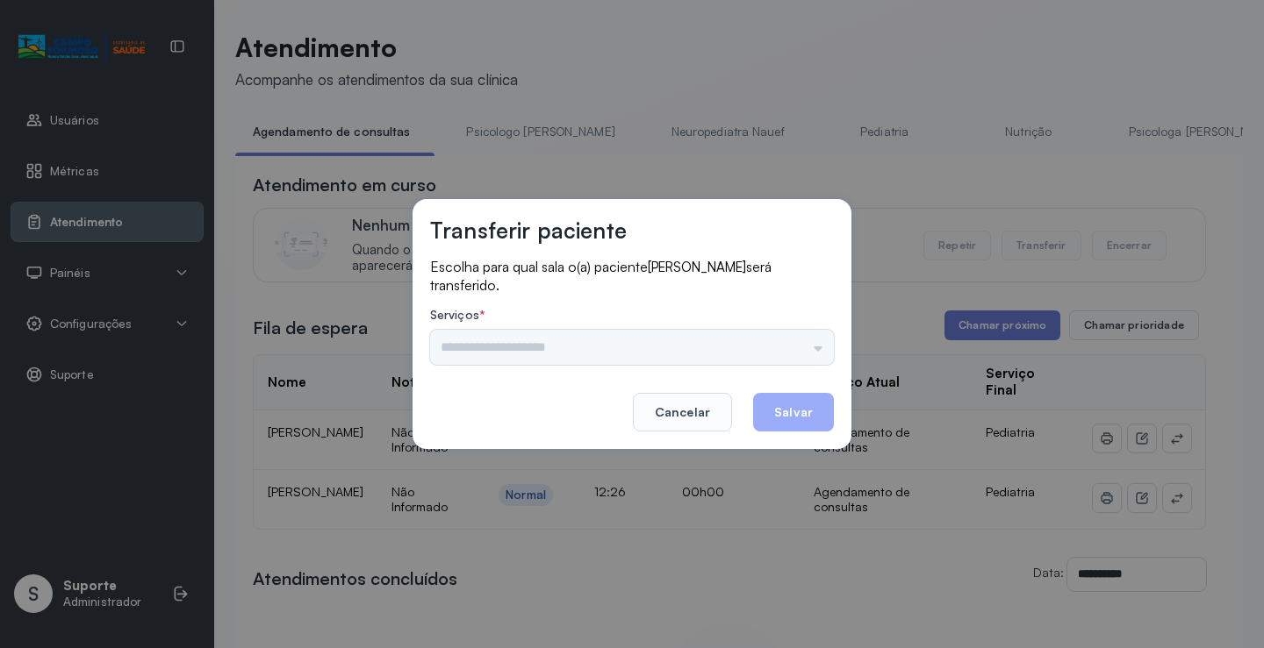
drag, startPoint x: 755, startPoint y: 341, endPoint x: 788, endPoint y: 342, distance: 33.4
click at [759, 340] on div "Psicologo Pedro Neuropediatra Nauef Pediatria Nutrição Psicologa Alana Fisioter…" at bounding box center [632, 347] width 404 height 35
click at [790, 342] on div "Psicologo Pedro Neuropediatra Nauef Pediatria Nutrição Psicologa Alana Fisioter…" at bounding box center [632, 347] width 404 height 35
click at [790, 342] on input "text" at bounding box center [632, 347] width 404 height 35
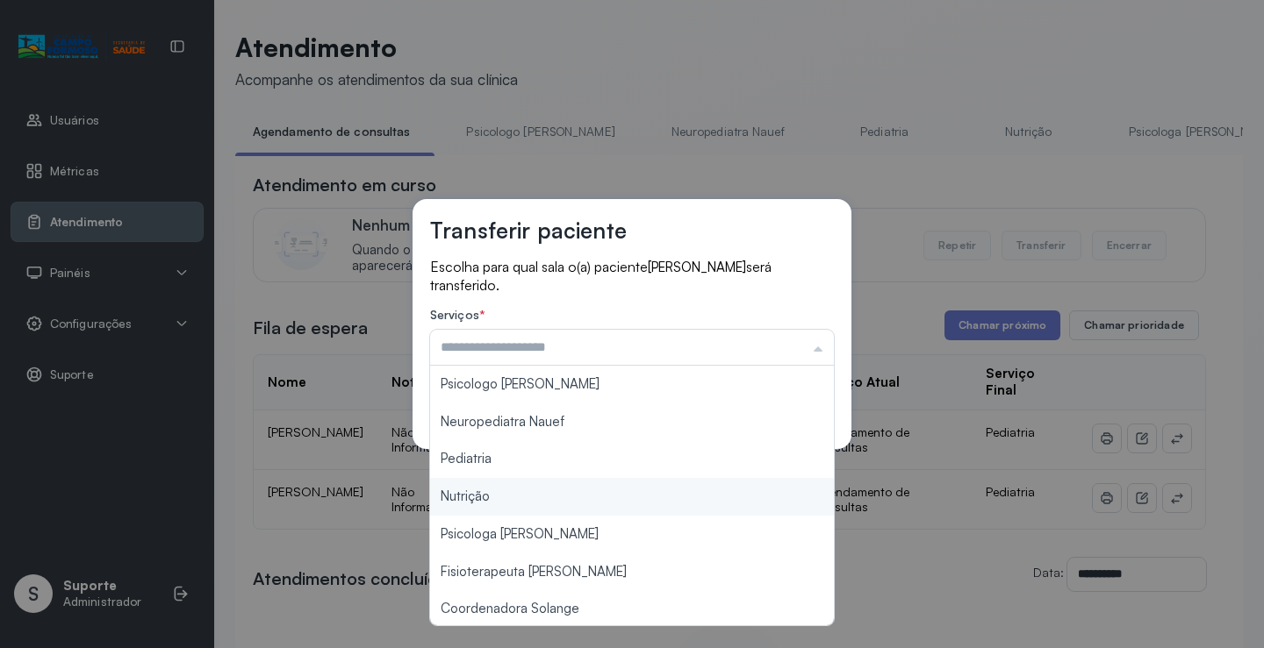
scroll to position [265, 0]
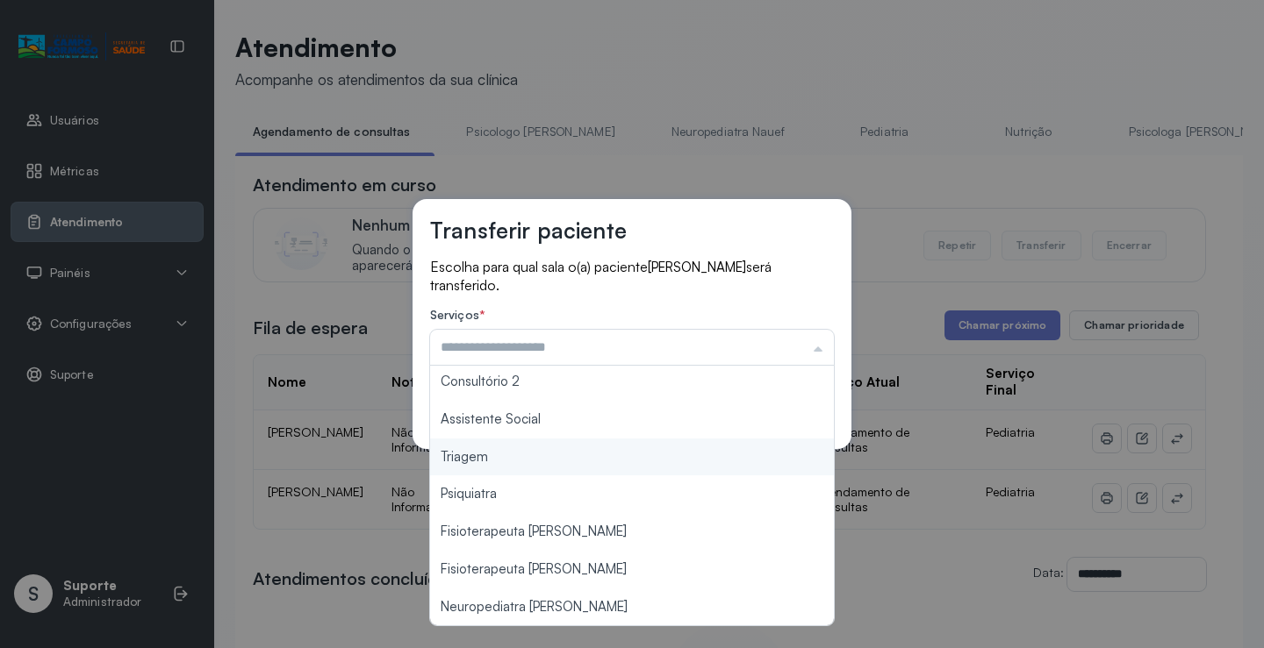
type input "*******"
drag, startPoint x: 514, startPoint y: 474, endPoint x: 629, endPoint y: 436, distance: 121.0
click at [514, 471] on div "Transferir paciente Escolha para qual sala o(a) paciente ESTHER AGATHA DA SILVA…" at bounding box center [632, 324] width 1264 height 648
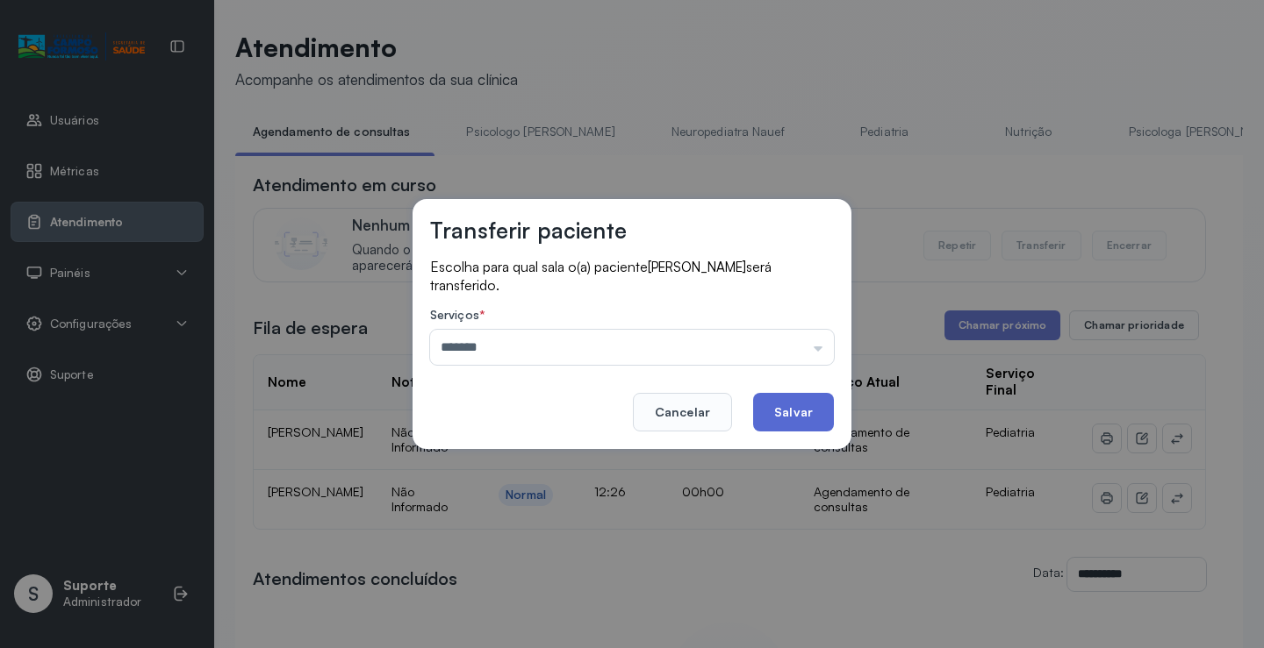
click at [764, 408] on button "Salvar" at bounding box center [793, 412] width 81 height 39
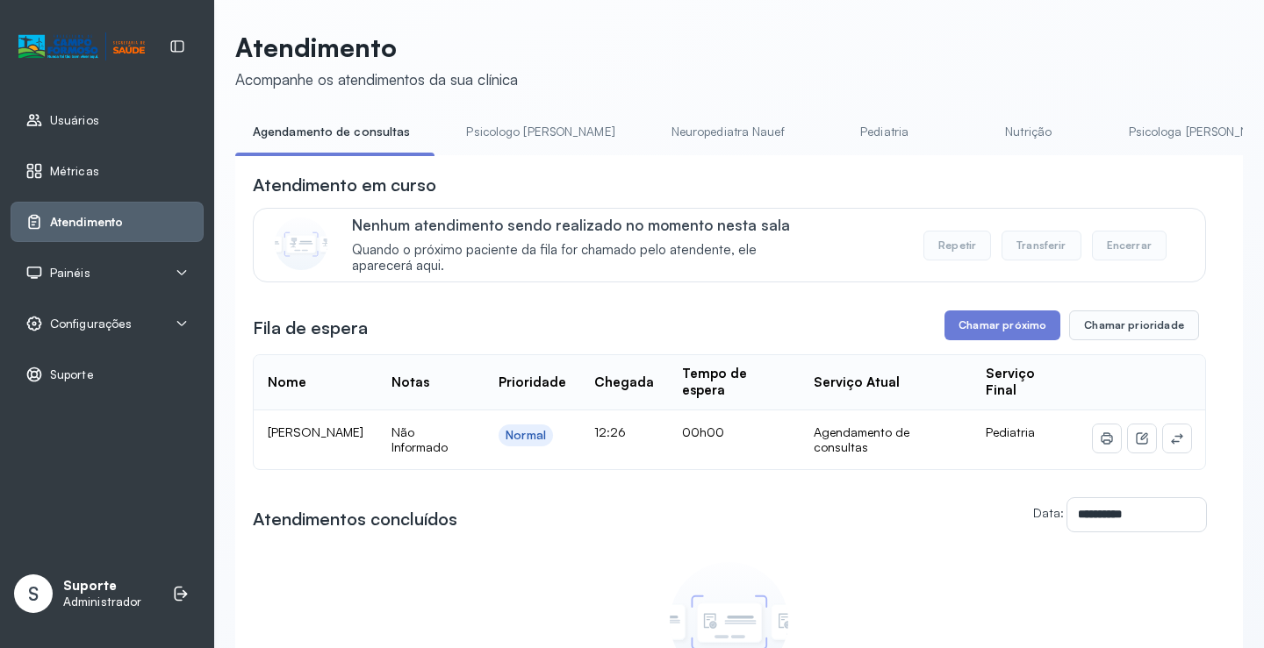
click at [1142, 431] on span at bounding box center [1142, 439] width 28 height 28
click at [1170, 441] on icon at bounding box center [1177, 439] width 14 height 14
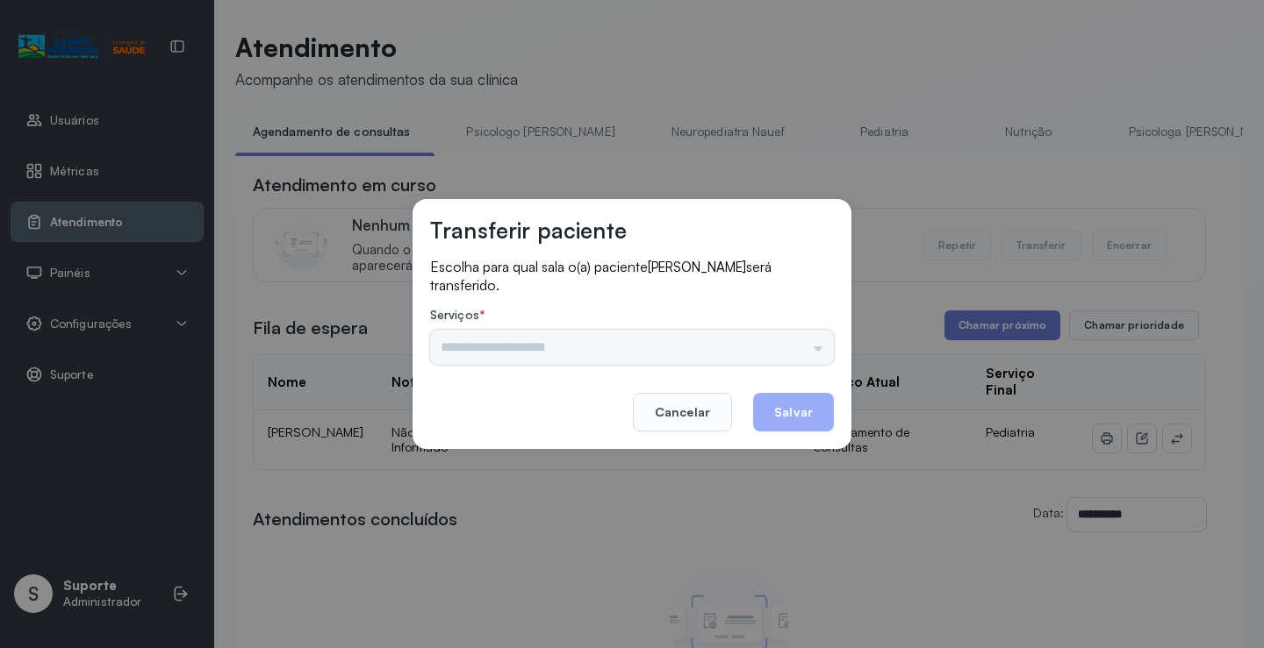
click at [766, 338] on div "Psicologo Pedro Neuropediatra Nauef Pediatria Nutrição Psicologa Alana Fisioter…" at bounding box center [632, 347] width 404 height 35
click at [805, 339] on input "text" at bounding box center [632, 347] width 404 height 35
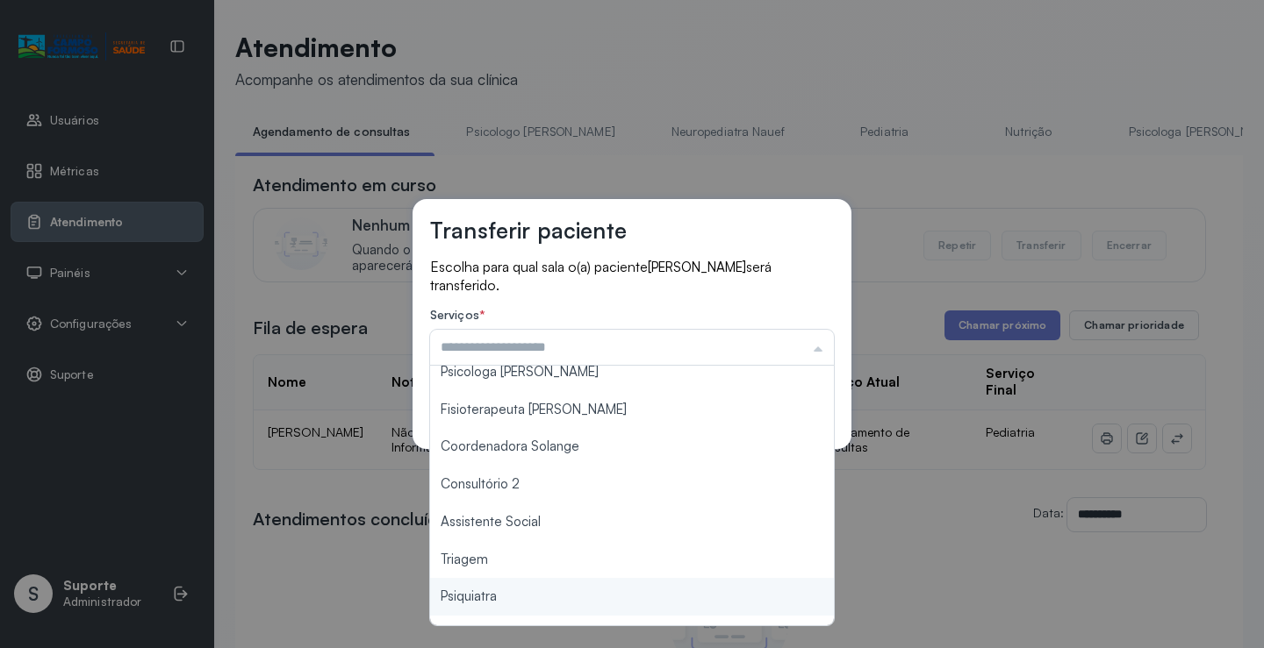
scroll to position [266, 0]
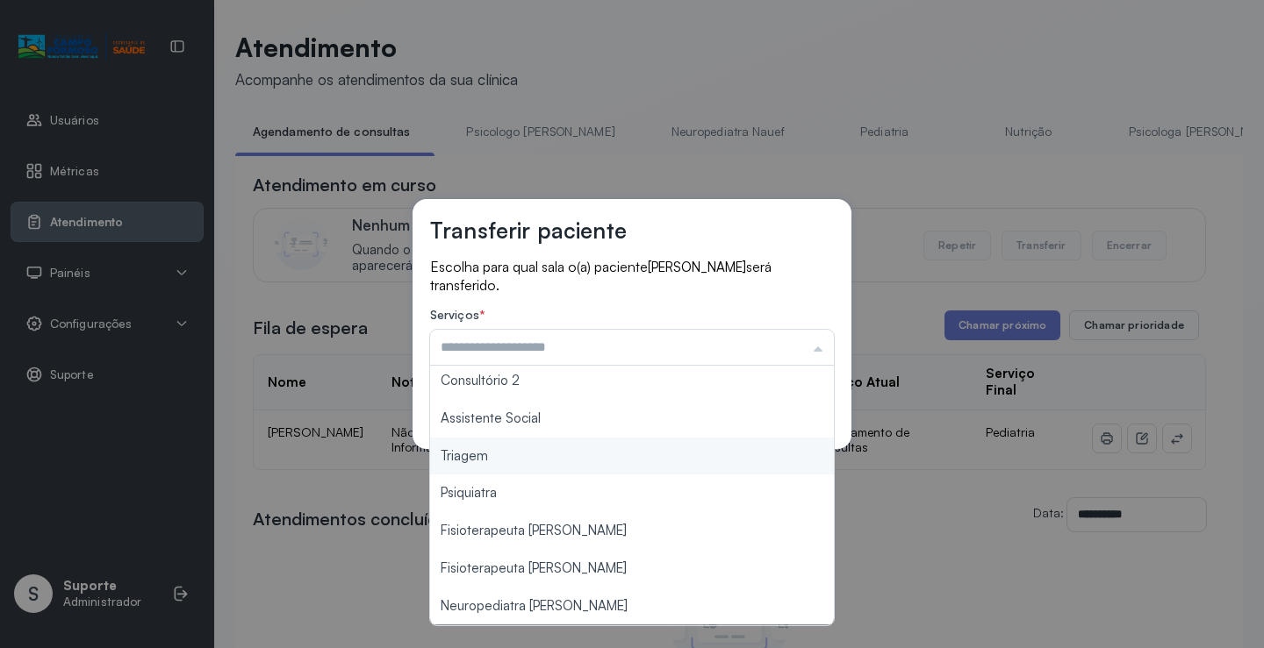
type input "*******"
drag, startPoint x: 515, startPoint y: 465, endPoint x: 690, endPoint y: 424, distance: 179.4
click at [514, 464] on div "Transferir paciente Escolha para qual sala o(a) paciente LUAN EDUARDO SOUSA DA …" at bounding box center [632, 324] width 1264 height 648
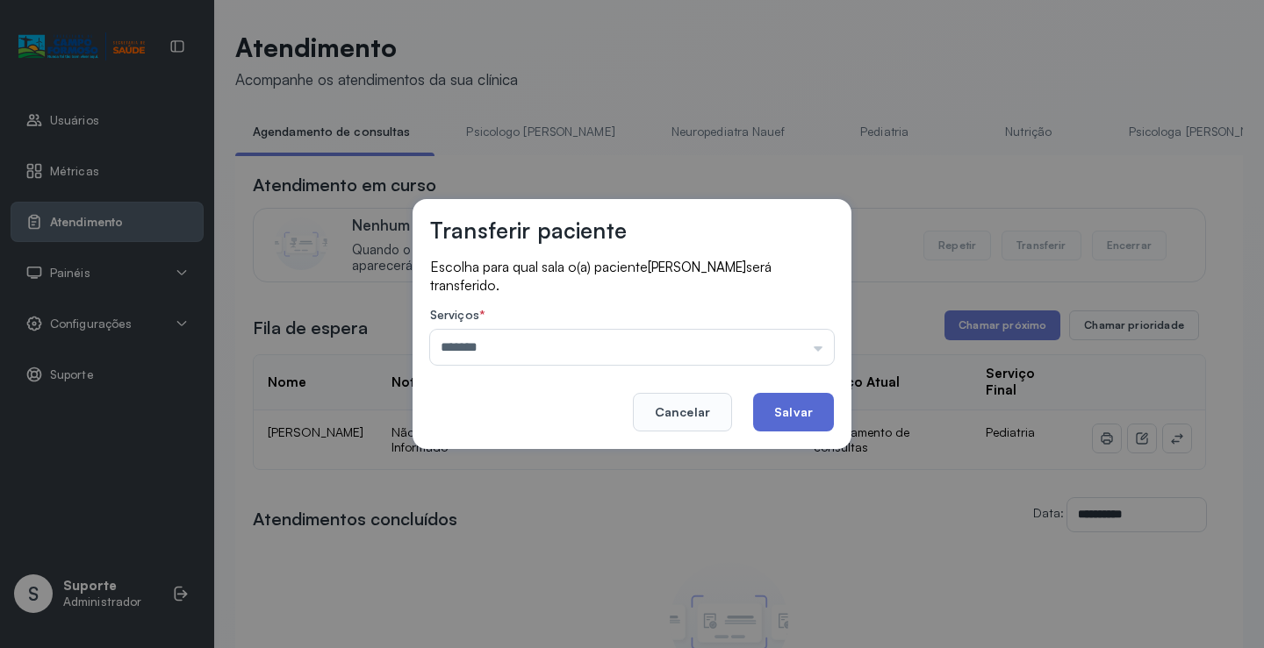
click at [777, 425] on button "Salvar" at bounding box center [793, 412] width 81 height 39
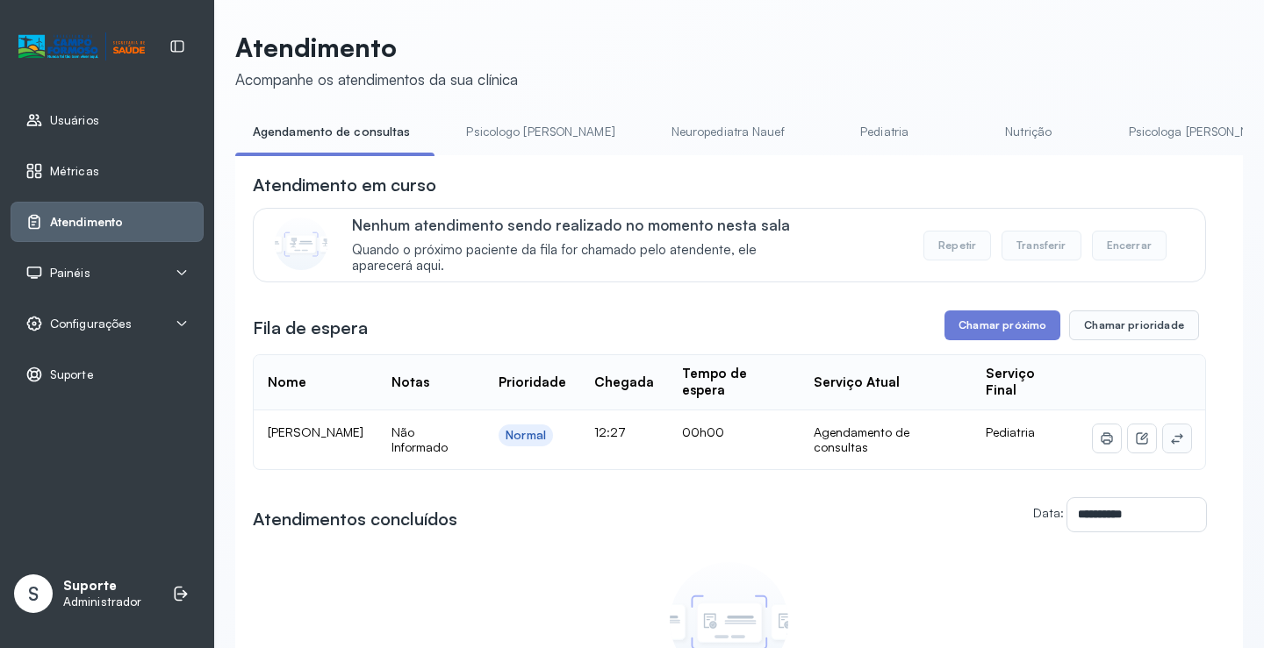
click at [1170, 446] on icon at bounding box center [1177, 439] width 14 height 14
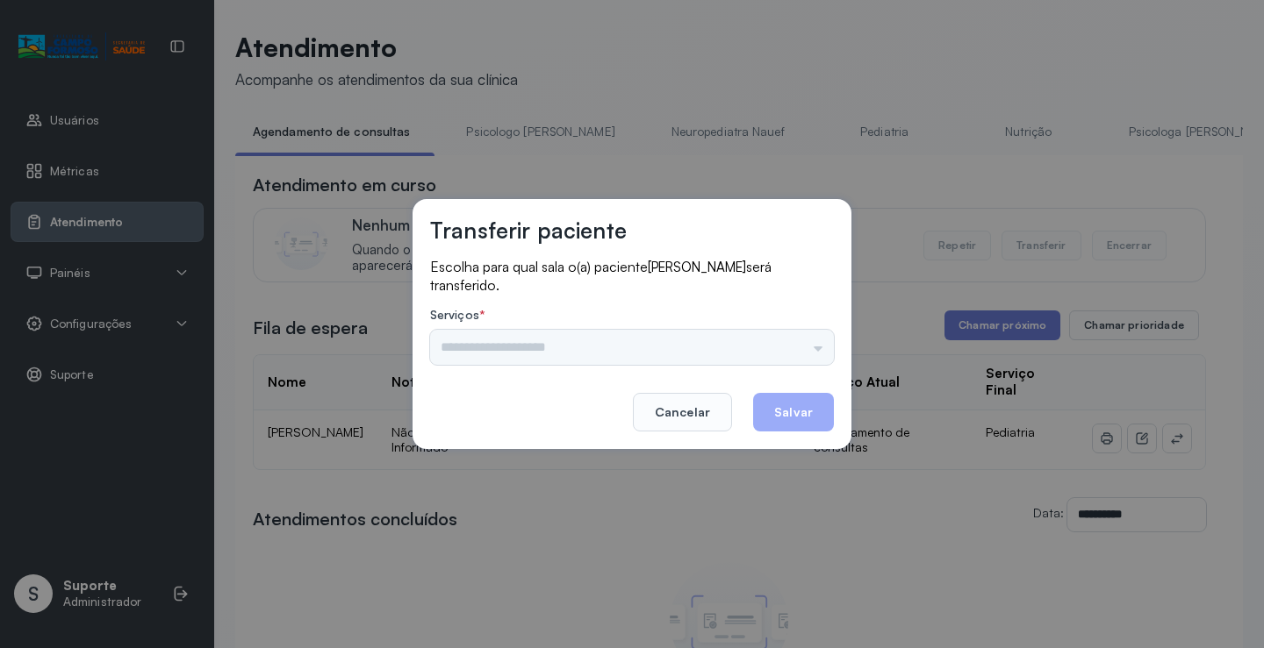
click at [802, 338] on div "Psicologo [PERSON_NAME] Nauef Pediatria Nutrição Psicologa [PERSON_NAME] Janusi…" at bounding box center [632, 347] width 404 height 35
click at [815, 343] on input "text" at bounding box center [632, 347] width 404 height 35
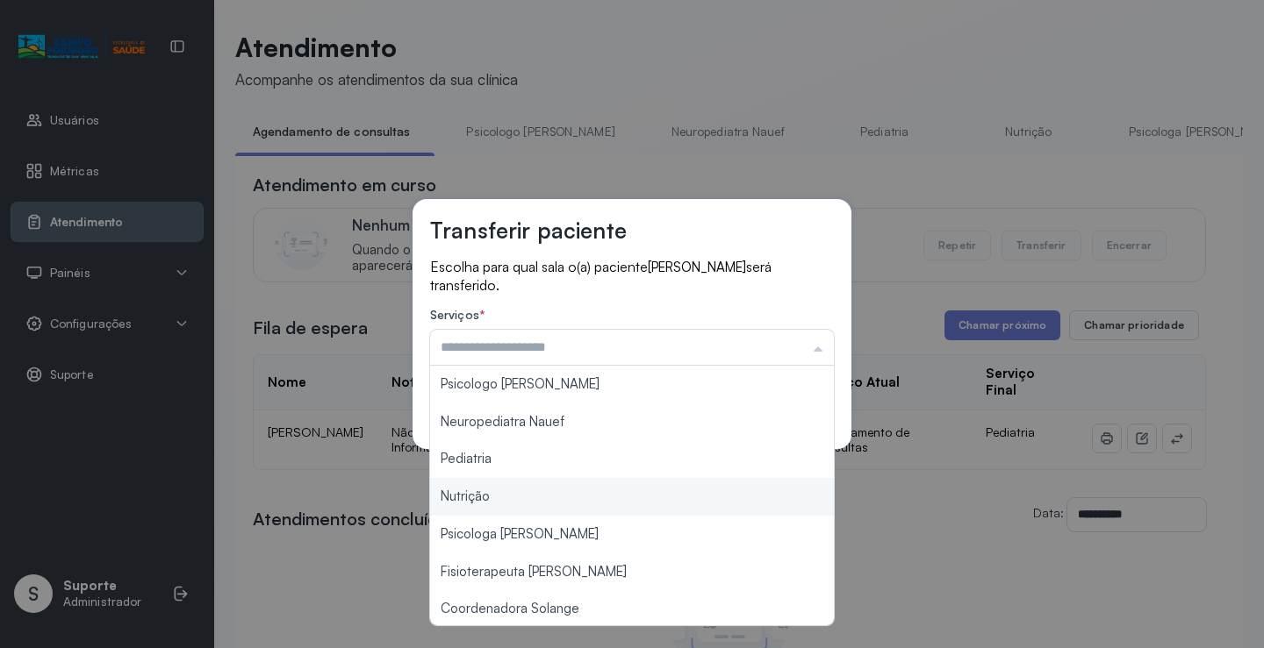
scroll to position [175, 0]
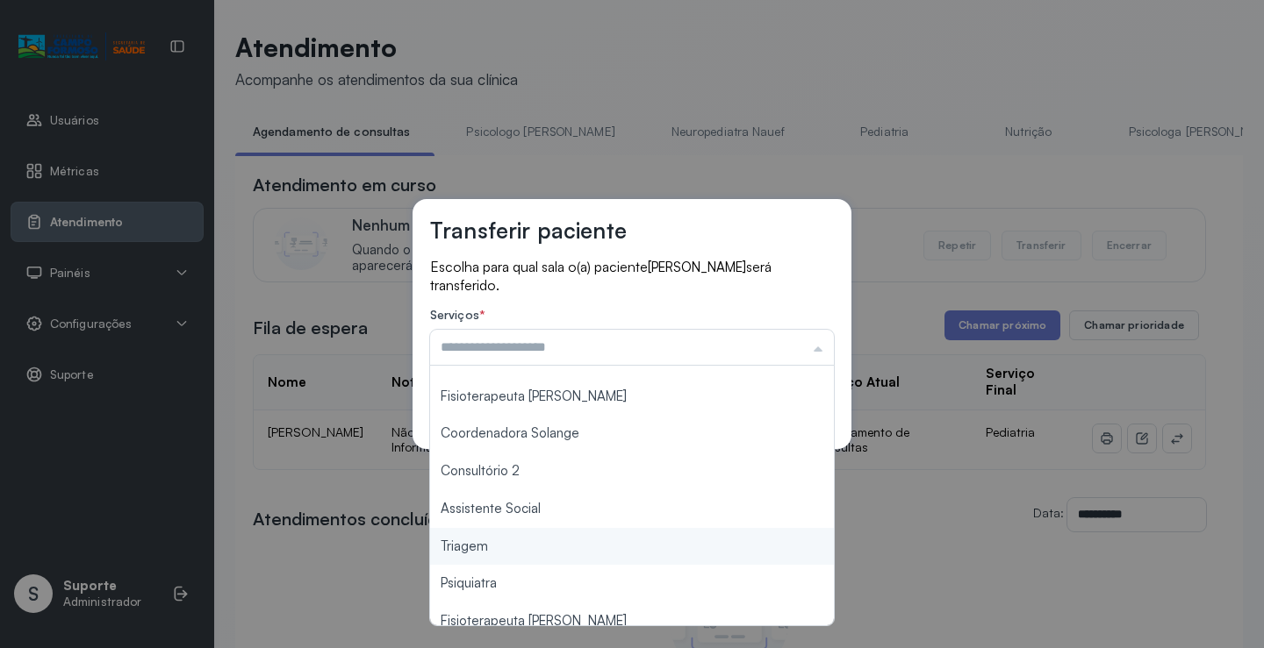
type input "*******"
drag, startPoint x: 515, startPoint y: 556, endPoint x: 813, endPoint y: 462, distance: 311.9
click at [523, 554] on div "Transferir paciente Escolha para qual sala o(a) paciente TALLES DIAS DA SILVA s…" at bounding box center [632, 324] width 1264 height 648
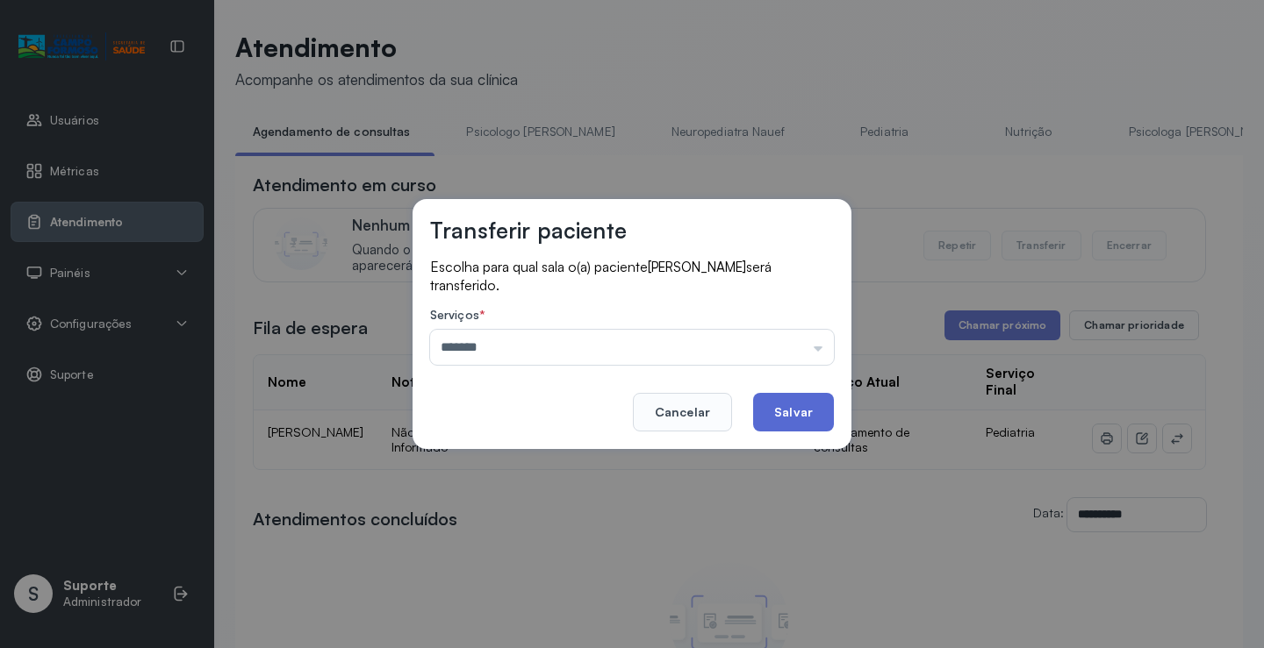
click at [796, 412] on button "Salvar" at bounding box center [793, 412] width 81 height 39
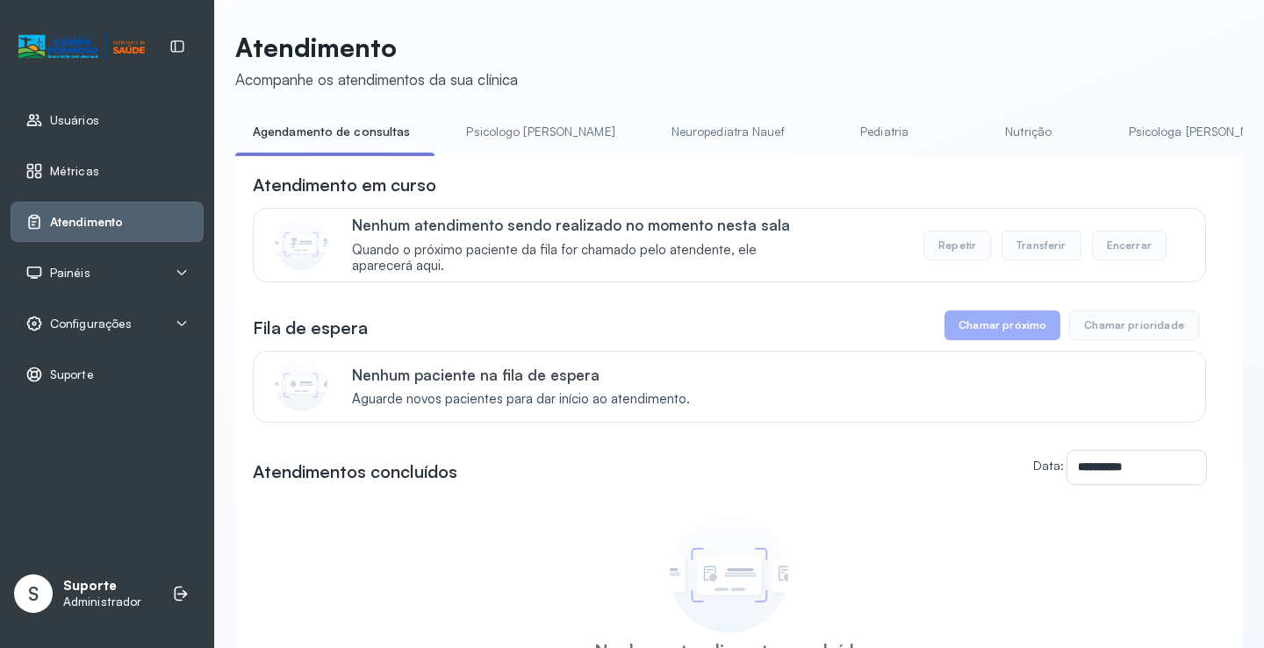
click at [827, 129] on link "Pediatria" at bounding box center [884, 132] width 123 height 29
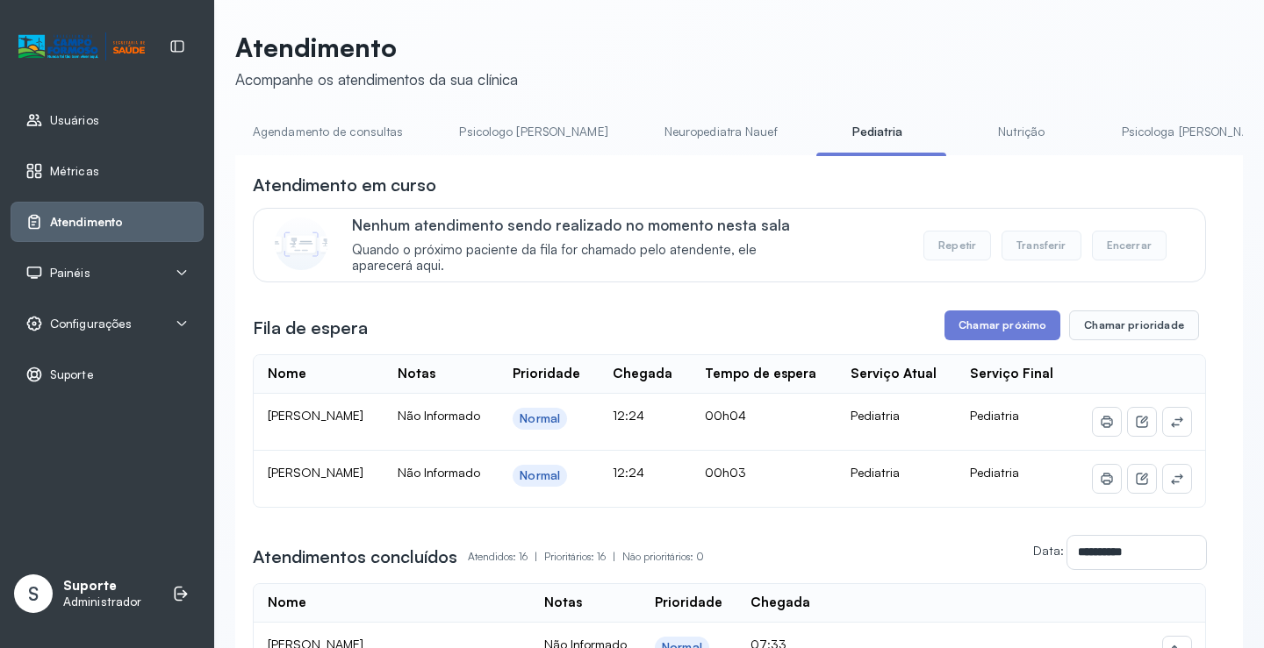
click at [286, 140] on link "Agendamento de consultas" at bounding box center [327, 132] width 185 height 29
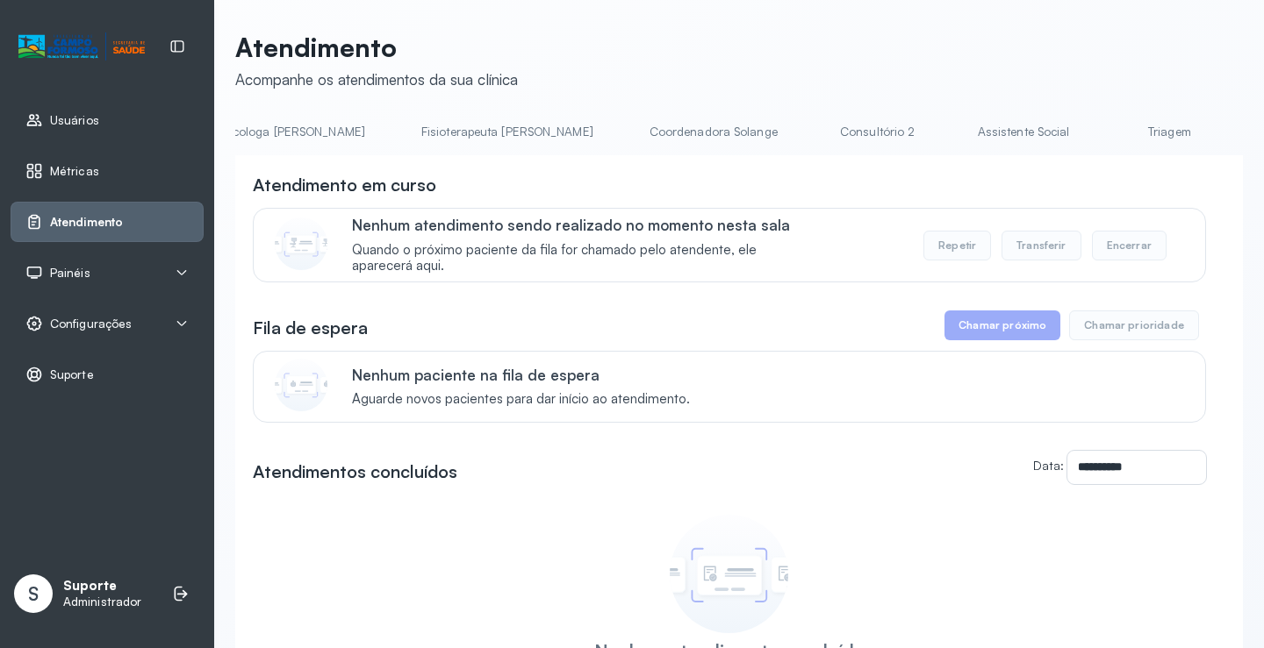
scroll to position [0, 1055]
click at [964, 118] on link "Triagem" at bounding box center [1025, 132] width 123 height 29
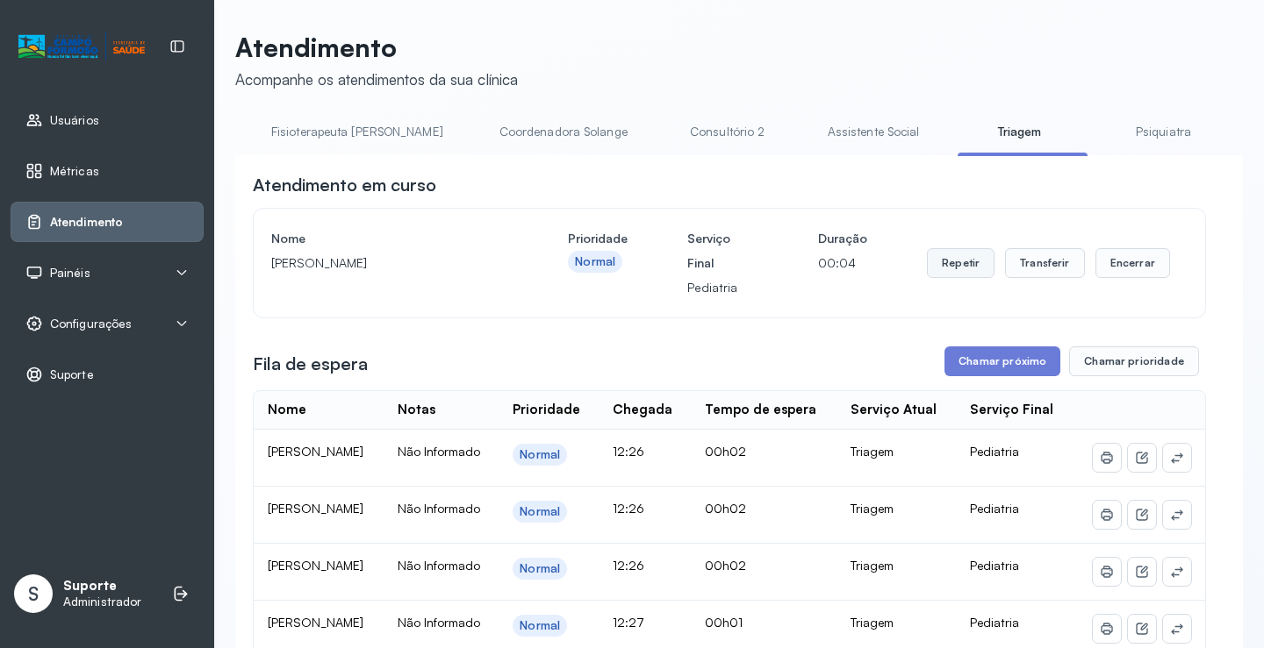
click at [945, 268] on button "Repetir" at bounding box center [961, 263] width 68 height 30
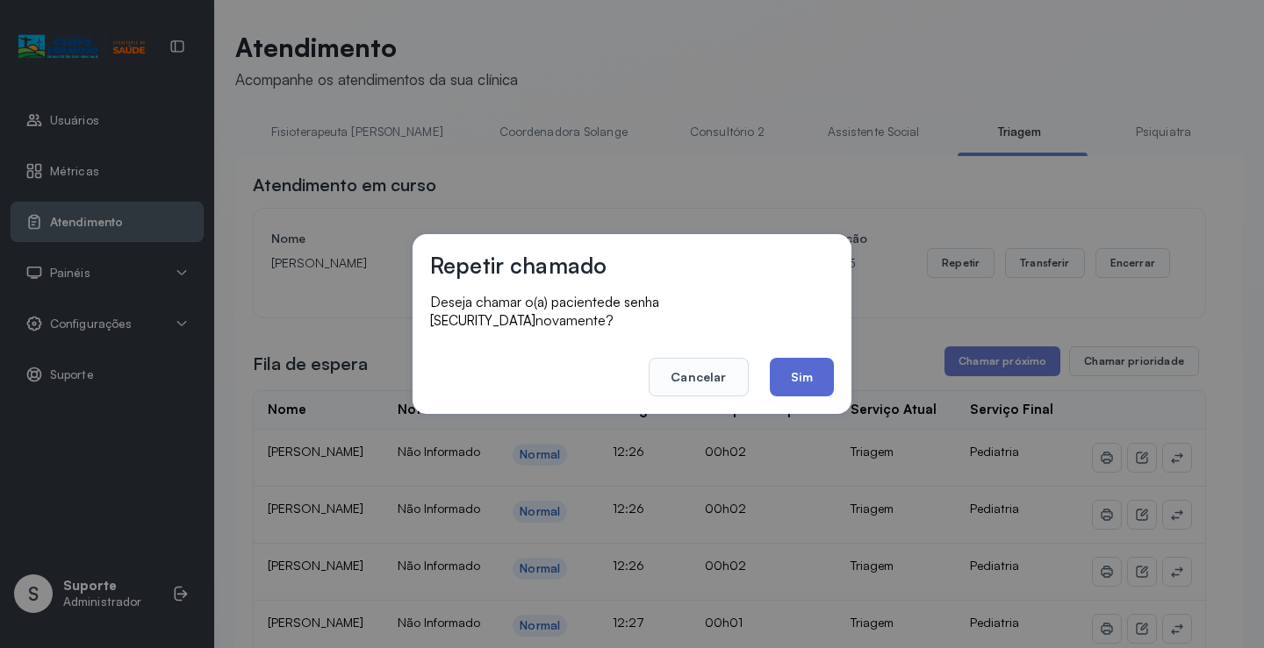
click at [778, 376] on button "Sim" at bounding box center [802, 377] width 64 height 39
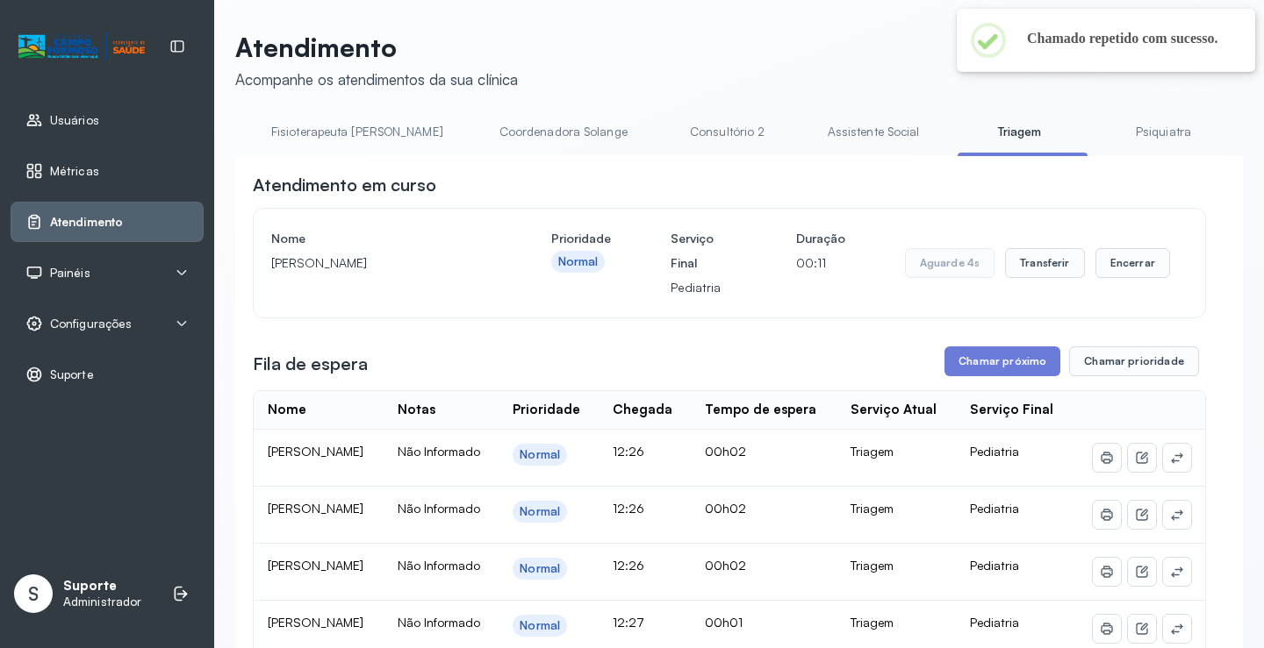
click at [97, 276] on div "Painéis" at bounding box center [106, 273] width 163 height 18
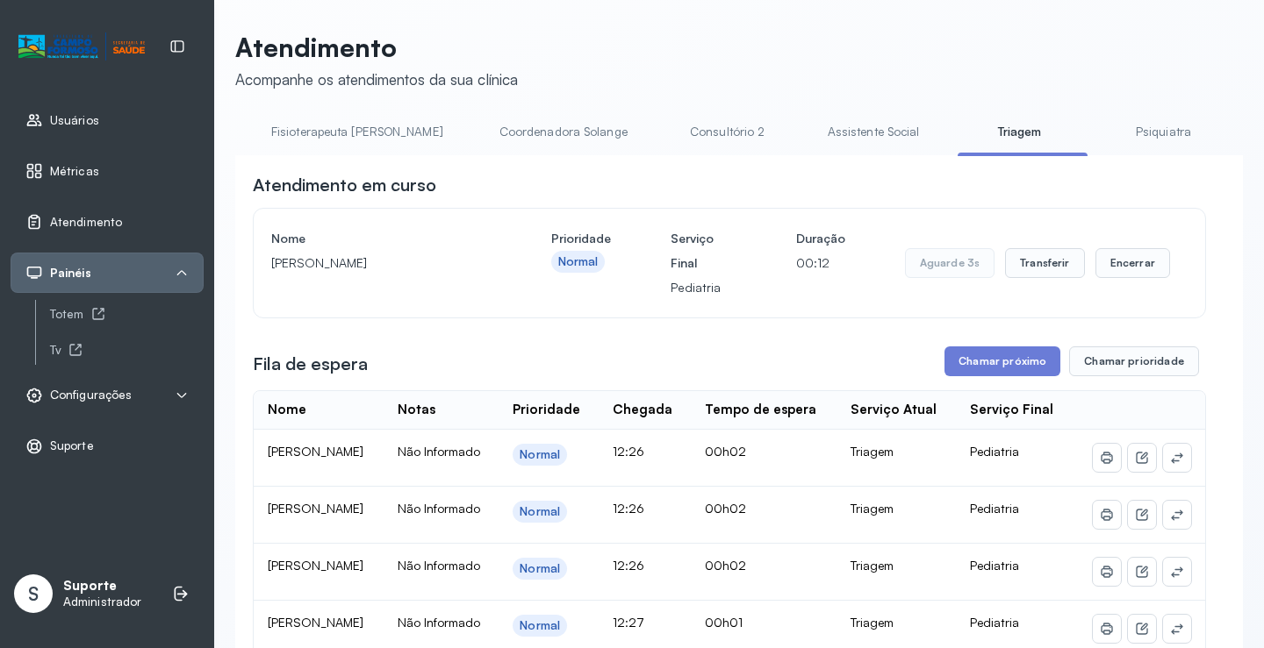
click at [111, 396] on span "Configurações" at bounding box center [91, 395] width 82 height 15
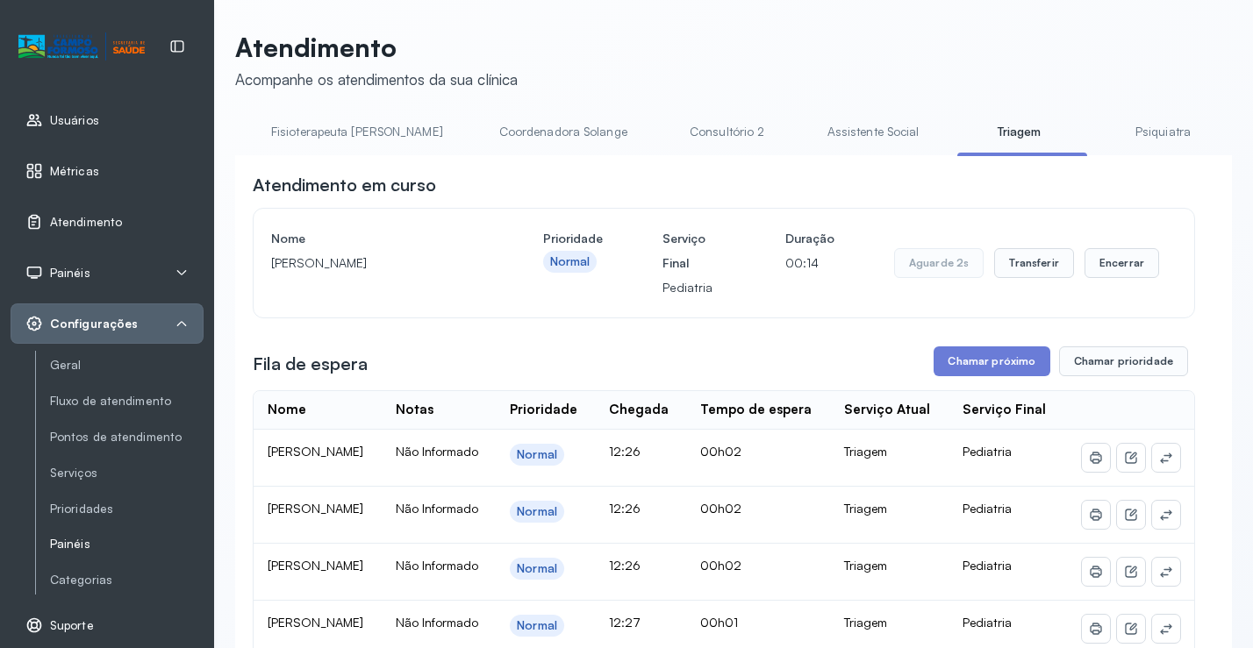
click at [80, 569] on link "Painéis" at bounding box center [127, 580] width 154 height 22
click at [63, 550] on link "Painéis" at bounding box center [127, 544] width 154 height 15
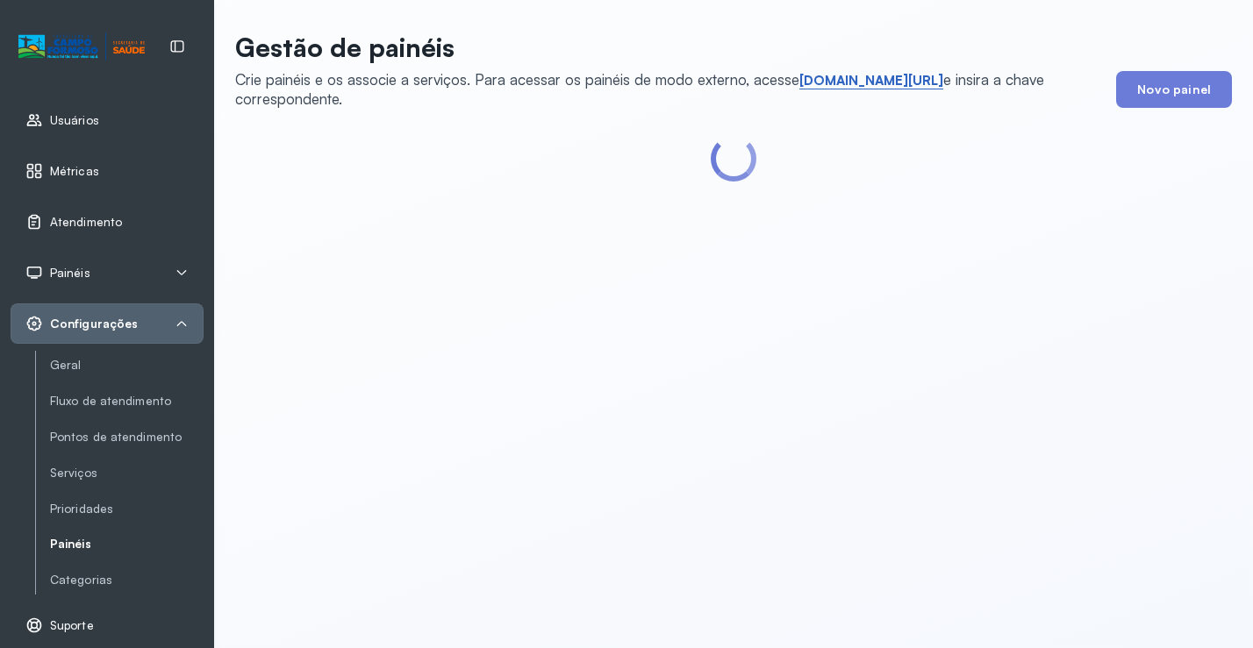
click at [845, 75] on link "short.sysvale.com/tv" at bounding box center [871, 81] width 144 height 18
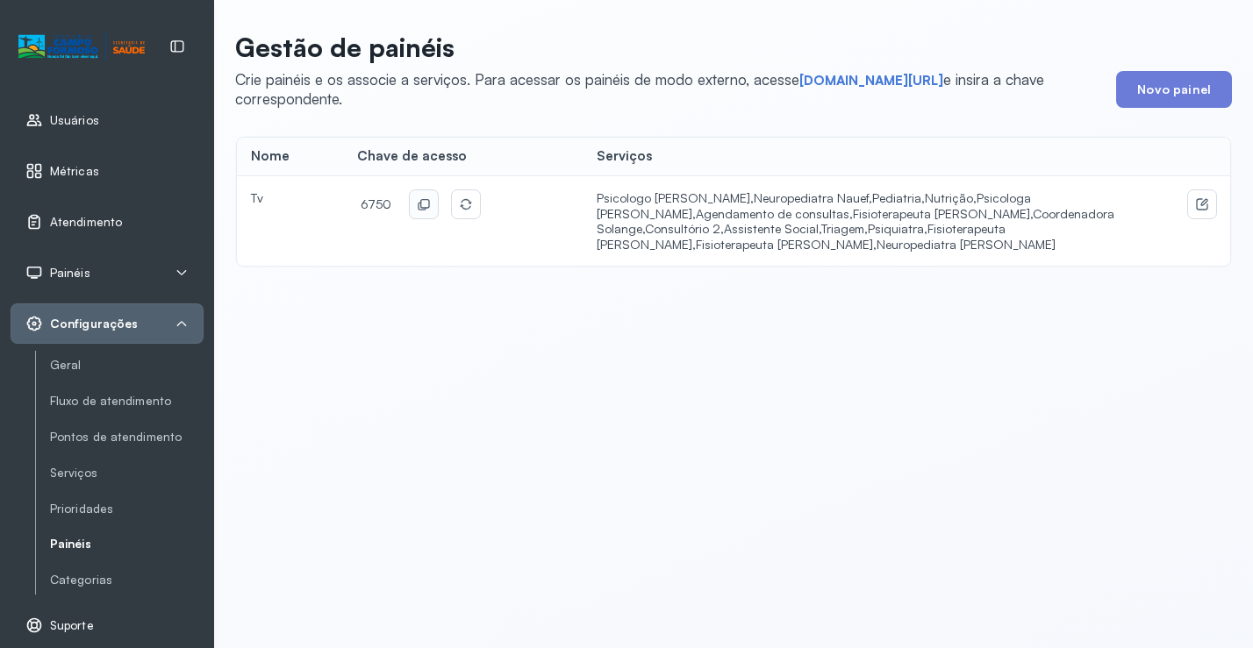
click at [421, 207] on icon at bounding box center [424, 204] width 14 height 14
click at [100, 223] on span "Atendimento" at bounding box center [86, 222] width 72 height 15
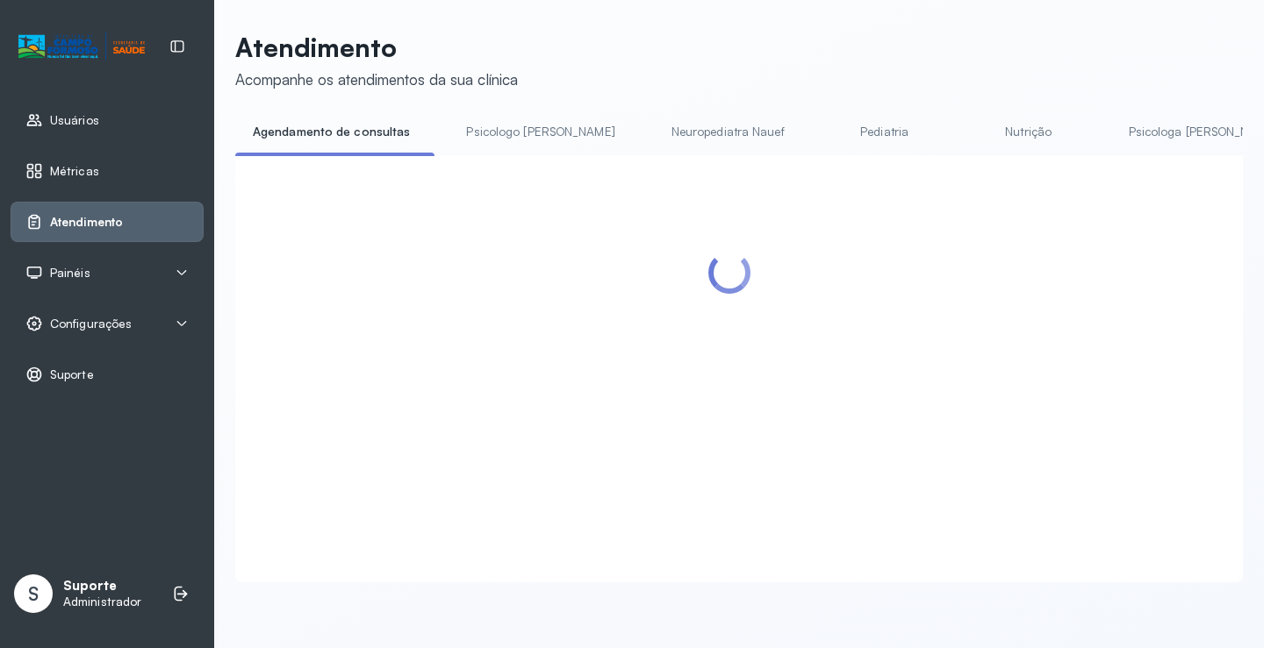
click at [967, 132] on link "Nutrição" at bounding box center [1028, 132] width 123 height 29
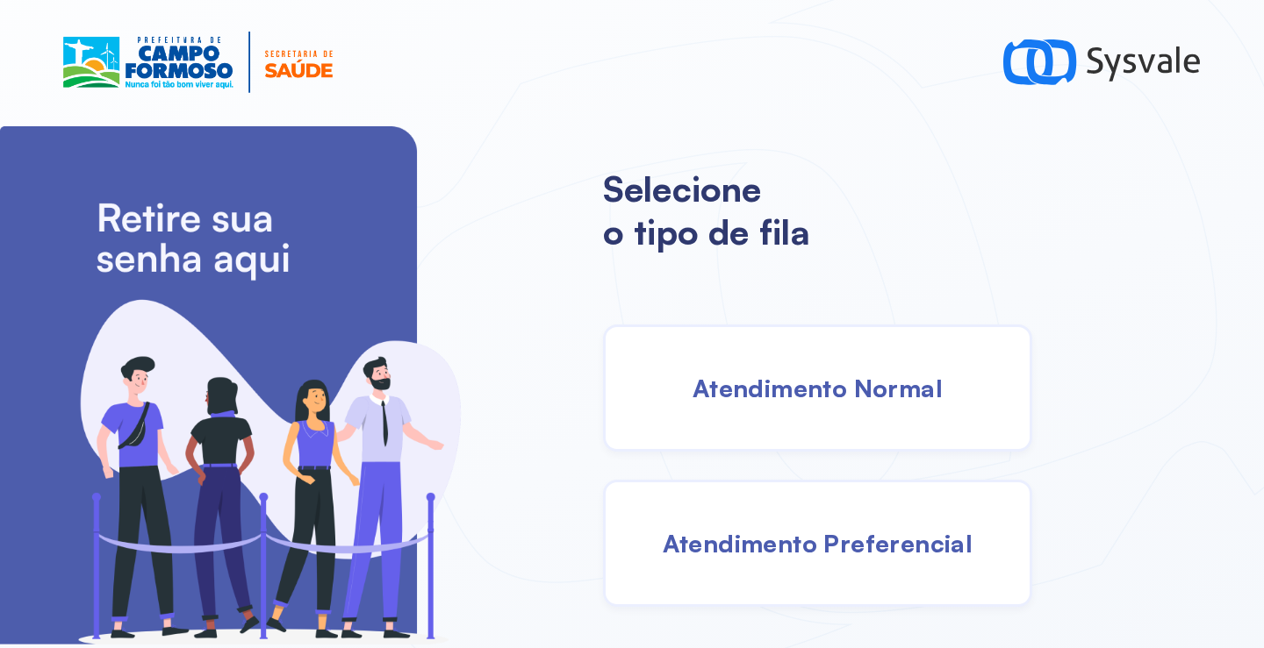
click at [765, 373] on span "Atendimento Normal" at bounding box center [817, 388] width 250 height 31
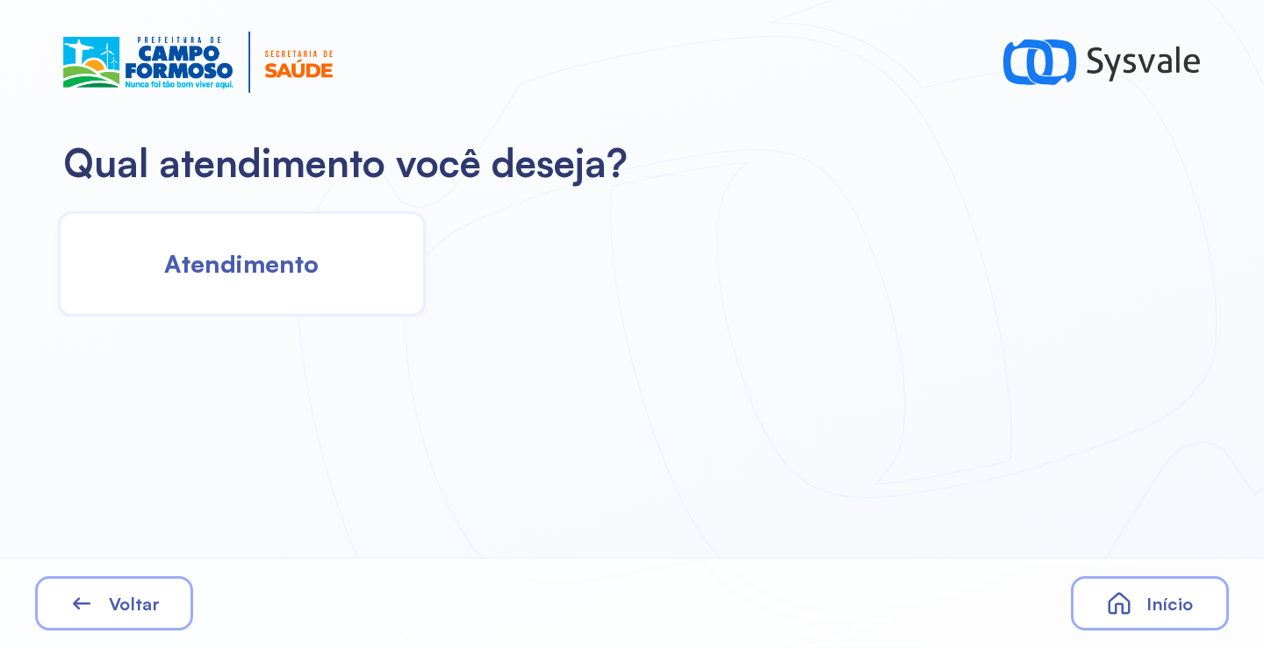
click at [263, 269] on span "Atendimento" at bounding box center [241, 263] width 154 height 31
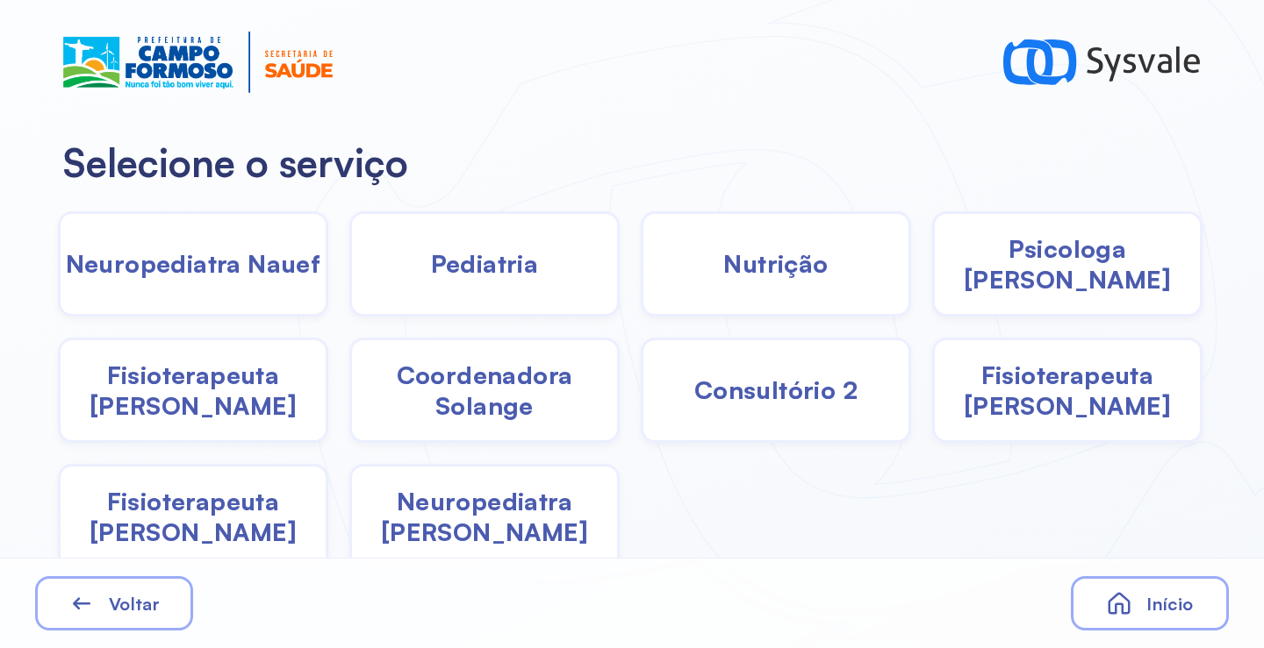
click at [641, 272] on div "Pediatria" at bounding box center [776, 263] width 270 height 105
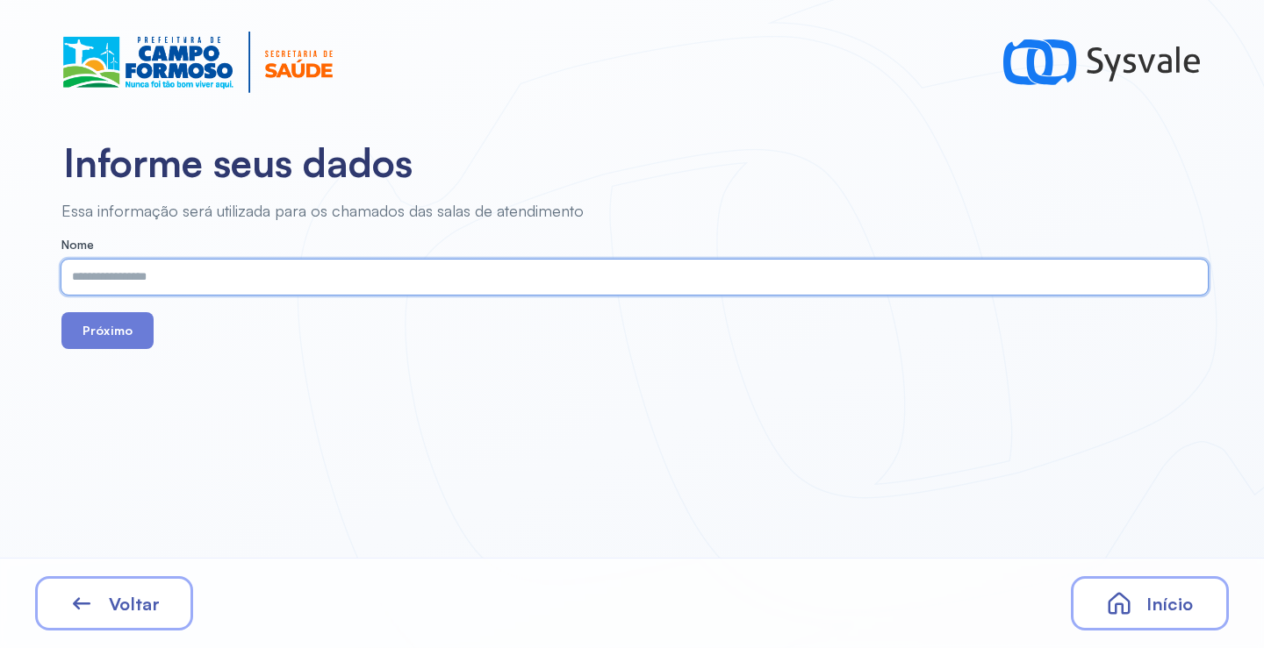
paste input "**********"
type input "**********"
click at [118, 334] on button "Próximo" at bounding box center [107, 330] width 92 height 37
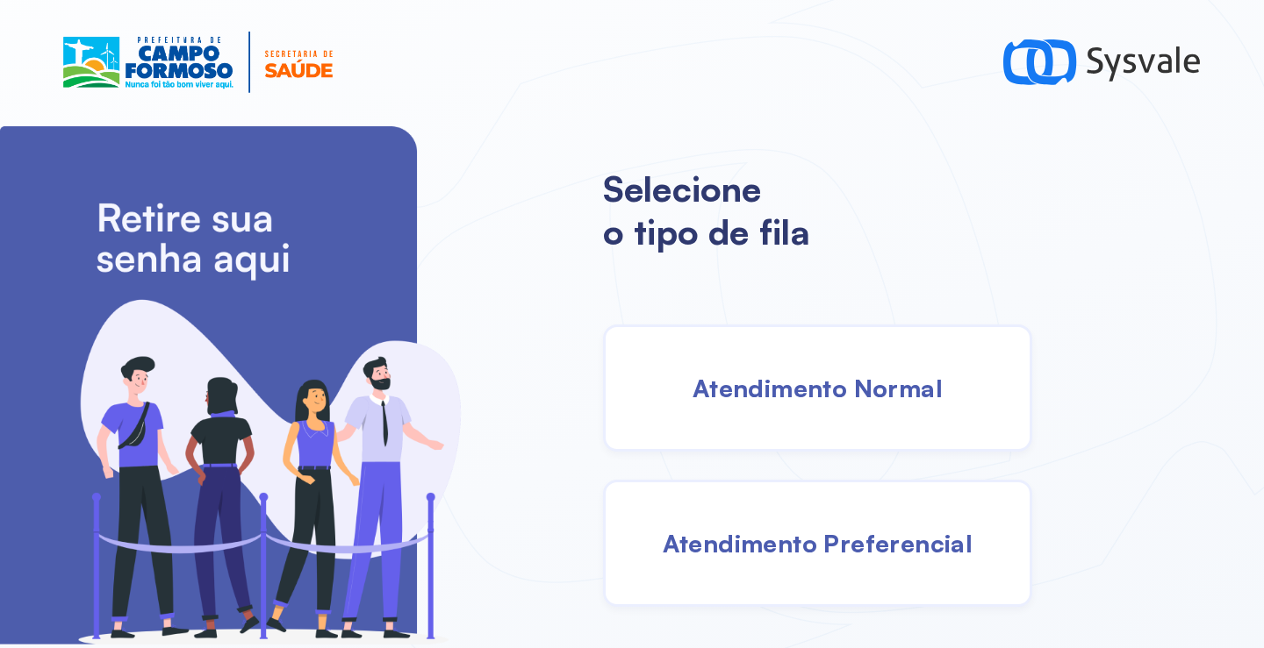
click at [778, 414] on div "Atendimento Normal" at bounding box center [817, 388] width 429 height 127
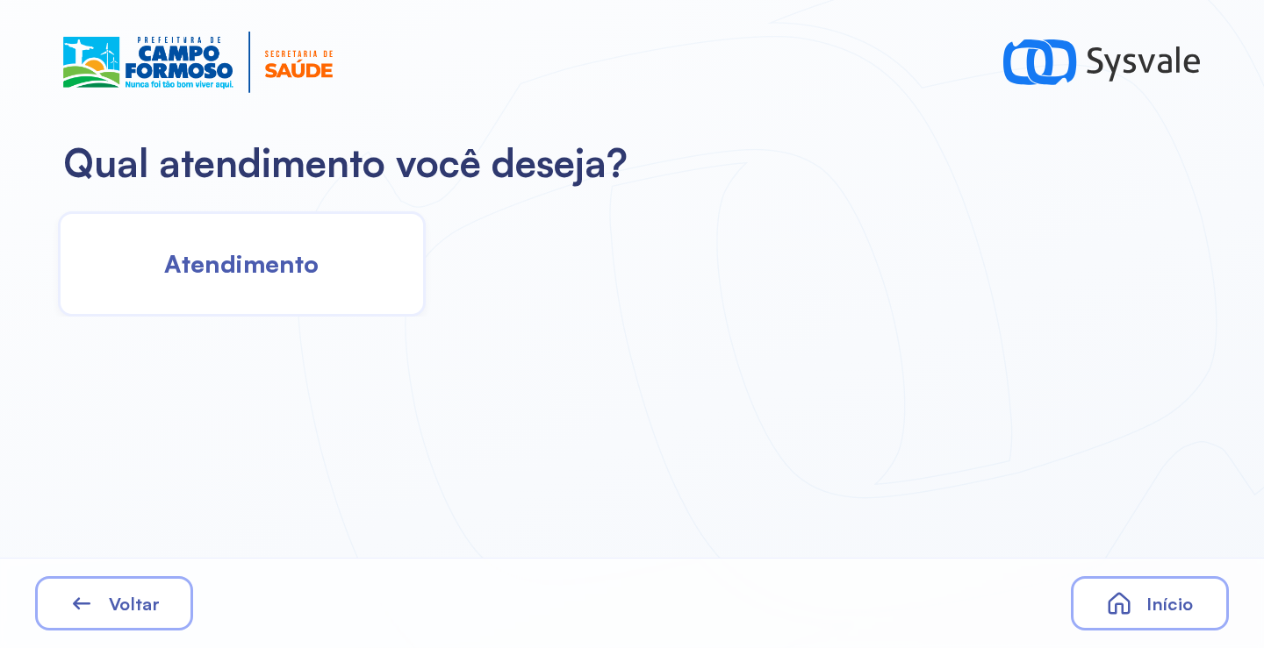
click at [201, 248] on span "Atendimento" at bounding box center [241, 263] width 154 height 31
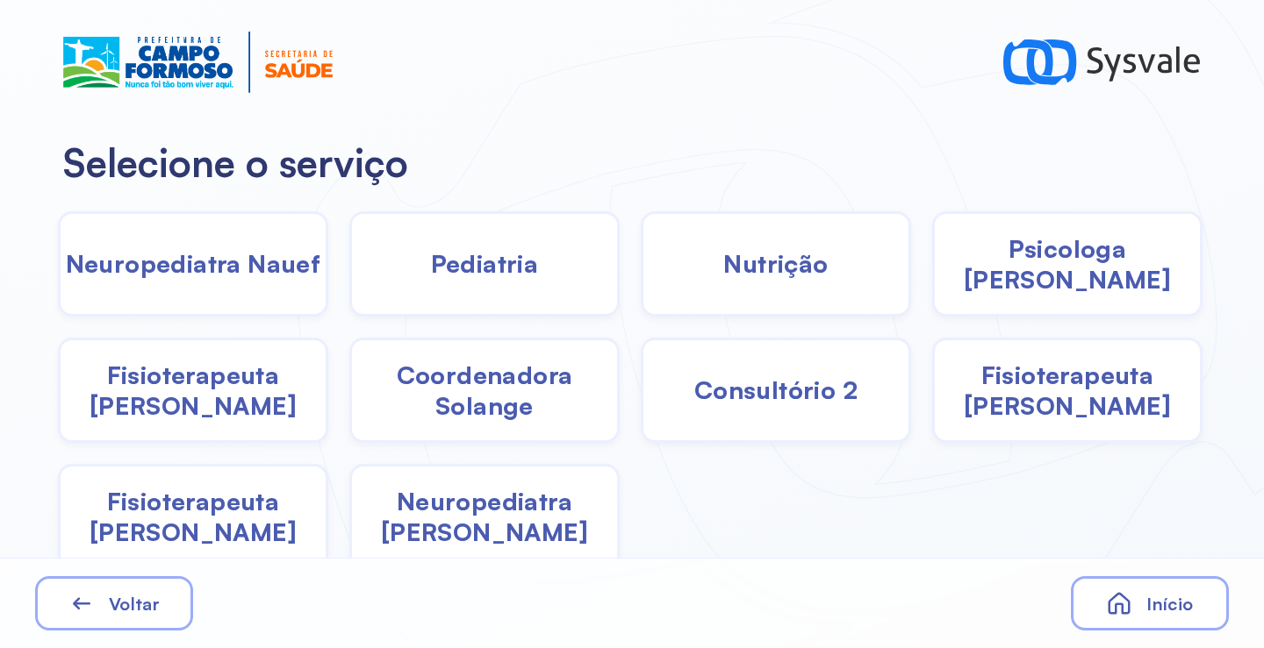
click at [452, 264] on span "Pediatria" at bounding box center [485, 263] width 108 height 31
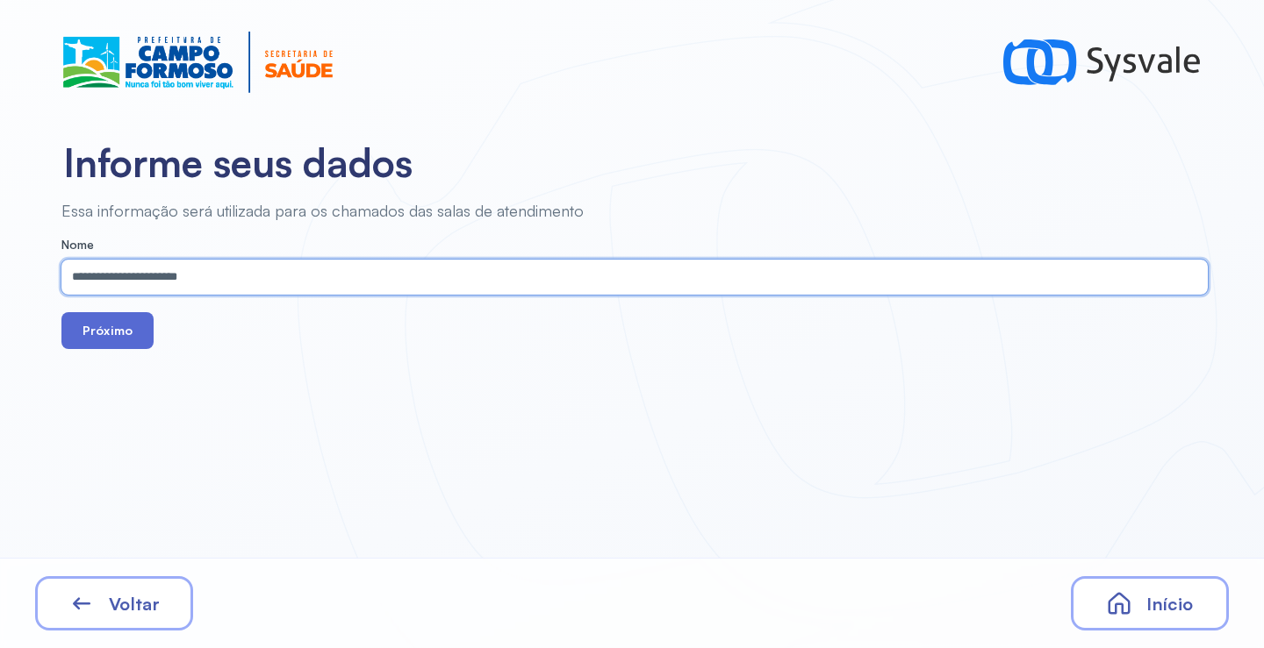
type input "**********"
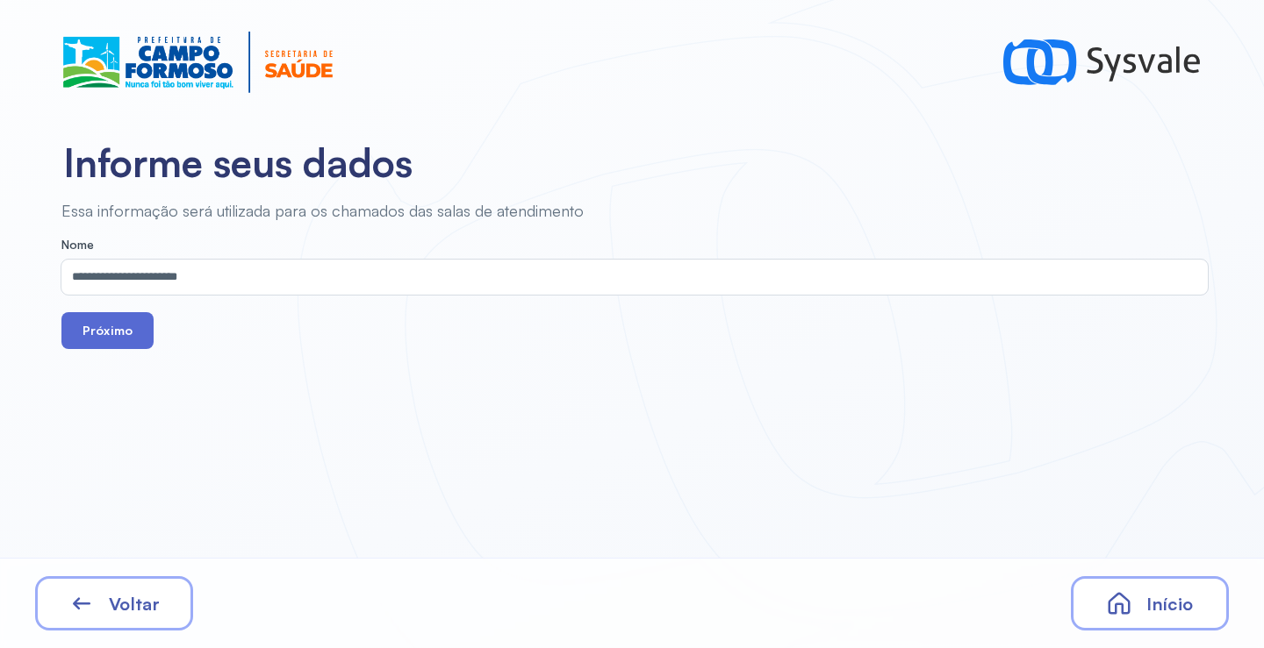
click at [108, 335] on button "Próximo" at bounding box center [107, 330] width 92 height 37
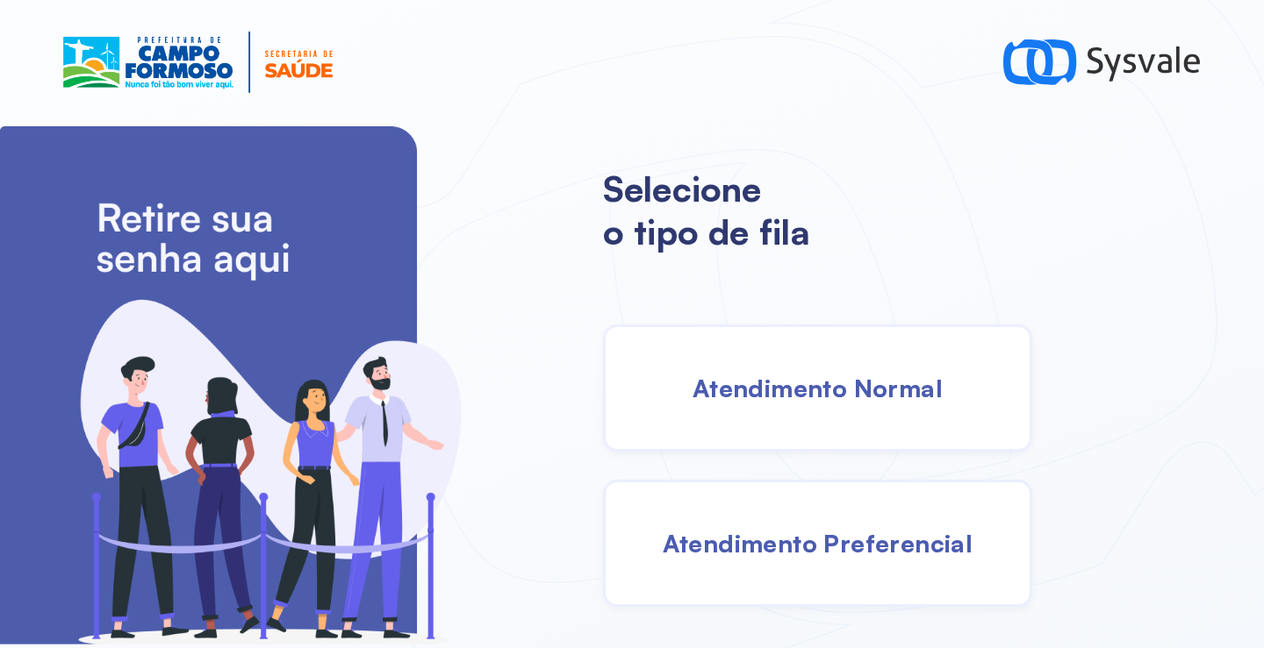
click at [708, 428] on div "Atendimento Normal" at bounding box center [817, 388] width 429 height 127
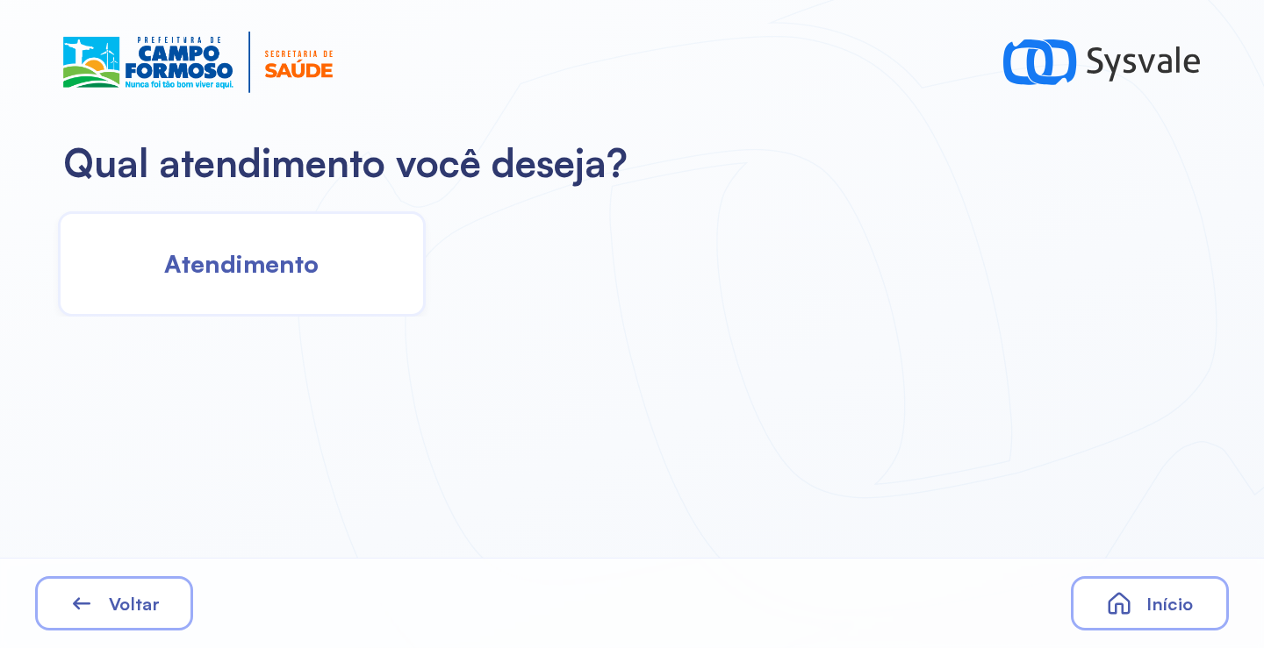
click at [261, 254] on span "Atendimento" at bounding box center [241, 263] width 154 height 31
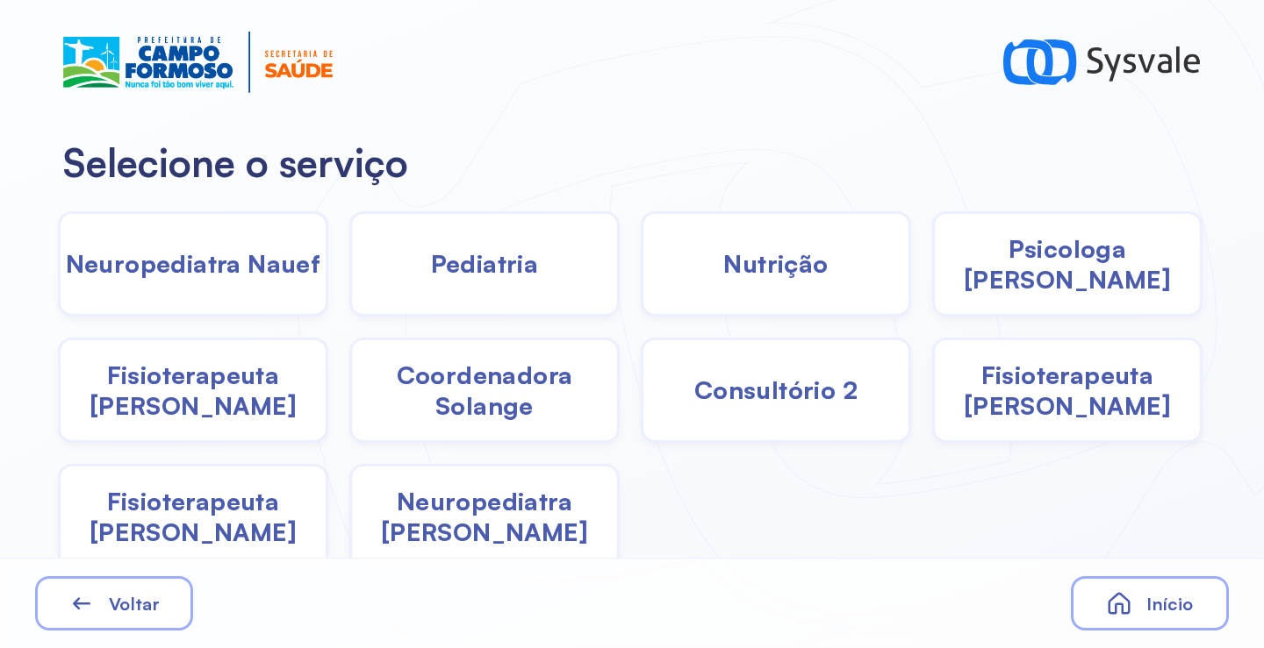
click at [524, 251] on span "Pediatria" at bounding box center [485, 263] width 108 height 31
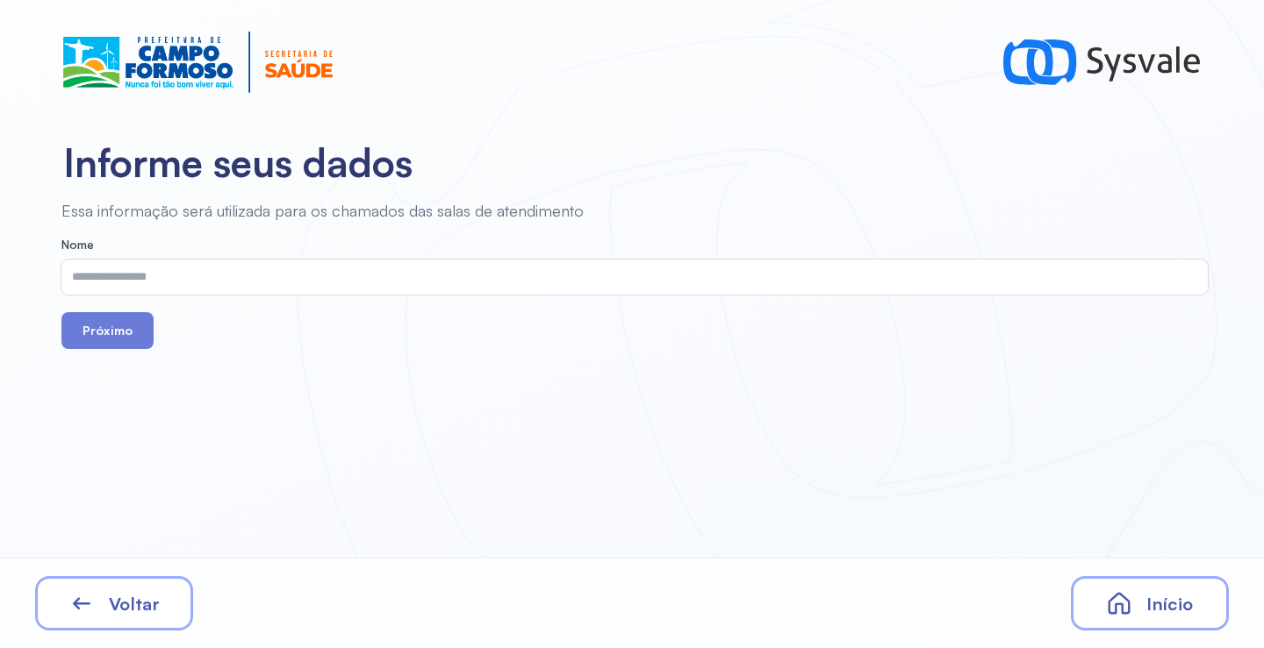
drag, startPoint x: 439, startPoint y: 298, endPoint x: 333, endPoint y: 283, distance: 107.3
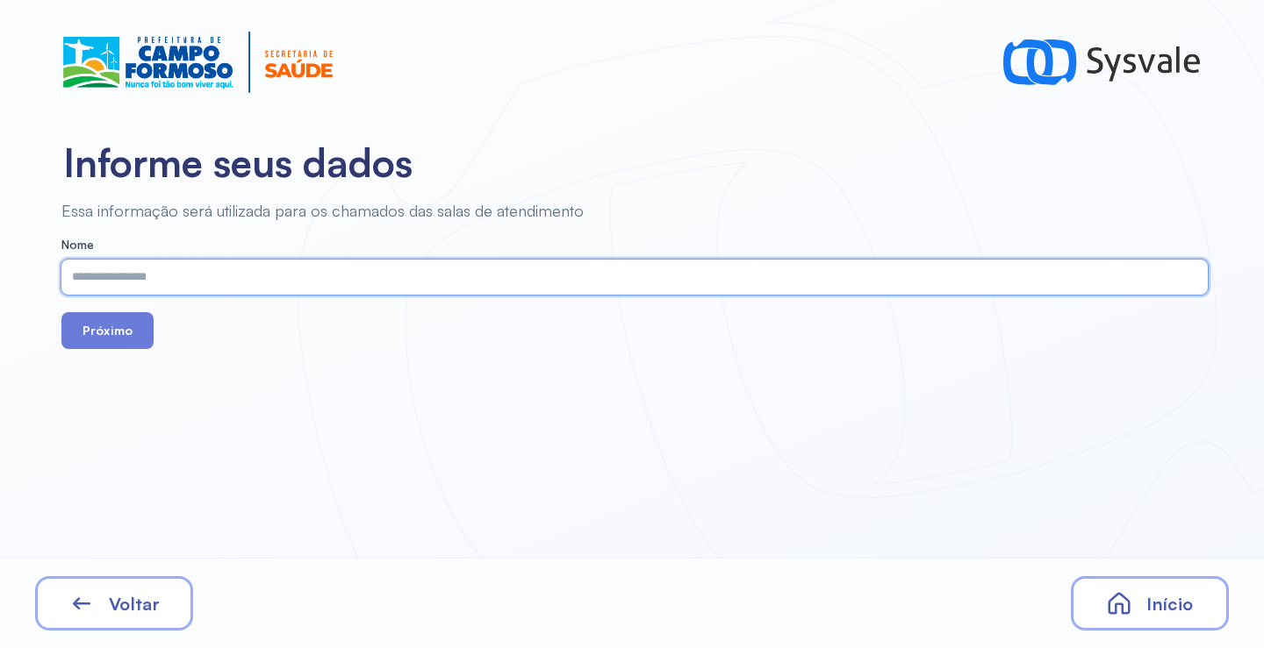
paste input "**********"
type input "**********"
click at [118, 336] on button "Próximo" at bounding box center [107, 330] width 92 height 37
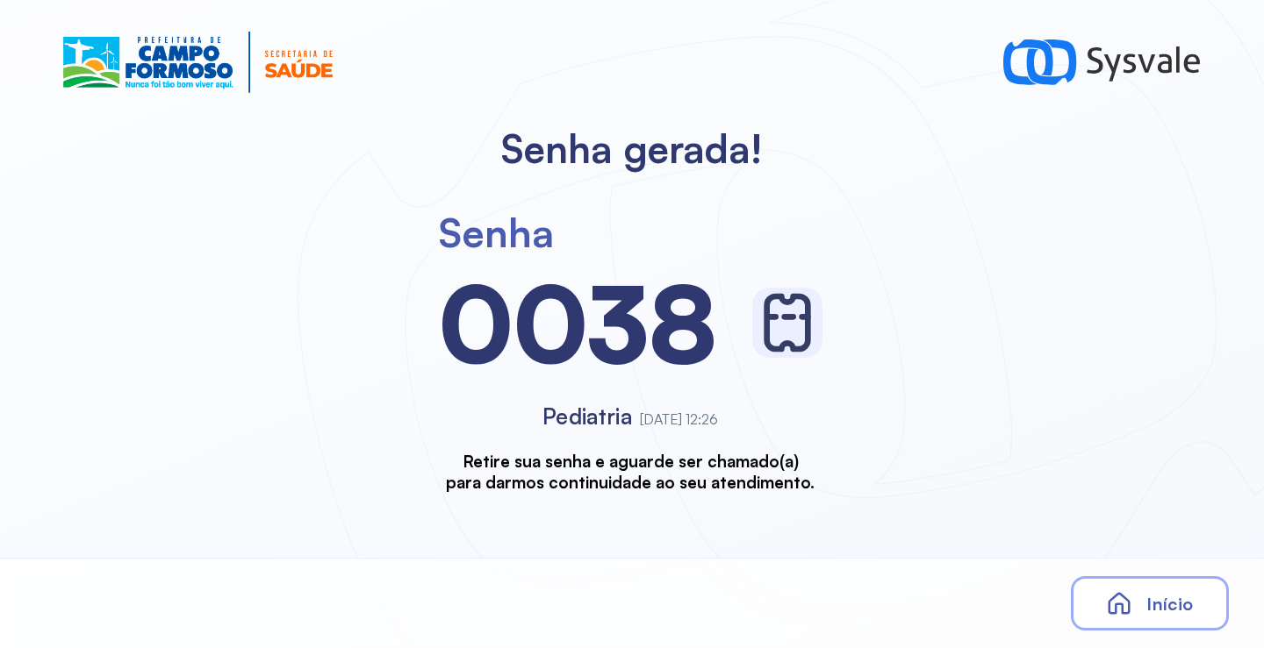
drag, startPoint x: 1132, startPoint y: 573, endPoint x: 1150, endPoint y: 604, distance: 35.8
click at [1135, 579] on div "Início" at bounding box center [632, 603] width 1264 height 90
click at [1153, 605] on span "Início" at bounding box center [1169, 604] width 47 height 22
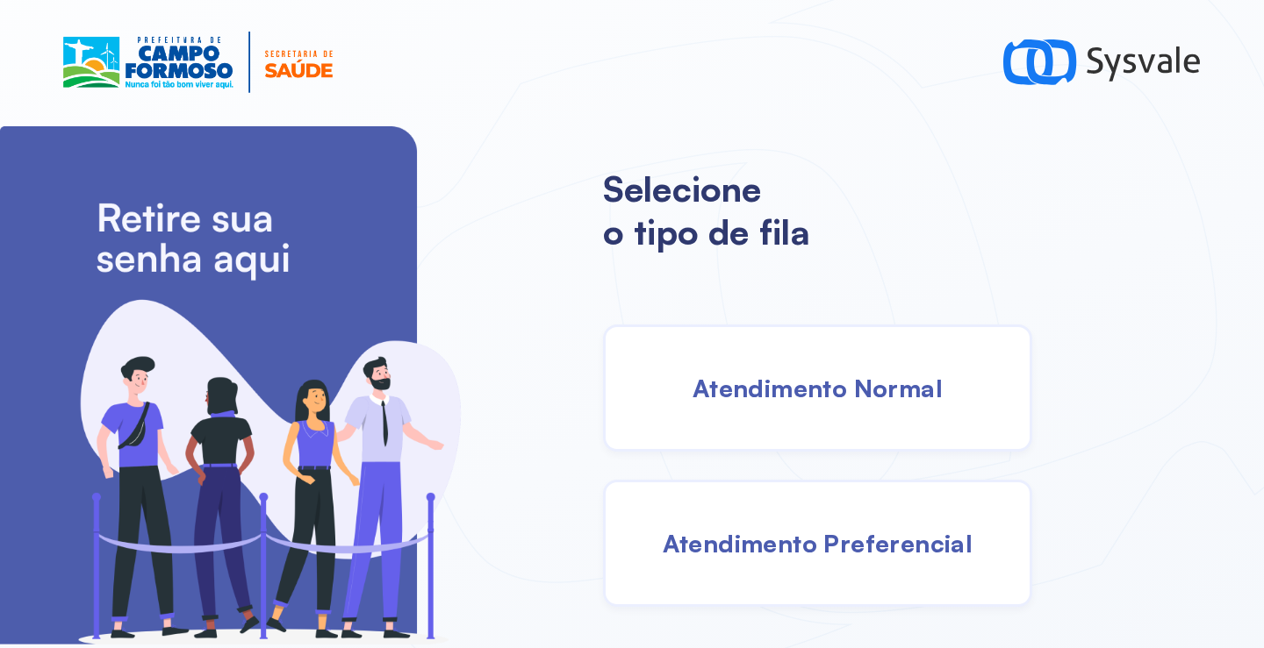
click at [768, 371] on div "Atendimento Normal" at bounding box center [817, 388] width 429 height 127
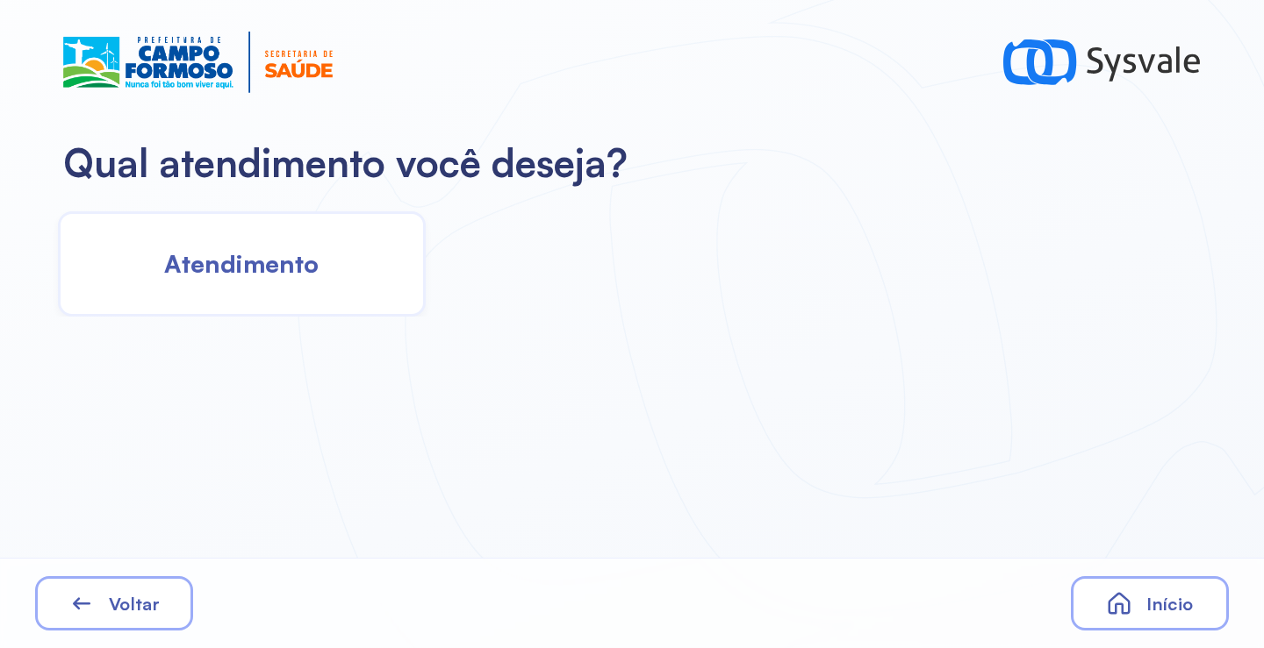
click at [301, 261] on span "Atendimento" at bounding box center [241, 263] width 154 height 31
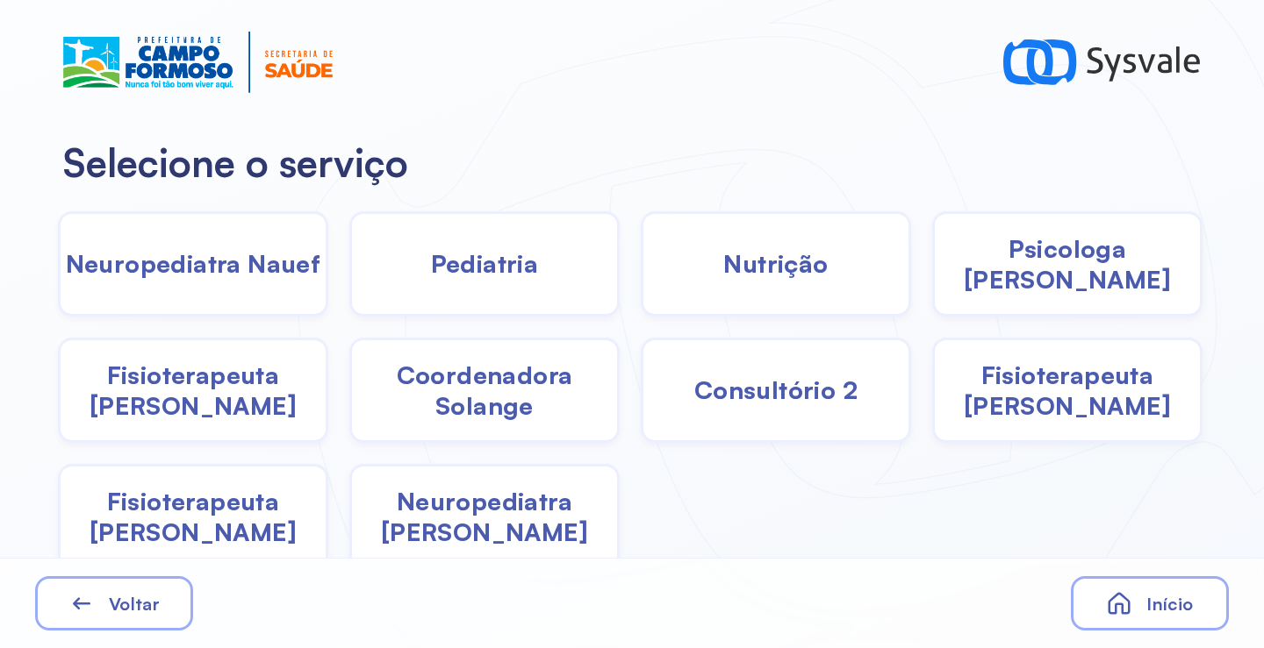
click at [477, 278] on span "Pediatria" at bounding box center [485, 263] width 108 height 31
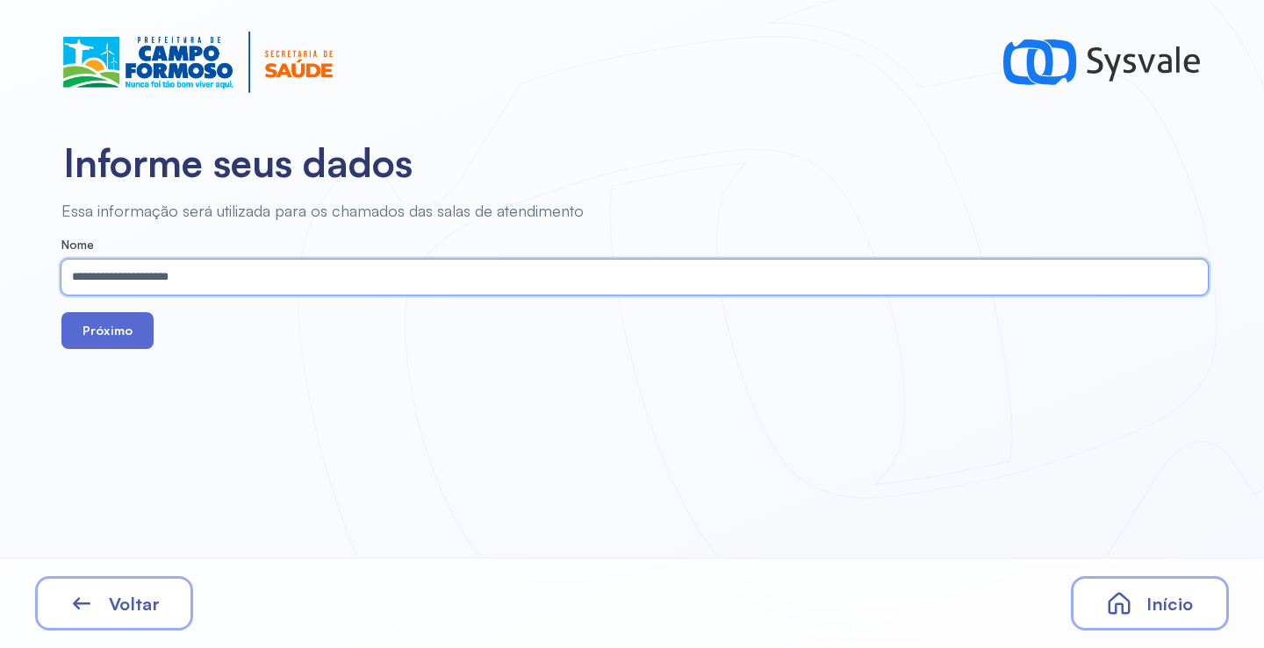
type input "**********"
click at [114, 337] on button "Próximo" at bounding box center [107, 330] width 92 height 37
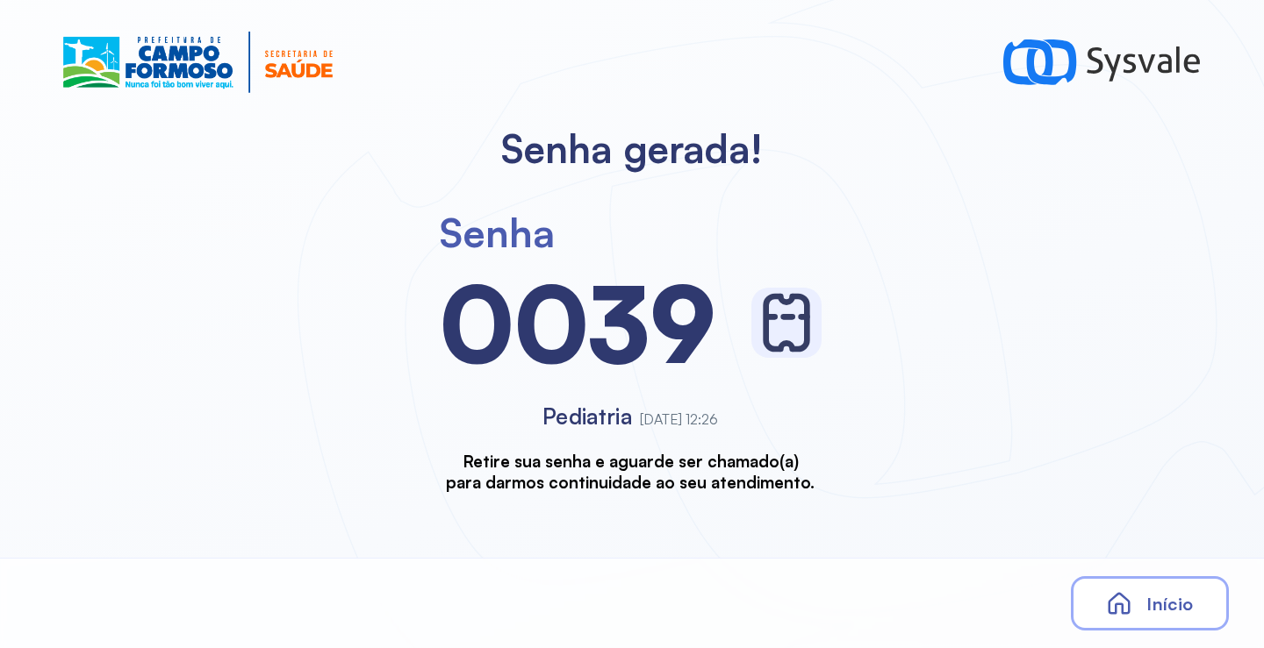
click at [1149, 593] on span "Início" at bounding box center [1169, 604] width 47 height 22
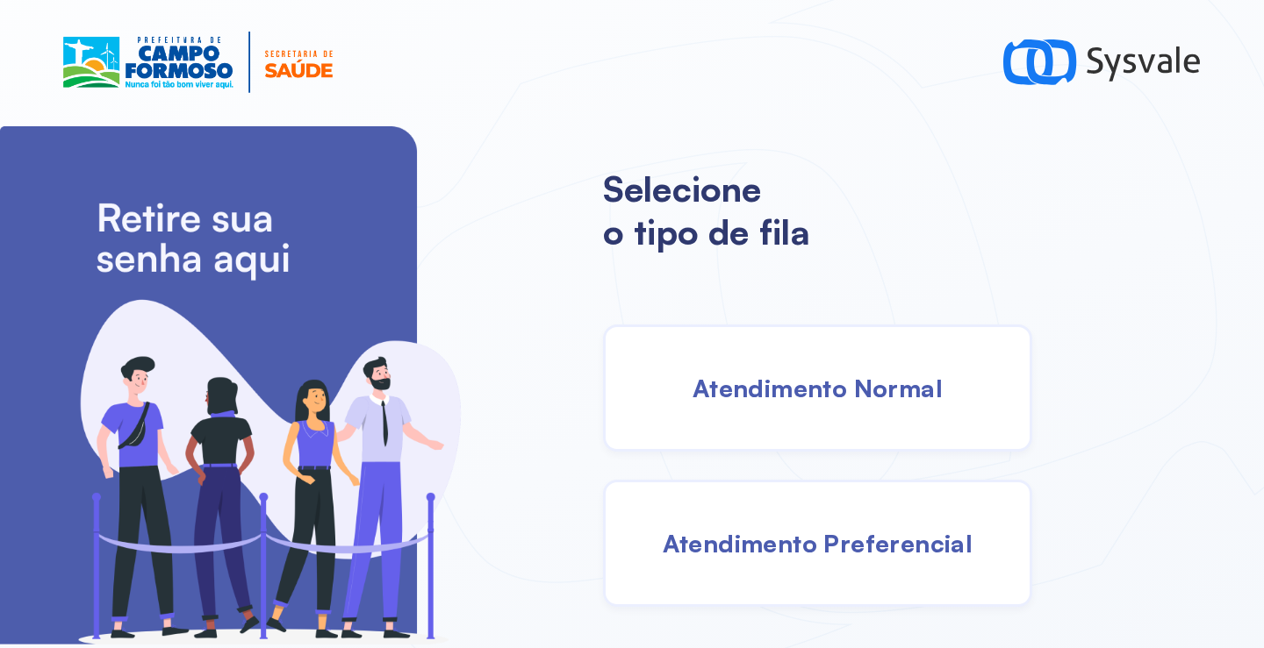
click at [698, 444] on div "Atendimento Normal" at bounding box center [817, 388] width 429 height 127
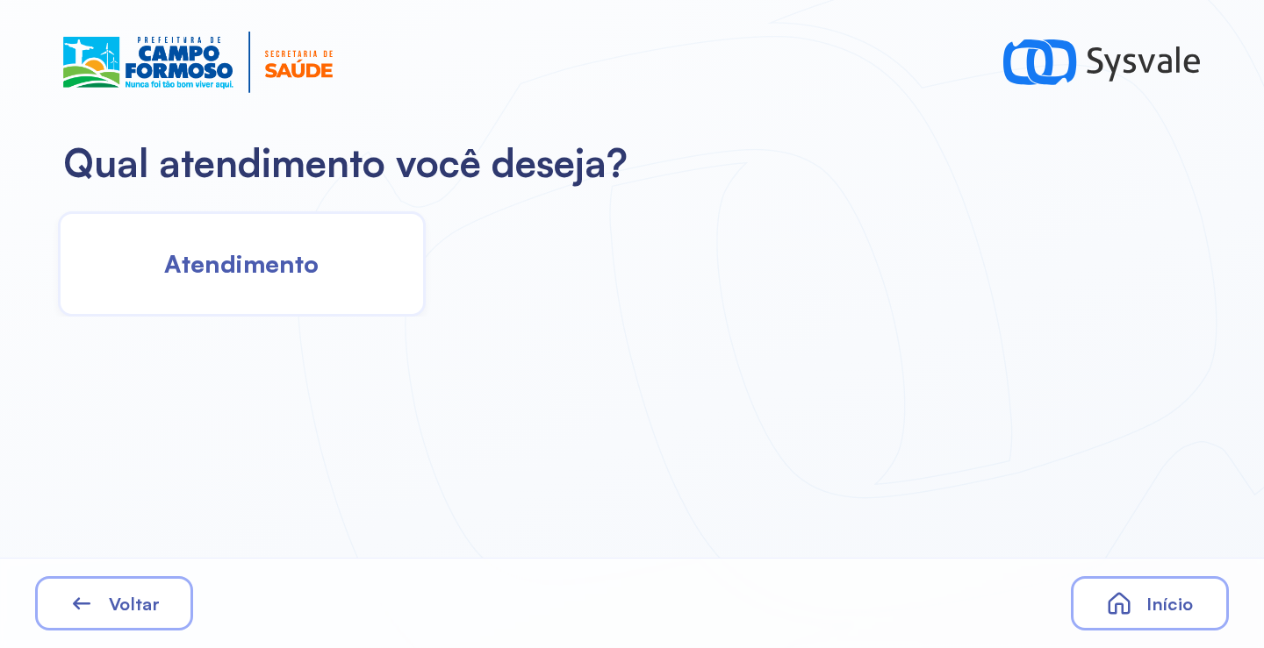
click at [260, 287] on div "Atendimento" at bounding box center [242, 263] width 368 height 105
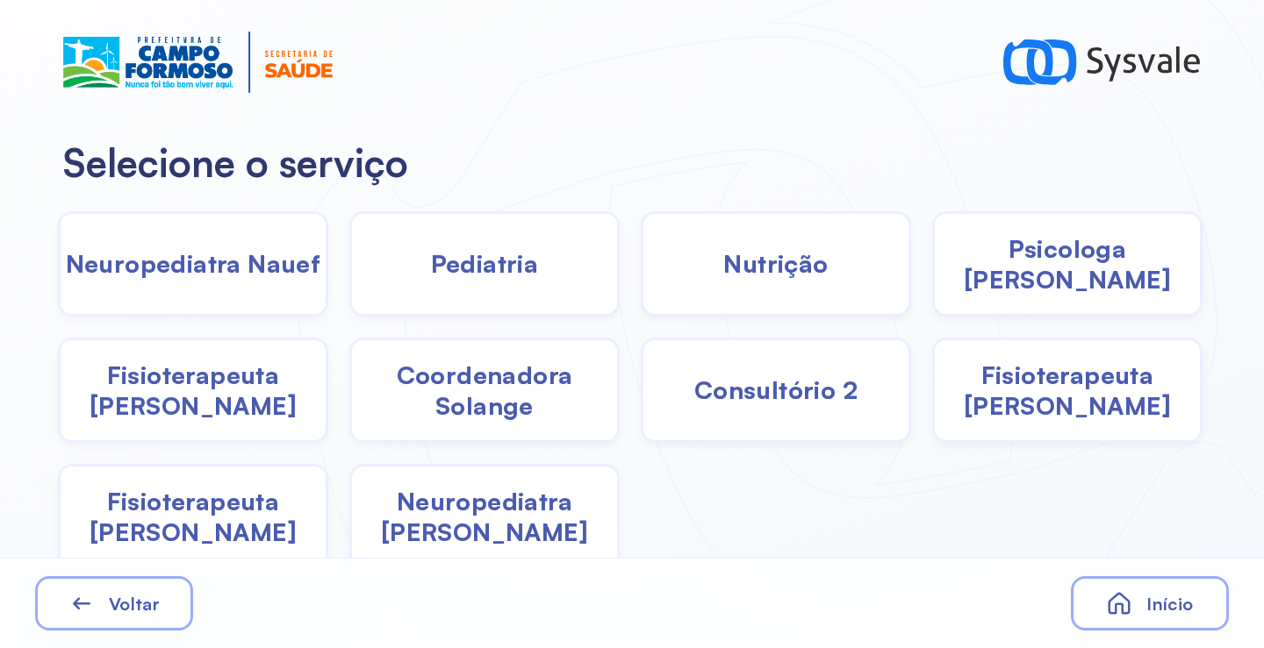
click at [512, 266] on span "Pediatria" at bounding box center [485, 263] width 108 height 31
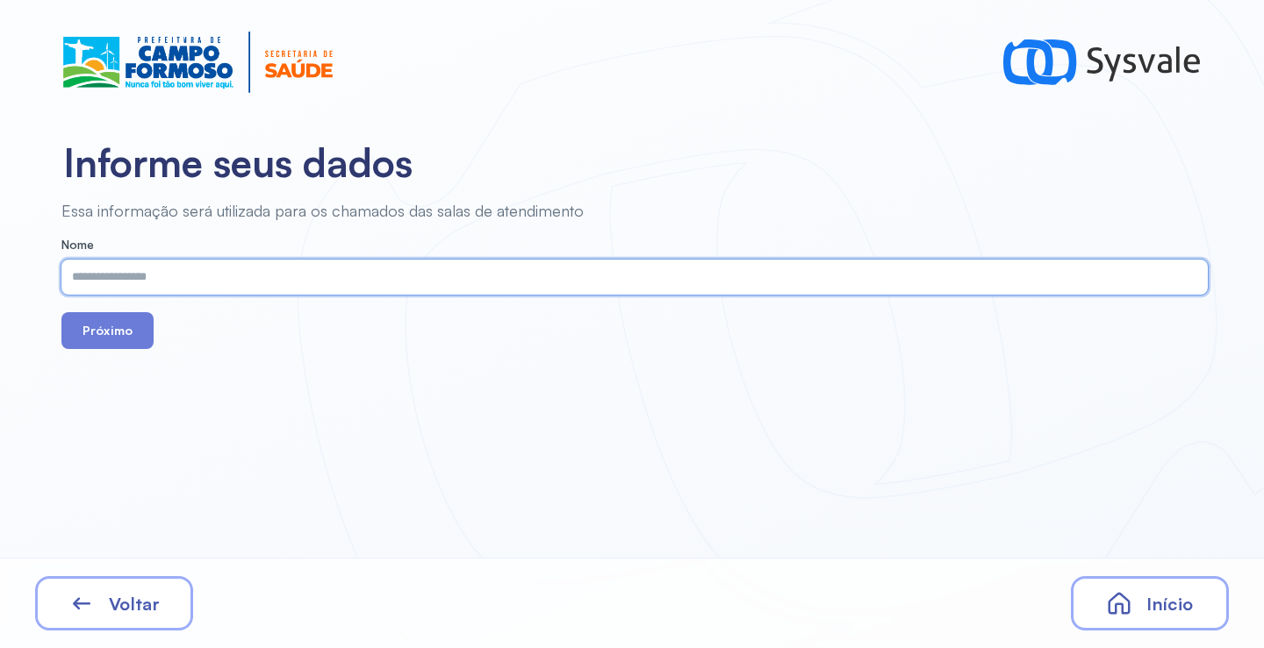
paste input "**********"
type input "**********"
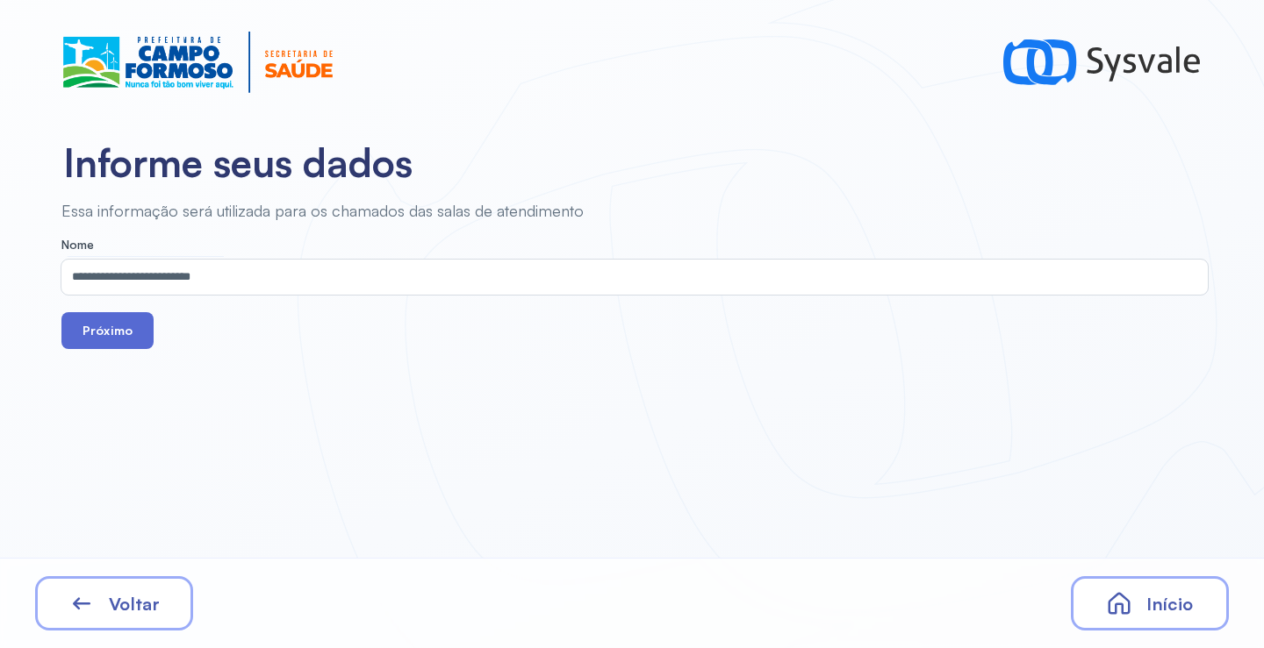
click at [118, 341] on button "Próximo" at bounding box center [107, 330] width 92 height 37
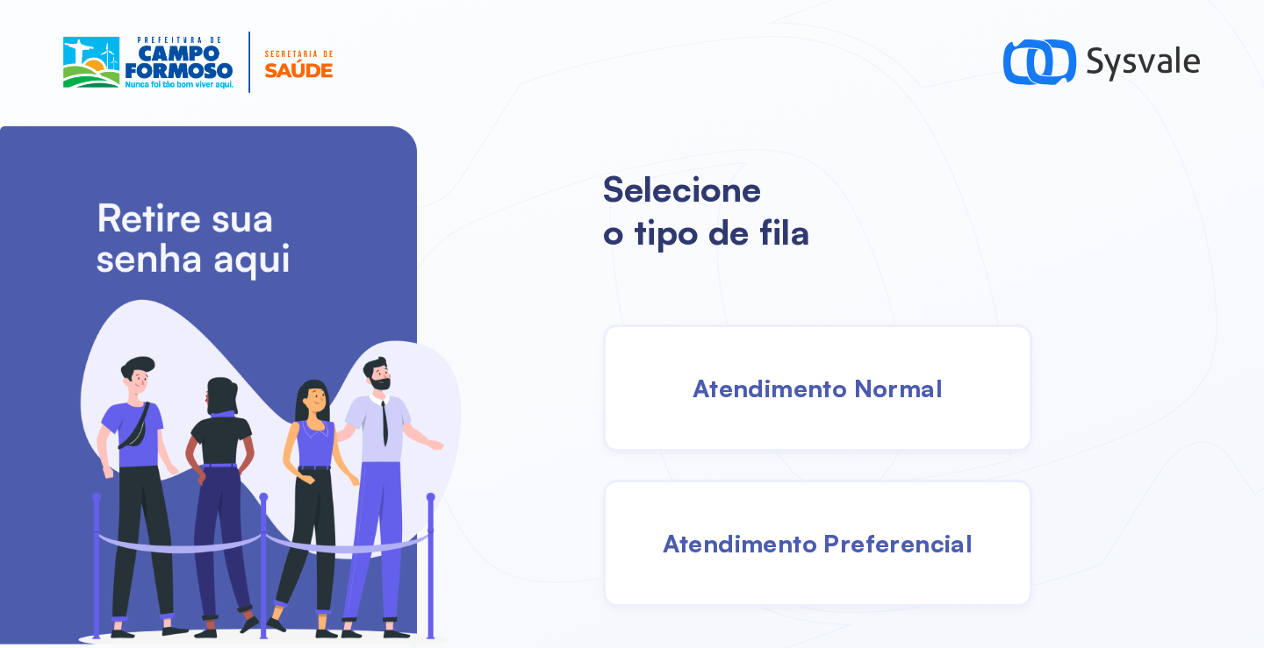
click at [772, 381] on span "Atendimento Normal" at bounding box center [817, 388] width 250 height 31
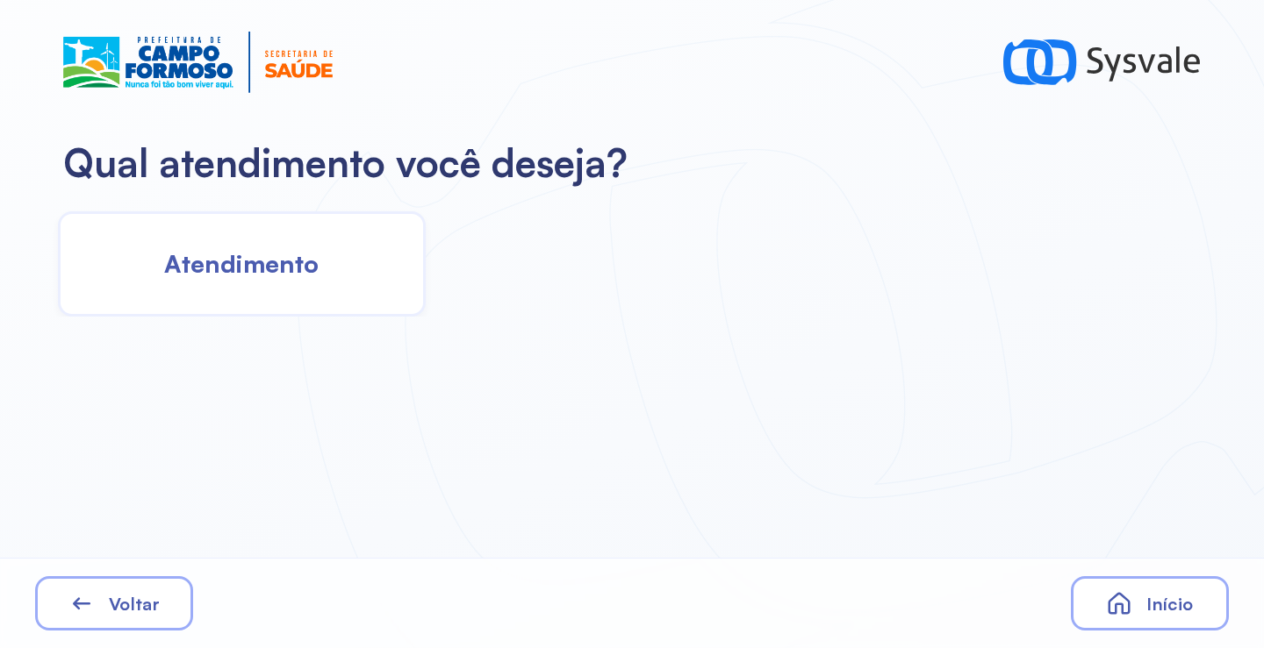
click at [325, 268] on div "Atendimento" at bounding box center [242, 263] width 368 height 105
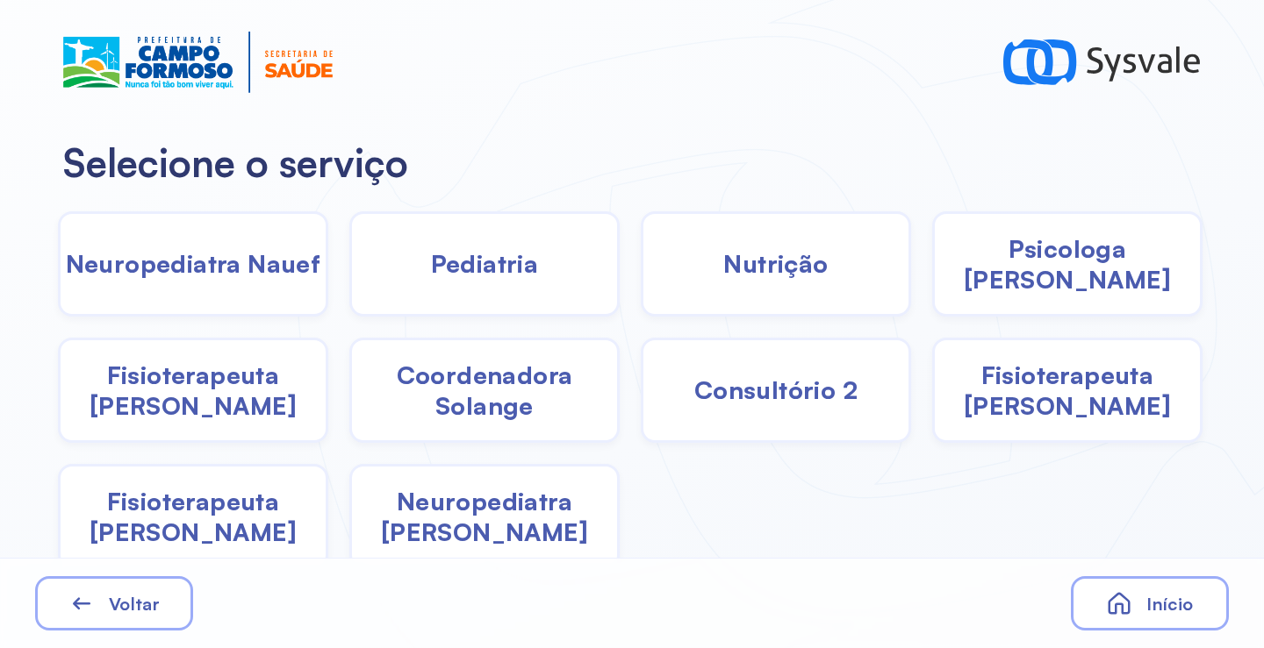
click at [467, 268] on span "Pediatria" at bounding box center [485, 263] width 108 height 31
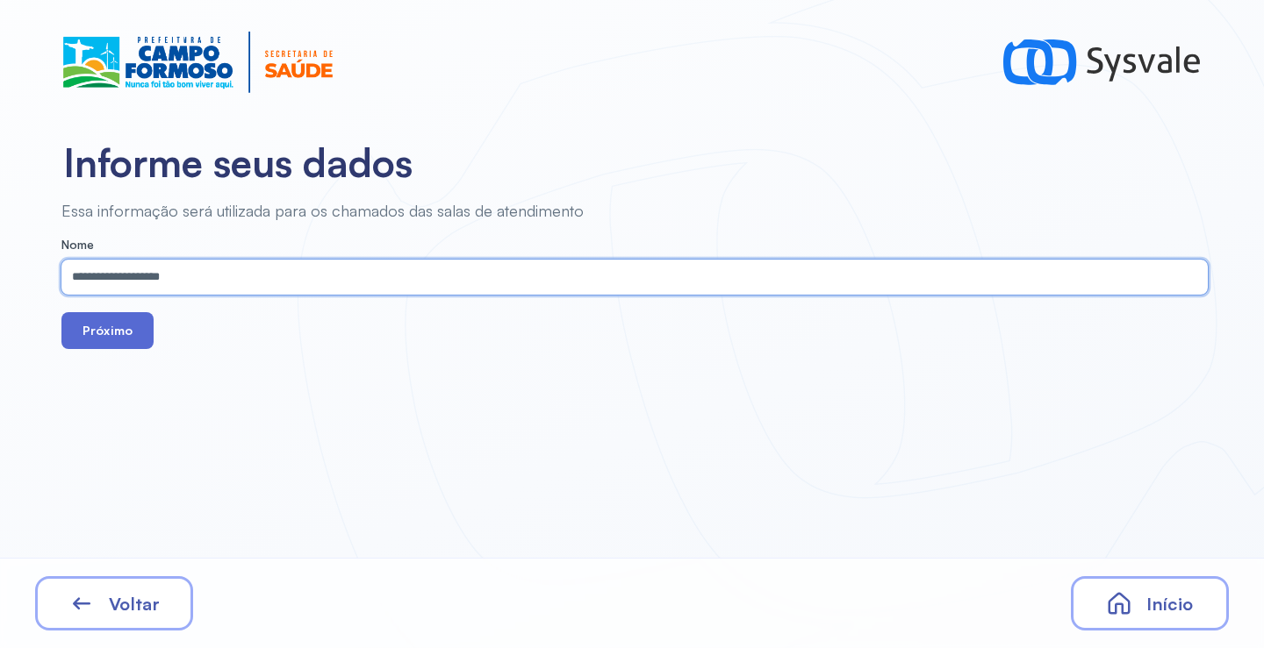
type input "**********"
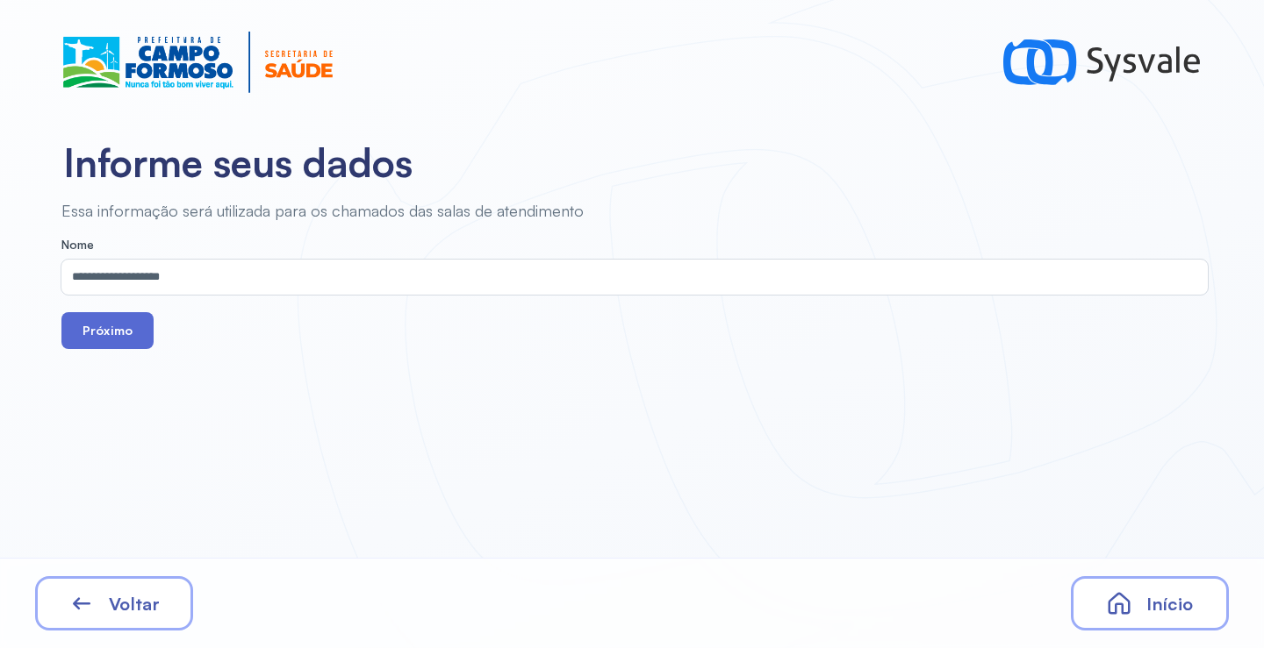
click at [145, 348] on button "Próximo" at bounding box center [107, 330] width 92 height 37
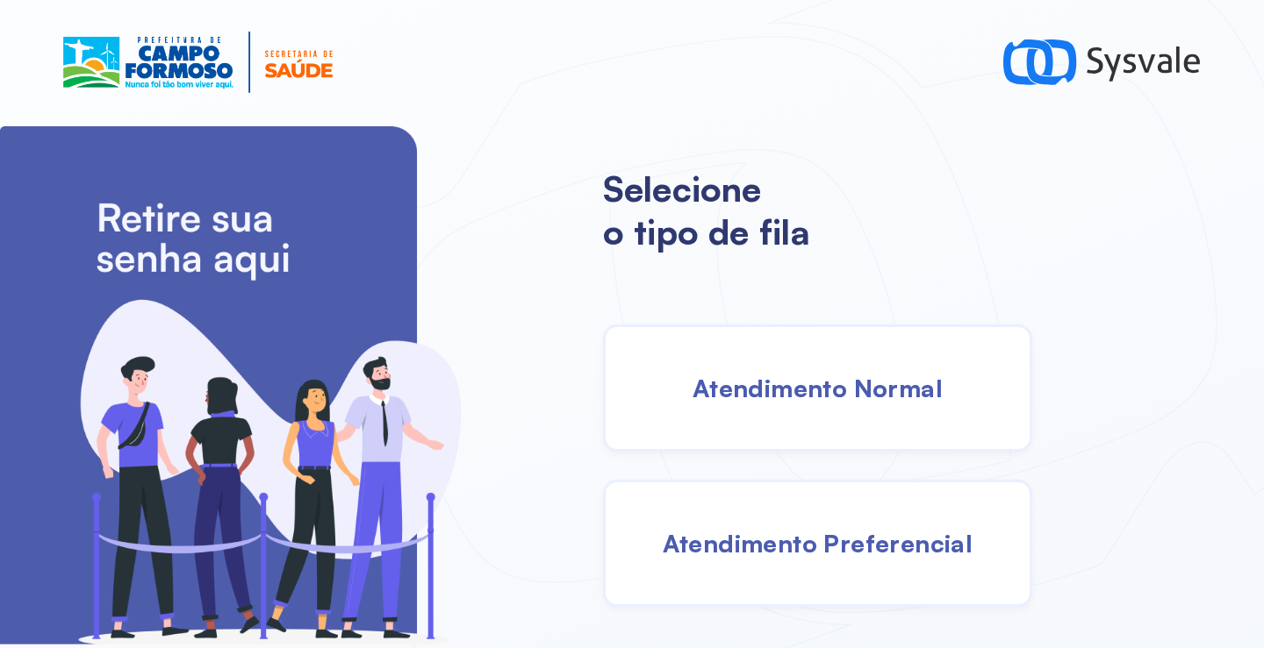
click at [734, 365] on div "Atendimento Normal" at bounding box center [817, 388] width 429 height 127
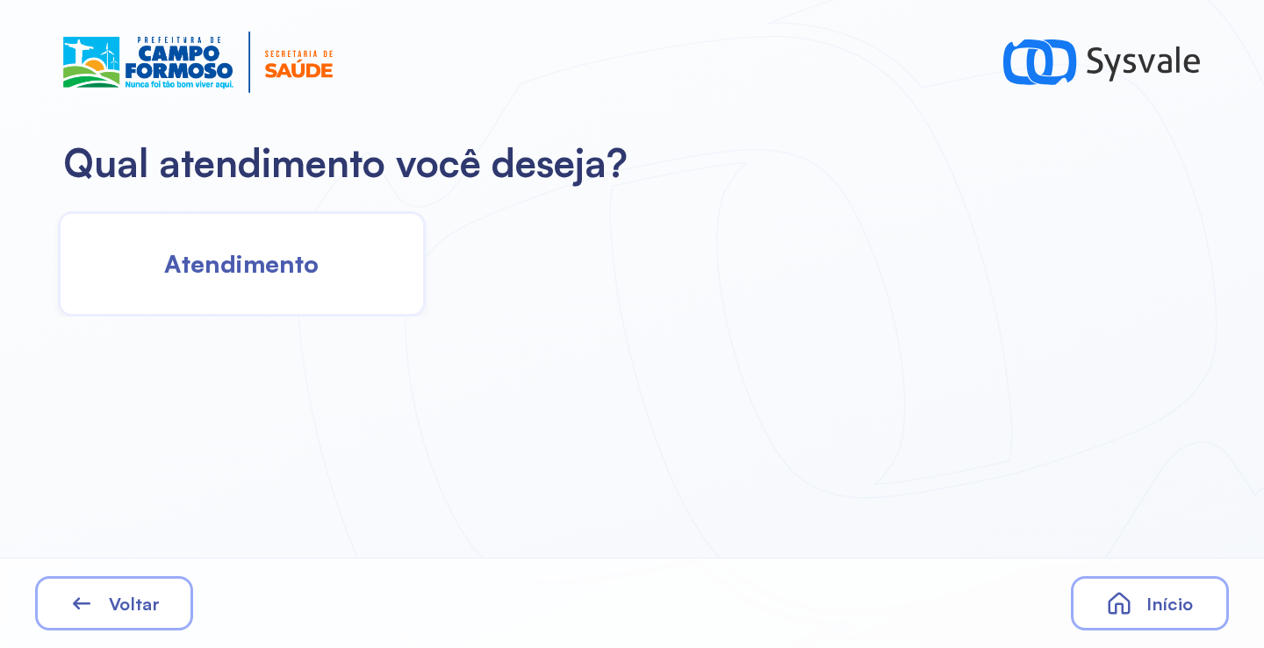
click at [303, 304] on div "Atendimento" at bounding box center [242, 263] width 368 height 105
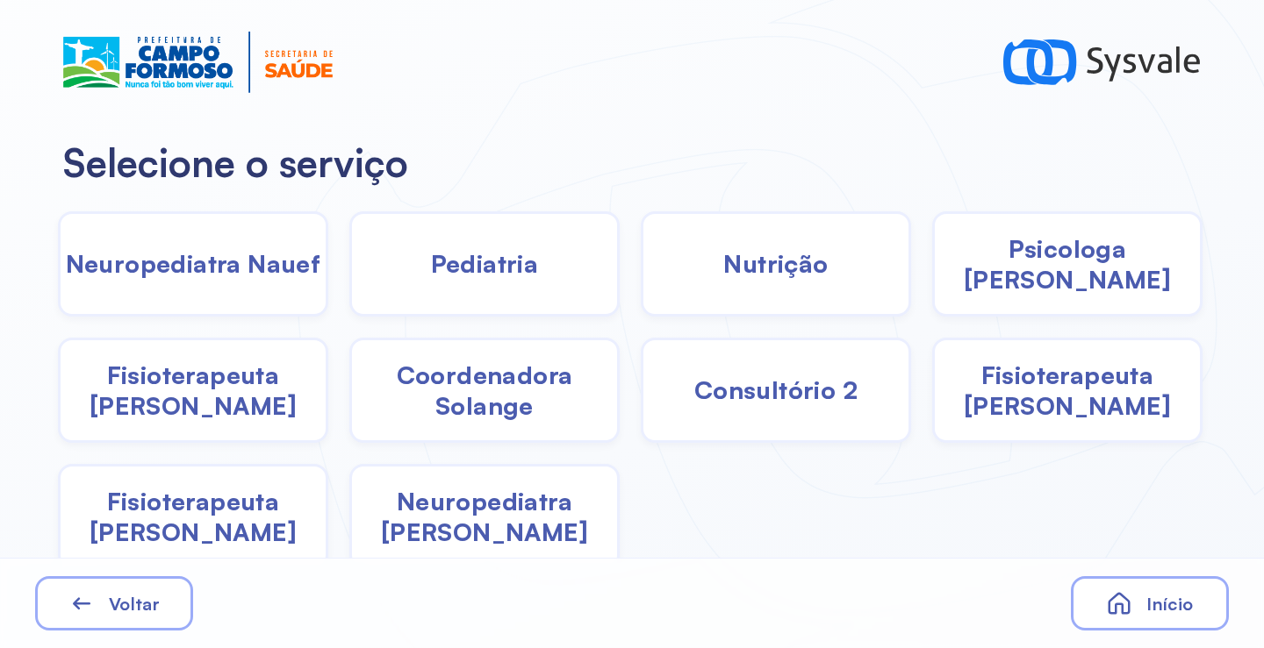
click at [522, 278] on span "Pediatria" at bounding box center [485, 263] width 108 height 31
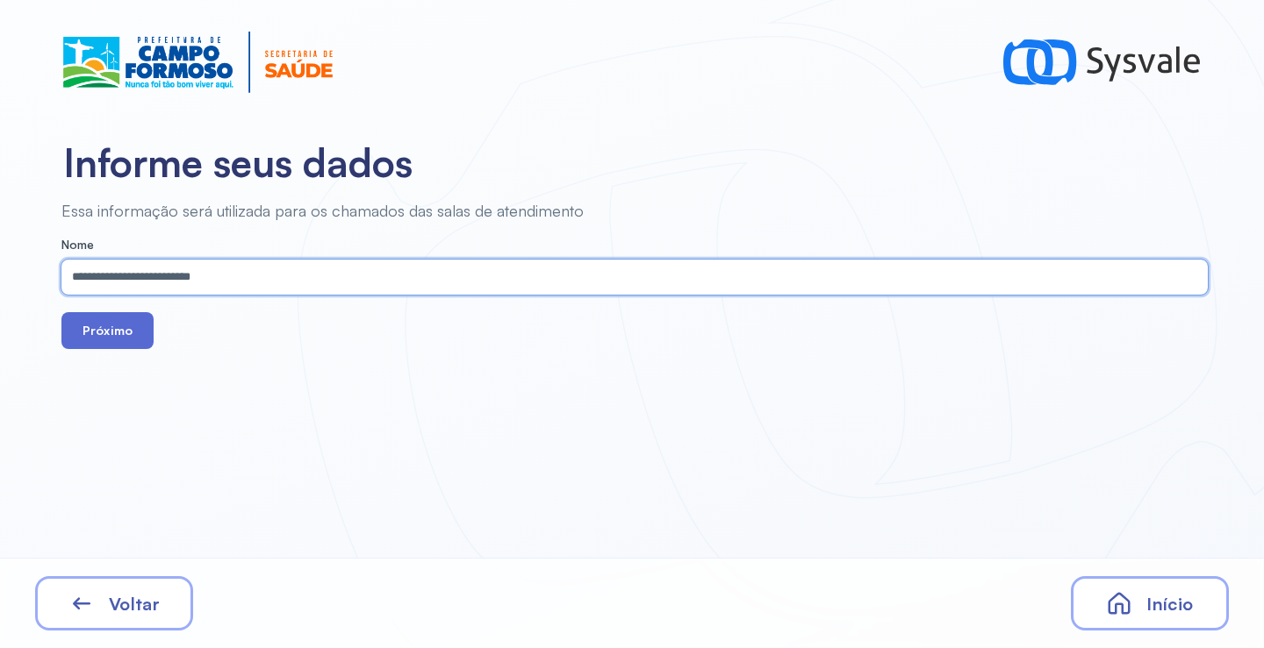
type input "**********"
click at [101, 322] on button "Próximo" at bounding box center [107, 330] width 92 height 37
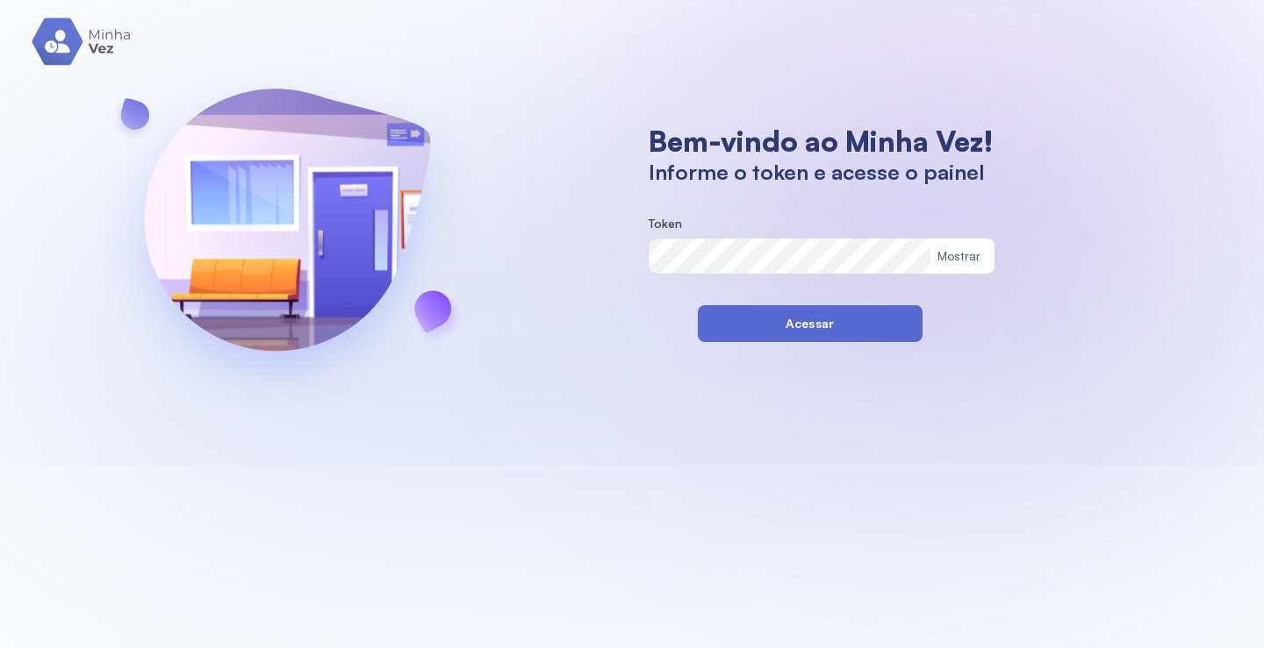
click at [777, 334] on button "Acessar" at bounding box center [810, 323] width 225 height 37
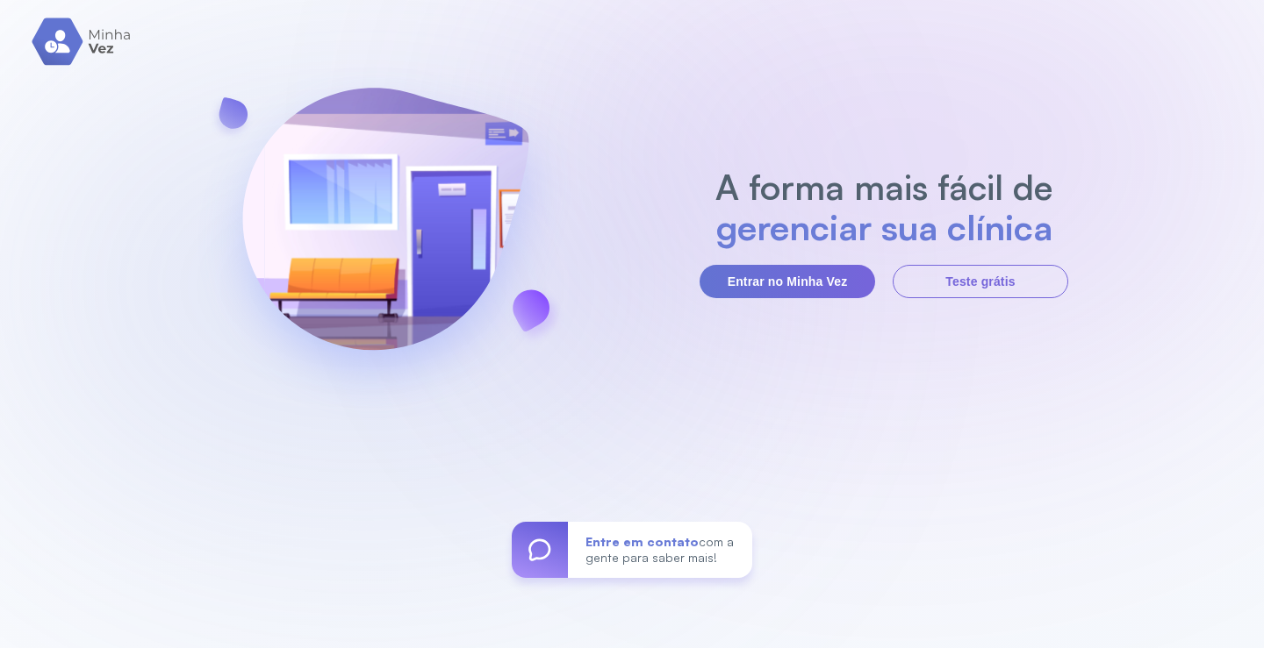
click at [754, 263] on section "A forma mais fácil de gerenciar sua clínica Entrar no Minha Vez Teste grátis" at bounding box center [883, 233] width 369 height 132
click at [792, 297] on button "Entrar no Minha Vez" at bounding box center [786, 281] width 175 height 33
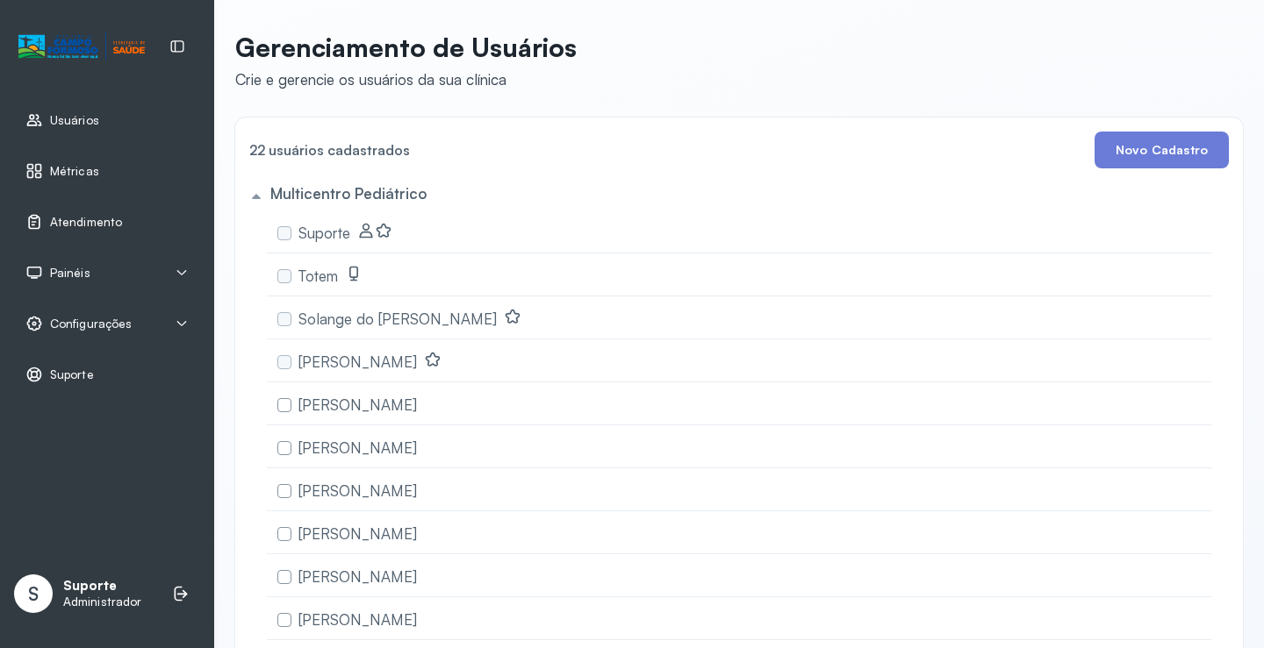
click at [91, 224] on span "Atendimento" at bounding box center [86, 222] width 72 height 15
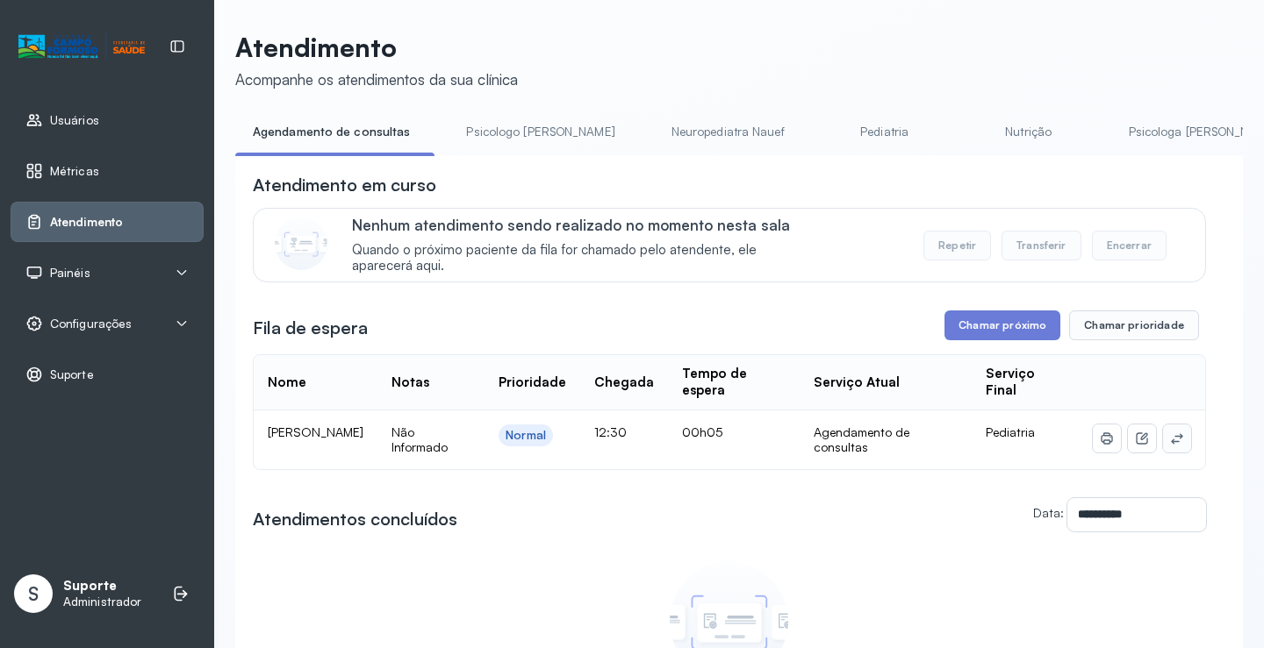
click at [1171, 441] on icon at bounding box center [1176, 438] width 11 height 11
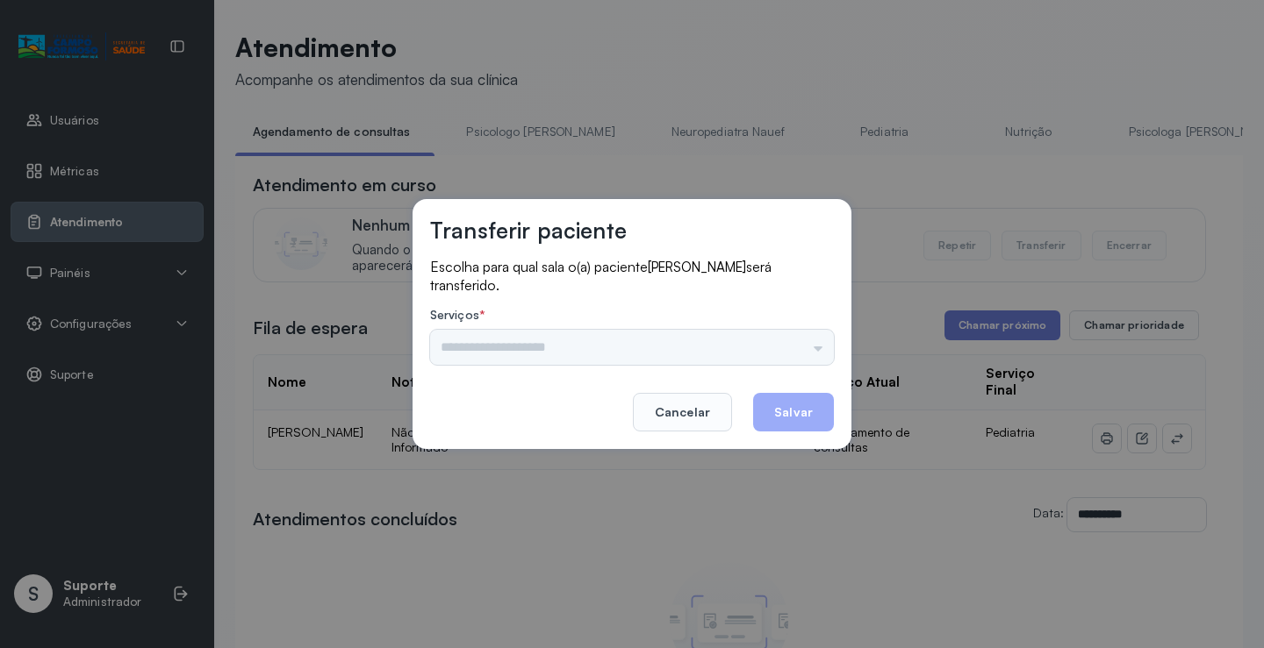
click at [780, 340] on input "text" at bounding box center [632, 347] width 404 height 35
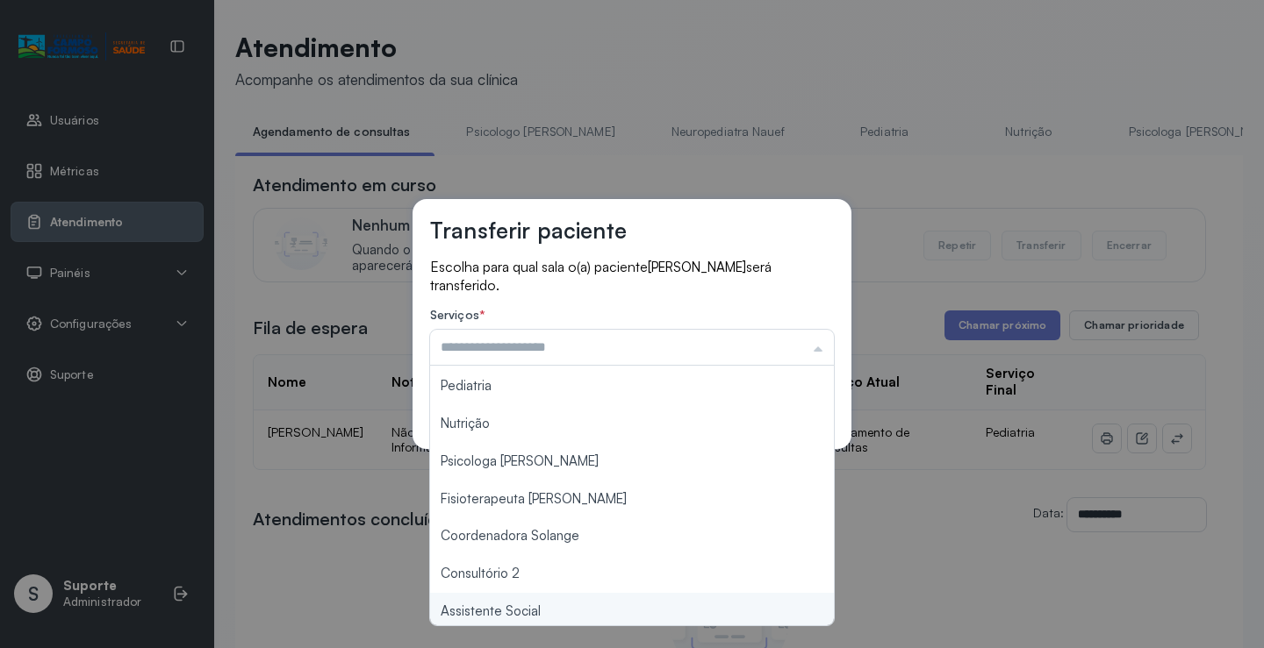
scroll to position [178, 0]
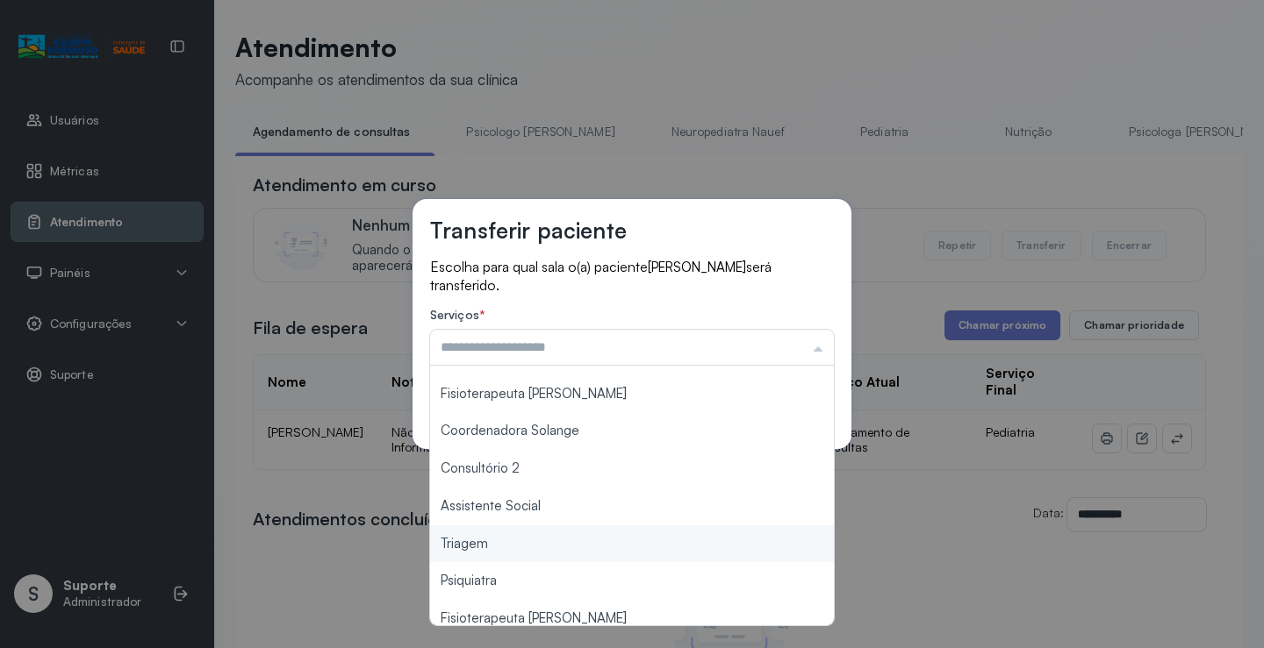
type input "*******"
drag, startPoint x: 496, startPoint y: 549, endPoint x: 574, endPoint y: 509, distance: 87.9
click at [496, 548] on div "Transferir paciente Escolha para qual sala o(a) paciente [PERSON_NAME] será tra…" at bounding box center [632, 324] width 1264 height 648
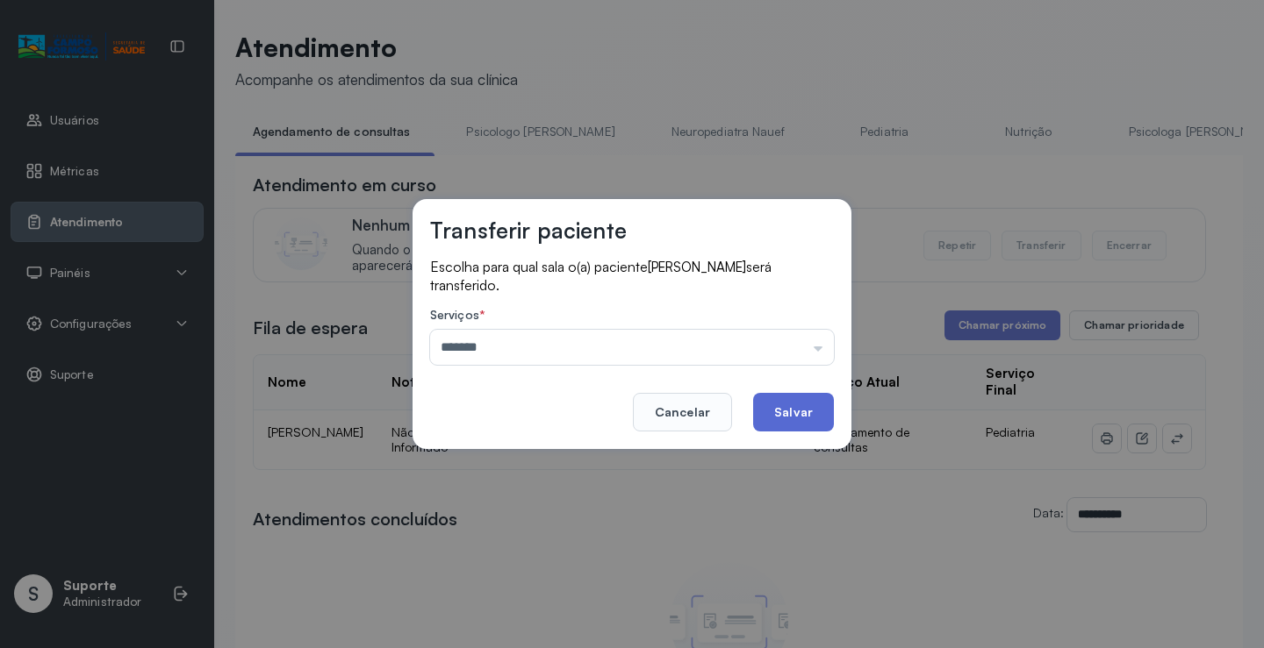
click at [793, 409] on button "Salvar" at bounding box center [793, 412] width 81 height 39
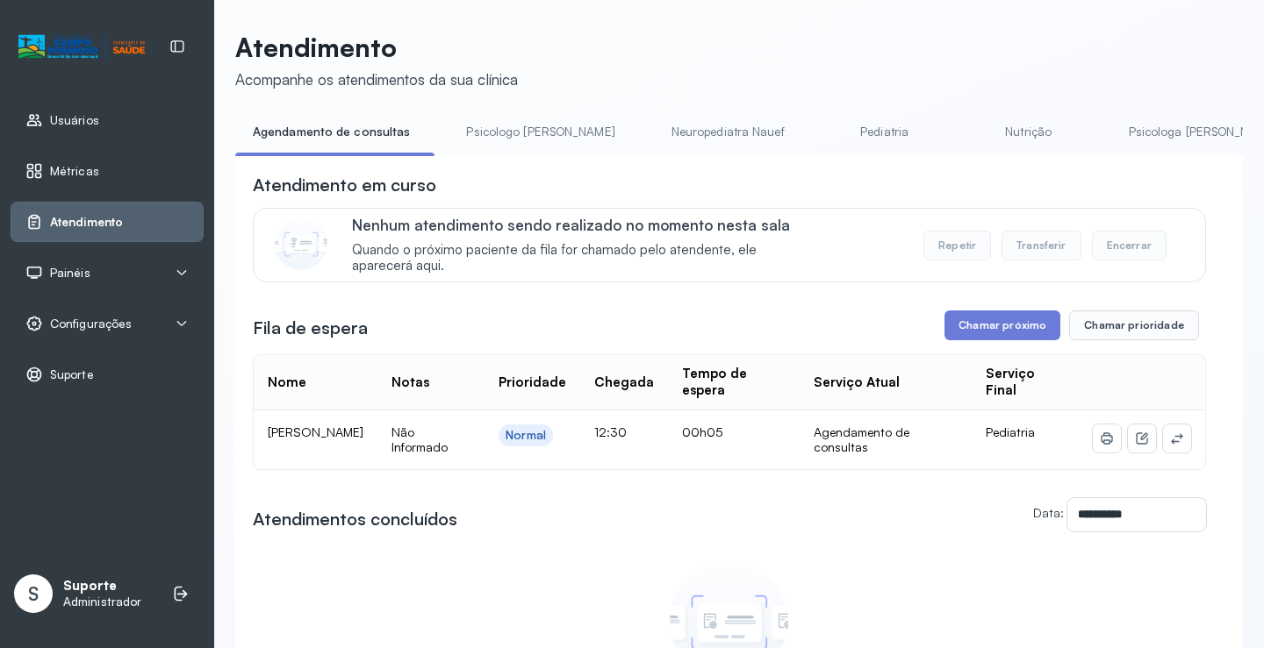
click at [103, 274] on div "Painéis" at bounding box center [106, 273] width 163 height 18
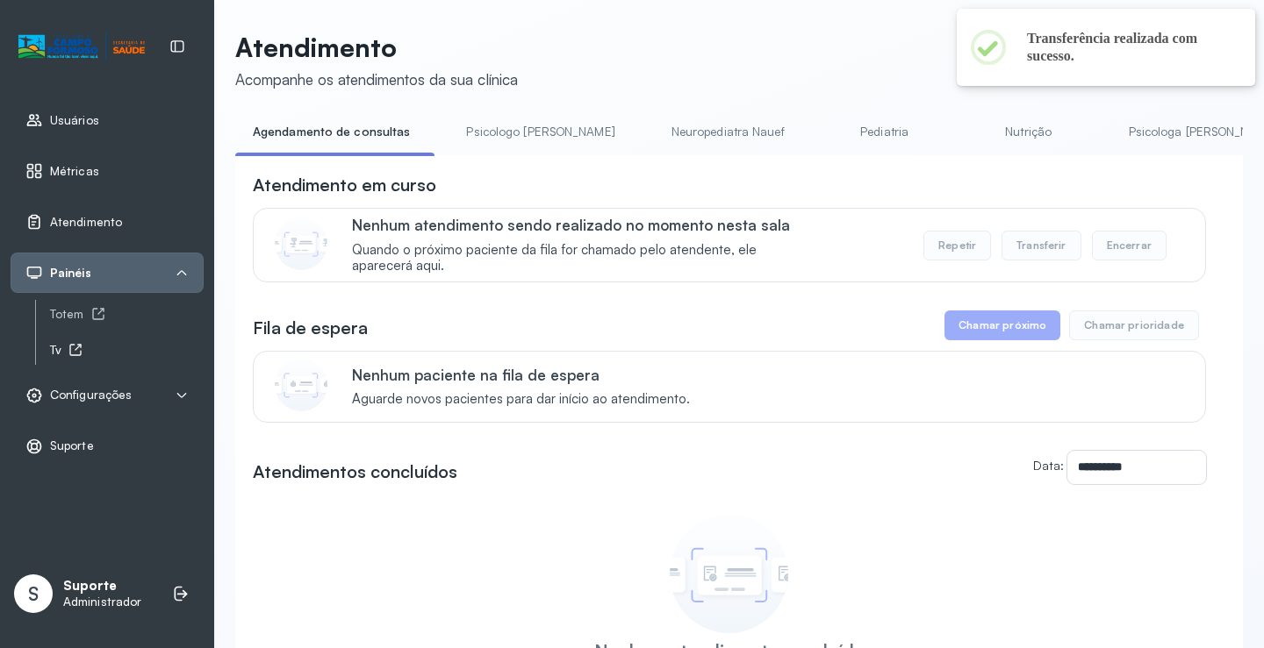
click at [69, 348] on icon at bounding box center [75, 350] width 14 height 14
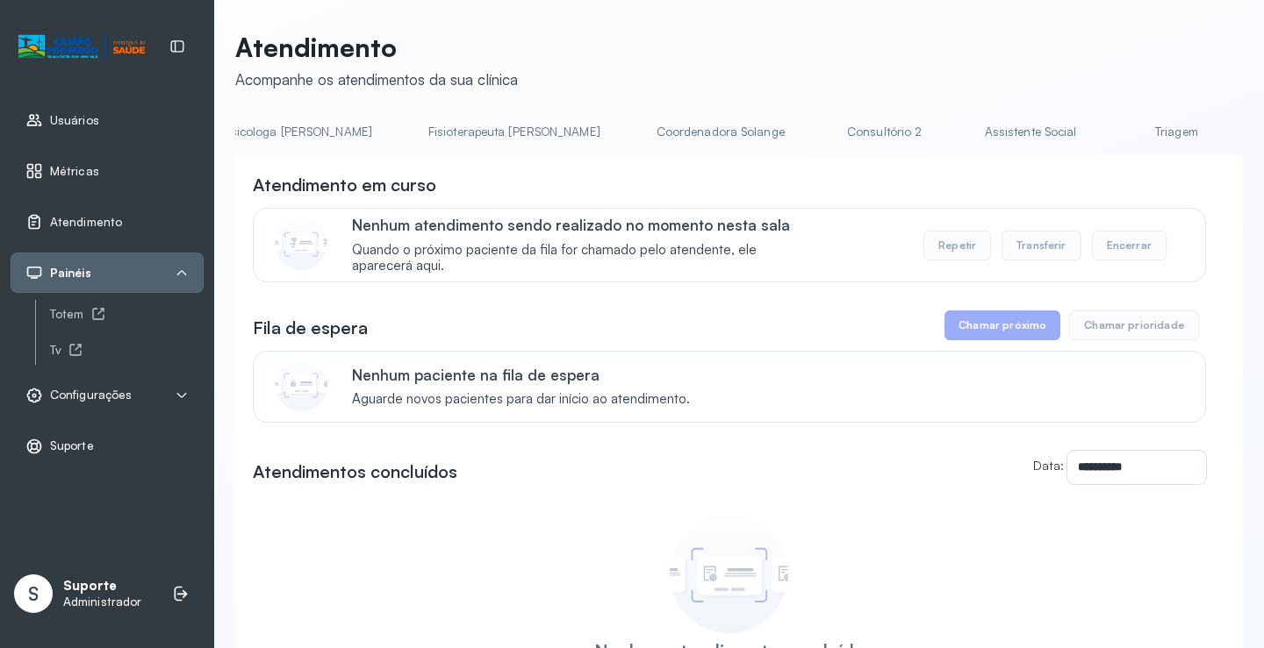
scroll to position [0, 1027]
click at [992, 129] on link "Triagem" at bounding box center [1053, 132] width 123 height 29
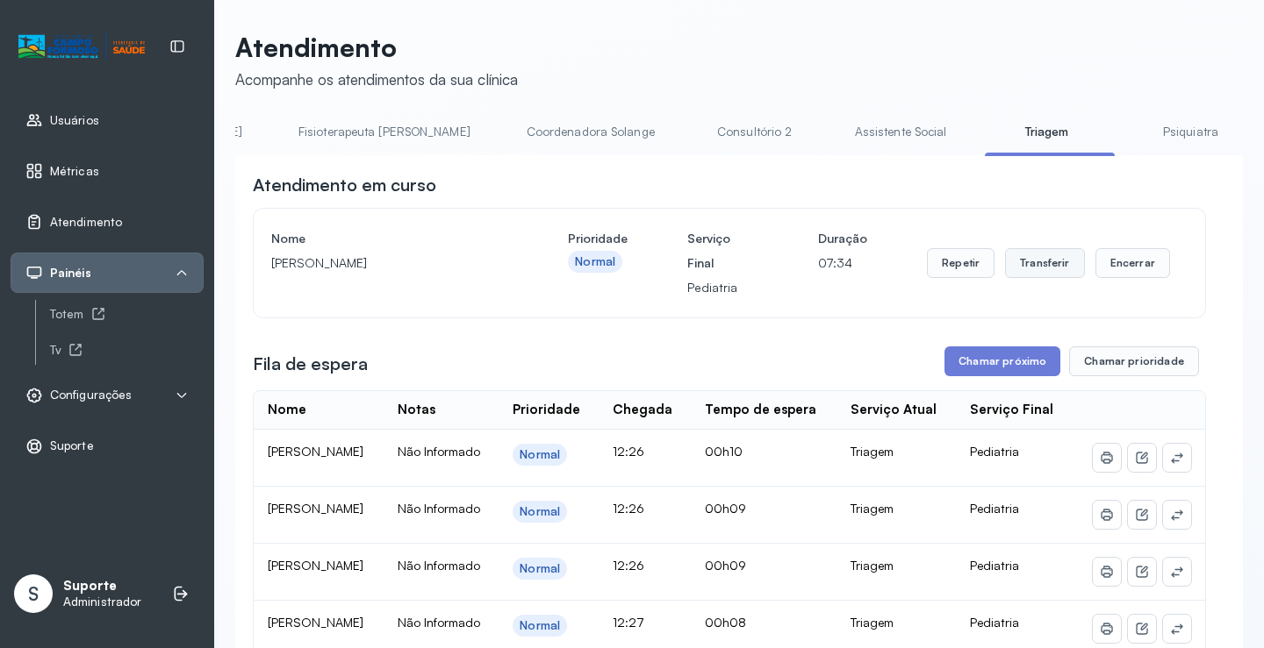
click at [1053, 268] on button "Transferir" at bounding box center [1045, 263] width 80 height 30
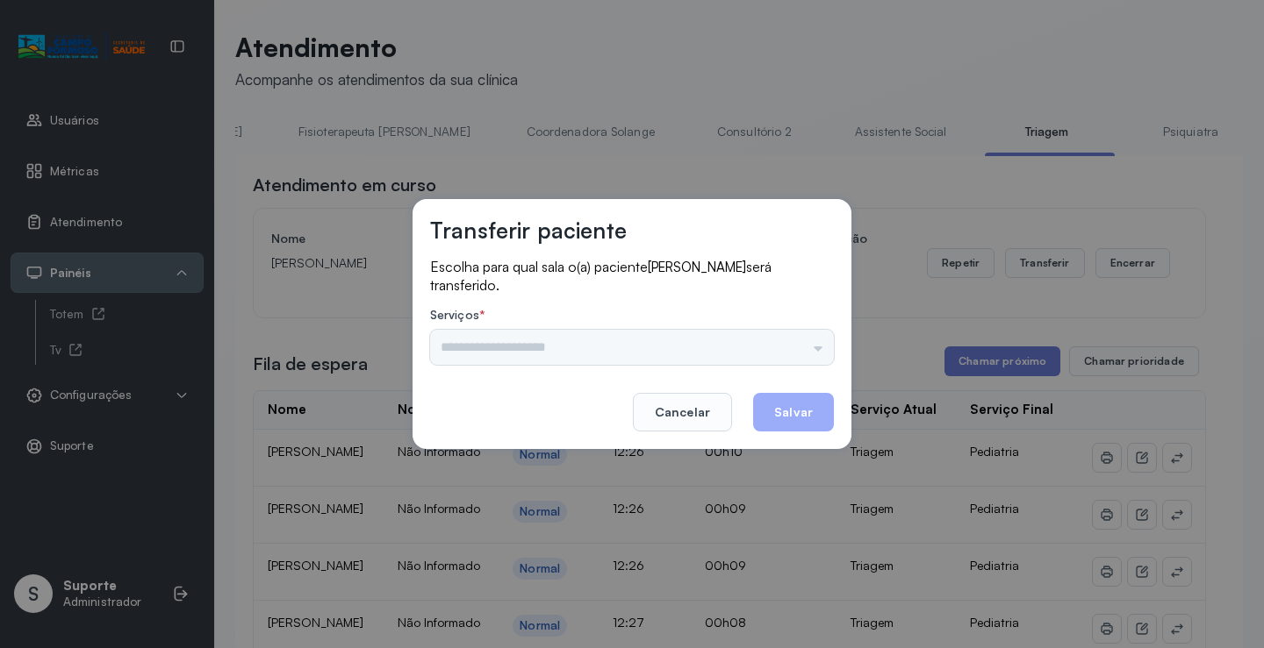
click at [783, 341] on div "Psicologo Pedro Neuropediatra Nauef Pediatria Nutrição Psicologa Alana Fisioter…" at bounding box center [632, 347] width 404 height 35
drag, startPoint x: 817, startPoint y: 346, endPoint x: 568, endPoint y: 389, distance: 252.9
click at [816, 346] on input "text" at bounding box center [632, 347] width 404 height 35
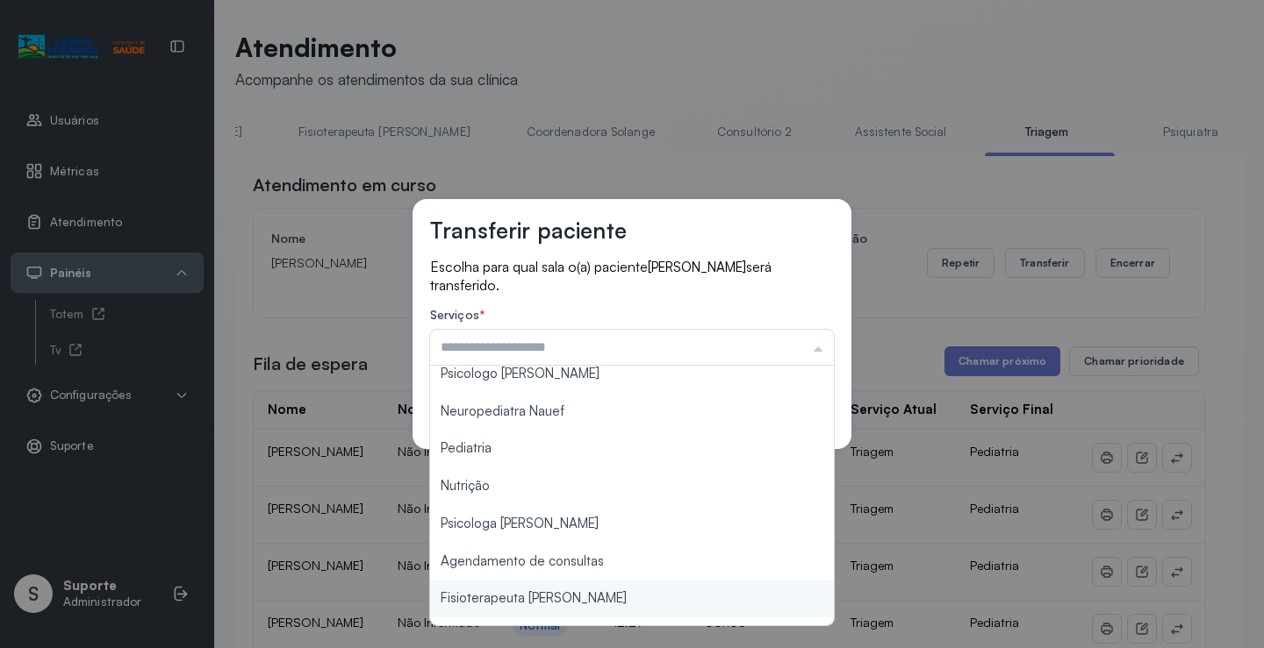
scroll to position [0, 0]
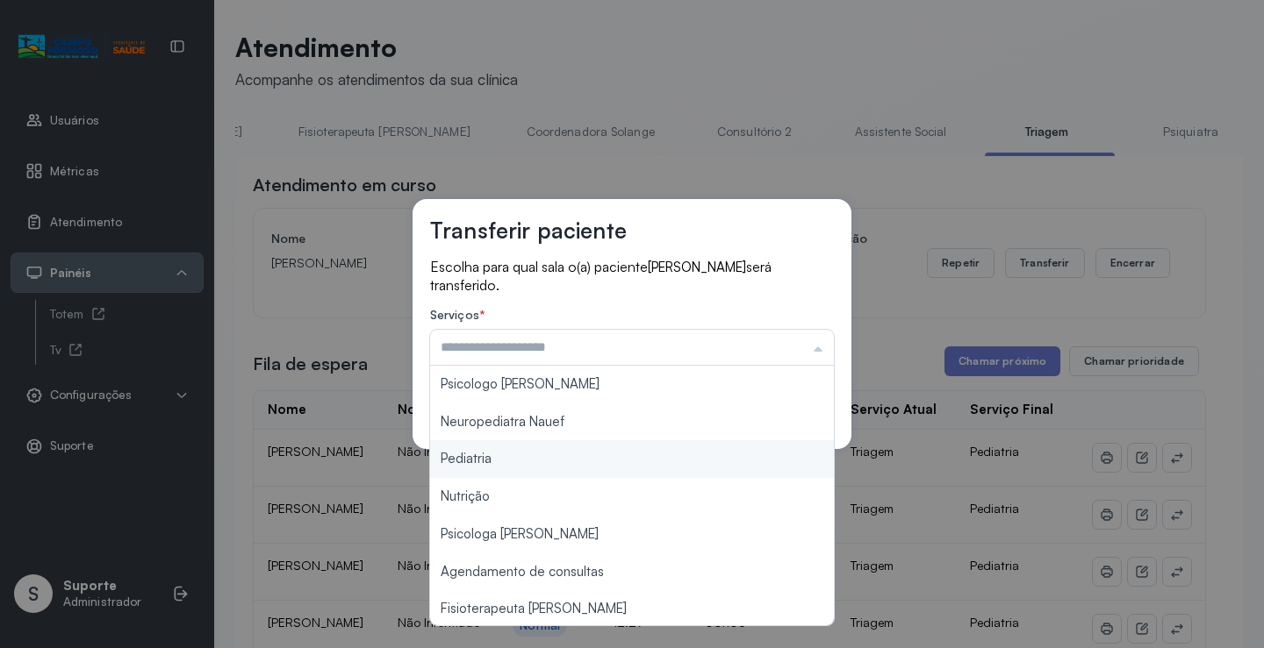
type input "*********"
click at [554, 461] on div "Transferir paciente Escolha para qual sala o(a) paciente BEATRIZ LEAL DE CARVAL…" at bounding box center [632, 324] width 1264 height 648
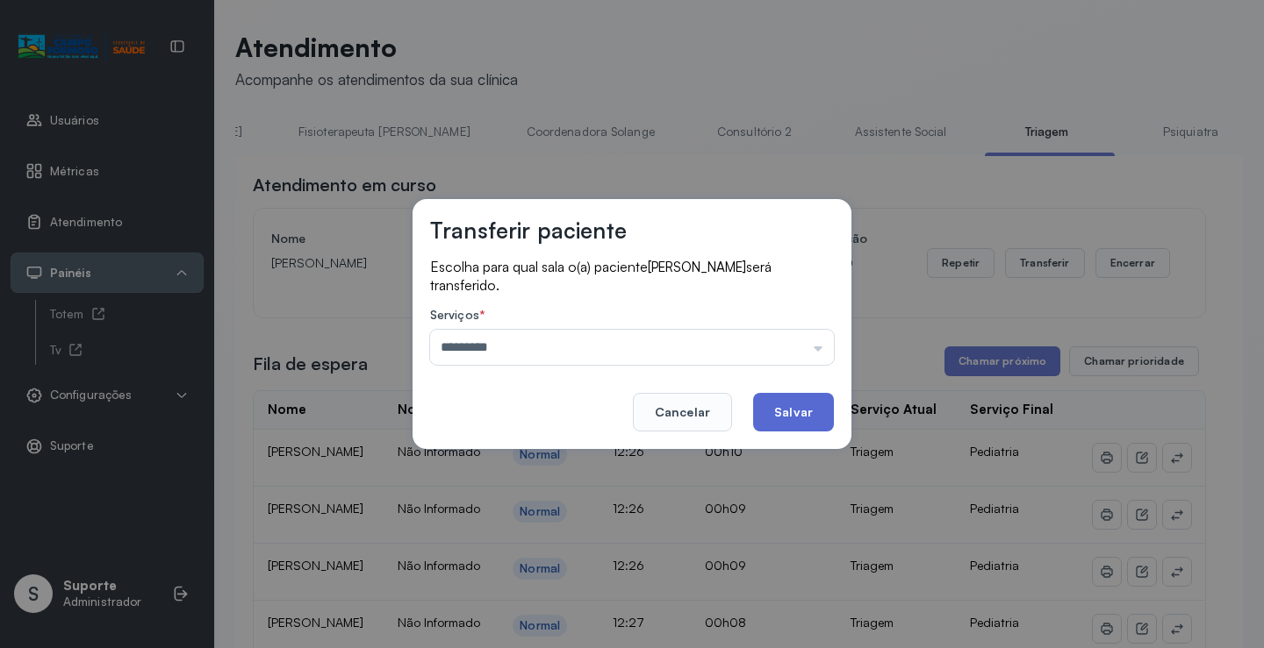
click at [785, 408] on button "Salvar" at bounding box center [793, 412] width 81 height 39
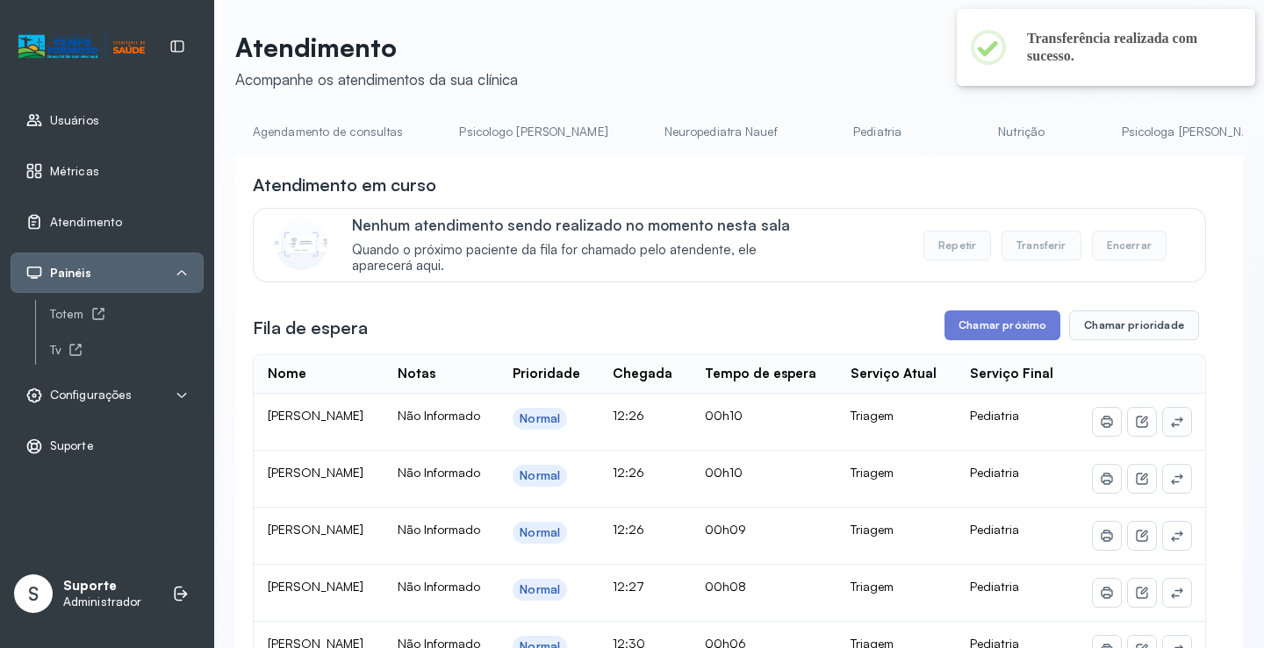
click at [1170, 429] on icon at bounding box center [1177, 422] width 14 height 14
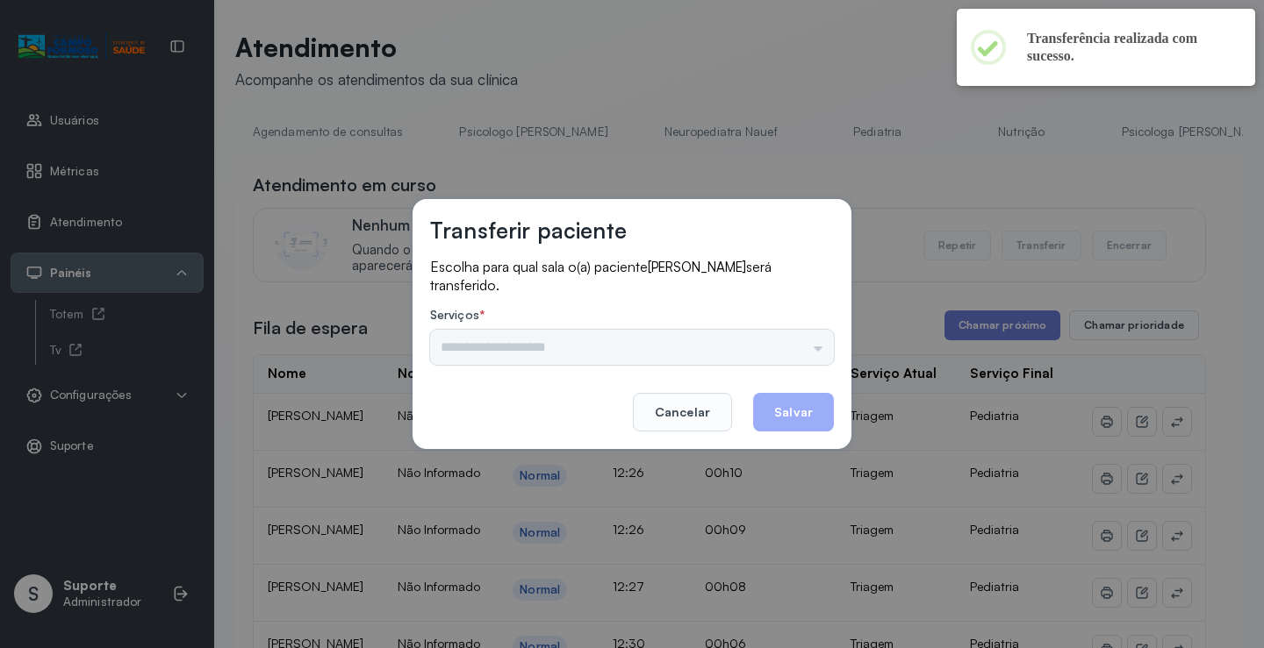
click at [805, 337] on div "Psicologo Pedro Neuropediatra Nauef Pediatria Nutrição Psicologa Alana Agendame…" at bounding box center [632, 347] width 404 height 35
click at [805, 343] on input "text" at bounding box center [632, 347] width 404 height 35
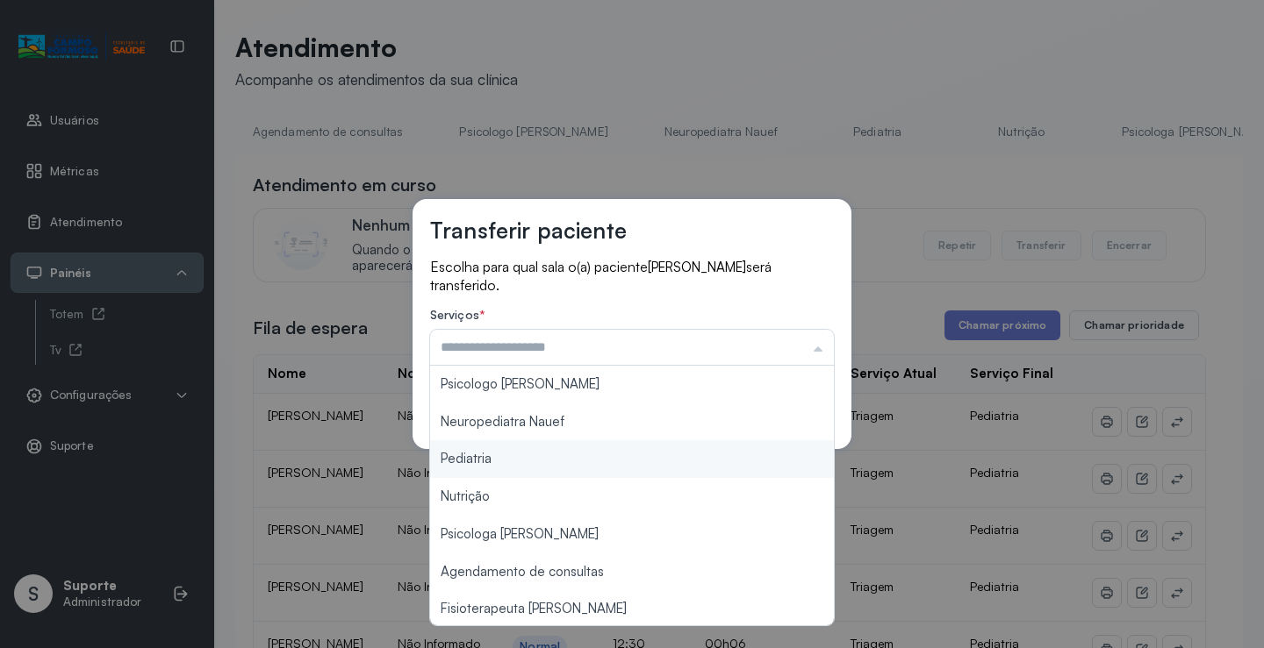
type input "*********"
drag, startPoint x: 491, startPoint y: 455, endPoint x: 501, endPoint y: 452, distance: 10.3
click at [492, 454] on div "Transferir paciente Escolha para qual sala o(a) paciente MIGUEL DE SOUSA CRUZ O…" at bounding box center [632, 324] width 1264 height 648
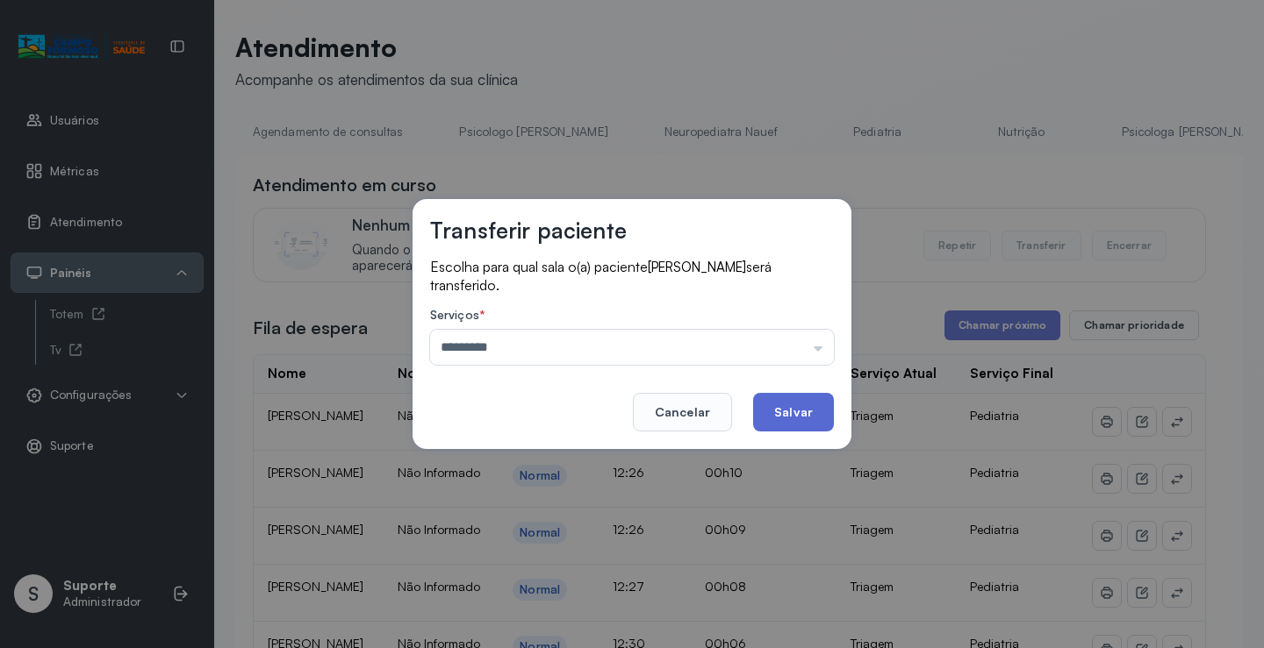
click at [788, 412] on button "Salvar" at bounding box center [793, 412] width 81 height 39
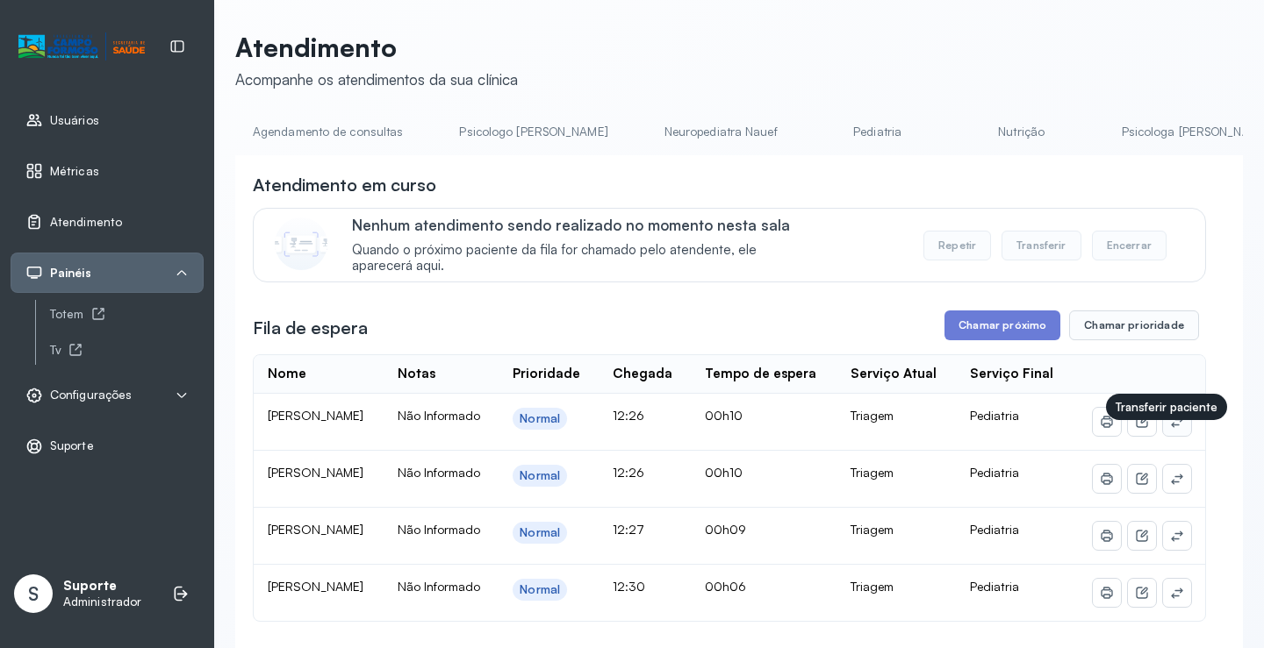
click at [1171, 427] on icon at bounding box center [1176, 422] width 11 height 11
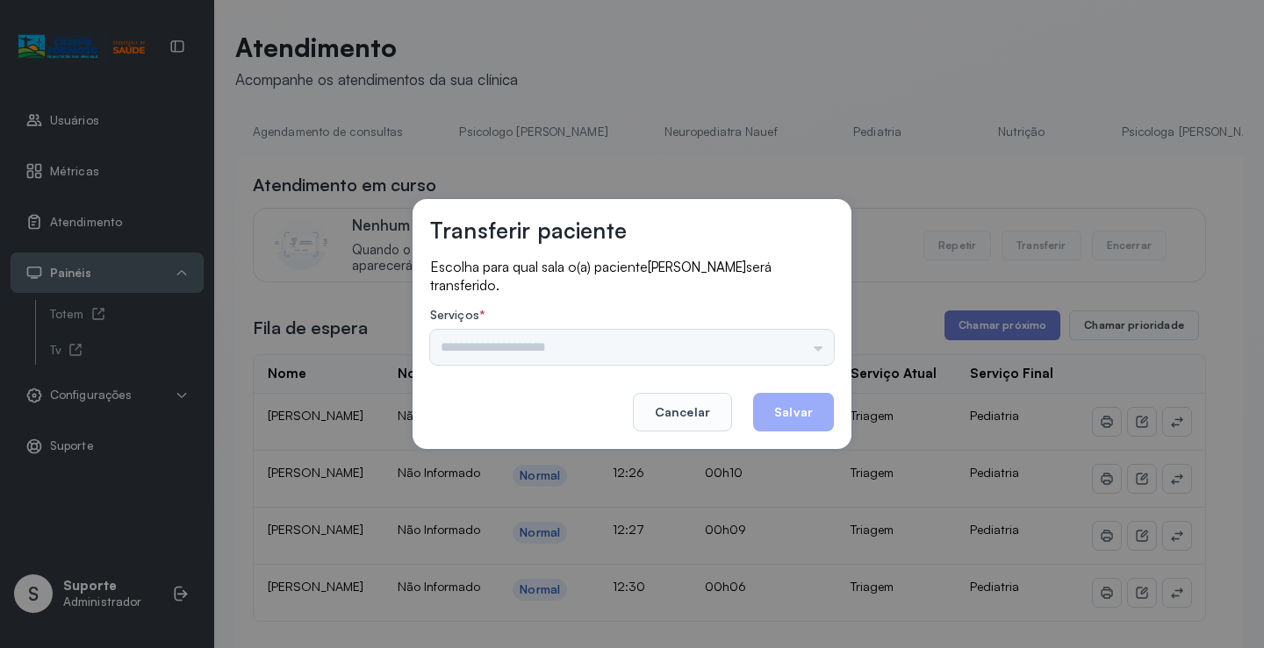
click at [794, 346] on input "text" at bounding box center [632, 347] width 404 height 35
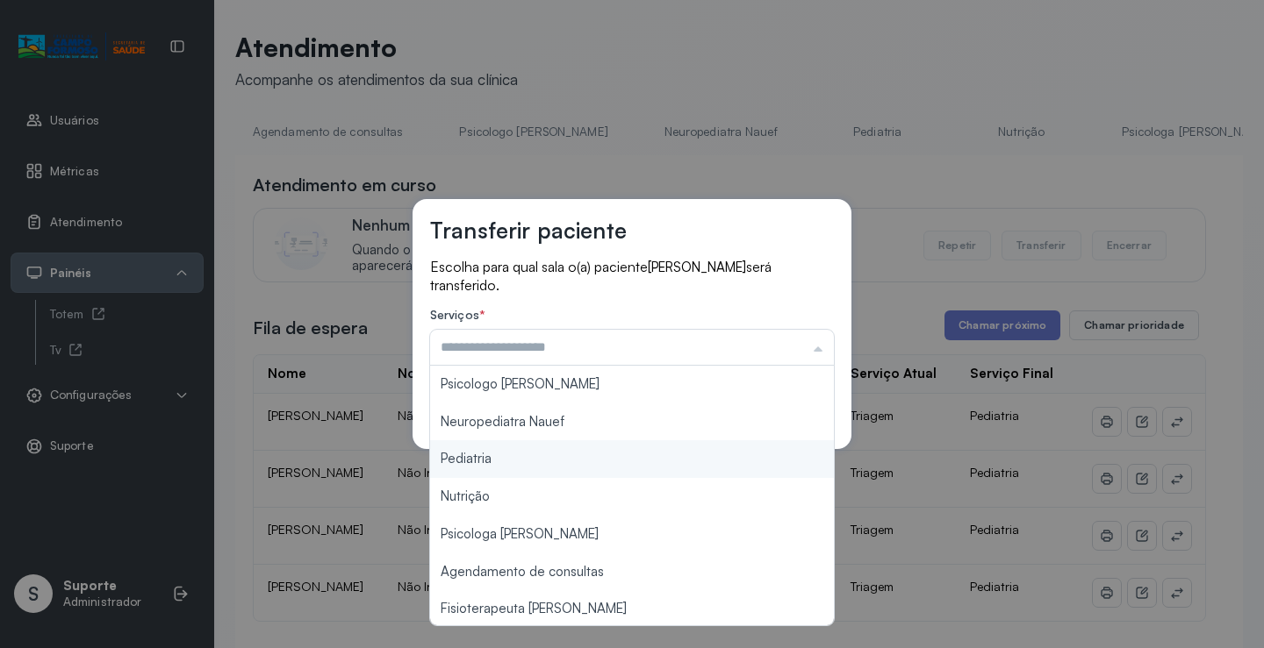
type input "*********"
click at [539, 468] on div "Transferir paciente Escolha para qual sala o(a) paciente ESTHER AGATHA DA SILVA…" at bounding box center [632, 324] width 1264 height 648
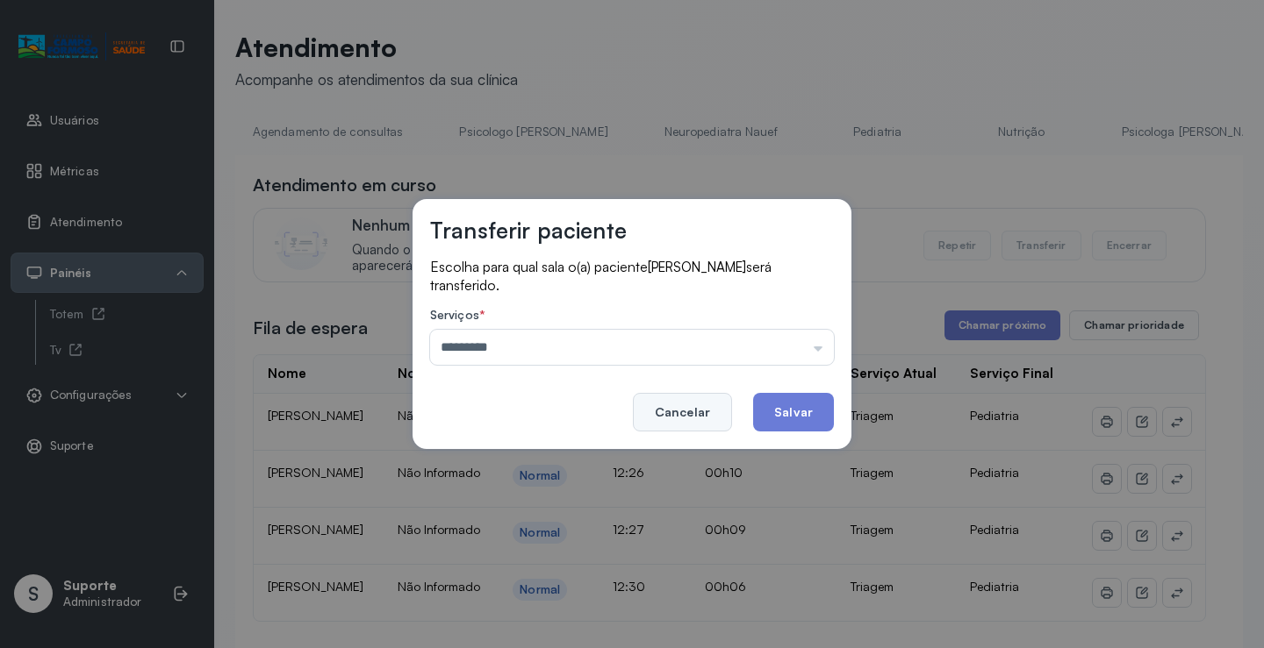
click at [698, 409] on button "Cancelar" at bounding box center [682, 412] width 99 height 39
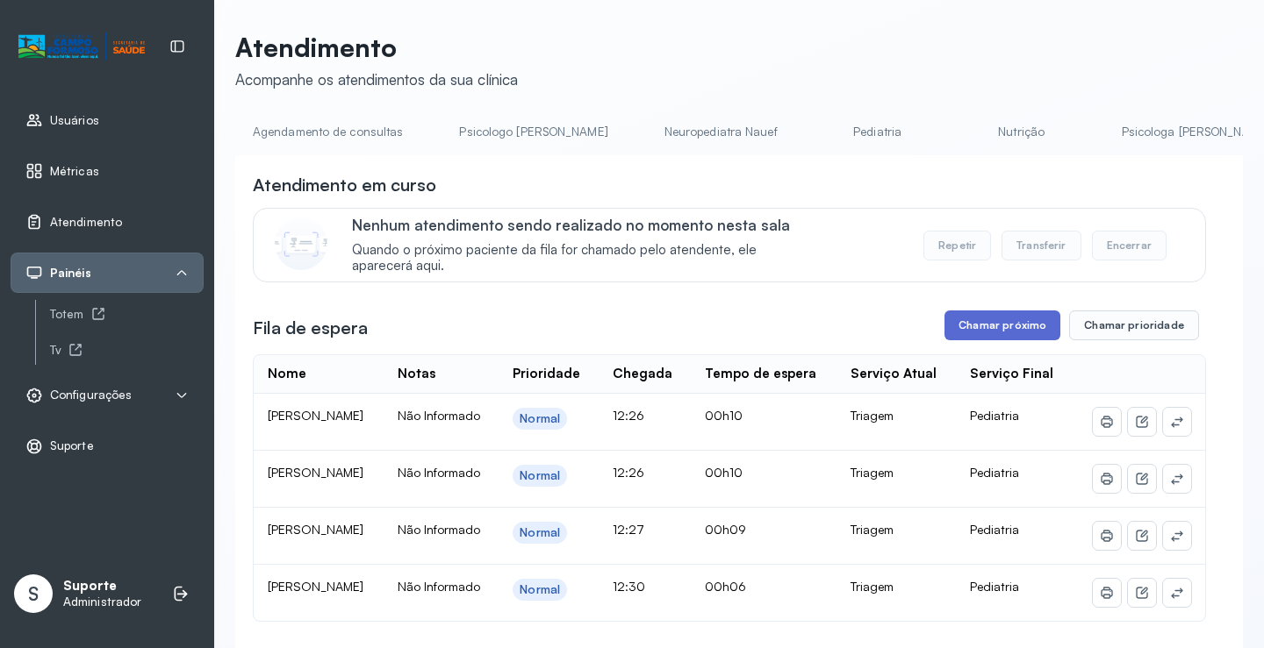
click at [986, 334] on button "Chamar próximo" at bounding box center [1002, 326] width 116 height 30
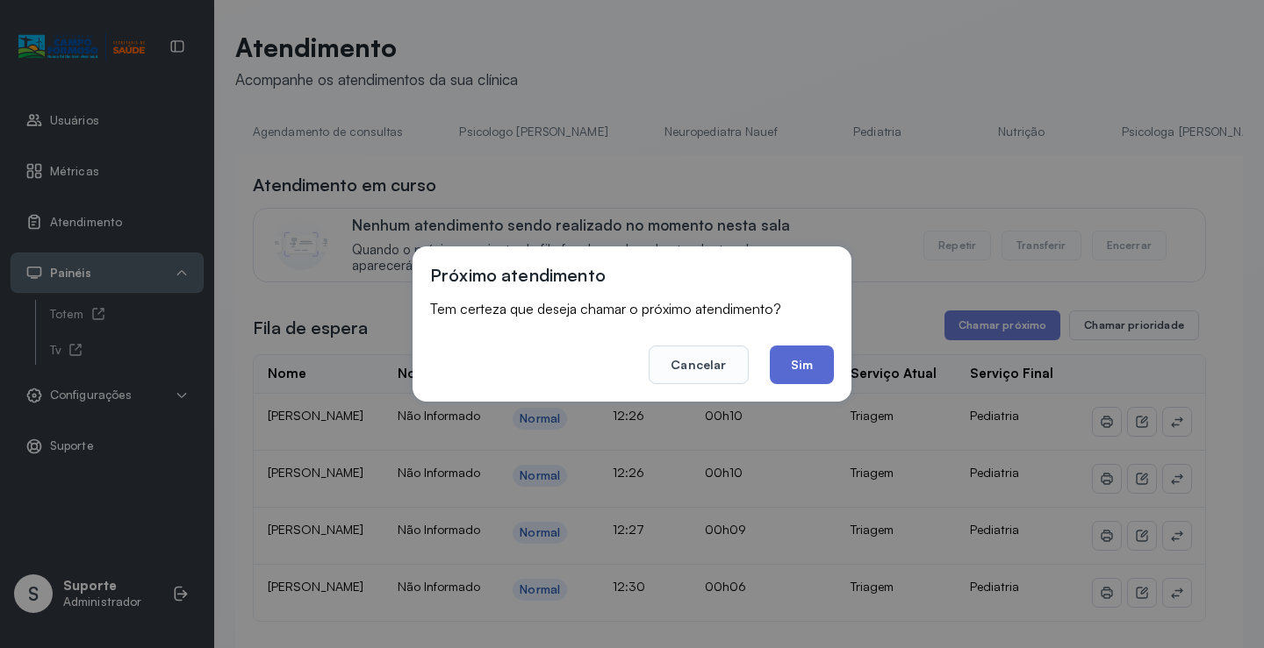
click at [819, 364] on button "Sim" at bounding box center [802, 365] width 64 height 39
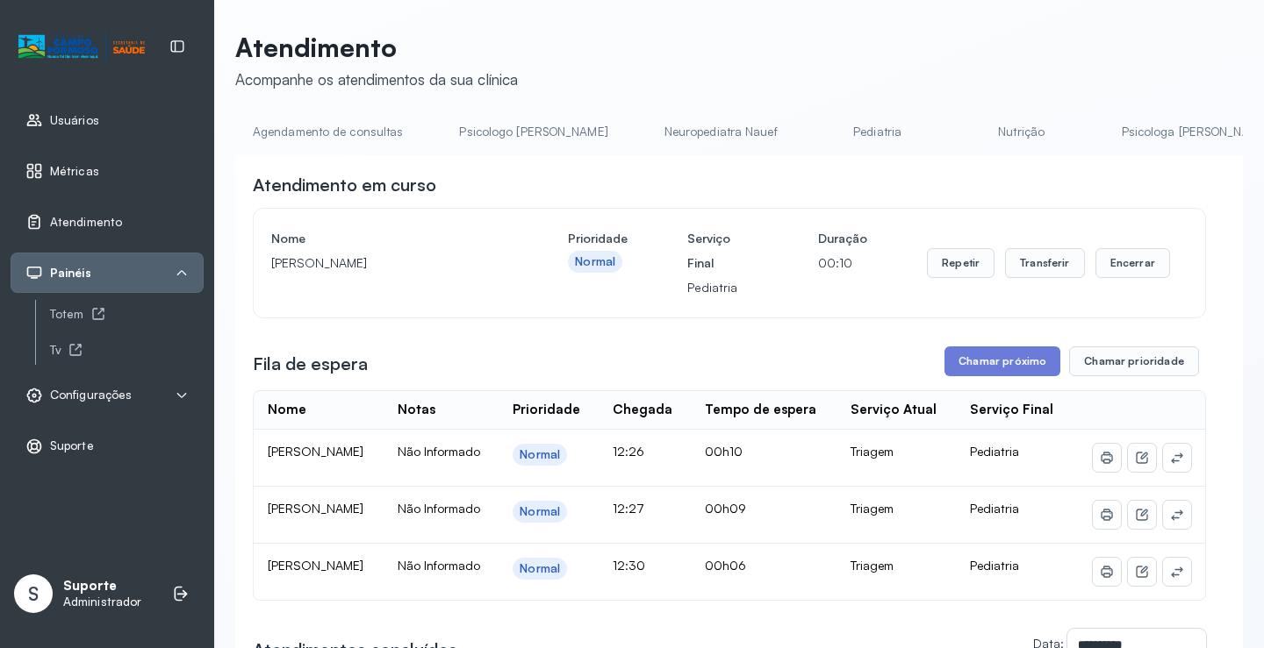
click at [326, 139] on link "Agendamento de consultas" at bounding box center [327, 132] width 185 height 29
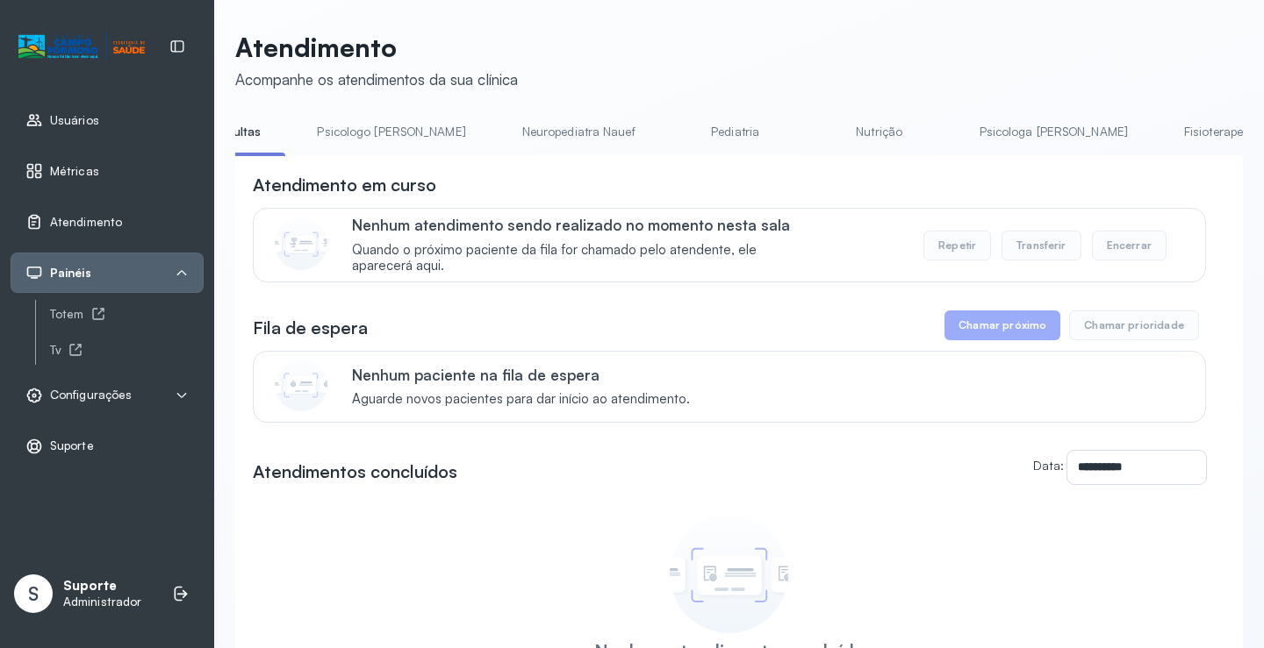
scroll to position [0, 154]
click at [813, 132] on link "Nutrição" at bounding box center [874, 132] width 123 height 29
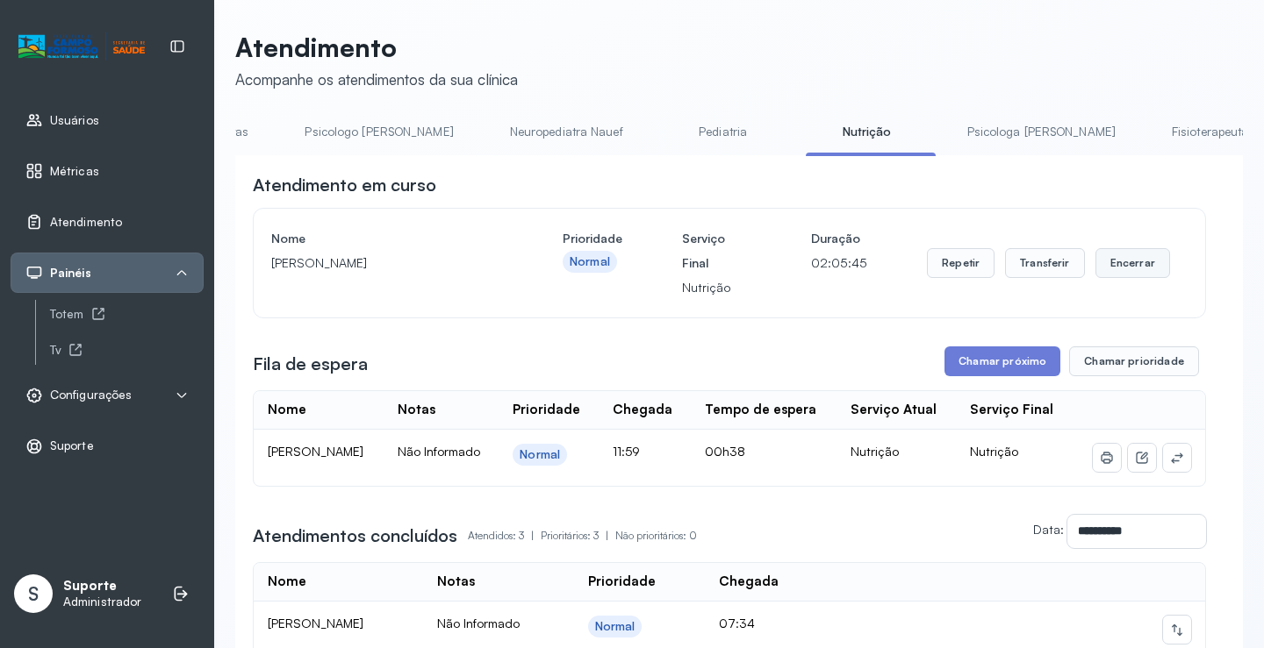
click at [1136, 266] on button "Encerrar" at bounding box center [1132, 263] width 75 height 30
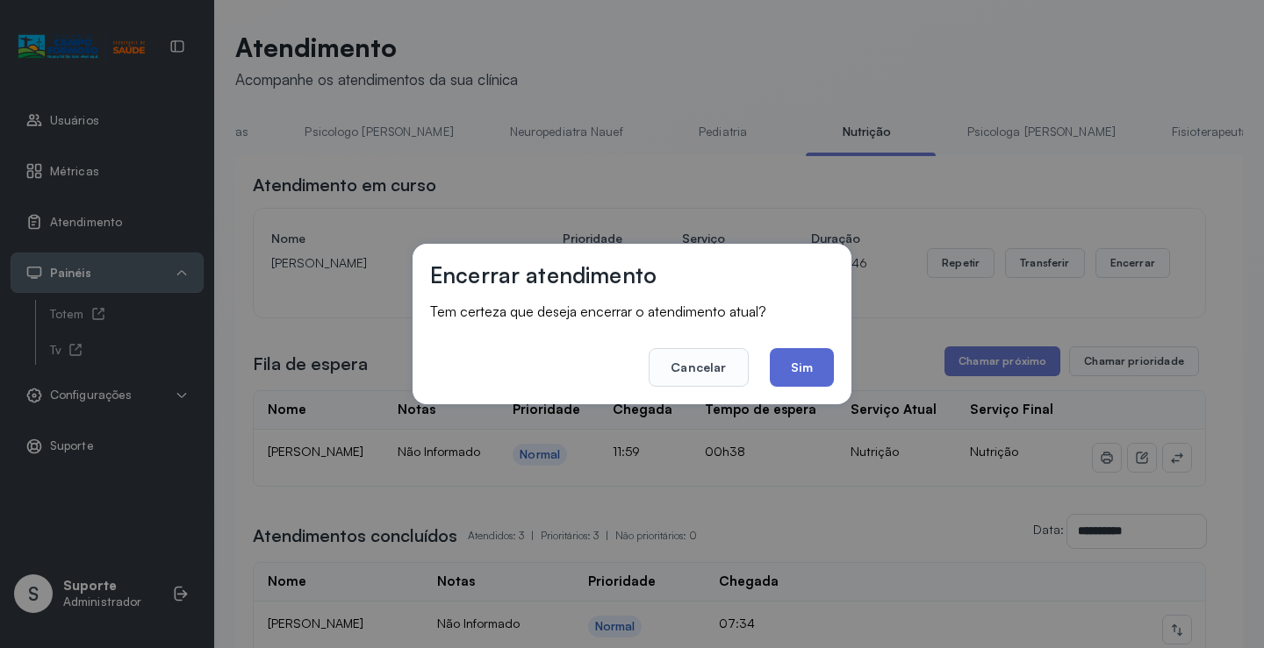
click at [805, 359] on button "Sim" at bounding box center [802, 367] width 64 height 39
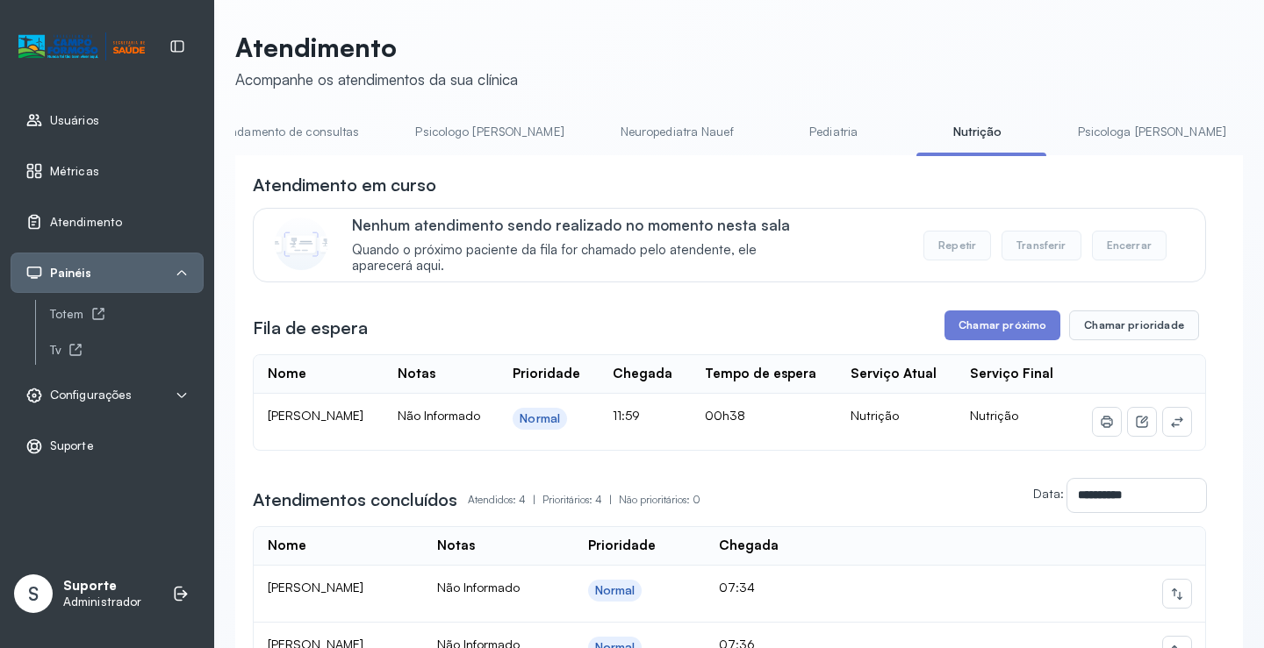
scroll to position [0, 0]
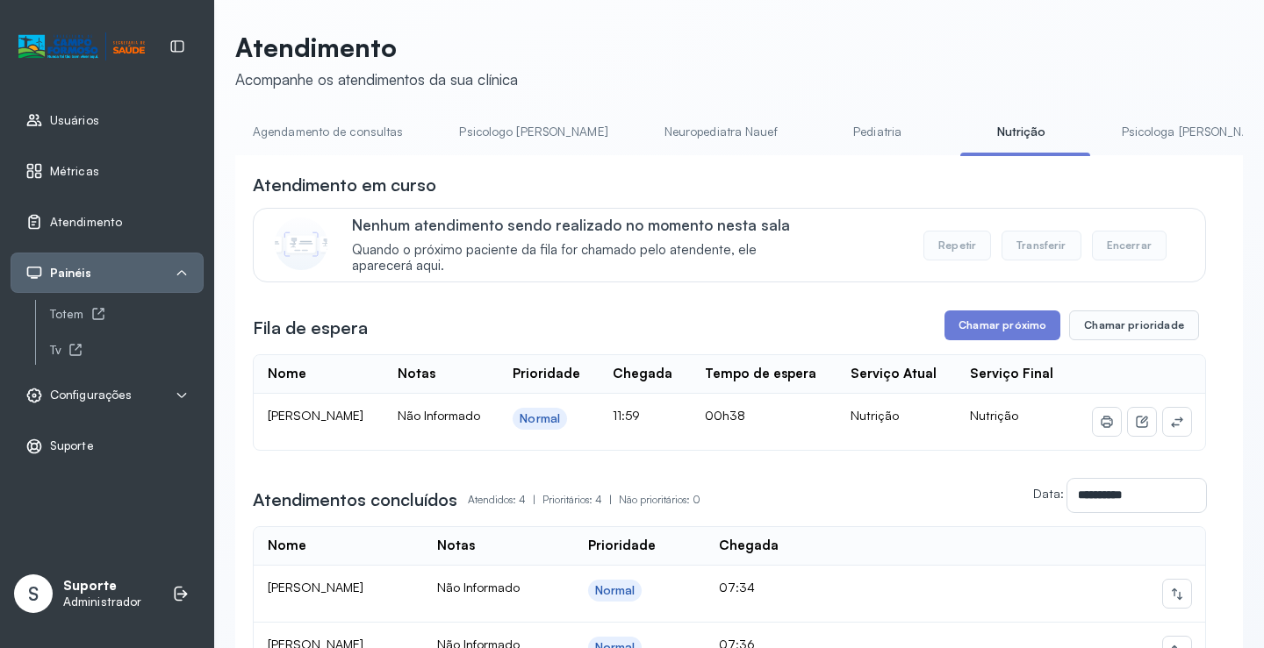
click at [333, 120] on link "Agendamento de consultas" at bounding box center [327, 132] width 185 height 29
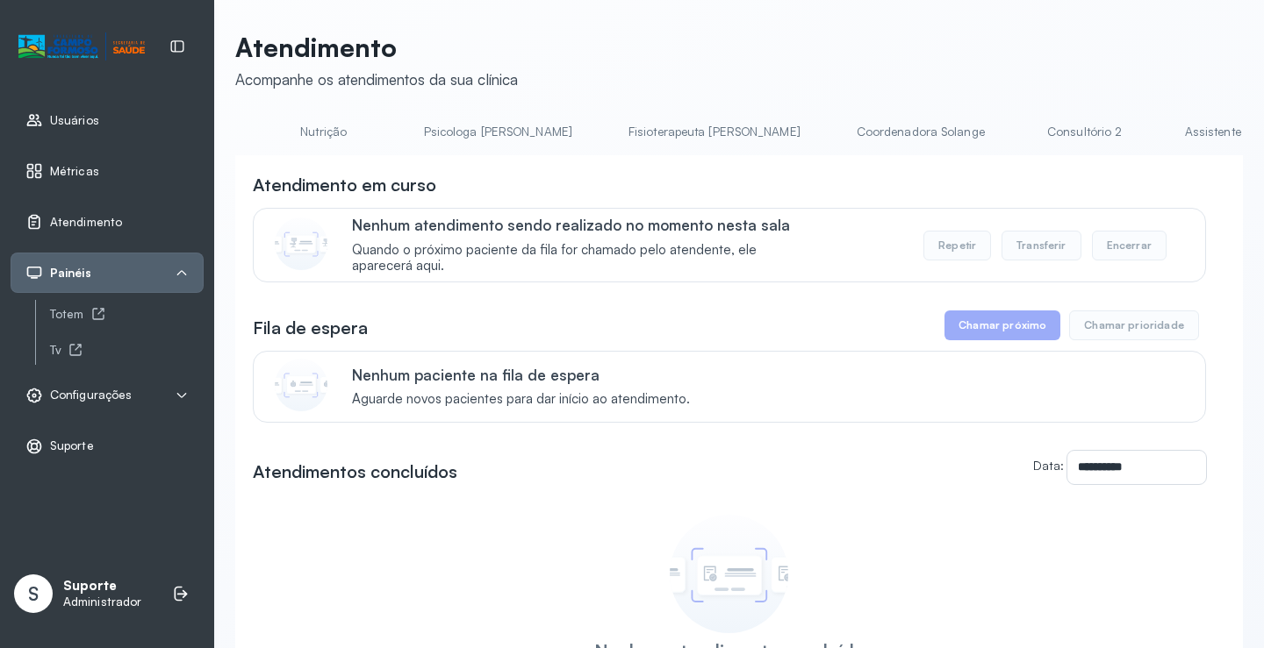
scroll to position [0, 706]
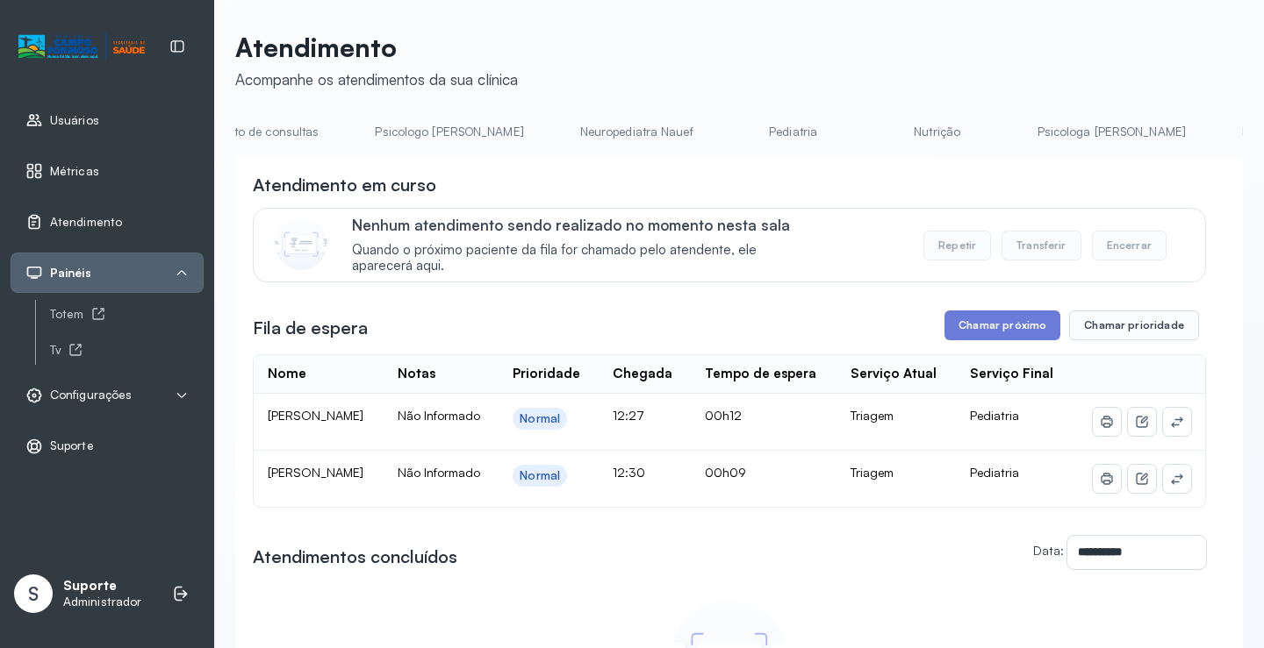
scroll to position [0, 0]
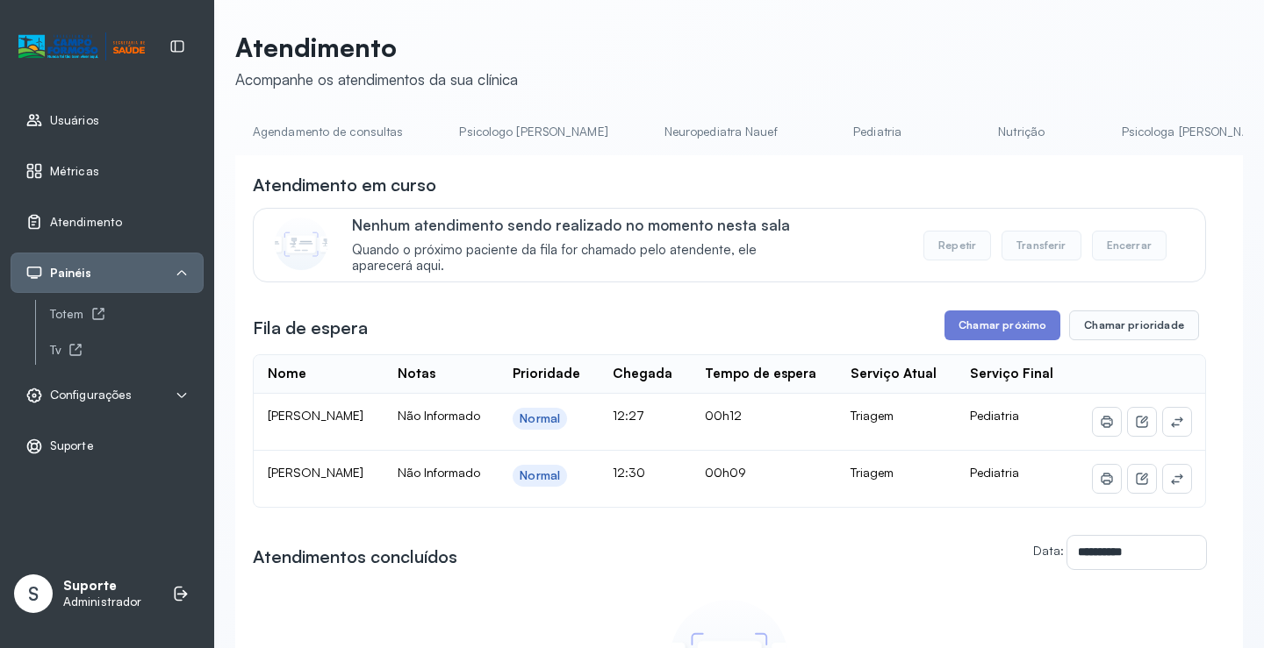
click at [294, 136] on link "Agendamento de consultas" at bounding box center [327, 132] width 185 height 29
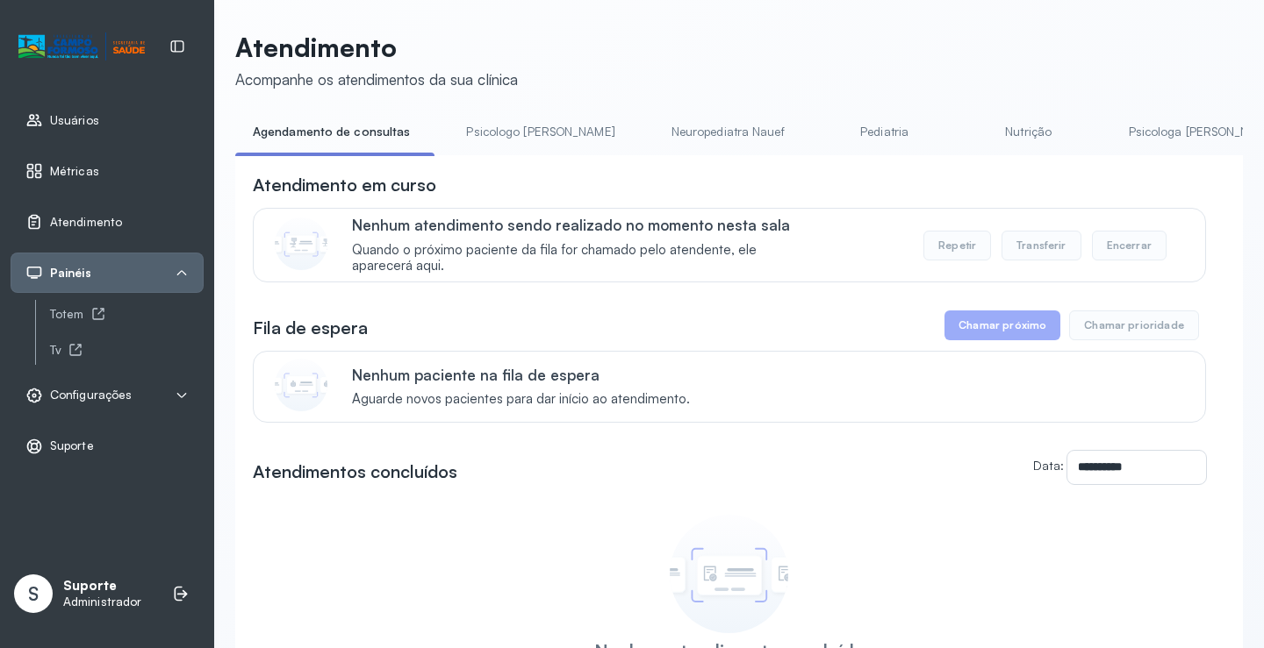
click at [967, 139] on link "Nutrição" at bounding box center [1028, 132] width 123 height 29
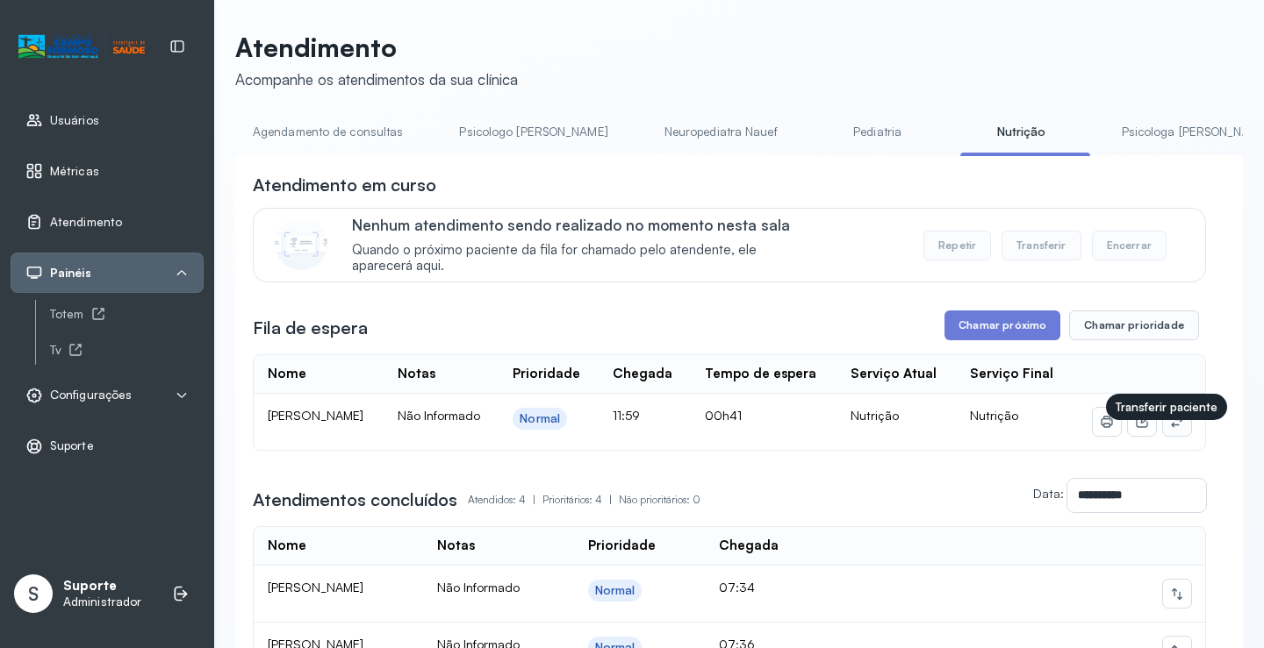
click at [1174, 436] on button at bounding box center [1177, 422] width 28 height 28
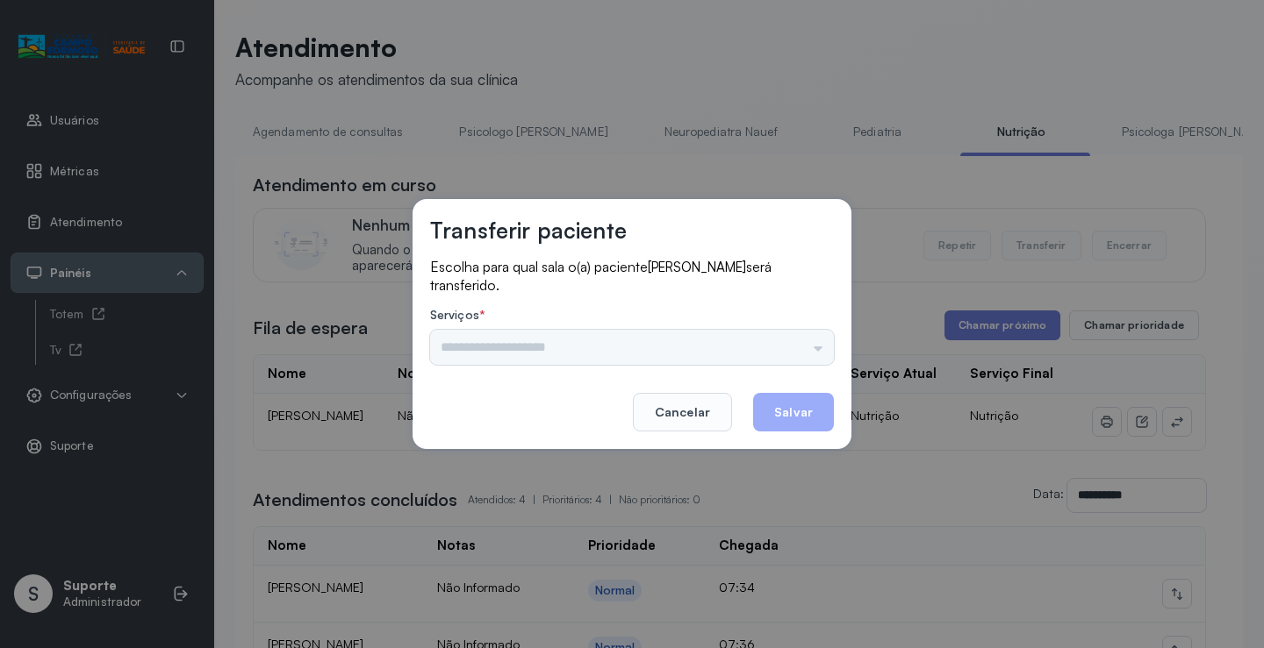
click at [784, 351] on div "Psicologo Pedro Neuropediatra Nauef Pediatria Nutrição Psicologa Alana Agendame…" at bounding box center [632, 347] width 404 height 35
drag, startPoint x: 807, startPoint y: 346, endPoint x: 729, endPoint y: 350, distance: 78.2
click at [806, 345] on input "text" at bounding box center [632, 347] width 404 height 35
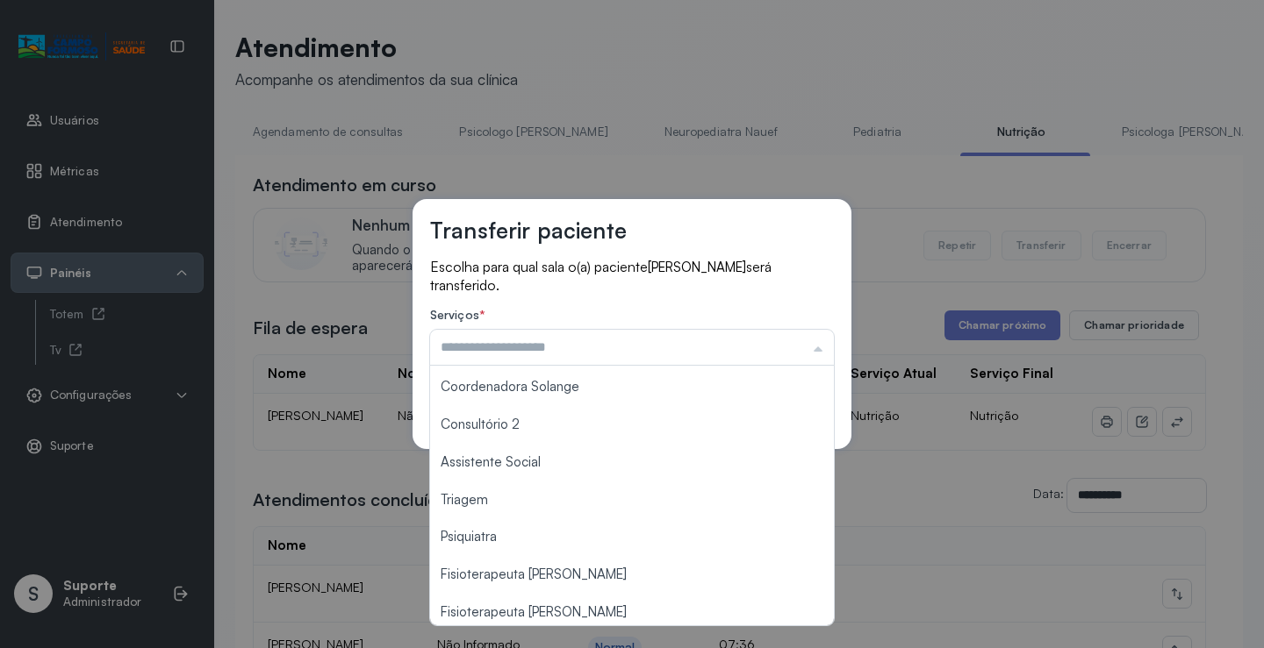
scroll to position [265, 0]
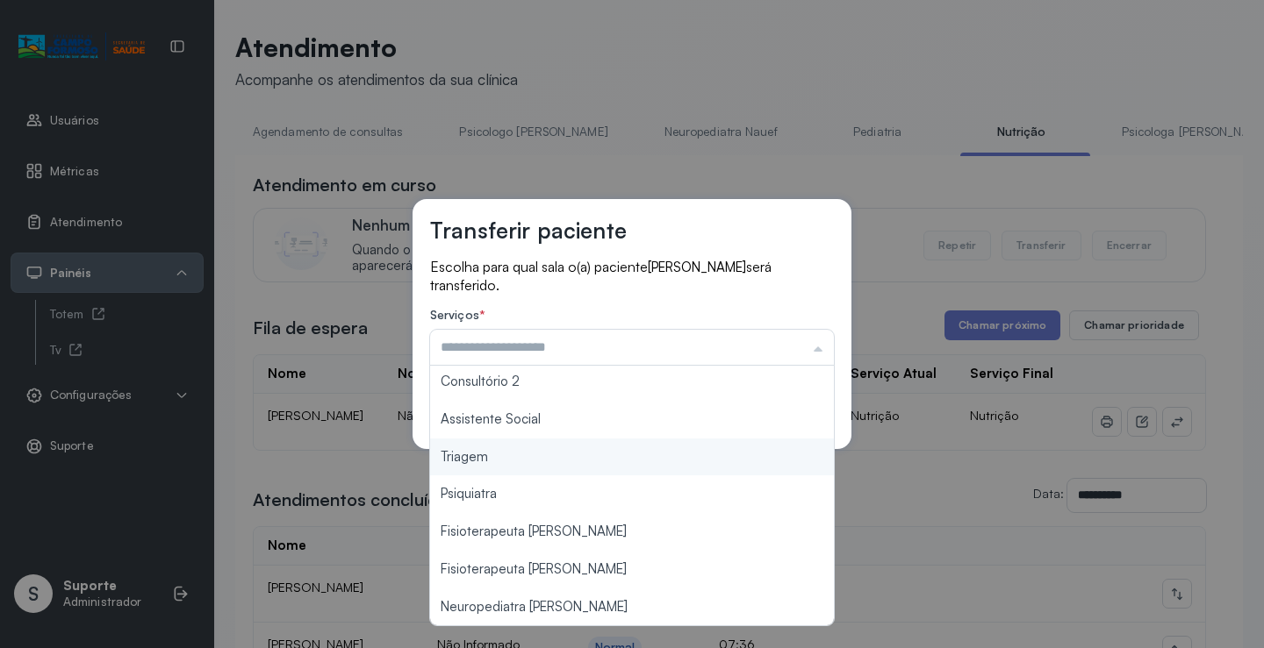
type input "*******"
click at [523, 467] on div "Transferir paciente Escolha para qual sala o(a) paciente Antônio Lucas Souza Fe…" at bounding box center [632, 324] width 1264 height 648
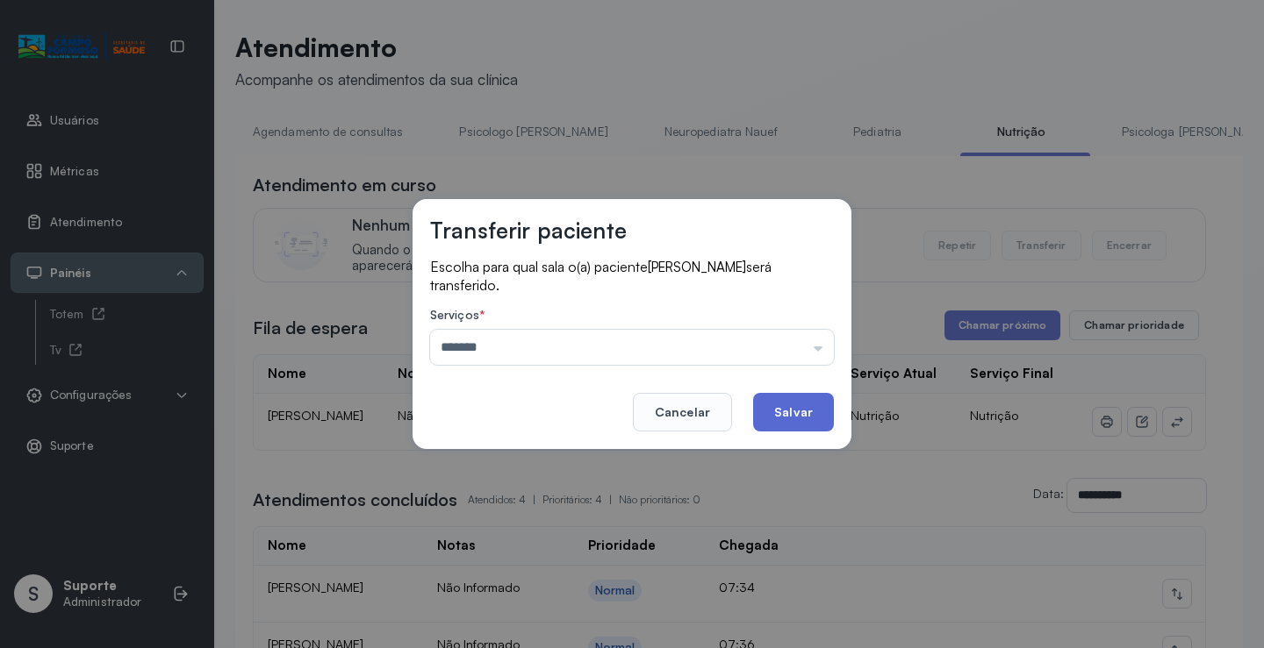
click at [789, 422] on button "Salvar" at bounding box center [793, 412] width 81 height 39
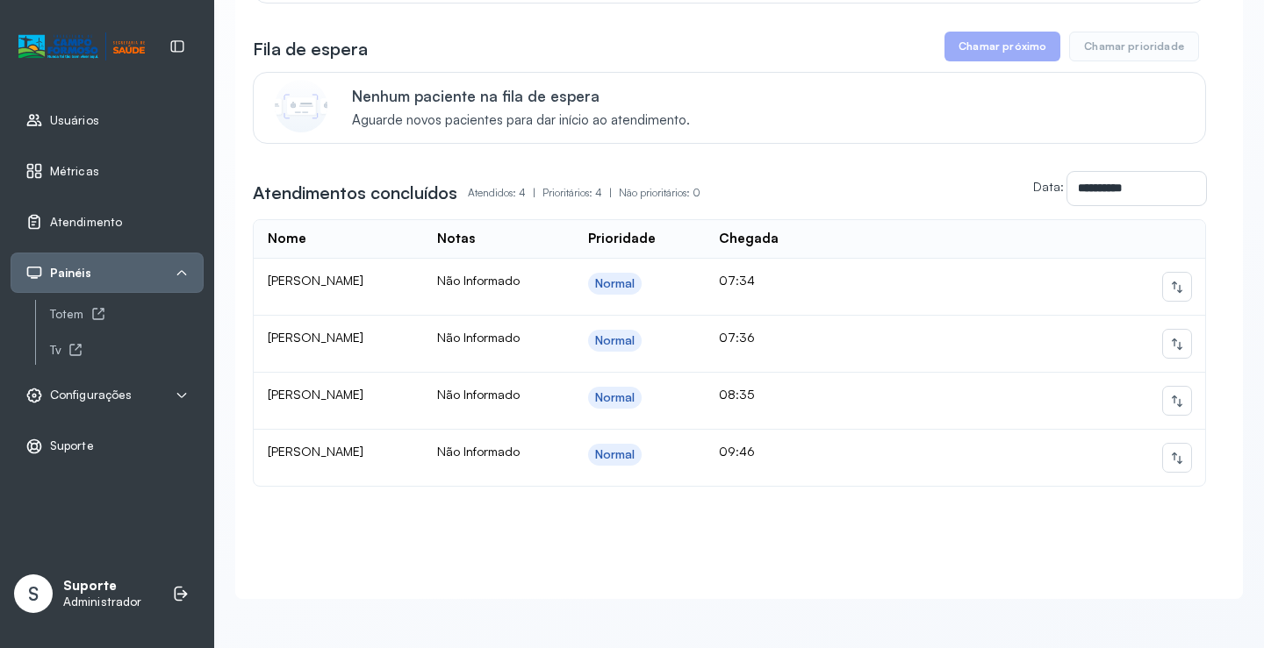
scroll to position [0, 0]
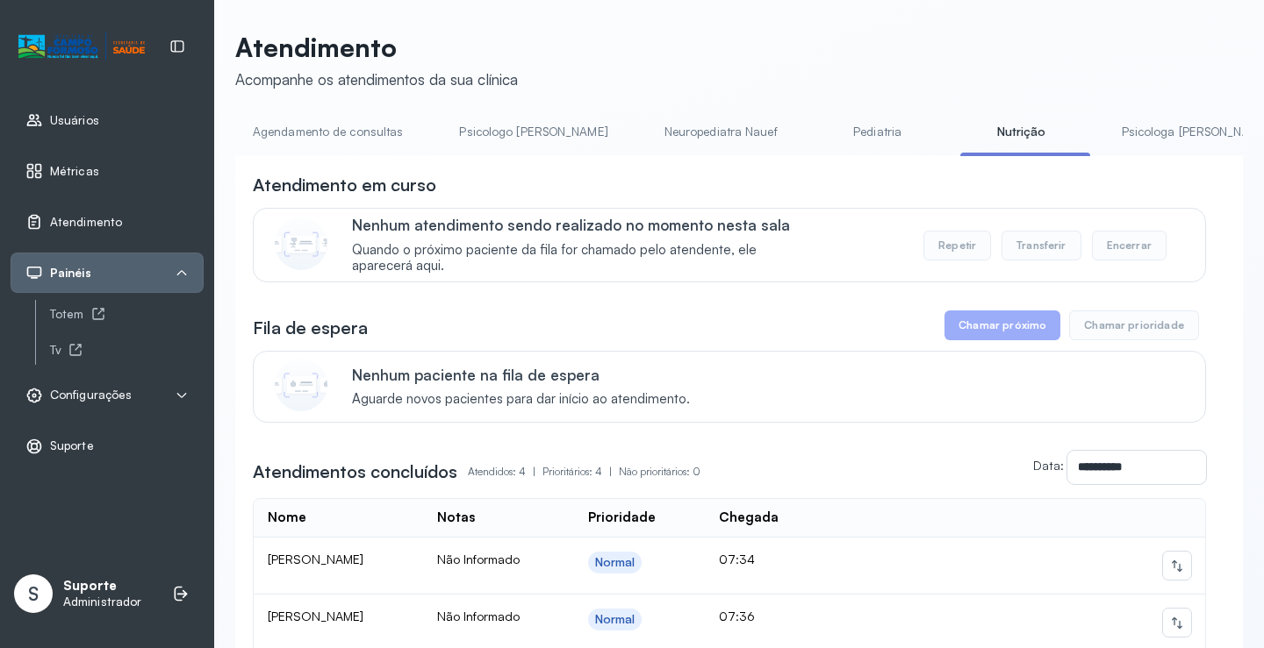
click at [328, 131] on link "Agendamento de consultas" at bounding box center [327, 132] width 185 height 29
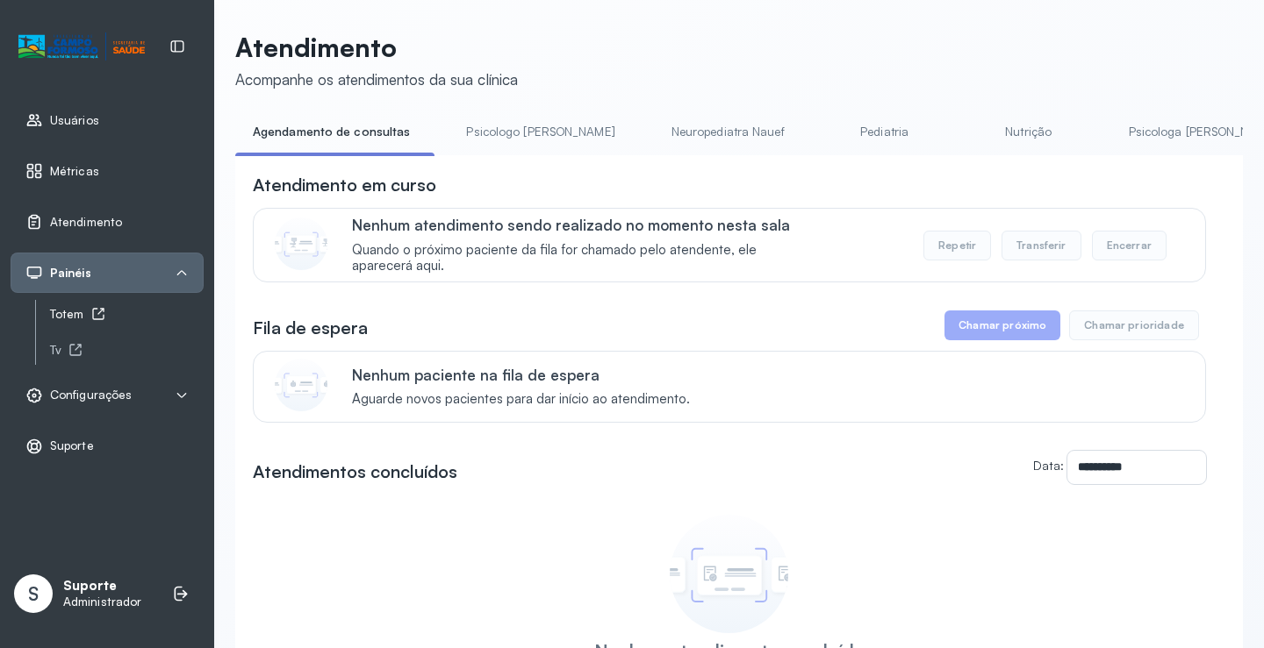
click at [65, 314] on div "Totem" at bounding box center [127, 314] width 154 height 15
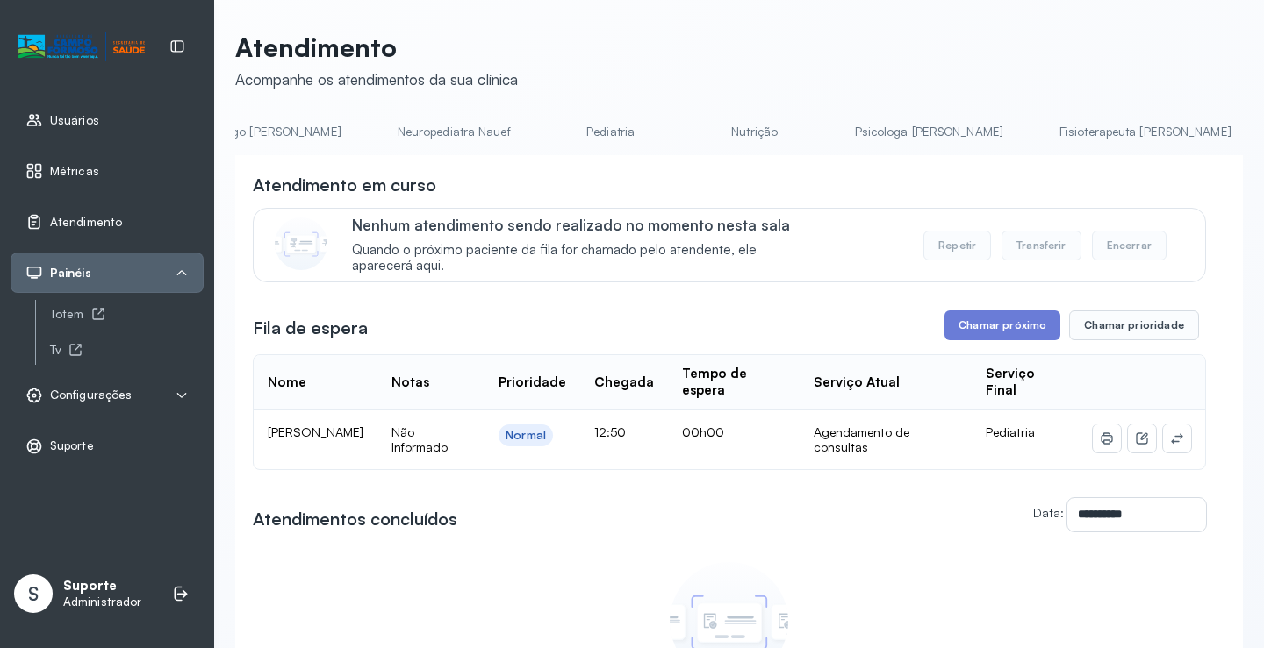
scroll to position [0, 605]
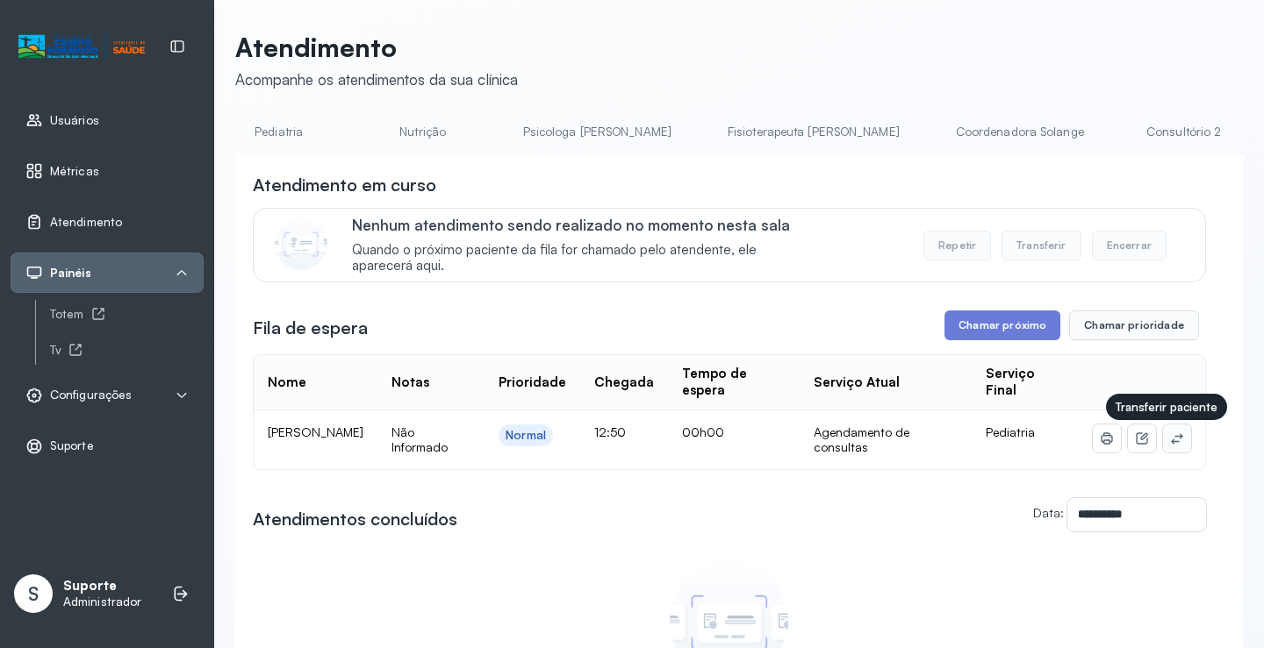
click at [1170, 446] on icon at bounding box center [1177, 439] width 14 height 14
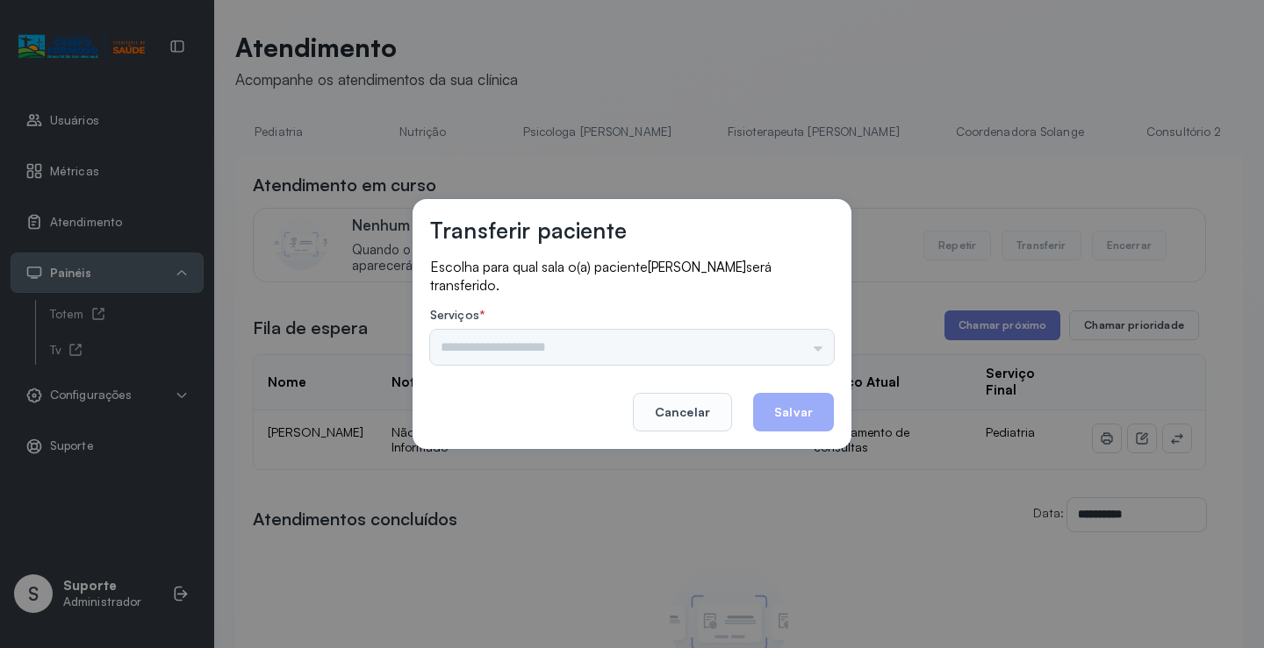
click at [818, 341] on div "Psicologo Pedro Neuropediatra Nauef Pediatria Psicologa Alana Agendamento de co…" at bounding box center [632, 347] width 404 height 35
click at [816, 341] on input "text" at bounding box center [632, 347] width 404 height 35
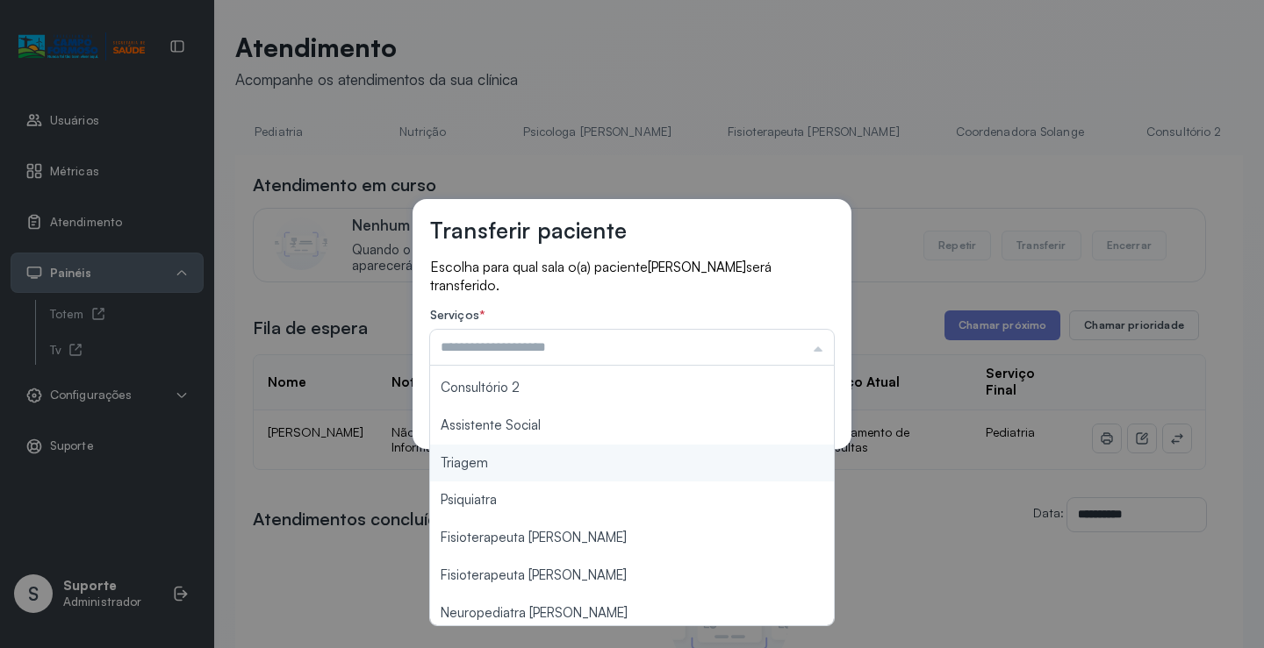
scroll to position [266, 0]
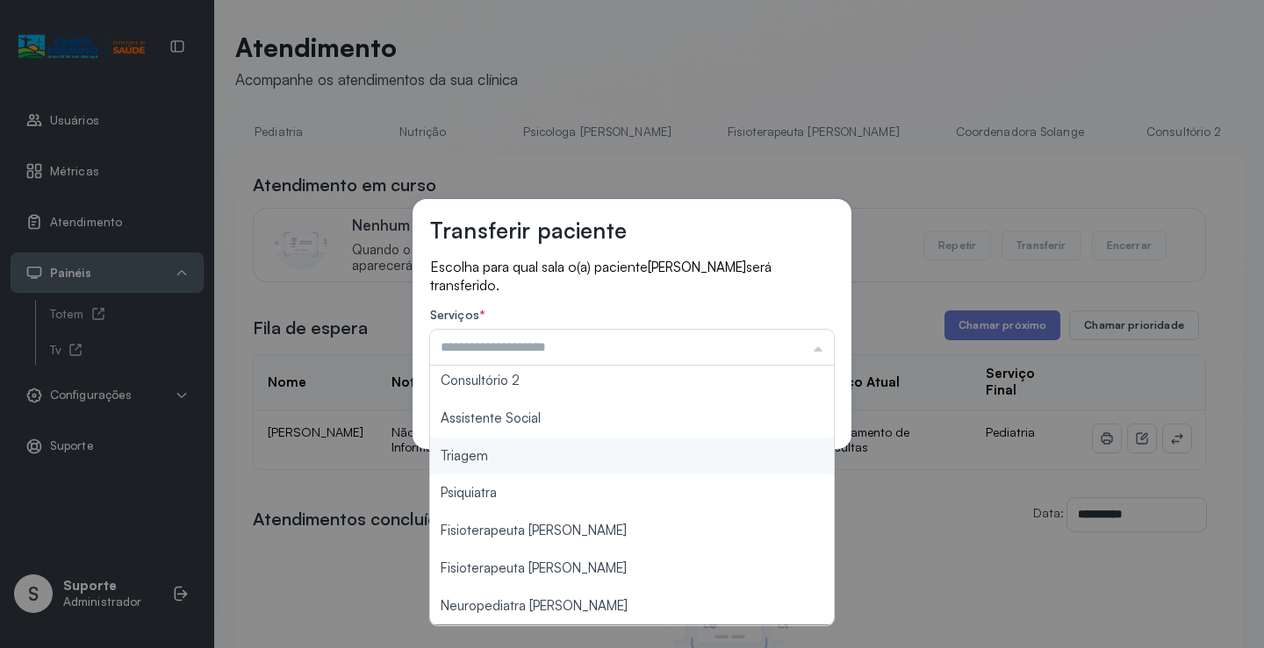
type input "*******"
click at [549, 453] on div "Transferir paciente Escolha para qual sala o(a) paciente JOSE RODRIGO OLIVEIRA …" at bounding box center [632, 324] width 1264 height 648
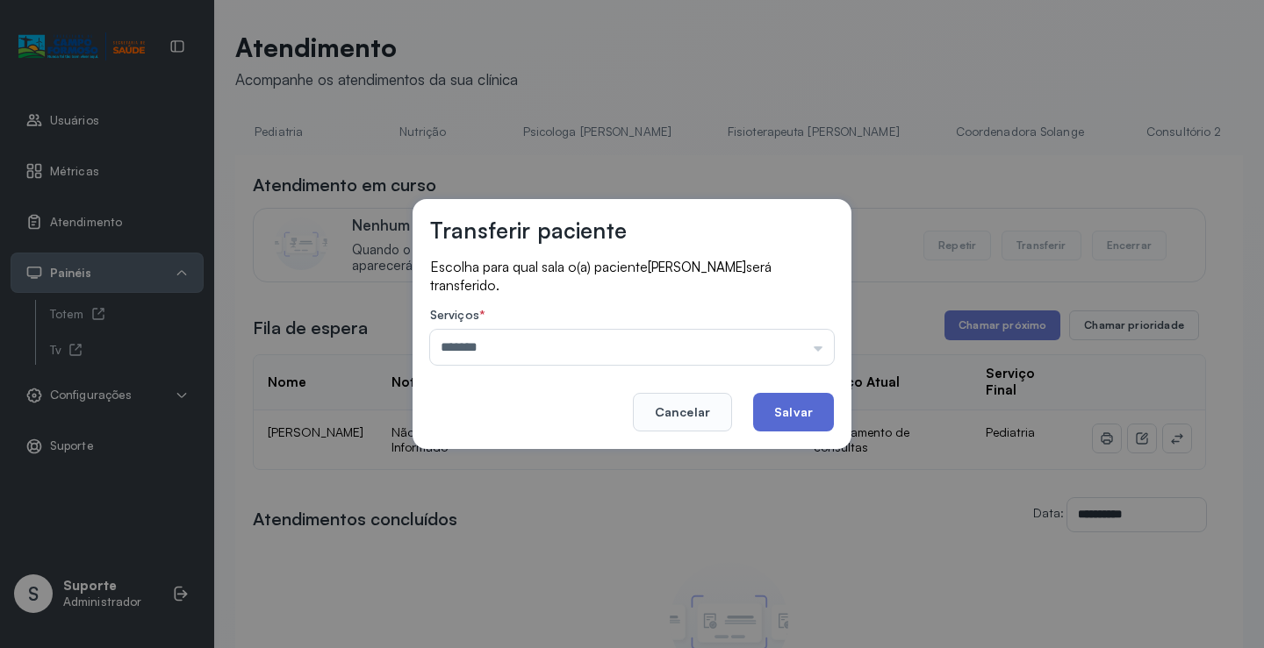
click at [786, 407] on button "Salvar" at bounding box center [793, 412] width 81 height 39
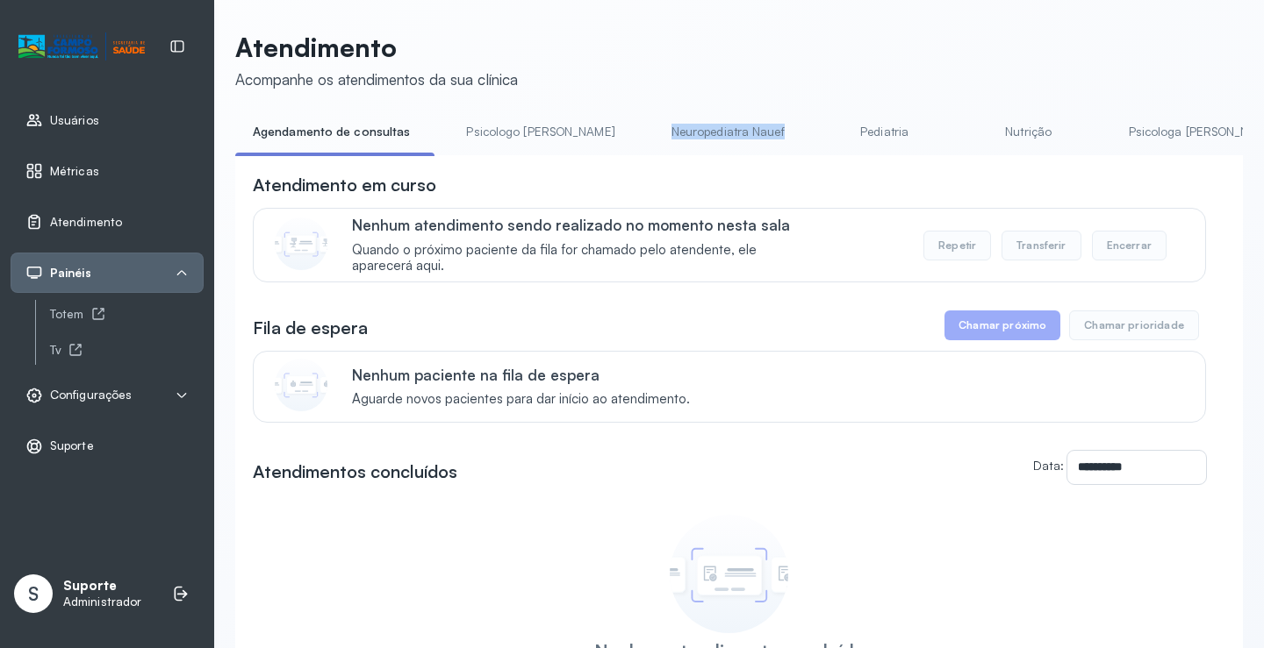
drag, startPoint x: 598, startPoint y: 155, endPoint x: 792, endPoint y: 155, distance: 194.8
click at [792, 155] on ul "Agendamento de consultas Psicologo Pedro Neuropediatra Nauef Pediatria Nutrição…" at bounding box center [738, 137] width 1007 height 39
click at [967, 155] on li "Pediatria" at bounding box center [1032, 137] width 130 height 39
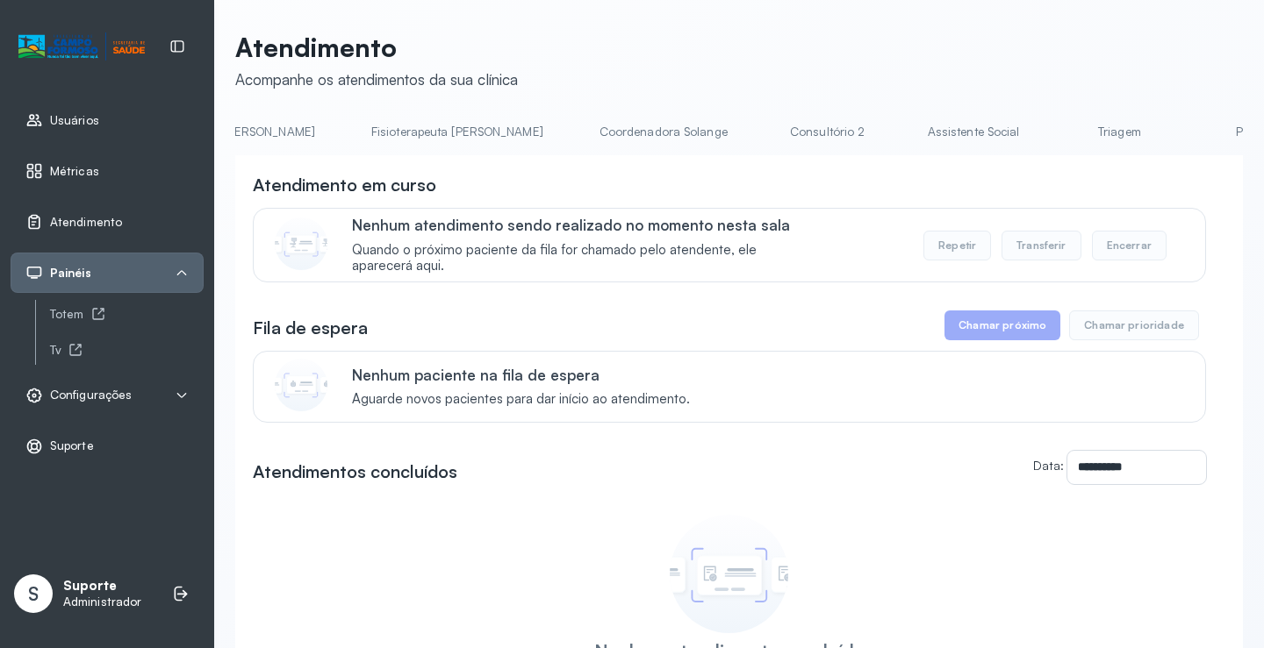
scroll to position [0, 1023]
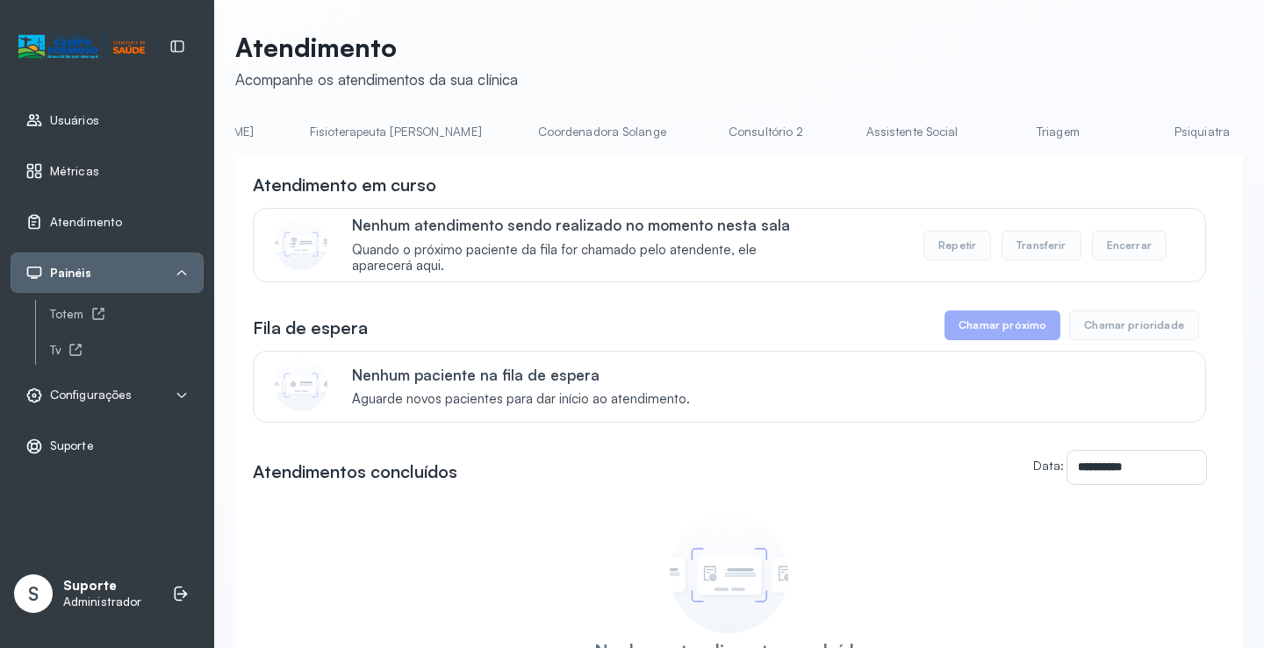
click at [996, 121] on link "Triagem" at bounding box center [1057, 132] width 123 height 29
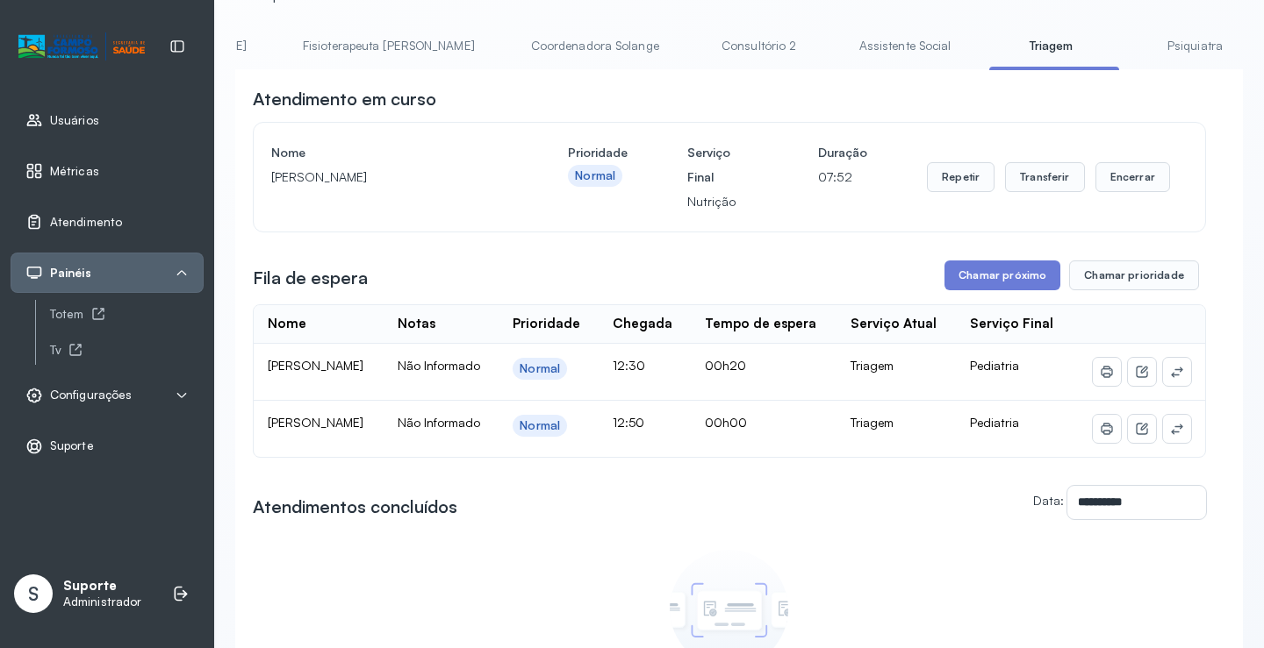
scroll to position [0, 0]
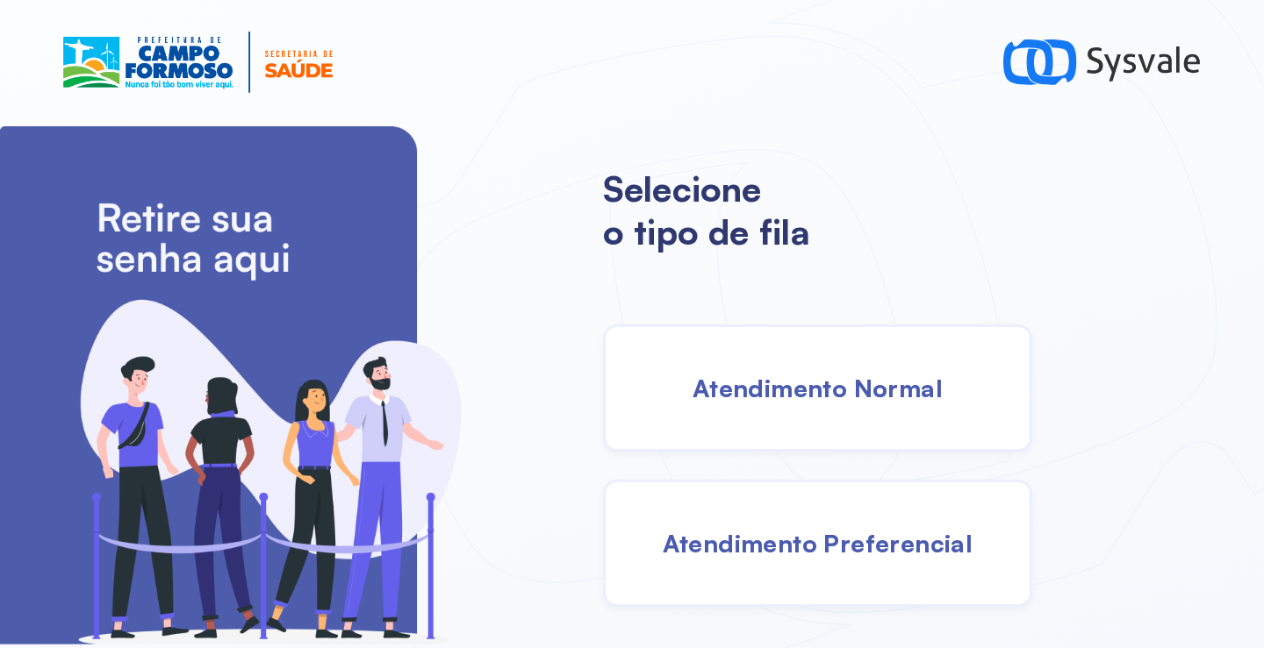
click at [848, 419] on div "Atendimento Normal" at bounding box center [817, 388] width 429 height 127
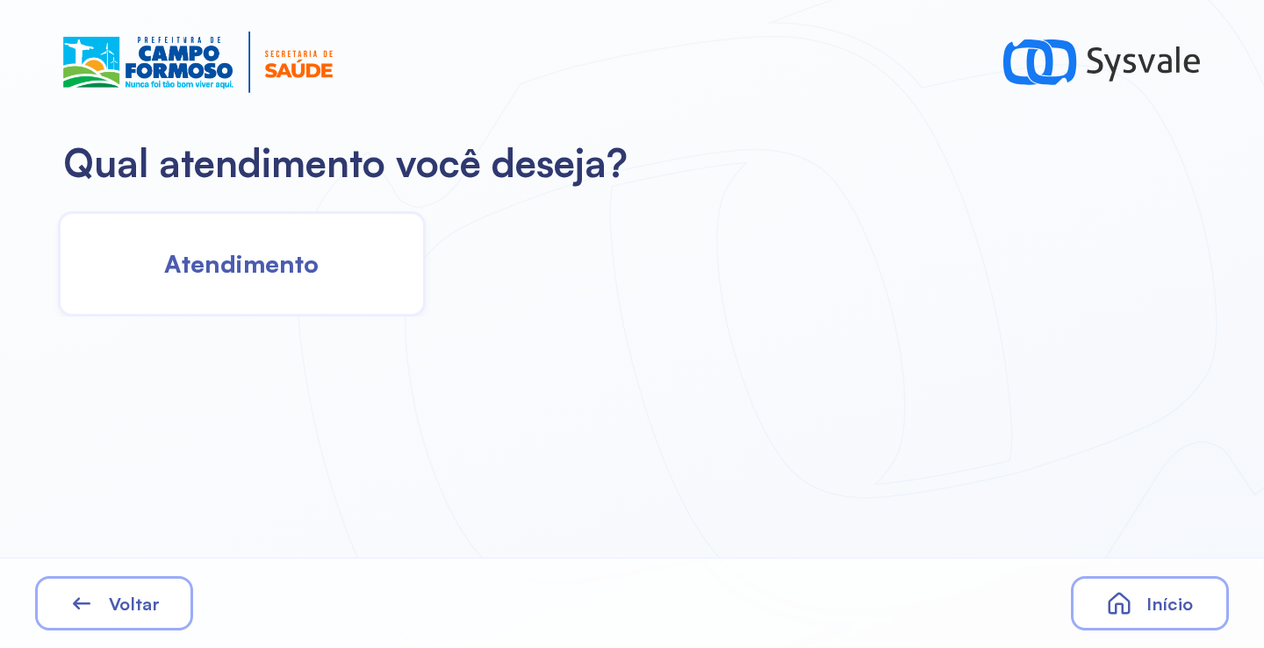
click at [249, 254] on span "Atendimento" at bounding box center [241, 263] width 154 height 31
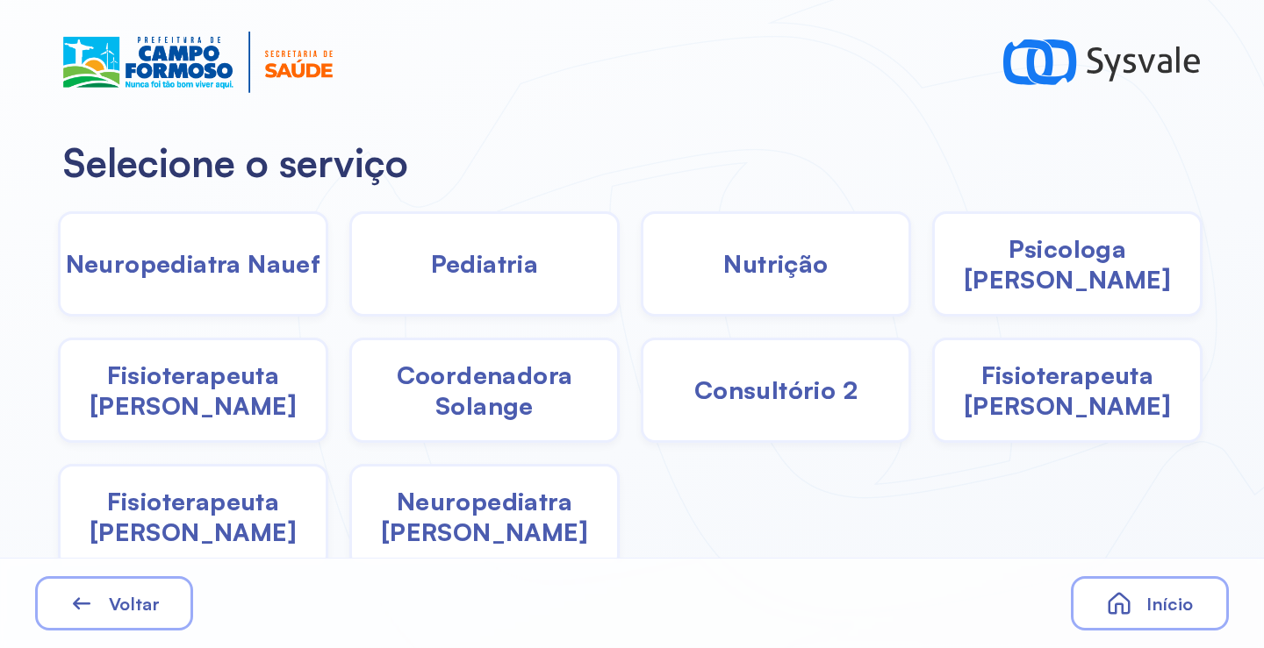
click at [641, 289] on div "Pediatria" at bounding box center [776, 263] width 270 height 105
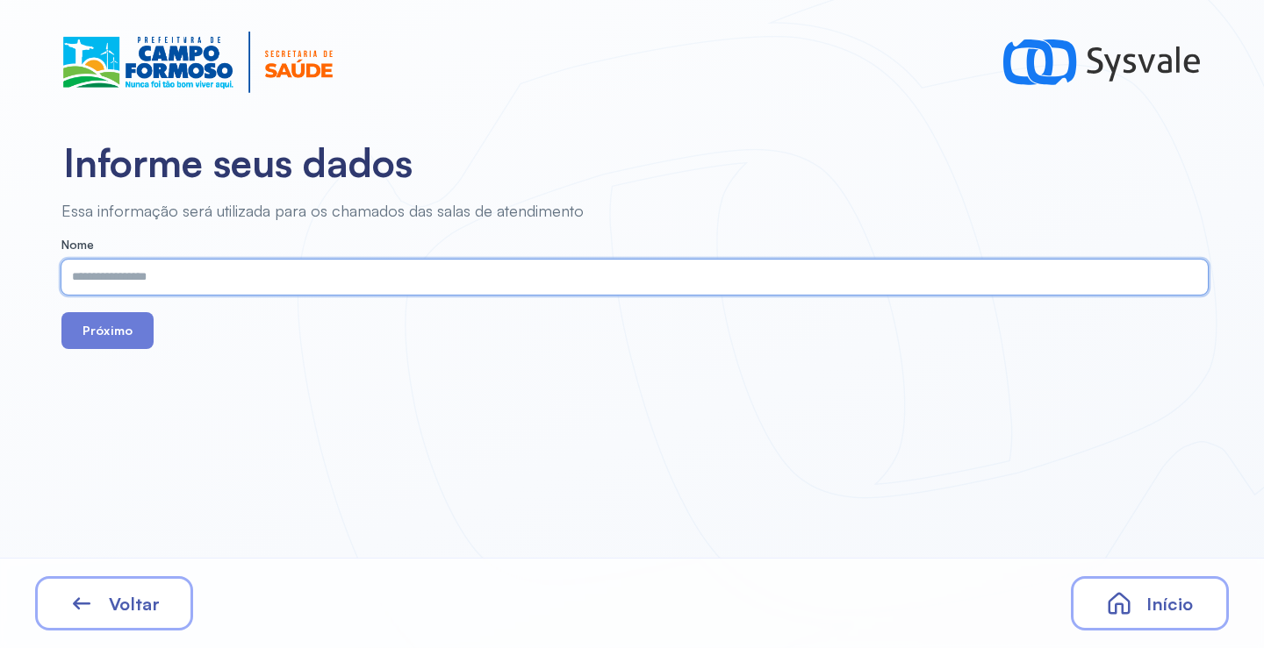
paste input "**********"
type input "**********"
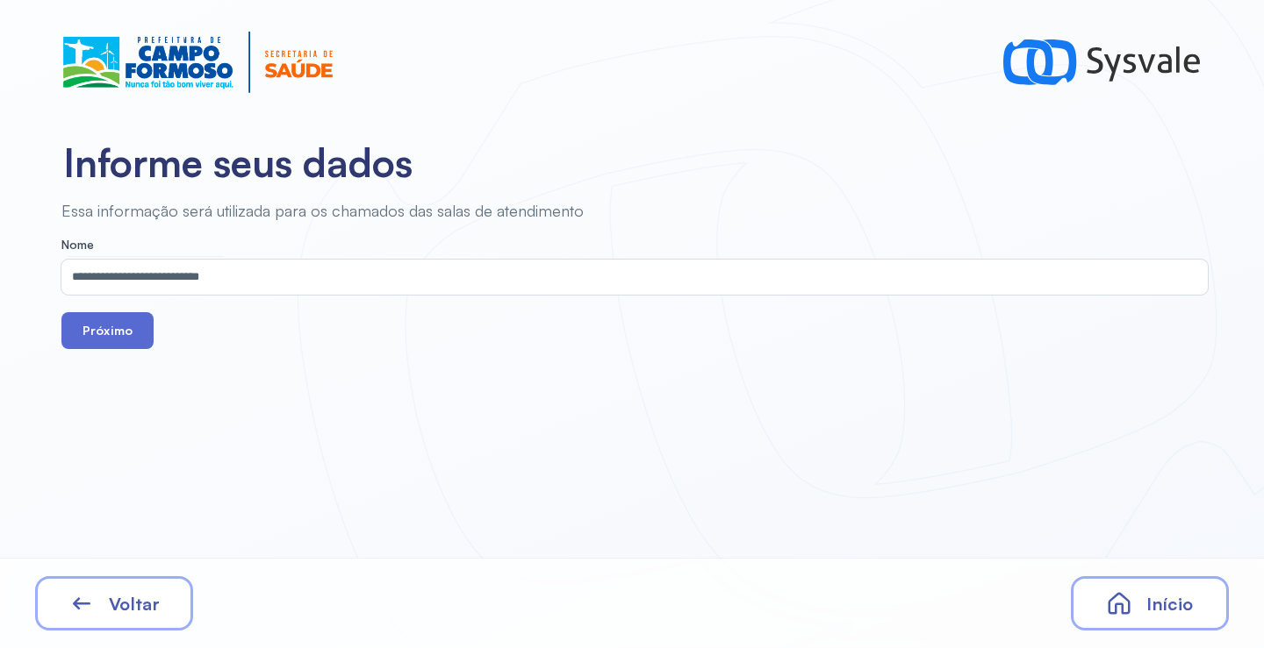
click at [123, 347] on button "Próximo" at bounding box center [107, 330] width 92 height 37
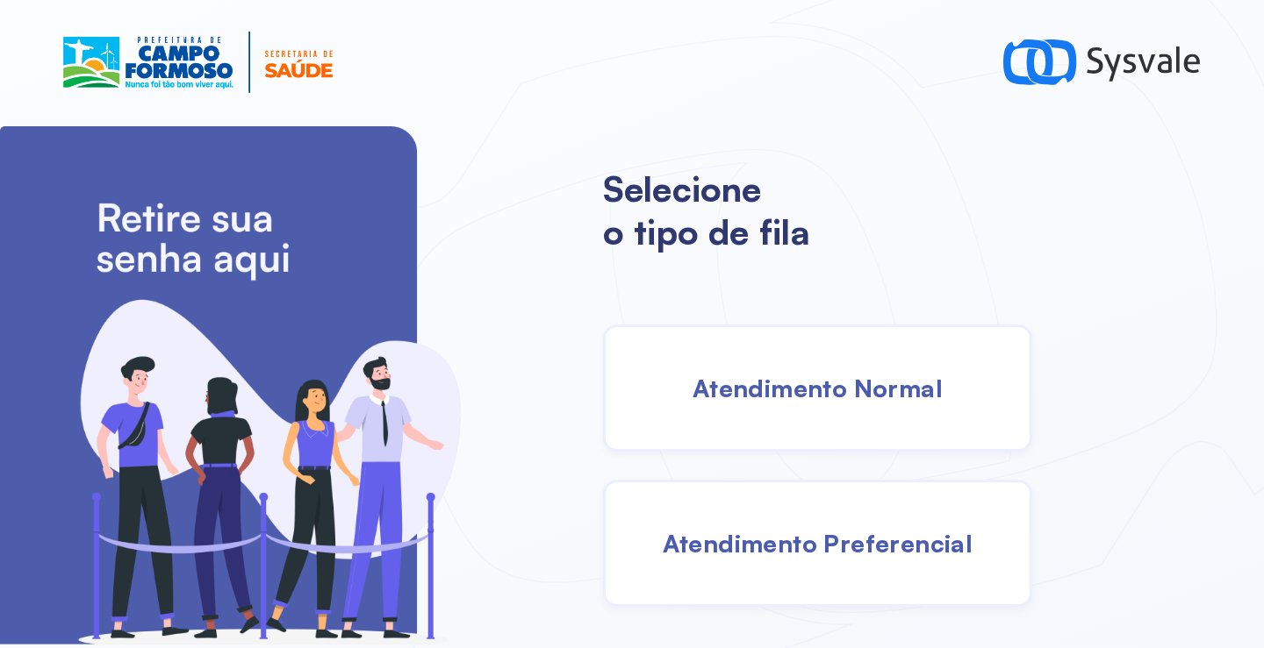
click at [864, 566] on div "Atendimento Preferencial" at bounding box center [817, 543] width 429 height 127
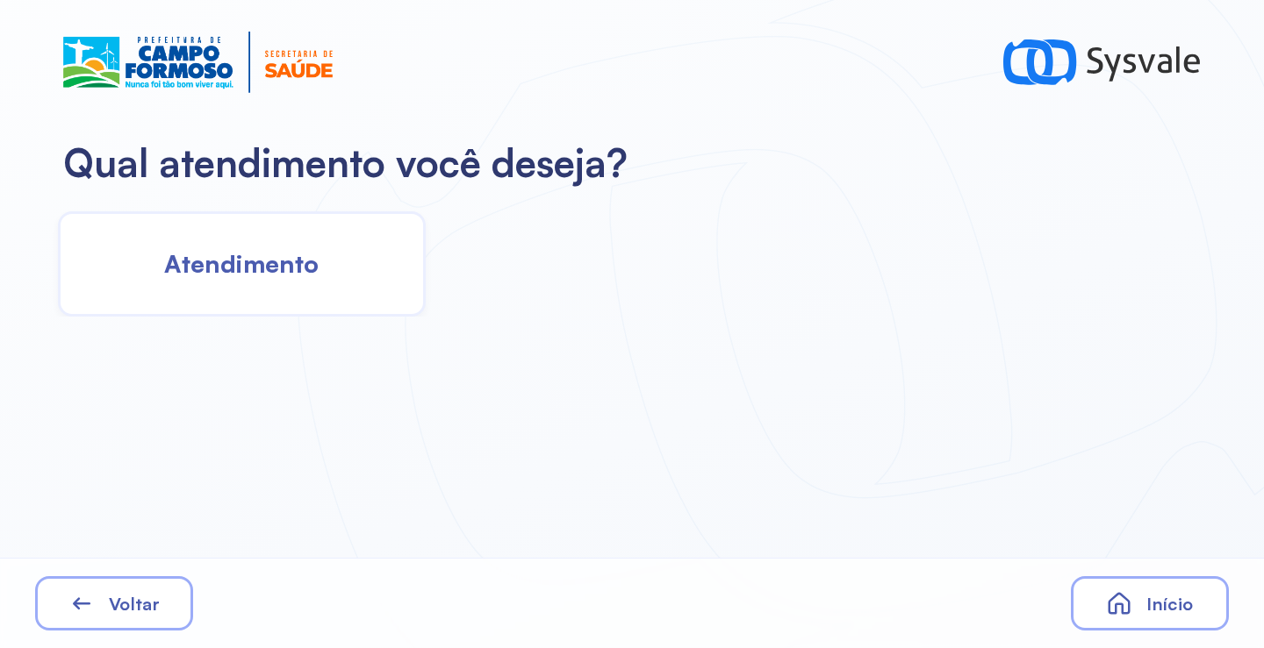
click at [263, 282] on div "Atendimento" at bounding box center [242, 263] width 368 height 105
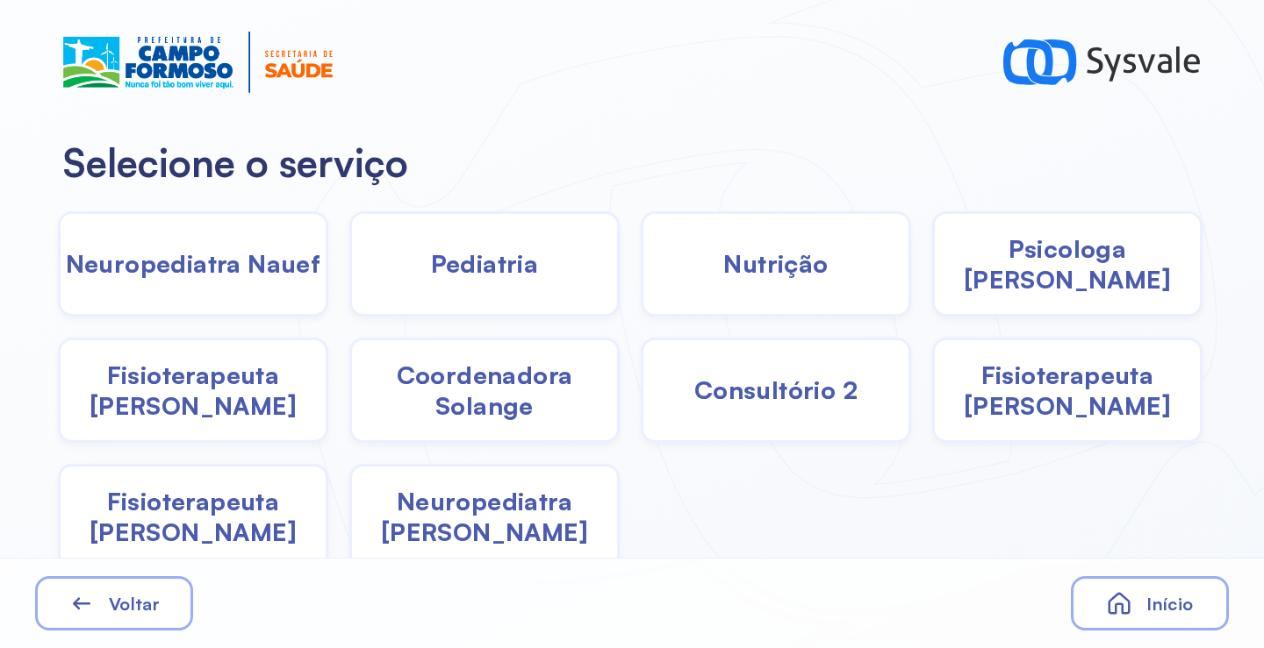
click at [641, 224] on div "Pediatria" at bounding box center [776, 263] width 270 height 105
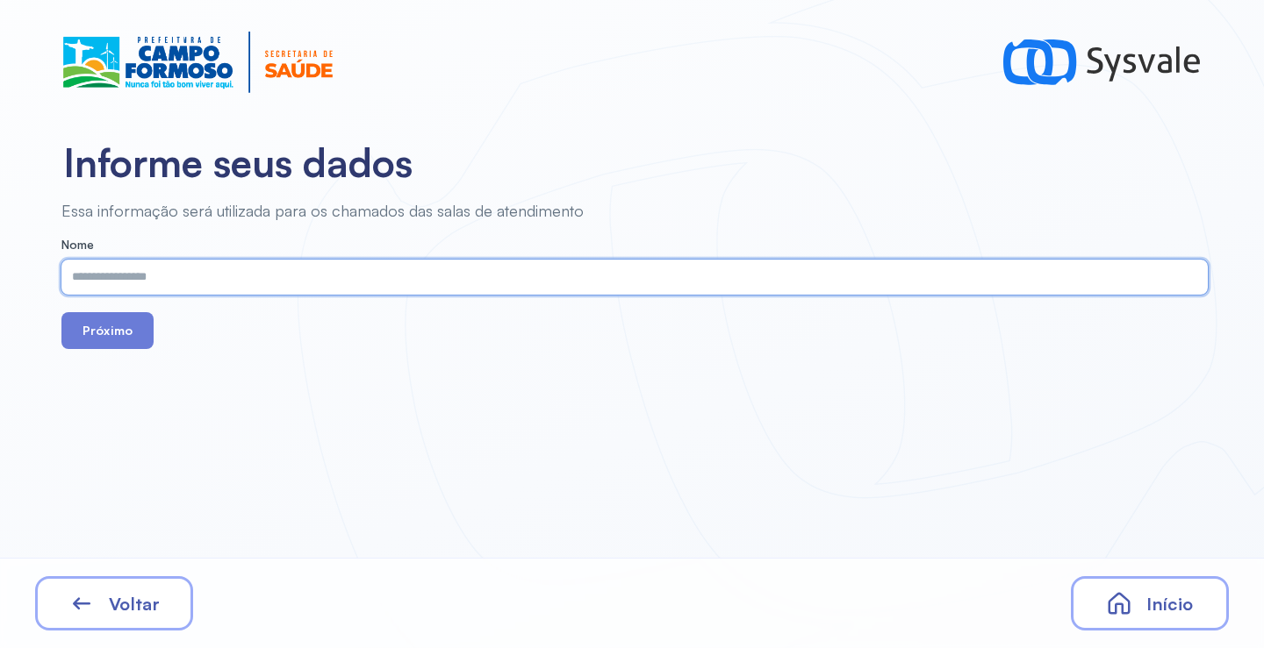
drag, startPoint x: 408, startPoint y: 254, endPoint x: 360, endPoint y: 280, distance: 55.0
paste input "**********"
type input "**********"
click at [105, 330] on button "Próximo" at bounding box center [107, 330] width 92 height 37
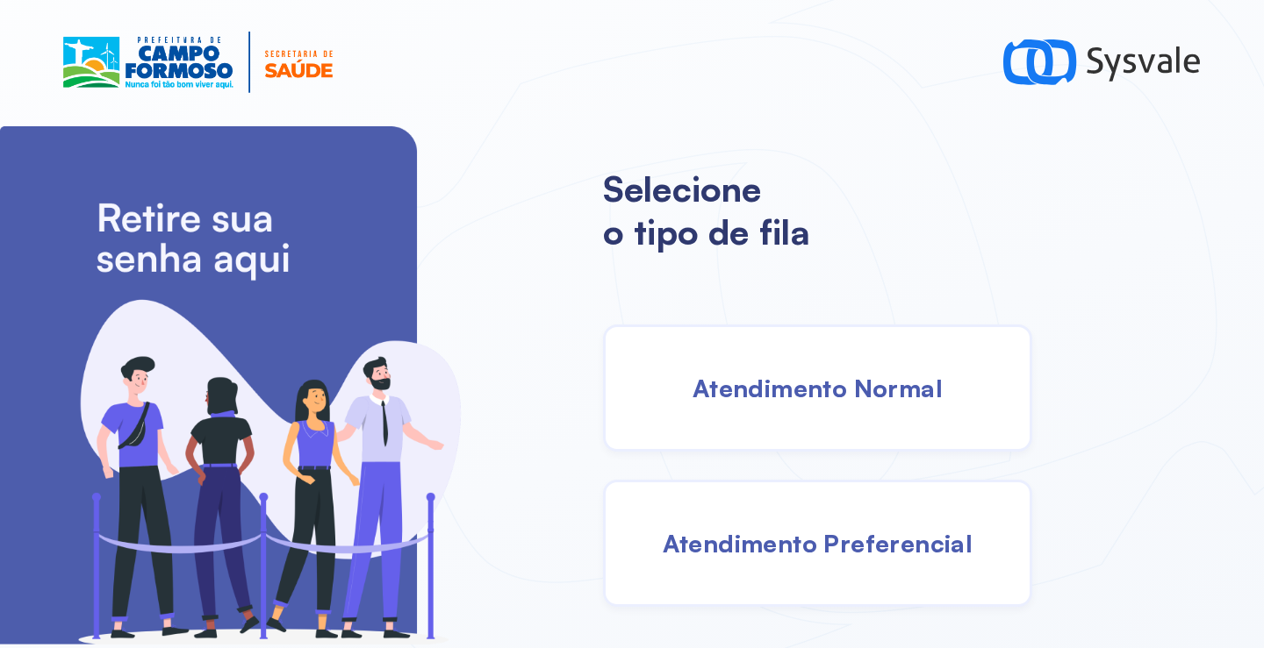
click at [830, 383] on span "Atendimento Normal" at bounding box center [817, 388] width 250 height 31
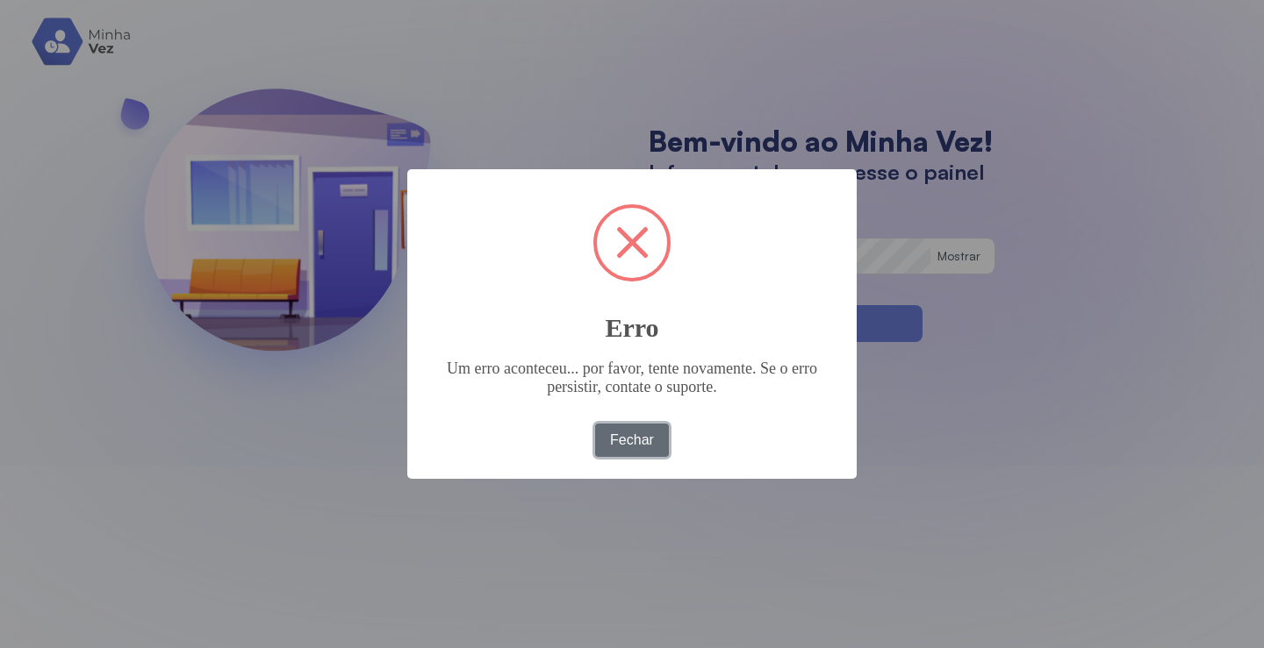
click at [634, 443] on button "Fechar" at bounding box center [632, 440] width 75 height 33
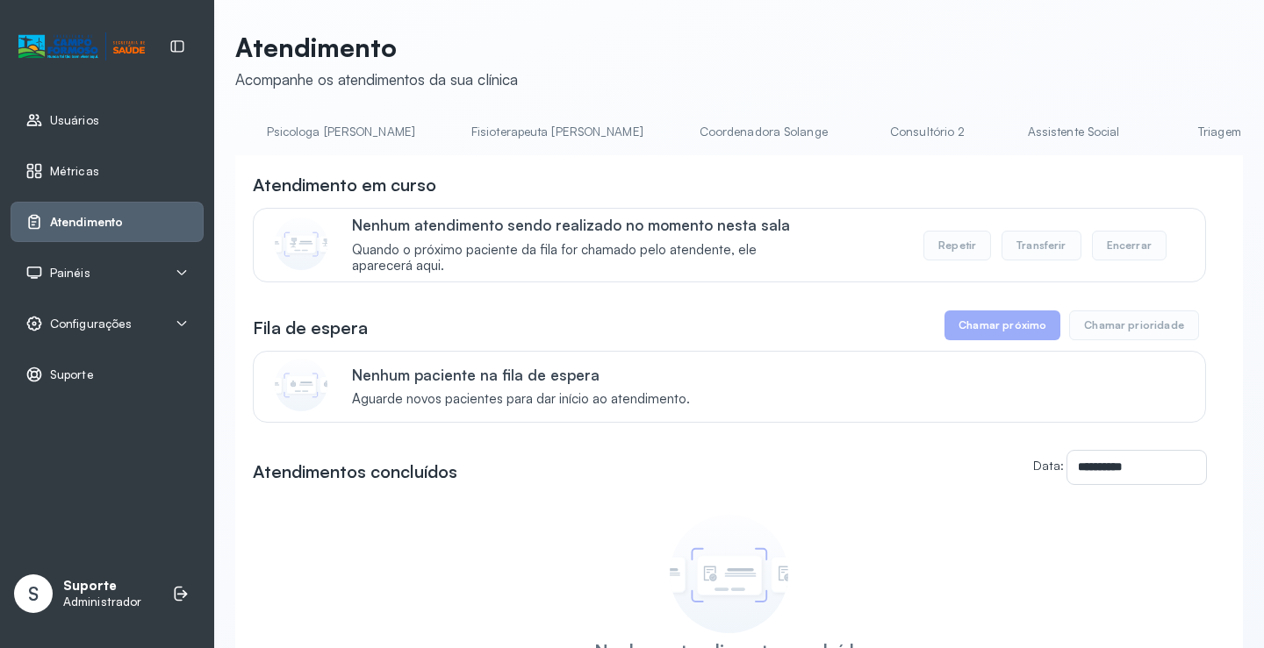
scroll to position [0, 1006]
click at [1013, 125] on link "Triagem" at bounding box center [1074, 132] width 123 height 29
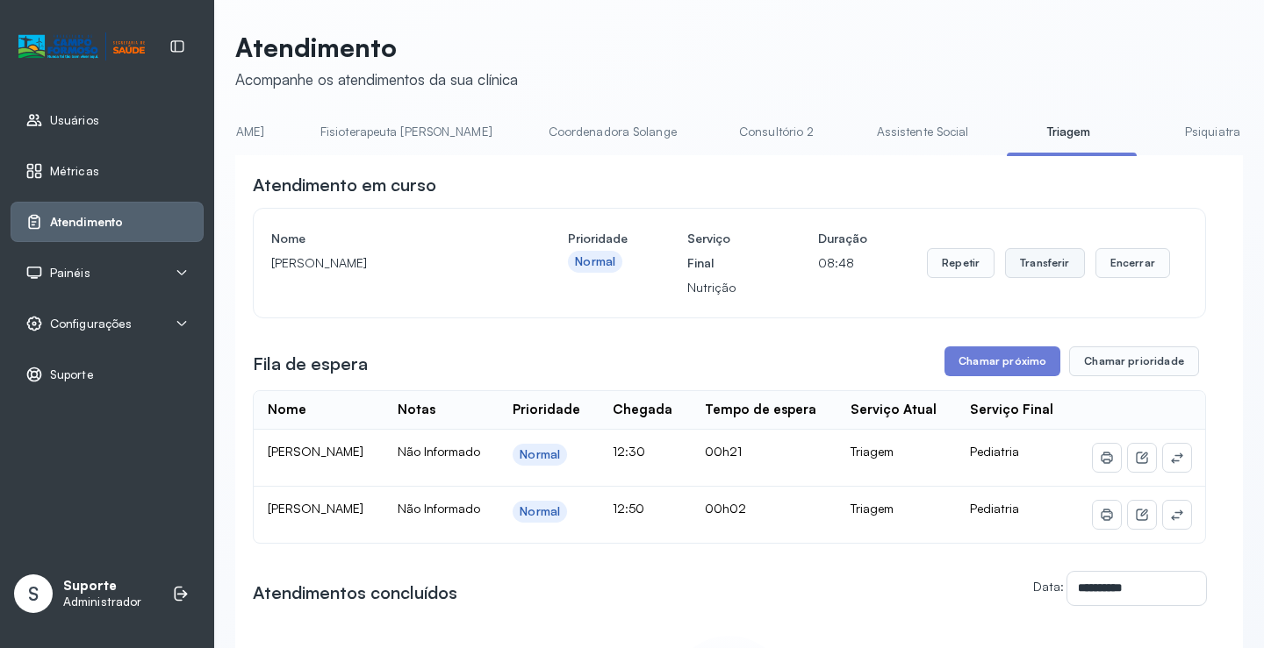
click at [1035, 270] on button "Transferir" at bounding box center [1045, 263] width 80 height 30
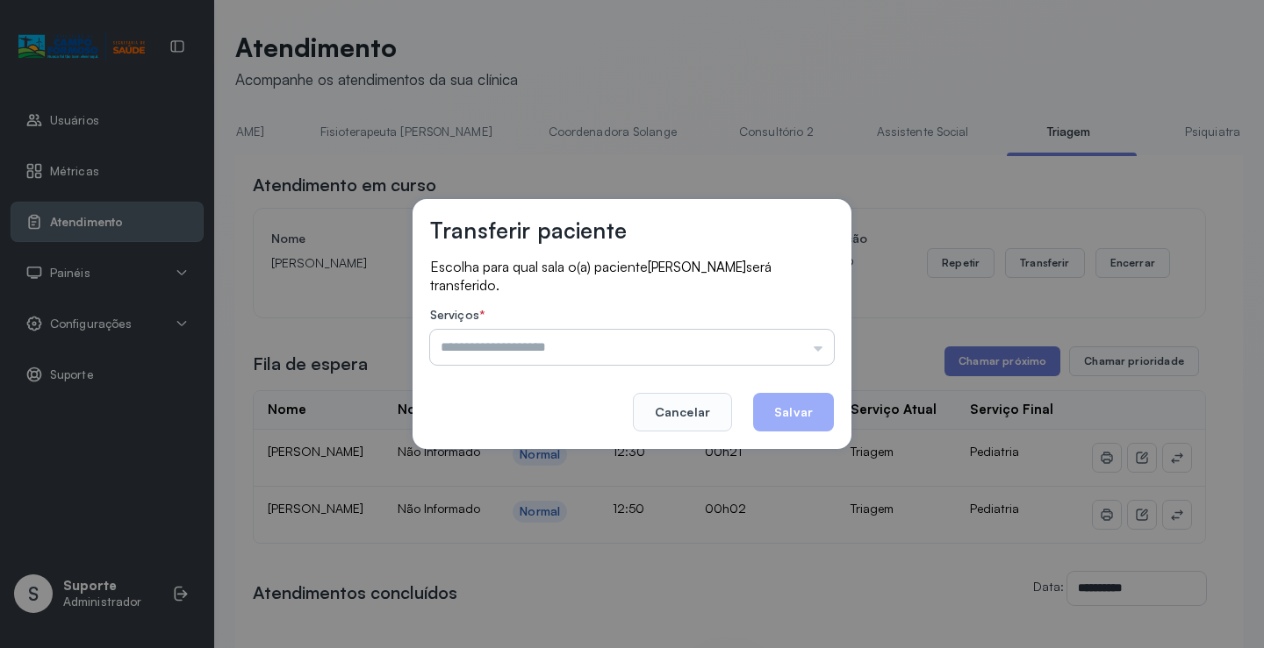
drag, startPoint x: 774, startPoint y: 333, endPoint x: 802, endPoint y: 340, distance: 28.9
click at [775, 333] on div "Psicologo Pedro Neuropediatra Nauef Pediatria Nutrição Psicologa Alana Agendame…" at bounding box center [632, 347] width 404 height 35
click at [813, 344] on input "text" at bounding box center [632, 347] width 404 height 35
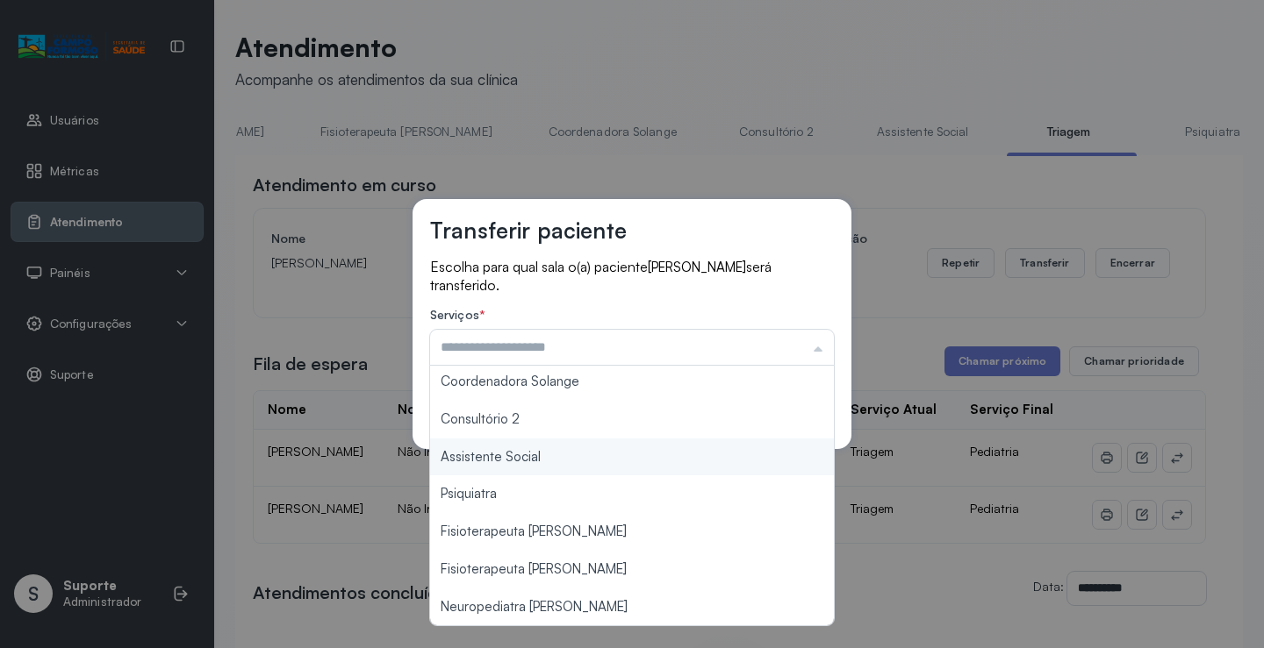
scroll to position [0, 0]
type input "*********"
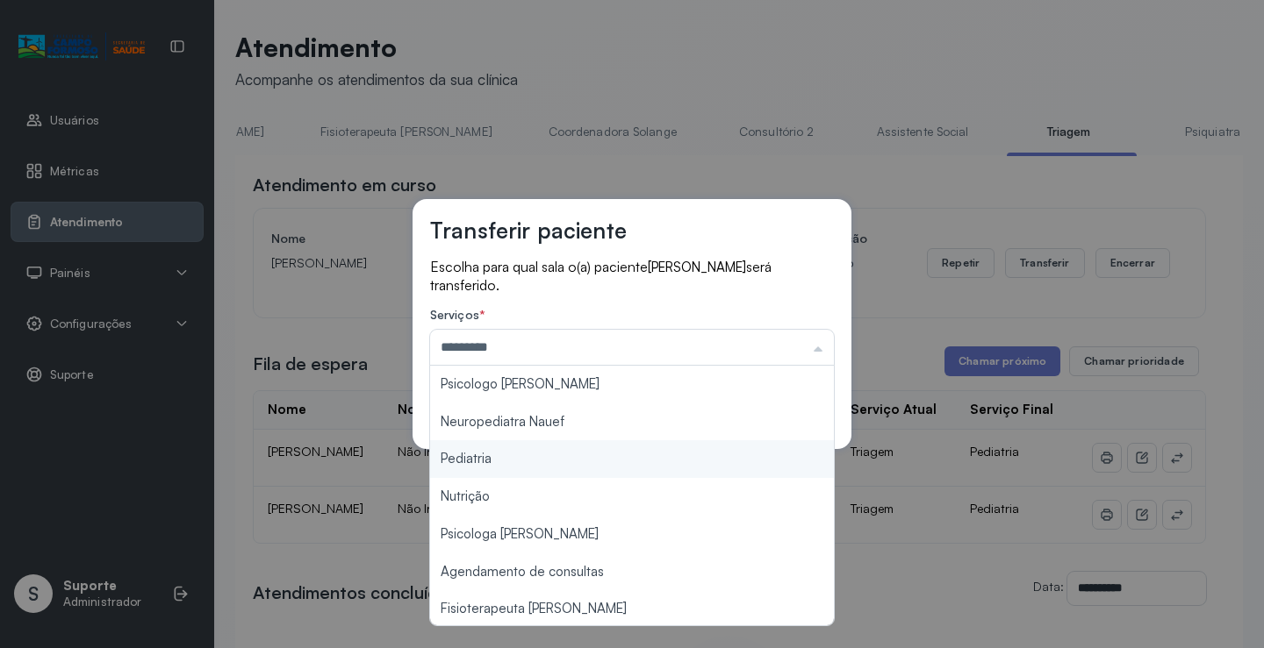
click at [537, 463] on div "Transferir paciente Escolha para qual sala o(a) paciente Antônio Lucas Souza Fe…" at bounding box center [632, 324] width 1264 height 648
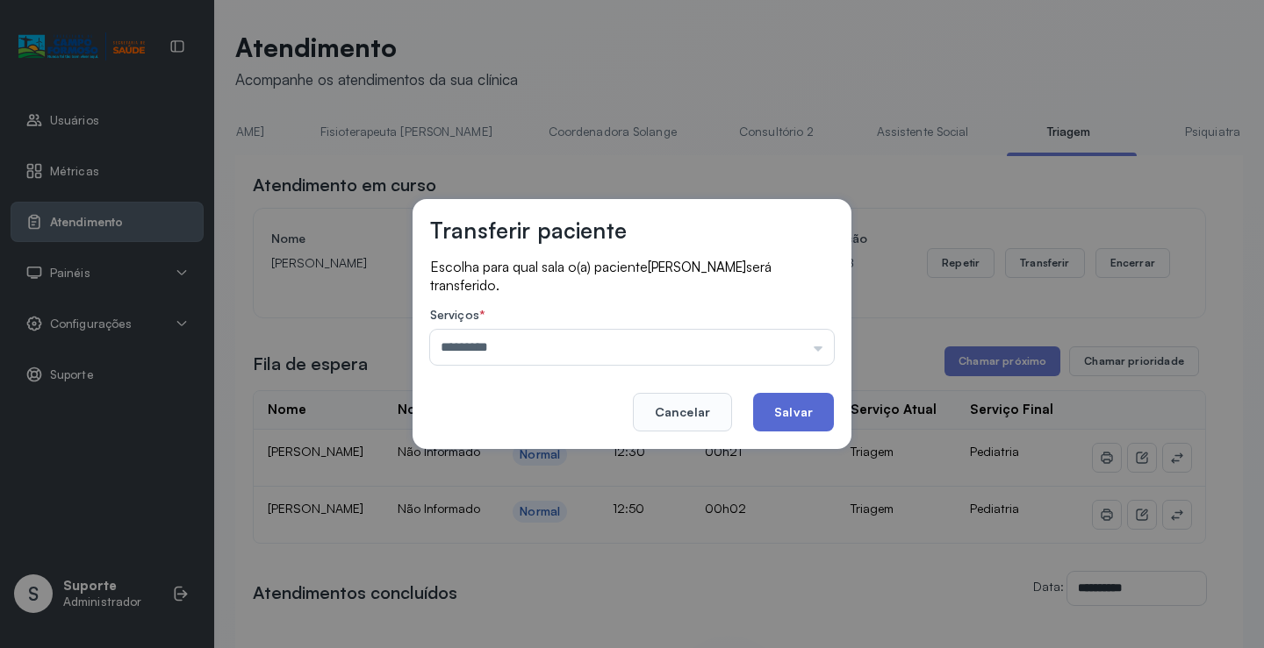
click at [794, 413] on button "Salvar" at bounding box center [793, 412] width 81 height 39
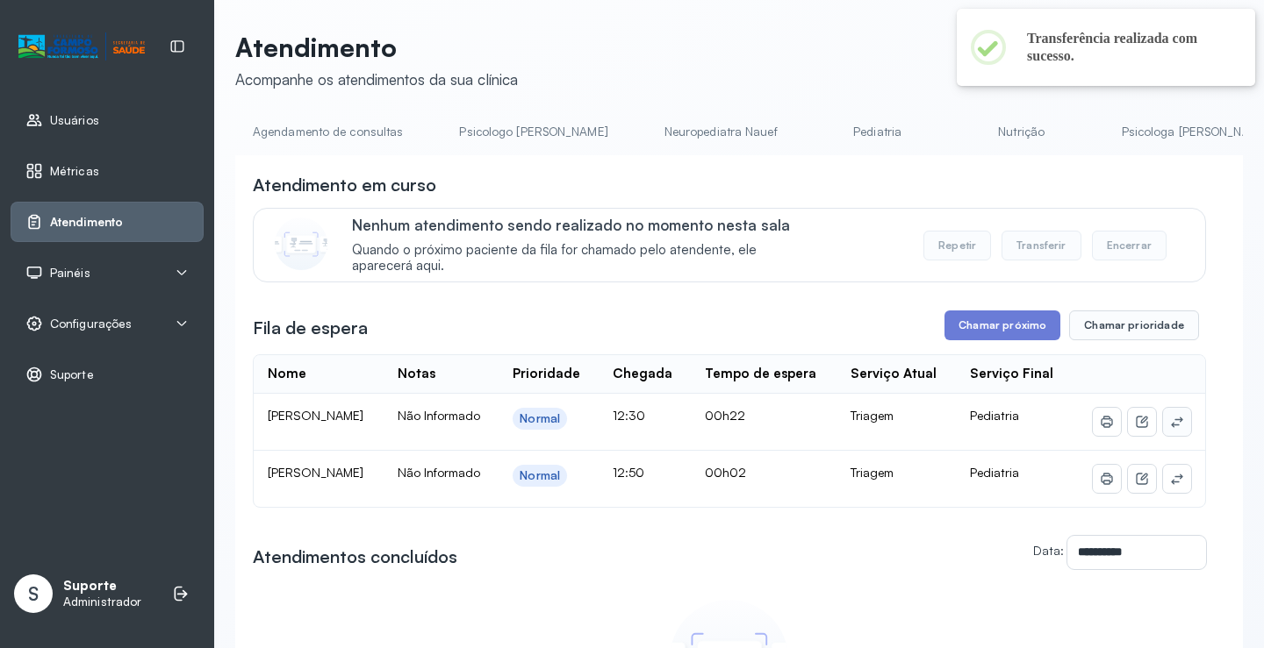
click at [1163, 435] on button at bounding box center [1177, 422] width 28 height 28
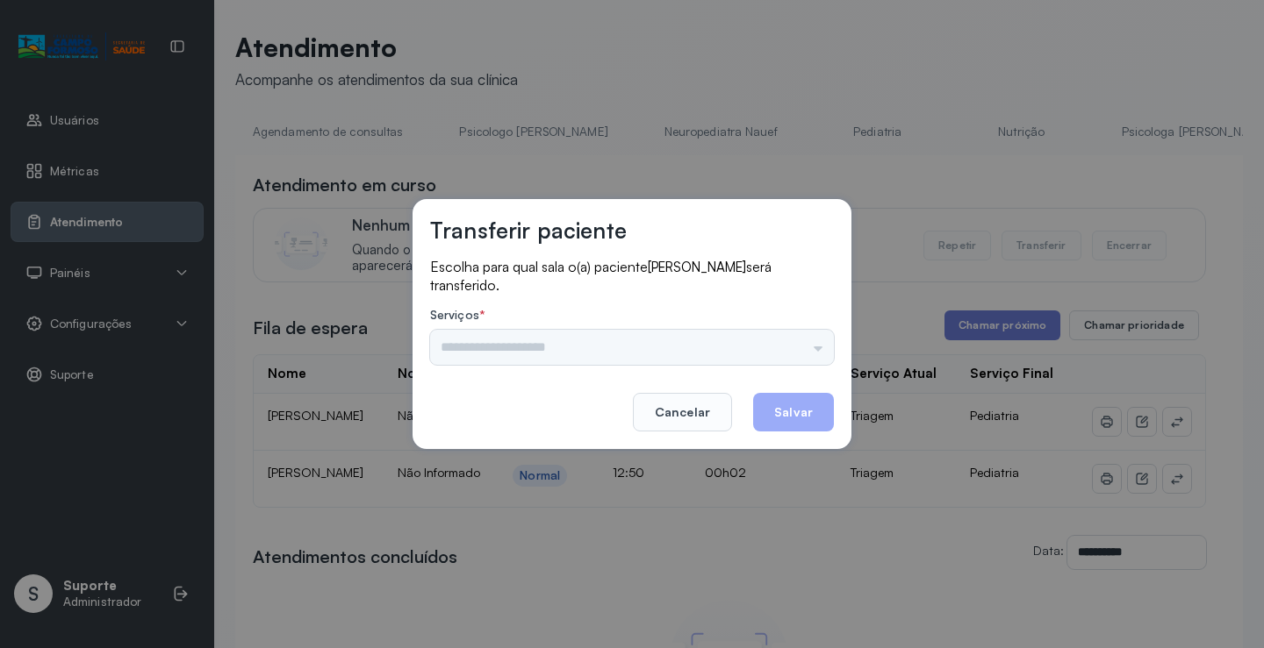
click at [802, 344] on div "Psicologo Pedro Neuropediatra Nauef Pediatria Nutrição Psicologa Alana Agendame…" at bounding box center [632, 347] width 404 height 35
click at [802, 343] on input "text" at bounding box center [632, 347] width 404 height 35
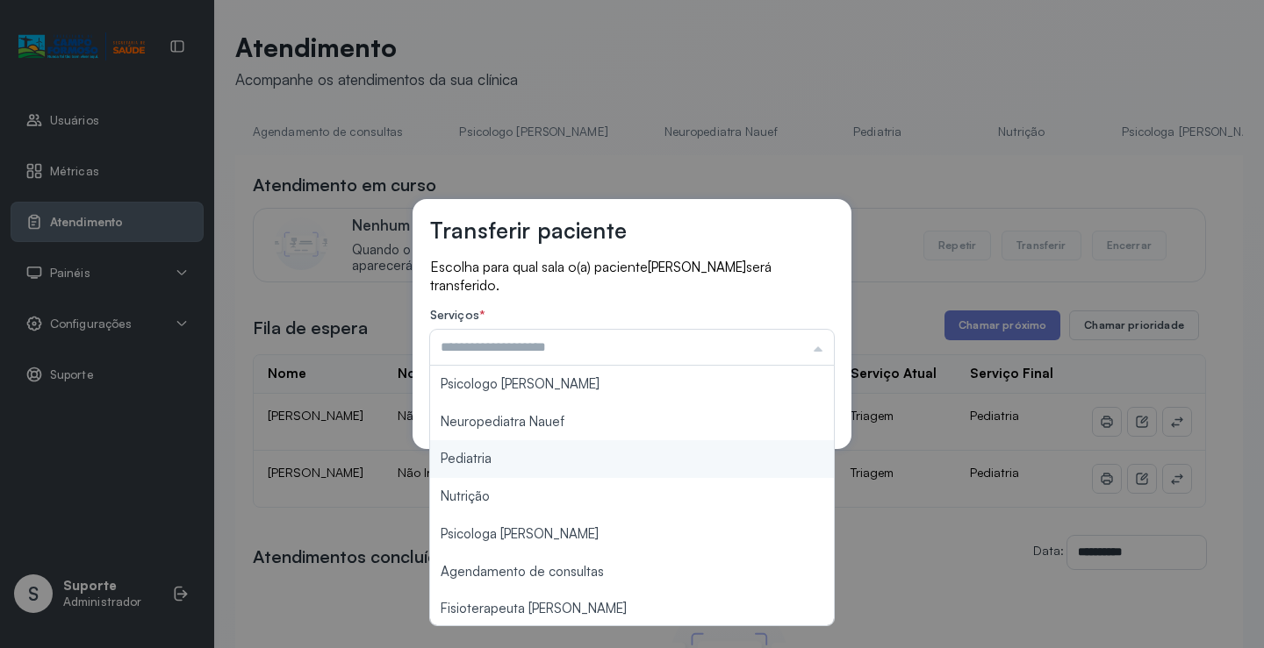
type input "*********"
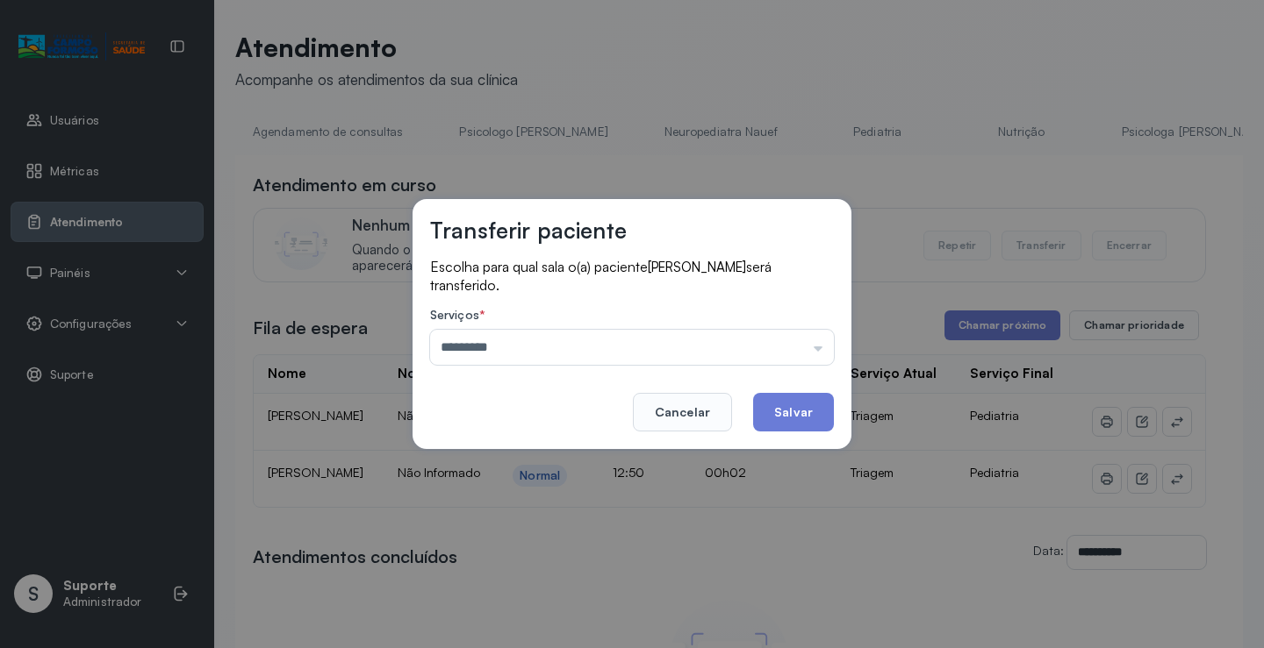
click at [526, 456] on div "Transferir paciente Escolha para qual sala o(a) paciente MARIA LIZ CARVALHO OLI…" at bounding box center [632, 324] width 1264 height 648
click at [794, 405] on button "Salvar" at bounding box center [793, 412] width 81 height 39
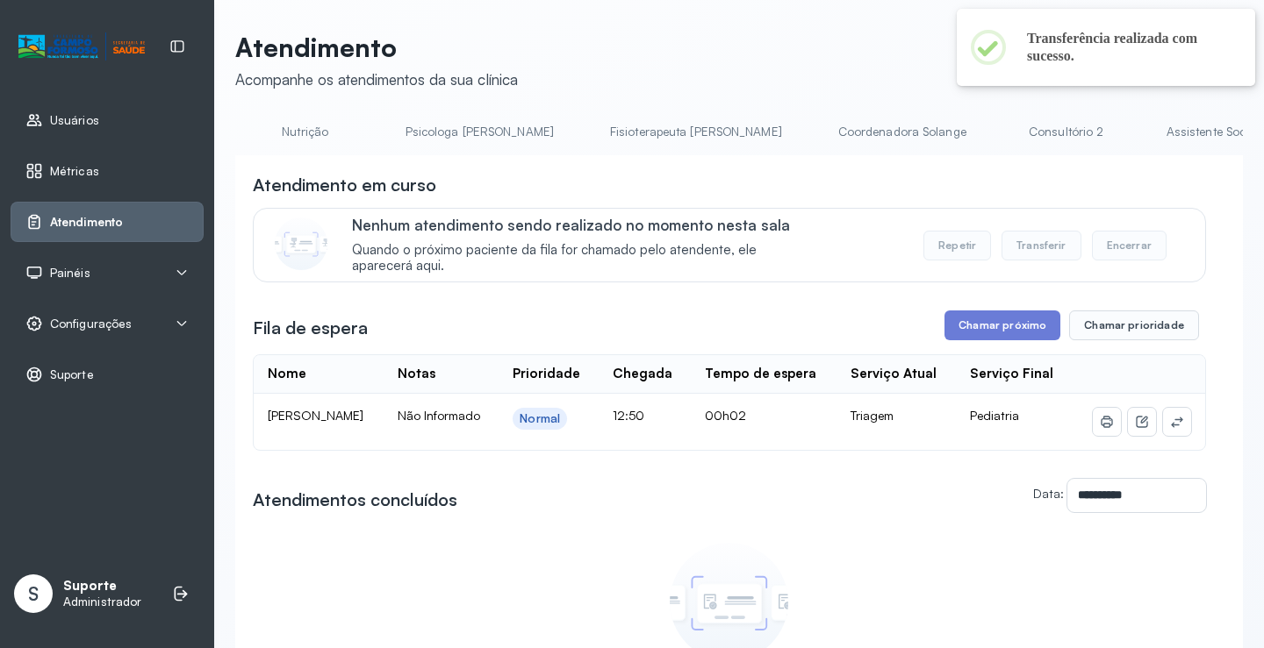
scroll to position [0, 718]
drag, startPoint x: 1179, startPoint y: 440, endPoint x: 1165, endPoint y: 446, distance: 15.0
click at [1178, 440] on td at bounding box center [1138, 422] width 132 height 56
click at [1171, 427] on icon at bounding box center [1176, 422] width 11 height 11
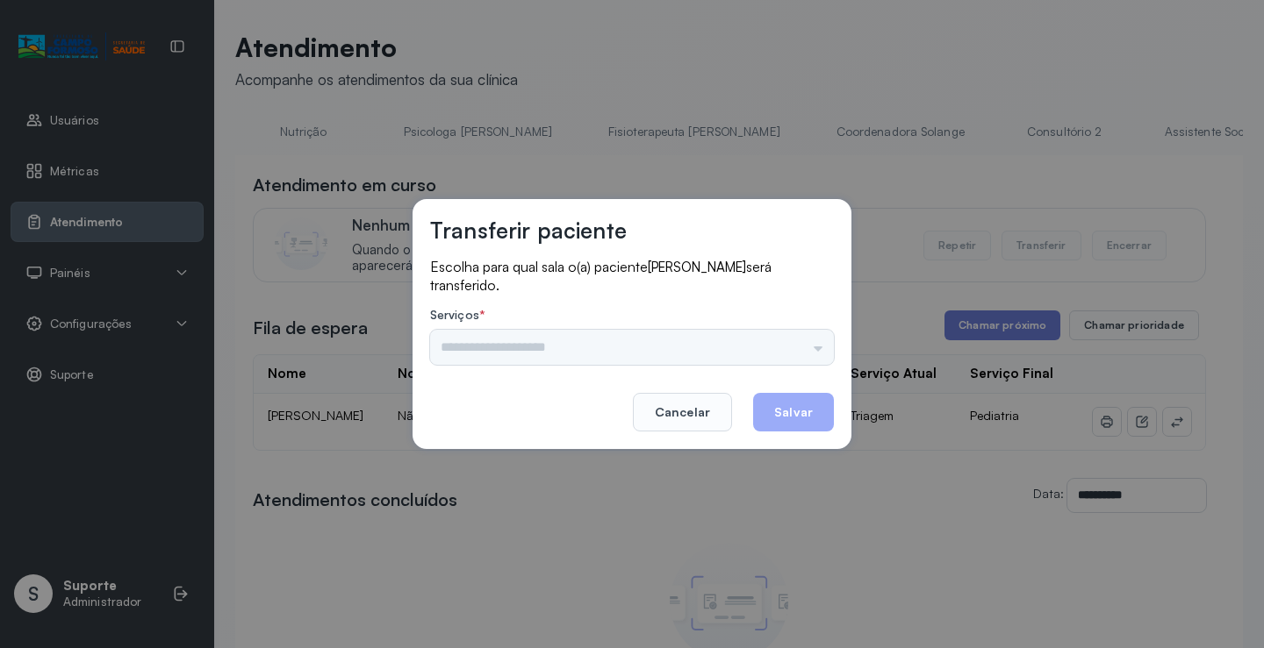
click at [809, 344] on input "text" at bounding box center [632, 347] width 404 height 35
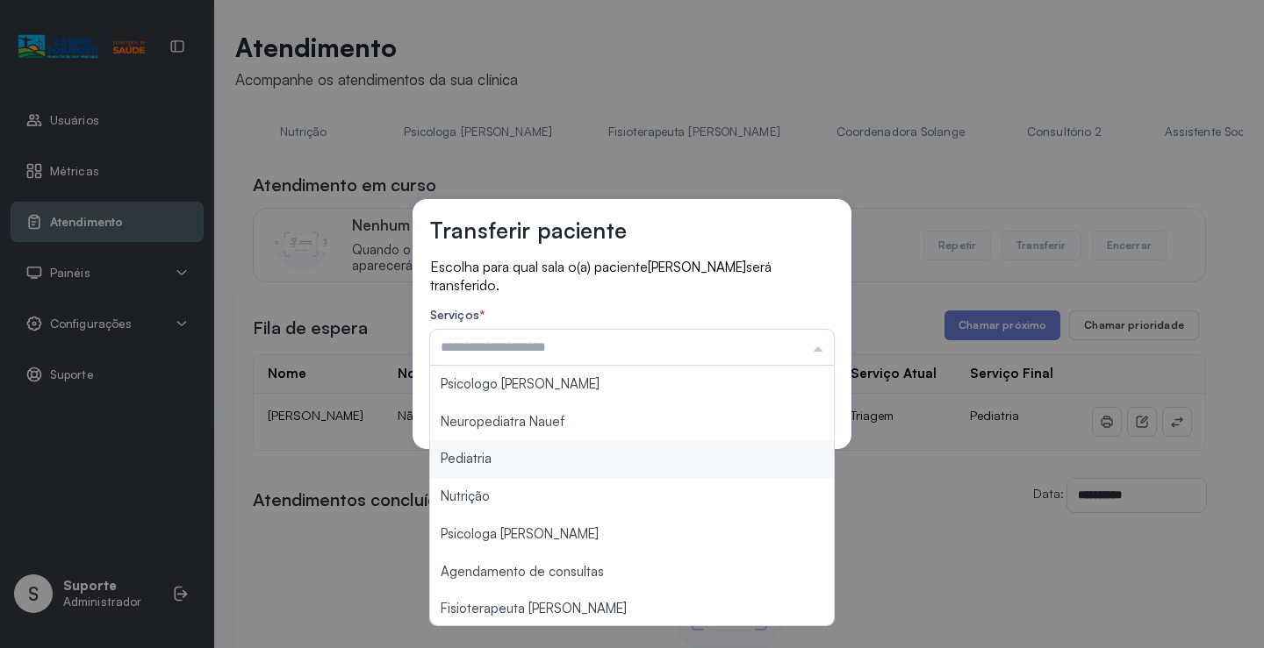
type input "*********"
click at [629, 455] on div "Transferir paciente Escolha para qual sala o(a) paciente JOSE RODRIGO OLIVEIRA …" at bounding box center [632, 324] width 1264 height 648
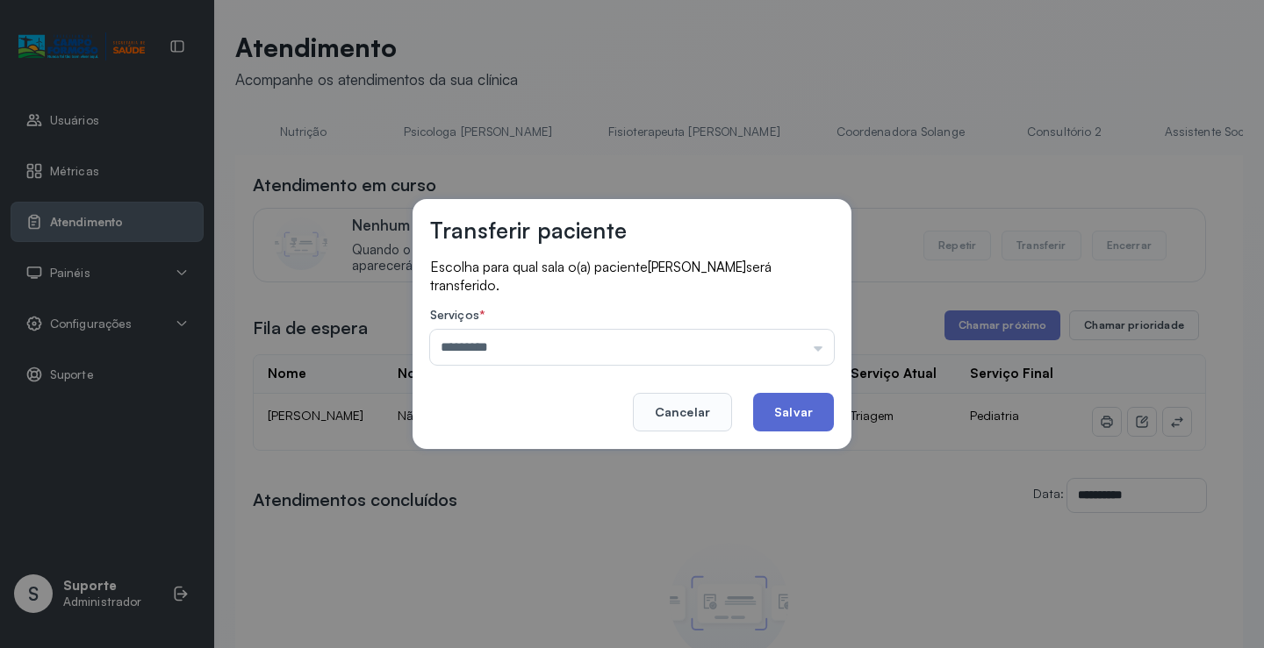
click at [793, 418] on button "Salvar" at bounding box center [793, 412] width 81 height 39
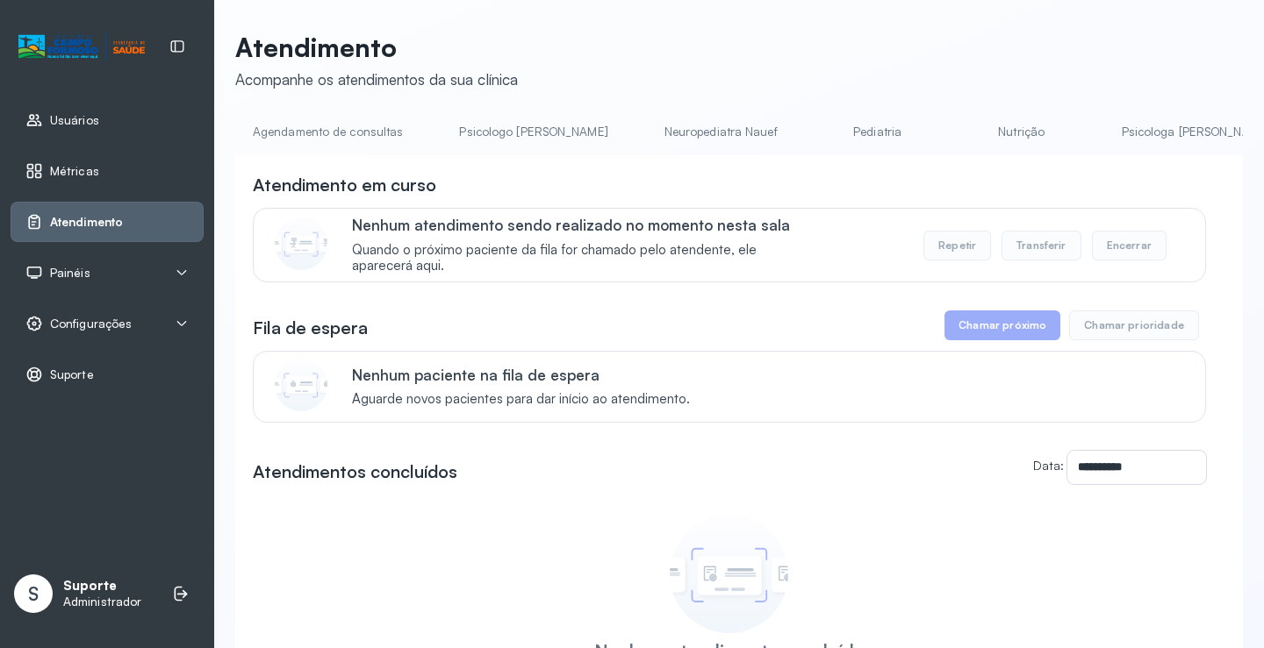
click at [324, 128] on link "Agendamento de consultas" at bounding box center [327, 132] width 185 height 29
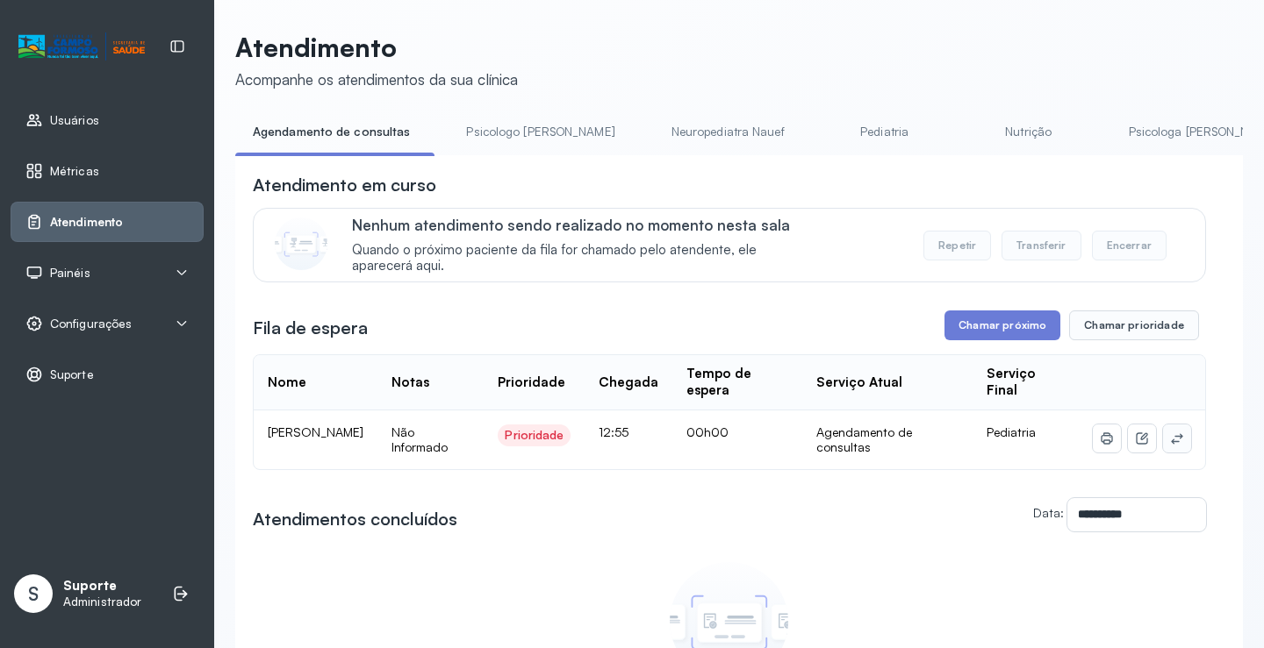
click at [1171, 445] on icon at bounding box center [1177, 439] width 14 height 14
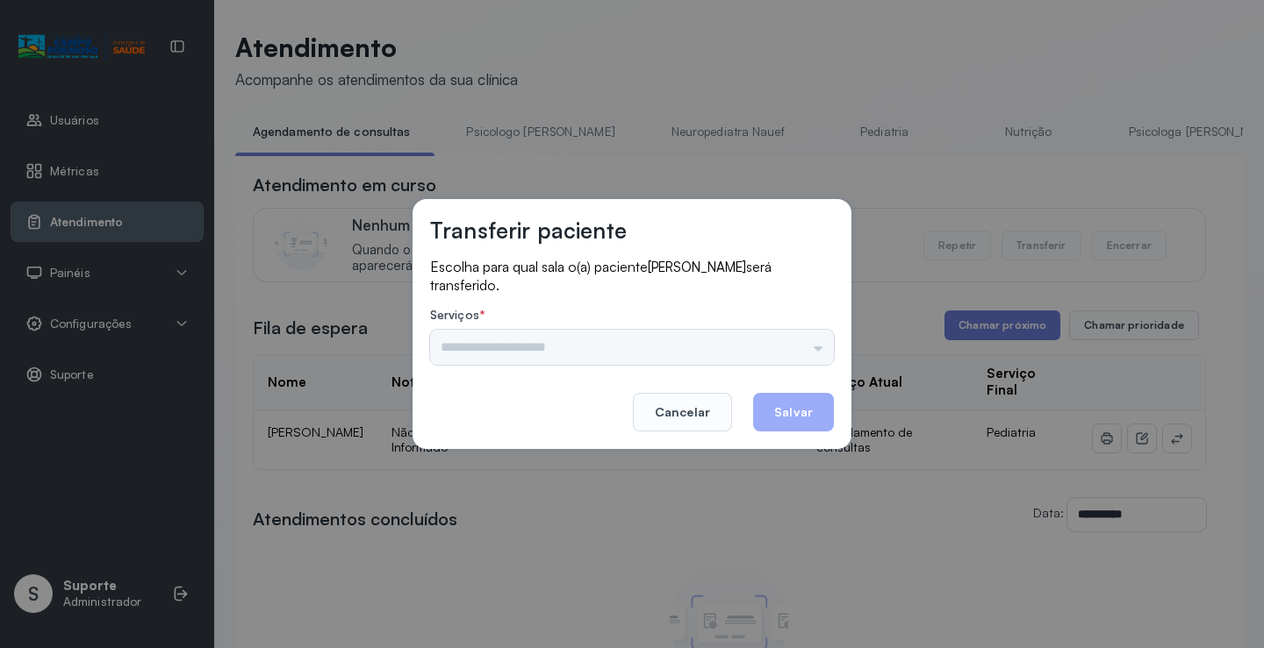
click at [795, 353] on div "Psicologo [PERSON_NAME] Nauef Pediatria Nutrição Psicologa Alana Agendamento de…" at bounding box center [632, 347] width 404 height 35
click at [799, 347] on input "text" at bounding box center [632, 347] width 404 height 35
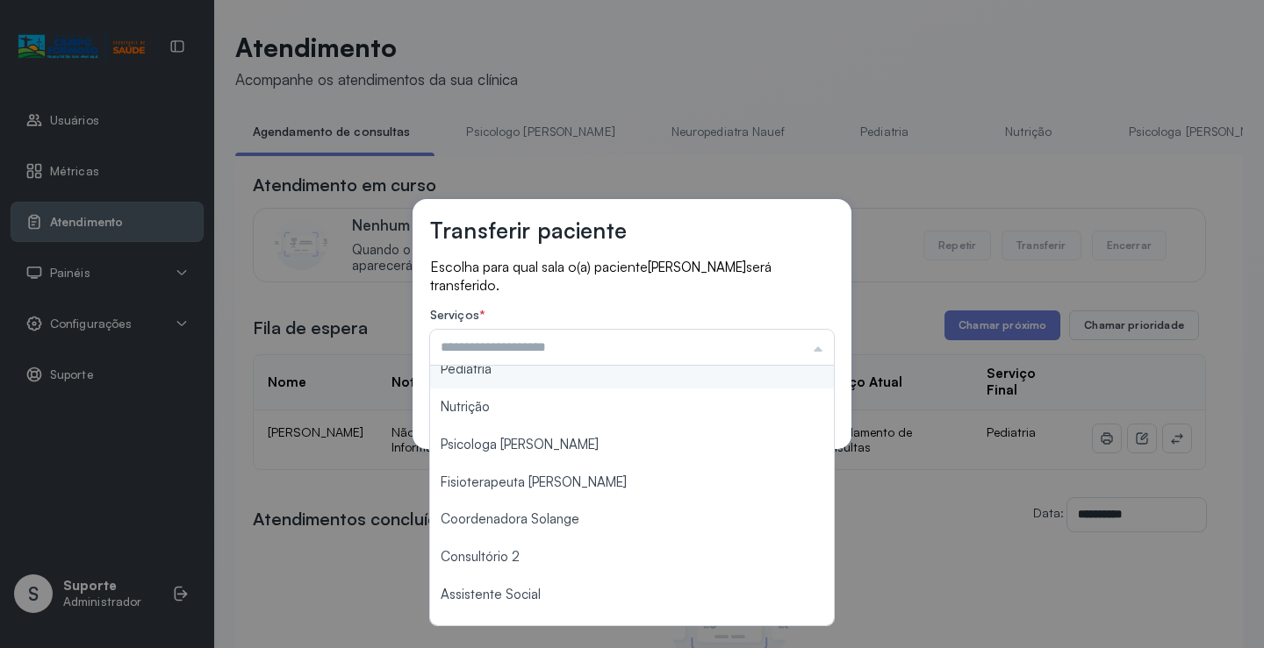
scroll to position [263, 0]
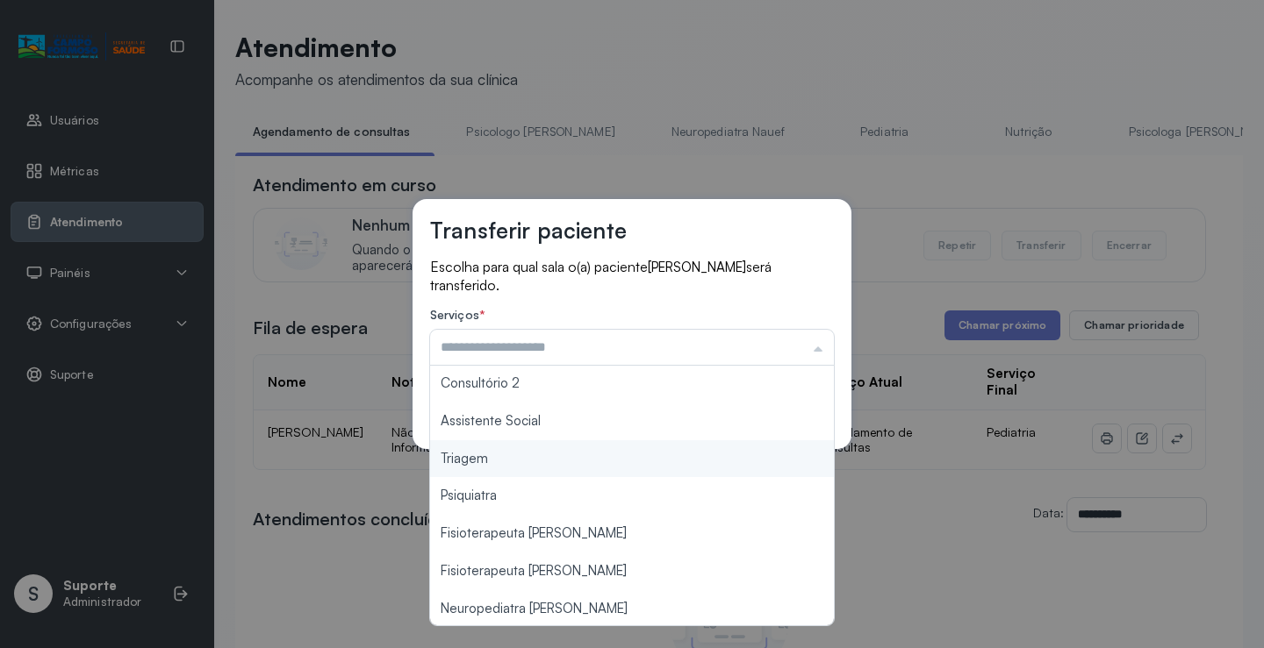
type input "*******"
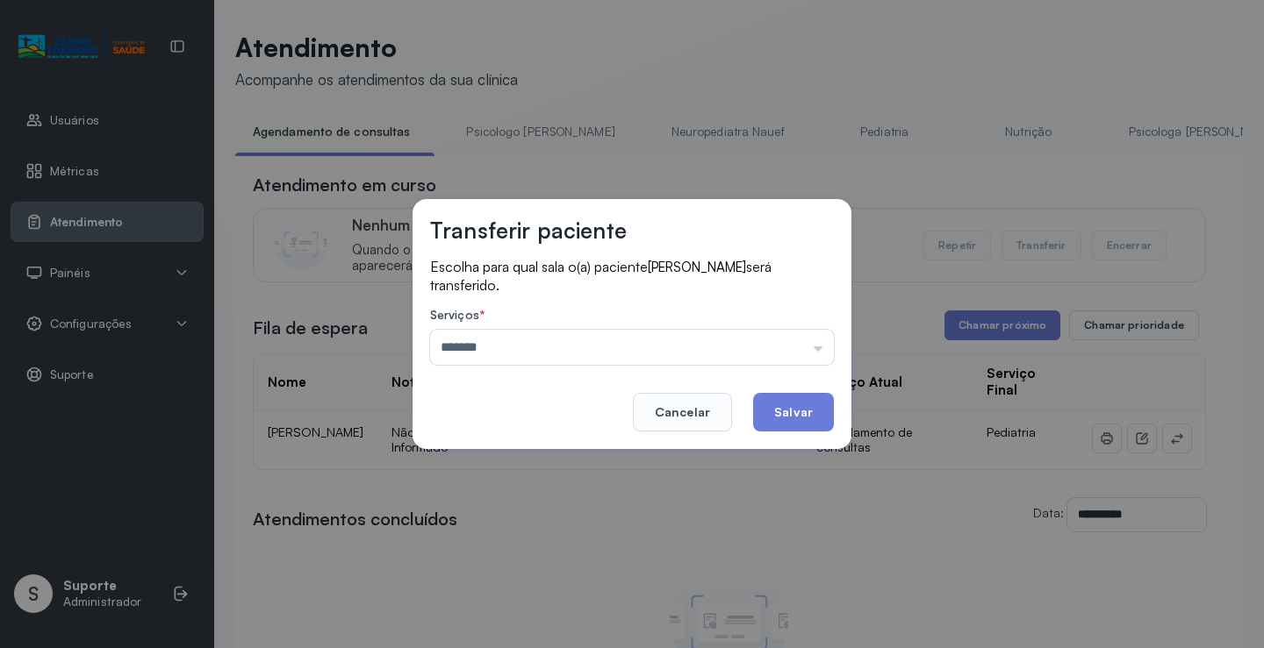
click at [548, 469] on div "Transferir paciente Escolha para qual sala o(a) paciente GABRIEL FERREIRA SOUZA…" at bounding box center [632, 324] width 1264 height 648
click at [803, 412] on button "Salvar" at bounding box center [793, 412] width 81 height 39
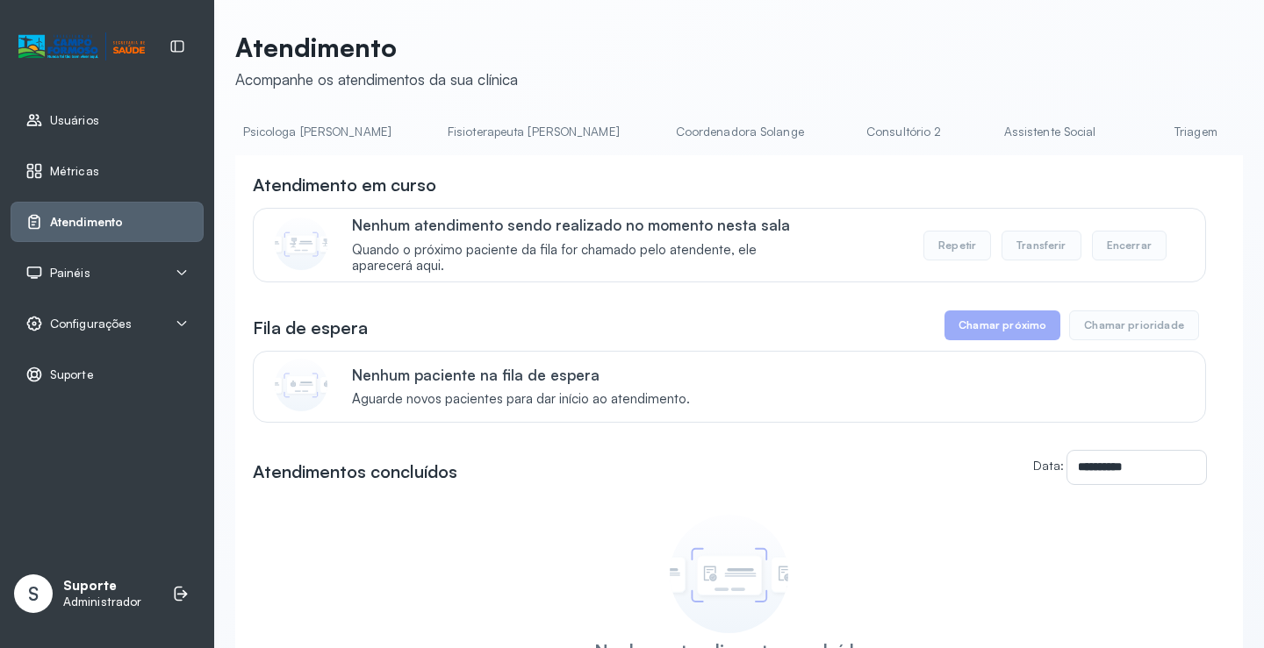
scroll to position [0, 1025]
click at [994, 134] on link "Triagem" at bounding box center [1055, 132] width 123 height 29
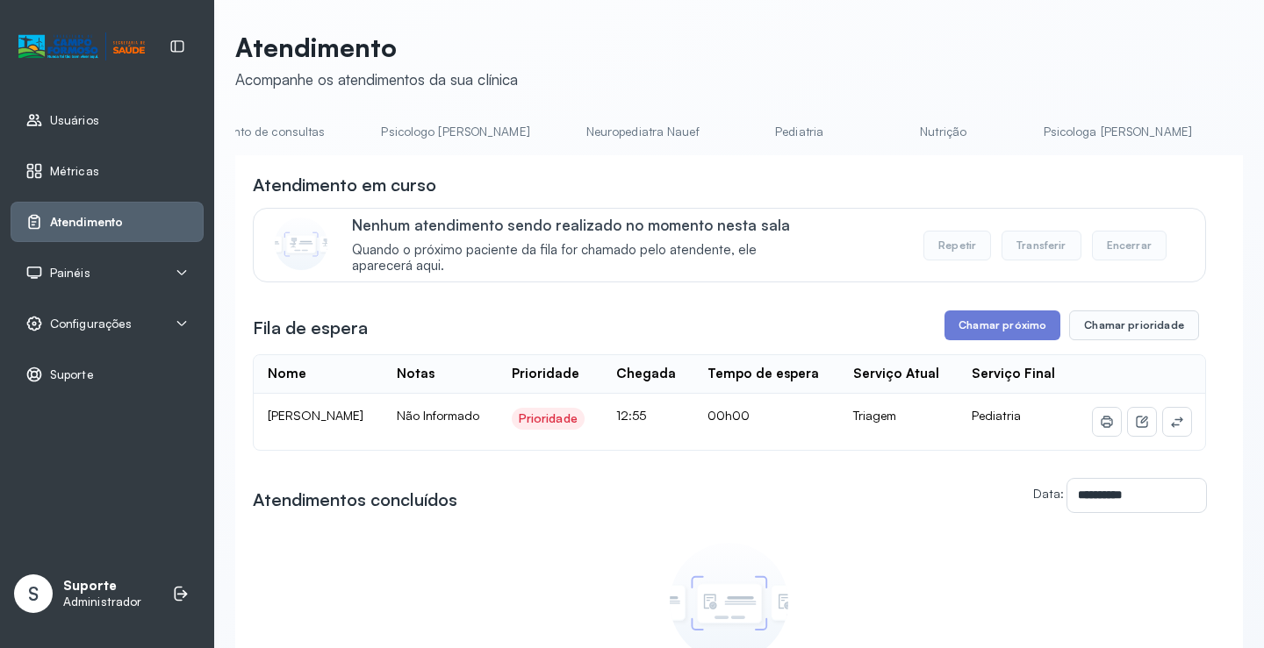
scroll to position [0, 0]
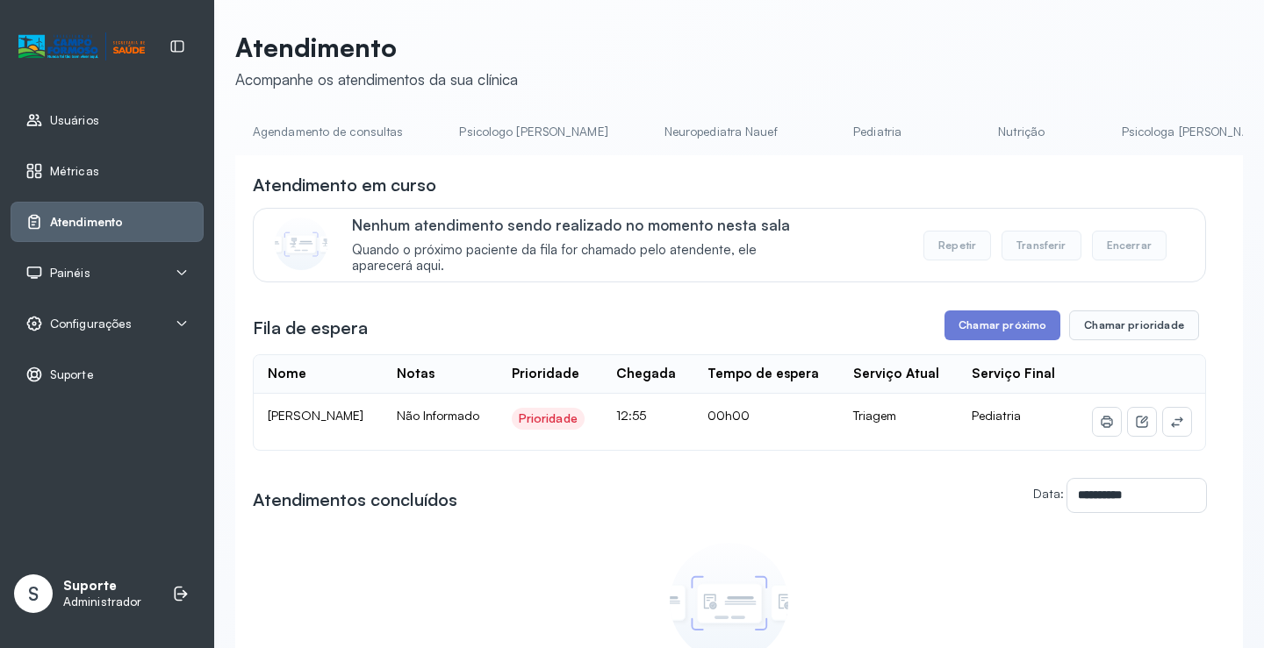
click at [302, 133] on link "Agendamento de consultas" at bounding box center [327, 132] width 185 height 29
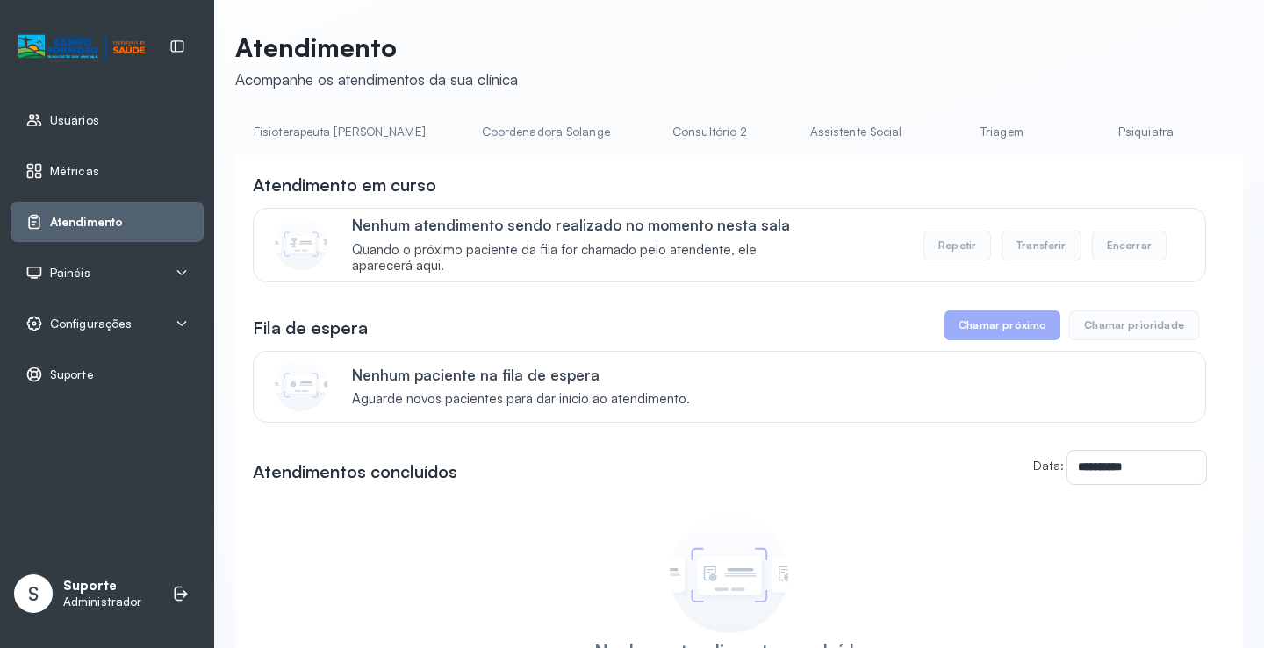
scroll to position [0, 1088]
click at [931, 119] on link "Triagem" at bounding box center [992, 132] width 123 height 29
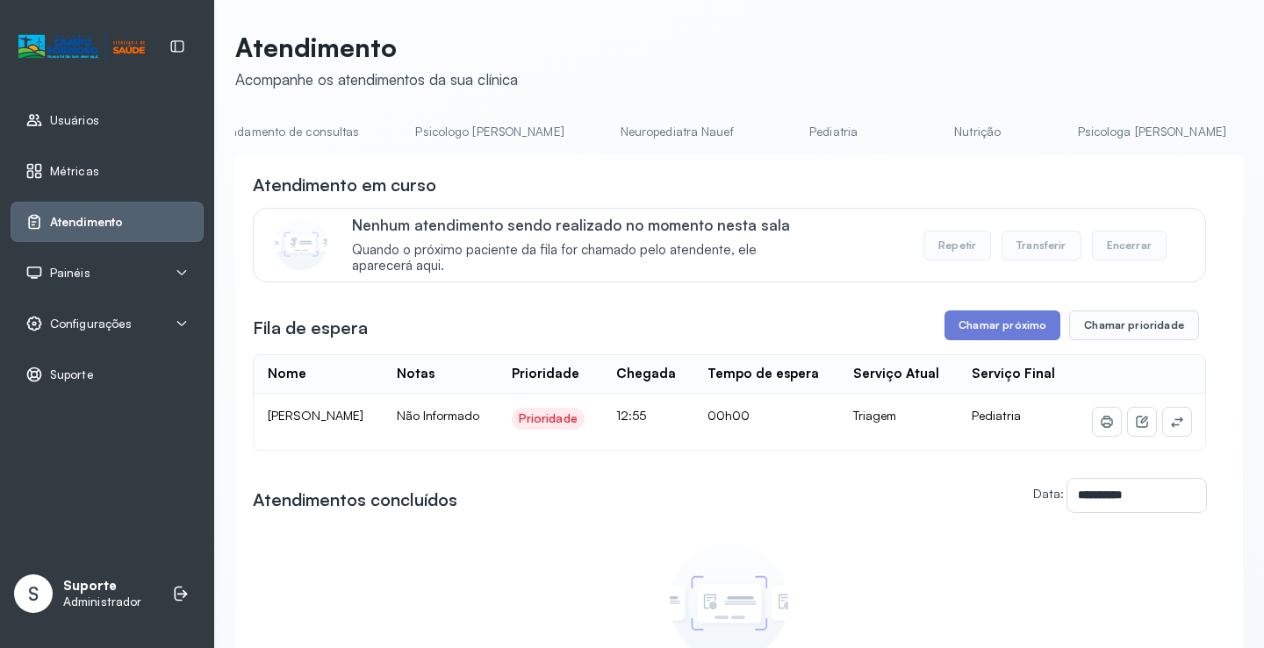
scroll to position [0, 0]
click at [326, 140] on link "Agendamento de consultas" at bounding box center [327, 132] width 185 height 29
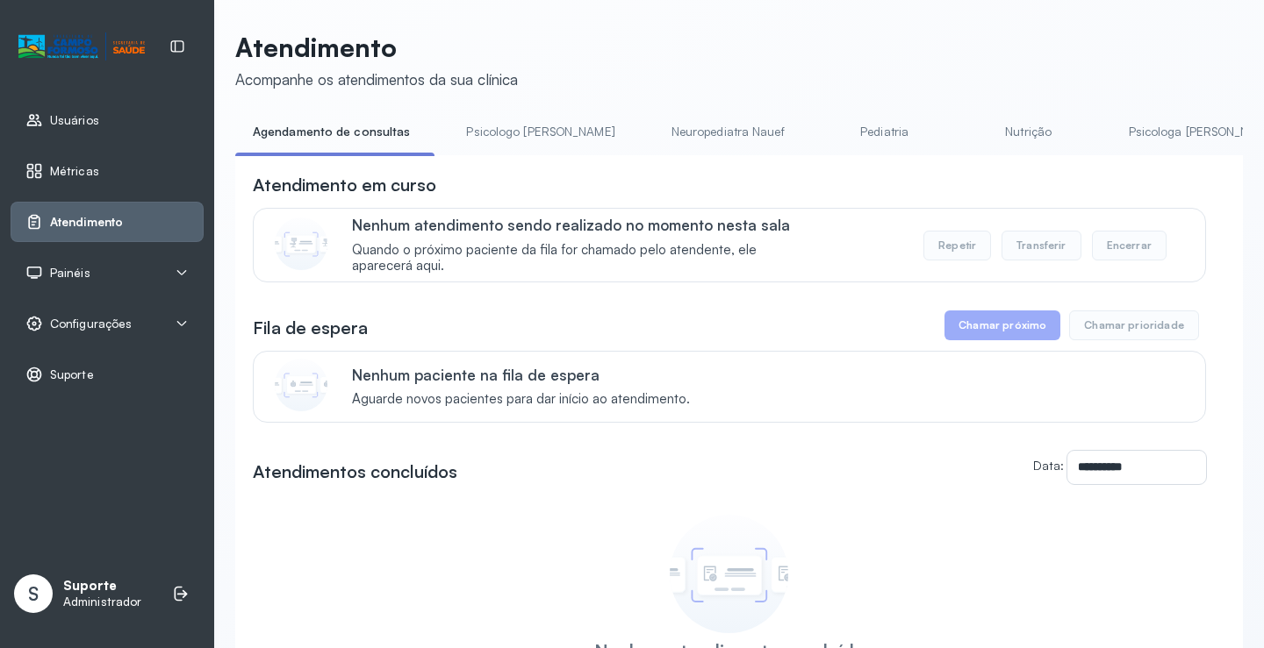
click at [828, 134] on link "Pediatria" at bounding box center [884, 132] width 123 height 29
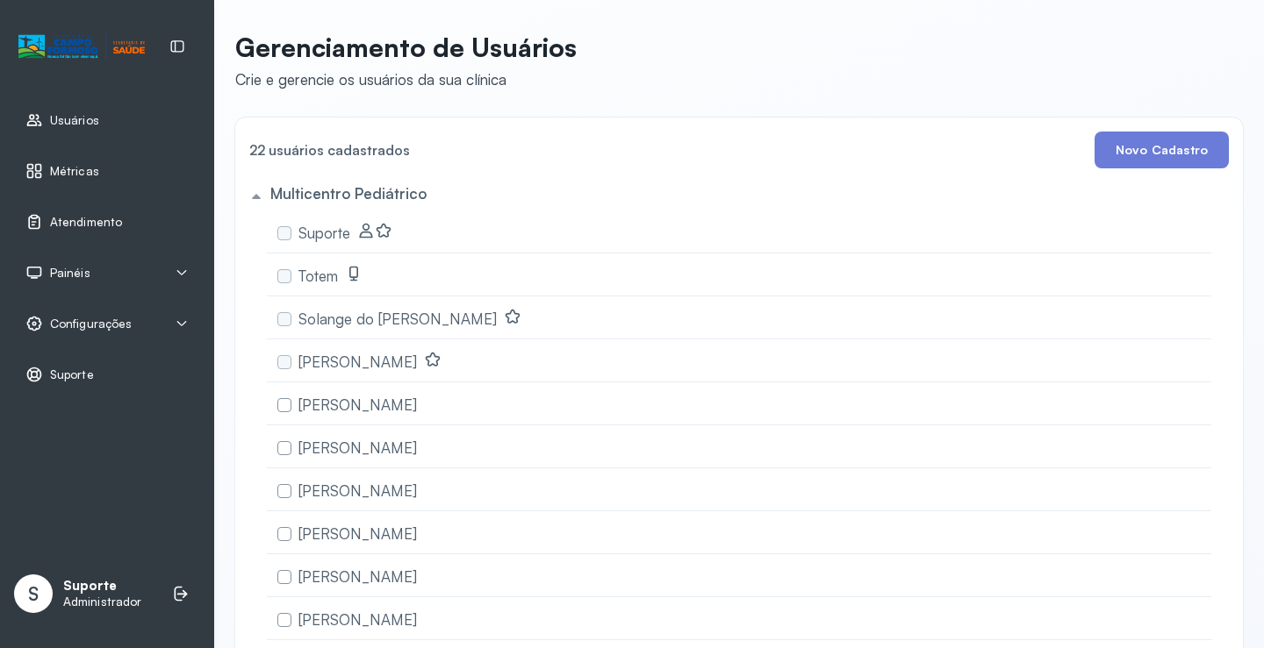
click at [87, 219] on span "Atendimento" at bounding box center [86, 222] width 72 height 15
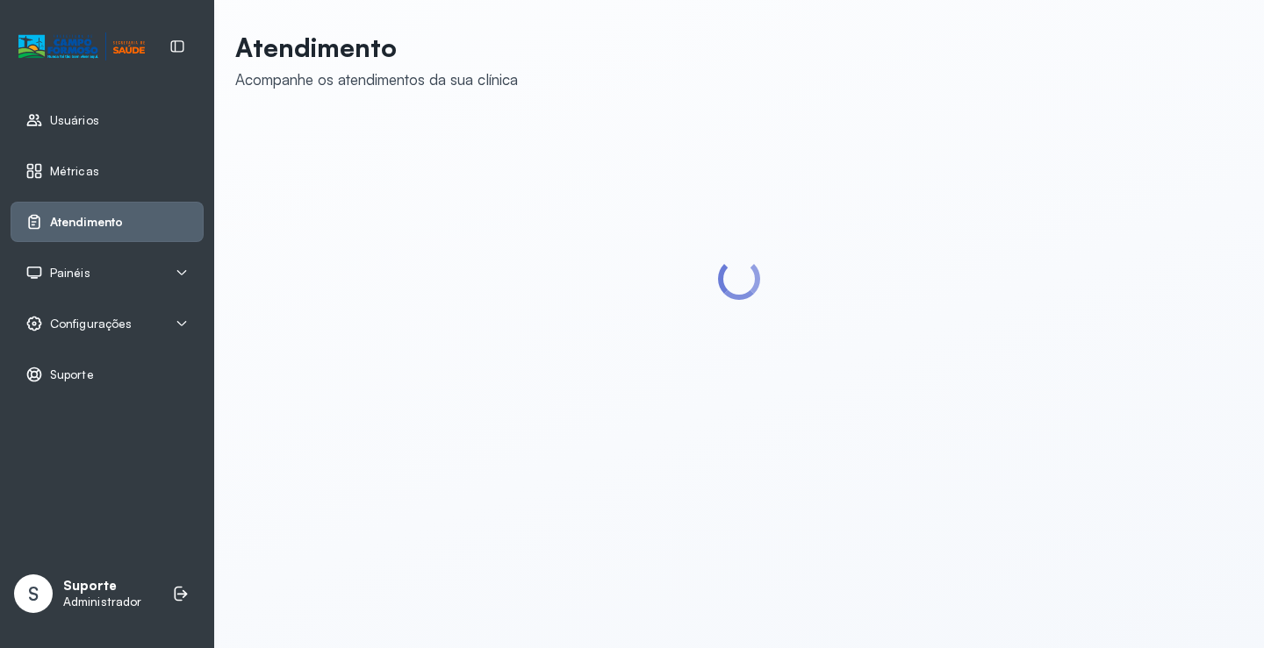
click at [113, 230] on div "Atendimento" at bounding box center [73, 222] width 97 height 18
click at [97, 225] on span "Atendimento" at bounding box center [86, 222] width 73 height 15
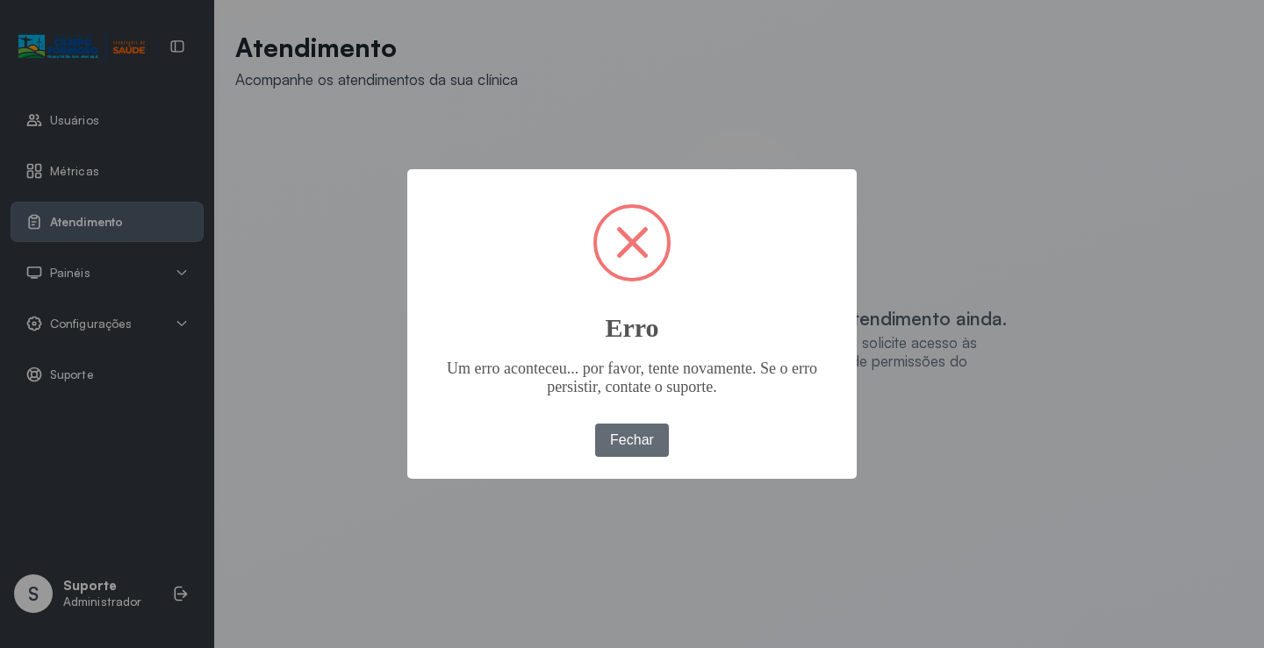
click at [648, 430] on button "Fechar" at bounding box center [632, 440] width 75 height 33
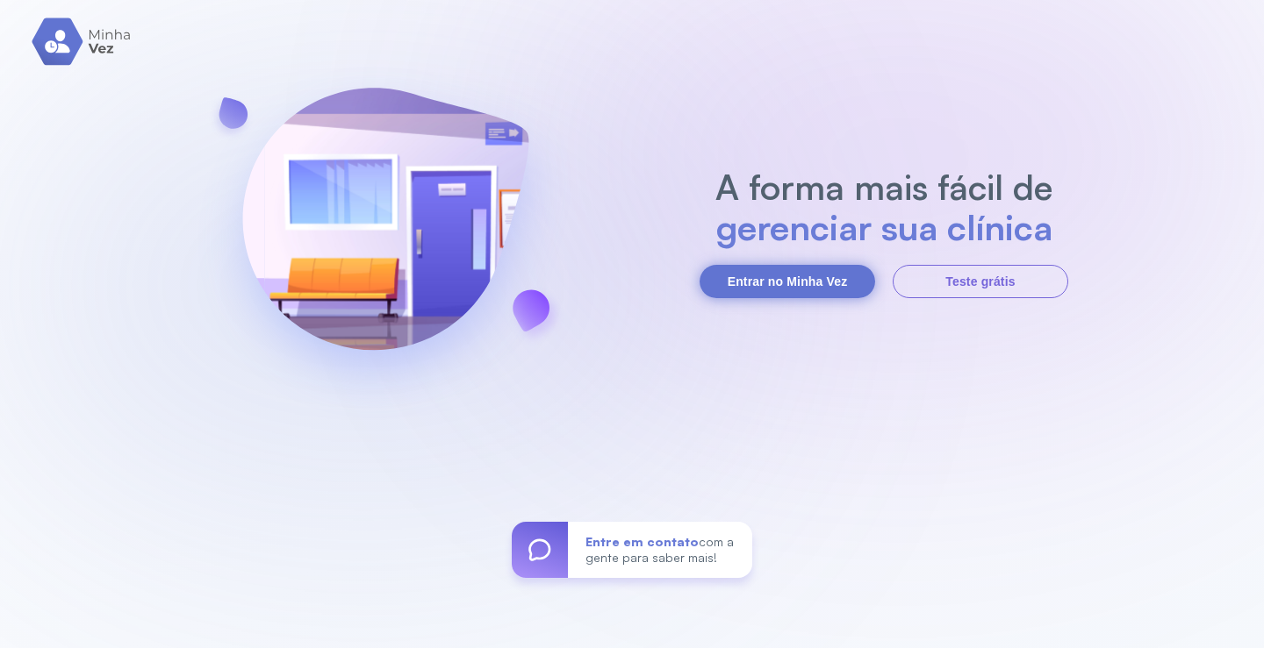
click at [780, 287] on button "Entrar no Minha Vez" at bounding box center [786, 281] width 175 height 33
click at [791, 284] on button "Entrar no Minha Vez" at bounding box center [786, 281] width 175 height 33
click at [790, 276] on button "Entrar no Minha Vez" at bounding box center [786, 281] width 175 height 33
click at [791, 275] on button "Entrar no Minha Vez" at bounding box center [786, 281] width 175 height 33
click at [804, 282] on button "Entrar no Minha Vez" at bounding box center [786, 281] width 175 height 33
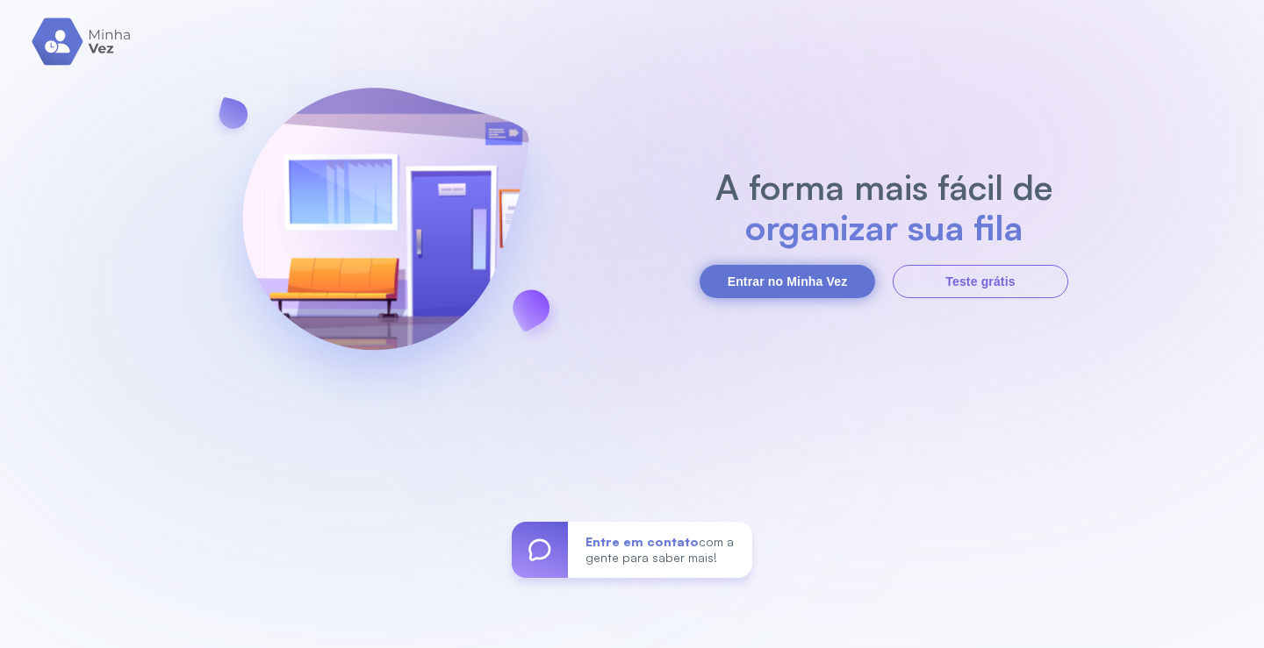
click at [762, 289] on button "Entrar no Minha Vez" at bounding box center [786, 281] width 175 height 33
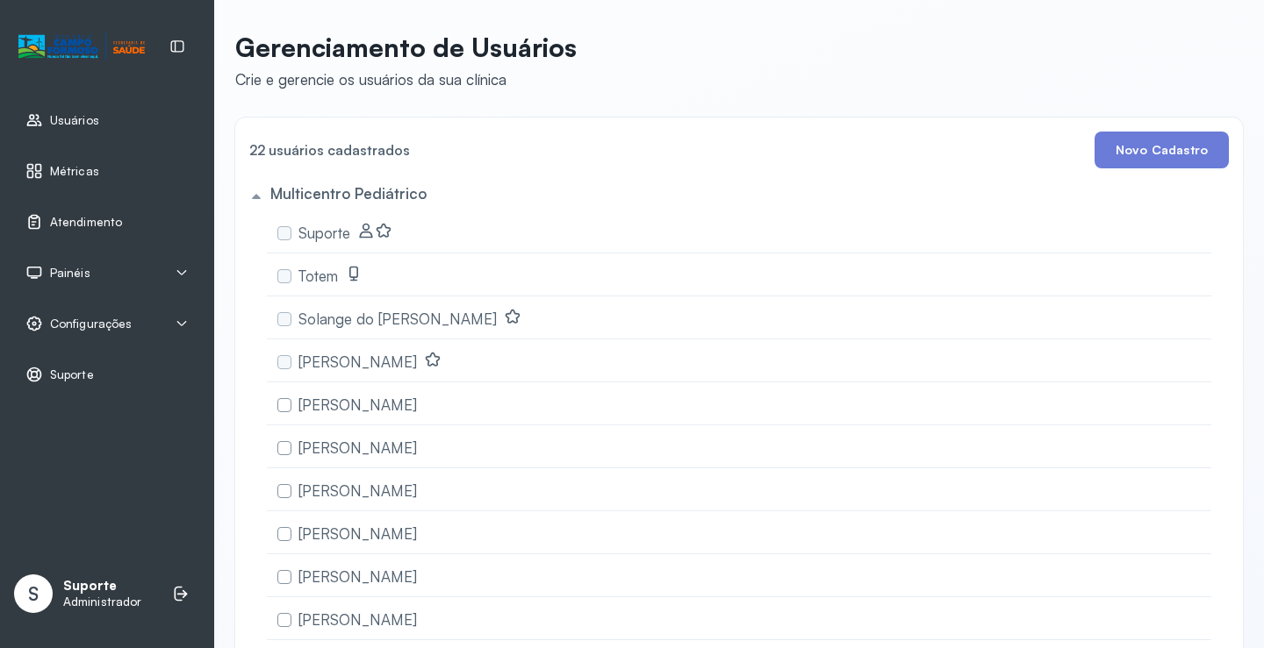
click at [111, 215] on span "Atendimento" at bounding box center [86, 222] width 72 height 15
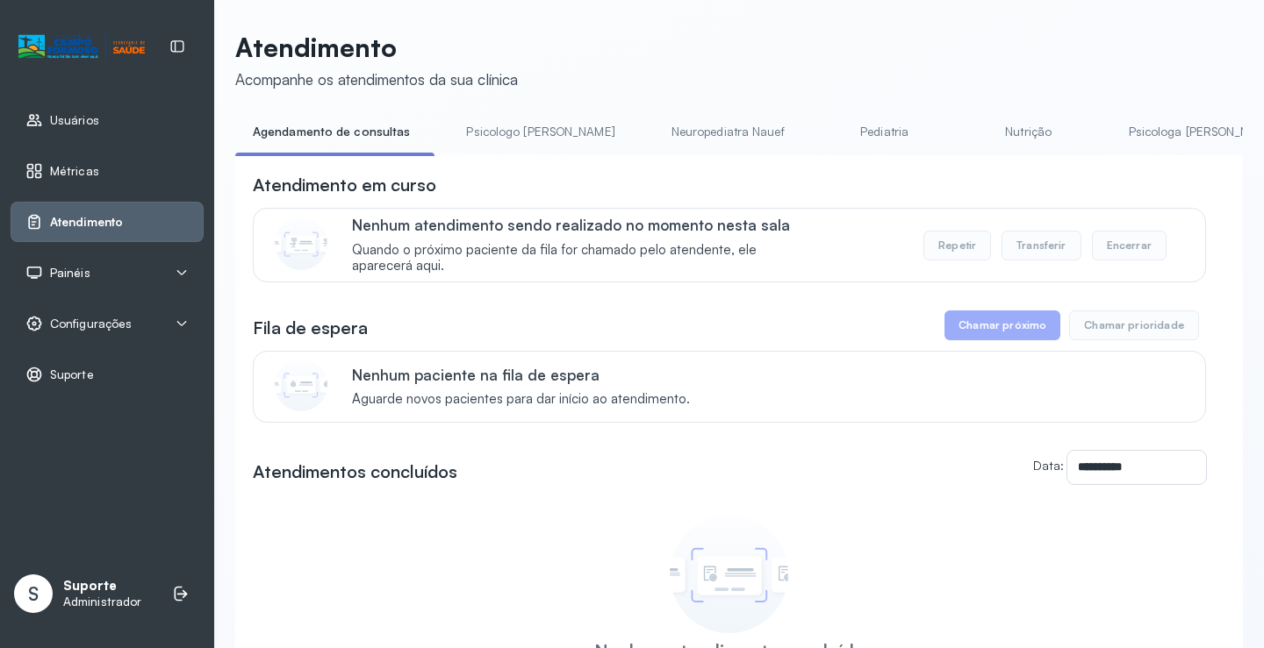
click at [59, 277] on span "Painéis" at bounding box center [70, 273] width 40 height 15
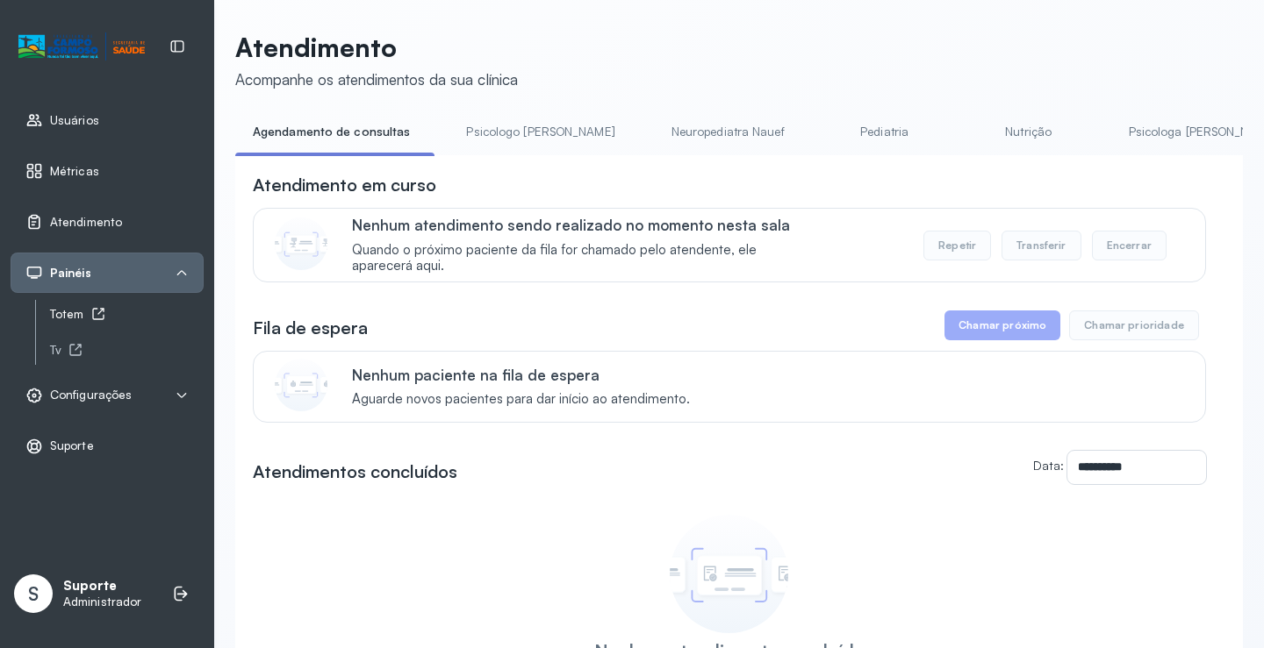
click at [89, 312] on div "Totem" at bounding box center [127, 314] width 154 height 15
click at [823, 134] on link "Pediatria" at bounding box center [884, 132] width 123 height 29
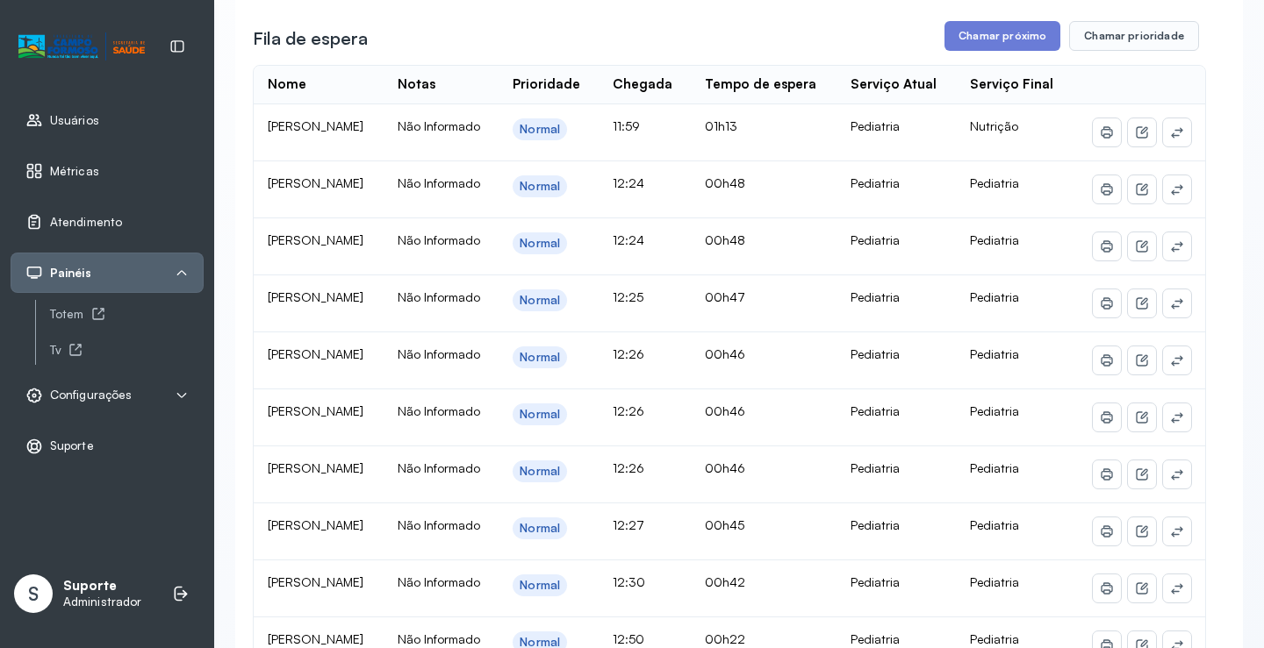
scroll to position [175, 0]
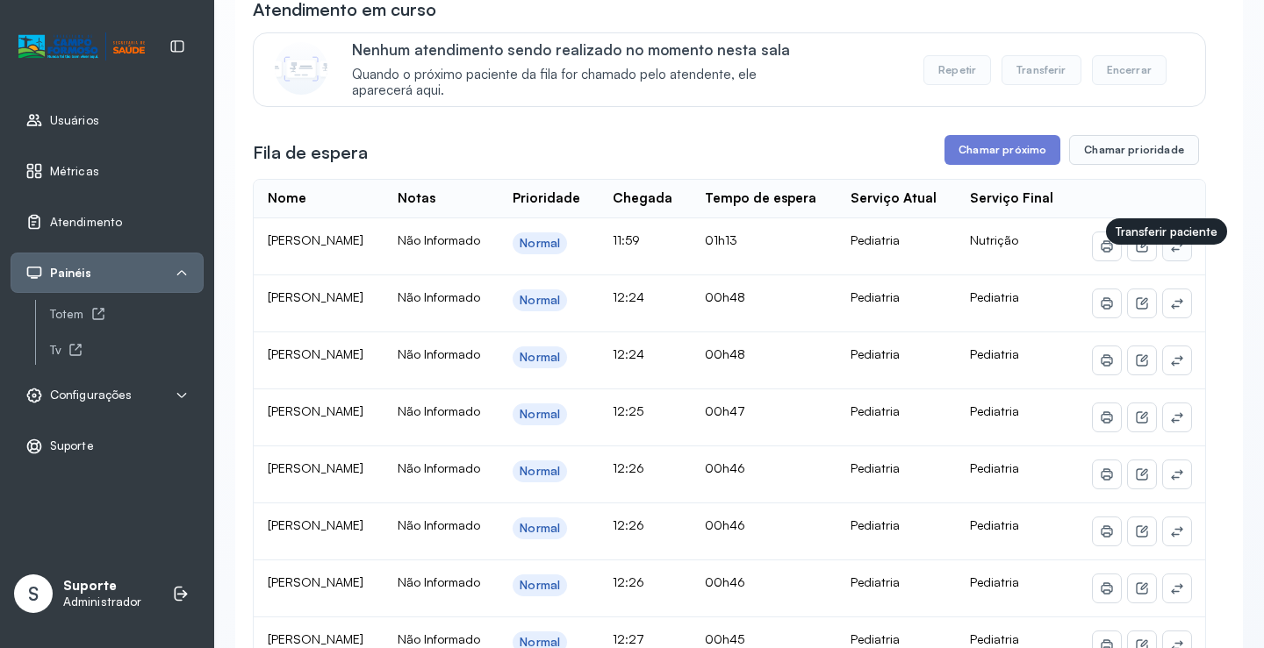
click at [1170, 254] on icon at bounding box center [1177, 247] width 14 height 14
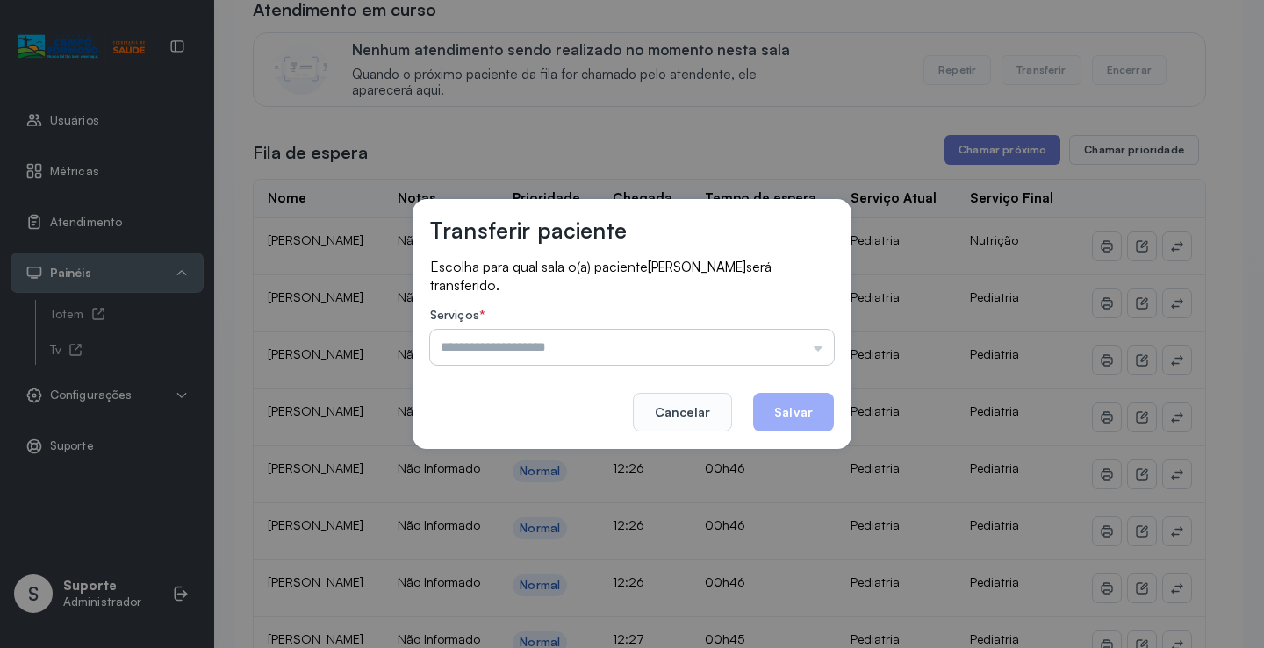
drag, startPoint x: 813, startPoint y: 337, endPoint x: 735, endPoint y: 357, distance: 80.7
click at [813, 338] on input "text" at bounding box center [632, 347] width 404 height 35
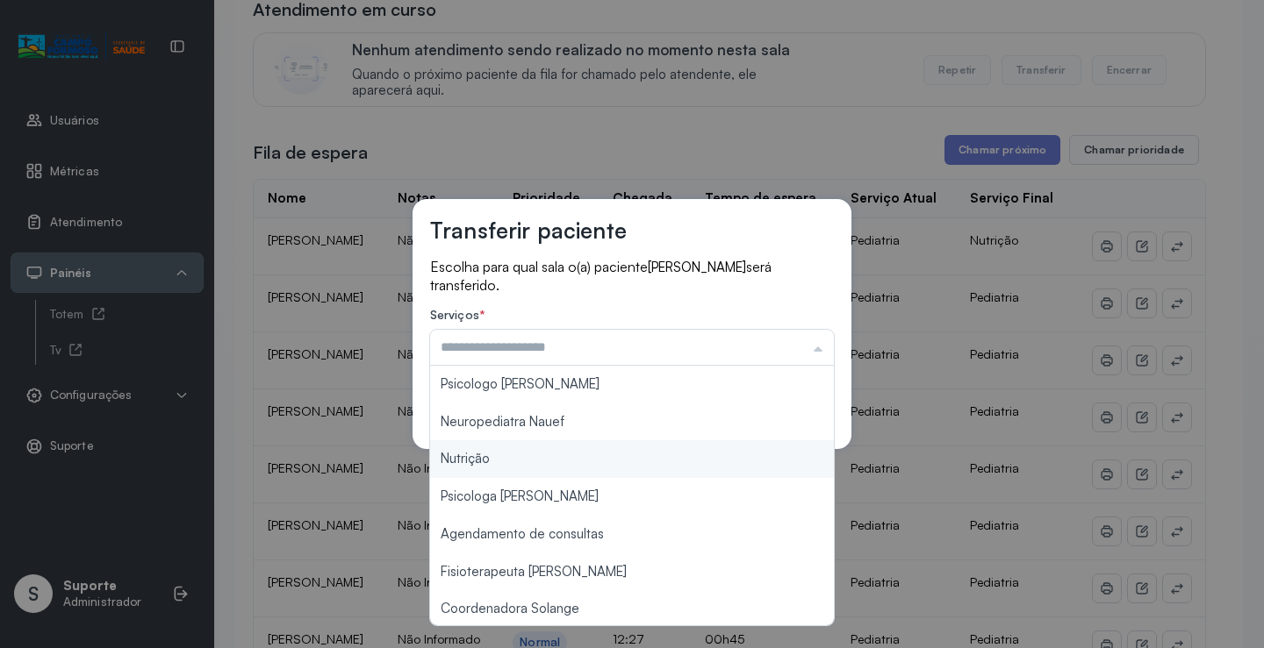
type input "********"
click at [524, 467] on div "Transferir paciente Escolha para qual sala o(a) paciente Antônio Lucas Souza Fe…" at bounding box center [632, 324] width 1264 height 648
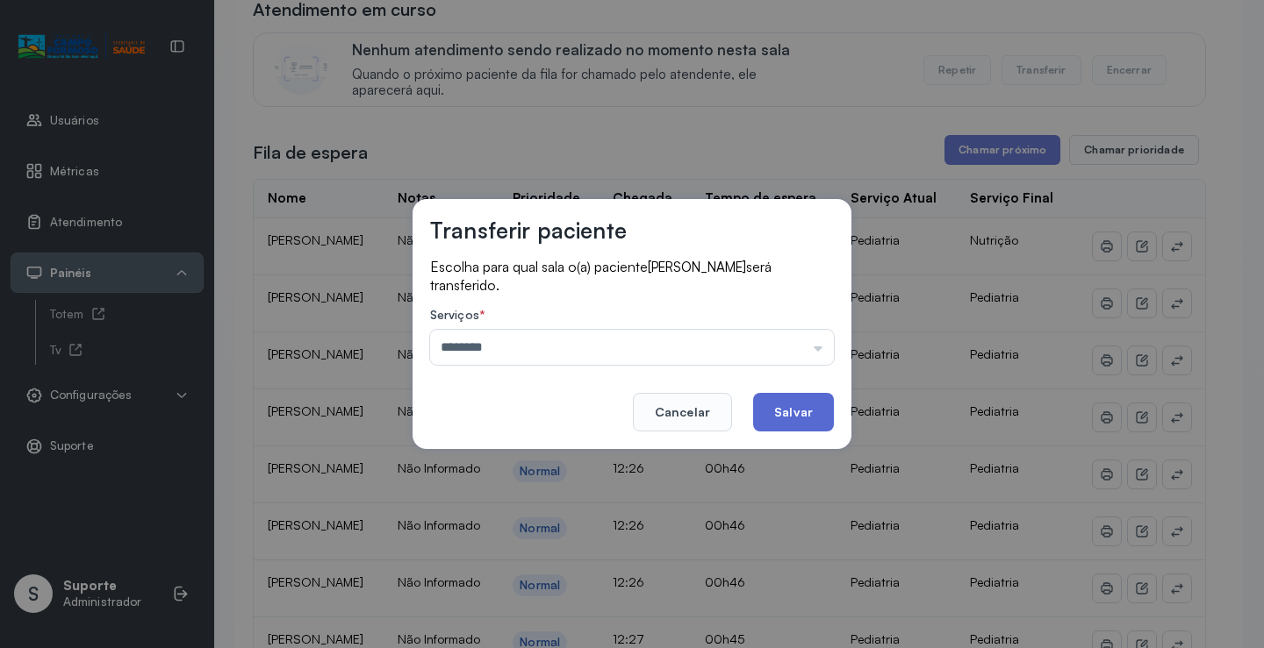
click at [797, 404] on button "Salvar" at bounding box center [793, 412] width 81 height 39
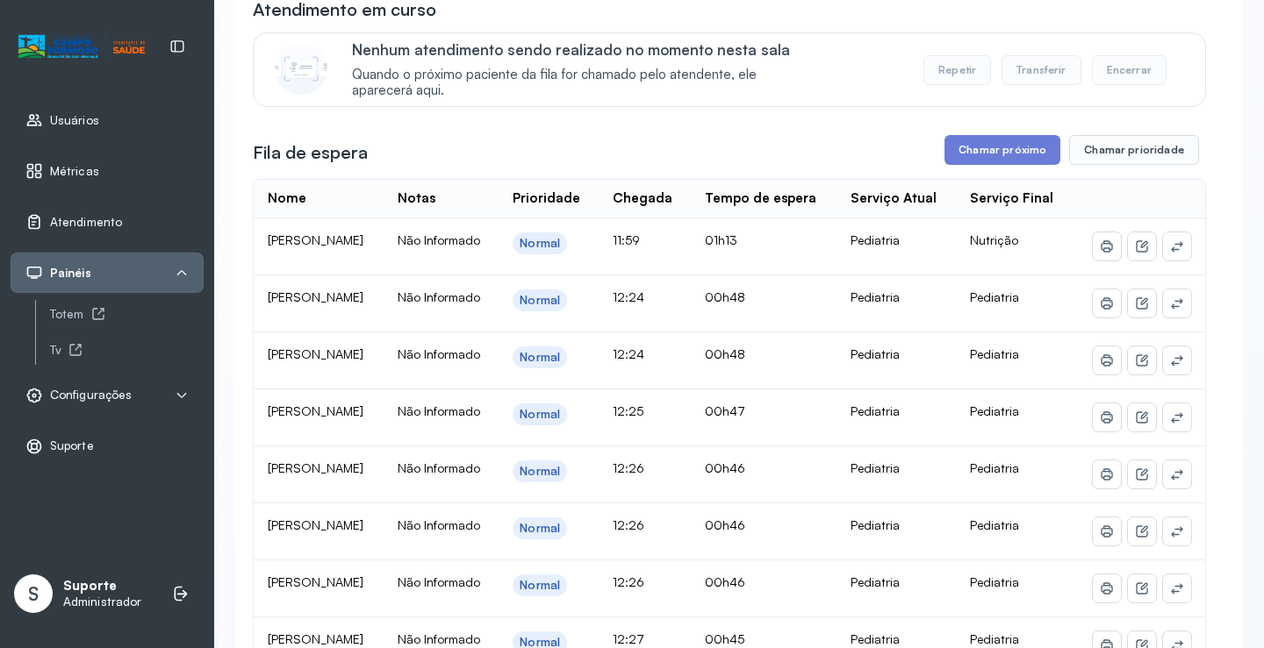
scroll to position [1, 0]
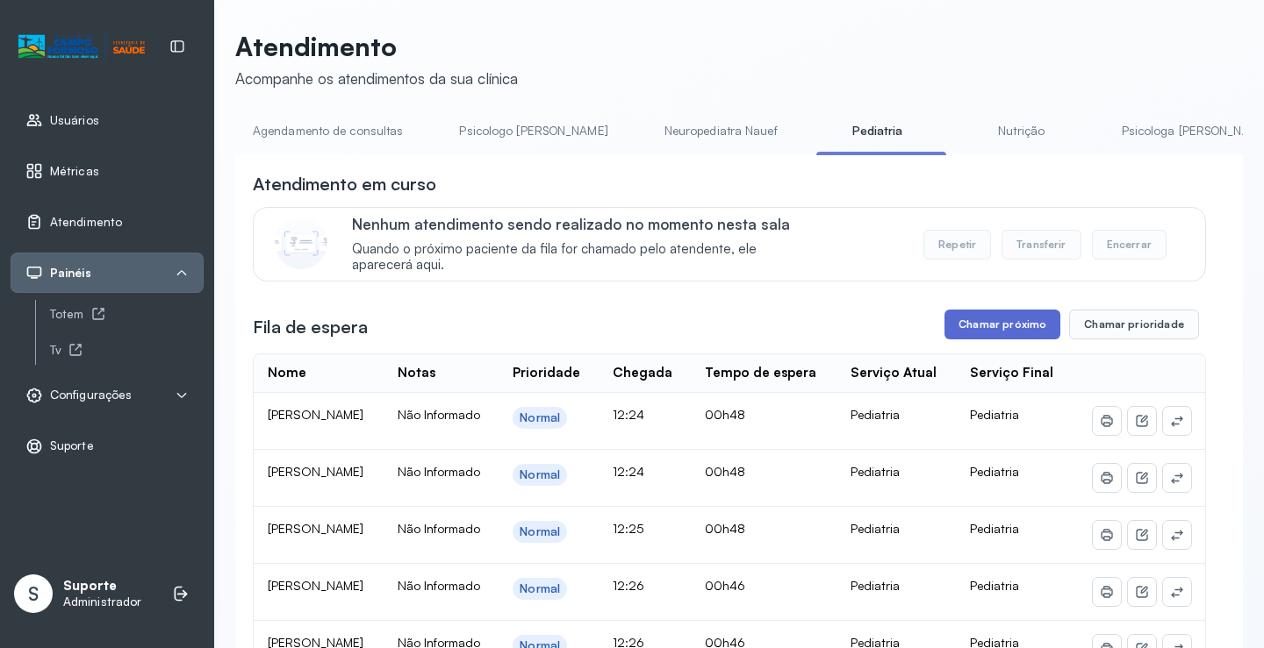
click at [1006, 331] on button "Chamar próximo" at bounding box center [1002, 325] width 116 height 30
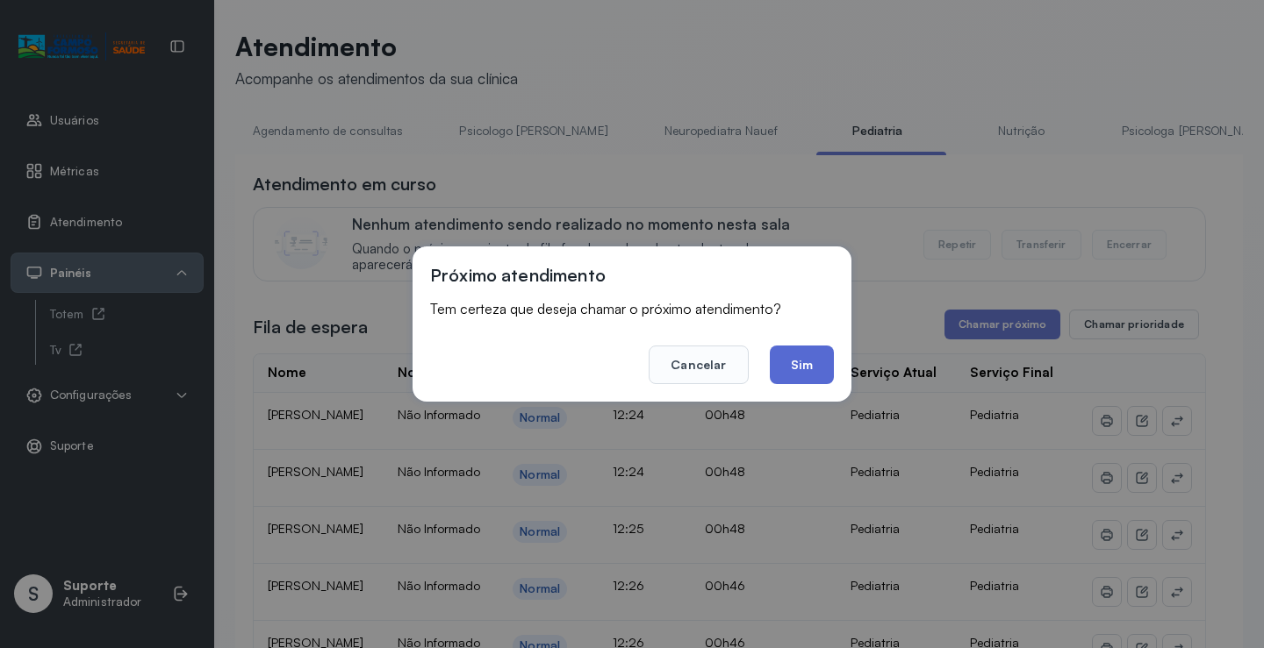
click at [801, 364] on button "Sim" at bounding box center [802, 365] width 64 height 39
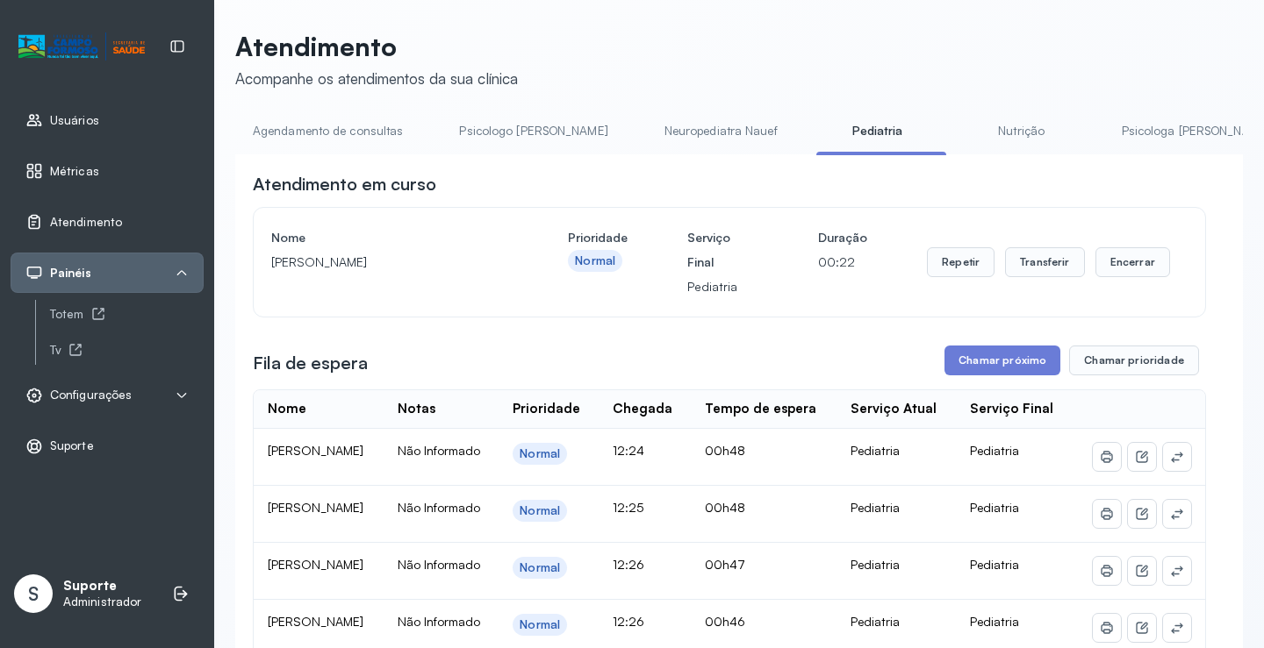
click at [329, 128] on link "Agendamento de consultas" at bounding box center [327, 131] width 185 height 29
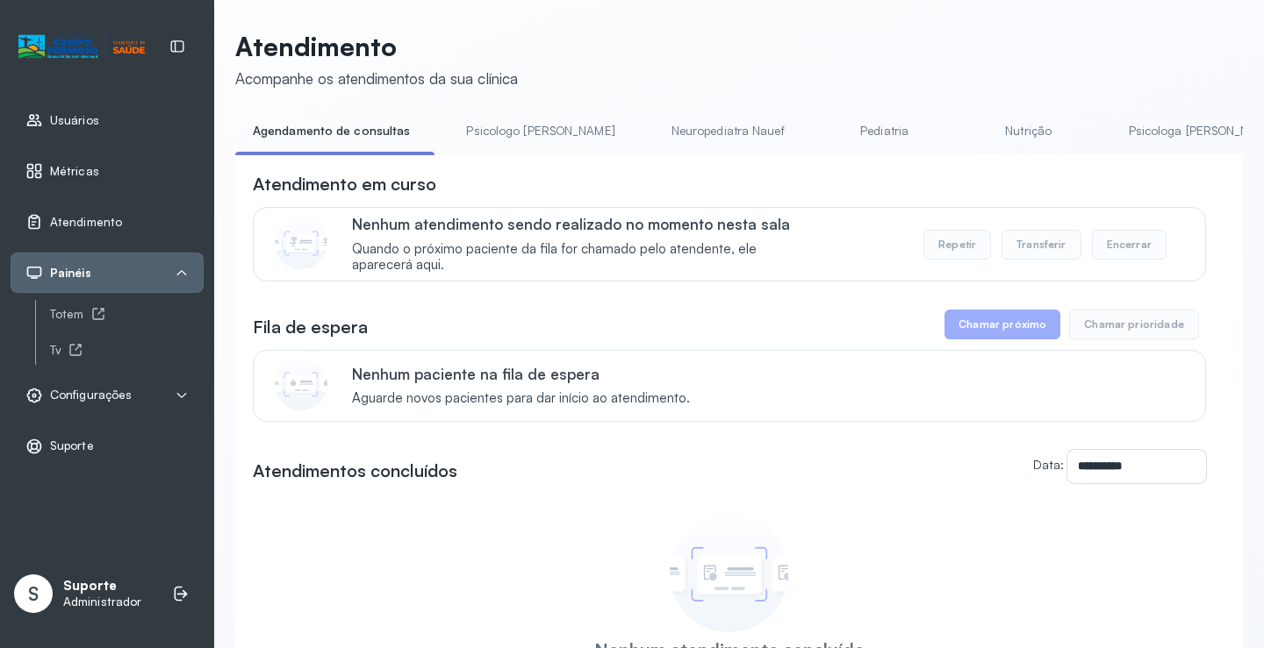
click at [823, 135] on link "Pediatria" at bounding box center [884, 131] width 123 height 29
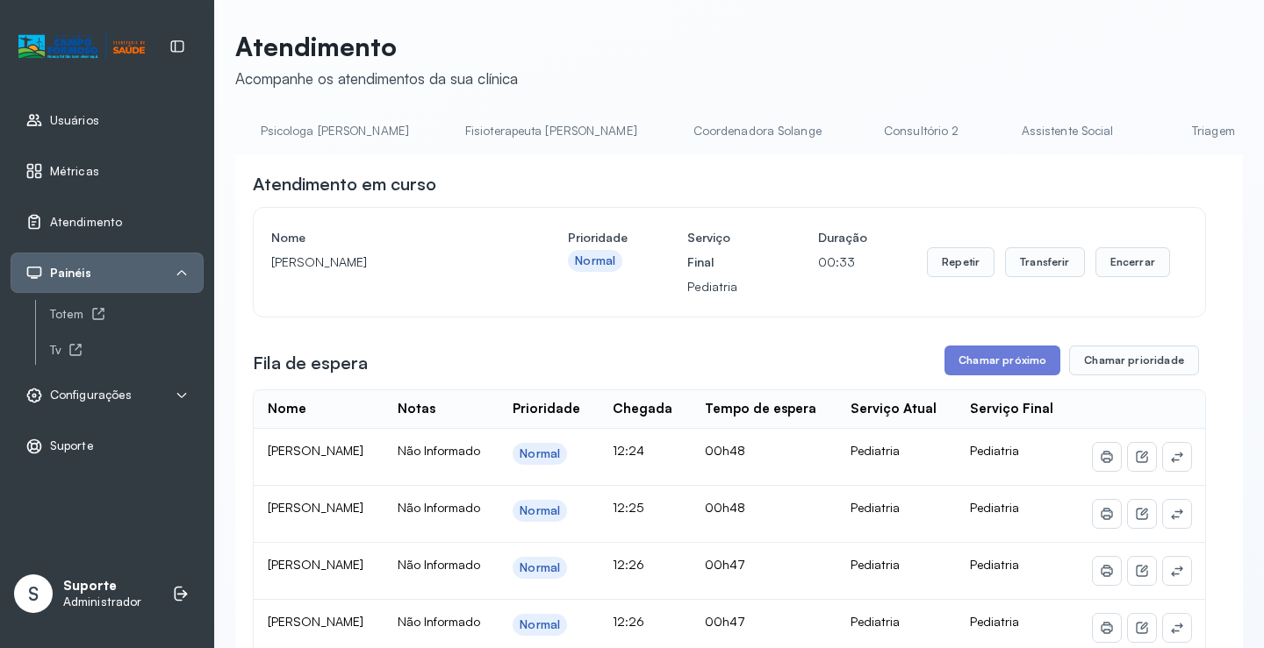
scroll to position [0, 928]
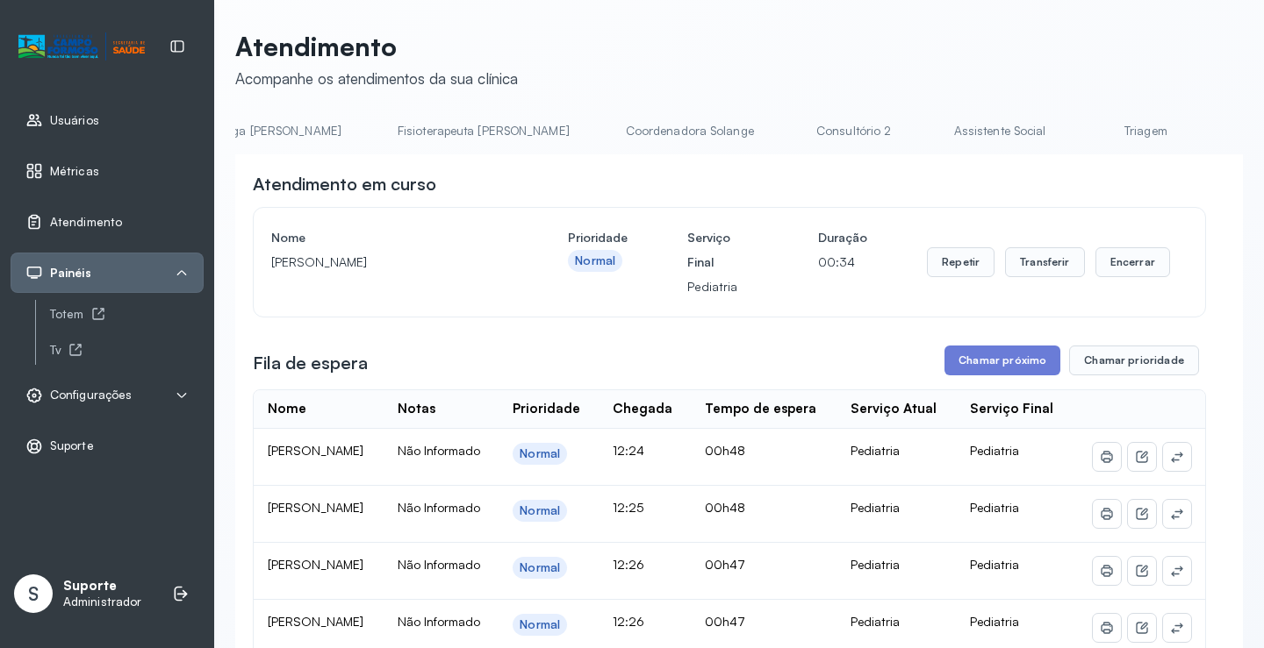
click at [1084, 129] on link "Triagem" at bounding box center [1145, 131] width 123 height 29
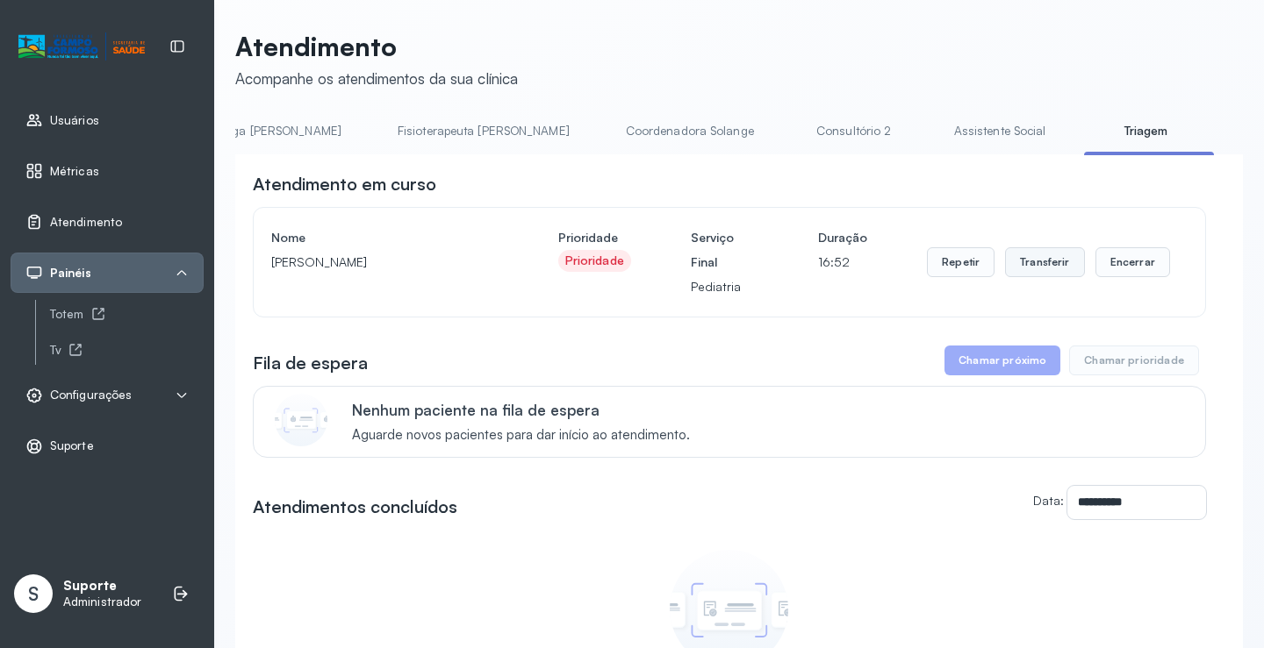
click at [1052, 263] on button "Transferir" at bounding box center [1045, 262] width 80 height 30
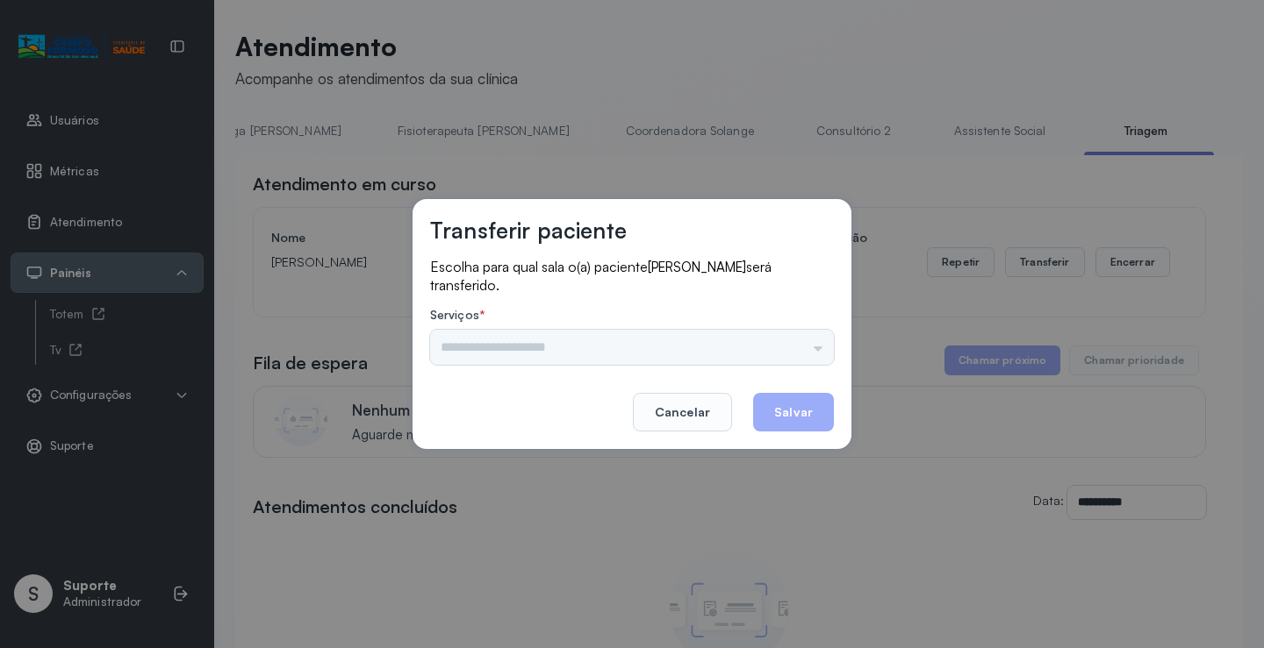
click at [815, 336] on div "Psicologo Pedro Neuropediatra Nauef Nutrição Psicologa Alana Agendamento de con…" at bounding box center [632, 347] width 404 height 35
click at [805, 348] on input "text" at bounding box center [632, 347] width 404 height 35
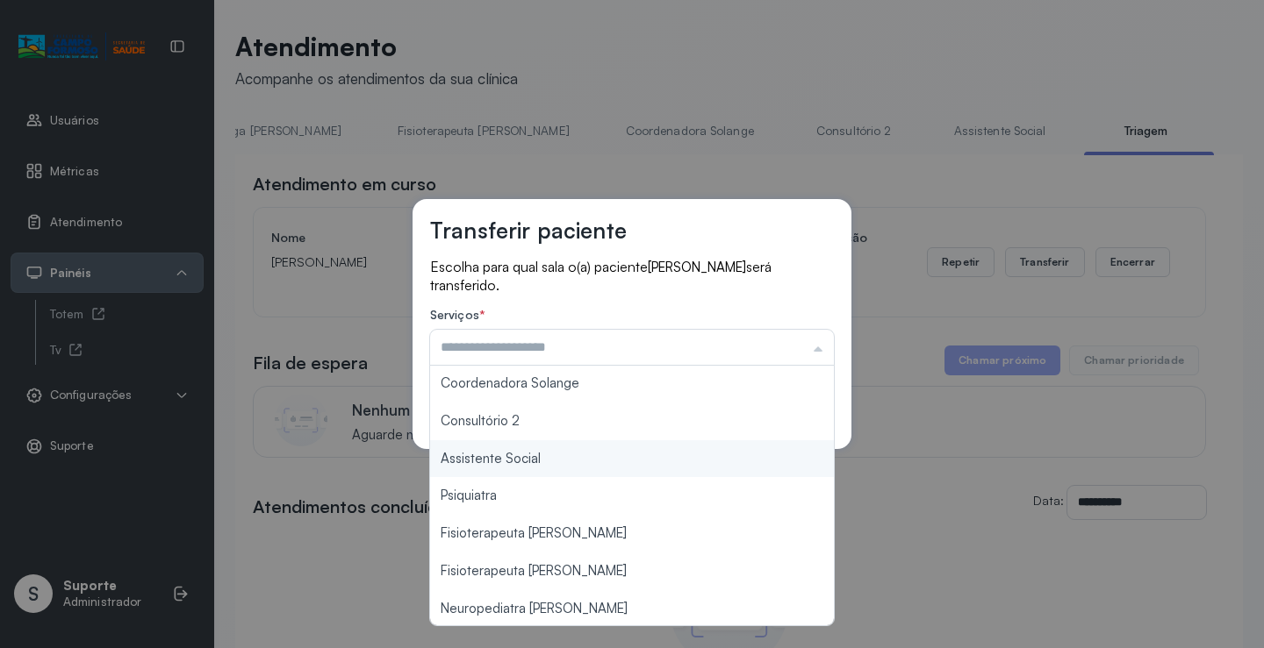
scroll to position [88, 0]
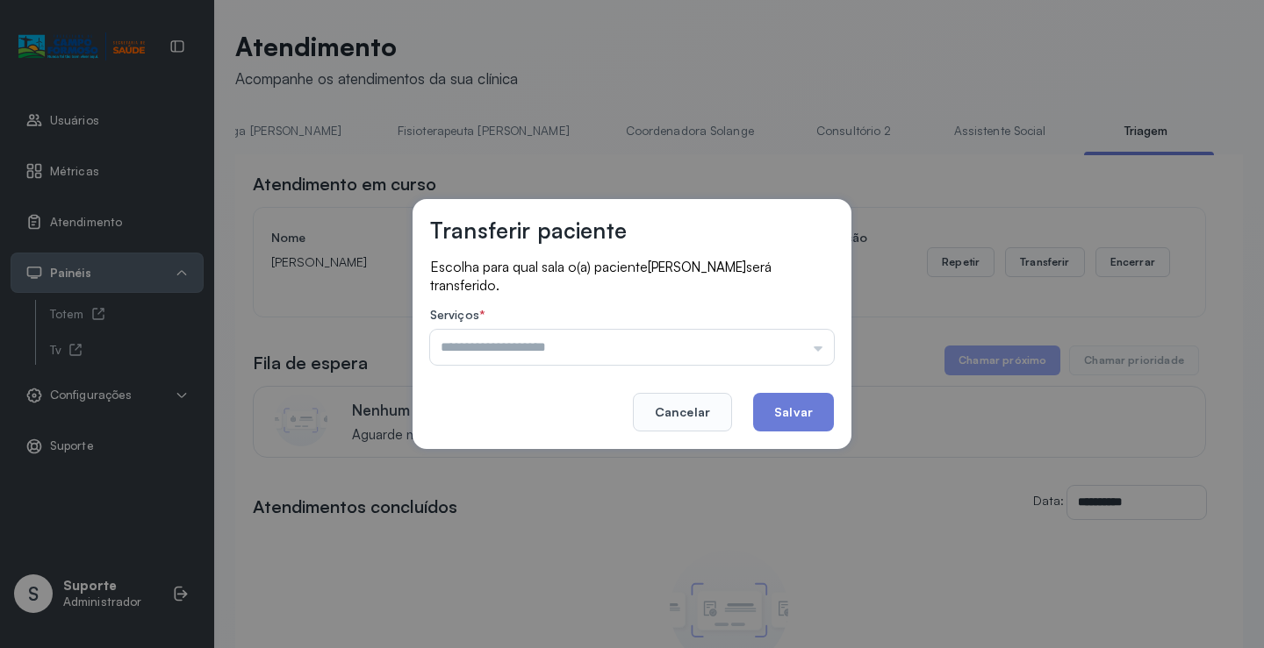
type input "*********"
drag, startPoint x: 543, startPoint y: 383, endPoint x: 690, endPoint y: 366, distance: 147.6
click at [542, 381] on div "Transferir paciente Escolha para qual sala o(a) paciente GABRIEL FERREIRA SOUZA…" at bounding box center [631, 324] width 439 height 250
click at [789, 413] on button "Salvar" at bounding box center [793, 412] width 81 height 39
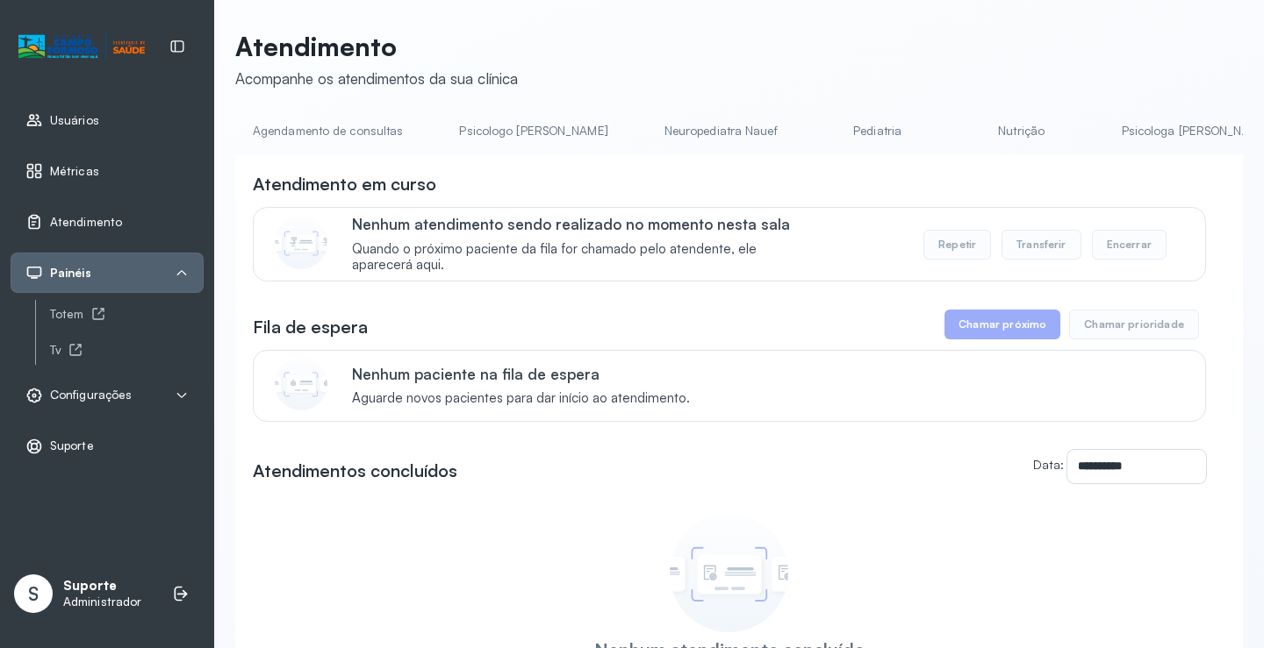
click at [816, 125] on link "Pediatria" at bounding box center [877, 131] width 123 height 29
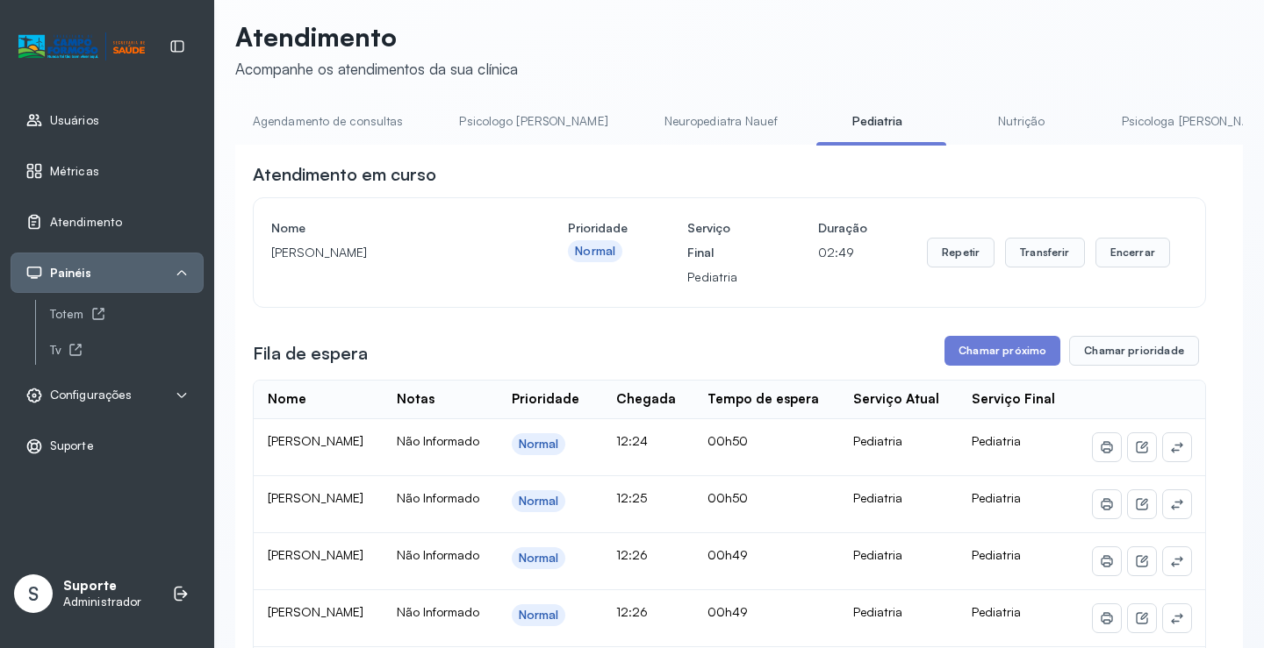
scroll to position [1, 0]
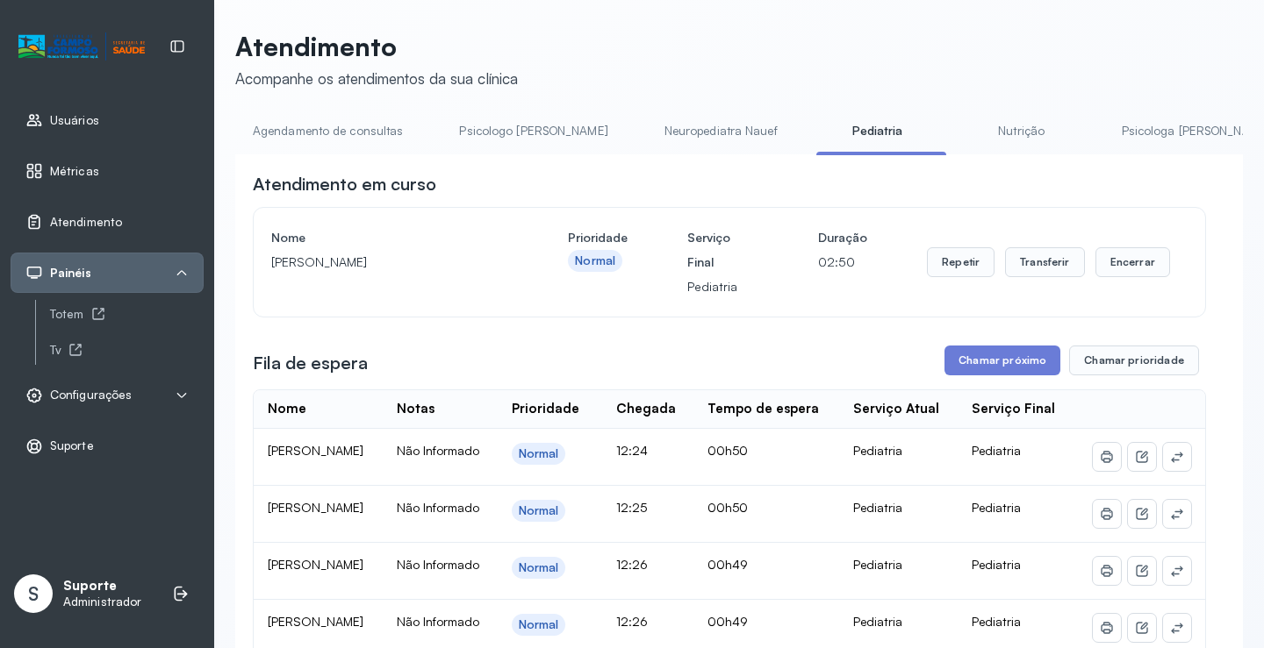
click at [324, 140] on link "Agendamento de consultas" at bounding box center [327, 131] width 185 height 29
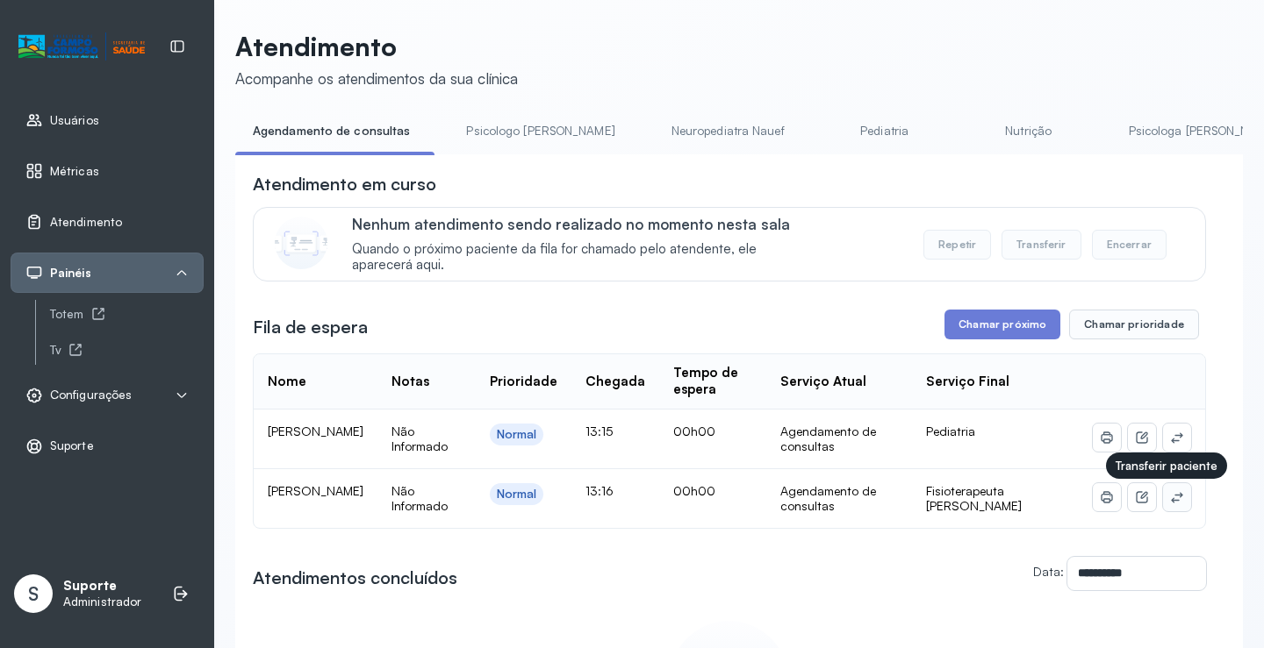
click at [1171, 505] on icon at bounding box center [1177, 497] width 14 height 14
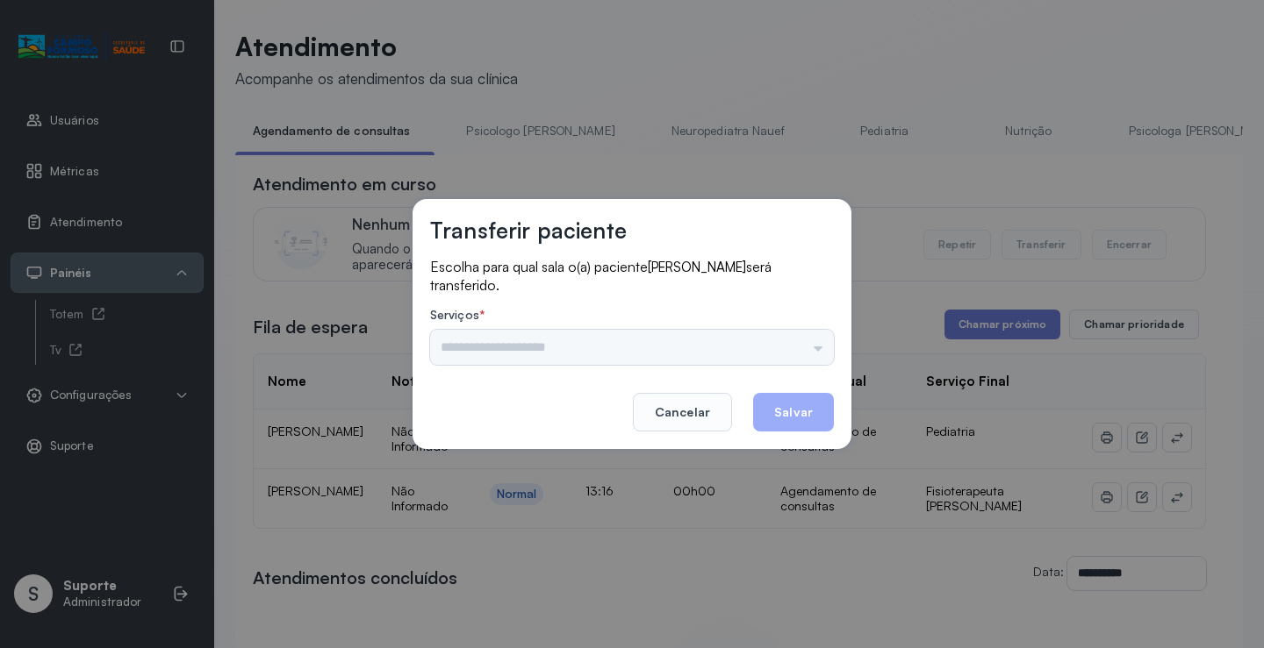
click at [819, 344] on div "Psicologo Pedro Neuropediatra Nauef Pediatria Nutrição Psicologa Alana Agendame…" at bounding box center [632, 347] width 404 height 35
click at [796, 347] on input "text" at bounding box center [632, 347] width 404 height 35
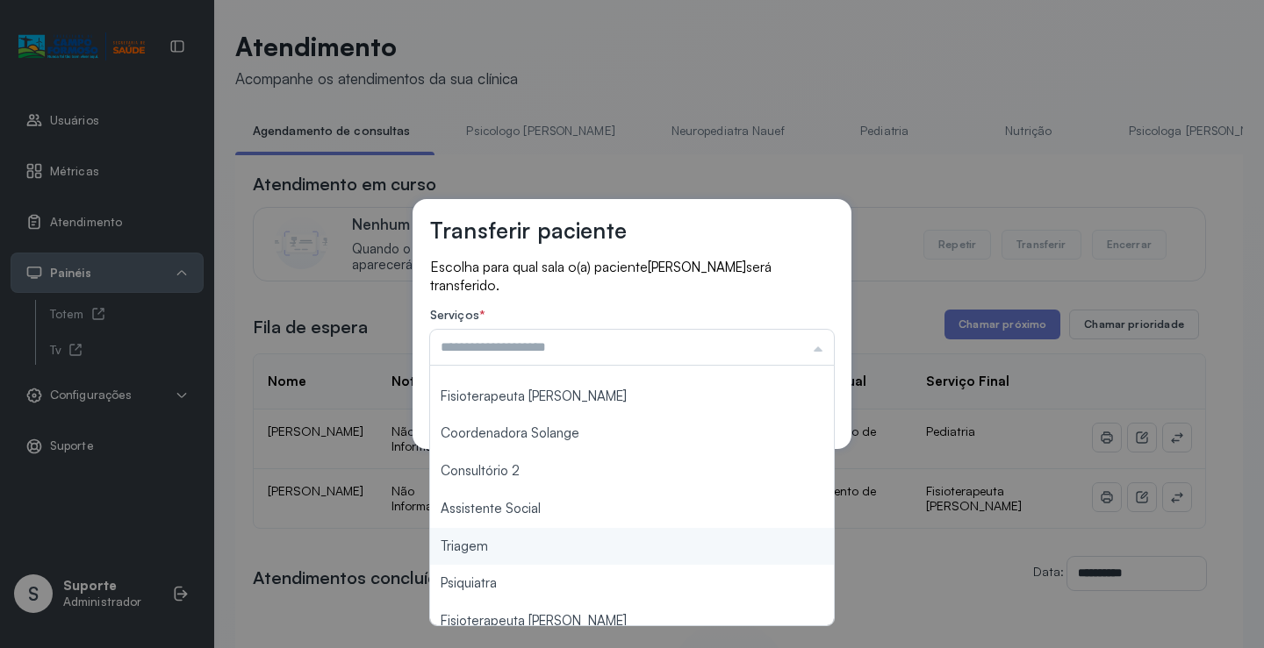
scroll to position [265, 0]
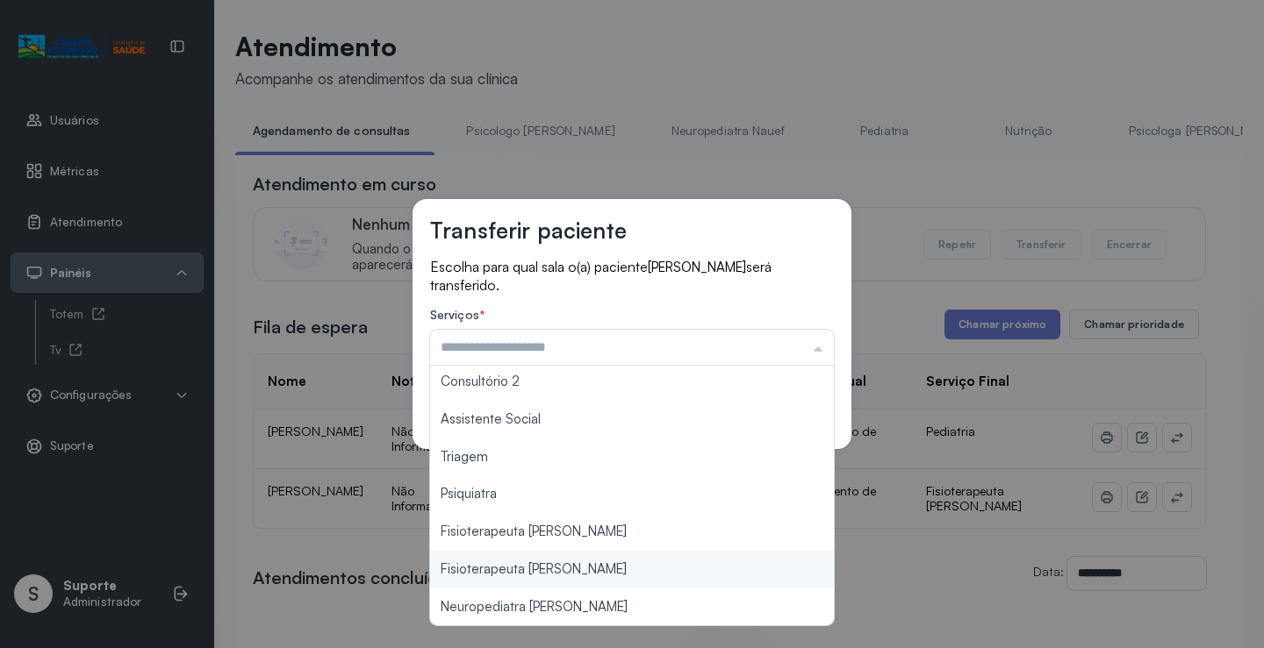
type input "**********"
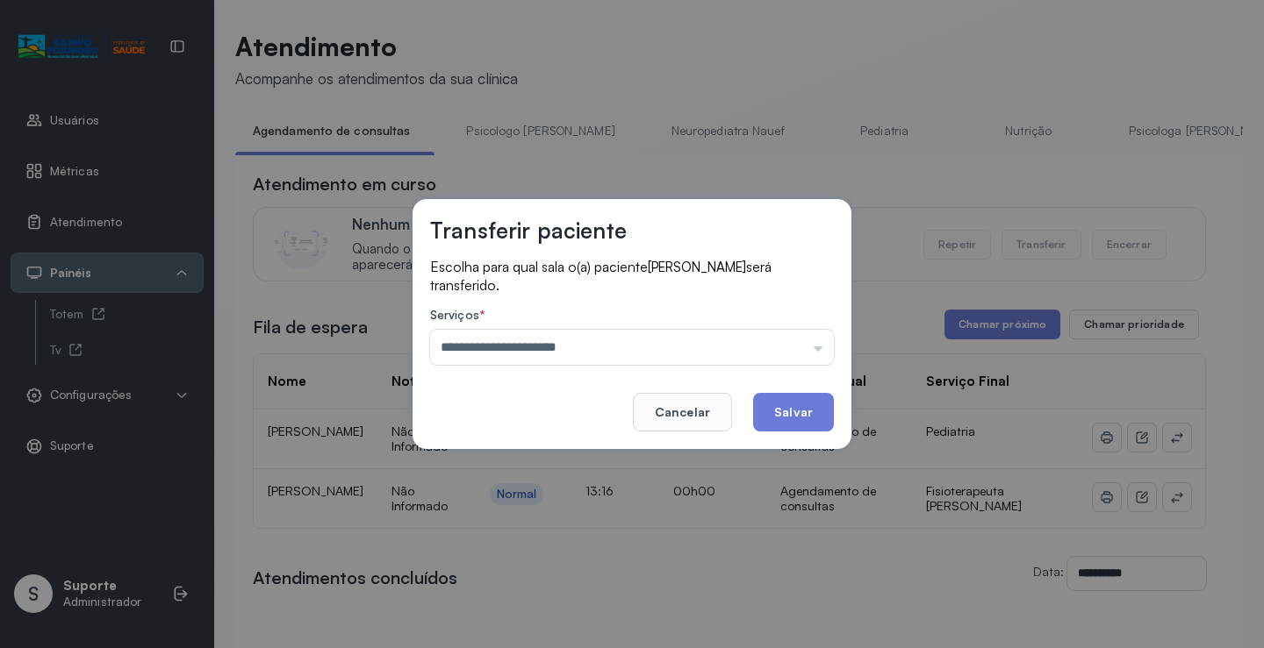
click at [591, 572] on div "**********" at bounding box center [632, 324] width 1264 height 648
click at [797, 400] on button "Salvar" at bounding box center [793, 412] width 81 height 39
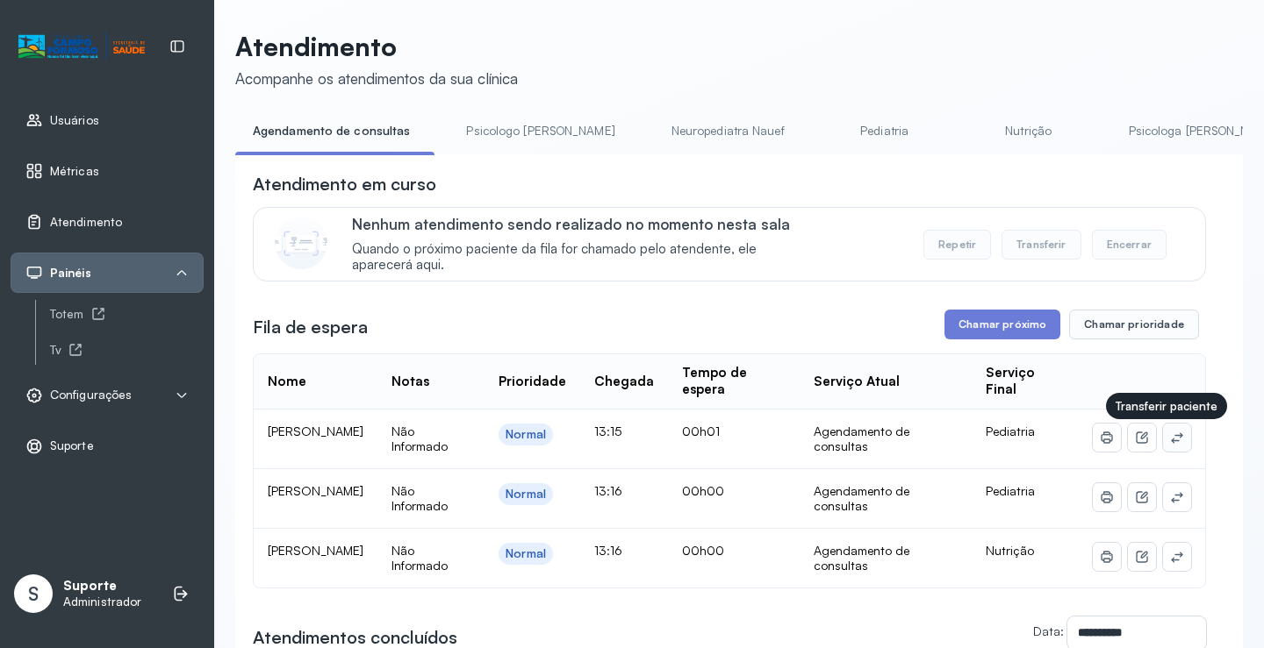
click at [1170, 445] on icon at bounding box center [1177, 438] width 14 height 14
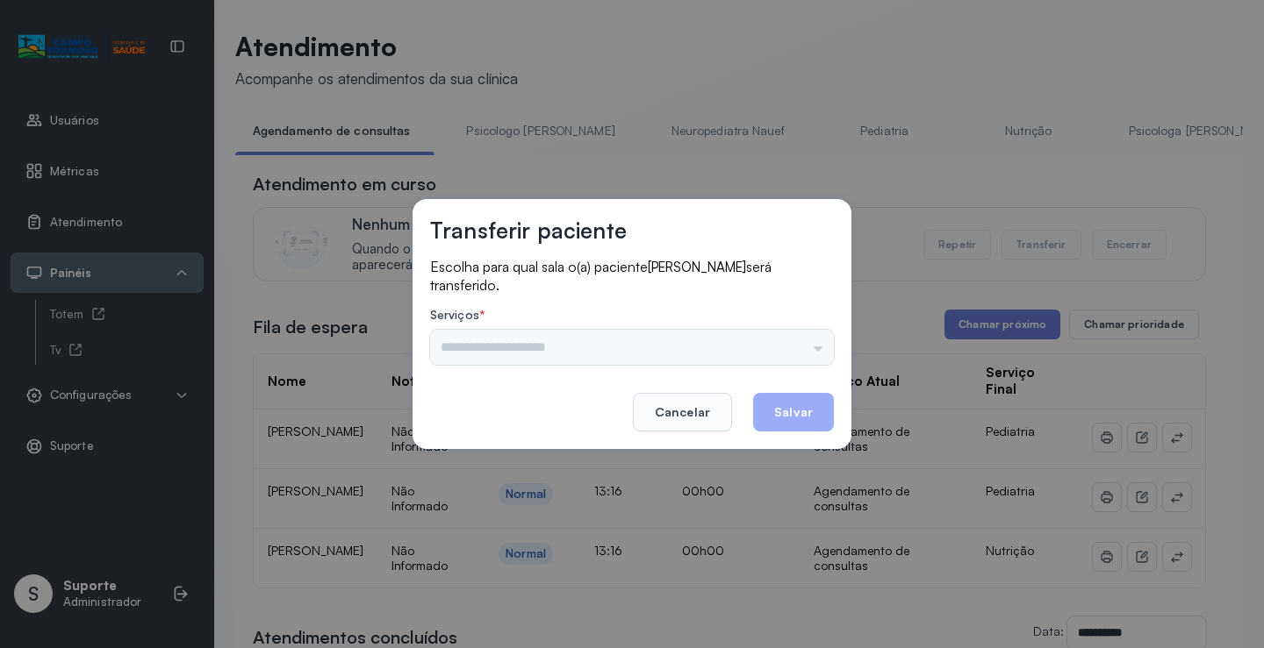
click at [817, 345] on div "Psicologo [PERSON_NAME] Nauef Pediatria Nutrição Psicologa [PERSON_NAME] Janusi…" at bounding box center [632, 347] width 404 height 35
drag, startPoint x: 796, startPoint y: 343, endPoint x: 710, endPoint y: 389, distance: 97.3
click at [795, 343] on input "text" at bounding box center [632, 347] width 404 height 35
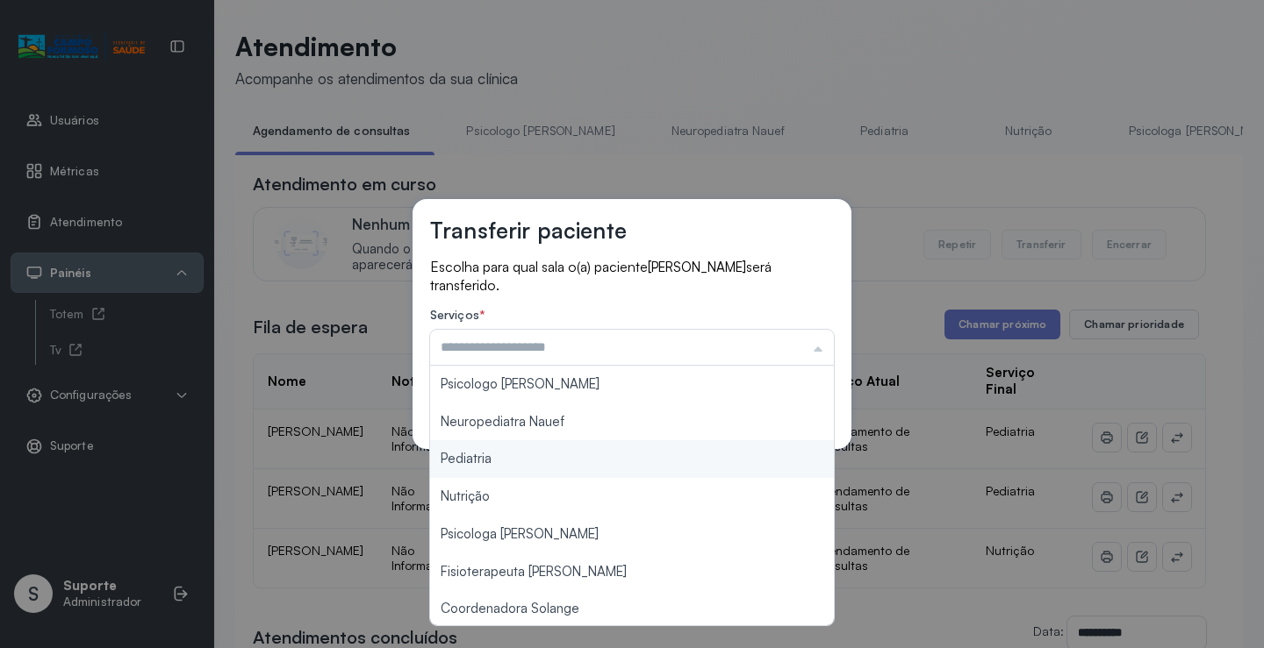
type input "*********"
click at [552, 467] on div "Transferir paciente Escolha para qual sala o(a) paciente THEO HENRIQUE OLIVEIRA…" at bounding box center [632, 324] width 1264 height 648
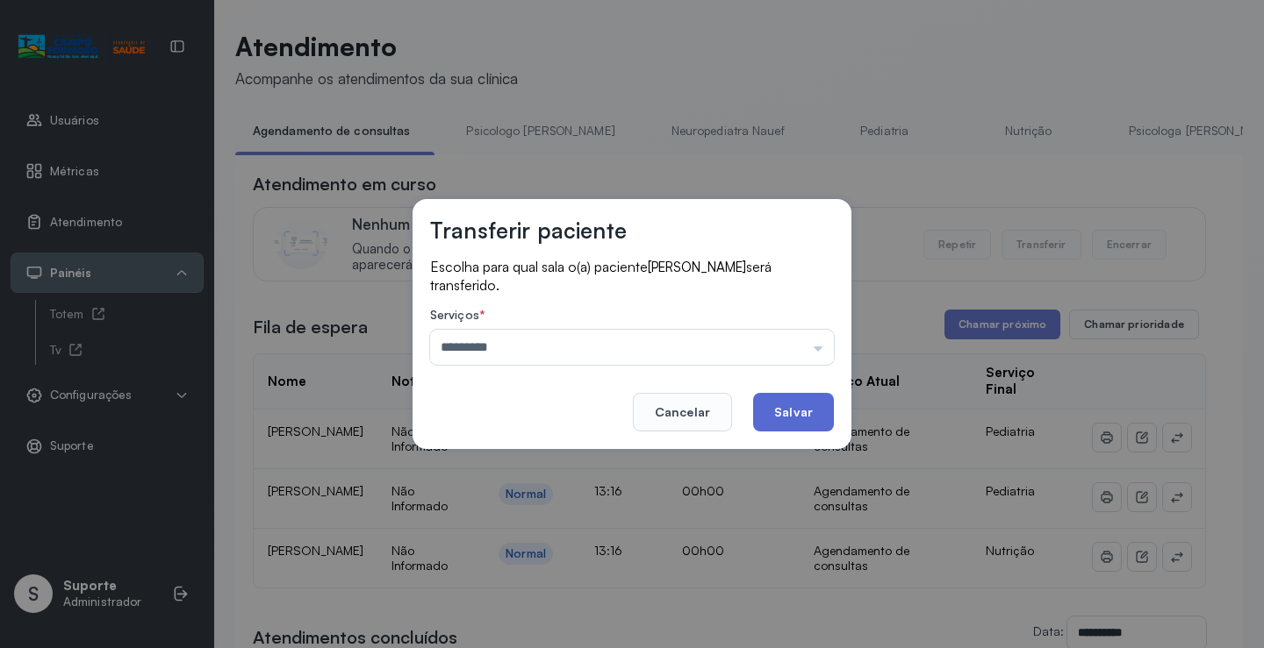
click at [809, 416] on button "Salvar" at bounding box center [793, 412] width 81 height 39
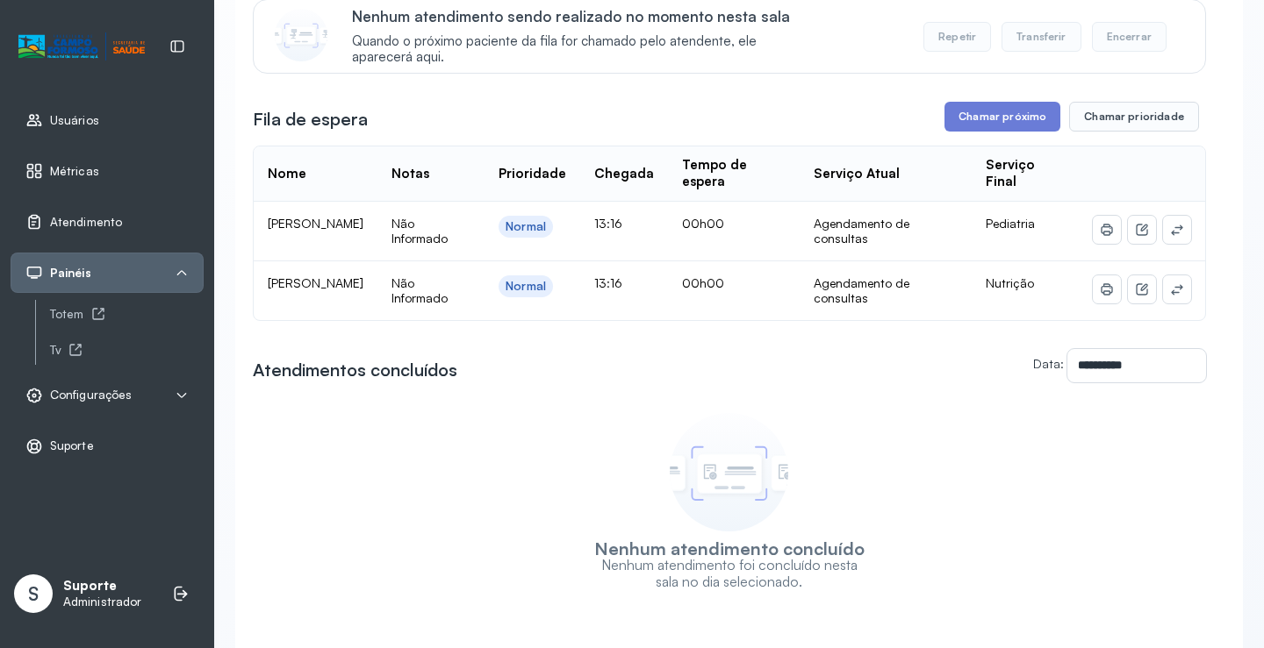
scroll to position [264, 0]
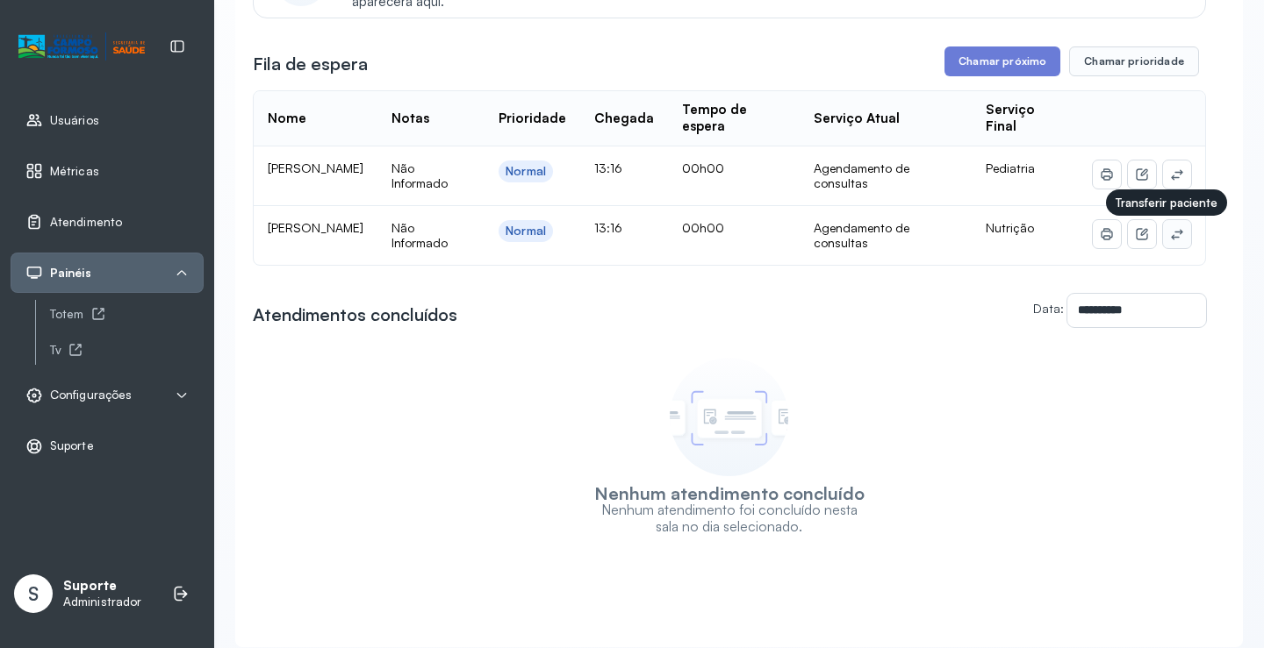
click at [1170, 234] on icon at bounding box center [1177, 234] width 14 height 14
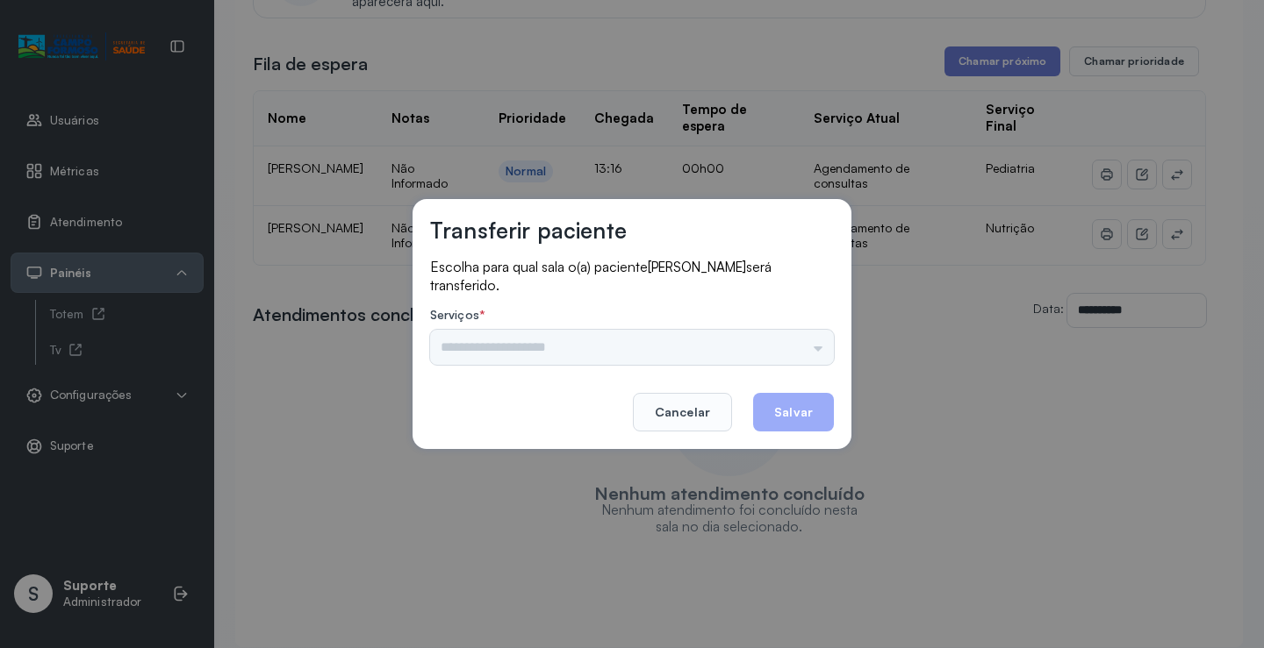
click at [779, 346] on div "Psicologo [PERSON_NAME] Nauef Pediatria Nutrição Psicologa [PERSON_NAME] Janusi…" at bounding box center [632, 347] width 404 height 35
click at [796, 340] on input "text" at bounding box center [632, 347] width 404 height 35
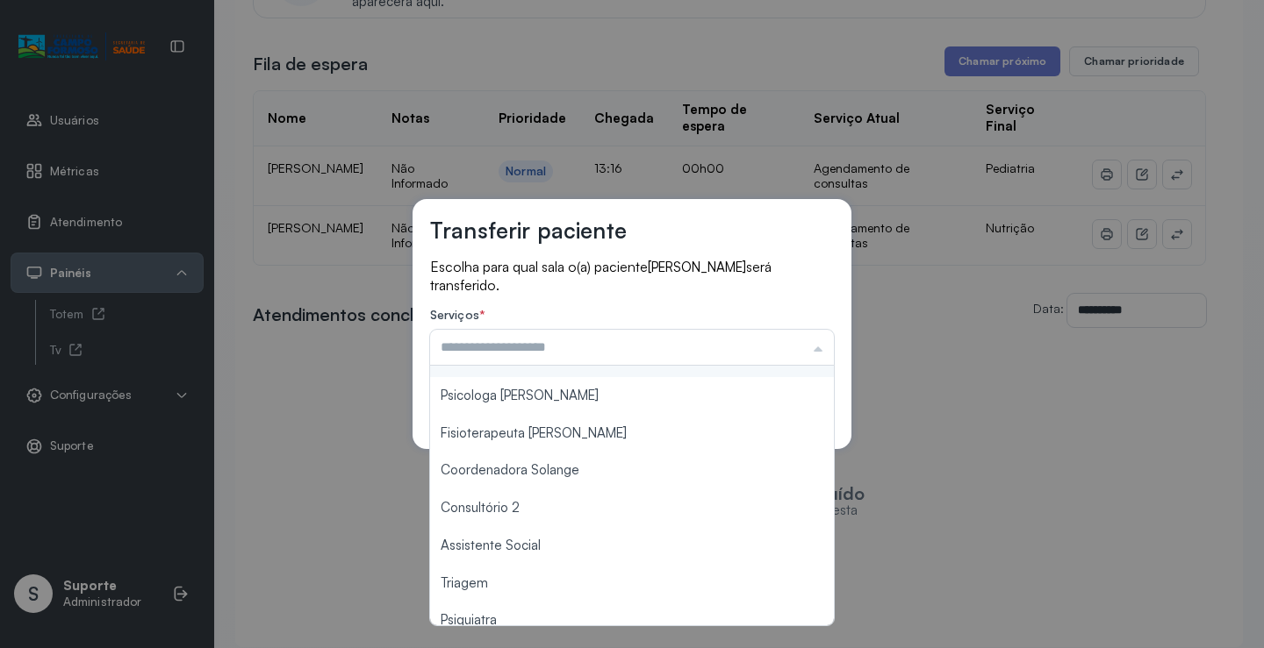
scroll to position [265, 0]
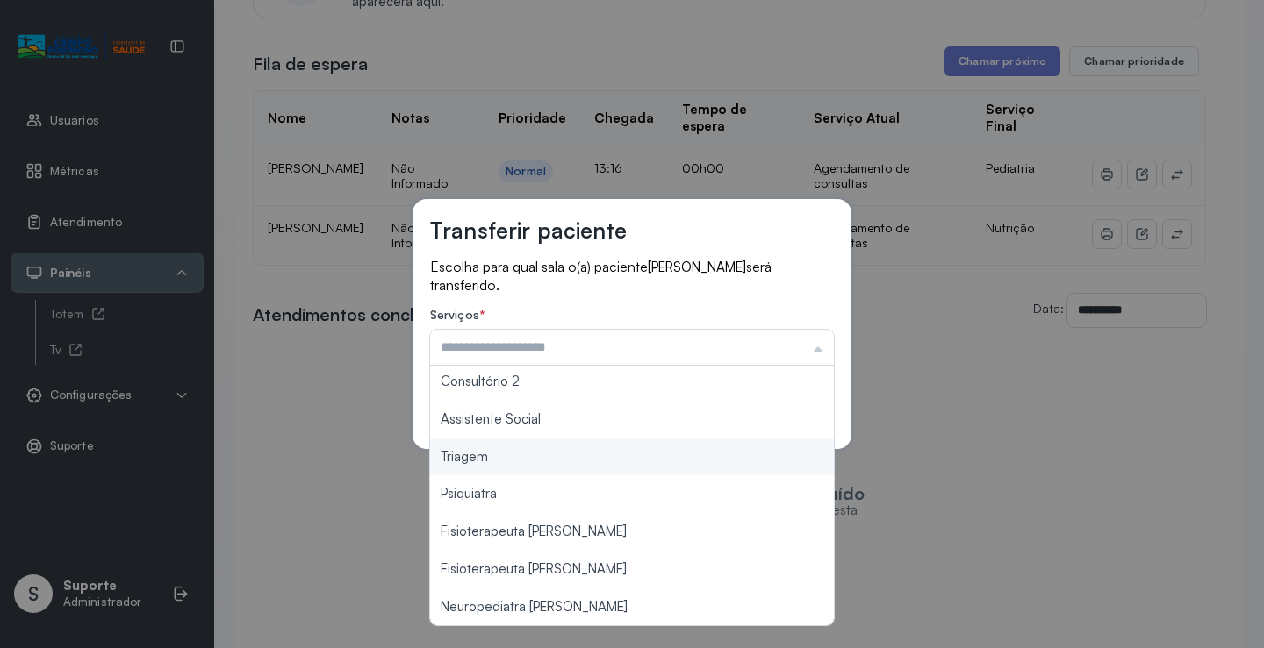
type input "*******"
click at [574, 445] on div "Transferir paciente Escolha para qual sala o(a) paciente Isaac Cruz Goncalves s…" at bounding box center [631, 324] width 439 height 250
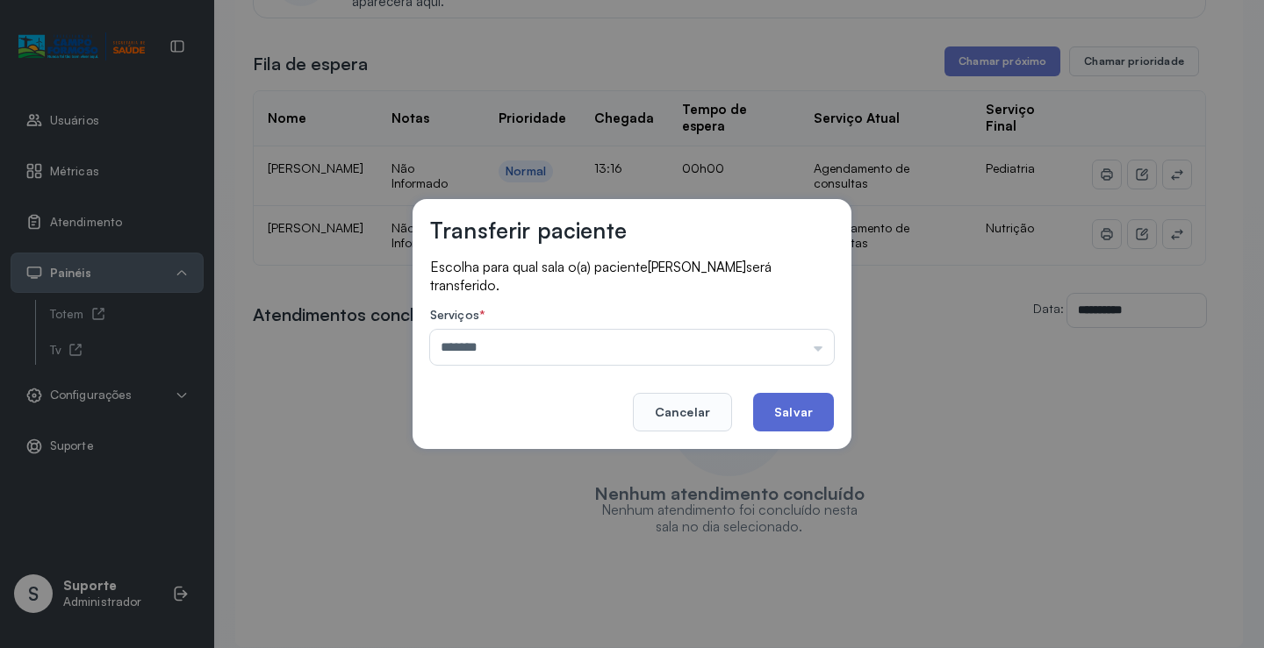
click at [796, 417] on button "Salvar" at bounding box center [793, 412] width 81 height 39
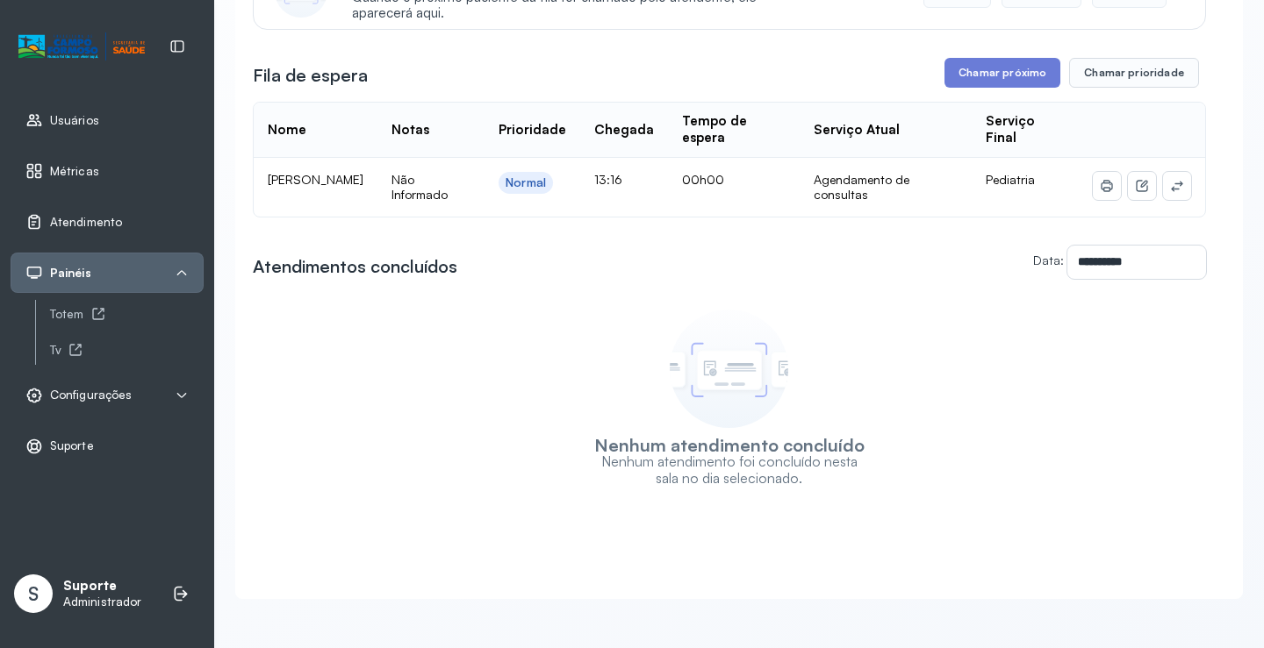
scroll to position [1, 0]
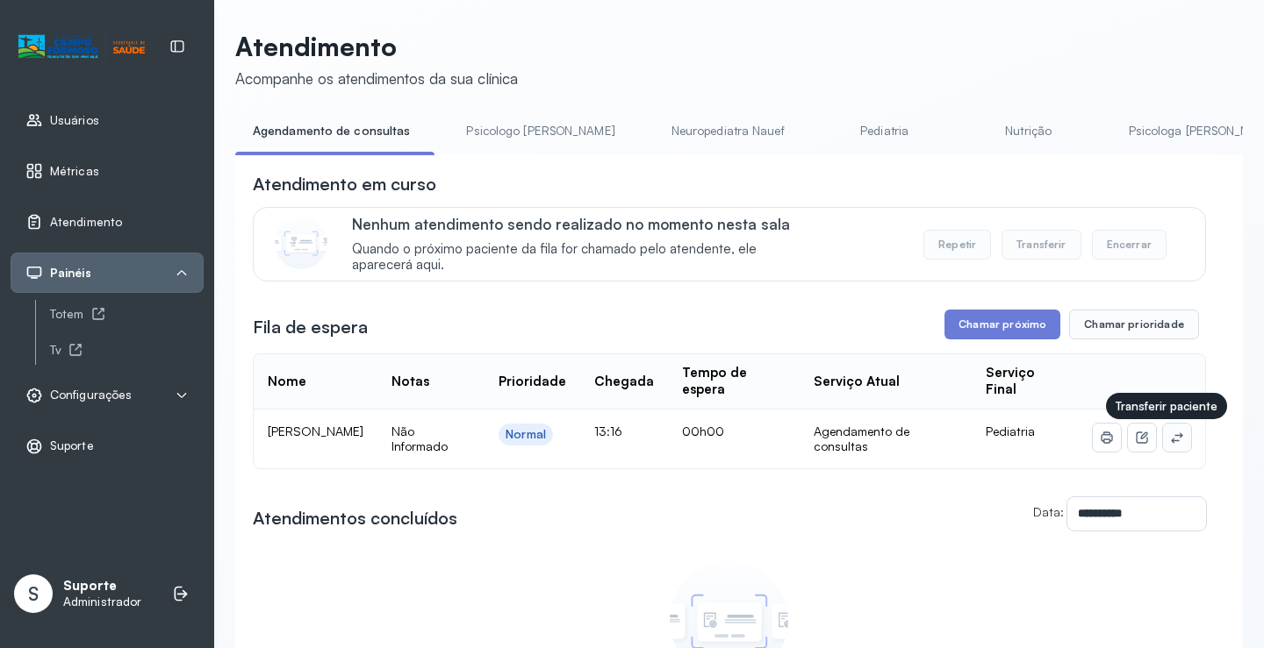
click at [1171, 437] on button at bounding box center [1177, 438] width 28 height 28
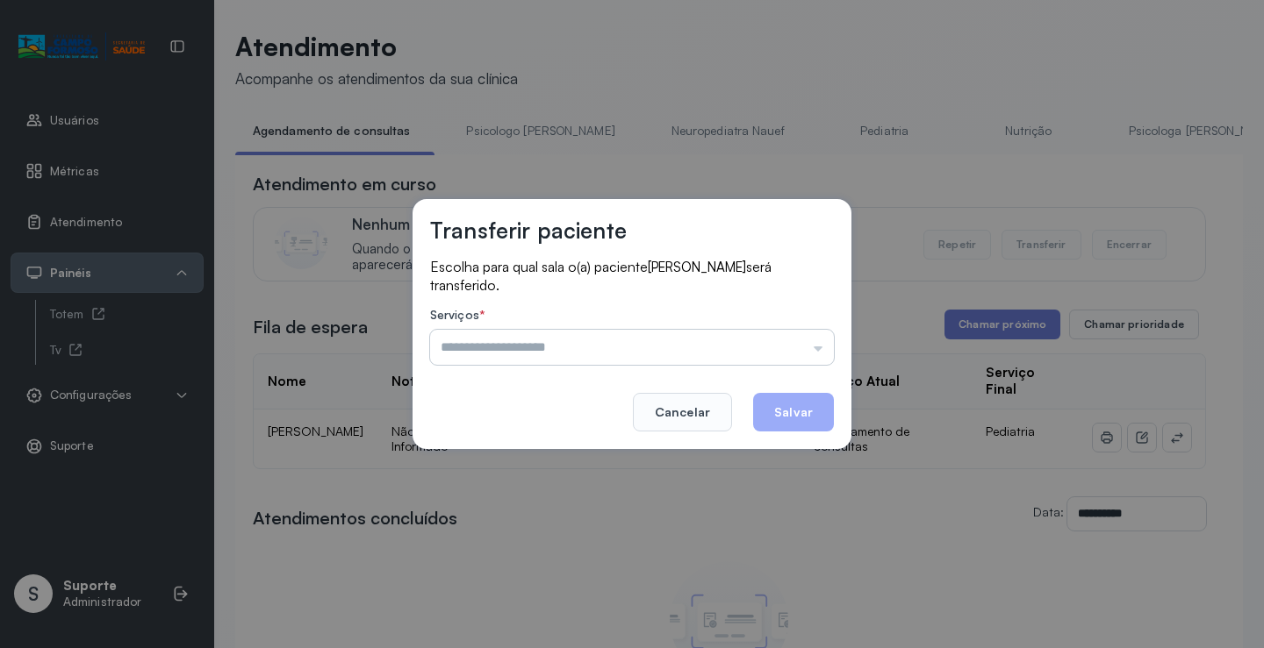
click at [781, 341] on input "text" at bounding box center [632, 347] width 404 height 35
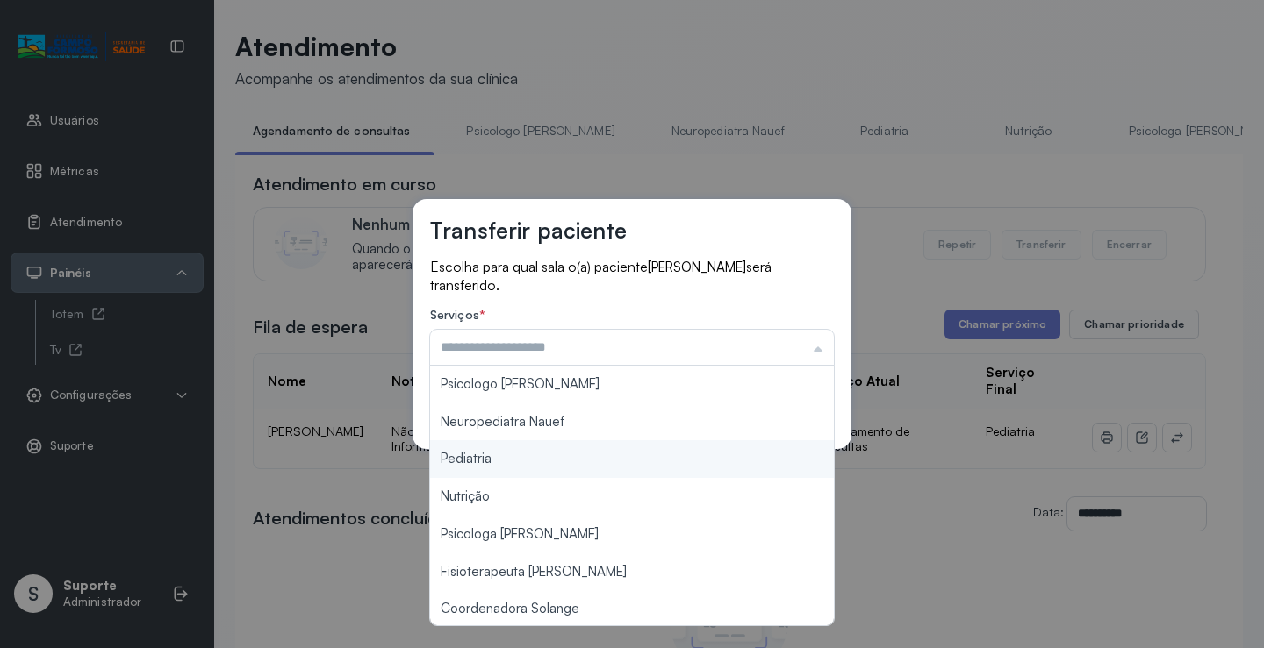
type input "*********"
click at [549, 462] on div "Transferir paciente Escolha para qual sala o(a) paciente [PERSON_NAME] será tra…" at bounding box center [632, 324] width 1264 height 648
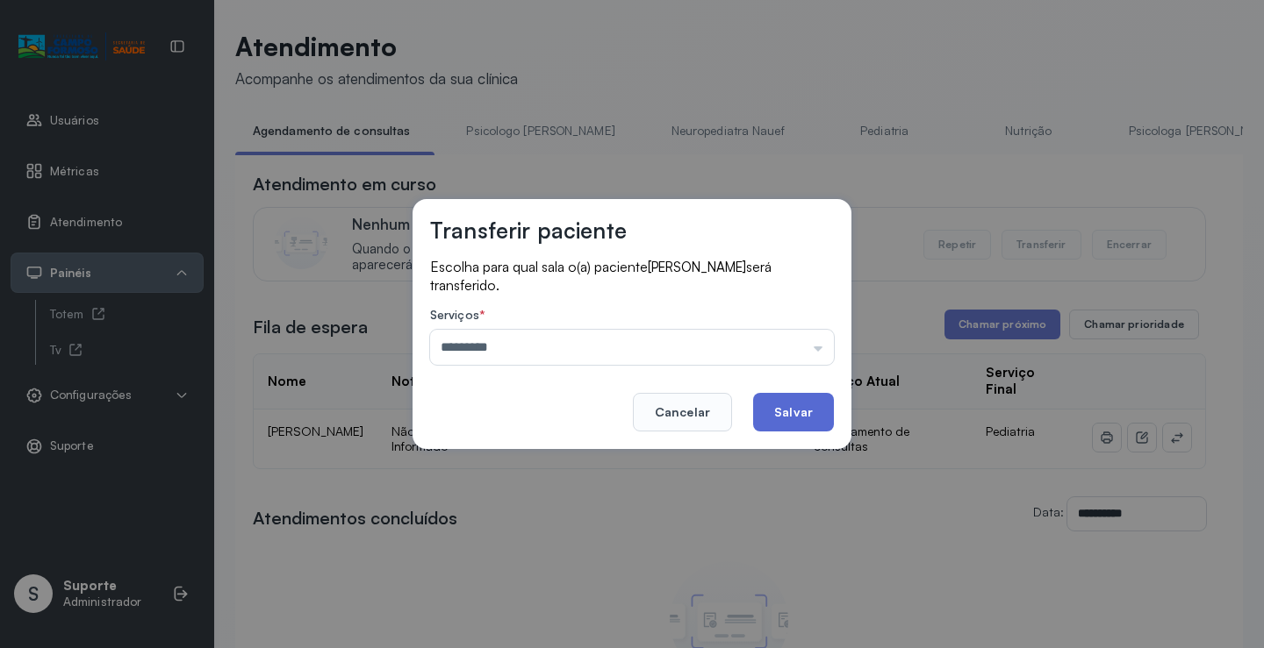
click at [794, 410] on button "Salvar" at bounding box center [793, 412] width 81 height 39
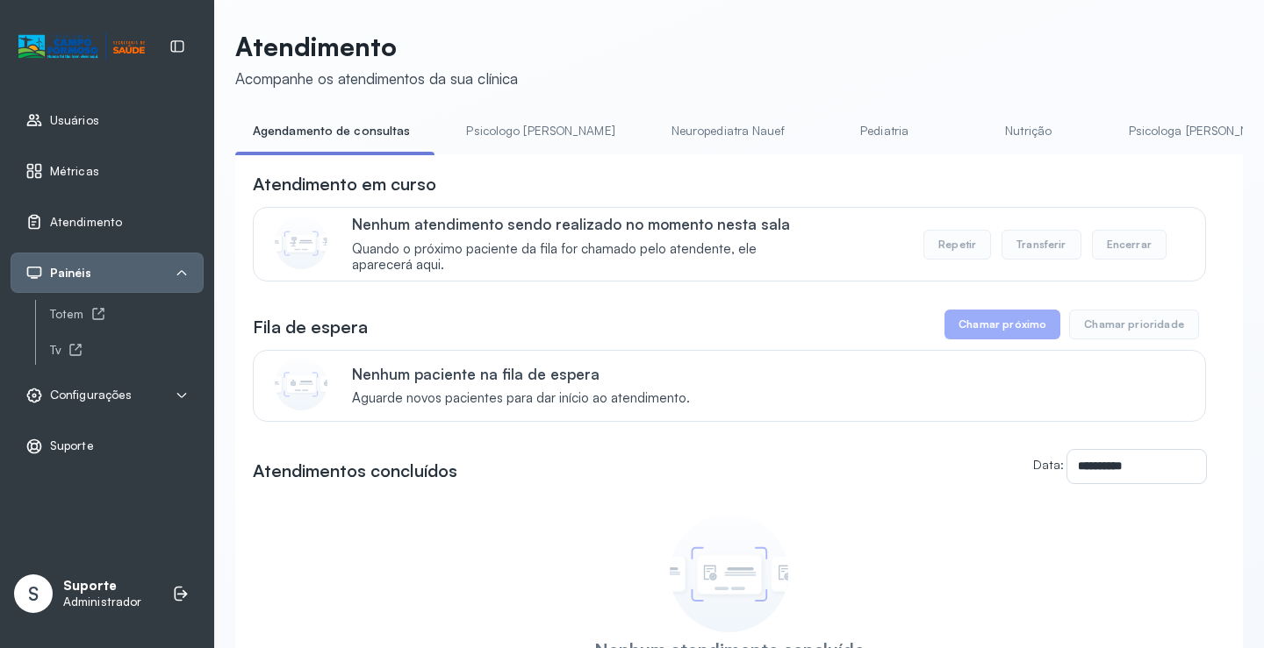
click at [823, 135] on link "Pediatria" at bounding box center [884, 131] width 123 height 29
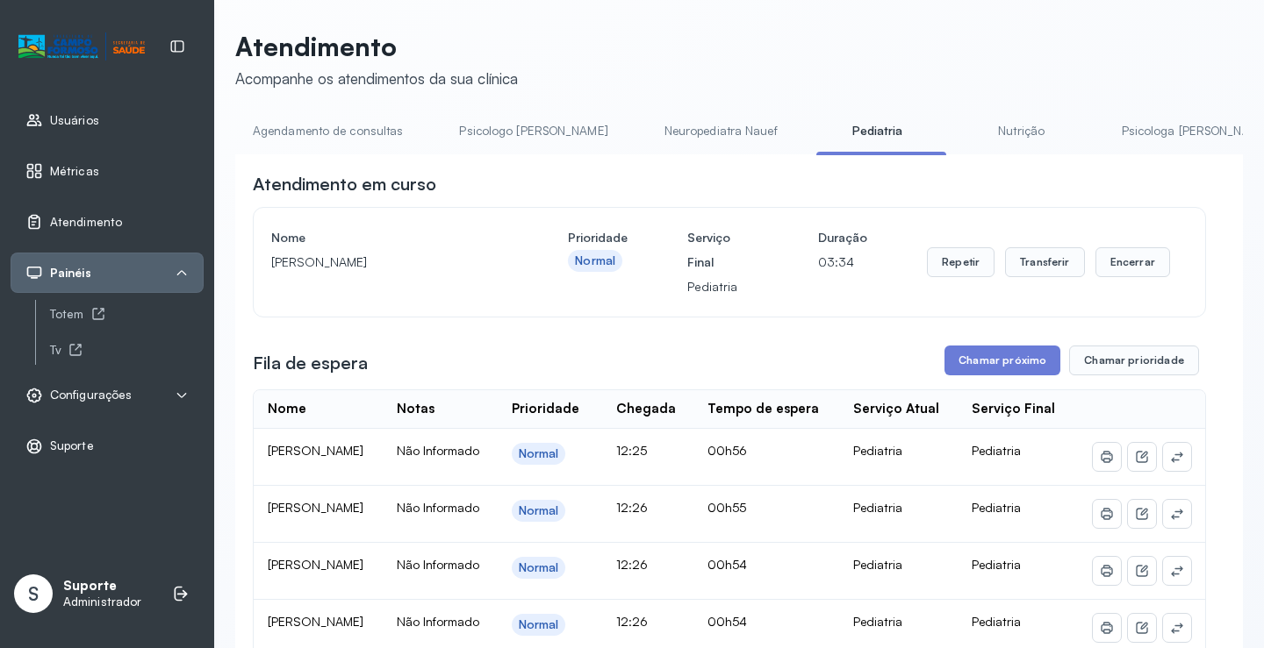
click at [330, 140] on link "Agendamento de consultas" at bounding box center [327, 131] width 185 height 29
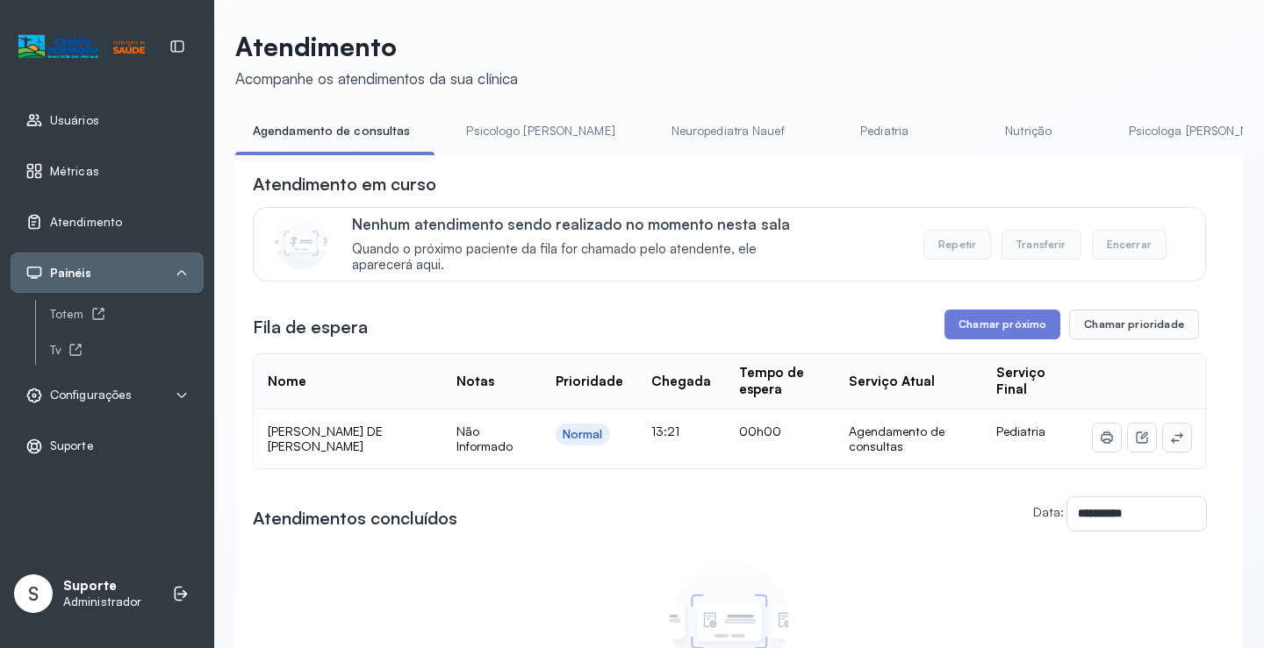
click at [1170, 439] on icon at bounding box center [1177, 438] width 14 height 14
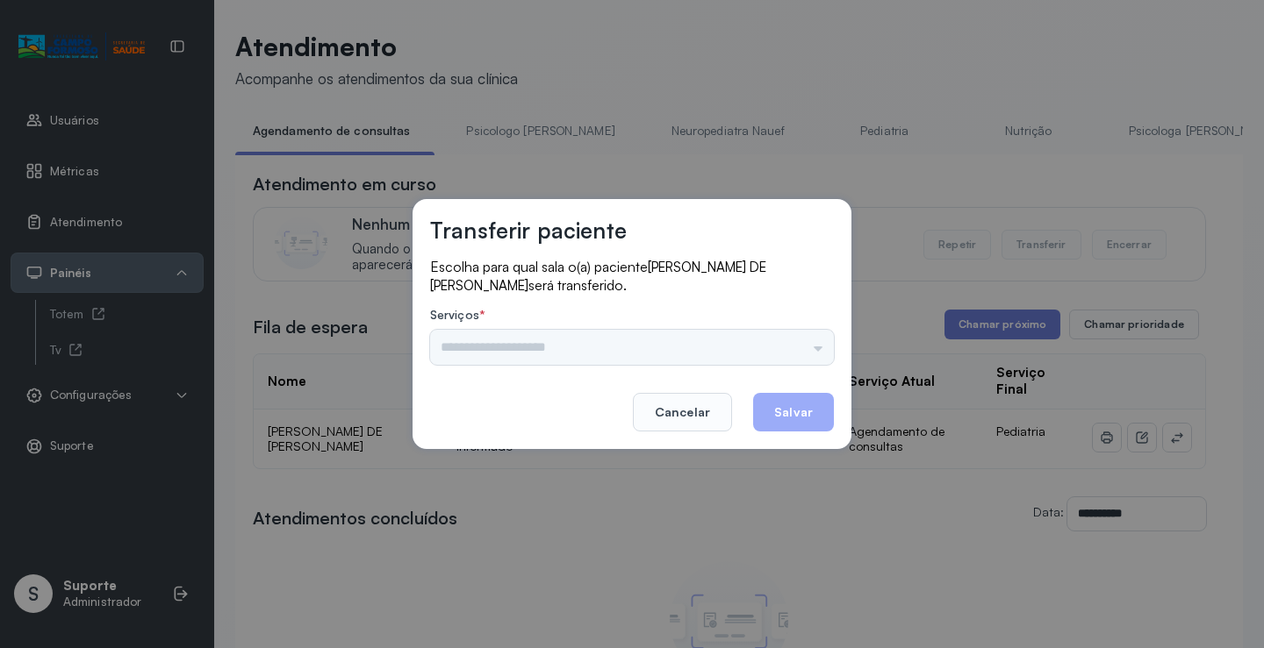
click at [814, 338] on div "Psicologo Pedro Neuropediatra Nauef Pediatria Nutrição Psicologa Alana Fisioter…" at bounding box center [632, 347] width 404 height 35
click at [795, 346] on div "Psicologo Pedro Neuropediatra Nauef Pediatria Nutrição Psicologa Alana Fisioter…" at bounding box center [632, 347] width 404 height 35
click at [784, 344] on input "text" at bounding box center [632, 347] width 404 height 35
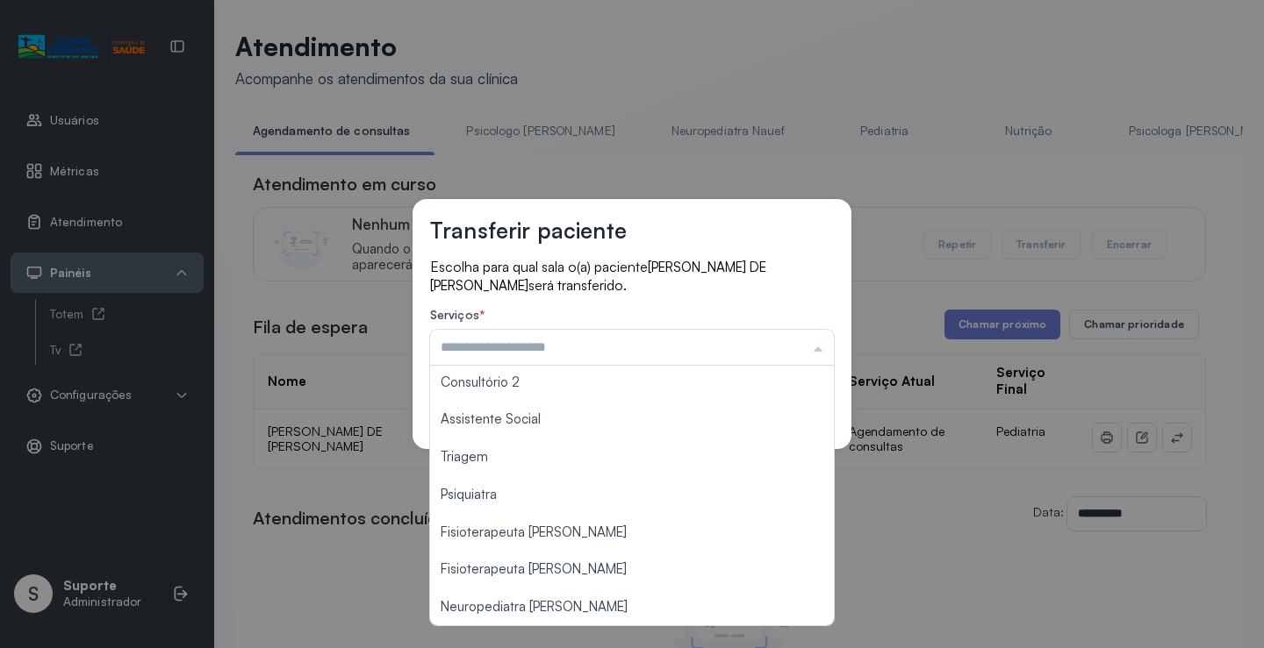
scroll to position [266, 0]
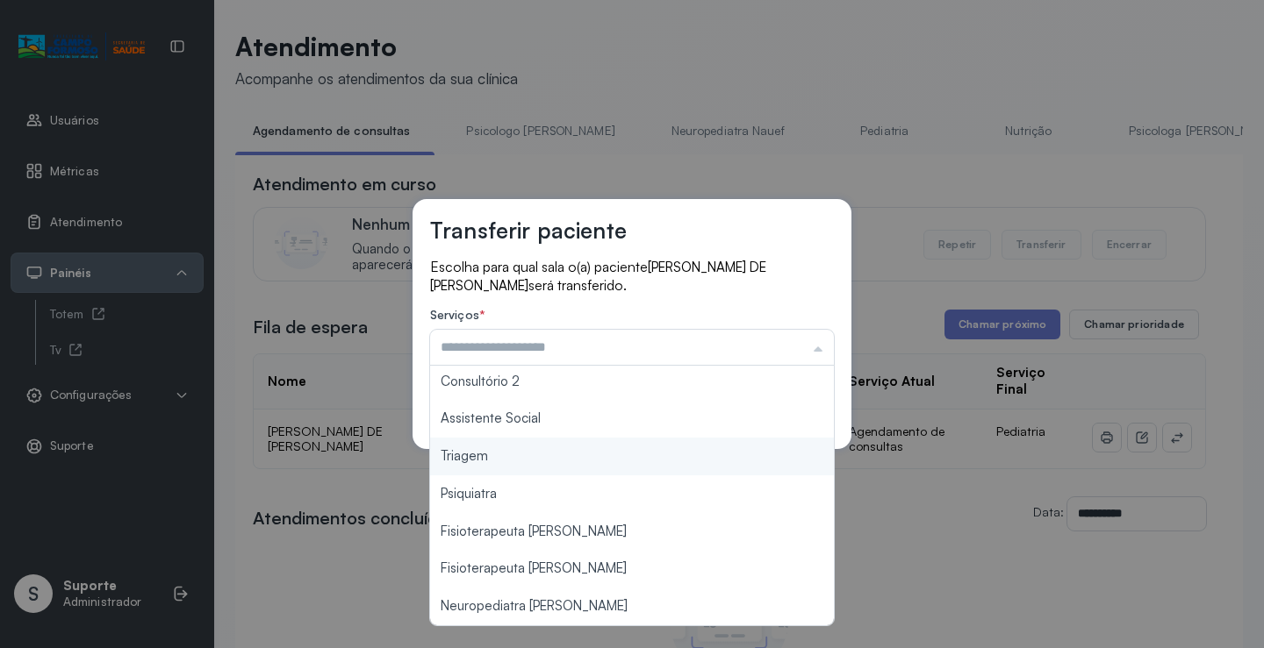
type input "*******"
click at [508, 462] on div "Transferir paciente Escolha para qual sala o(a) paciente AURORA VIANA DE SANTAN…" at bounding box center [632, 324] width 1264 height 648
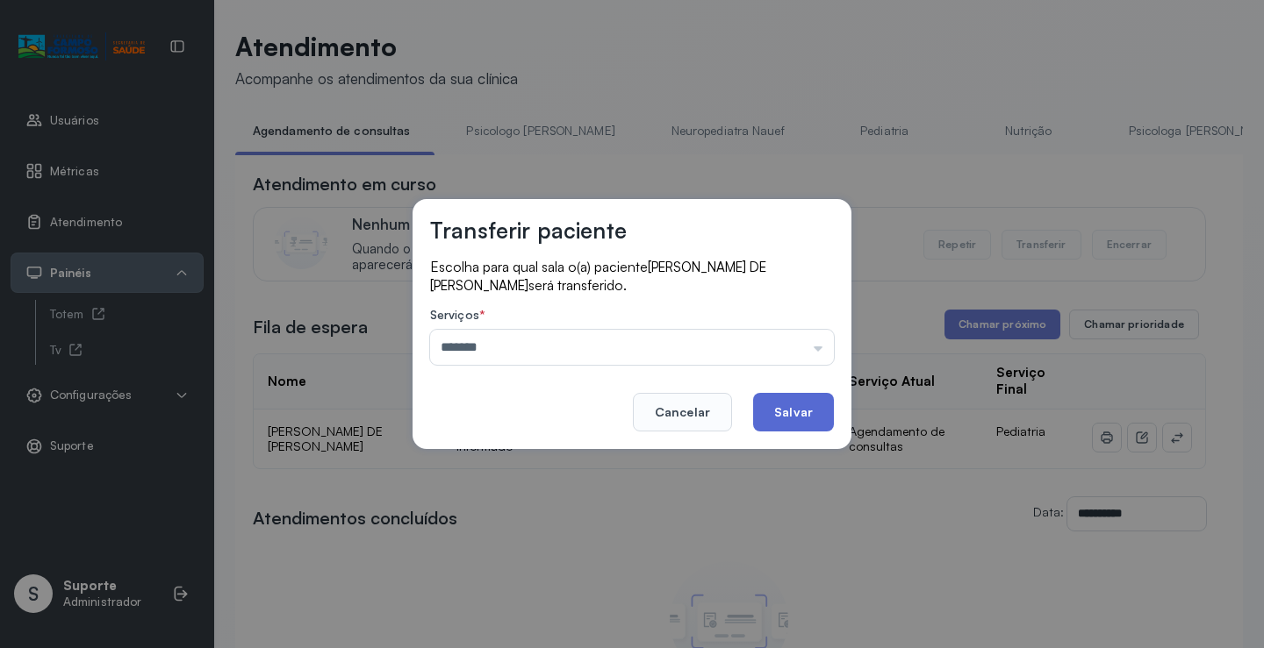
click at [786, 409] on button "Salvar" at bounding box center [793, 412] width 81 height 39
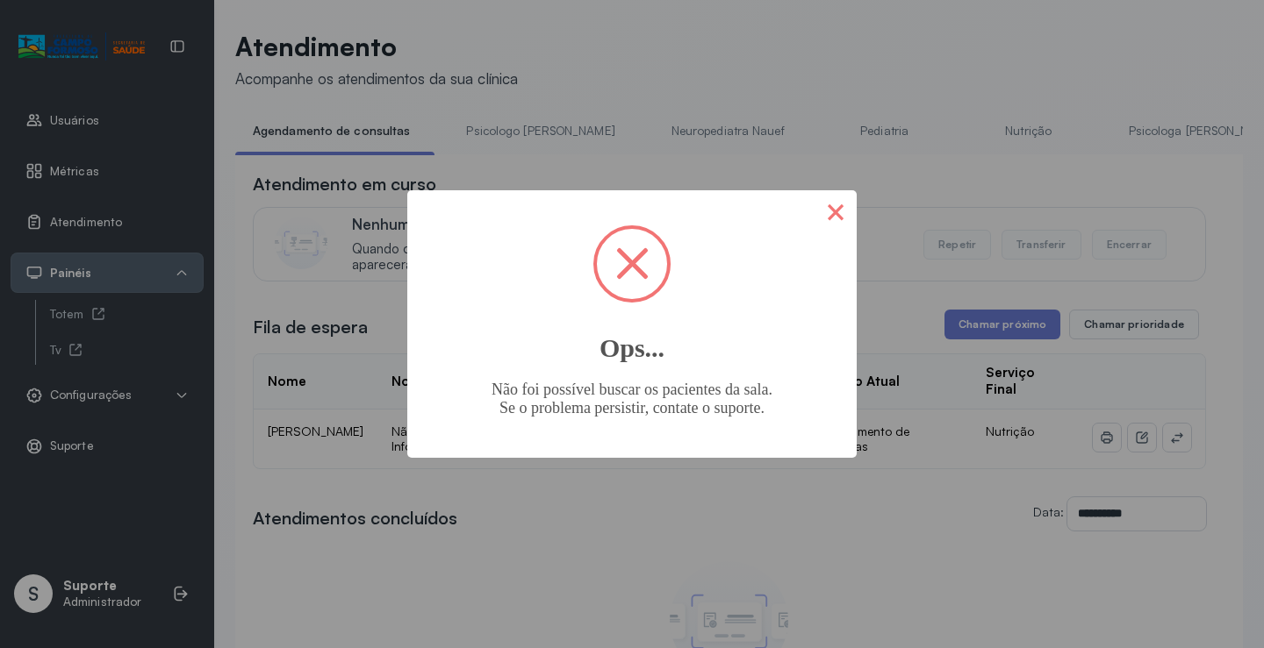
click at [828, 216] on button "×" at bounding box center [835, 211] width 42 height 42
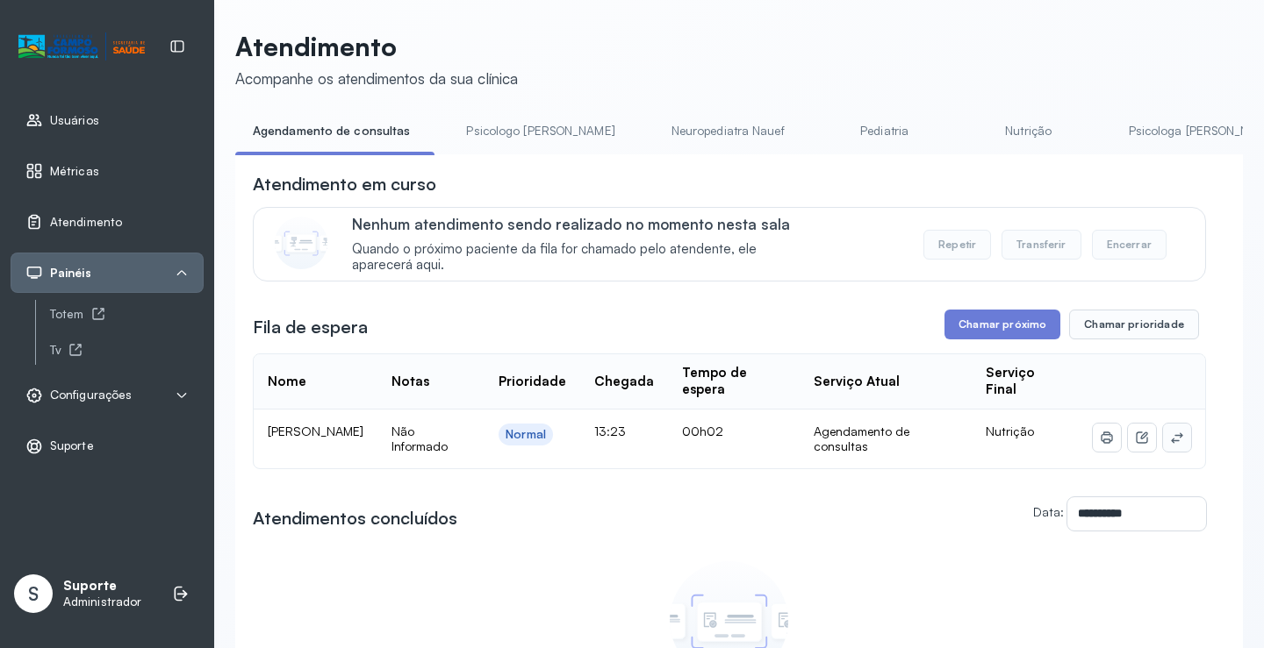
click at [1170, 445] on icon at bounding box center [1177, 438] width 14 height 14
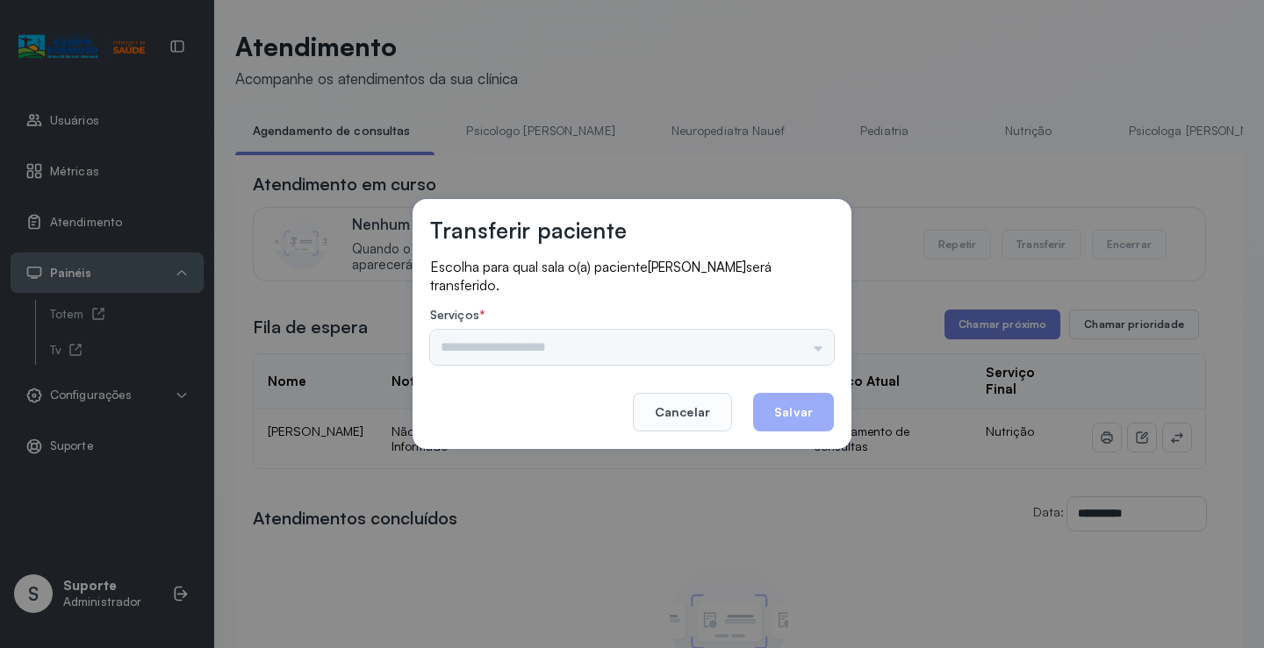
click at [819, 328] on div "Serviços * Psicologo Pedro Neuropediatra Nauef Pediatria Nutrição Psicologa Ala…" at bounding box center [632, 336] width 404 height 57
click at [798, 340] on div "Psicologo Pedro Neuropediatra Nauef Pediatria Nutrição Psicologa Alana Fisioter…" at bounding box center [632, 347] width 404 height 35
click at [797, 346] on div "Psicologo Pedro Neuropediatra Nauef Pediatria Nutrição Psicologa Alana Fisioter…" at bounding box center [632, 347] width 404 height 35
click at [791, 359] on div "Psicologo Pedro Neuropediatra Nauef Pediatria Nutrição Psicologa Alana Fisioter…" at bounding box center [632, 347] width 404 height 35
click at [792, 356] on div "Psicologo Pedro Neuropediatra Nauef Pediatria Nutrição Psicologa Alana Fisioter…" at bounding box center [632, 347] width 404 height 35
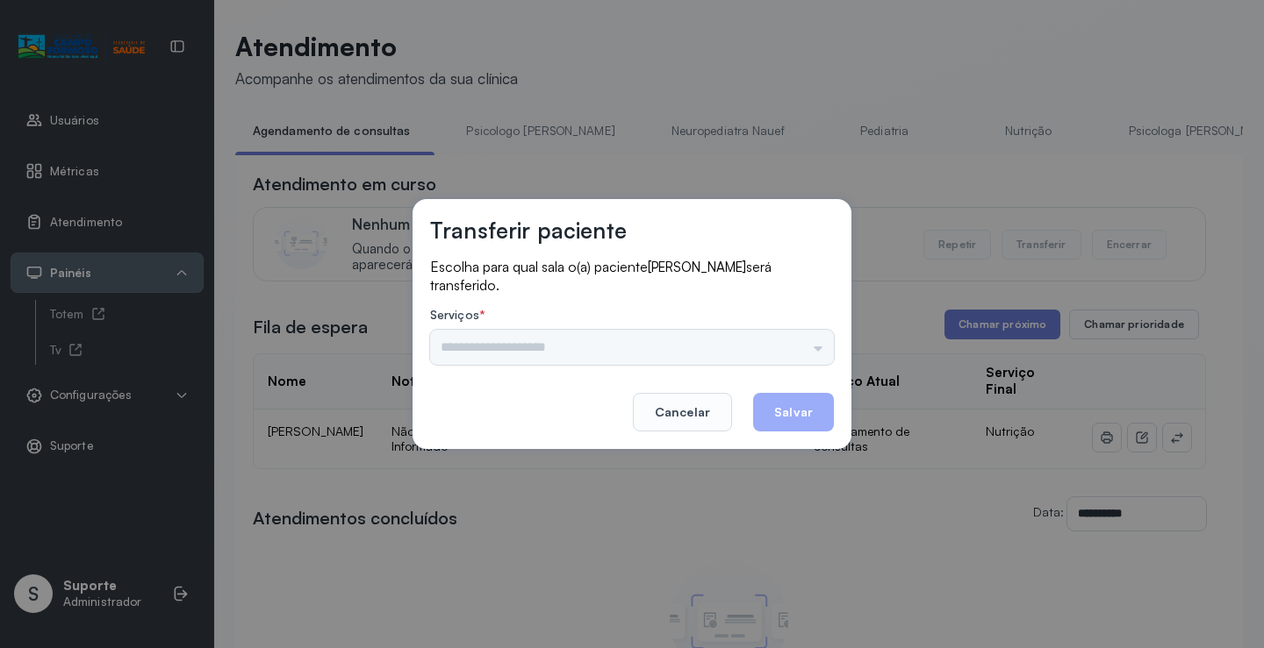
click at [801, 348] on div "Psicologo Pedro Neuropediatra Nauef Pediatria Nutrição Psicologa Alana Fisioter…" at bounding box center [632, 347] width 404 height 35
click at [802, 347] on div "Psicologo Pedro Neuropediatra Nauef Pediatria Nutrição Psicologa Alana Fisioter…" at bounding box center [632, 347] width 404 height 35
click at [796, 348] on div "Psicologo Pedro Neuropediatra Nauef Pediatria Nutrição Psicologa Alana Fisioter…" at bounding box center [632, 347] width 404 height 35
drag, startPoint x: 741, startPoint y: 348, endPoint x: 712, endPoint y: 346, distance: 28.2
click at [738, 347] on div "Psicologo Pedro Neuropediatra Nauef Pediatria Nutrição Psicologa Alana Fisioter…" at bounding box center [632, 347] width 404 height 35
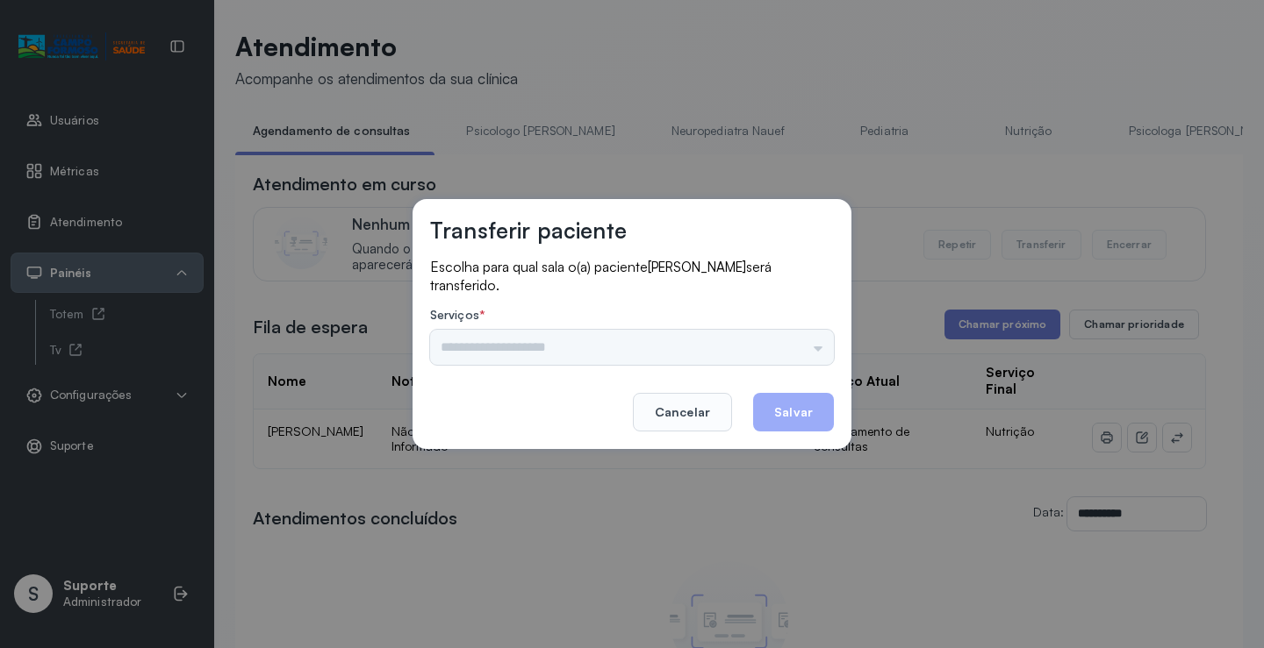
click at [712, 346] on div "Psicologo Pedro Neuropediatra Nauef Pediatria Nutrição Psicologa Alana Fisioter…" at bounding box center [632, 347] width 404 height 35
drag, startPoint x: 781, startPoint y: 355, endPoint x: 793, endPoint y: 347, distance: 14.6
click at [783, 355] on div "Psicologo Pedro Neuropediatra Nauef Pediatria Nutrição Psicologa Alana Fisioter…" at bounding box center [632, 347] width 404 height 35
drag, startPoint x: 793, startPoint y: 347, endPoint x: 617, endPoint y: 440, distance: 199.4
click at [788, 350] on div "Psicologo Pedro Neuropediatra Nauef Pediatria Nutrição Psicologa Alana Fisioter…" at bounding box center [632, 347] width 404 height 35
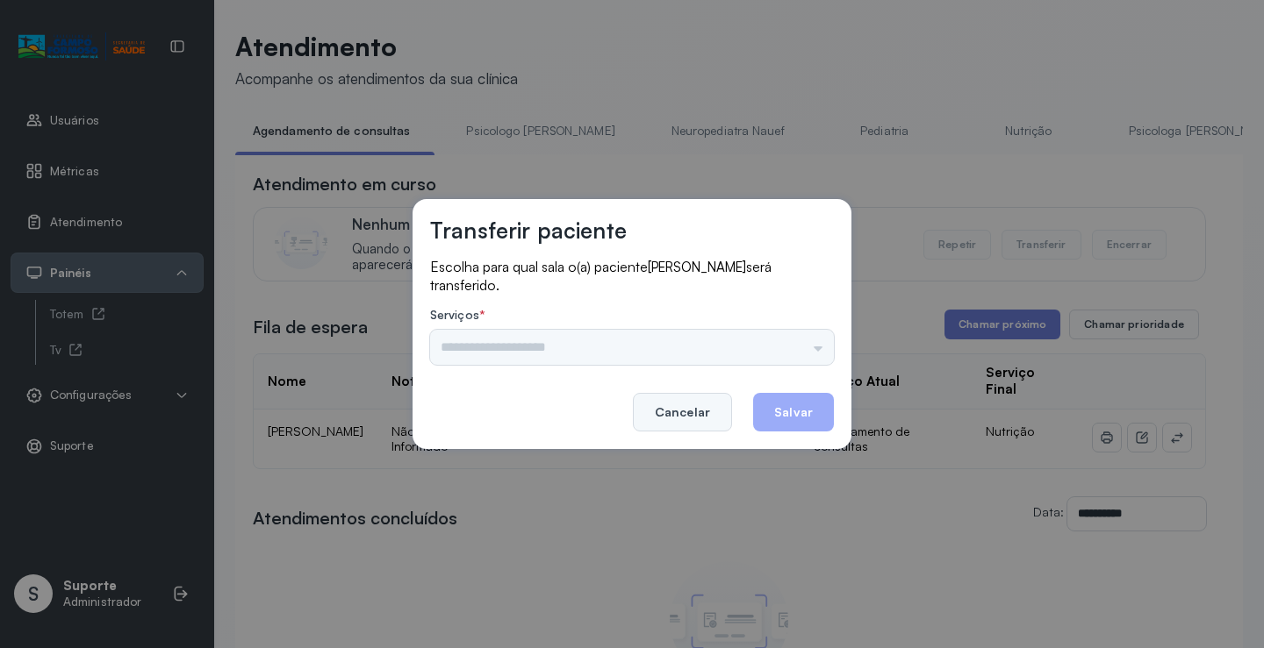
drag, startPoint x: 617, startPoint y: 440, endPoint x: 682, endPoint y: 416, distance: 69.4
click at [626, 433] on div "Transferir paciente Escolha para qual sala o(a) paciente Leandro Jesus Silva Fi…" at bounding box center [631, 324] width 439 height 250
click at [682, 416] on button "Cancelar" at bounding box center [682, 412] width 99 height 39
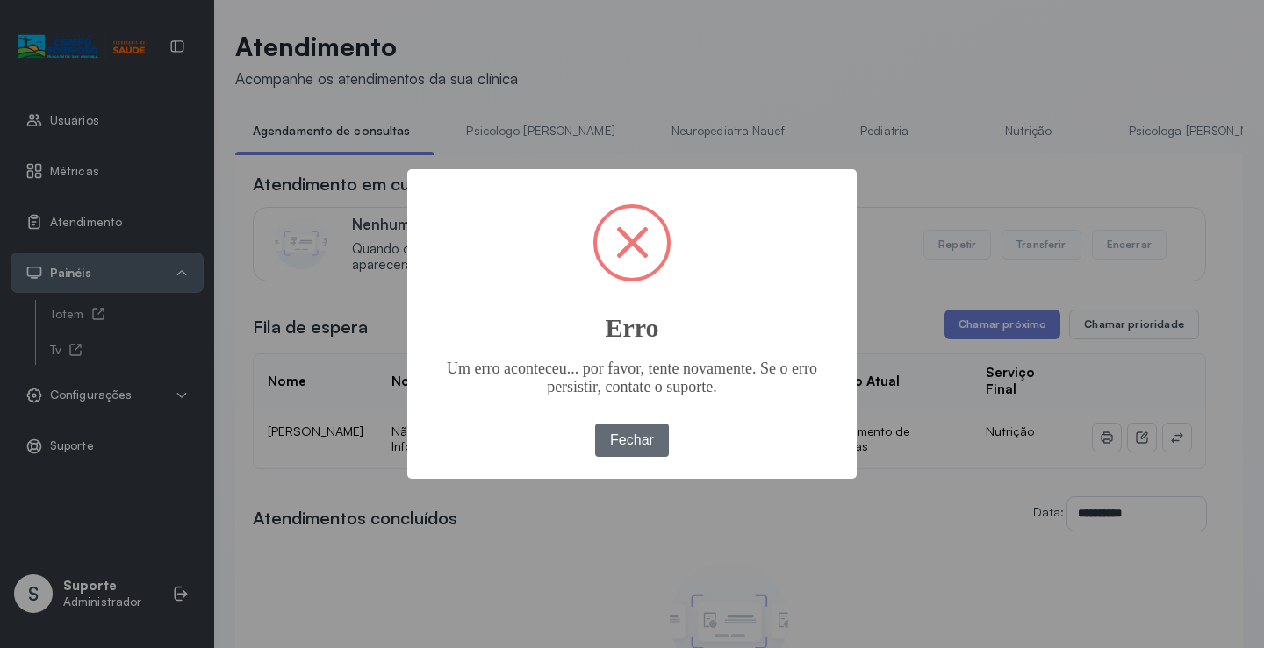
click at [635, 426] on button "Fechar" at bounding box center [632, 440] width 75 height 33
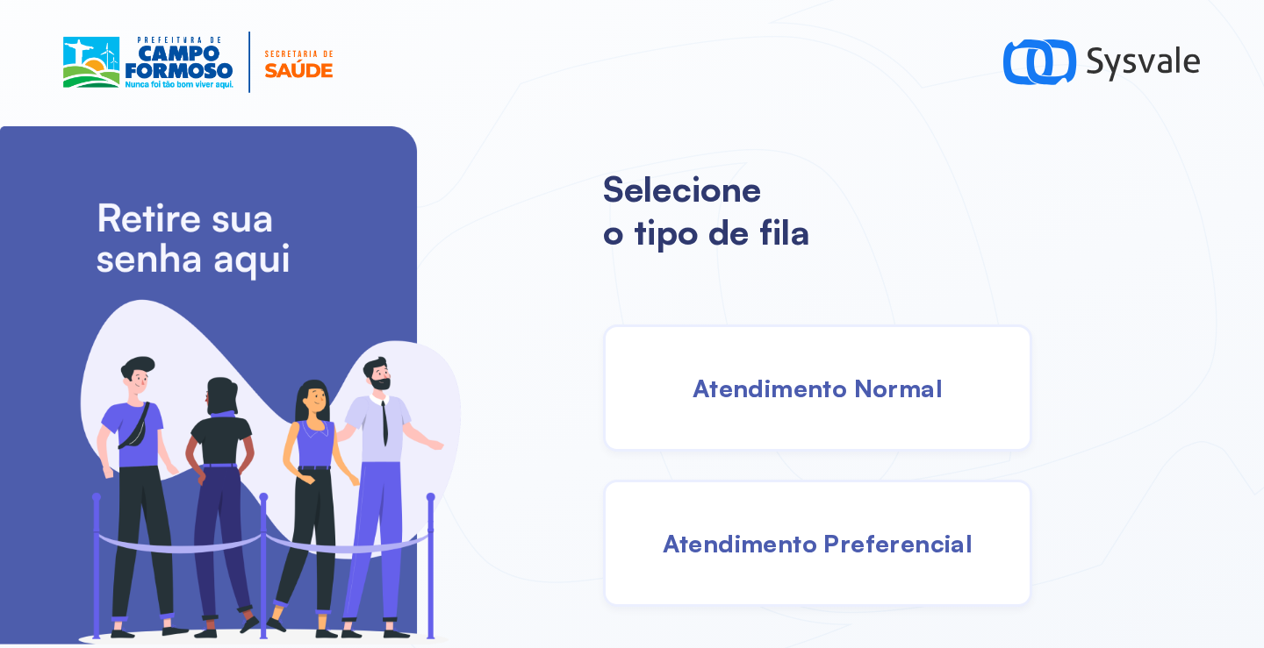
click at [819, 416] on div "Atendimento Normal" at bounding box center [817, 388] width 429 height 127
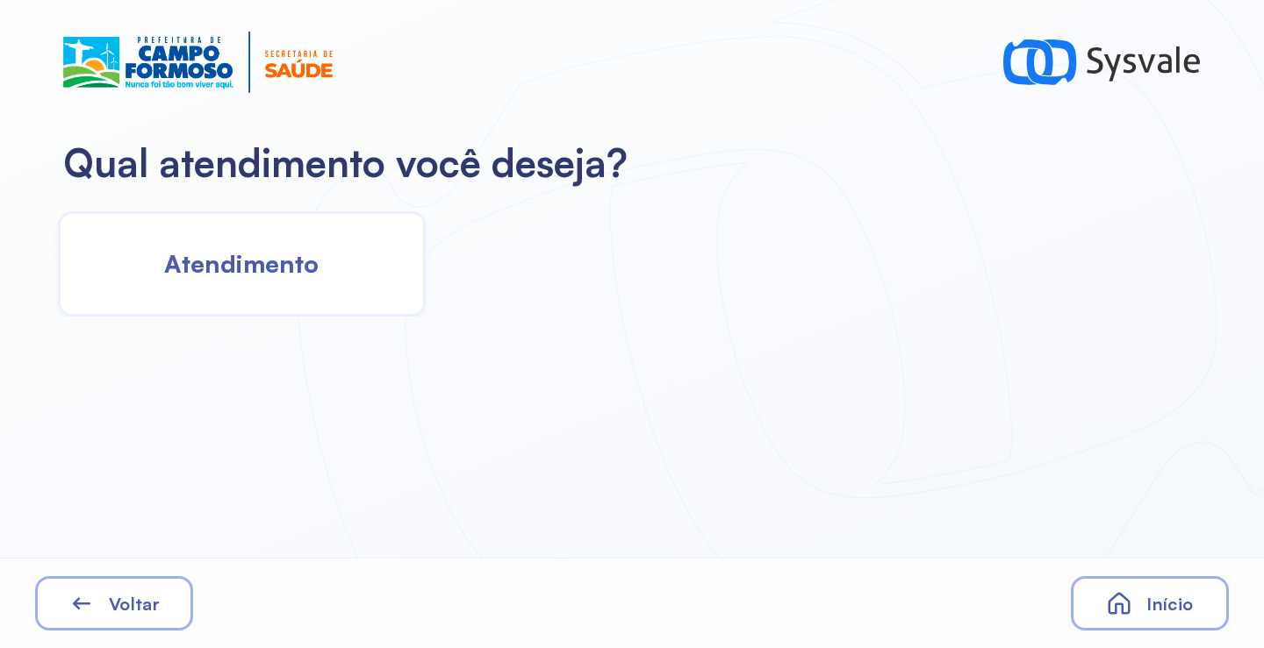
click at [254, 283] on div "Atendimento" at bounding box center [242, 263] width 368 height 105
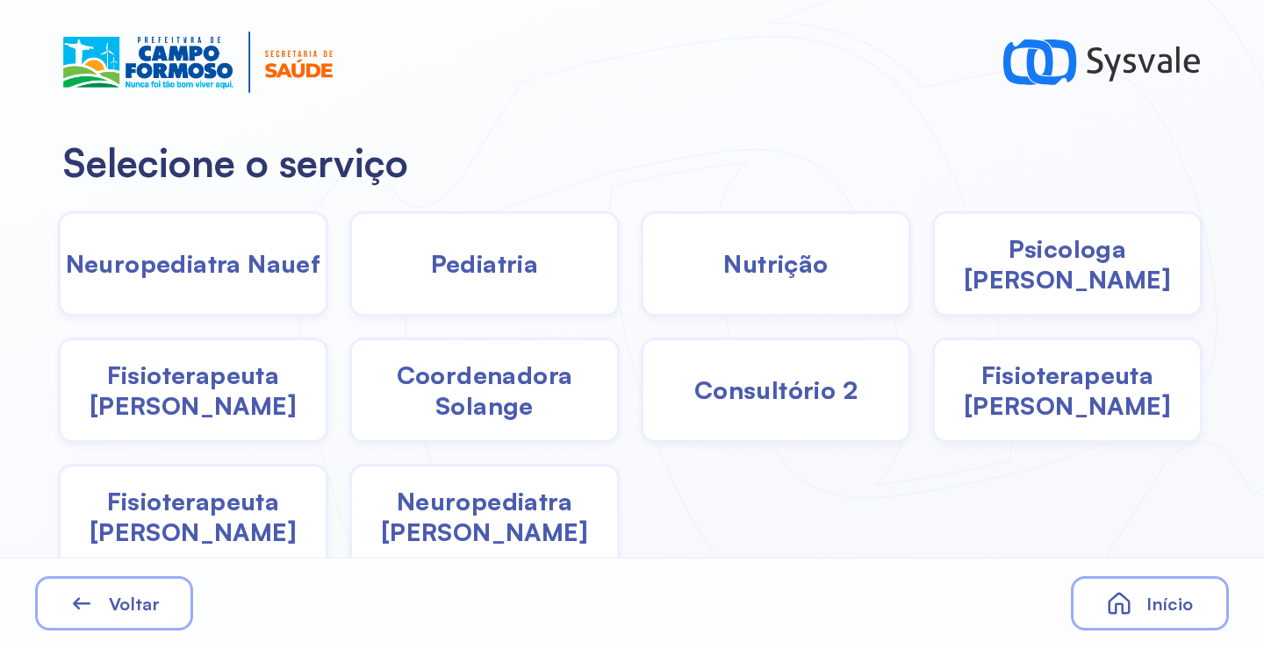
click at [641, 283] on div "Pediatria" at bounding box center [776, 263] width 270 height 105
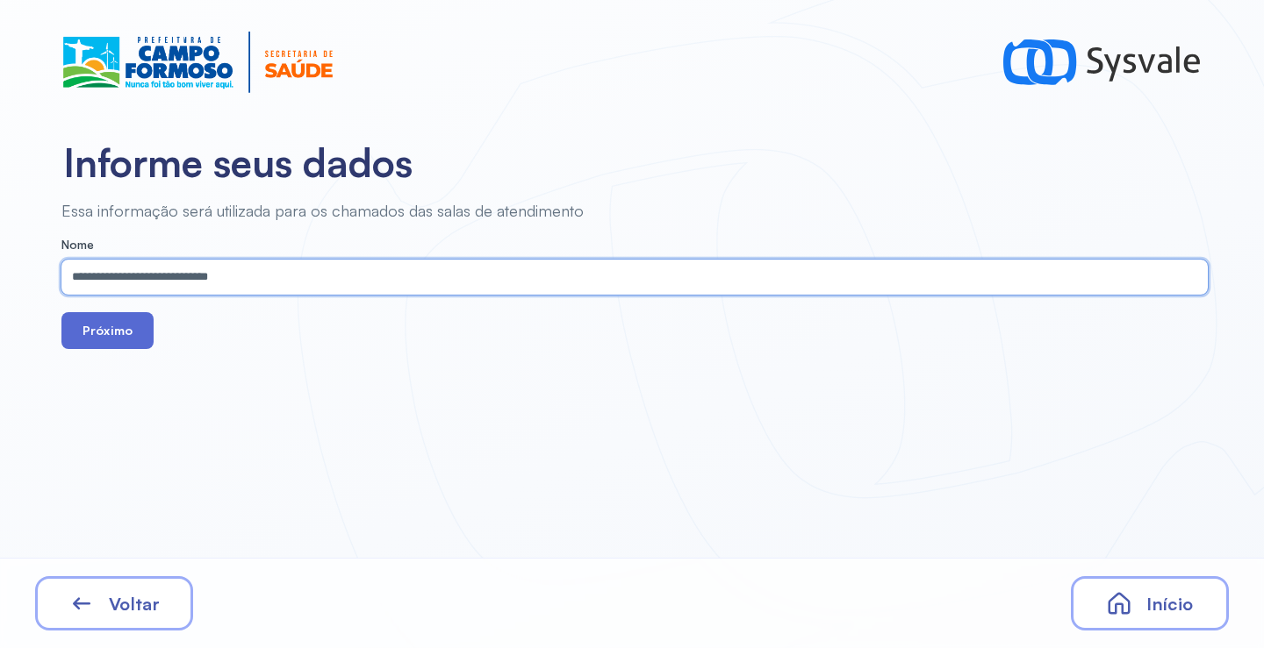
type input "**********"
click at [115, 340] on button "Próximo" at bounding box center [107, 330] width 92 height 37
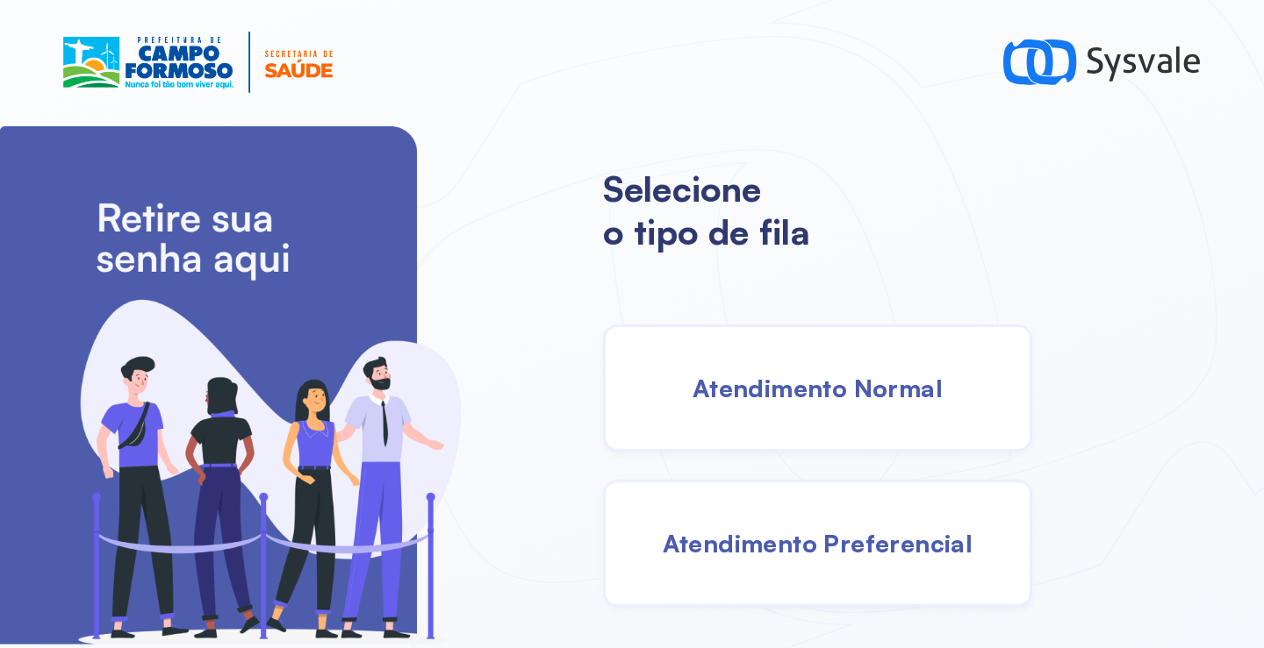
click at [784, 406] on div "Atendimento Normal" at bounding box center [817, 388] width 429 height 127
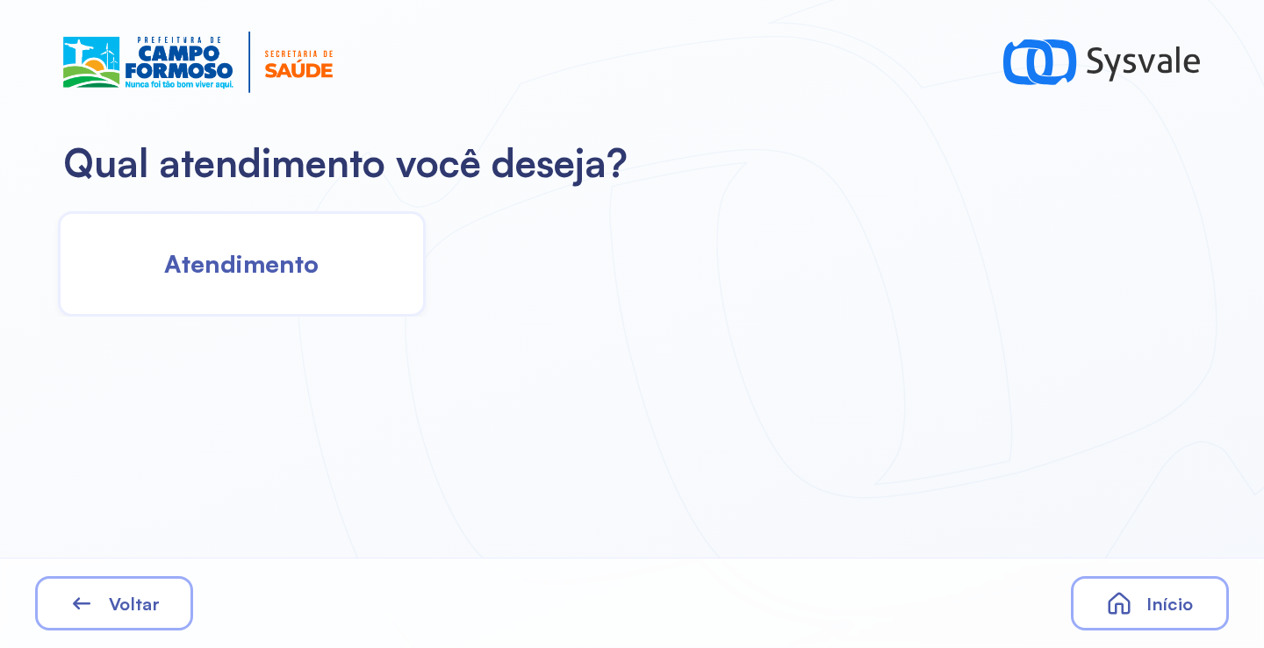
click at [283, 240] on div "Atendimento" at bounding box center [242, 263] width 368 height 105
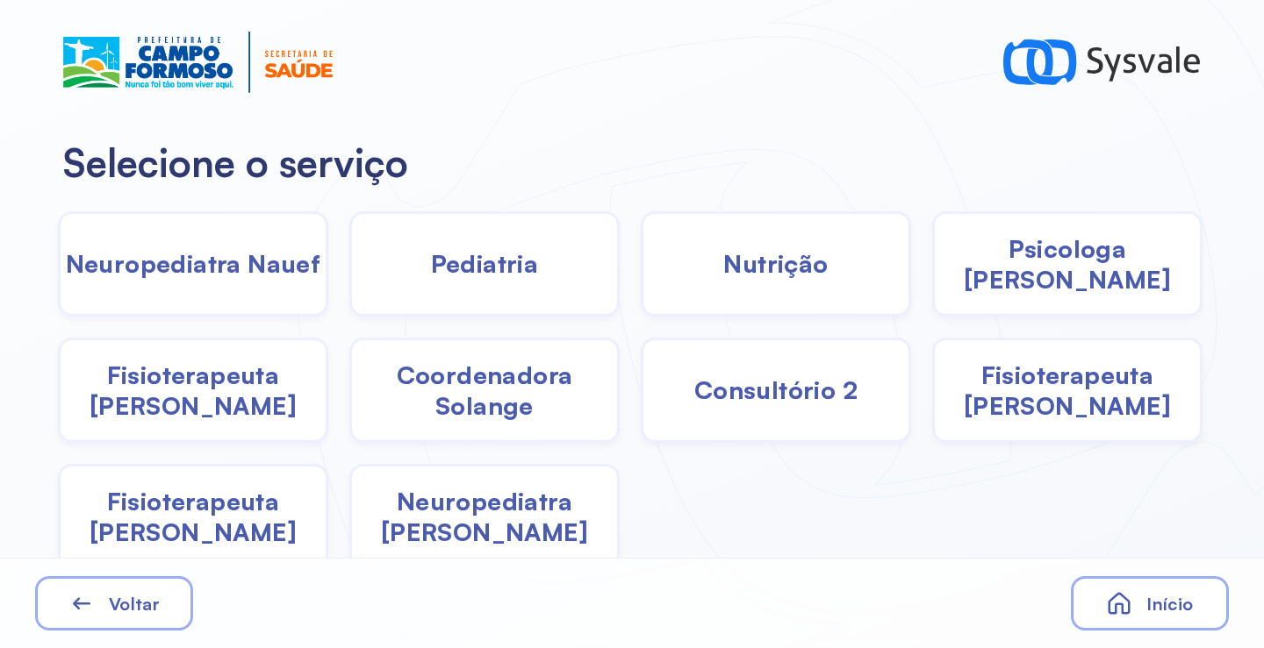
click at [232, 520] on span "Fisioterapeuta [PERSON_NAME]" at bounding box center [193, 516] width 265 height 61
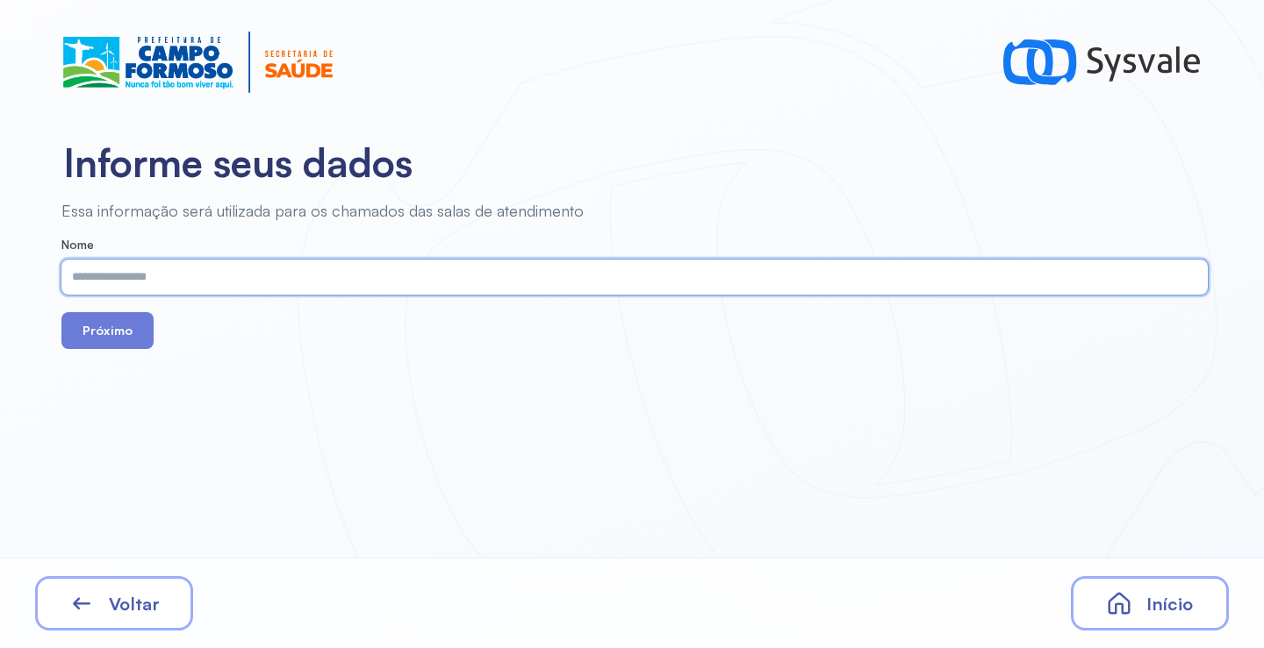
paste input "**********"
type input "**********"
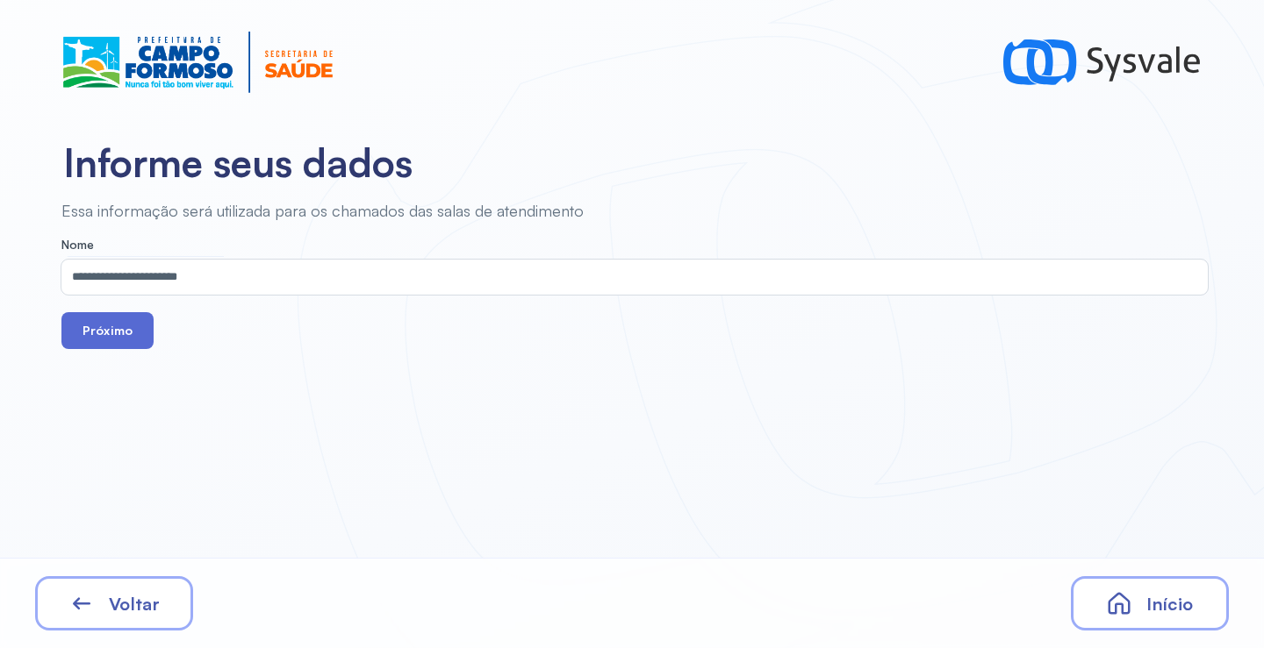
click at [109, 331] on button "Próximo" at bounding box center [107, 330] width 92 height 37
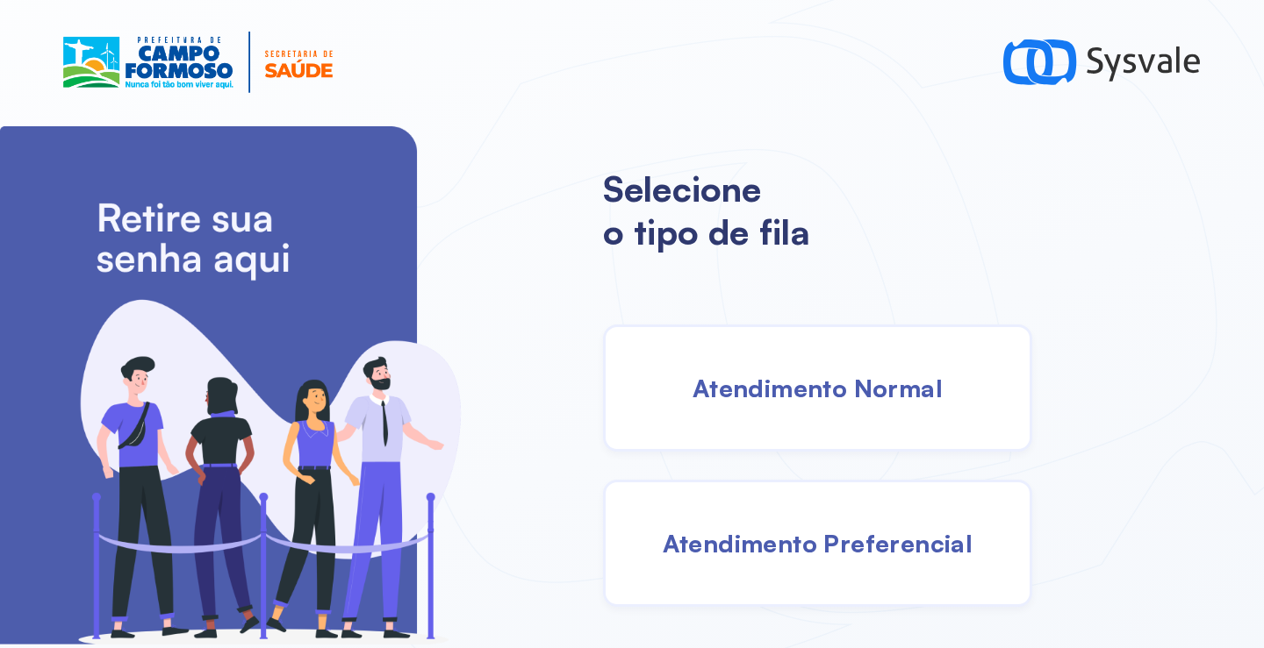
click at [784, 389] on span "Atendimento Normal" at bounding box center [817, 388] width 250 height 31
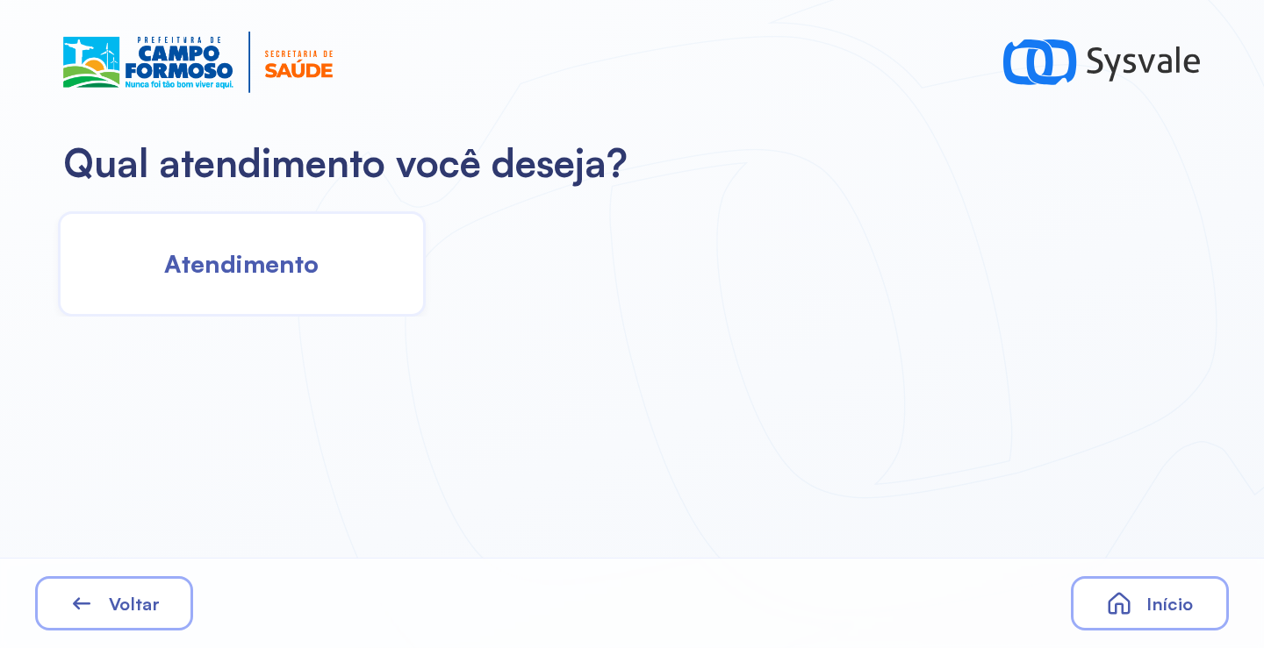
click at [349, 245] on div "Atendimento" at bounding box center [242, 263] width 368 height 105
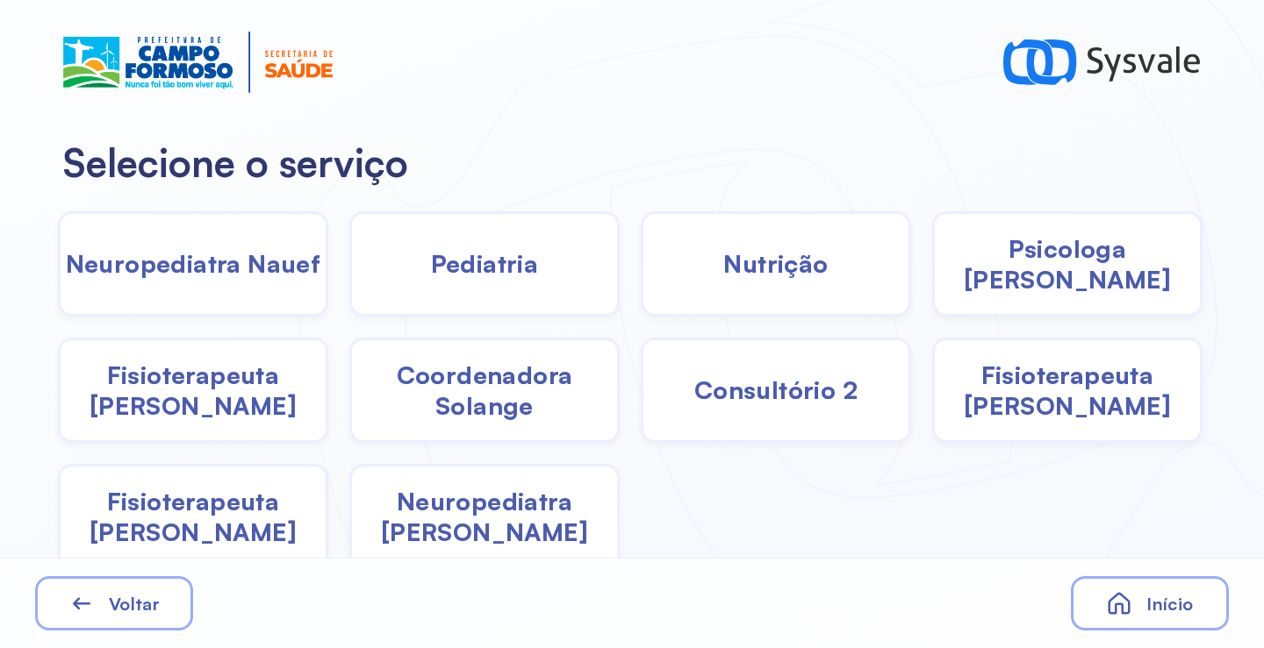
click at [465, 275] on span "Pediatria" at bounding box center [485, 263] width 108 height 31
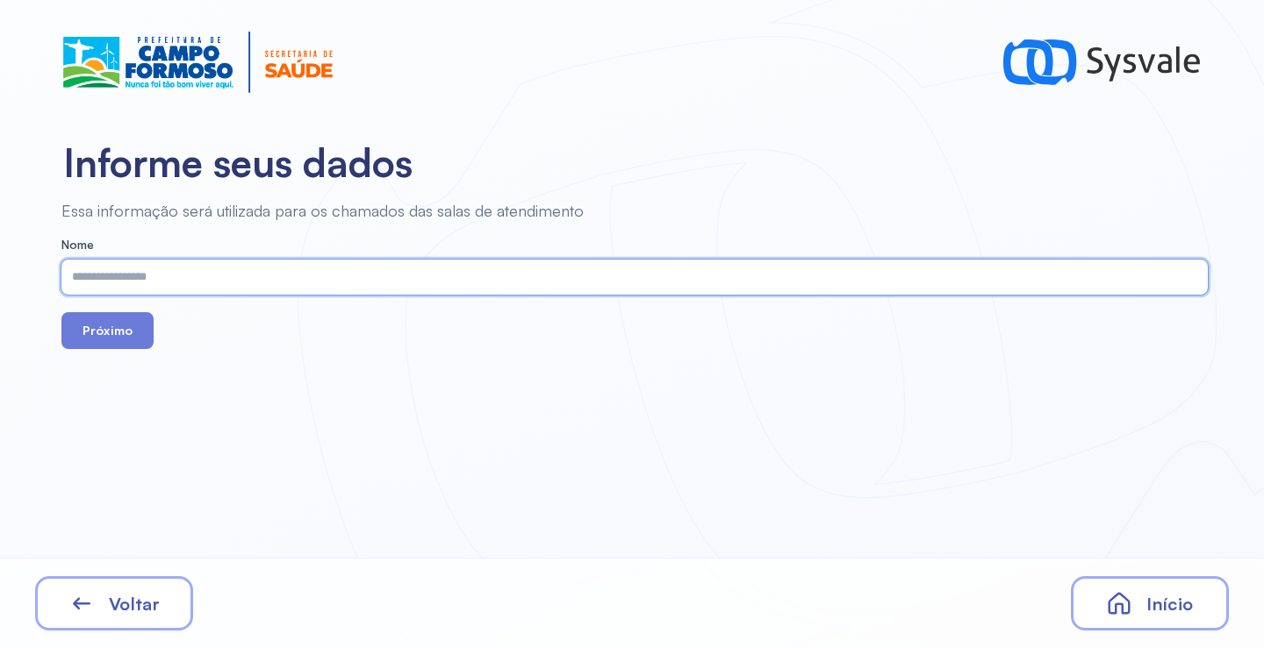
paste input "**********"
type input "**********"
click at [131, 333] on button "Próximo" at bounding box center [107, 330] width 92 height 37
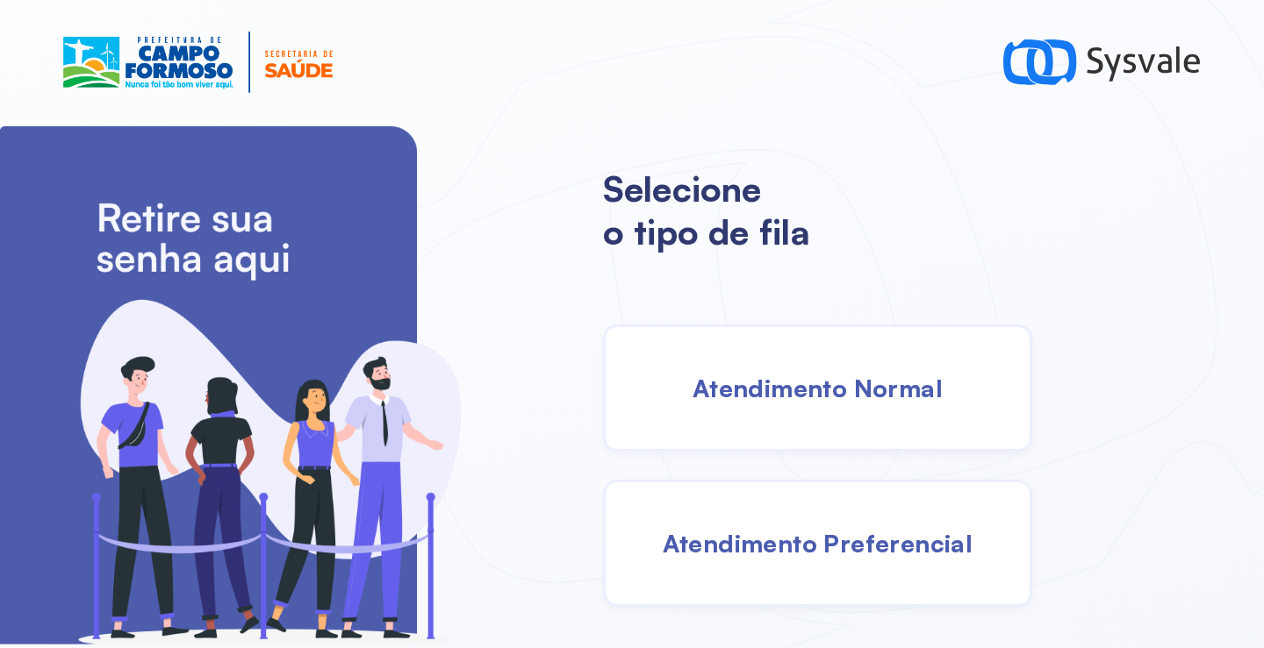
drag, startPoint x: 820, startPoint y: 387, endPoint x: 802, endPoint y: 386, distance: 18.4
click at [802, 386] on span "Atendimento Normal" at bounding box center [817, 388] width 250 height 31
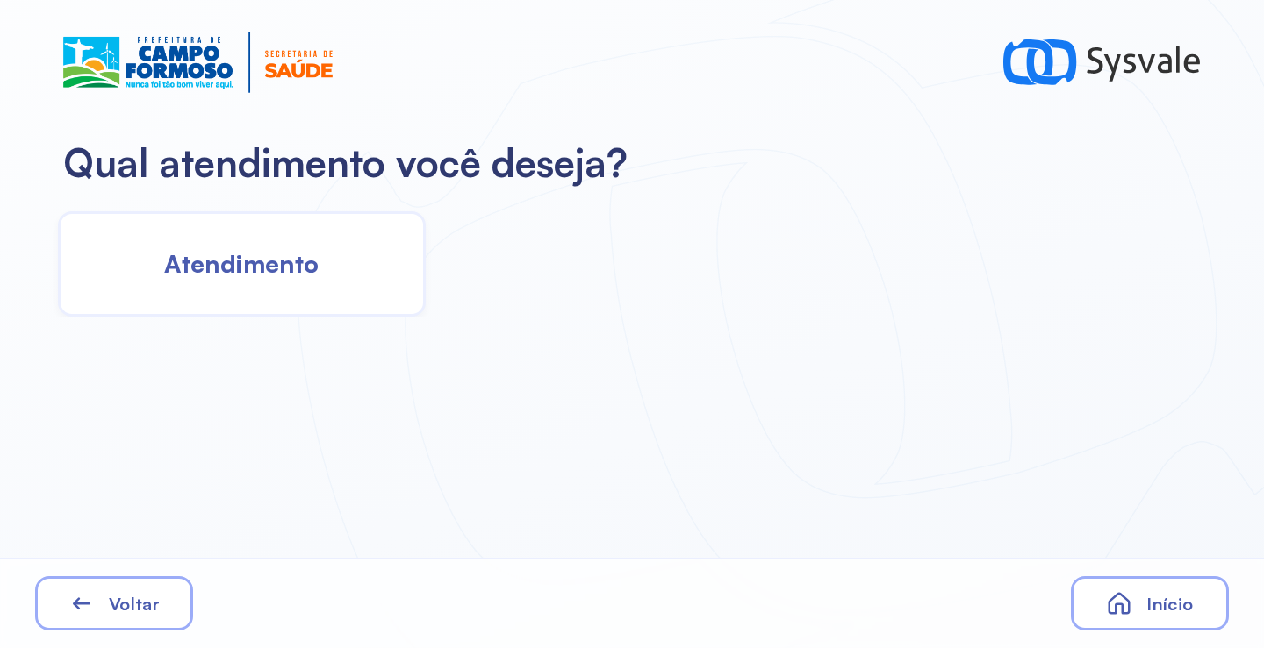
drag, startPoint x: 274, startPoint y: 277, endPoint x: 283, endPoint y: 274, distance: 10.3
click at [283, 274] on span "Atendimento" at bounding box center [241, 263] width 154 height 31
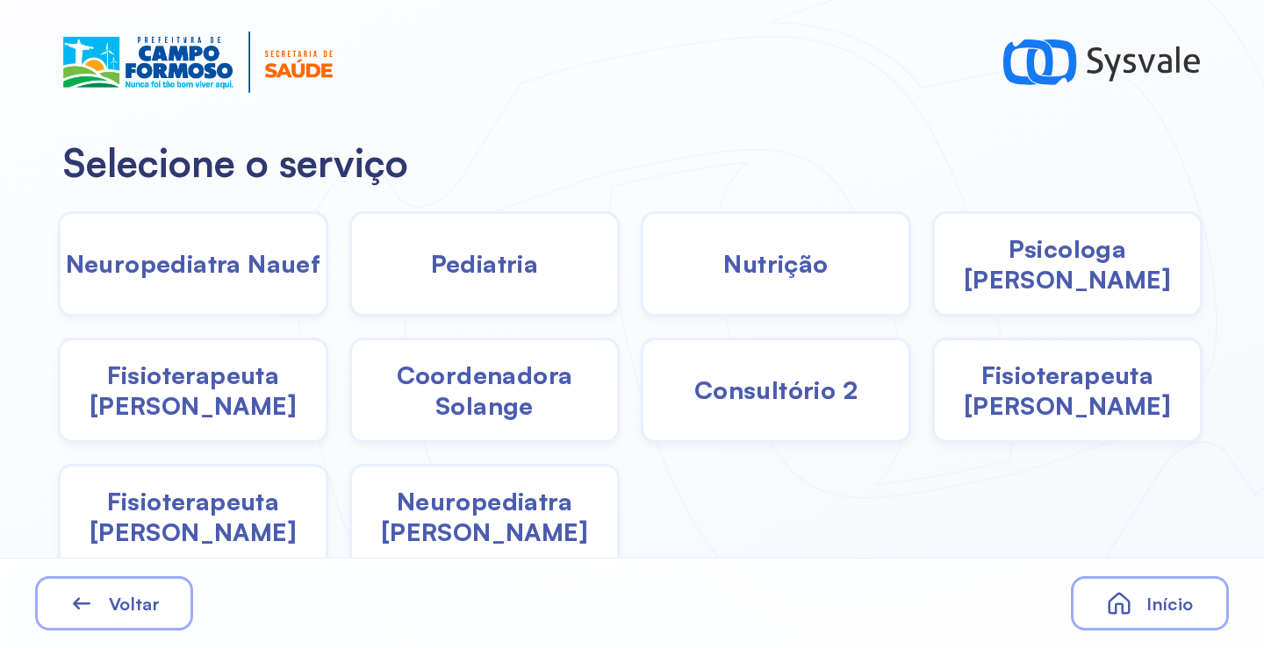
drag, startPoint x: 808, startPoint y: 263, endPoint x: 790, endPoint y: 270, distance: 19.7
click at [790, 270] on span "Nutrição" at bounding box center [775, 263] width 104 height 31
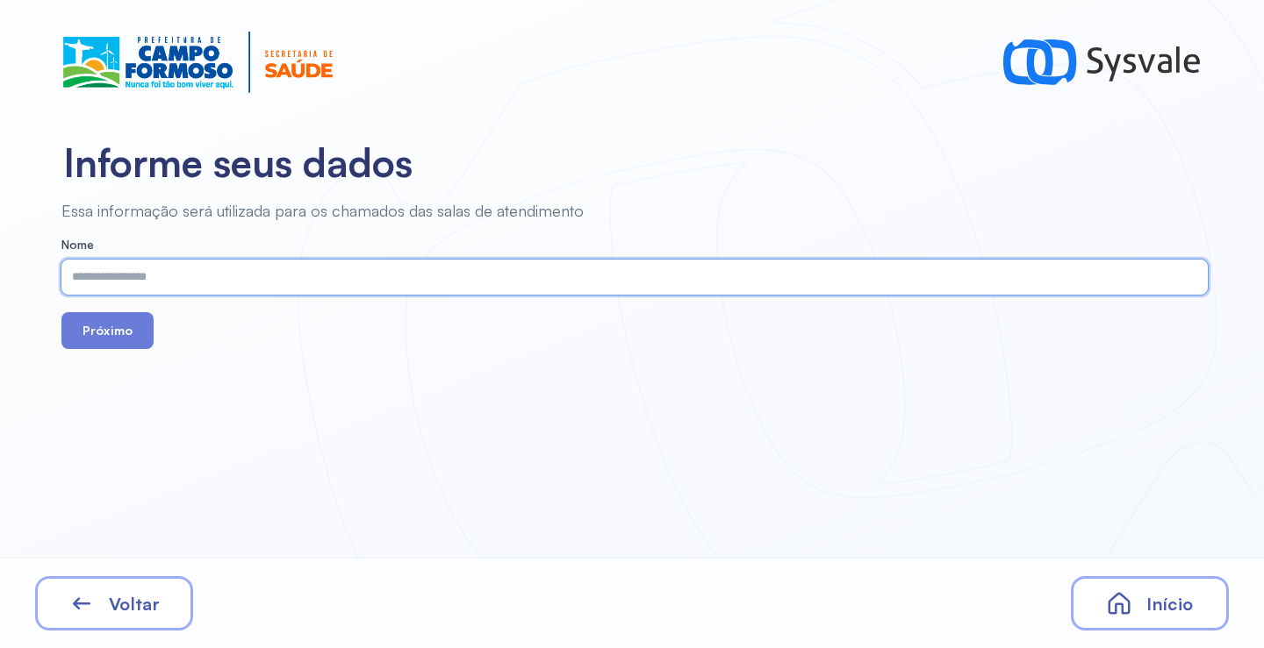
paste input "**********"
type input "**********"
click at [137, 340] on div "Próximo" at bounding box center [634, 330] width 1146 height 37
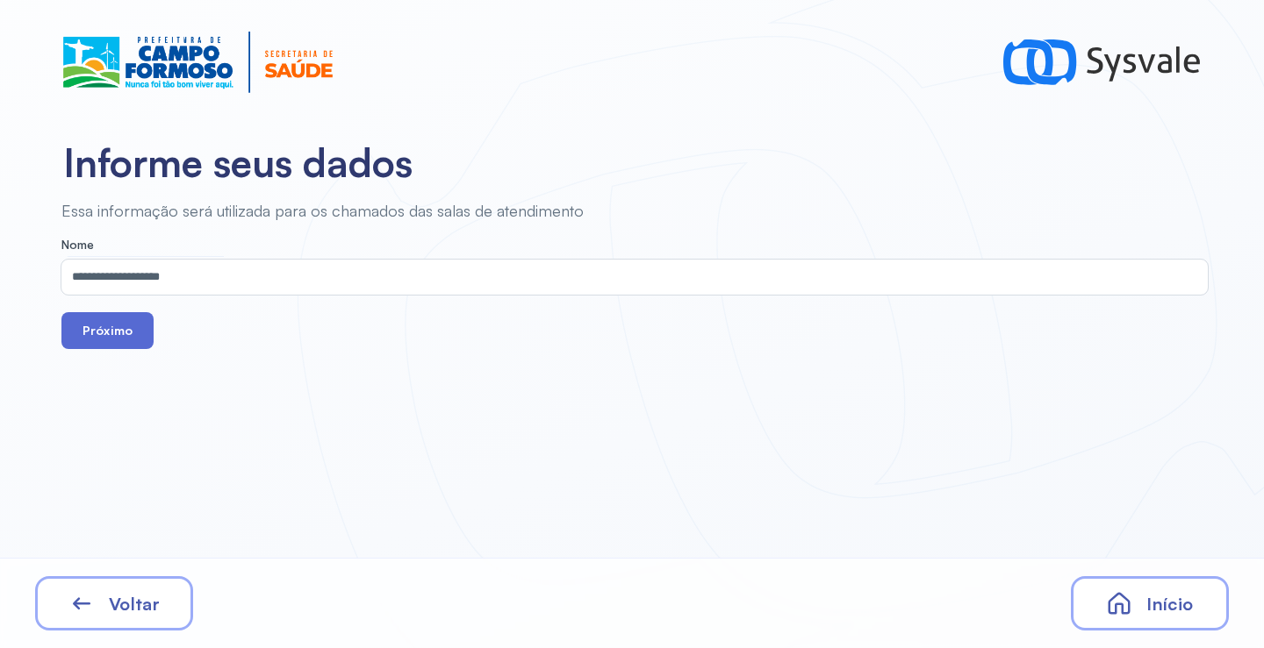
click at [97, 333] on button "Próximo" at bounding box center [107, 330] width 92 height 37
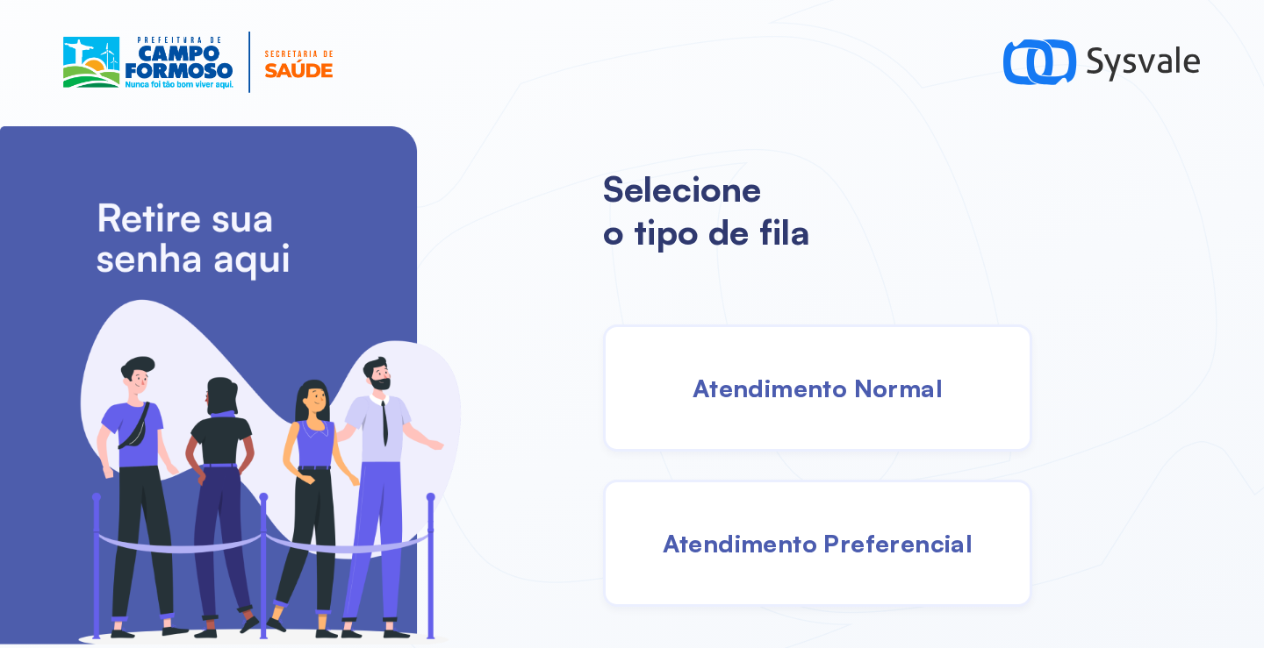
drag, startPoint x: 865, startPoint y: 419, endPoint x: 857, endPoint y: 412, distance: 10.6
click at [857, 412] on div "Atendimento Normal" at bounding box center [817, 388] width 429 height 127
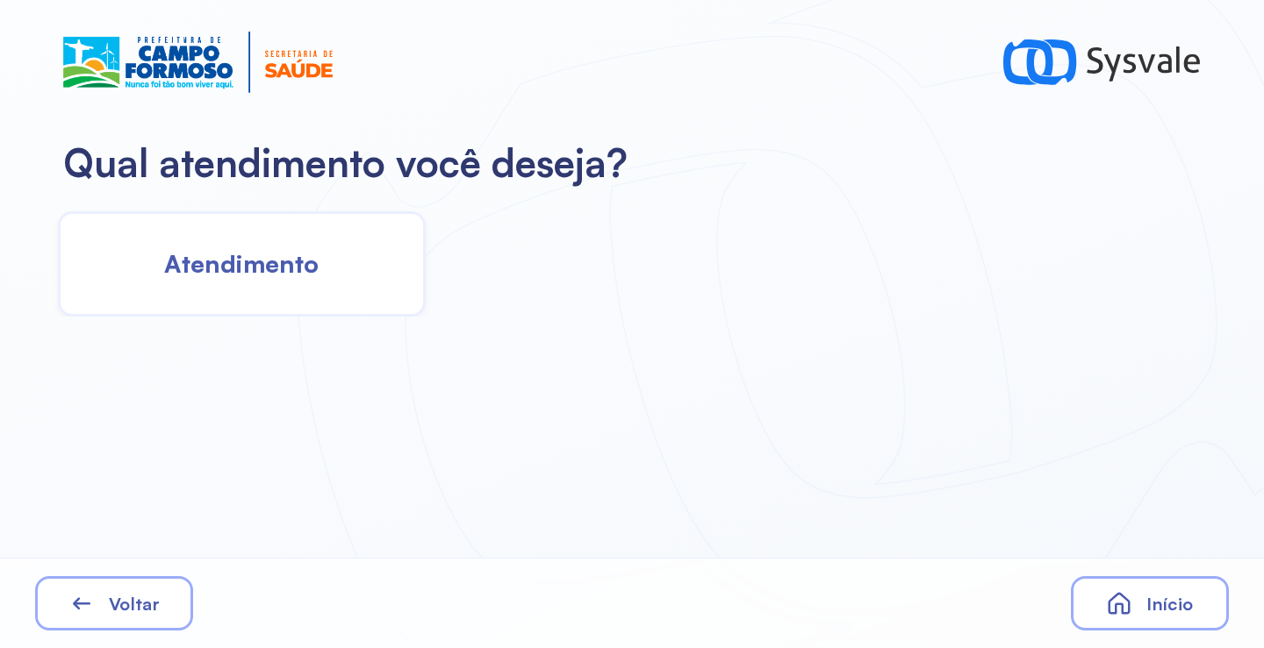
click at [268, 274] on span "Atendimento" at bounding box center [241, 263] width 154 height 31
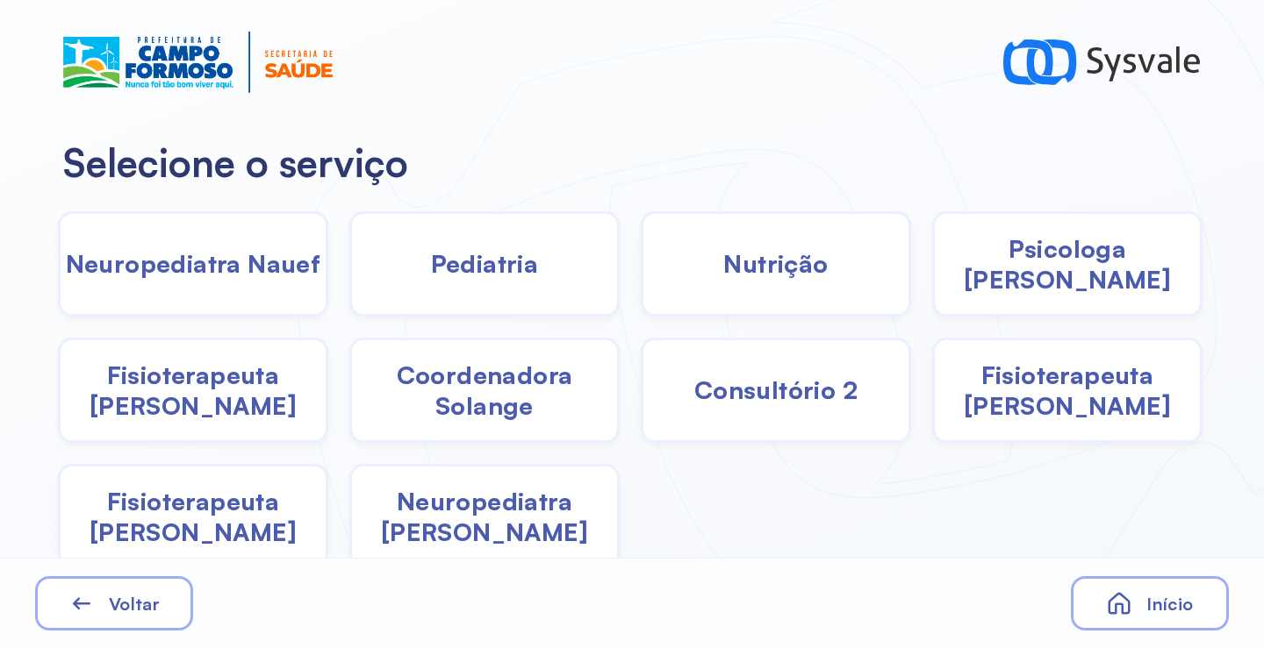
click at [641, 272] on div "Pediatria" at bounding box center [776, 263] width 270 height 105
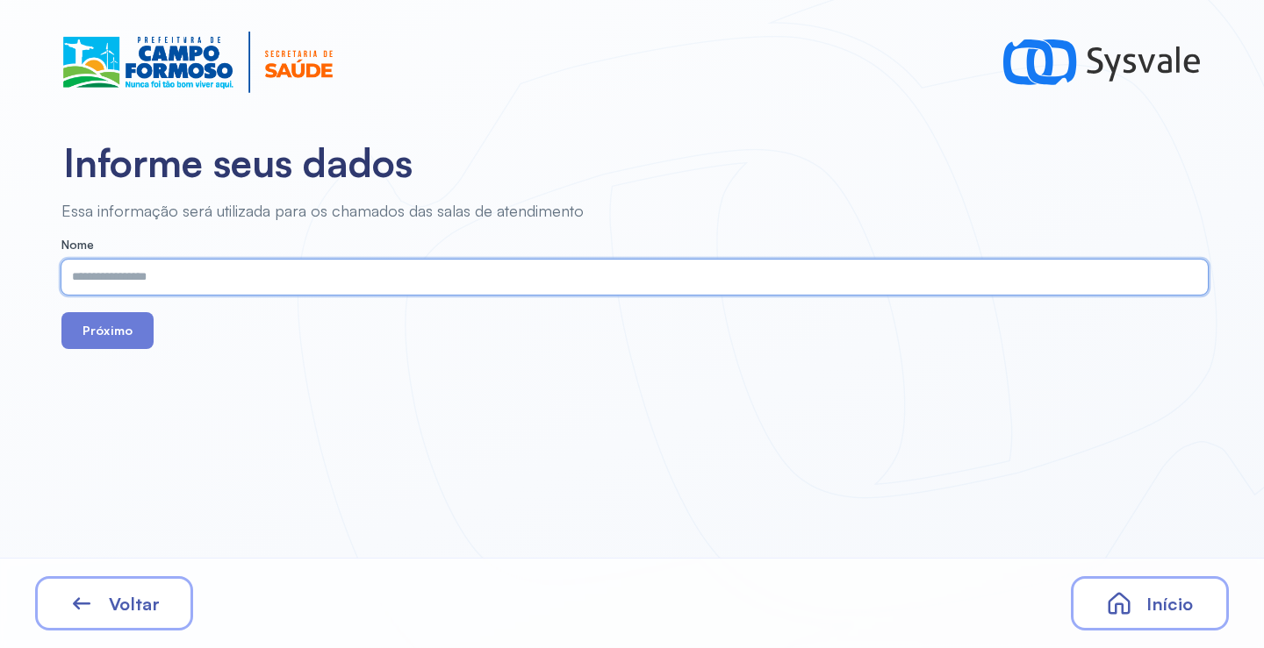
paste input "**********"
type input "**********"
click at [89, 325] on button "Próximo" at bounding box center [107, 330] width 92 height 37
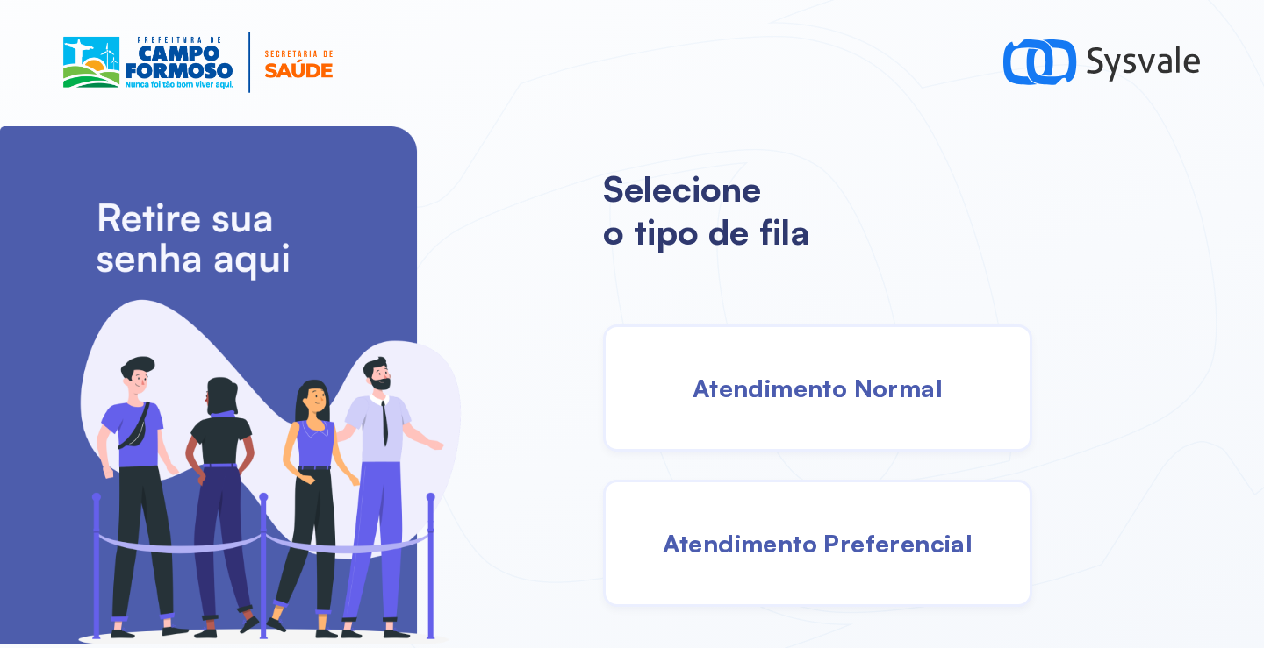
click at [834, 382] on span "Atendimento Normal" at bounding box center [817, 388] width 250 height 31
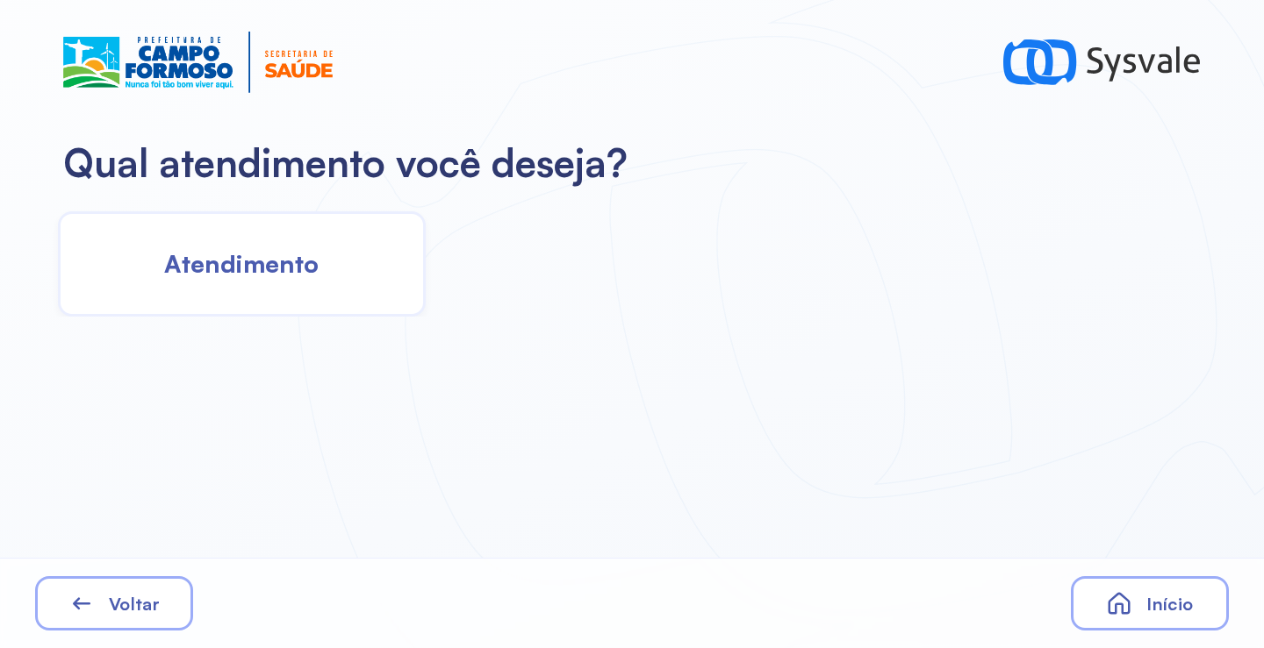
click at [294, 281] on div "Atendimento" at bounding box center [242, 263] width 368 height 105
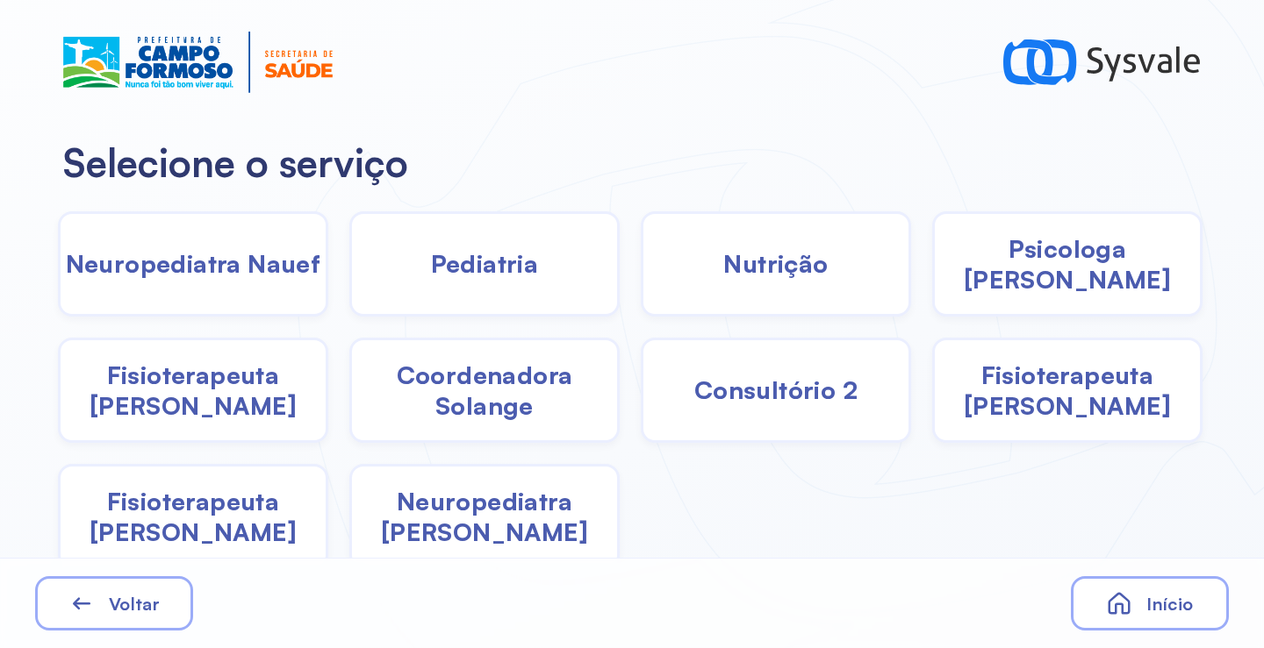
click at [755, 269] on span "Nutrição" at bounding box center [775, 263] width 104 height 31
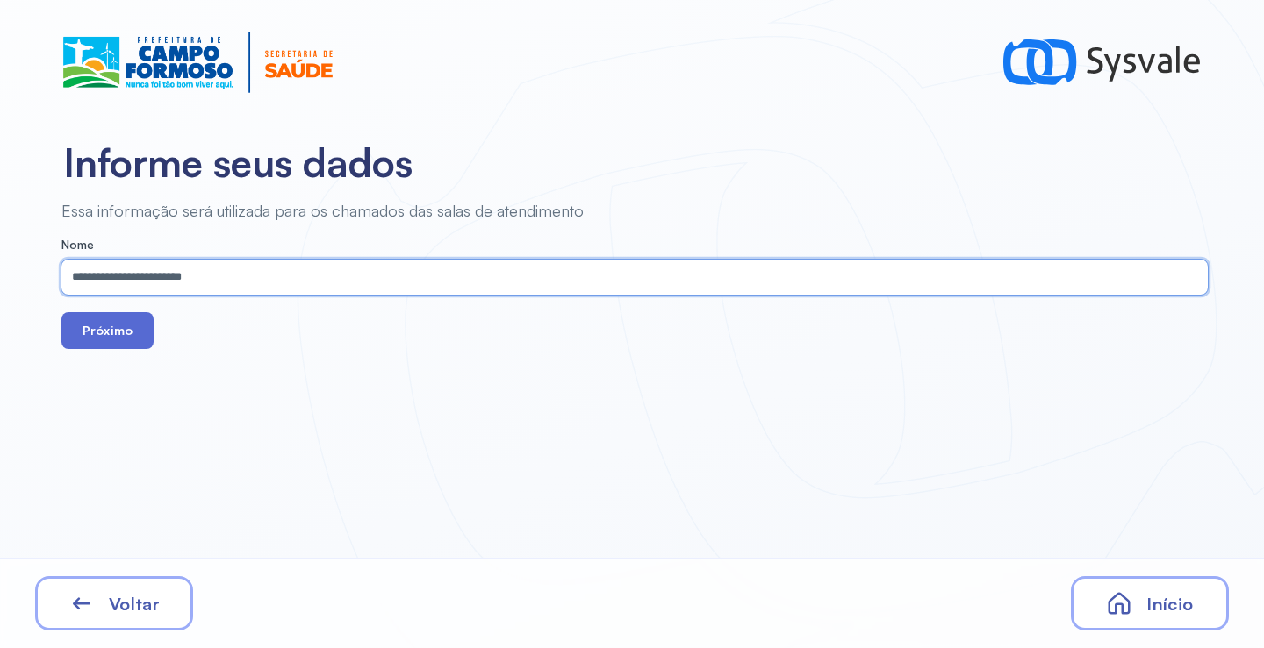
type input "**********"
click at [103, 322] on button "Próximo" at bounding box center [107, 330] width 92 height 37
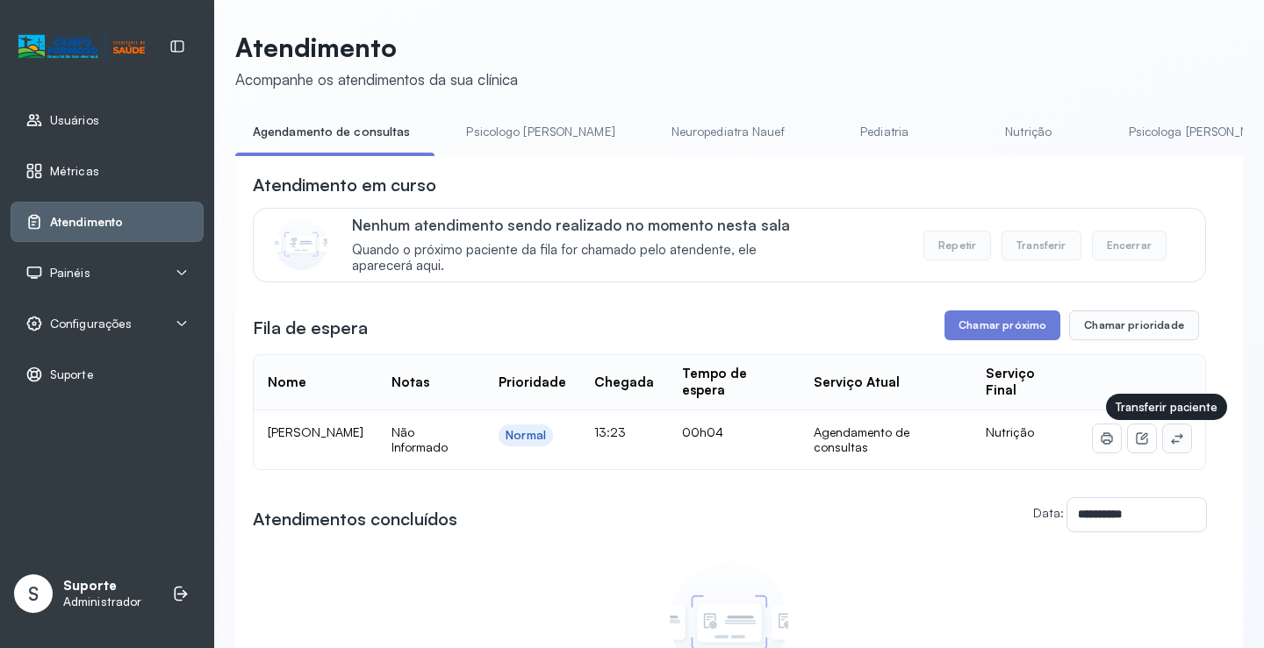
click at [1172, 445] on button at bounding box center [1177, 439] width 28 height 28
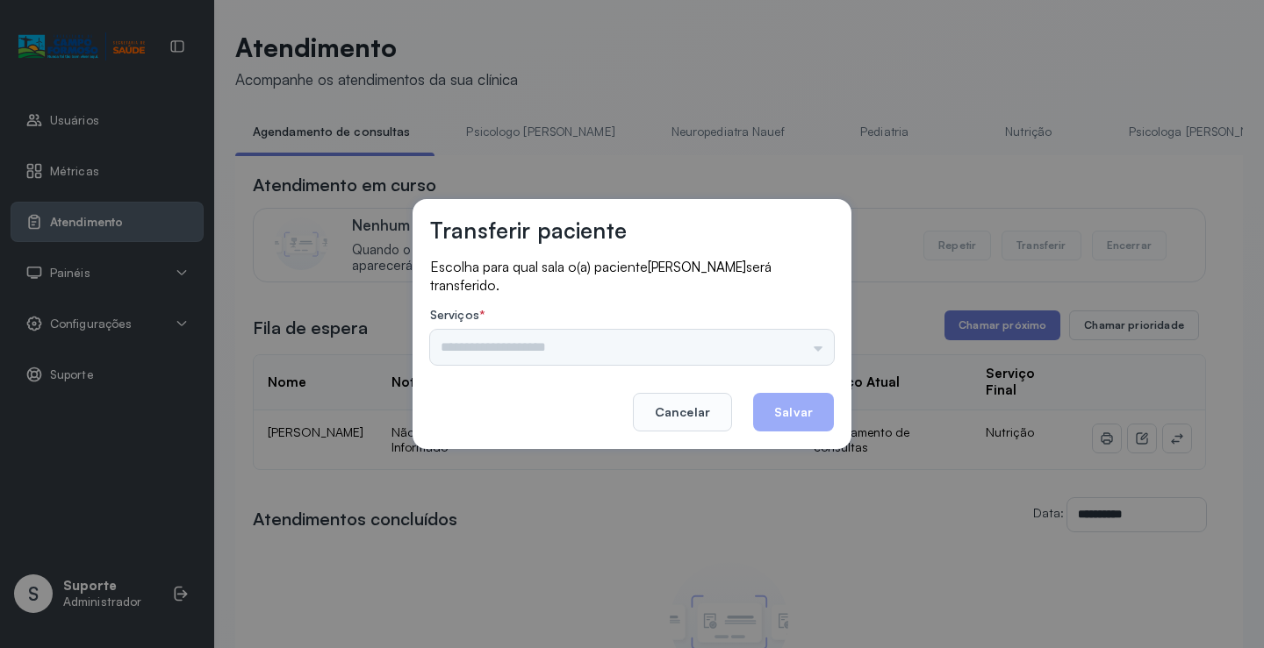
click at [813, 349] on div "Nenhuma opção encontrada" at bounding box center [632, 347] width 404 height 35
click at [812, 349] on div "Nenhuma opção encontrada" at bounding box center [632, 347] width 404 height 35
drag, startPoint x: 719, startPoint y: 357, endPoint x: 757, endPoint y: 353, distance: 38.9
click at [719, 357] on input "text" at bounding box center [632, 347] width 404 height 35
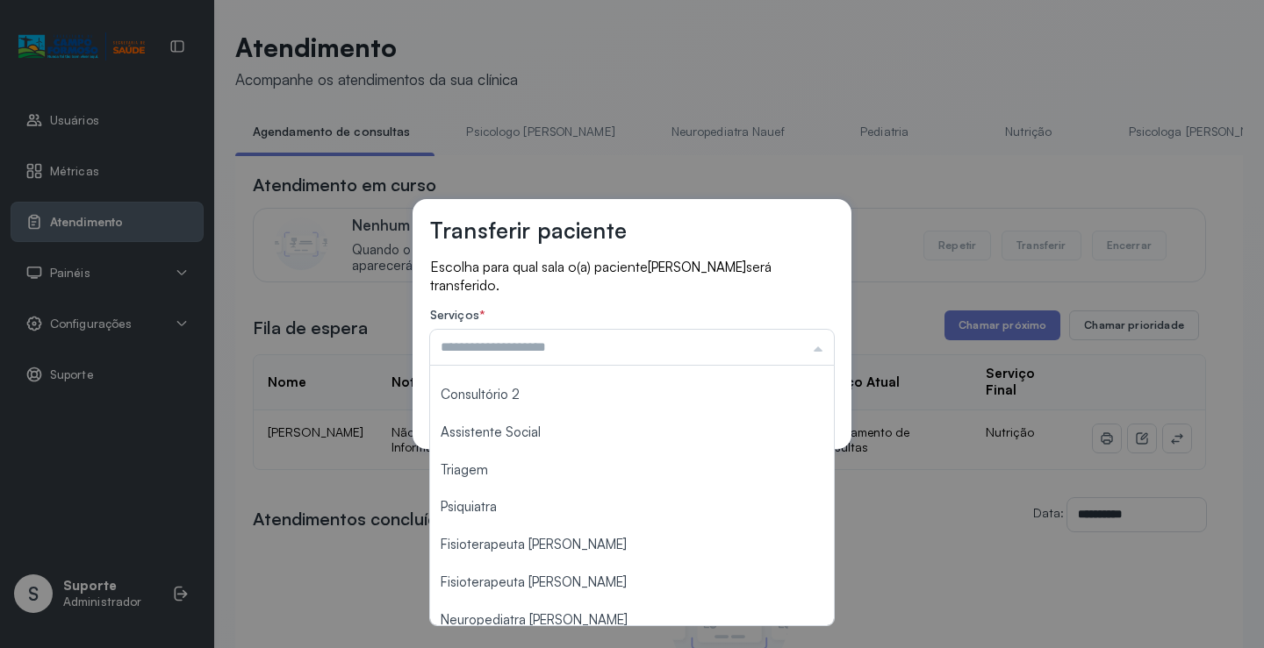
scroll to position [265, 0]
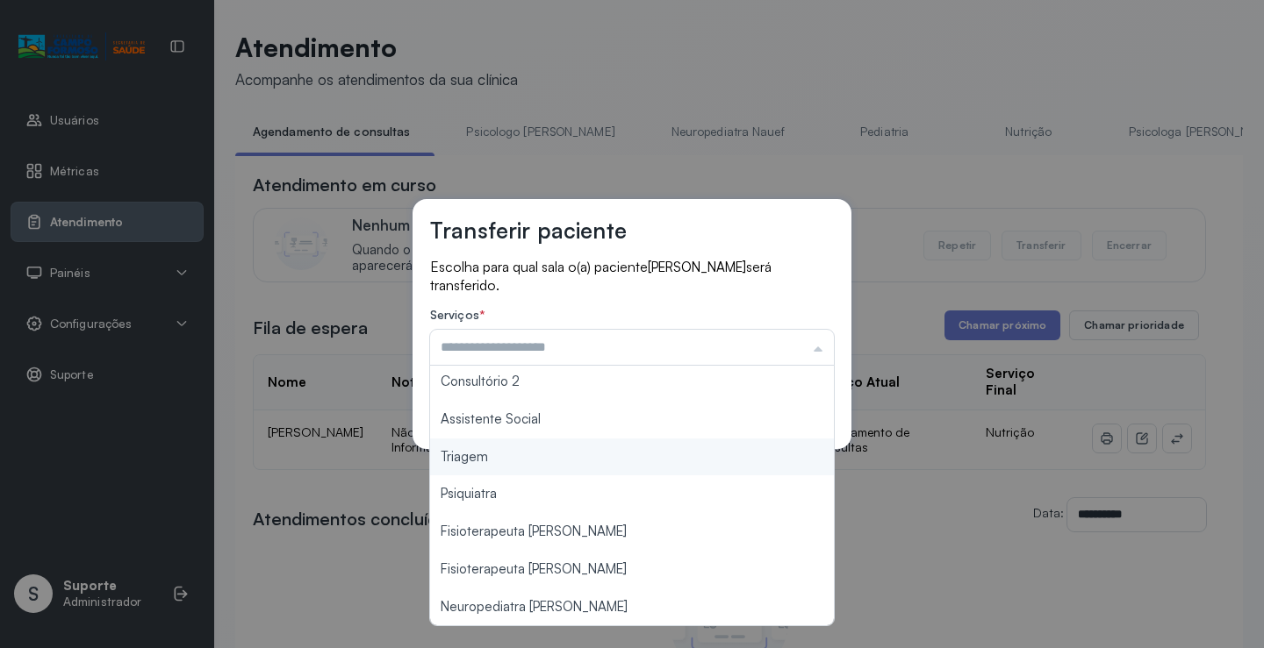
type input "*******"
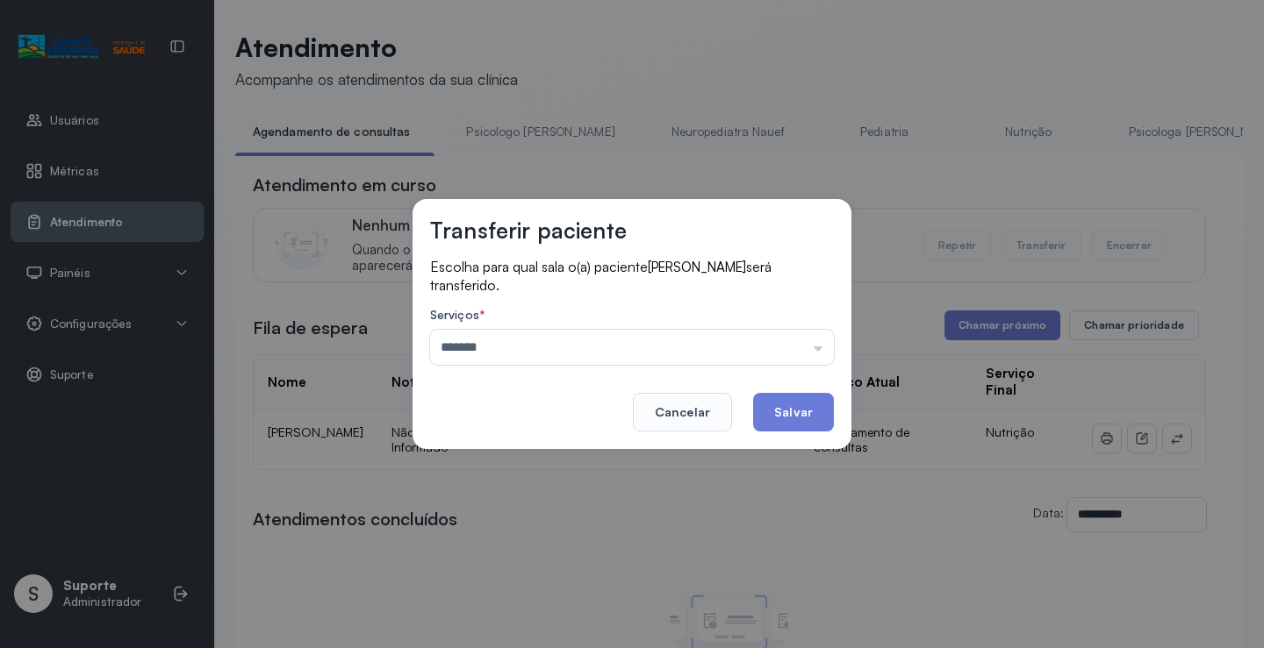
click at [512, 462] on div "Transferir paciente Escolha para qual sala o(a) paciente [PERSON_NAME] será tra…" at bounding box center [632, 324] width 1264 height 648
click at [803, 412] on button "Salvar" at bounding box center [793, 412] width 81 height 39
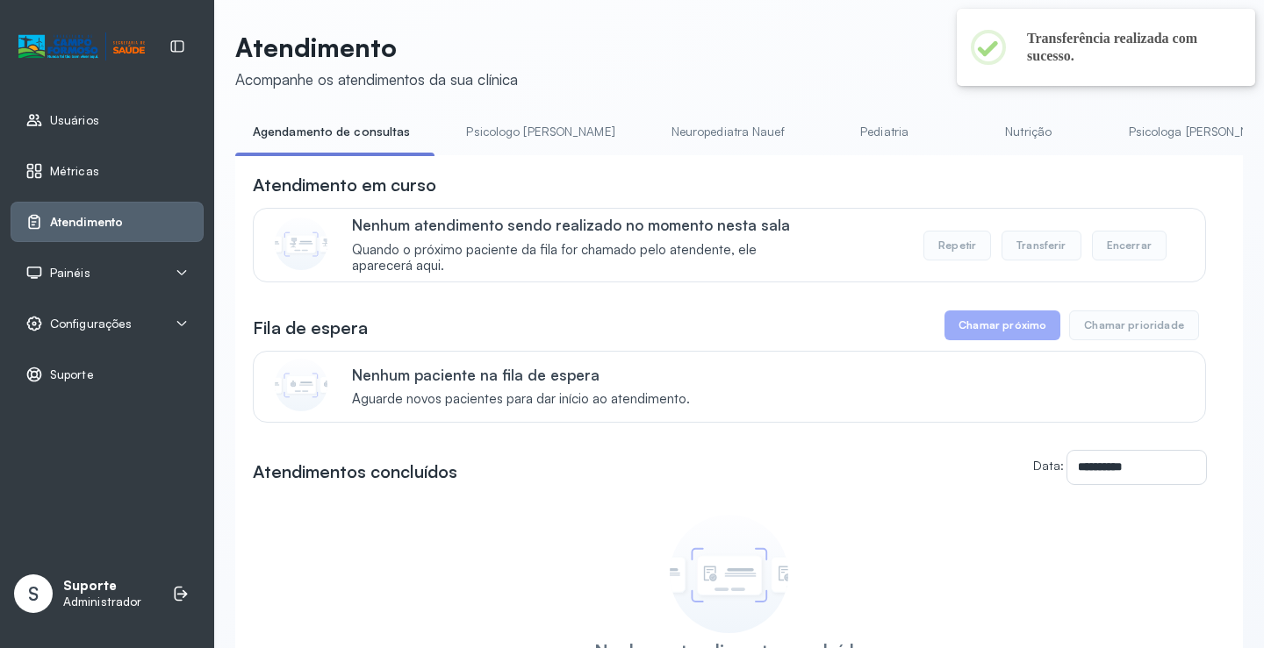
click at [825, 118] on link "Pediatria" at bounding box center [884, 132] width 123 height 29
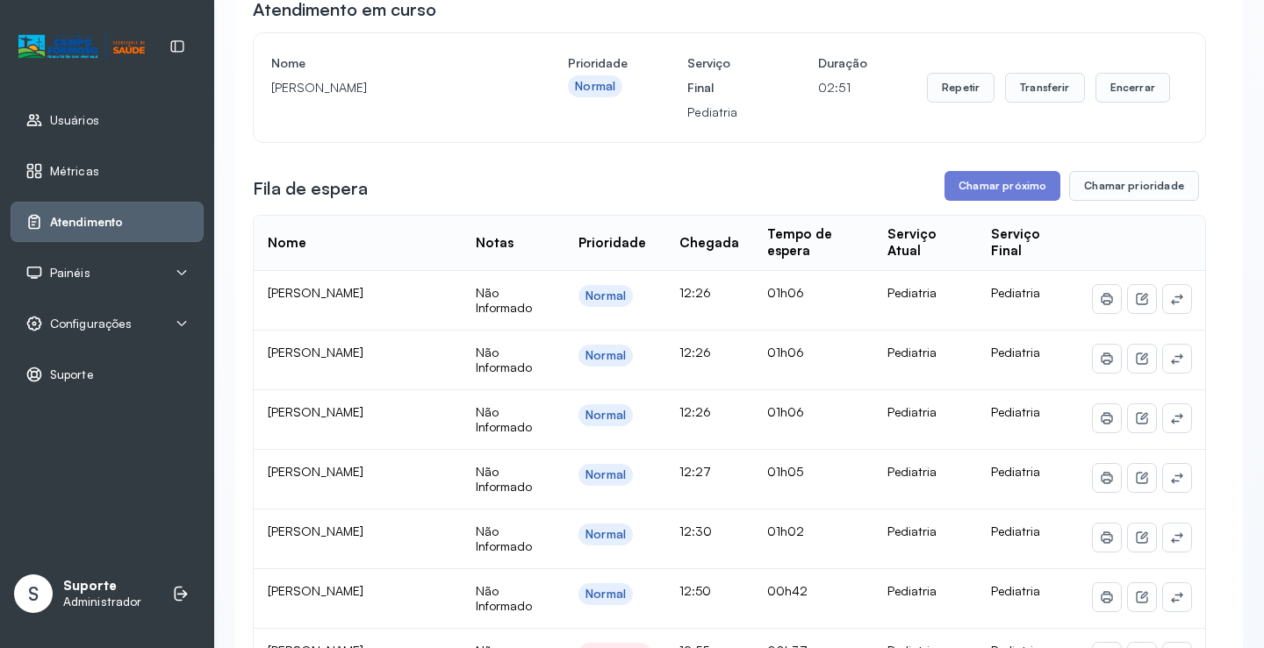
scroll to position [0, 0]
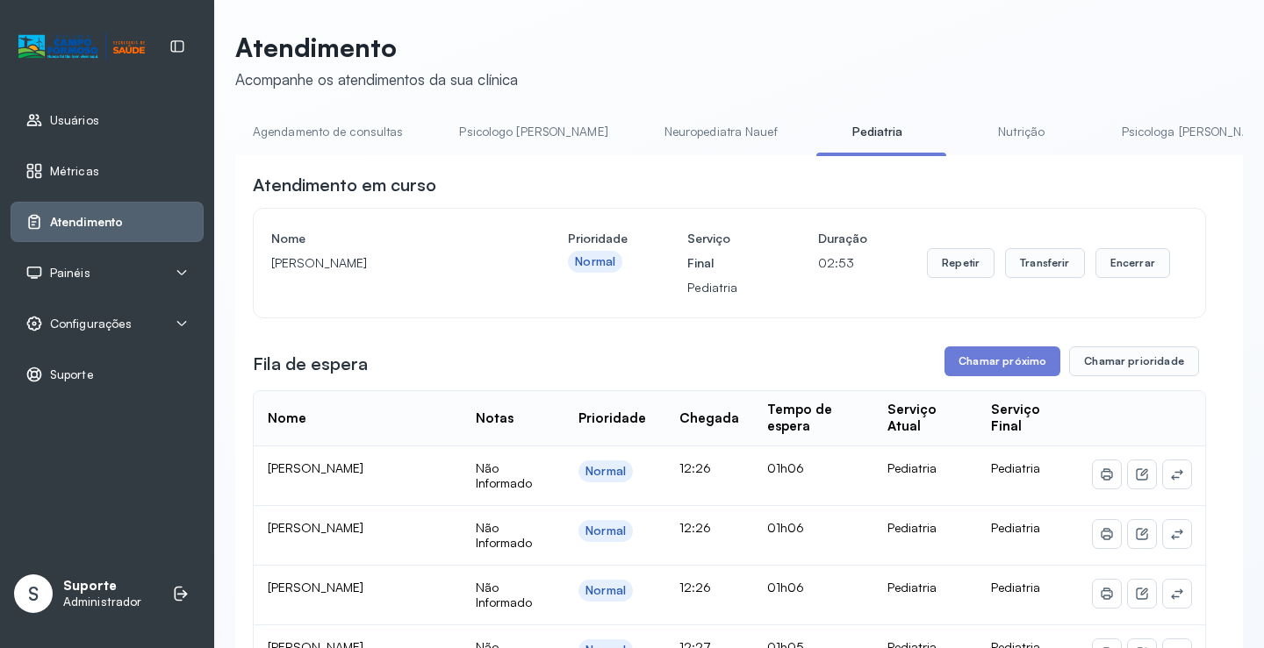
click at [353, 129] on link "Agendamento de consultas" at bounding box center [327, 132] width 185 height 29
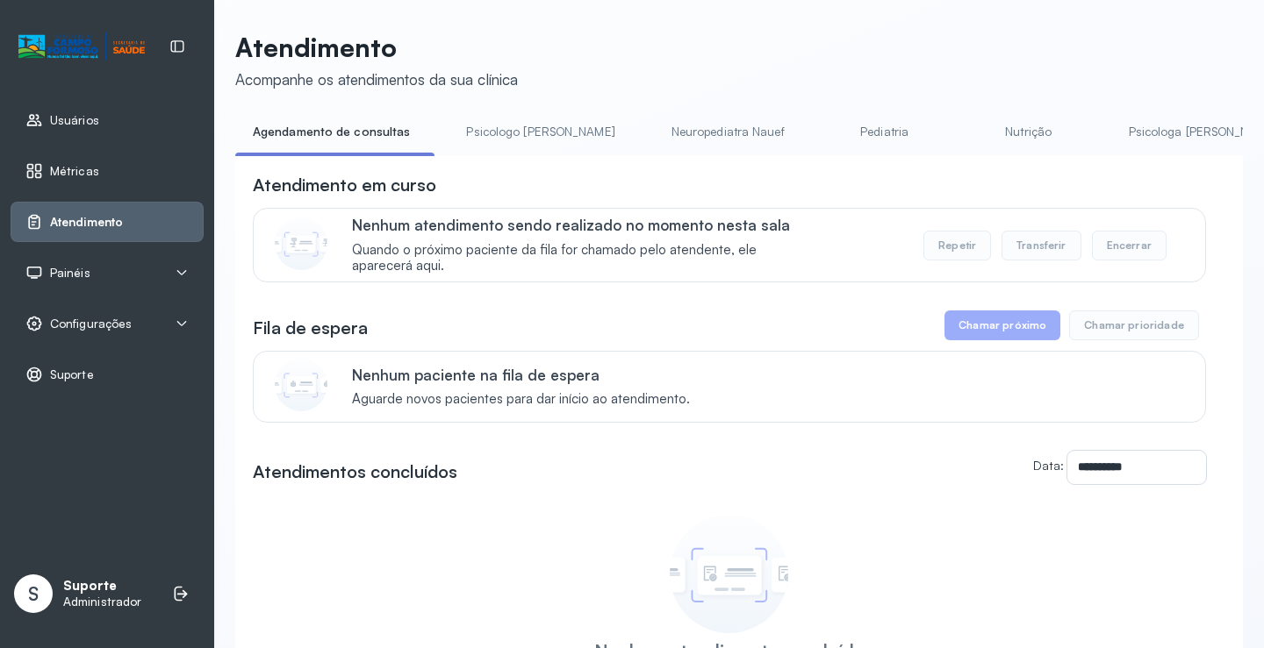
click at [827, 128] on link "Pediatria" at bounding box center [884, 132] width 123 height 29
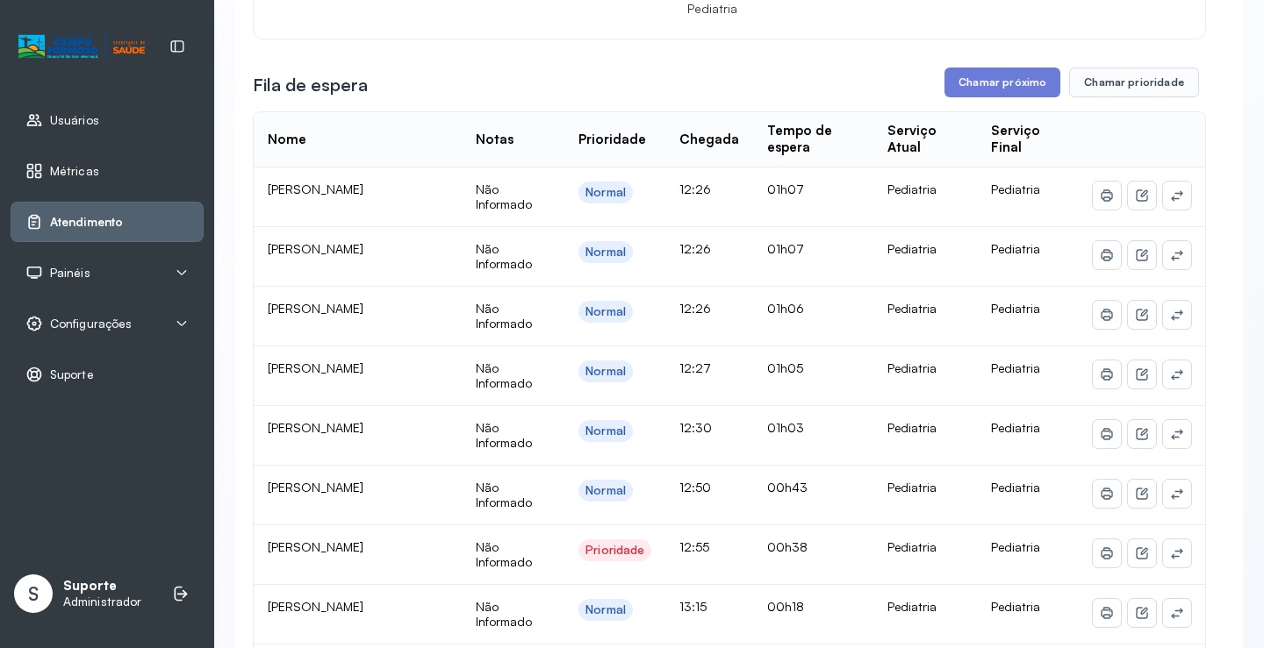
scroll to position [263, 0]
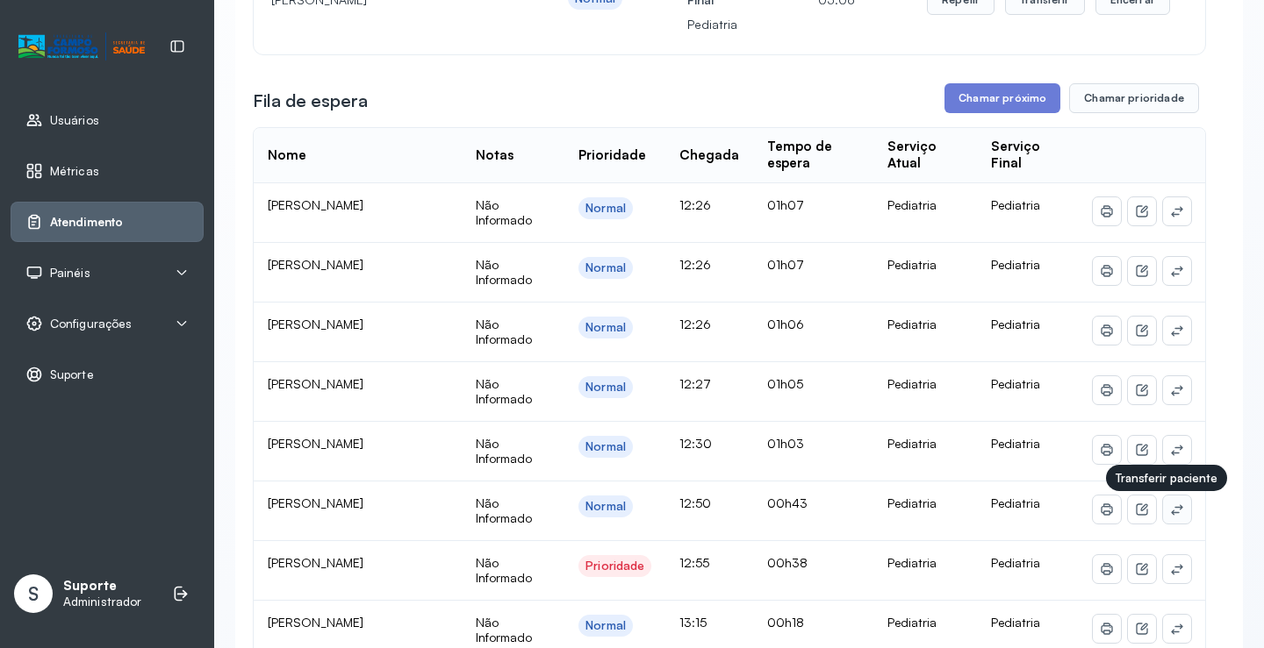
click at [1171, 512] on icon at bounding box center [1176, 510] width 11 height 11
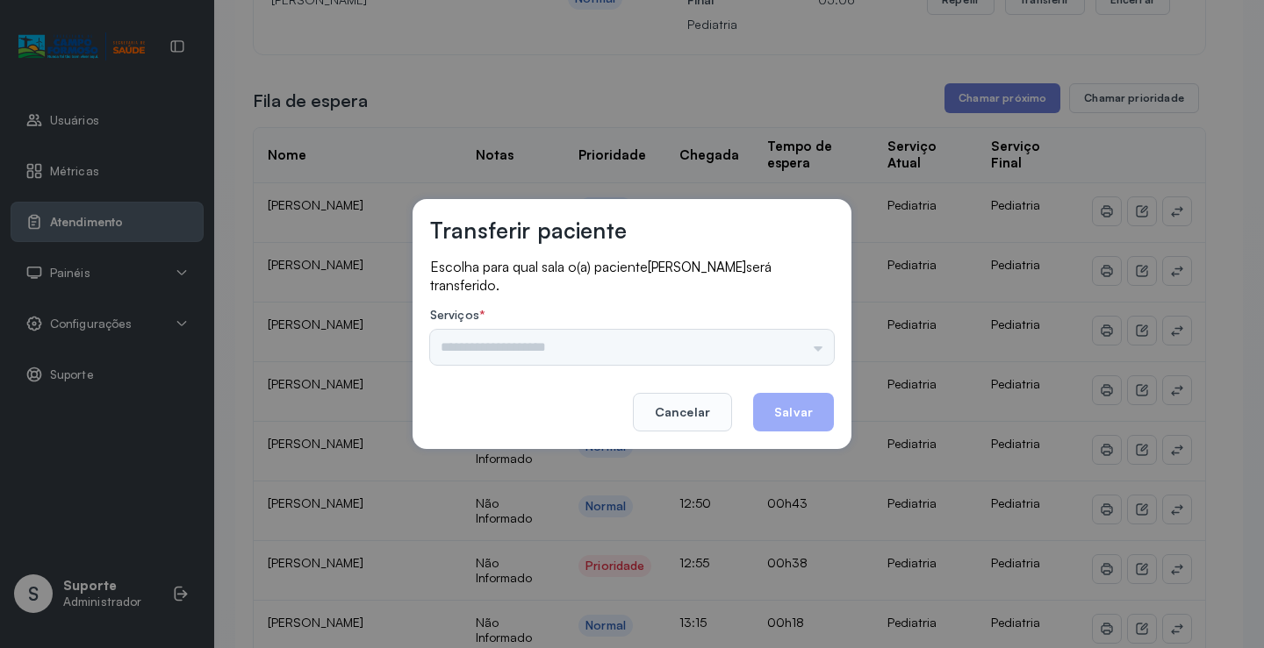
click at [811, 345] on div "Psicologo Pedro Neuropediatra Nauef Pediatria Nutrição Psicologa Alana Fisioter…" at bounding box center [632, 347] width 404 height 35
click at [805, 343] on input "text" at bounding box center [632, 347] width 404 height 35
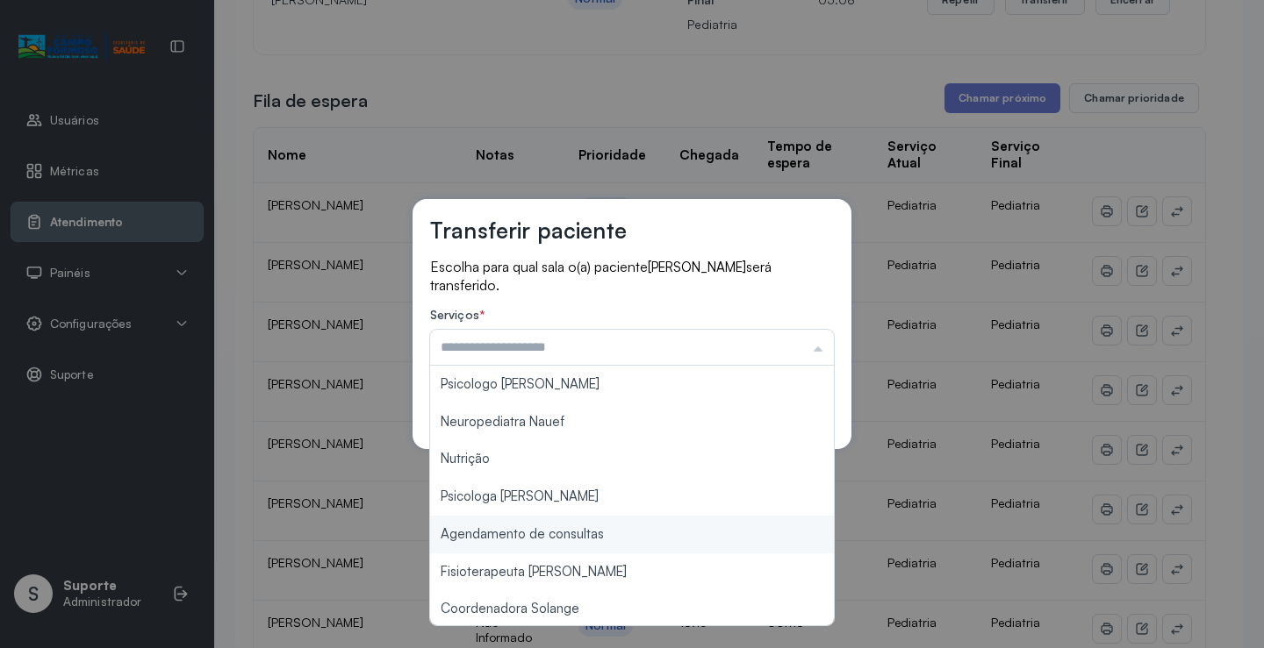
type input "**********"
click at [585, 532] on div "**********" at bounding box center [632, 324] width 1264 height 648
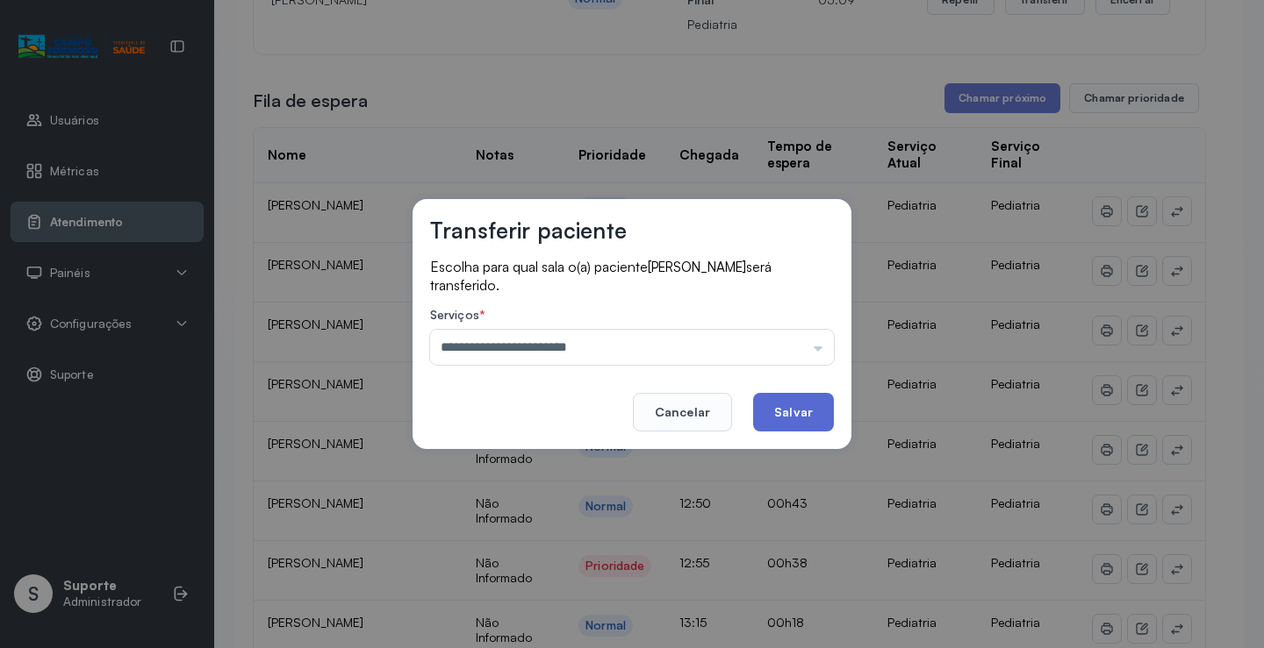
click at [790, 417] on button "Salvar" at bounding box center [793, 412] width 81 height 39
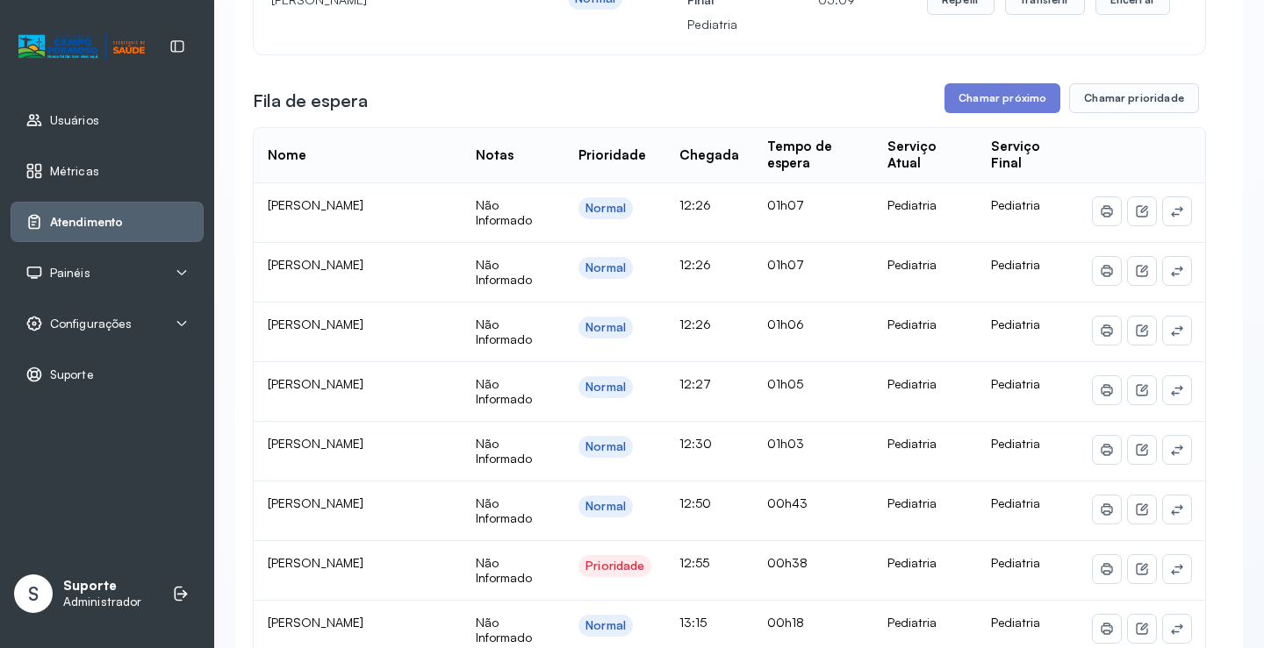
scroll to position [1, 0]
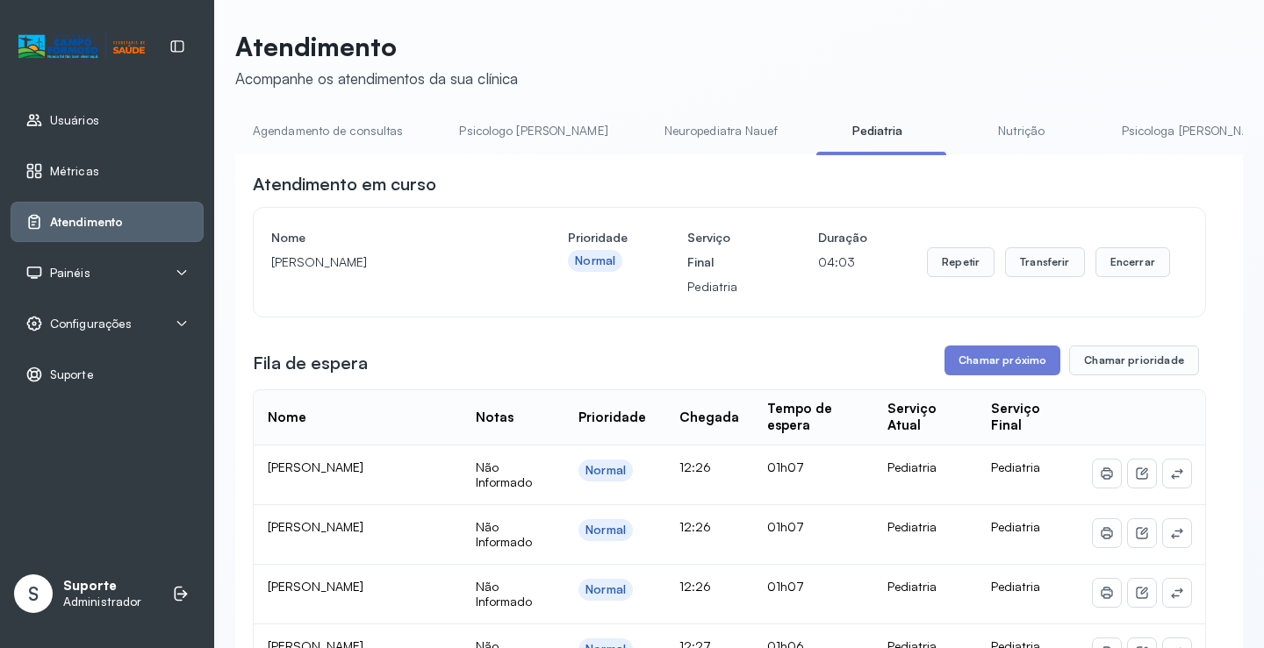
click at [103, 271] on div "Painéis" at bounding box center [106, 273] width 163 height 18
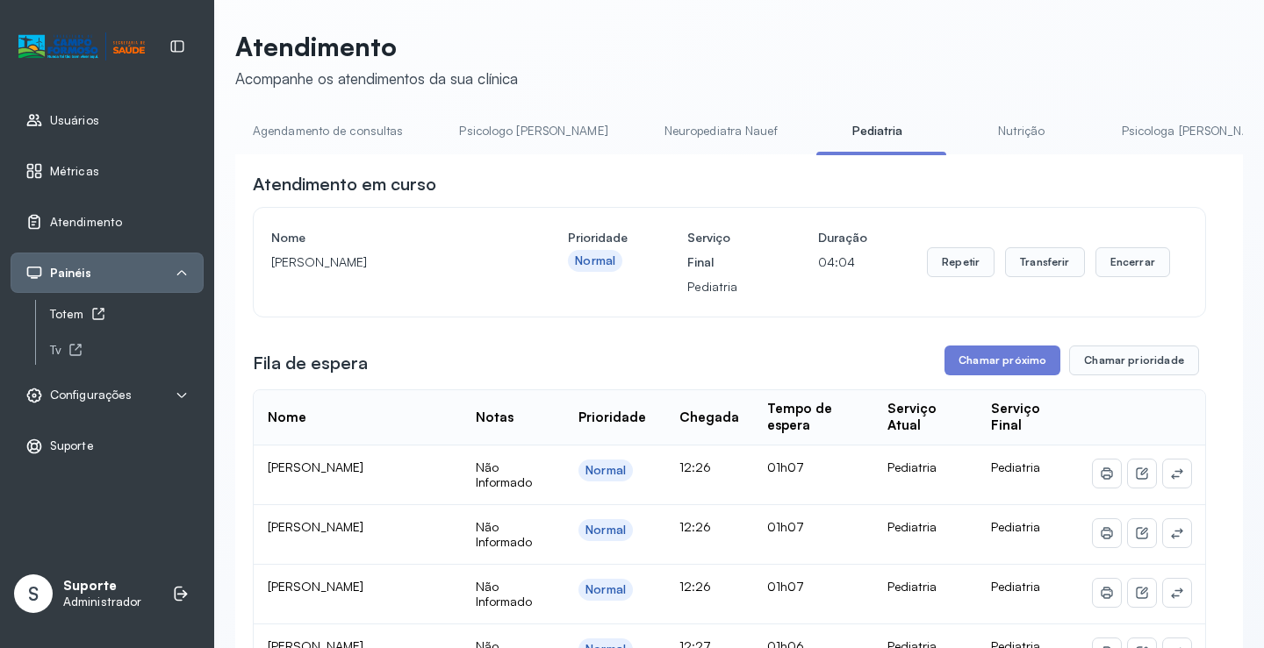
click at [89, 309] on div "Totem" at bounding box center [127, 314] width 154 height 15
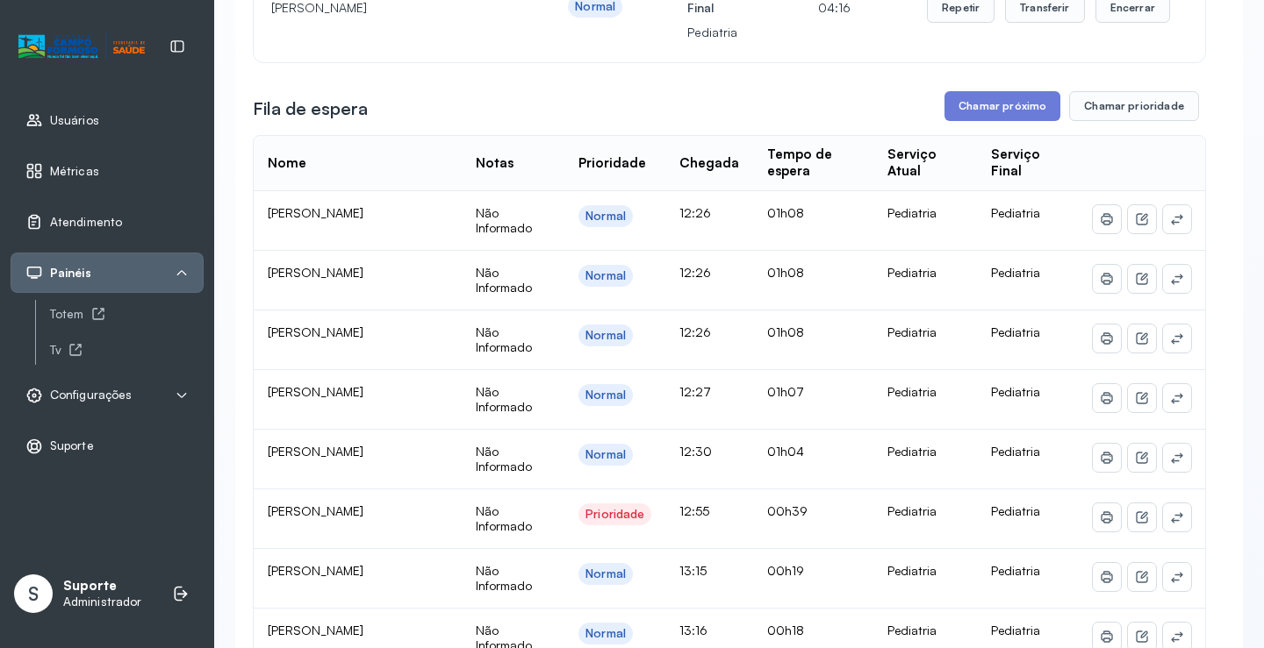
scroll to position [264, 0]
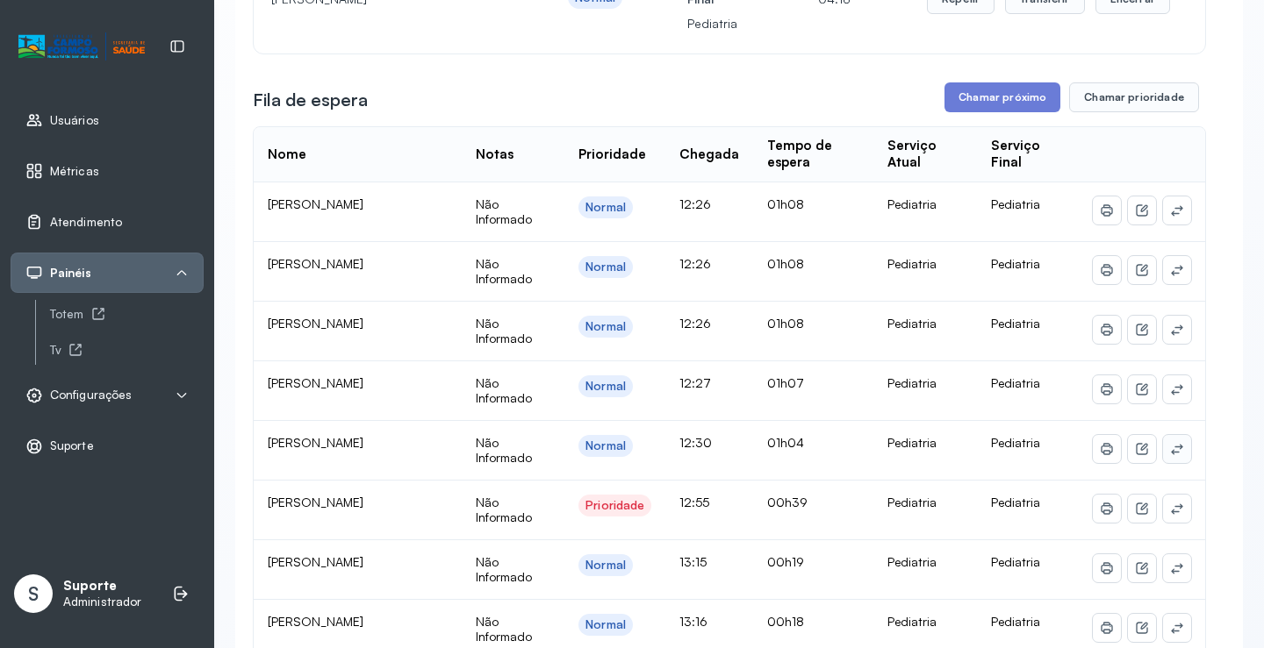
click at [1171, 216] on icon at bounding box center [1176, 210] width 11 height 11
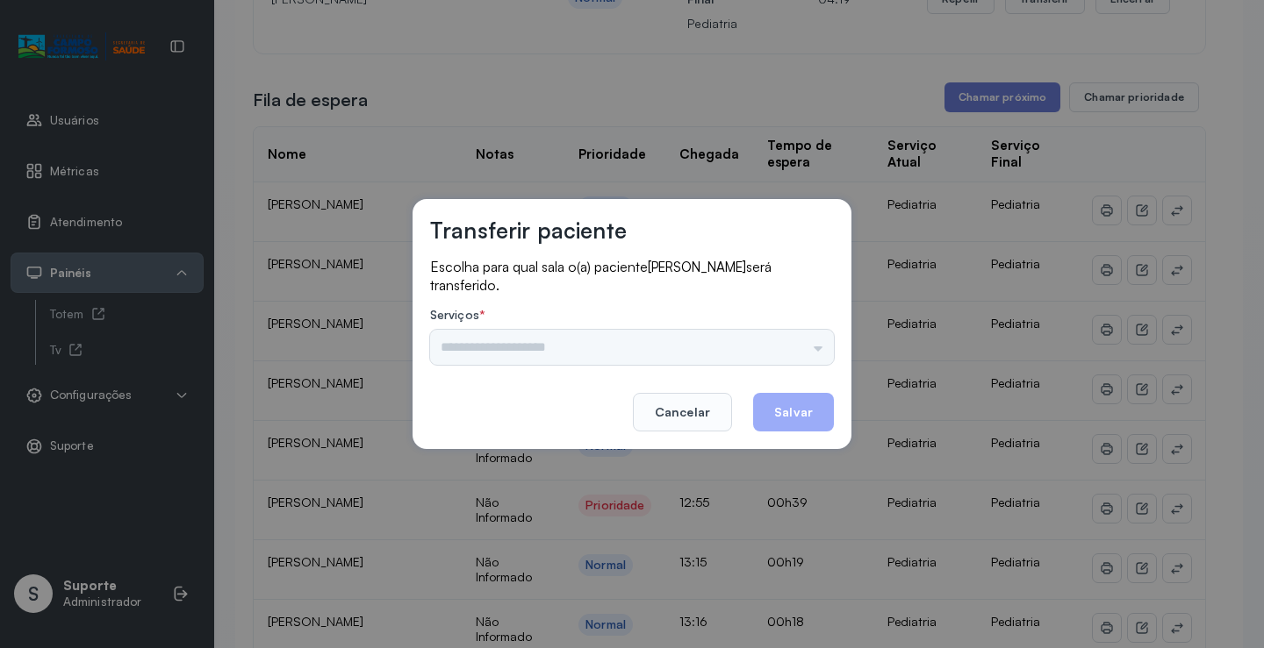
click at [783, 351] on div "Psicologo Pedro Neuropediatra Nauef Nutrição Psicologa Alana Agendamento de con…" at bounding box center [632, 347] width 404 height 35
click at [795, 350] on div "Psicologo Pedro Neuropediatra Nauef Nutrição Psicologa Alana Agendamento de con…" at bounding box center [632, 347] width 404 height 35
click at [806, 351] on input "text" at bounding box center [632, 347] width 404 height 35
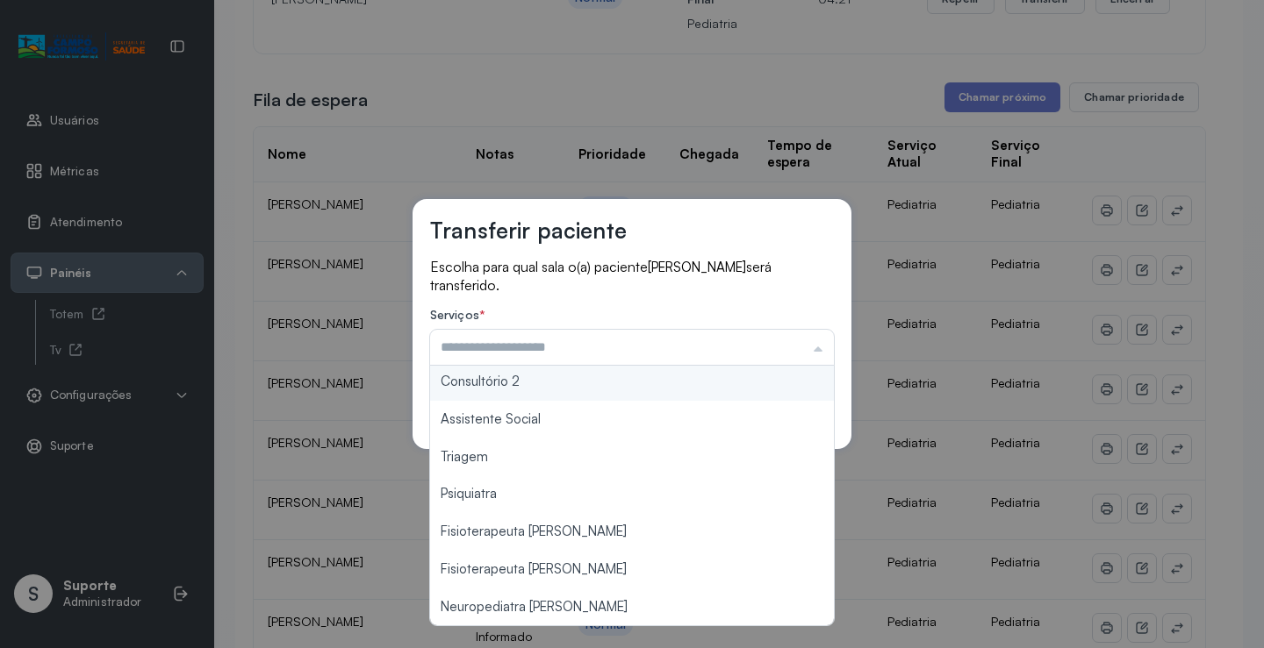
scroll to position [266, 0]
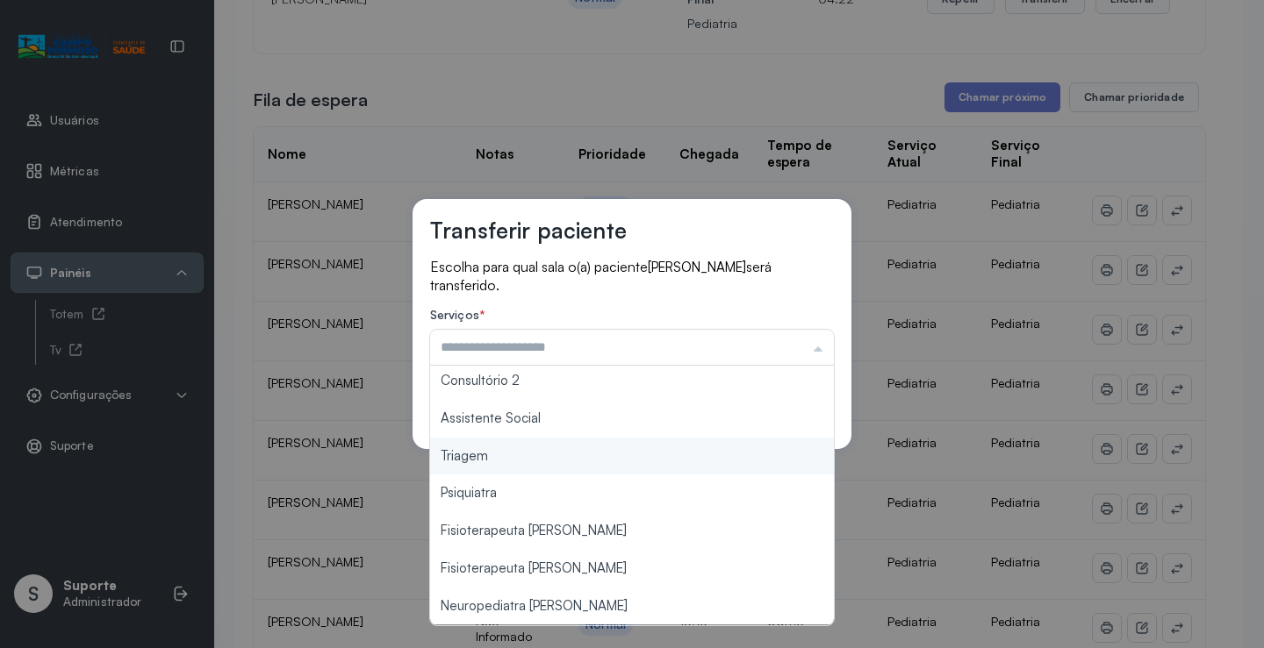
type input "*******"
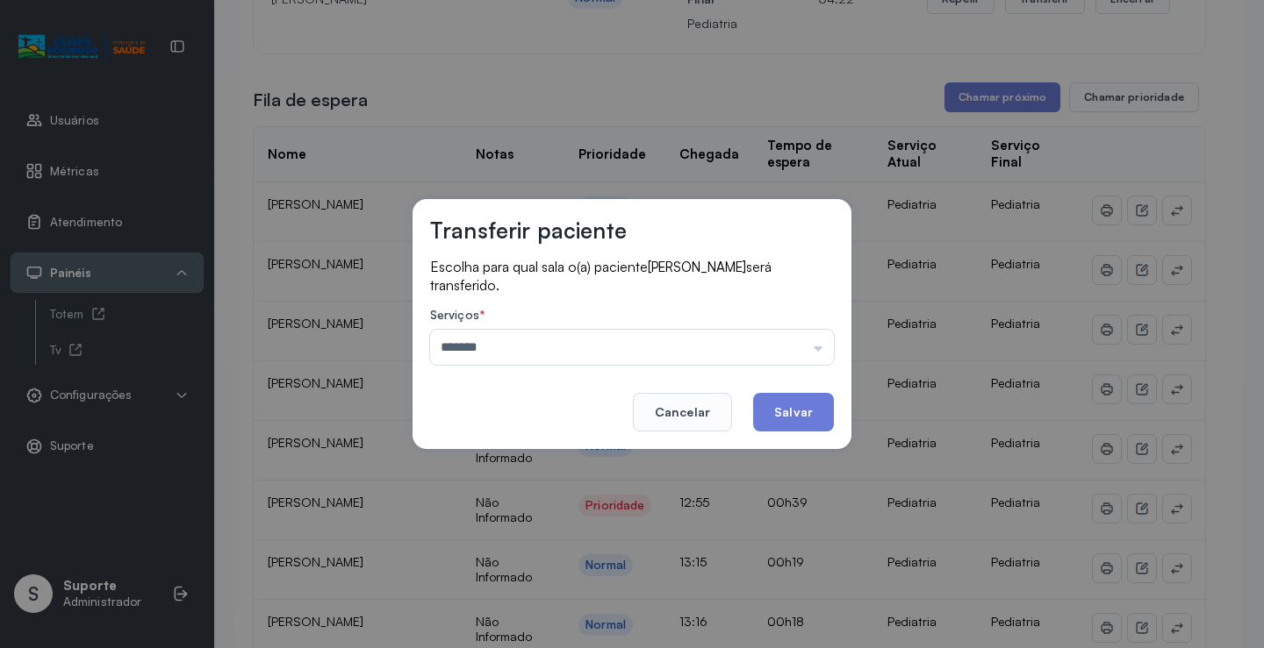
click at [526, 464] on div "Transferir paciente Escolha para qual sala o(a) paciente MARIA LIZ CARVALHO OLI…" at bounding box center [632, 324] width 1264 height 648
click at [785, 413] on button "Salvar" at bounding box center [793, 412] width 81 height 39
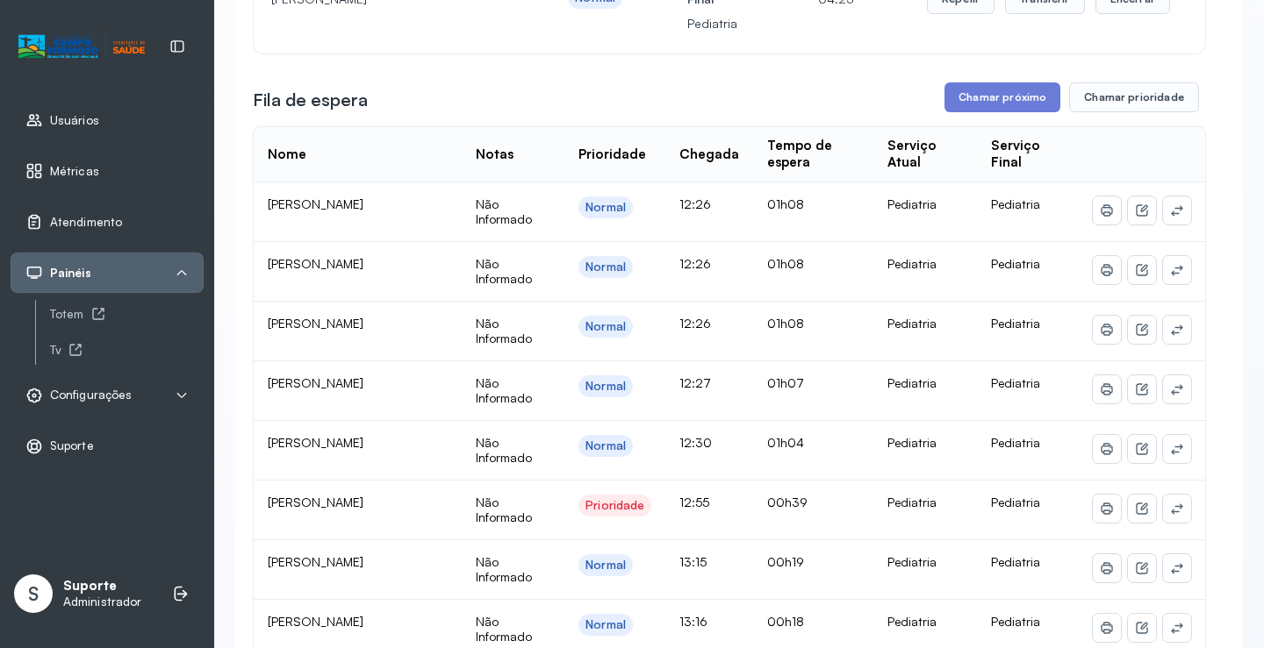
scroll to position [1, 0]
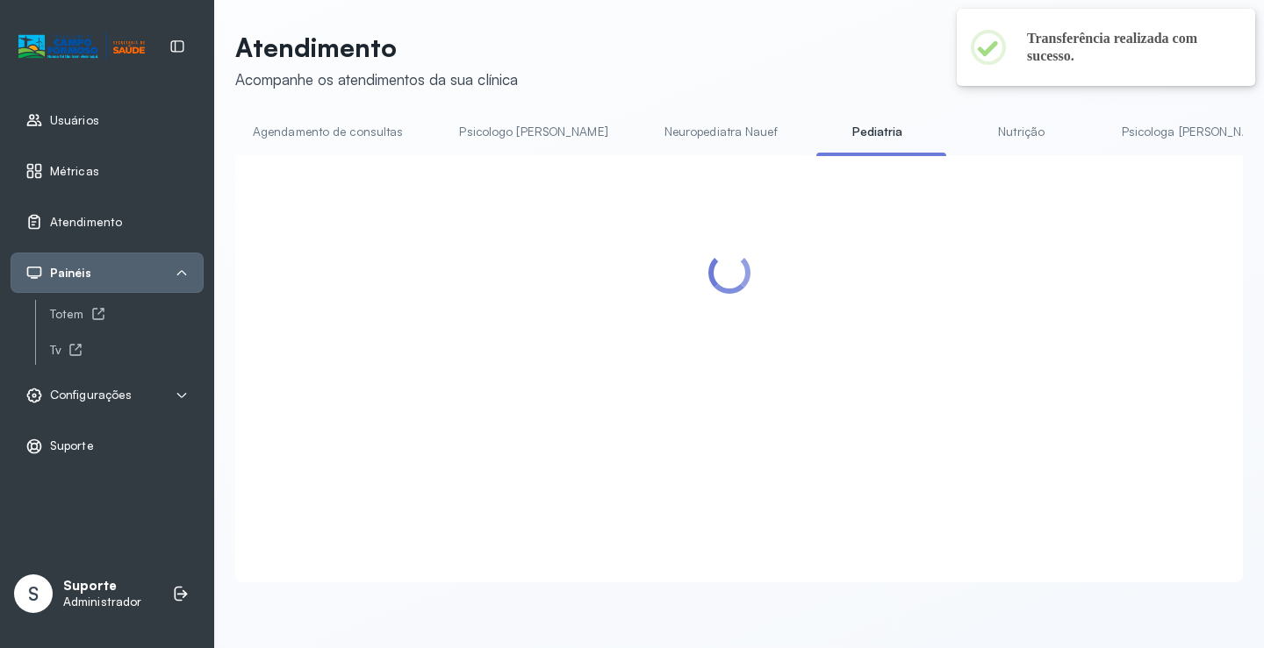
click at [338, 128] on link "Agendamento de consultas" at bounding box center [327, 132] width 185 height 29
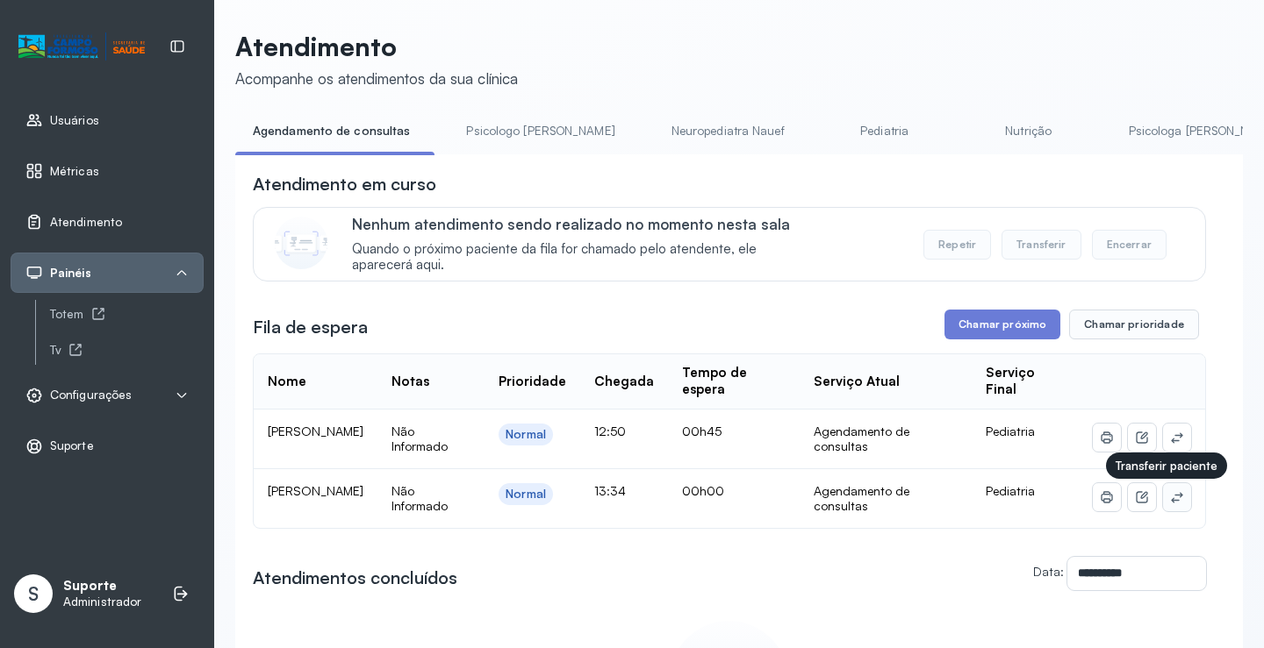
click at [1170, 505] on icon at bounding box center [1177, 497] width 14 height 14
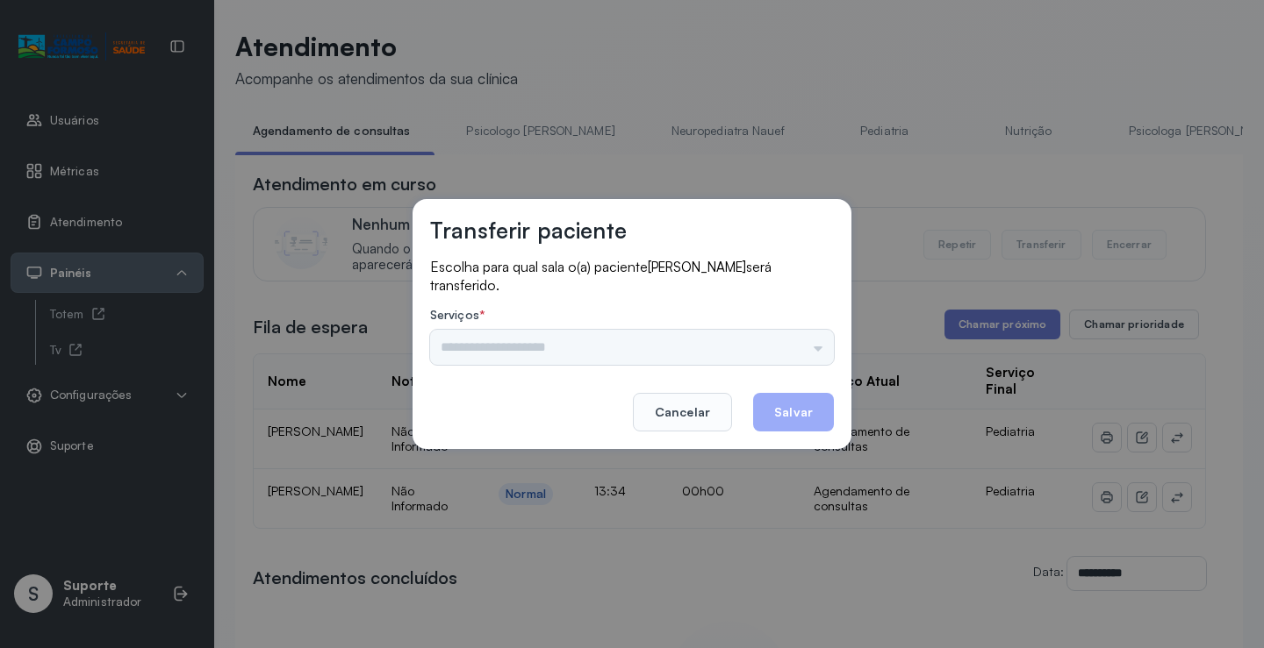
drag, startPoint x: 752, startPoint y: 340, endPoint x: 762, endPoint y: 346, distance: 11.0
click at [755, 343] on div "Psicologo [PERSON_NAME] Nauef Nutrição Psicologa Alana Agendamento de consultas…" at bounding box center [632, 347] width 404 height 35
click at [789, 347] on input "text" at bounding box center [632, 347] width 404 height 35
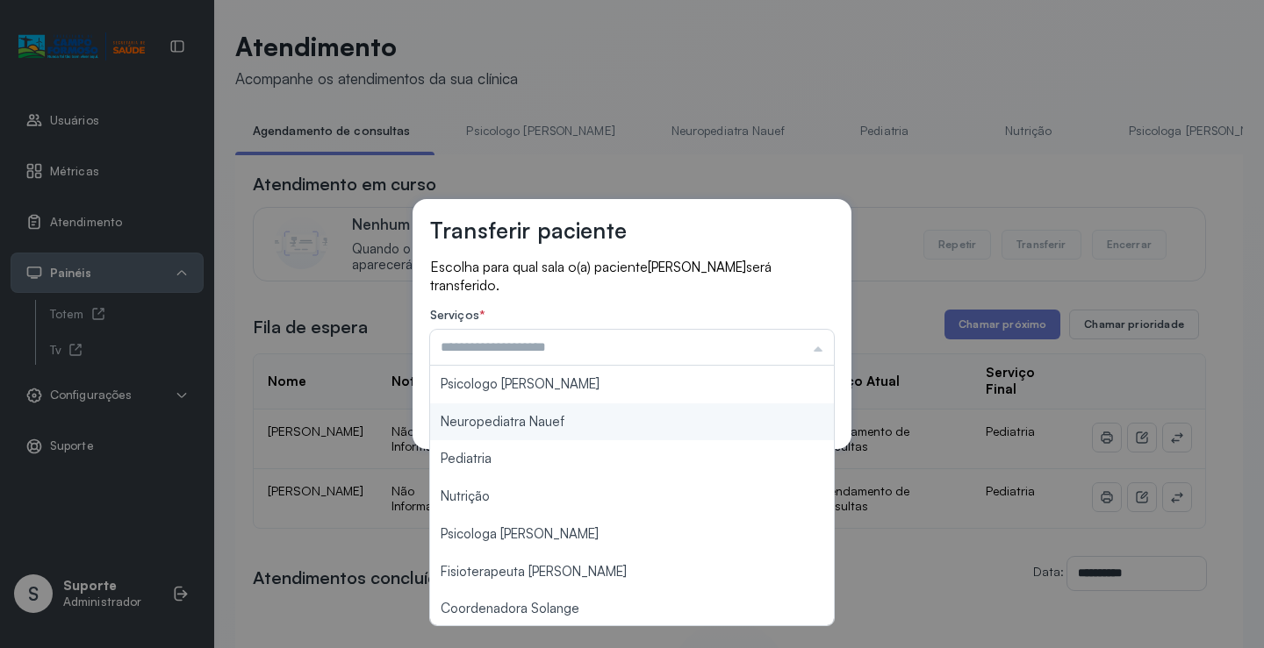
scroll to position [175, 0]
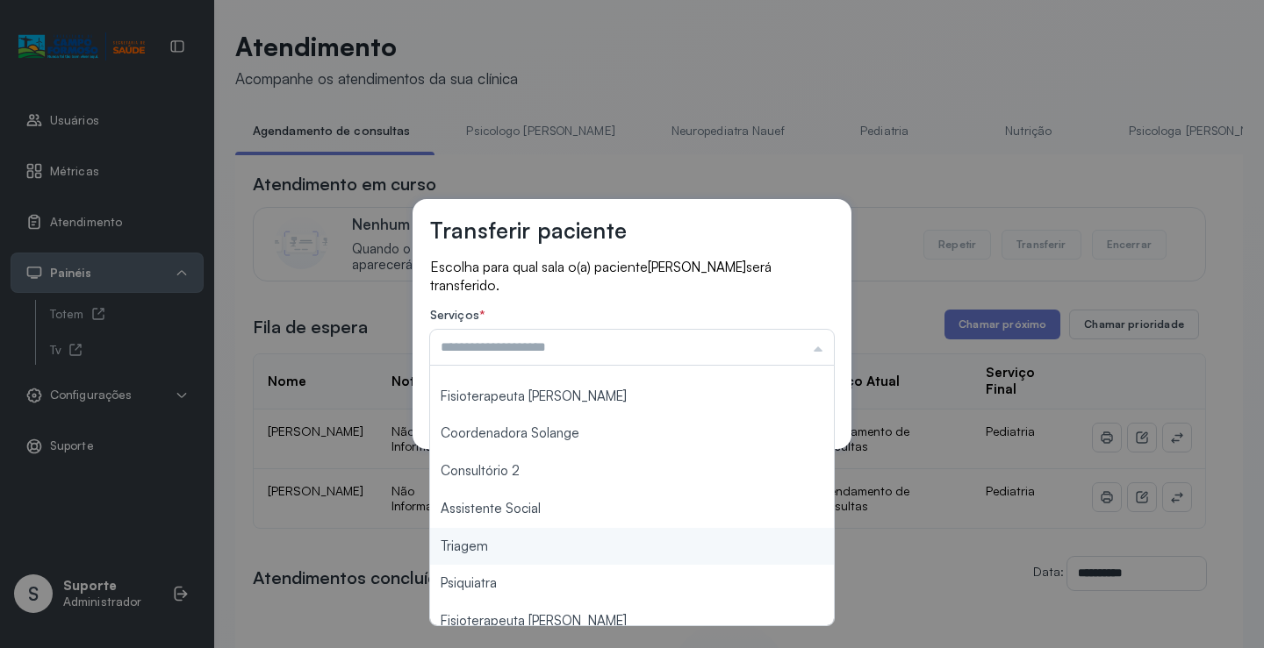
type input "*******"
drag, startPoint x: 510, startPoint y: 552, endPoint x: 627, endPoint y: 504, distance: 127.1
click at [510, 550] on div "Transferir paciente Escolha para qual sala o(a) paciente LUIZ GUSTAVO PERRIRA B…" at bounding box center [632, 324] width 1264 height 648
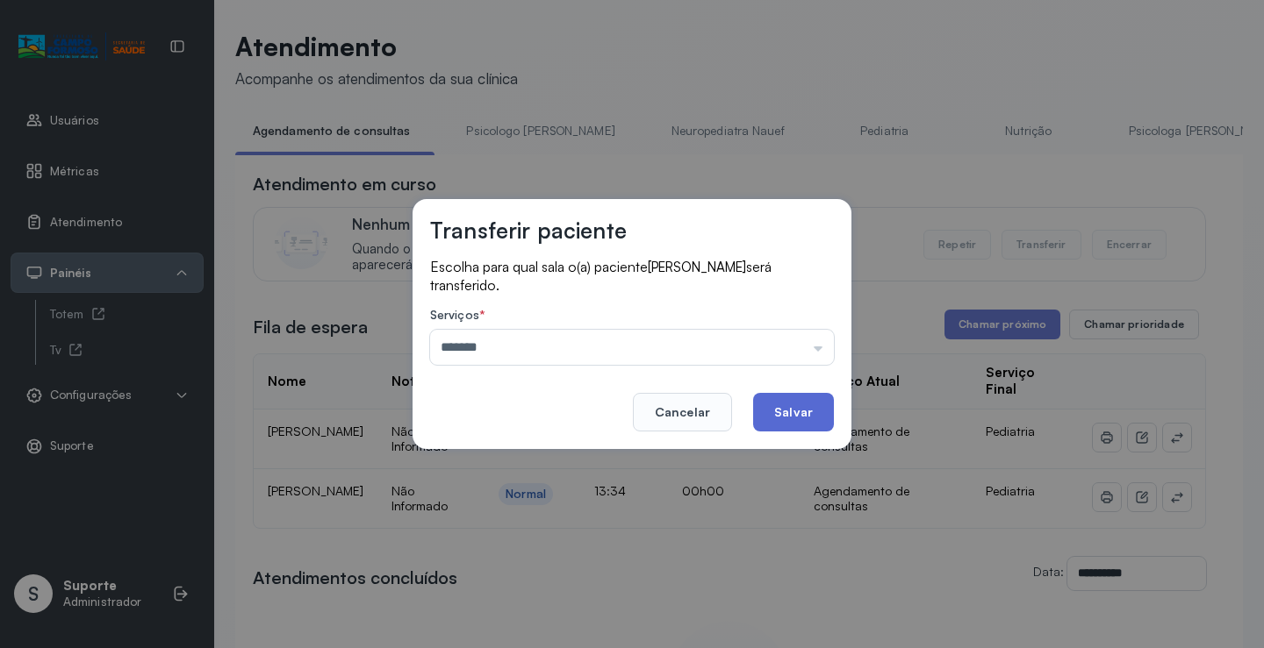
click at [792, 424] on button "Salvar" at bounding box center [793, 412] width 81 height 39
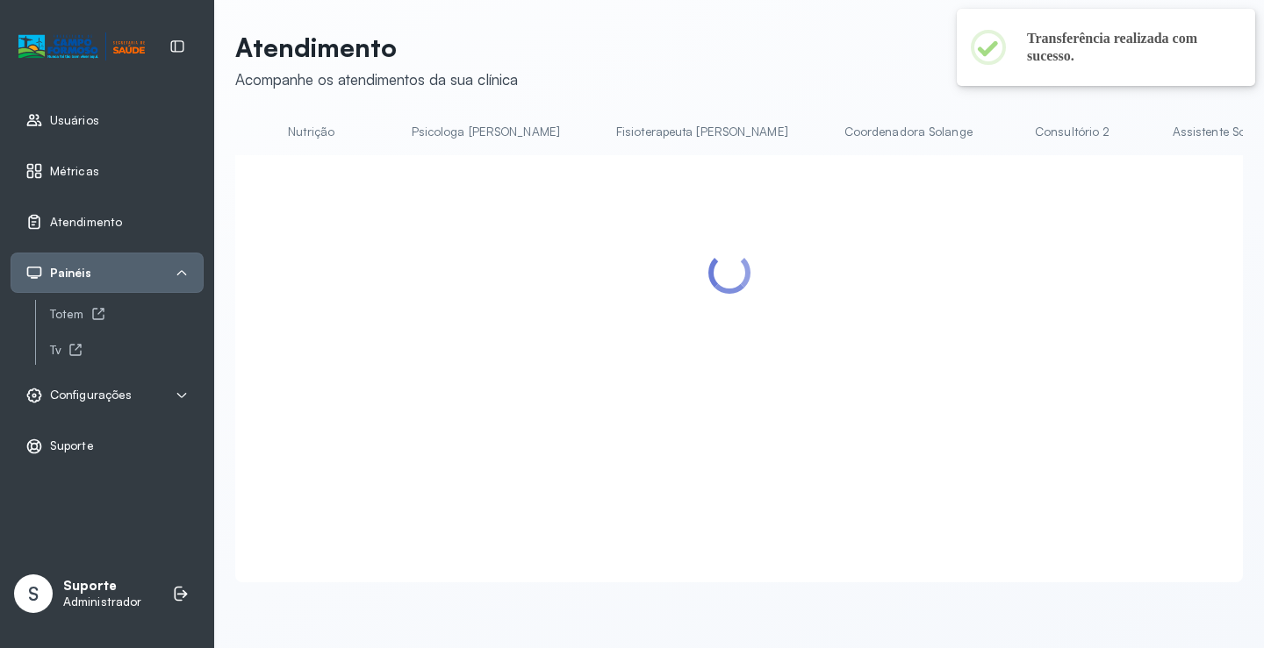
scroll to position [0, 783]
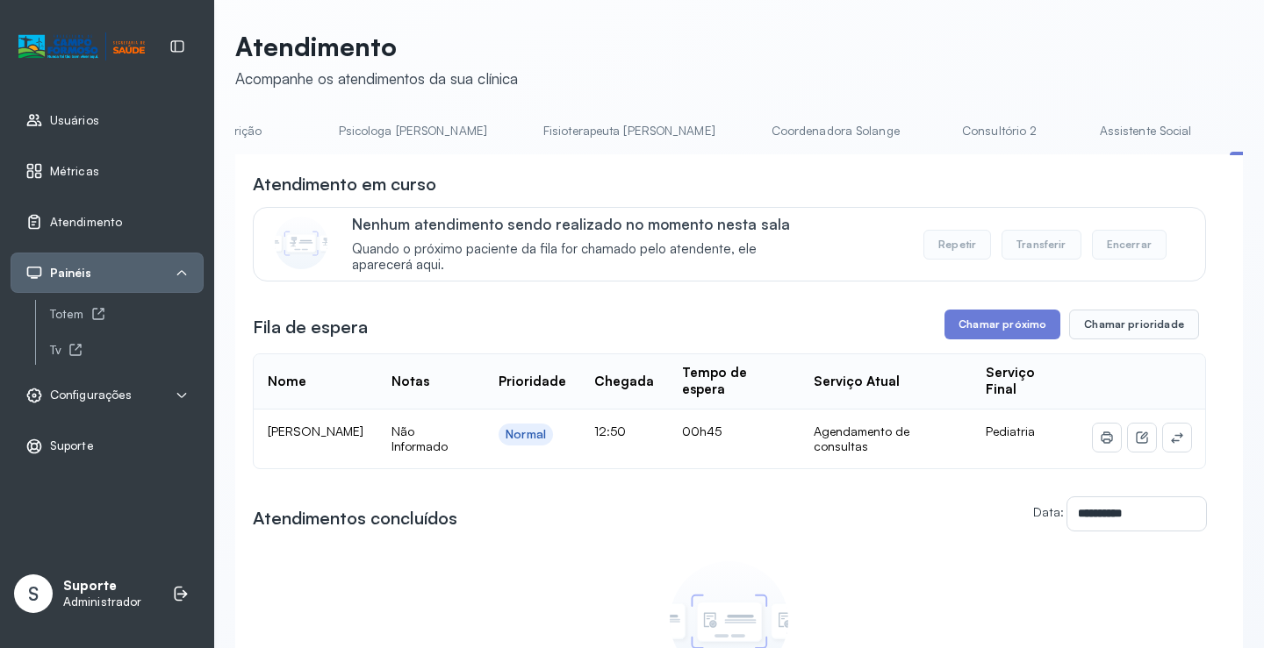
click at [1082, 120] on link "Assistente Social" at bounding box center [1145, 131] width 127 height 29
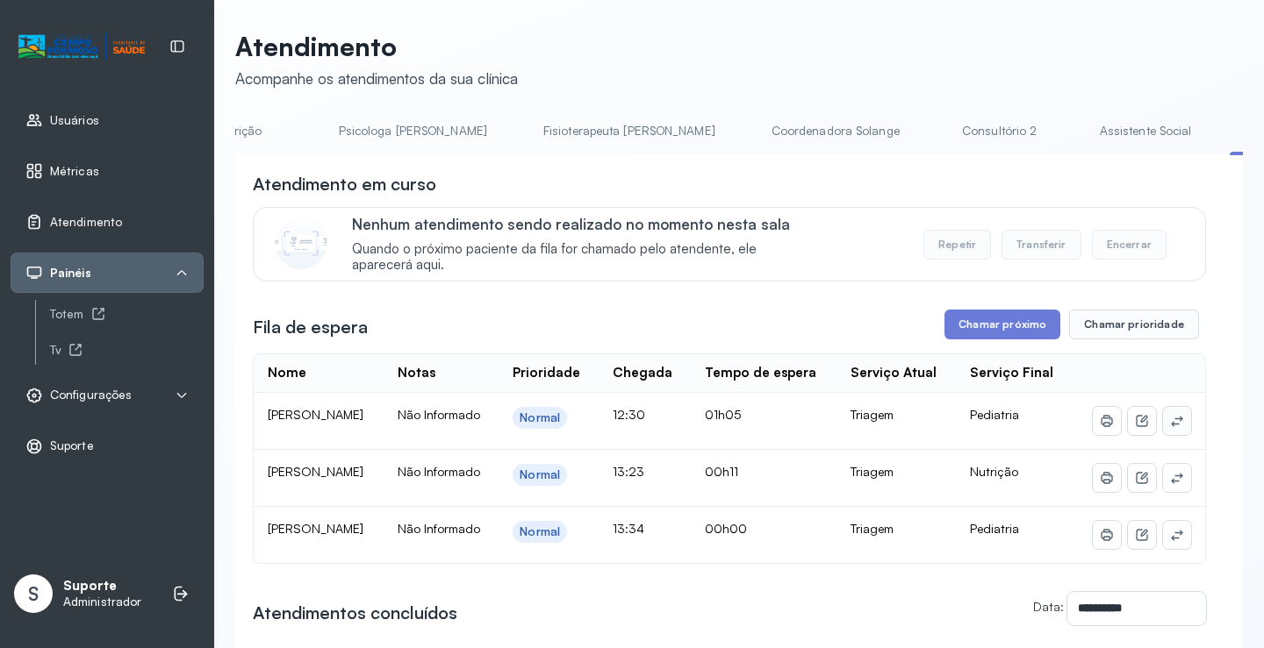
click at [1170, 428] on icon at bounding box center [1177, 421] width 14 height 14
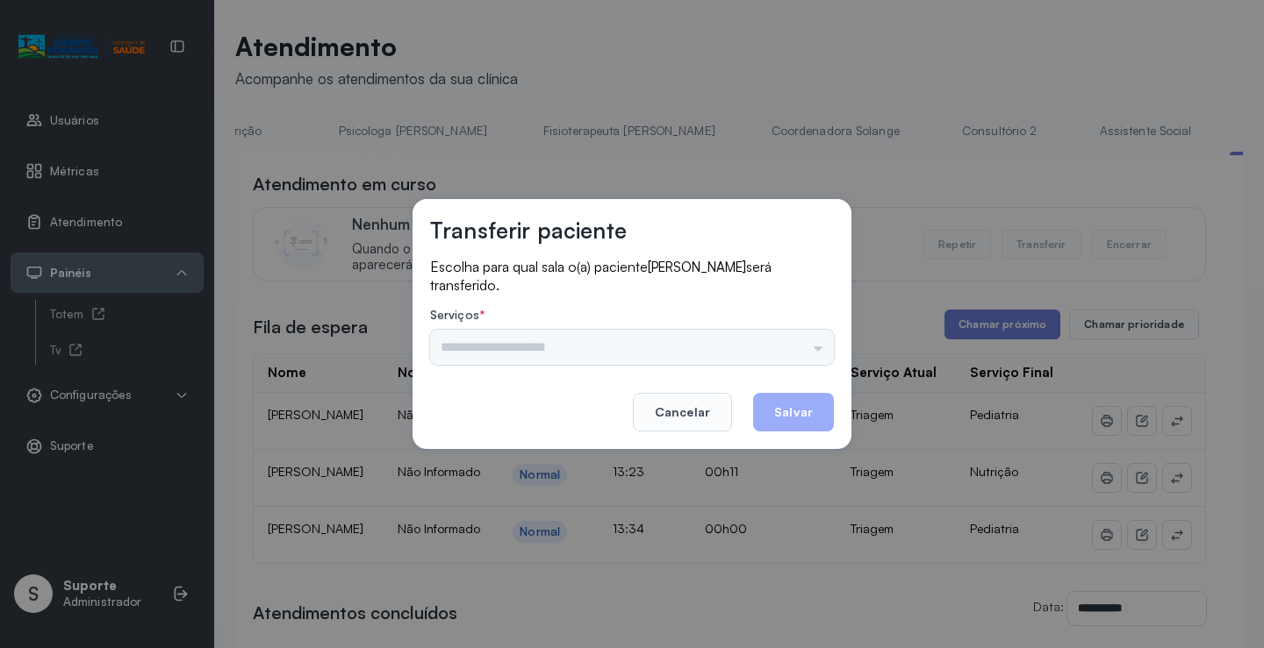
drag, startPoint x: 815, startPoint y: 353, endPoint x: 805, endPoint y: 350, distance: 10.9
click at [813, 353] on div "Psicologo [PERSON_NAME] Nauef Pediatria Nutrição Psicologa [PERSON_NAME] Janusi…" at bounding box center [632, 347] width 404 height 35
click at [797, 342] on input "text" at bounding box center [632, 347] width 404 height 35
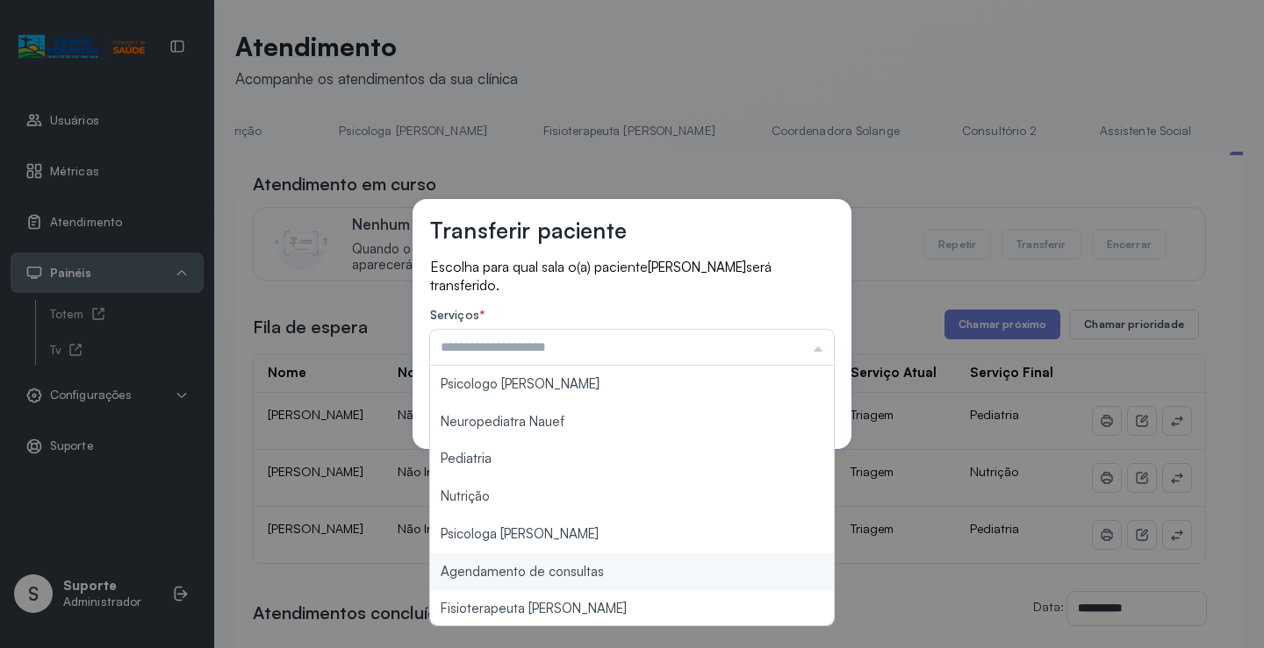
type input "**********"
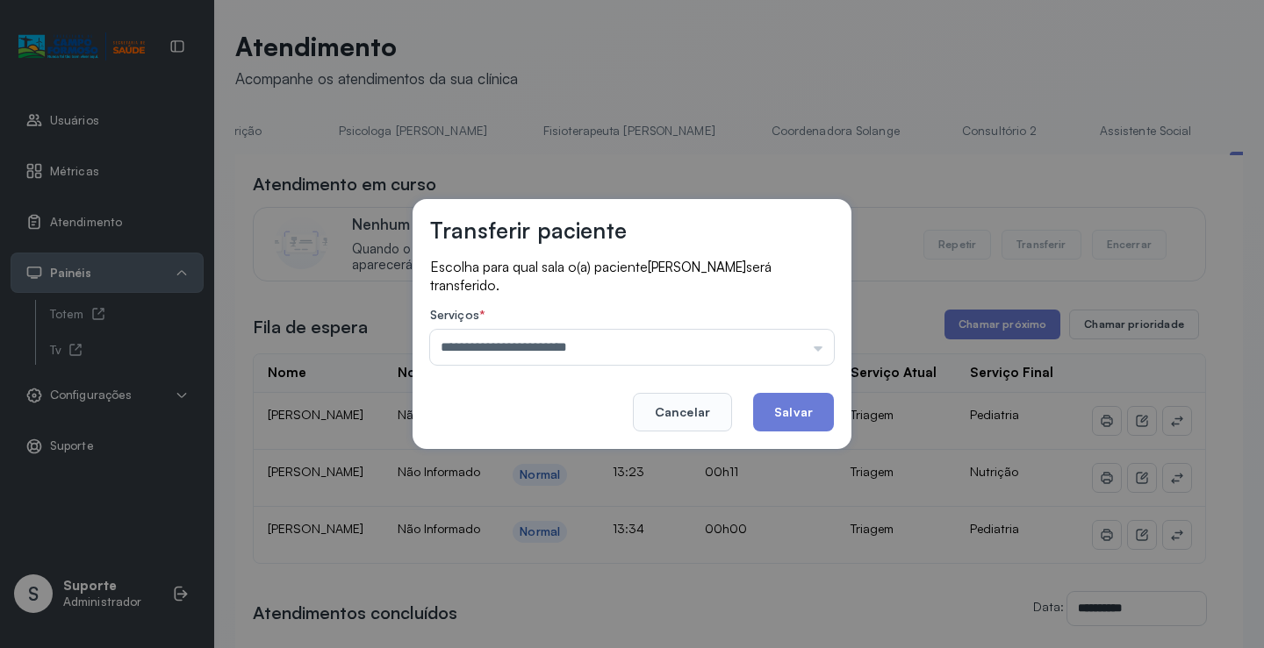
drag, startPoint x: 564, startPoint y: 569, endPoint x: 603, endPoint y: 548, distance: 44.0
click at [576, 562] on div "**********" at bounding box center [632, 324] width 1264 height 648
click at [796, 421] on button "Salvar" at bounding box center [793, 412] width 81 height 39
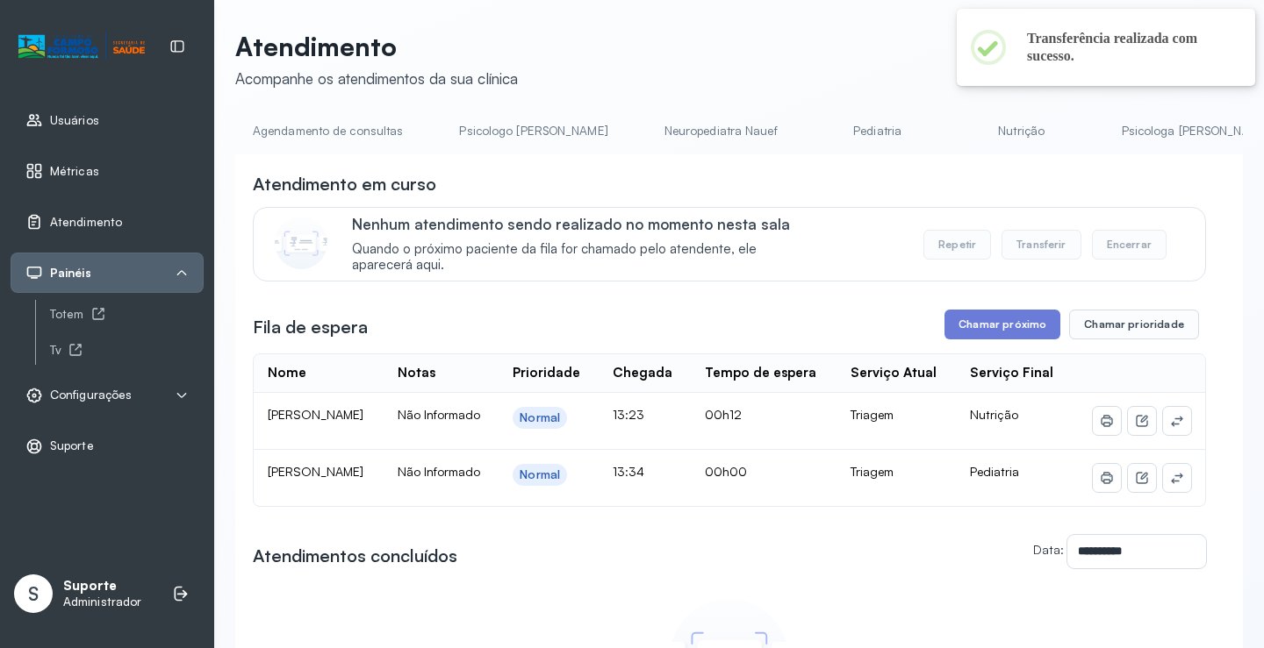
click at [834, 126] on link "Pediatria" at bounding box center [877, 131] width 123 height 29
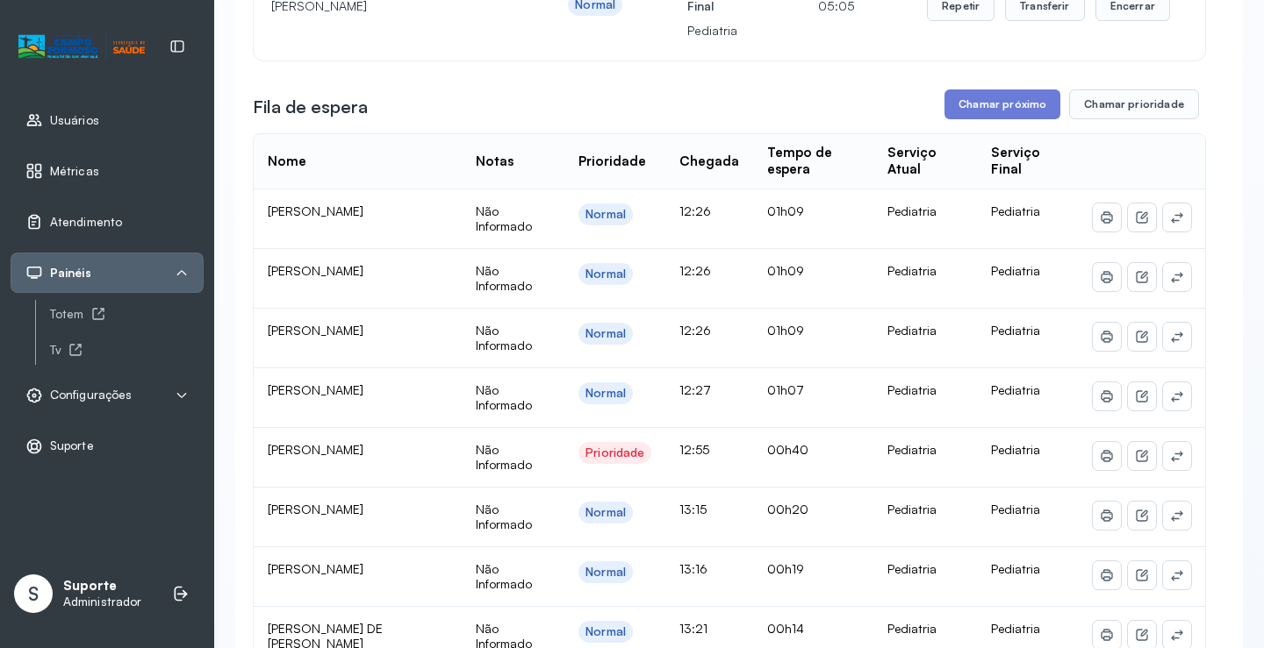
scroll to position [264, 0]
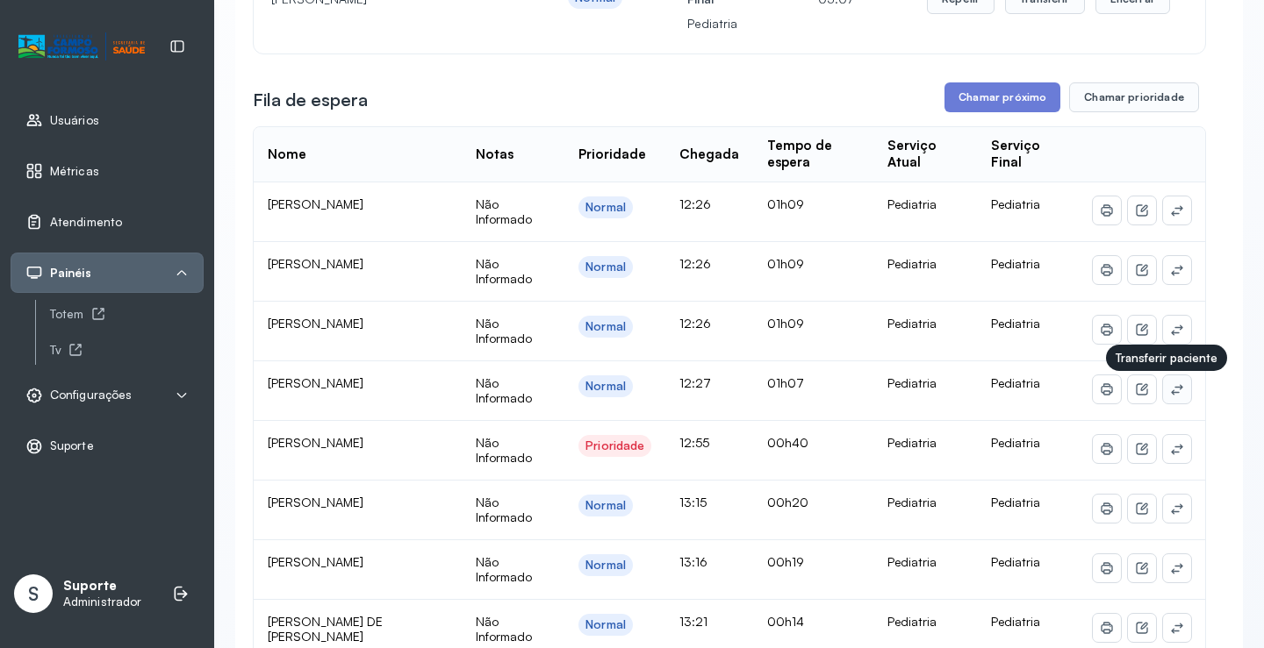
click at [1163, 390] on button at bounding box center [1177, 390] width 28 height 28
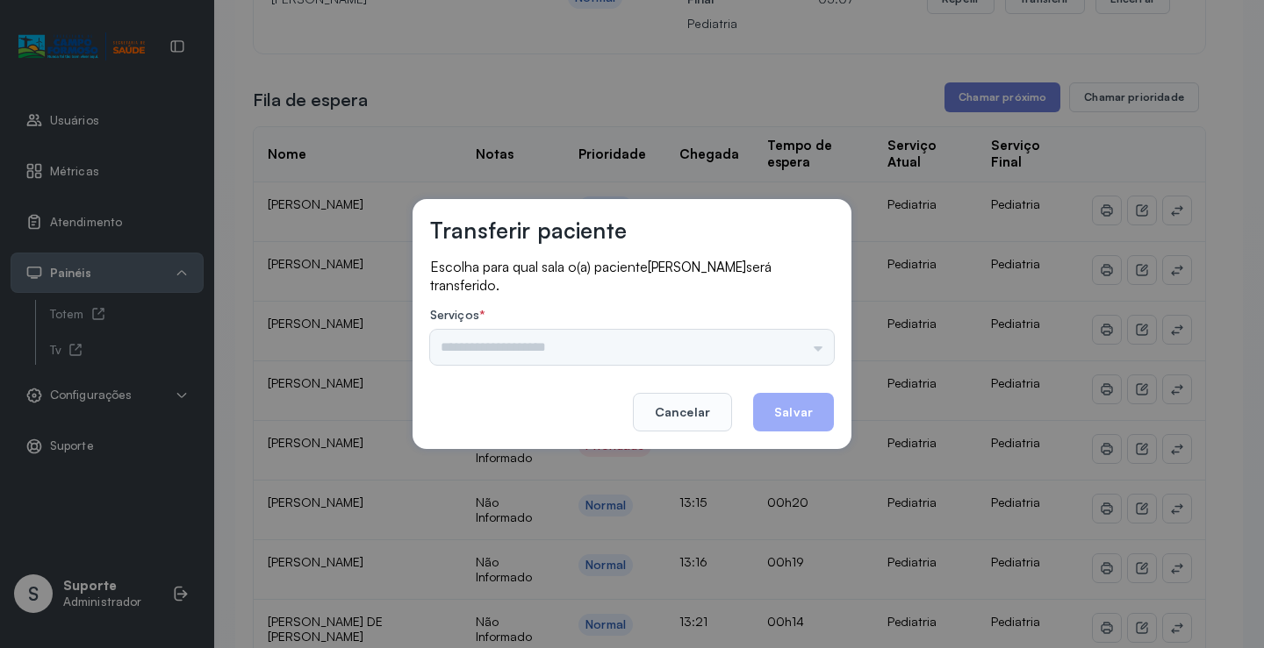
click at [780, 340] on div "Psicologo Pedro Neuropediatra Nauef Pediatria Nutrição Psicologa Alana Agendame…" at bounding box center [632, 347] width 404 height 35
click at [808, 345] on input "text" at bounding box center [632, 347] width 404 height 35
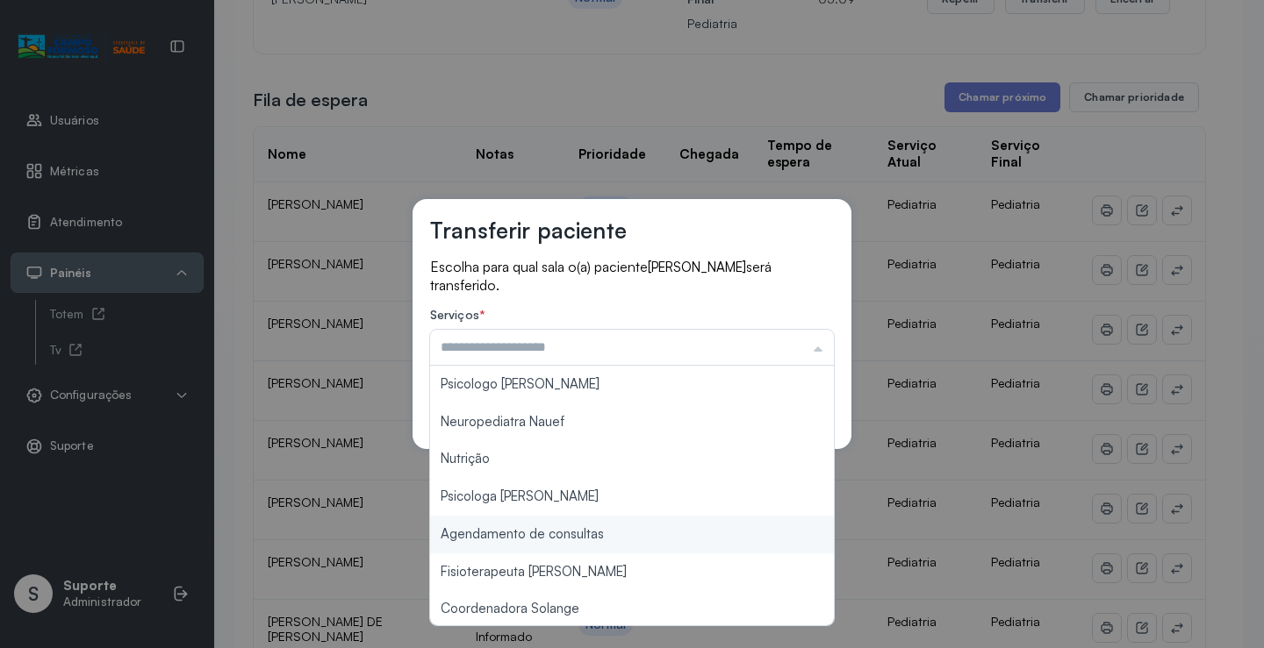
type input "**********"
drag, startPoint x: 584, startPoint y: 535, endPoint x: 594, endPoint y: 523, distance: 15.6
click at [585, 532] on div "**********" at bounding box center [632, 324] width 1264 height 648
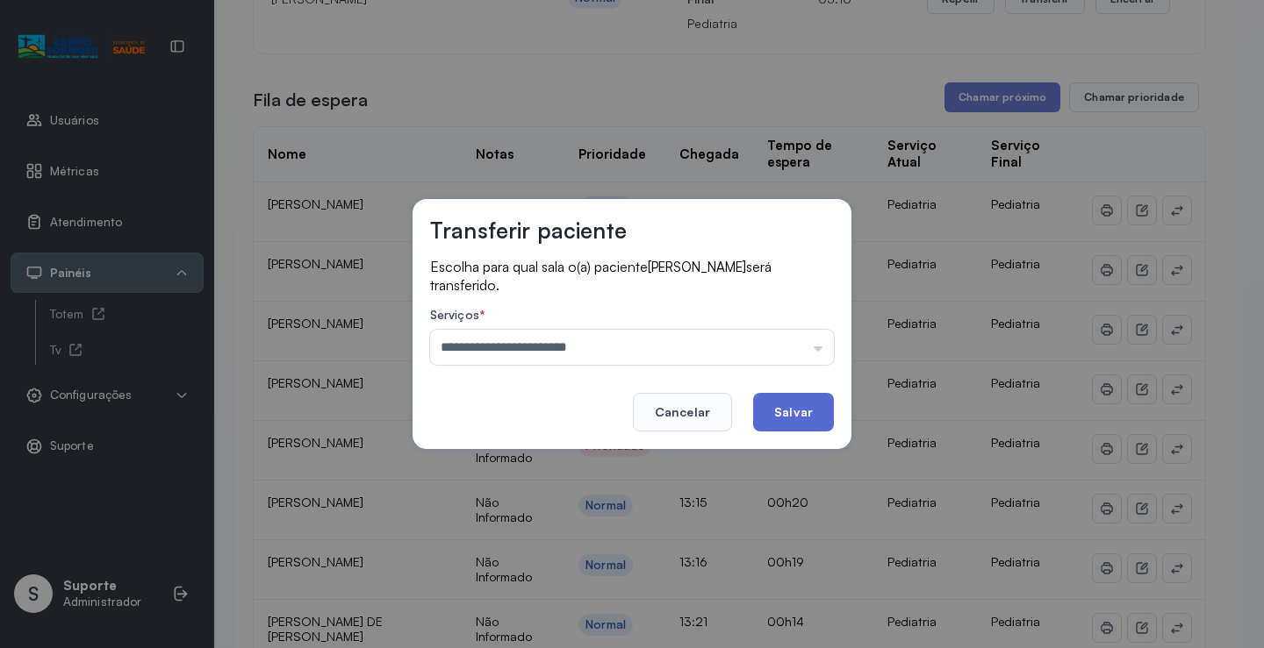
click at [801, 421] on button "Salvar" at bounding box center [793, 412] width 81 height 39
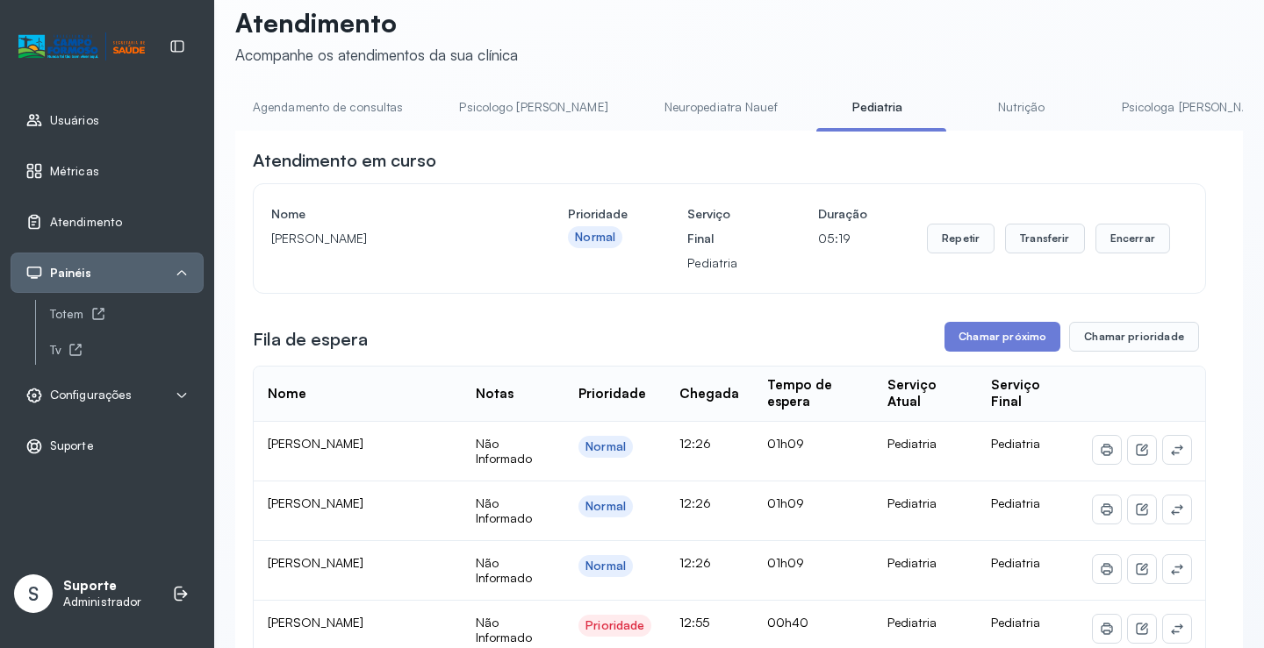
scroll to position [0, 0]
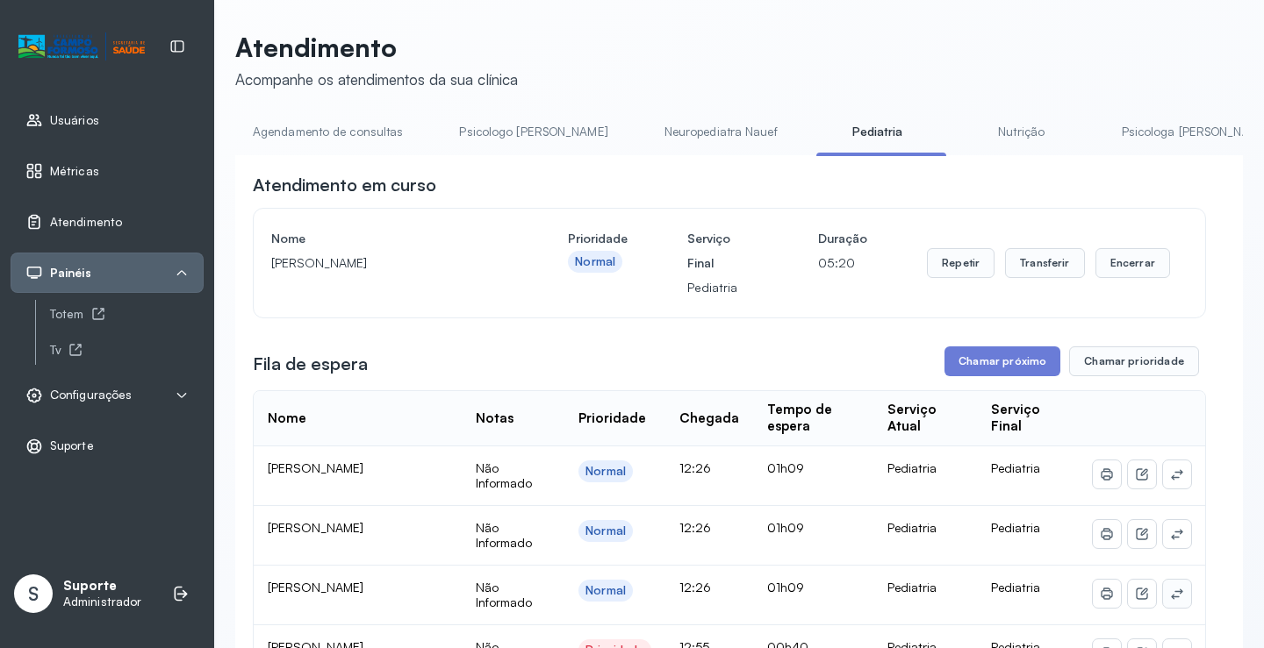
click at [1174, 604] on button at bounding box center [1177, 594] width 28 height 28
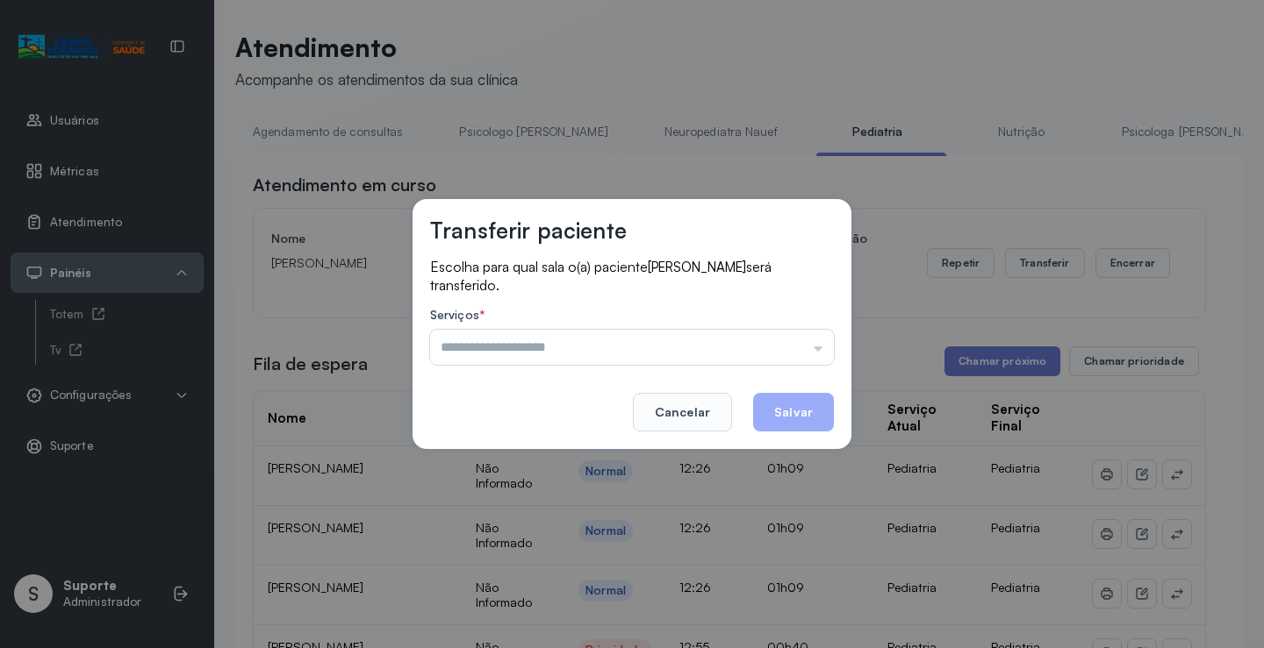
click at [822, 348] on input "text" at bounding box center [632, 347] width 404 height 35
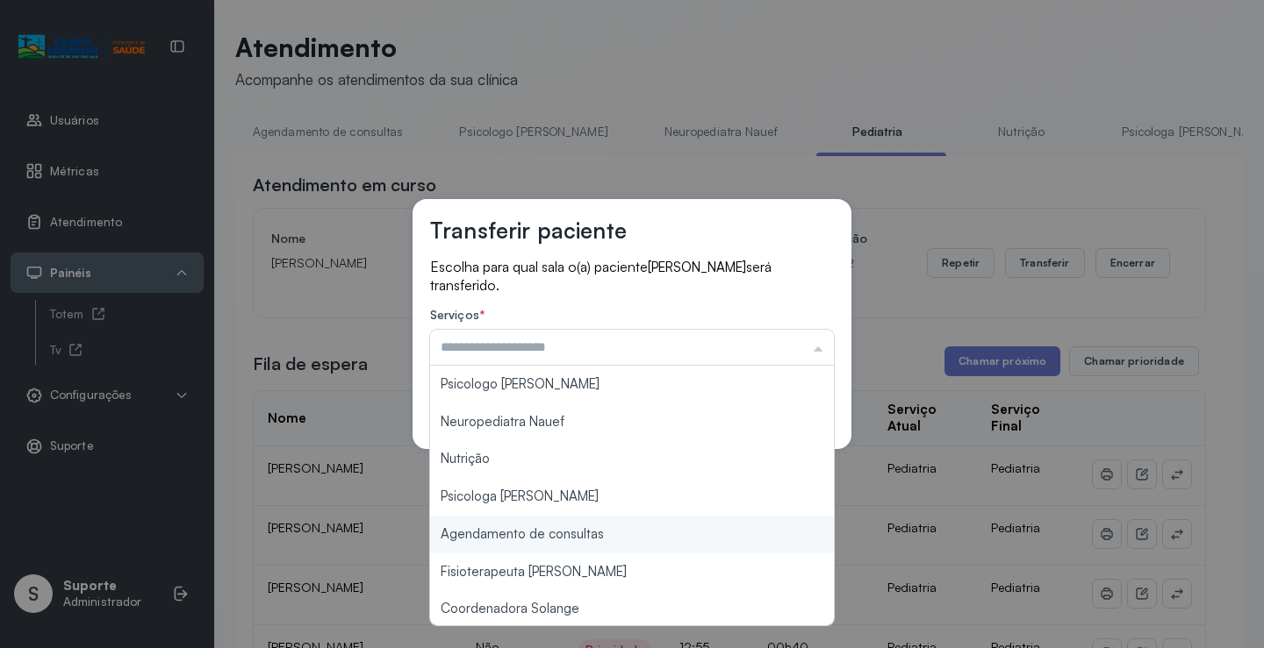
type input "**********"
click at [596, 534] on div "**********" at bounding box center [632, 324] width 1264 height 648
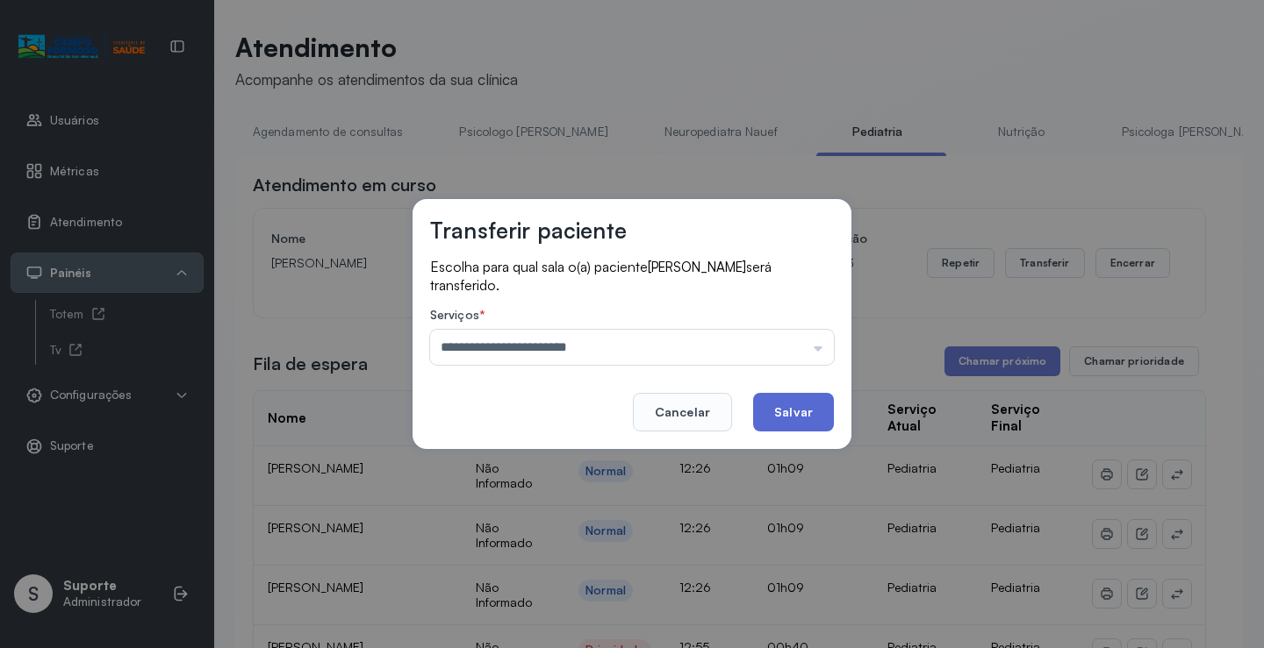
click at [825, 397] on button "Salvar" at bounding box center [793, 412] width 81 height 39
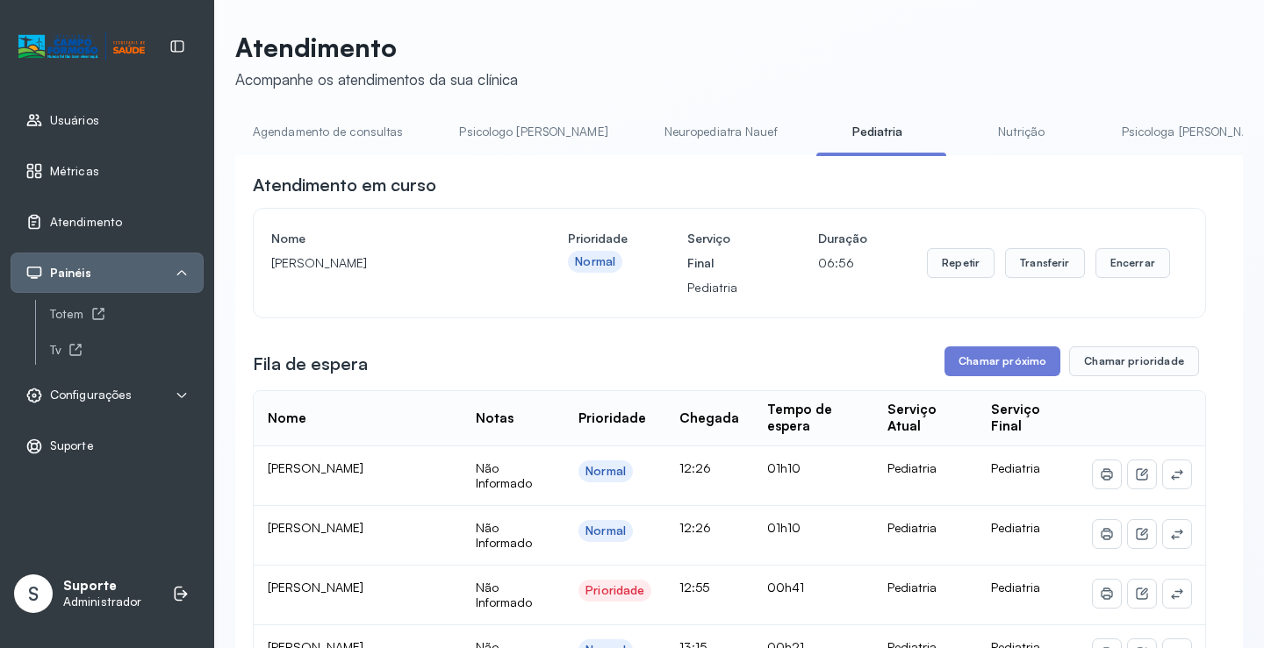
click at [963, 132] on link "Nutrição" at bounding box center [1021, 132] width 123 height 29
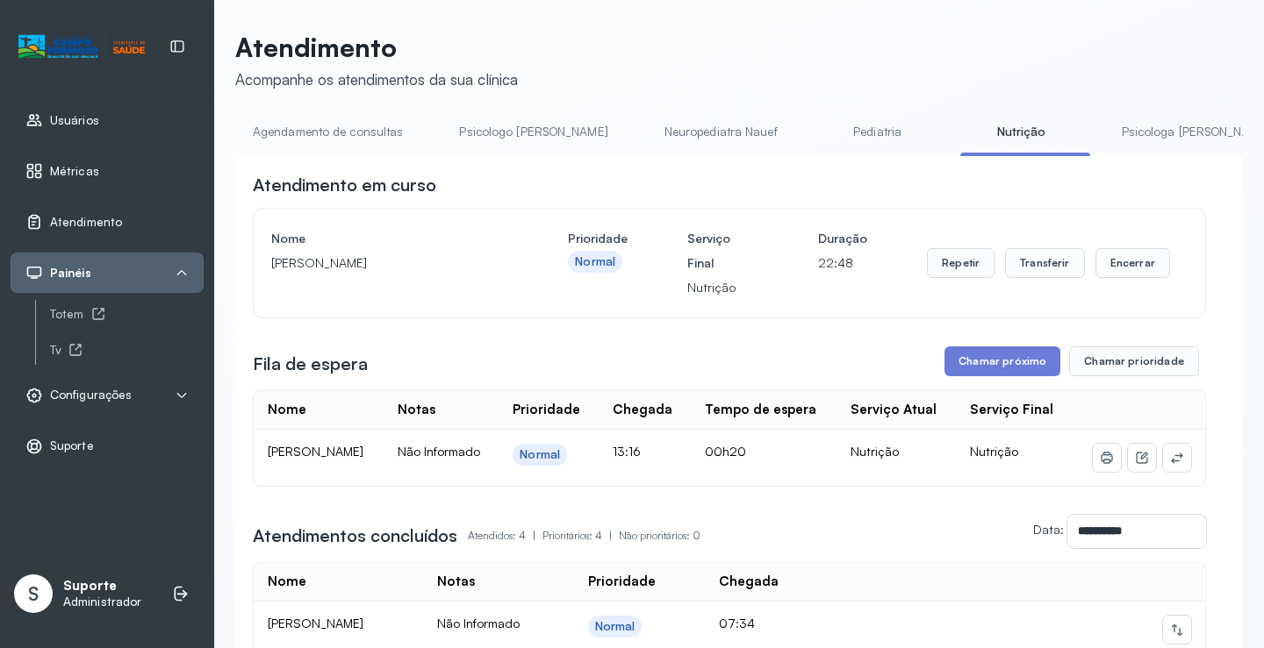
click at [317, 145] on link "Agendamento de consultas" at bounding box center [327, 132] width 185 height 29
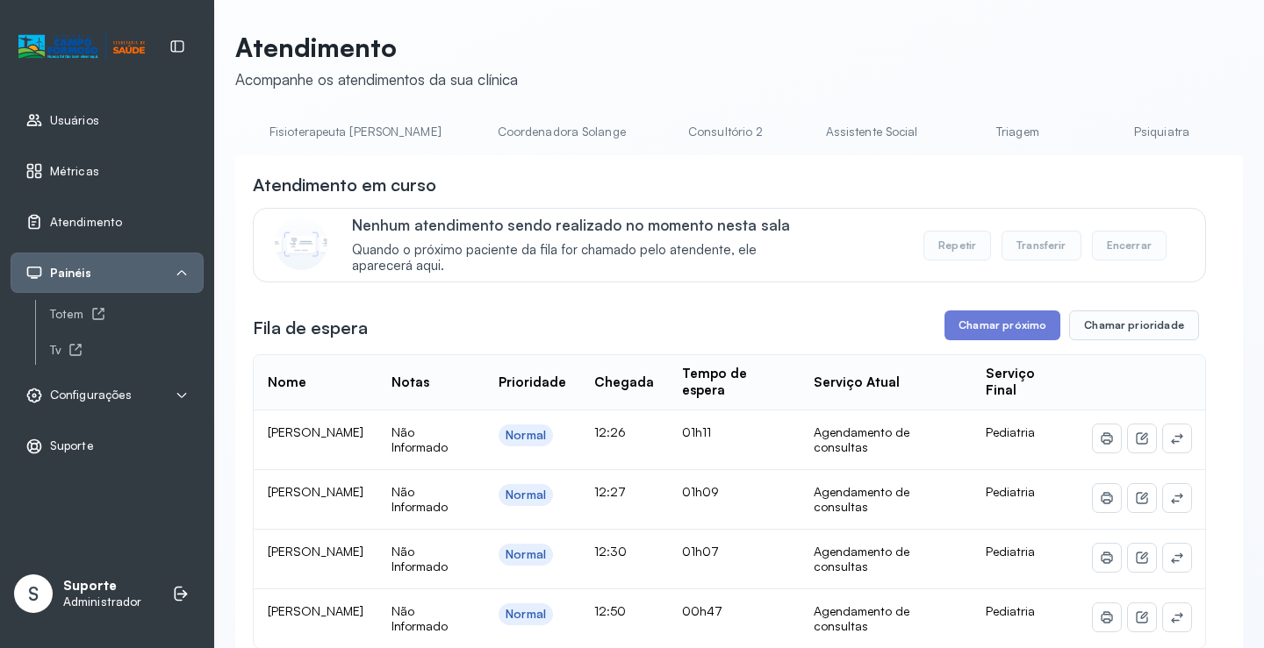
scroll to position [0, 1067]
click at [952, 132] on link "Triagem" at bounding box center [1013, 132] width 123 height 29
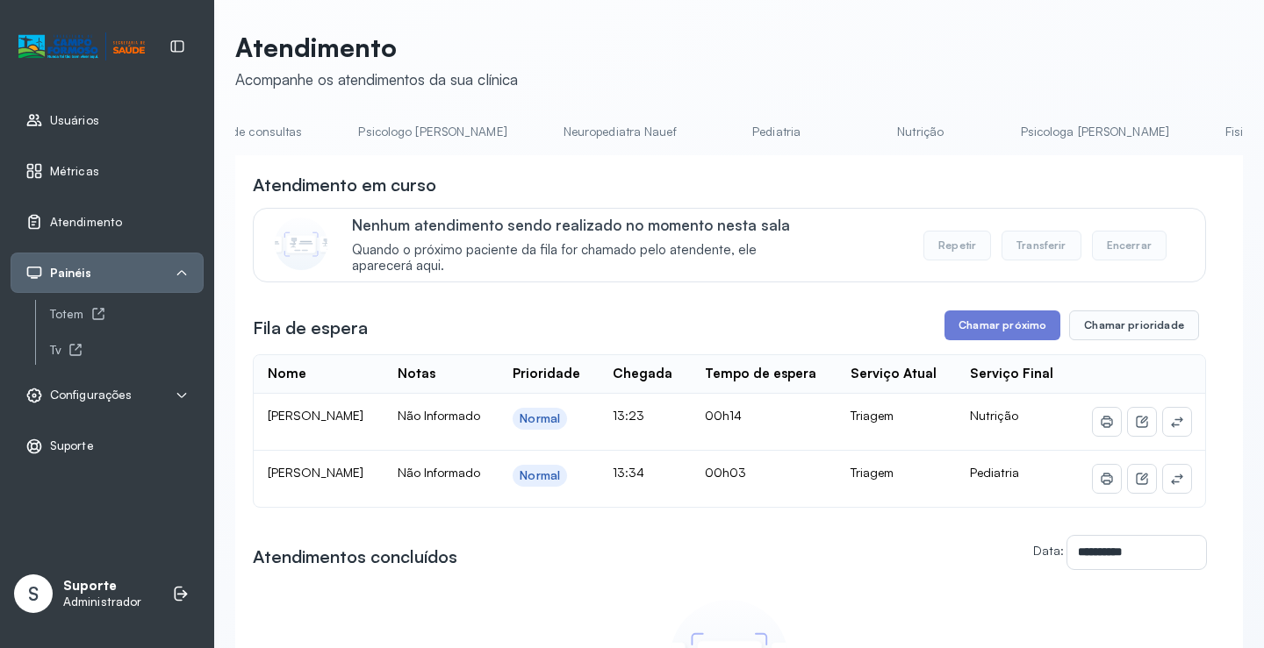
scroll to position [0, 0]
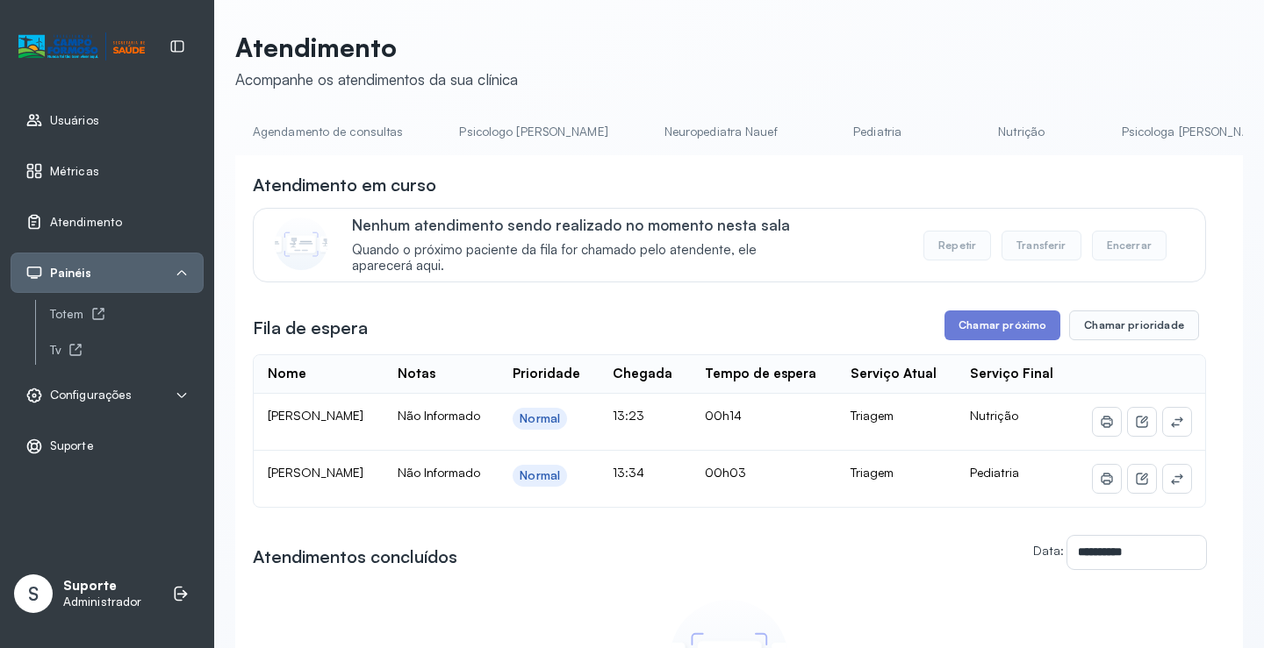
click at [816, 136] on link "Pediatria" at bounding box center [877, 132] width 123 height 29
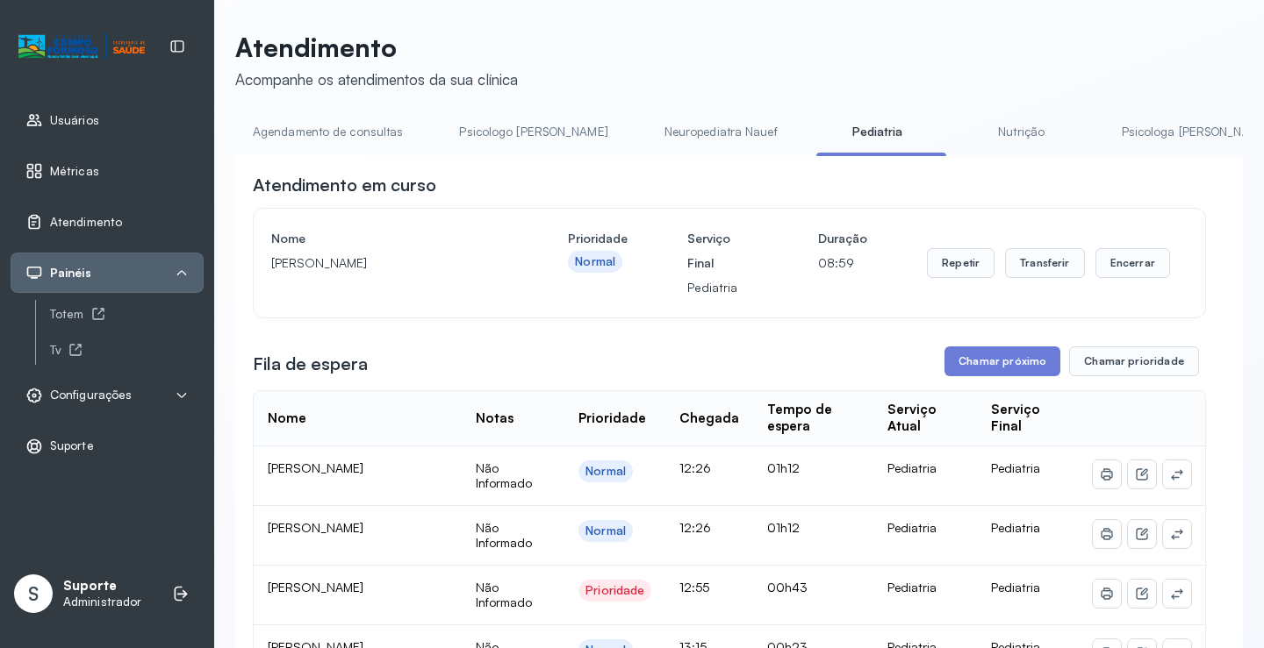
click at [350, 140] on link "Agendamento de consultas" at bounding box center [327, 132] width 185 height 29
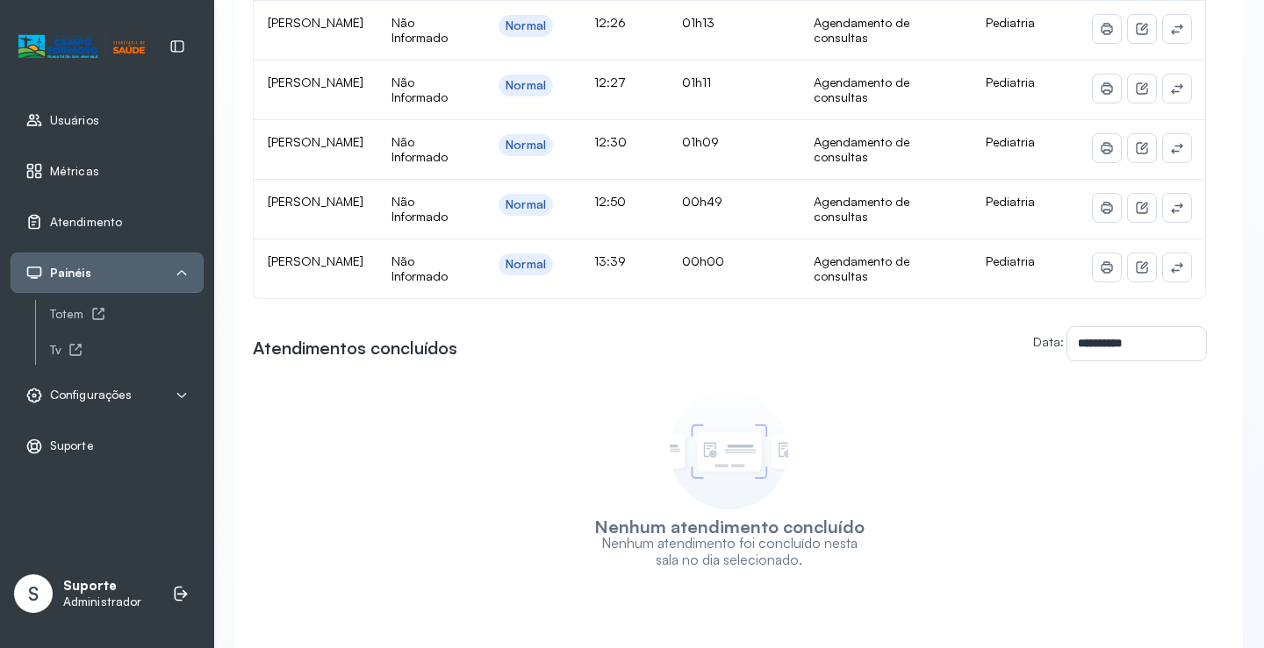
scroll to position [439, 0]
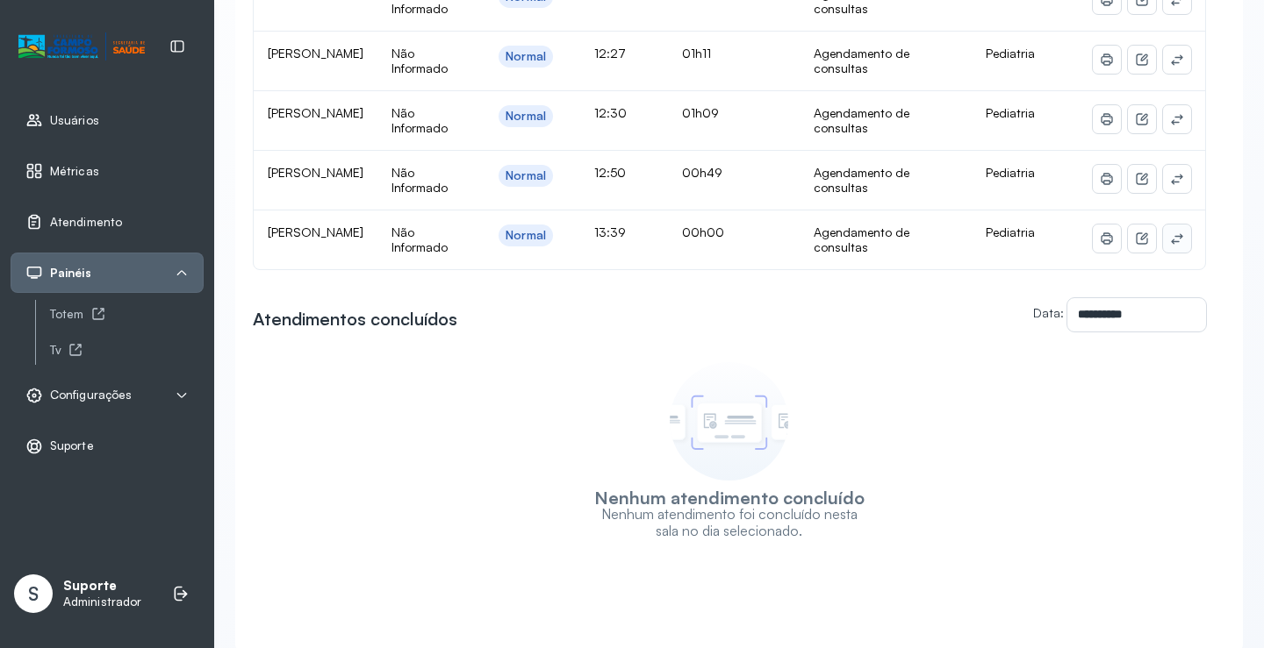
click at [1170, 244] on icon at bounding box center [1177, 239] width 14 height 14
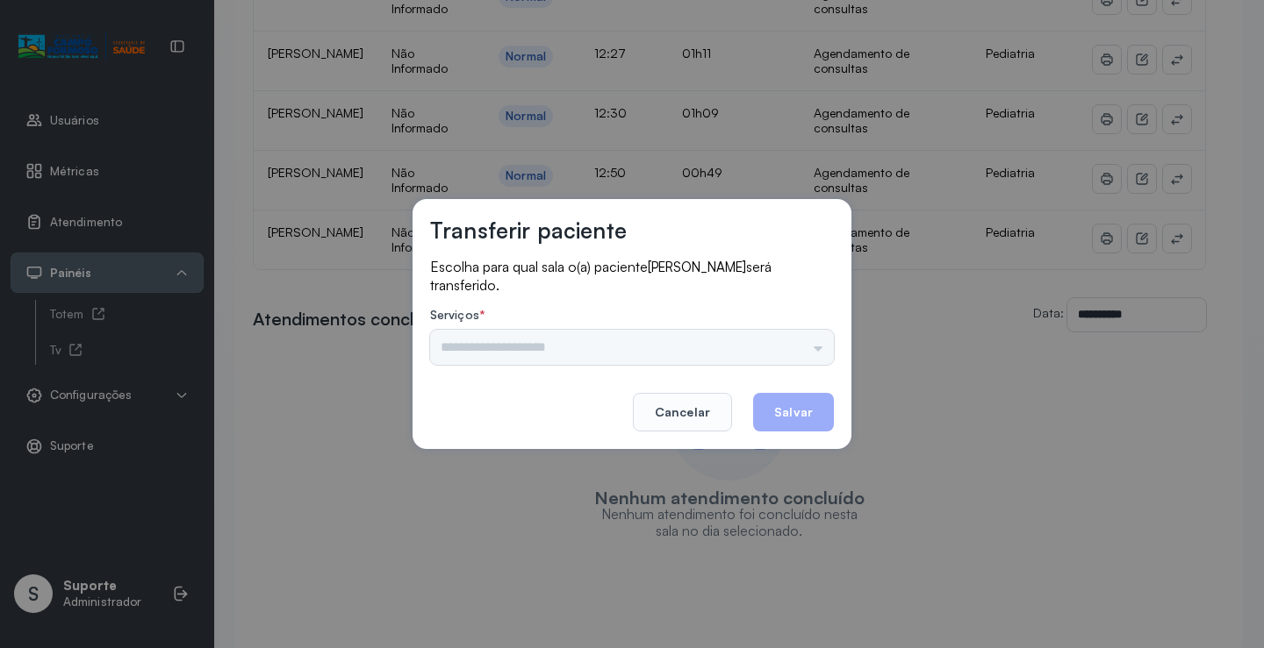
click at [787, 366] on div "Escolha para qual sala o(a) paciente JOAO LUCAS CARVALHO DE SOUZA será transfer…" at bounding box center [632, 313] width 404 height 111
click at [807, 374] on footer "Cancelar Salvar" at bounding box center [632, 400] width 404 height 63
click at [698, 337] on input "text" at bounding box center [632, 347] width 404 height 35
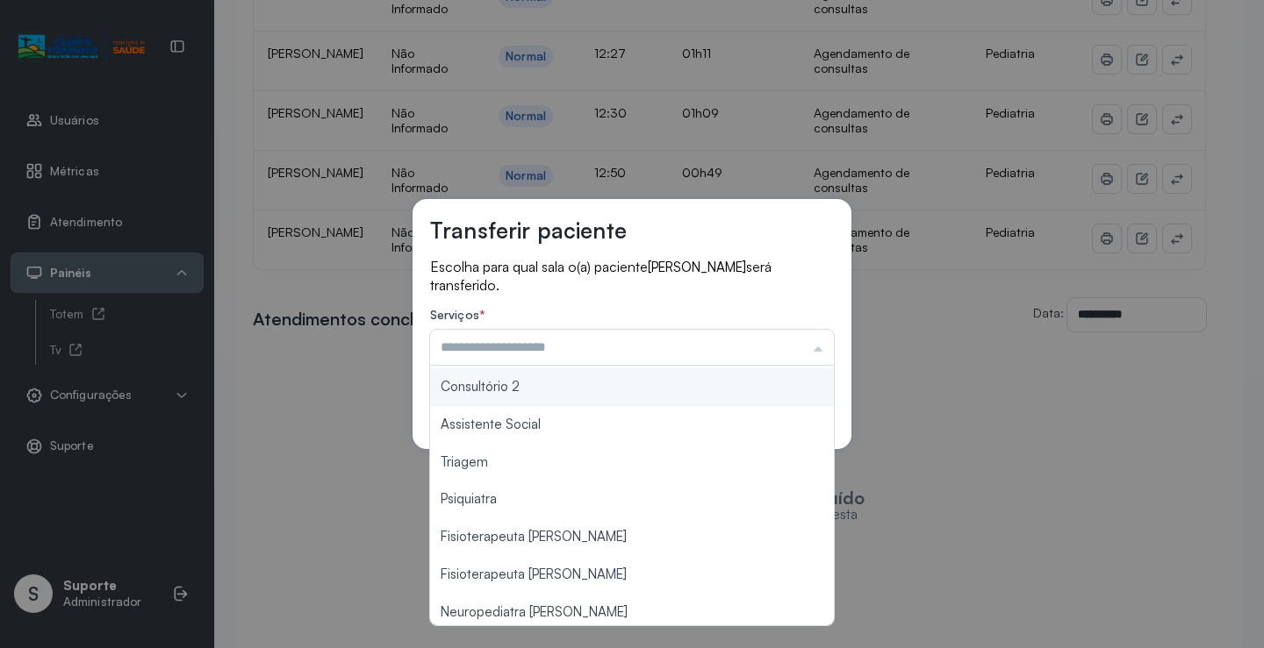
scroll to position [266, 0]
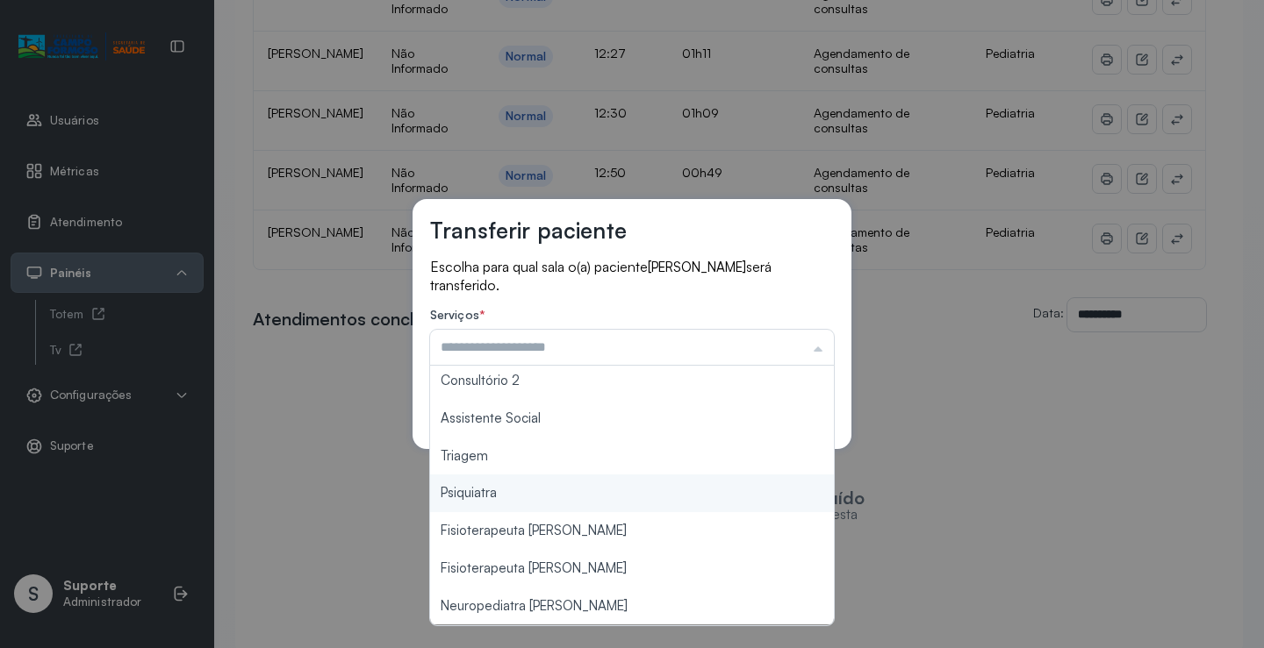
type input "*******"
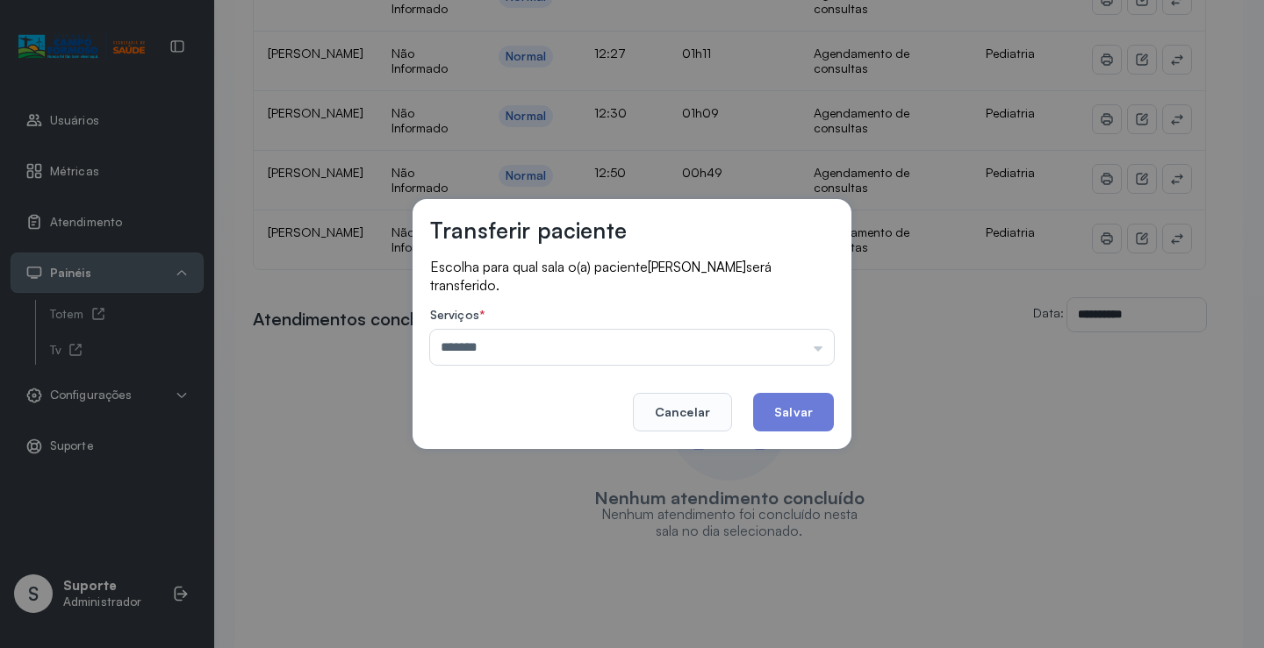
click at [553, 471] on div "Transferir paciente Escolha para qual sala o(a) paciente JOAO LUCAS CARVALHO DE…" at bounding box center [632, 324] width 1264 height 648
click at [803, 415] on button "Salvar" at bounding box center [793, 412] width 81 height 39
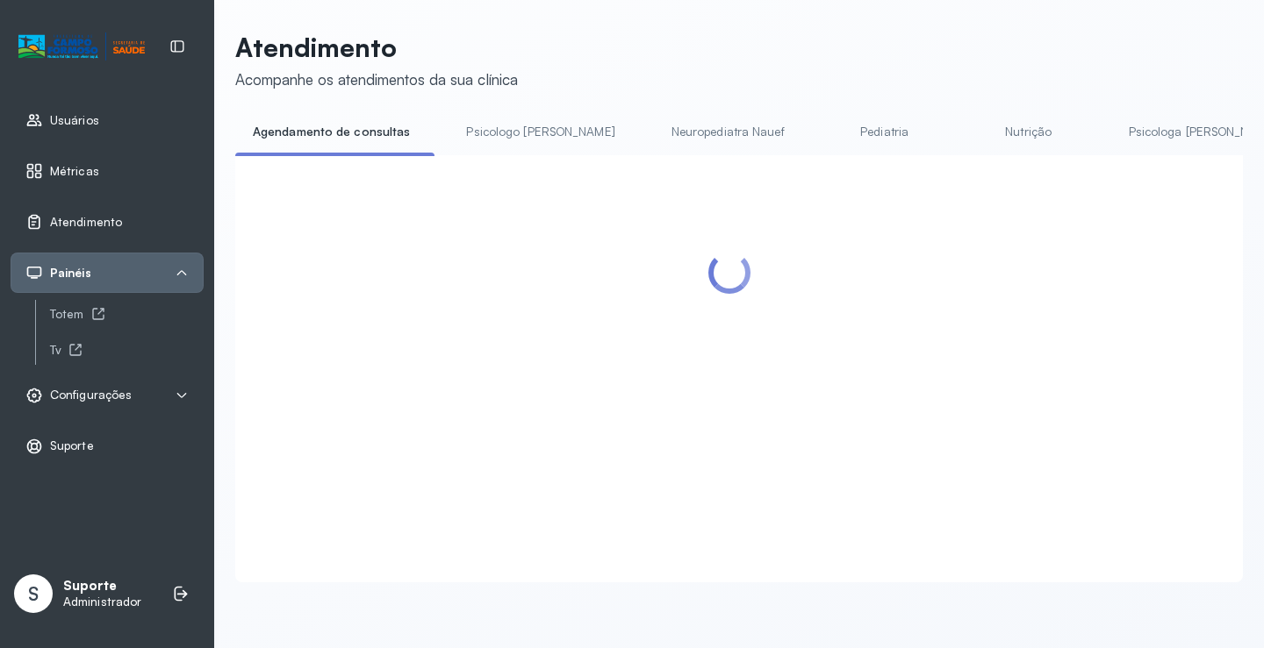
scroll to position [1, 0]
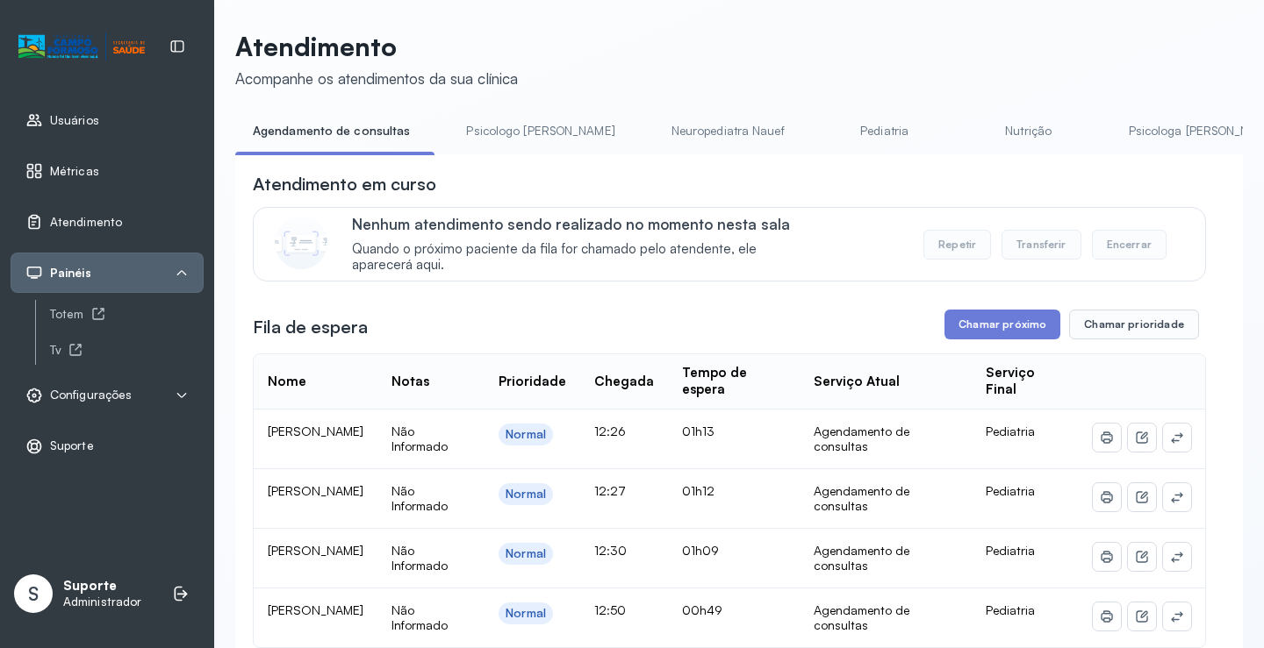
click at [823, 134] on link "Pediatria" at bounding box center [884, 131] width 123 height 29
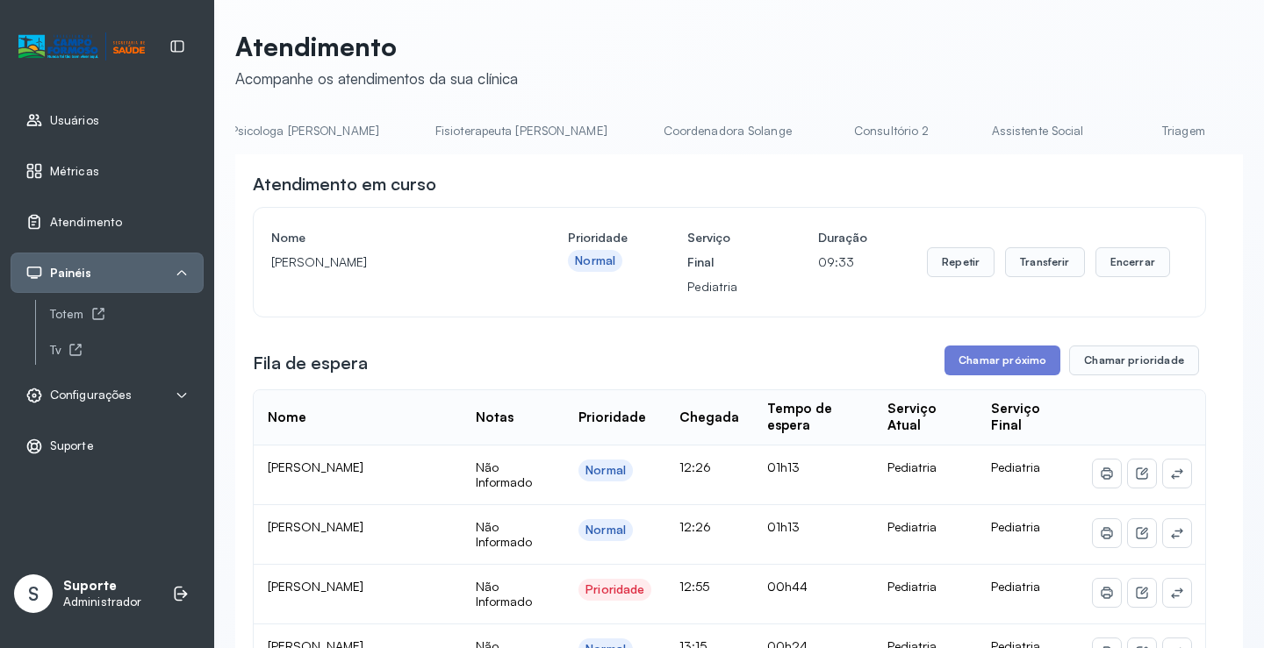
scroll to position [0, 1202]
click at [810, 124] on link "Triagem" at bounding box center [871, 131] width 123 height 29
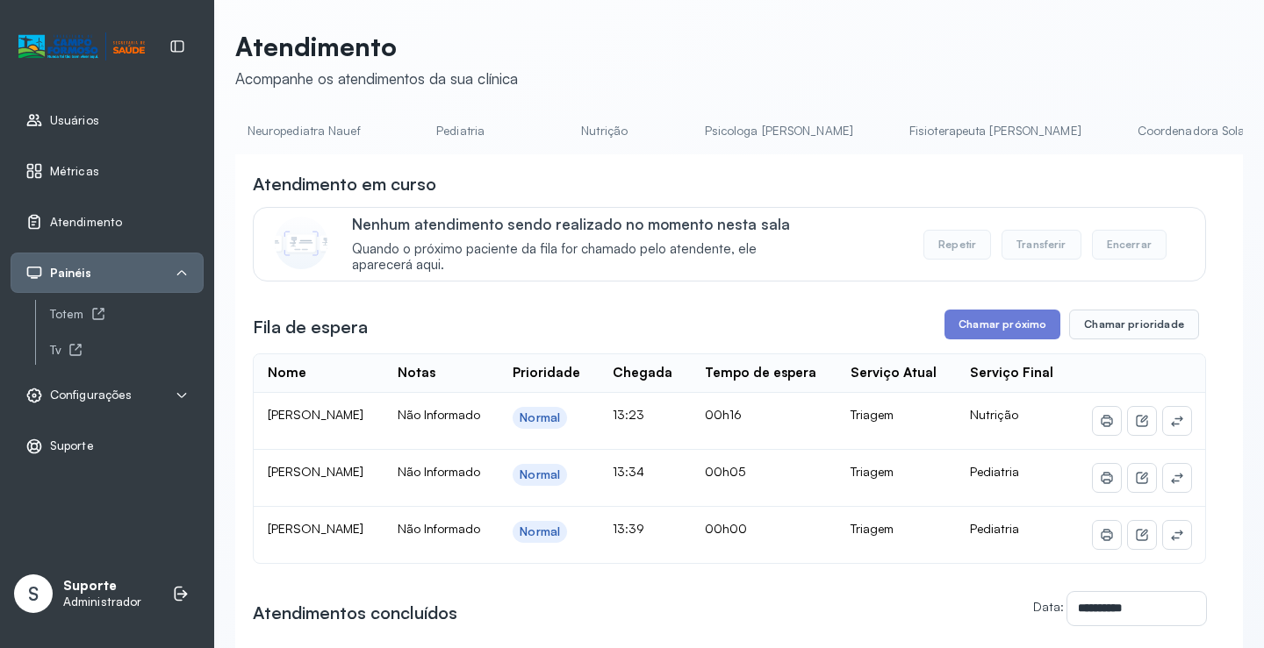
scroll to position [0, 139]
click at [677, 127] on link "Pediatria" at bounding box center [738, 131] width 123 height 29
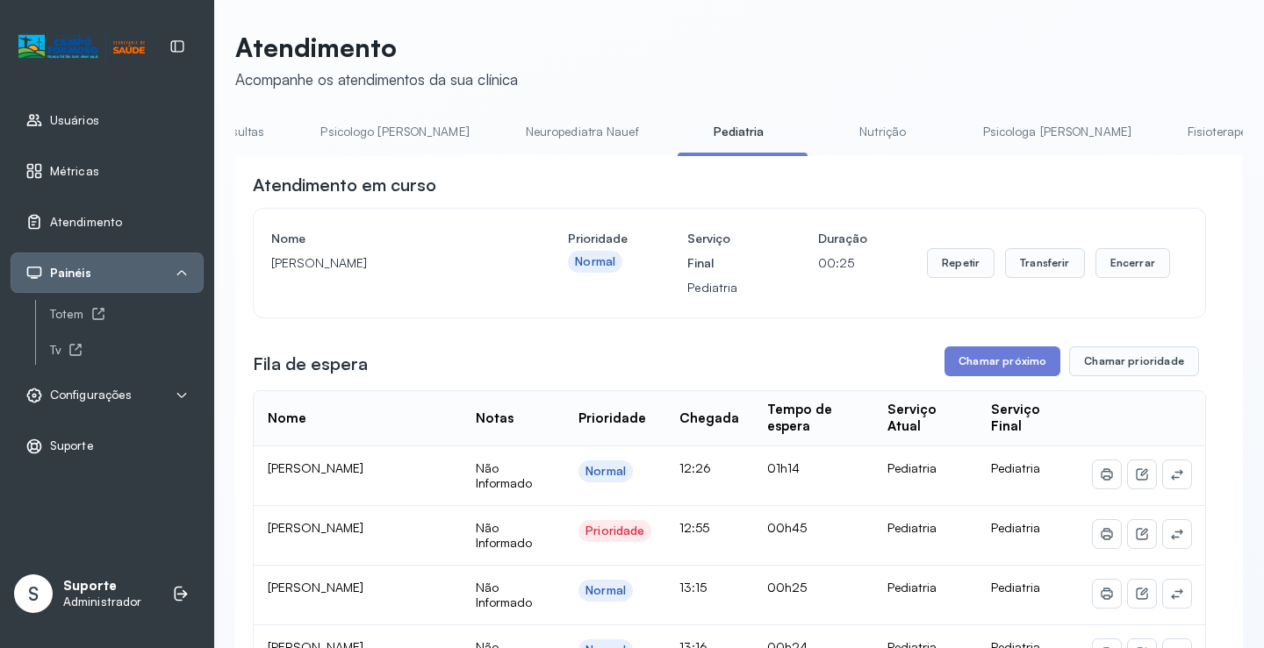
scroll to position [0, 0]
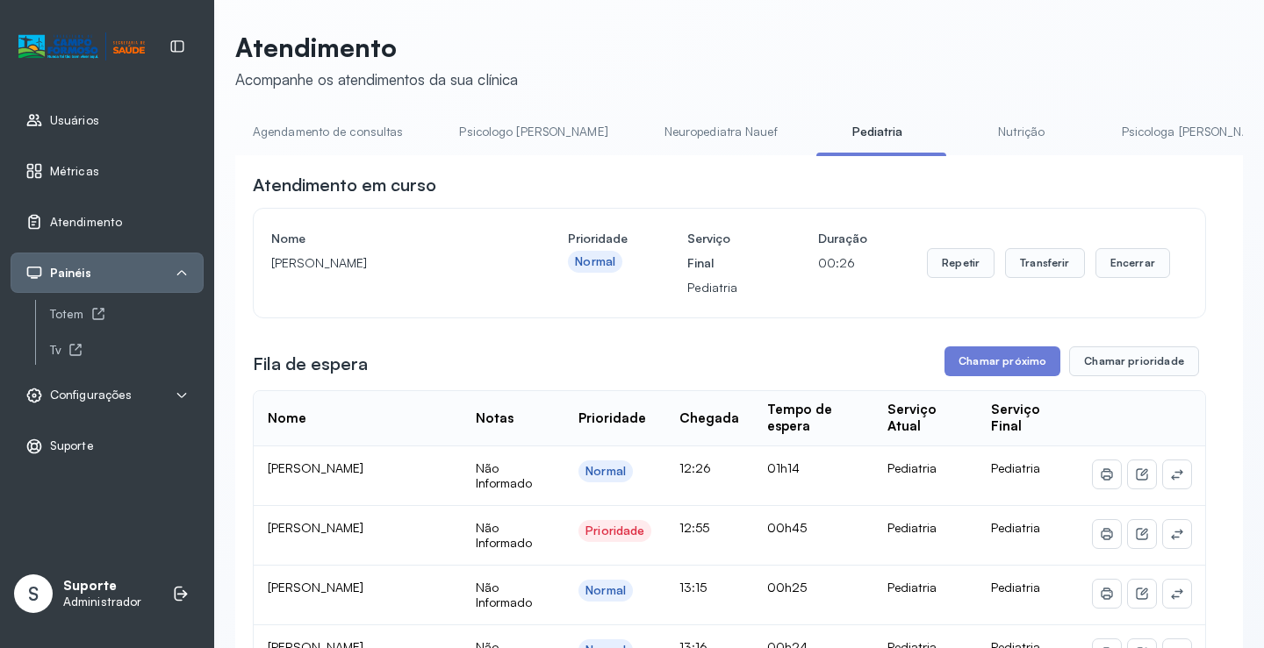
click at [288, 130] on link "Agendamento de consultas" at bounding box center [327, 132] width 185 height 29
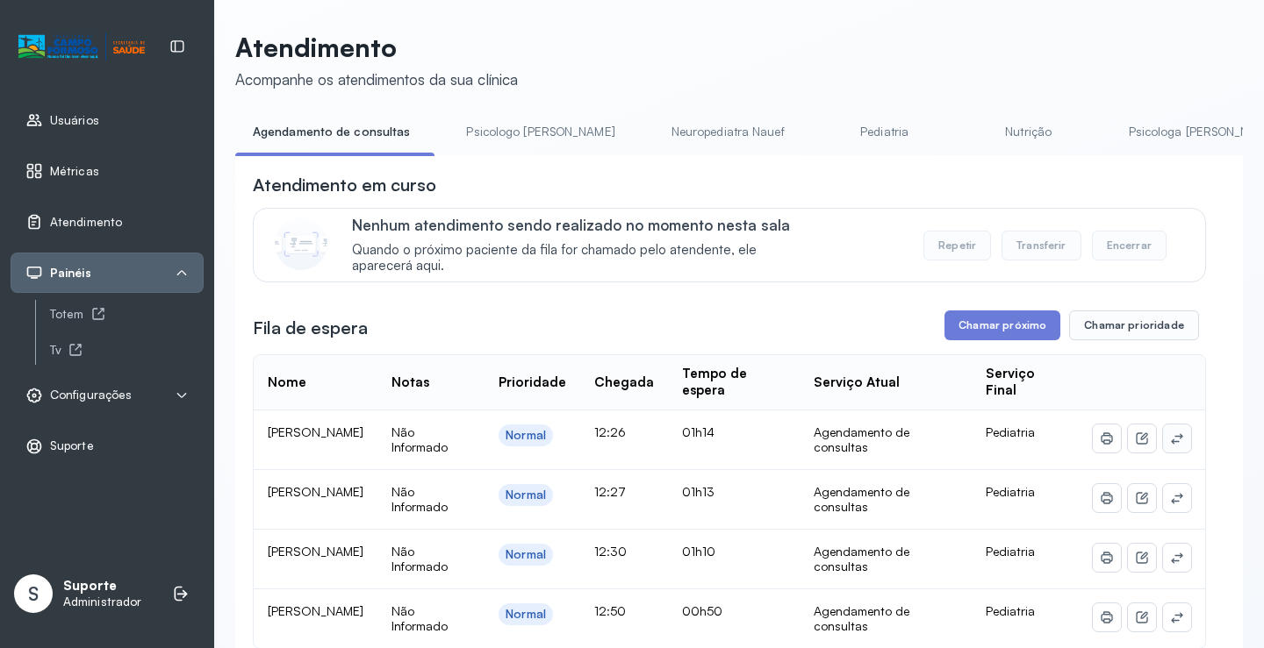
click at [1170, 442] on icon at bounding box center [1177, 439] width 14 height 14
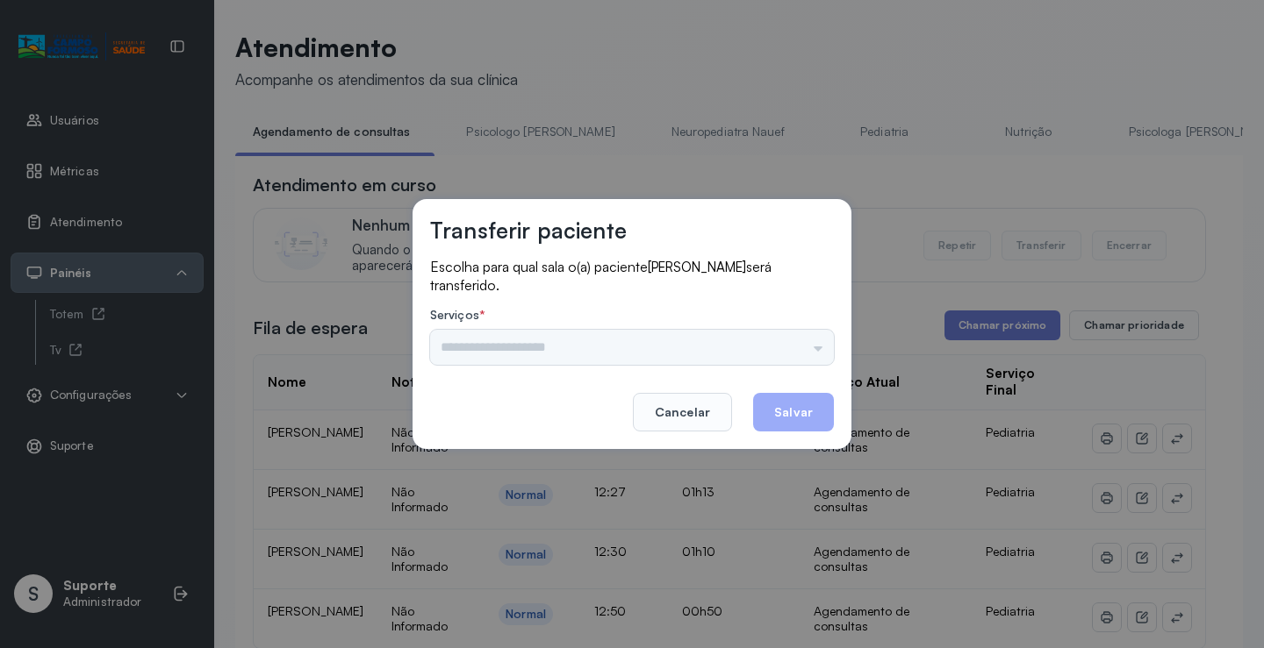
click at [796, 342] on div "Psicologo Pedro Neuropediatra Nauef Pediatria Nutrição Psicologa Alana Fisioter…" at bounding box center [632, 347] width 404 height 35
click at [811, 342] on input "text" at bounding box center [632, 347] width 404 height 35
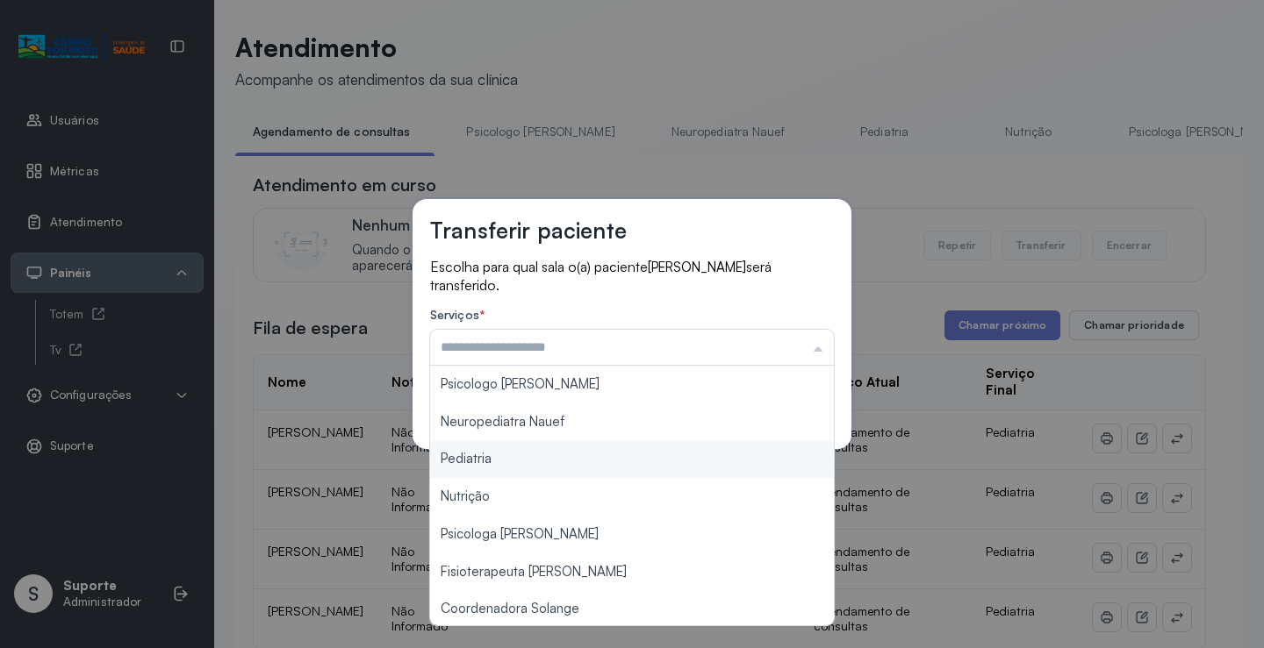
type input "*********"
click at [587, 469] on div "Transferir paciente Escolha para qual sala o(a) paciente LUAN EDUARDO SOUSA DA …" at bounding box center [632, 324] width 1264 height 648
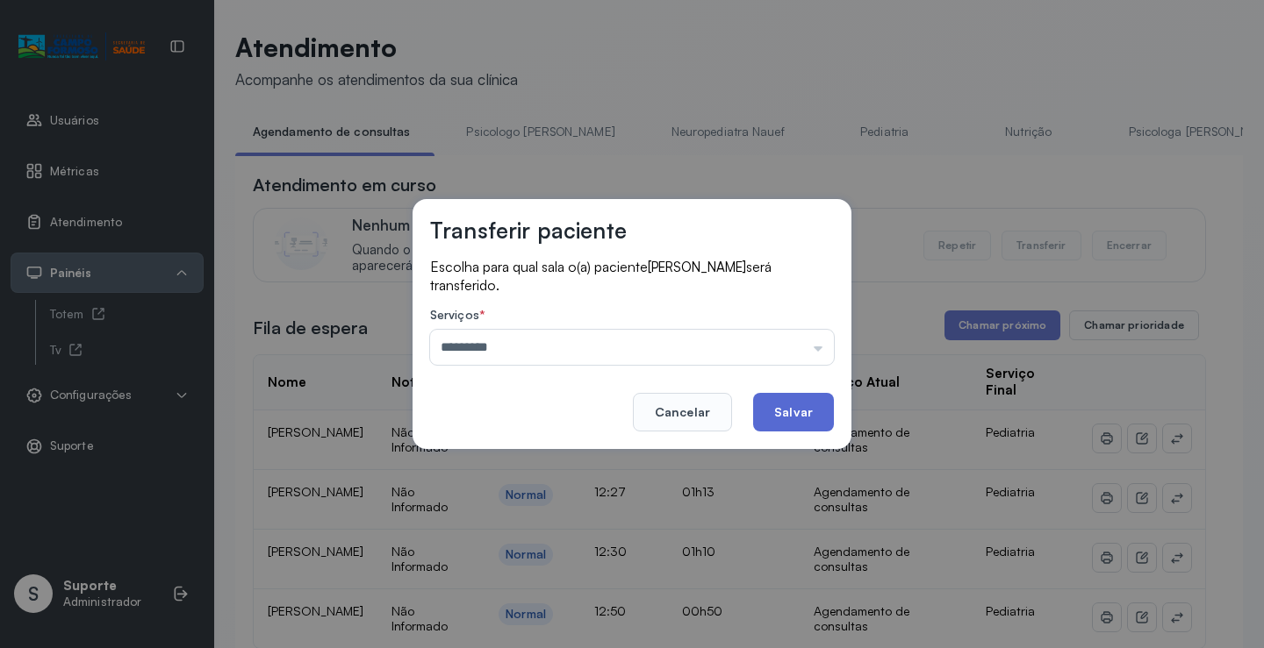
click at [801, 414] on button "Salvar" at bounding box center [793, 412] width 81 height 39
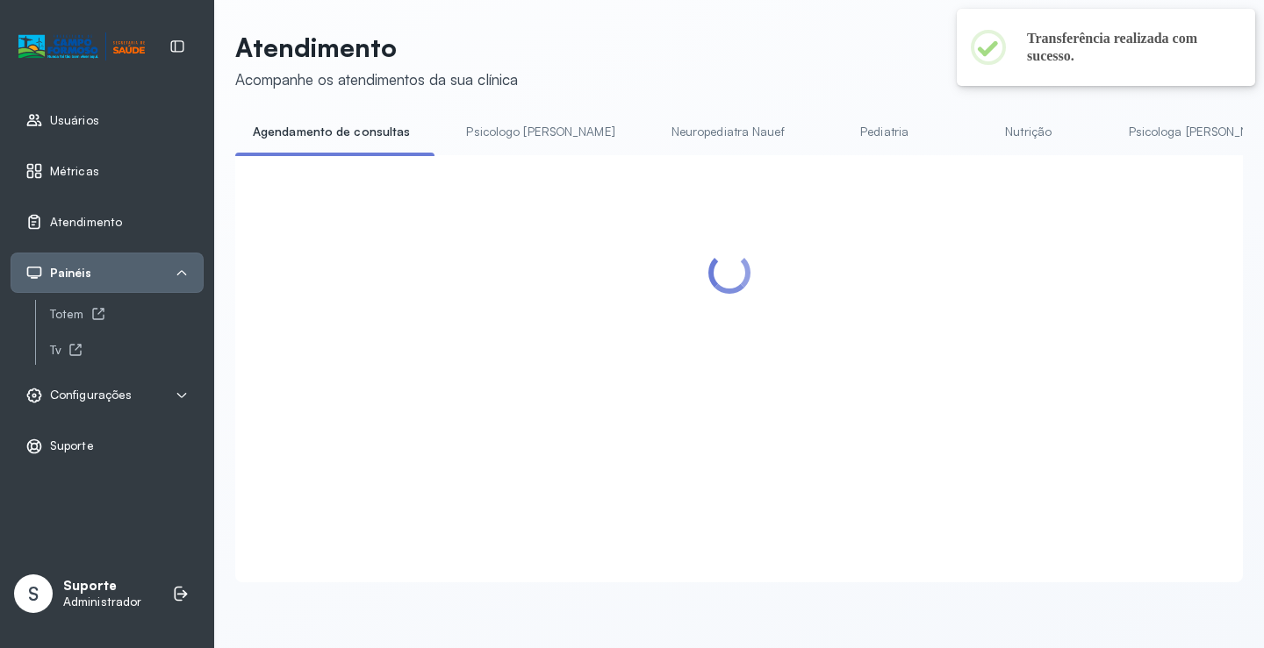
click at [824, 133] on link "Pediatria" at bounding box center [884, 132] width 123 height 29
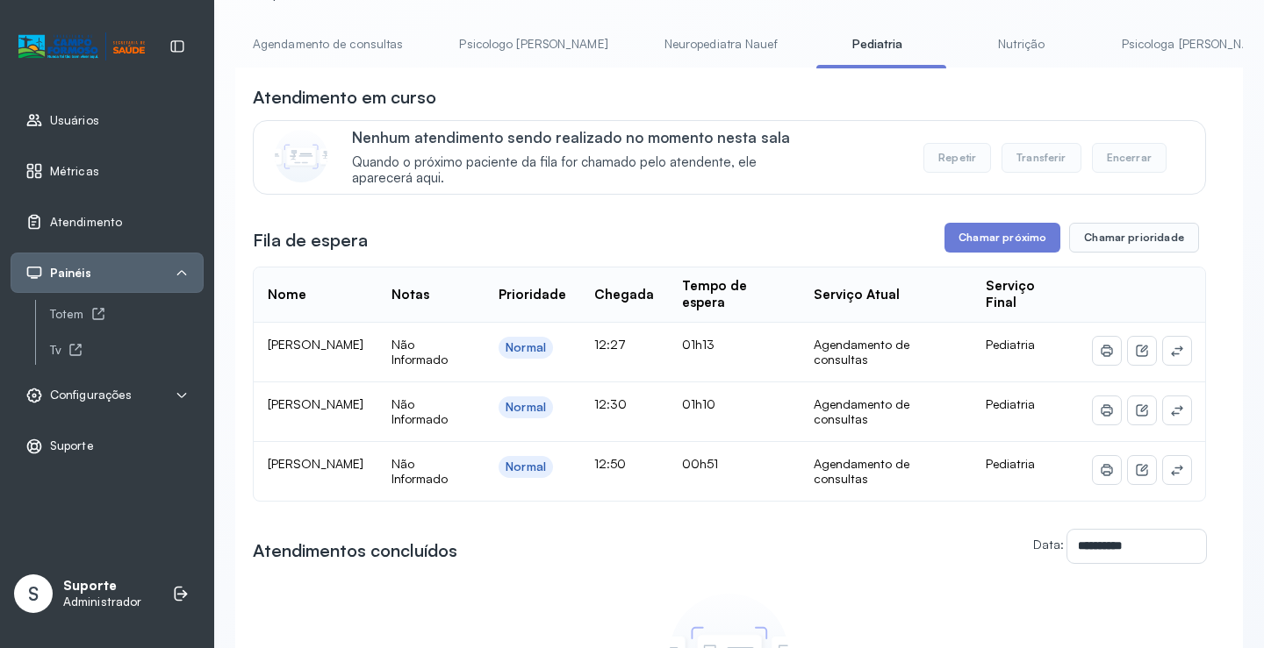
click at [960, 45] on link "Nutrição" at bounding box center [1021, 44] width 123 height 29
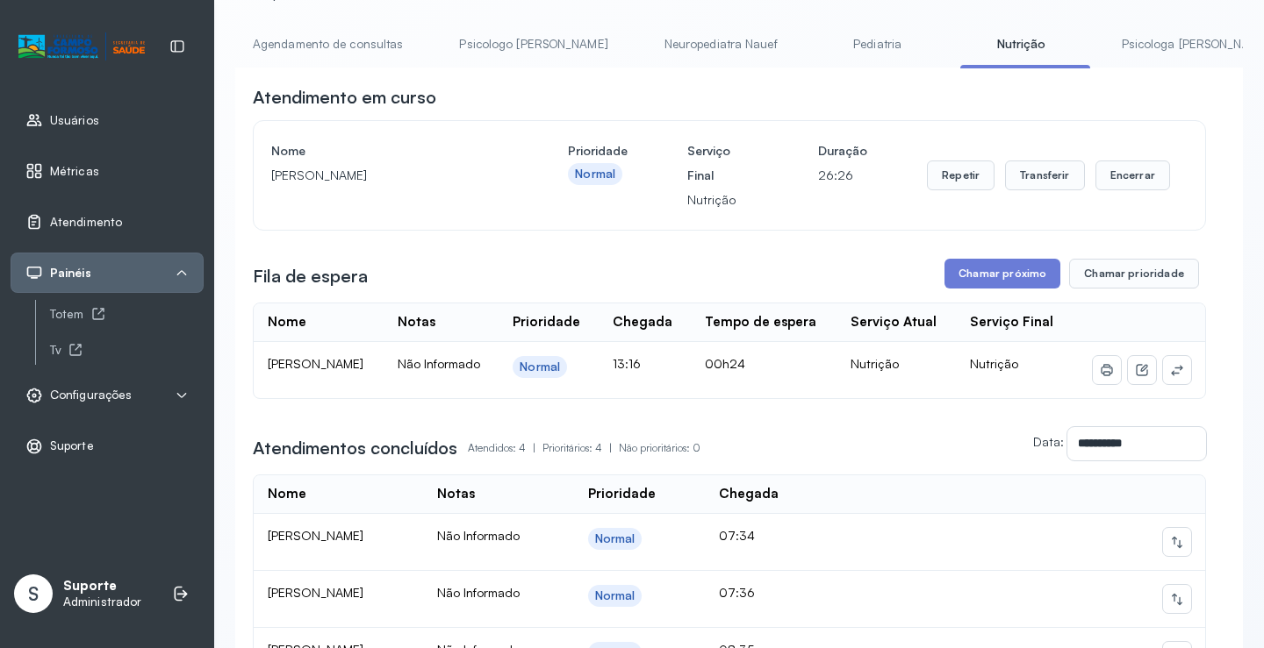
click at [821, 51] on link "Pediatria" at bounding box center [877, 44] width 123 height 29
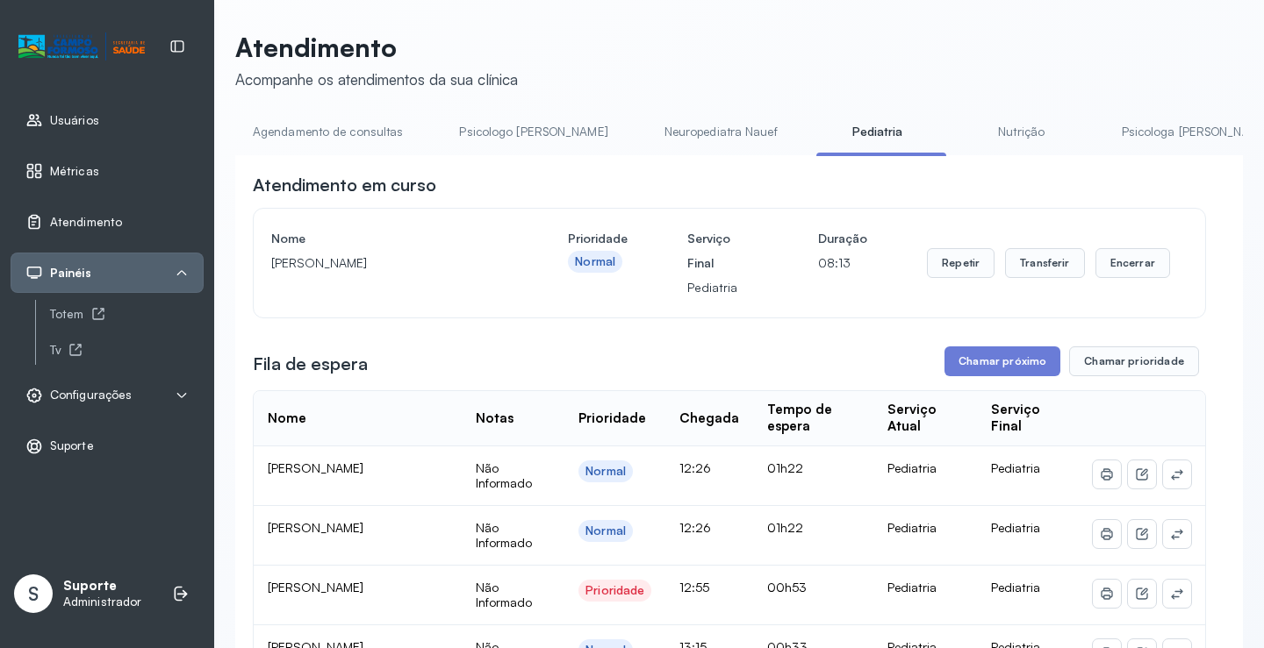
click at [325, 120] on link "Agendamento de consultas" at bounding box center [327, 132] width 185 height 29
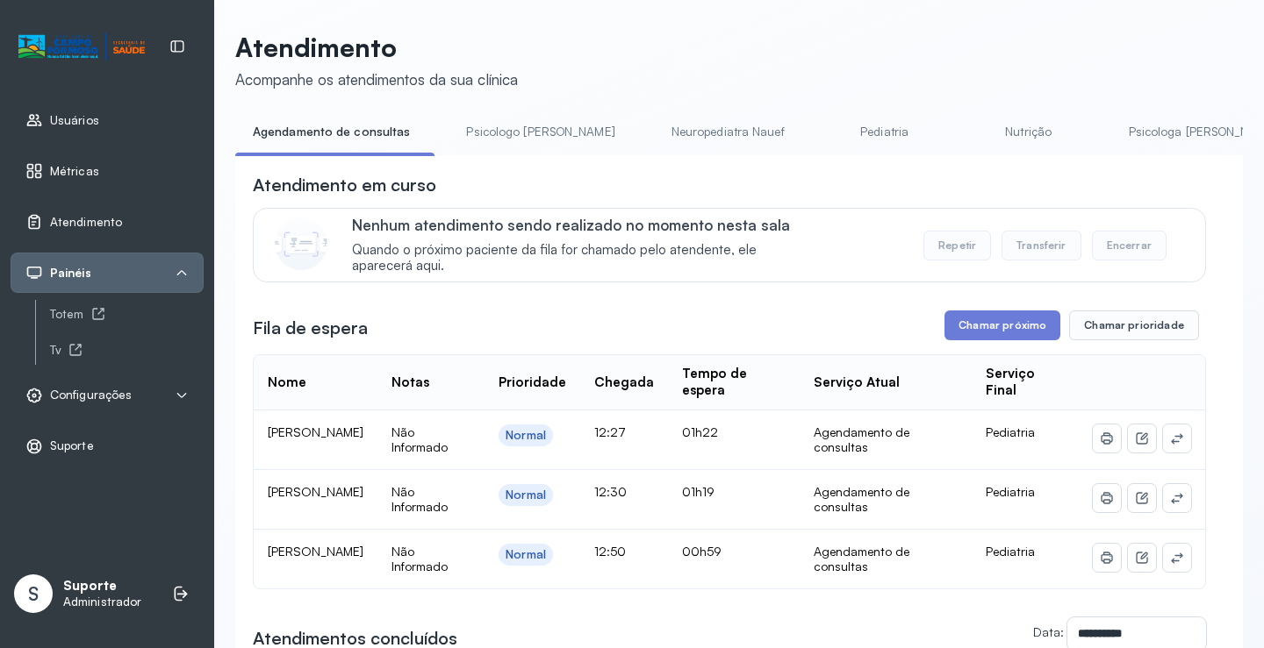
click at [833, 128] on link "Pediatria" at bounding box center [884, 132] width 123 height 29
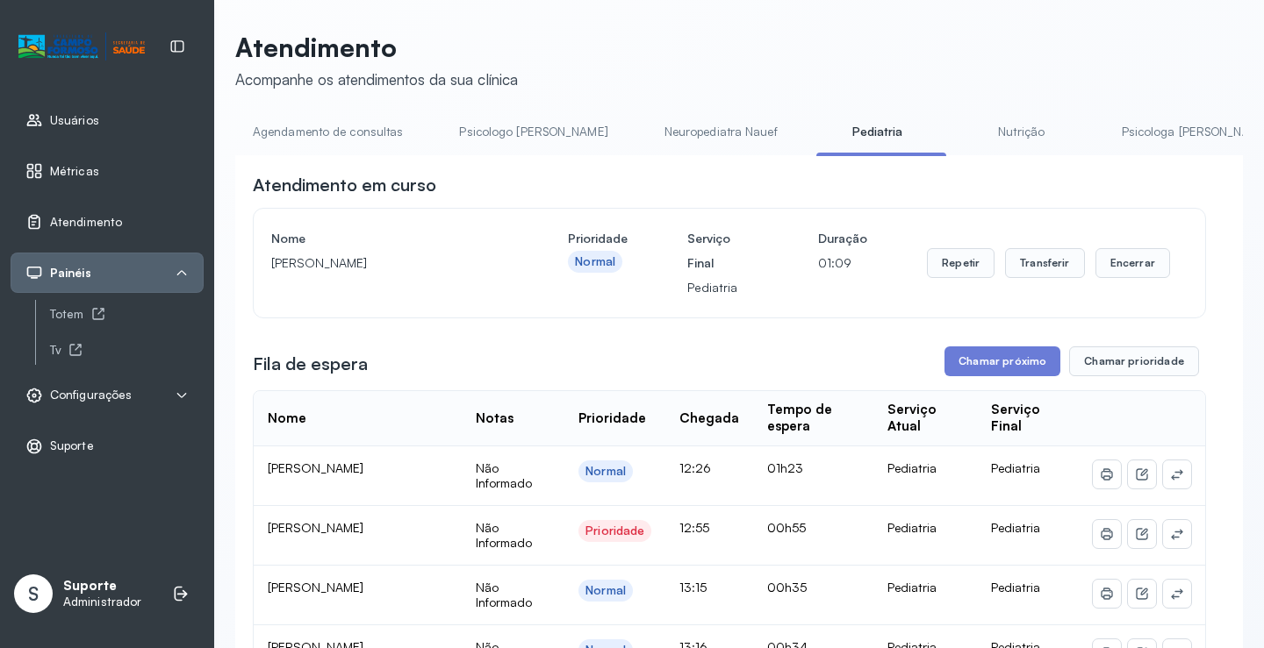
click at [311, 140] on link "Agendamento de consultas" at bounding box center [327, 132] width 185 height 29
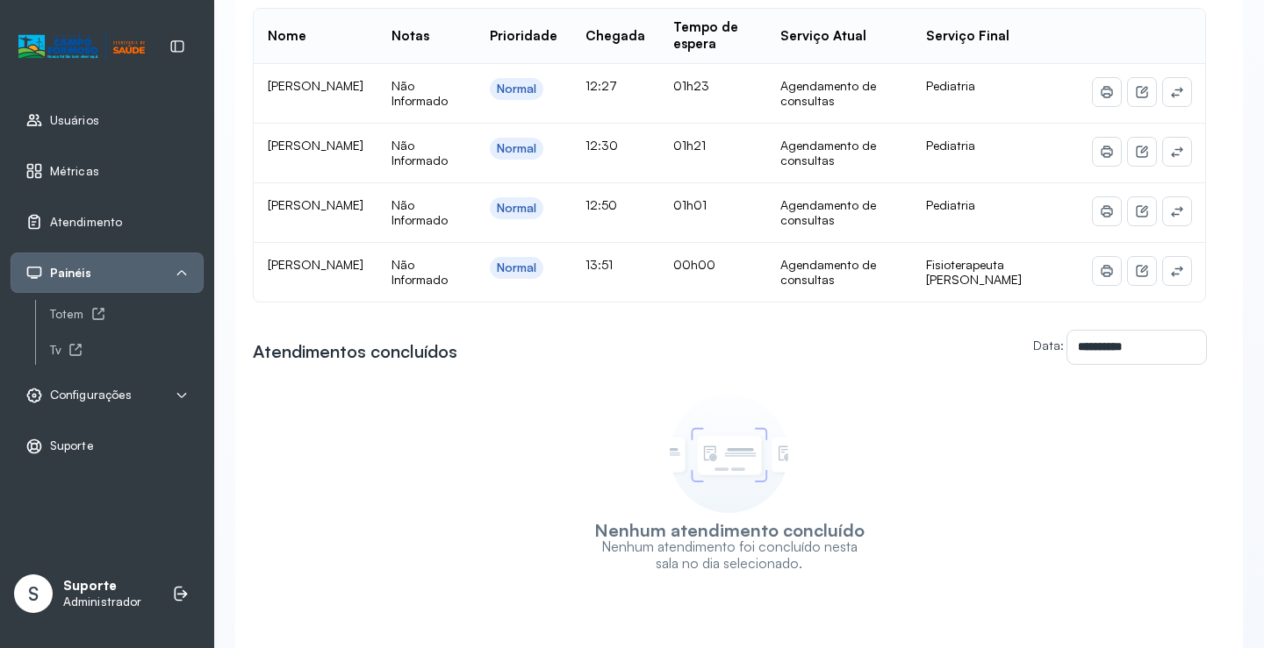
scroll to position [351, 0]
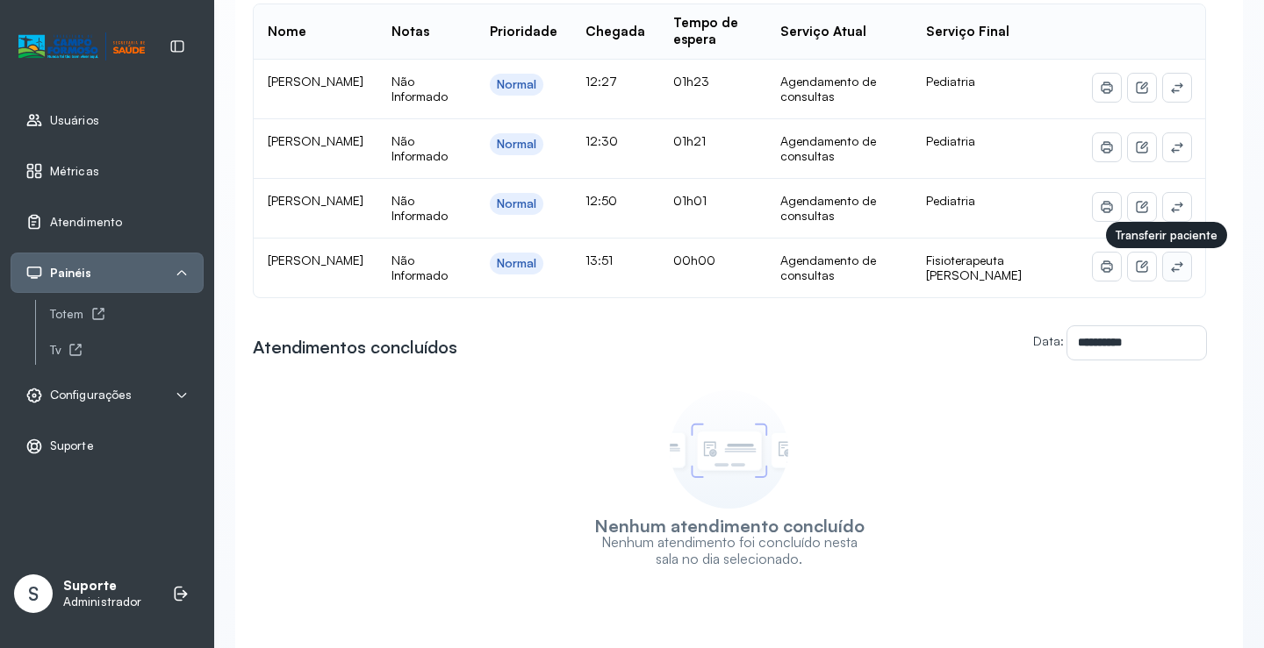
click at [1172, 270] on button at bounding box center [1177, 267] width 28 height 28
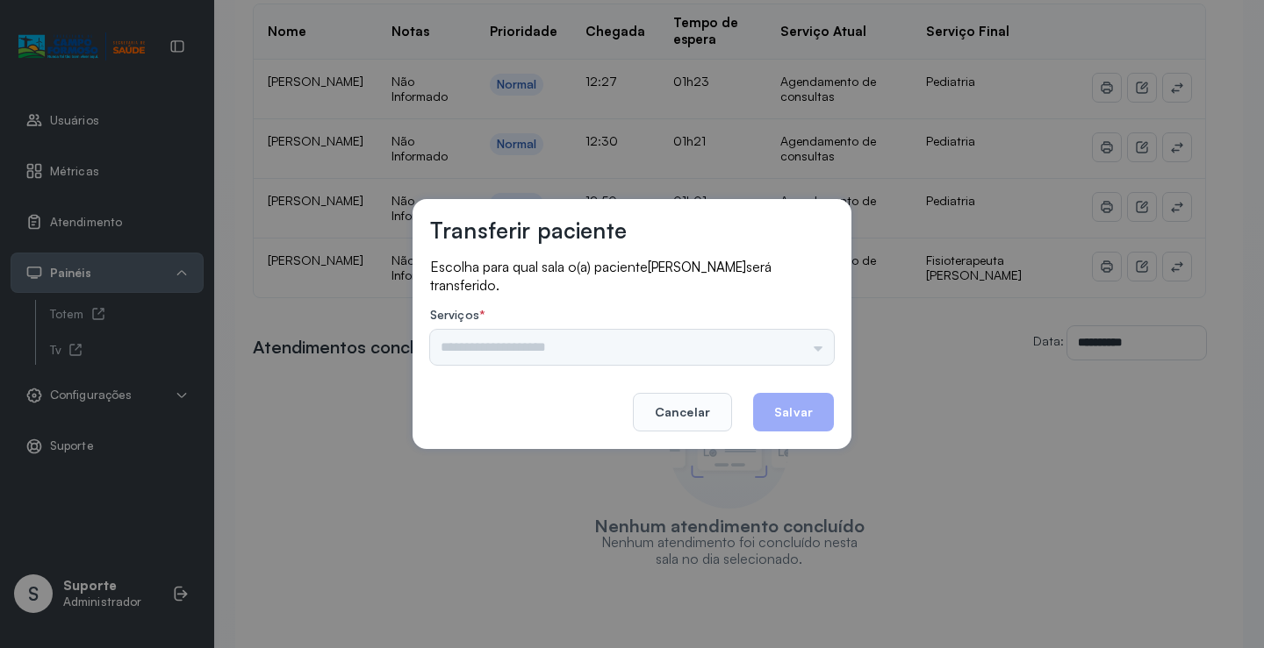
click at [782, 351] on input "text" at bounding box center [632, 347] width 404 height 35
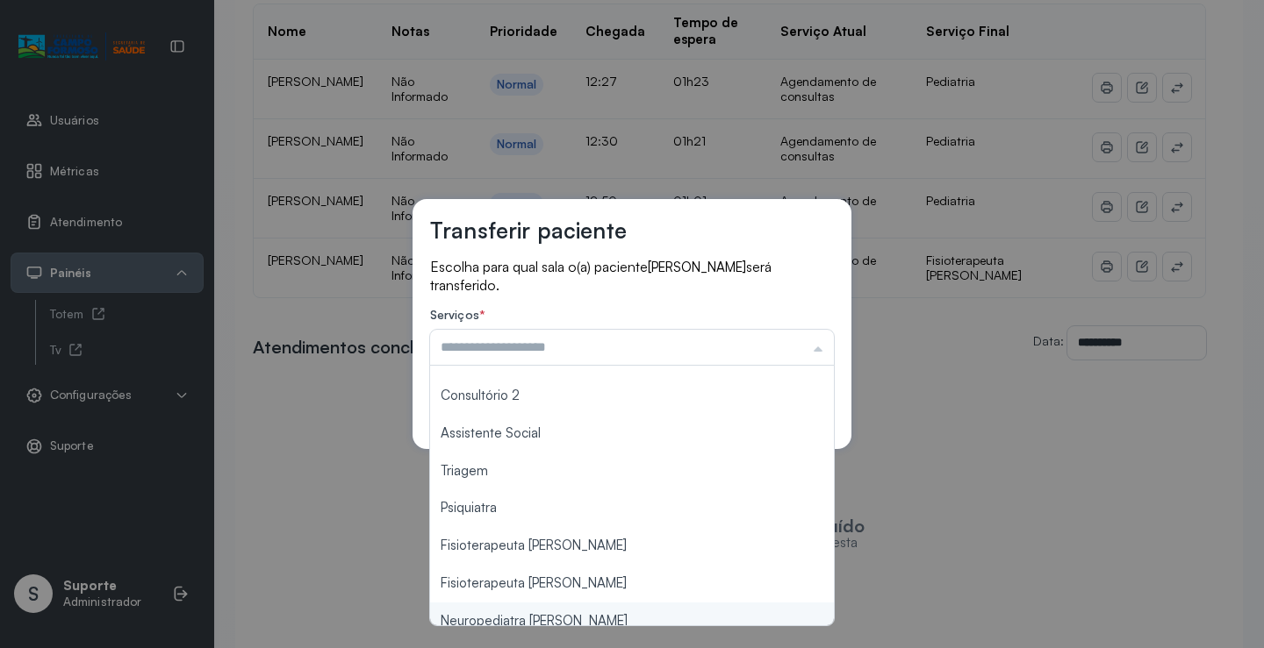
scroll to position [265, 0]
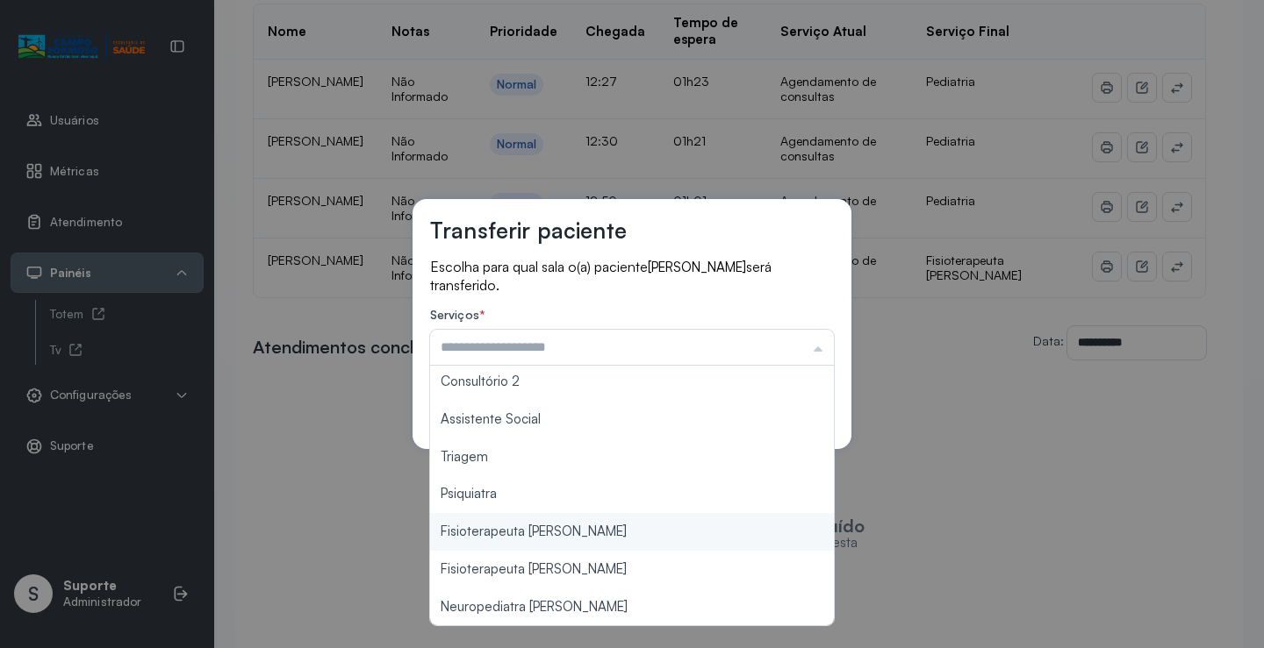
type input "**********"
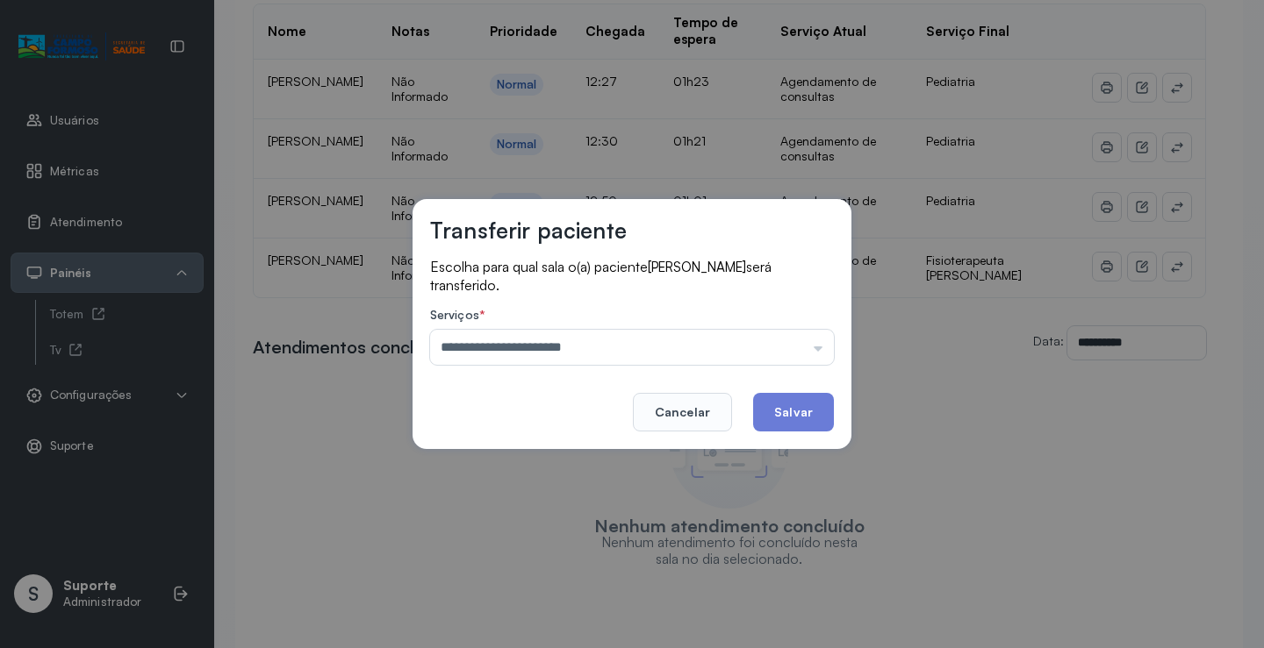
drag, startPoint x: 585, startPoint y: 531, endPoint x: 744, endPoint y: 465, distance: 171.9
click at [591, 528] on div "**********" at bounding box center [632, 324] width 1264 height 648
click at [805, 405] on button "Salvar" at bounding box center [793, 412] width 81 height 39
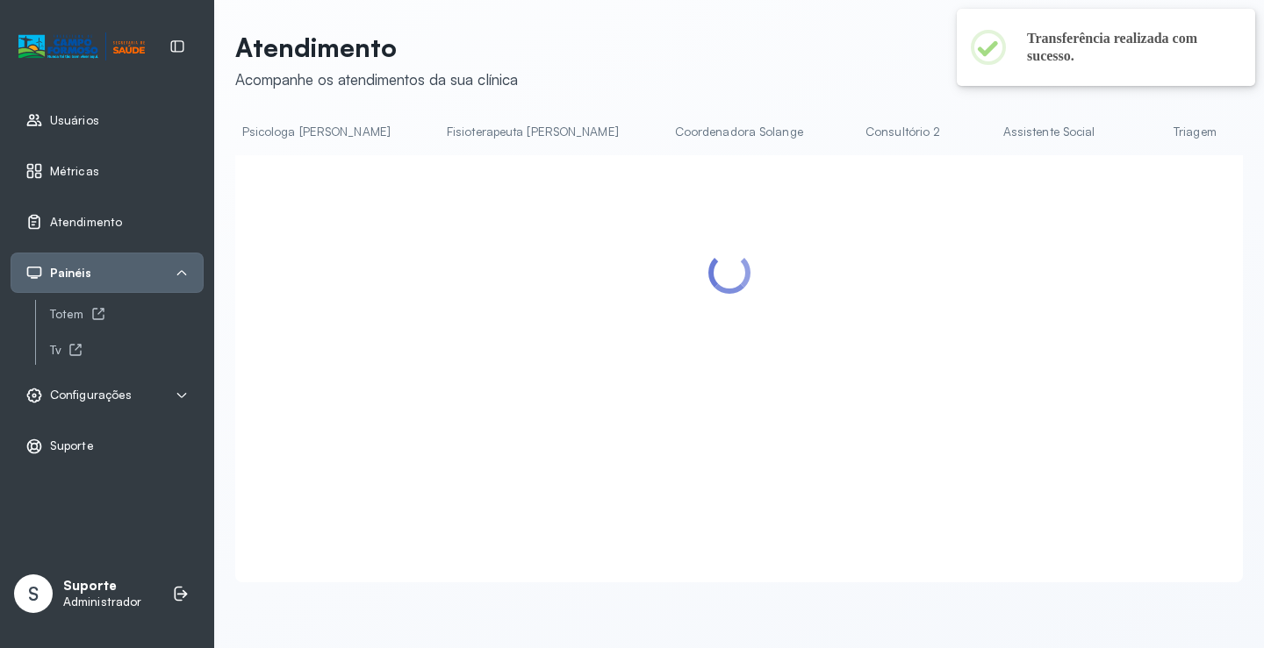
scroll to position [0, 1396]
click at [911, 130] on link "Fisioterapeuta Francyne" at bounding box center [1014, 132] width 207 height 29
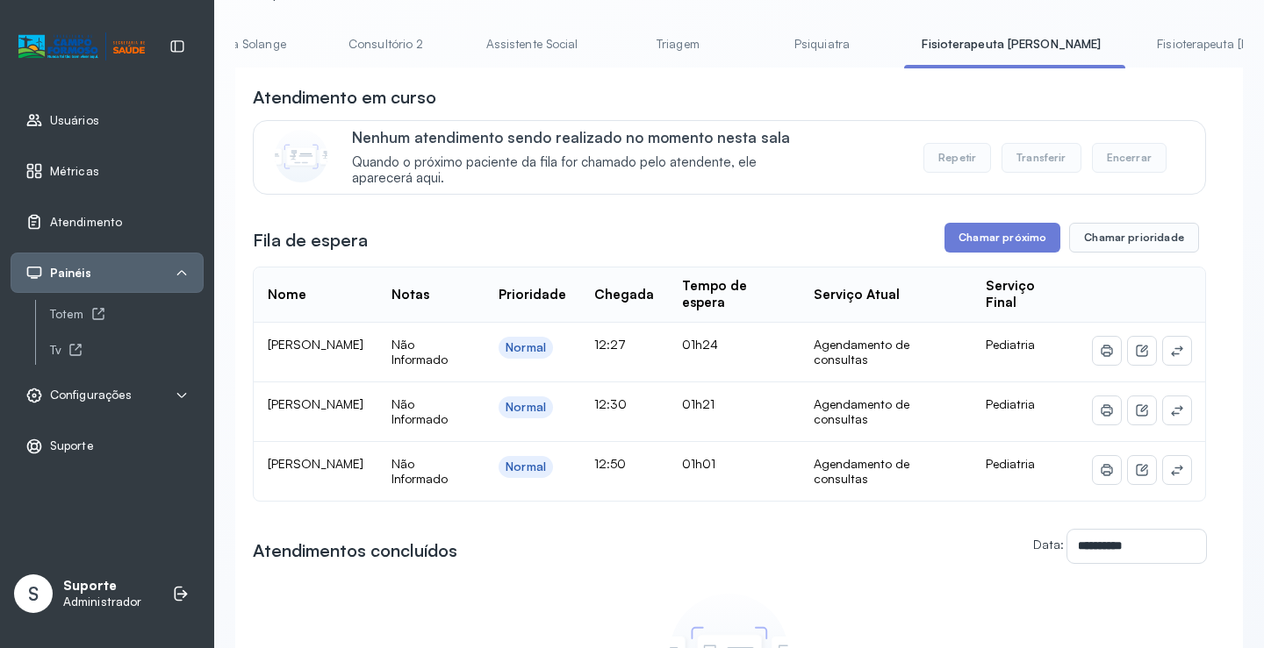
click at [1139, 34] on link "Fisioterapeuta Morgana" at bounding box center [1242, 44] width 207 height 29
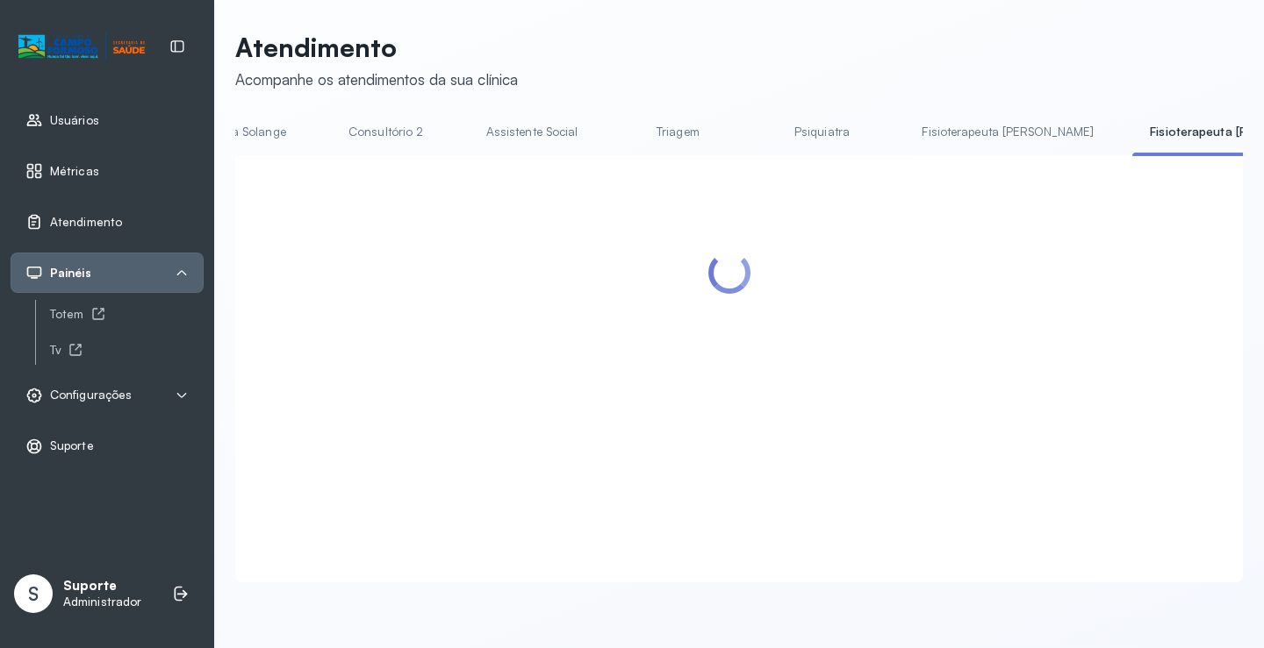
click at [904, 130] on link "Fisioterapeuta Francyne" at bounding box center [1007, 132] width 207 height 29
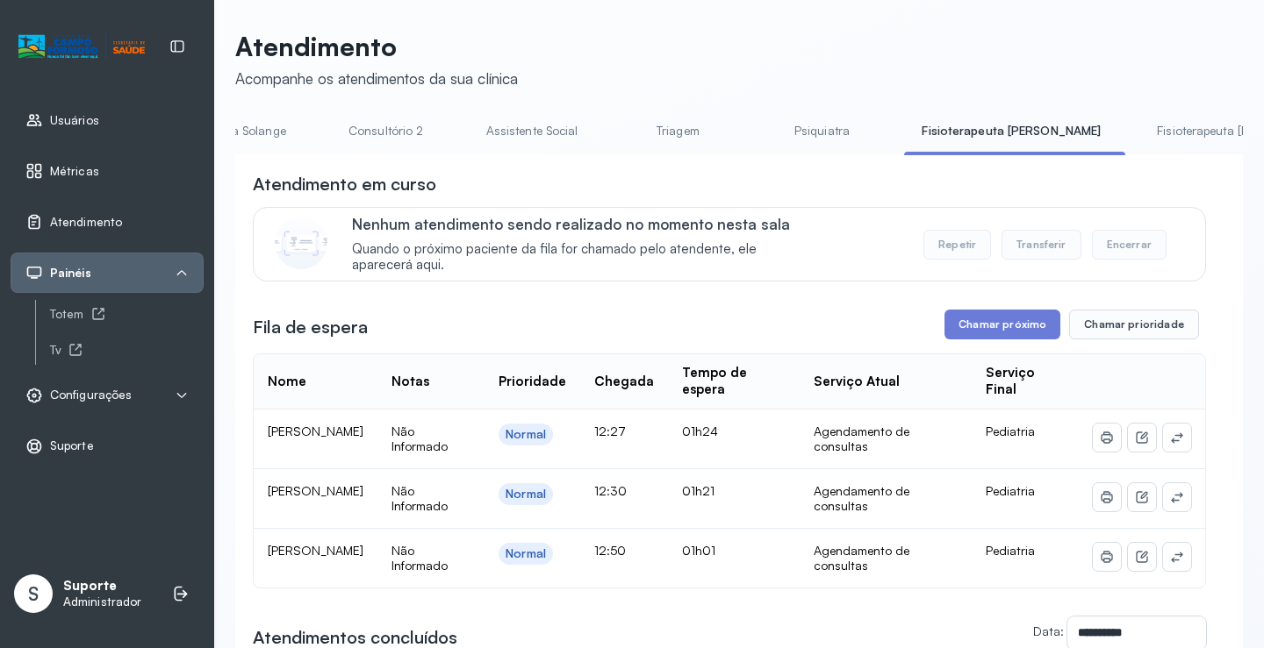
click at [1139, 139] on link "Fisioterapeuta Morgana" at bounding box center [1242, 131] width 207 height 29
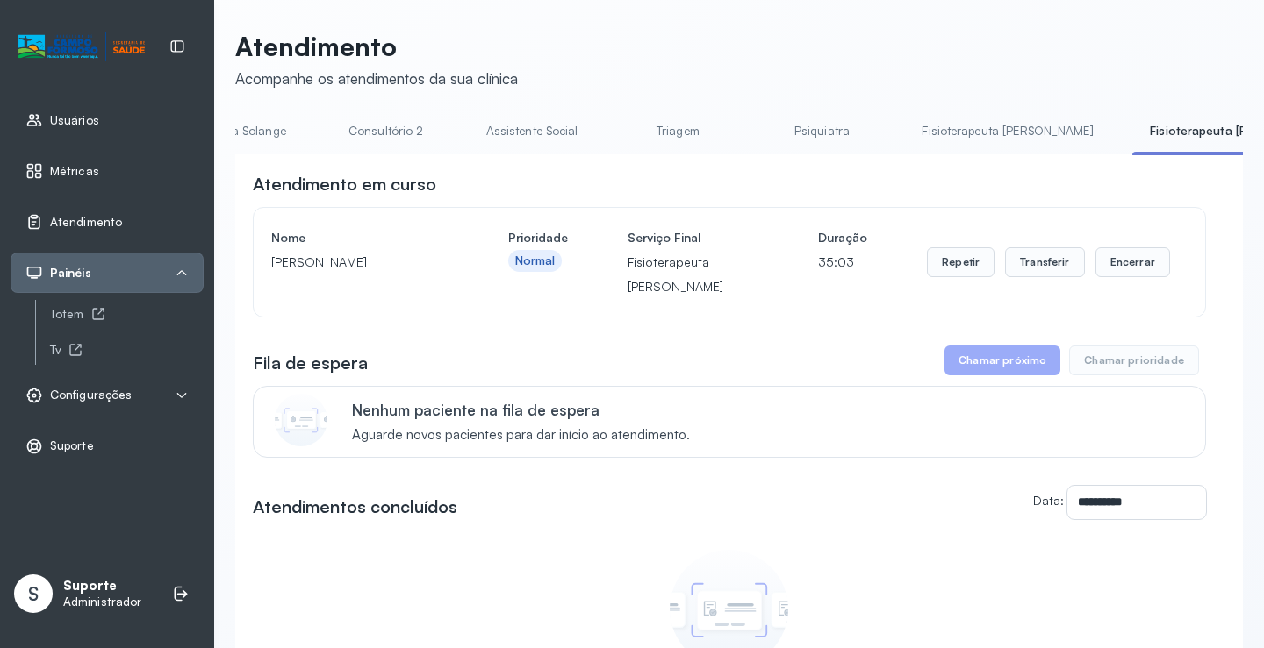
click at [904, 129] on link "Fisioterapeuta Francyne" at bounding box center [1007, 131] width 207 height 29
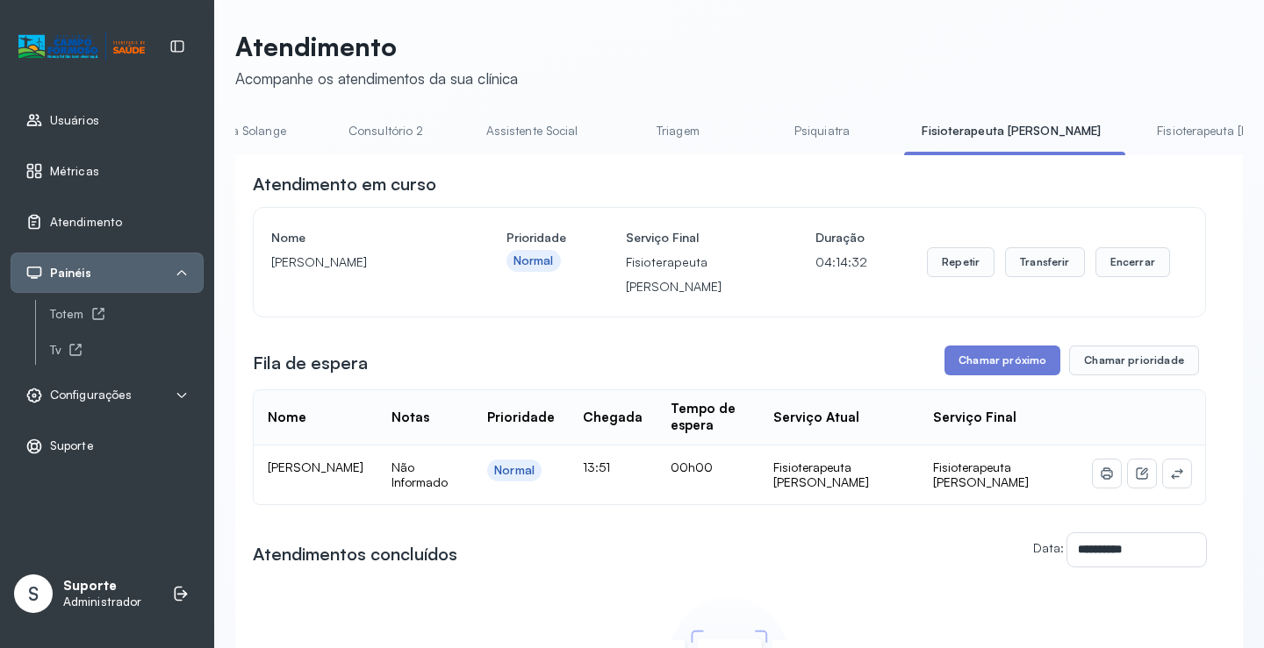
click at [999, 348] on div "**********" at bounding box center [729, 473] width 953 height 603
click at [995, 363] on button "Chamar próximo" at bounding box center [1002, 361] width 116 height 30
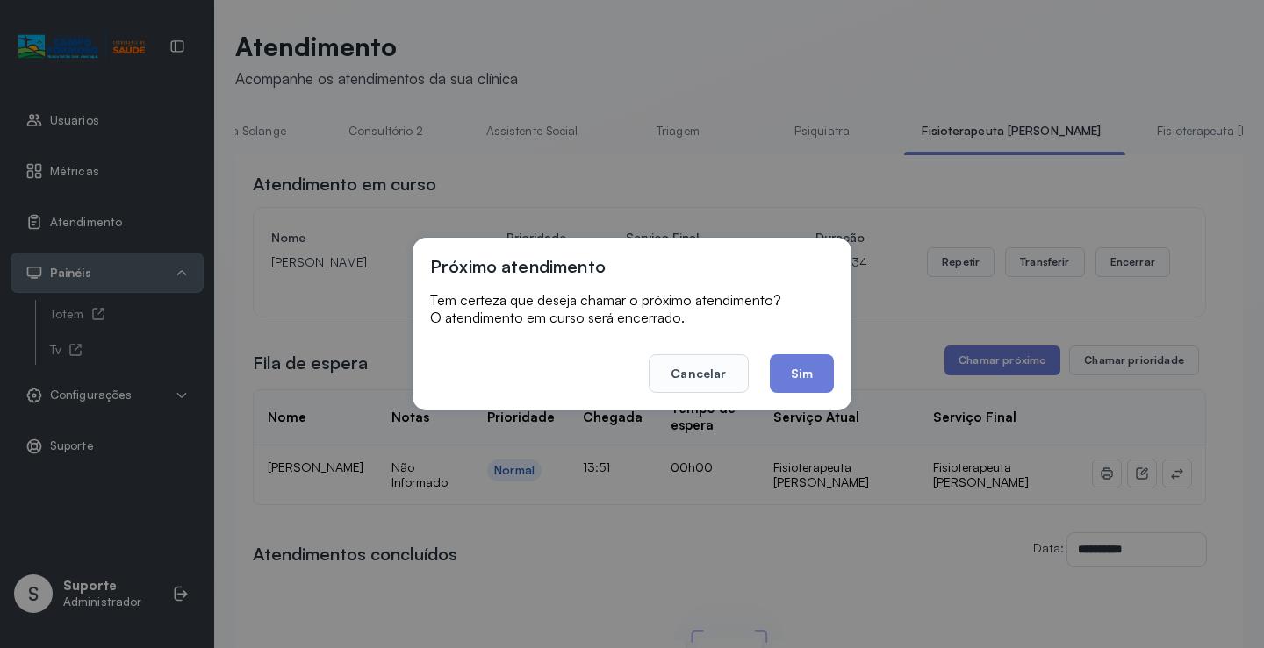
click at [797, 354] on footer "Cancelar Sim" at bounding box center [632, 361] width 404 height 63
click at [809, 372] on button "Sim" at bounding box center [802, 373] width 64 height 39
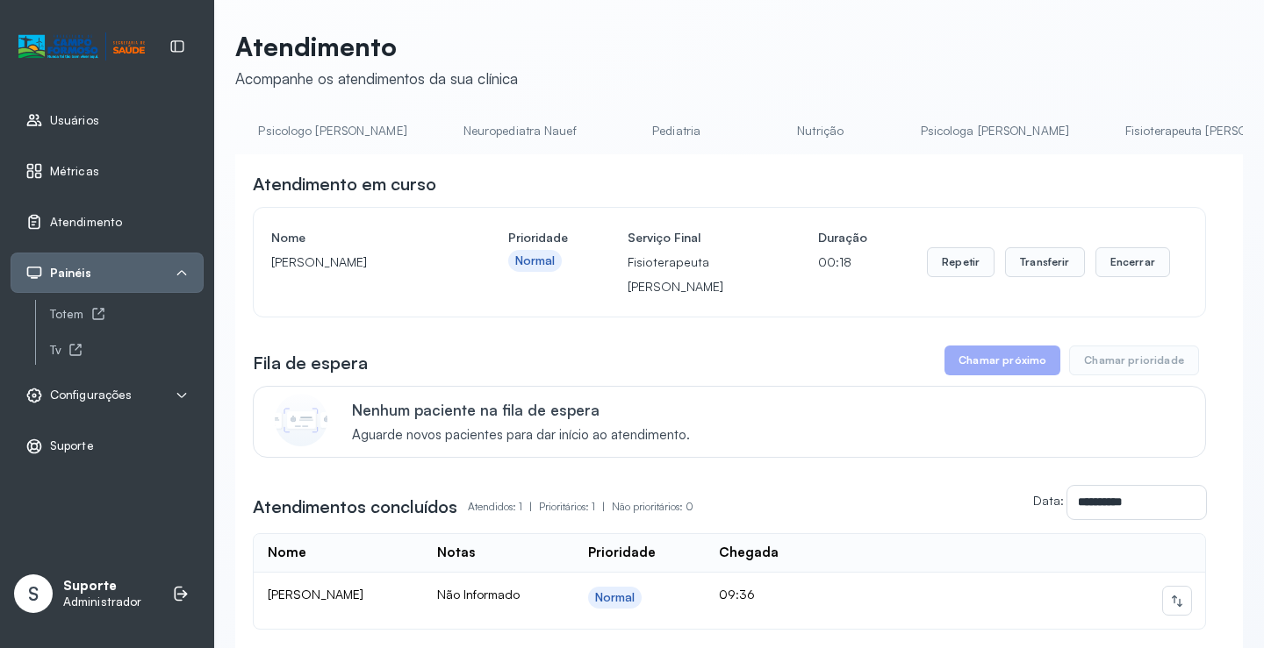
scroll to position [0, 0]
click at [296, 132] on link "Agendamento de consultas" at bounding box center [327, 131] width 185 height 29
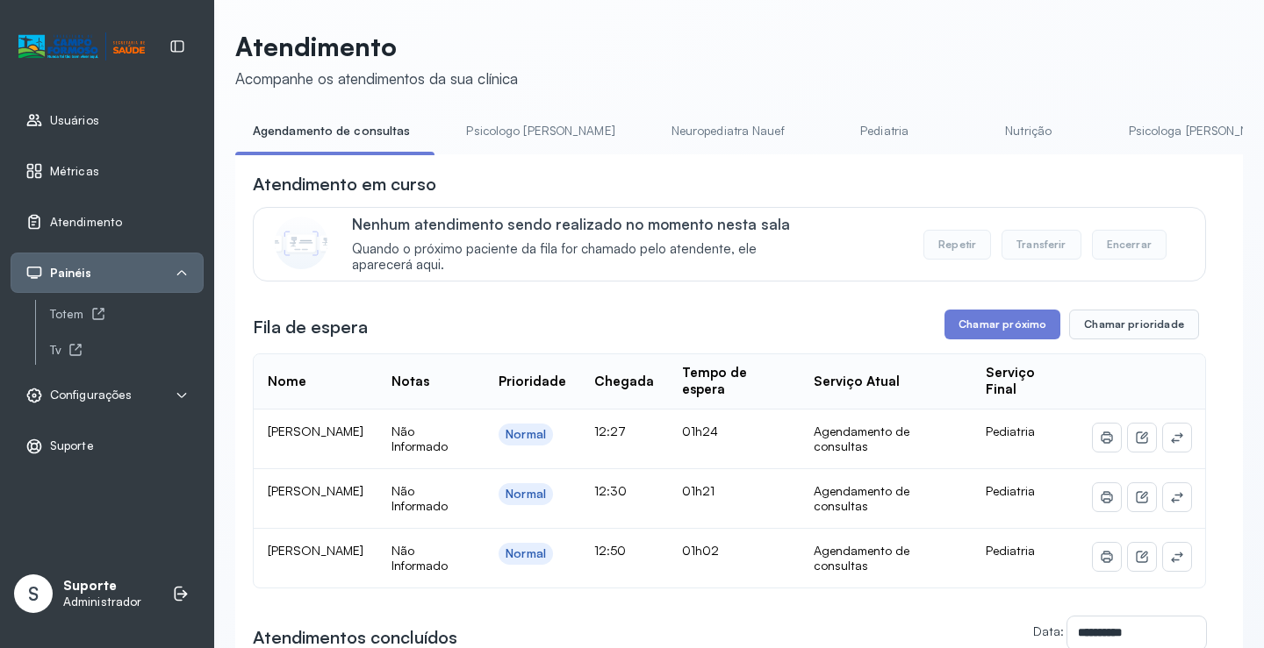
click at [851, 134] on link "Pediatria" at bounding box center [884, 131] width 123 height 29
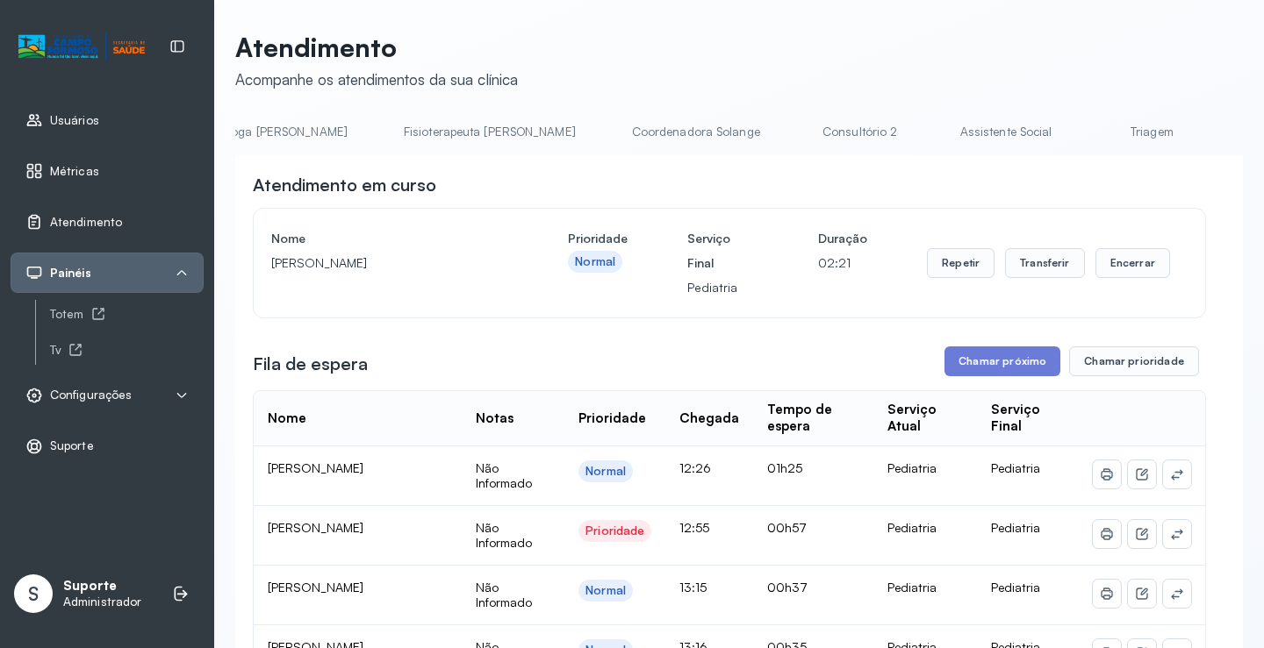
scroll to position [0, 924]
click at [1088, 130] on link "Triagem" at bounding box center [1149, 132] width 123 height 29
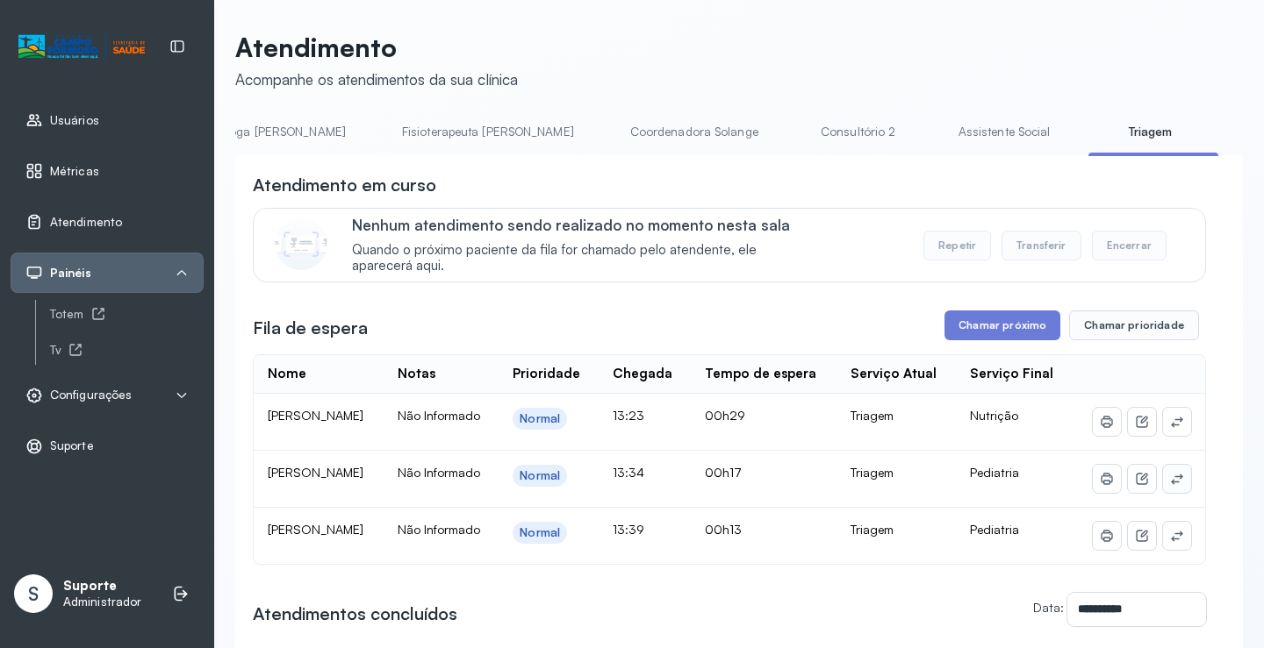
click at [1173, 493] on button at bounding box center [1177, 479] width 28 height 28
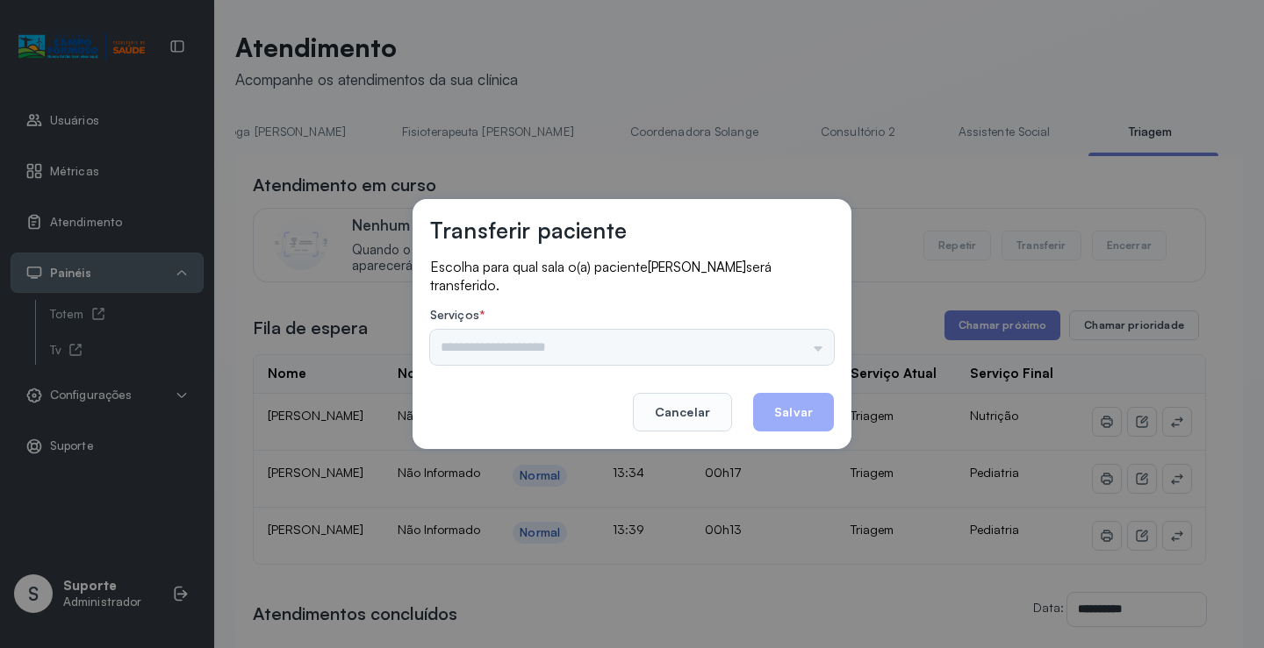
click at [812, 355] on div "Psicologo Pedro Neuropediatra Nauef Pediatria Nutrição Psicologa Alana Fisioter…" at bounding box center [632, 347] width 404 height 35
click at [812, 355] on input "text" at bounding box center [632, 347] width 404 height 35
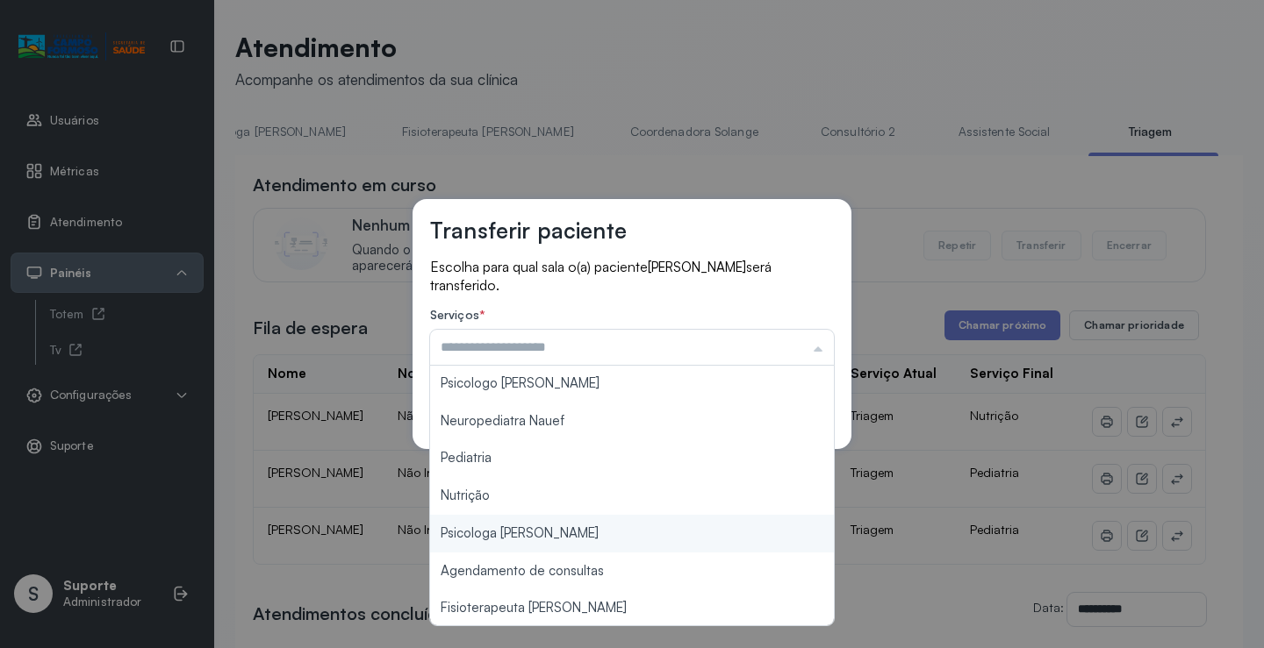
scroll to position [0, 0]
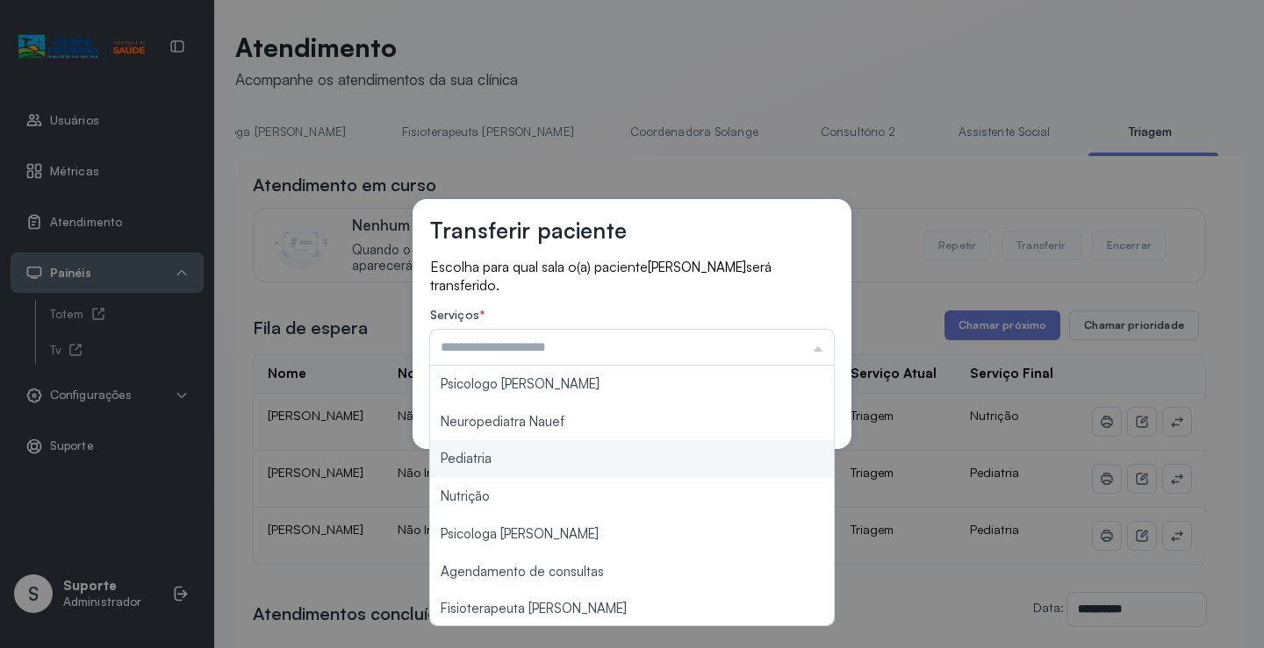
type input "*********"
click at [548, 462] on div "Transferir paciente Escolha para qual sala o(a) paciente LUIZ GUSTAVO PERRIRA B…" at bounding box center [632, 324] width 1264 height 648
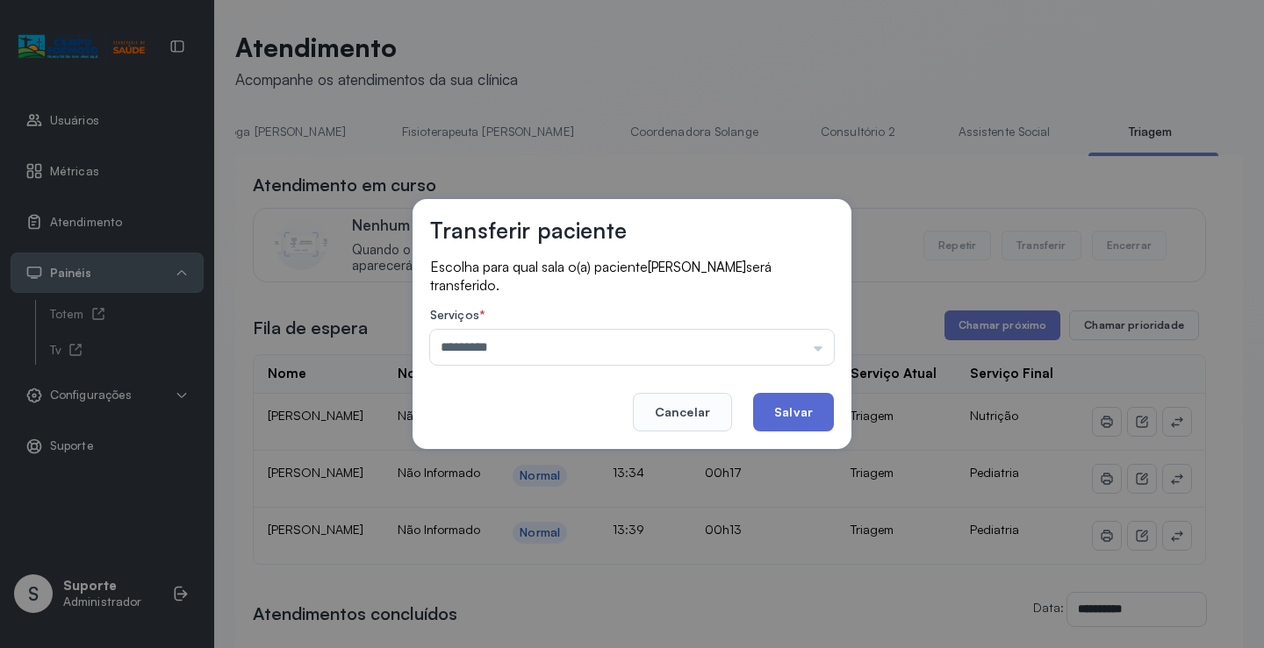
click at [815, 404] on button "Salvar" at bounding box center [793, 412] width 81 height 39
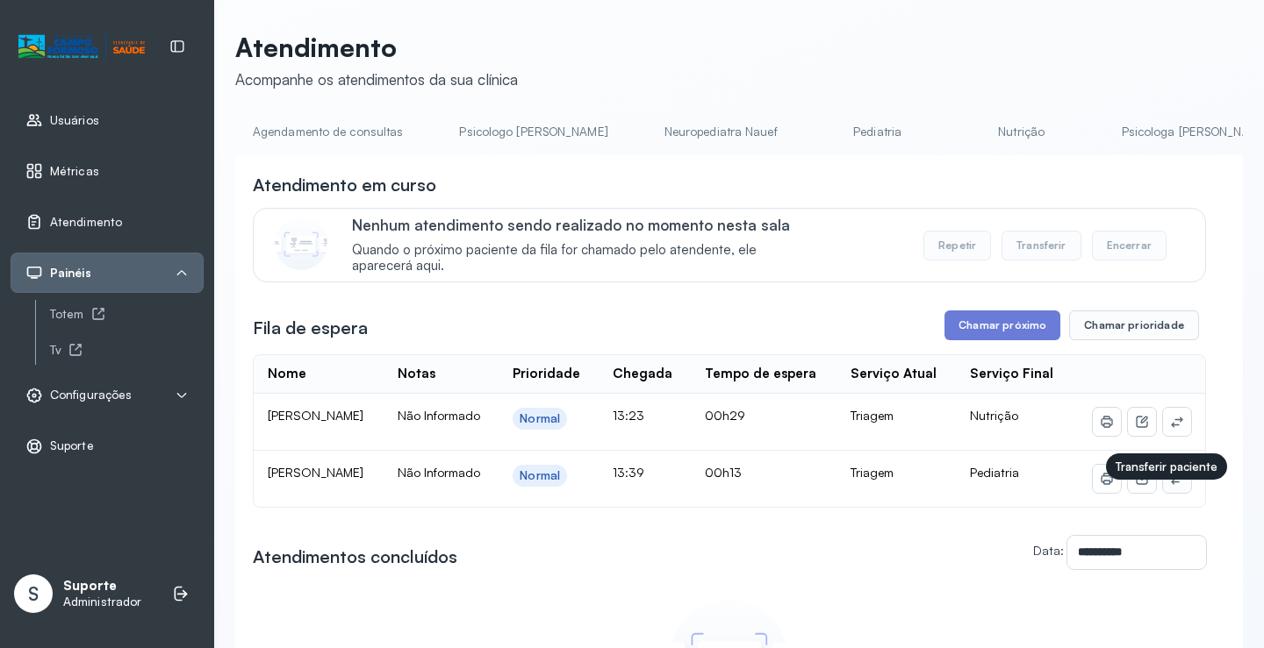
click at [1170, 486] on icon at bounding box center [1177, 479] width 14 height 14
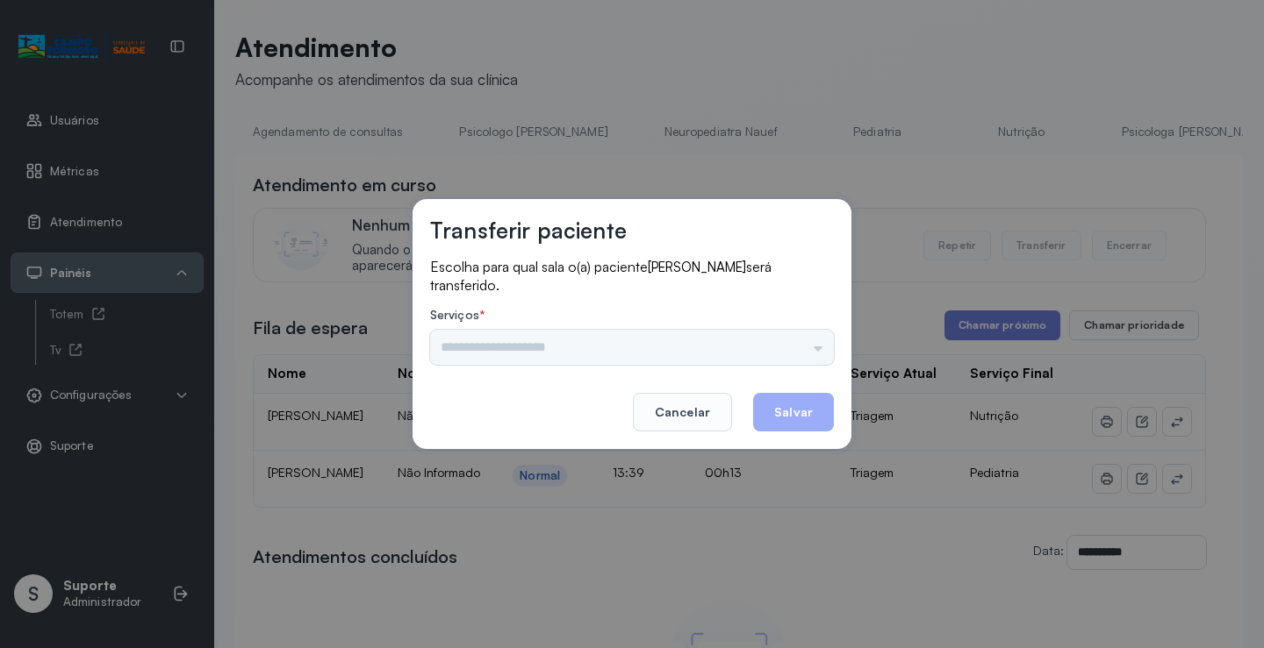
click at [794, 342] on div "Psicologo Pedro Neuropediatra Nauef Pediatria Nutrição Psicologa Alana Agendame…" at bounding box center [632, 347] width 404 height 35
click at [812, 342] on input "text" at bounding box center [632, 347] width 404 height 35
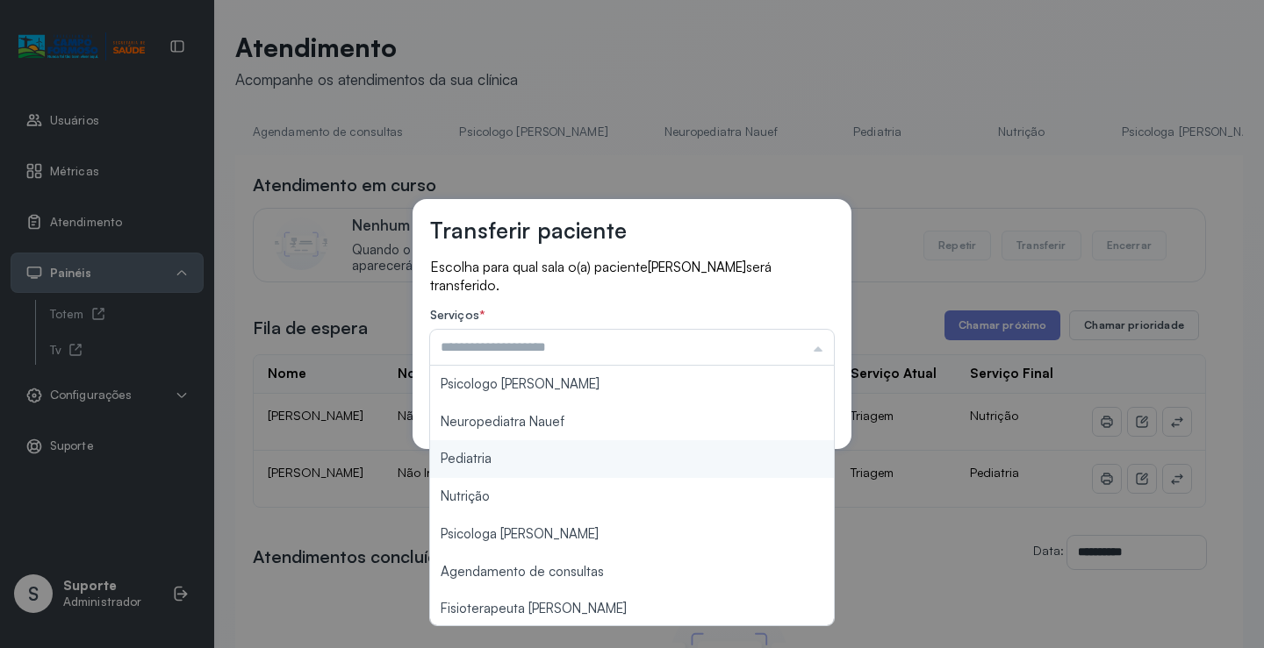
type input "*********"
click at [553, 468] on div "Transferir paciente Escolha para qual sala o(a) paciente JOAO LUCAS CARVALHO DE…" at bounding box center [632, 324] width 1264 height 648
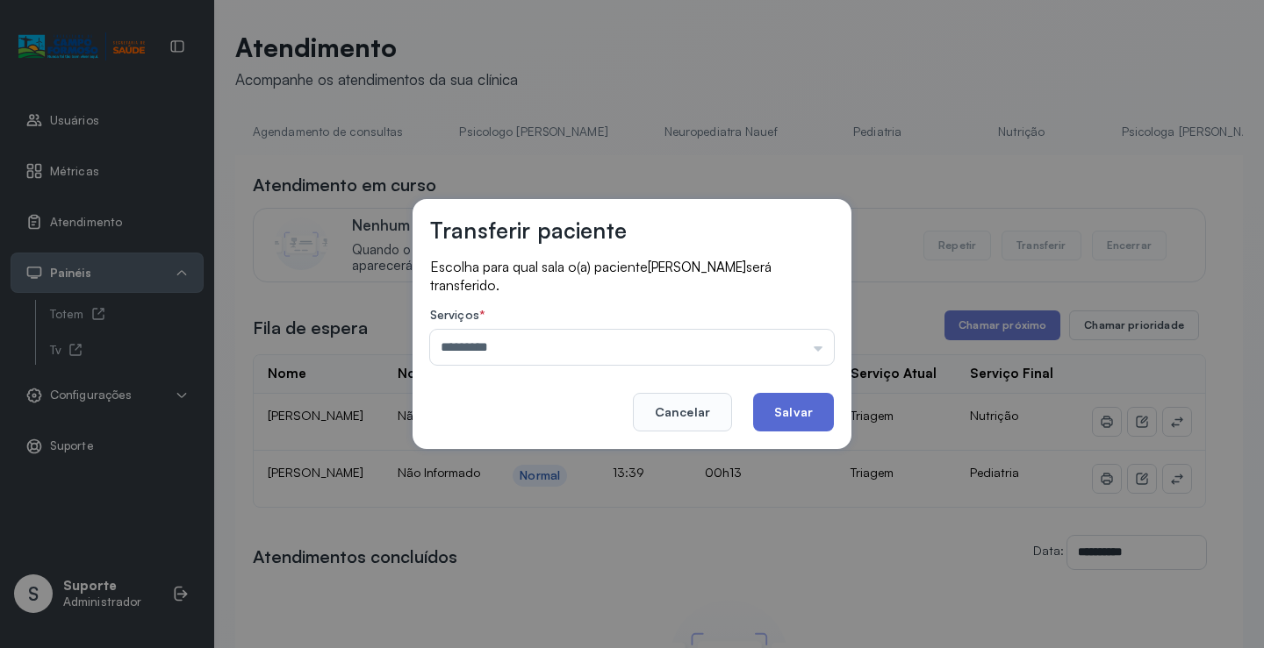
click at [791, 416] on button "Salvar" at bounding box center [793, 412] width 81 height 39
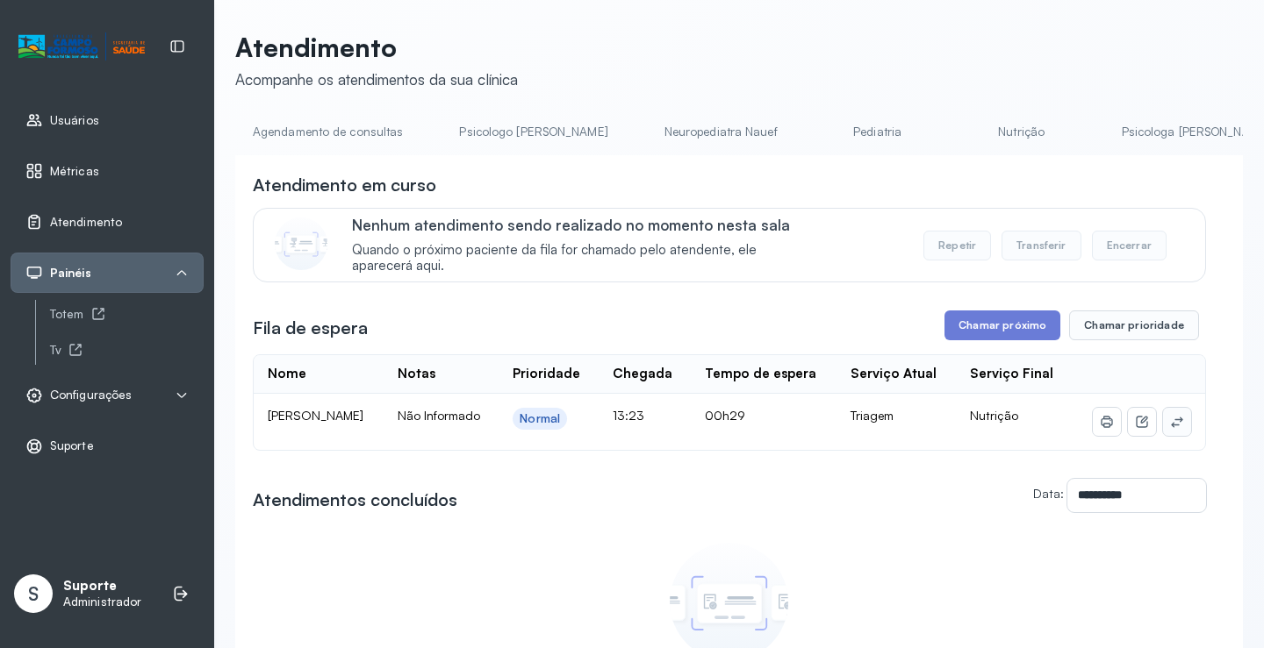
click at [1170, 424] on icon at bounding box center [1177, 422] width 14 height 14
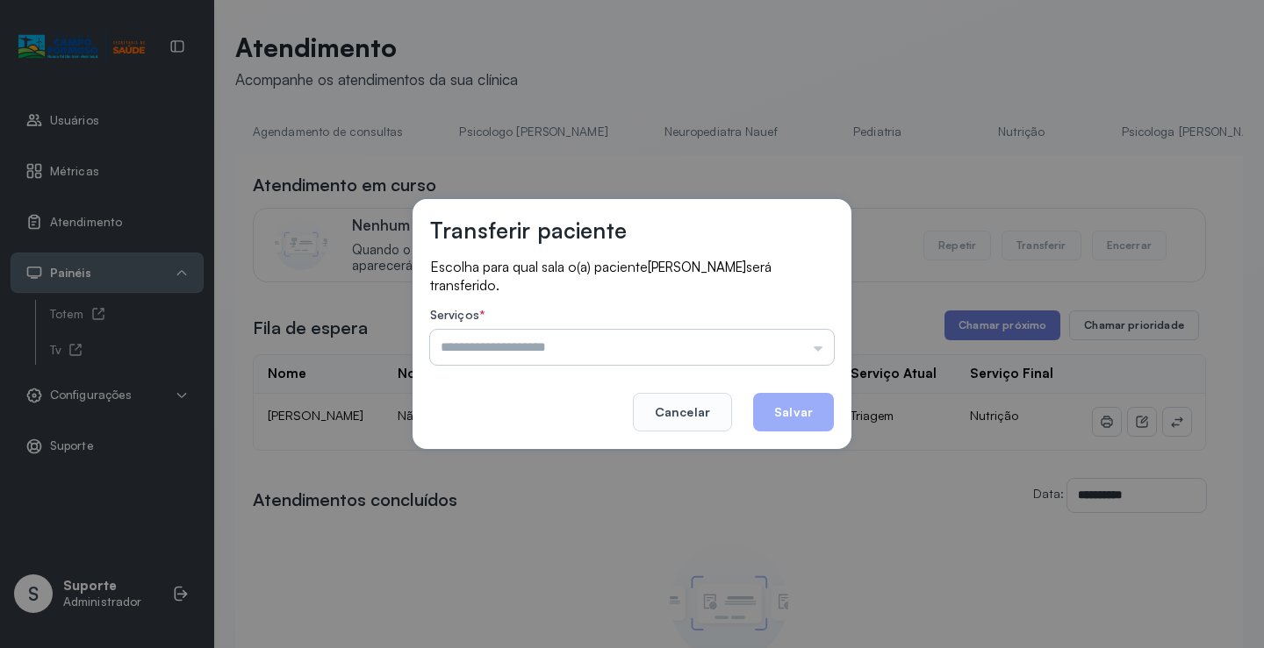
click at [784, 340] on input "text" at bounding box center [632, 347] width 404 height 35
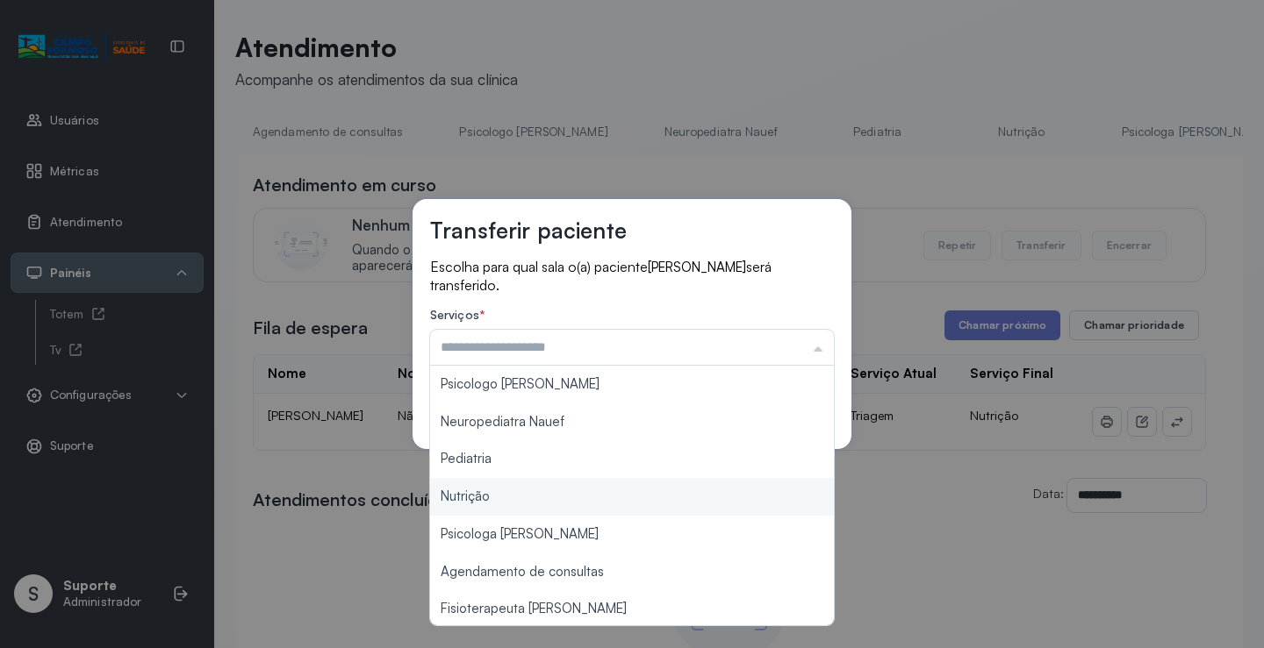
type input "********"
click at [512, 506] on div "Transferir paciente Escolha para qual sala o(a) paciente Leandro Jesus Silva Fi…" at bounding box center [632, 324] width 1264 height 648
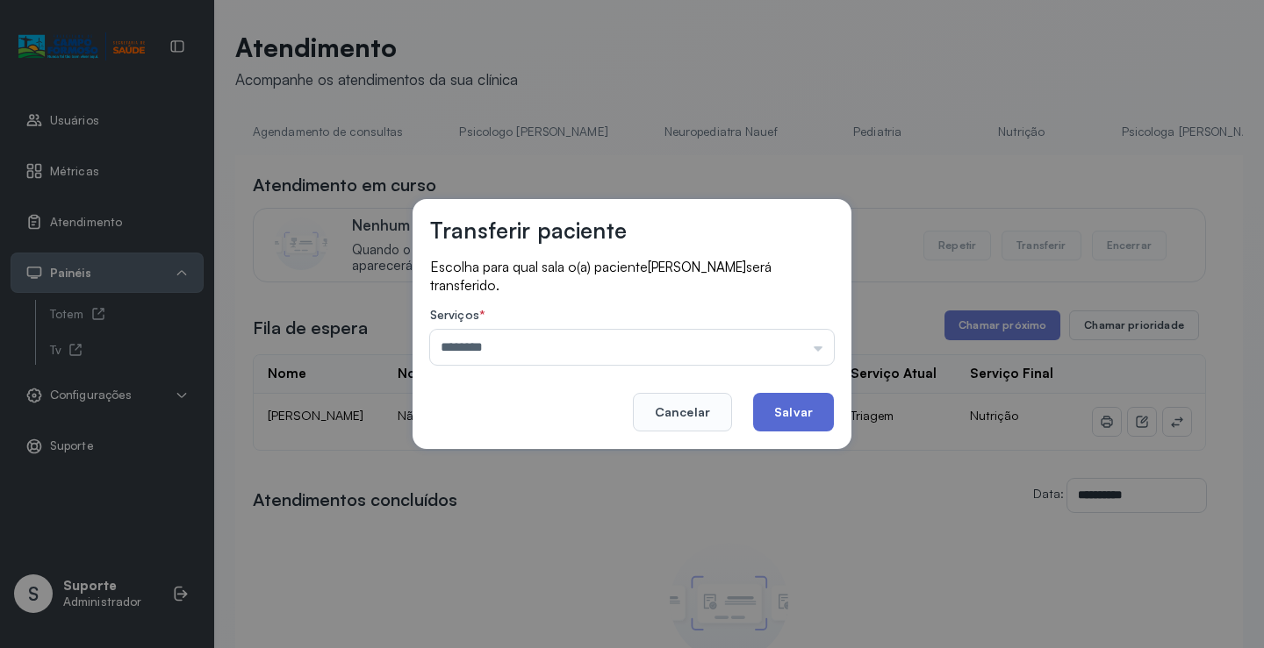
click at [777, 413] on button "Salvar" at bounding box center [793, 412] width 81 height 39
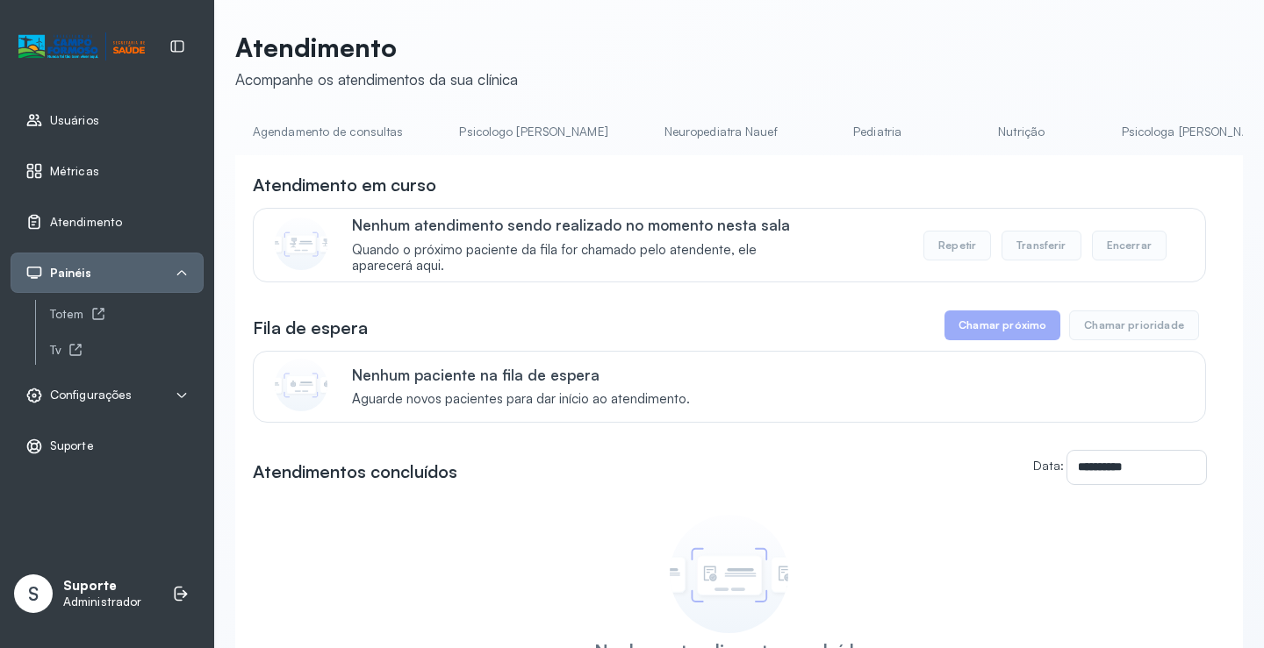
click at [834, 118] on link "Pediatria" at bounding box center [877, 132] width 123 height 29
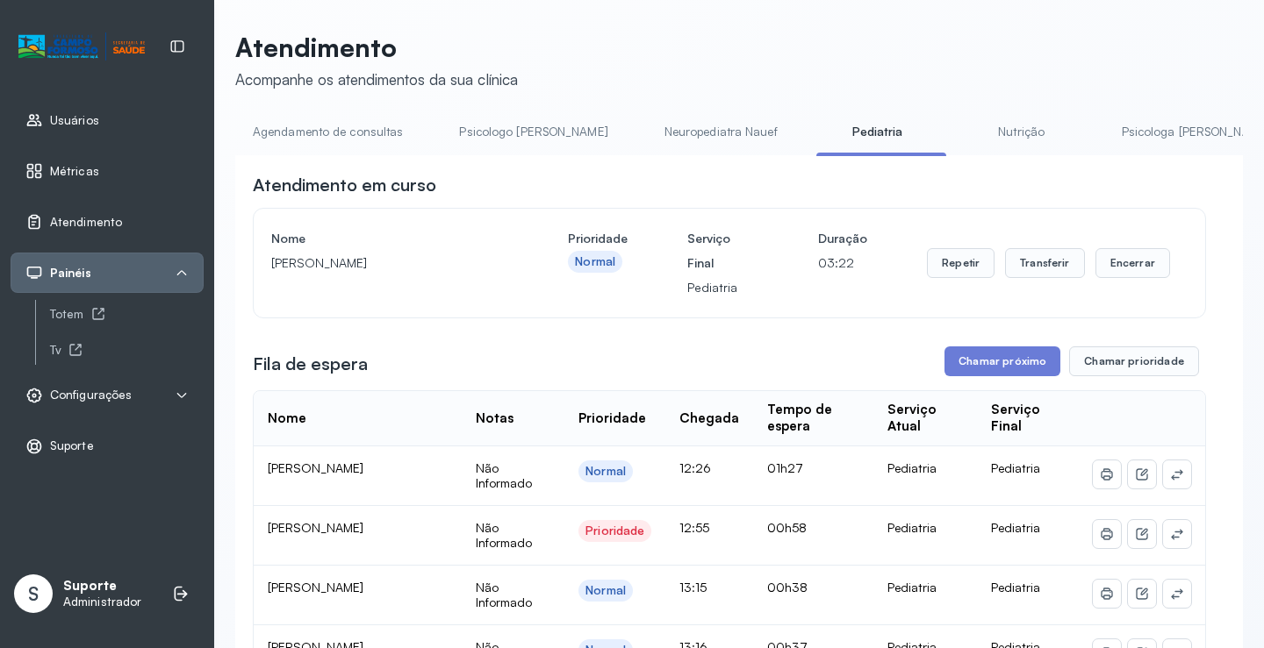
click at [346, 128] on link "Agendamento de consultas" at bounding box center [327, 132] width 185 height 29
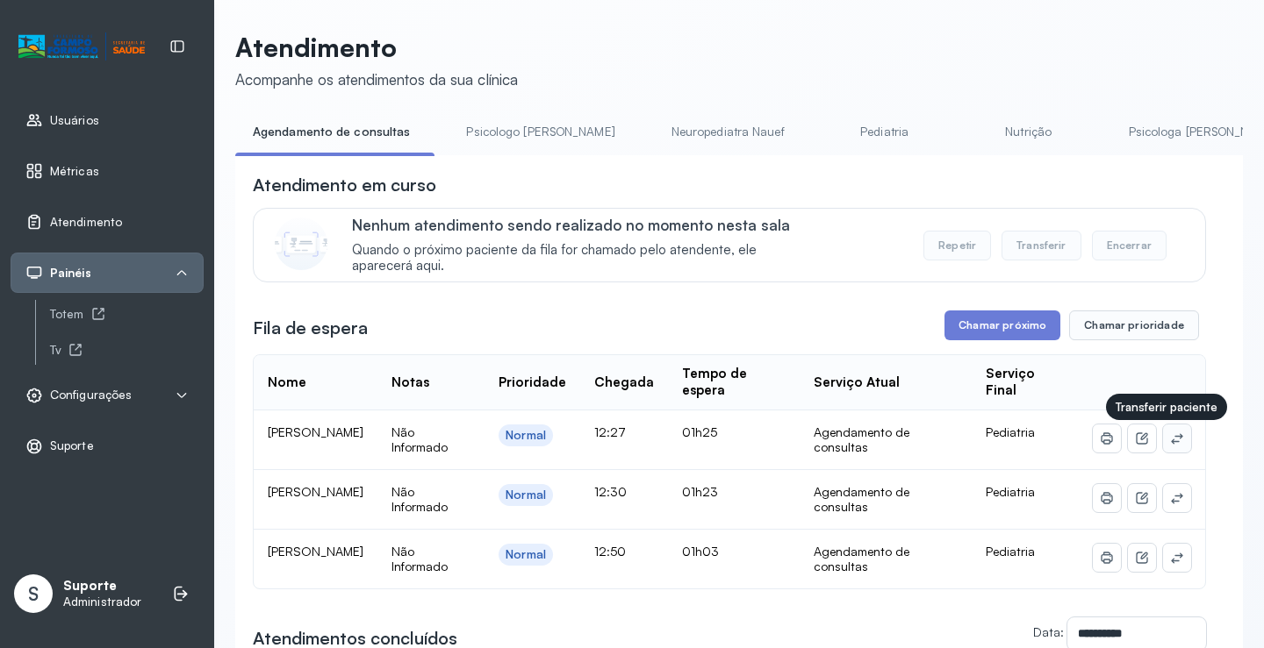
click at [1170, 439] on icon at bounding box center [1177, 439] width 14 height 14
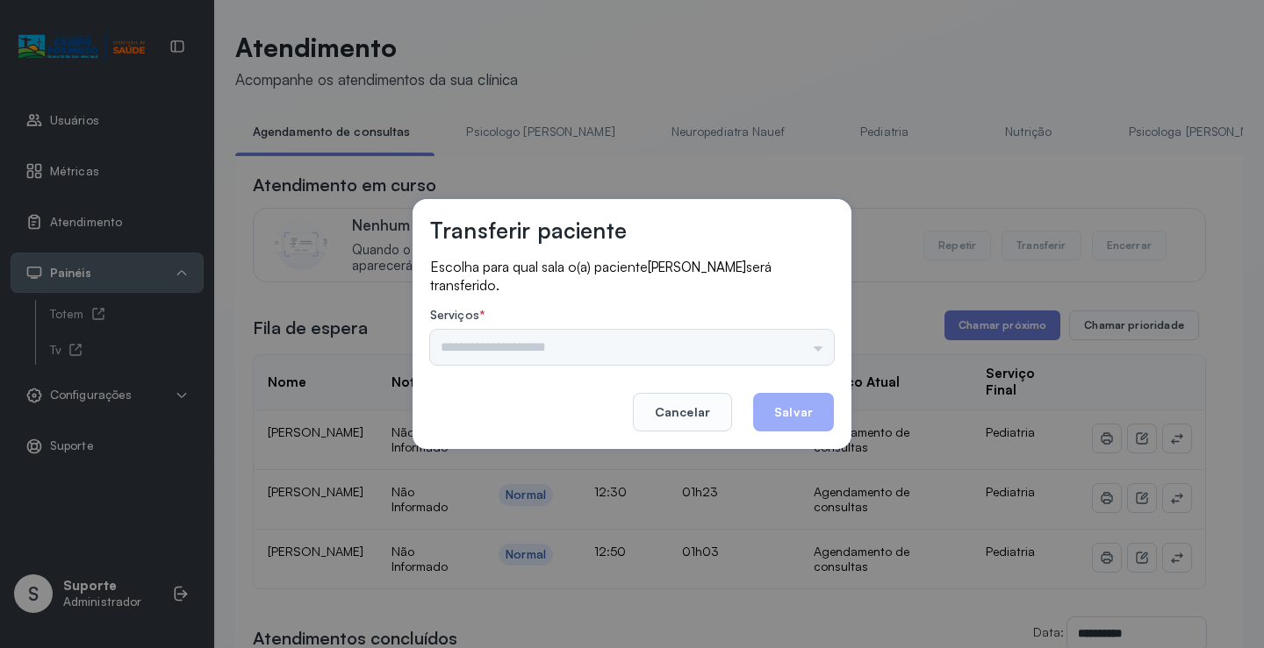
click at [798, 339] on div "Psicologo Pedro Neuropediatra Nauef Pediatria Nutrição Psicologa Alana Agendame…" at bounding box center [632, 347] width 404 height 35
click at [798, 339] on input "text" at bounding box center [632, 347] width 404 height 35
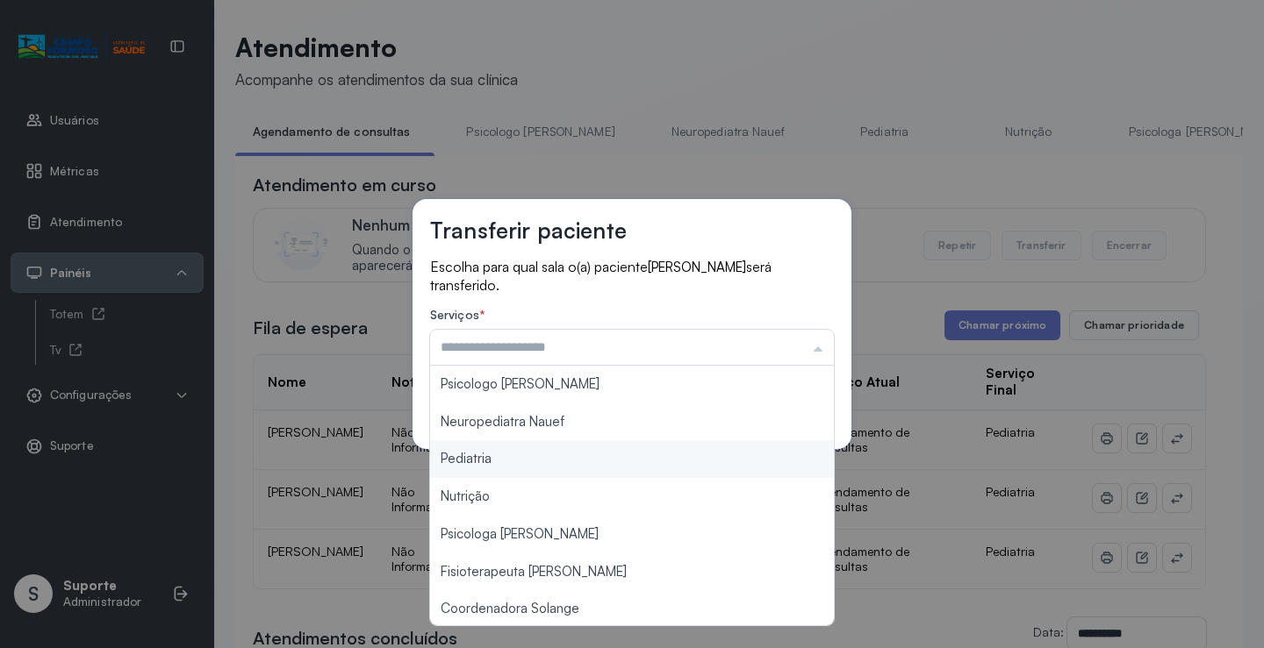
type input "*********"
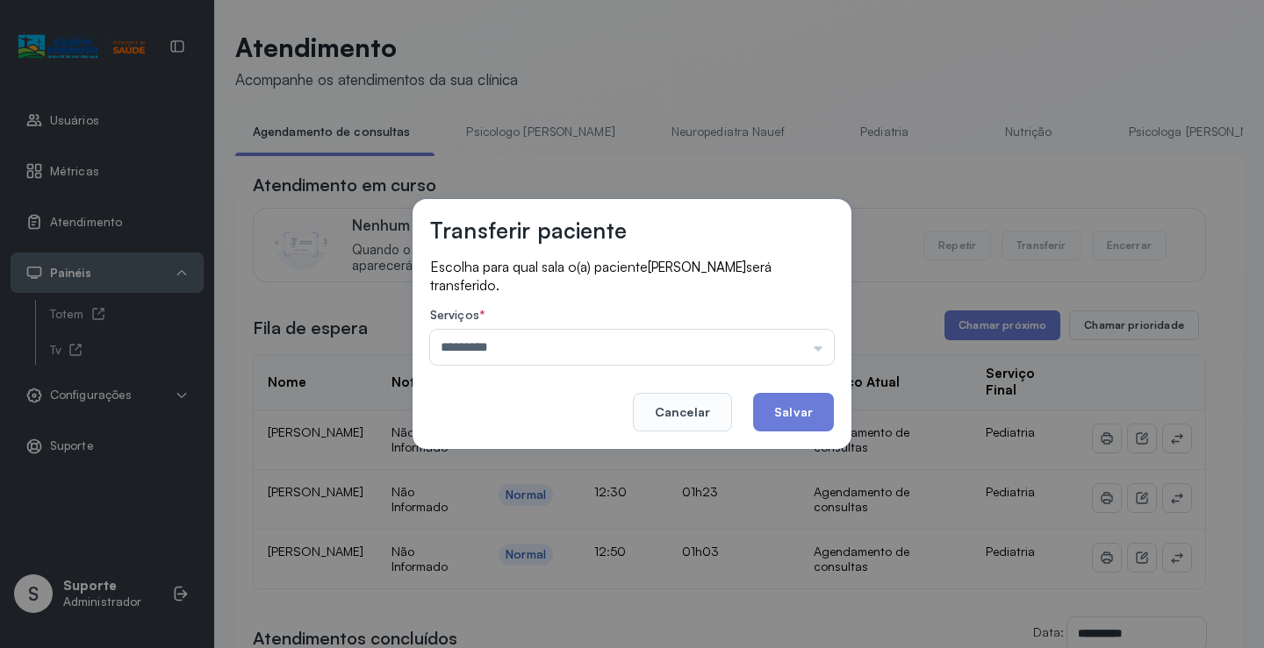
click at [541, 456] on div "Transferir paciente Escolha para qual sala o(a) paciente TALLES DIAS DA SILVA s…" at bounding box center [632, 324] width 1264 height 648
click at [792, 406] on button "Salvar" at bounding box center [793, 412] width 81 height 39
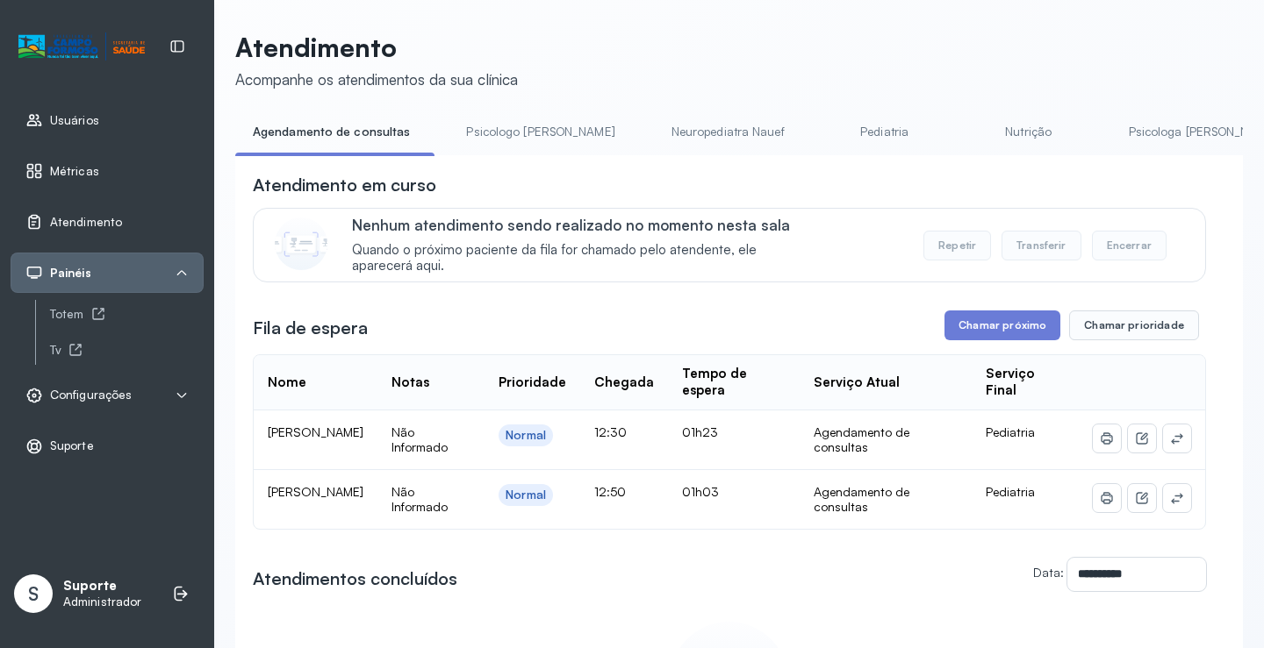
click at [823, 130] on link "Pediatria" at bounding box center [884, 132] width 123 height 29
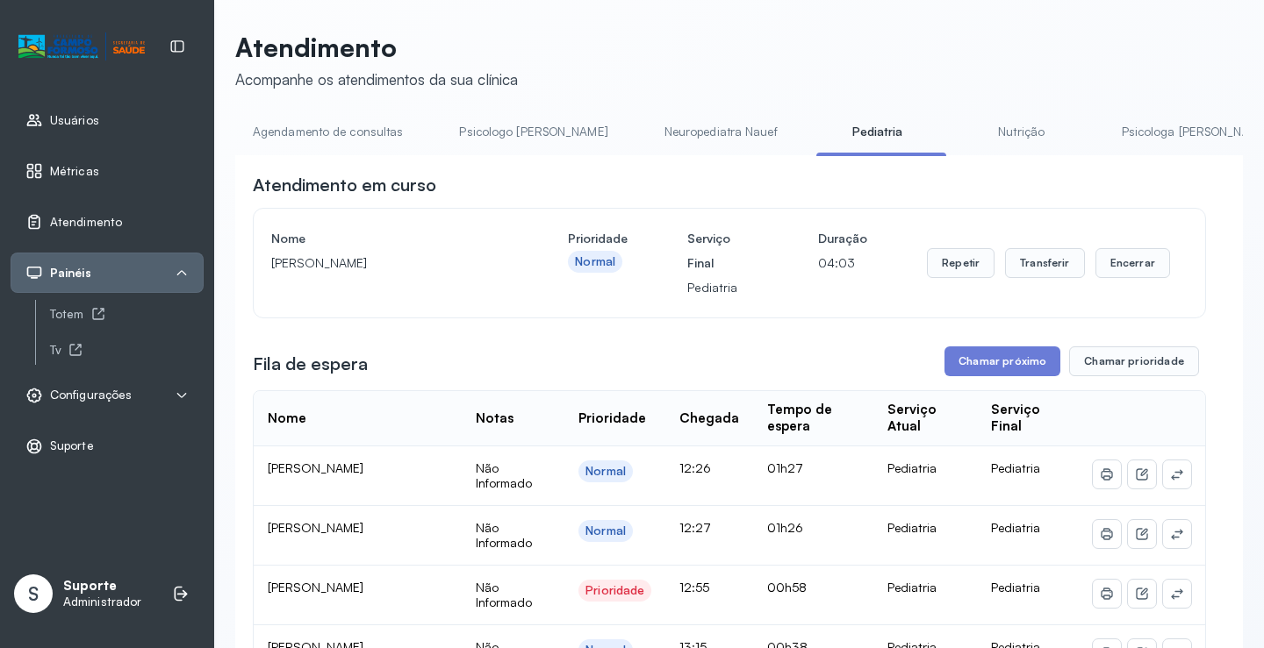
click at [339, 131] on link "Agendamento de consultas" at bounding box center [327, 132] width 185 height 29
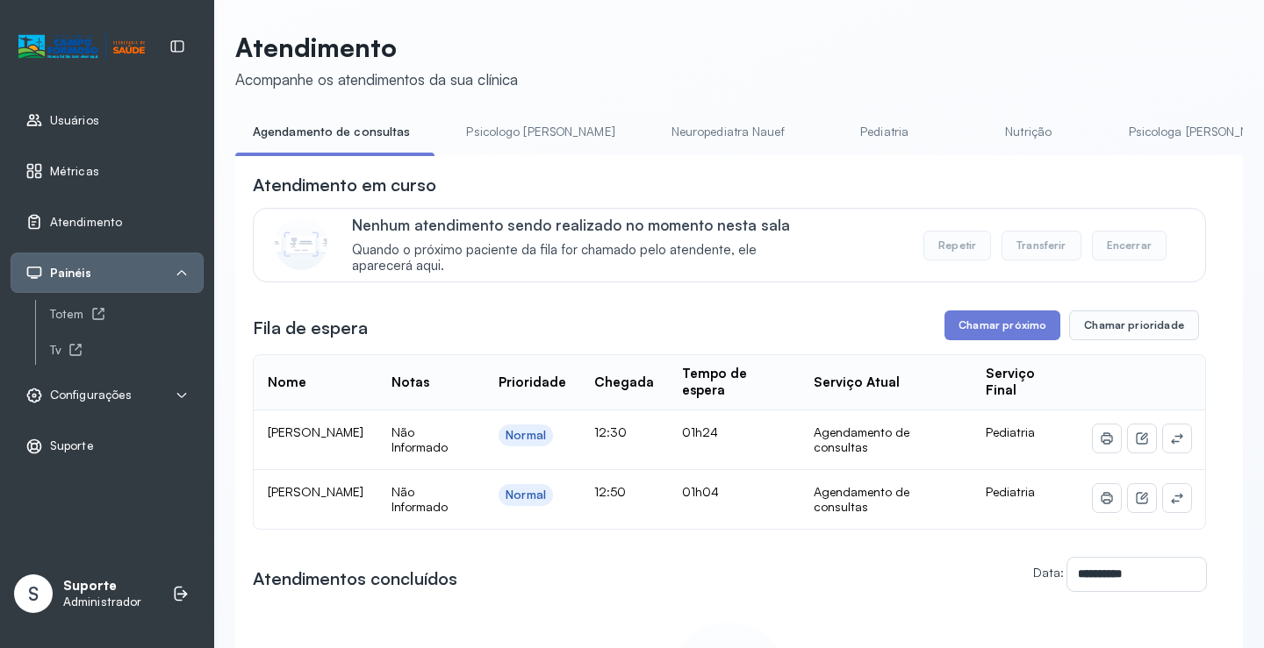
click at [823, 125] on link "Pediatria" at bounding box center [884, 132] width 123 height 29
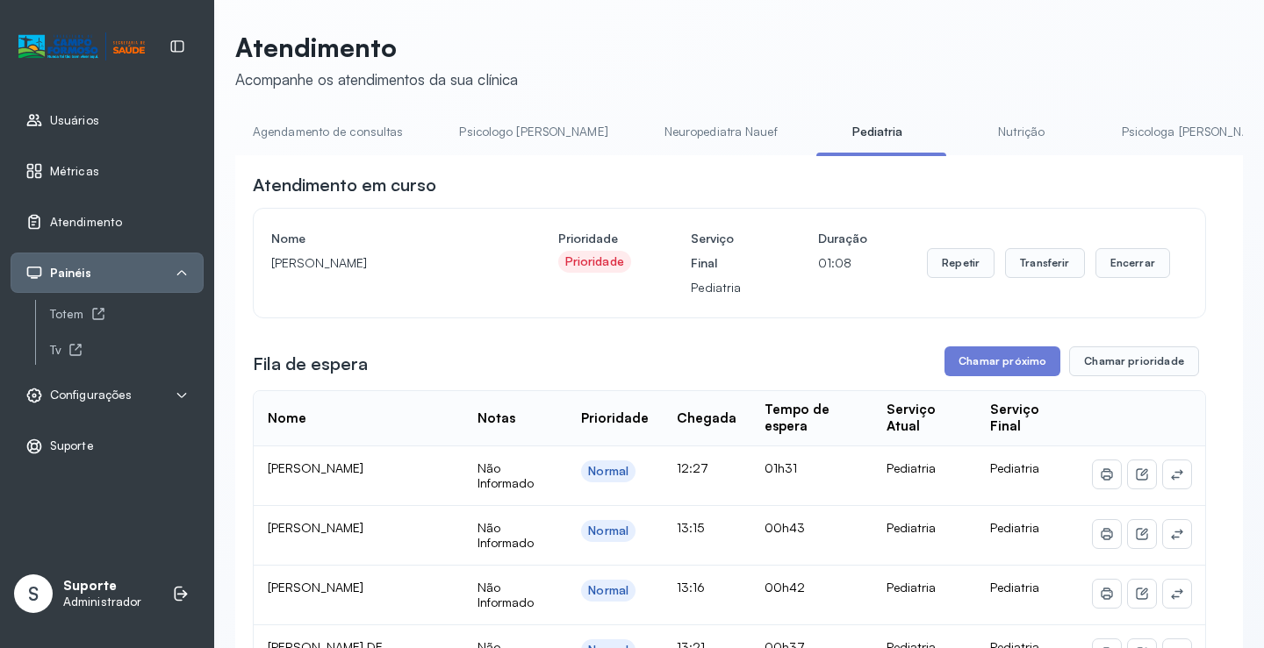
click at [347, 132] on link "Agendamento de consultas" at bounding box center [327, 132] width 185 height 29
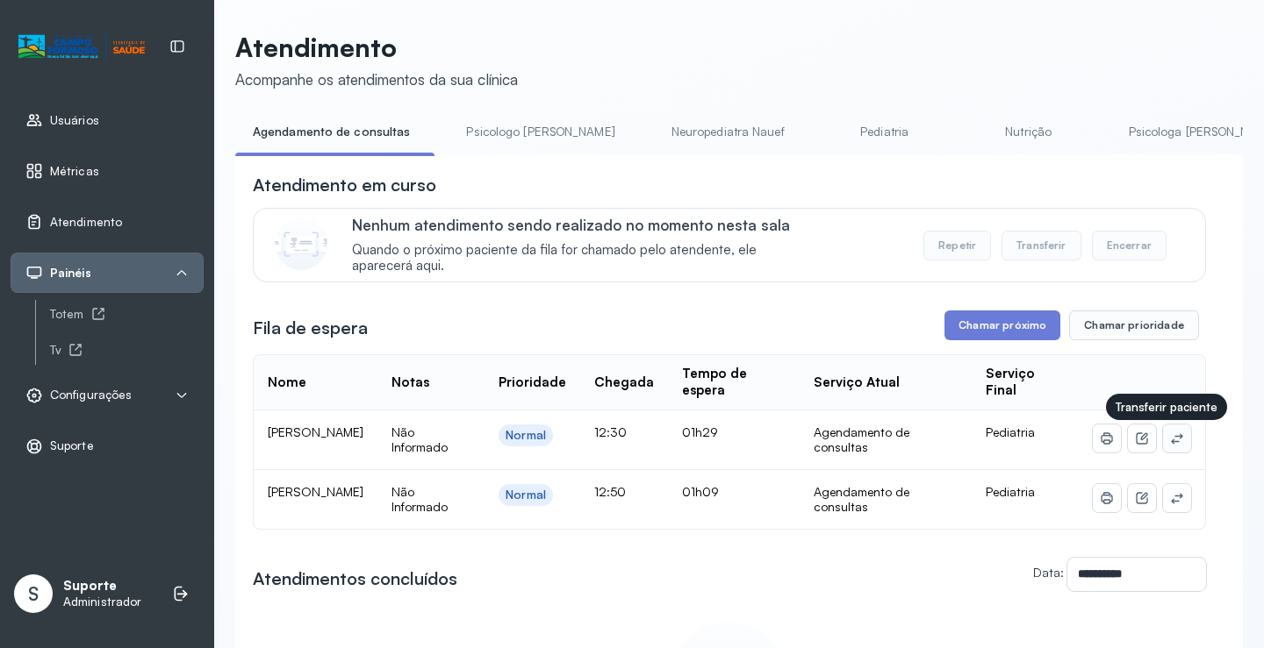
click at [1170, 435] on icon at bounding box center [1177, 439] width 14 height 14
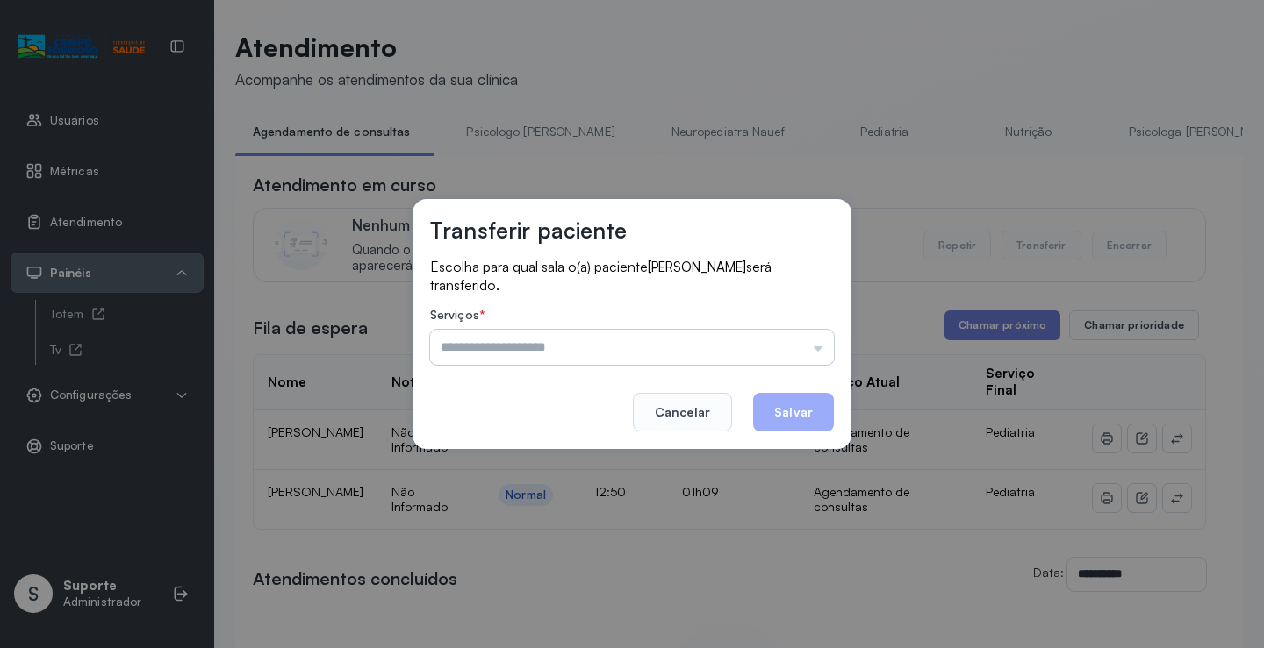
drag, startPoint x: 832, startPoint y: 332, endPoint x: 797, endPoint y: 342, distance: 36.6
click at [823, 336] on input "text" at bounding box center [632, 347] width 404 height 35
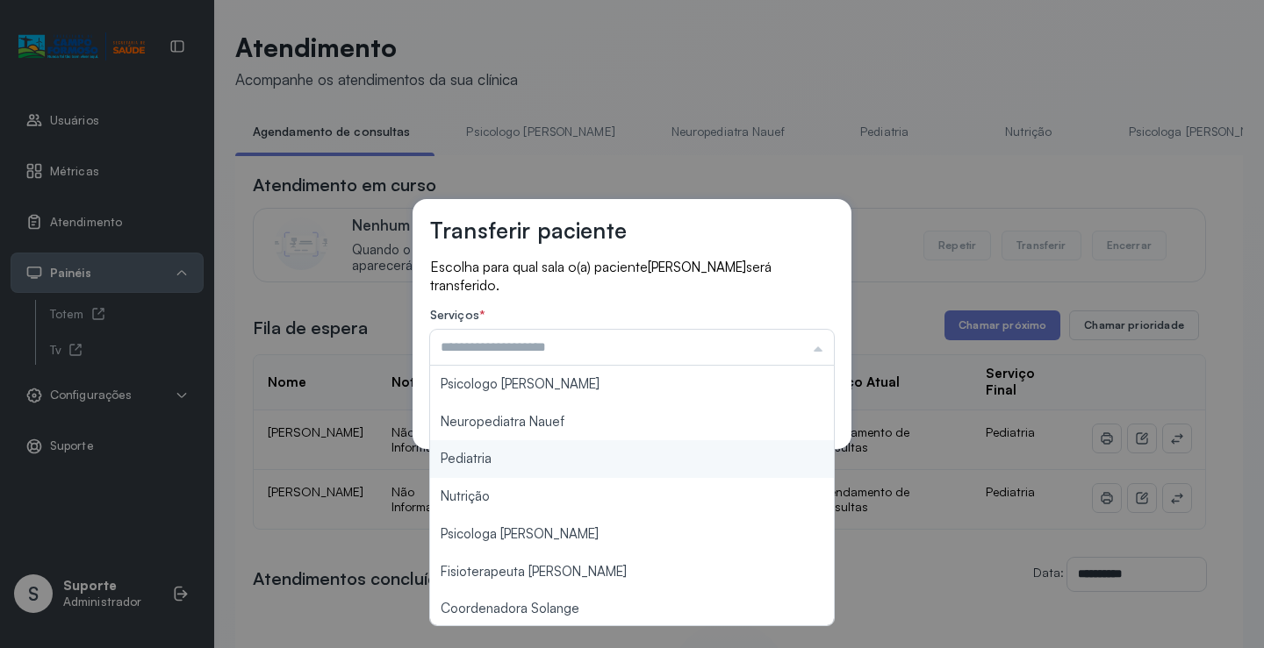
type input "*********"
drag, startPoint x: 526, startPoint y: 458, endPoint x: 746, endPoint y: 415, distance: 223.5
click at [528, 456] on div "Transferir paciente Escolha para qual sala o(a) paciente MARIA LIZ CARVALHO OLI…" at bounding box center [632, 324] width 1264 height 648
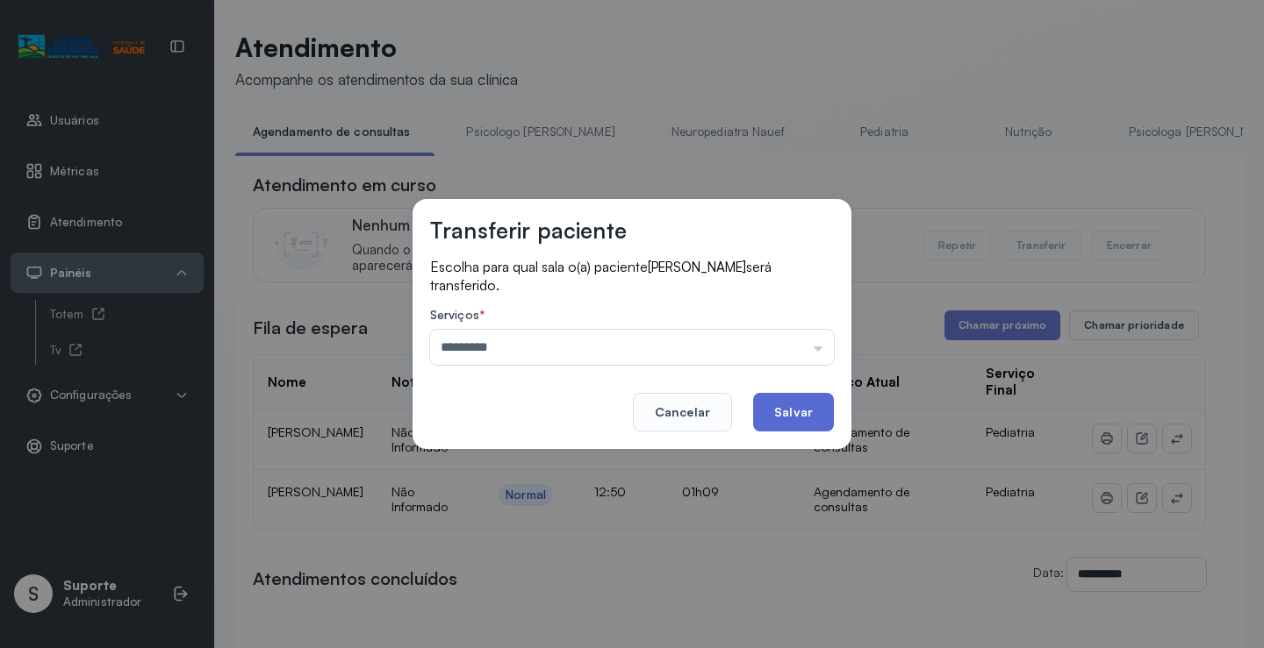
click at [785, 414] on button "Salvar" at bounding box center [793, 412] width 81 height 39
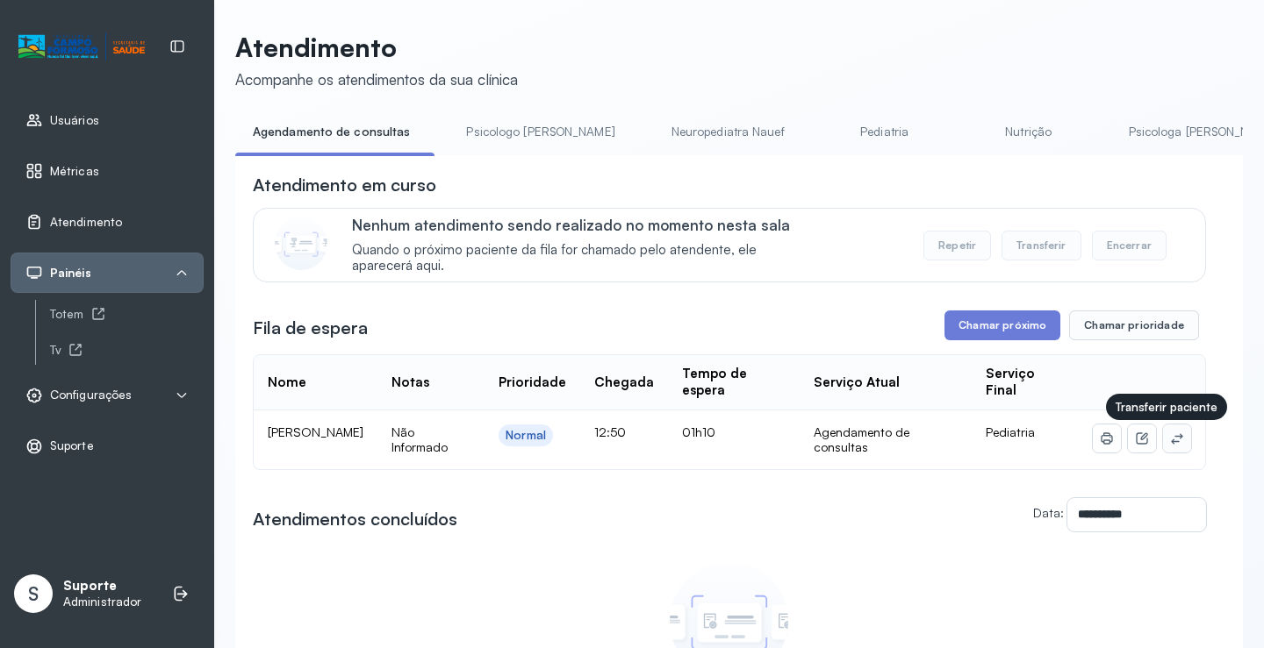
click at [1172, 447] on button at bounding box center [1177, 439] width 28 height 28
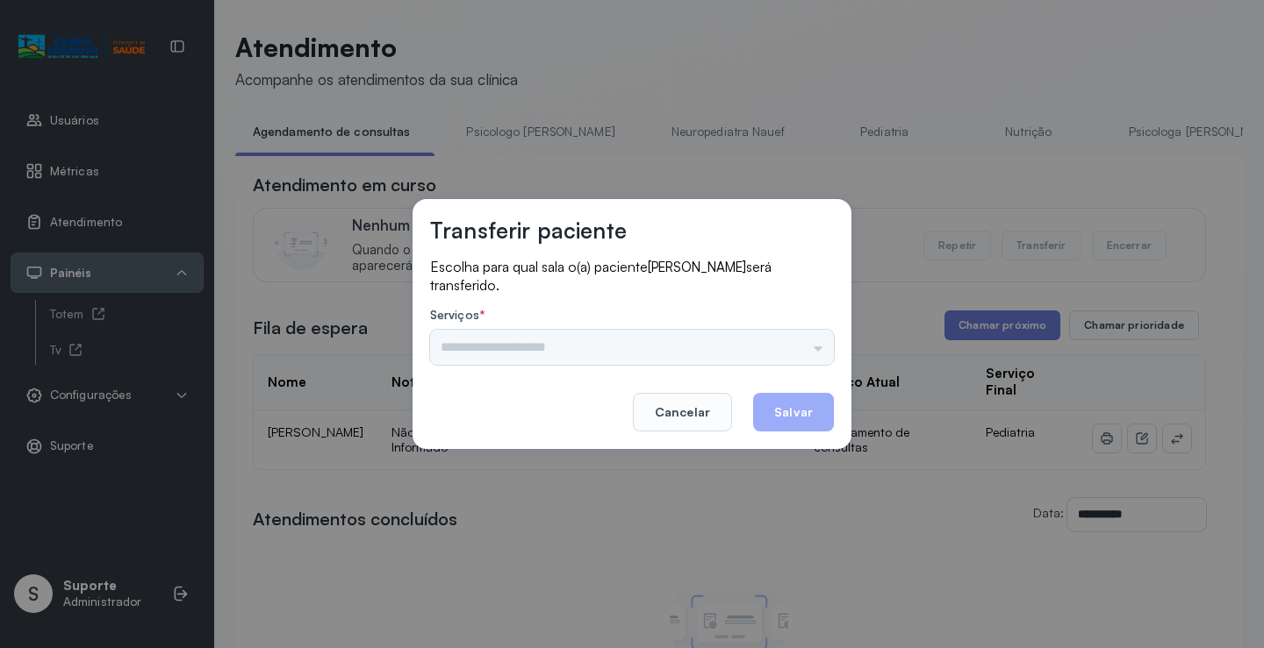
click at [805, 352] on div "Psicologo Pedro Neuropediatra Nauef Pediatria Nutrição Psicologa Alana Fisioter…" at bounding box center [632, 347] width 404 height 35
click at [808, 343] on input "text" at bounding box center [632, 347] width 404 height 35
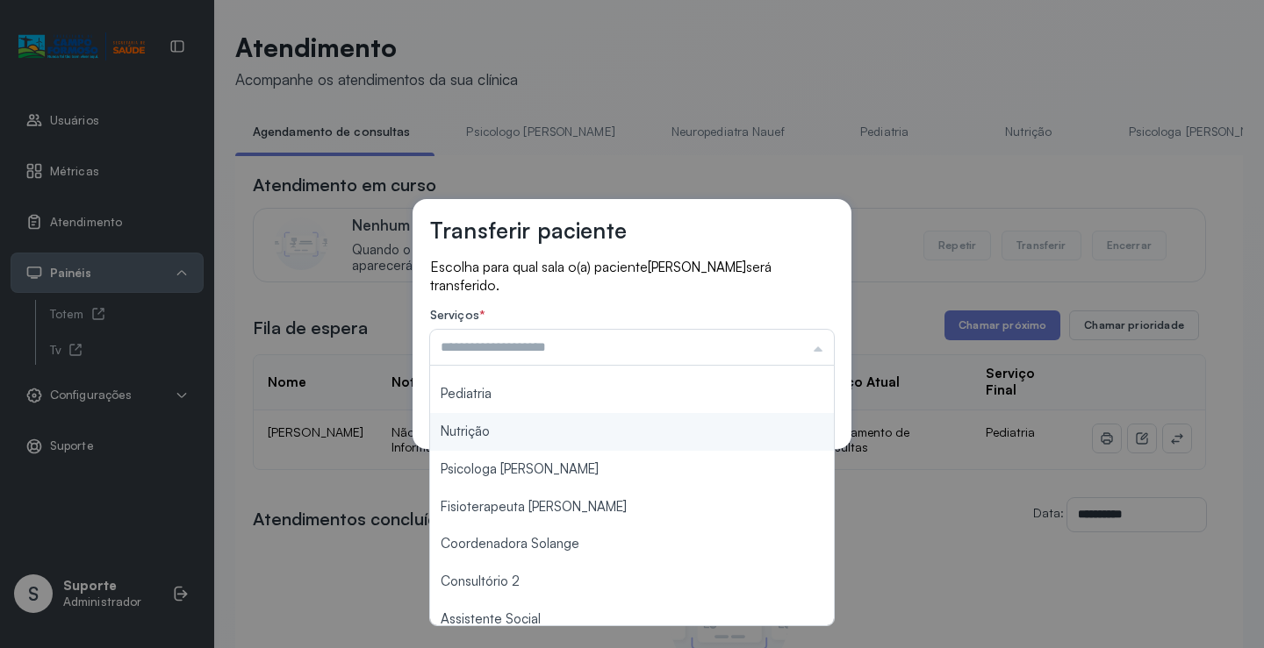
scroll to position [263, 0]
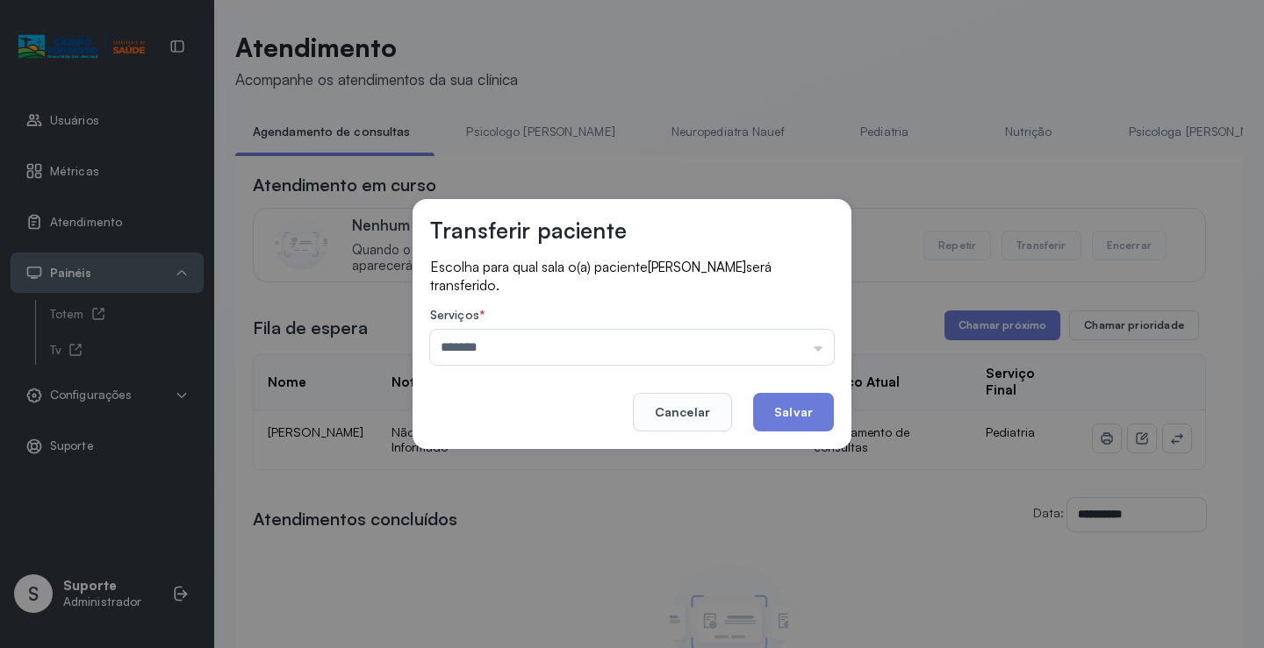
click at [535, 469] on div "Transferir paciente Escolha para qual sala o(a) paciente JOSE RODRIGO OLIVEIRA …" at bounding box center [632, 324] width 1264 height 648
click at [640, 362] on input "*******" at bounding box center [632, 347] width 404 height 35
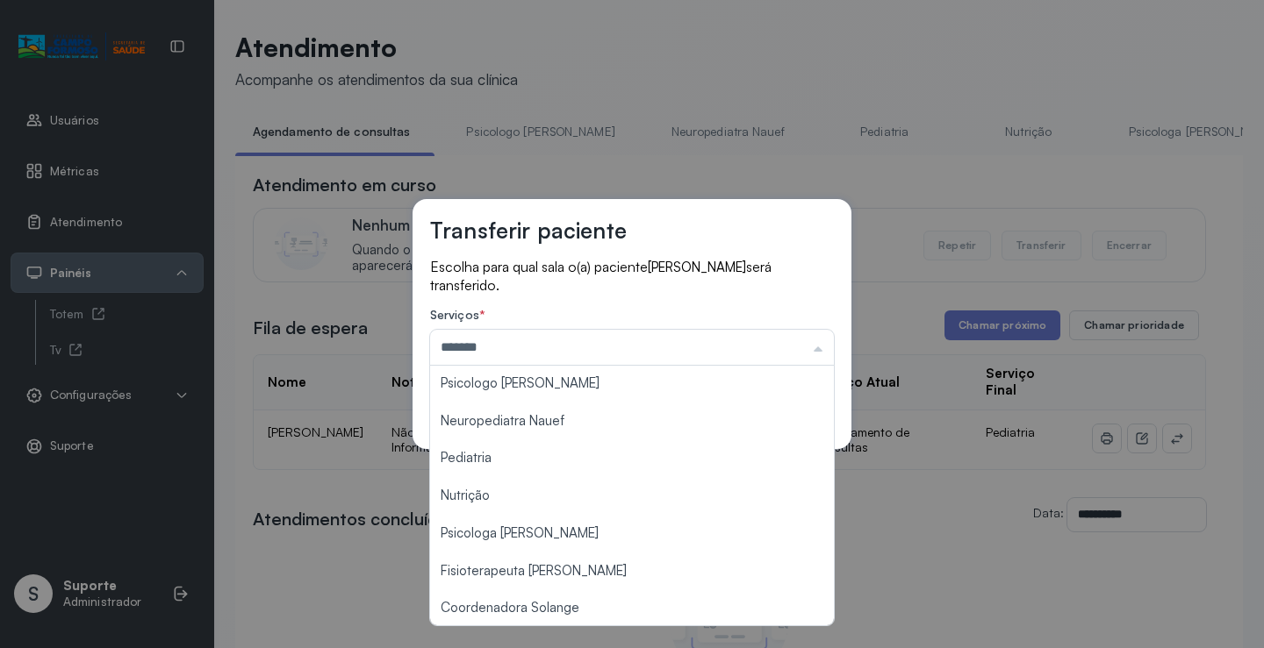
scroll to position [0, 0]
type input "*********"
click at [531, 462] on div "Transferir paciente Escolha para qual sala o(a) paciente JOSE RODRIGO OLIVEIRA …" at bounding box center [632, 324] width 1264 height 648
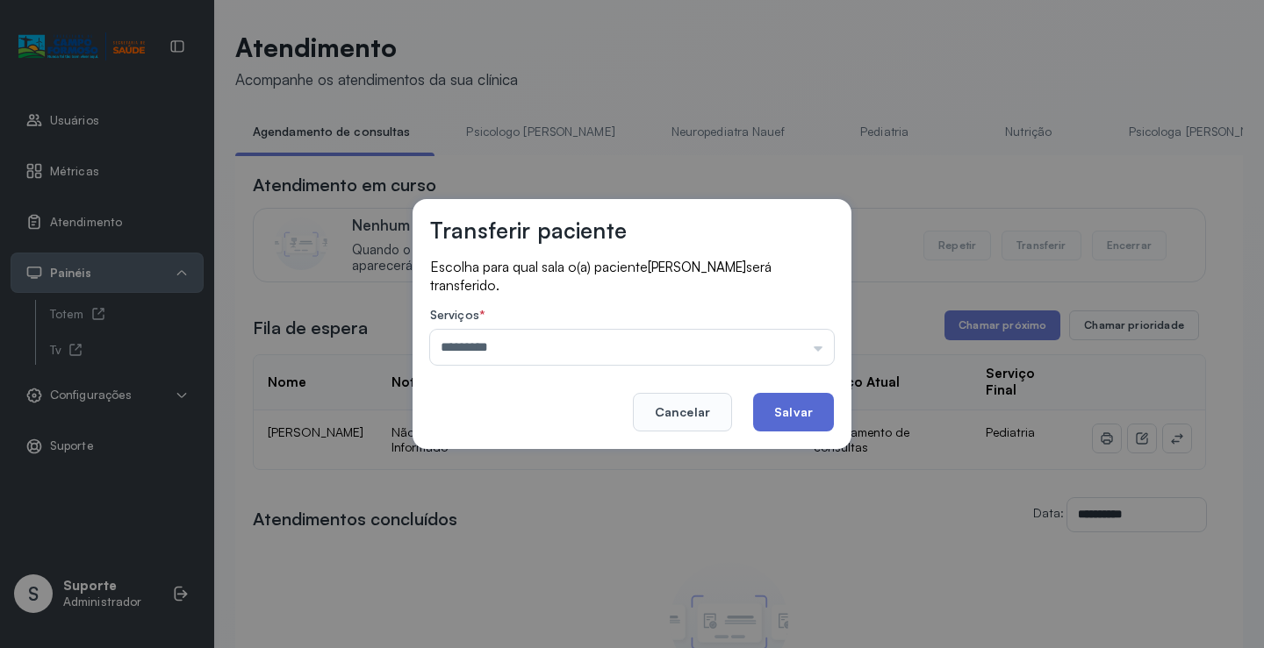
click at [789, 408] on button "Salvar" at bounding box center [793, 412] width 81 height 39
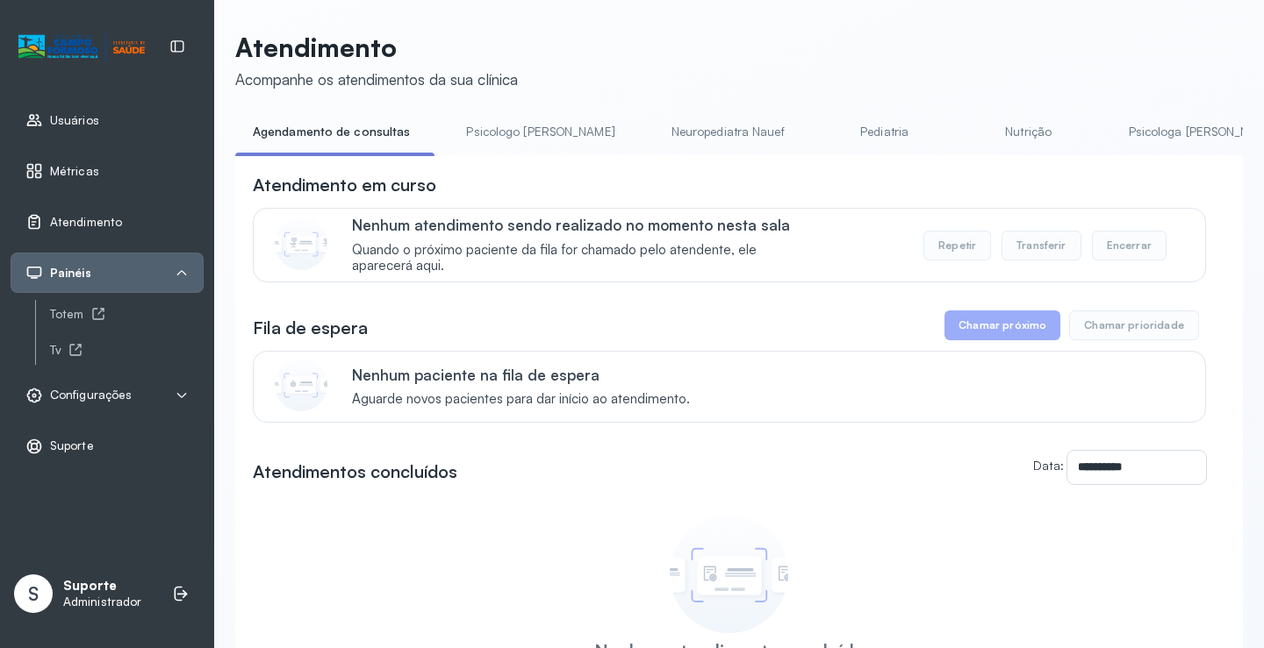
click at [842, 129] on link "Pediatria" at bounding box center [884, 132] width 123 height 29
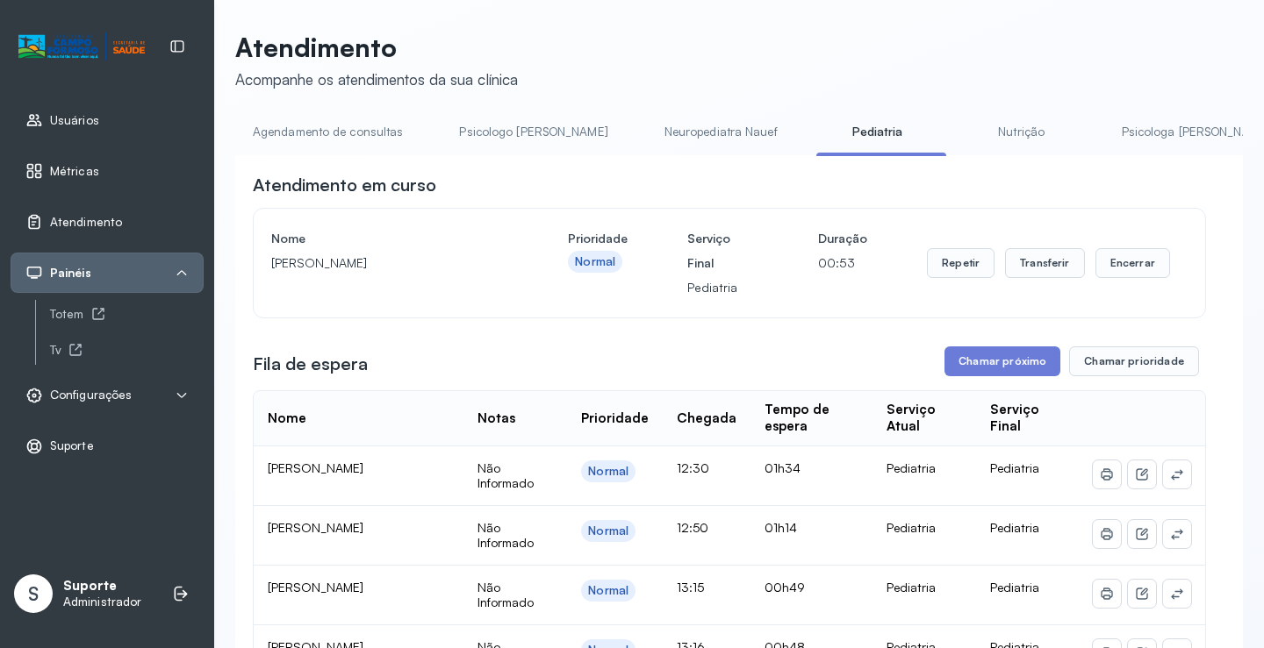
click at [960, 126] on link "Nutrição" at bounding box center [1021, 132] width 123 height 29
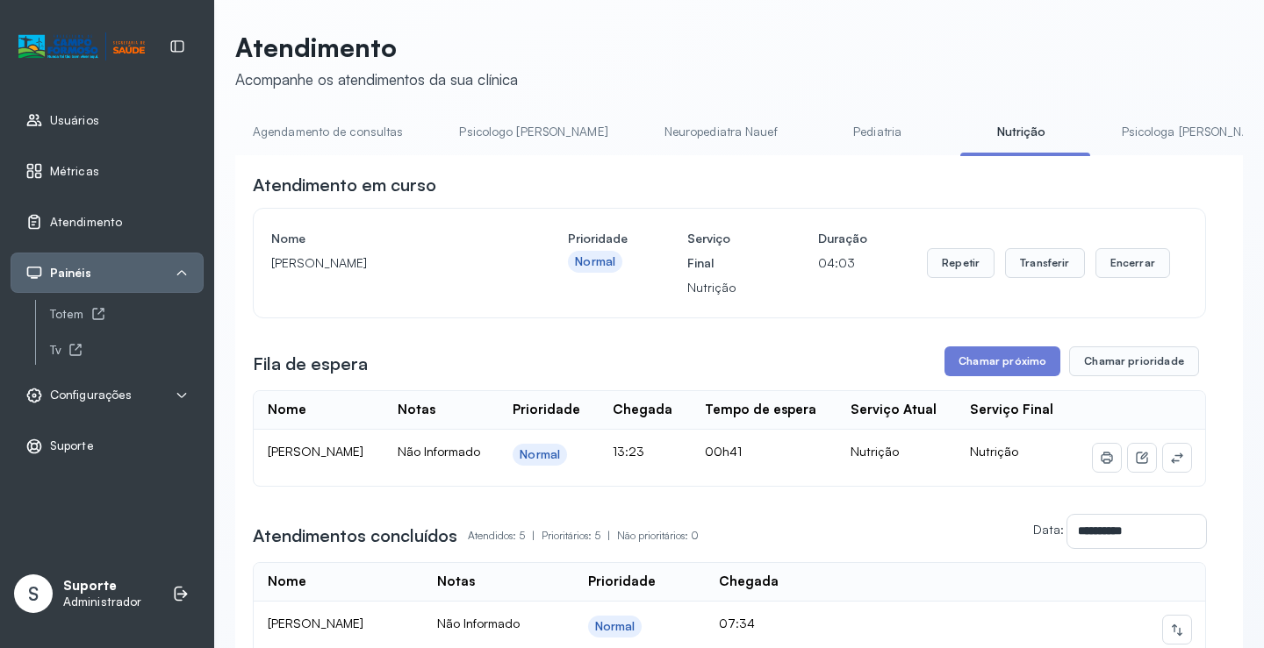
click at [823, 130] on link "Pediatria" at bounding box center [877, 132] width 123 height 29
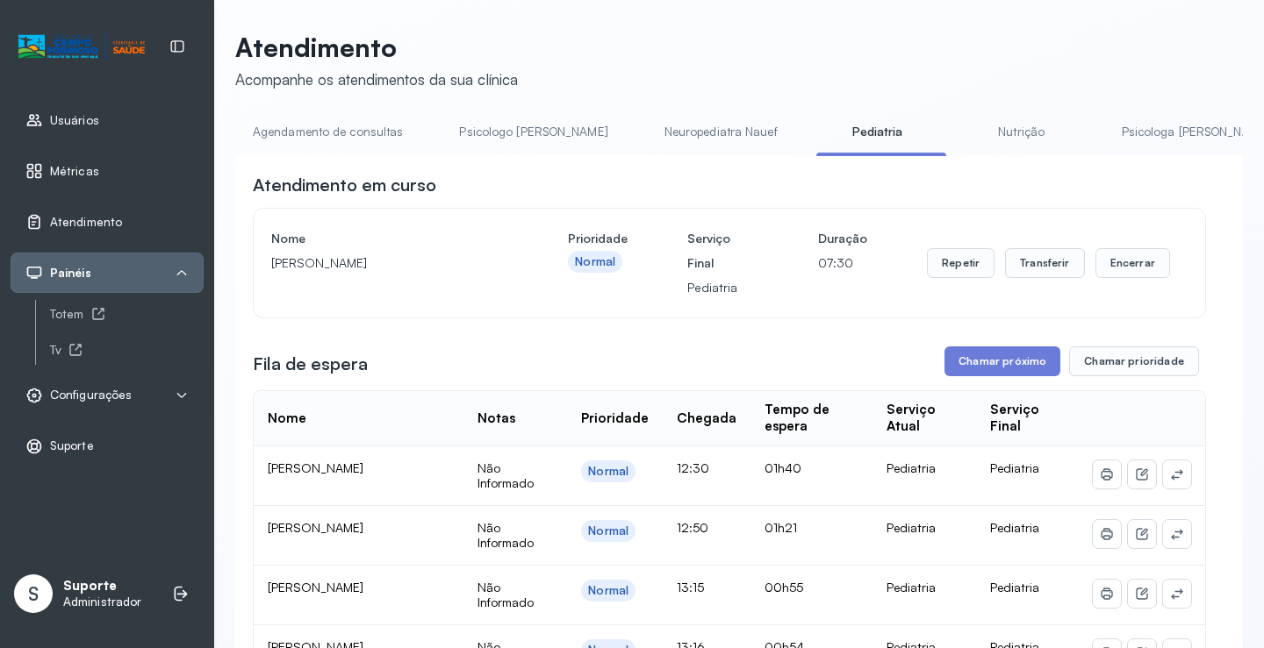
click at [340, 132] on link "Agendamento de consultas" at bounding box center [327, 132] width 185 height 29
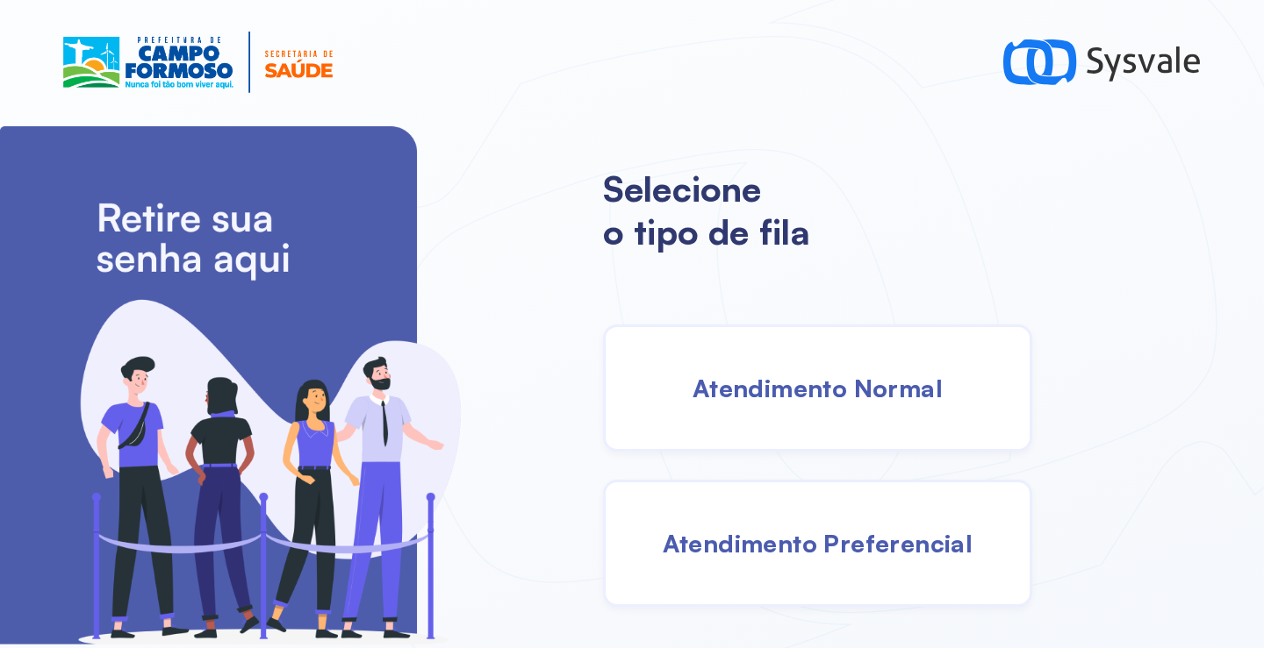
drag, startPoint x: 896, startPoint y: 383, endPoint x: 881, endPoint y: 379, distance: 15.5
click at [881, 379] on span "Atendimento Normal" at bounding box center [817, 388] width 250 height 31
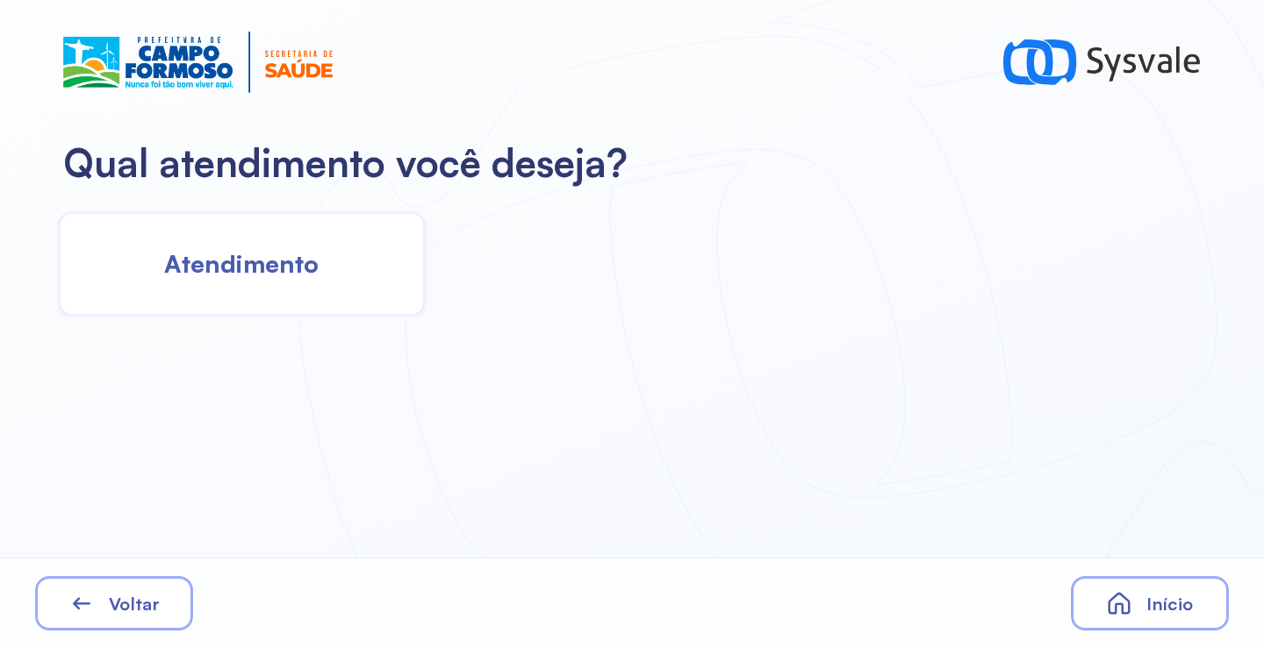
click at [347, 274] on div "Atendimento" at bounding box center [242, 263] width 368 height 105
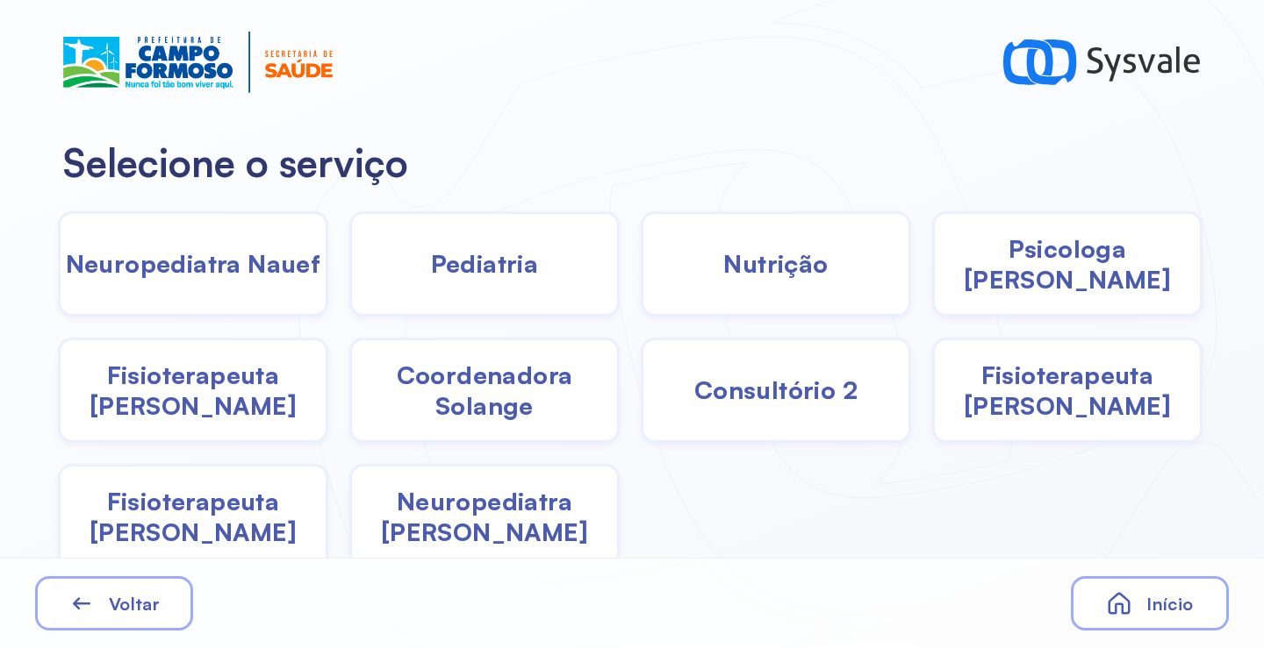
click at [489, 277] on span "Pediatria" at bounding box center [485, 263] width 108 height 31
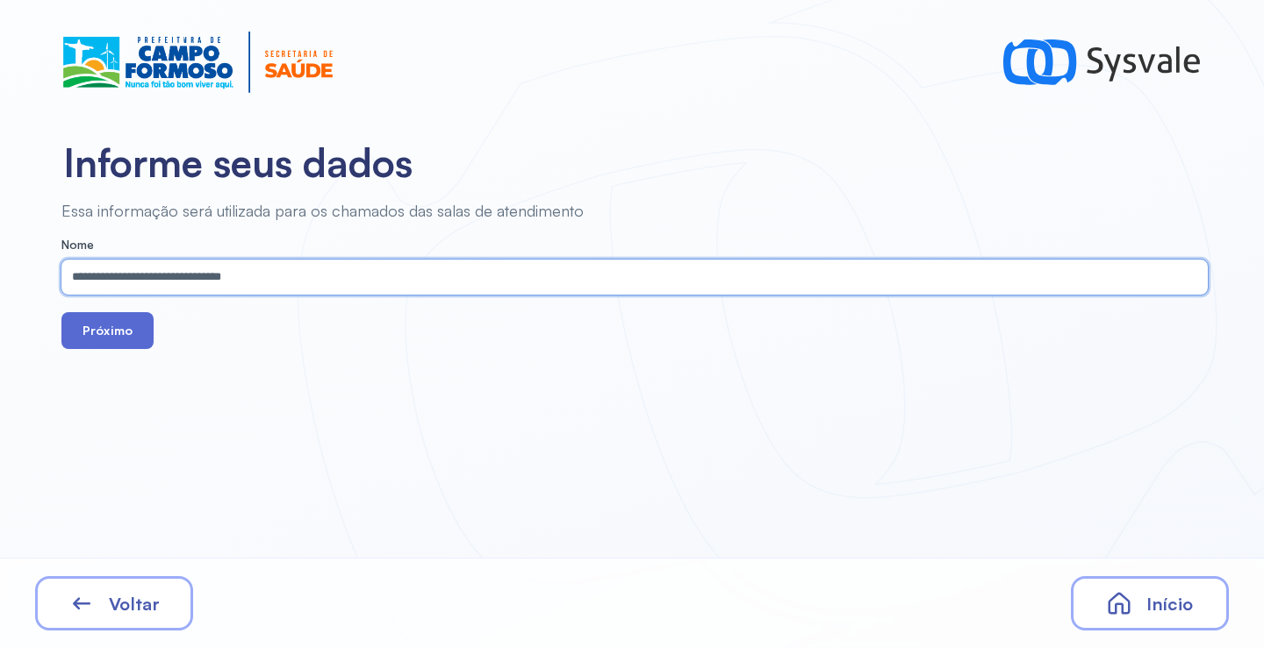
type input "**********"
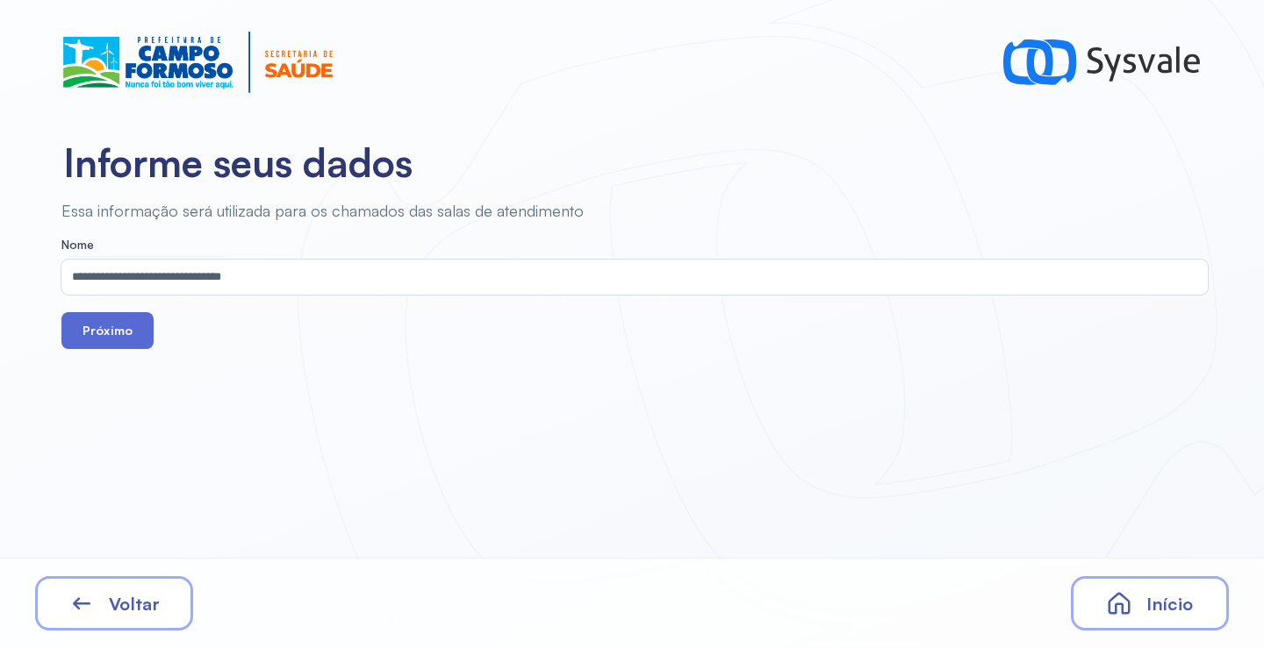
click at [115, 325] on button "Próximo" at bounding box center [107, 330] width 92 height 37
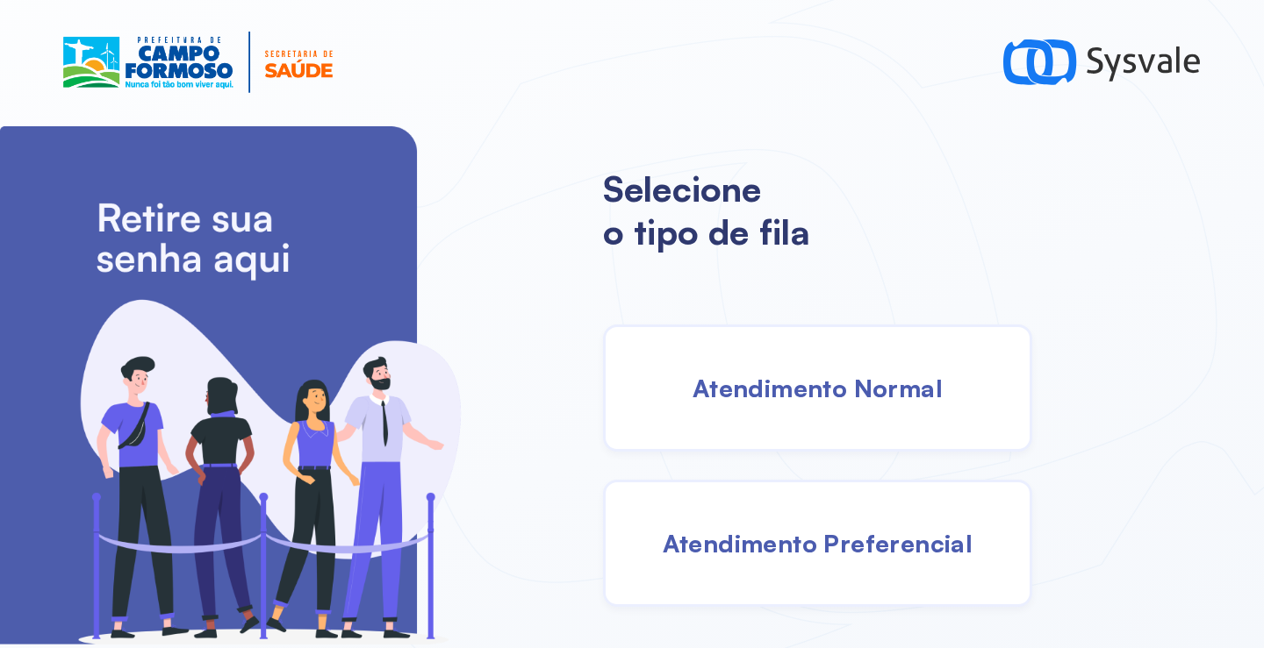
click at [798, 373] on span "Atendimento Normal" at bounding box center [817, 388] width 250 height 31
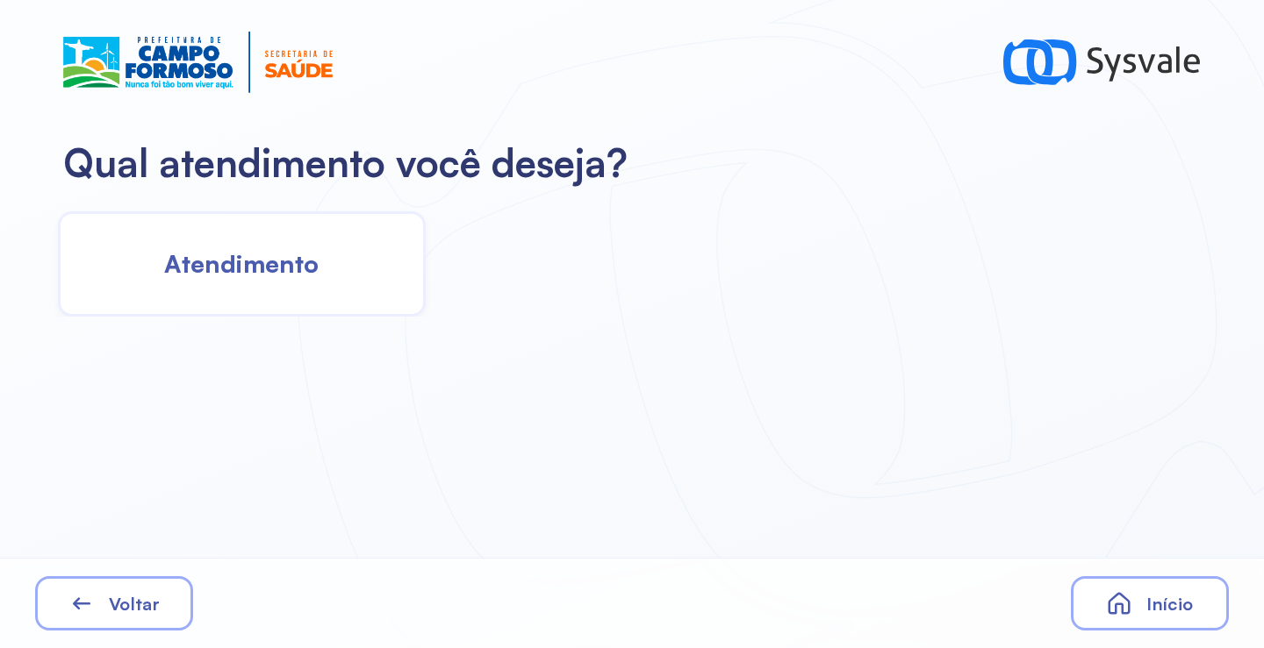
click at [354, 271] on div "Atendimento" at bounding box center [242, 263] width 368 height 105
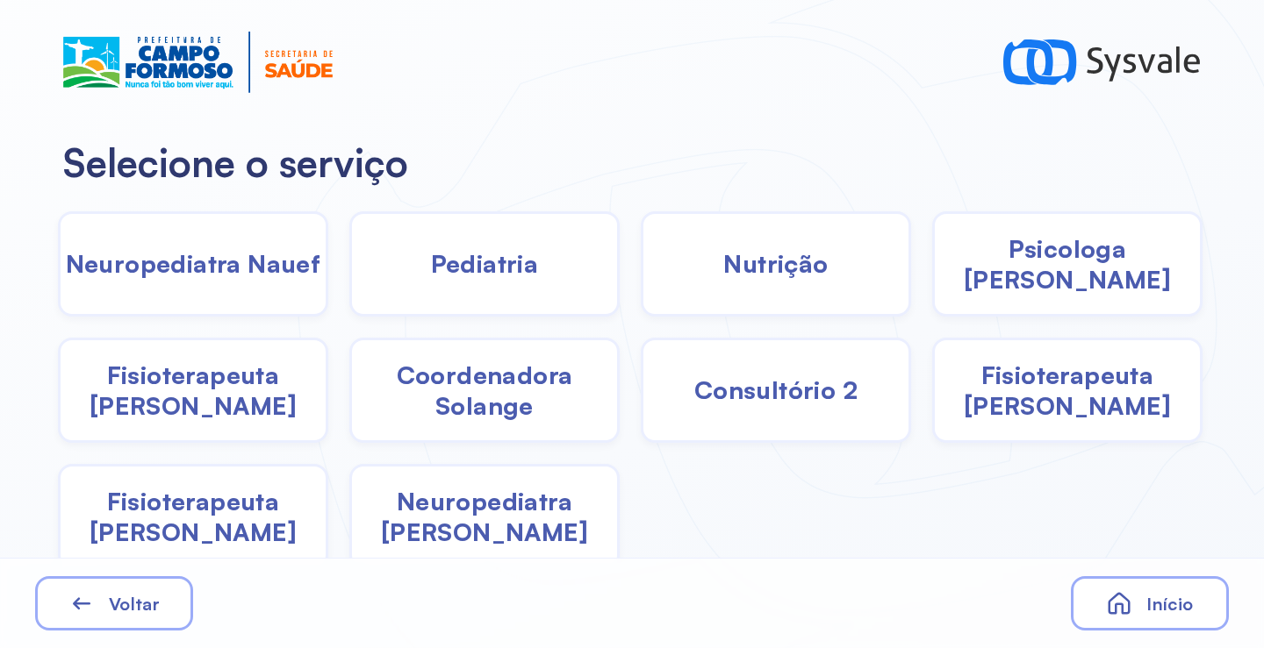
click at [485, 270] on span "Pediatria" at bounding box center [485, 263] width 108 height 31
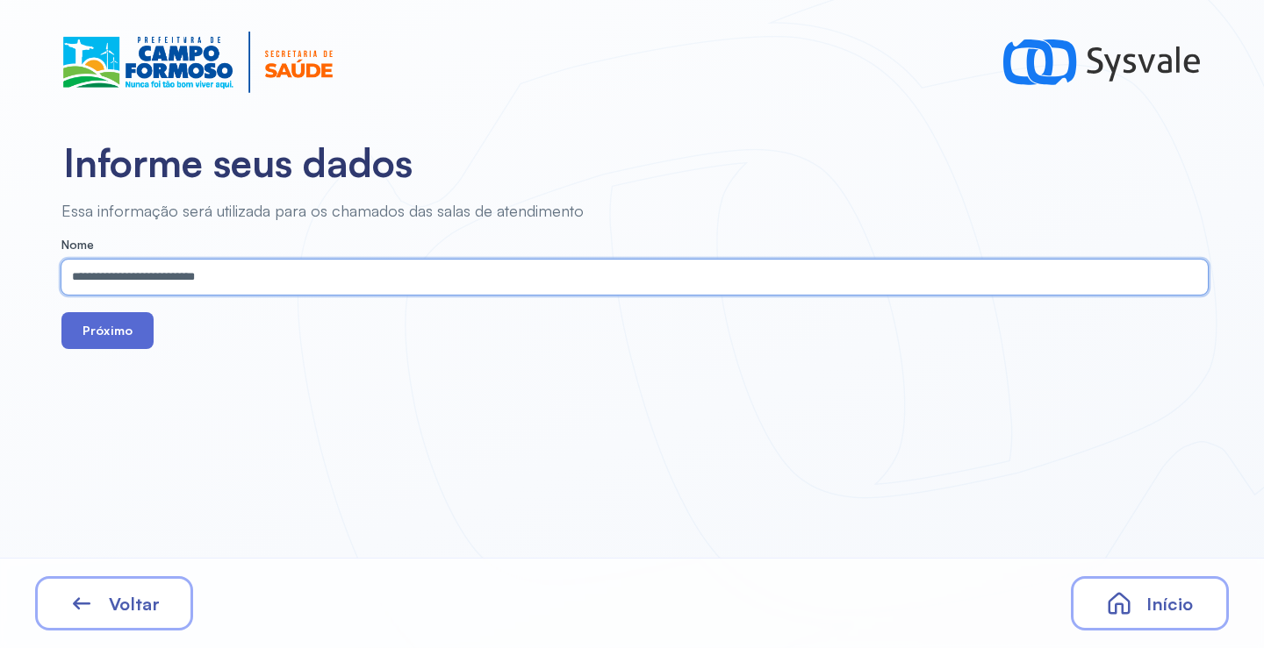
type input "**********"
click at [89, 327] on button "Próximo" at bounding box center [107, 330] width 92 height 37
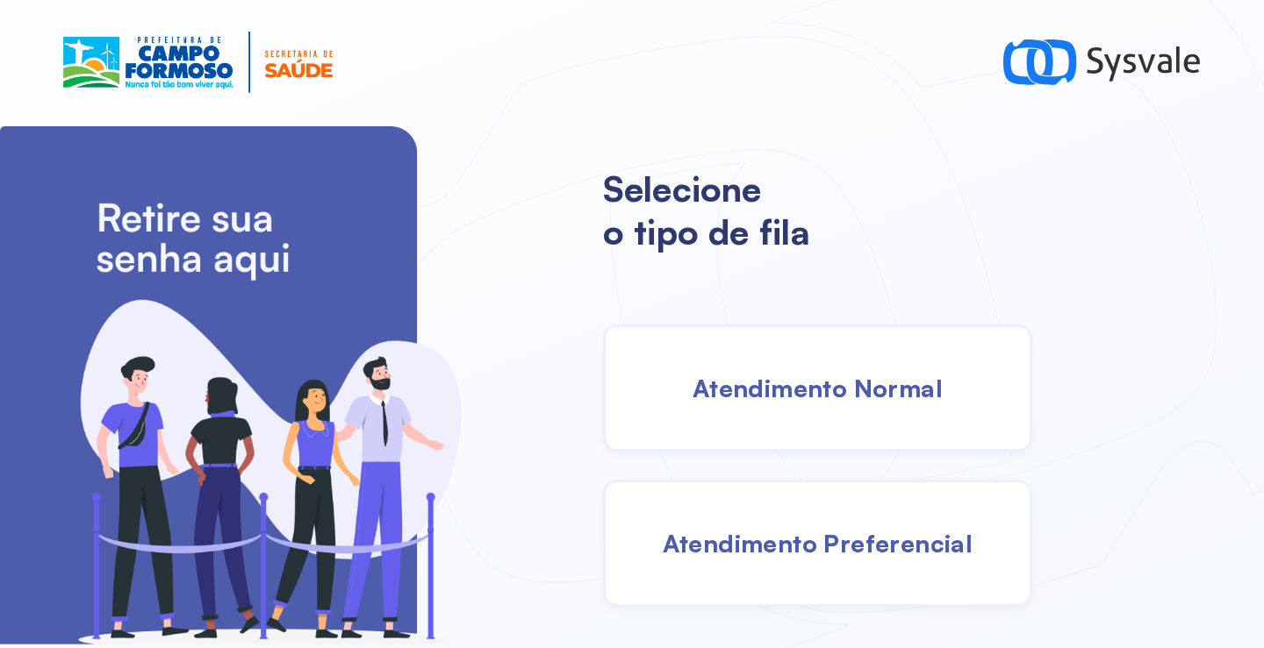
drag, startPoint x: 827, startPoint y: 413, endPoint x: 816, endPoint y: 408, distance: 11.8
click at [816, 408] on div "Atendimento Normal" at bounding box center [817, 388] width 429 height 127
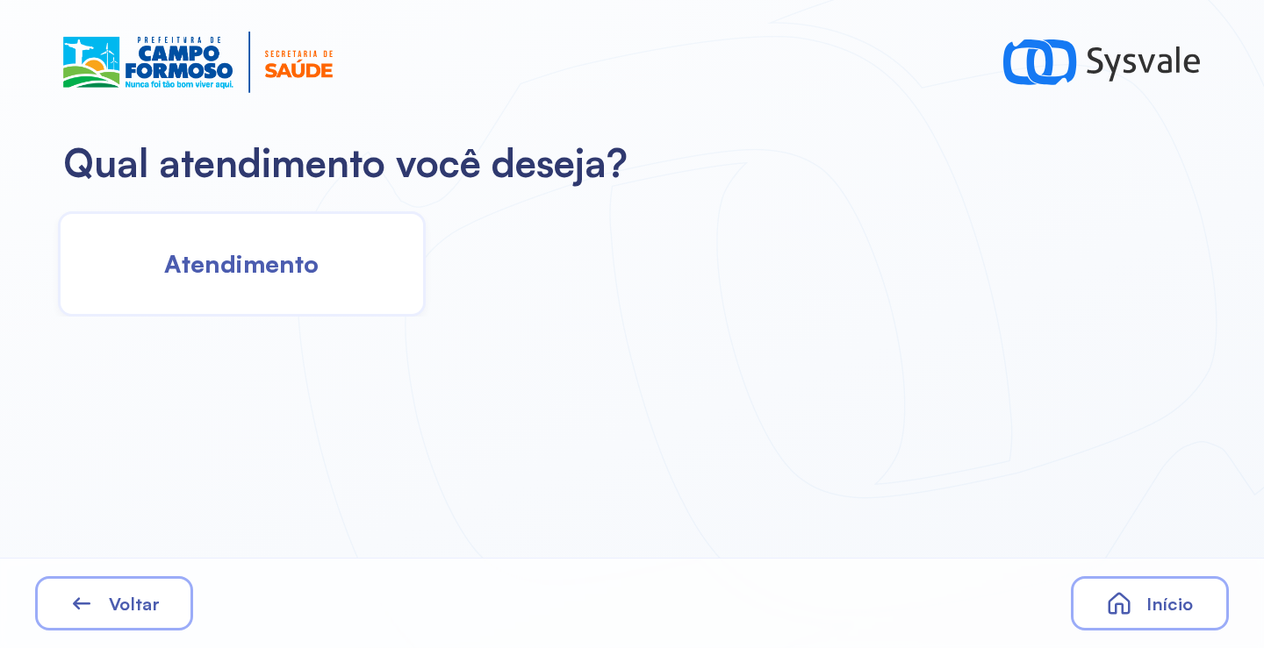
click at [331, 289] on div "Atendimento" at bounding box center [242, 263] width 368 height 105
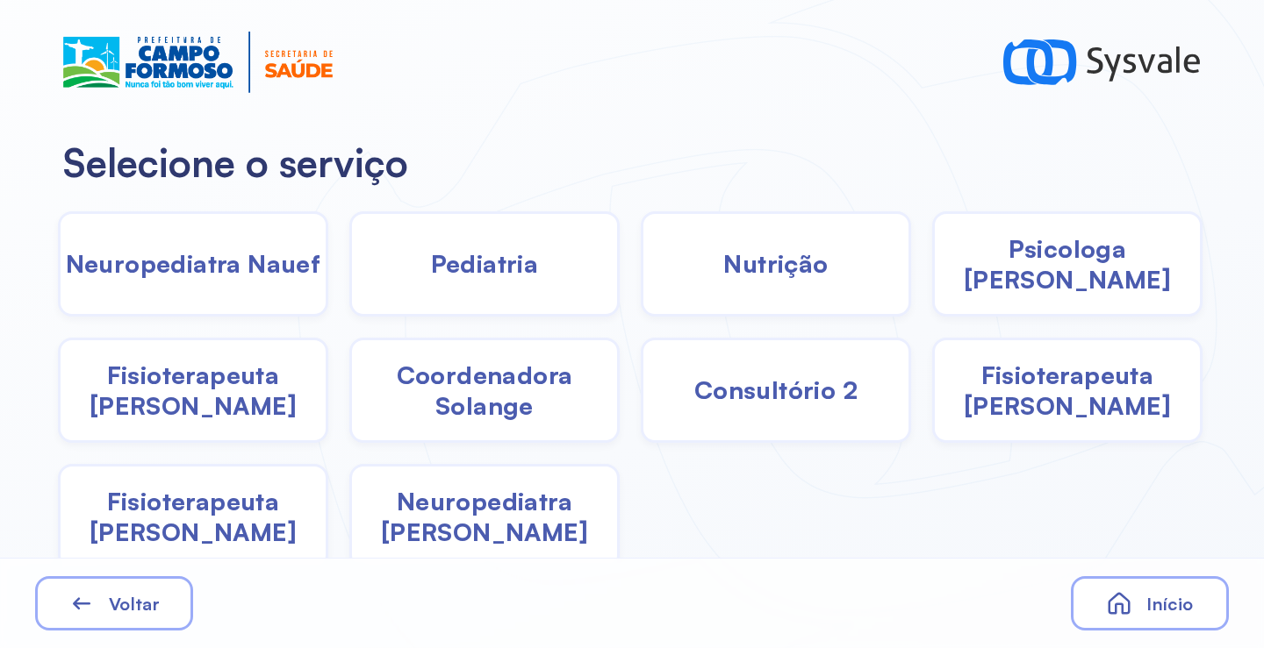
drag, startPoint x: 1027, startPoint y: 419, endPoint x: 1013, endPoint y: 404, distance: 20.5
click at [1013, 404] on span "Fisioterapeuta [PERSON_NAME]" at bounding box center [1066, 390] width 265 height 61
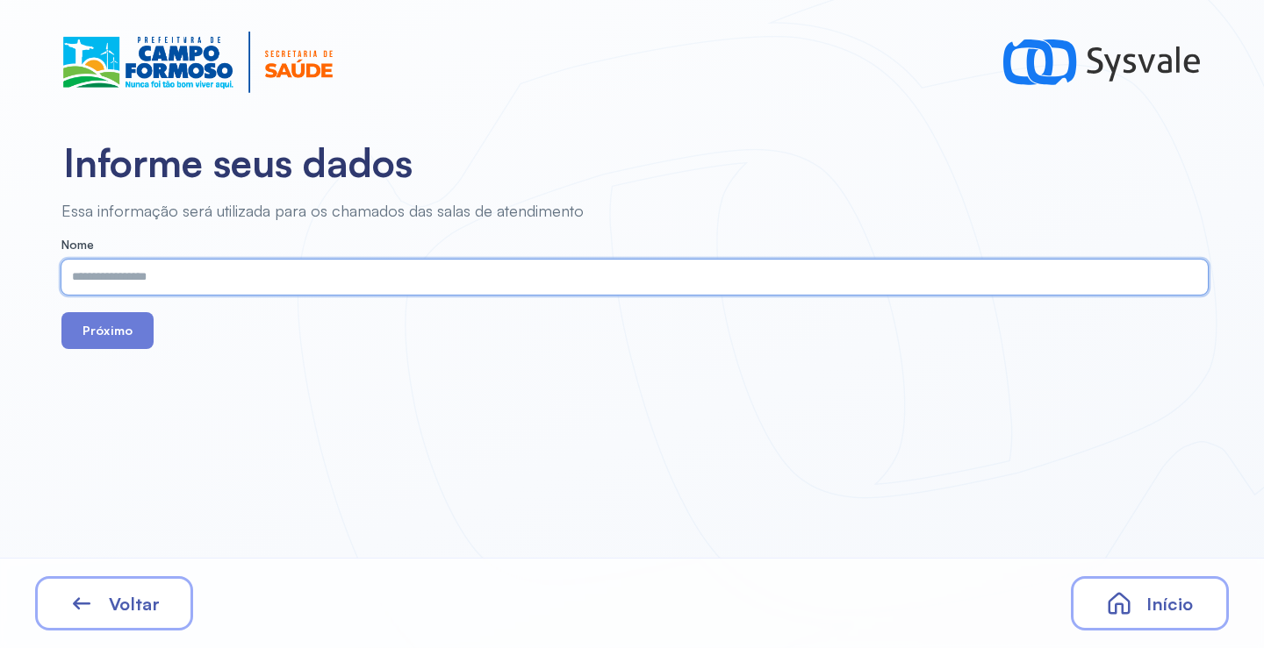
paste input "**********"
type input "**********"
click at [129, 341] on button "Próximo" at bounding box center [107, 330] width 92 height 37
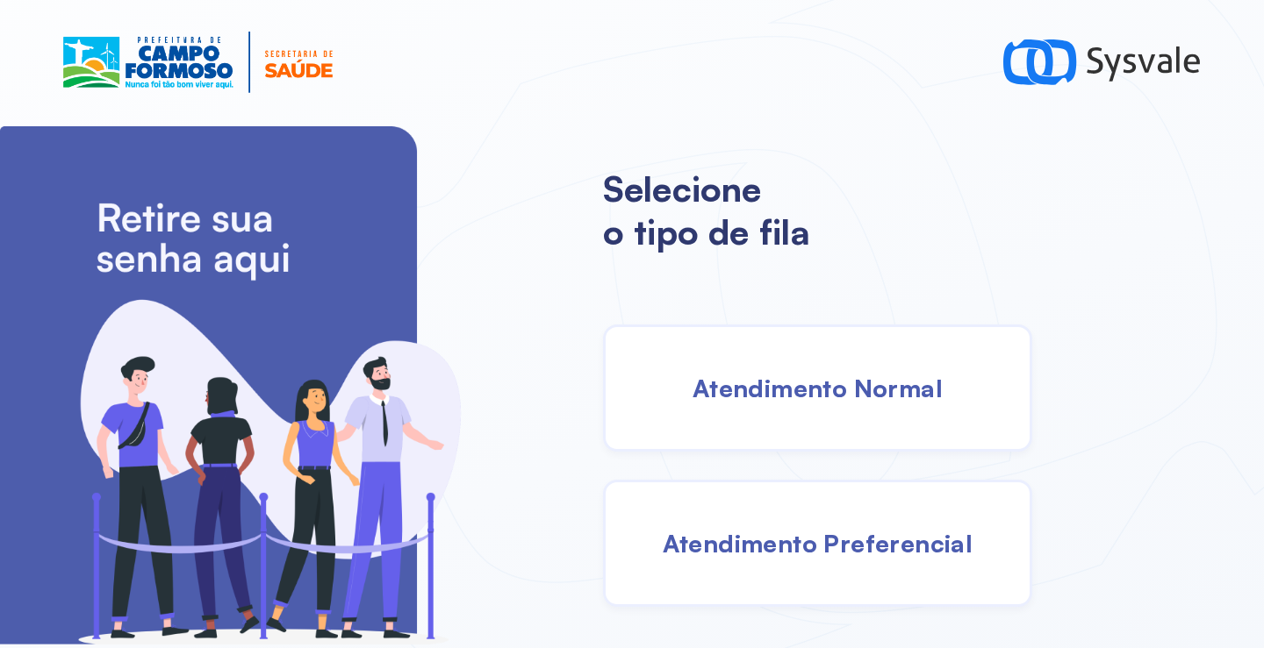
click at [814, 375] on span "Atendimento Normal" at bounding box center [817, 388] width 250 height 31
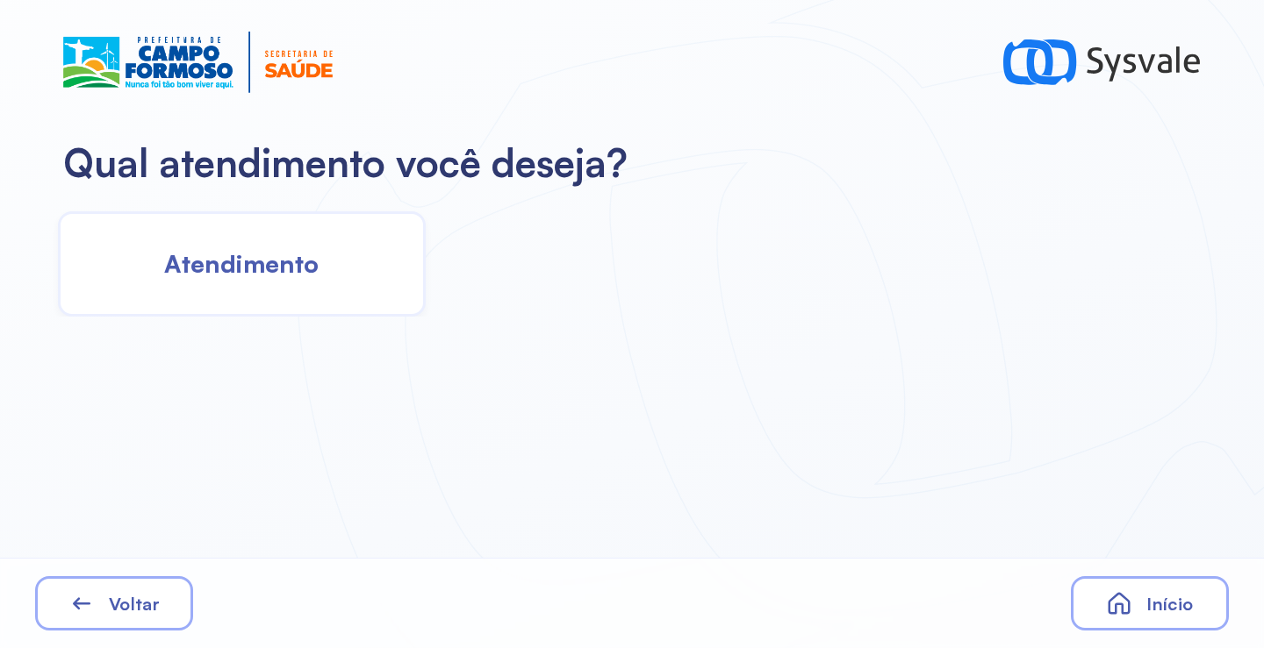
click at [218, 290] on div "Atendimento" at bounding box center [242, 263] width 368 height 105
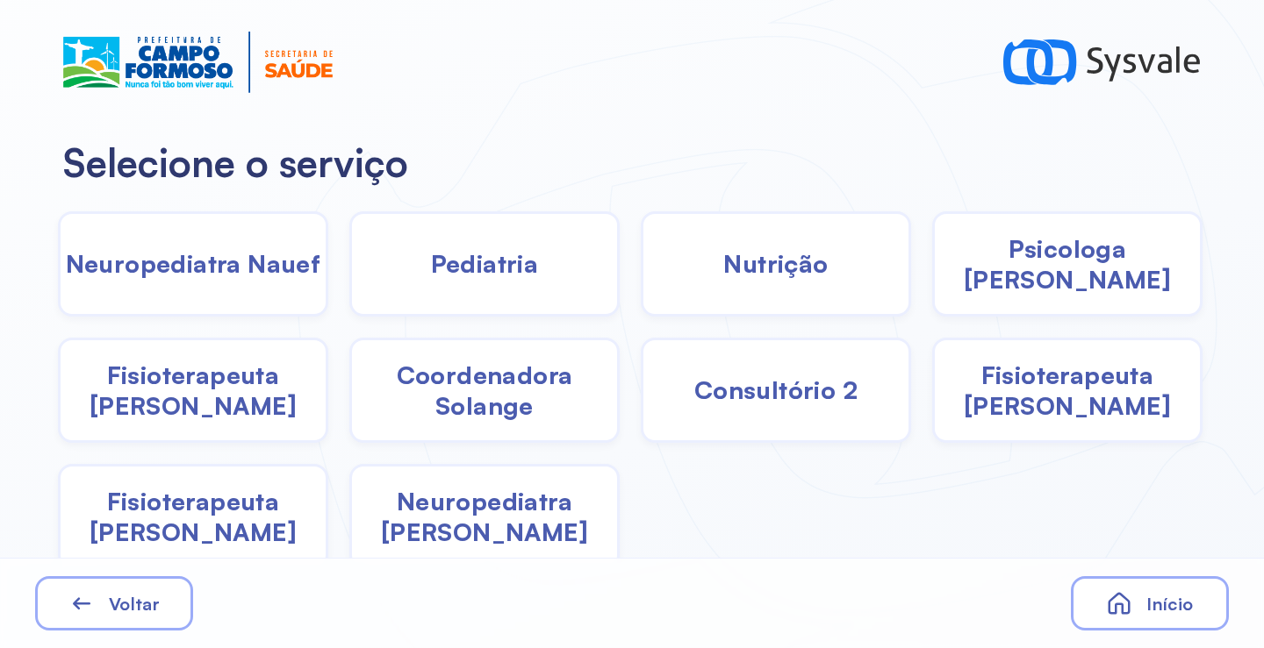
click at [211, 506] on span "Fisioterapeuta [PERSON_NAME]" at bounding box center [193, 516] width 265 height 61
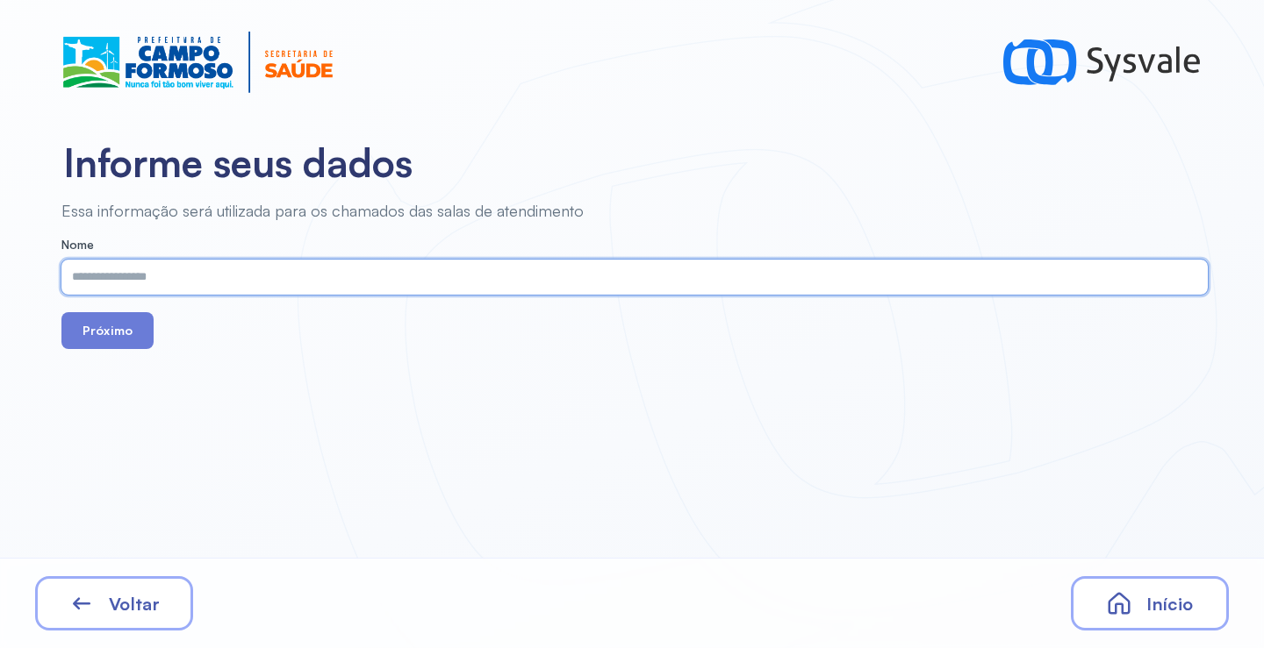
paste input "**********"
type input "**********"
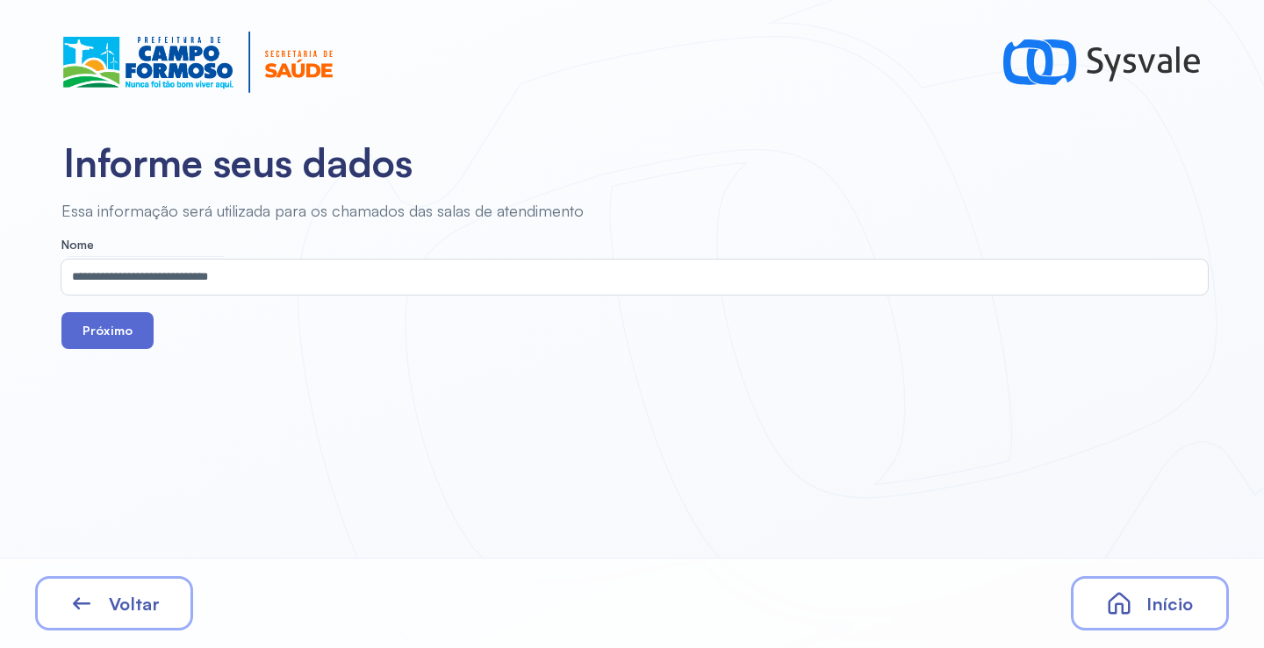
click at [107, 320] on button "Próximo" at bounding box center [107, 330] width 92 height 37
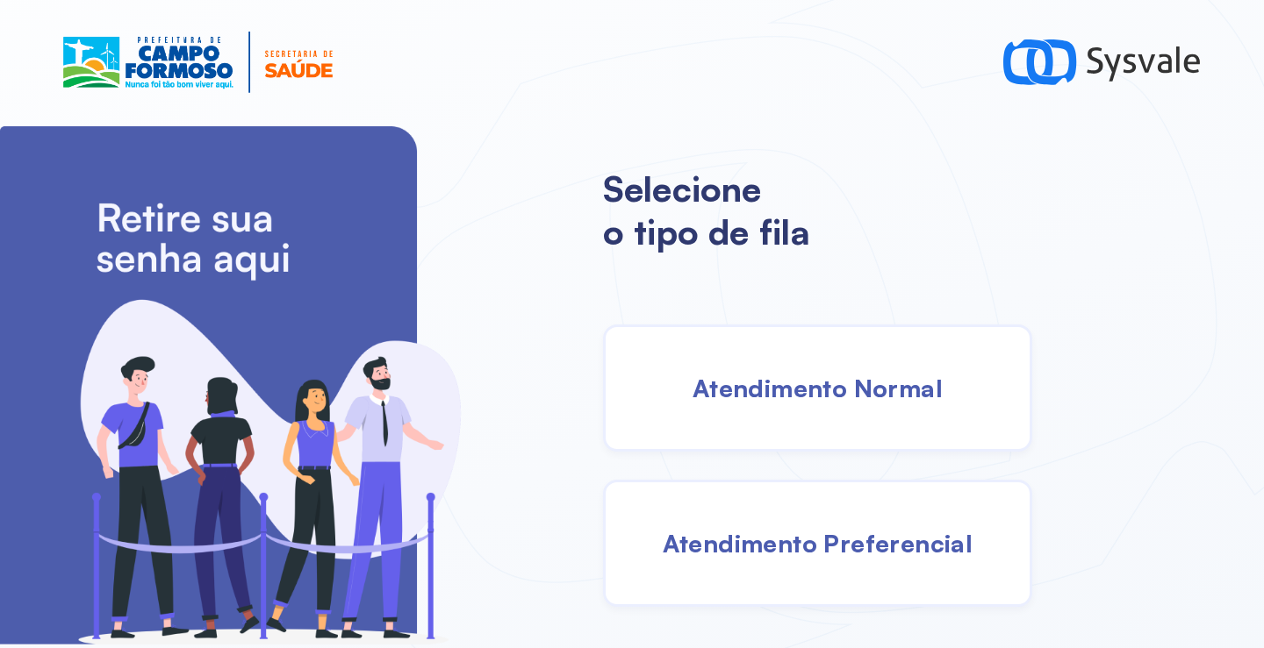
click at [845, 399] on span "Atendimento Normal" at bounding box center [817, 388] width 250 height 31
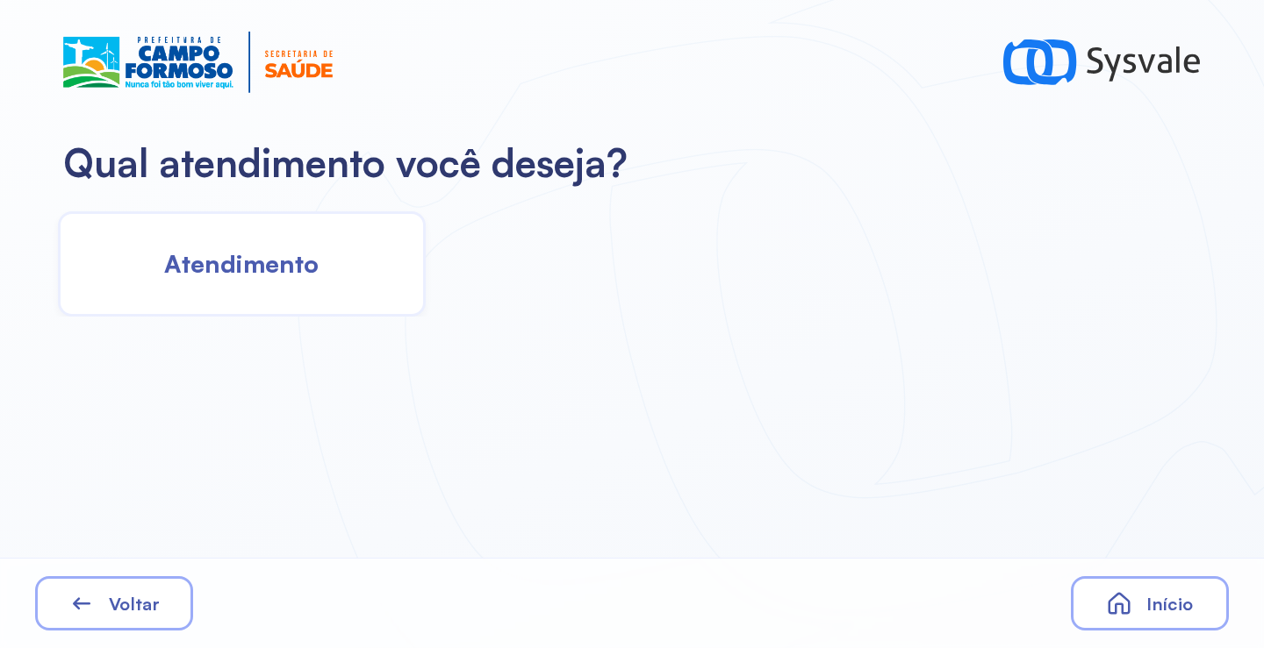
click at [249, 271] on span "Atendimento" at bounding box center [241, 263] width 154 height 31
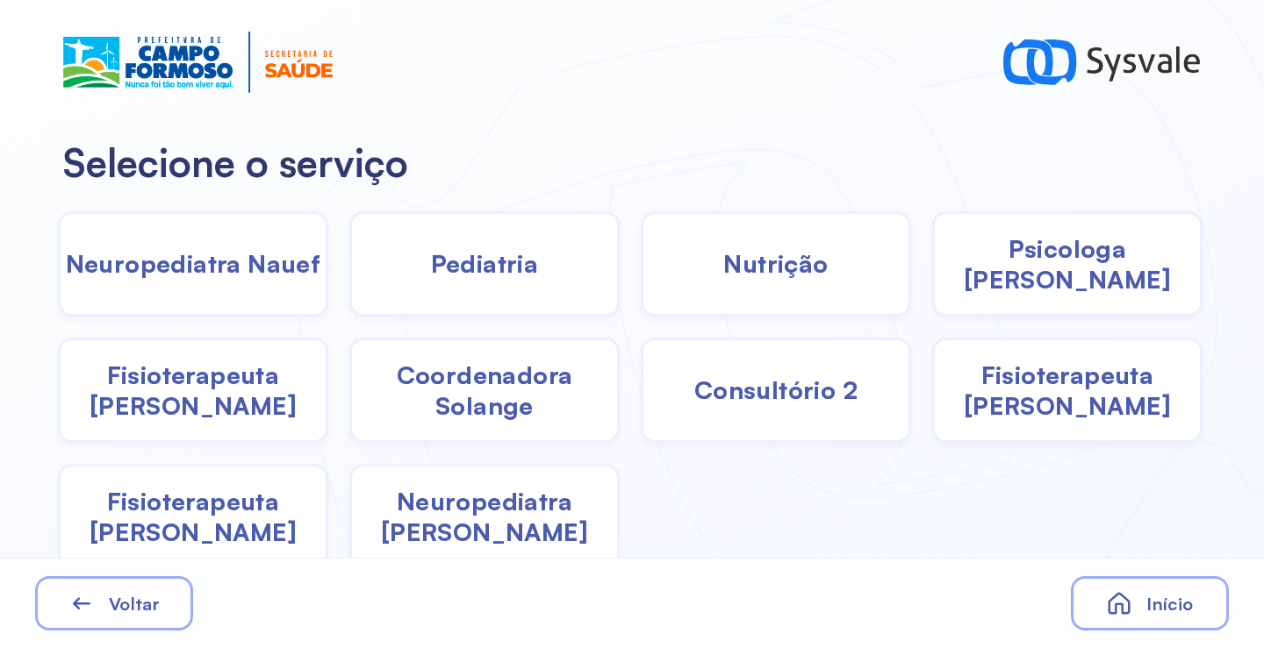
click at [524, 254] on span "Pediatria" at bounding box center [485, 263] width 108 height 31
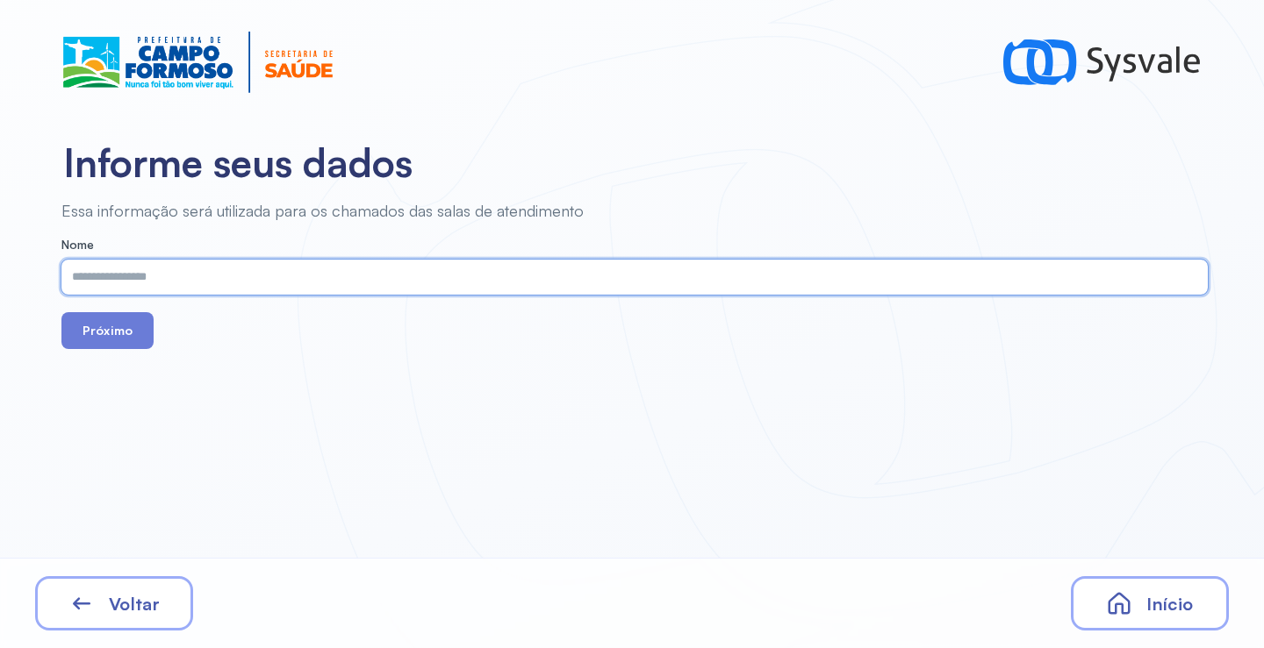
paste input "**********"
type input "**********"
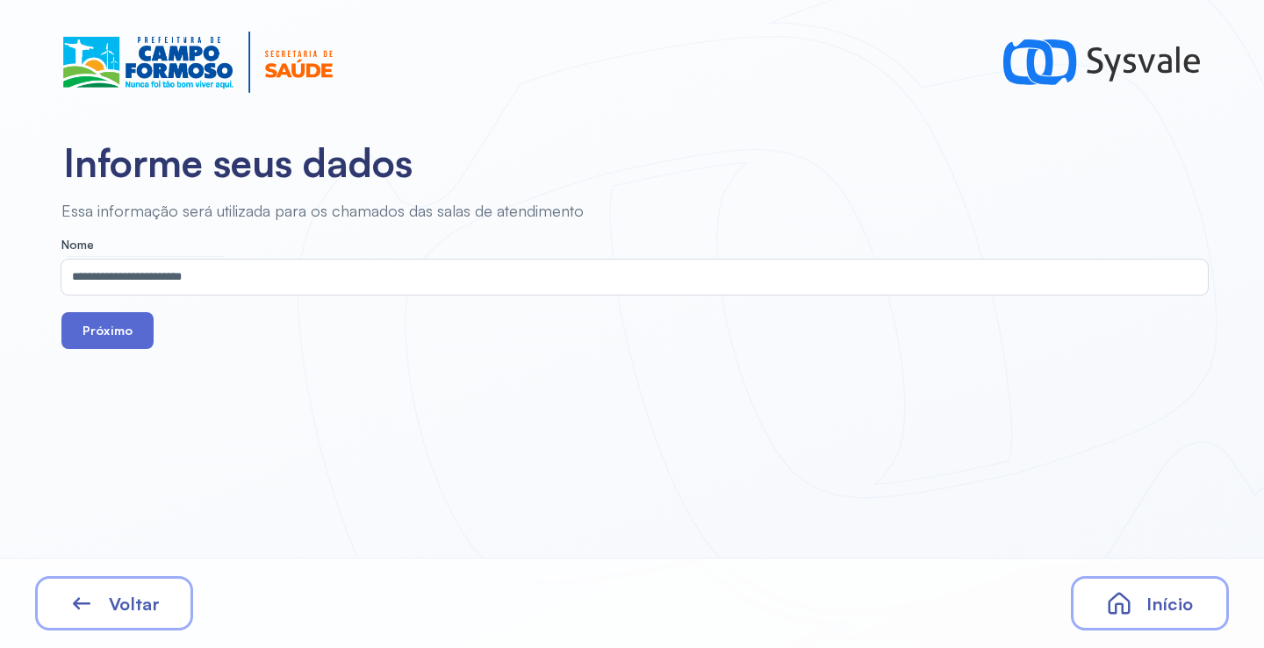
click at [120, 319] on button "Próximo" at bounding box center [107, 330] width 92 height 37
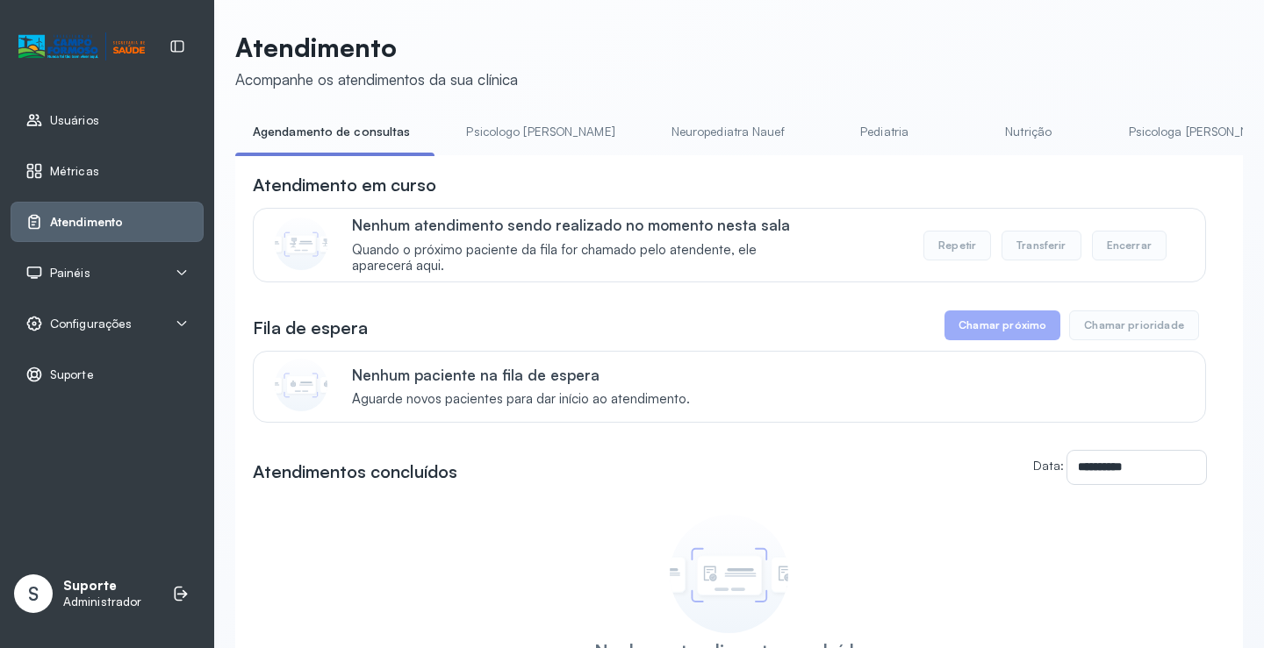
click at [823, 139] on link "Pediatria" at bounding box center [884, 132] width 123 height 29
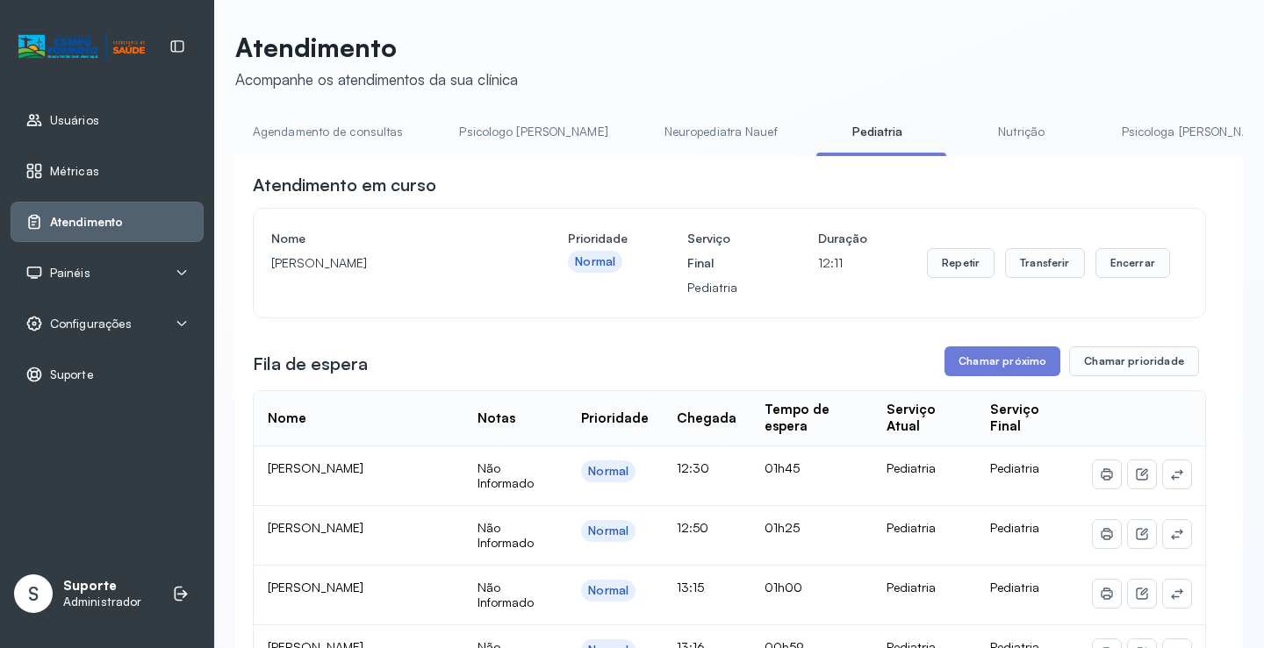
click at [330, 132] on link "Agendamento de consultas" at bounding box center [327, 132] width 185 height 29
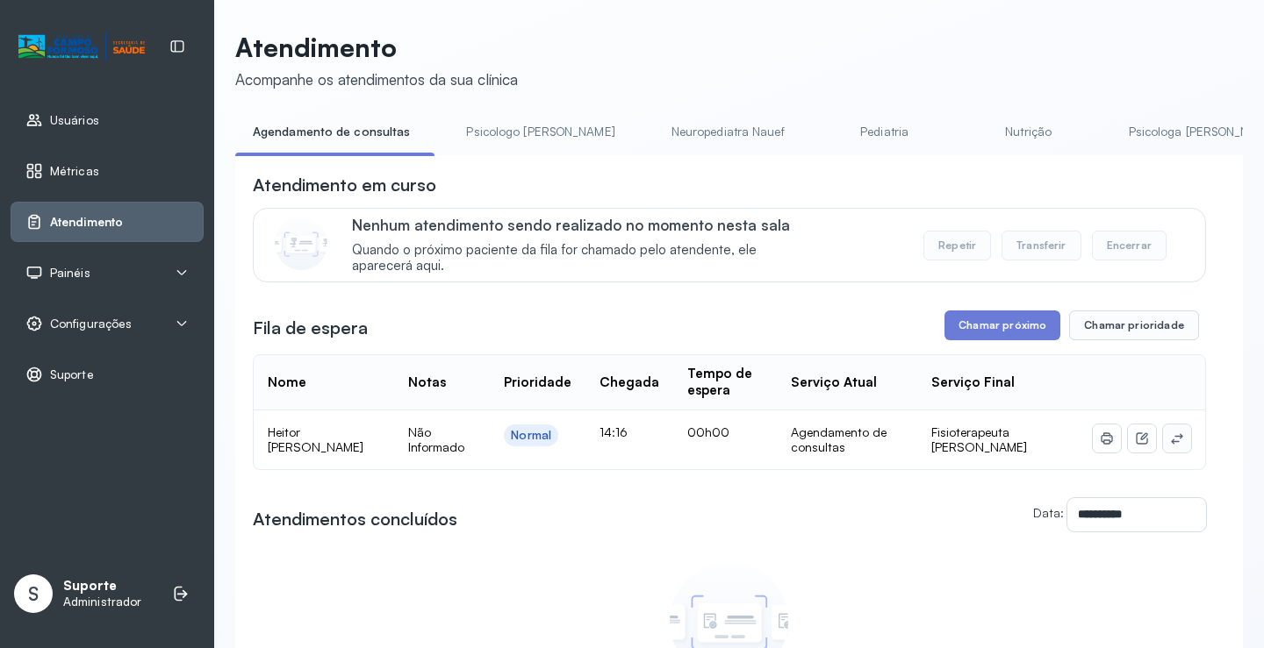
click at [1163, 433] on button at bounding box center [1177, 439] width 28 height 28
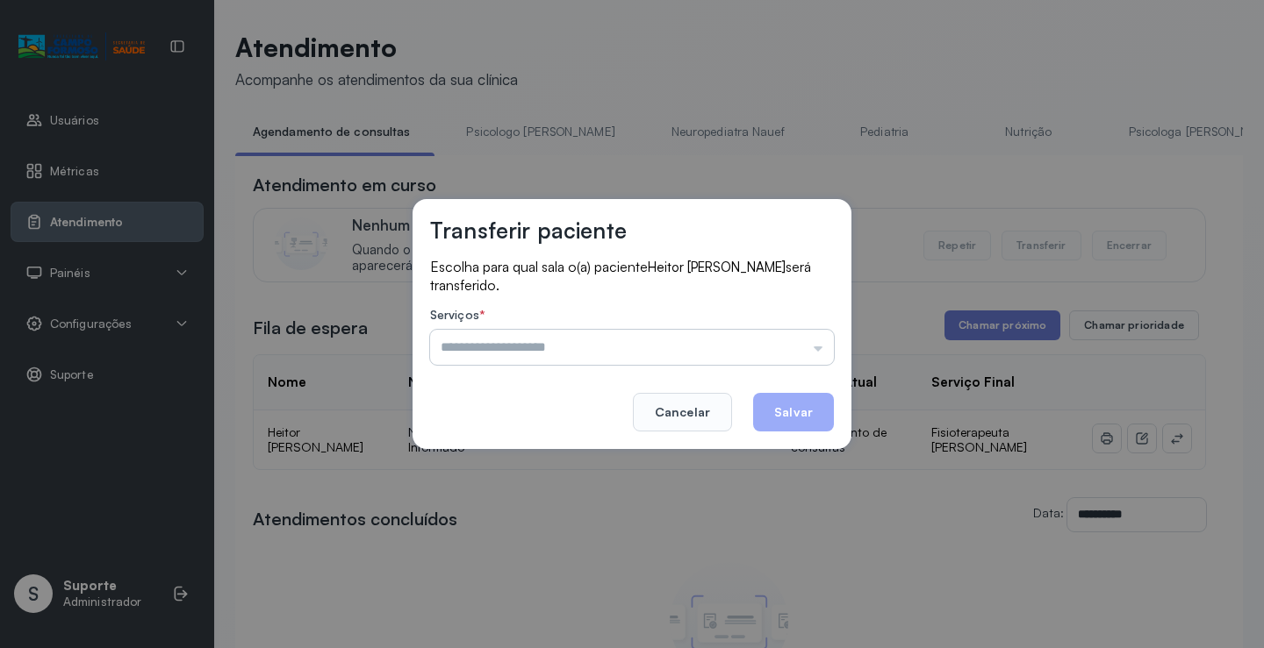
click at [799, 347] on input "text" at bounding box center [632, 347] width 404 height 35
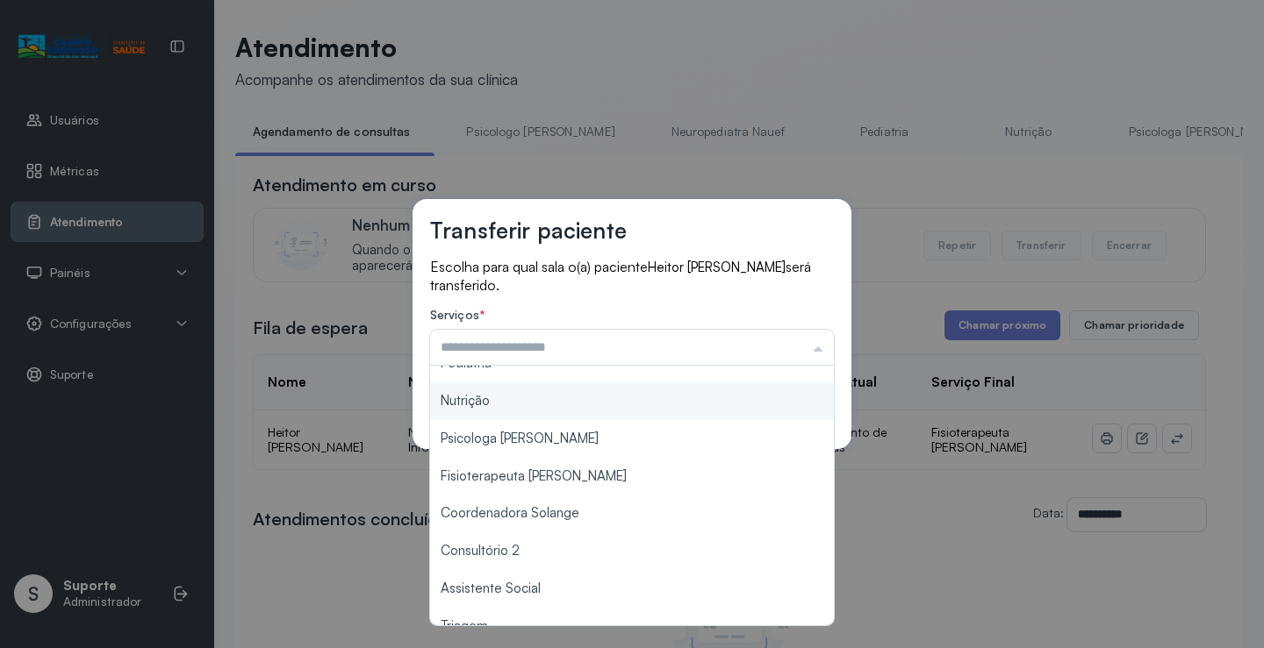
scroll to position [263, 0]
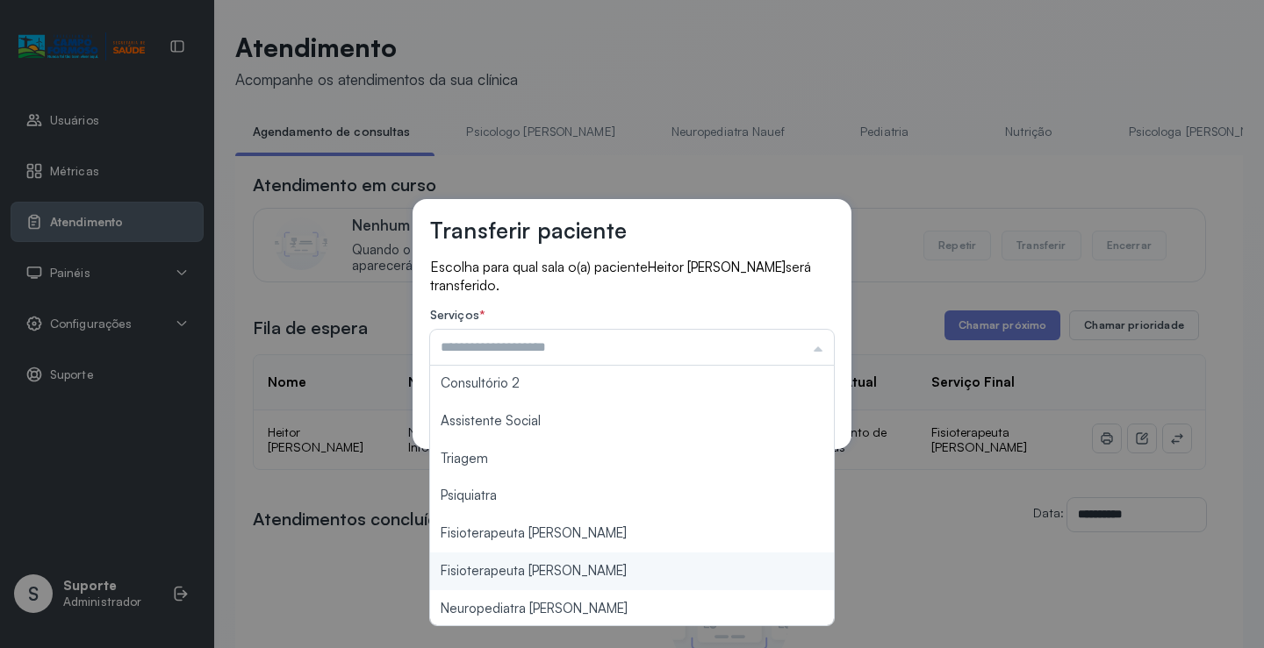
type input "**********"
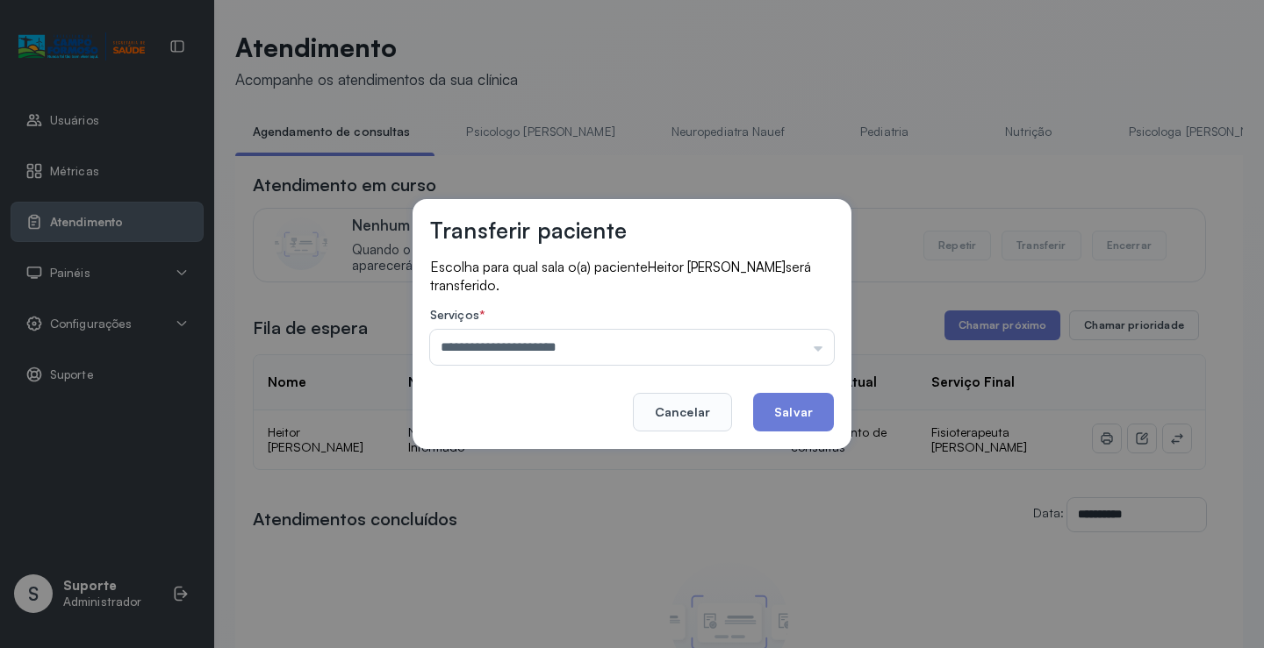
click at [626, 568] on div "**********" at bounding box center [632, 324] width 1264 height 648
click at [813, 405] on button "Salvar" at bounding box center [793, 412] width 81 height 39
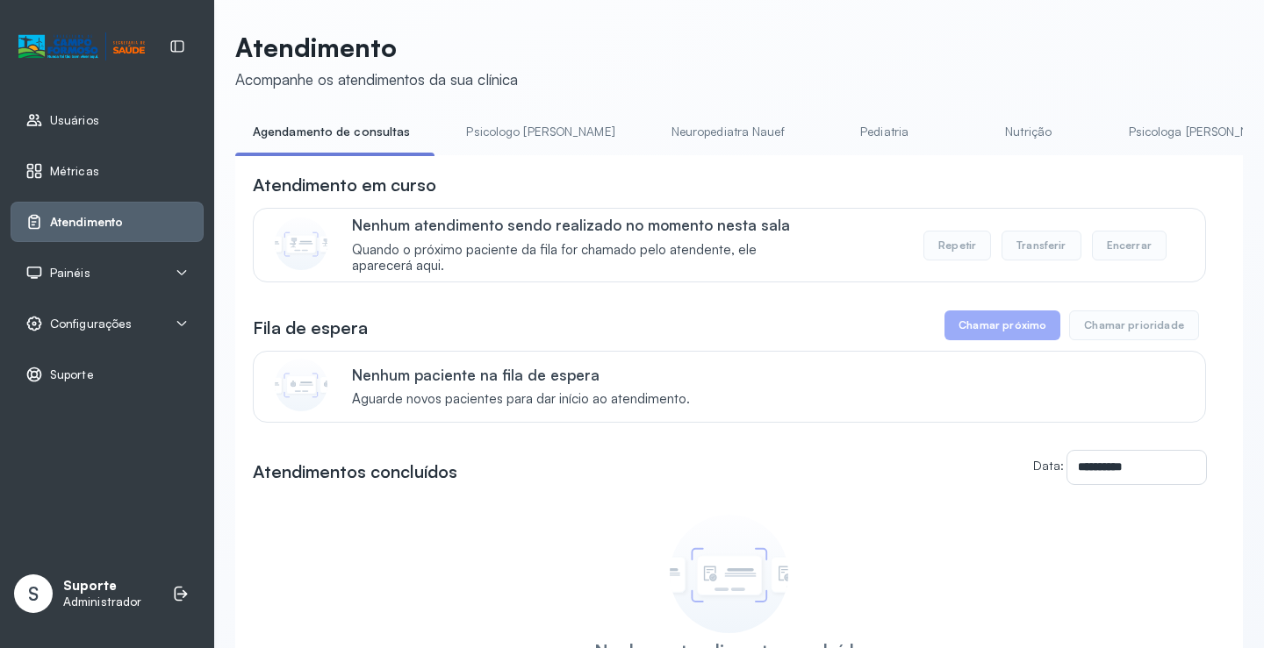
click at [968, 138] on link "Nutrição" at bounding box center [1028, 132] width 123 height 29
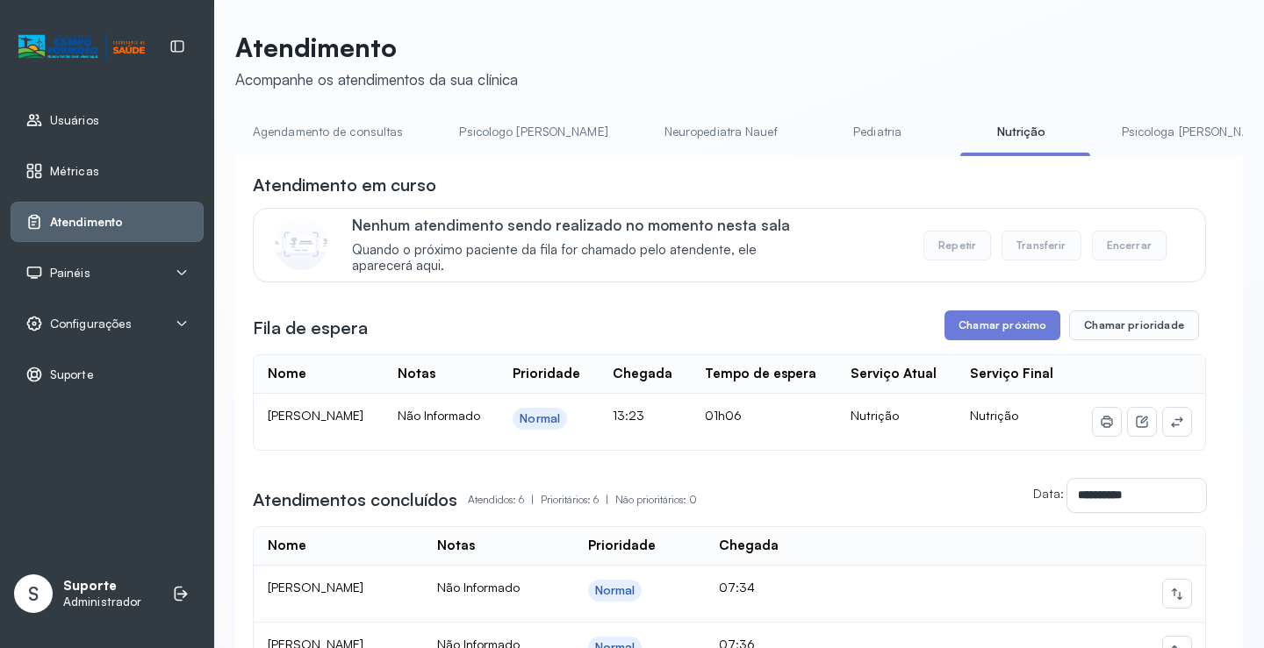
click at [346, 118] on link "Agendamento de consultas" at bounding box center [327, 132] width 185 height 29
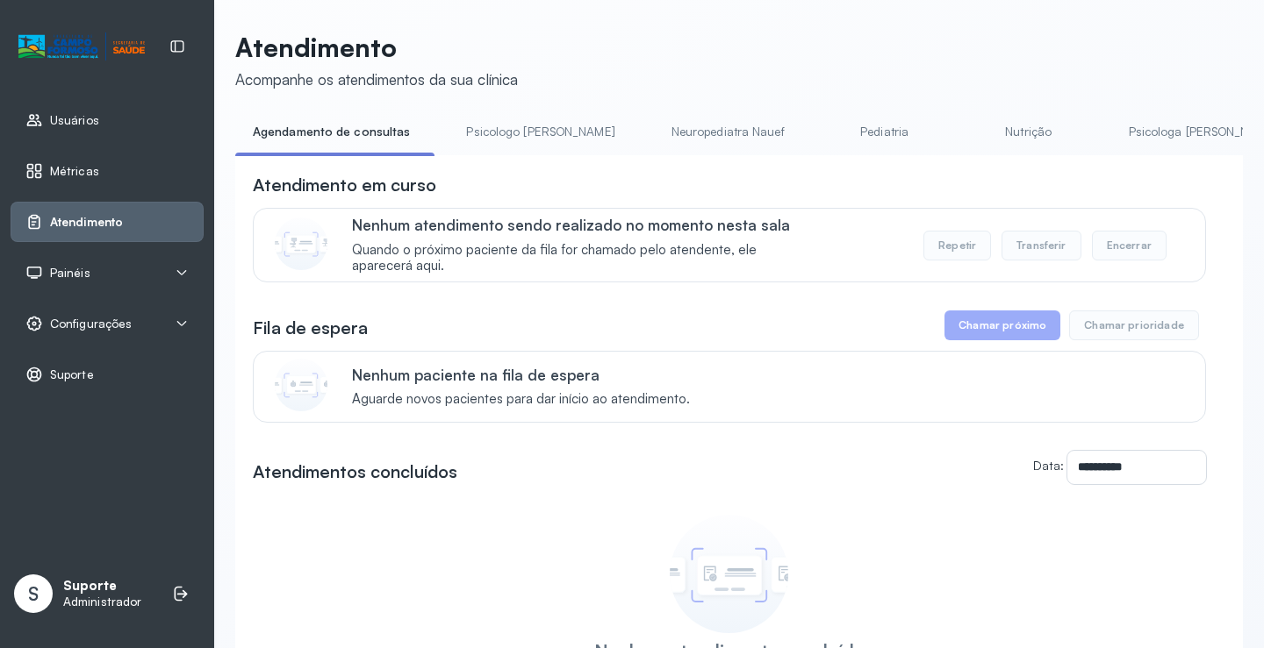
click at [823, 140] on link "Pediatria" at bounding box center [884, 132] width 123 height 29
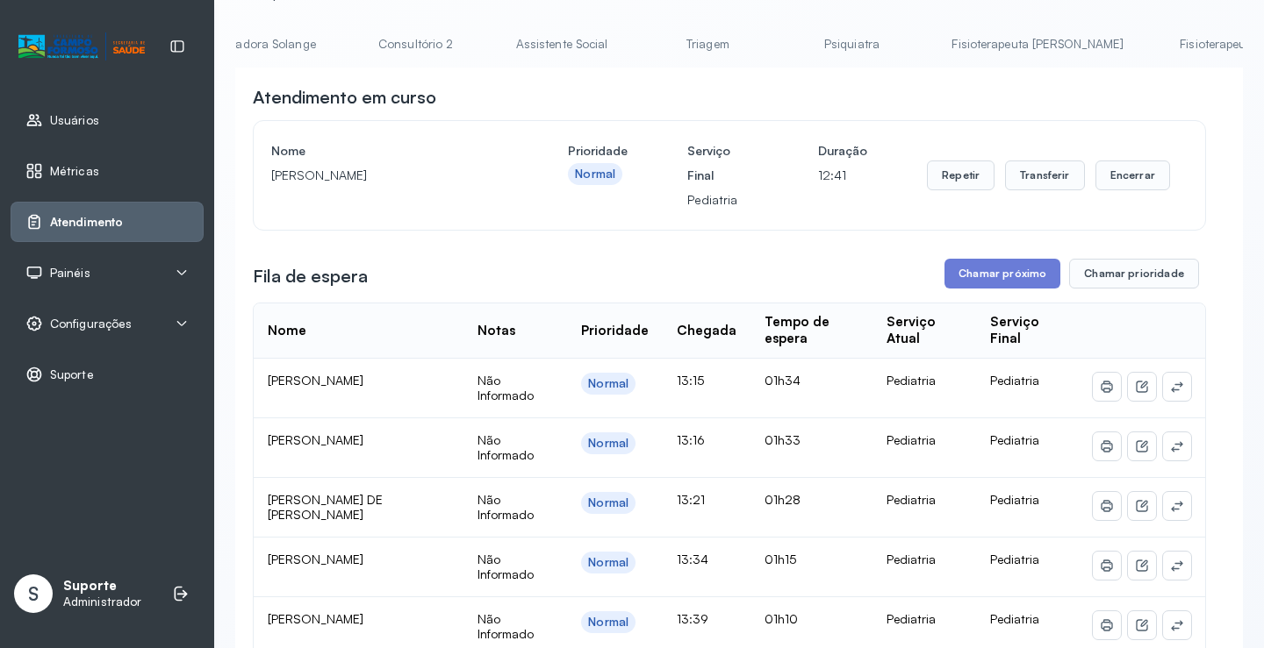
scroll to position [0, 1369]
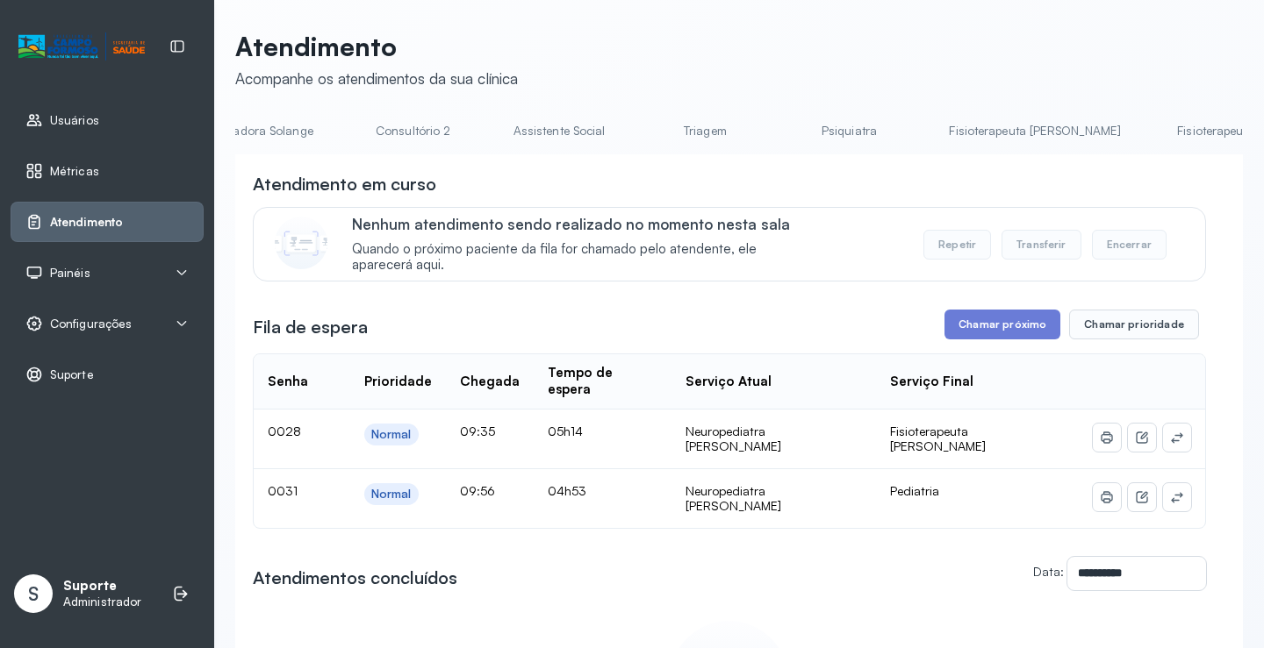
scroll to position [88, 0]
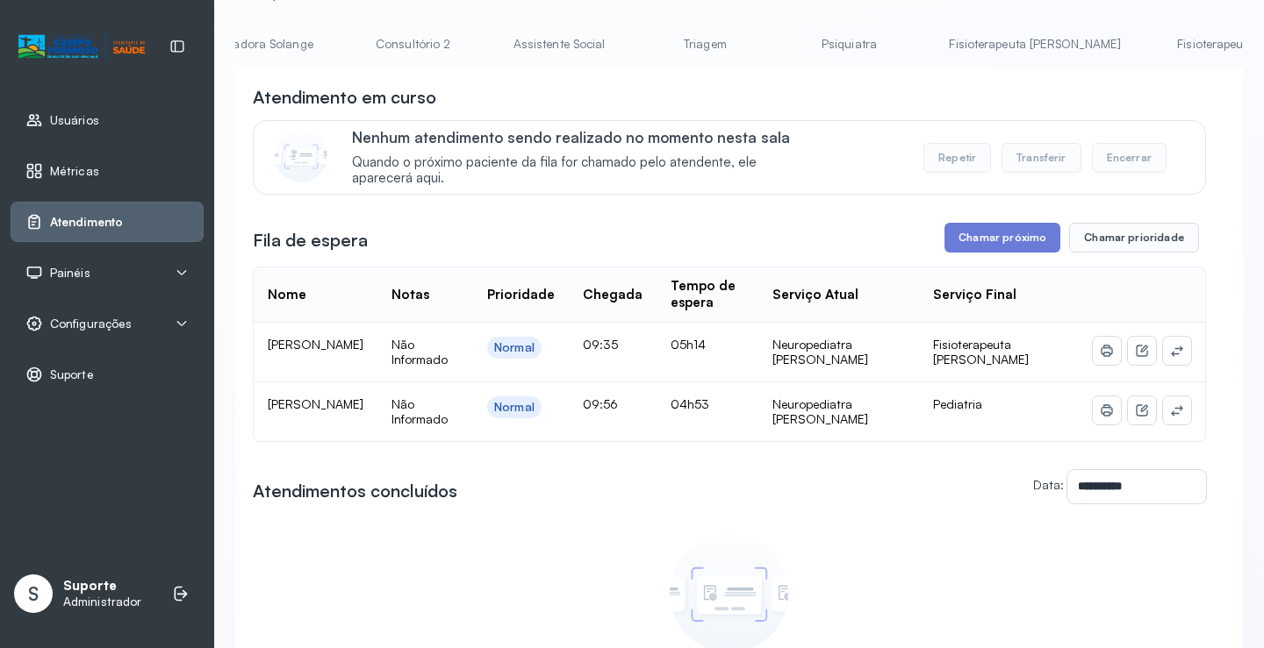
click at [1037, 128] on div "Nenhum atendimento sendo realizado no momento nesta sala Quando o próximo pacie…" at bounding box center [729, 157] width 953 height 75
click at [1159, 46] on link "Fisioterapeuta [PERSON_NAME]" at bounding box center [1262, 44] width 207 height 29
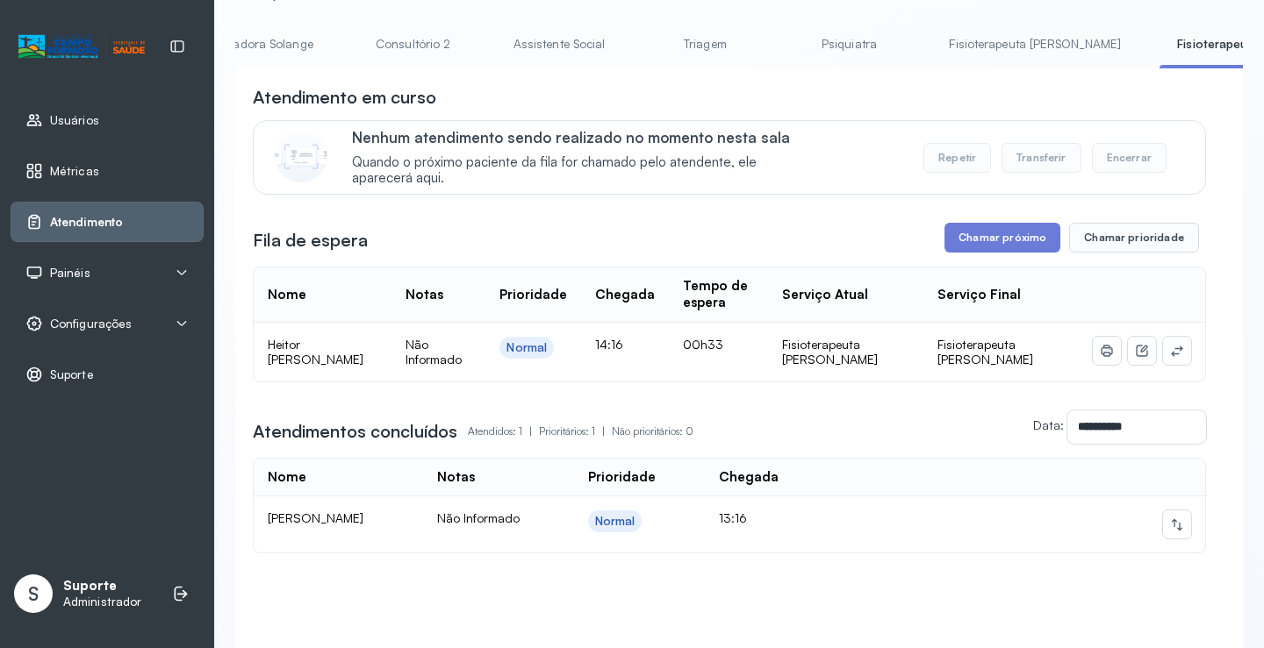
click at [931, 40] on link "Fisioterapeuta [PERSON_NAME]" at bounding box center [1034, 44] width 207 height 29
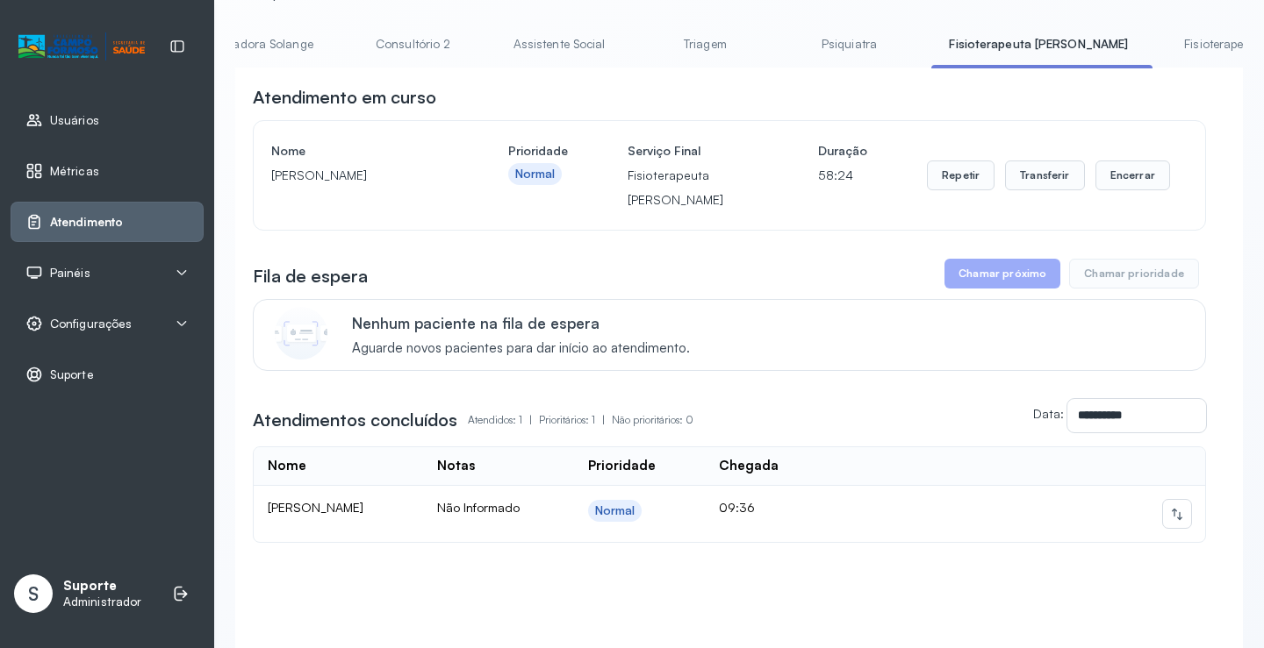
click at [787, 42] on link "Psiquiatra" at bounding box center [848, 44] width 123 height 29
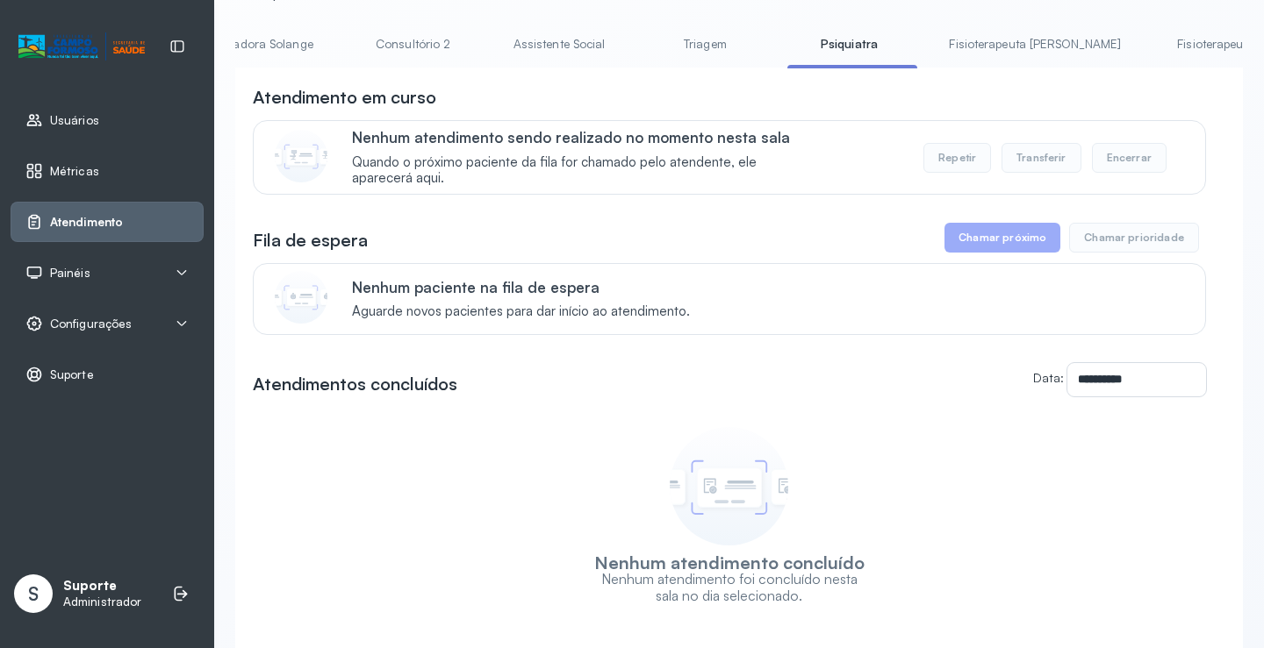
click at [643, 48] on link "Triagem" at bounding box center [704, 44] width 123 height 29
click at [496, 30] on link "Assistente Social" at bounding box center [559, 44] width 127 height 29
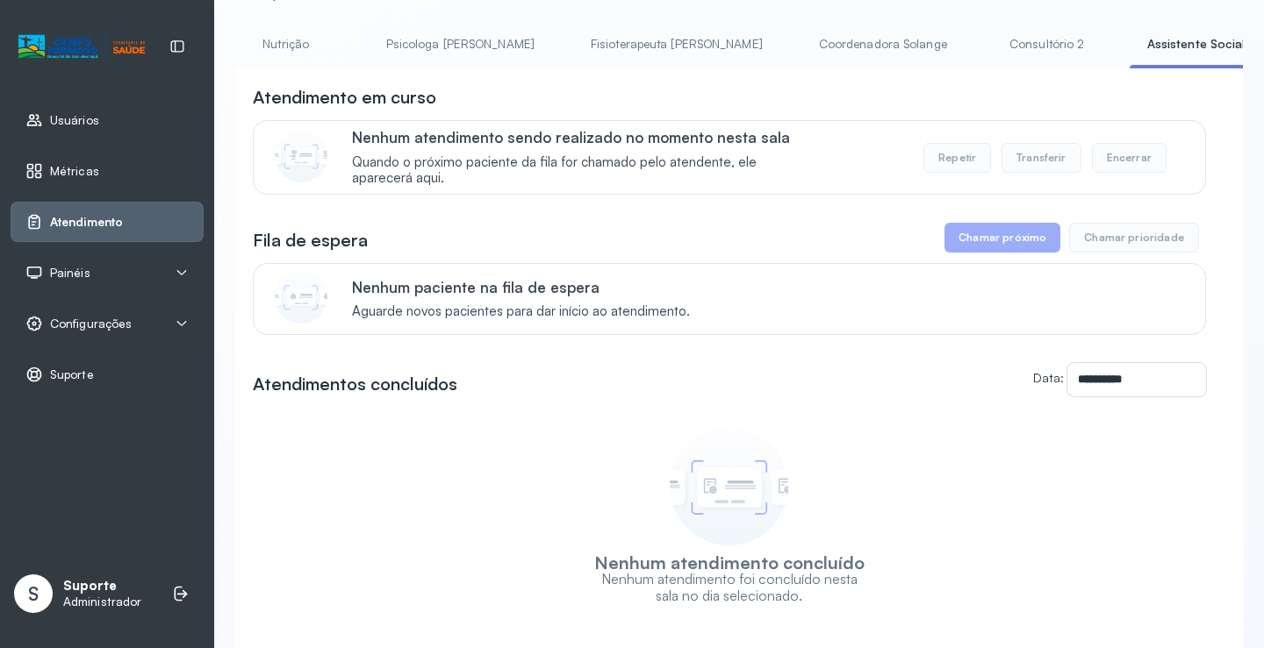
scroll to position [0, 723]
click at [998, 43] on link "Consultório 2" at bounding box center [1059, 44] width 123 height 29
click at [813, 34] on link "Coordenadora Solange" at bounding box center [894, 44] width 163 height 29
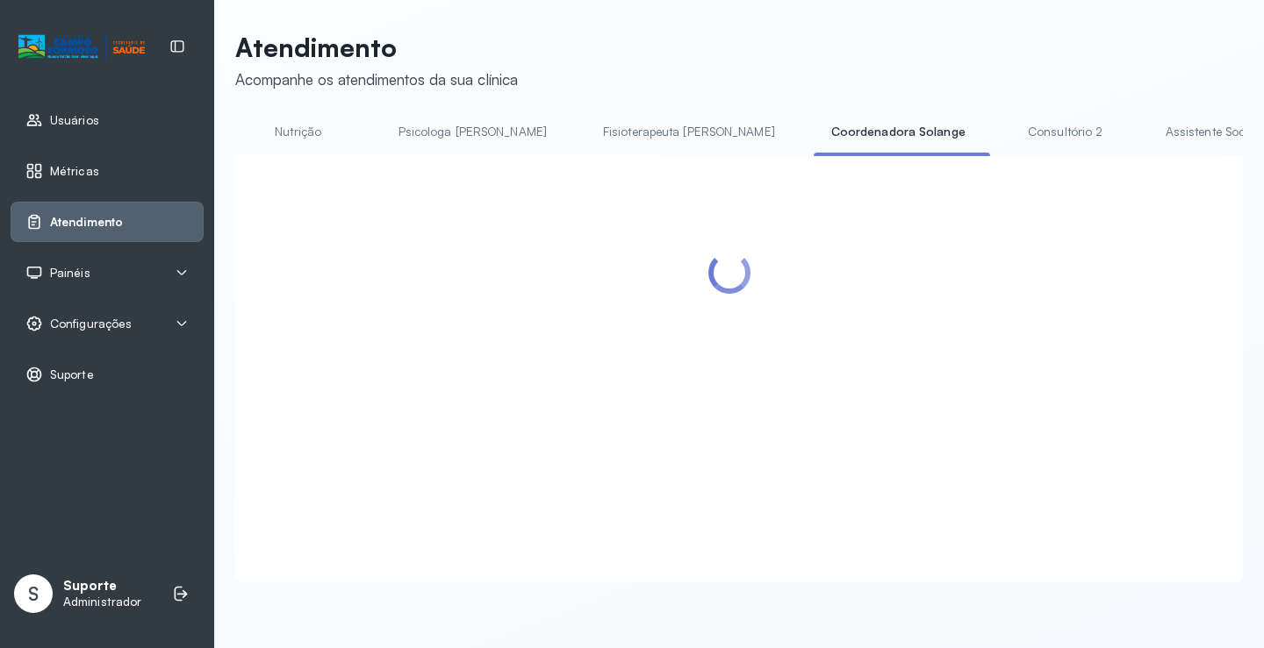
scroll to position [88, 0]
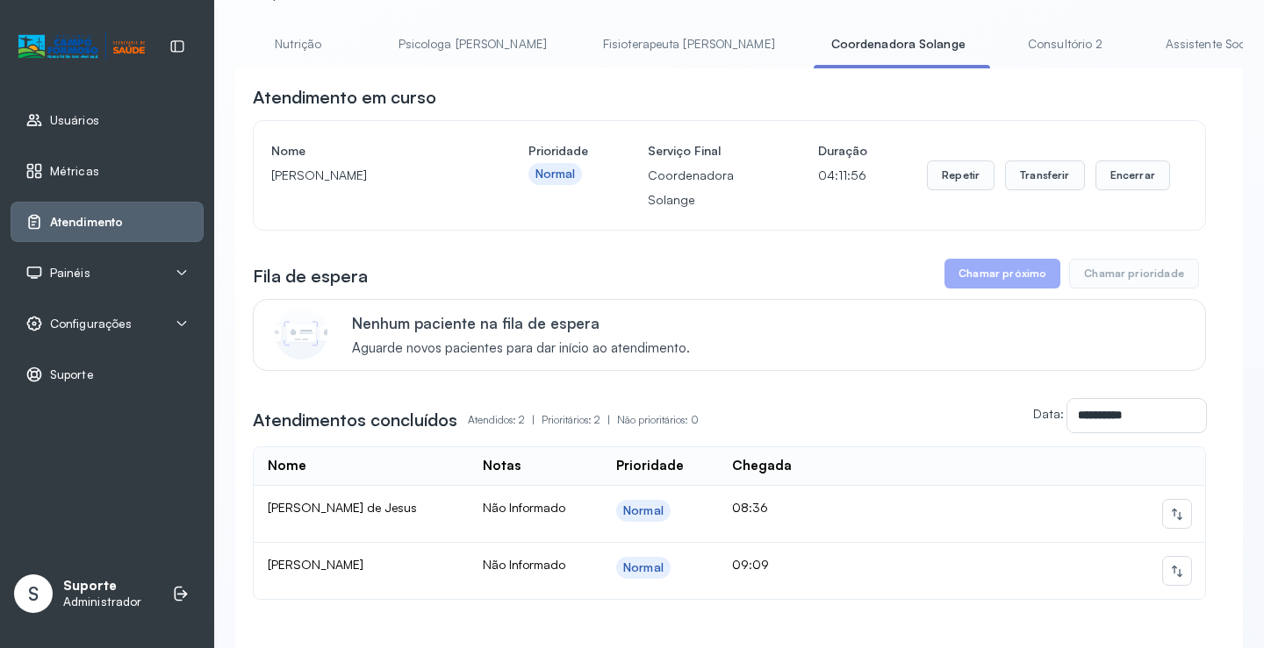
click at [585, 42] on link "Fisioterapeuta [PERSON_NAME]" at bounding box center [688, 44] width 207 height 29
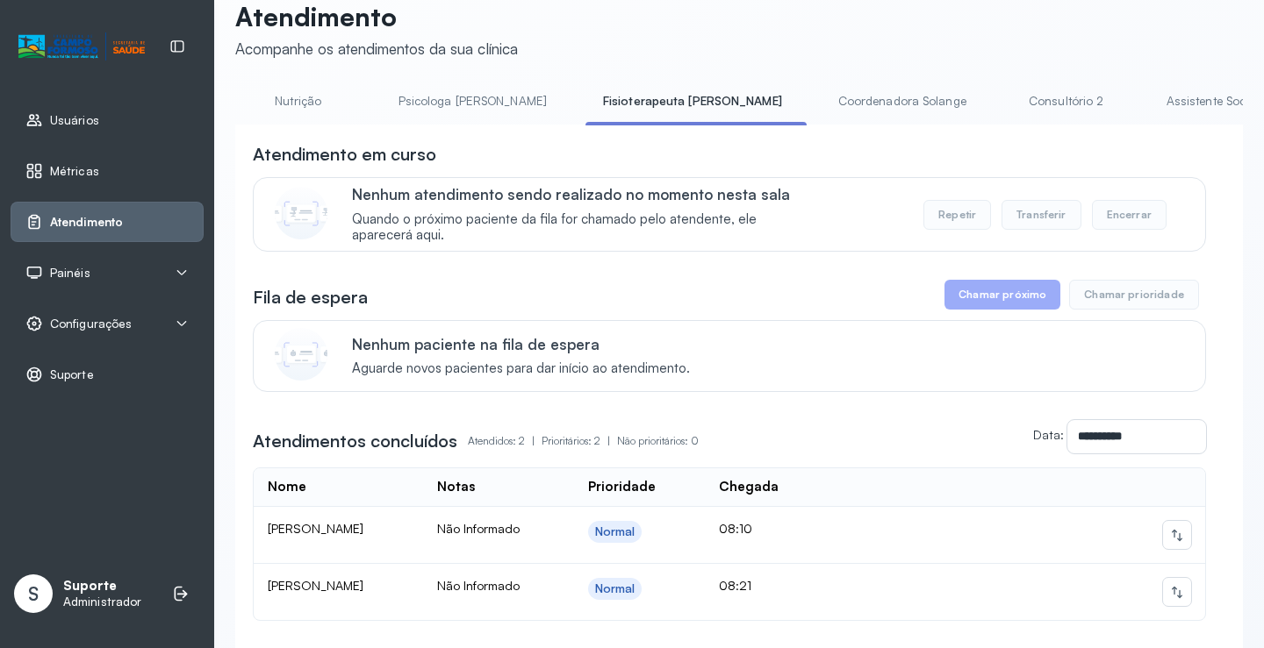
scroll to position [0, 0]
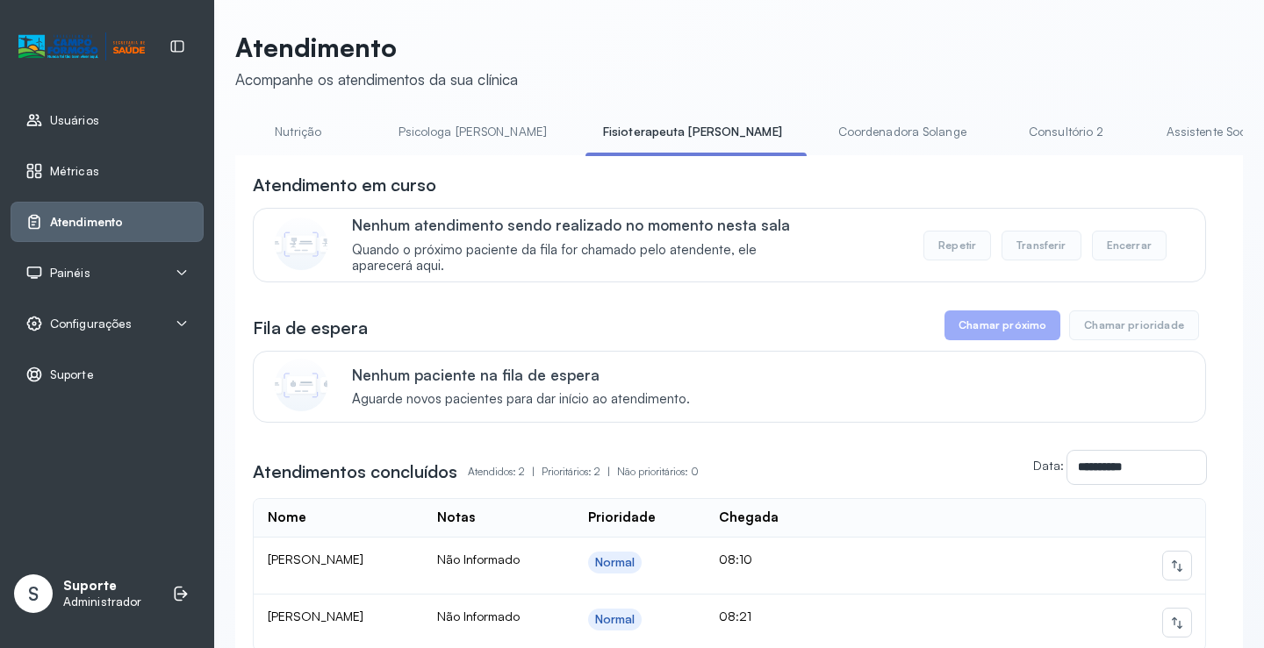
click at [386, 135] on link "Psicologa [PERSON_NAME]" at bounding box center [472, 132] width 183 height 29
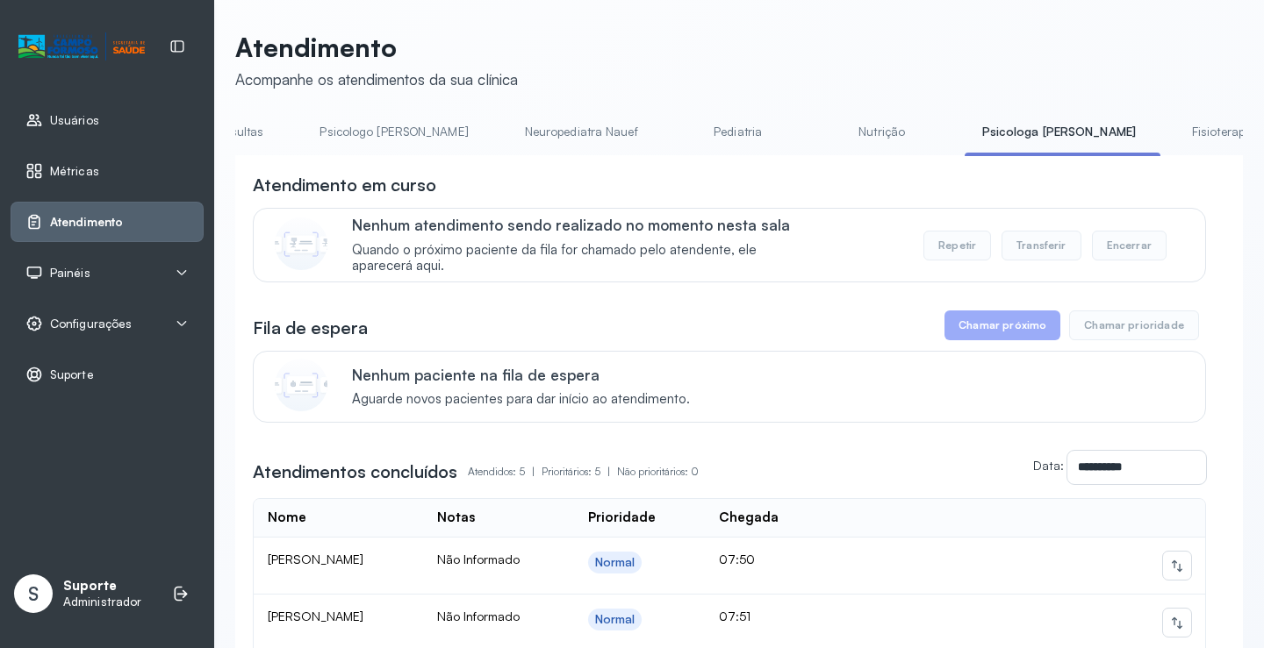
scroll to position [0, 118]
click at [842, 139] on link "Nutrição" at bounding box center [903, 132] width 123 height 29
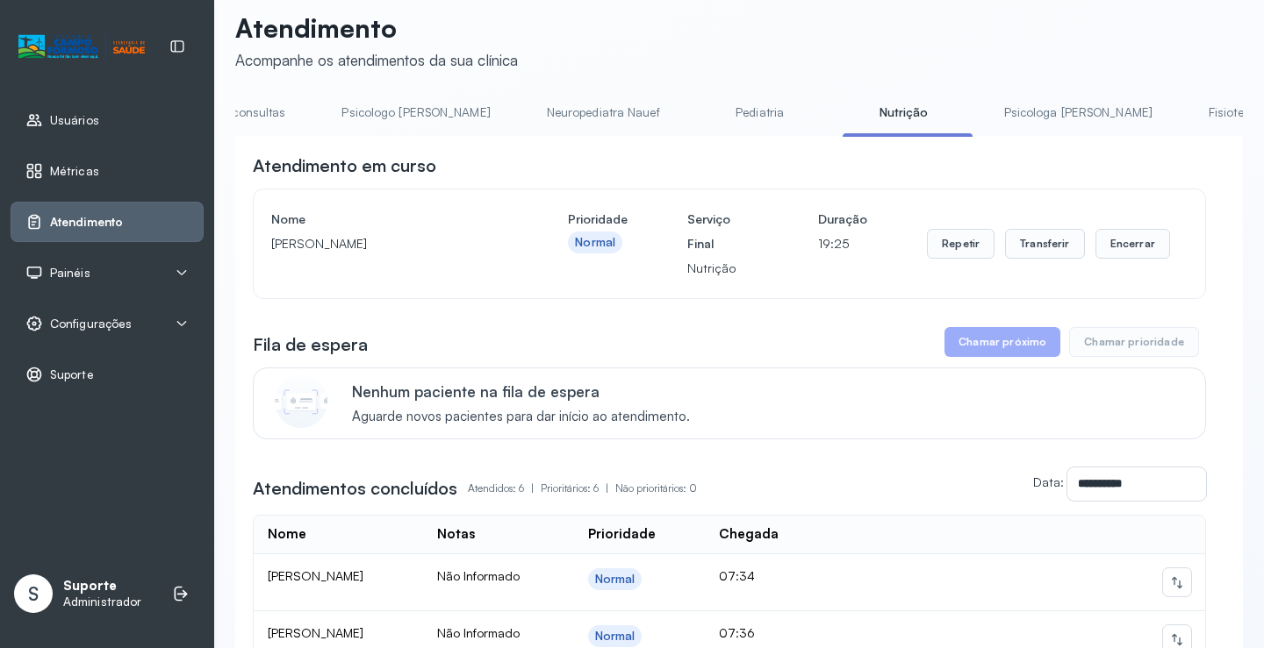
scroll to position [0, 0]
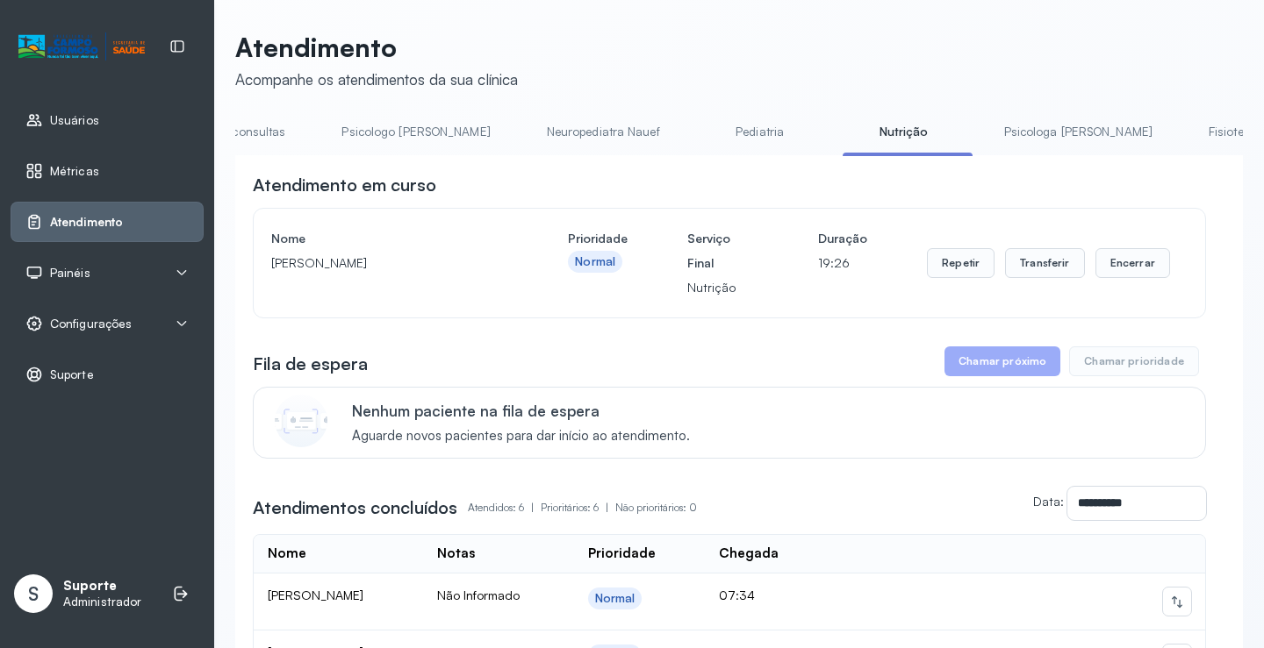
click at [698, 136] on link "Pediatria" at bounding box center [759, 132] width 123 height 29
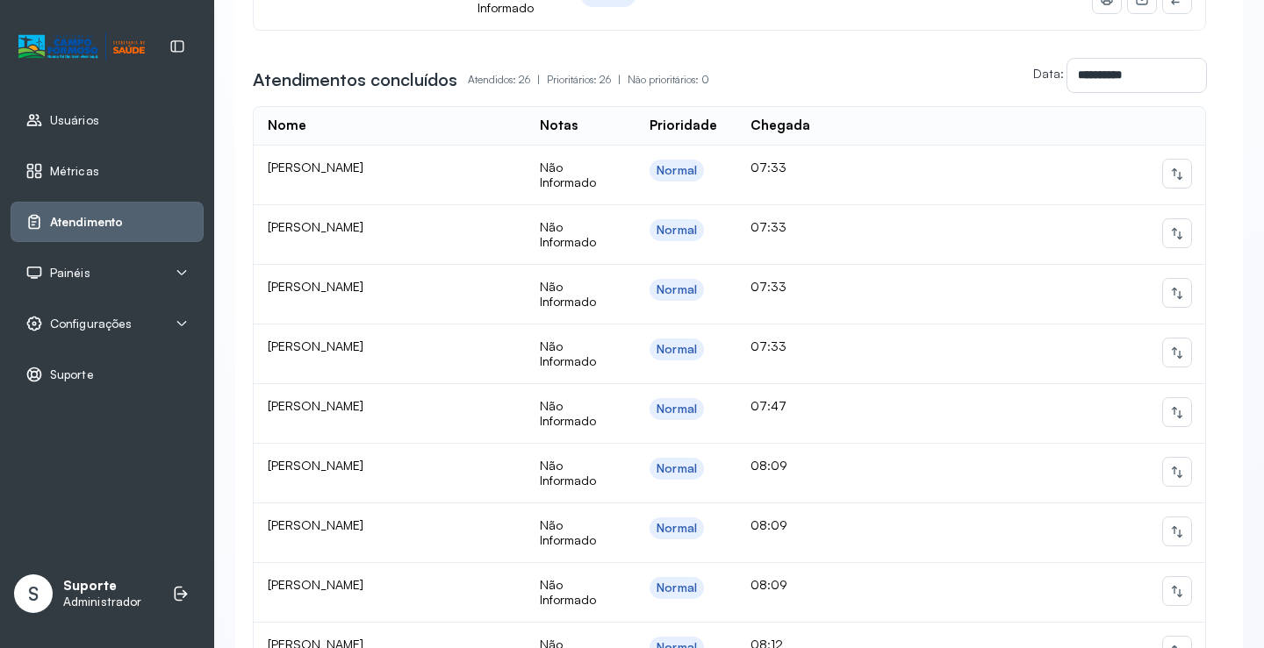
scroll to position [304, 0]
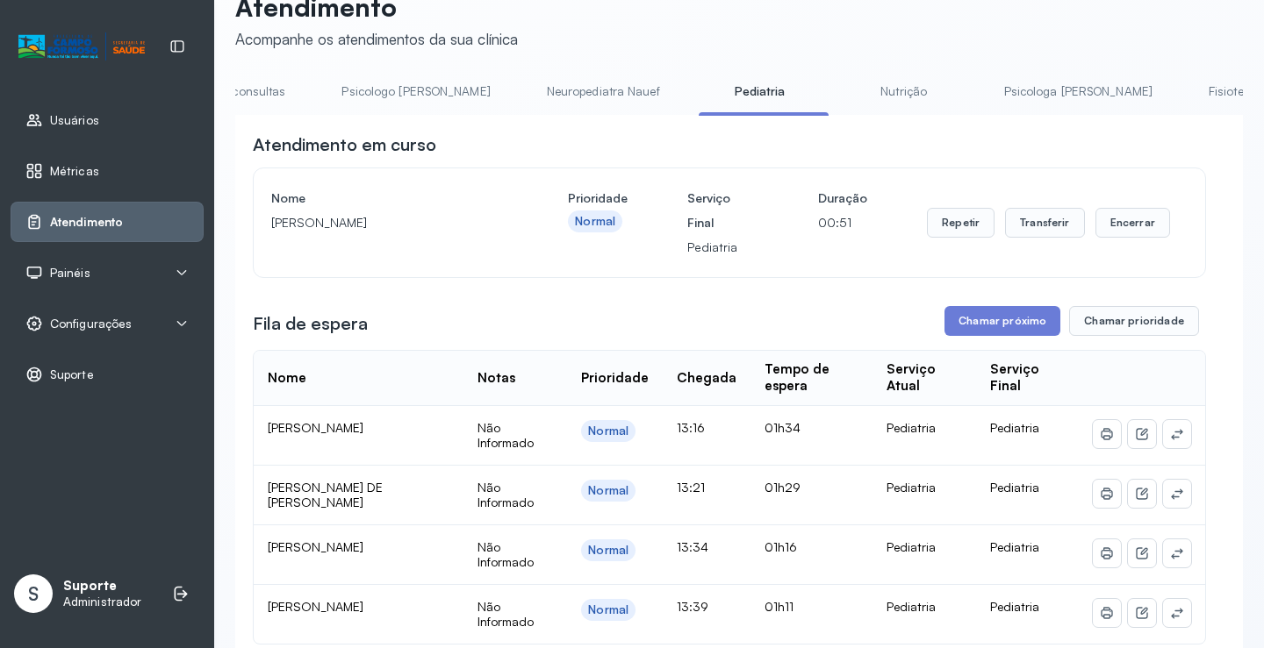
click at [561, 89] on link "Neuropediatra Nauef" at bounding box center [603, 91] width 148 height 29
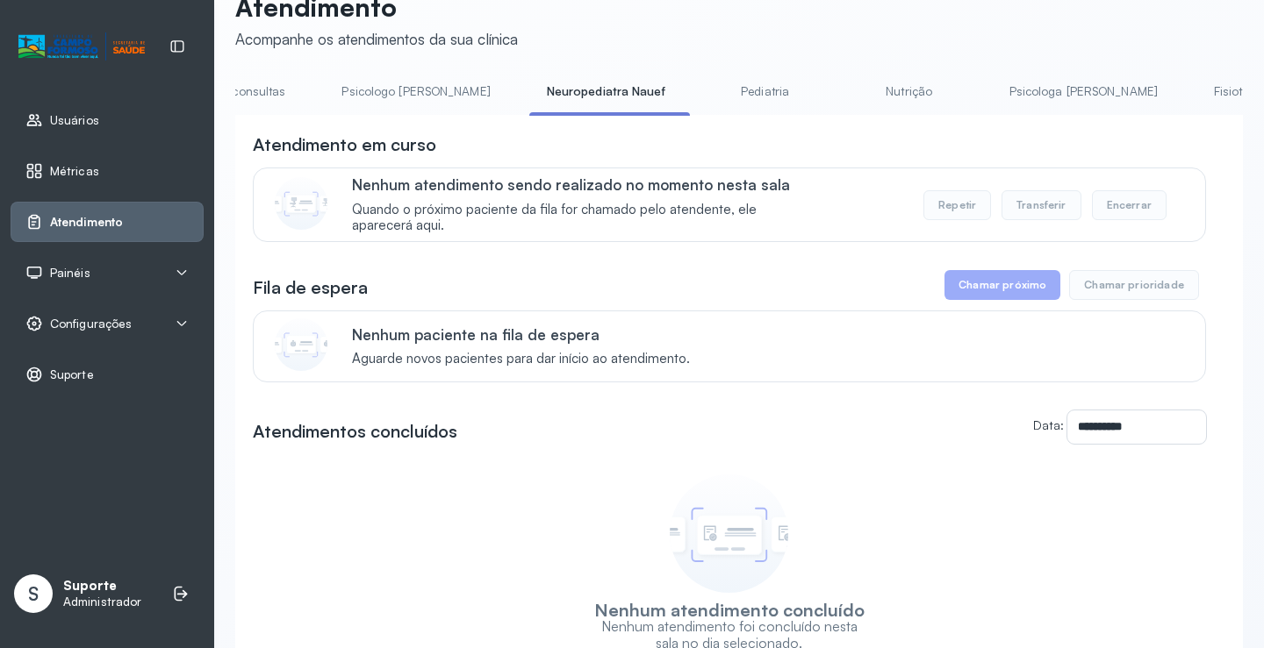
click at [390, 90] on link "Psicologo [PERSON_NAME]" at bounding box center [415, 91] width 183 height 29
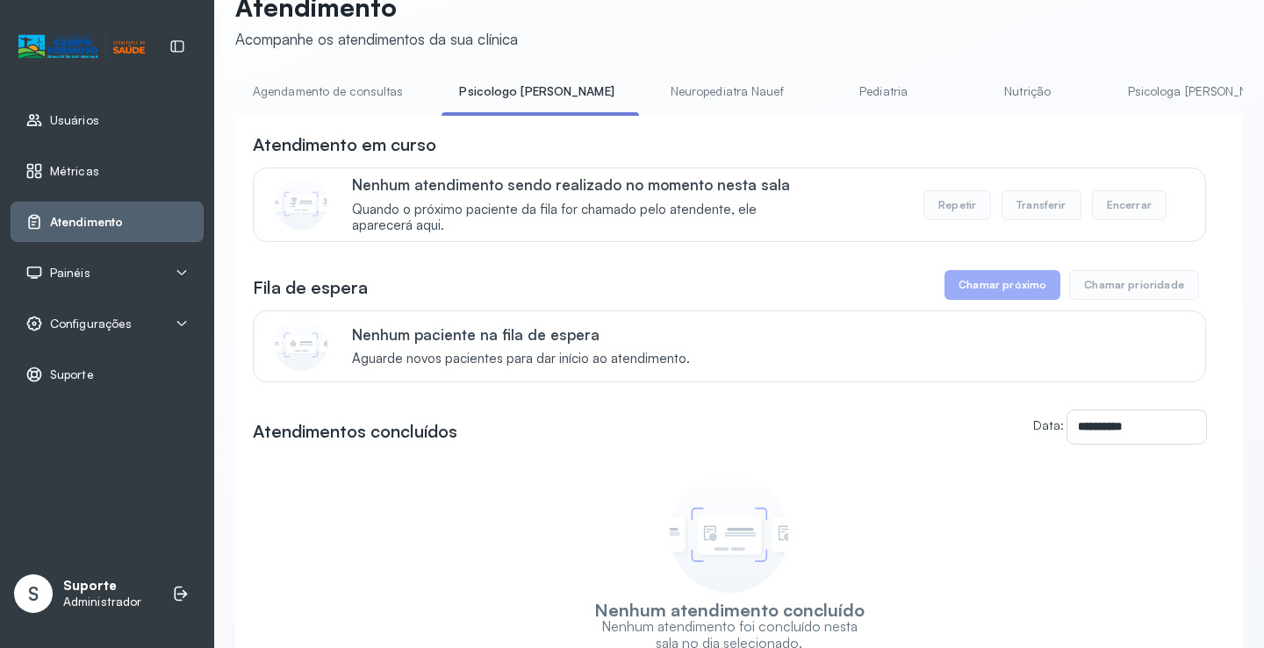
click at [366, 92] on link "Agendamento de consultas" at bounding box center [327, 91] width 185 height 29
click at [823, 81] on link "Pediatria" at bounding box center [884, 91] width 123 height 29
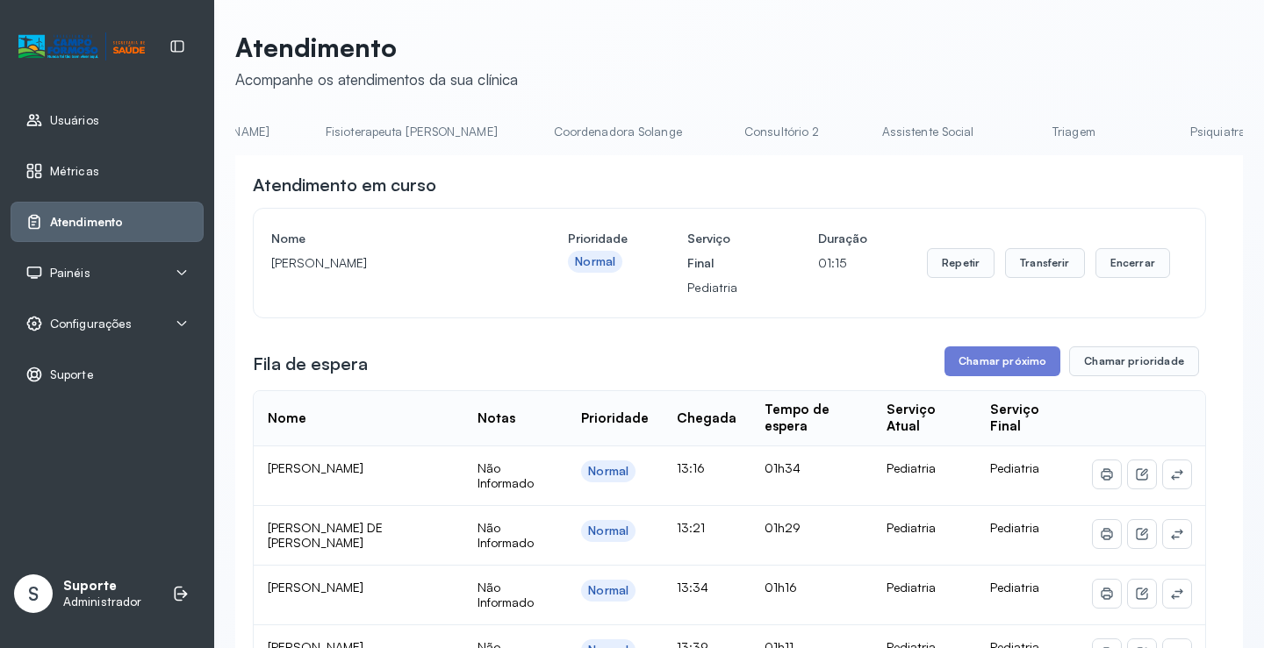
scroll to position [0, 1392]
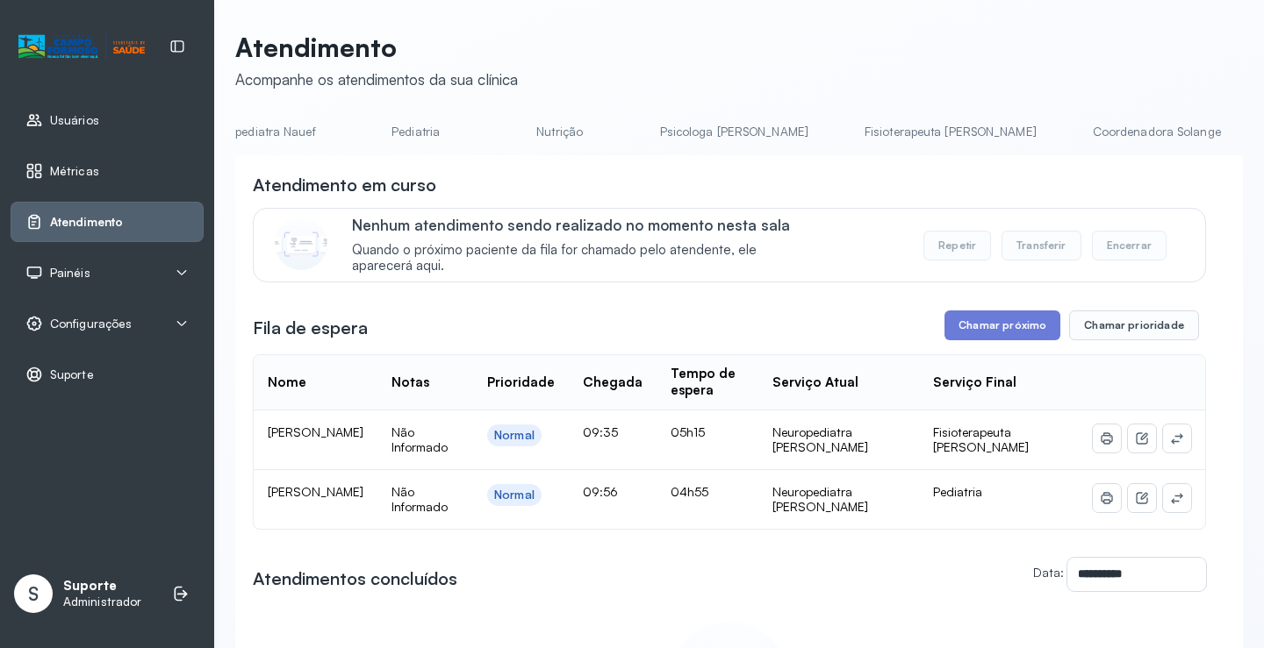
scroll to position [0, 454]
click at [369, 132] on link "Pediatria" at bounding box center [423, 132] width 123 height 29
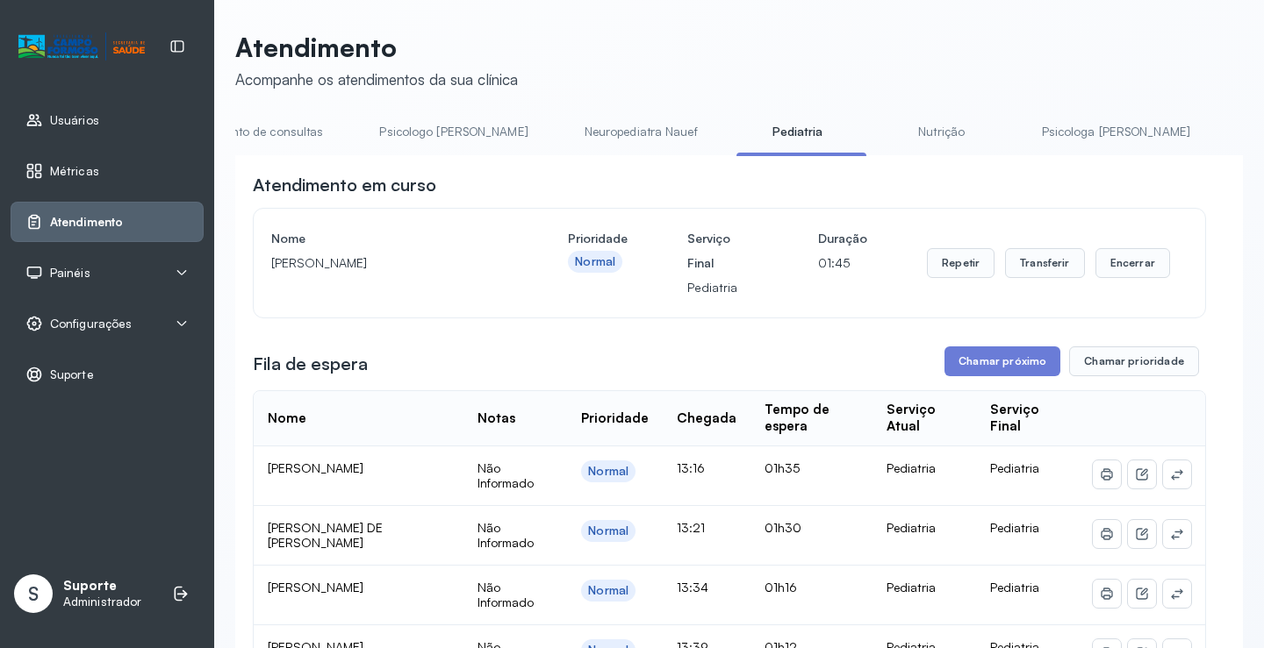
scroll to position [0, 0]
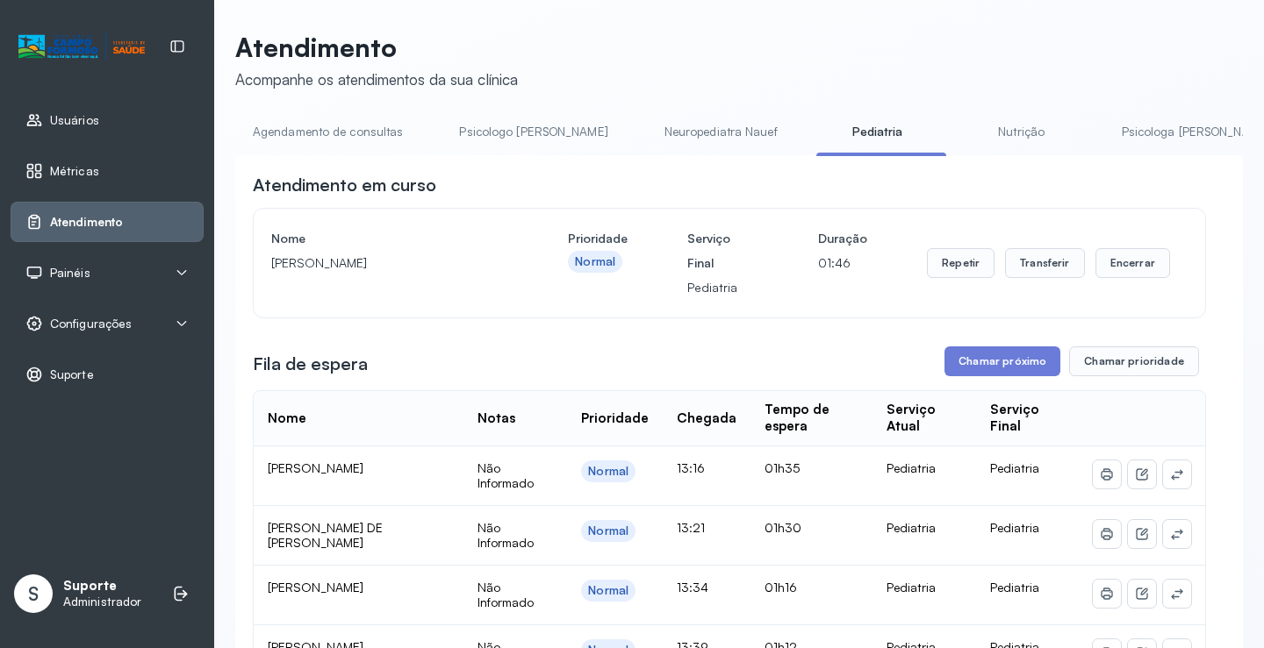
click at [345, 134] on link "Agendamento de consultas" at bounding box center [327, 132] width 185 height 29
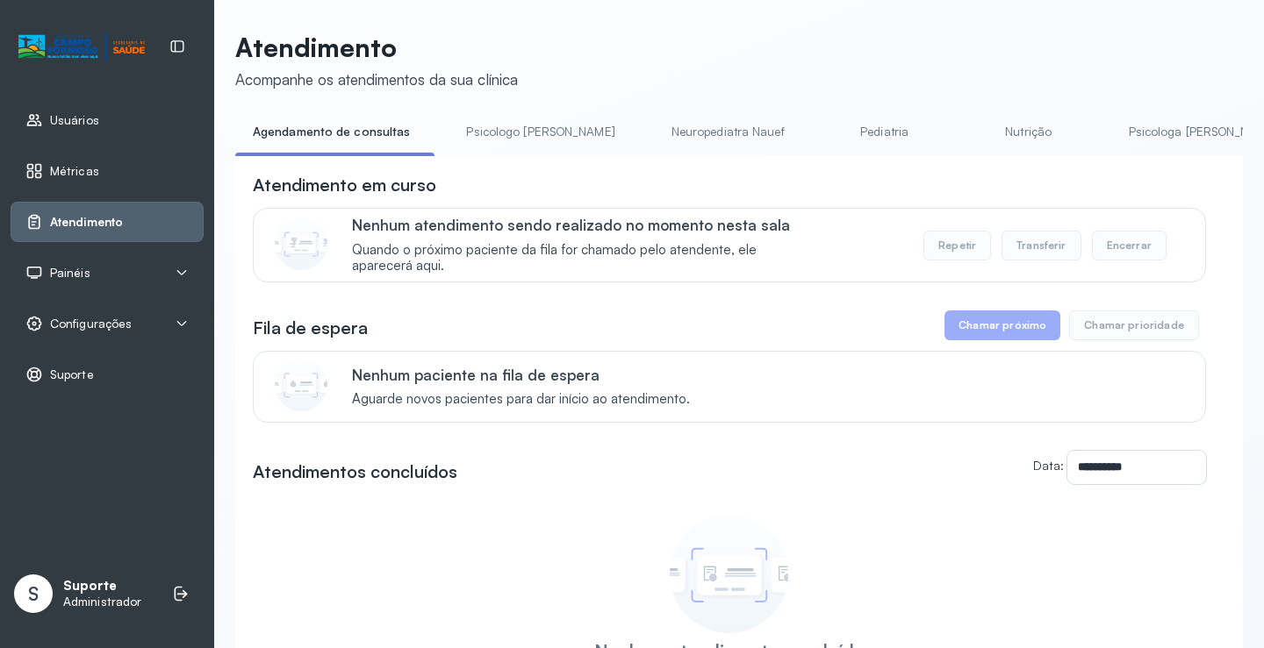
click at [512, 138] on link "Psicologo Pedro" at bounding box center [539, 132] width 183 height 29
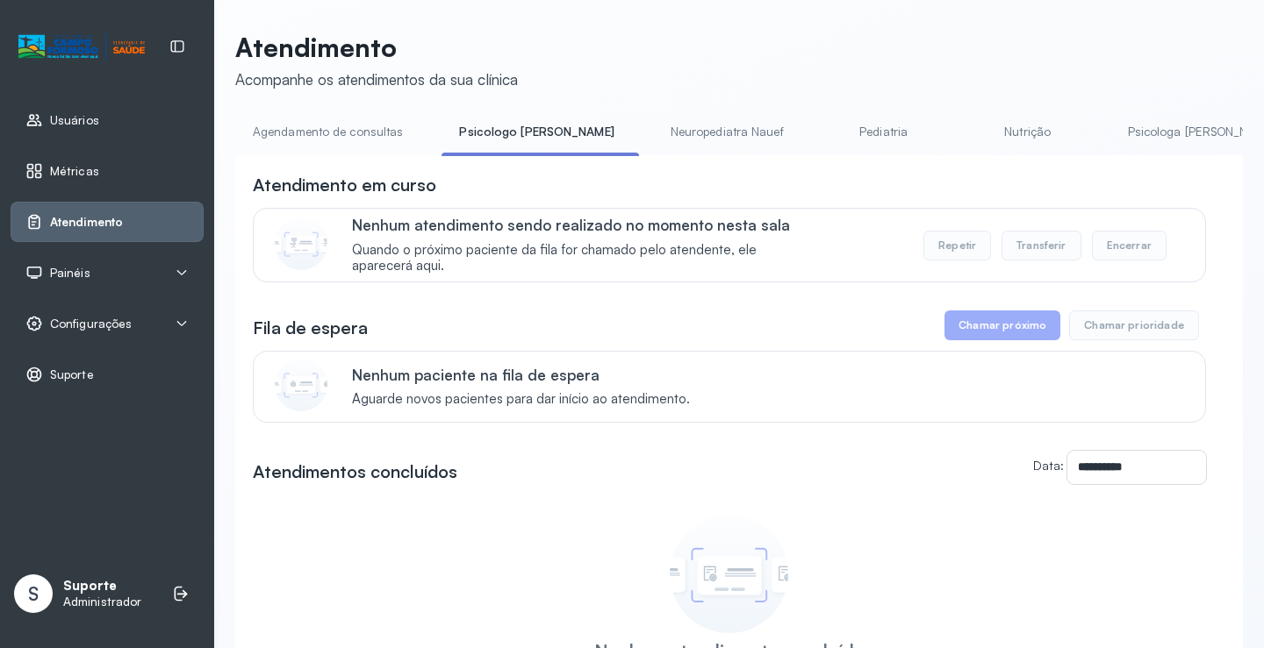
click at [668, 125] on link "Neuropediatra Nauef" at bounding box center [727, 132] width 148 height 29
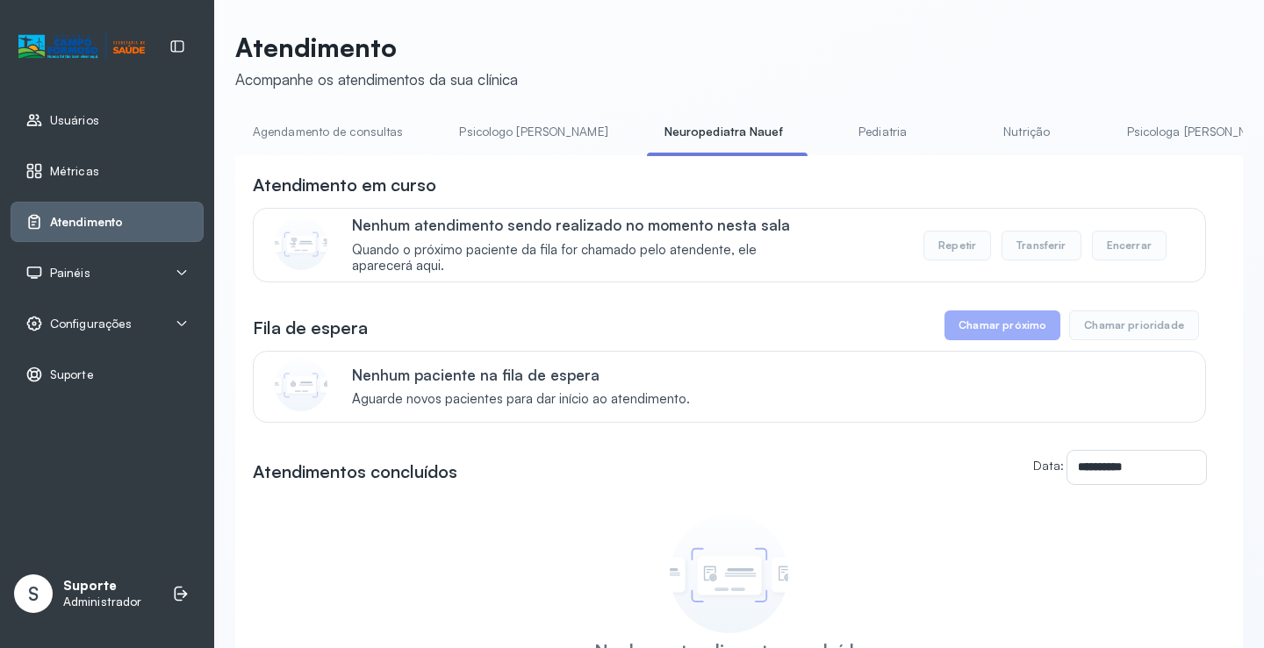
click at [821, 125] on link "Pediatria" at bounding box center [882, 132] width 123 height 29
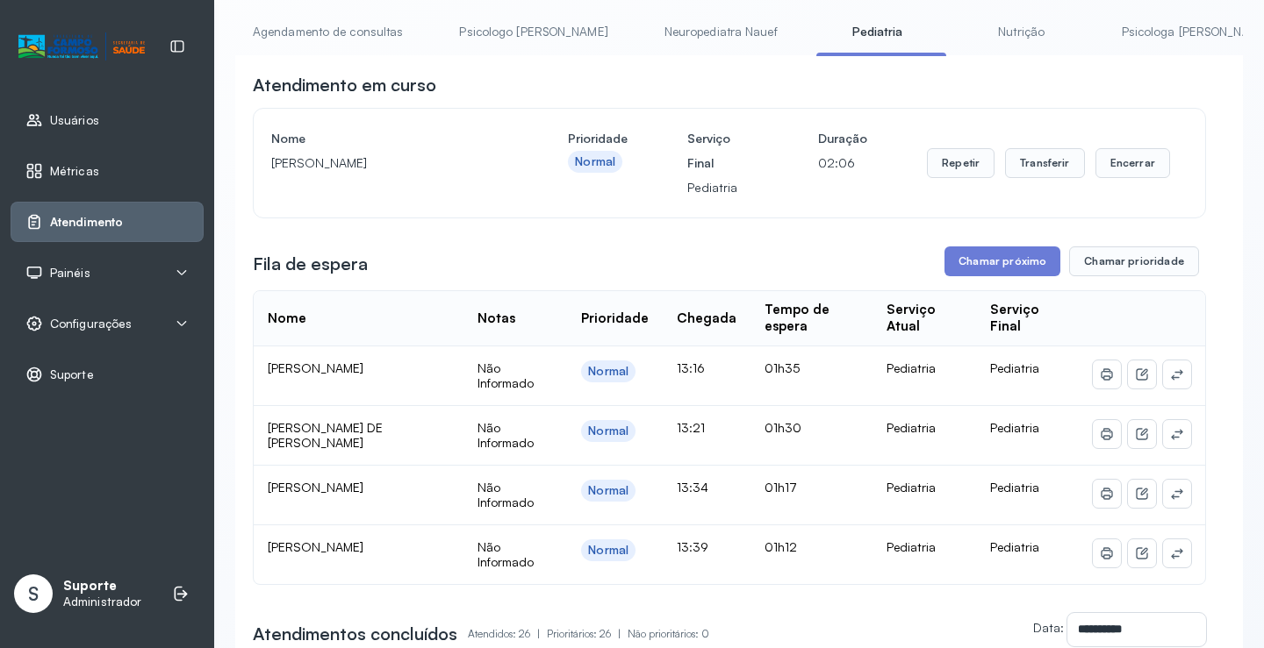
scroll to position [88, 0]
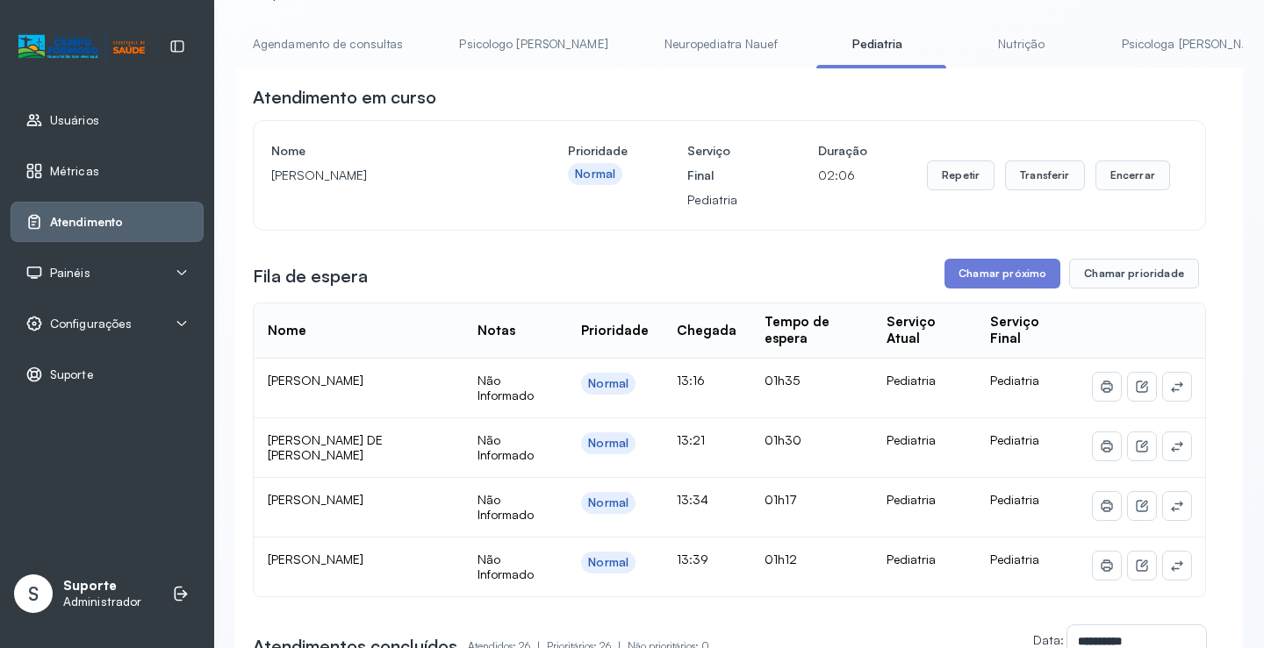
click at [964, 42] on link "Nutrição" at bounding box center [1021, 44] width 123 height 29
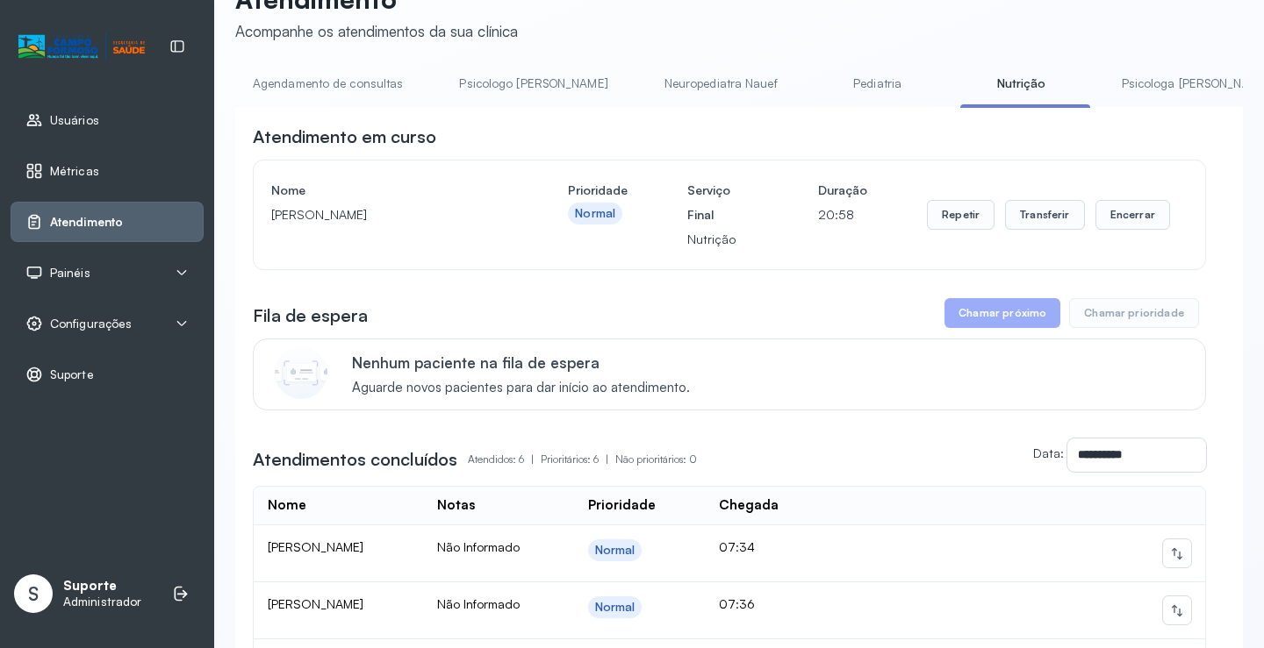
scroll to position [0, 0]
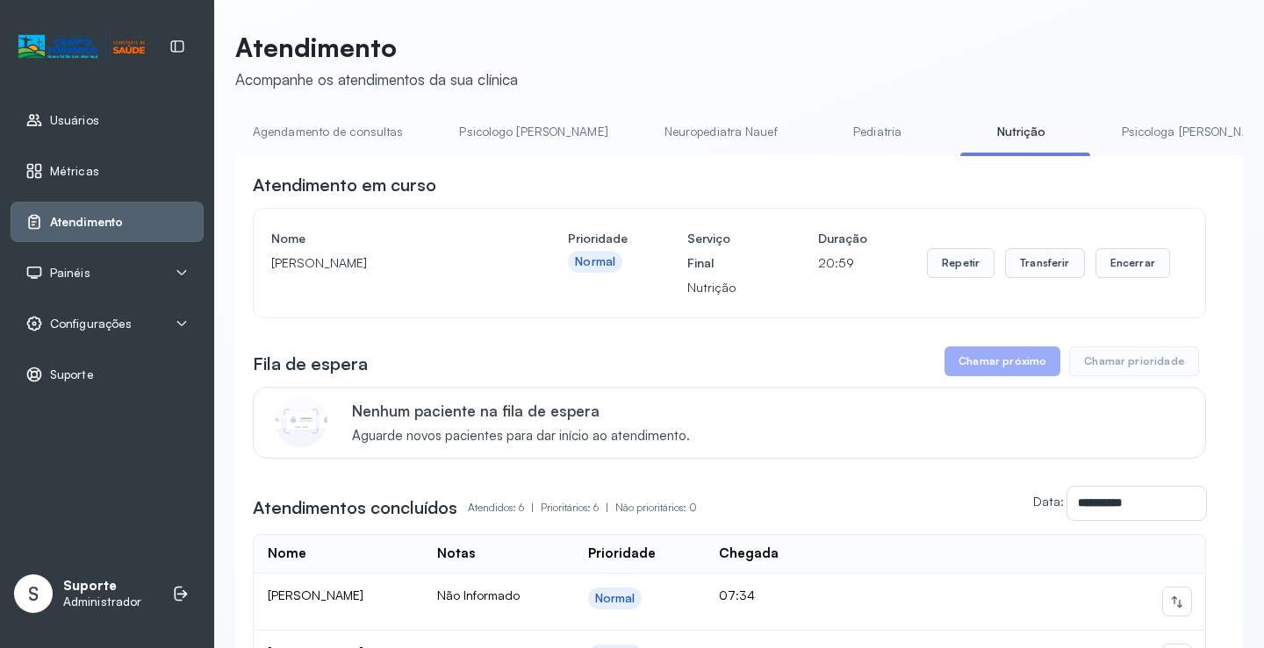
click at [1104, 118] on link "Psicologa Alana" at bounding box center [1195, 132] width 183 height 29
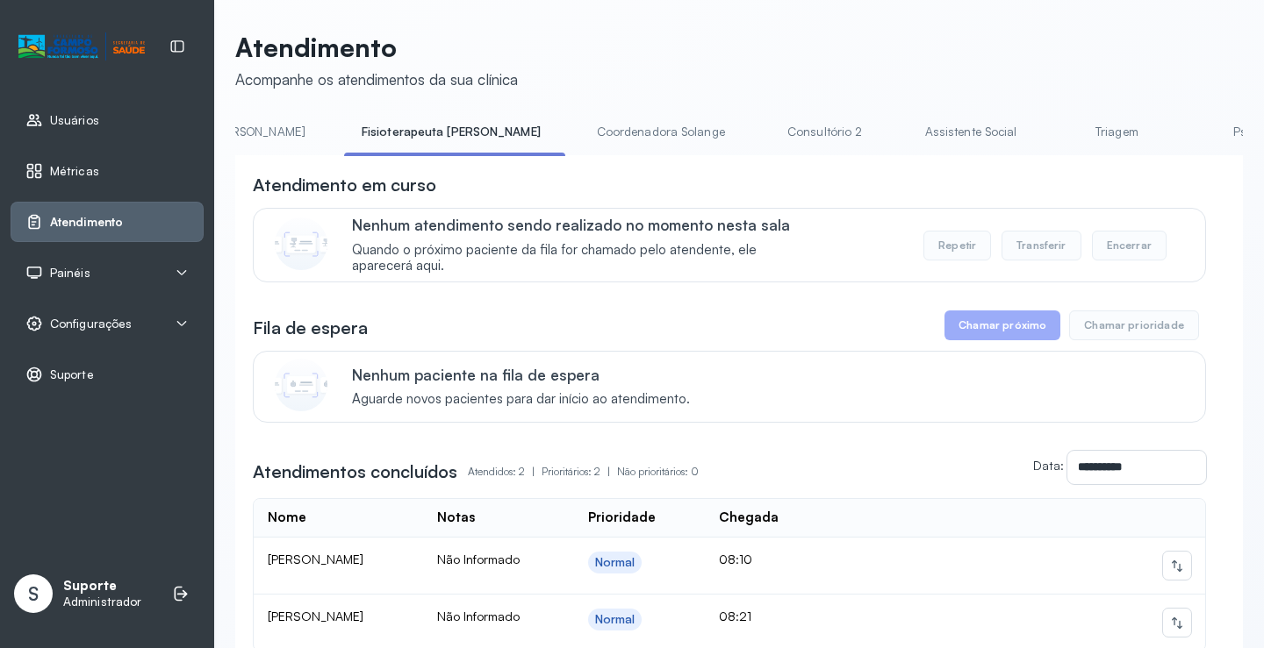
scroll to position [0, 1004]
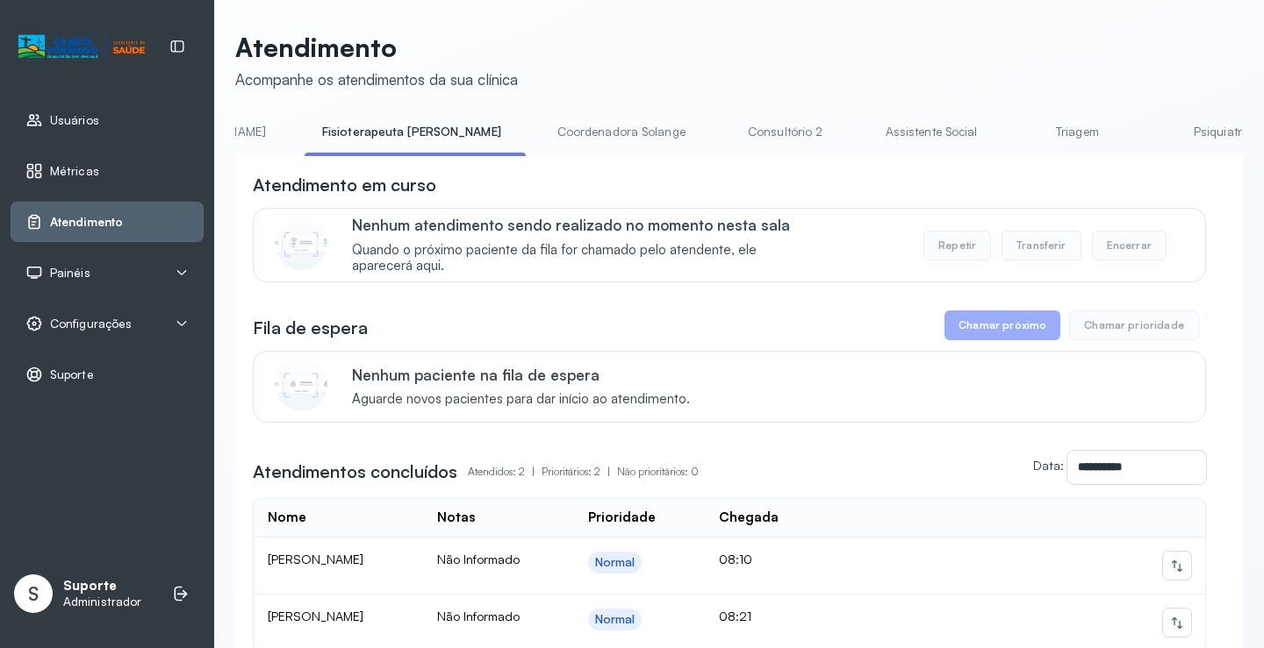
click at [1015, 129] on link "Triagem" at bounding box center [1076, 132] width 123 height 29
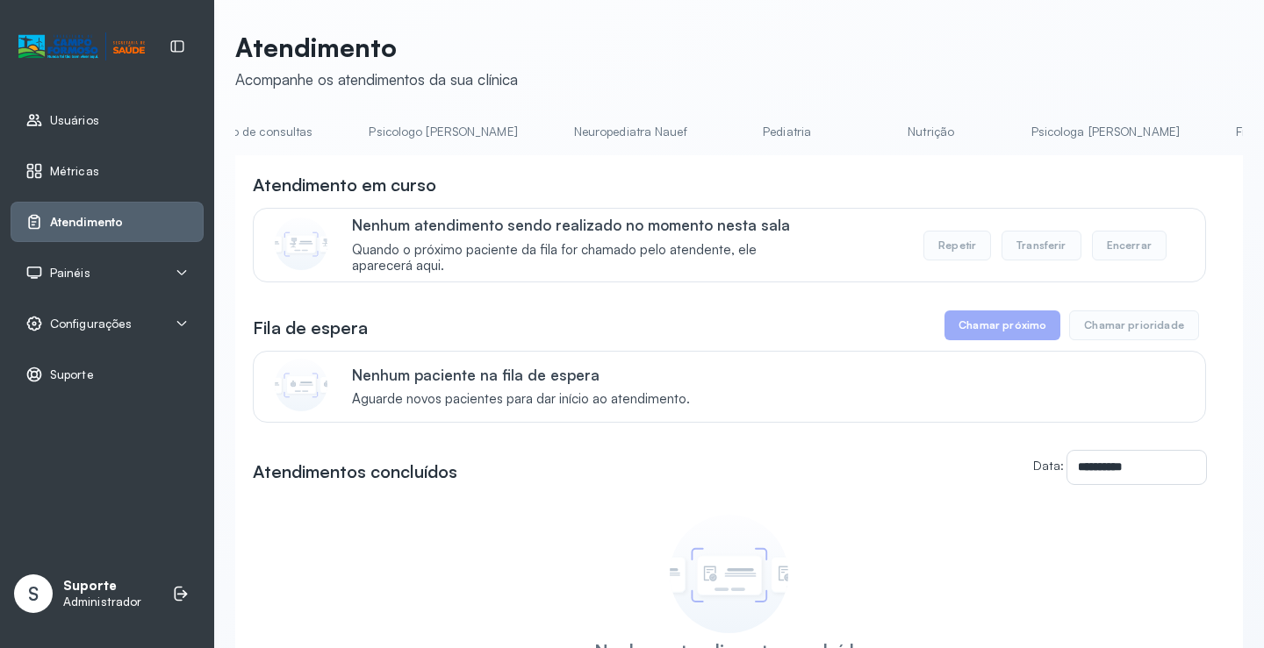
scroll to position [0, 0]
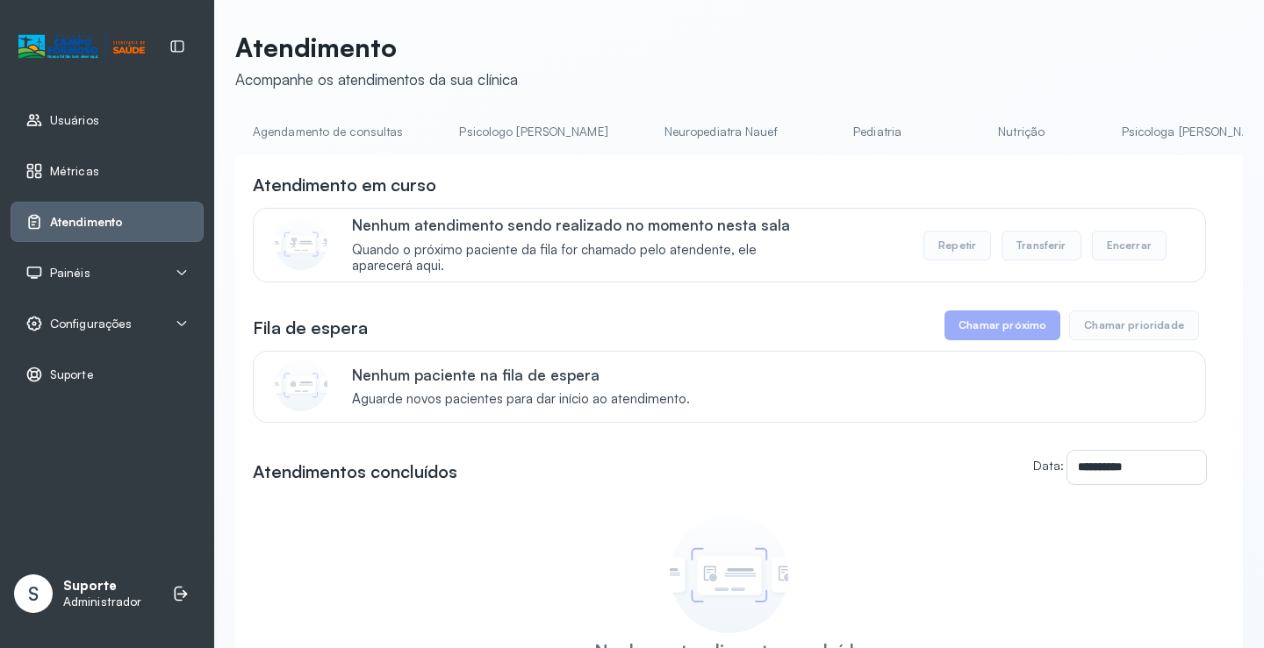
click at [347, 128] on link "Agendamento de consultas" at bounding box center [327, 132] width 185 height 29
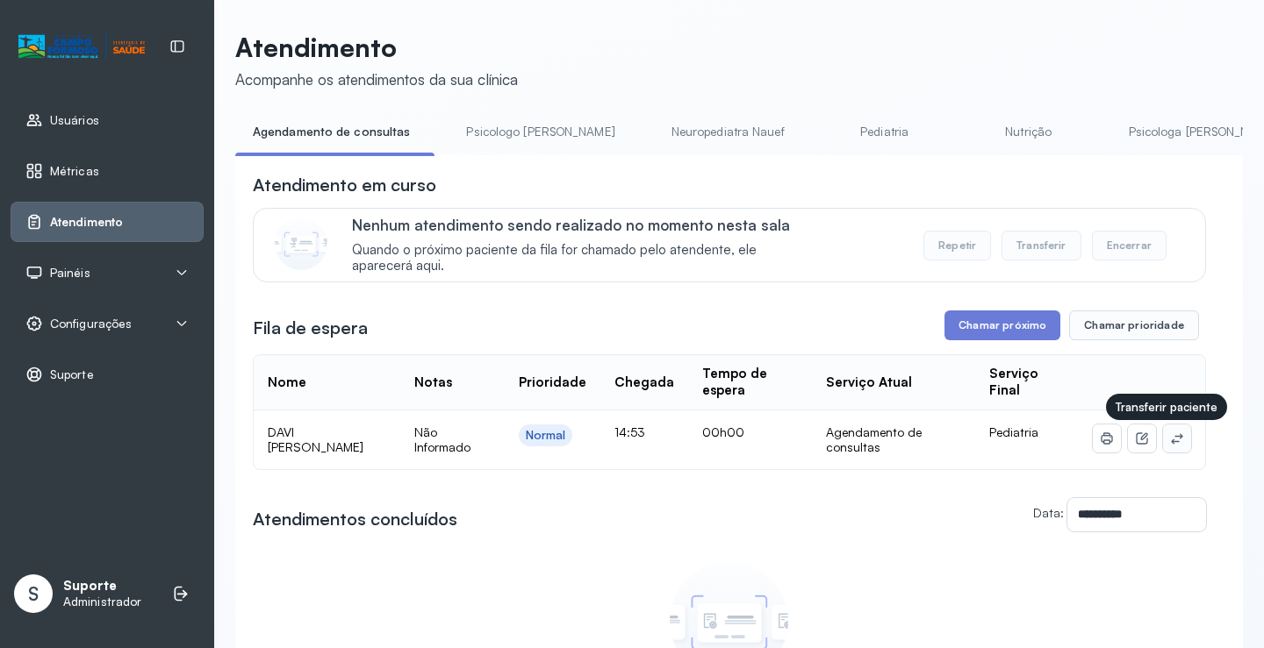
click at [1170, 436] on icon at bounding box center [1177, 439] width 14 height 14
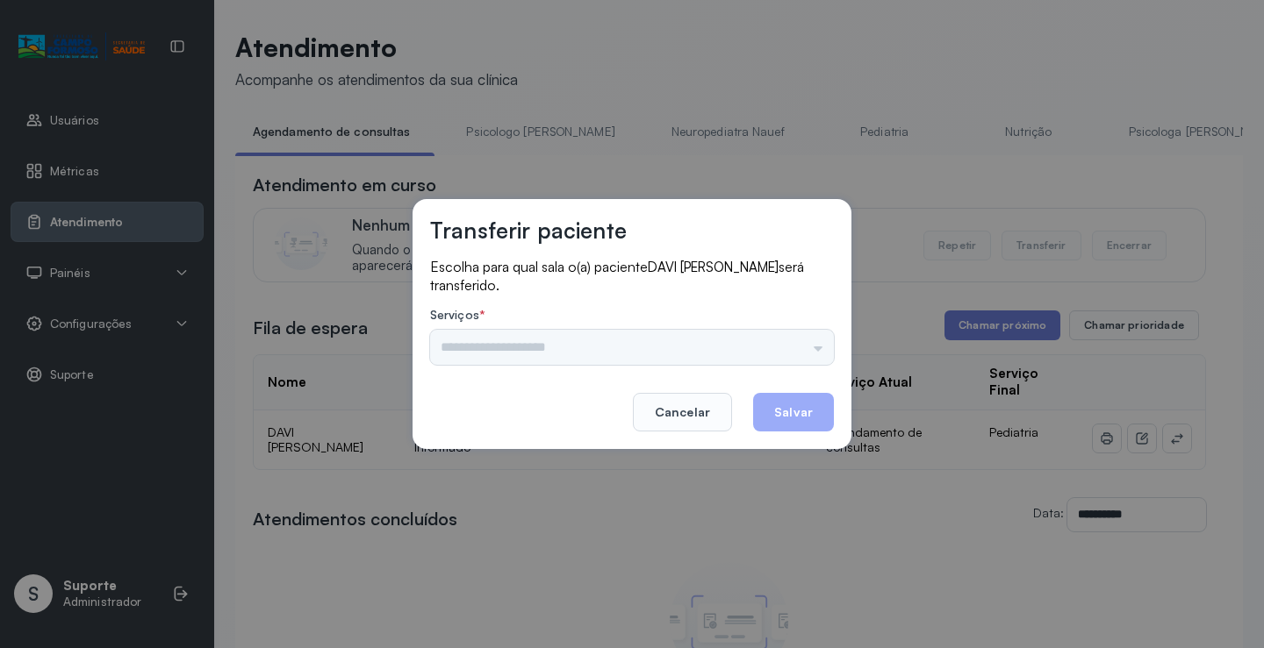
click at [800, 349] on div "Psicologo Pedro Neuropediatra Nauef Pediatria Nutrição Psicologa Alana Fisioter…" at bounding box center [632, 347] width 404 height 35
click at [807, 347] on input "text" at bounding box center [632, 347] width 404 height 35
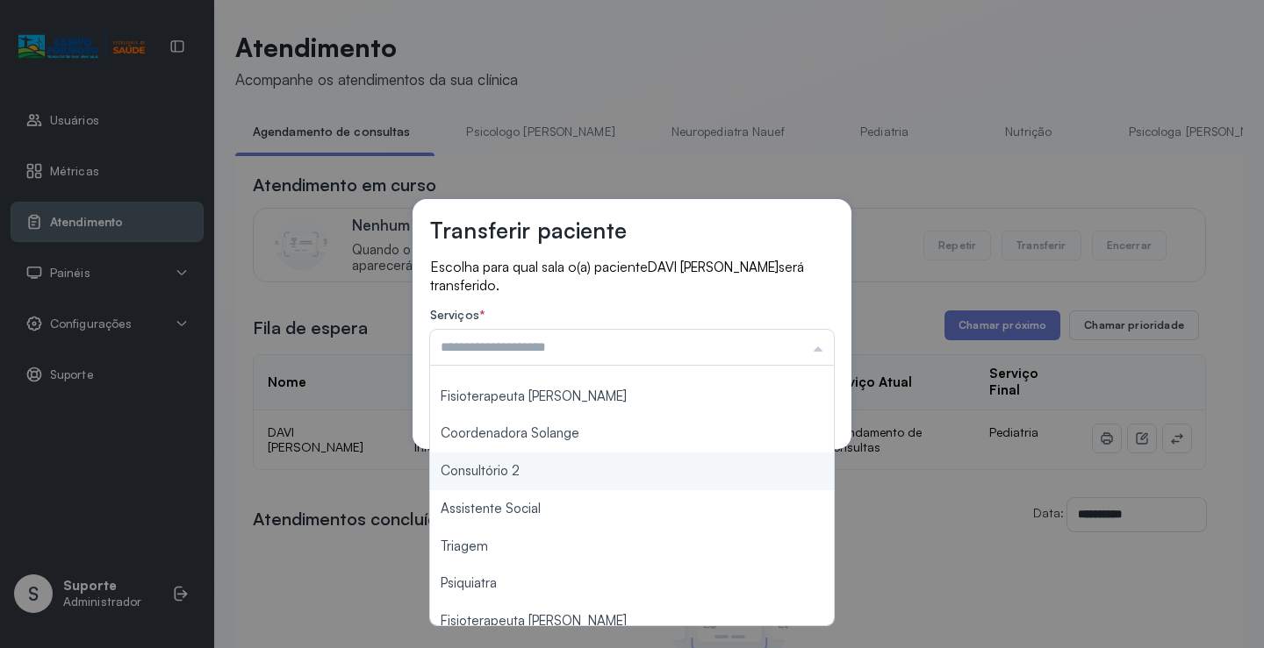
scroll to position [88, 0]
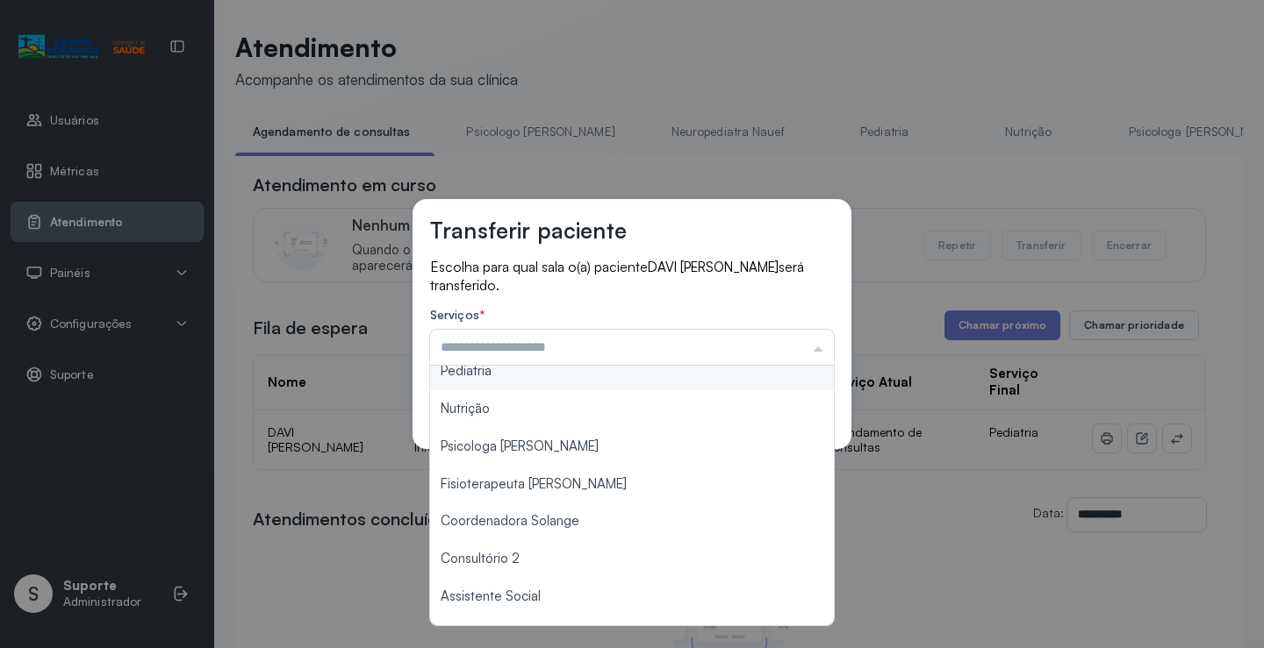
type input "*********"
click at [490, 377] on div "Transferir paciente Escolha para qual sala o(a) paciente DAVI LUCCA SANTANA SAN…" at bounding box center [631, 324] width 439 height 250
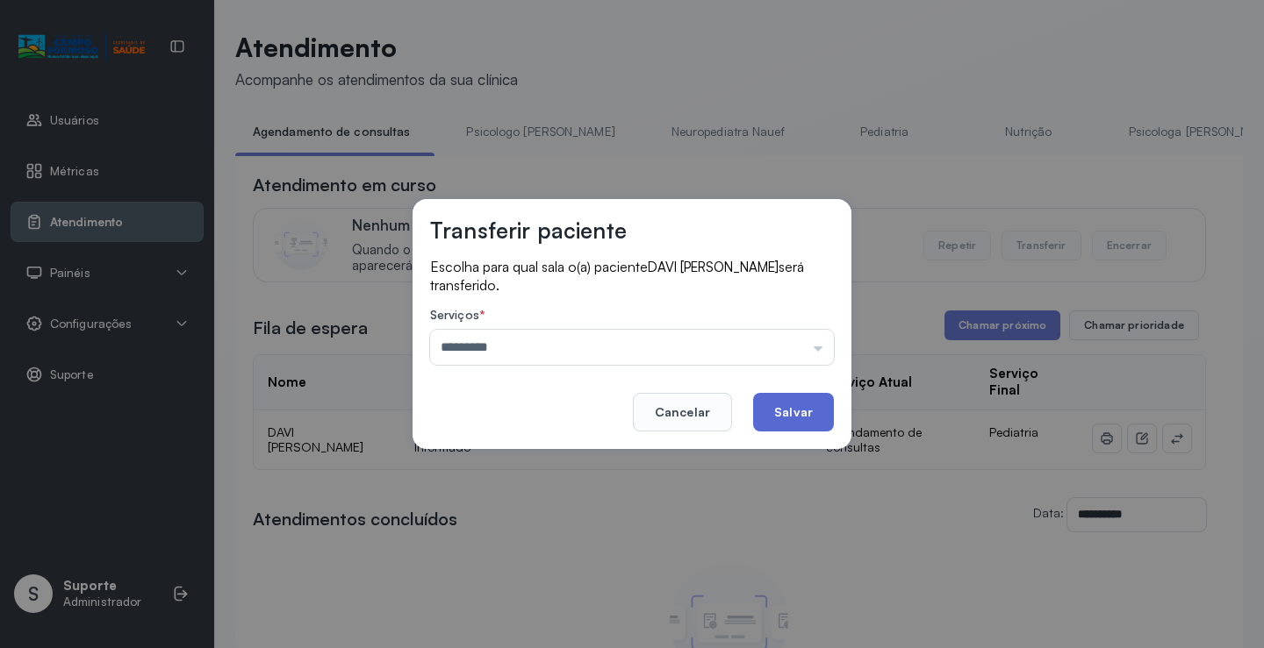
click at [817, 411] on button "Salvar" at bounding box center [793, 412] width 81 height 39
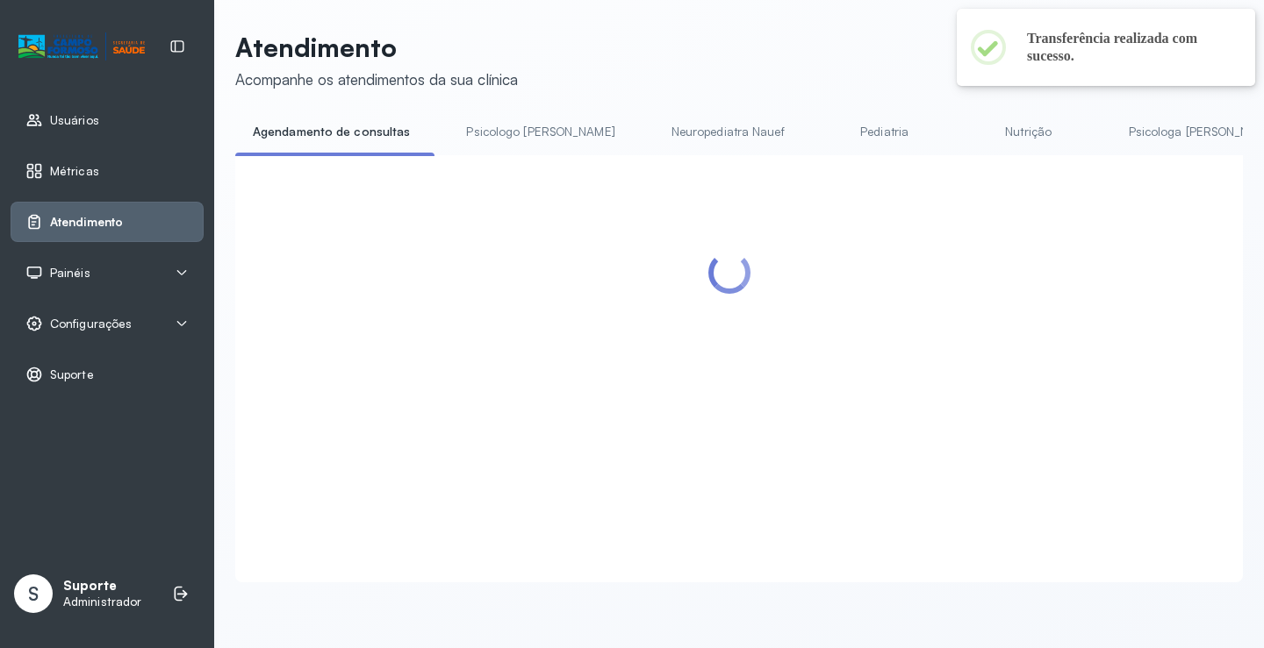
click at [823, 131] on link "Pediatria" at bounding box center [884, 132] width 123 height 29
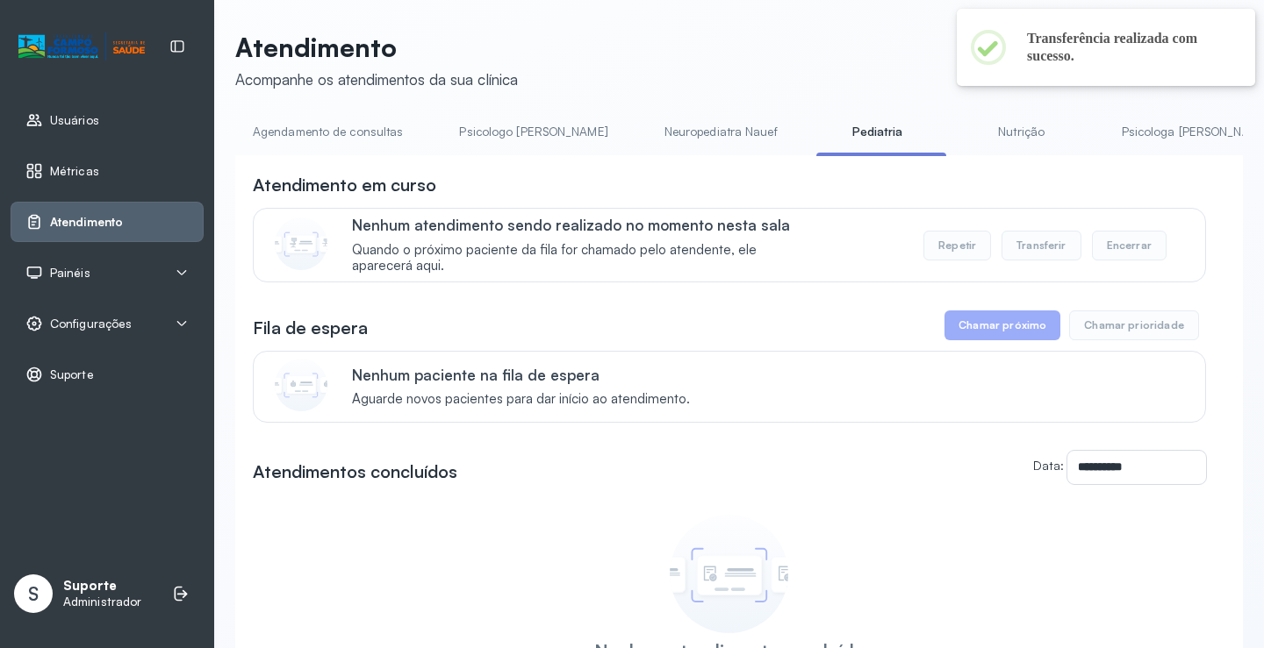
click at [816, 150] on li "Neuropediatra Nauef" at bounding box center [881, 137] width 130 height 39
click at [661, 135] on link "Neuropediatra Nauef" at bounding box center [721, 132] width 148 height 29
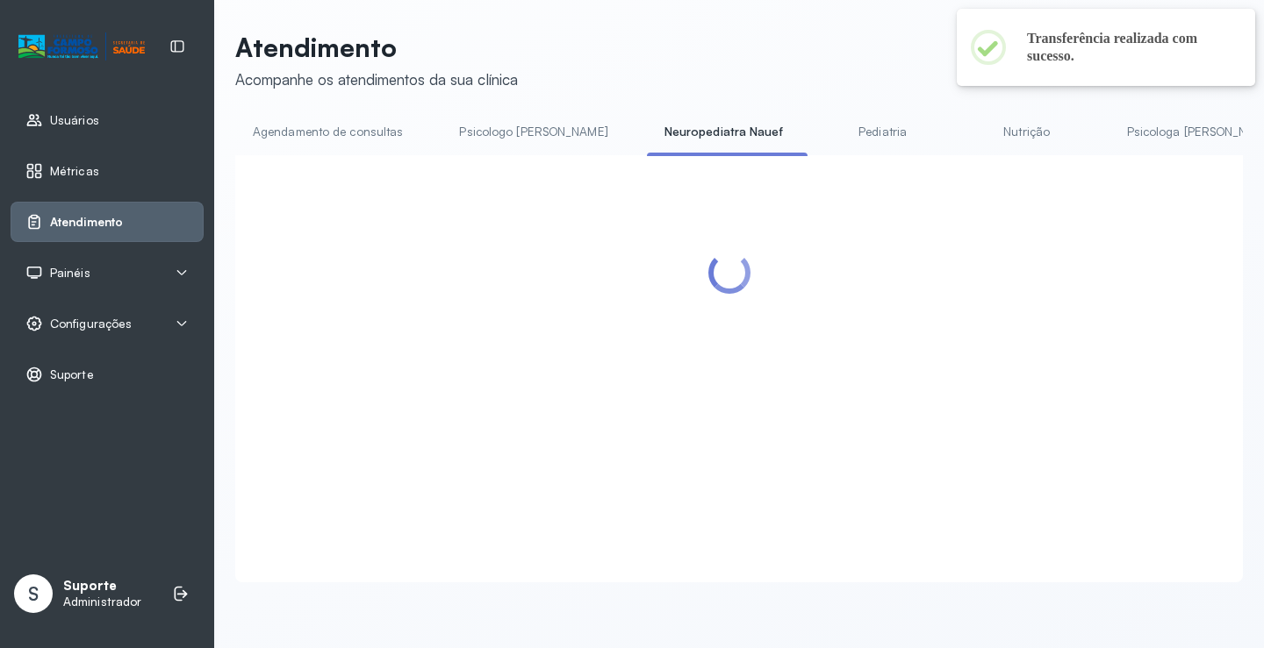
click at [821, 132] on link "Pediatria" at bounding box center [882, 132] width 123 height 29
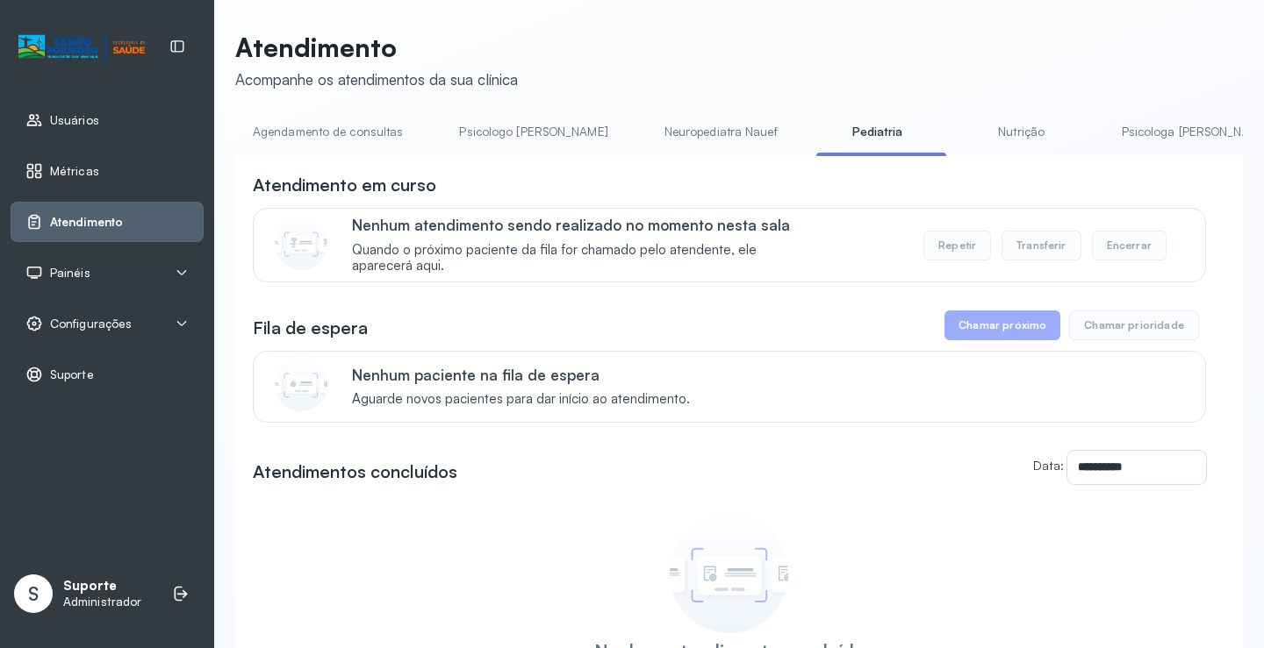
click at [678, 129] on link "Neuropediatra Nauef" at bounding box center [721, 132] width 148 height 29
click at [821, 129] on link "Pediatria" at bounding box center [882, 132] width 123 height 29
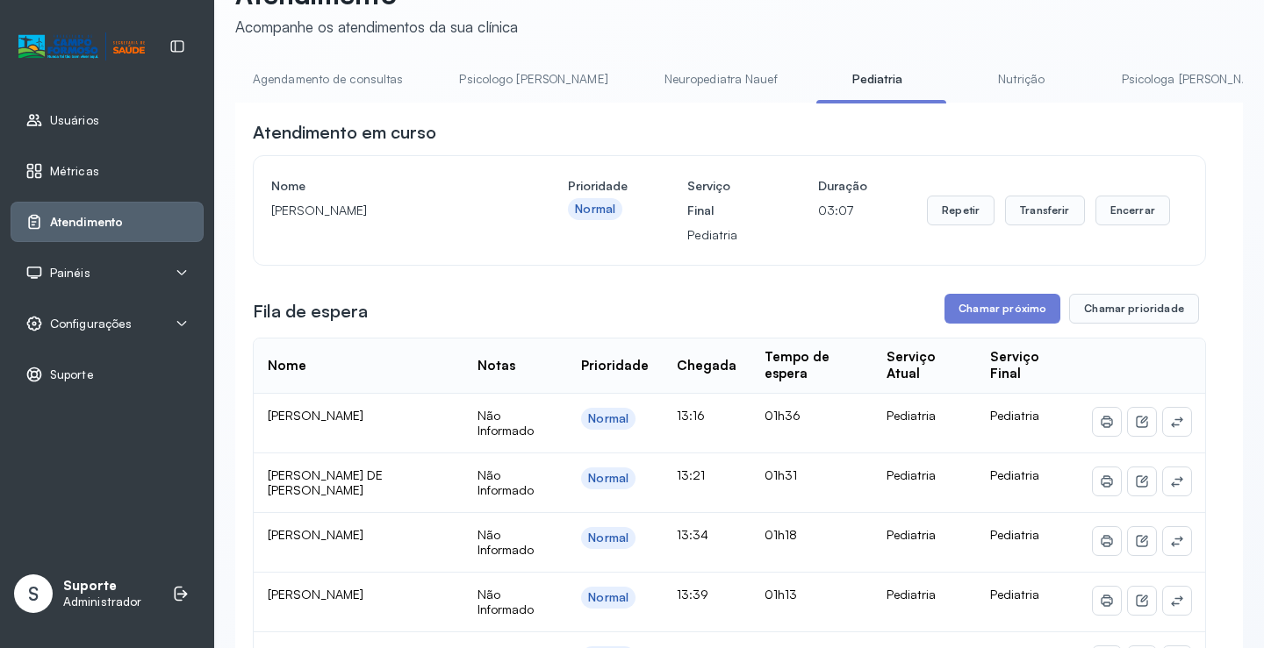
scroll to position [175, 0]
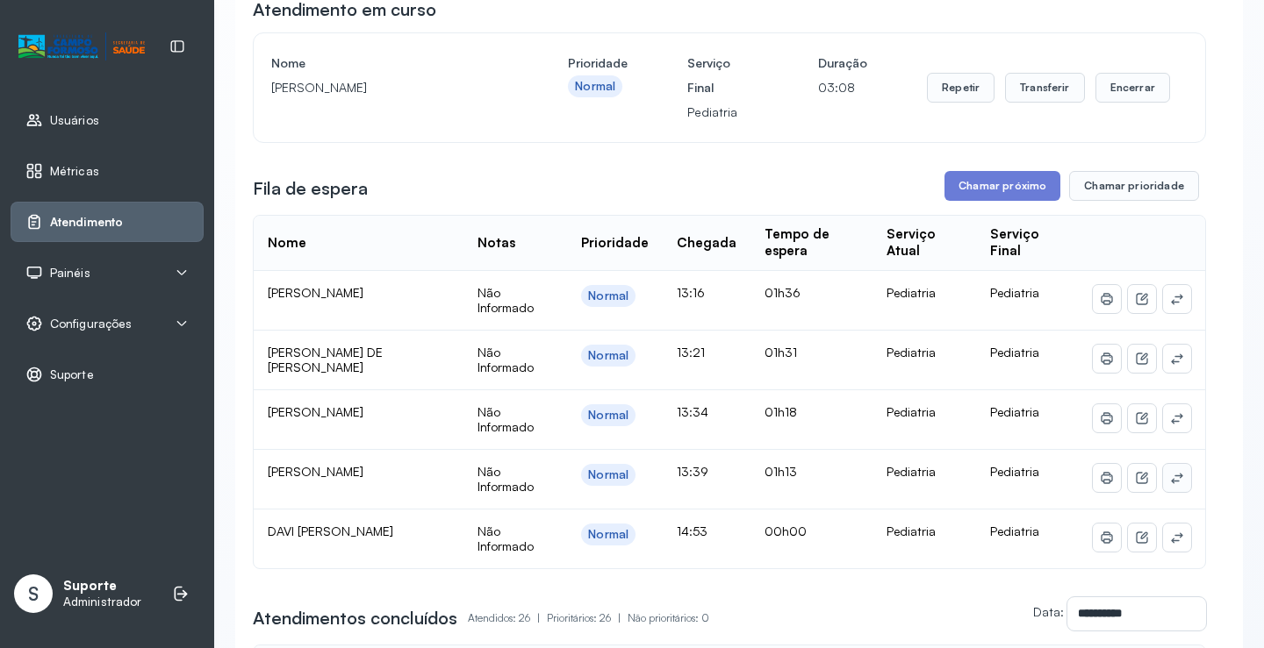
click at [1170, 306] on icon at bounding box center [1177, 299] width 14 height 14
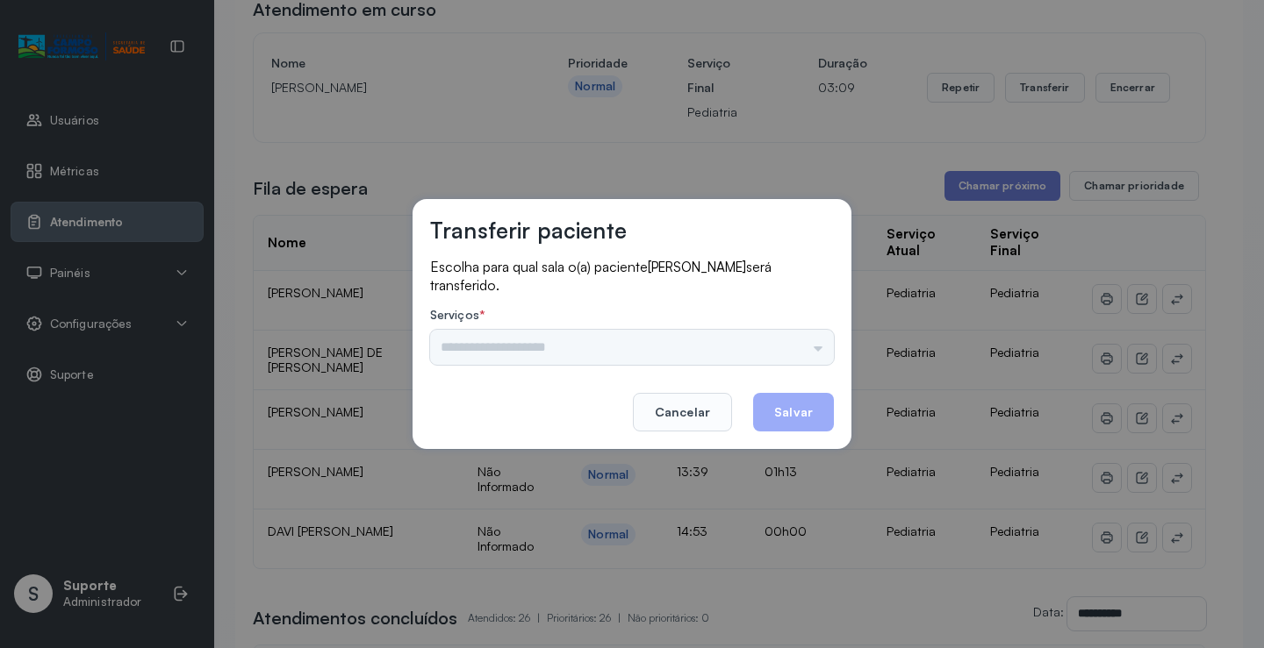
click at [809, 354] on div "Psicologo Pedro Neuropediatra Nauef Pediatria Nutrição Psicologa Alana Fisioter…" at bounding box center [632, 347] width 404 height 35
click at [809, 352] on input "text" at bounding box center [632, 347] width 404 height 35
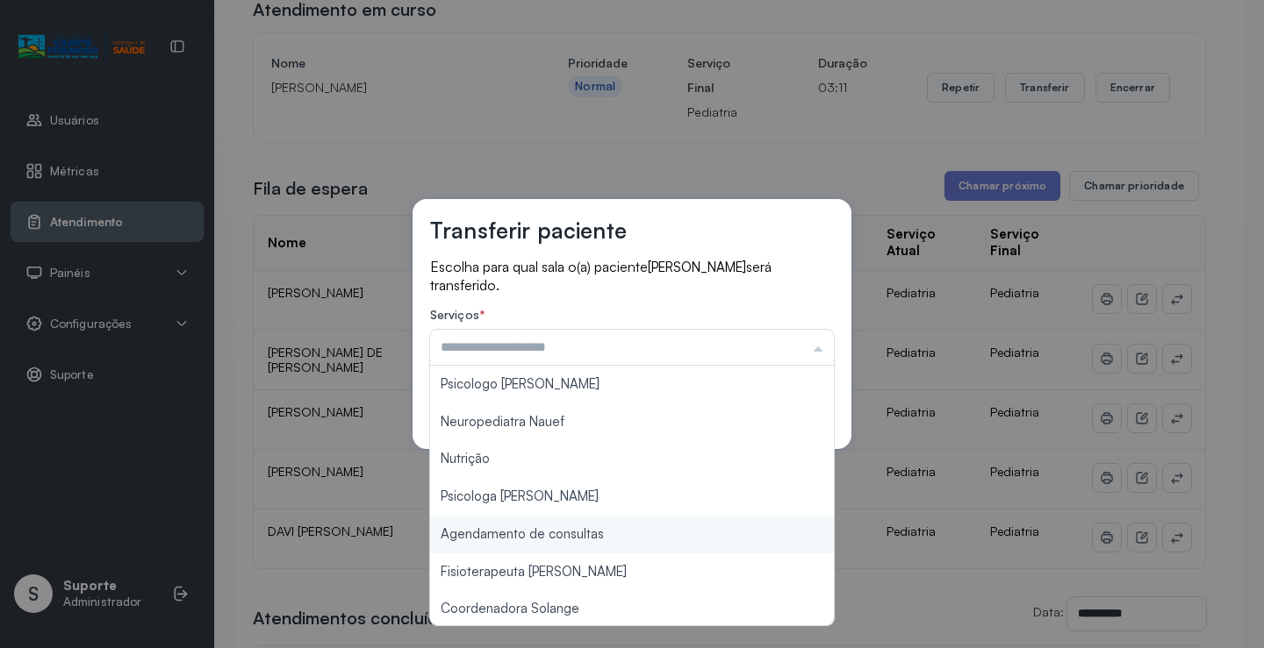
type input "**********"
drag, startPoint x: 551, startPoint y: 540, endPoint x: 679, endPoint y: 455, distance: 153.3
click at [555, 534] on div "**********" at bounding box center [632, 324] width 1264 height 648
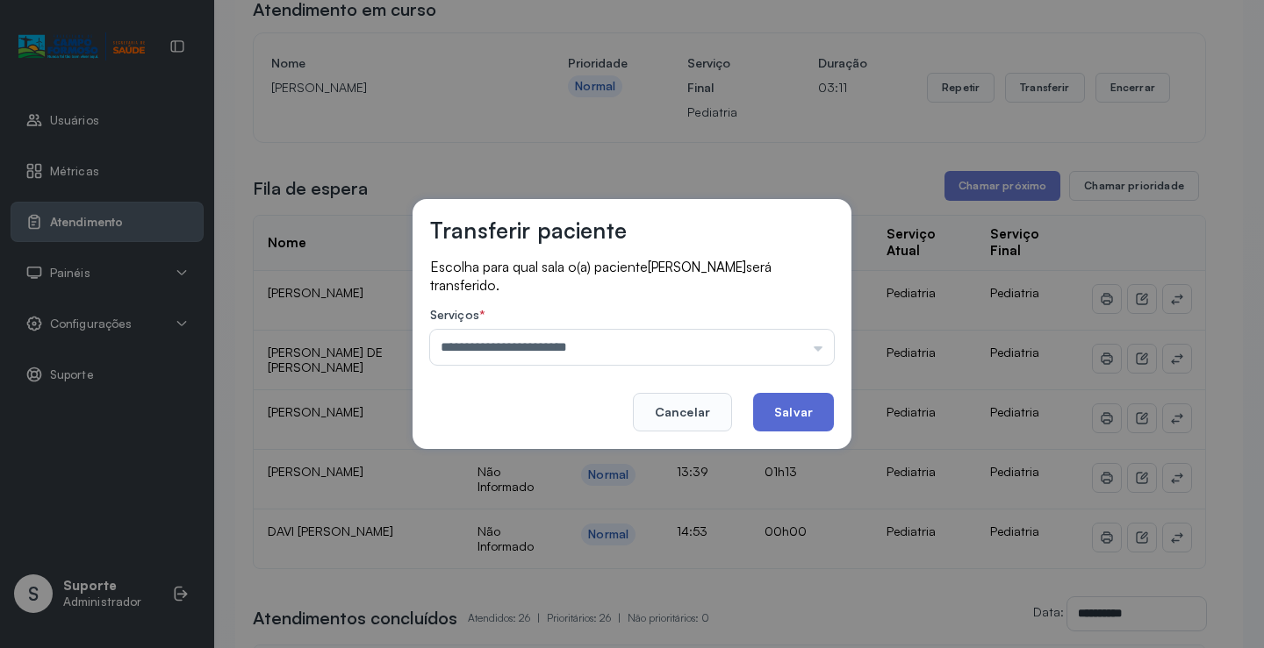
click at [777, 422] on button "Salvar" at bounding box center [793, 412] width 81 height 39
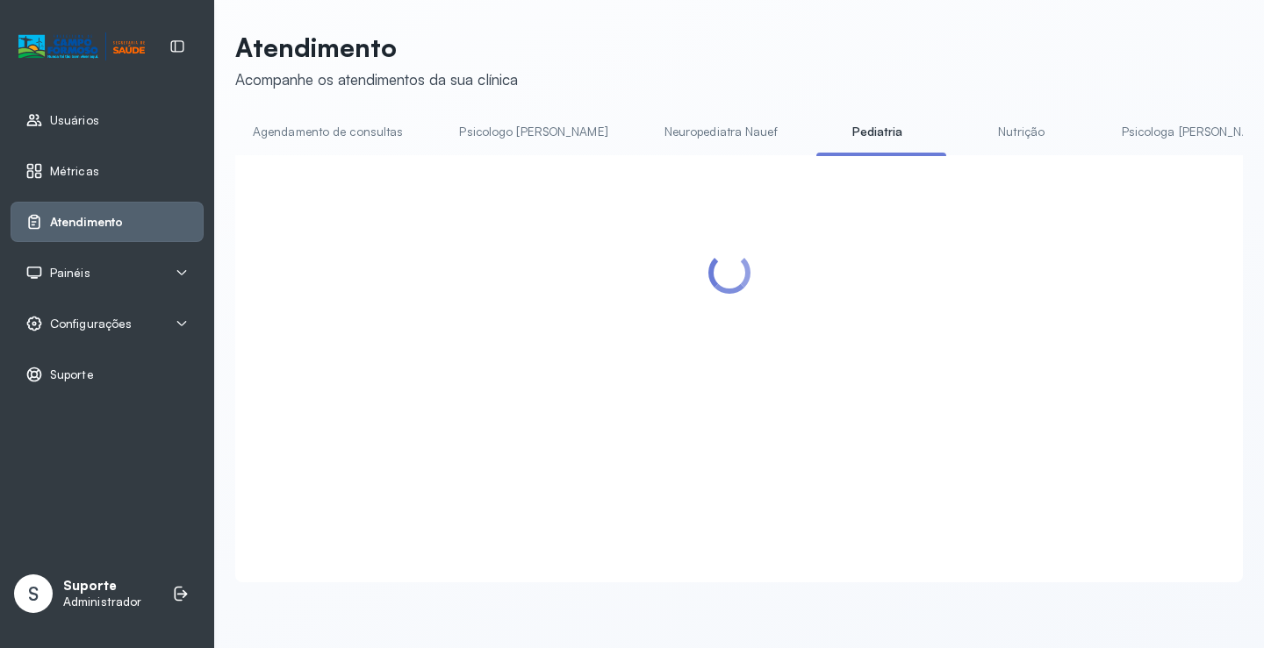
scroll to position [1, 0]
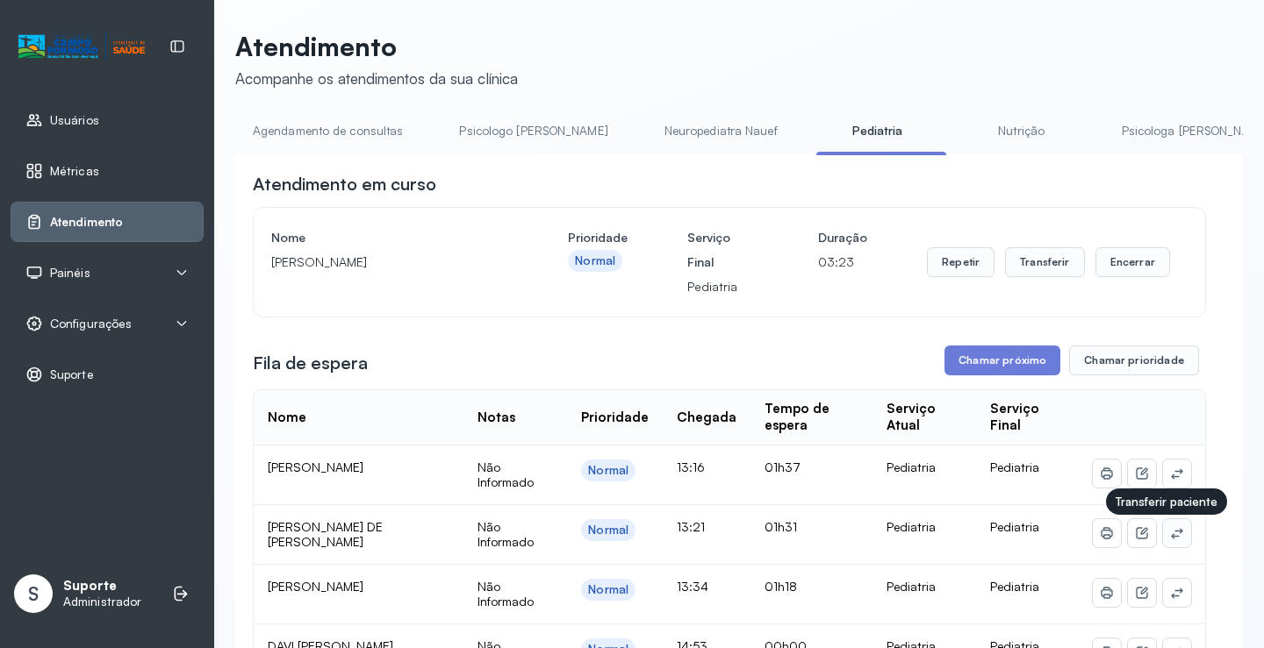
click at [1170, 538] on icon at bounding box center [1177, 533] width 14 height 14
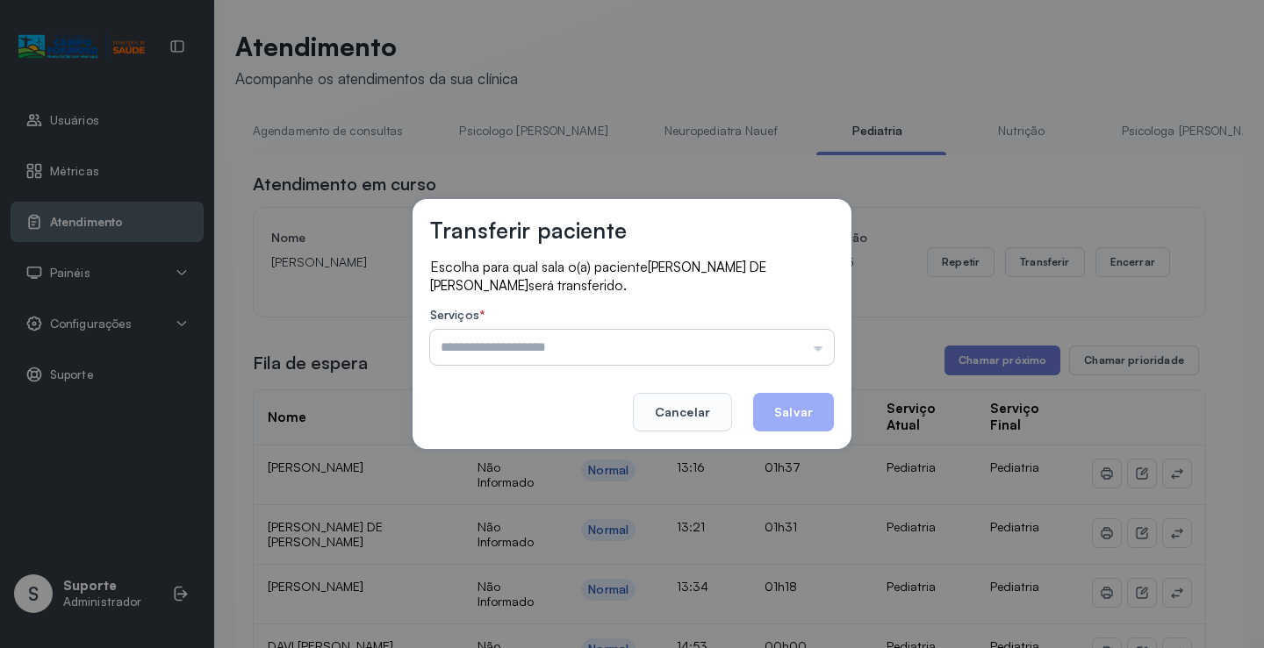
click at [777, 352] on input "text" at bounding box center [632, 347] width 404 height 35
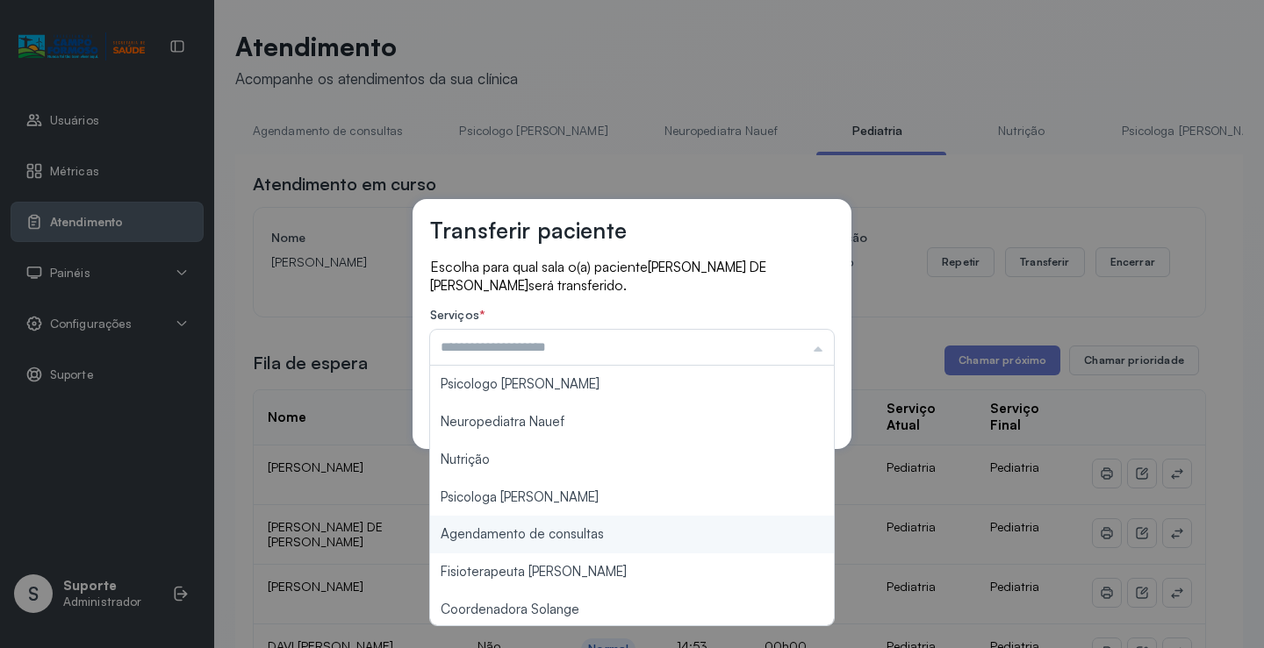
type input "**********"
click at [583, 533] on div "**********" at bounding box center [632, 324] width 1264 height 648
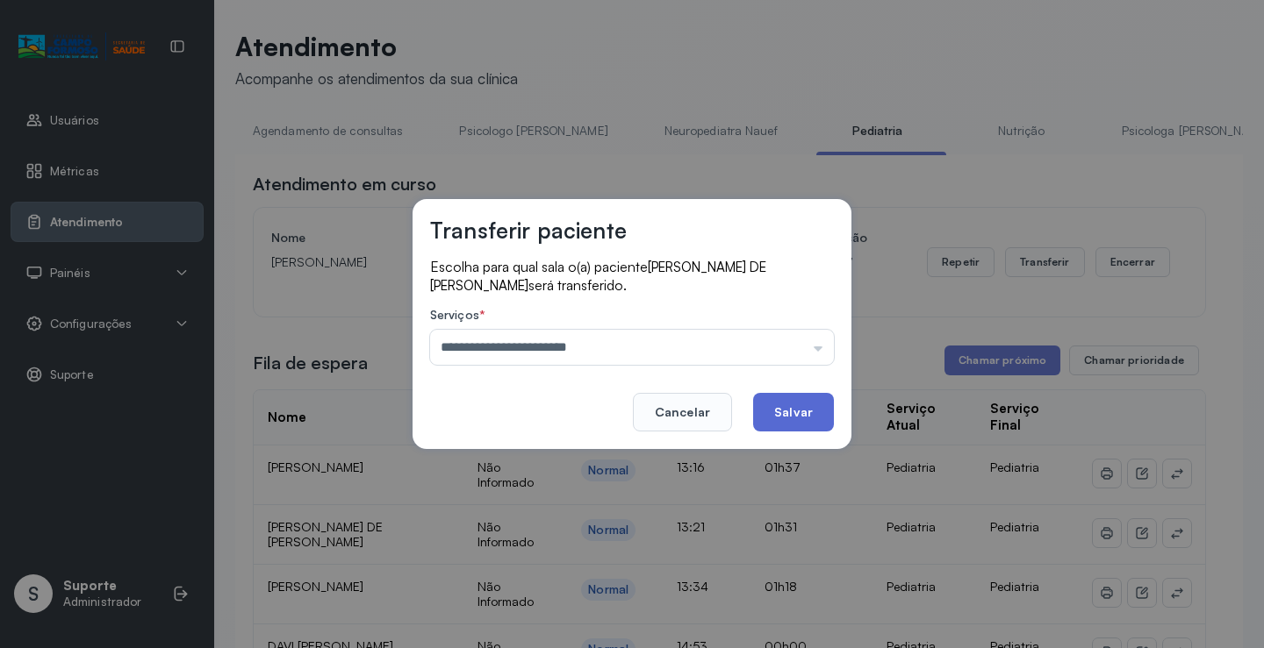
click at [784, 419] on button "Salvar" at bounding box center [793, 412] width 81 height 39
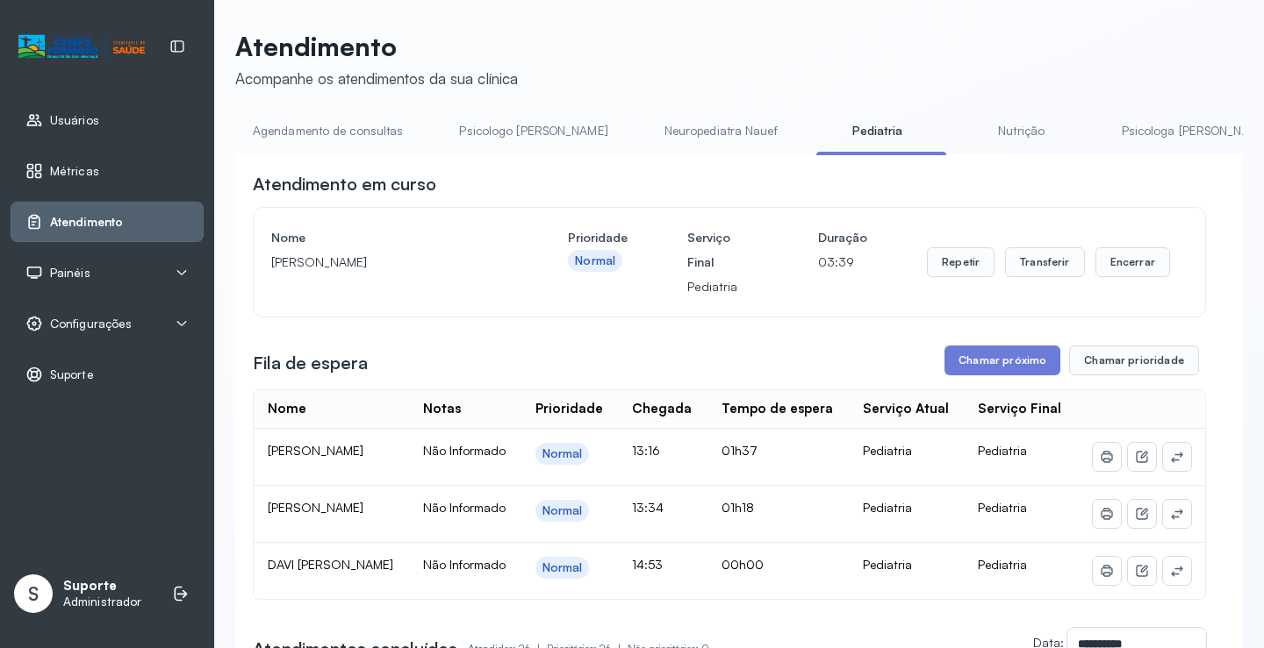
click at [1171, 463] on icon at bounding box center [1176, 458] width 11 height 11
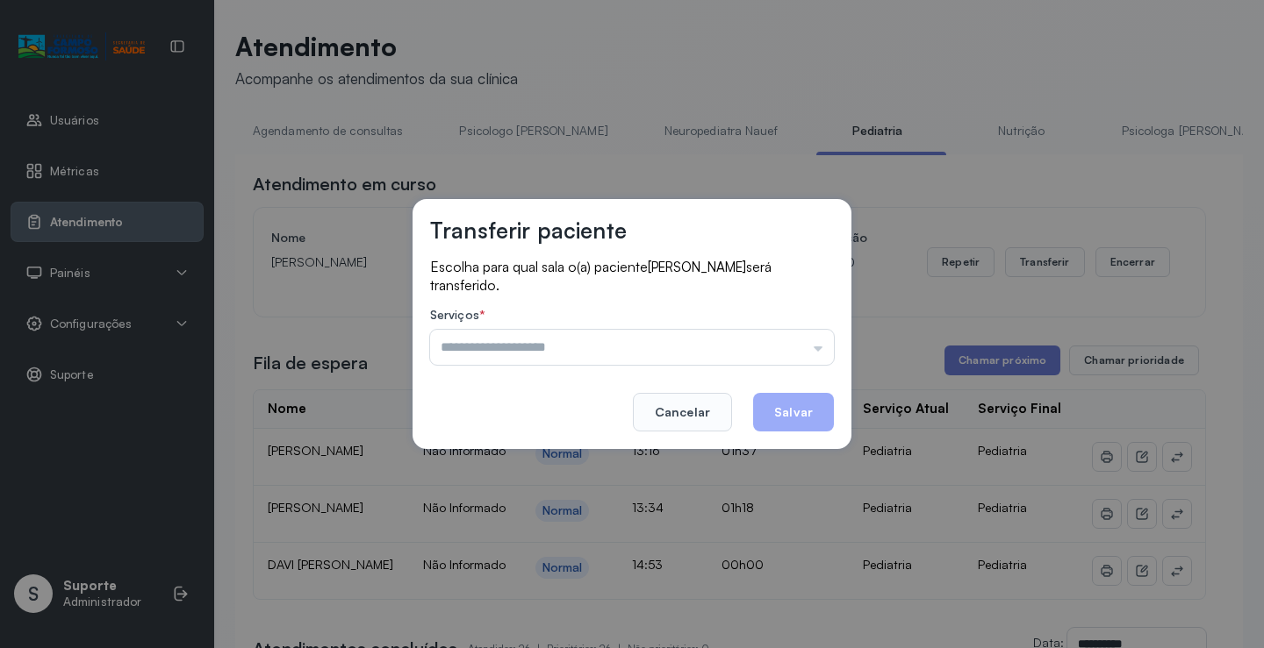
click at [797, 339] on div "Psicologo Pedro Neuropediatra Nauef Nutrição Psicologa Alana Agendamento de con…" at bounding box center [632, 347] width 404 height 35
click at [797, 339] on input "text" at bounding box center [632, 347] width 404 height 35
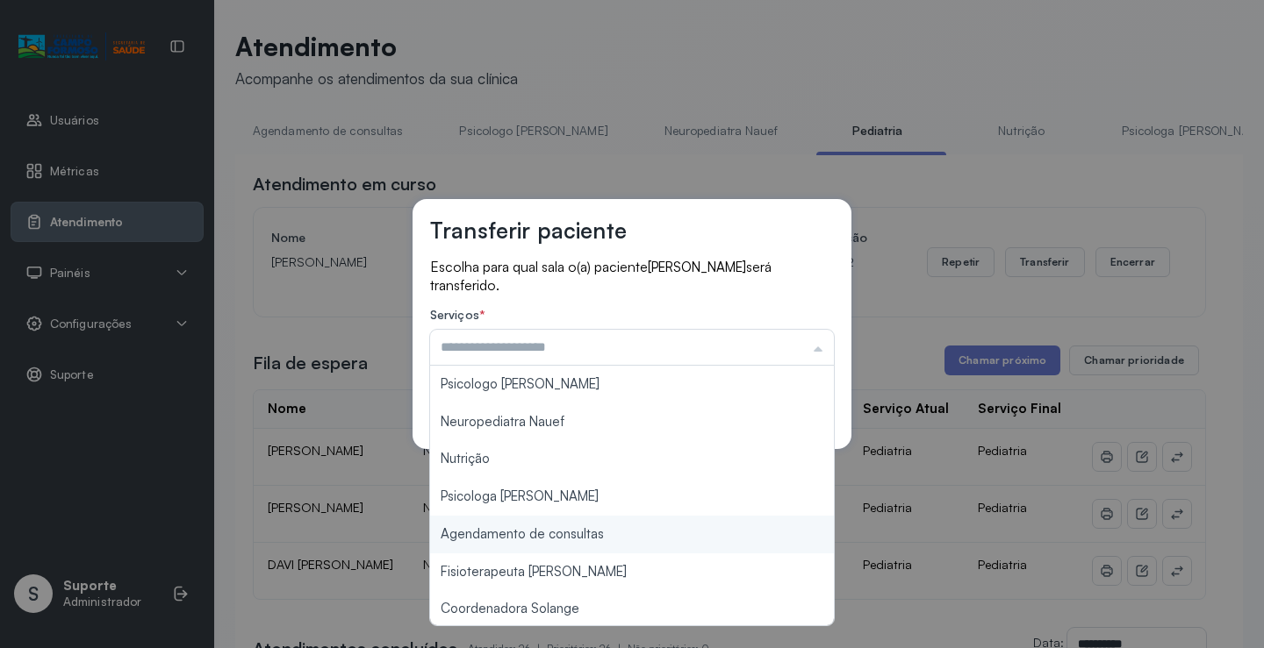
type input "**********"
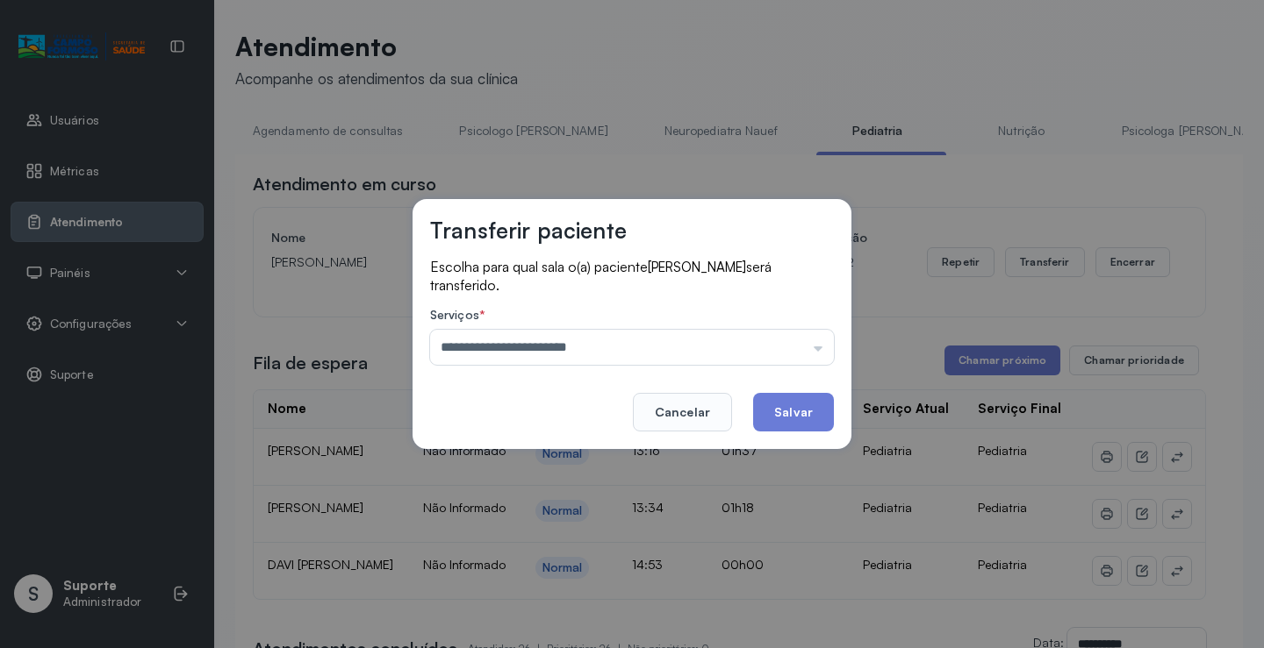
drag, startPoint x: 586, startPoint y: 534, endPoint x: 759, endPoint y: 462, distance: 187.6
click at [595, 526] on div "**********" at bounding box center [632, 324] width 1264 height 648
click at [784, 419] on button "Salvar" at bounding box center [793, 412] width 81 height 39
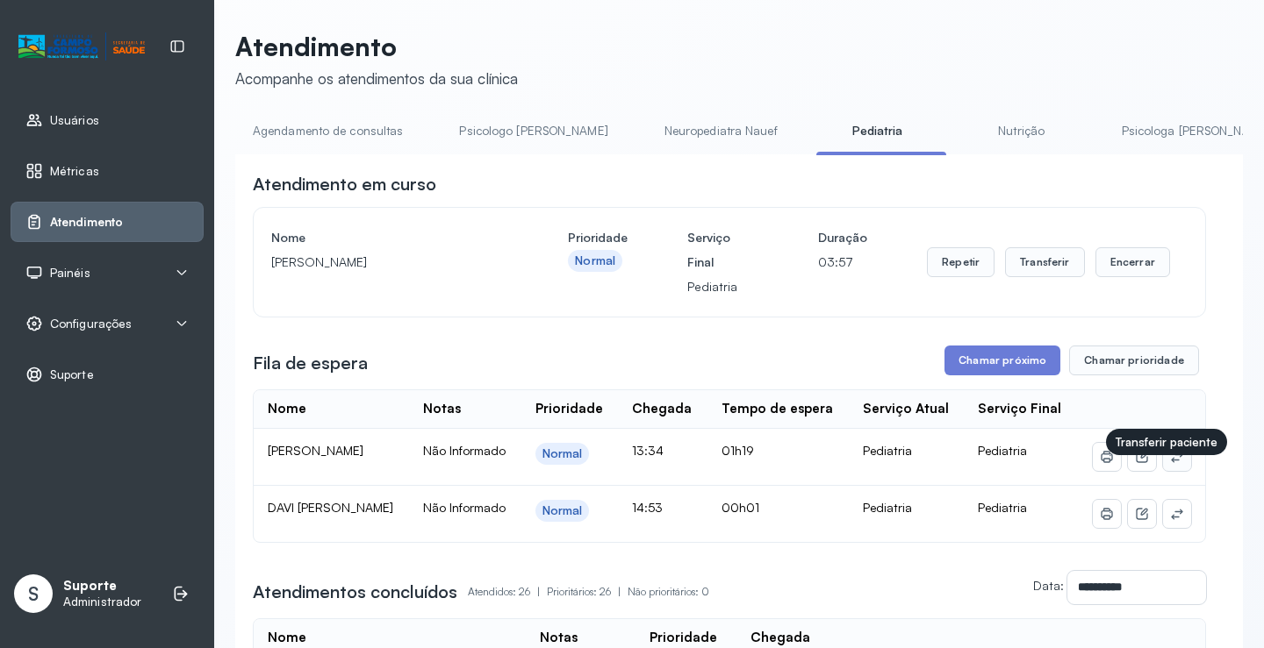
click at [1163, 469] on button at bounding box center [1177, 457] width 28 height 28
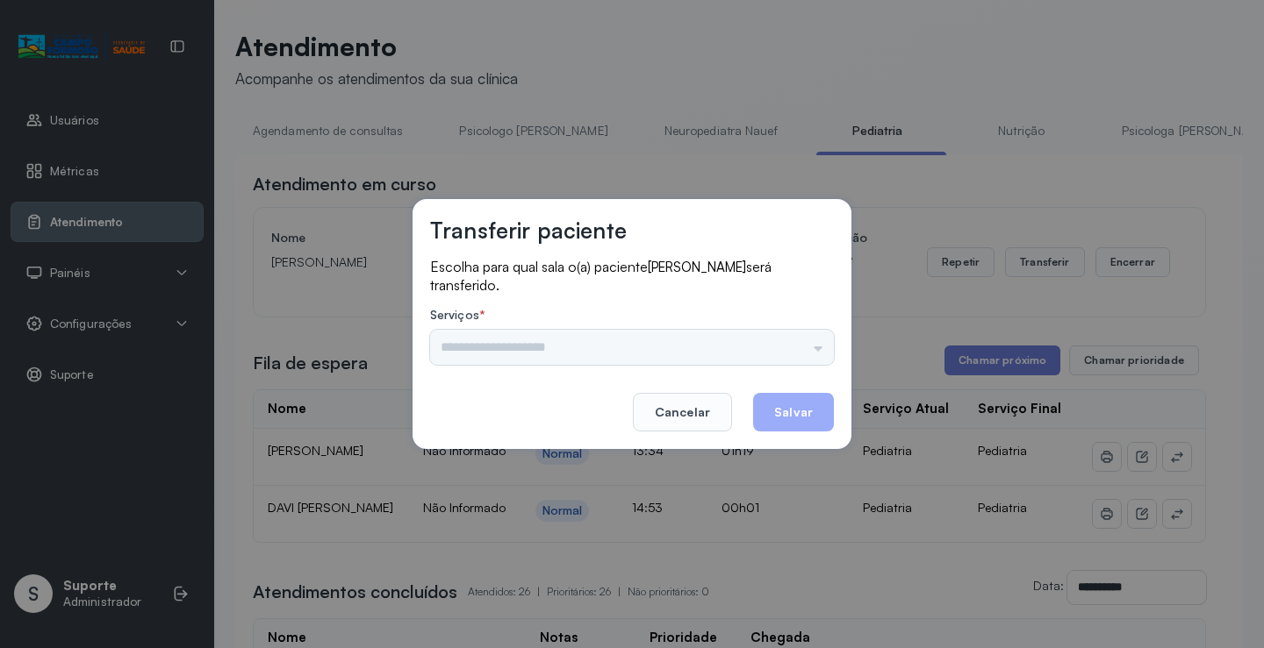
click at [776, 339] on div "Psicologo Pedro Neuropediatra Nauef Nutrição Psicologa Alana Agendamento de con…" at bounding box center [632, 347] width 404 height 35
click at [805, 348] on input "text" at bounding box center [632, 347] width 404 height 35
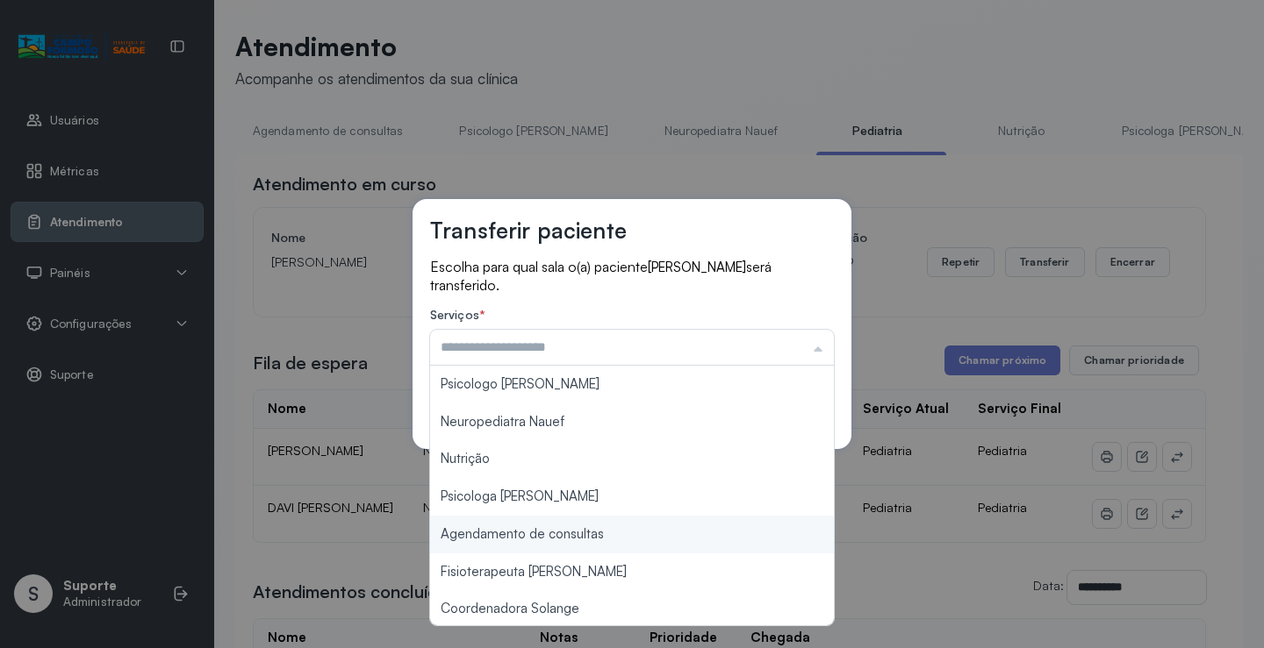
type input "**********"
click at [583, 535] on div "**********" at bounding box center [632, 324] width 1264 height 648
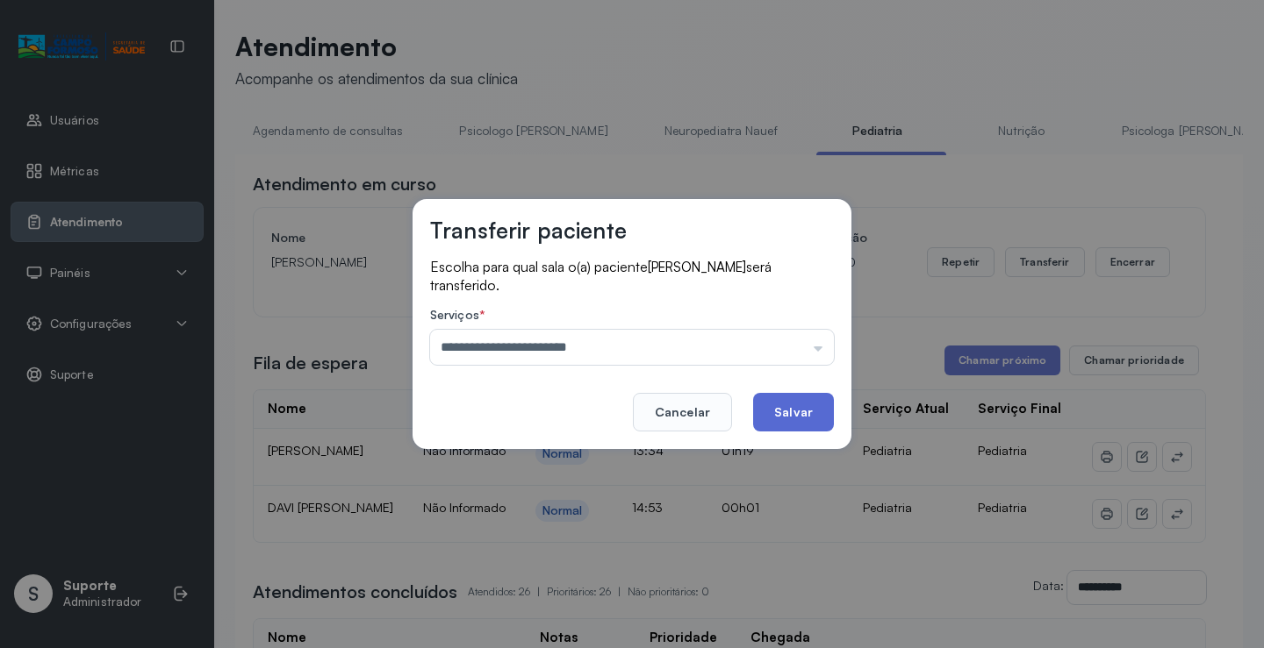
click at [778, 411] on button "Salvar" at bounding box center [793, 412] width 81 height 39
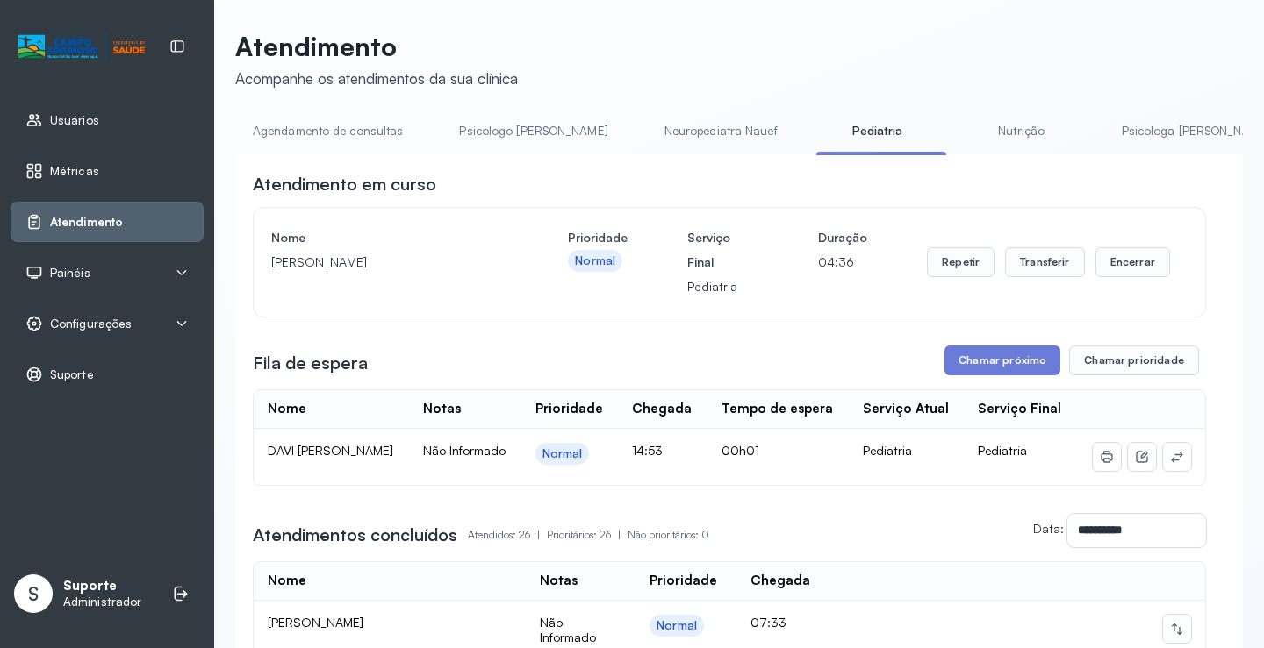
click at [340, 133] on link "Agendamento de consultas" at bounding box center [327, 131] width 185 height 29
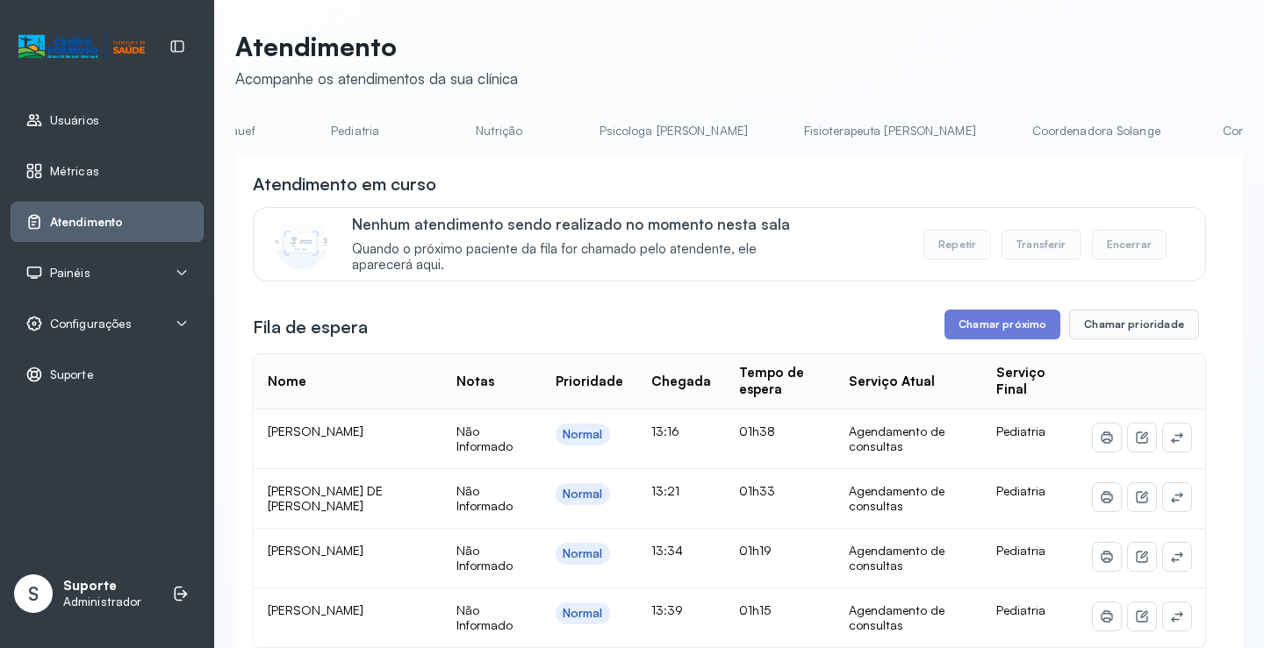
scroll to position [0, 1396]
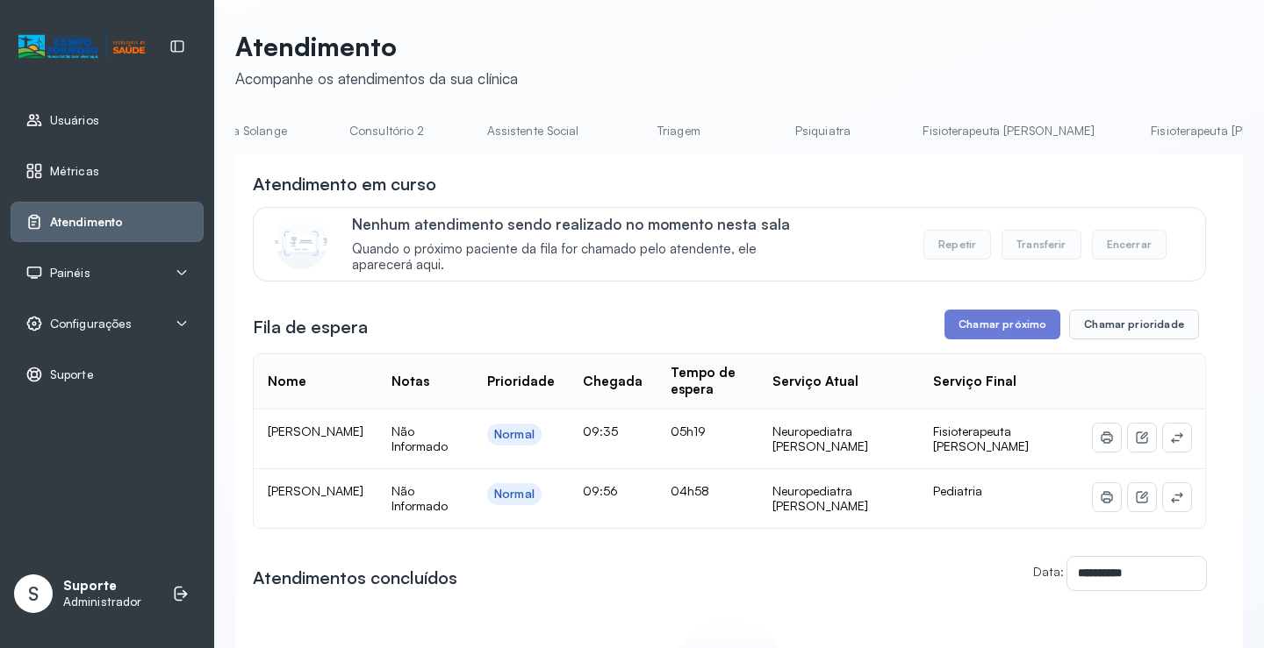
click at [1133, 128] on link "Fisioterapeuta Morgana" at bounding box center [1236, 131] width 207 height 29
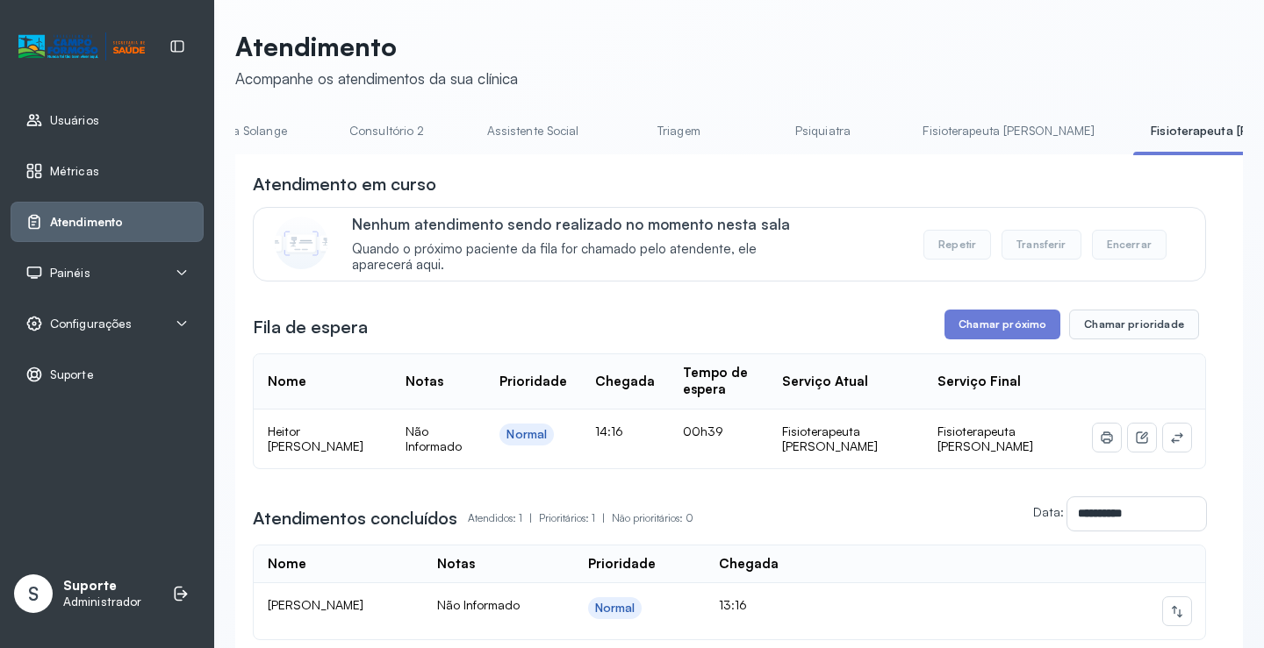
scroll to position [0, 0]
click at [905, 136] on link "Fisioterapeuta Francyne" at bounding box center [1008, 132] width 207 height 29
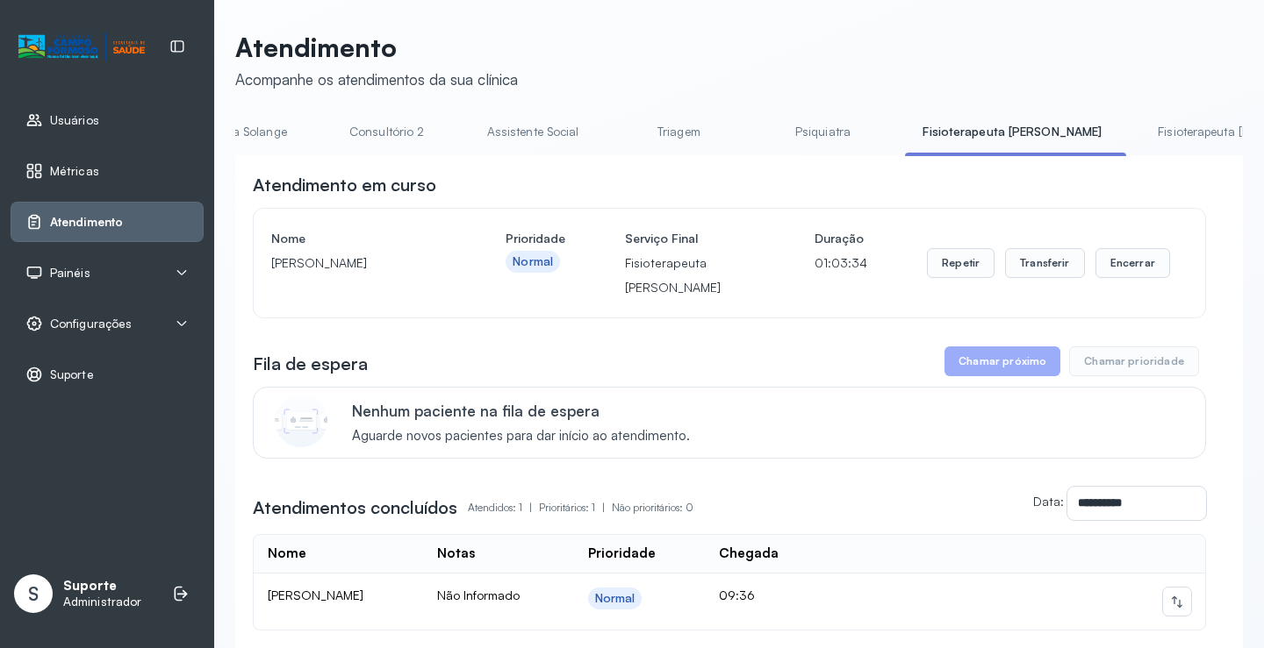
click at [761, 133] on link "Psiquiatra" at bounding box center [822, 132] width 123 height 29
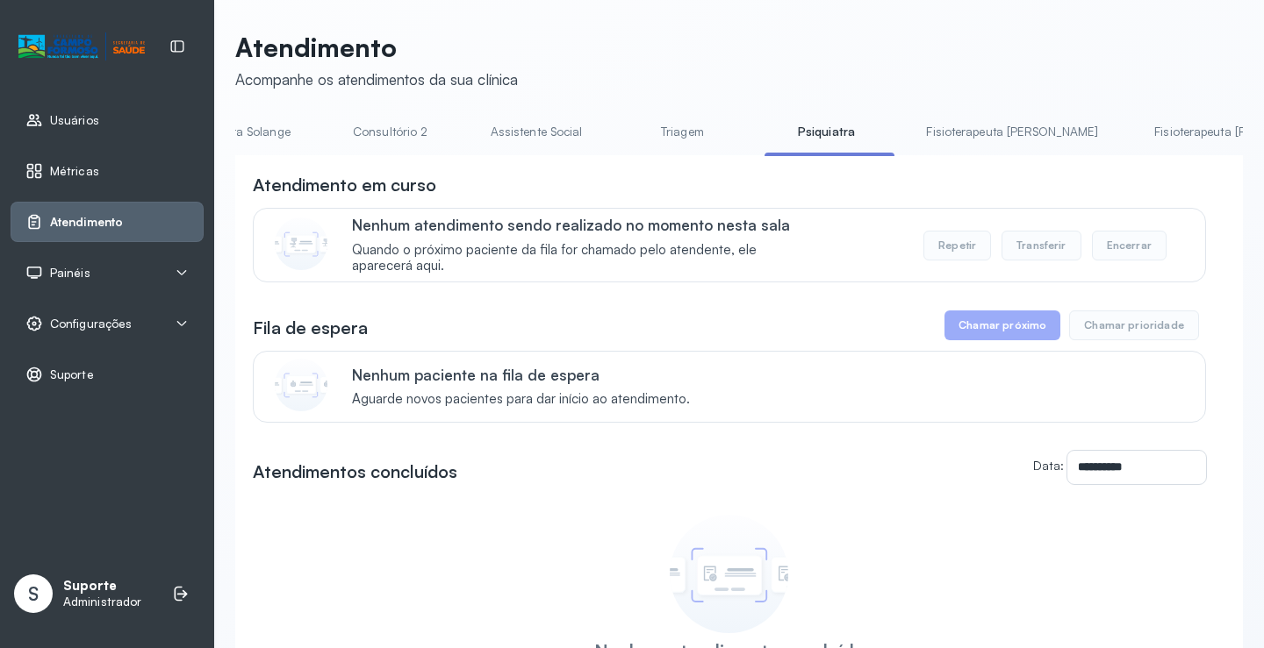
click at [620, 125] on link "Triagem" at bounding box center [681, 132] width 123 height 29
click at [473, 136] on link "Assistente Social" at bounding box center [536, 132] width 127 height 29
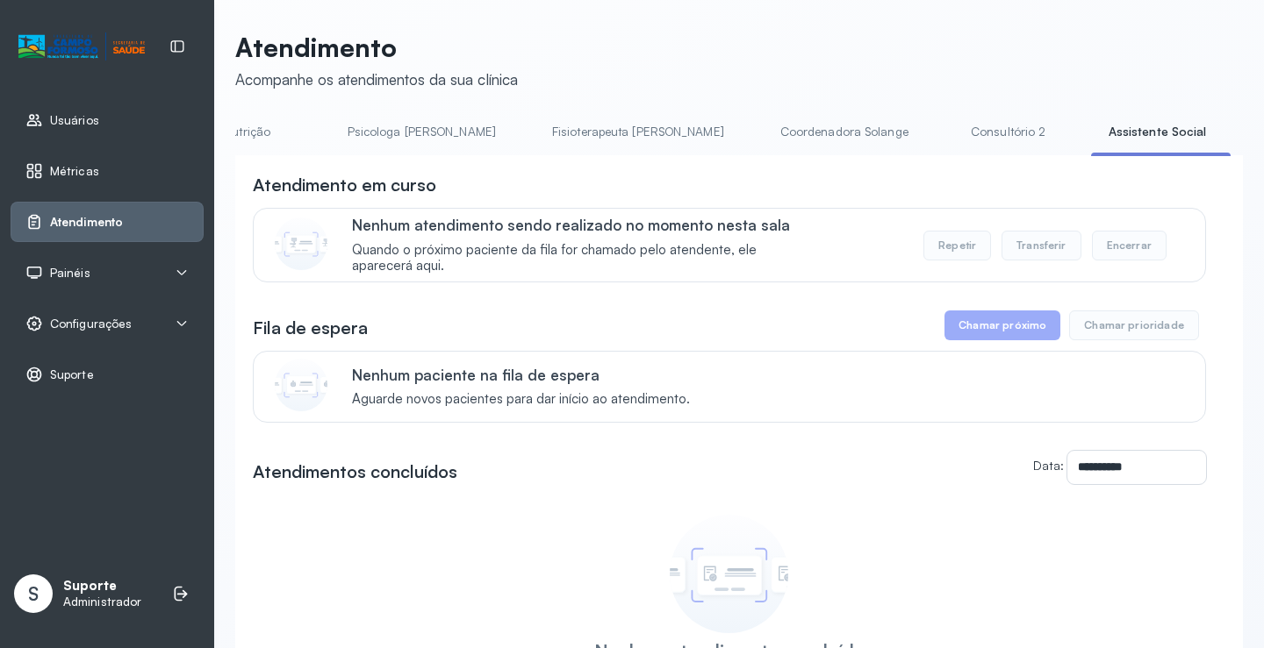
scroll to position [0, 771]
click at [949, 122] on link "Consultório 2" at bounding box center [1010, 132] width 123 height 29
click at [765, 136] on link "Coordenadora Solange" at bounding box center [846, 132] width 163 height 29
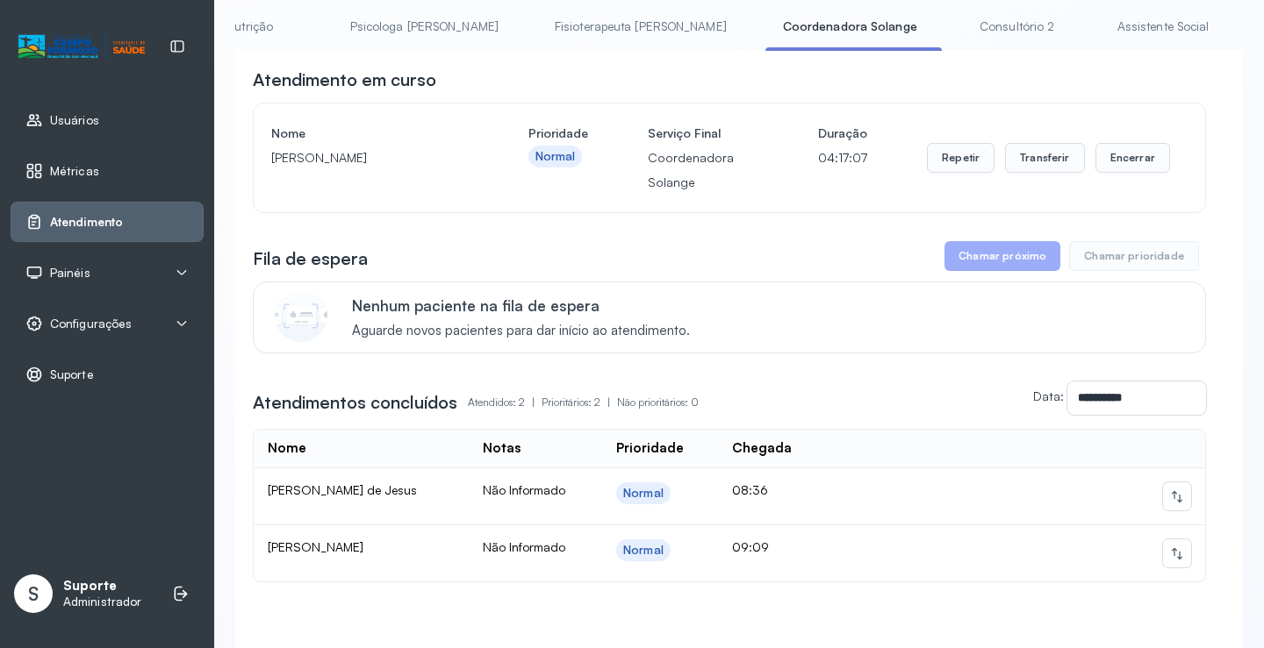
scroll to position [0, 0]
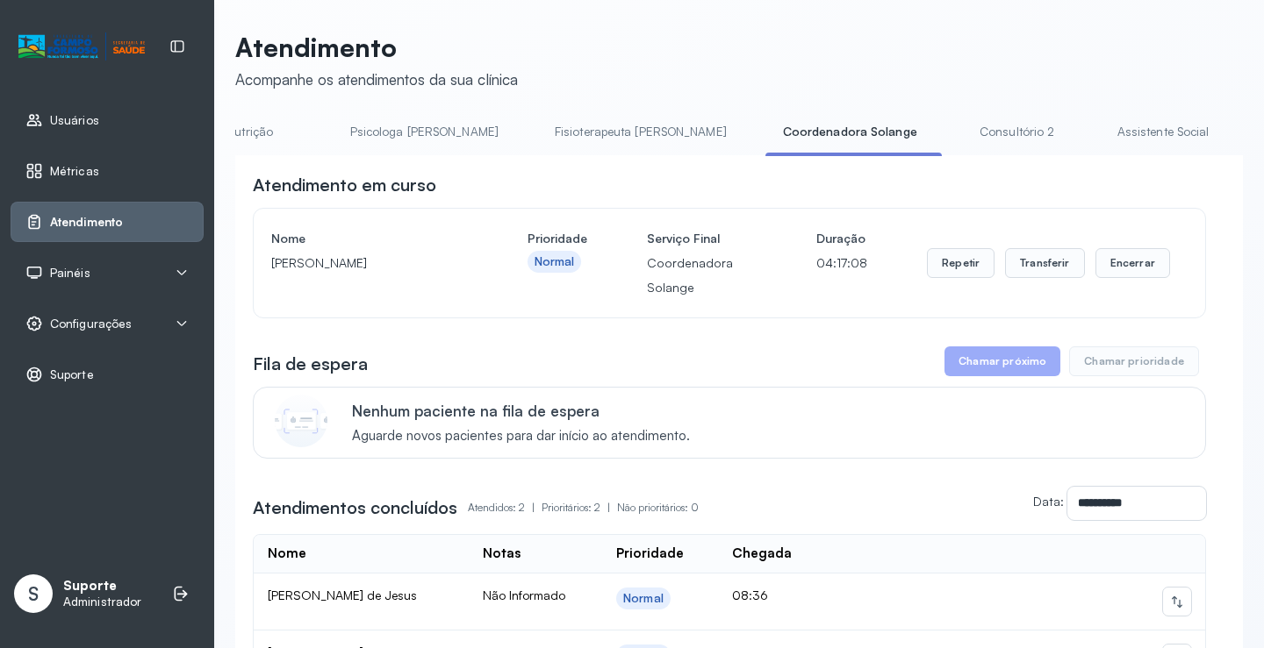
click at [537, 132] on link "Fisioterapeuta Janusia" at bounding box center [640, 132] width 207 height 29
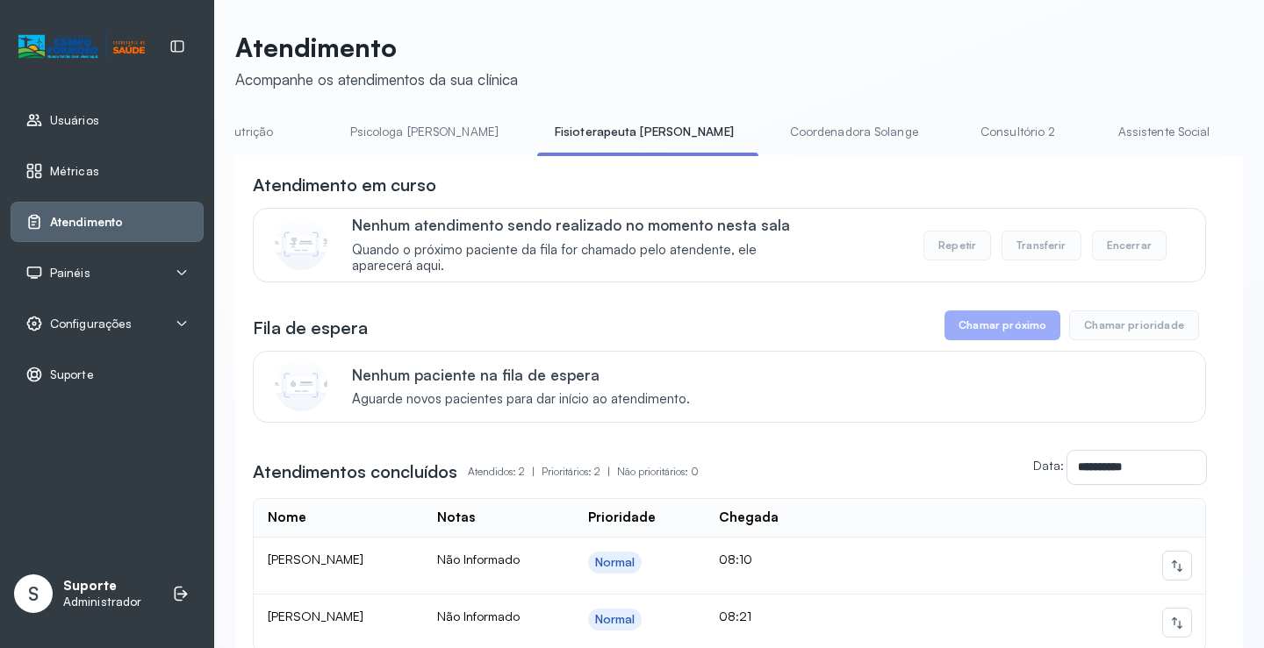
click at [346, 130] on link "Psicologa Alana" at bounding box center [424, 132] width 183 height 29
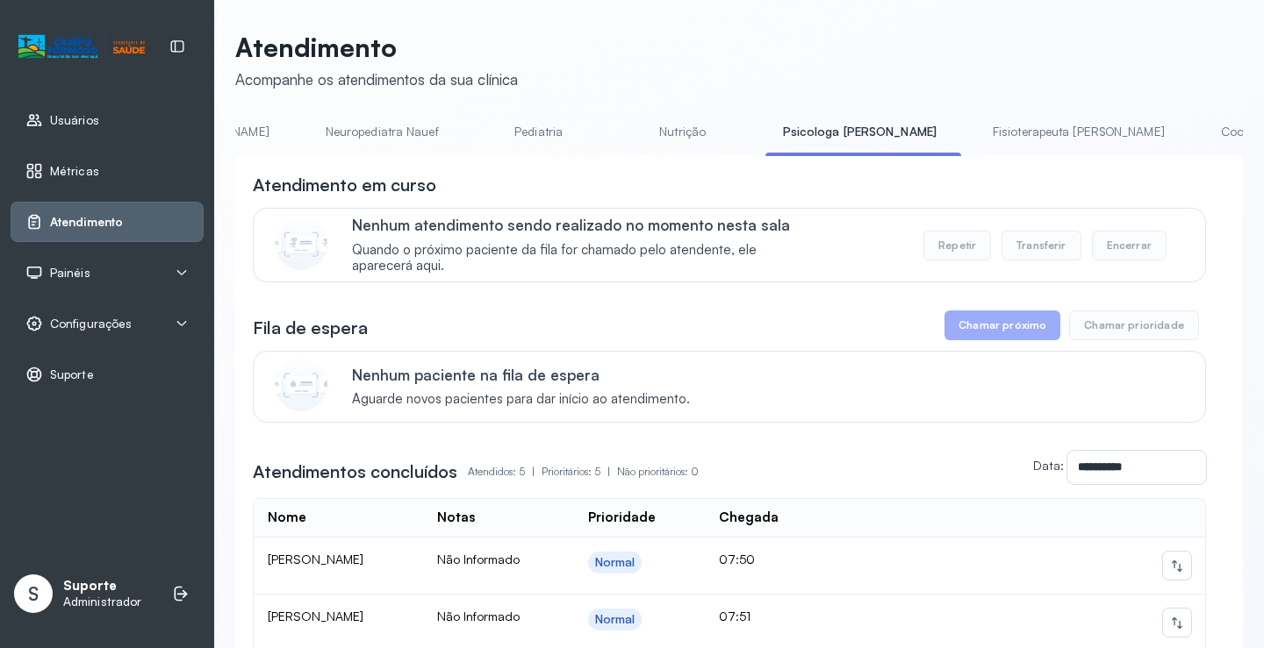
scroll to position [0, 122]
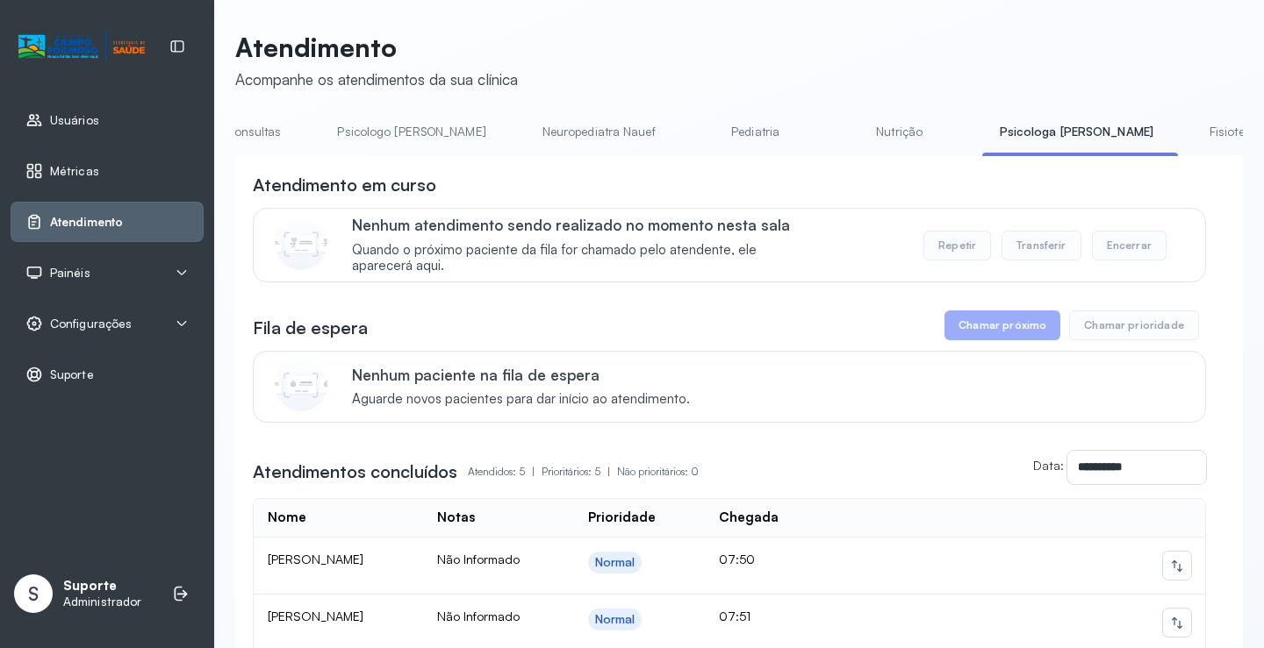
click at [838, 132] on link "Nutrição" at bounding box center [899, 132] width 123 height 29
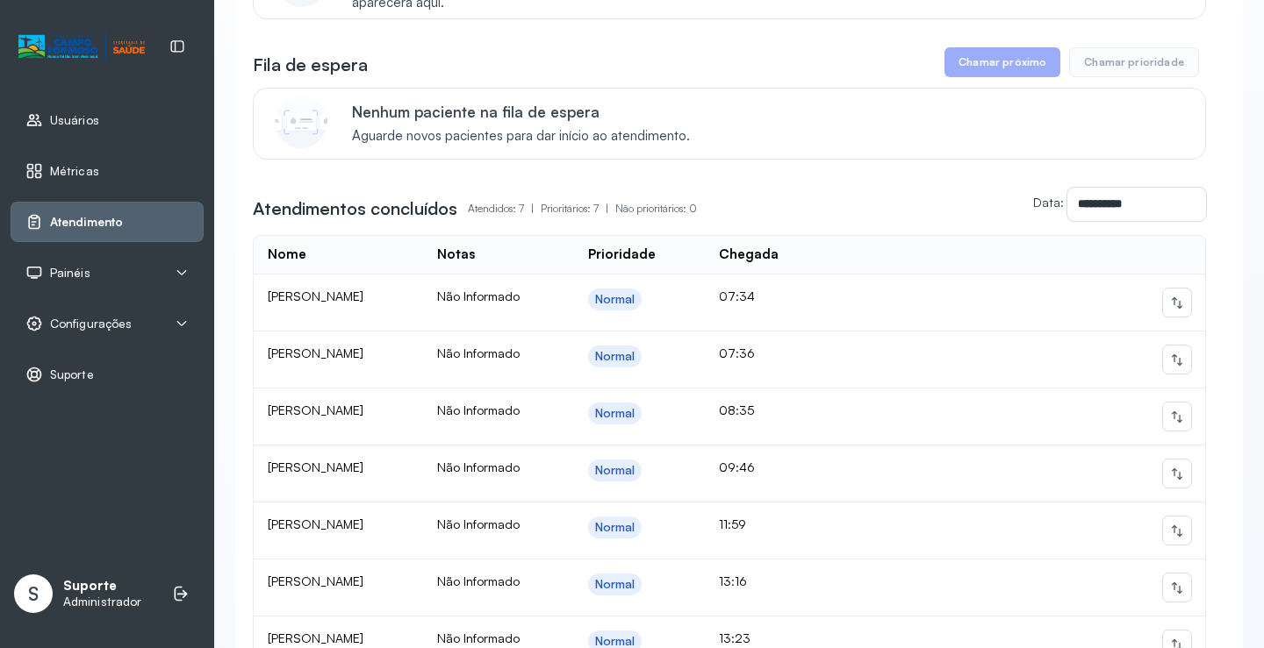
scroll to position [0, 0]
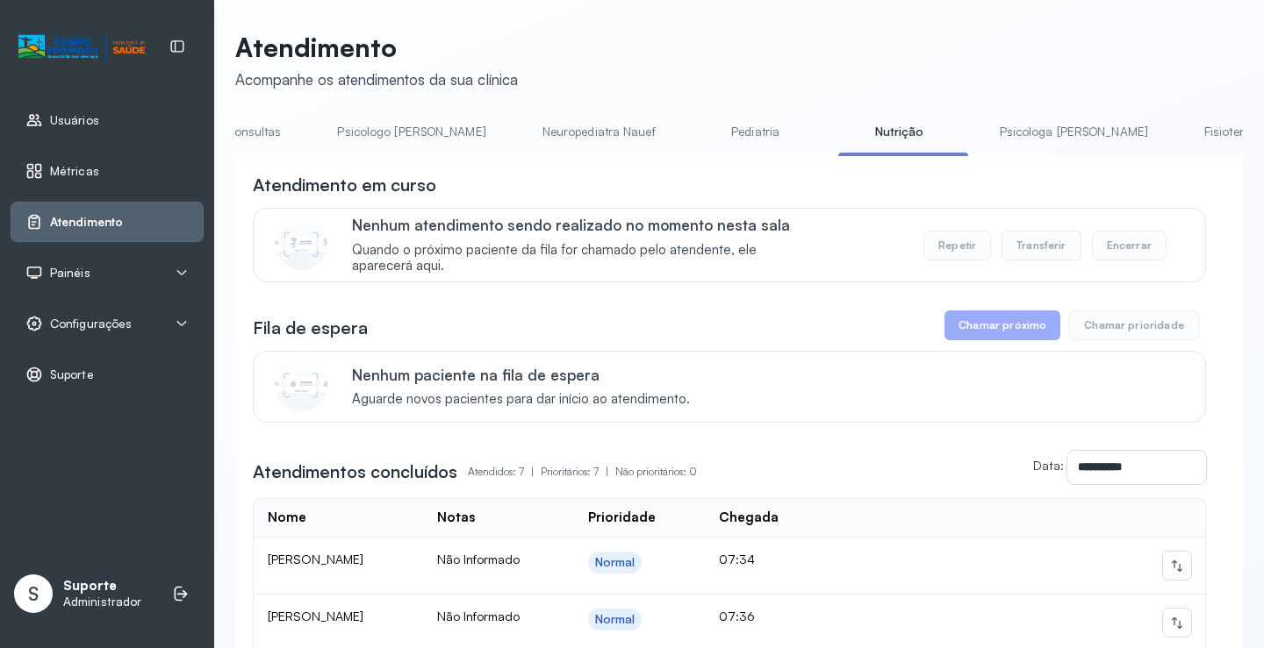
click at [694, 128] on link "Pediatria" at bounding box center [755, 132] width 123 height 29
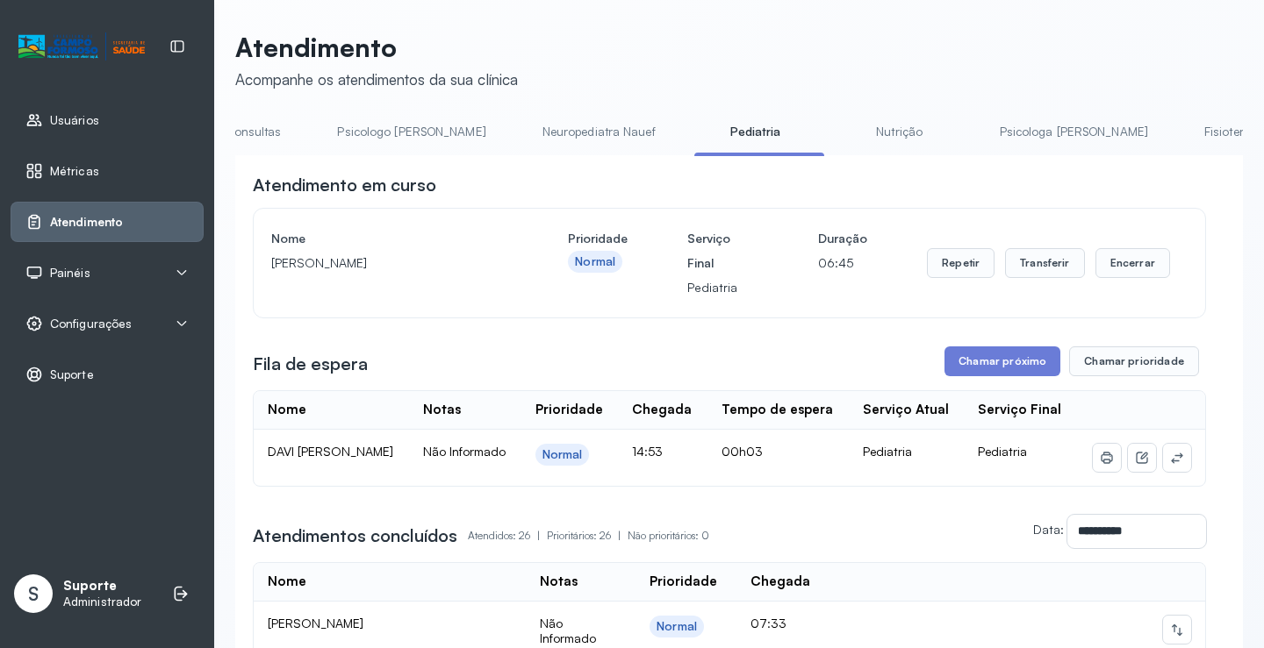
click at [568, 131] on link "Neuropediatra Nauef" at bounding box center [599, 132] width 148 height 29
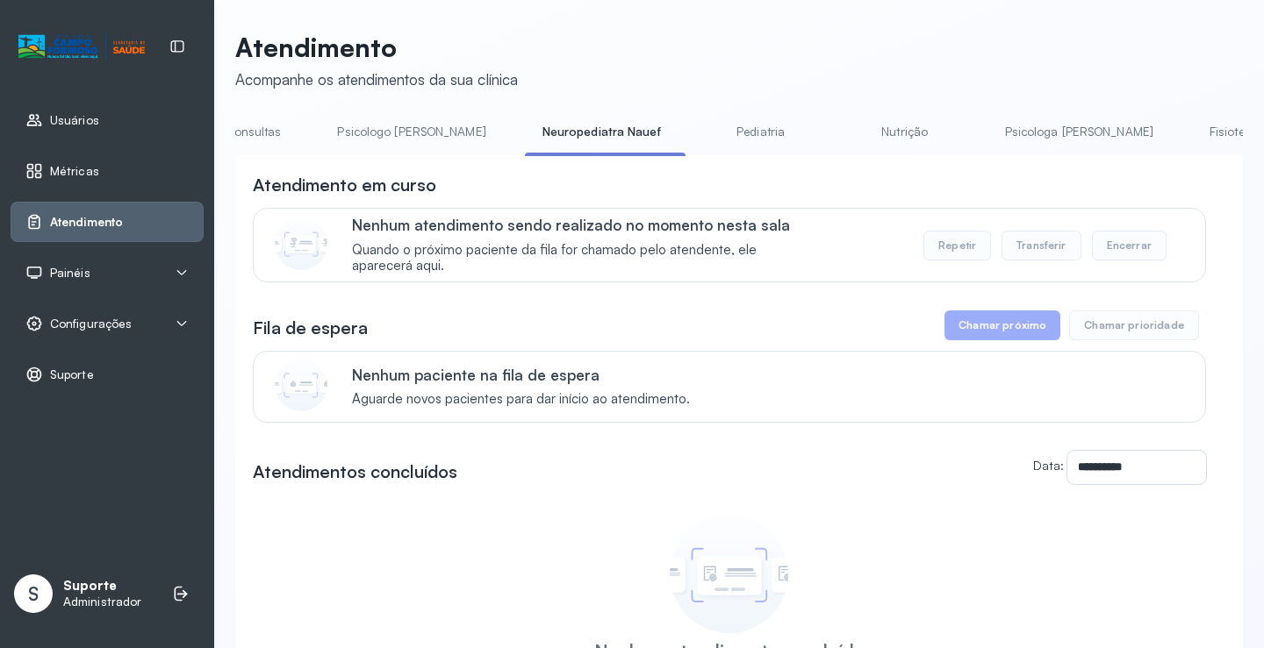
click at [390, 128] on link "Psicologo Pedro" at bounding box center [410, 132] width 183 height 29
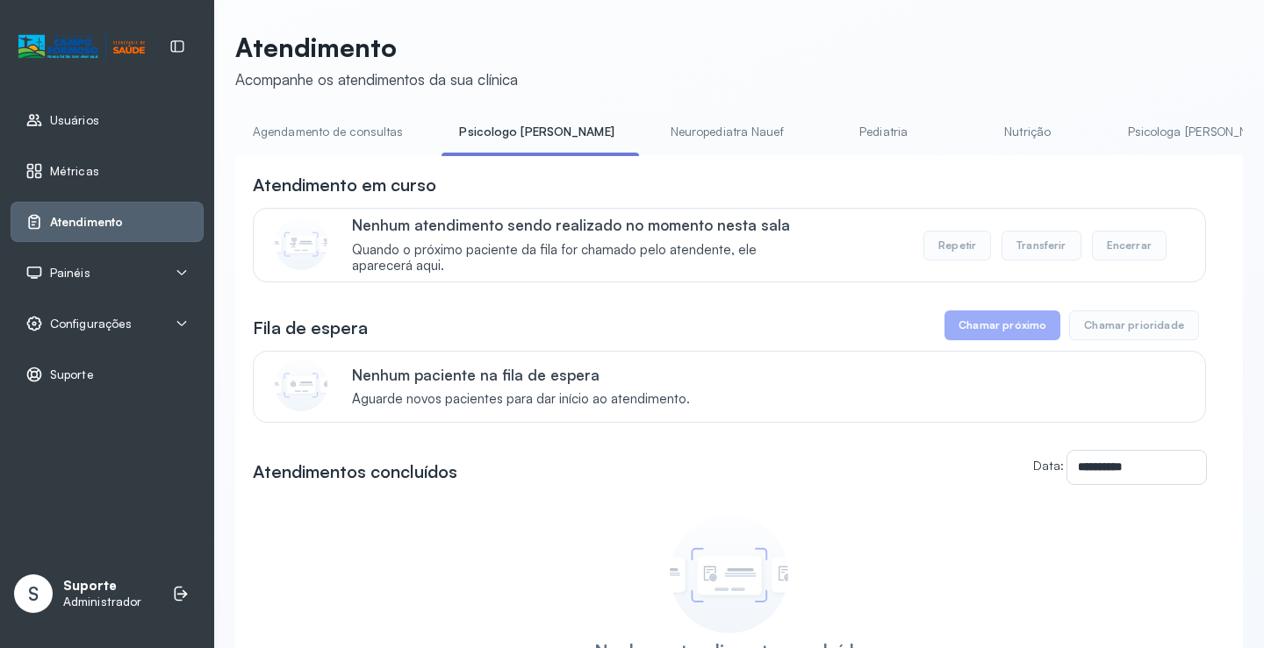
click at [340, 128] on link "Agendamento de consultas" at bounding box center [327, 132] width 185 height 29
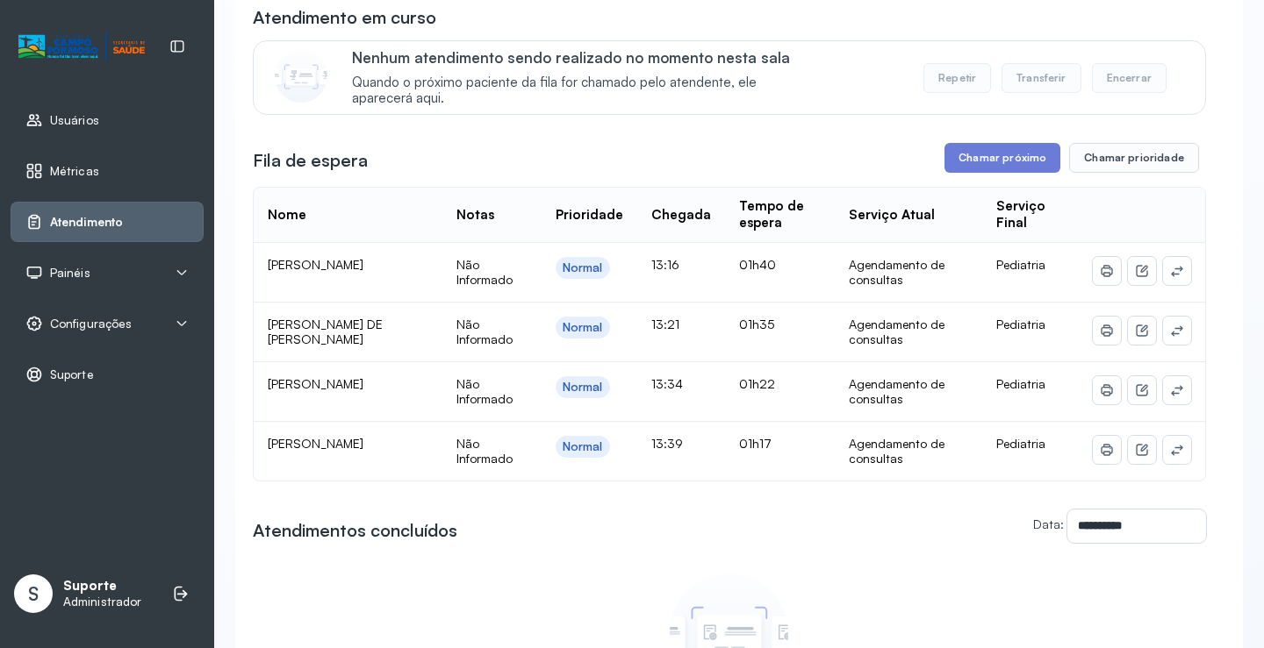
scroll to position [175, 0]
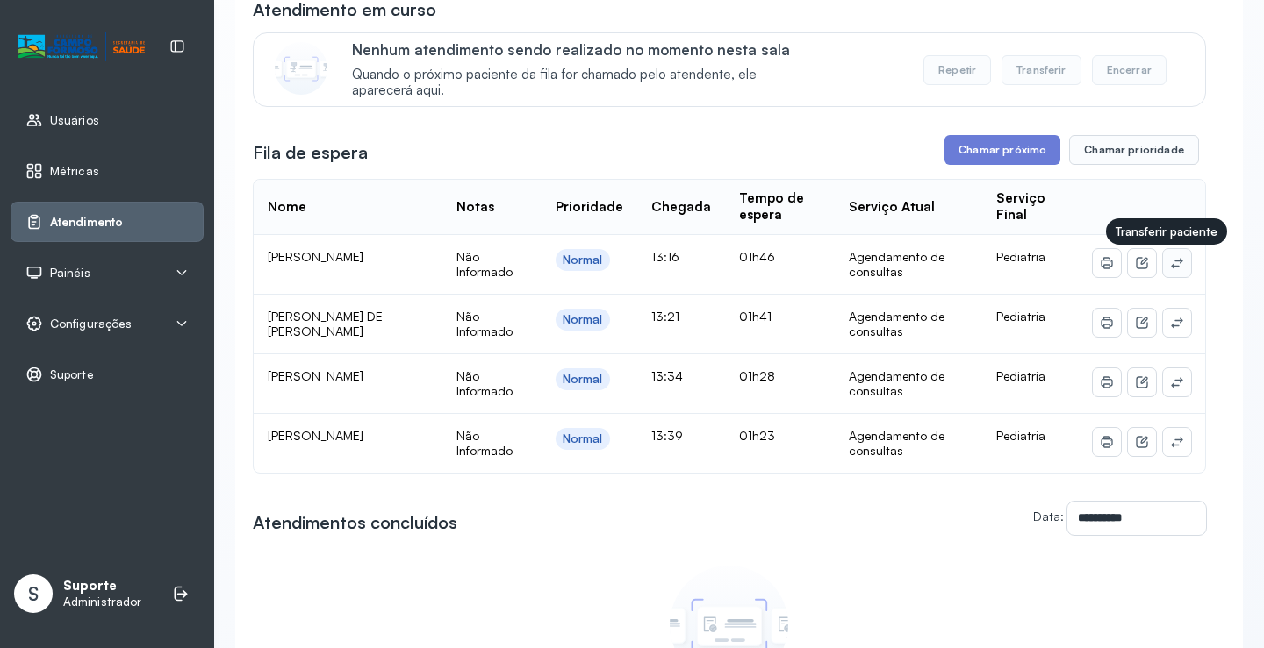
click at [1170, 266] on icon at bounding box center [1177, 263] width 14 height 14
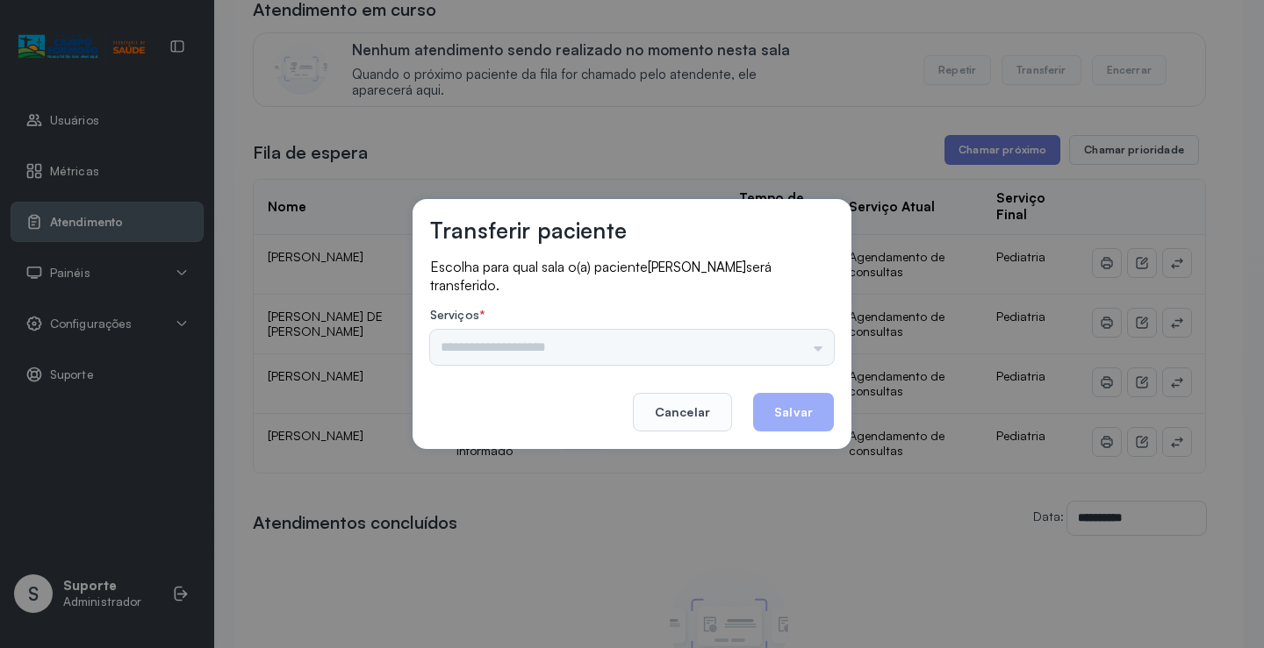
click at [805, 351] on div "Psicologo Pedro Neuropediatra Nauef Nutrição Psicologa Alana Agendamento de con…" at bounding box center [632, 347] width 404 height 35
click at [813, 340] on input "text" at bounding box center [632, 347] width 404 height 35
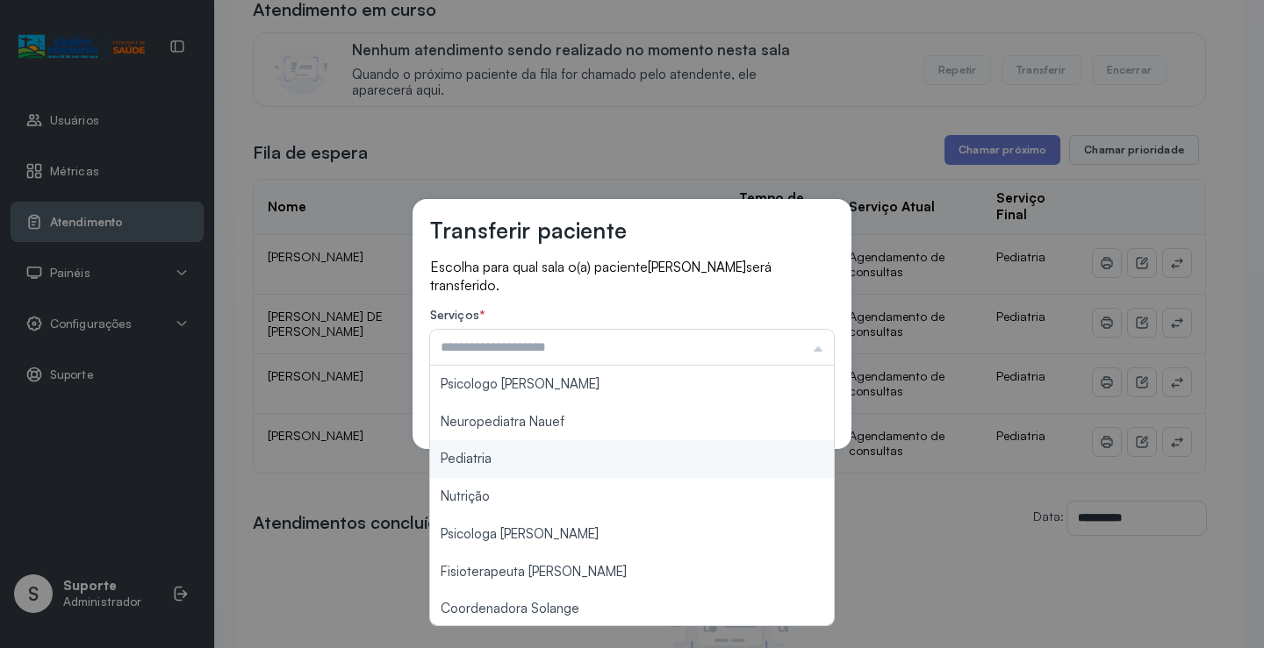
type input "*********"
drag, startPoint x: 535, startPoint y: 460, endPoint x: 577, endPoint y: 447, distance: 43.9
click at [536, 457] on div "Transferir paciente Escolha para qual sala o(a) paciente BERNARDO BISPO NEVES s…" at bounding box center [632, 324] width 1264 height 648
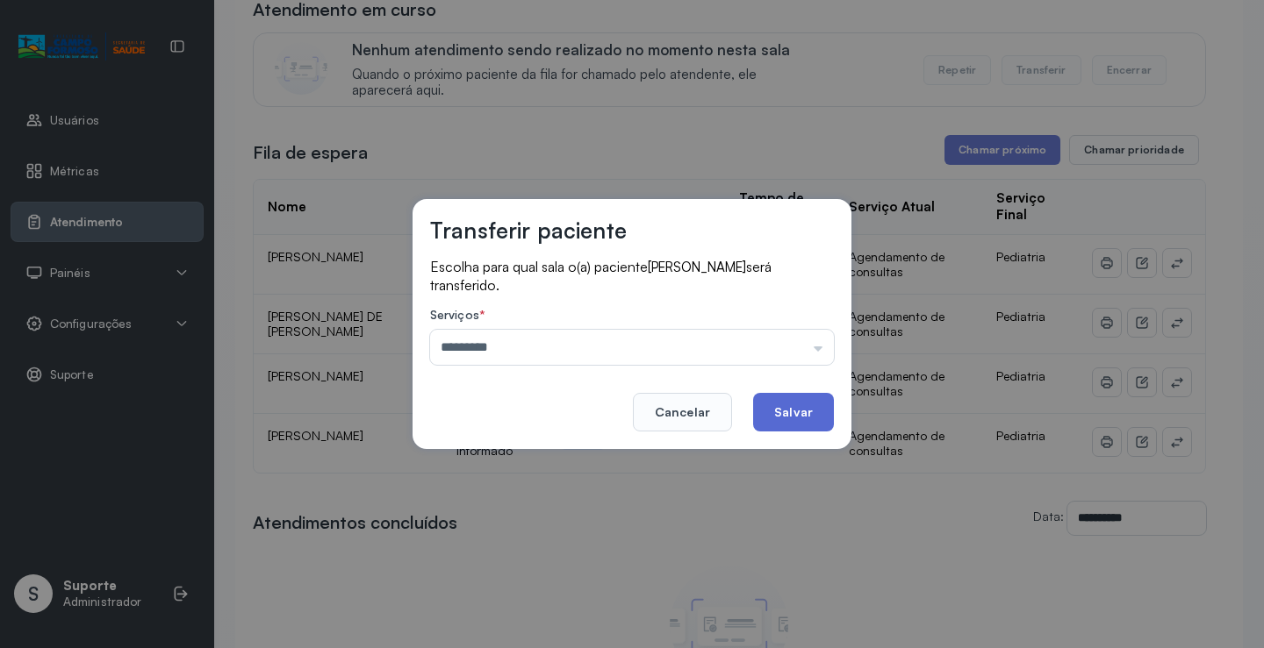
click at [798, 412] on button "Salvar" at bounding box center [793, 412] width 81 height 39
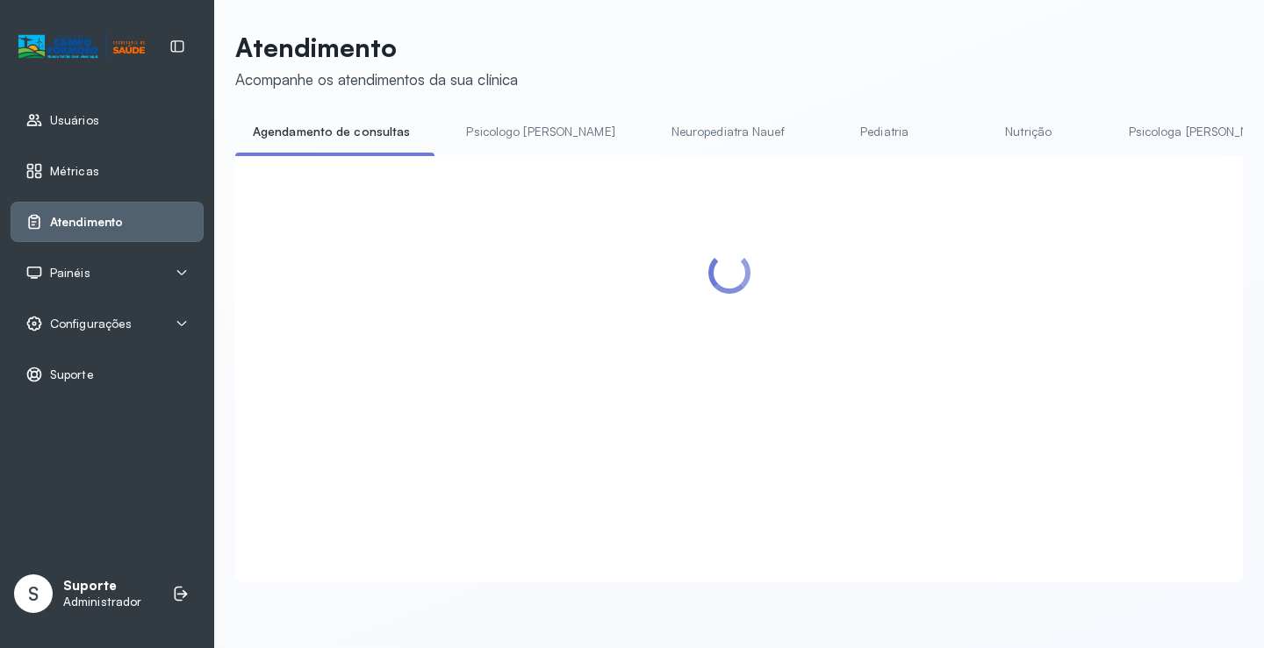
scroll to position [1, 0]
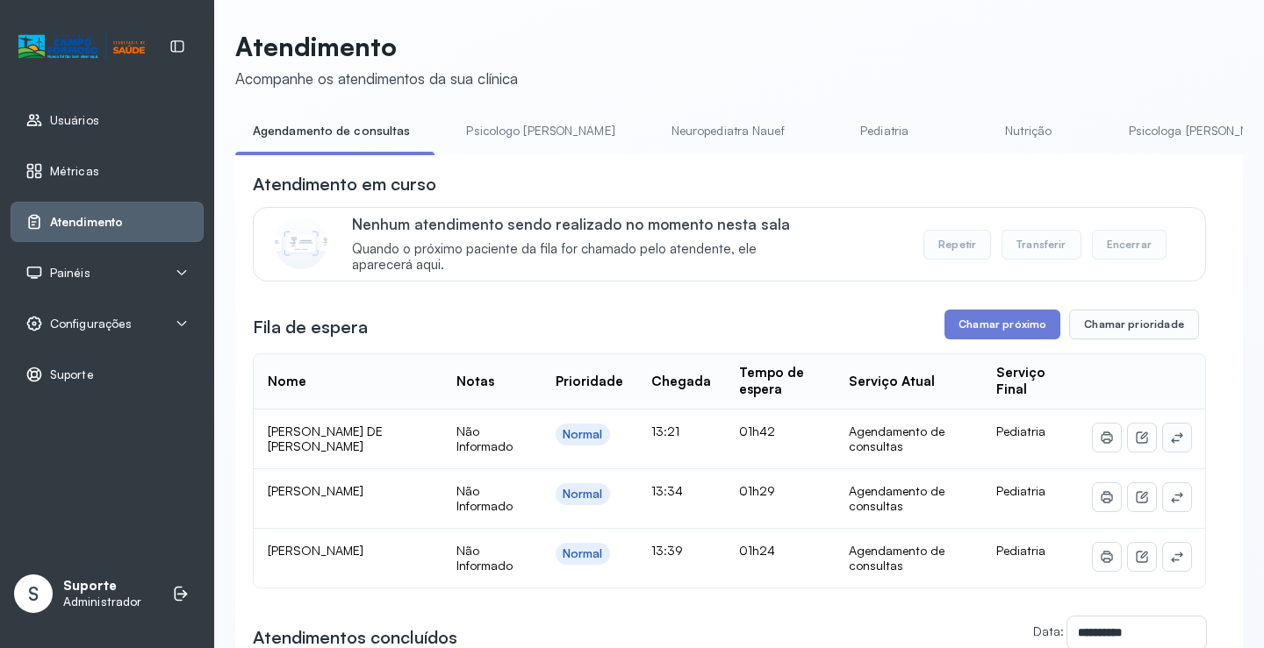
click at [1170, 436] on icon at bounding box center [1177, 438] width 14 height 14
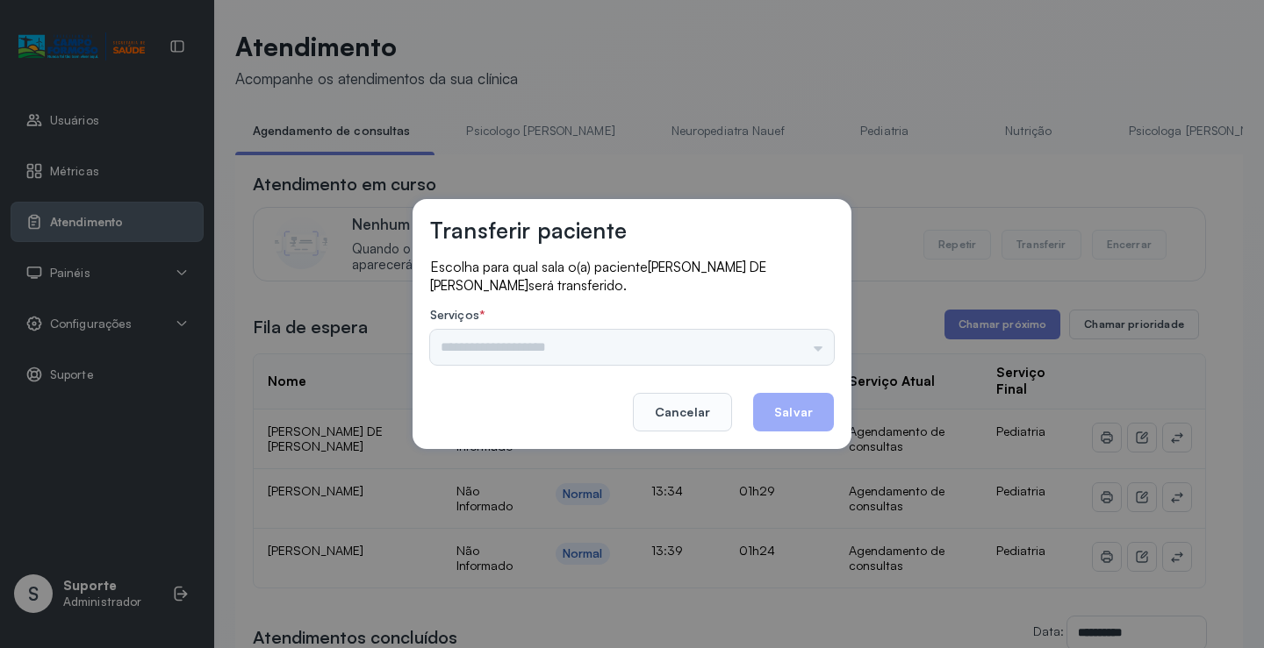
drag, startPoint x: 714, startPoint y: 365, endPoint x: 749, endPoint y: 356, distance: 36.2
click at [719, 365] on div "Psicologo Pedro Neuropediatra Nauef Pediatria Nutrição Psicologa Alana Fisioter…" at bounding box center [632, 347] width 404 height 35
click at [781, 345] on input "text" at bounding box center [632, 347] width 404 height 35
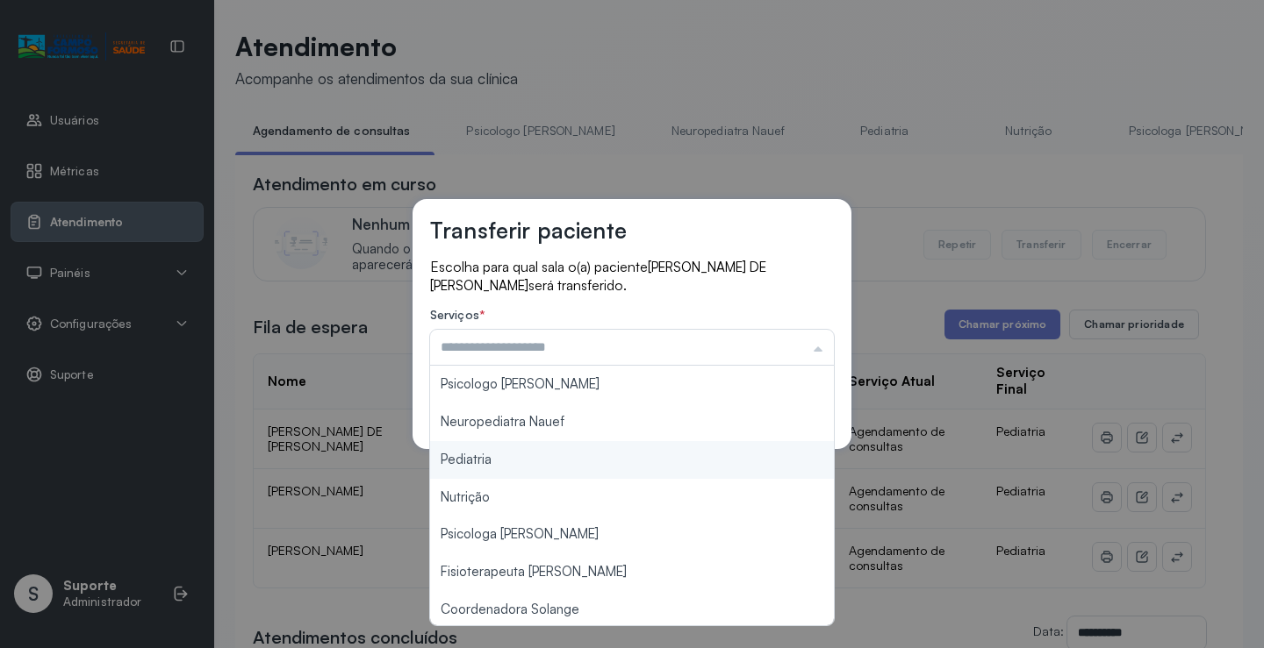
type input "*********"
drag, startPoint x: 515, startPoint y: 463, endPoint x: 647, endPoint y: 442, distance: 133.3
click at [519, 458] on div "Transferir paciente Escolha para qual sala o(a) paciente AURORA VIANA DE SANTAN…" at bounding box center [632, 324] width 1264 height 648
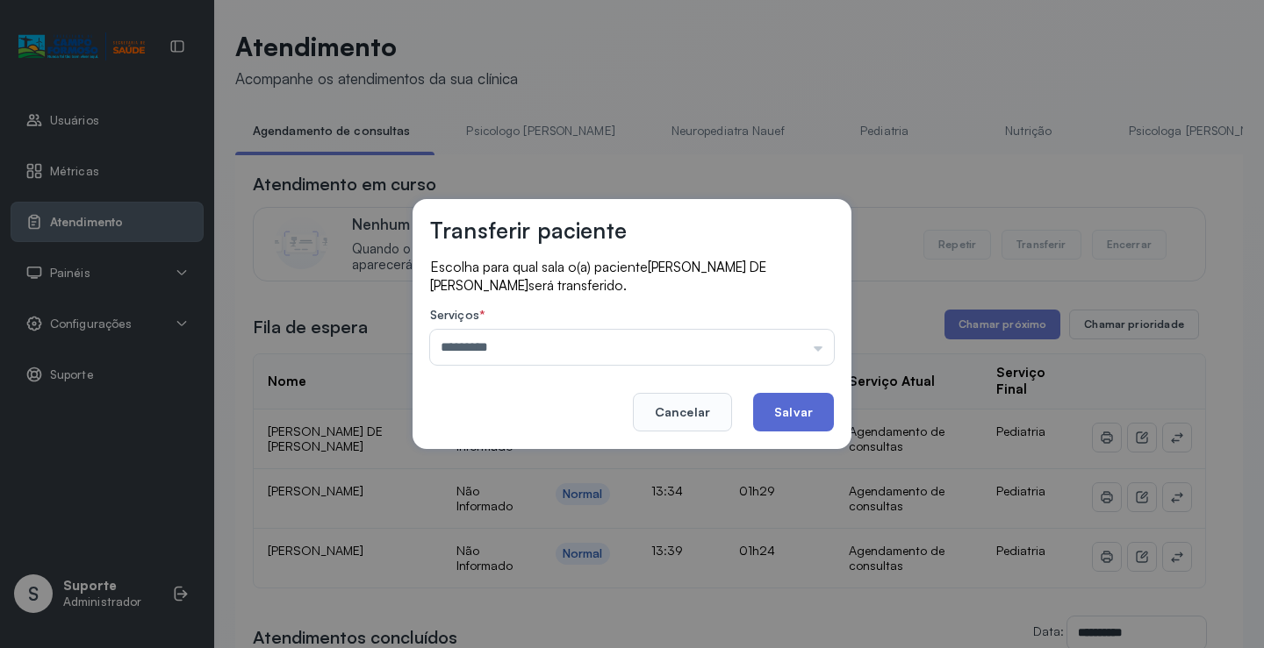
click at [775, 416] on button "Salvar" at bounding box center [793, 412] width 81 height 39
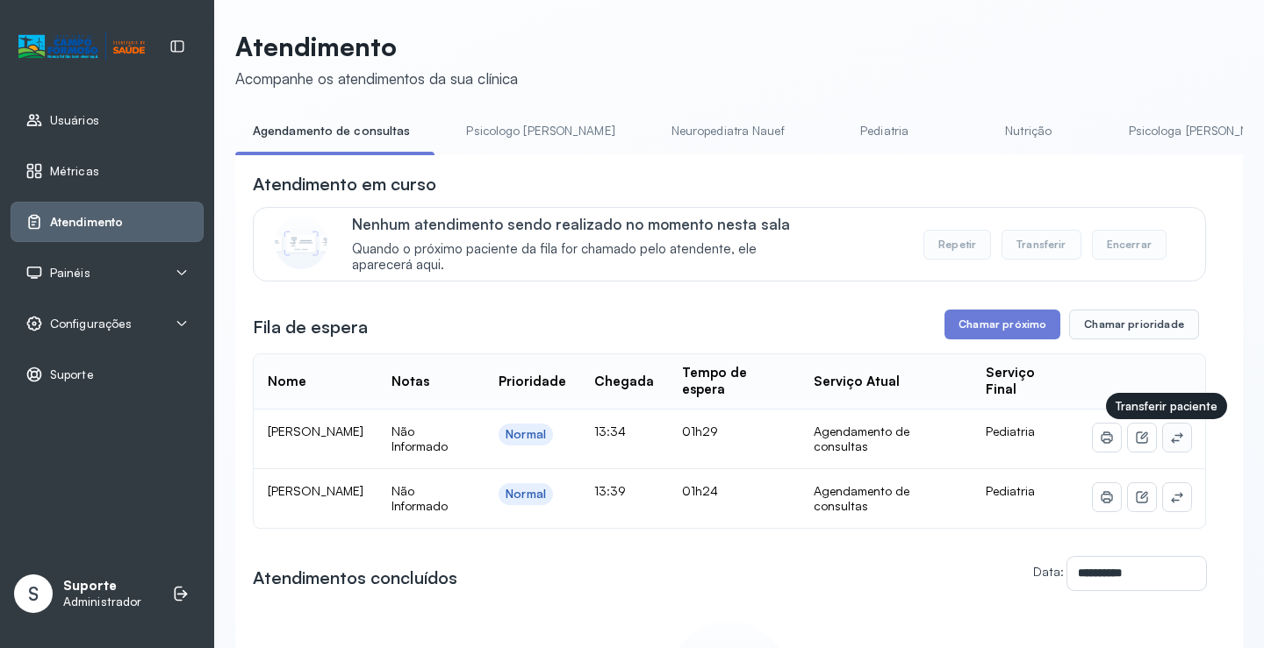
click at [1176, 442] on button at bounding box center [1177, 438] width 28 height 28
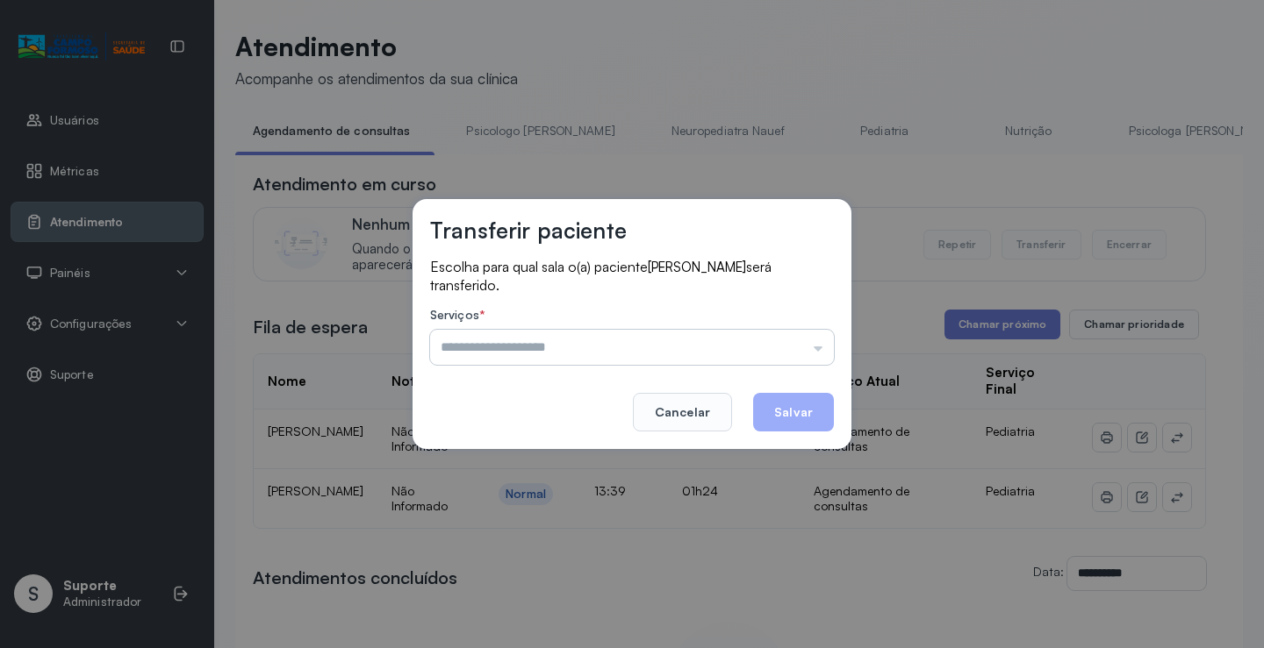
click at [787, 346] on input "text" at bounding box center [632, 347] width 404 height 35
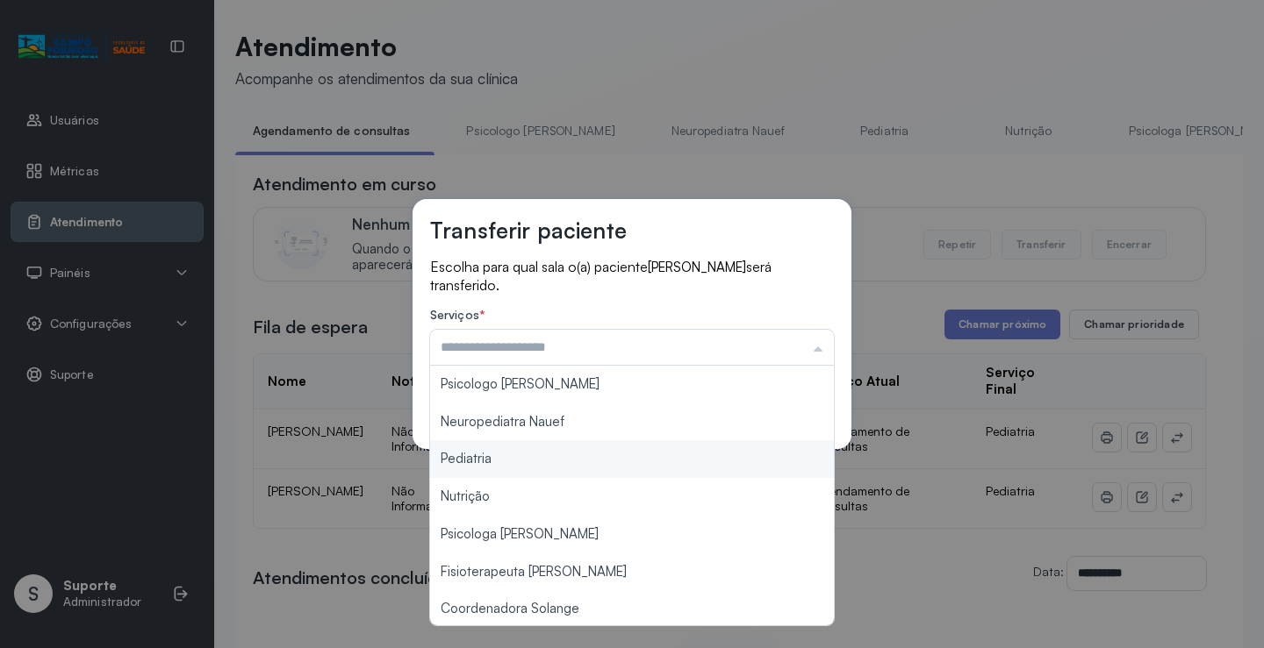
type input "*********"
click at [534, 460] on div "Transferir paciente Escolha para qual sala o(a) paciente LUIZ GUSTAVO PERRIRA B…" at bounding box center [632, 324] width 1264 height 648
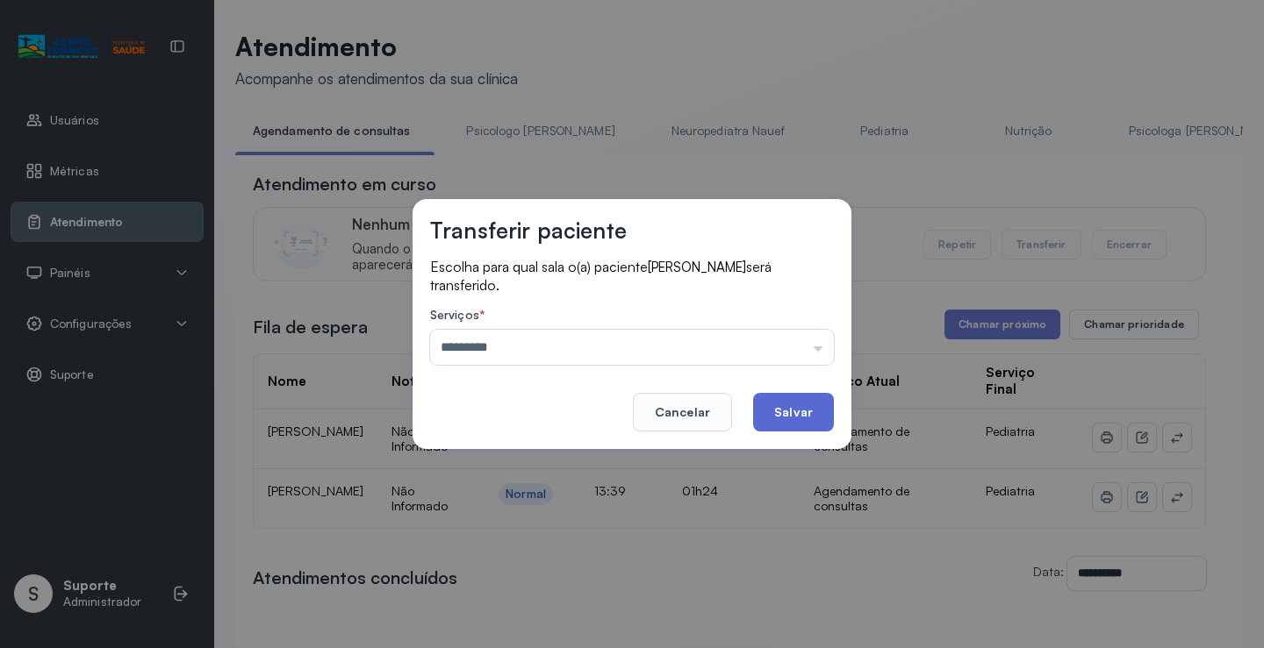
click at [795, 414] on button "Salvar" at bounding box center [793, 412] width 81 height 39
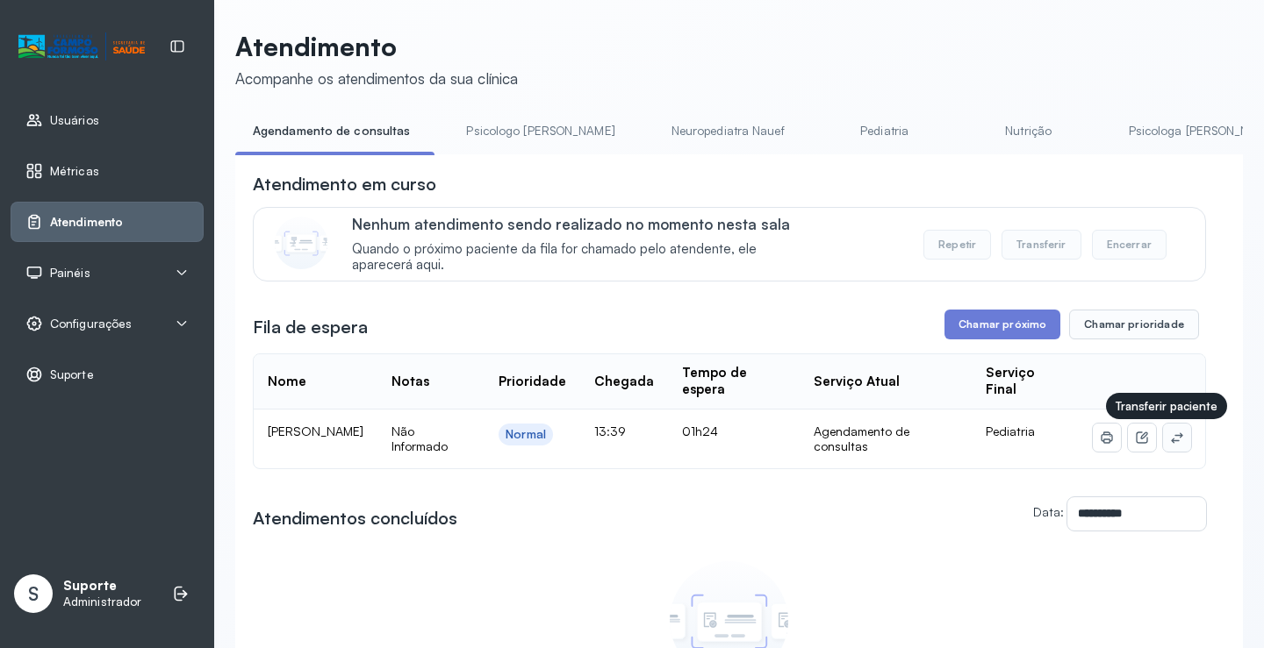
click at [1170, 437] on icon at bounding box center [1177, 438] width 14 height 14
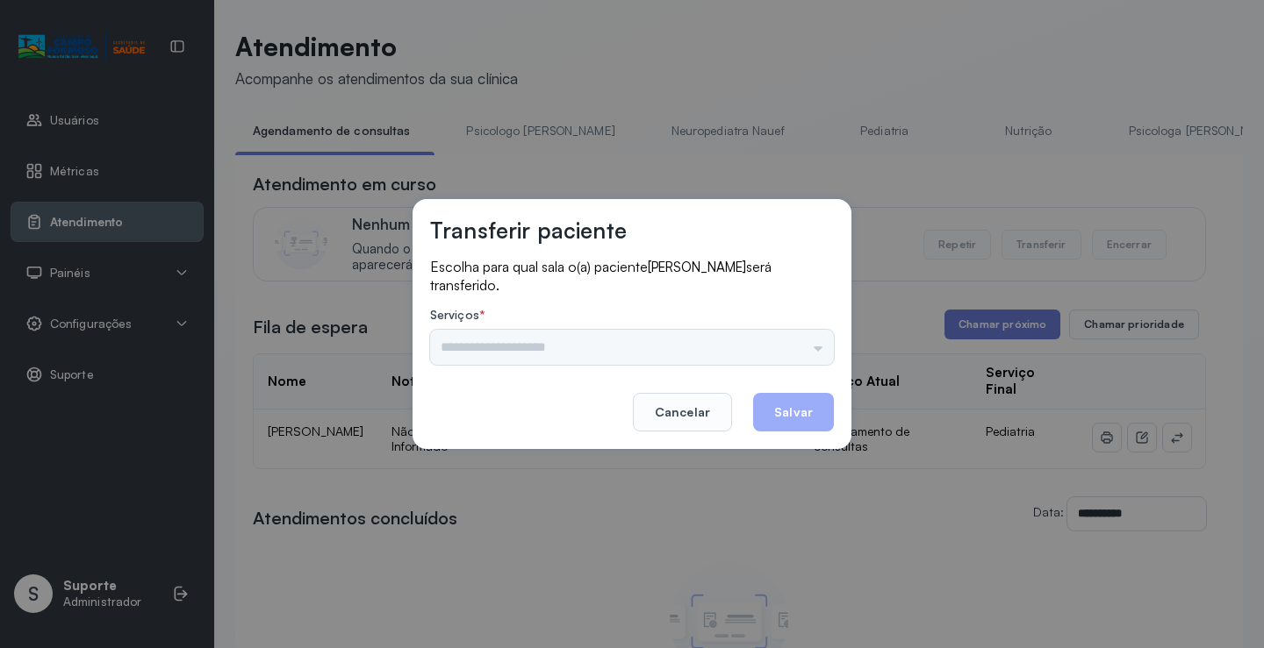
click at [795, 340] on div "Psicologo Pedro Neuropediatra Nauef Pediatria Nutrição Psicologa Alana Fisioter…" at bounding box center [632, 347] width 404 height 35
drag, startPoint x: 810, startPoint y: 339, endPoint x: 699, endPoint y: 359, distance: 112.4
click at [808, 339] on input "text" at bounding box center [632, 347] width 404 height 35
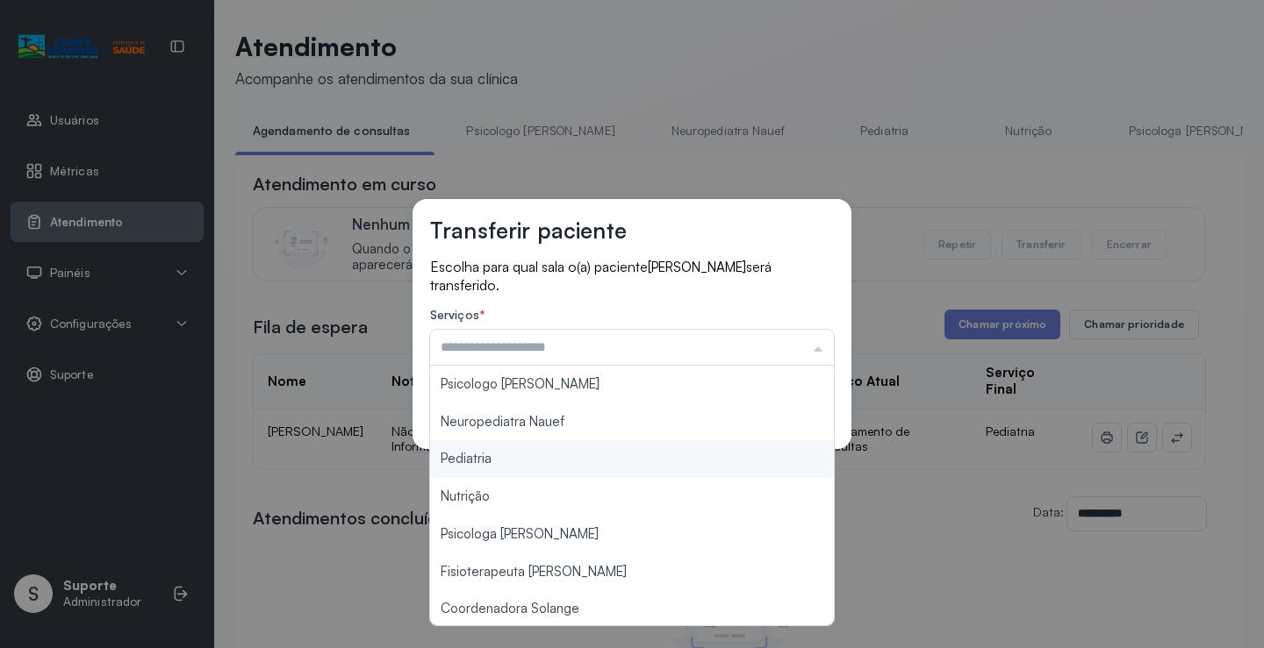
type input "*********"
drag, startPoint x: 569, startPoint y: 461, endPoint x: 609, endPoint y: 454, distance: 40.1
click at [570, 457] on div "Transferir paciente Escolha para qual sala o(a) paciente JOAO LUCAS CARVALHO DE…" at bounding box center [632, 324] width 1264 height 648
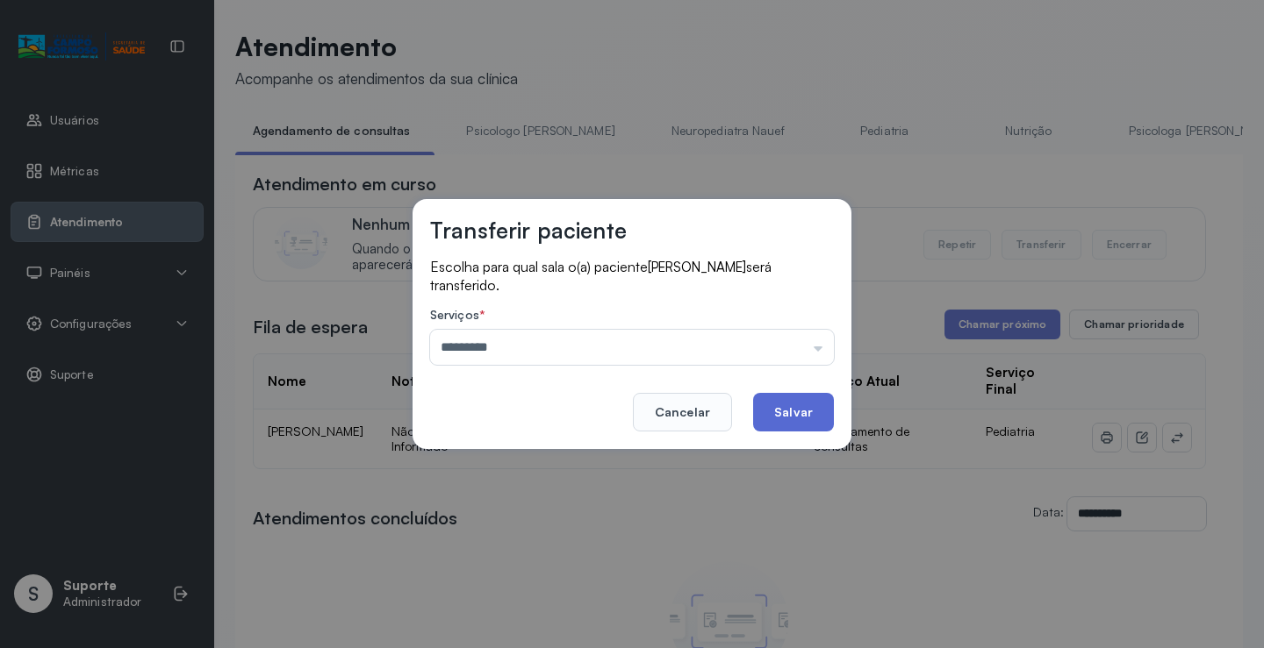
click at [800, 424] on button "Salvar" at bounding box center [793, 412] width 81 height 39
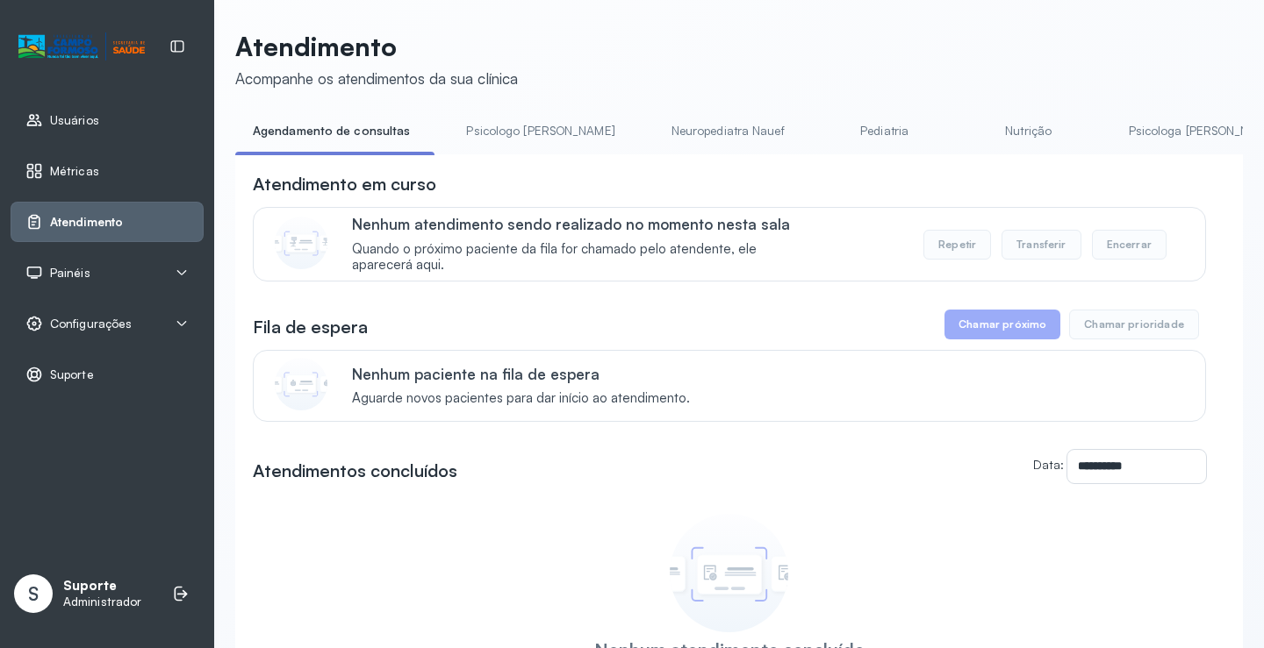
click at [823, 132] on link "Pediatria" at bounding box center [884, 131] width 123 height 29
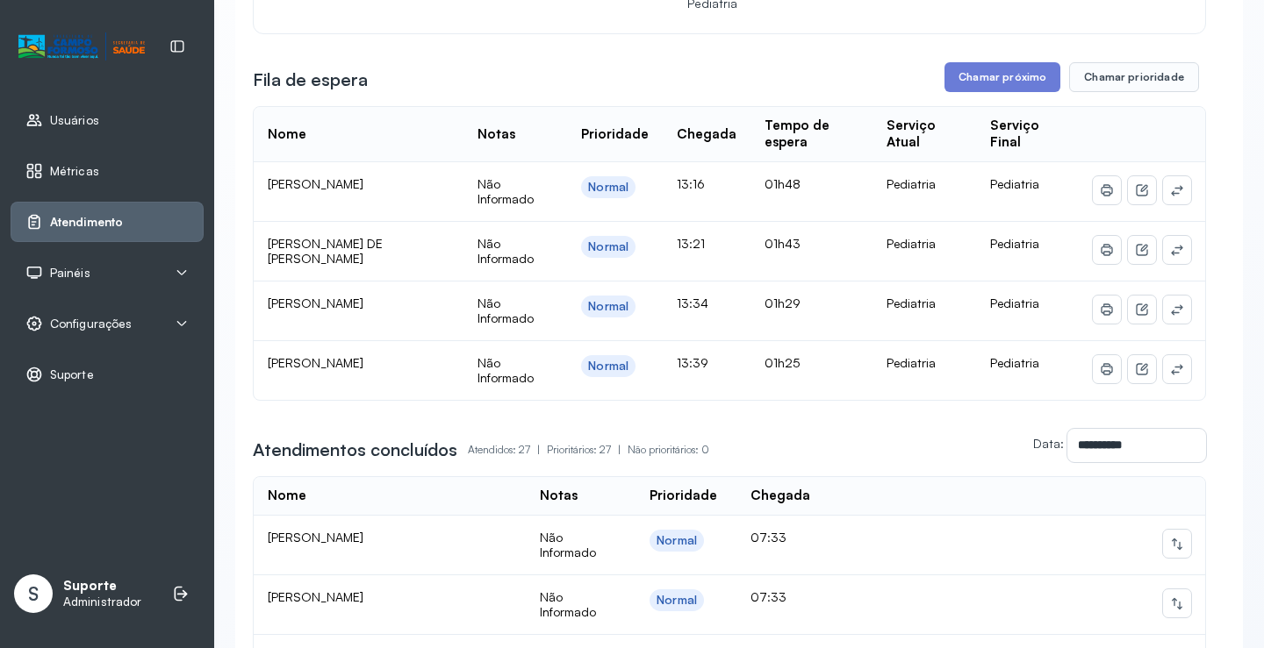
scroll to position [176, 0]
